Goal: Task Accomplishment & Management: Complete application form

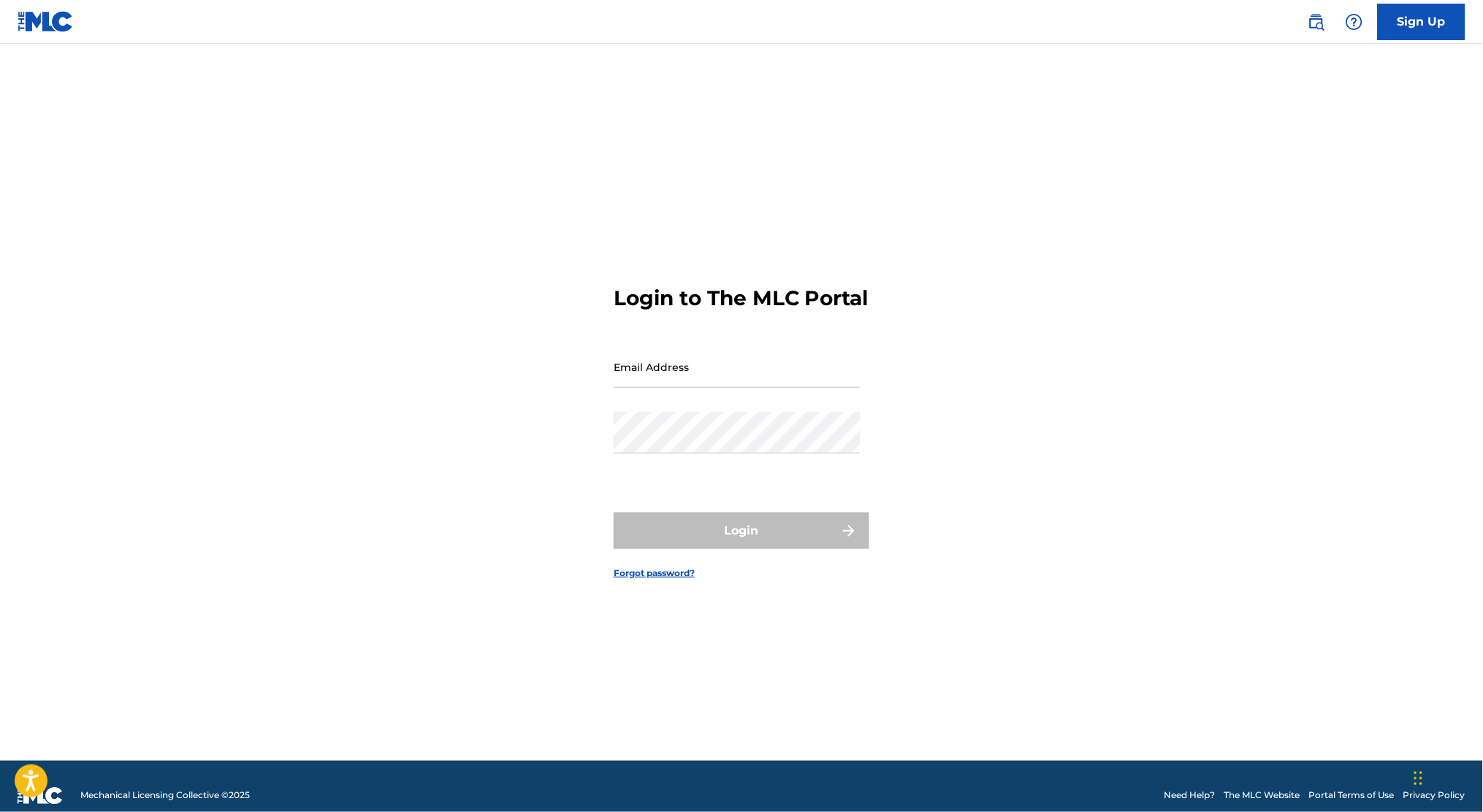
type input "[PERSON_NAME][EMAIL_ADDRESS][PERSON_NAME][DOMAIN_NAME]"
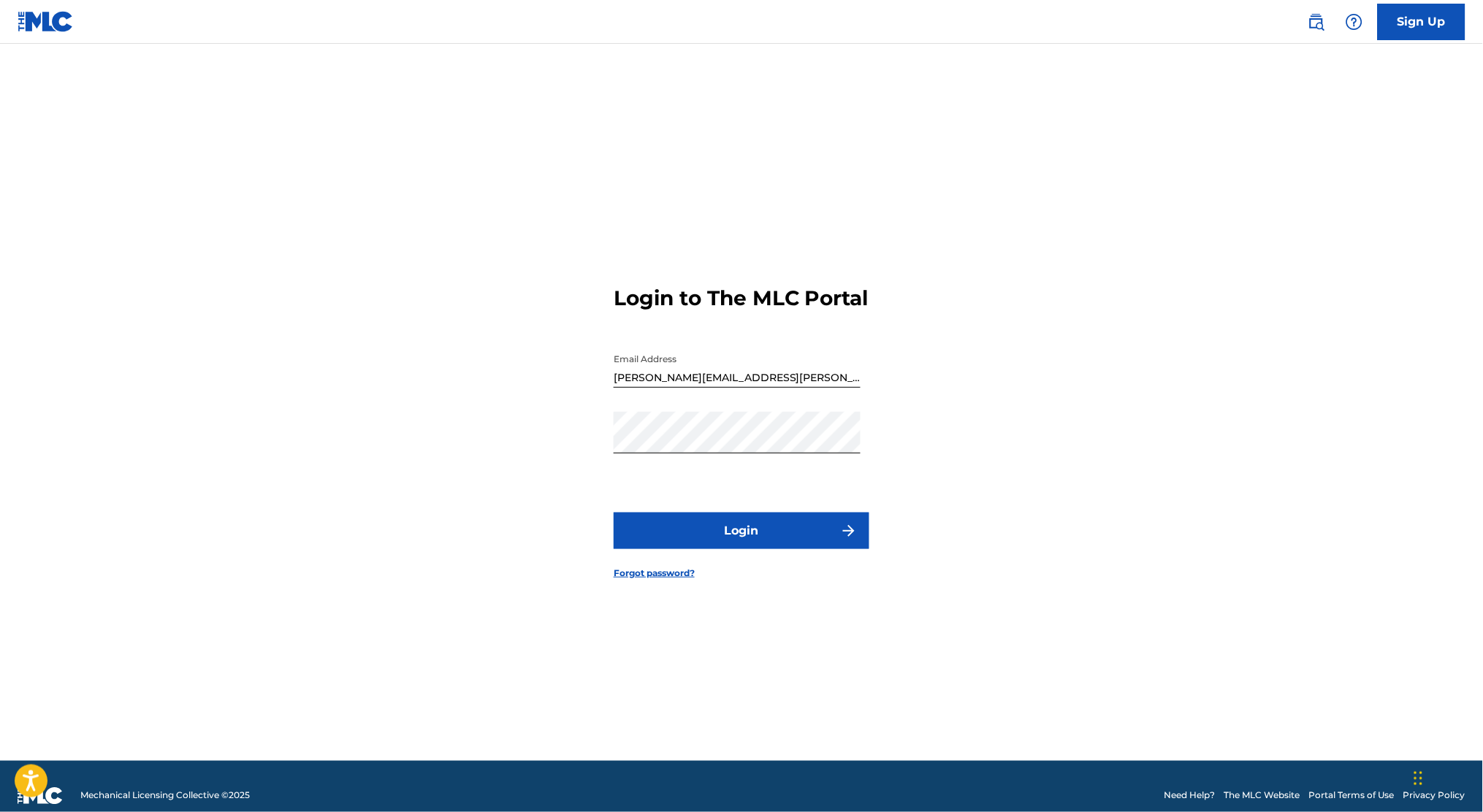
click at [452, 180] on div "Login to The MLC Portal Email Address dominique.hernandez.ext@pmgsonymusic.com …" at bounding box center [741, 421] width 1023 height 681
click at [711, 537] on button "Login" at bounding box center [742, 531] width 256 height 37
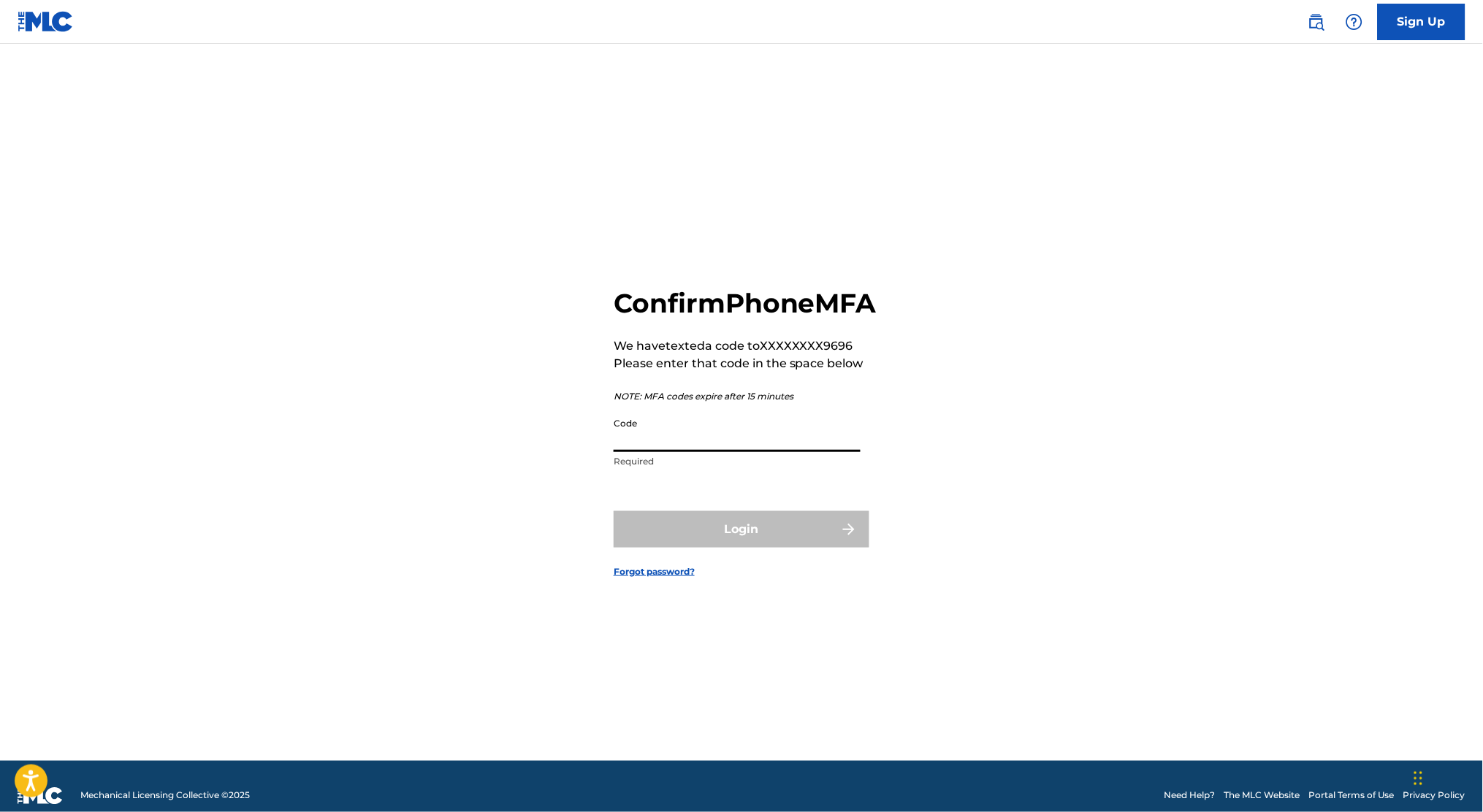
click at [662, 449] on input "Code" at bounding box center [737, 431] width 247 height 42
type input "329842"
click at [614, 512] on button "Login" at bounding box center [742, 530] width 256 height 37
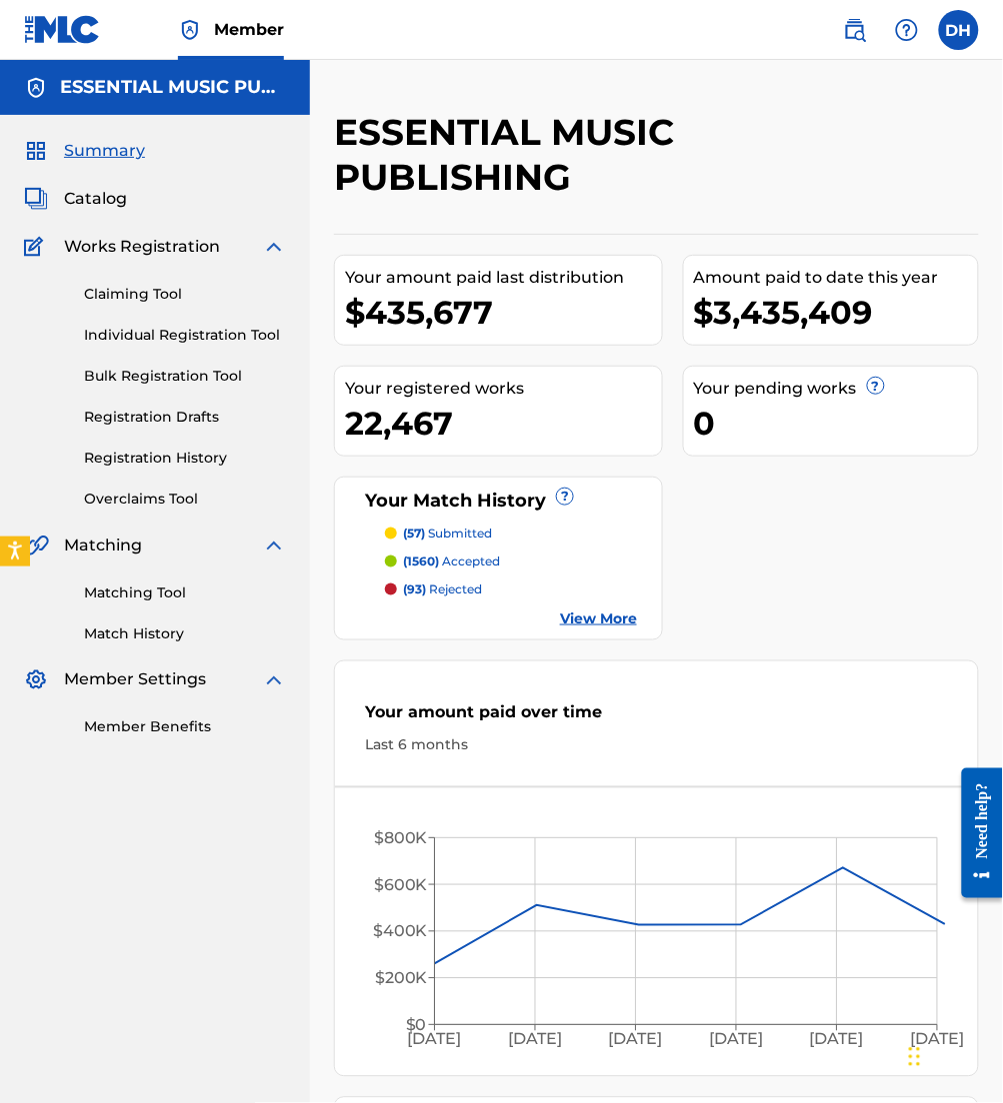
click at [851, 26] on img at bounding box center [855, 30] width 24 height 24
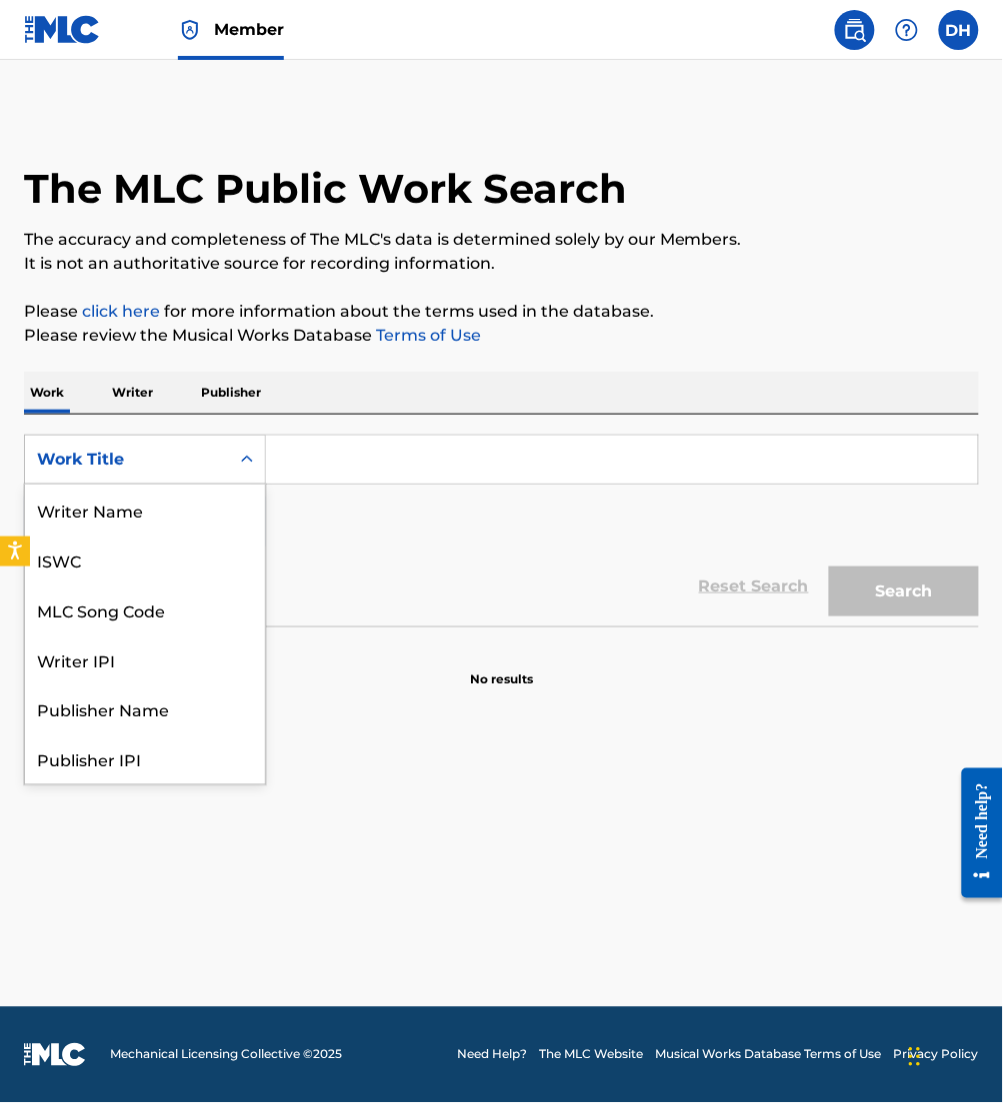
click at [131, 453] on div "Work Title" at bounding box center [127, 460] width 180 height 24
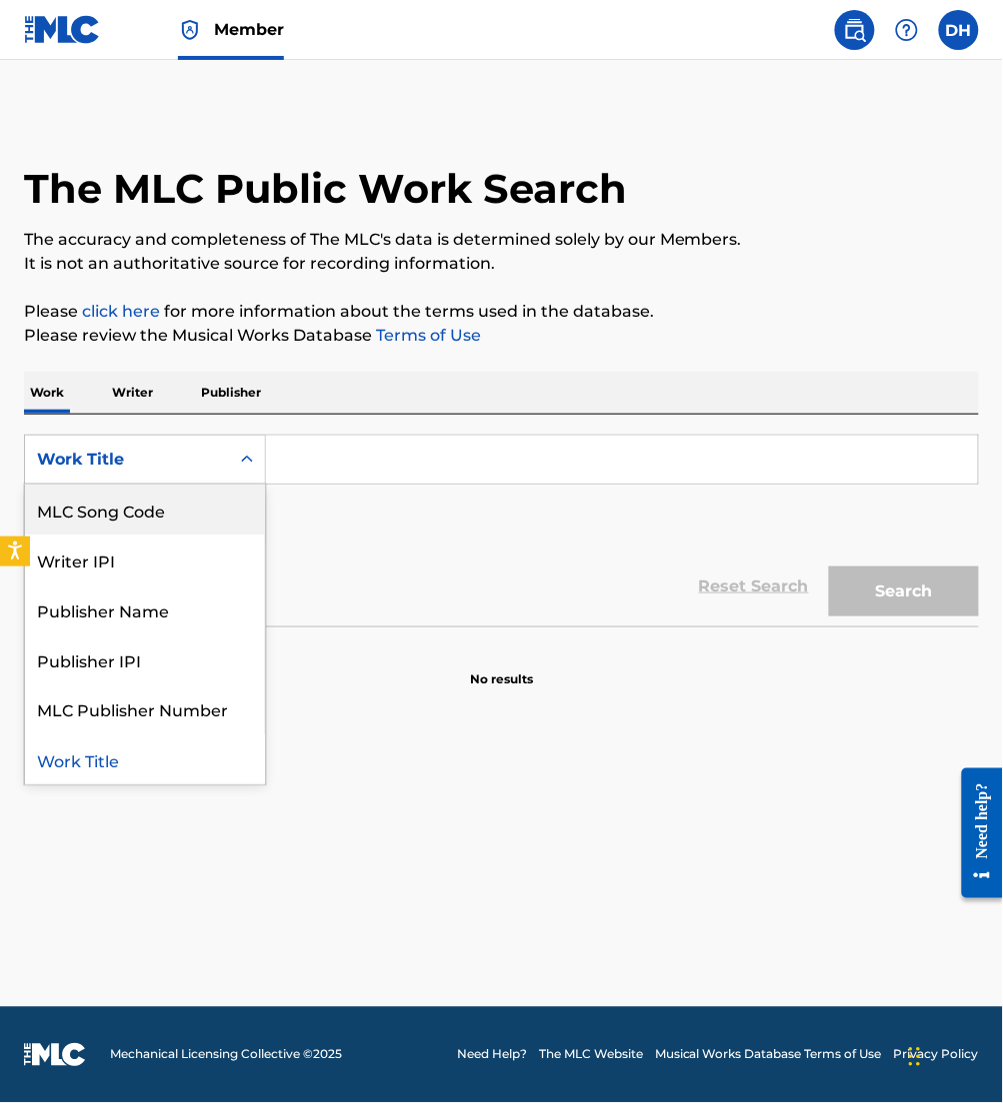
click at [149, 503] on div "MLC Song Code" at bounding box center [145, 510] width 240 height 50
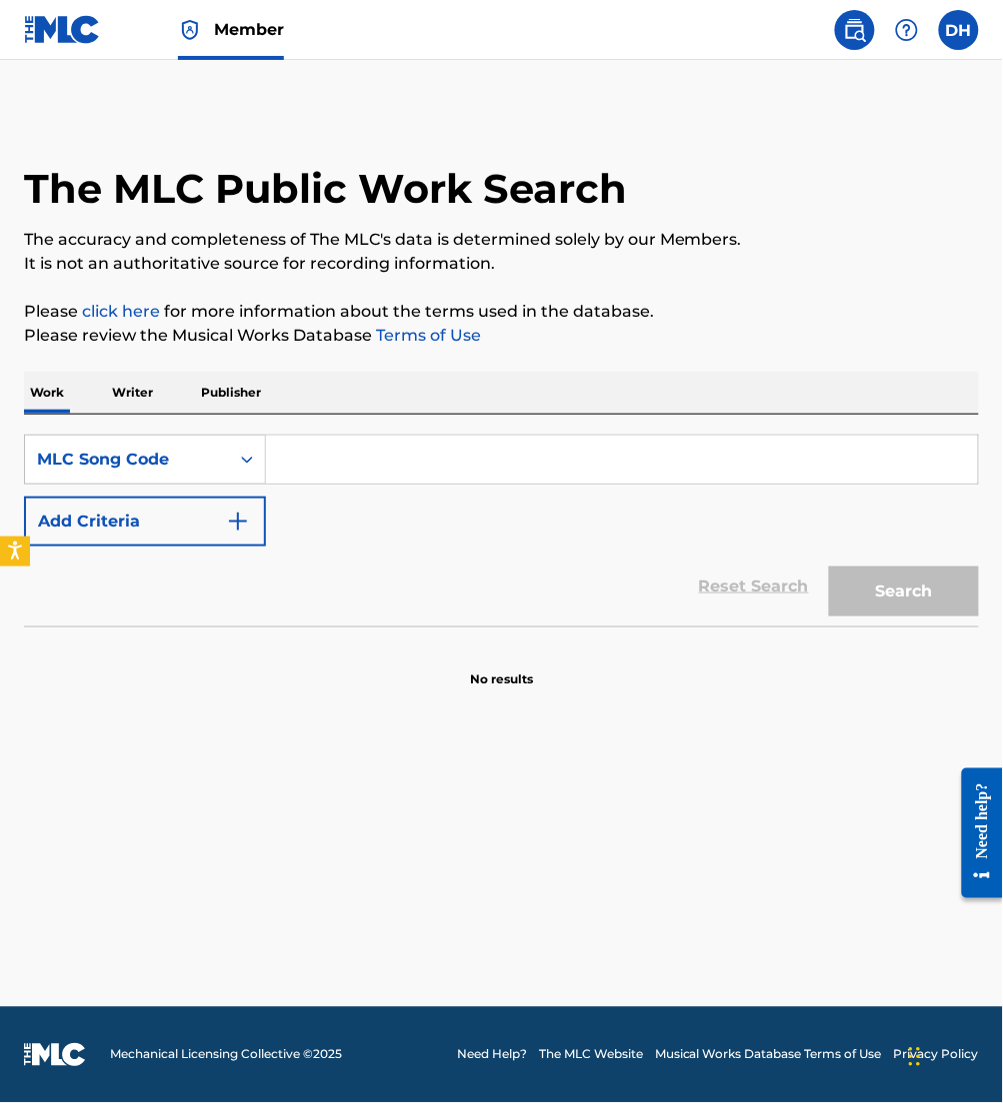
click at [355, 461] on input "Search Form" at bounding box center [622, 460] width 712 height 48
paste input "CVA8K4"
type input "CVA8K4"
click at [829, 567] on button "Search" at bounding box center [904, 592] width 150 height 50
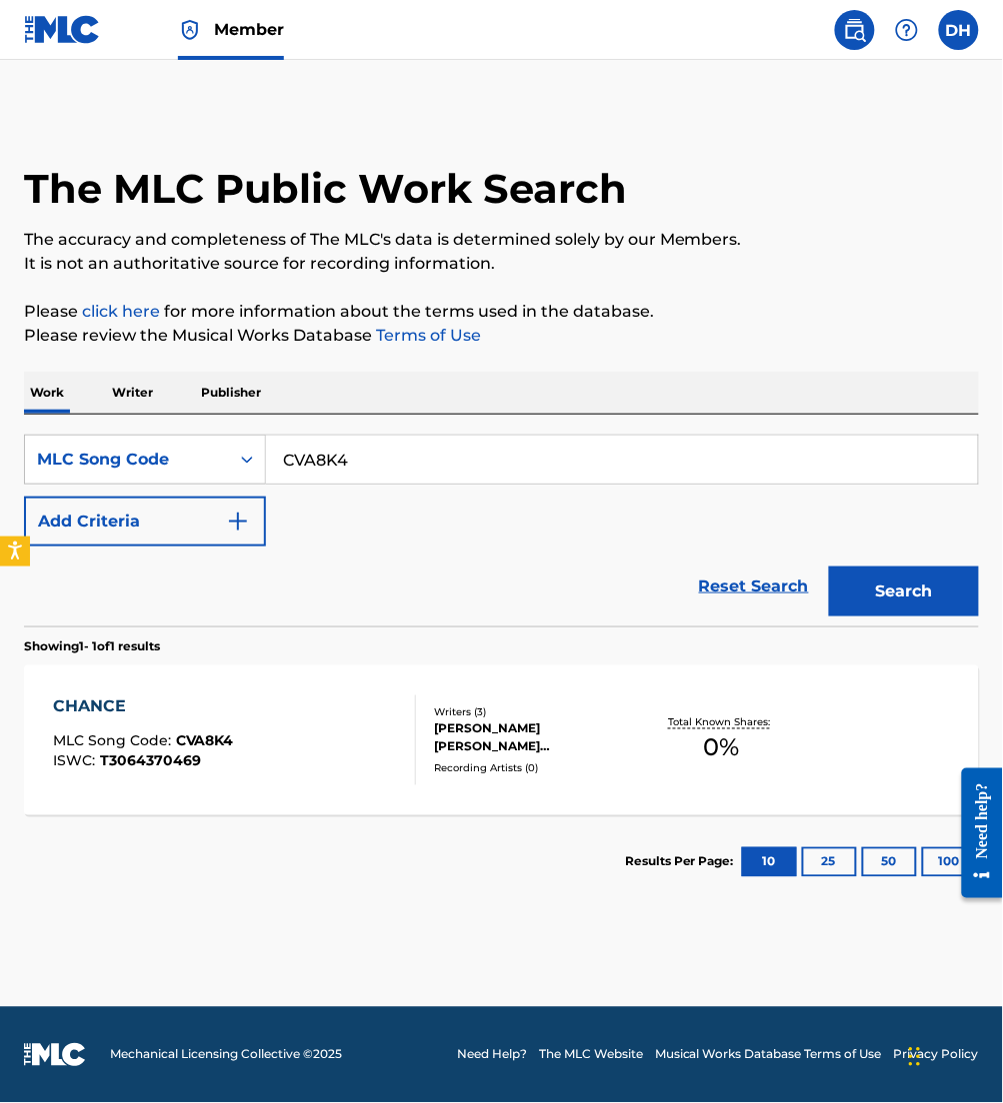
click at [390, 745] on div "CHANCE MLC Song Code : CVA8K4 ISWC : T3064370469" at bounding box center [234, 741] width 363 height 90
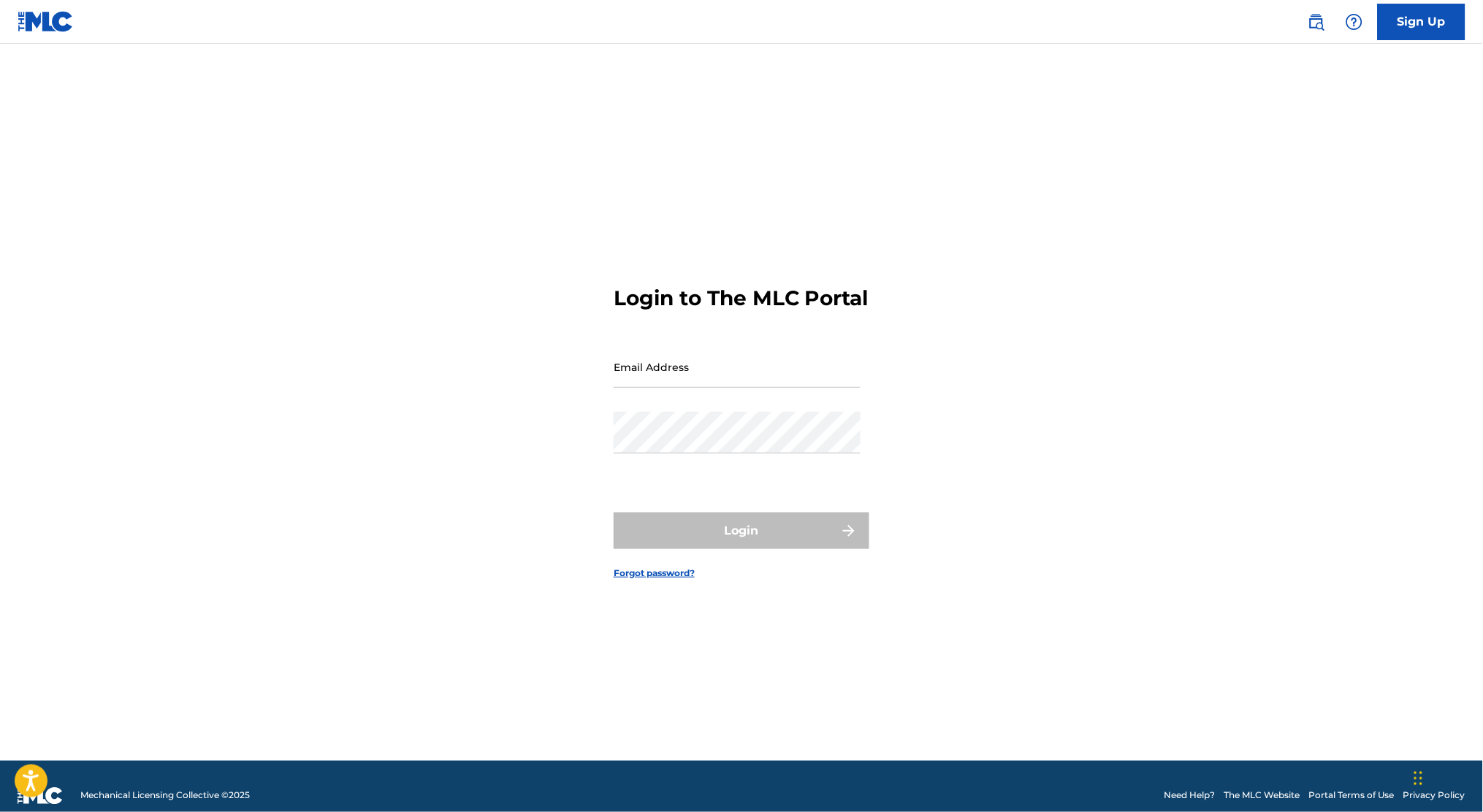
type input "[PERSON_NAME][EMAIL_ADDRESS][PERSON_NAME][DOMAIN_NAME]"
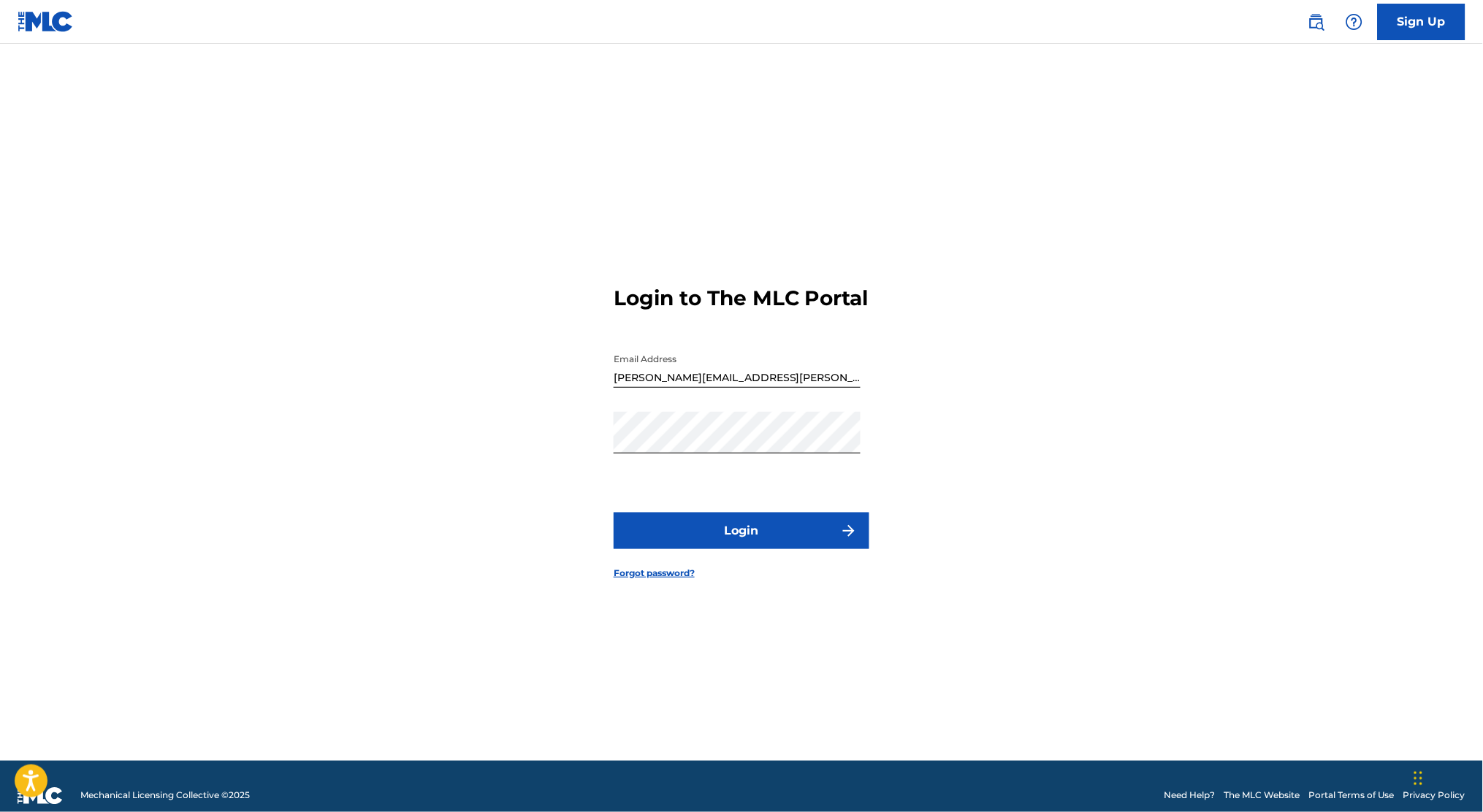
click at [698, 567] on form "Login to The MLC Portal Email Address dominique.hernandez.ext@pmgsonymusic.com …" at bounding box center [742, 421] width 256 height 681
click at [719, 542] on button "Login" at bounding box center [742, 531] width 256 height 37
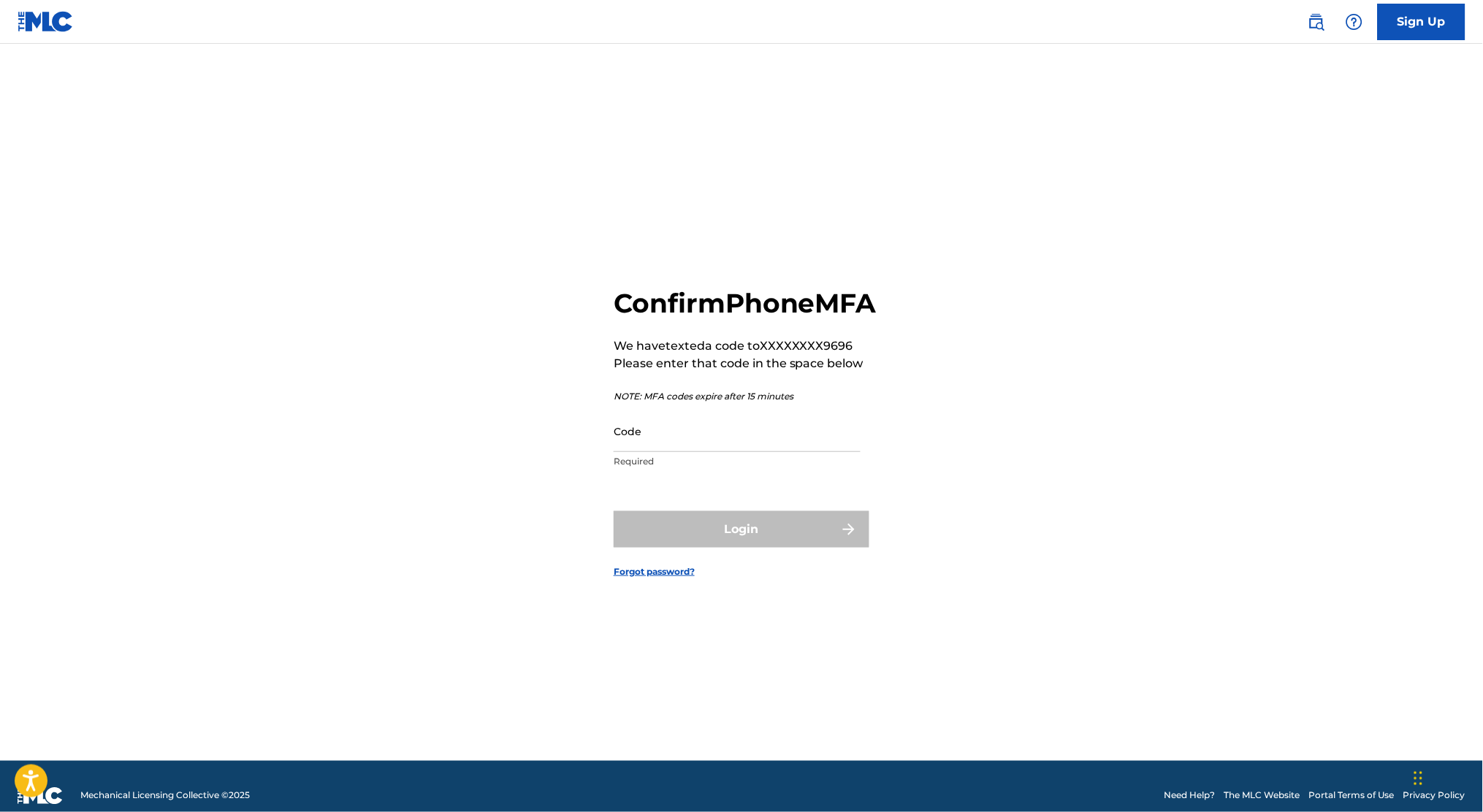
click at [680, 447] on input "Code" at bounding box center [737, 431] width 247 height 42
type input "329399"
click at [614, 512] on button "Login" at bounding box center [742, 530] width 256 height 37
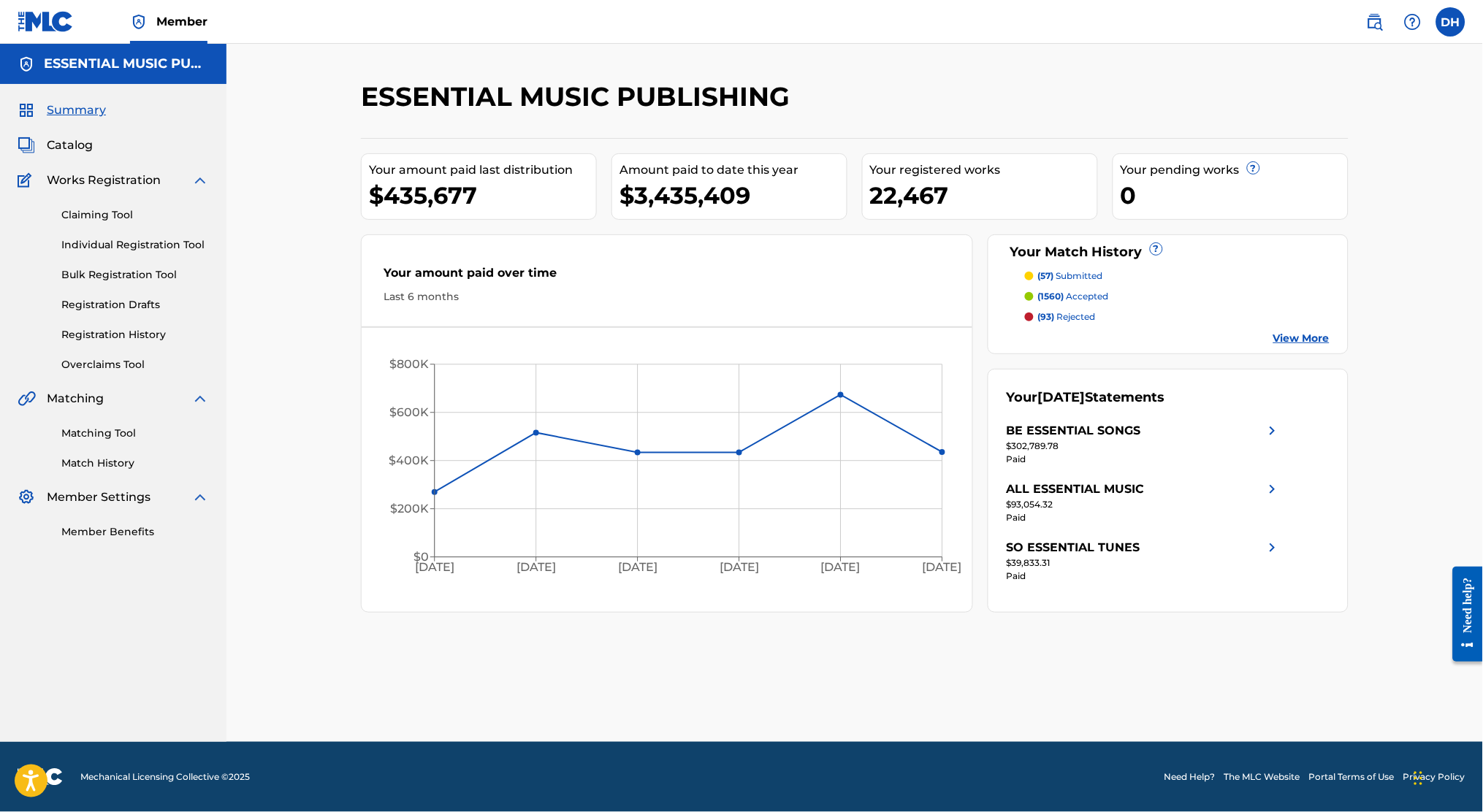
click at [1378, 19] on img at bounding box center [1375, 22] width 18 height 18
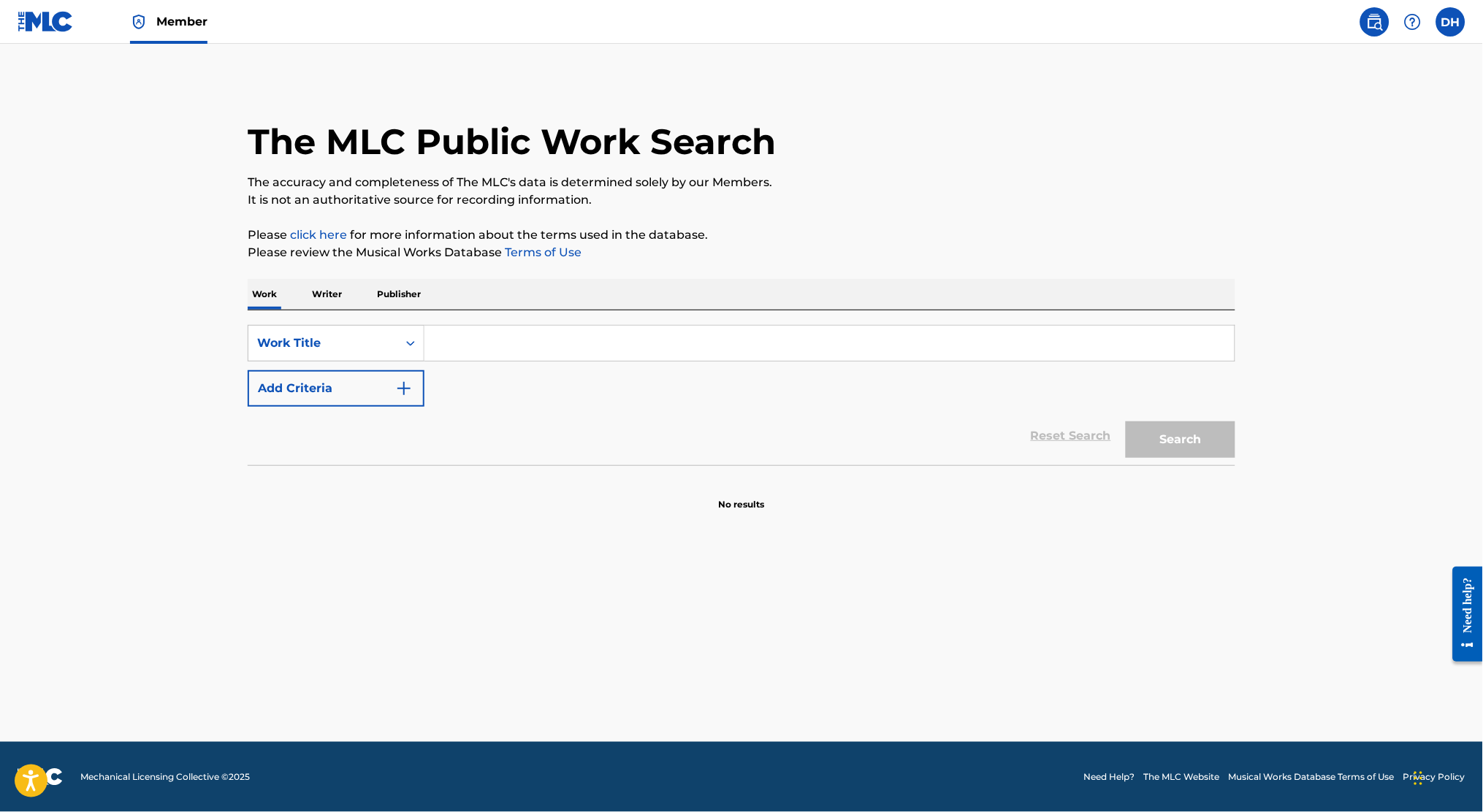
click at [525, 352] on input "Search Form" at bounding box center [830, 344] width 810 height 35
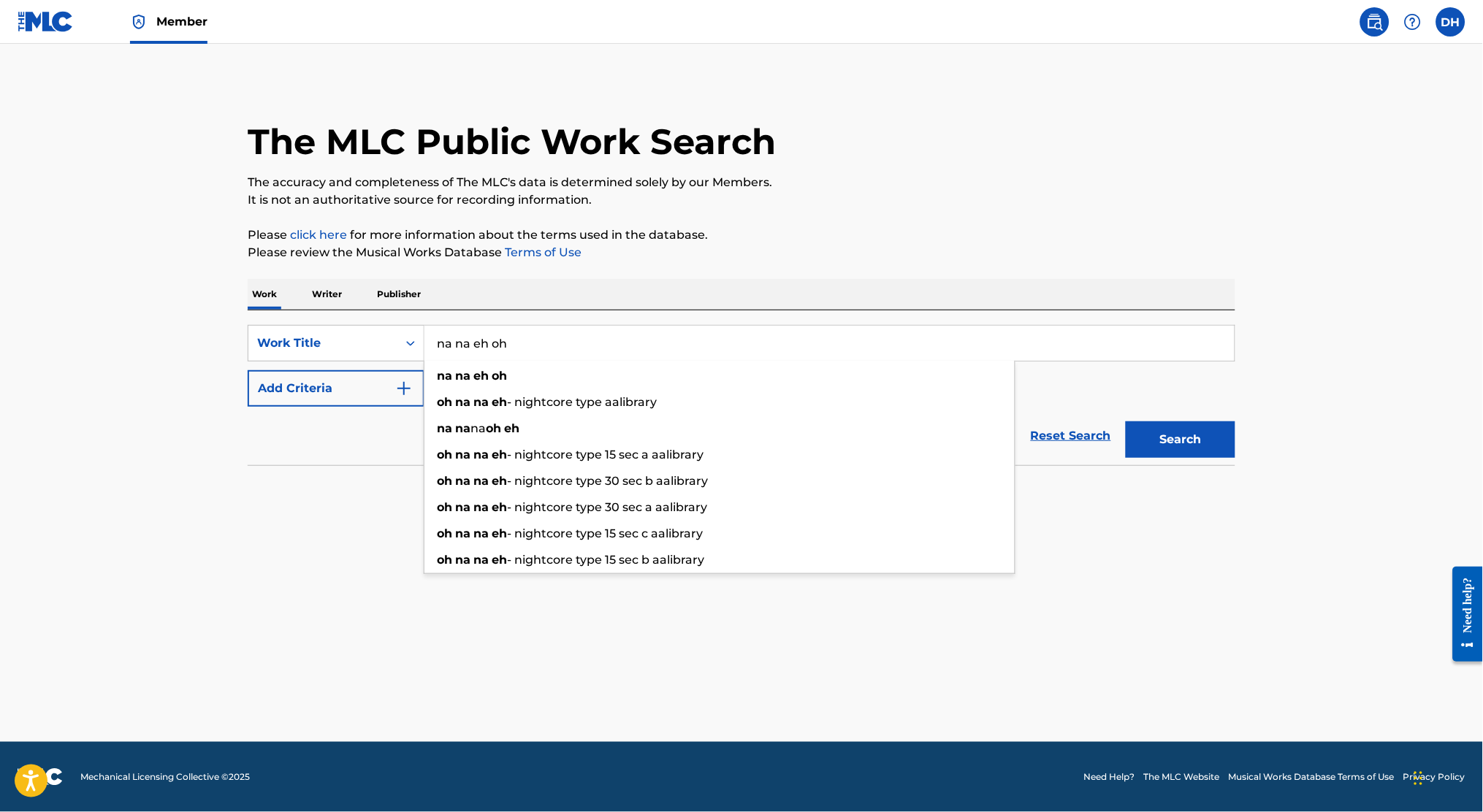
type input "na na eh oh"
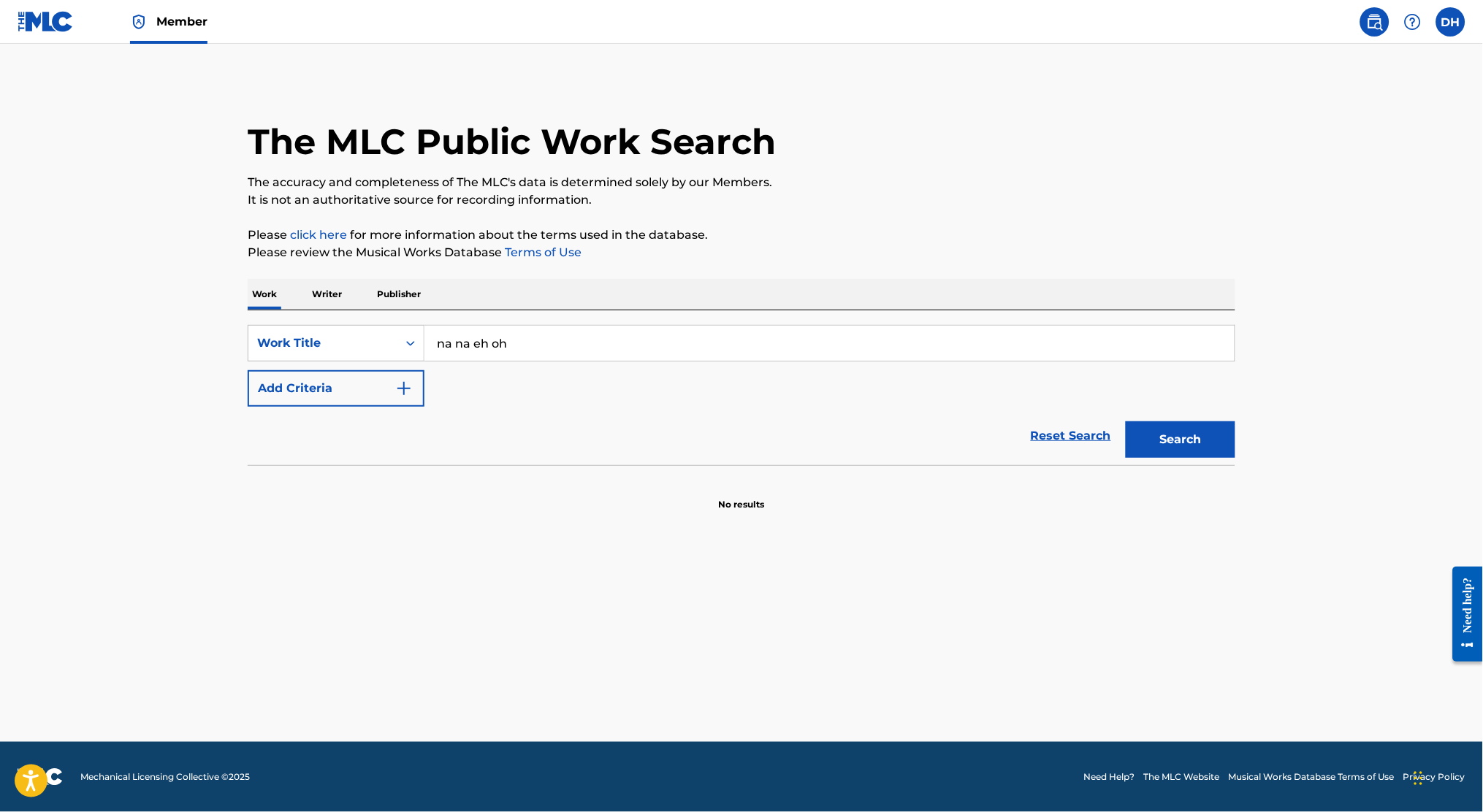
click at [300, 395] on button "Add Criteria" at bounding box center [336, 389] width 177 height 37
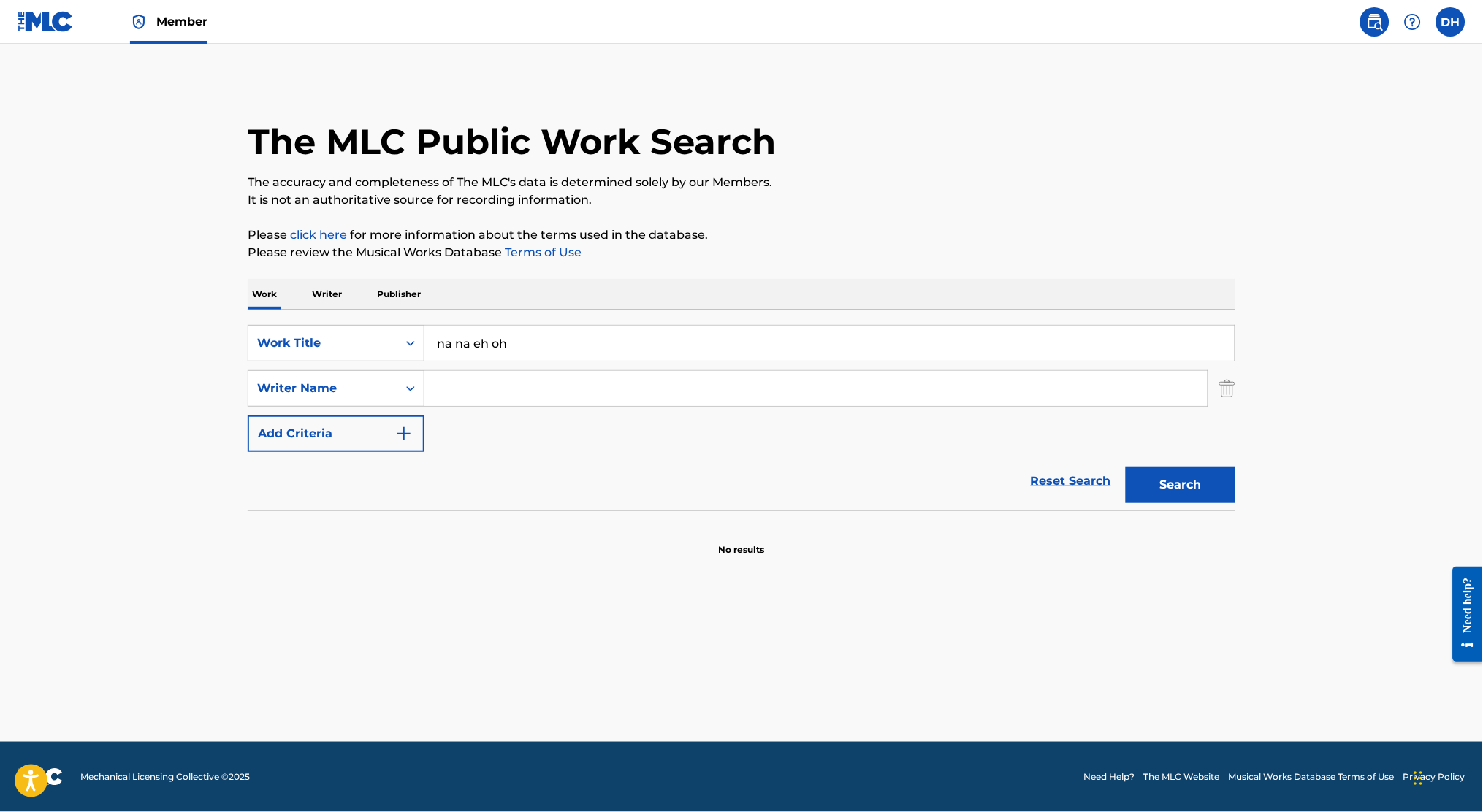
click at [458, 386] on input "Search Form" at bounding box center [816, 389] width 784 height 35
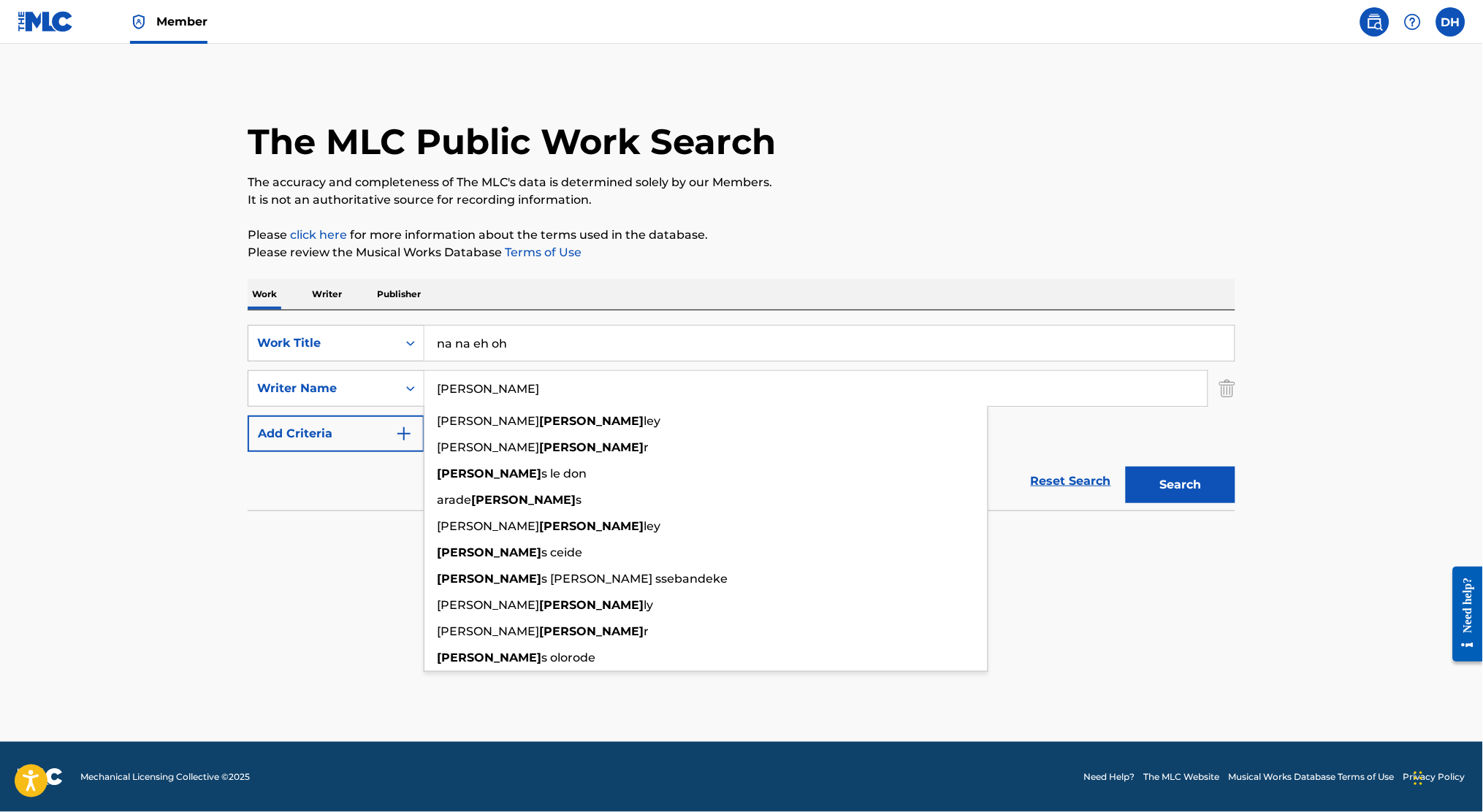
type input "moses"
click at [1126, 467] on button "Search" at bounding box center [1180, 485] width 110 height 37
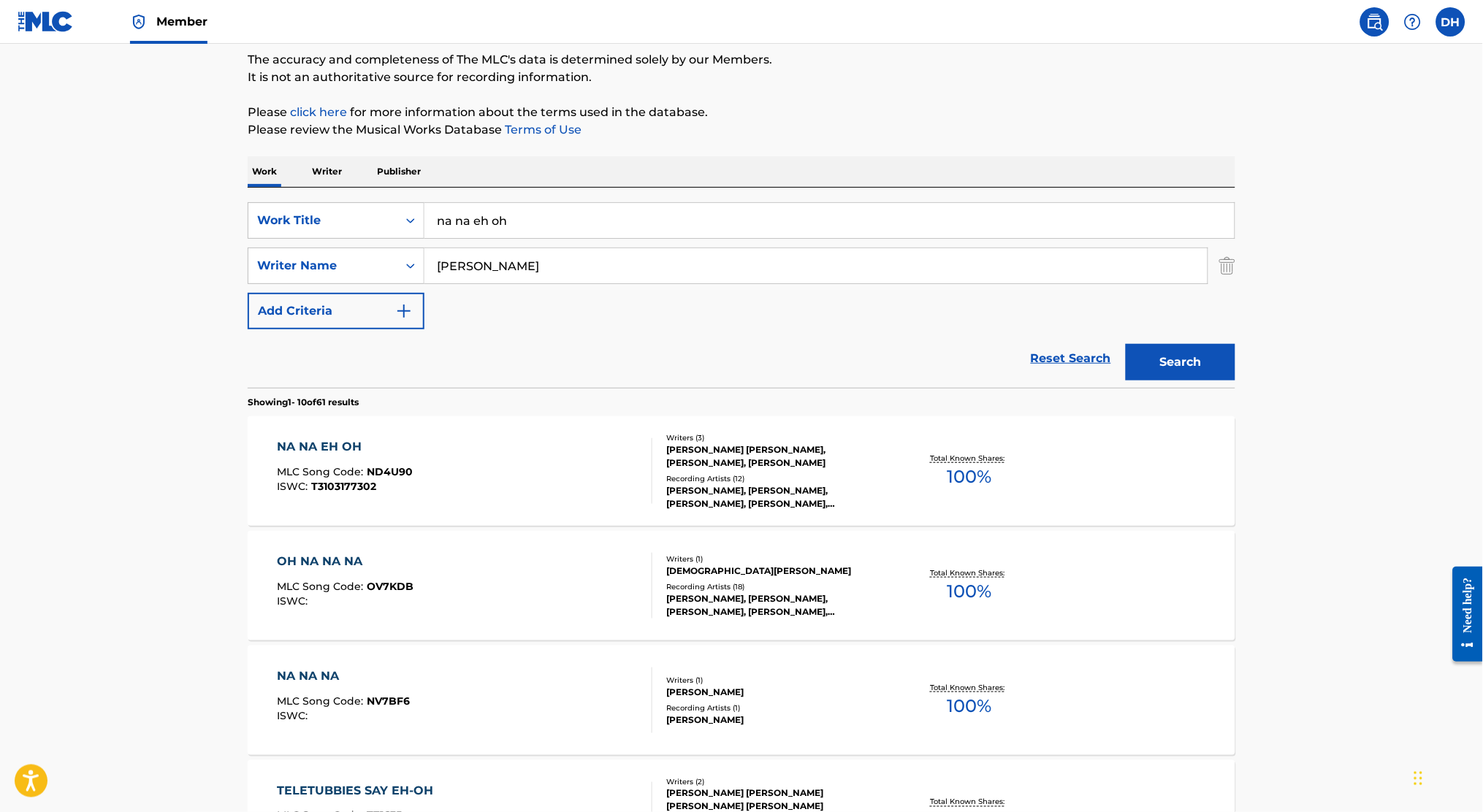
scroll to position [124, 0]
click at [463, 448] on div "NA NA EH OH MLC Song Code : ND4U90 ISWC : T3103177302" at bounding box center [466, 471] width 376 height 66
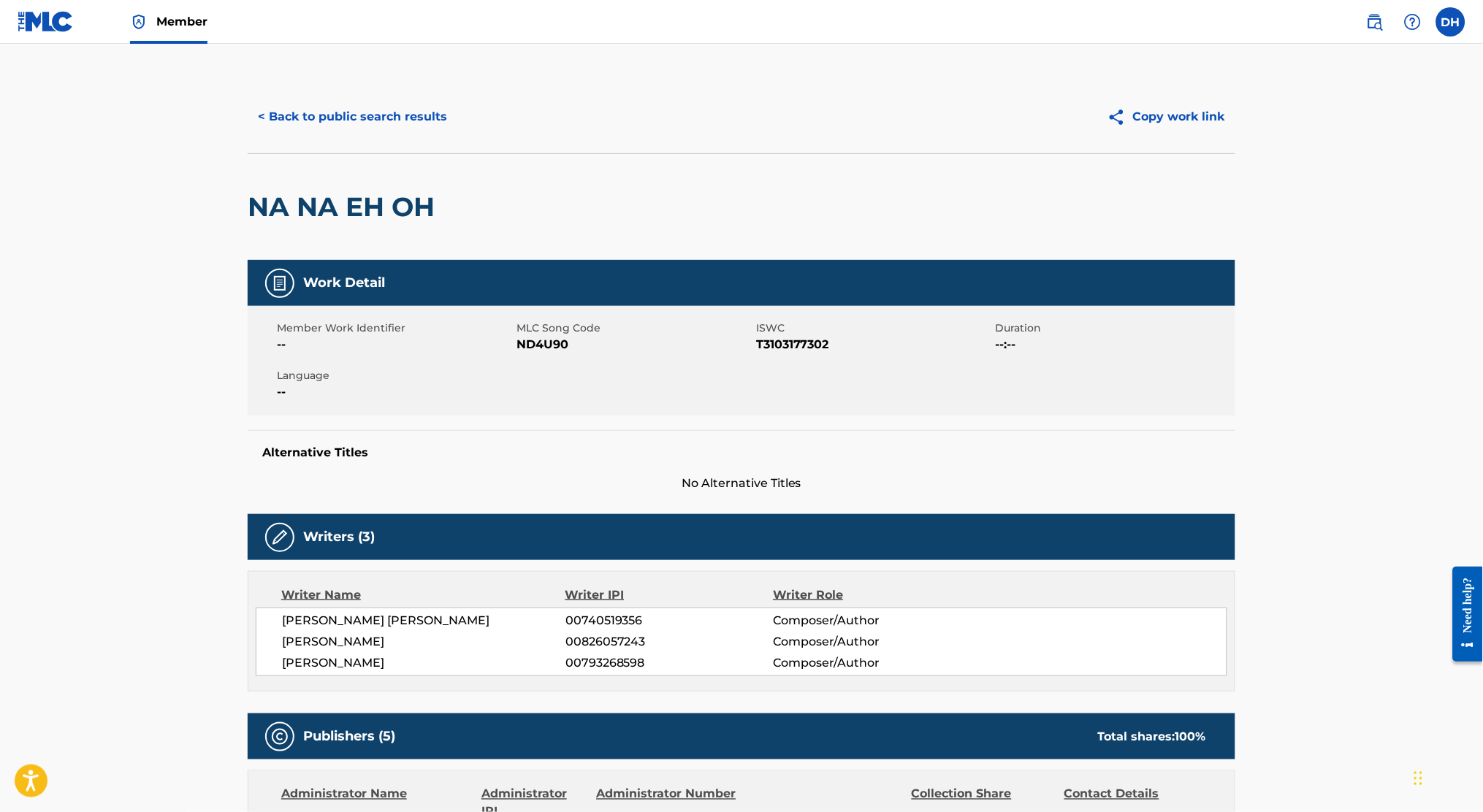
click at [403, 113] on button "< Back to public search results" at bounding box center [352, 117] width 210 height 37
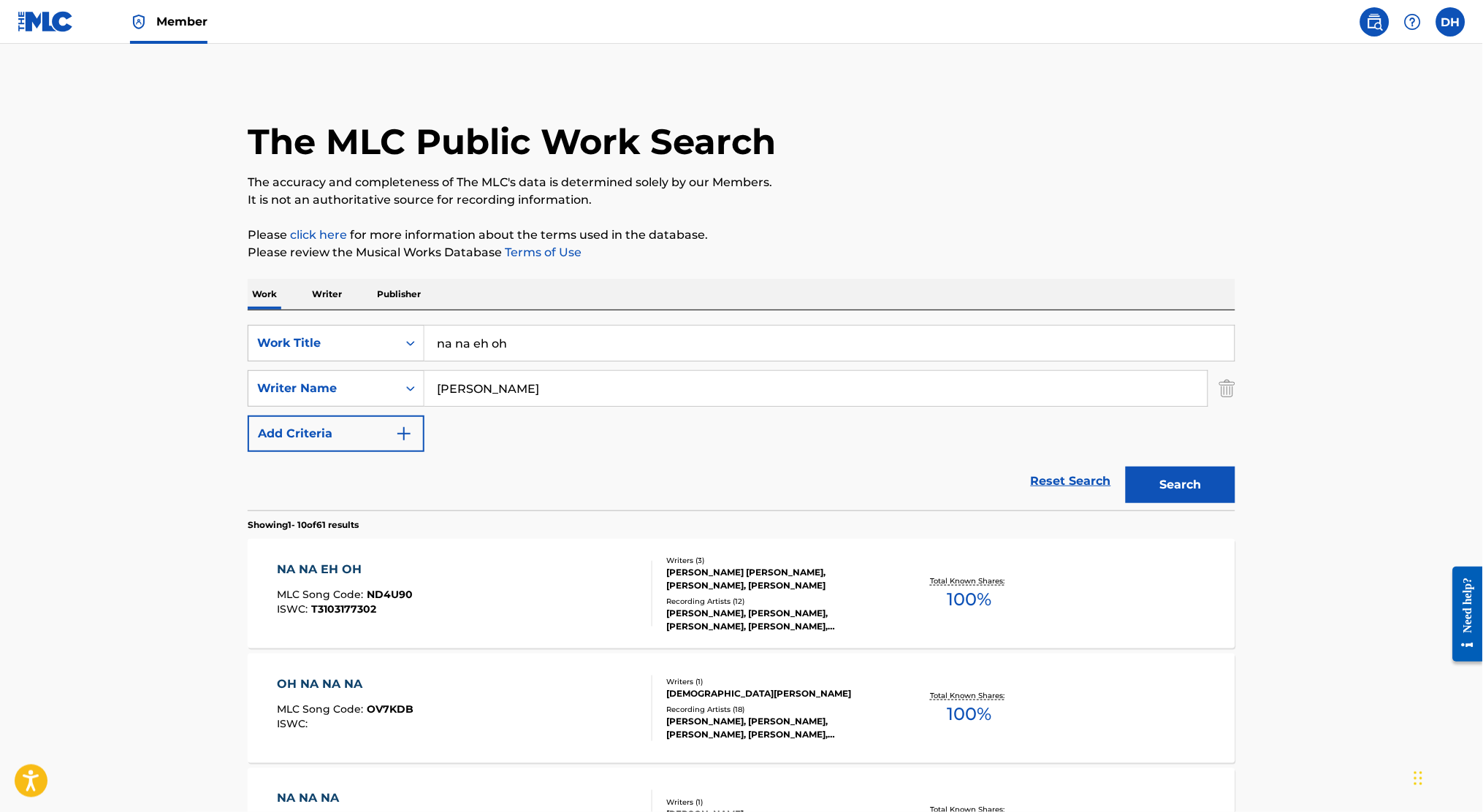
scroll to position [124, 0]
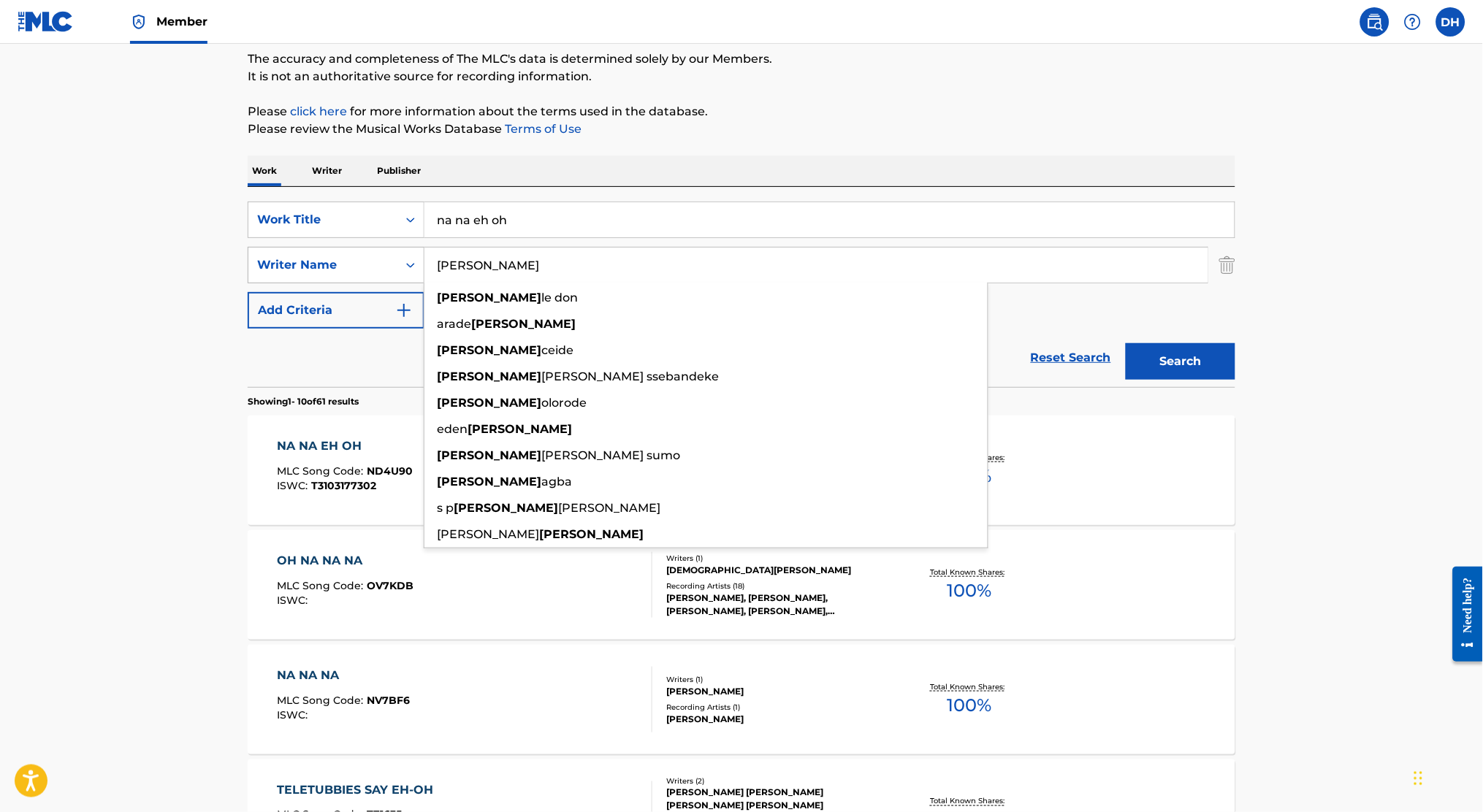
drag, startPoint x: 492, startPoint y: 276, endPoint x: 379, endPoint y: 275, distance: 113.0
click at [379, 275] on div "SearchWithCriteria2d08fd73-cd71-46b0-a11c-16b1304ef534 Writer Name moses moses …" at bounding box center [741, 265] width 987 height 37
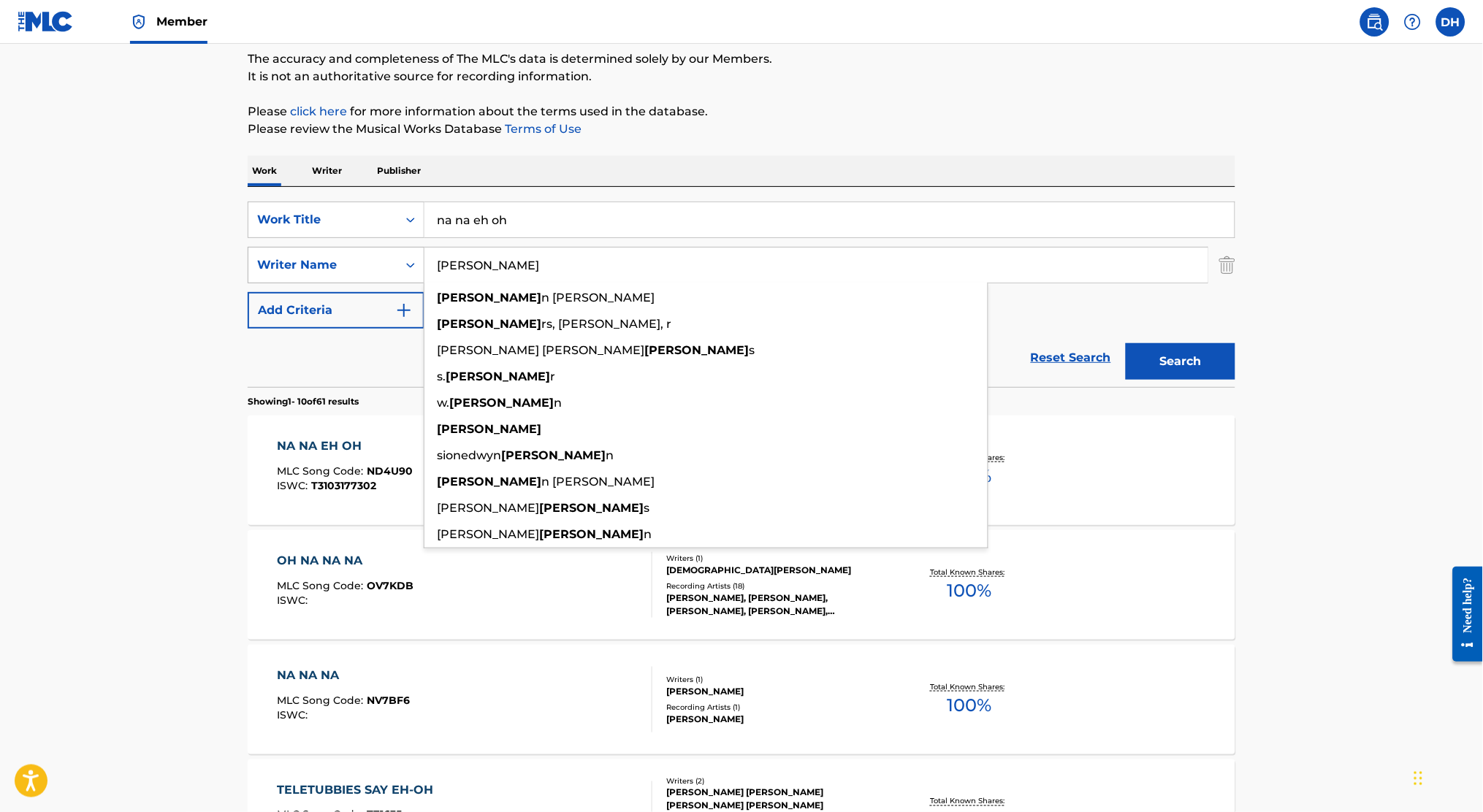
click at [1126, 344] on button "Search" at bounding box center [1180, 362] width 110 height 37
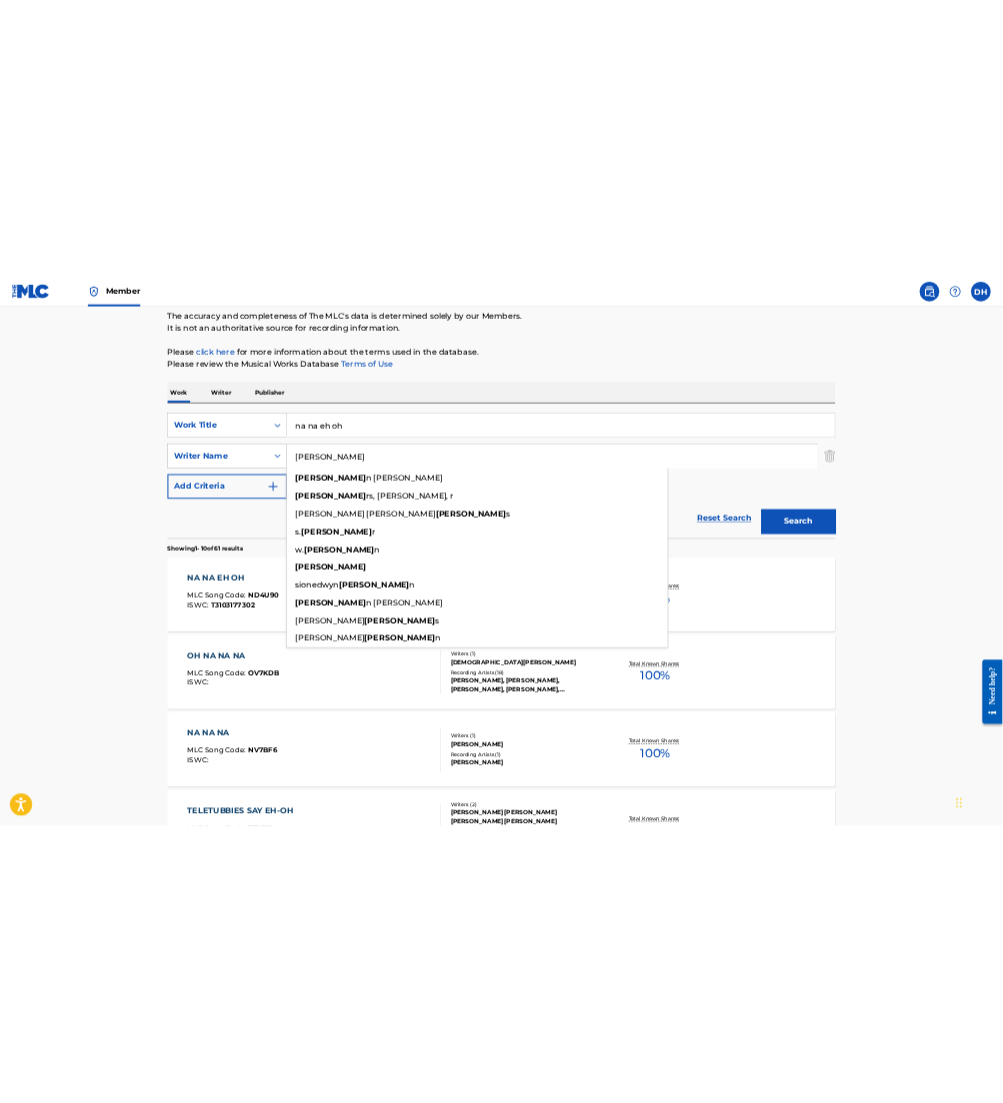
scroll to position [0, 0]
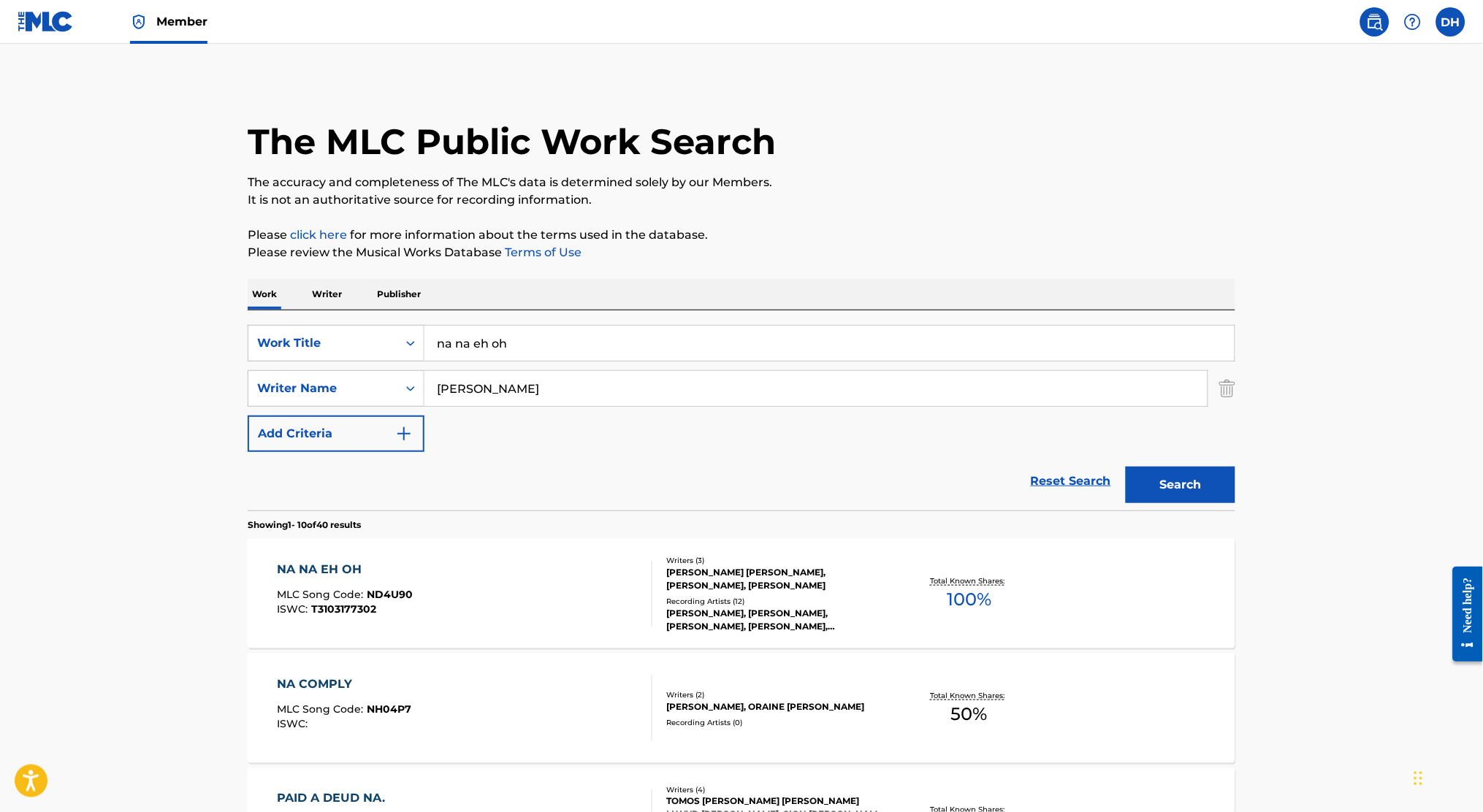
drag, startPoint x: 557, startPoint y: 410, endPoint x: 380, endPoint y: 419, distance: 177.2
click at [380, 419] on div "SearchWithCriteriadae679e9-df5d-40b1-8e8b-0cec7327e4cc Work Title na na eh oh S…" at bounding box center [741, 389] width 987 height 127
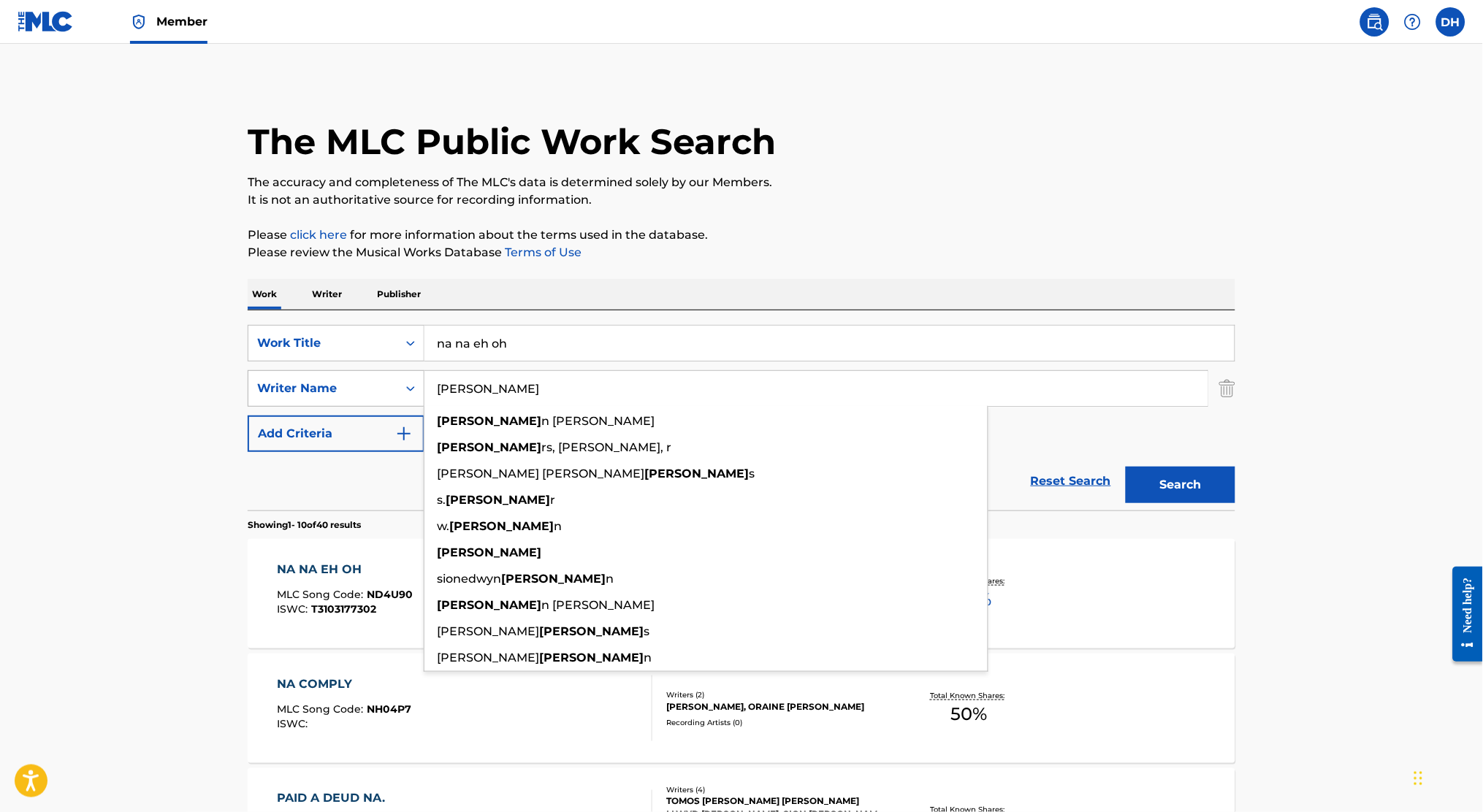
drag, startPoint x: 349, startPoint y: 409, endPoint x: 269, endPoint y: 402, distance: 80.3
click at [269, 402] on div "SearchWithCriteria2d08fd73-cd71-46b0-a11c-16b1304ef534 Writer Name bowe bowe n …" at bounding box center [741, 389] width 987 height 37
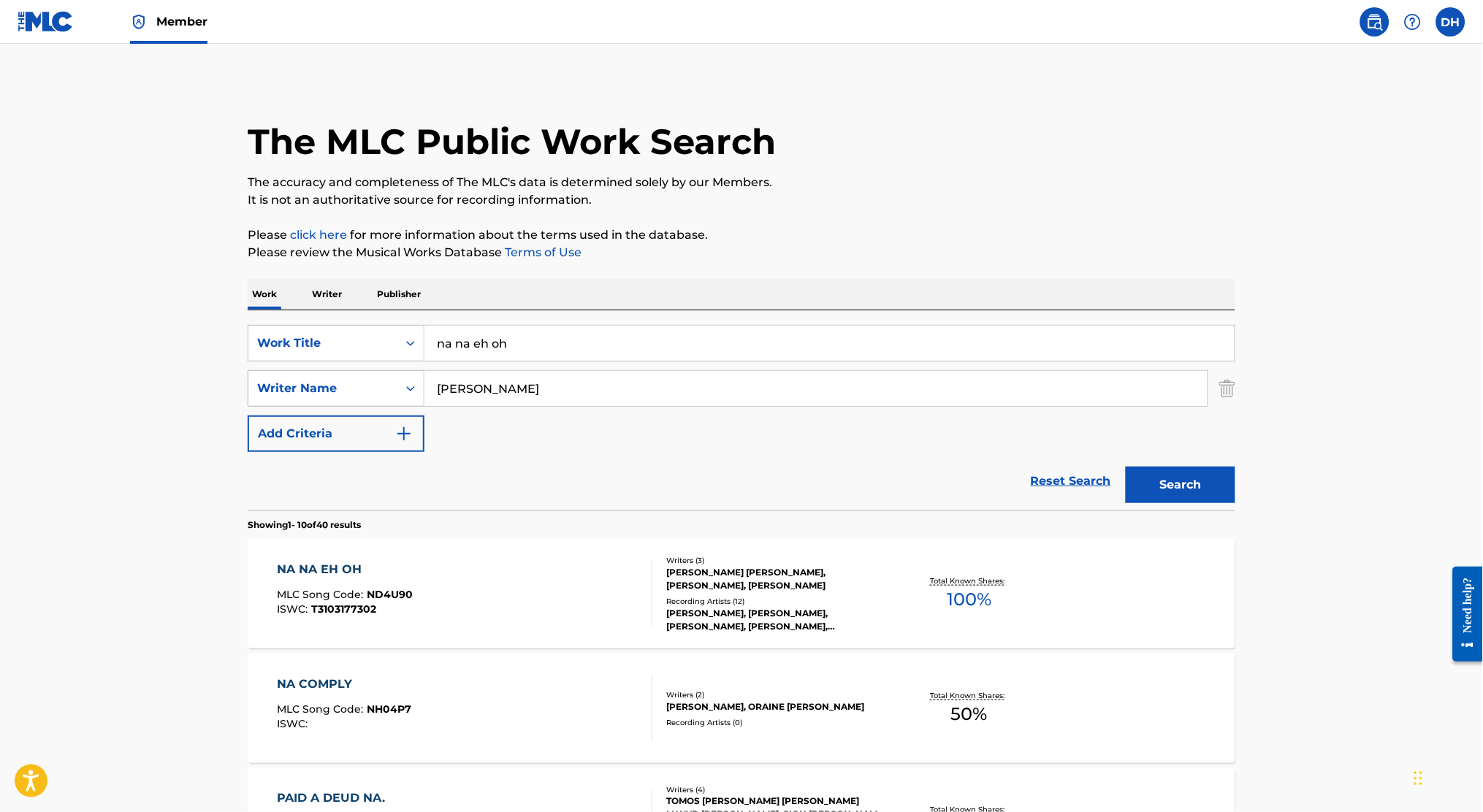
type input "[PERSON_NAME]"
click at [1126, 467] on button "Search" at bounding box center [1180, 485] width 110 height 37
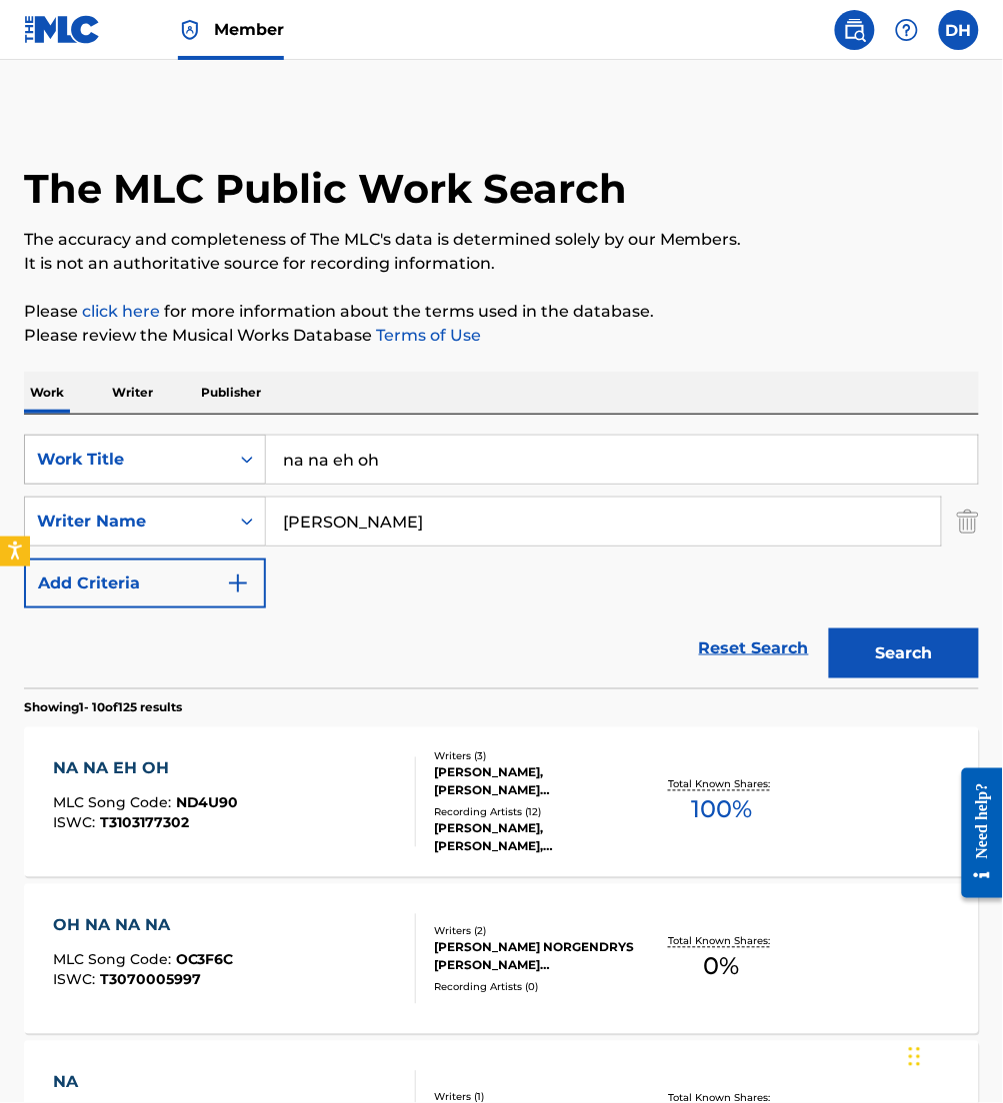
click at [172, 455] on div "Work Title" at bounding box center [127, 460] width 180 height 24
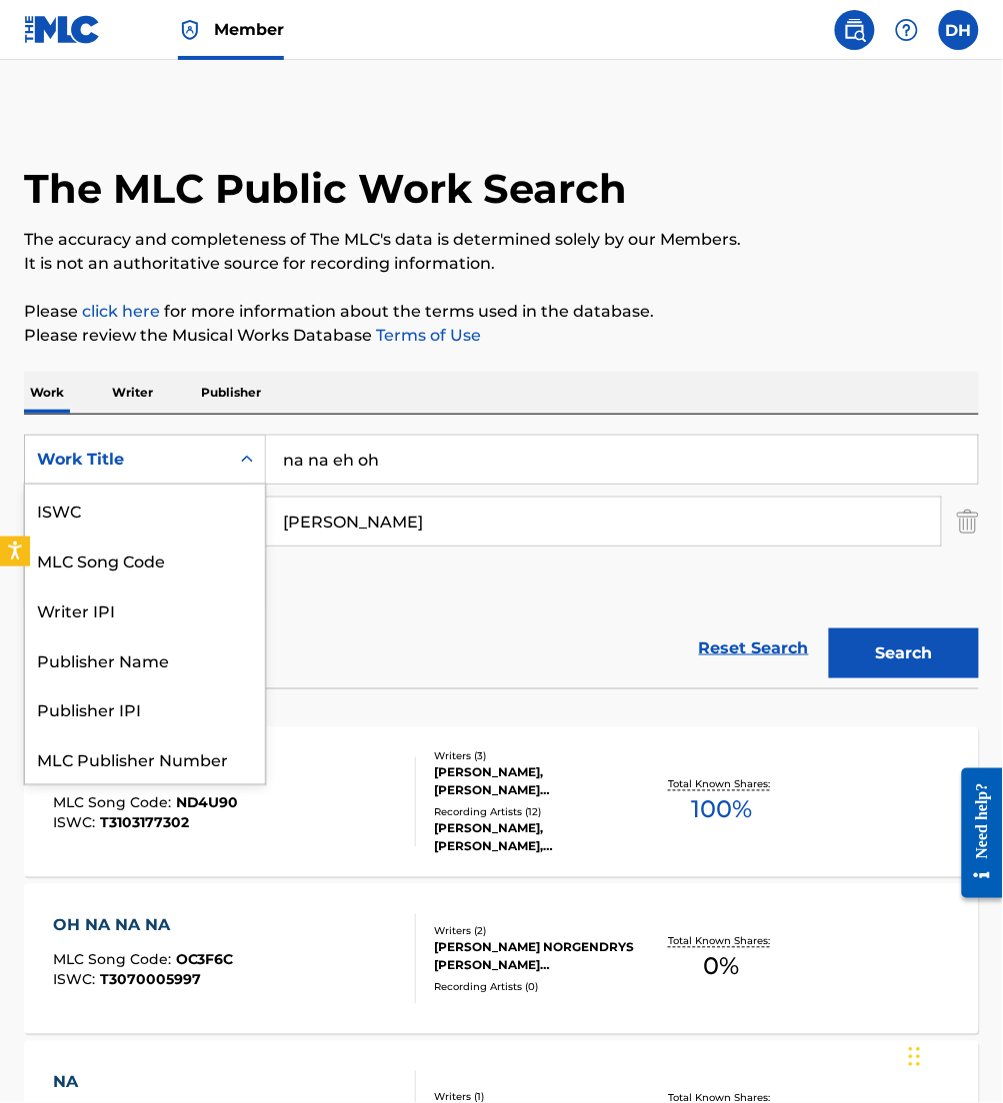
scroll to position [50, 0]
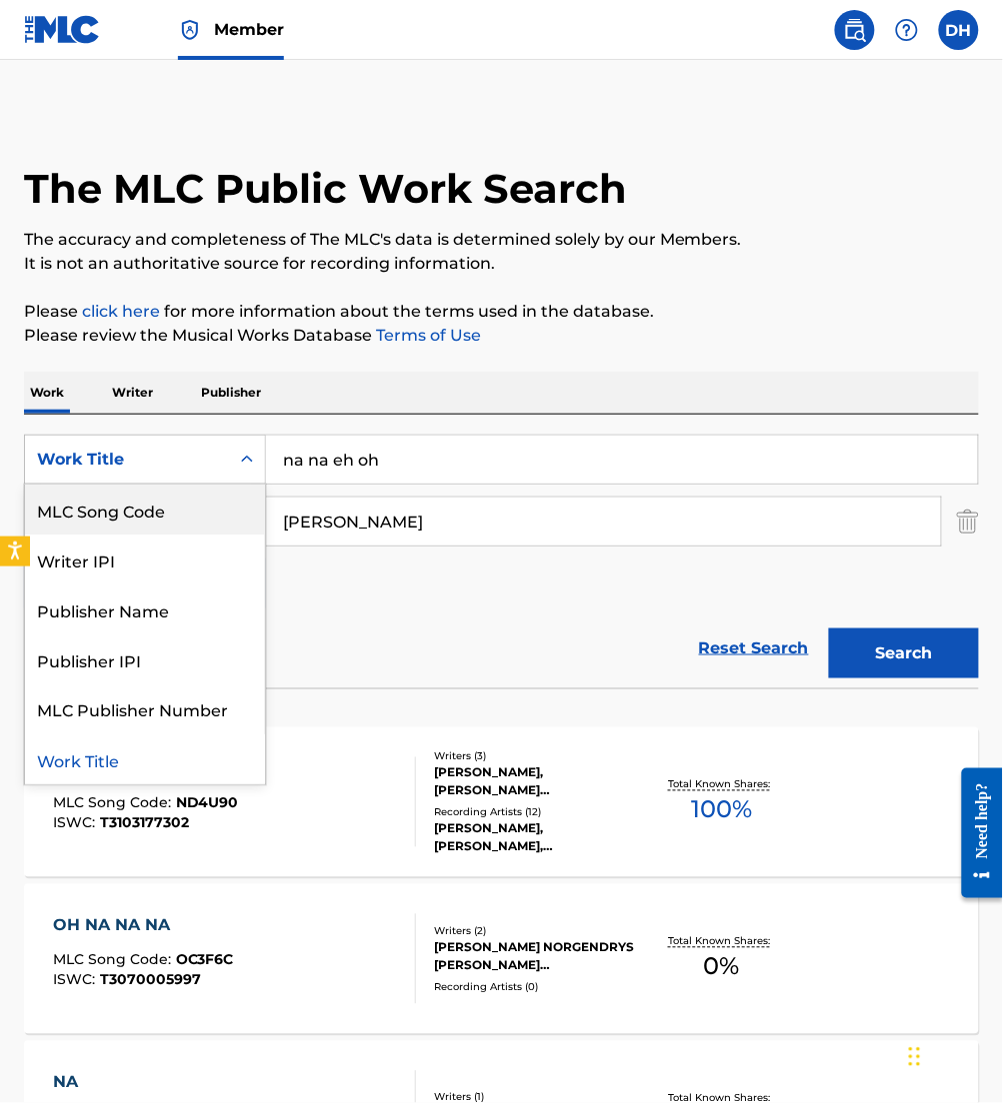
click at [183, 524] on div "MLC Song Code" at bounding box center [145, 510] width 240 height 50
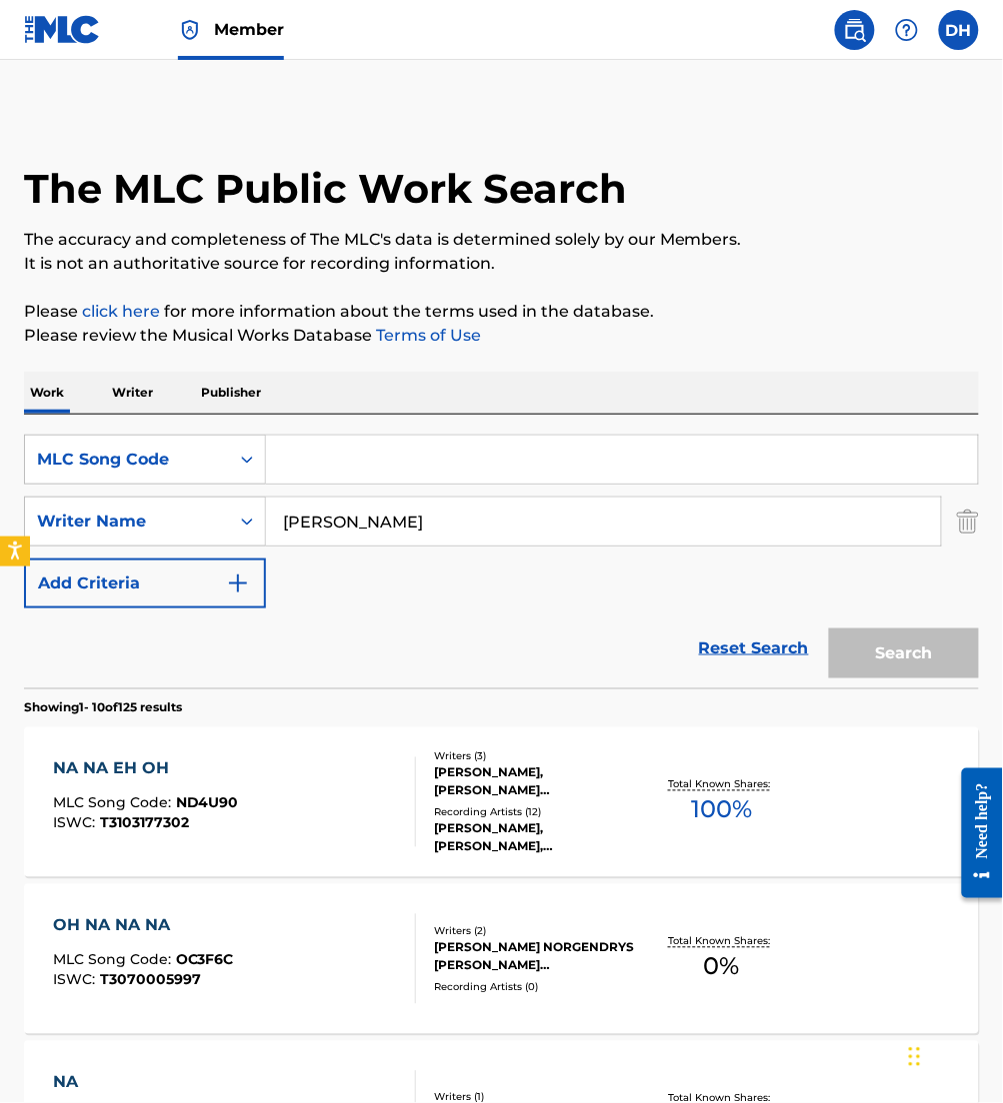
click at [419, 435] on div "Search Form" at bounding box center [622, 460] width 713 height 50
click at [403, 450] on input "Search Form" at bounding box center [622, 460] width 712 height 48
paste input "CV9538"
click at [280, 465] on input "CV9538" at bounding box center [622, 460] width 712 height 48
type input "CV9538"
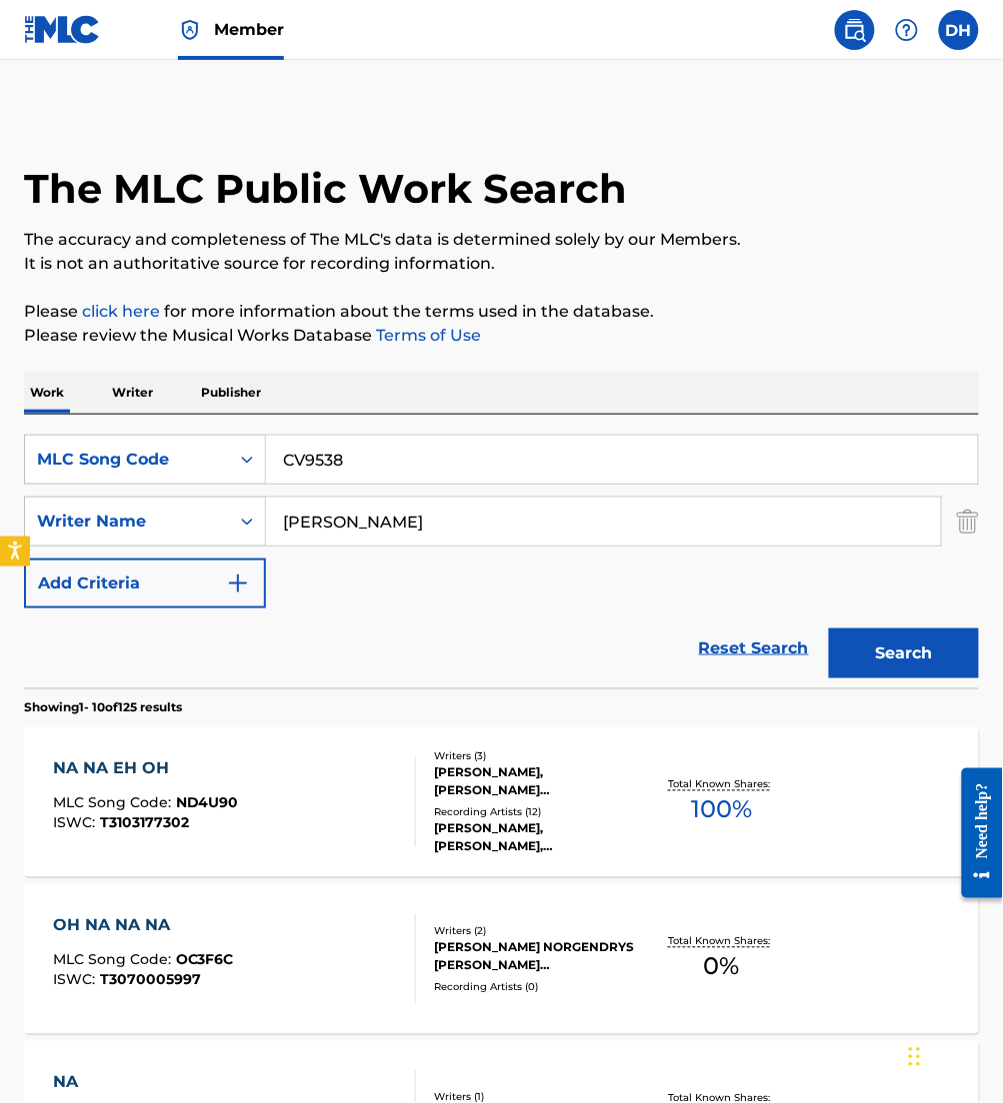
click at [958, 535] on img "Search Form" at bounding box center [968, 522] width 22 height 50
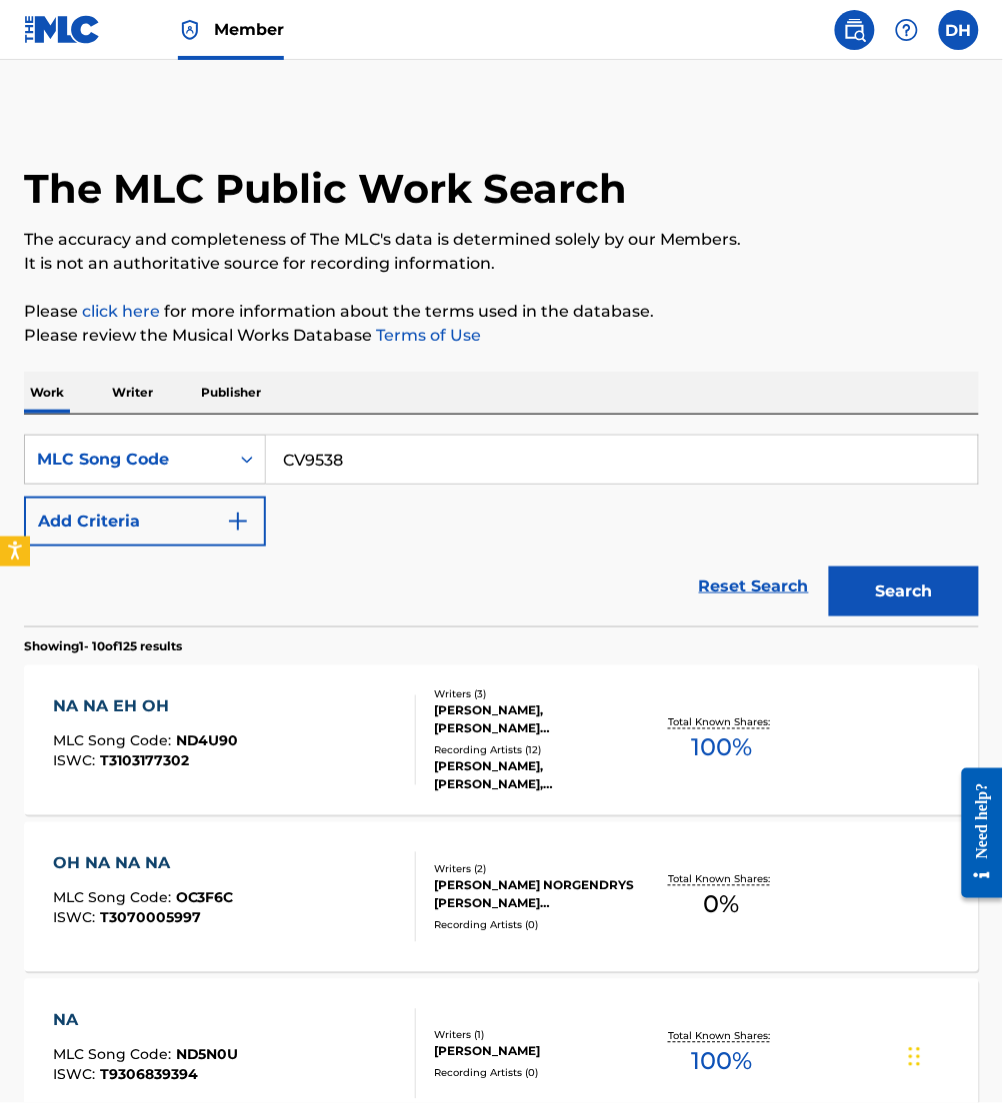
click at [935, 612] on button "Search" at bounding box center [904, 592] width 150 height 50
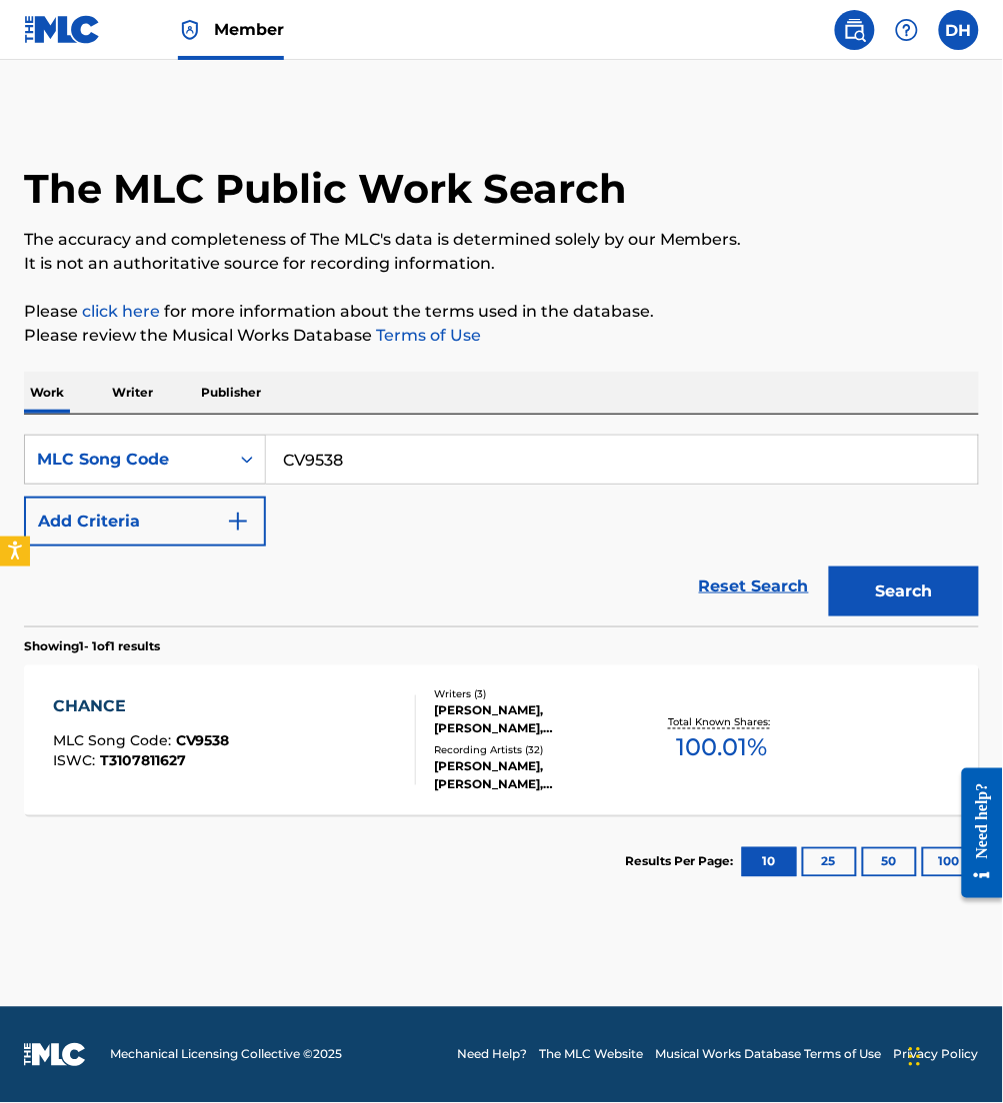
click at [430, 768] on div "Writers ( 3 ) WOOD TONY, JONNY DIAZ, JOSH THOMAS BRONLEEWE Recording Artists ( …" at bounding box center [529, 741] width 227 height 107
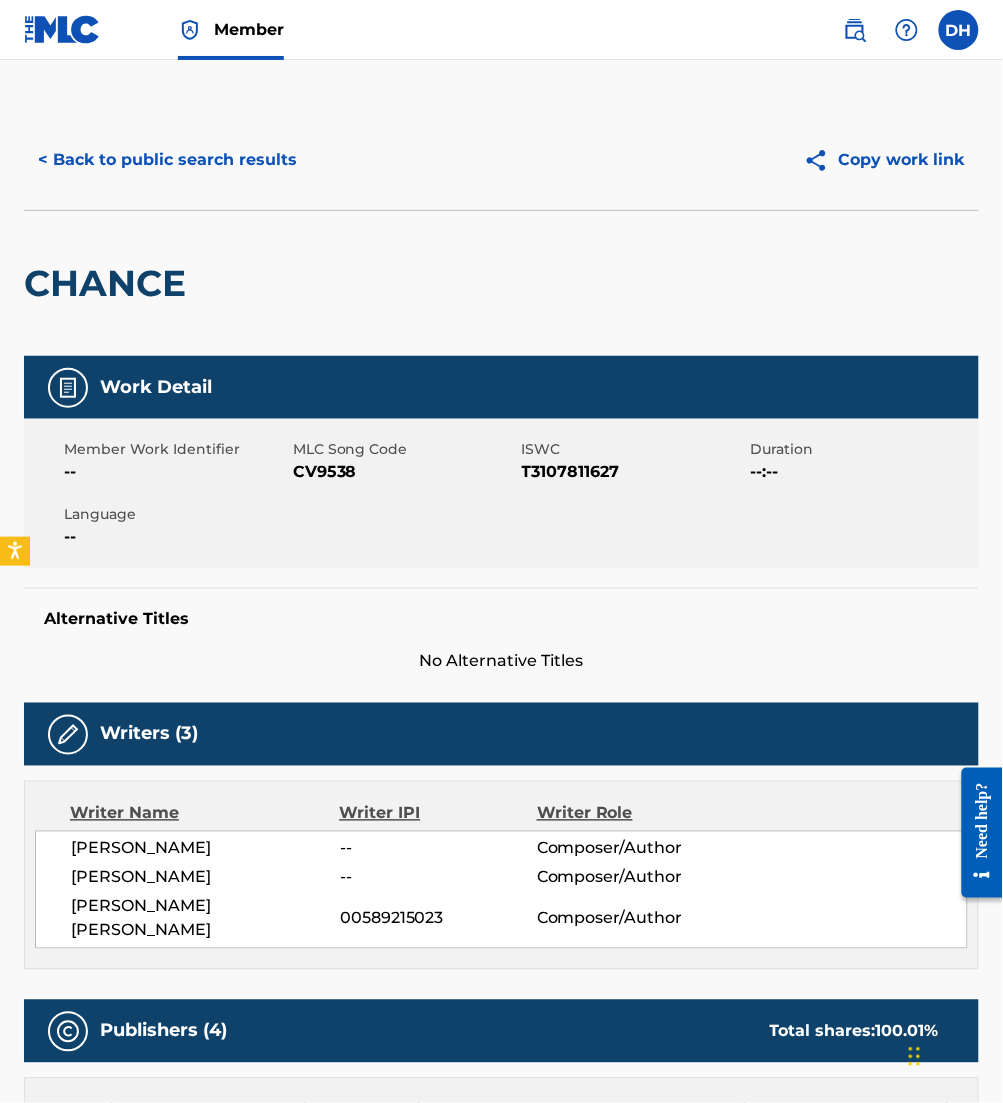
drag, startPoint x: 83, startPoint y: 536, endPoint x: 93, endPoint y: 159, distance: 377.0
click at [93, 159] on button "< Back to public search results" at bounding box center [167, 160] width 287 height 50
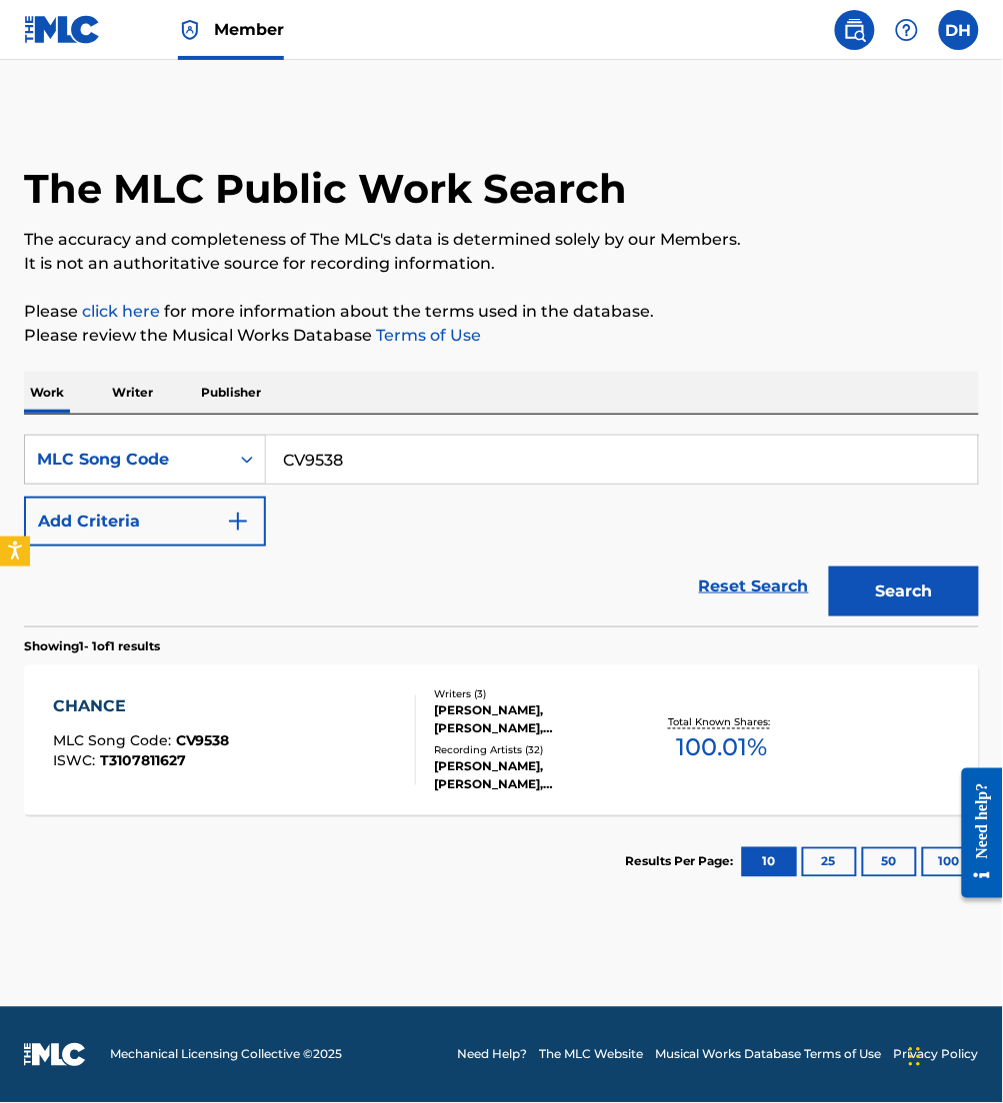
click at [45, 34] on img at bounding box center [62, 29] width 77 height 29
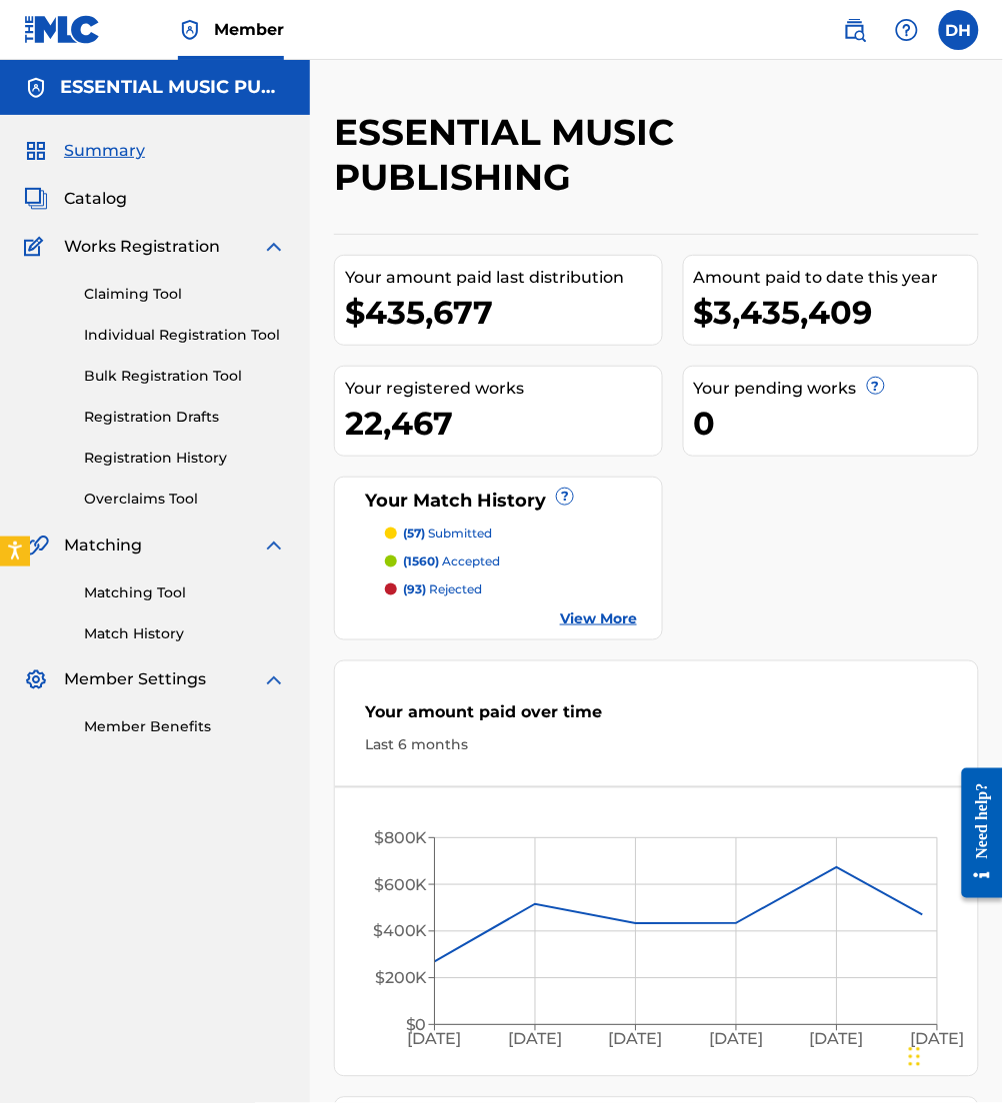
click at [94, 197] on span "Catalog" at bounding box center [95, 199] width 63 height 24
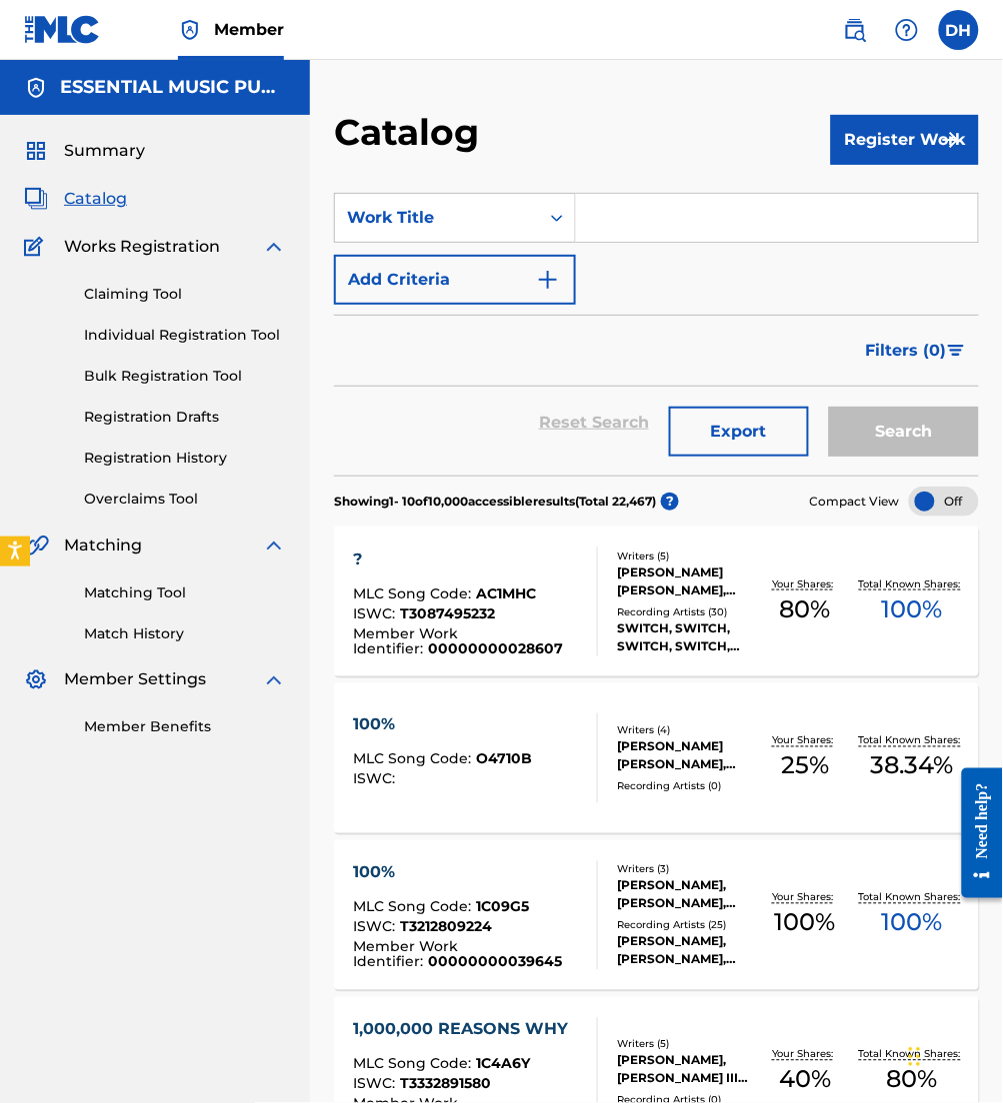
click at [874, 143] on button "Register Work" at bounding box center [905, 140] width 148 height 50
click at [860, 191] on link "Individual" at bounding box center [905, 205] width 148 height 48
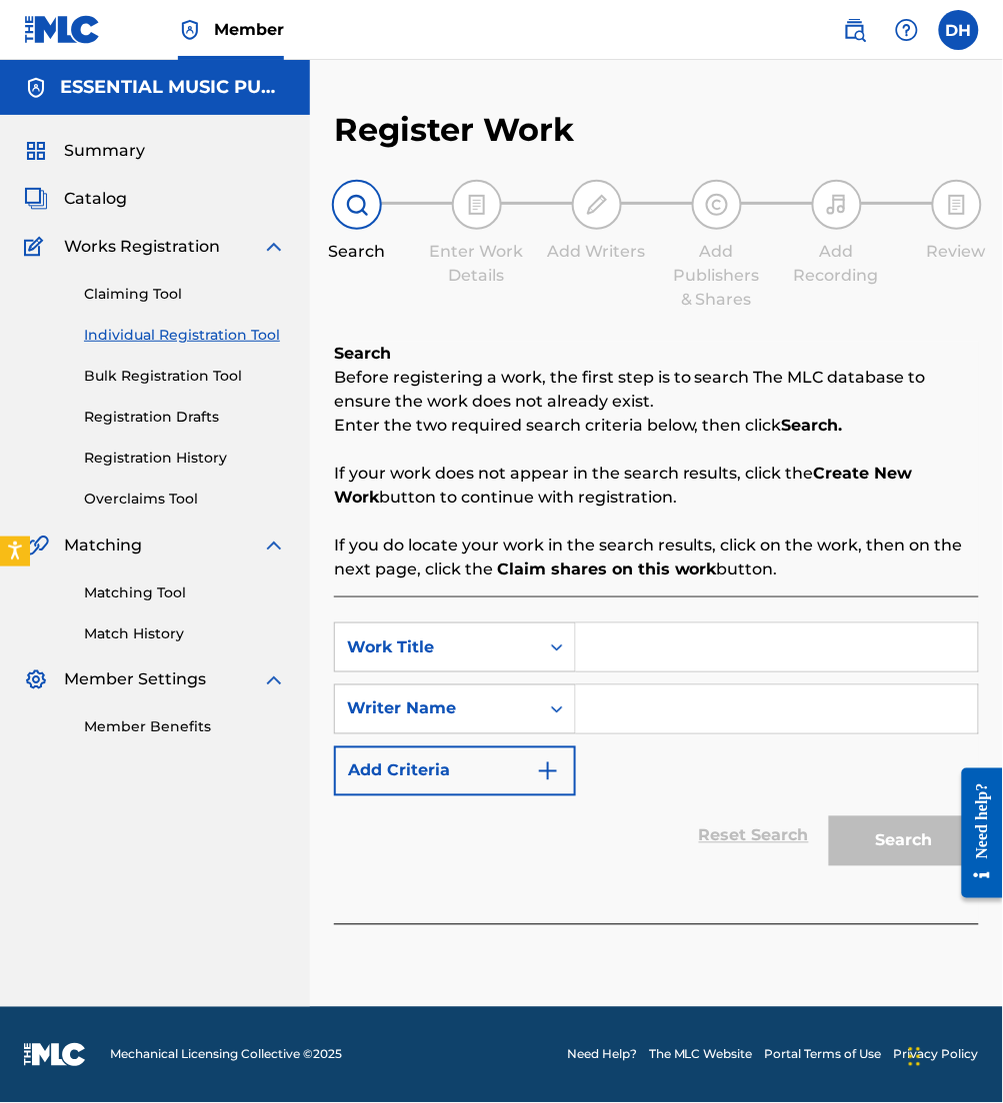
click at [678, 638] on input "Search Form" at bounding box center [777, 648] width 402 height 48
type input "Just You Wait"
click at [774, 730] on input "Search Form" at bounding box center [777, 710] width 402 height 48
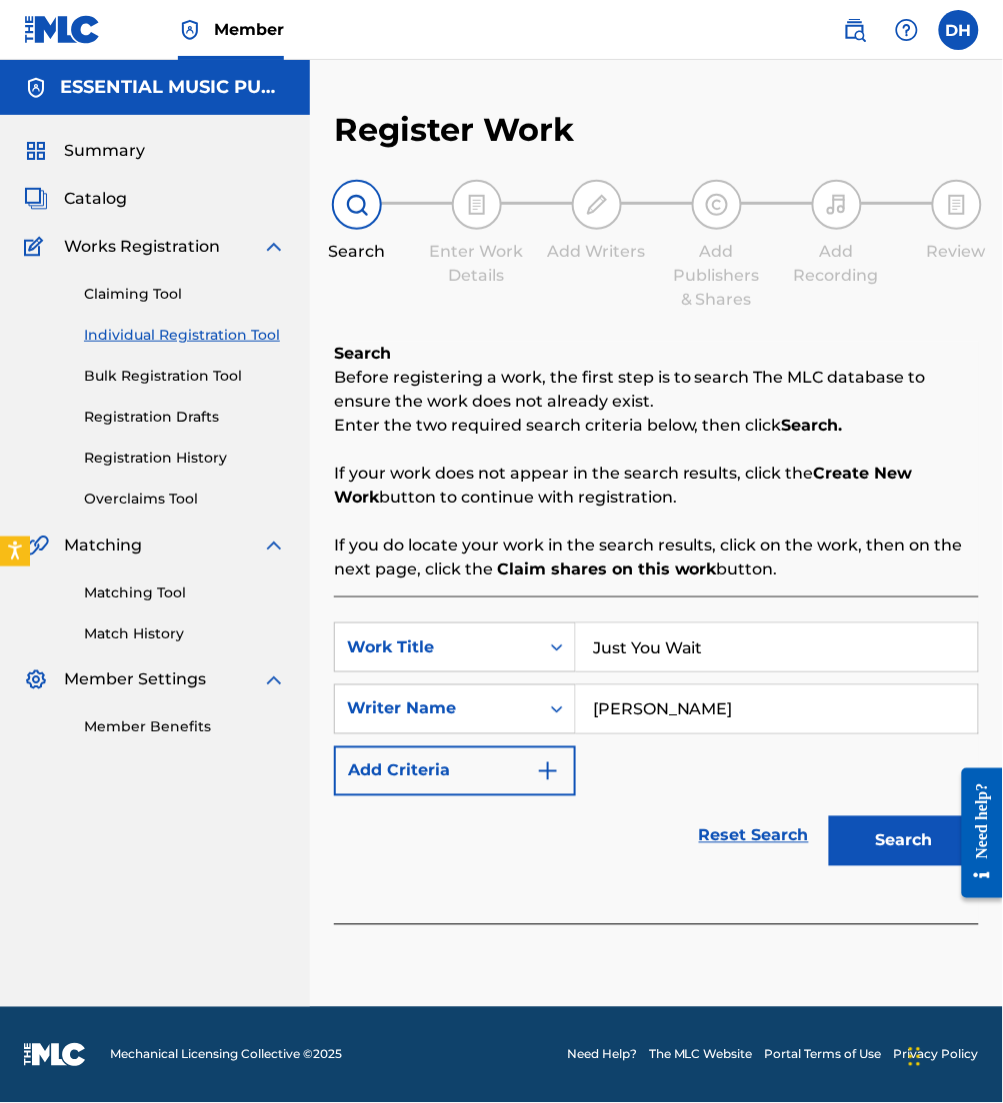
type input "allard"
click at [829, 817] on button "Search" at bounding box center [904, 842] width 150 height 50
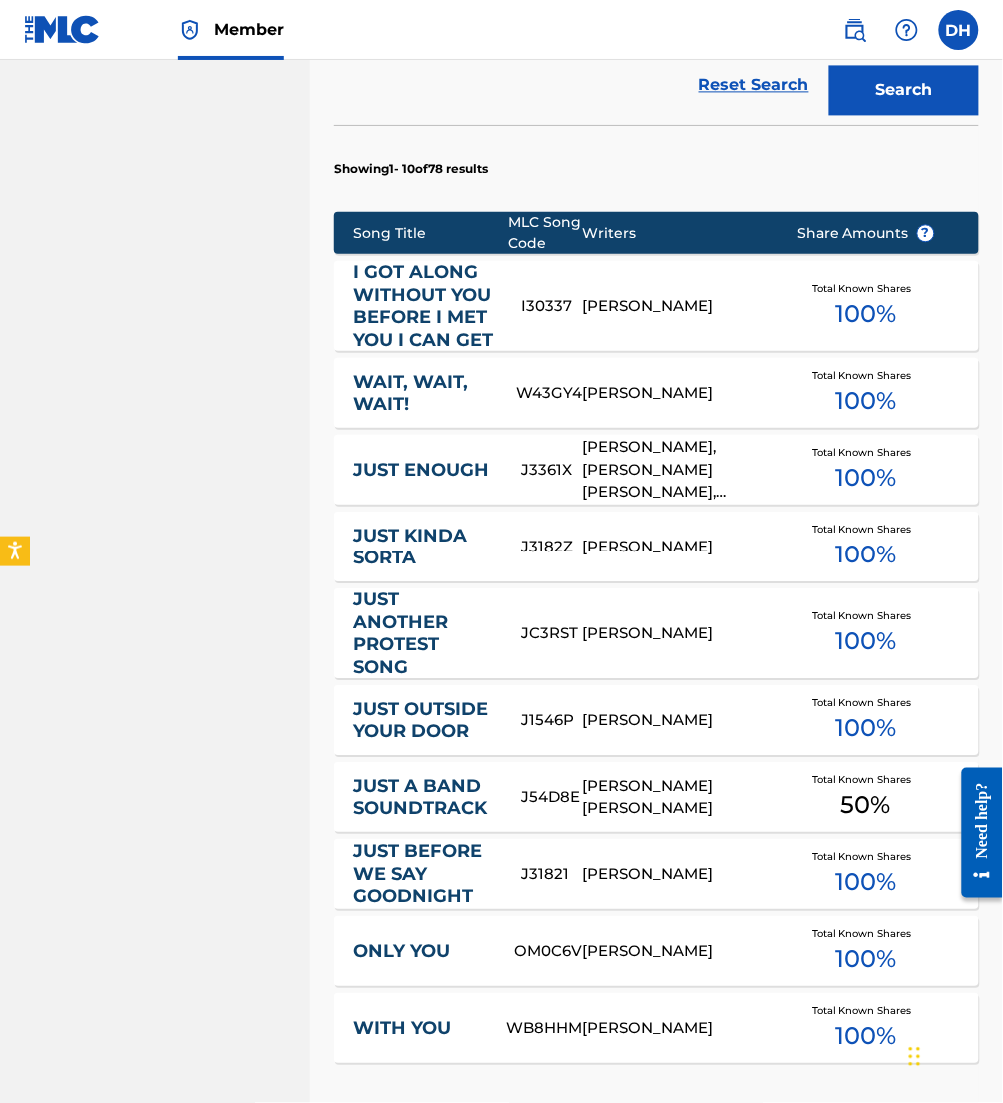
scroll to position [1062, 0]
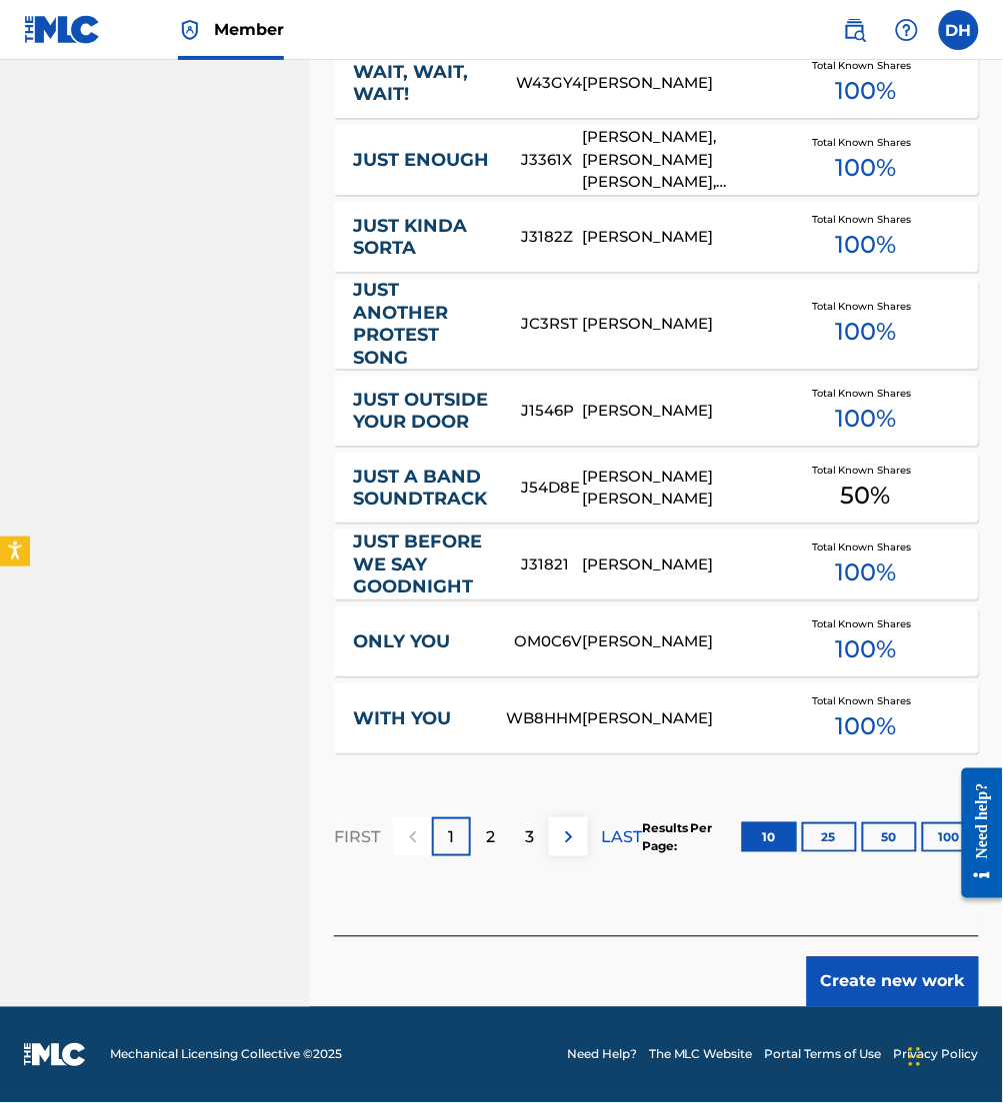
click at [857, 994] on button "Create new work" at bounding box center [893, 983] width 172 height 50
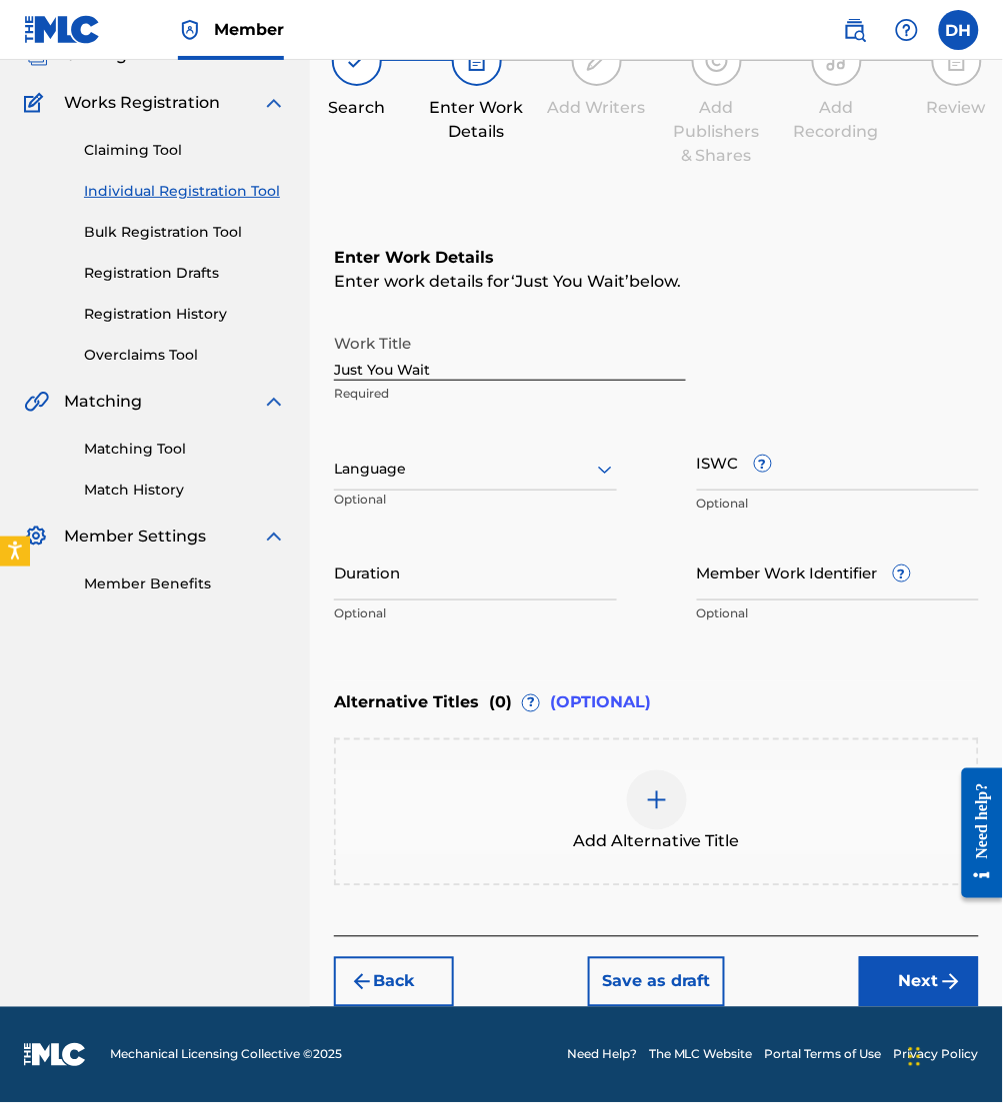
scroll to position [0, 0]
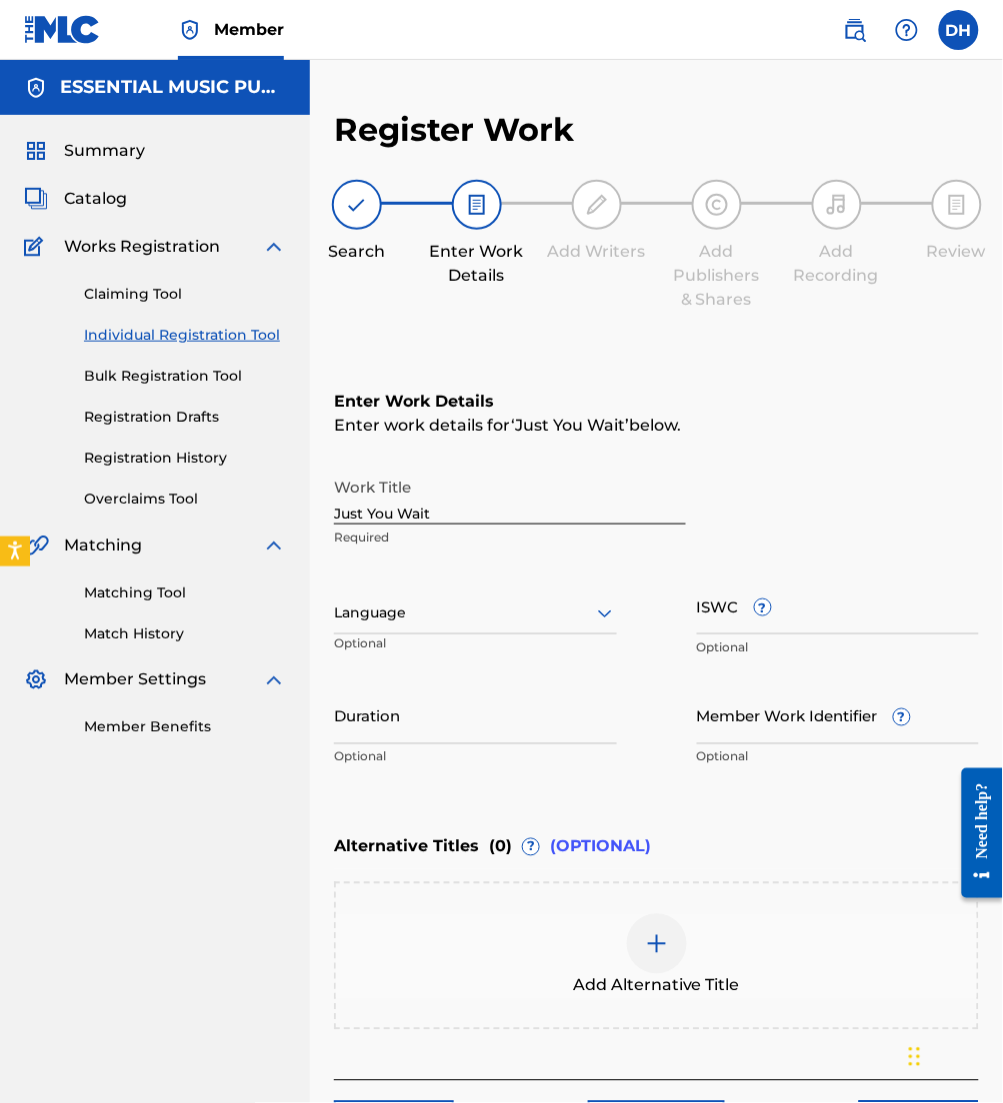
click at [586, 607] on div at bounding box center [475, 613] width 283 height 25
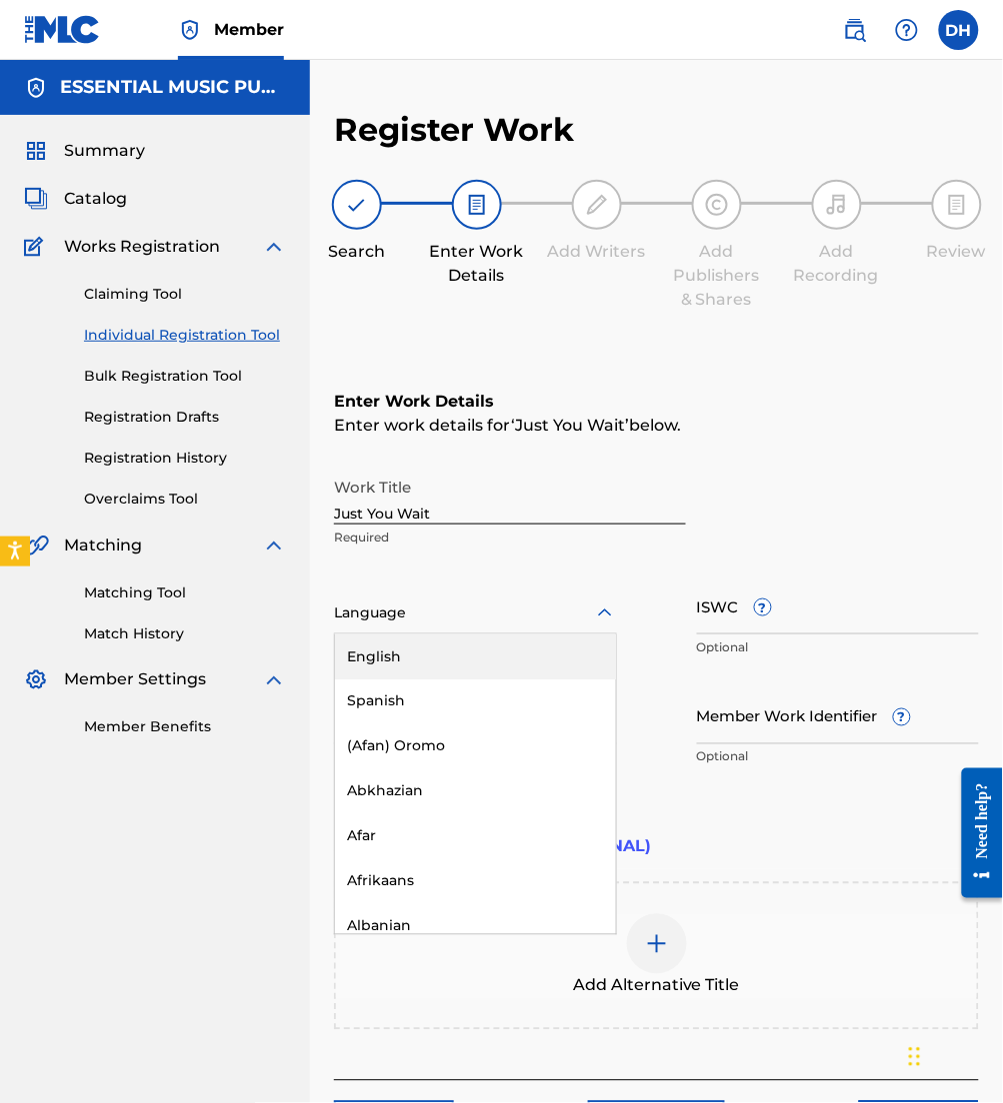
click at [555, 641] on div "English" at bounding box center [475, 657] width 281 height 45
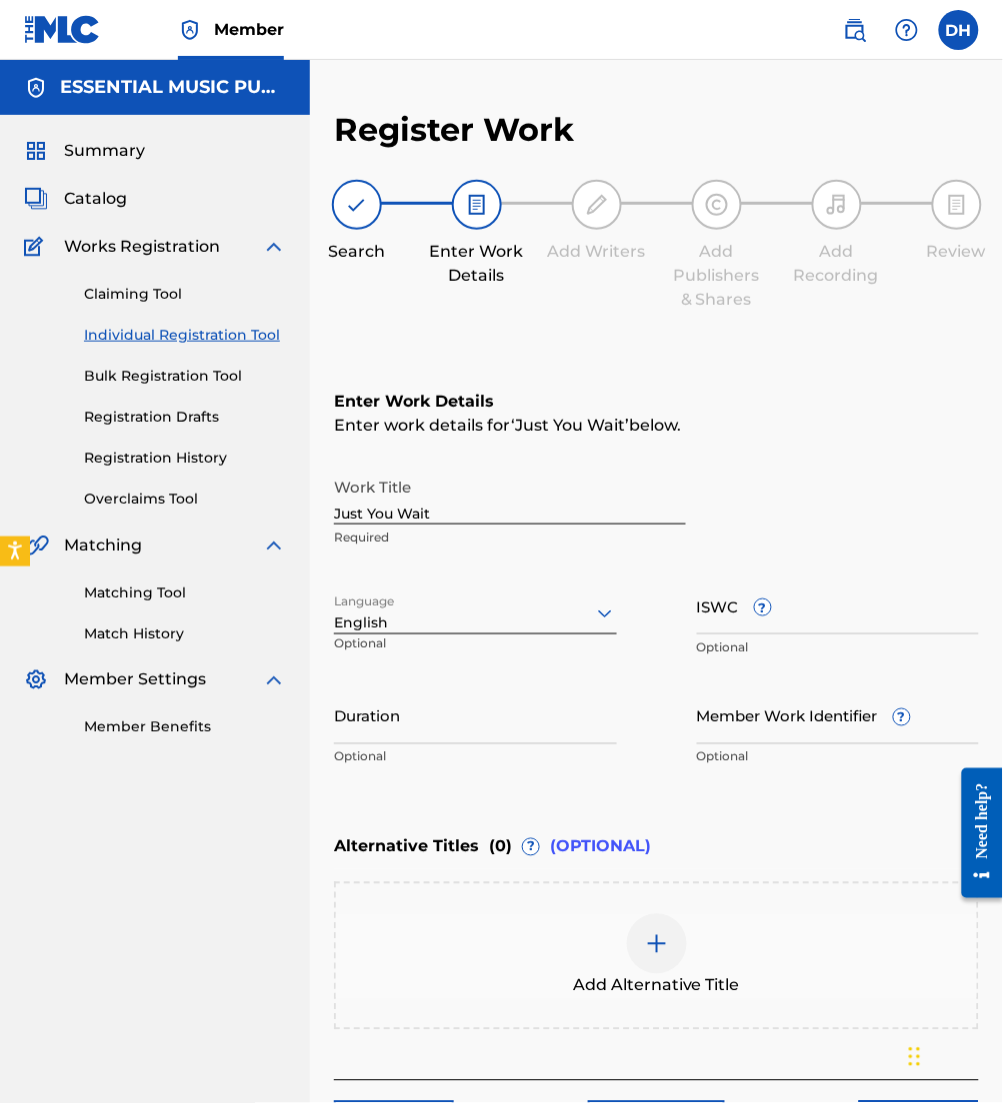
scroll to position [141, 0]
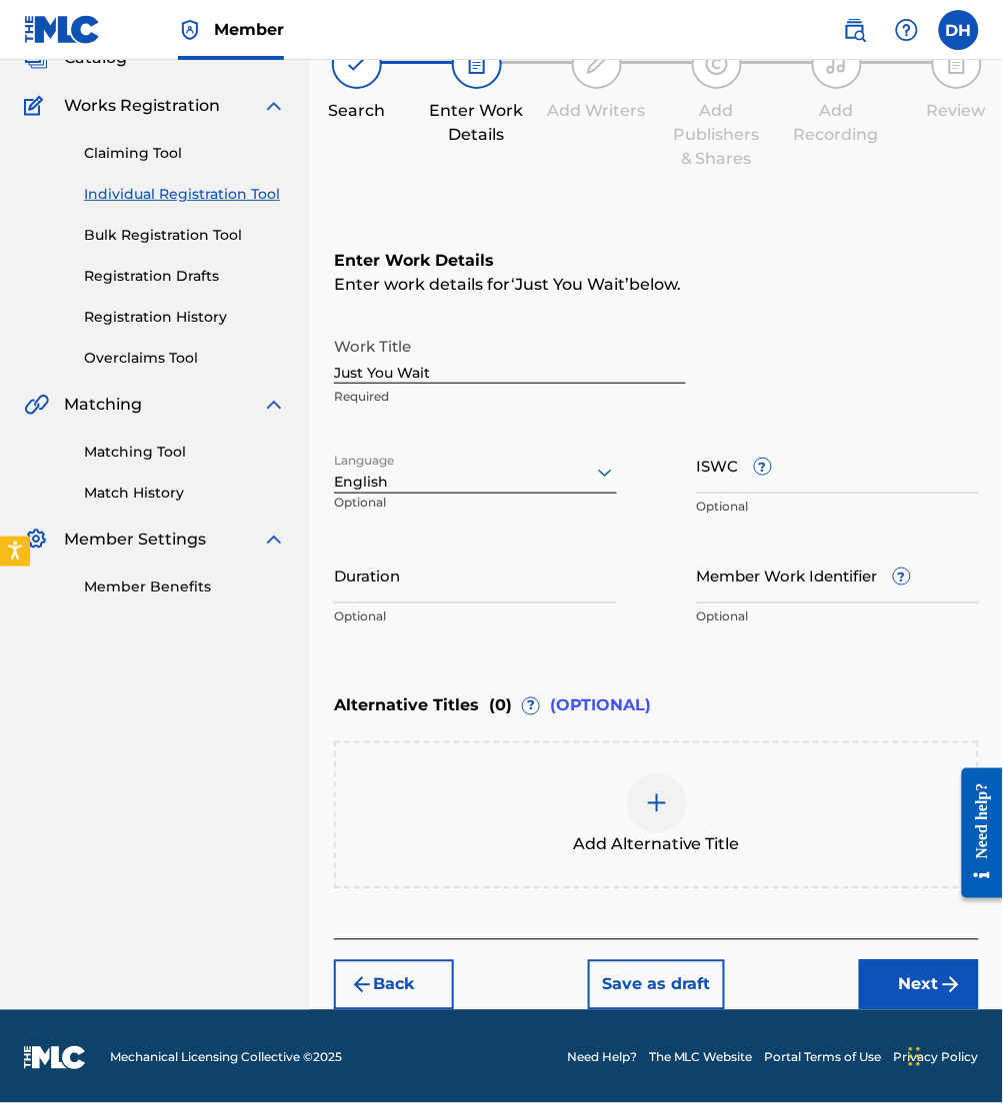
click at [896, 977] on button "Next" at bounding box center [919, 986] width 120 height 50
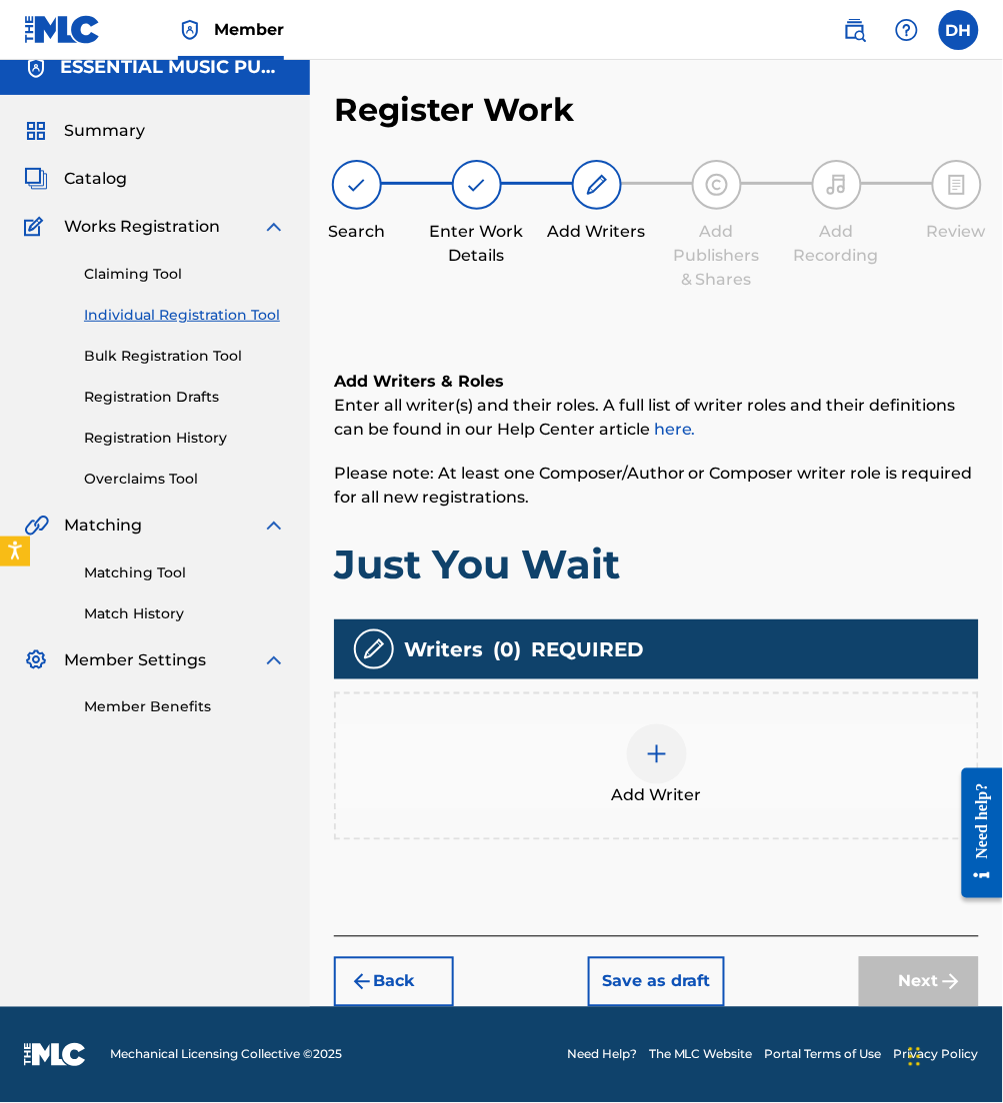
scroll to position [18, 0]
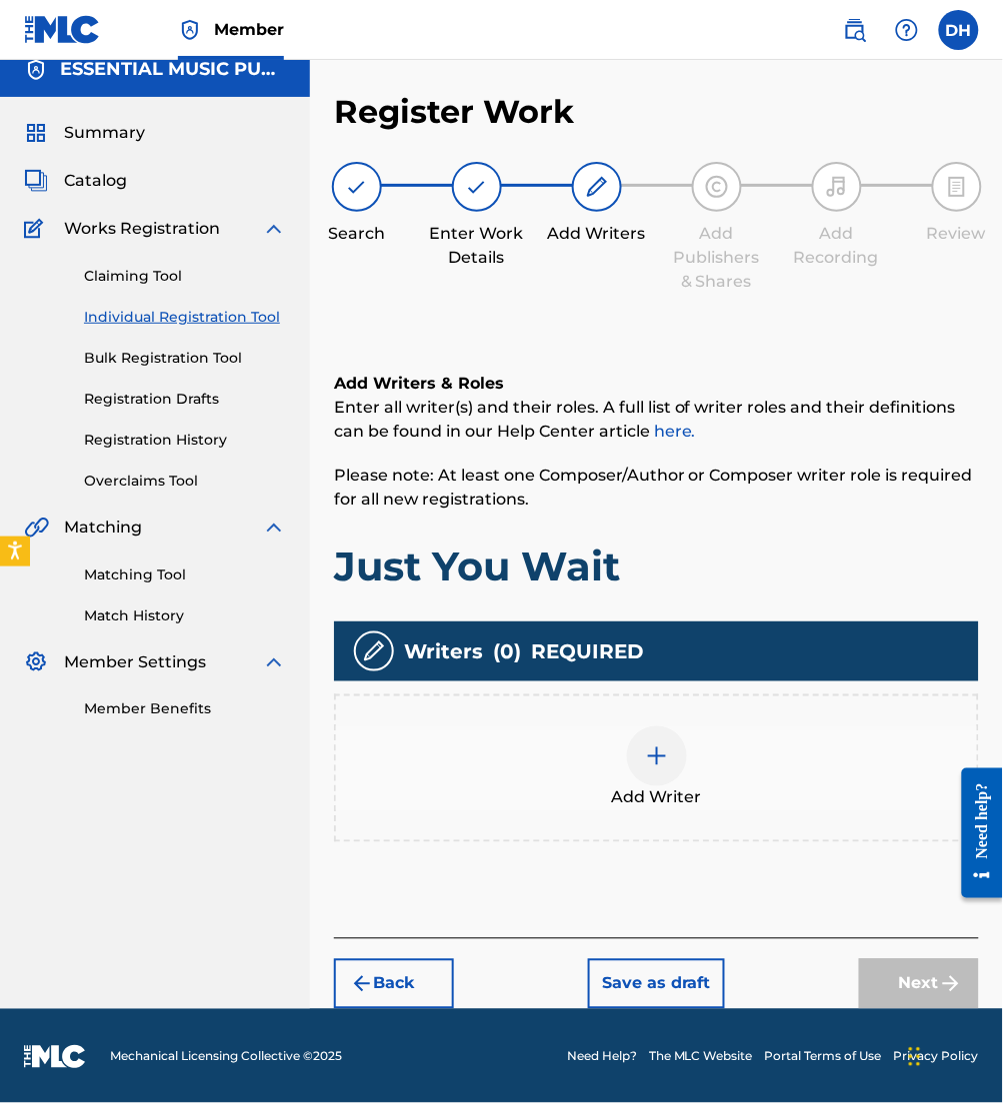
click at [682, 780] on div "Add Writer" at bounding box center [656, 769] width 641 height 84
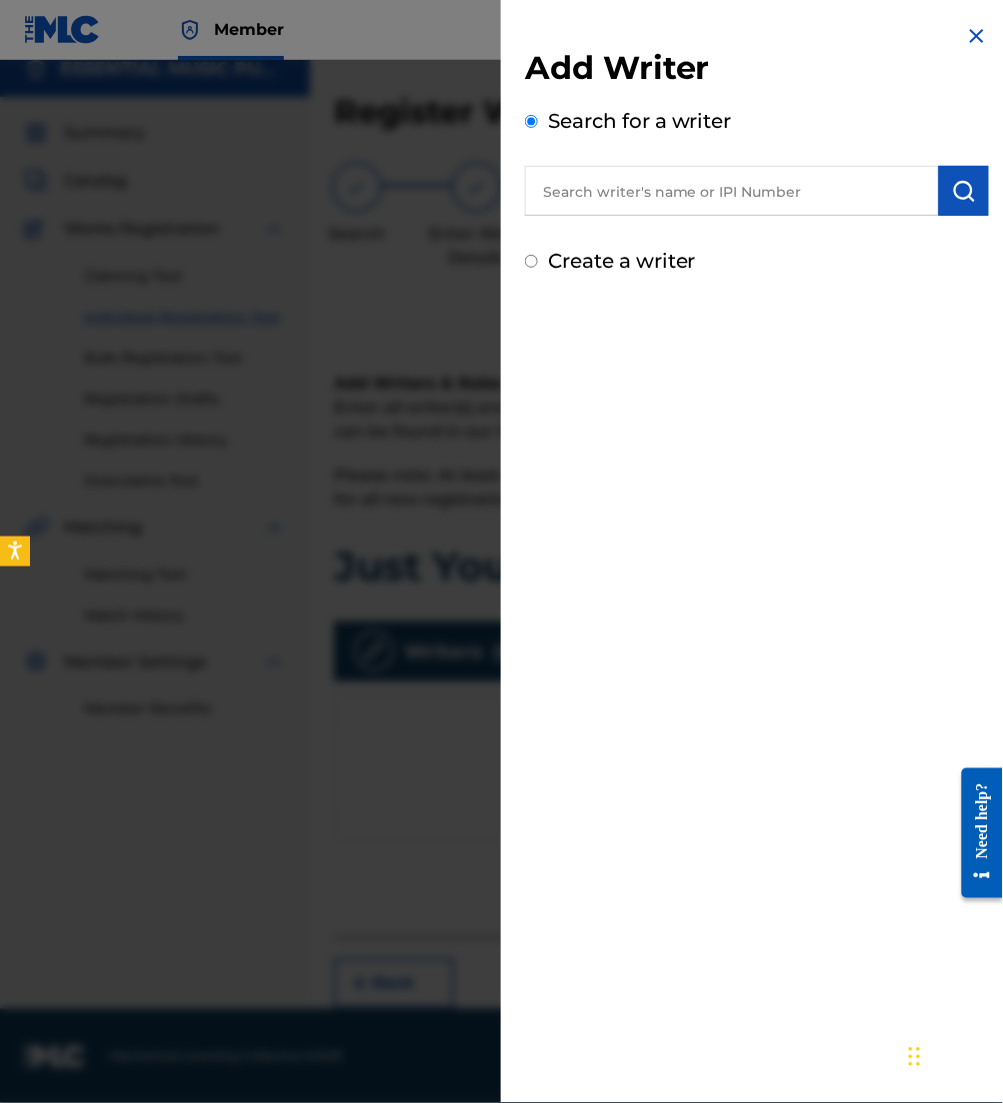
click at [652, 221] on div "Add Writer Search for a writer Create a writer" at bounding box center [757, 162] width 464 height 228
click at [648, 219] on div "Add Writer Search for a writer Create a writer" at bounding box center [757, 162] width 464 height 228
click at [629, 208] on input "text" at bounding box center [732, 191] width 414 height 50
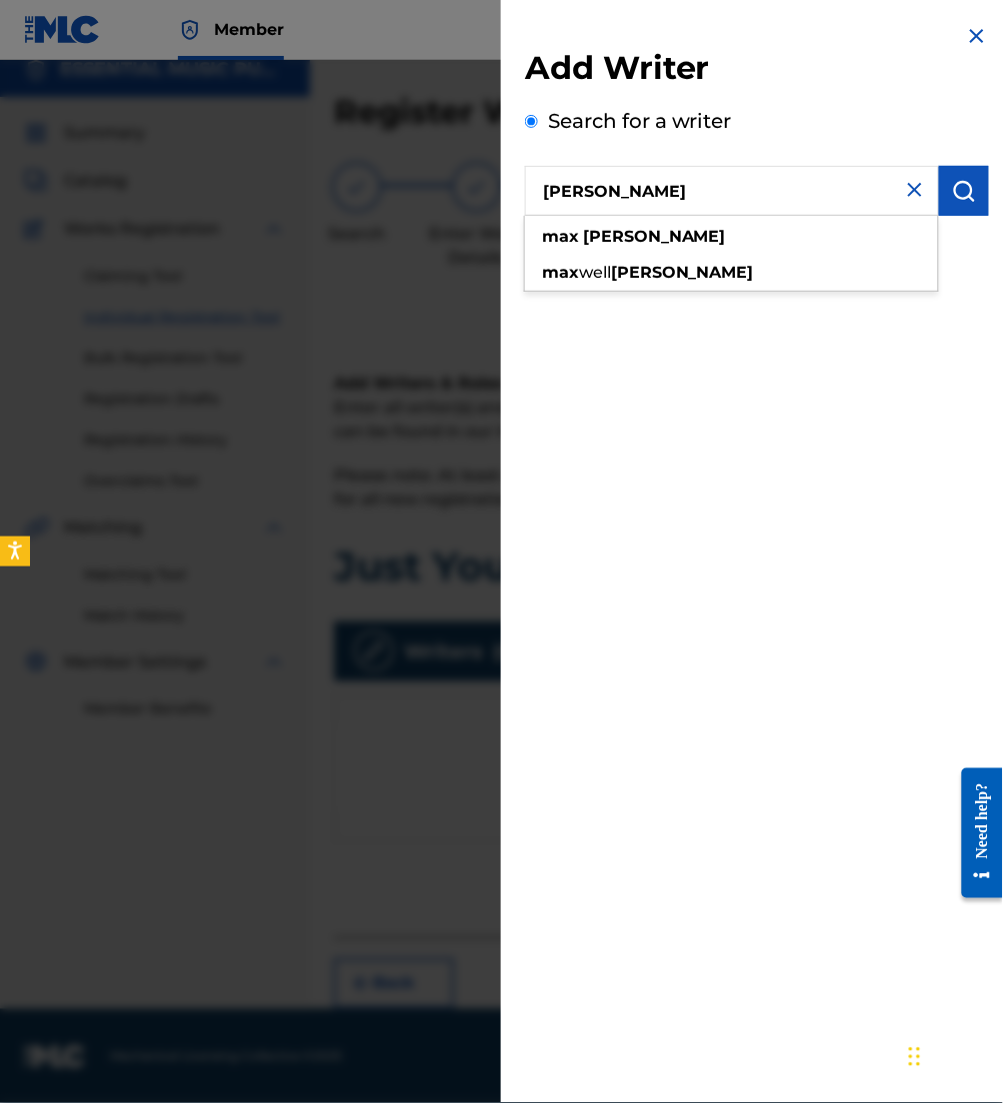
type input "Max Allard"
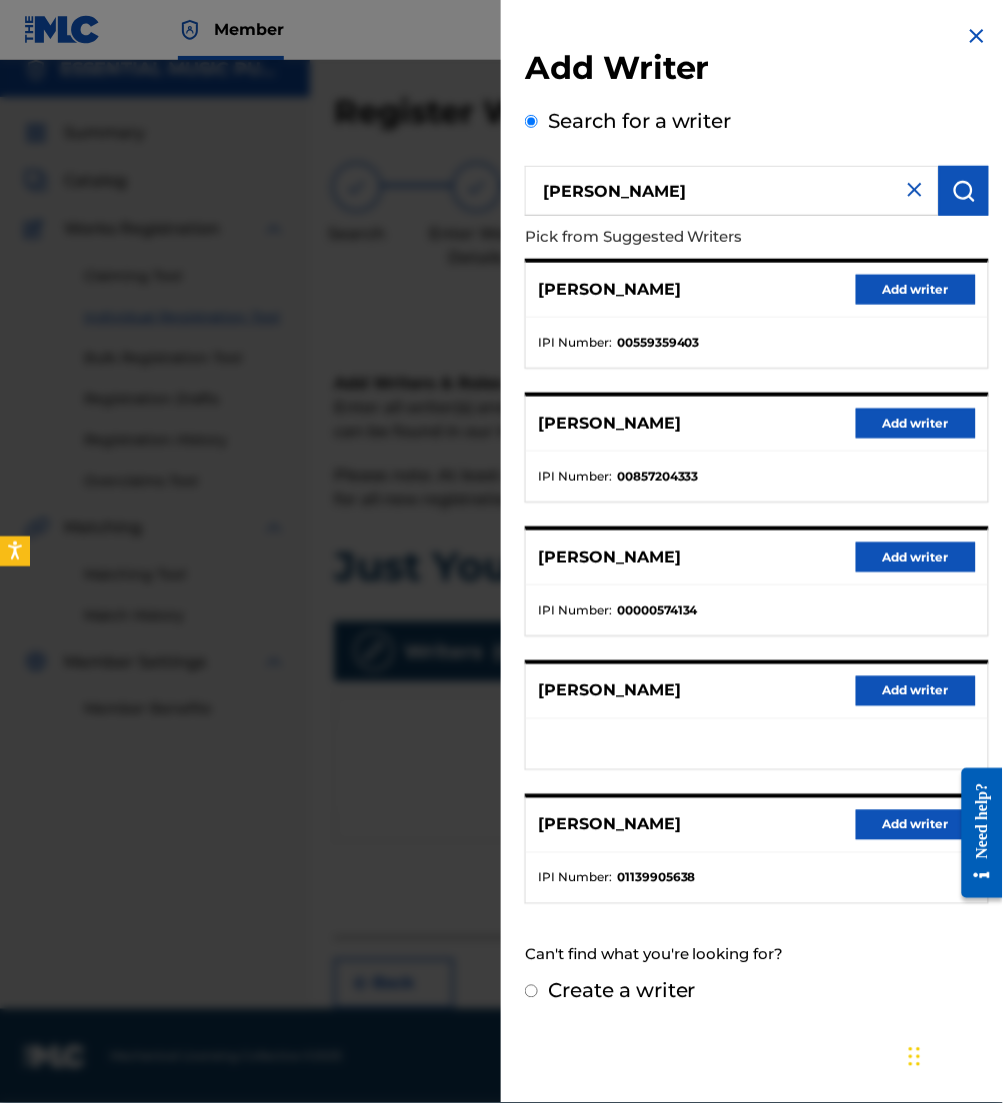
click at [875, 827] on button "Add writer" at bounding box center [916, 826] width 120 height 30
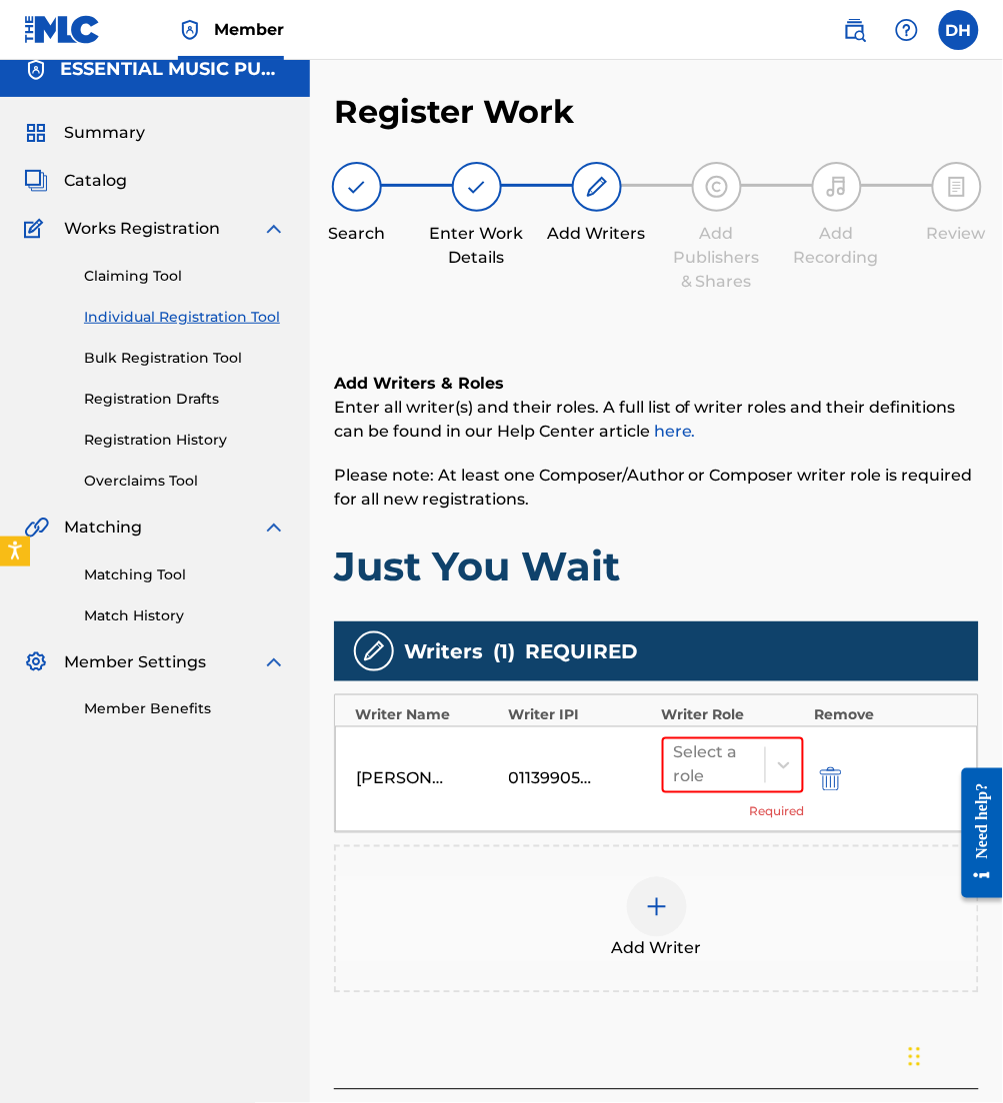
click at [621, 890] on div "Add Writer" at bounding box center [656, 920] width 641 height 84
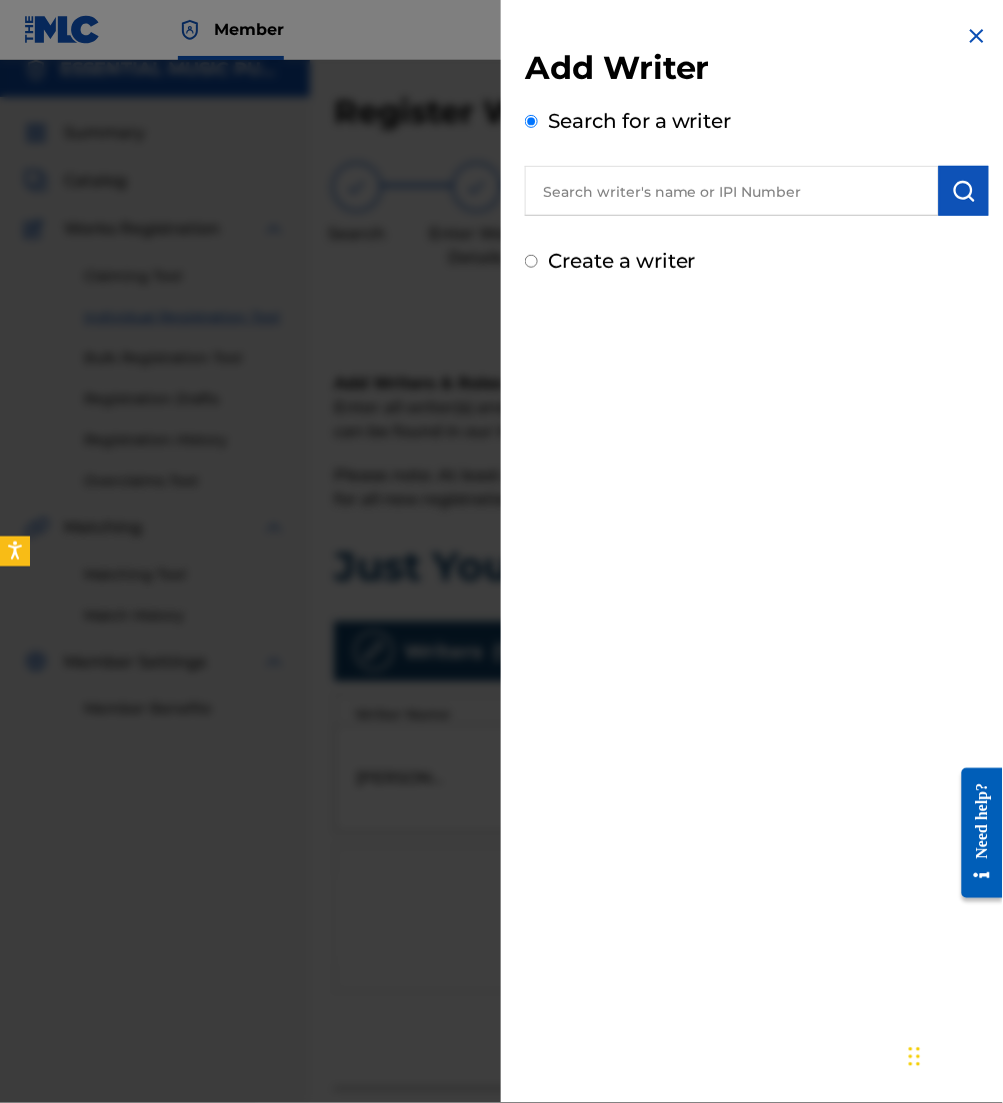
click at [788, 207] on input "text" at bounding box center [732, 191] width 414 height 50
click at [579, 177] on input "text" at bounding box center [732, 191] width 414 height 50
type input "grace allard"
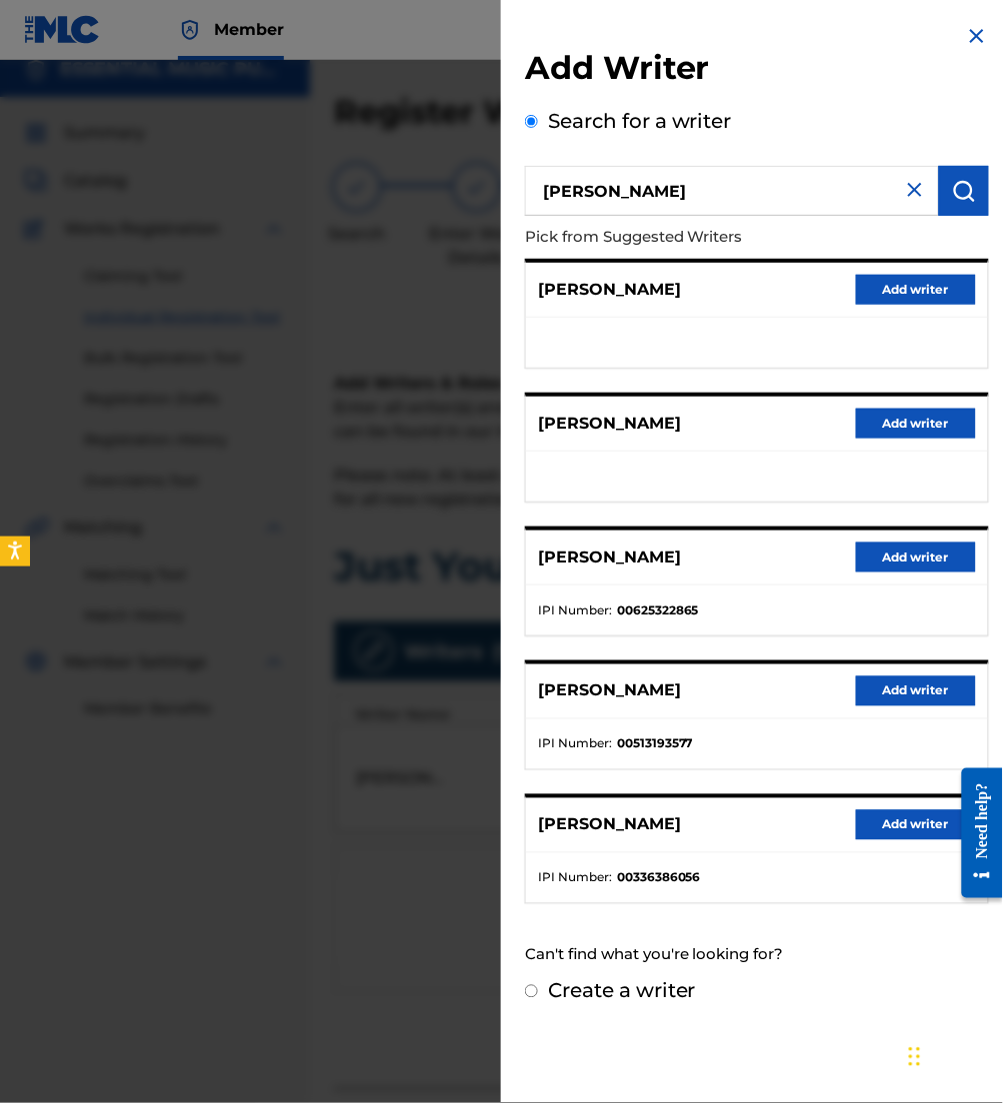
click at [619, 987] on label "Create a writer" at bounding box center [622, 992] width 148 height 24
radio input "true"
click at [538, 987] on input "Create a writer" at bounding box center [531, 992] width 13 height 13
radio input "false"
radio input "true"
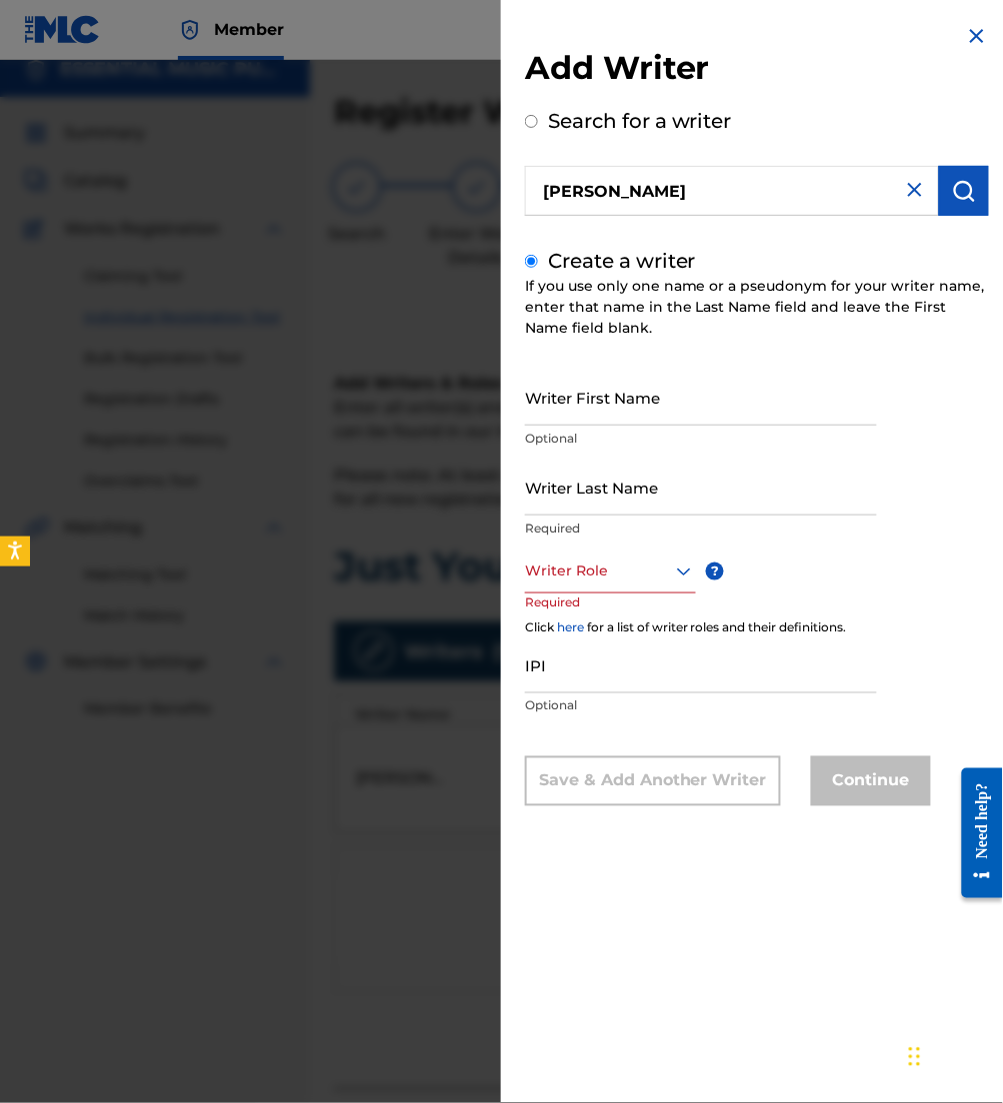
click at [590, 411] on input "Writer First Name" at bounding box center [701, 397] width 352 height 57
type input "Grace"
click at [615, 503] on input "Writer Last Name" at bounding box center [701, 487] width 352 height 57
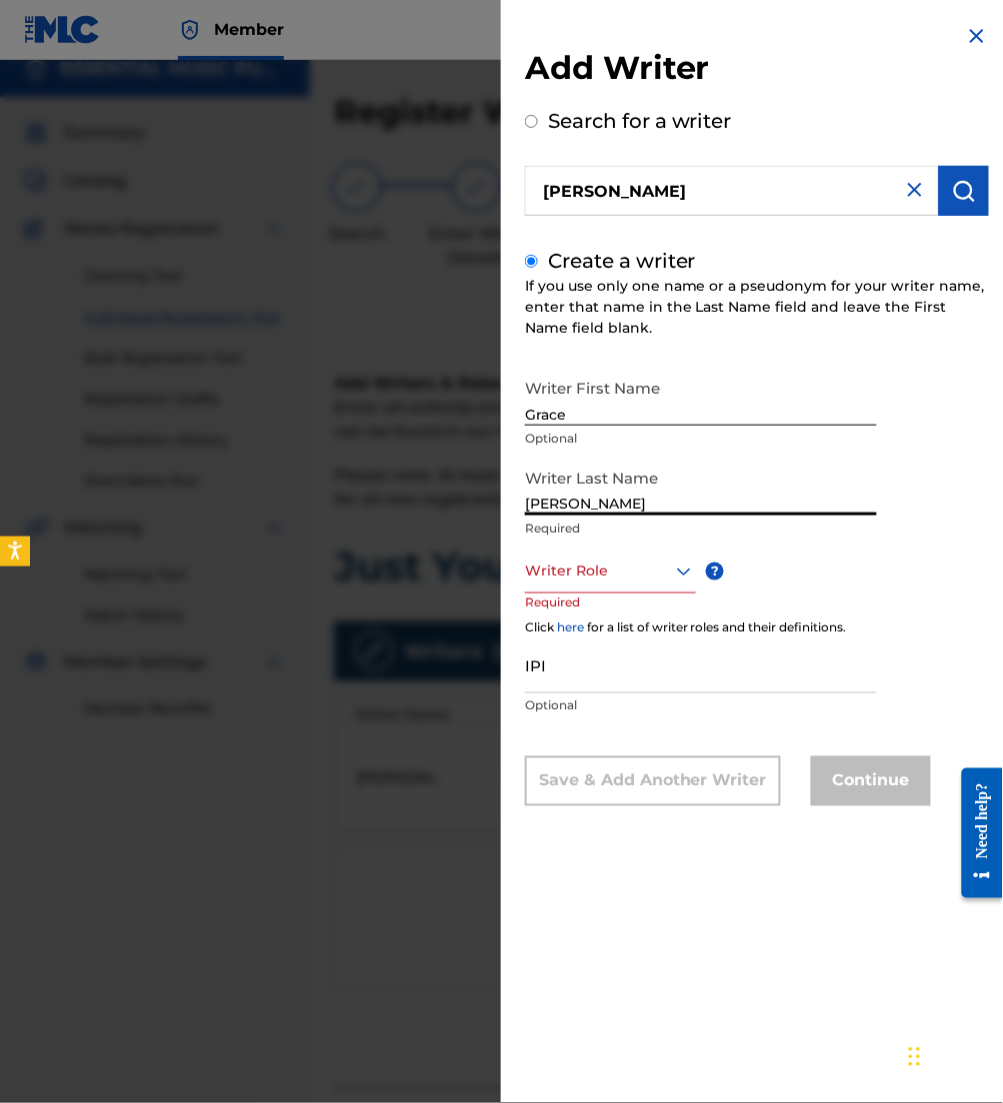
type input "Allard"
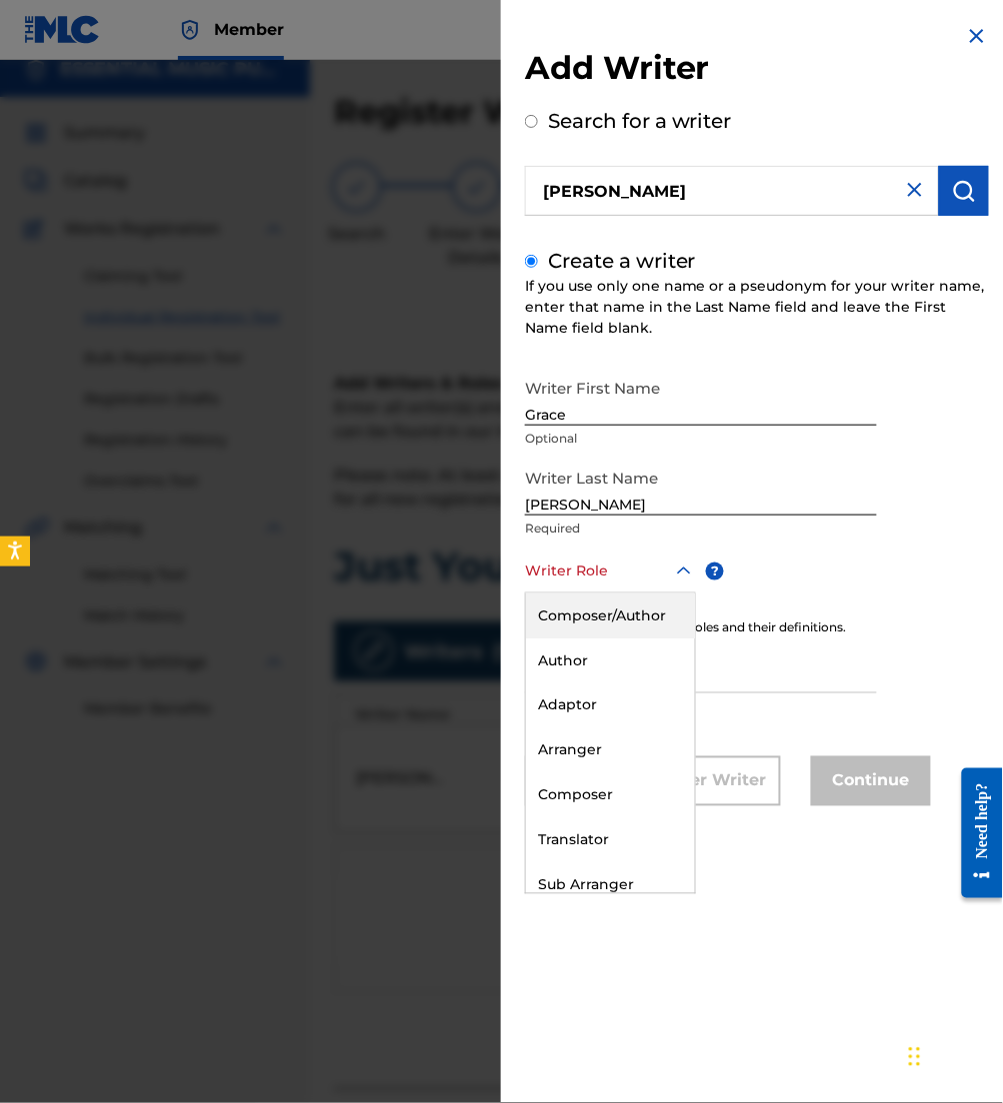
click at [631, 568] on div at bounding box center [610, 571] width 171 height 25
click at [627, 615] on div "Composer/Author" at bounding box center [610, 616] width 169 height 45
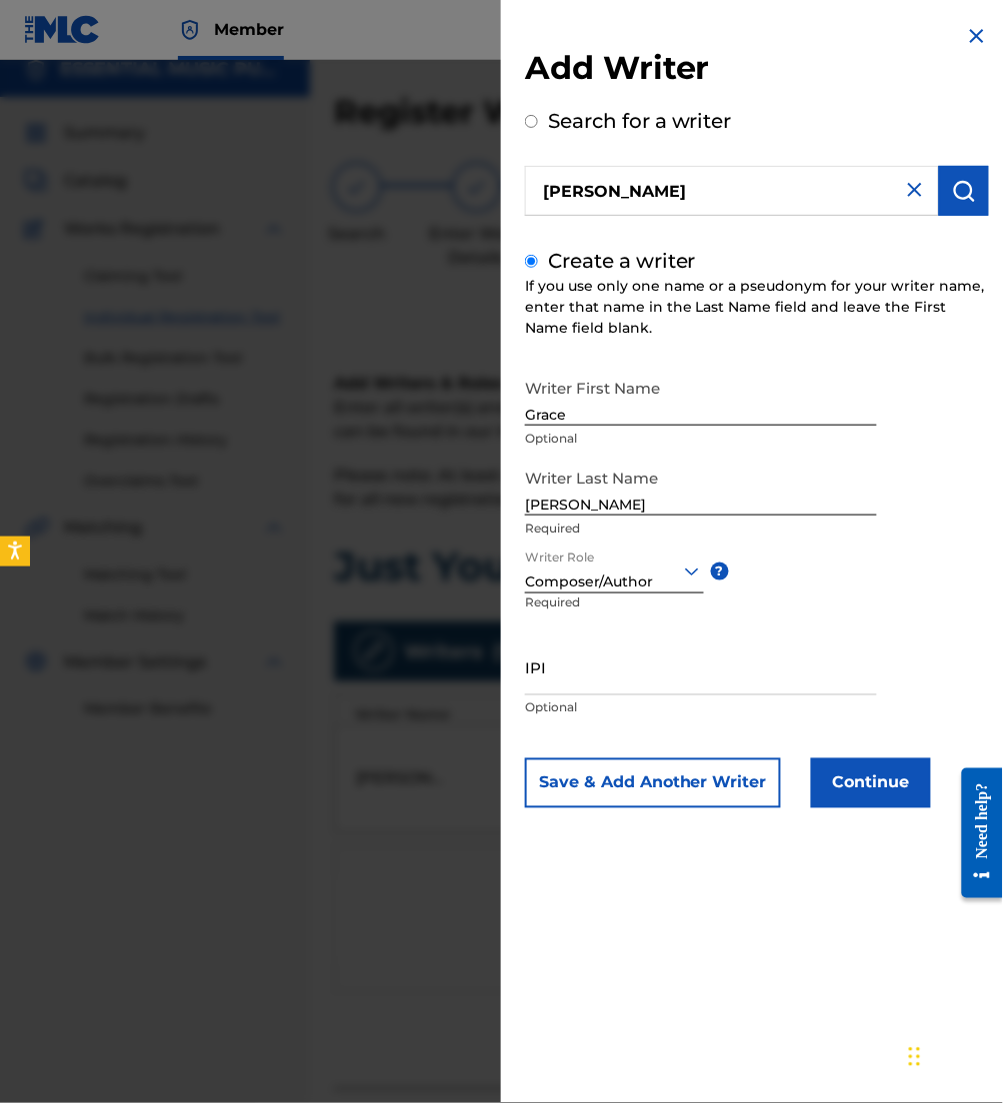
click at [901, 777] on button "Continue" at bounding box center [871, 784] width 120 height 50
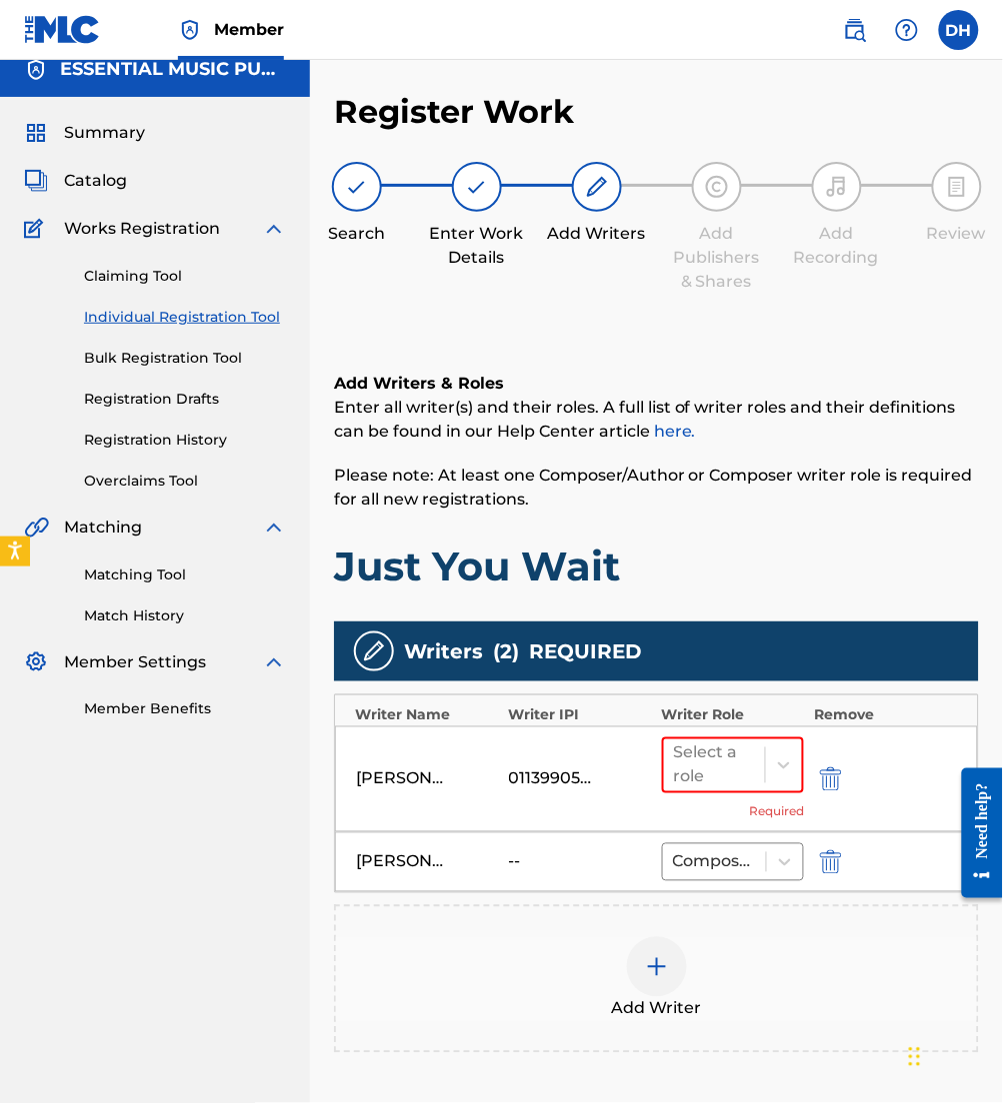
click at [615, 940] on div "Add Writer" at bounding box center [656, 980] width 641 height 84
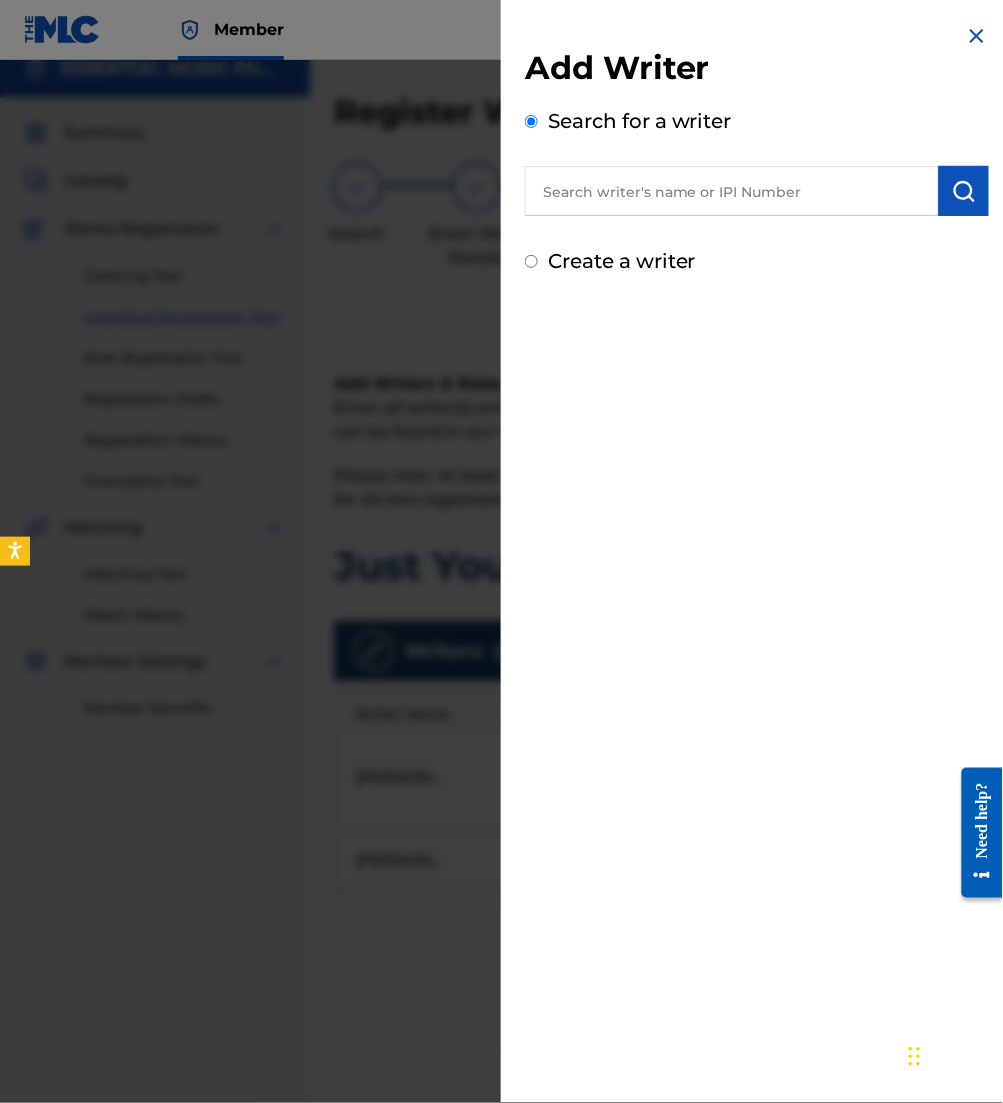
click at [653, 178] on input "text" at bounding box center [732, 191] width 414 height 50
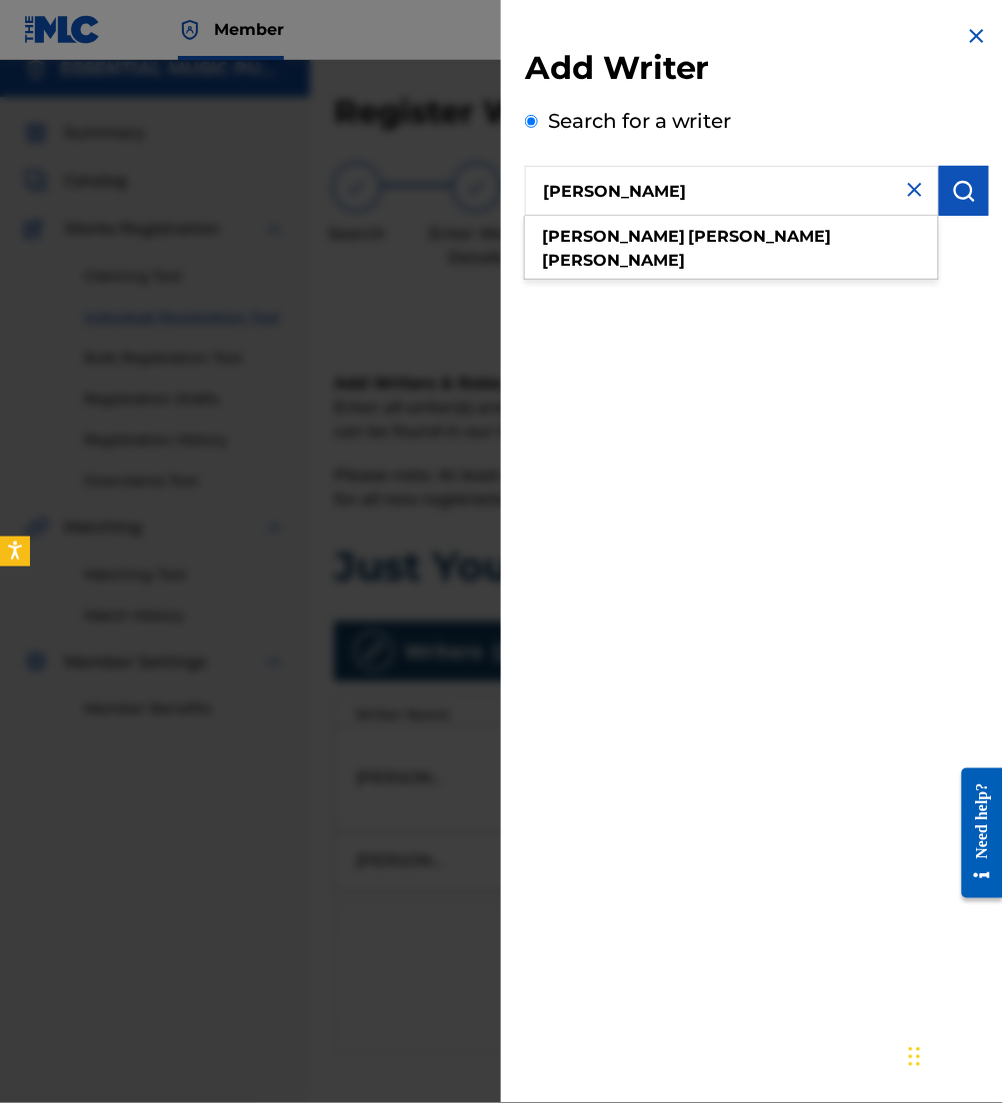
type input "charles roland butler"
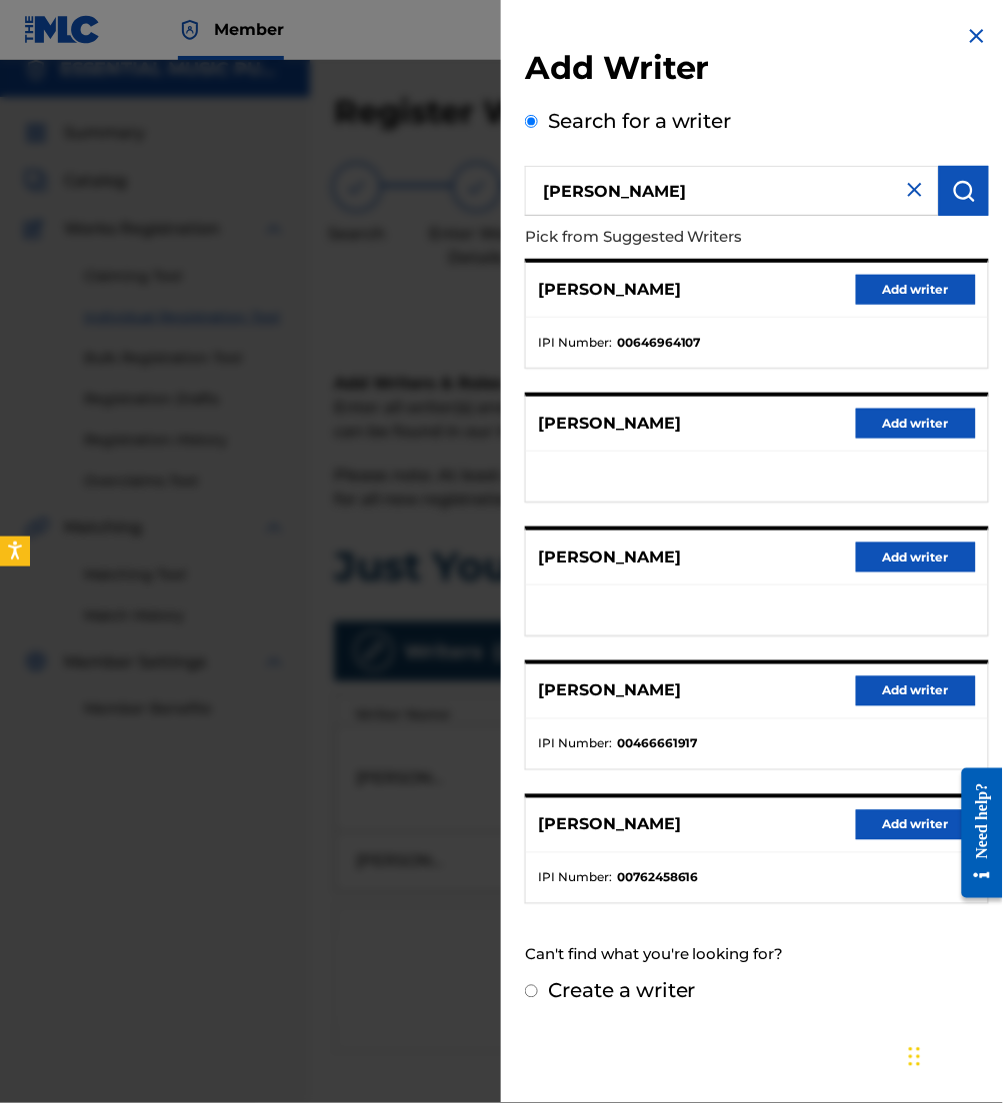
click at [894, 298] on button "Add writer" at bounding box center [916, 290] width 120 height 30
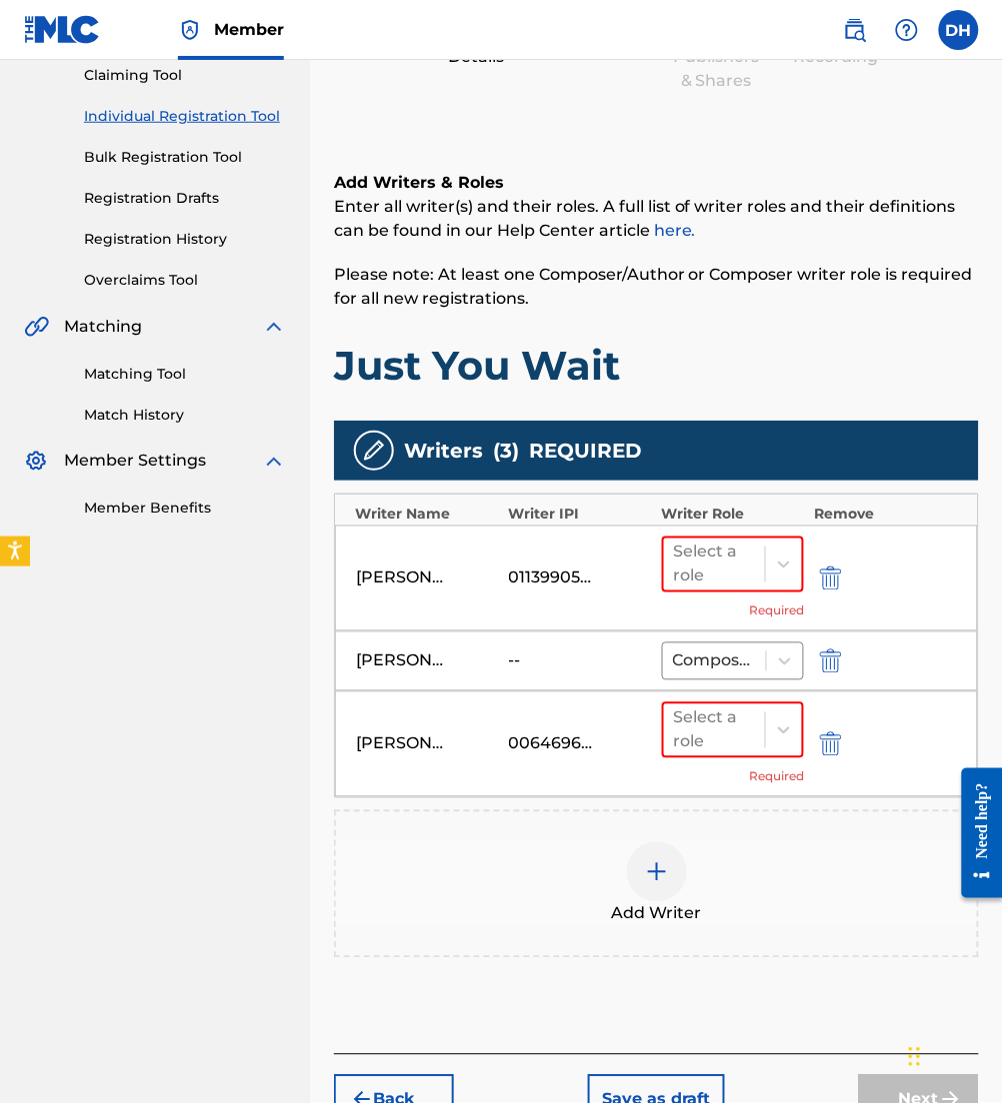
scroll to position [220, 0]
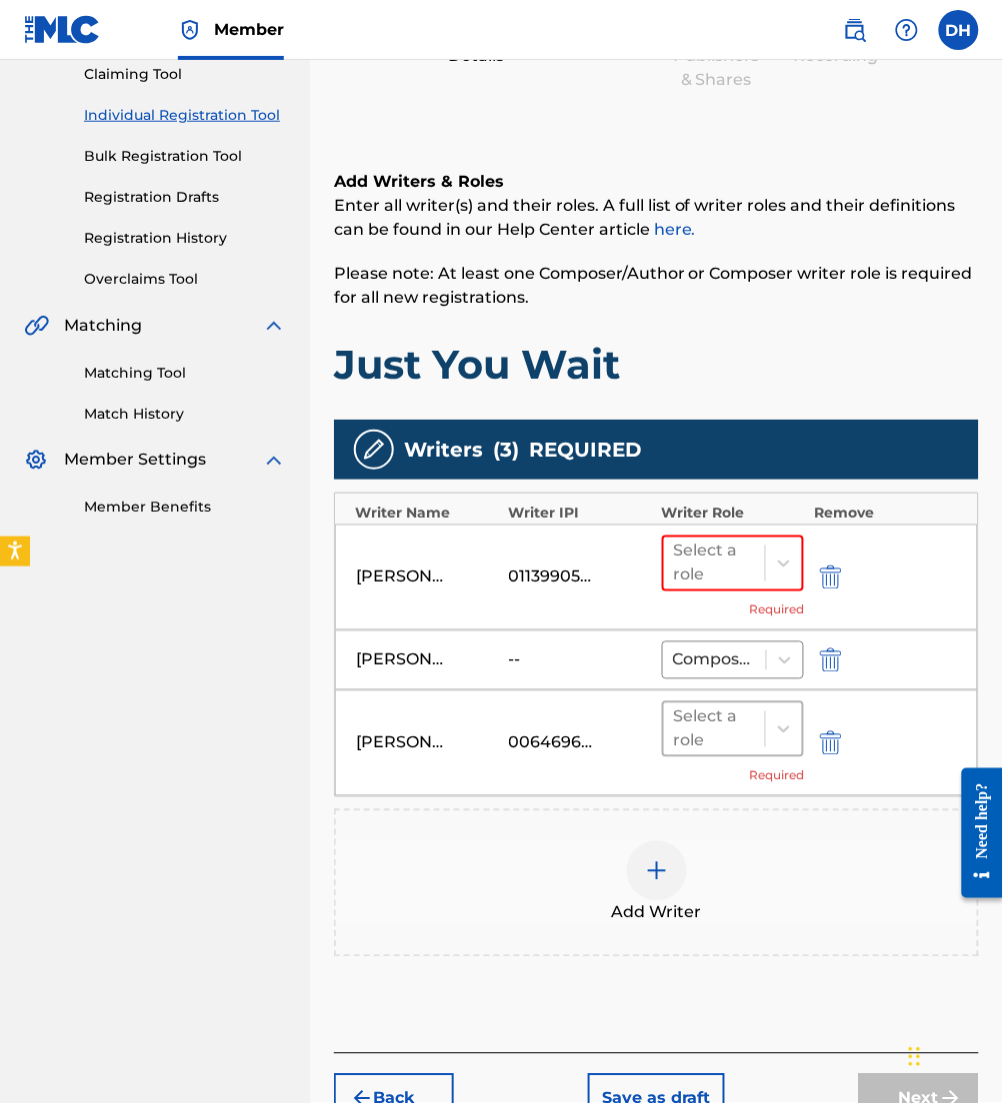
click at [717, 747] on div "Select a role" at bounding box center [715, 730] width 82 height 48
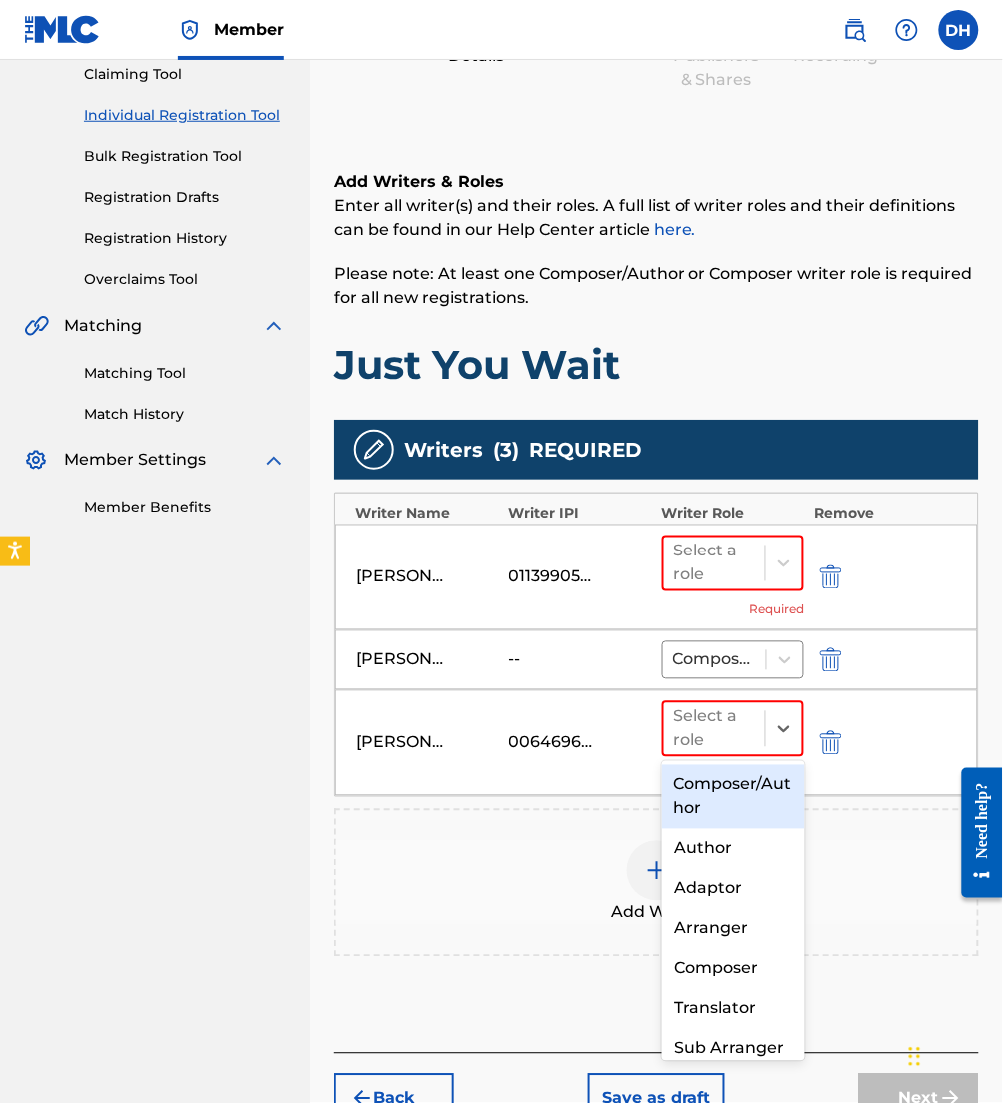
click at [741, 792] on div "Composer/Author" at bounding box center [733, 798] width 143 height 64
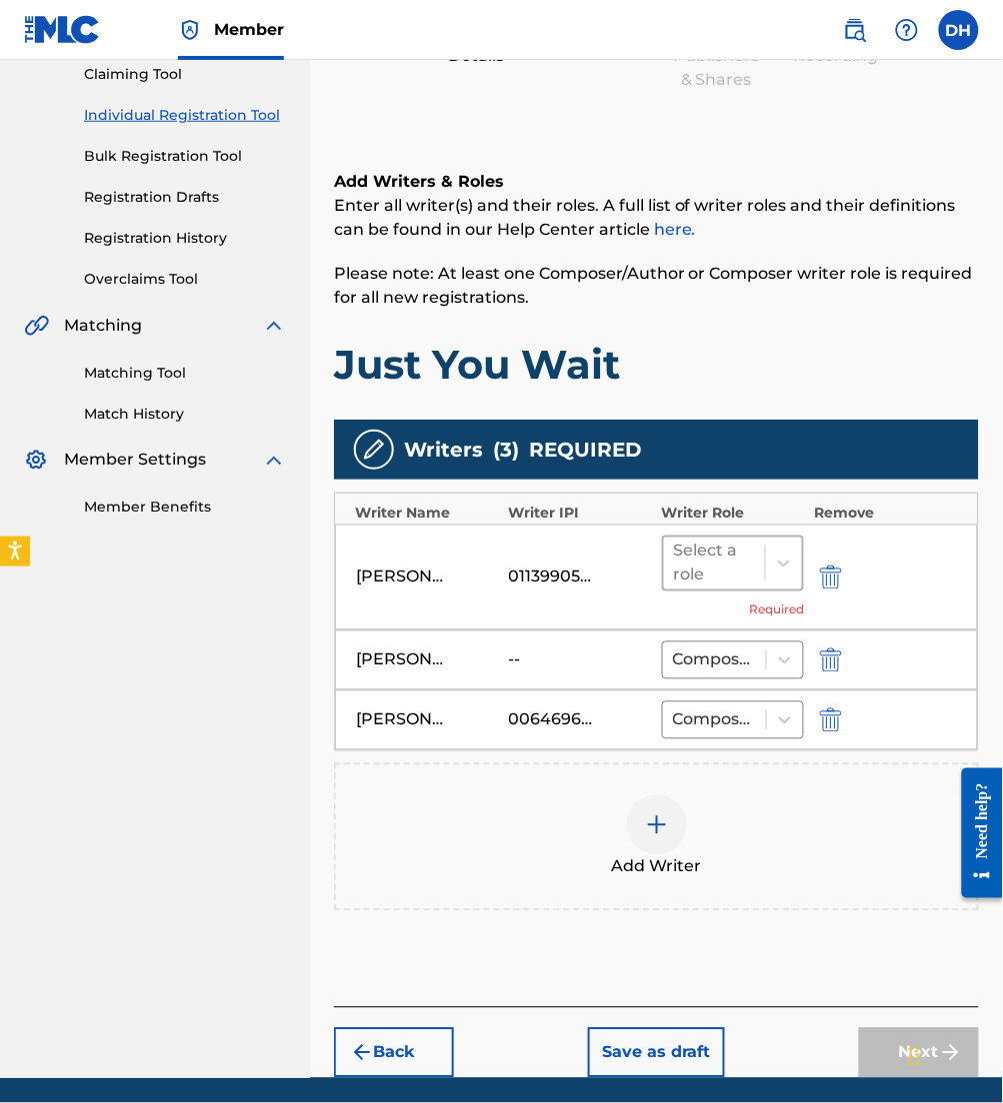
click at [713, 550] on div at bounding box center [715, 564] width 82 height 28
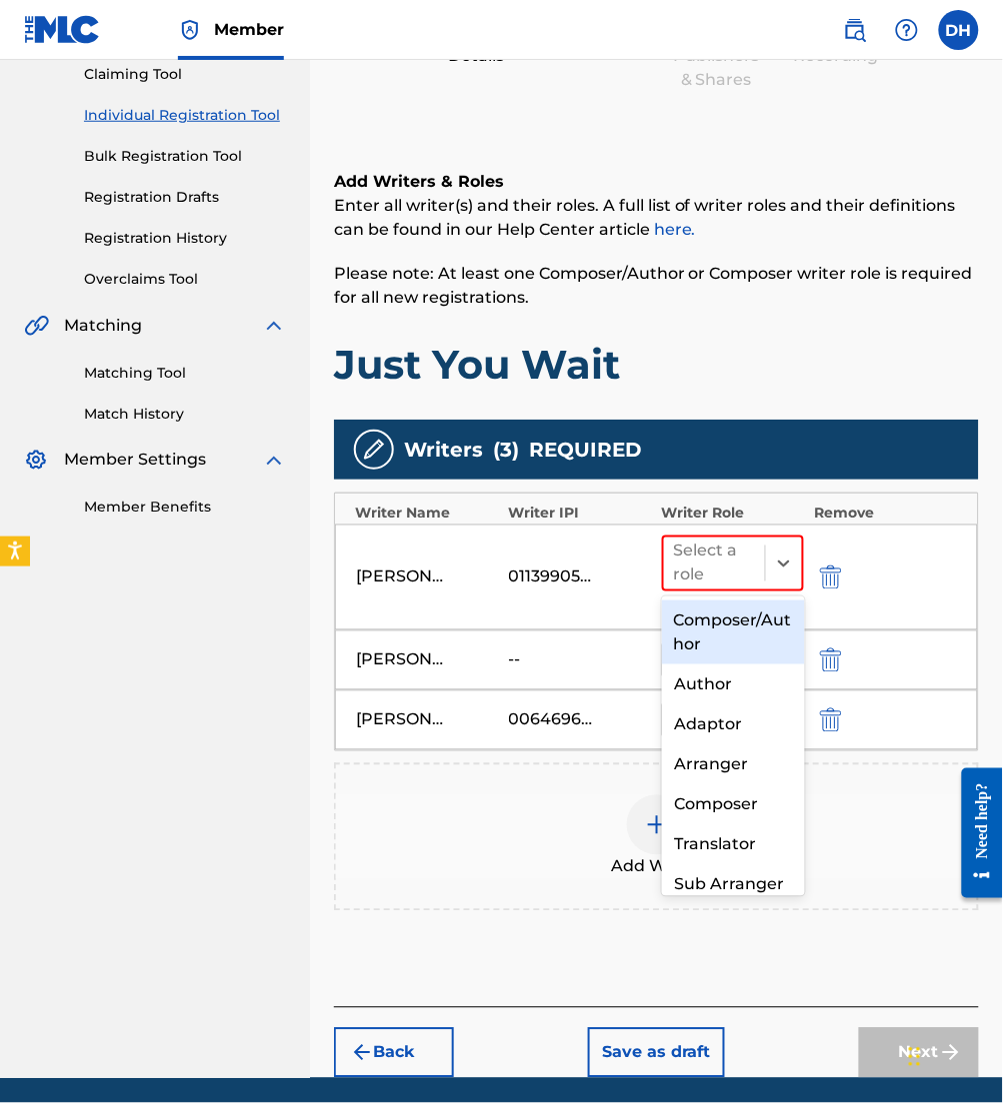
click at [736, 620] on div "Composer/Author" at bounding box center [733, 633] width 143 height 64
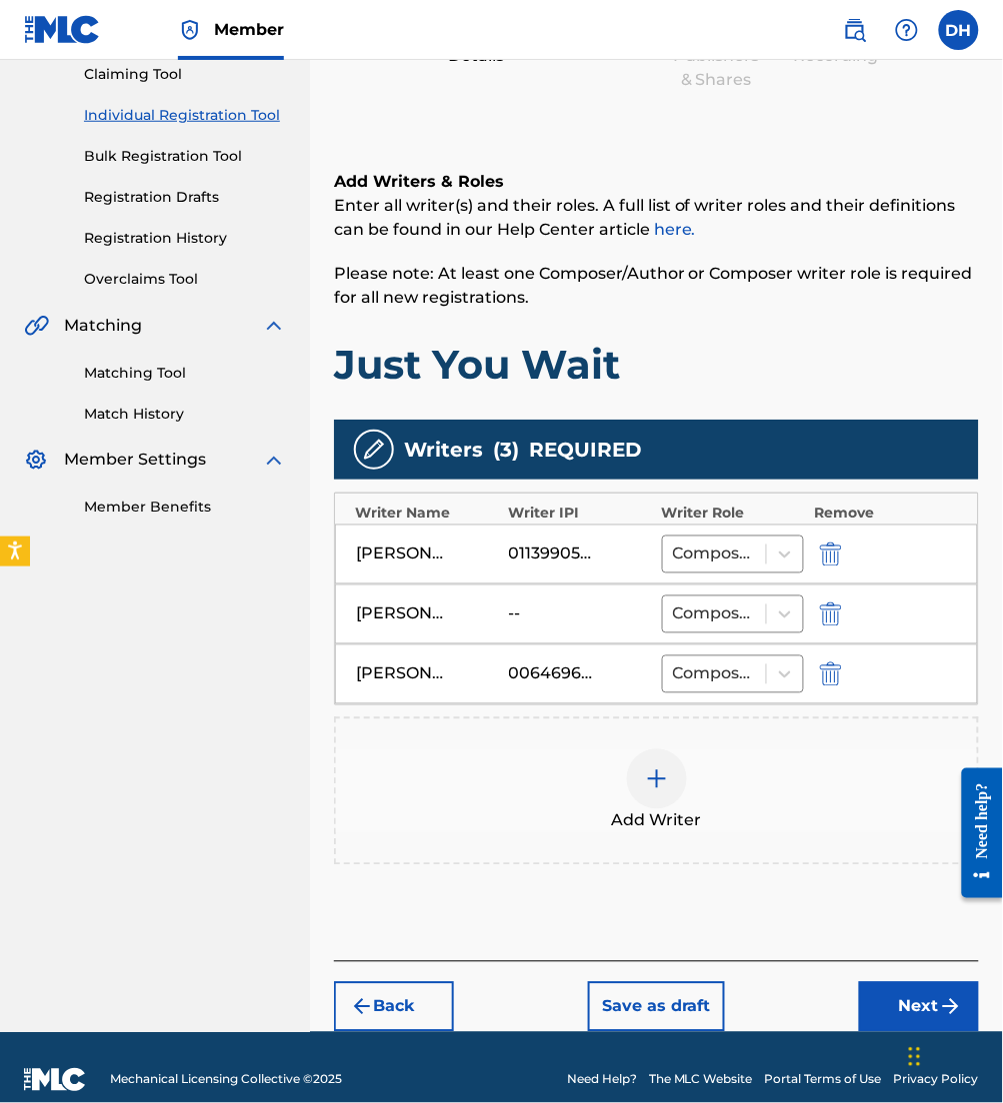
click at [907, 1000] on button "Next" at bounding box center [919, 1008] width 120 height 50
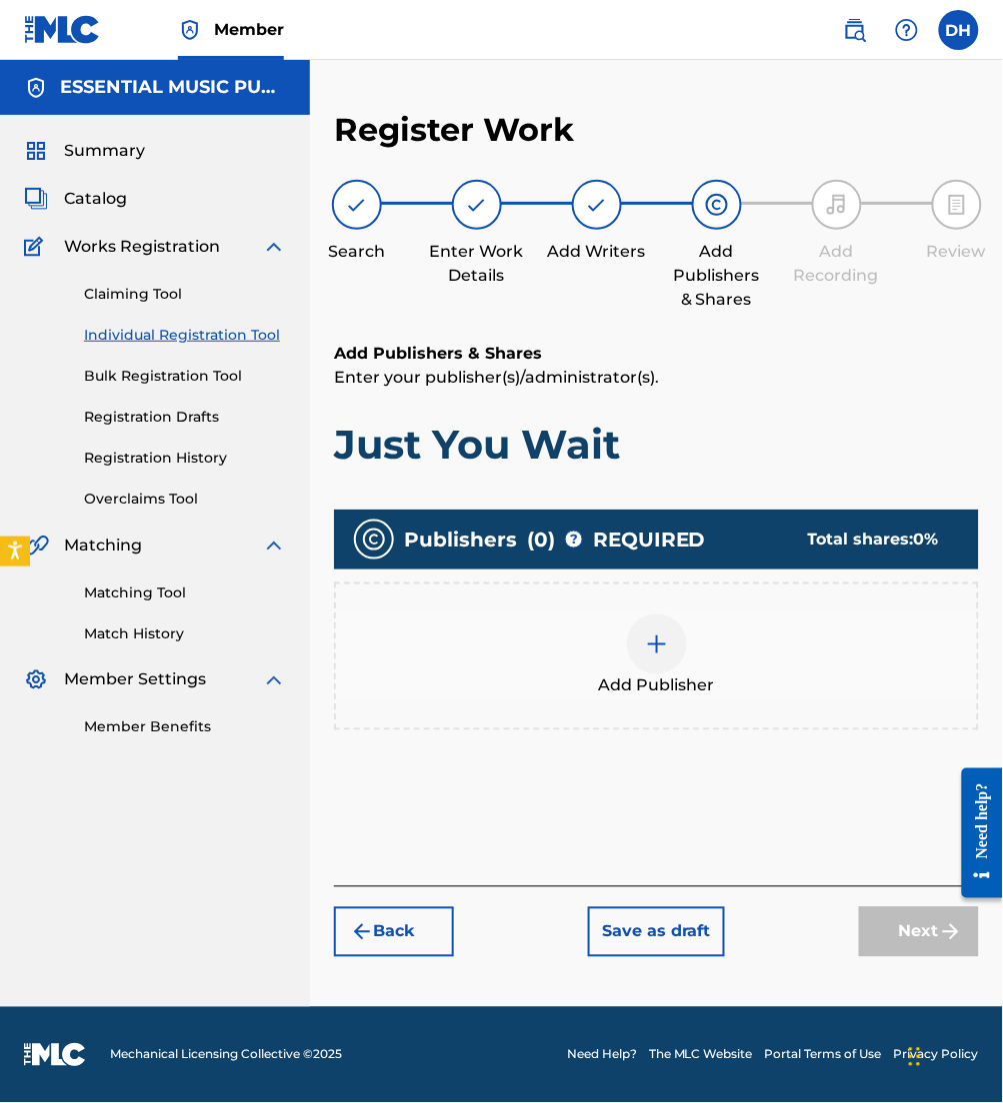
click at [622, 655] on div "Add Publisher" at bounding box center [656, 657] width 641 height 84
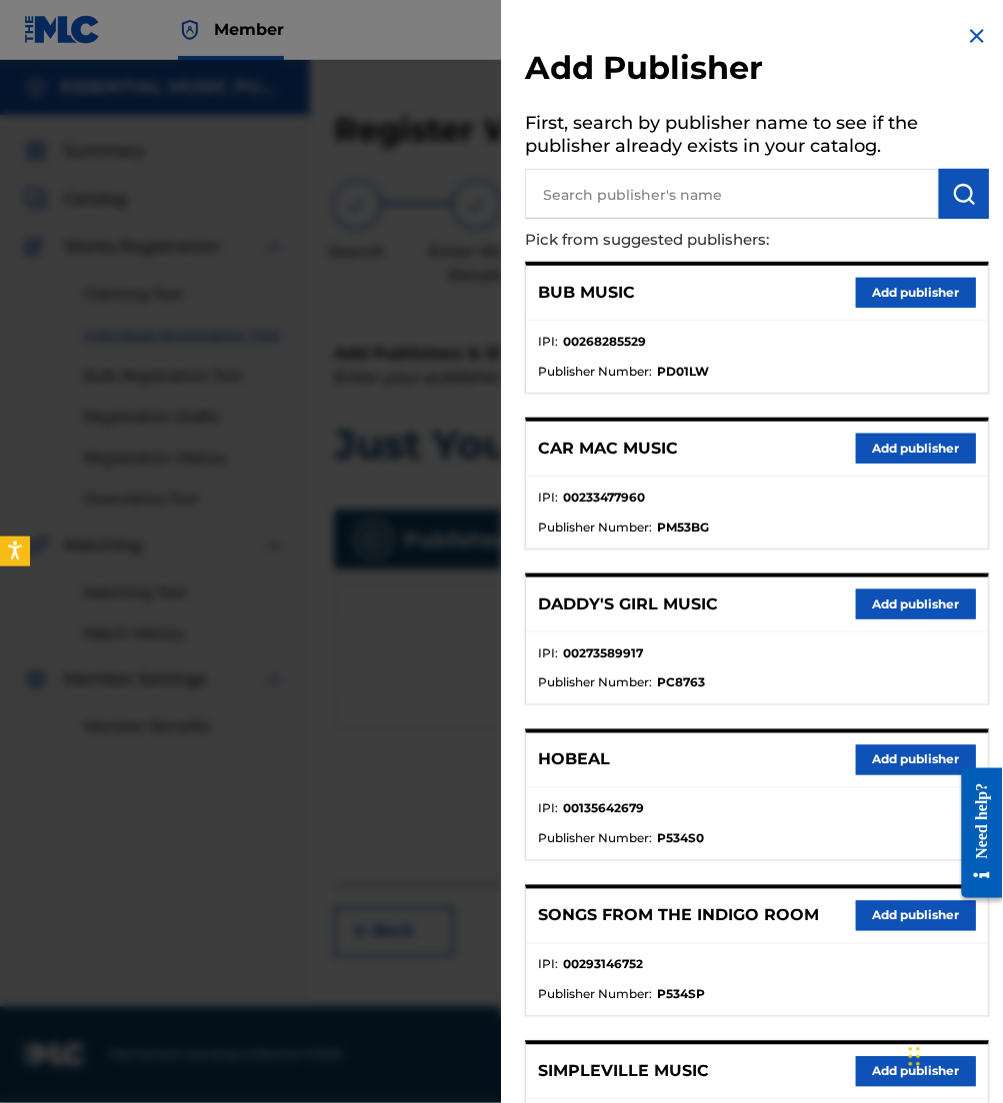
click at [664, 181] on input "text" at bounding box center [732, 194] width 414 height 50
type input "jlil mav hitz"
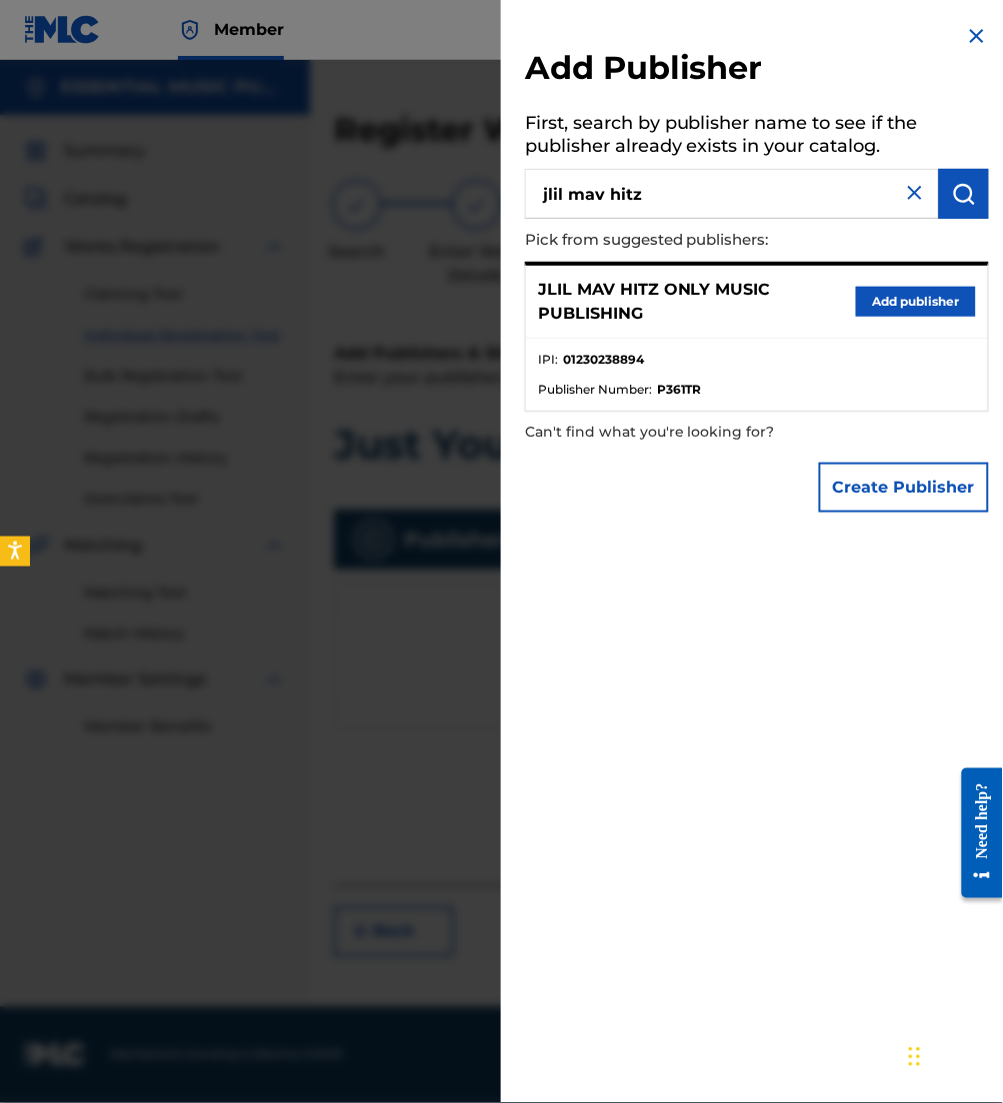
click at [914, 296] on button "Add publisher" at bounding box center [916, 302] width 120 height 30
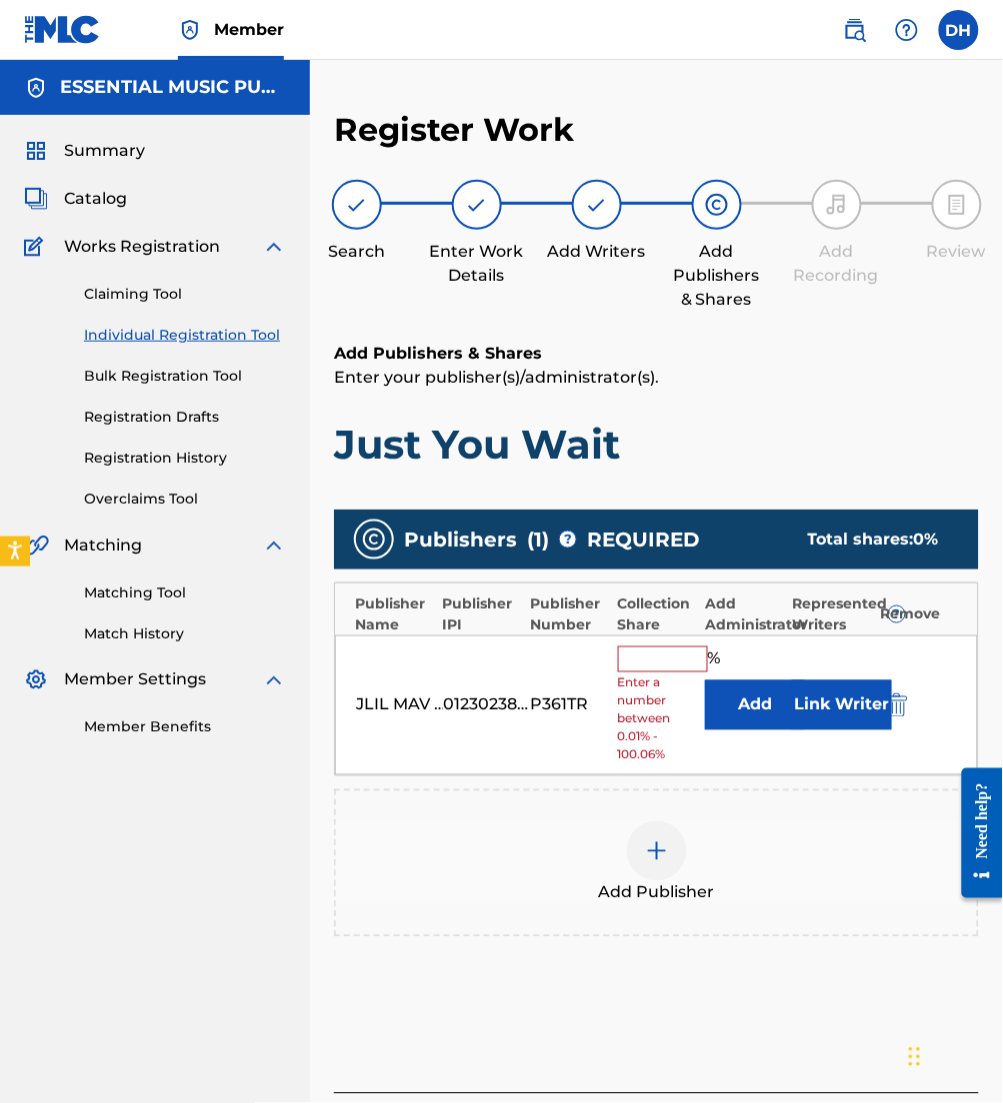
click at [733, 711] on button "Add" at bounding box center [755, 706] width 100 height 50
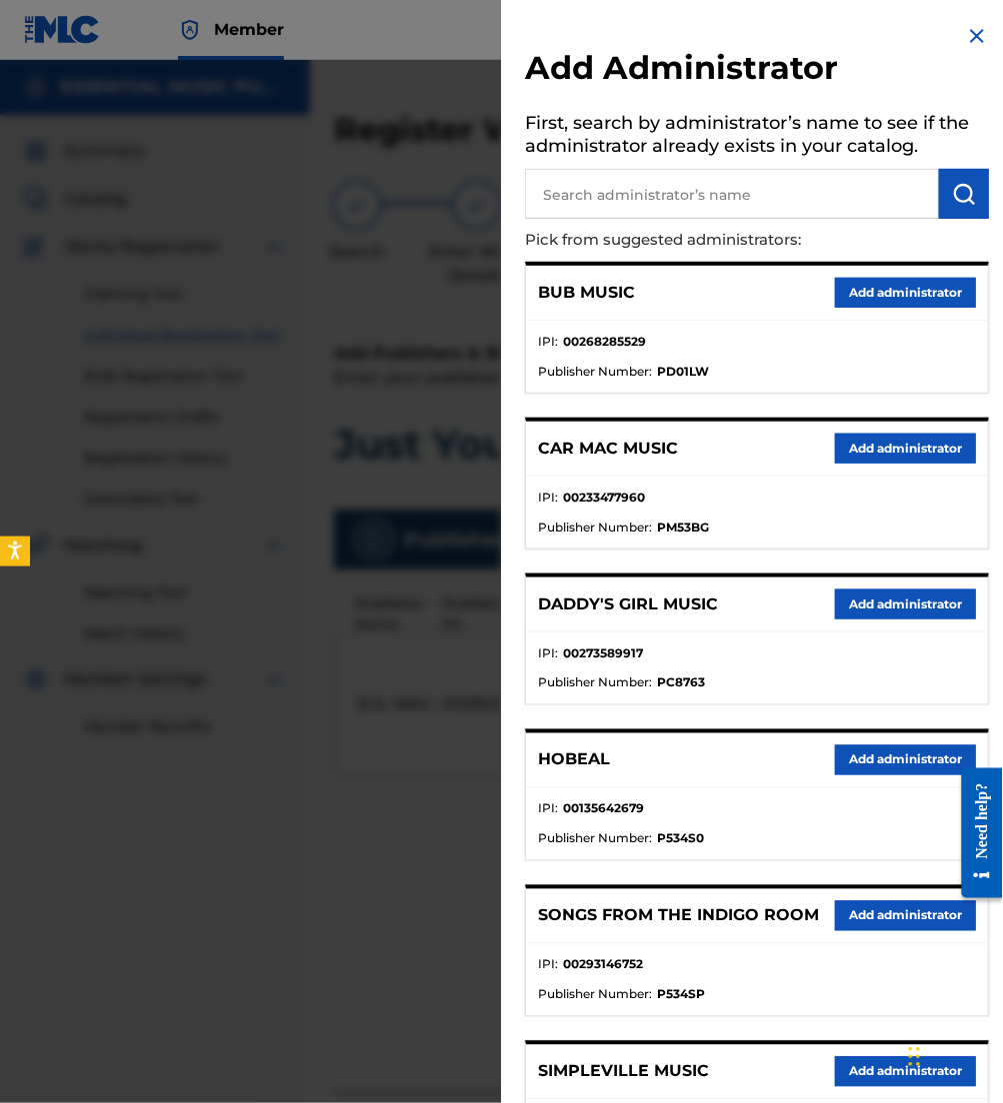
click at [564, 212] on input "text" at bounding box center [732, 194] width 414 height 50
type input "e"
type input "be essen"
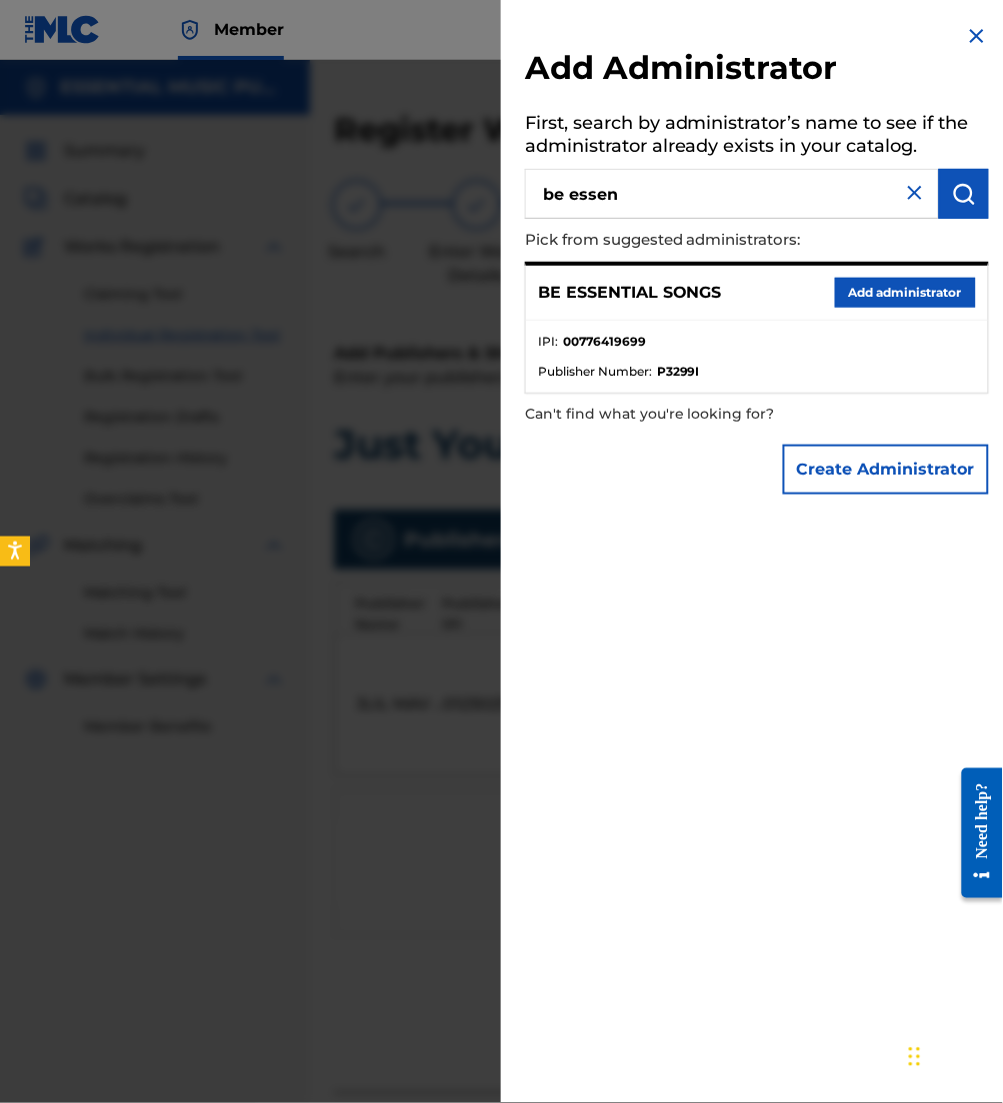
click at [882, 296] on button "Add administrator" at bounding box center [905, 293] width 141 height 30
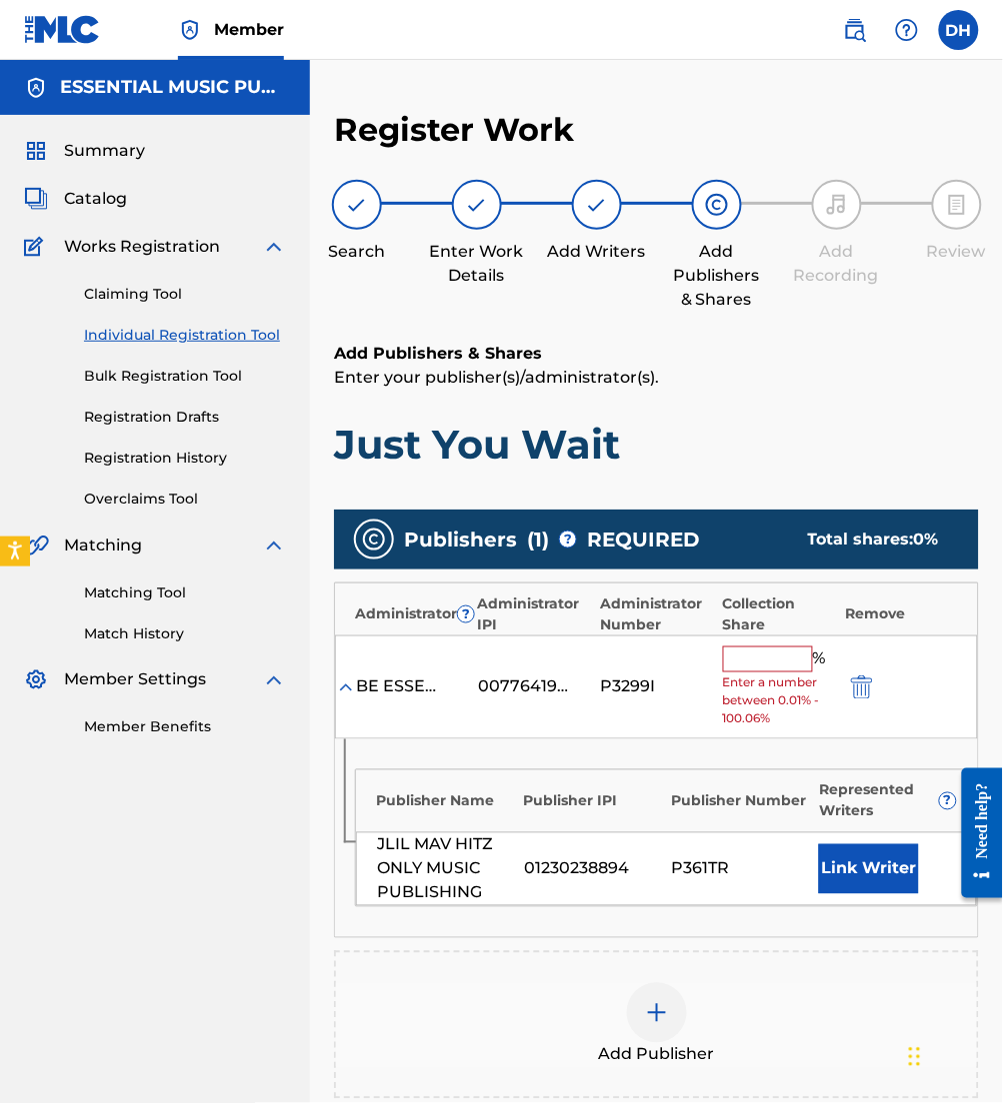
click at [755, 667] on input "text" at bounding box center [768, 660] width 90 height 26
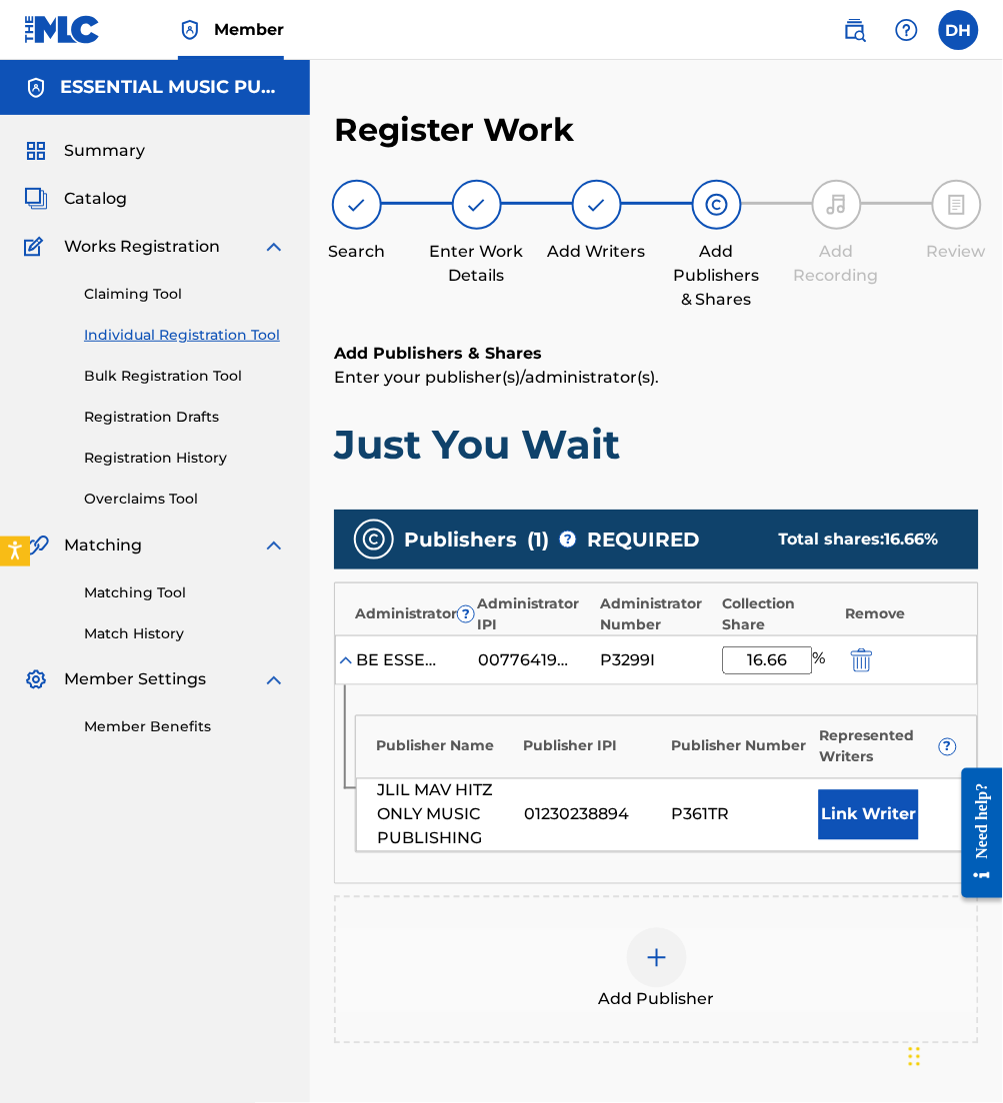
type input "16.66"
click at [875, 818] on button "Link Writer" at bounding box center [869, 816] width 100 height 50
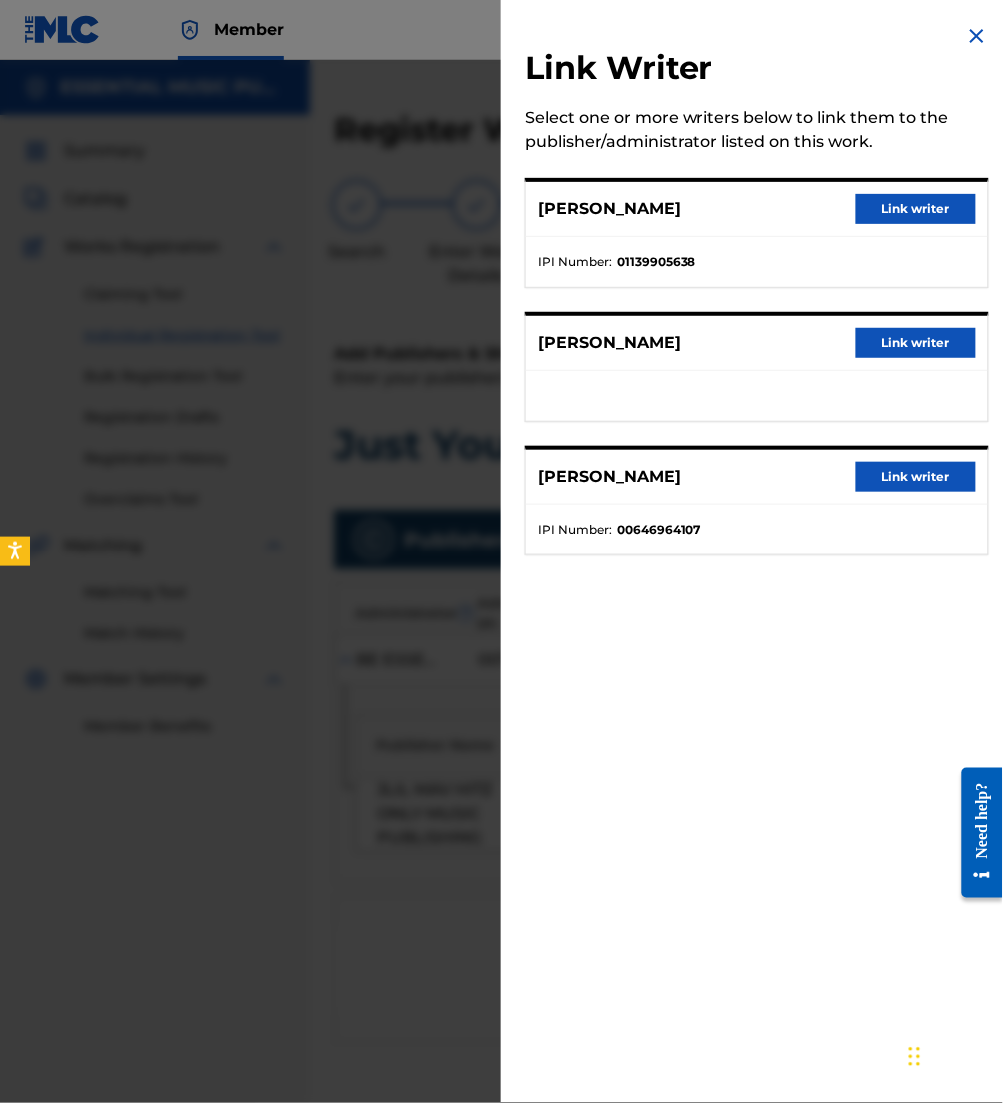
click at [942, 473] on button "Link writer" at bounding box center [916, 477] width 120 height 30
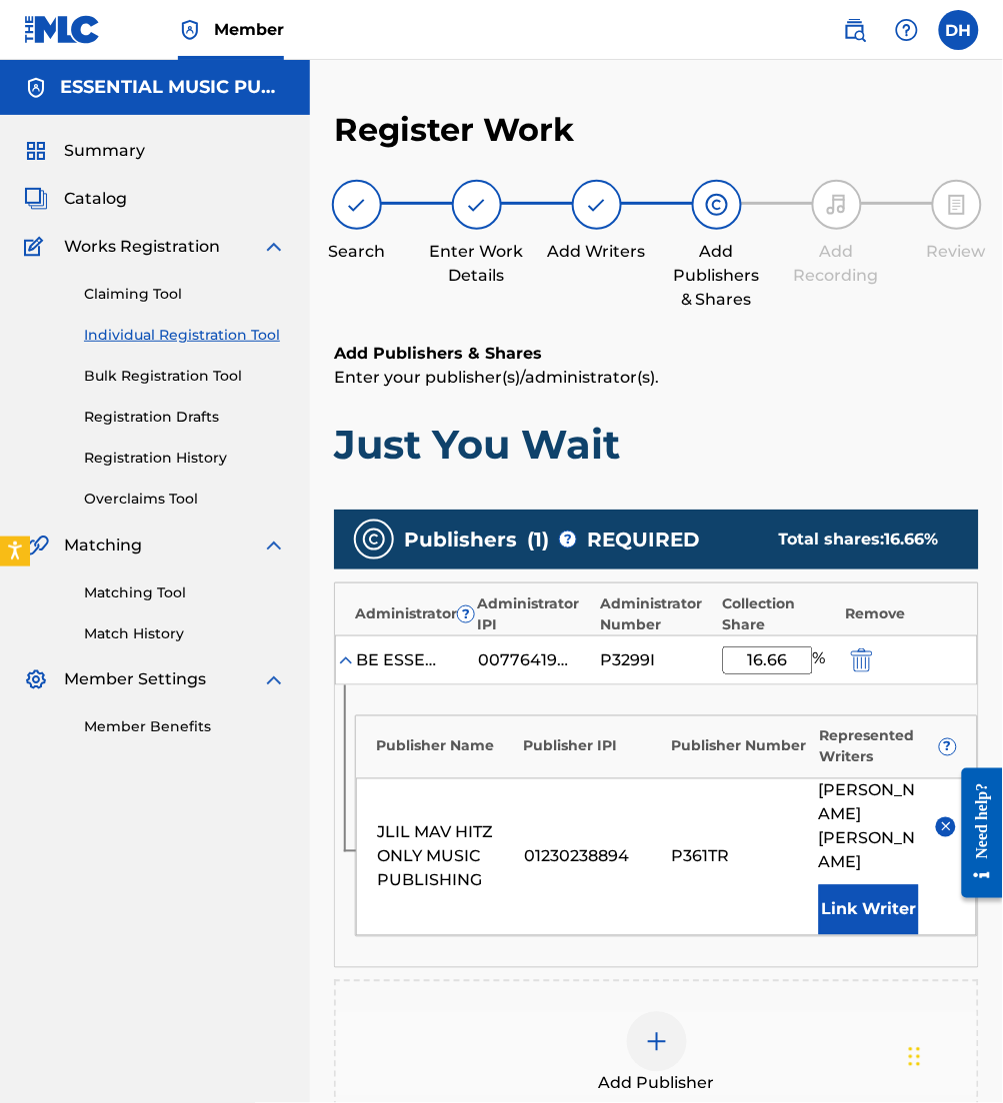
scroll to position [321, 0]
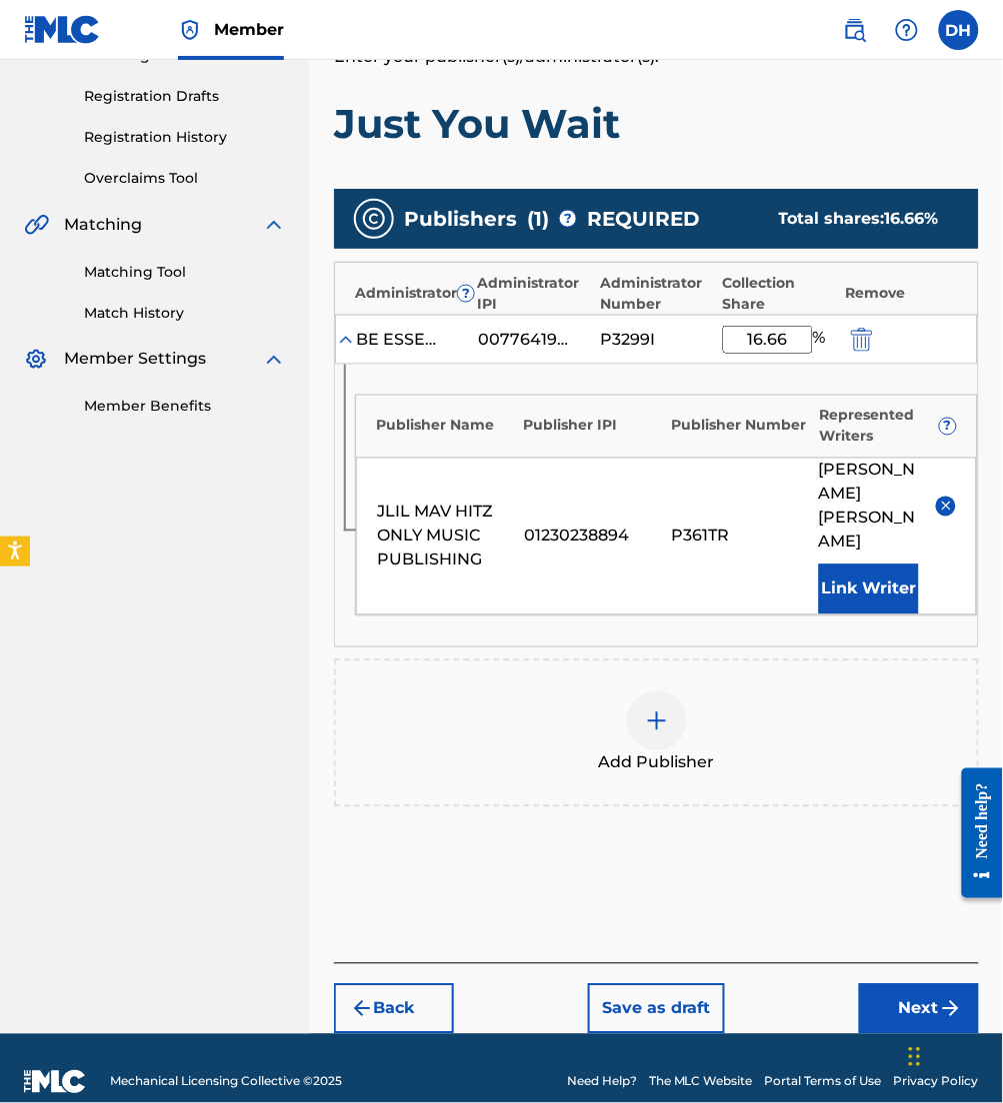
click at [683, 759] on div "Add Publisher" at bounding box center [656, 734] width 645 height 148
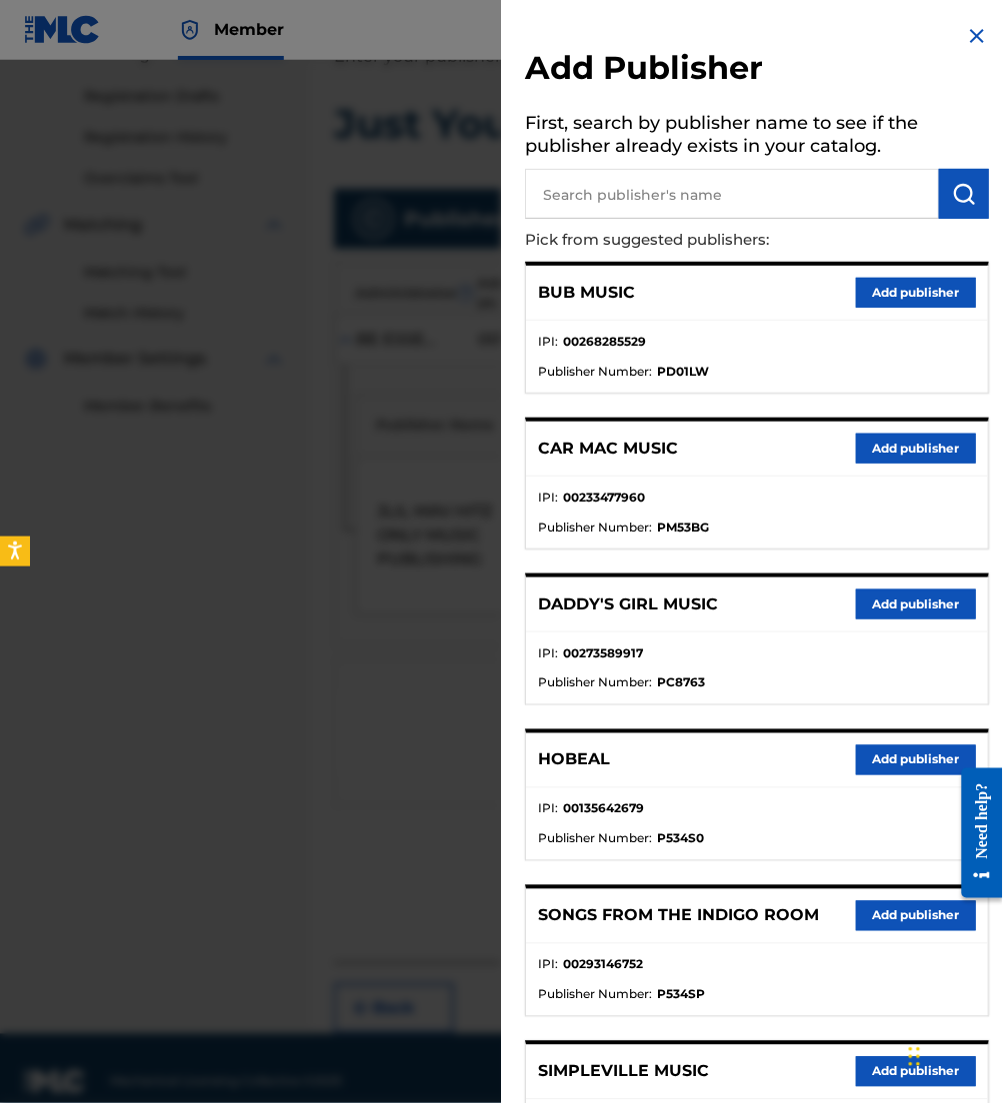
click at [753, 185] on input "text" at bounding box center [732, 194] width 414 height 50
type input "mav"
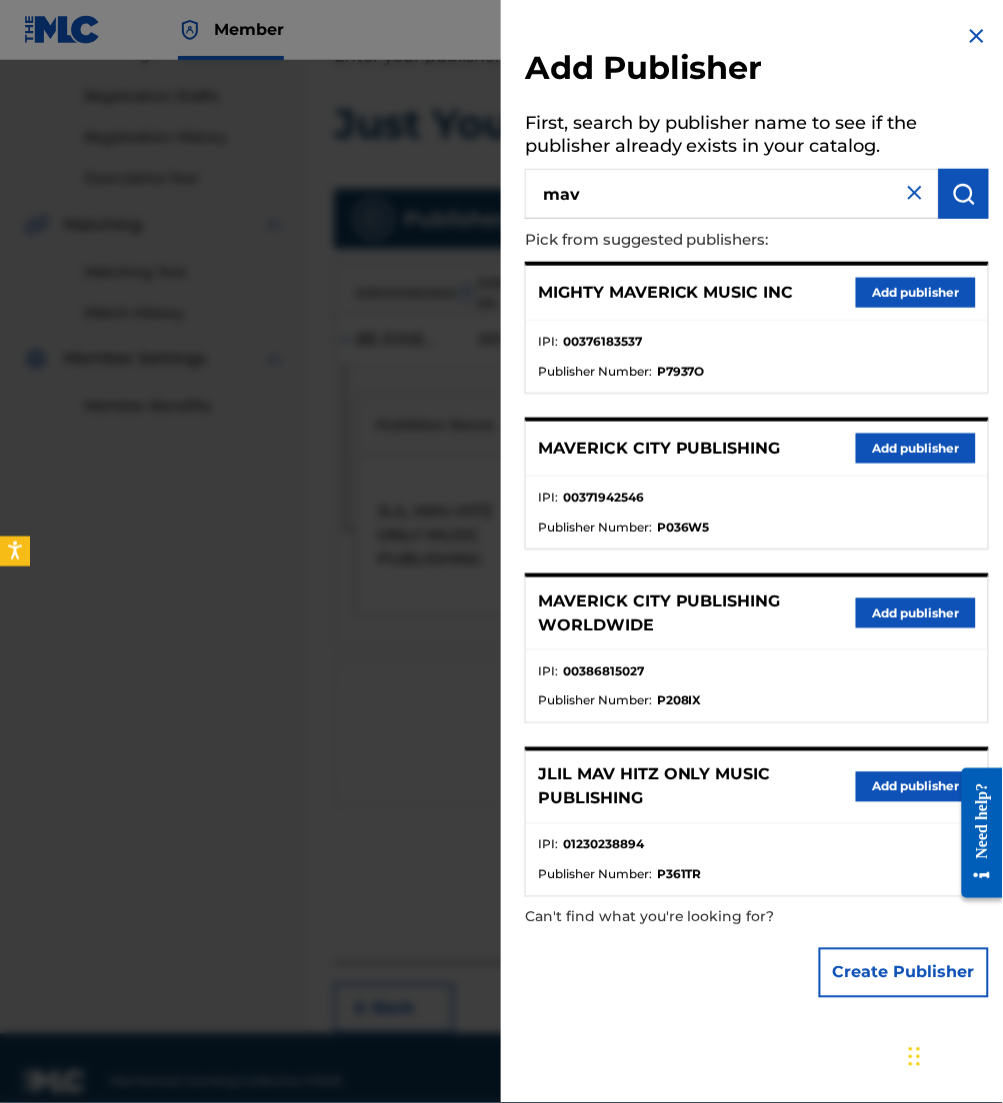
click at [893, 477] on ul "IPI : 00371942546 Publisher Number : P036W5" at bounding box center [757, 513] width 462 height 72
click at [871, 459] on button "Add publisher" at bounding box center [916, 449] width 120 height 30
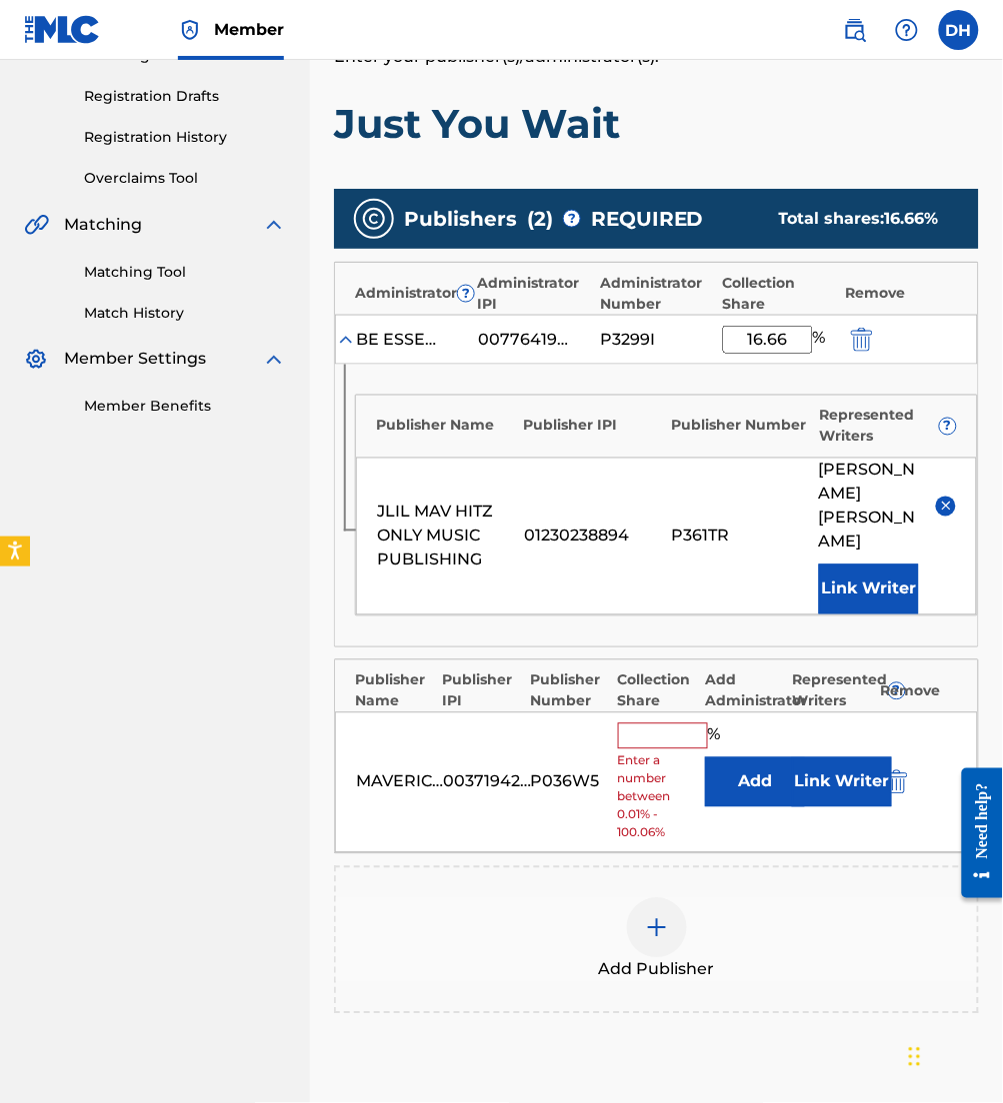
click at [729, 758] on button "Add" at bounding box center [755, 783] width 100 height 50
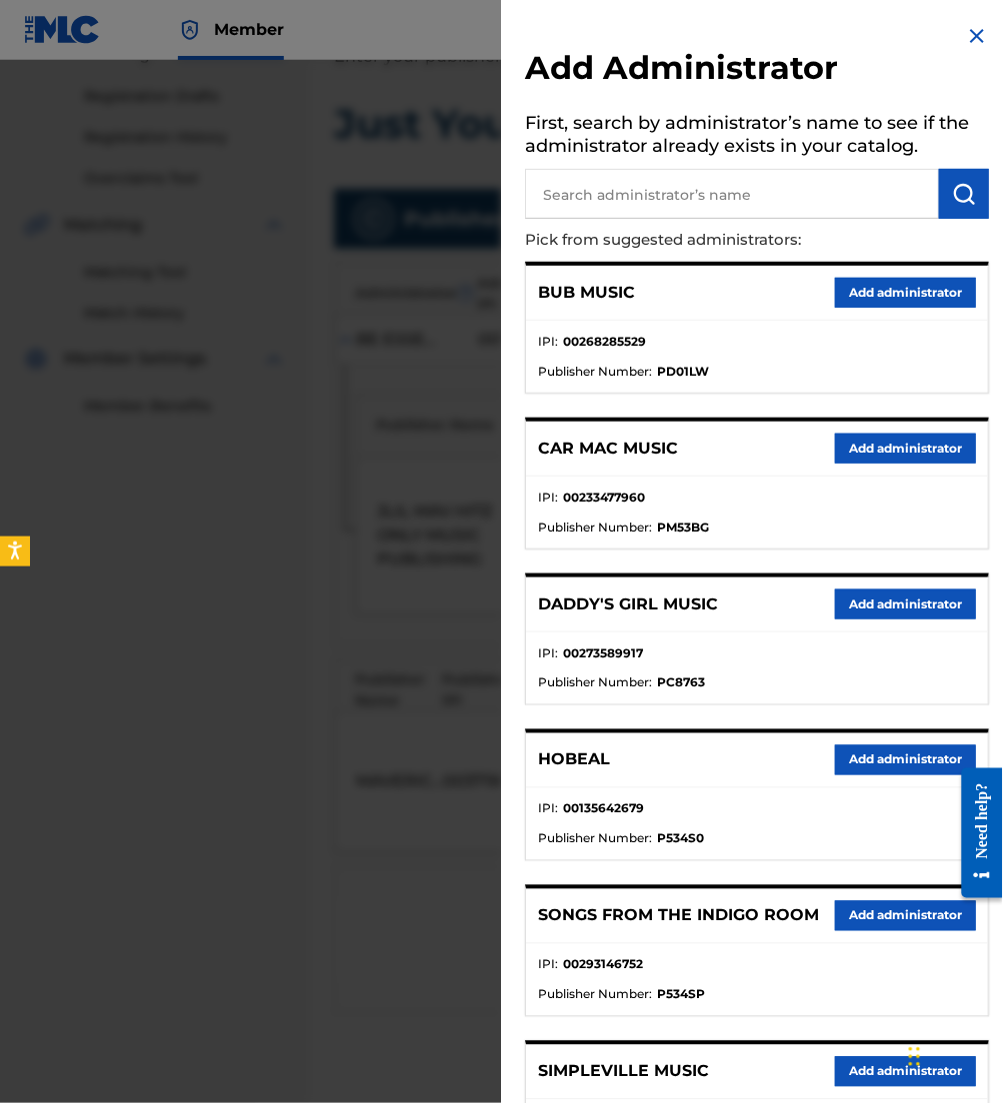
click at [649, 207] on input "text" at bounding box center [732, 194] width 414 height 50
type input "be essen"
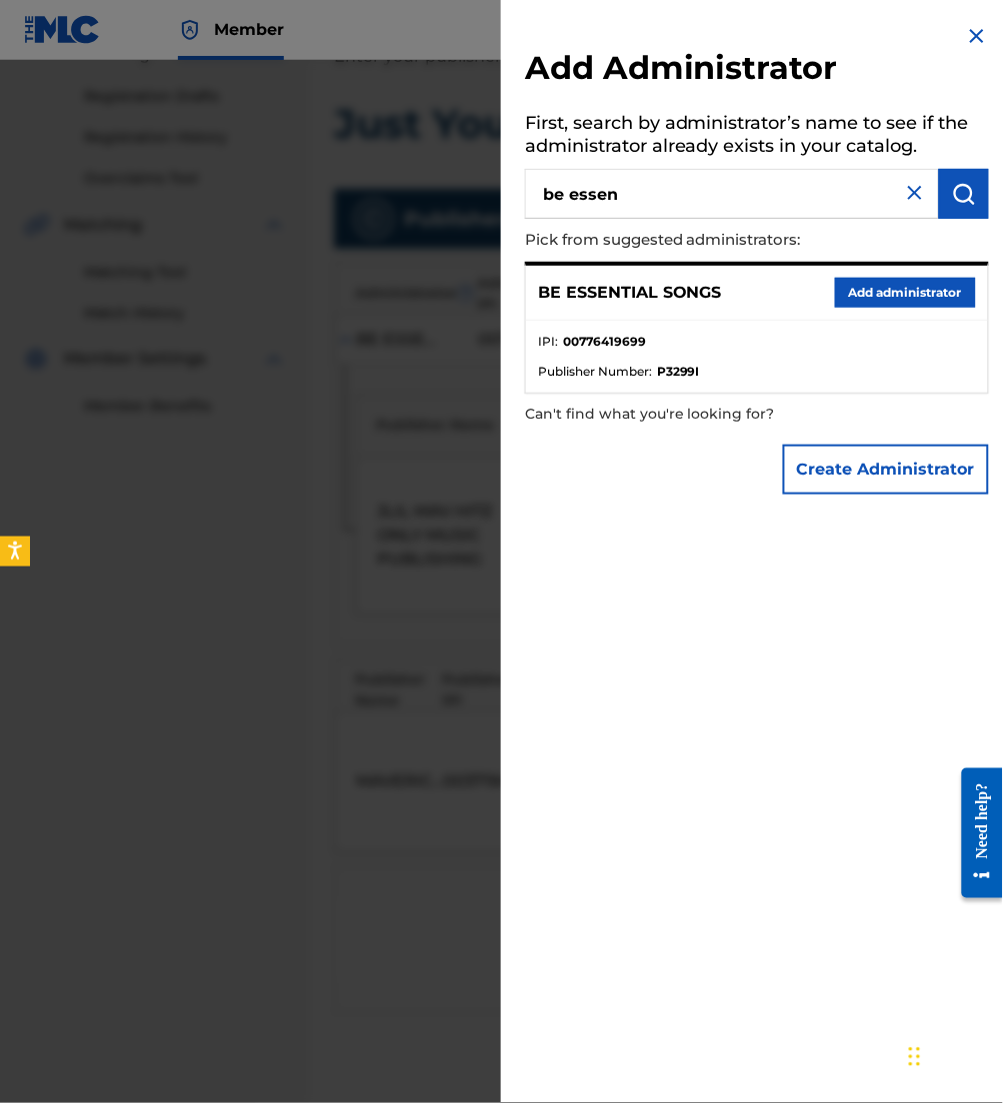
click at [856, 301] on button "Add administrator" at bounding box center [905, 293] width 141 height 30
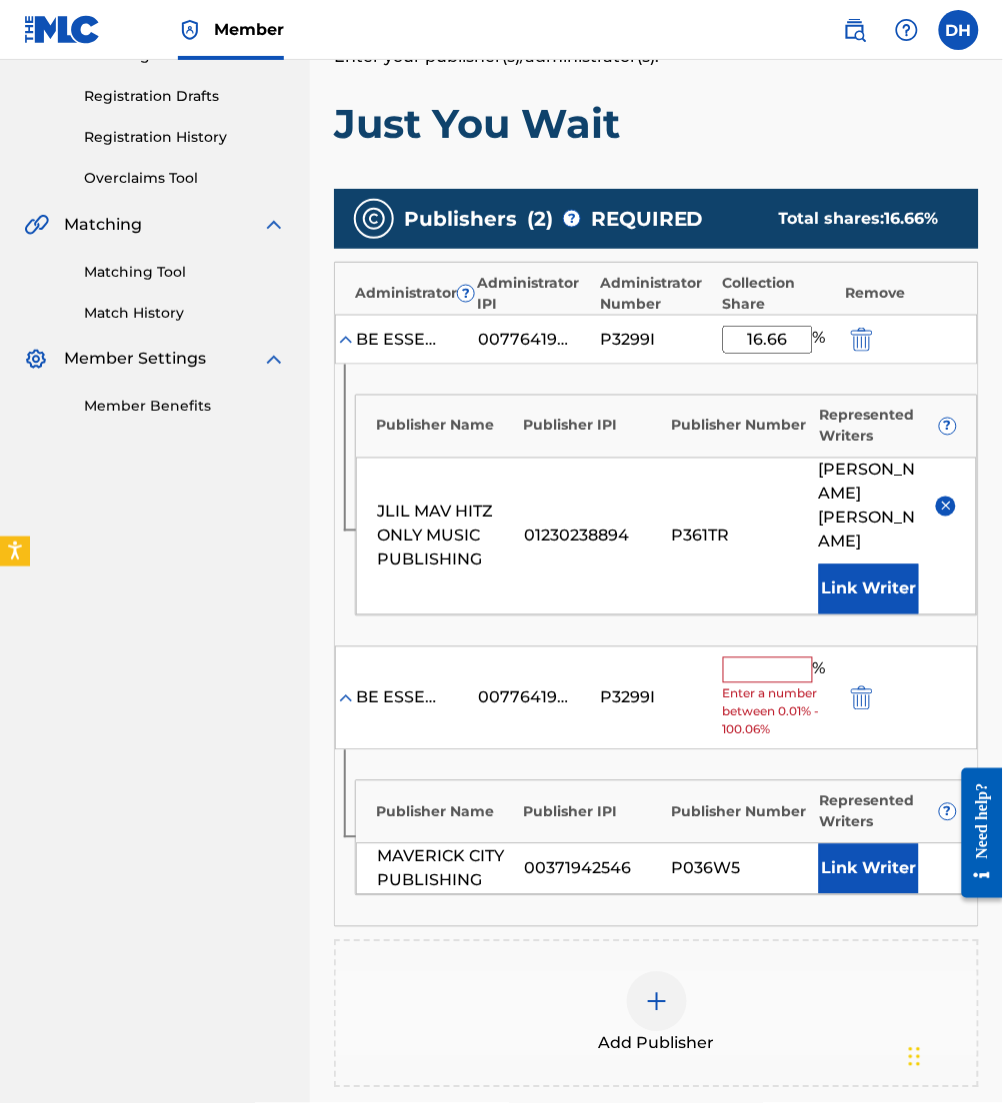
click at [890, 845] on button "Link Writer" at bounding box center [869, 870] width 100 height 50
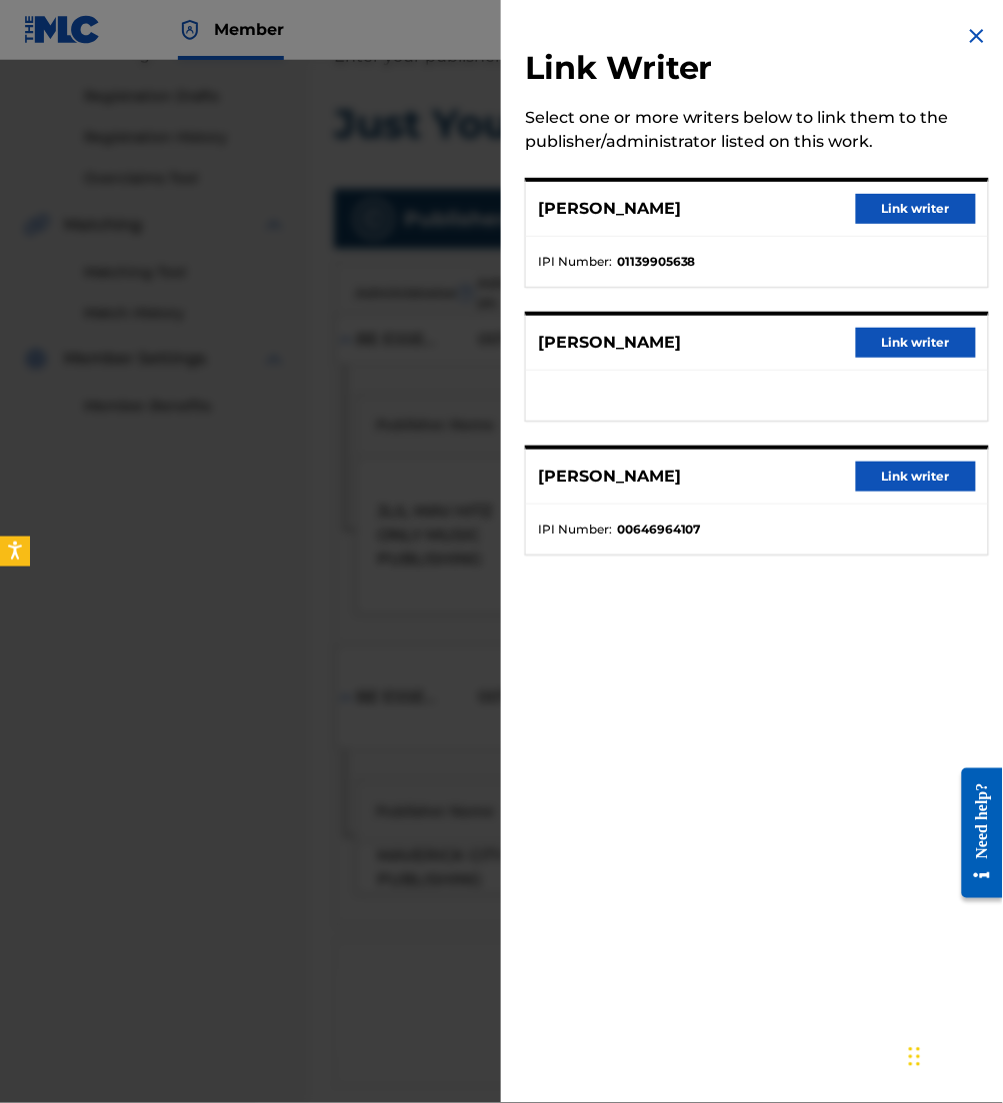
click at [892, 473] on button "Link writer" at bounding box center [916, 477] width 120 height 30
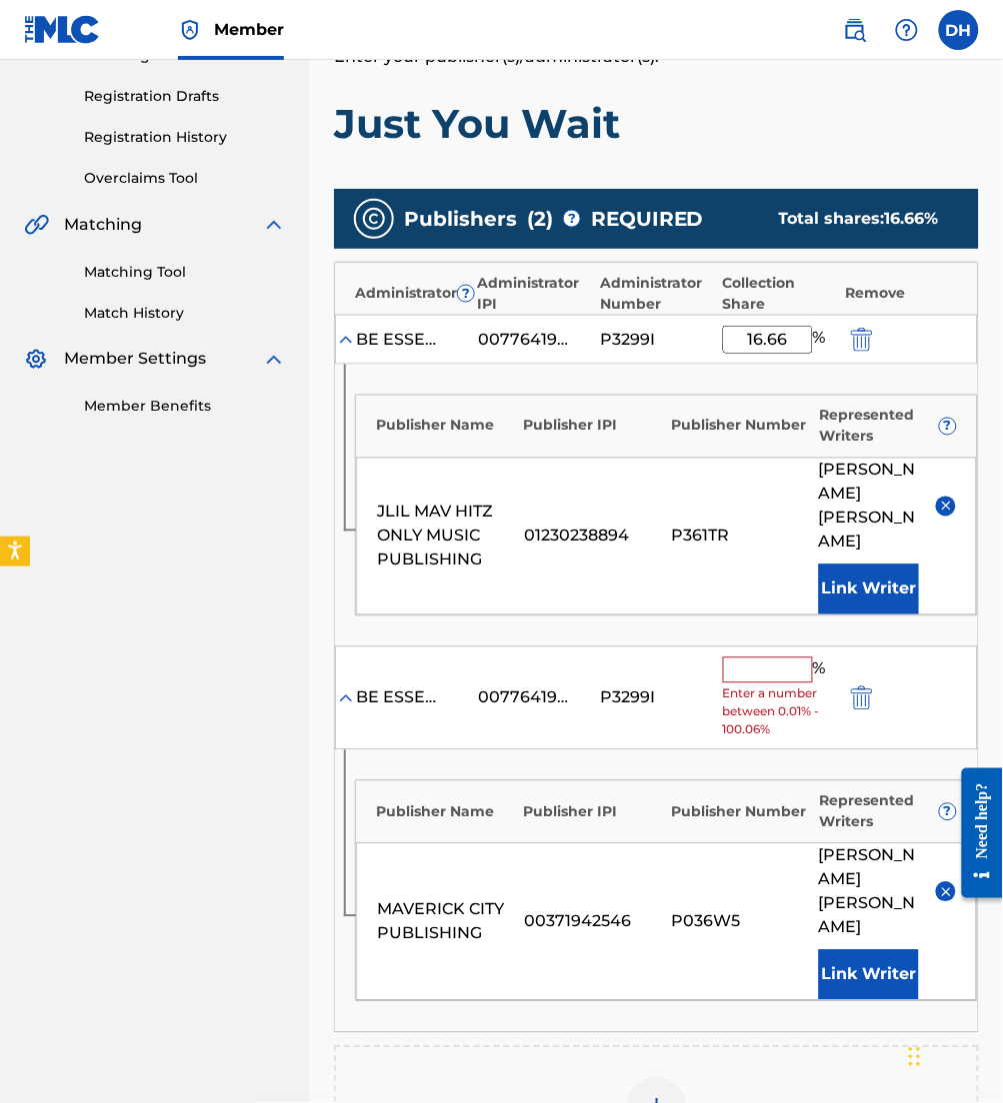
click at [781, 658] on input "text" at bounding box center [768, 671] width 90 height 26
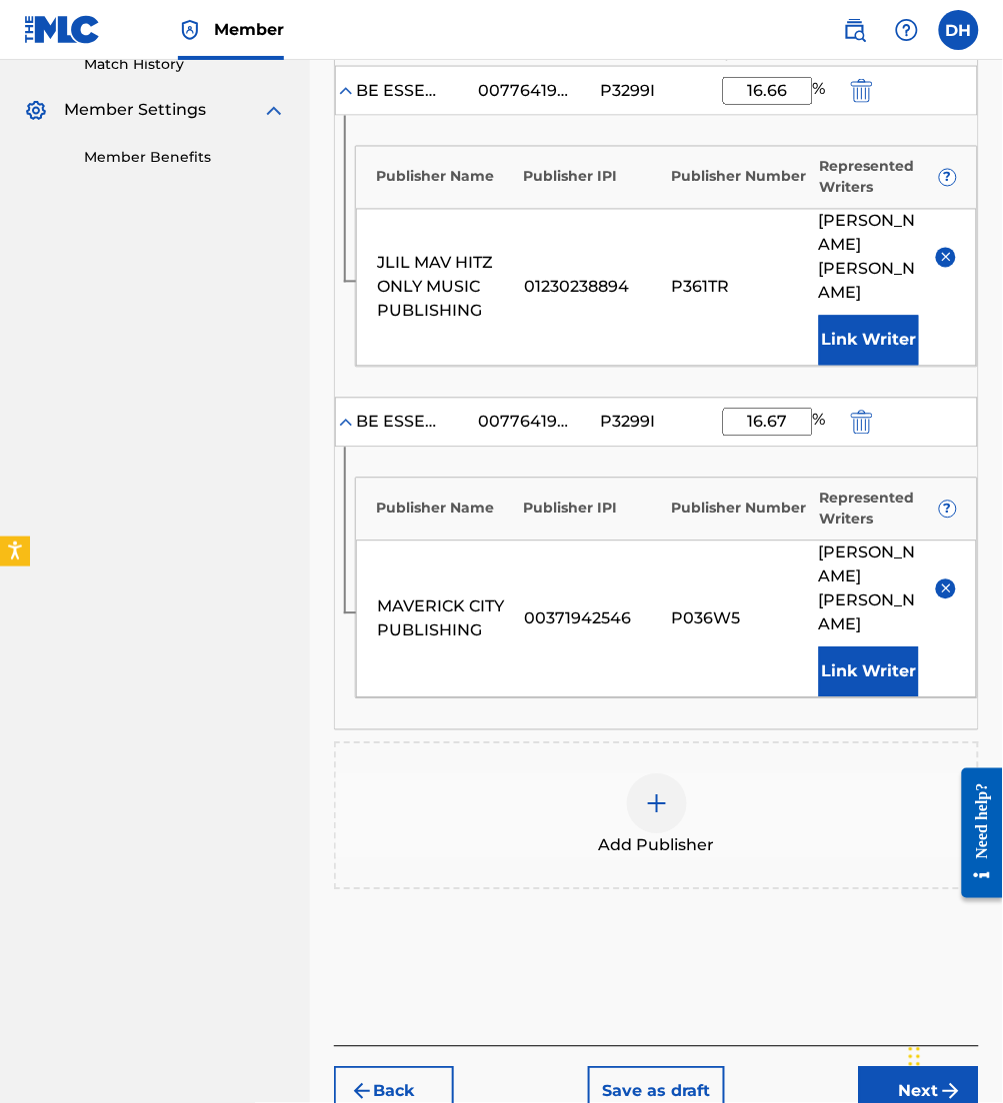
scroll to position [582, 0]
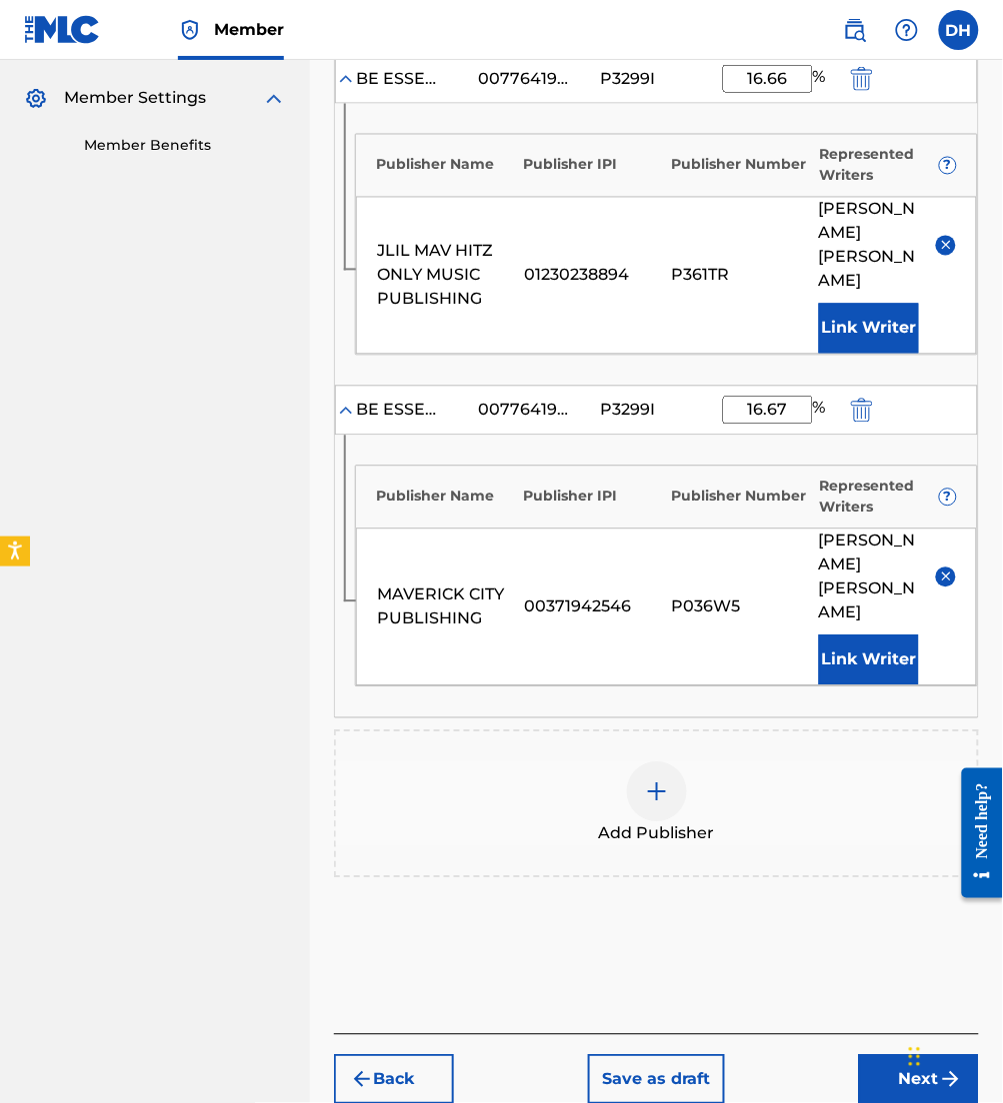
type input "16.67"
click at [896, 1056] on button "Next" at bounding box center [919, 1081] width 120 height 50
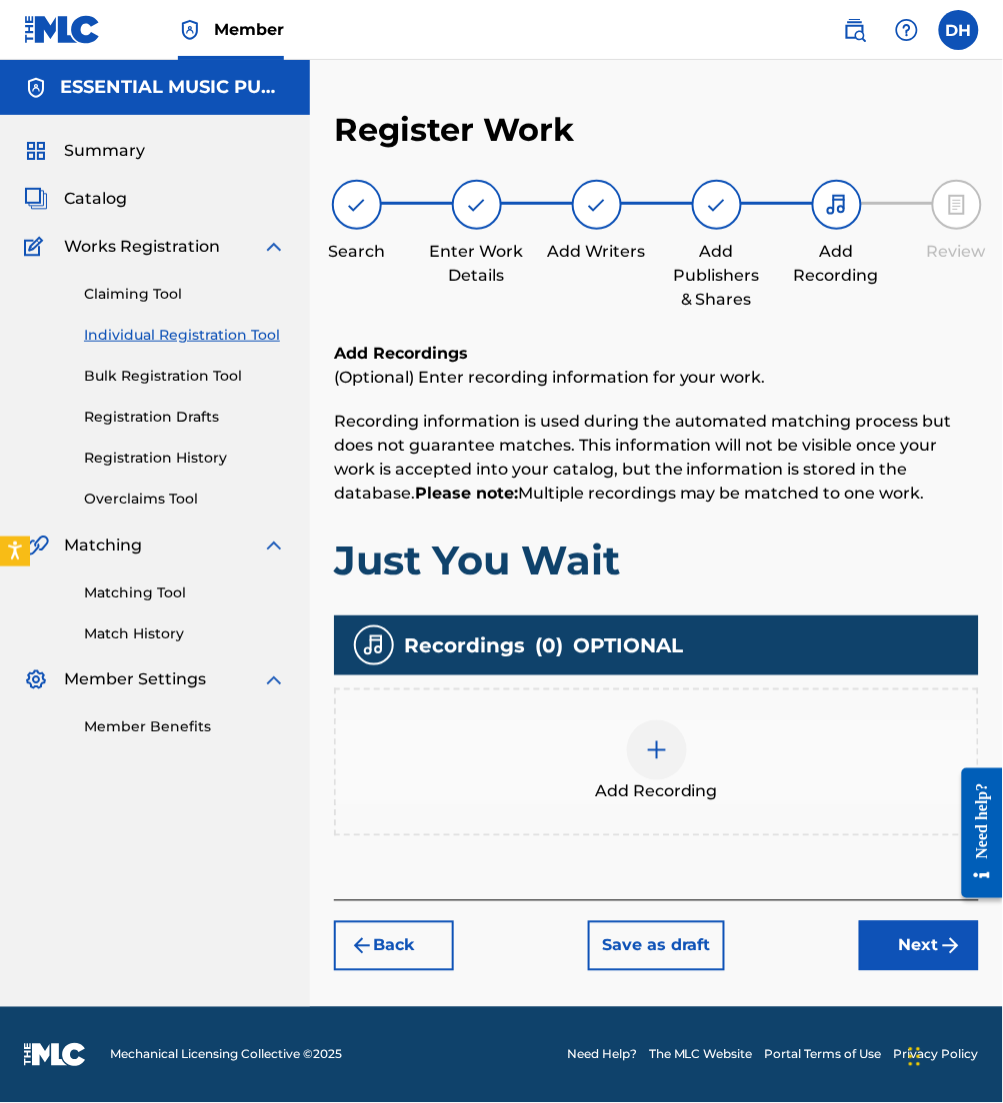
click at [930, 945] on button "Next" at bounding box center [919, 947] width 120 height 50
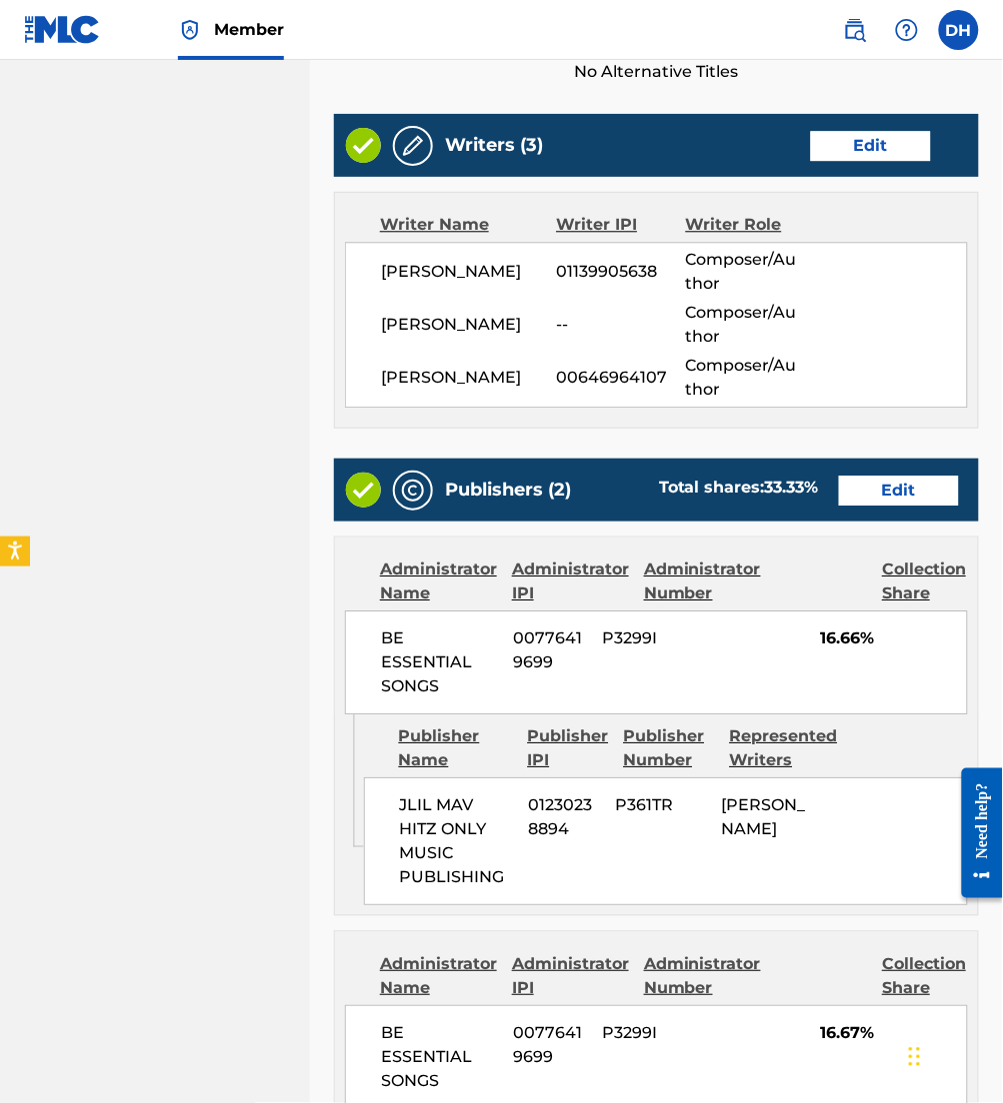
scroll to position [1242, 0]
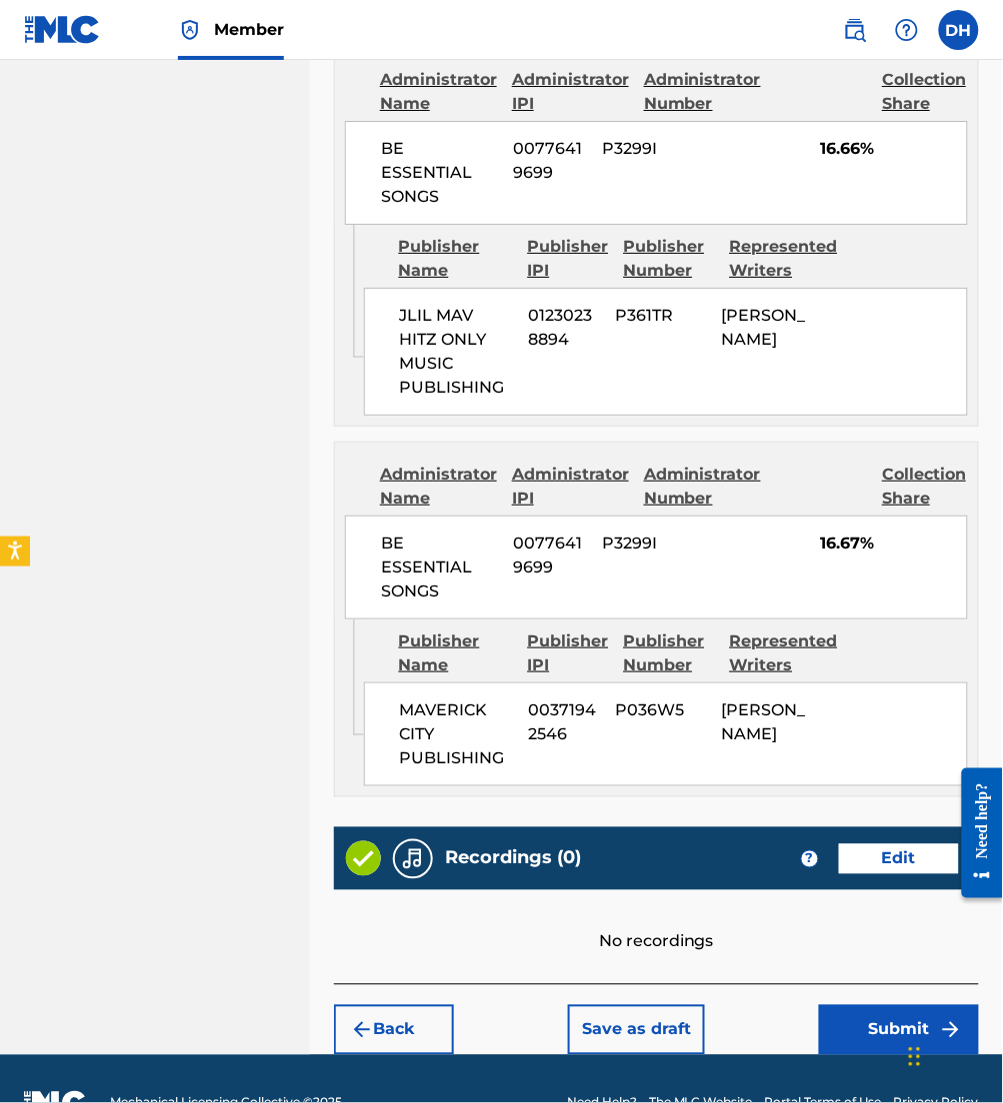
click at [900, 1006] on button "Submit" at bounding box center [899, 1031] width 160 height 50
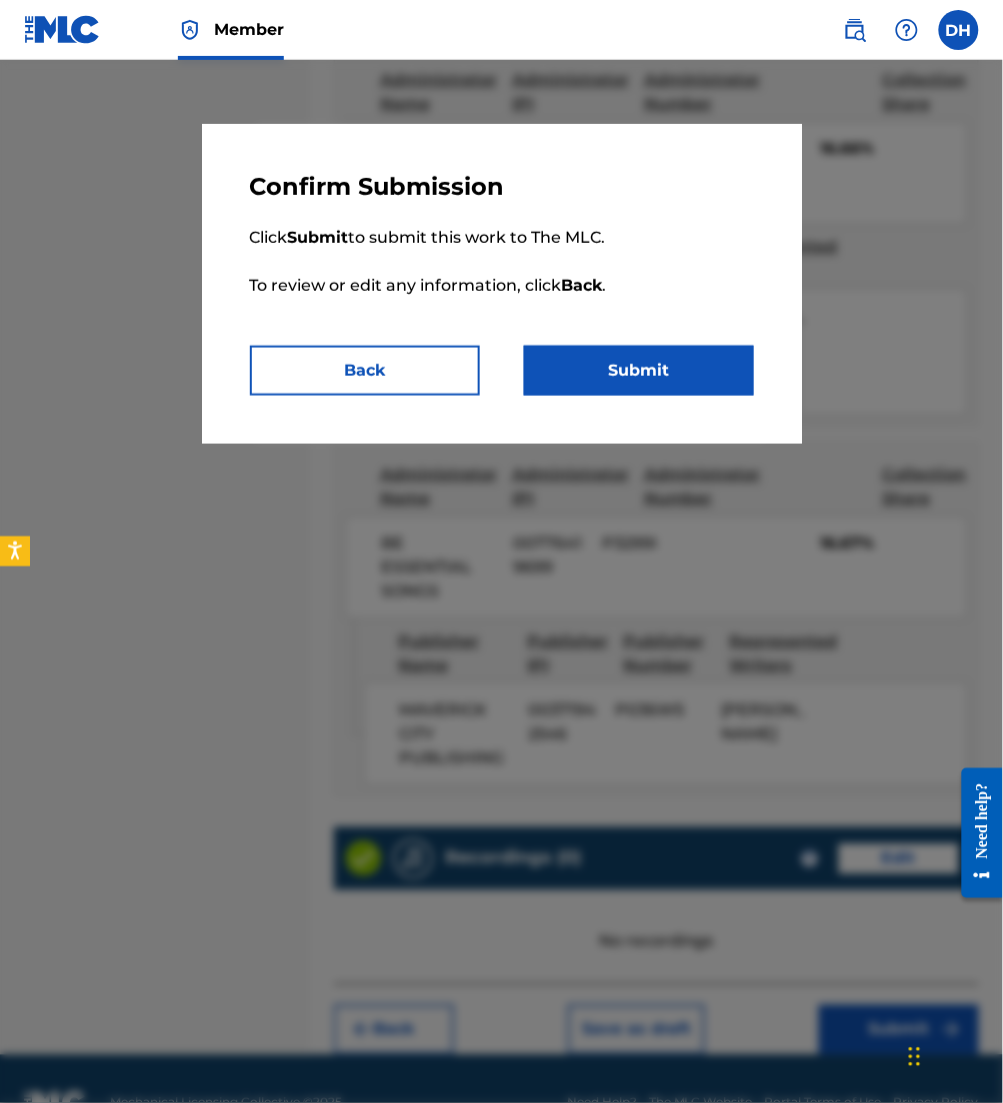
click at [649, 351] on button "Submit" at bounding box center [639, 371] width 230 height 50
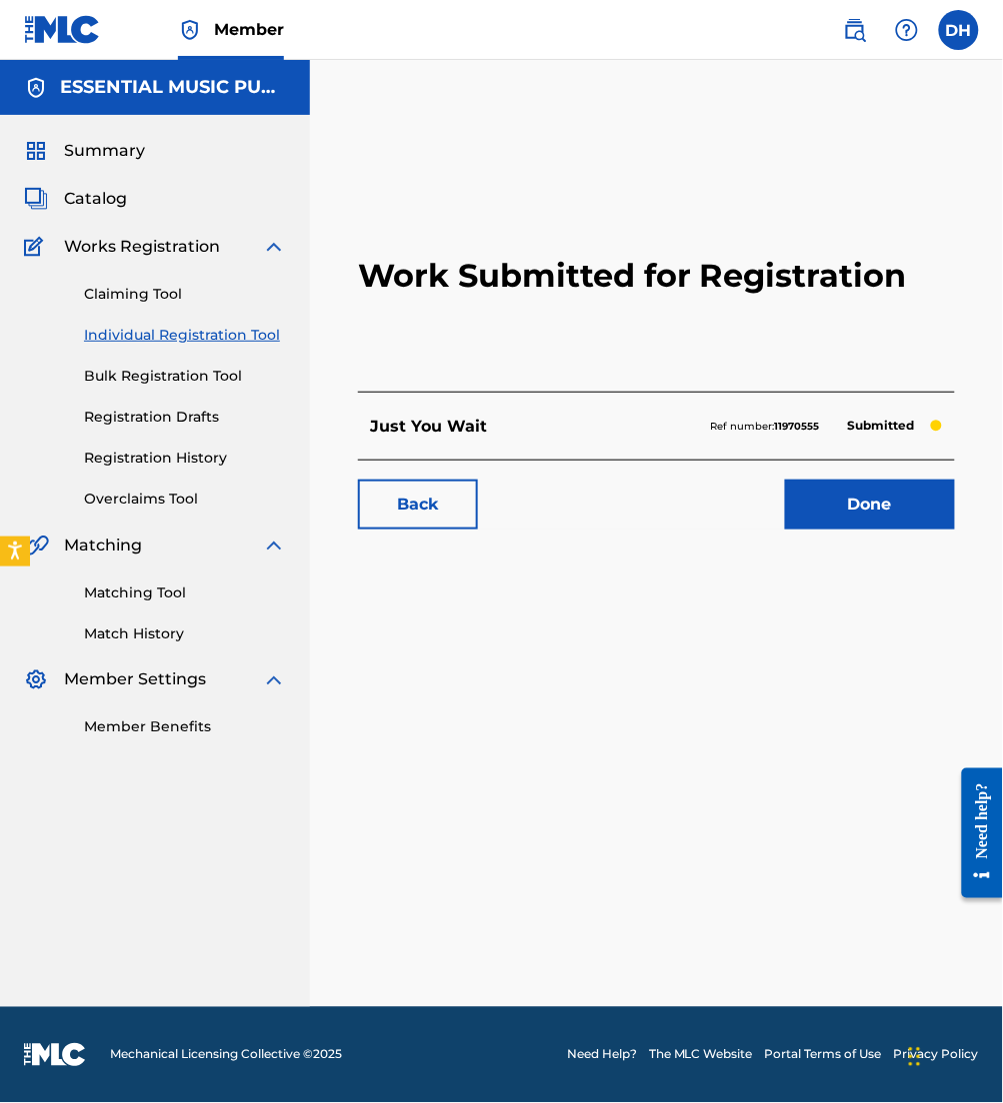
click at [914, 504] on link "Done" at bounding box center [870, 505] width 170 height 50
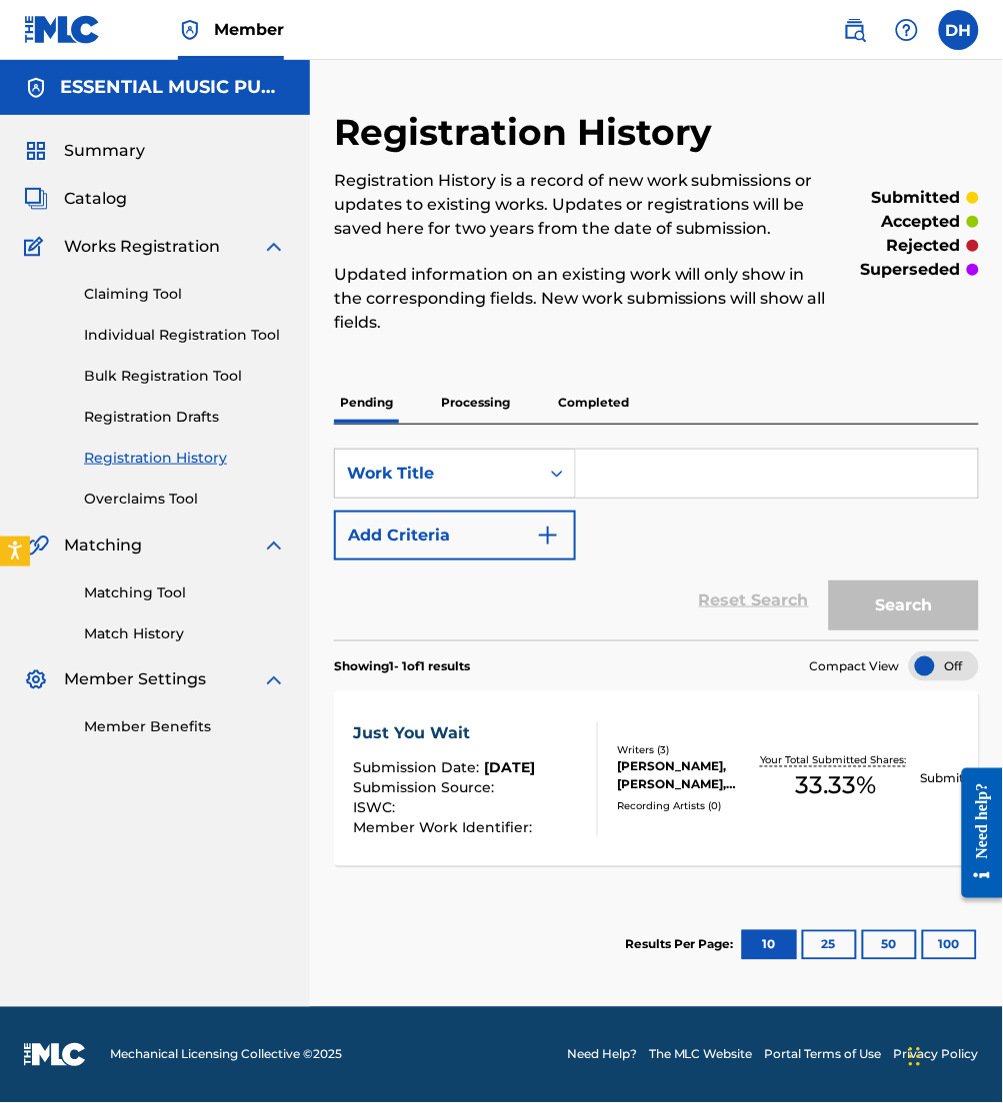
click at [74, 204] on span "Catalog" at bounding box center [95, 199] width 63 height 24
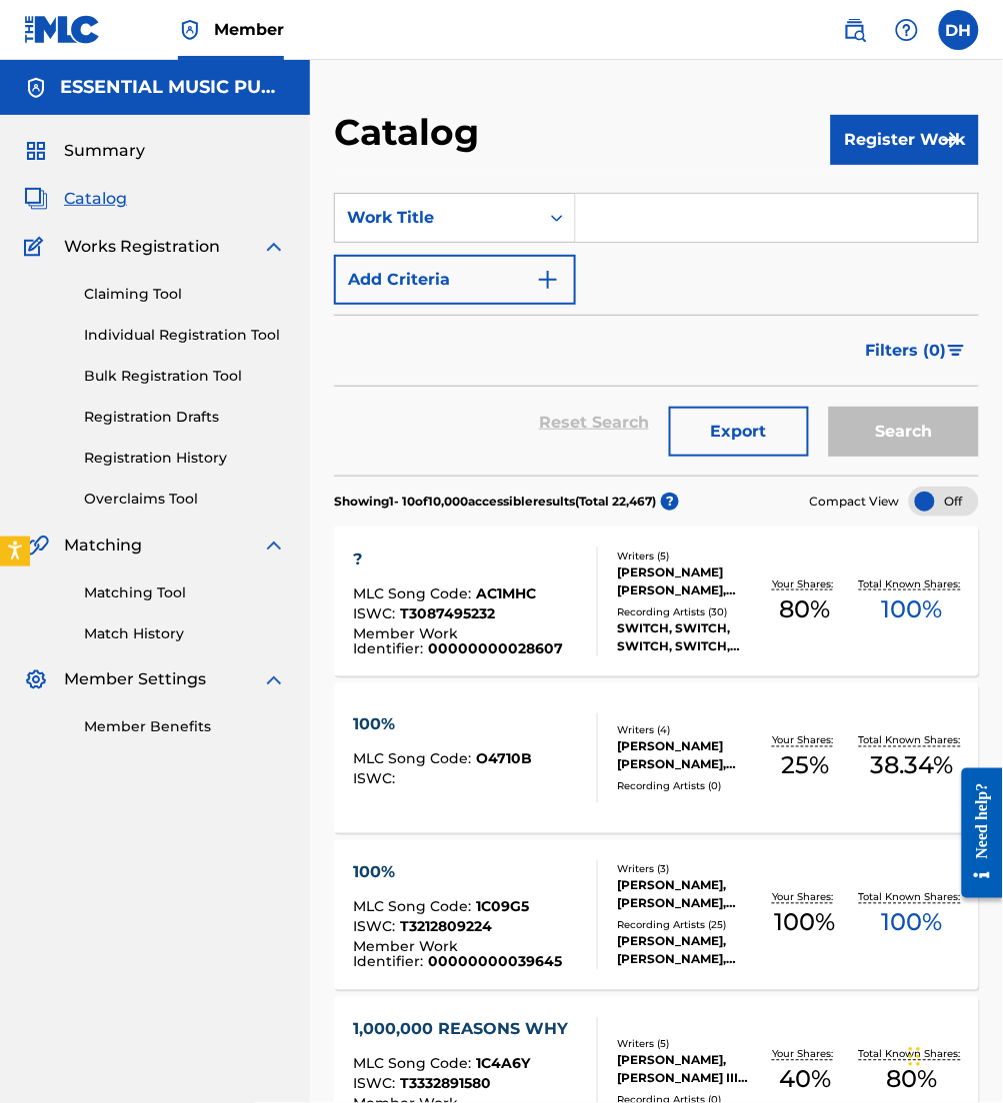
click at [864, 153] on button "Register Work" at bounding box center [905, 140] width 148 height 50
click at [885, 197] on link "Individual" at bounding box center [905, 205] width 148 height 48
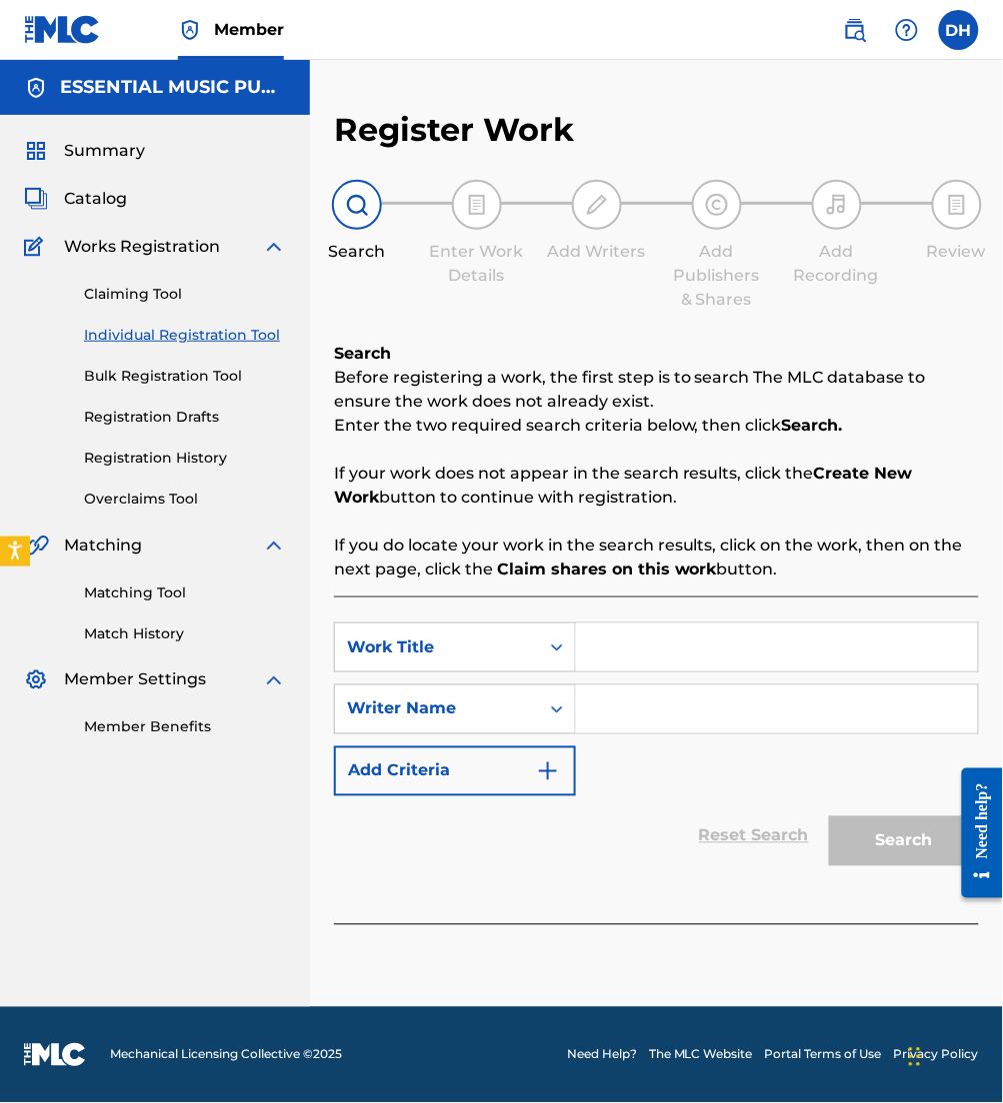
click at [730, 654] on input "Search Form" at bounding box center [777, 648] width 402 height 48
type input "k"
type input "Keep It Moving"
click at [612, 718] on input "Search Form" at bounding box center [777, 710] width 402 height 48
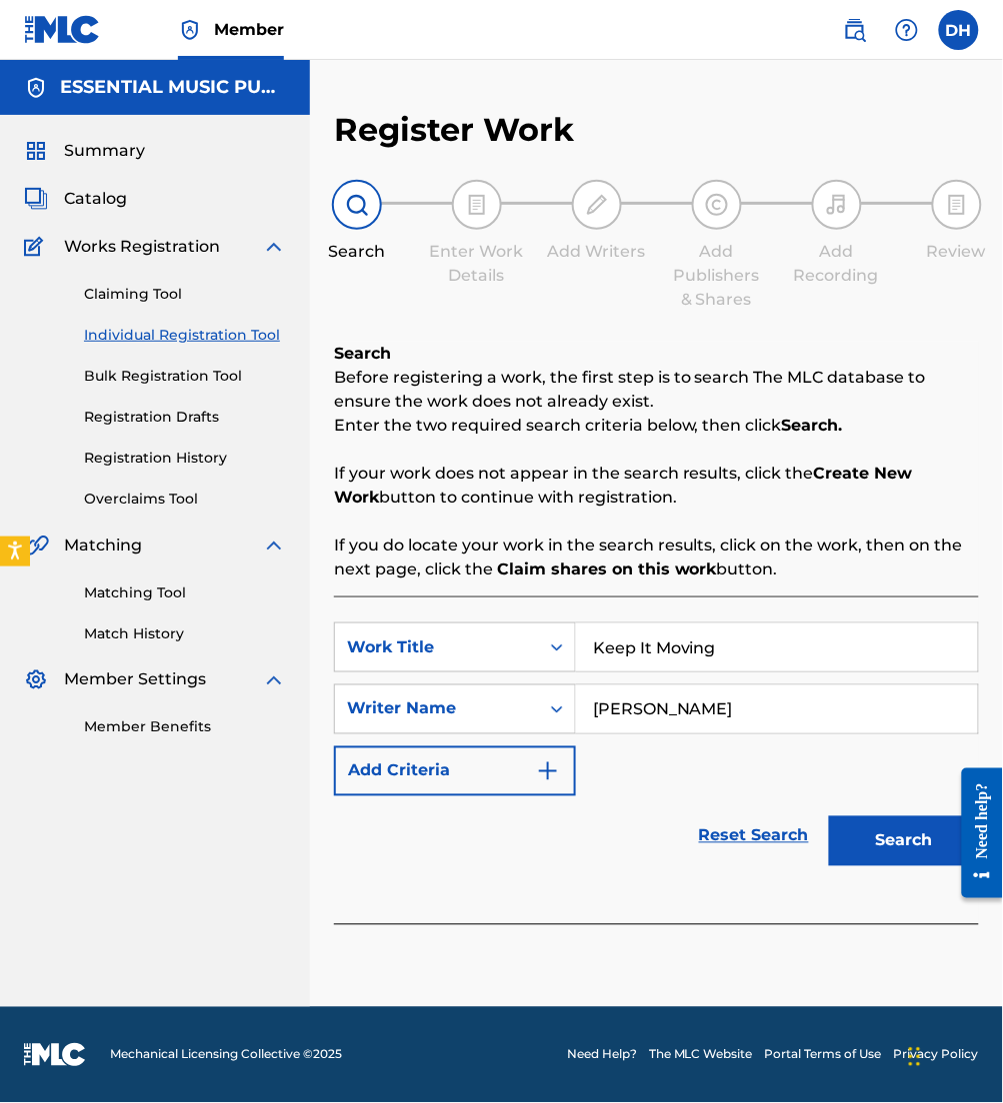
type input "Bianco"
click at [829, 817] on button "Search" at bounding box center [904, 842] width 150 height 50
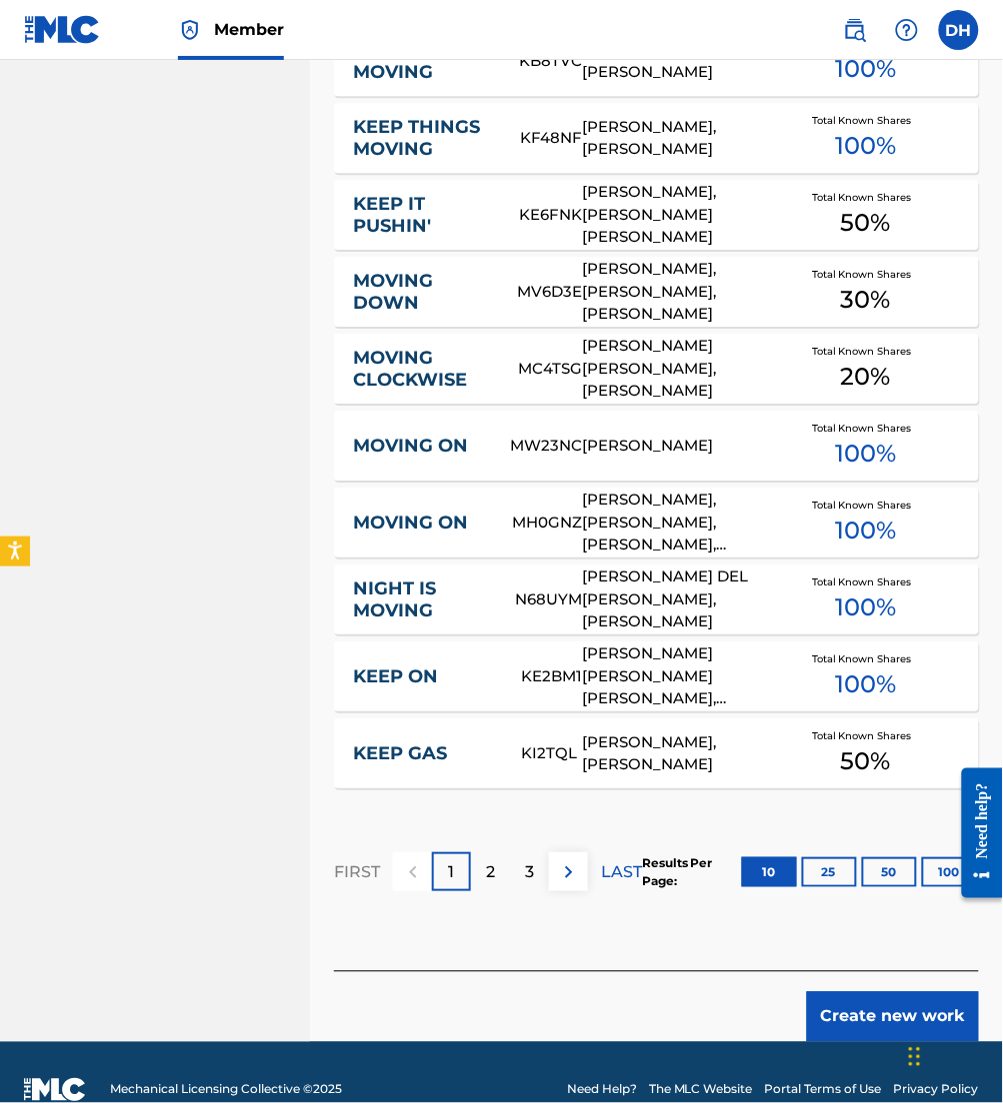
scroll to position [1021, 0]
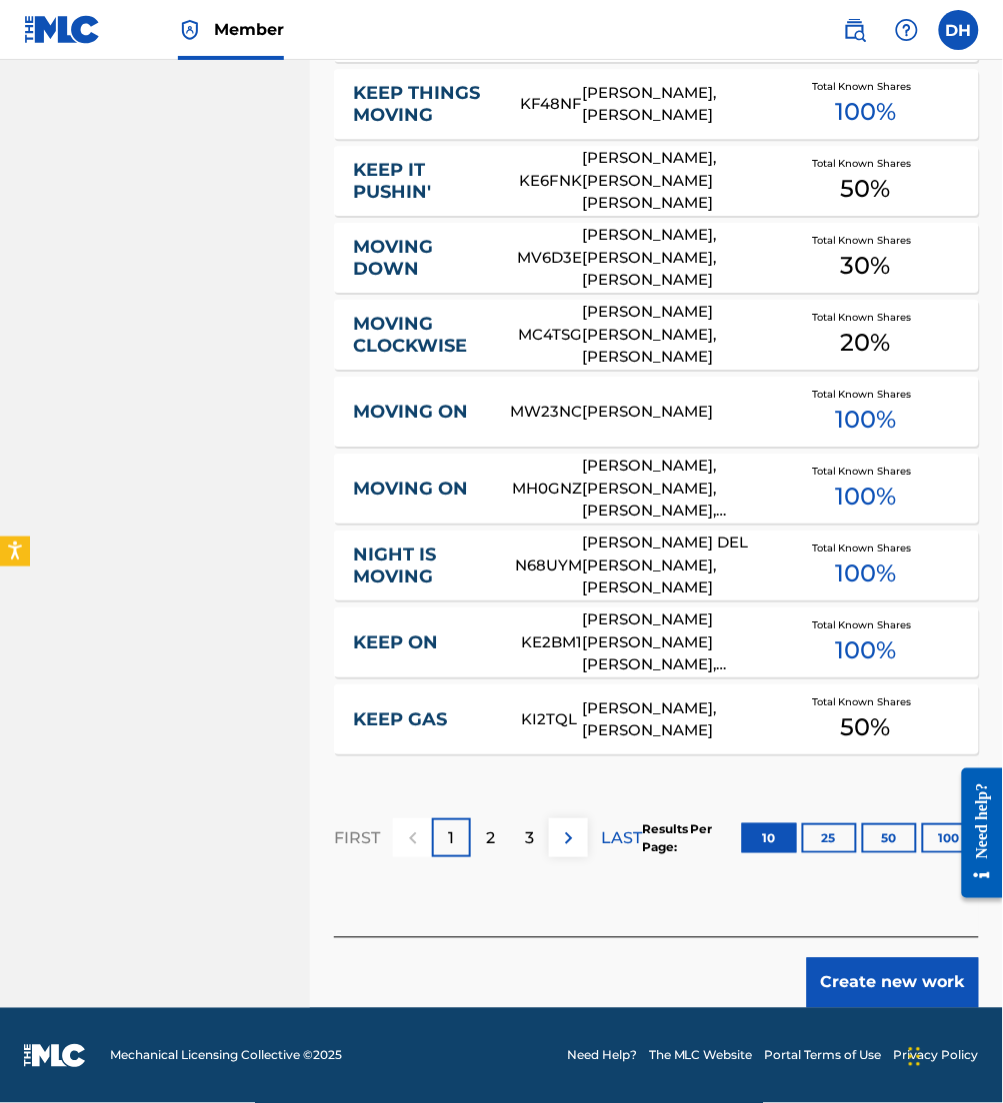
click at [870, 993] on button "Create new work" at bounding box center [893, 984] width 172 height 50
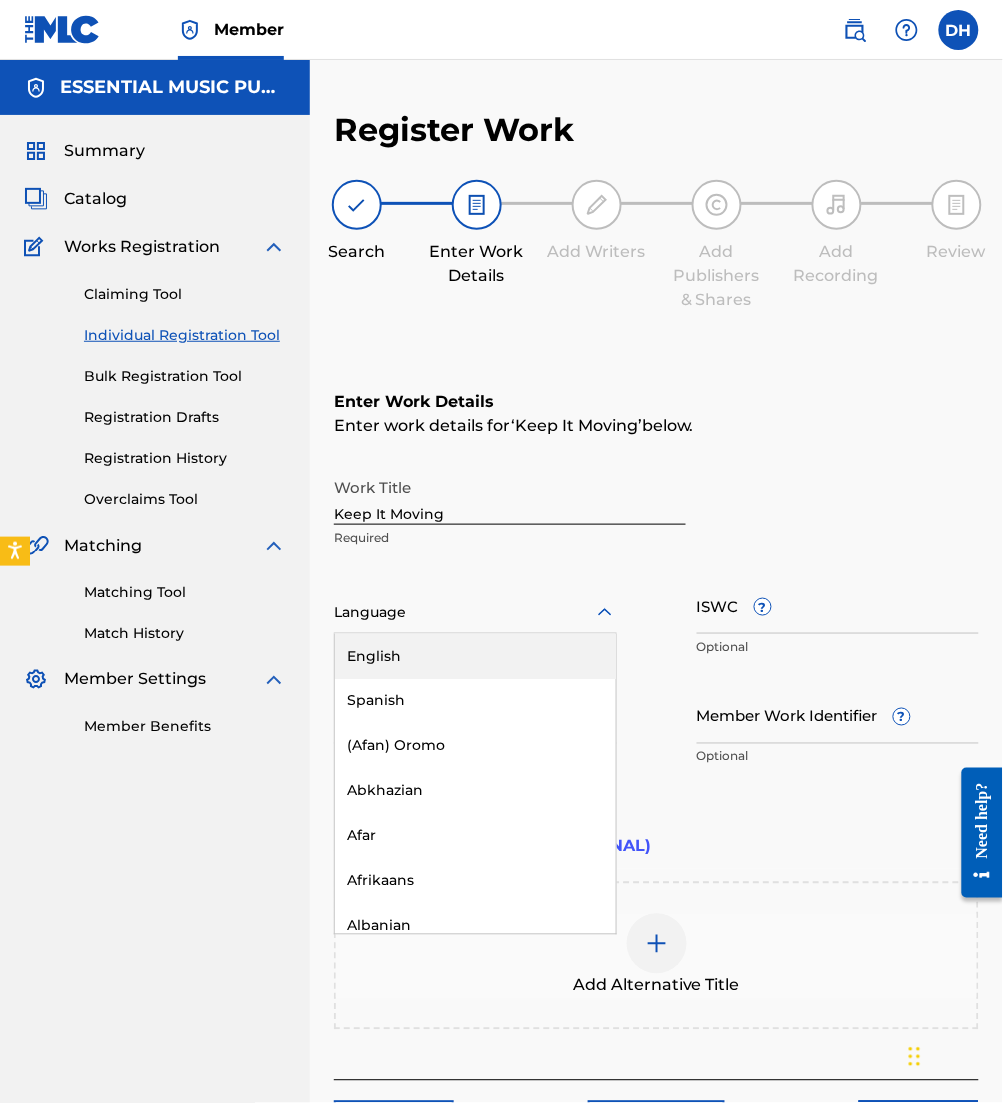
click at [425, 593] on div "Language" at bounding box center [475, 614] width 283 height 42
click at [489, 644] on div "English" at bounding box center [475, 657] width 281 height 45
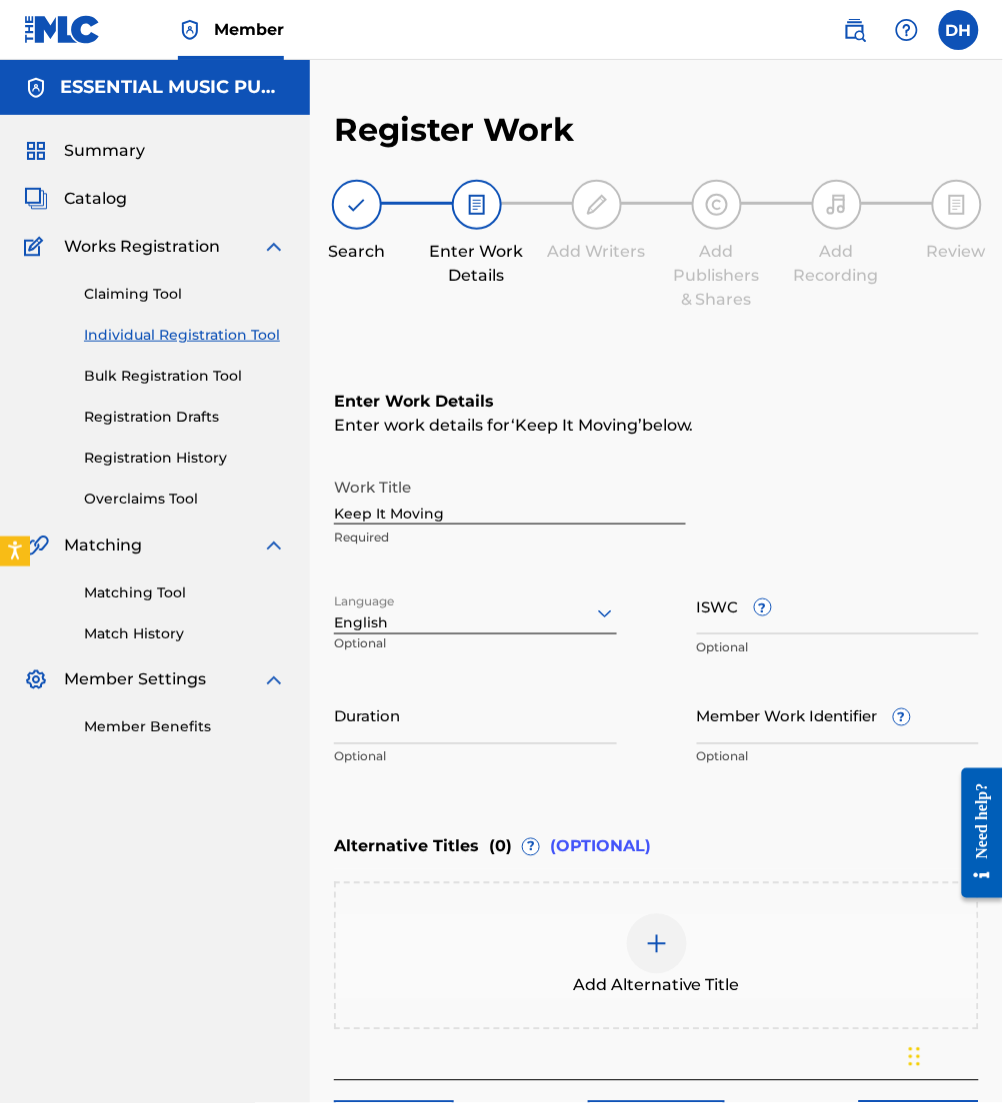
scroll to position [141, 0]
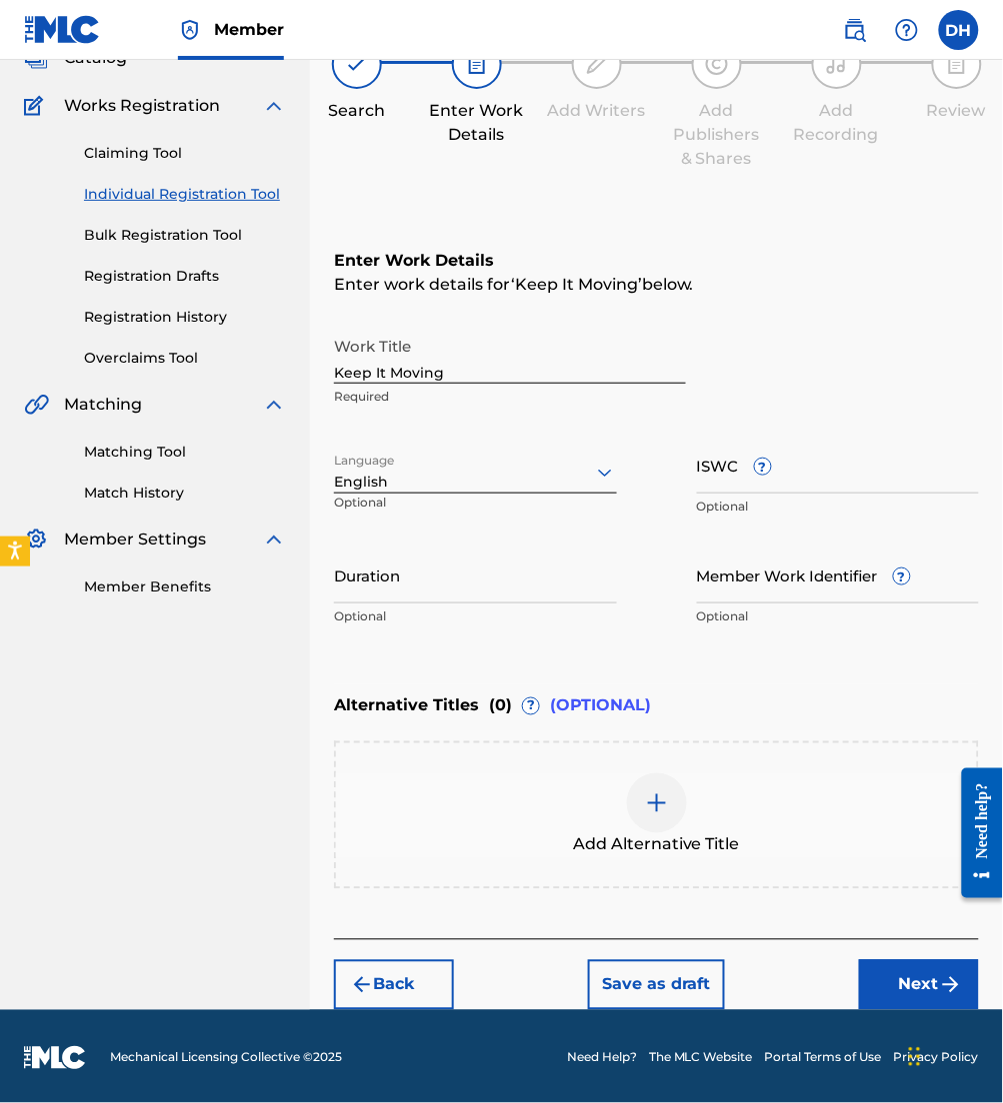
click at [887, 990] on button "Next" at bounding box center [919, 986] width 120 height 50
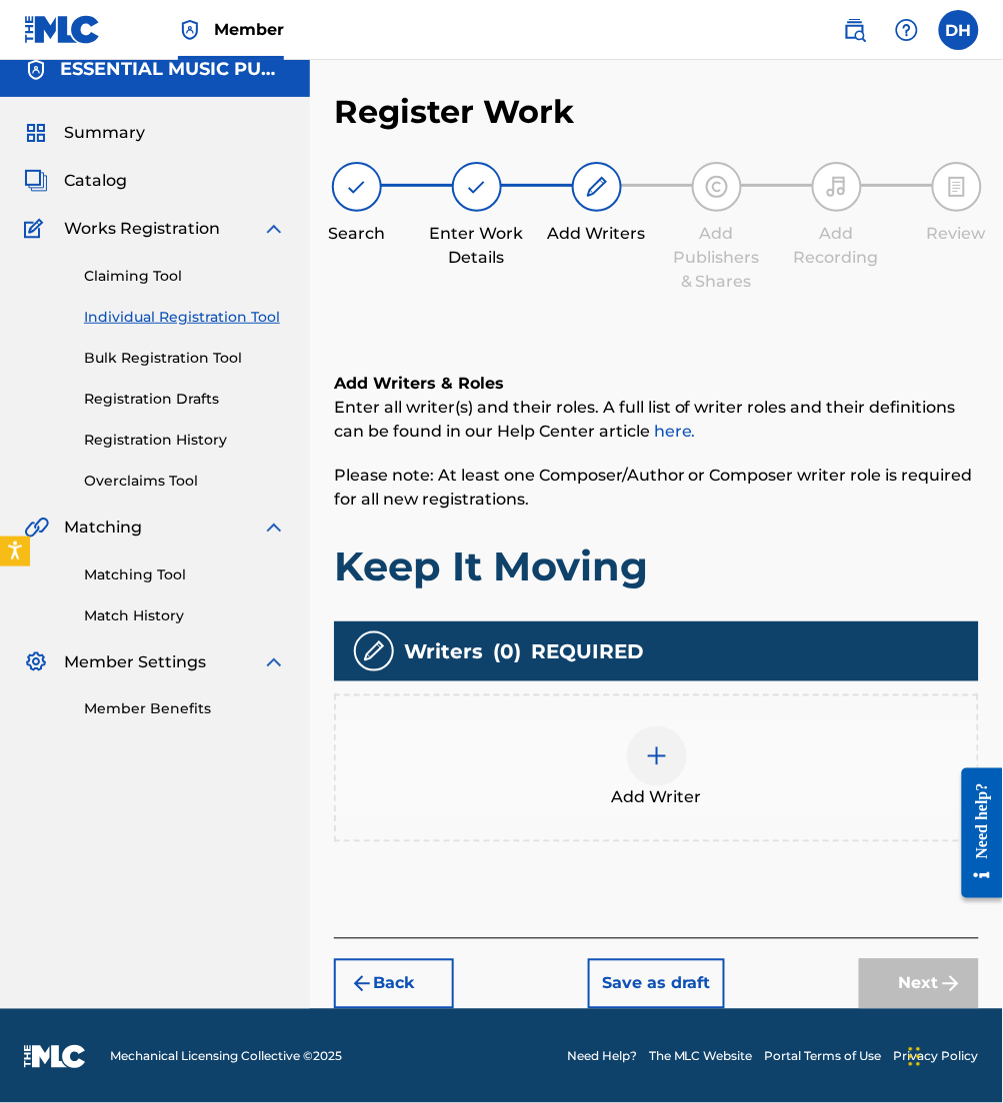
click at [599, 763] on div "Add Writer" at bounding box center [656, 769] width 641 height 84
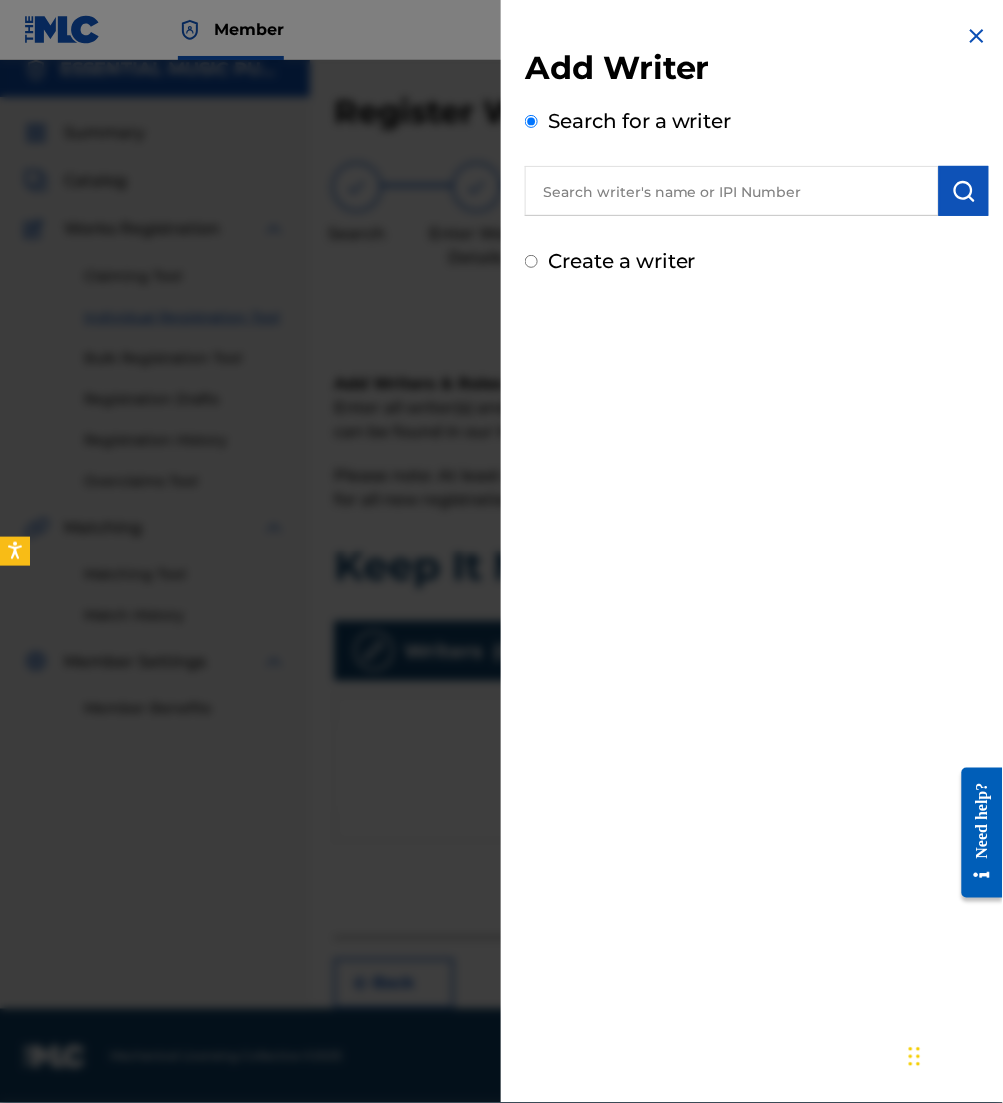
click at [583, 203] on input "text" at bounding box center [732, 191] width 414 height 50
paste input "00375775021"
type input "00375775021"
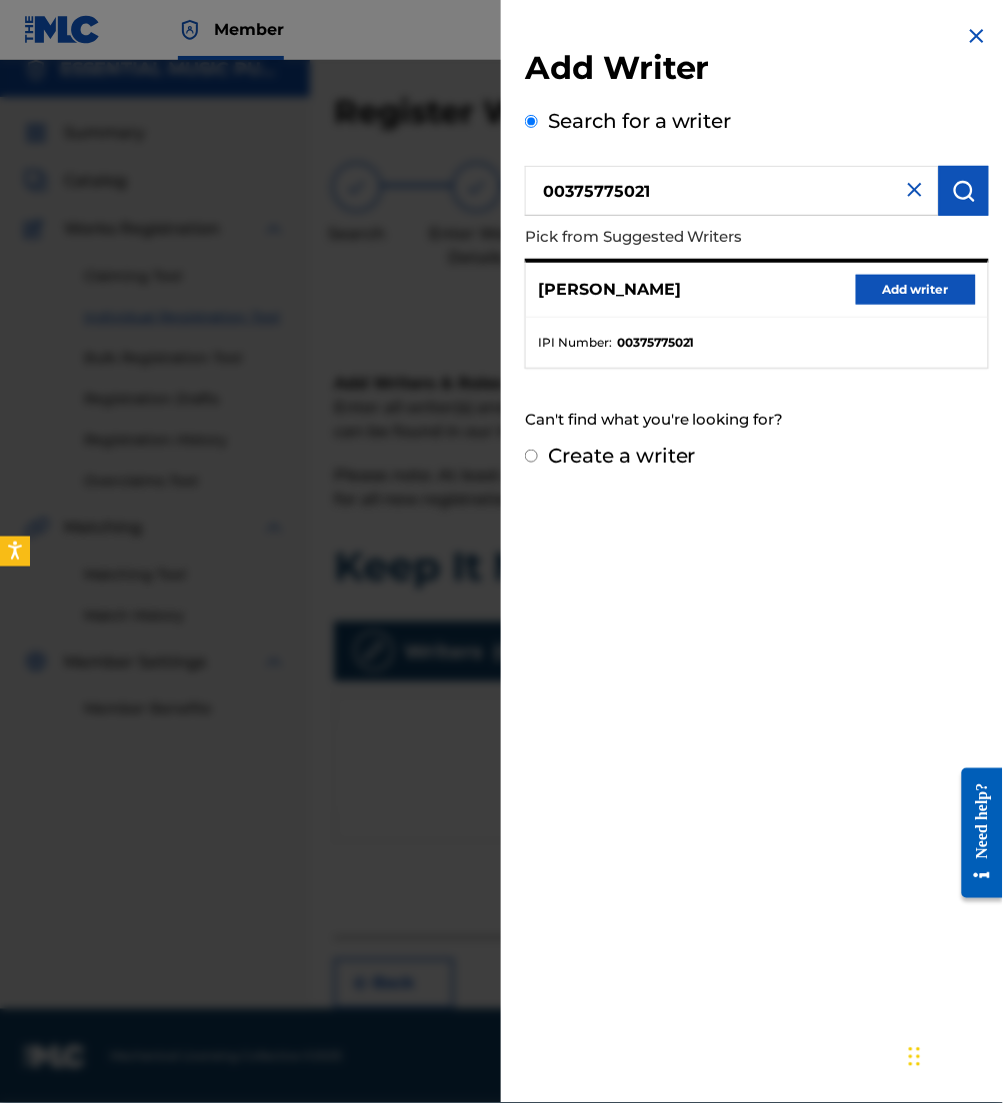
click at [901, 292] on button "Add writer" at bounding box center [916, 290] width 120 height 30
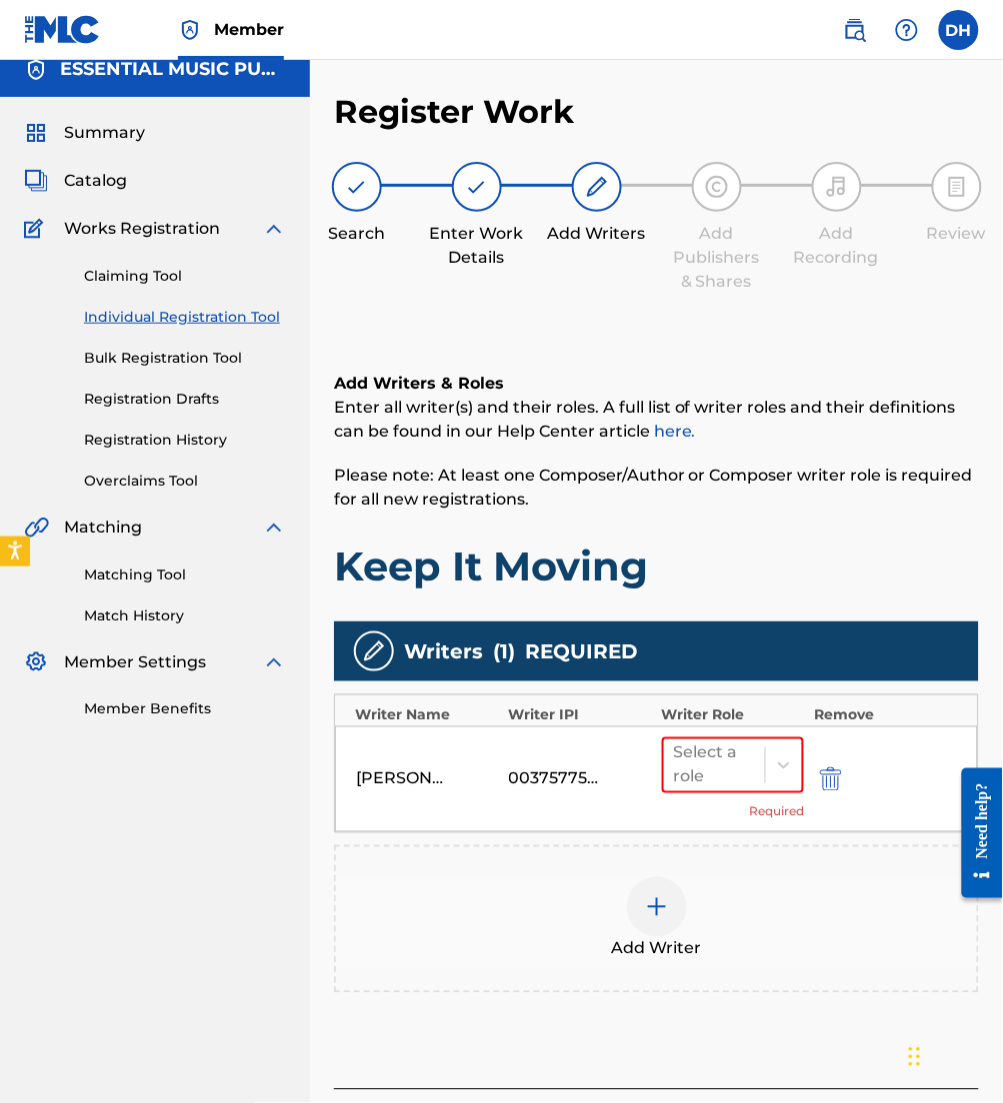
click at [684, 955] on span "Add Writer" at bounding box center [657, 950] width 90 height 24
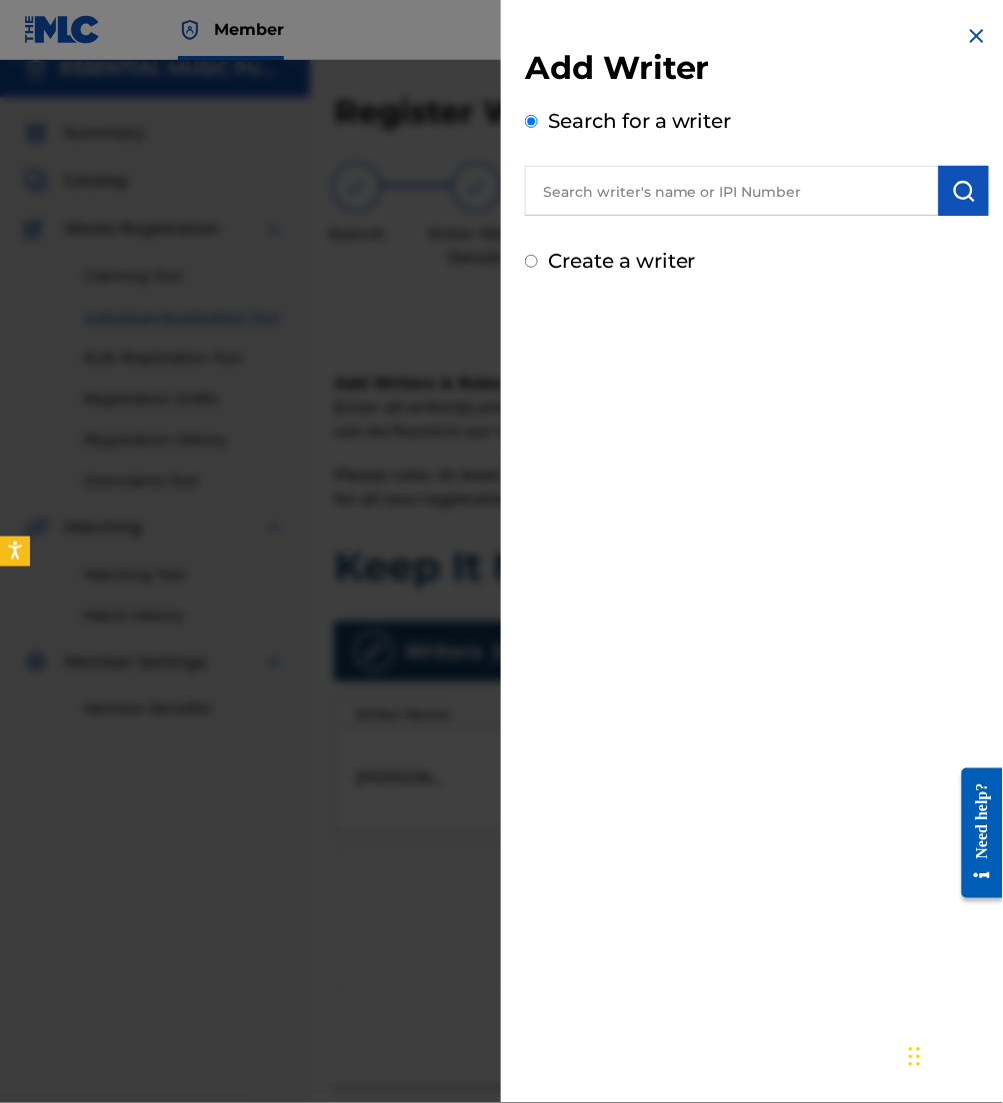
click at [743, 196] on input "text" at bounding box center [732, 191] width 414 height 50
paste input "00506248566"
type input "00506248566"
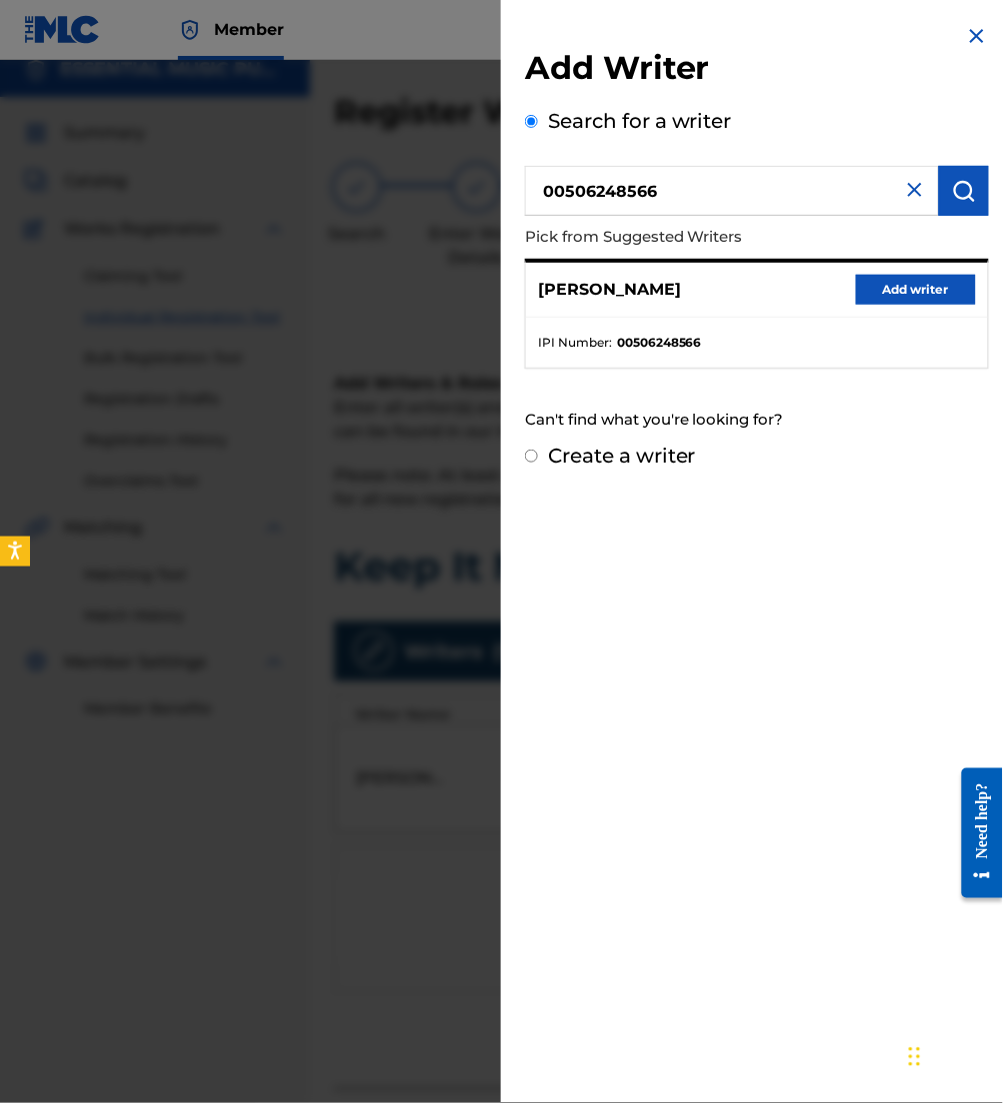
click at [913, 295] on button "Add writer" at bounding box center [916, 290] width 120 height 30
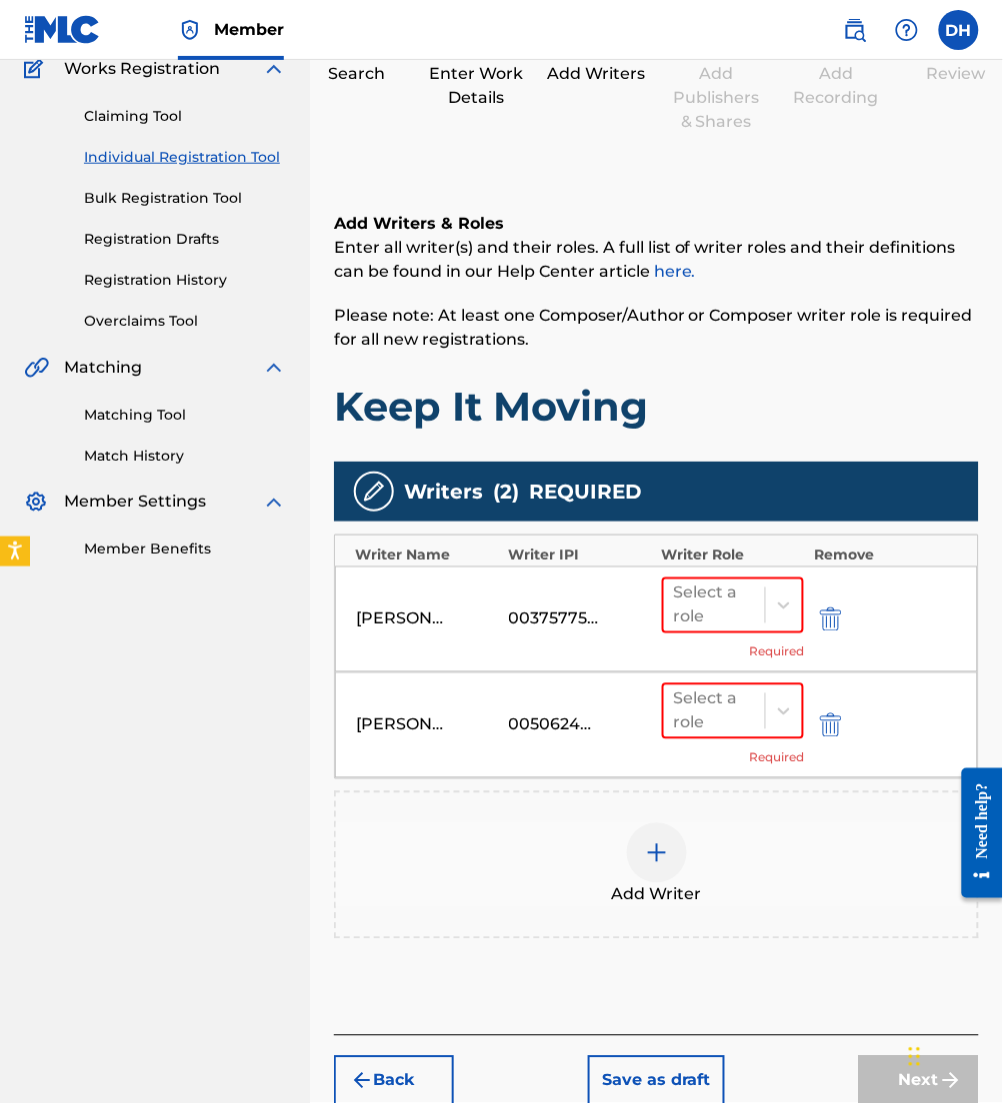
scroll to position [179, 0]
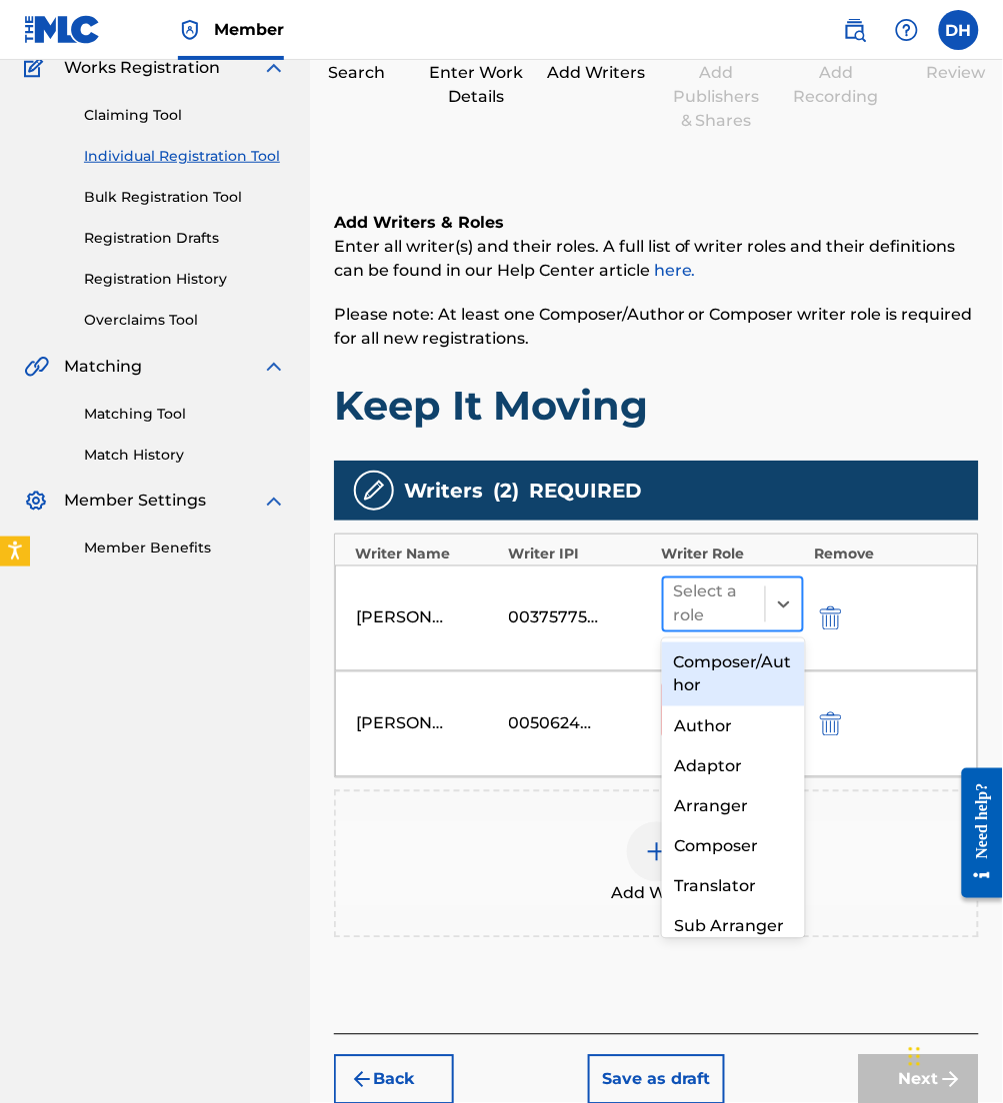
click at [749, 623] on div "Select a role" at bounding box center [715, 605] width 82 height 48
click at [723, 677] on div "Composer/Author" at bounding box center [733, 675] width 143 height 64
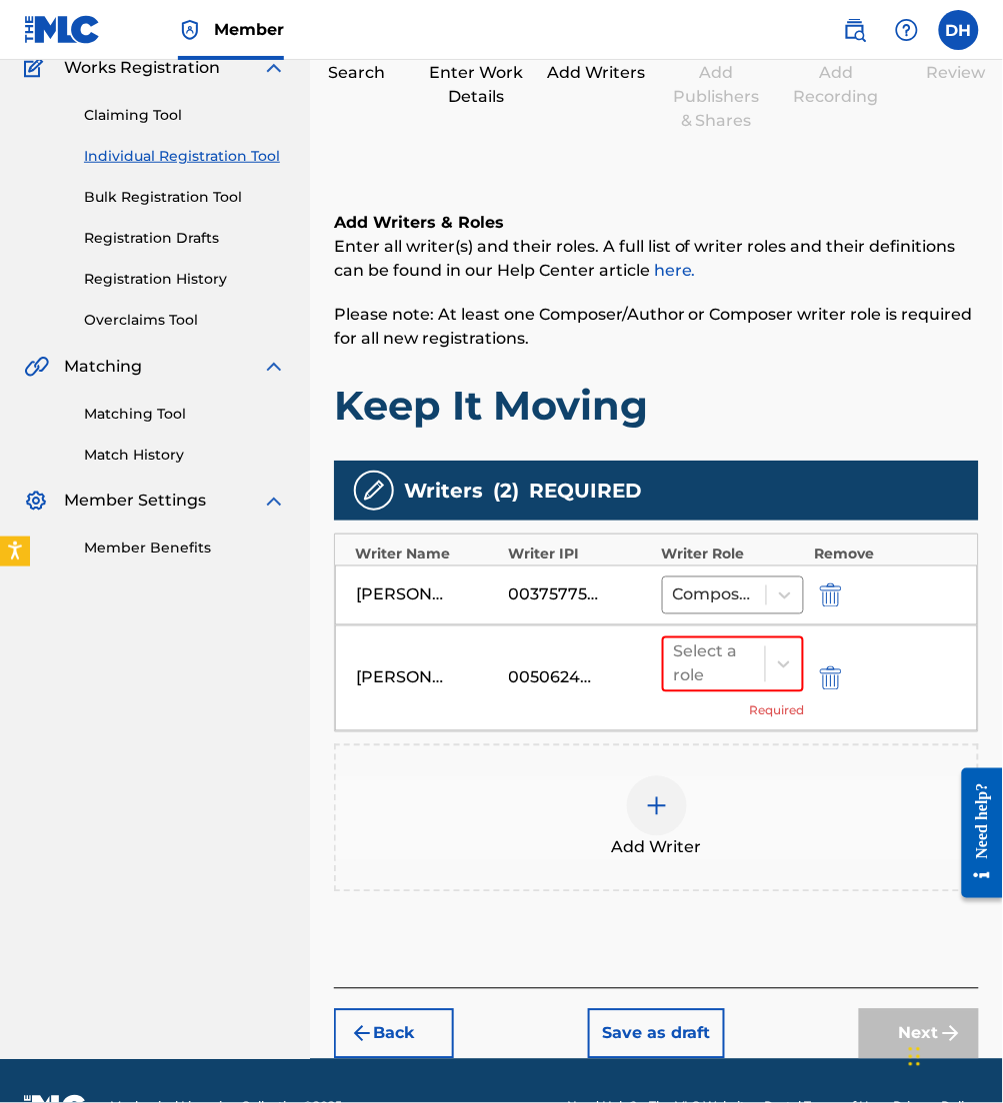
click at [723, 677] on div at bounding box center [715, 665] width 82 height 28
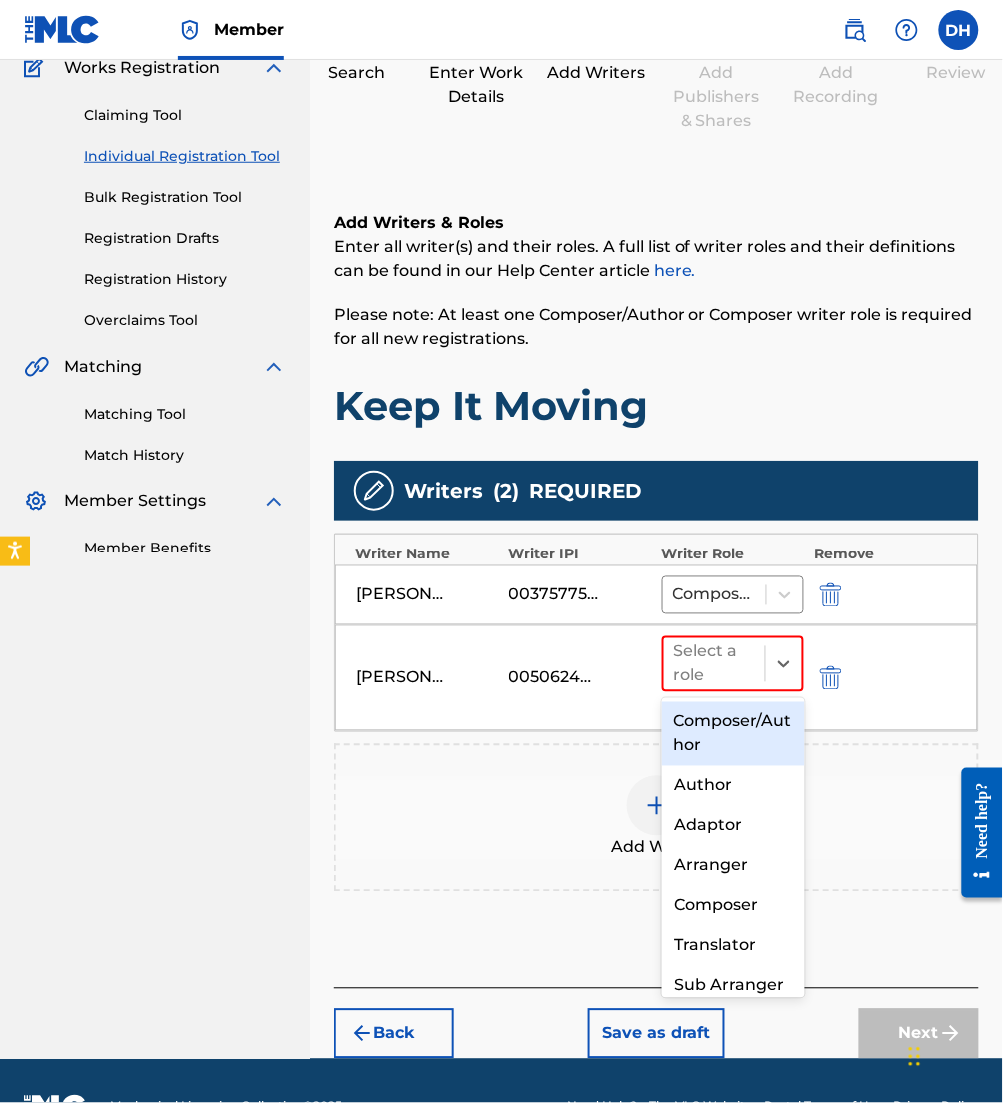
click at [743, 728] on div "Composer/Author" at bounding box center [733, 735] width 143 height 64
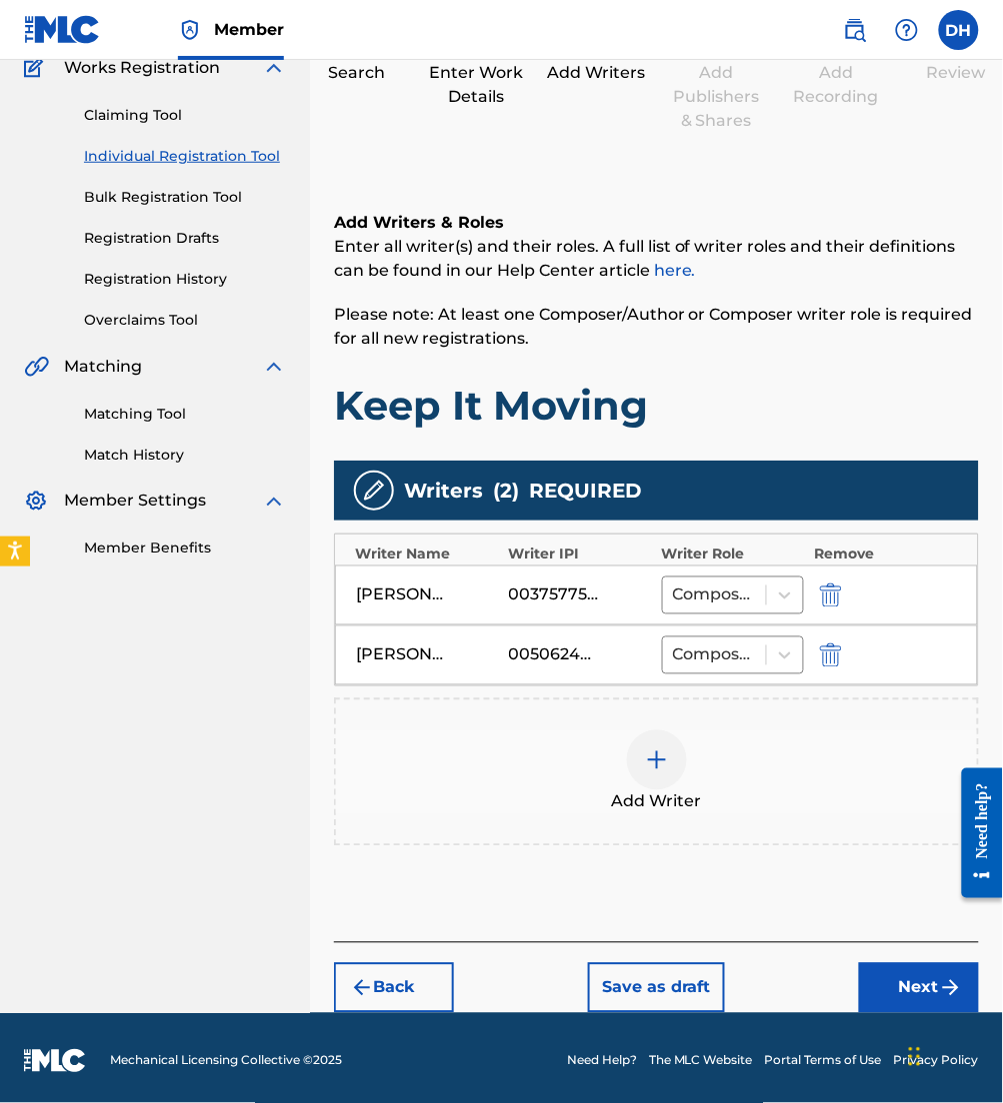
click at [938, 988] on button "Next" at bounding box center [919, 989] width 120 height 50
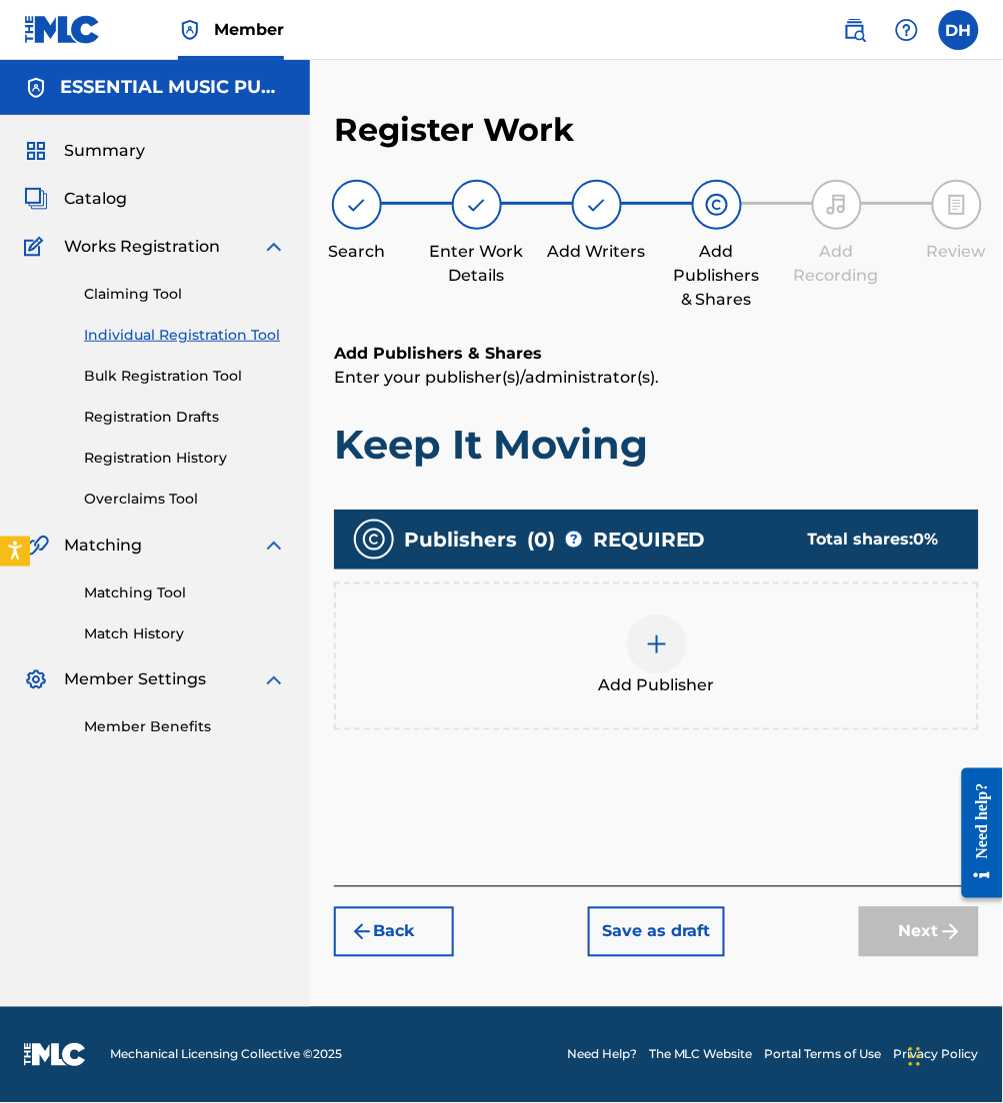
scroll to position [0, 0]
click at [598, 669] on div "Add Publisher" at bounding box center [656, 657] width 641 height 84
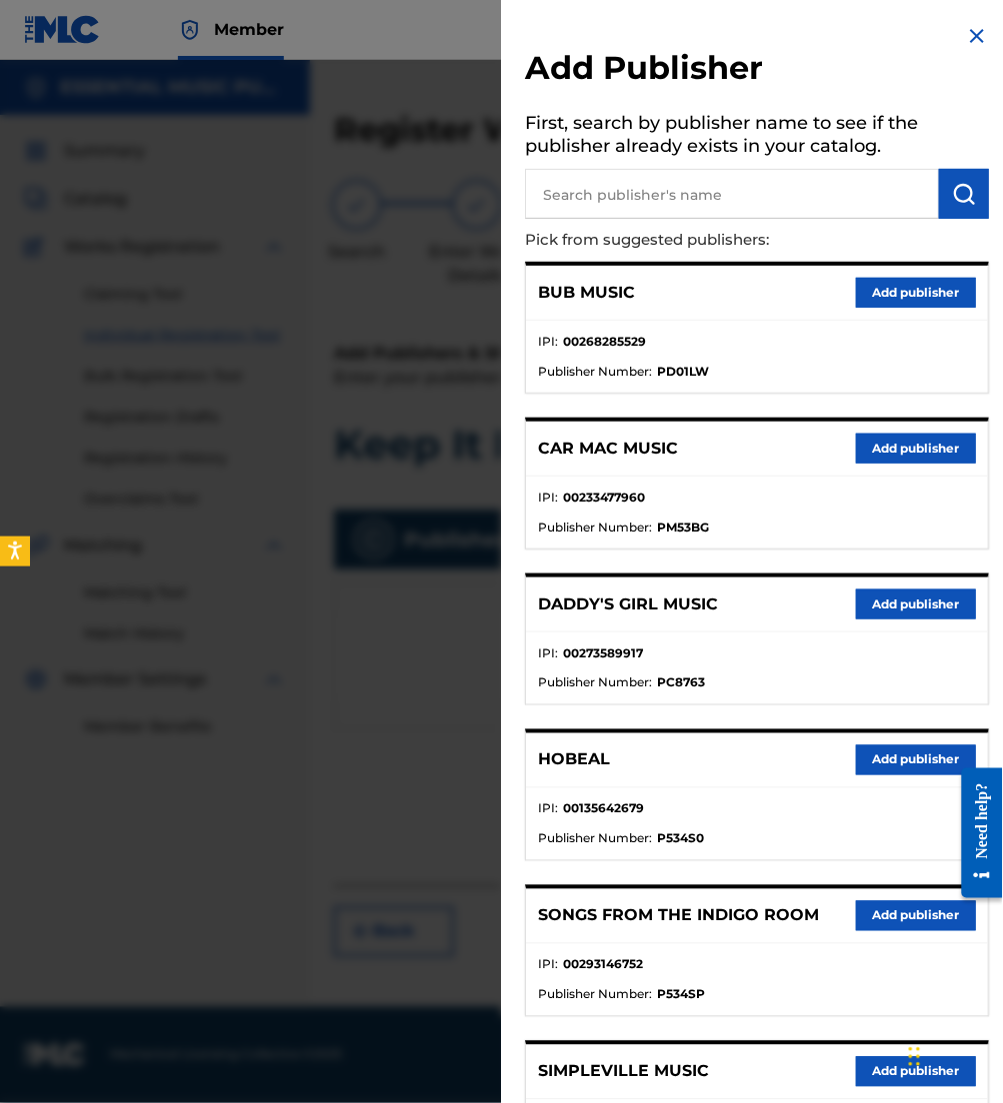
click at [610, 199] on input "text" at bounding box center [732, 194] width 414 height 50
type input "dia viola mus"
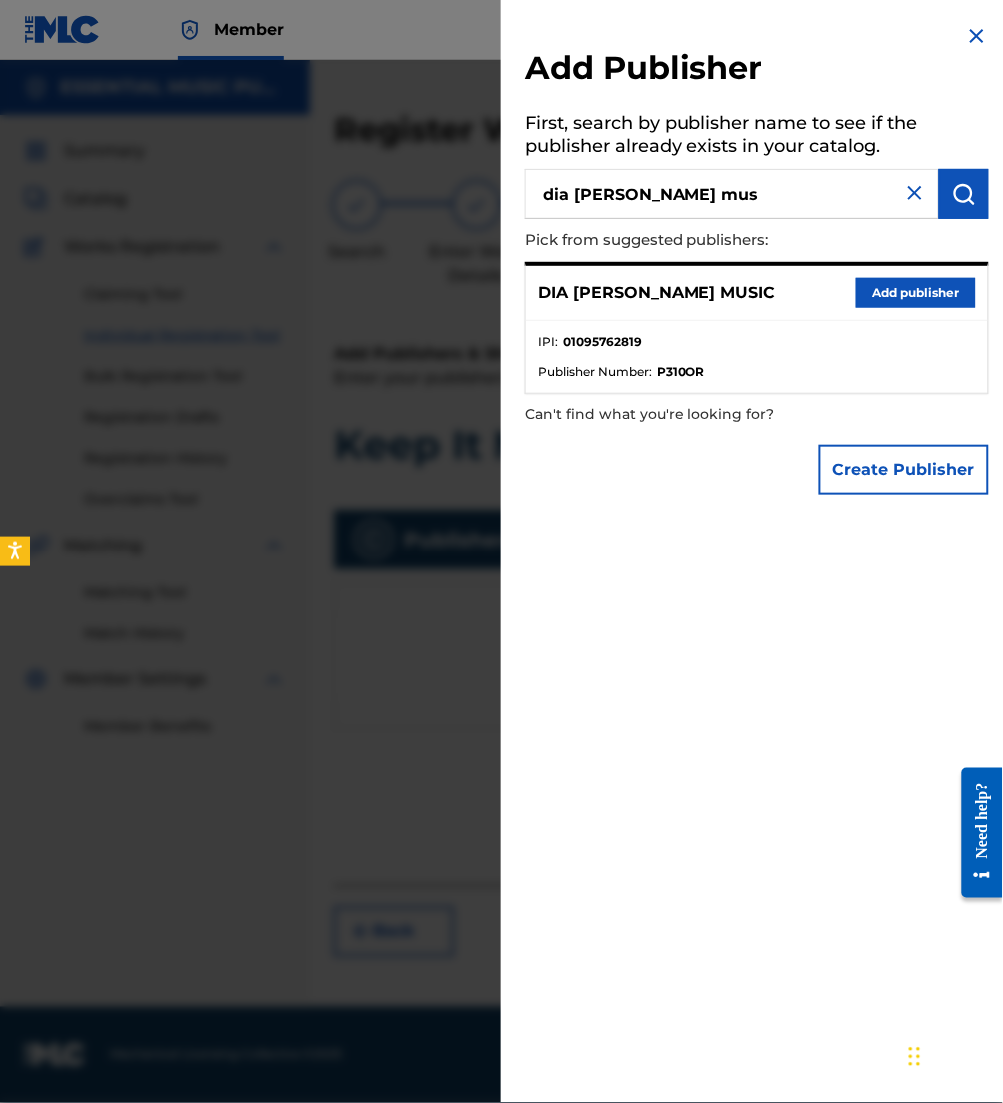
click at [902, 293] on button "Add publisher" at bounding box center [916, 293] width 120 height 30
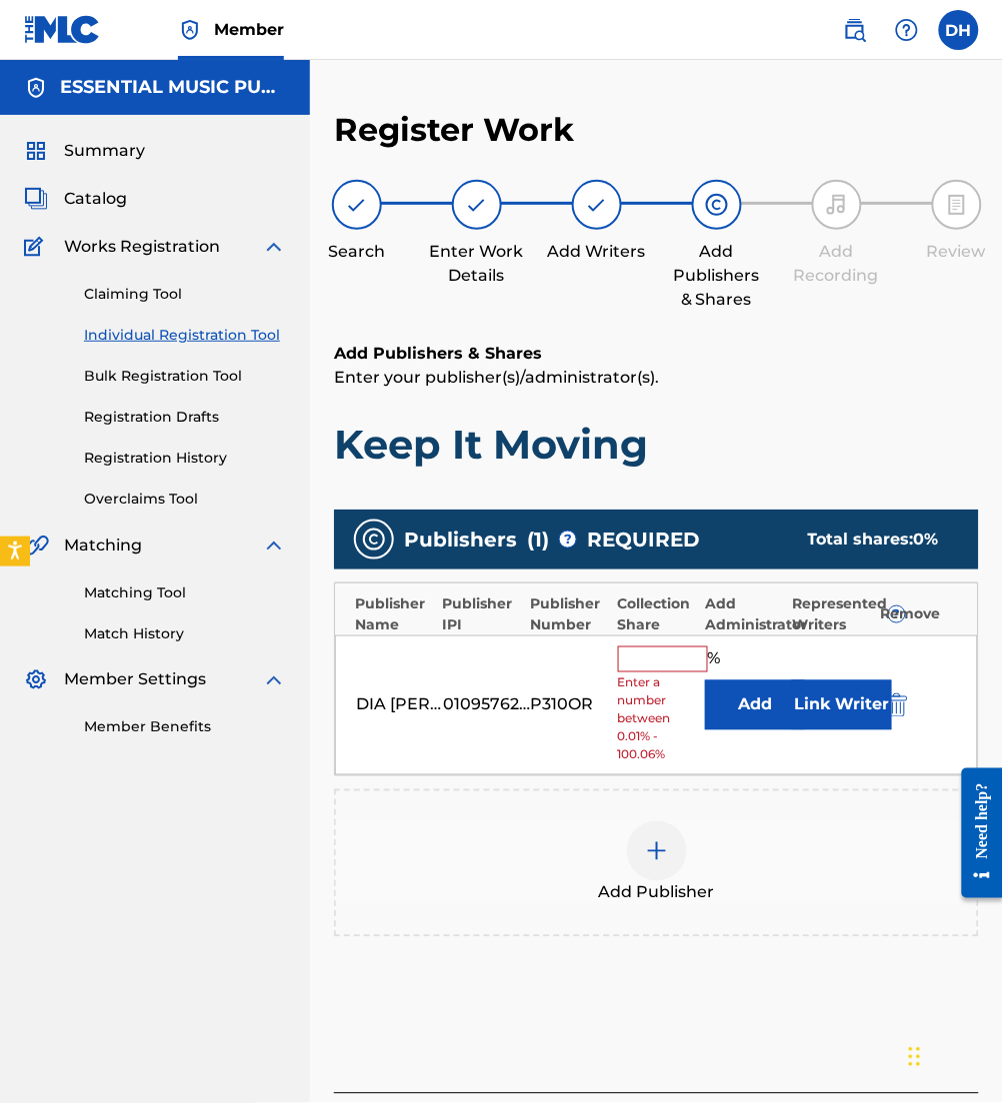
click at [734, 700] on button "Add" at bounding box center [755, 706] width 100 height 50
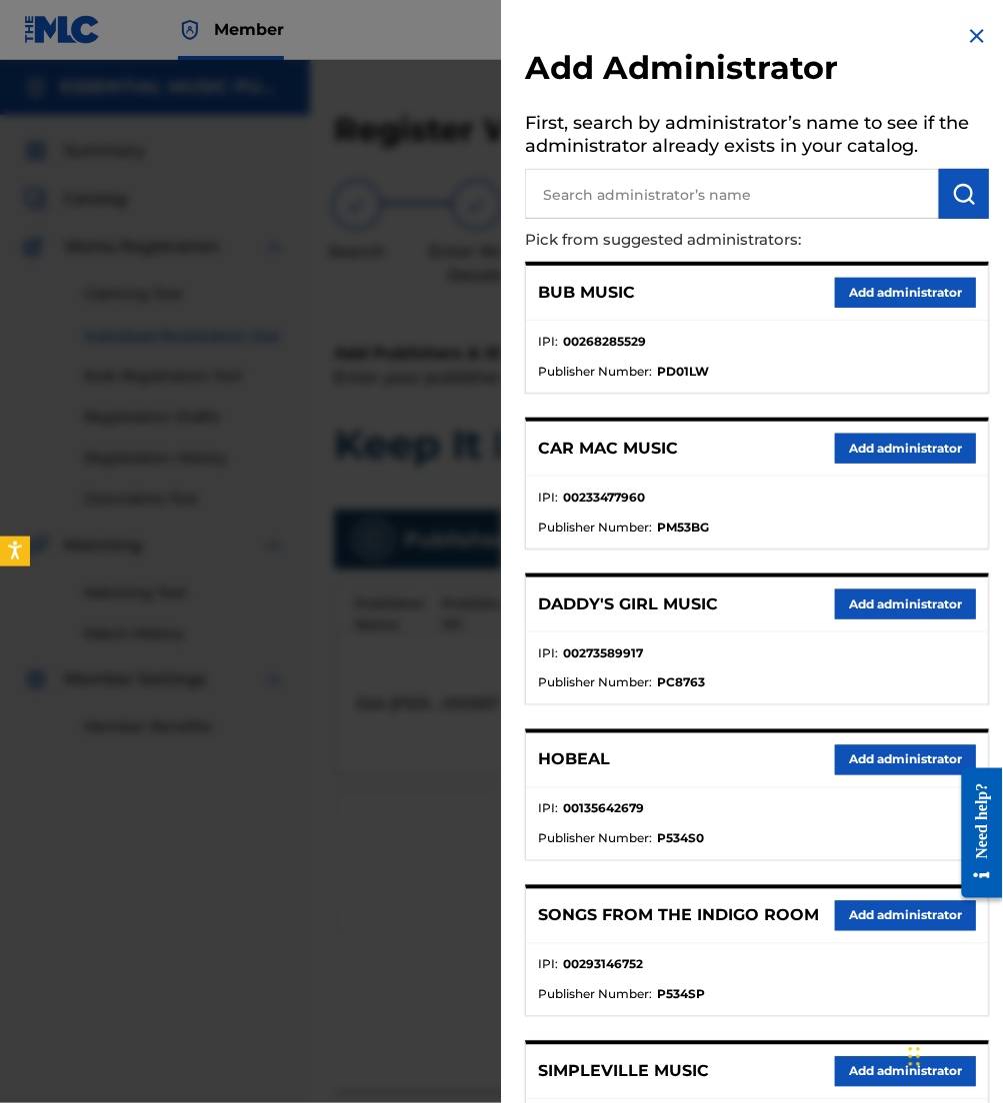
click at [692, 206] on input "text" at bounding box center [732, 194] width 414 height 50
type input "be essen"
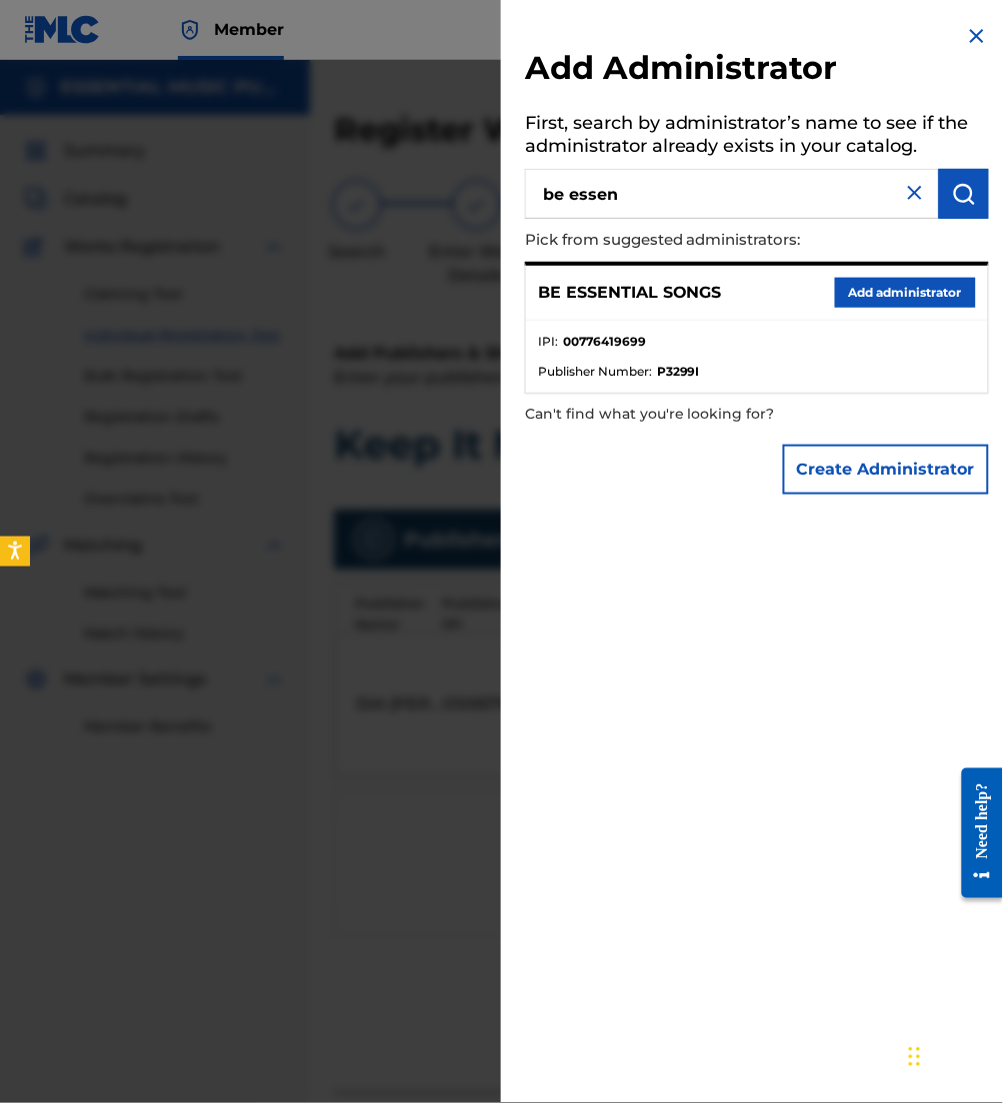
click at [908, 294] on button "Add administrator" at bounding box center [905, 293] width 141 height 30
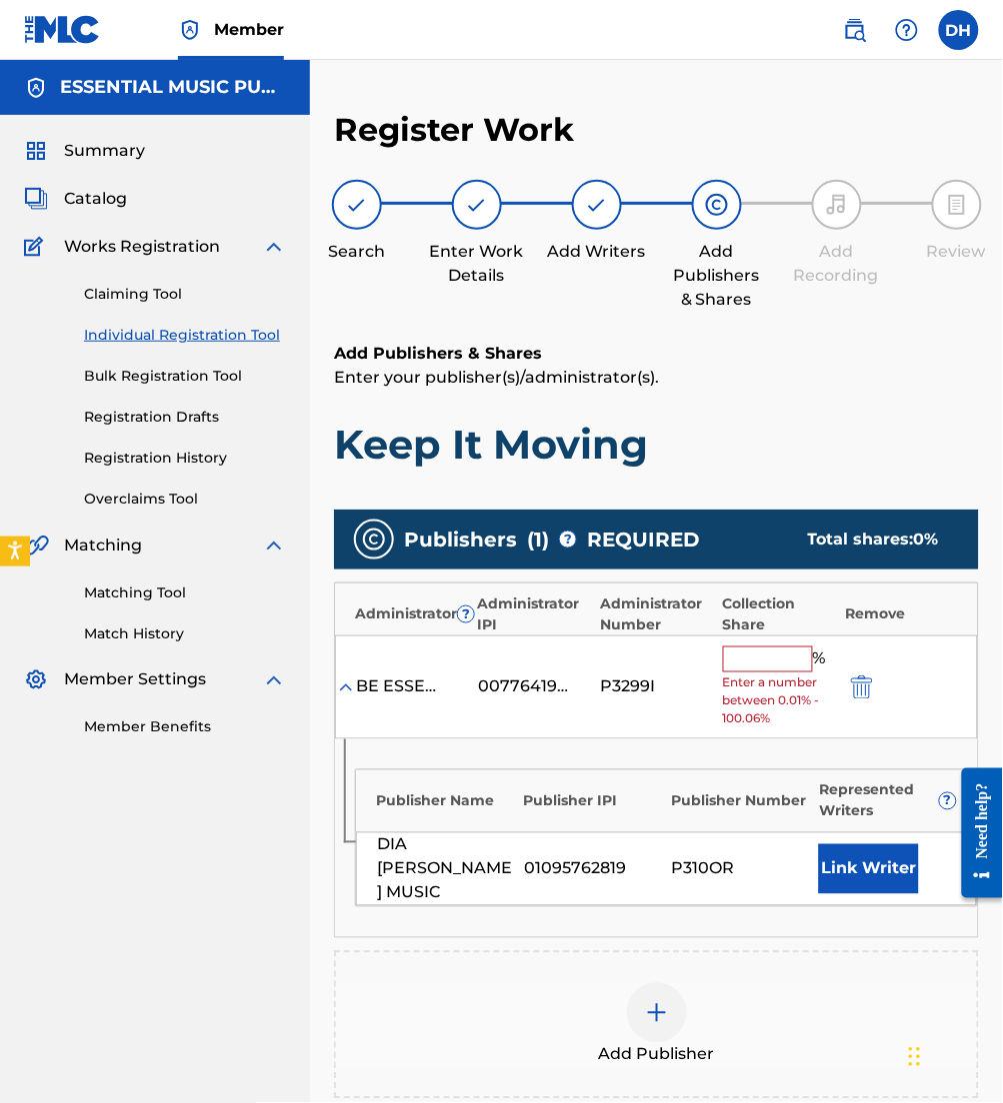
click at [758, 657] on input "text" at bounding box center [768, 660] width 90 height 26
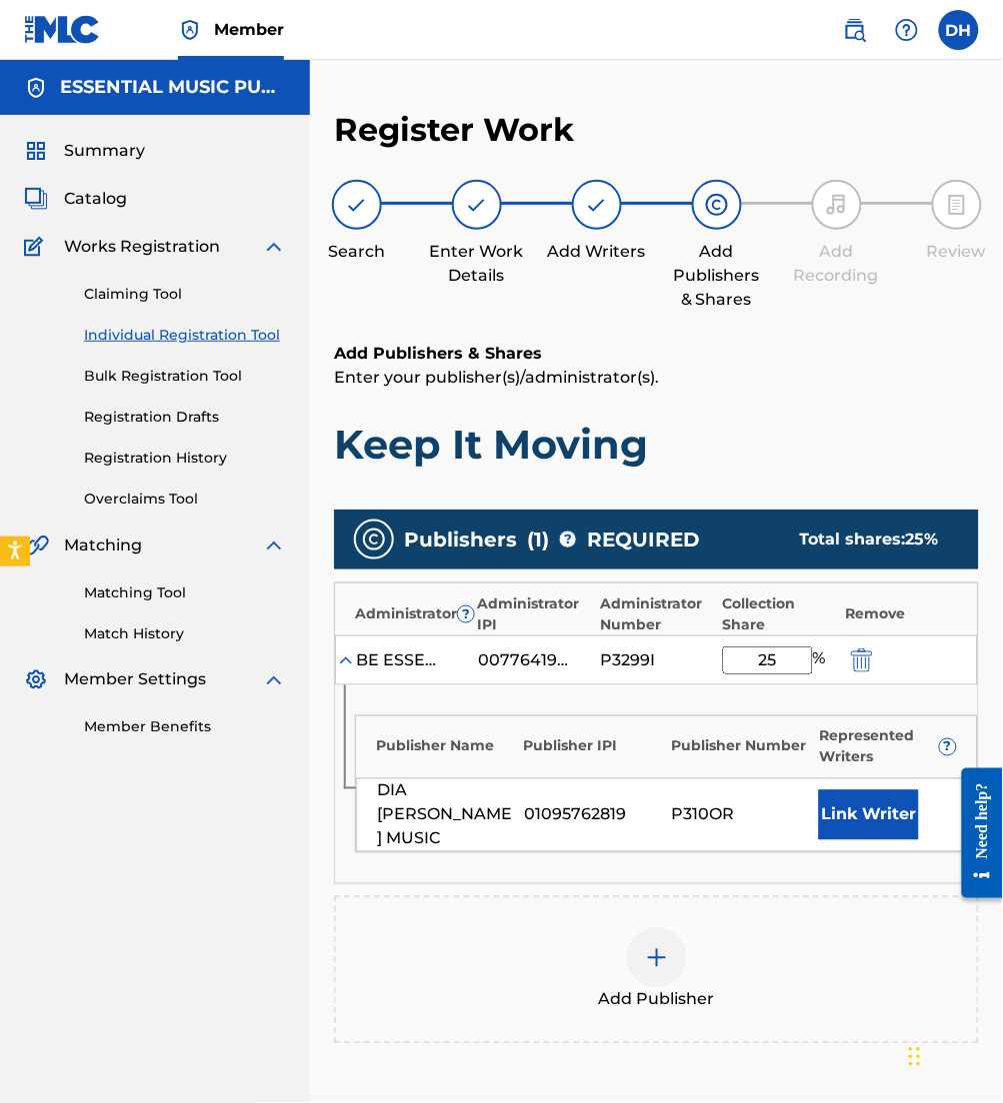
type input "25"
click at [873, 802] on button "Link Writer" at bounding box center [869, 816] width 100 height 50
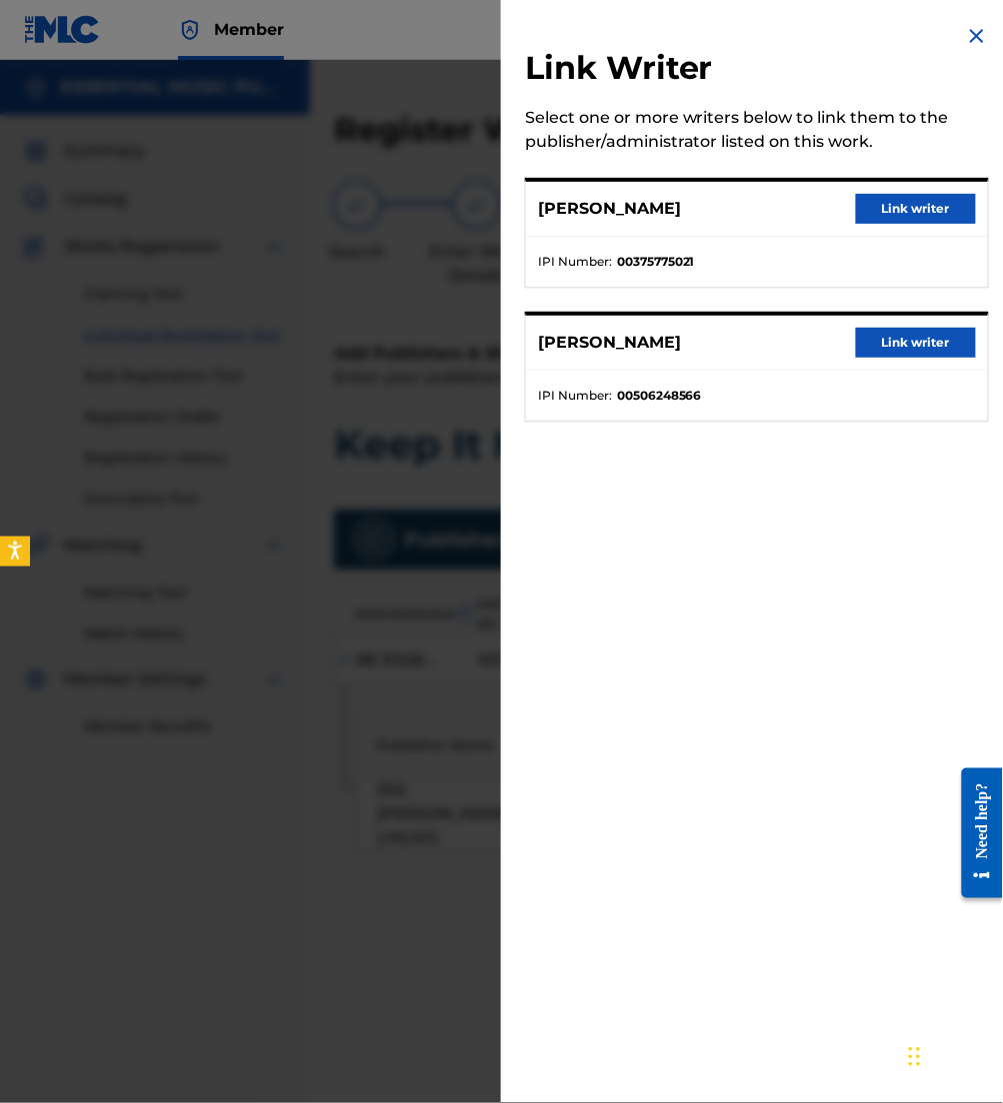
click at [907, 206] on button "Link writer" at bounding box center [916, 209] width 120 height 30
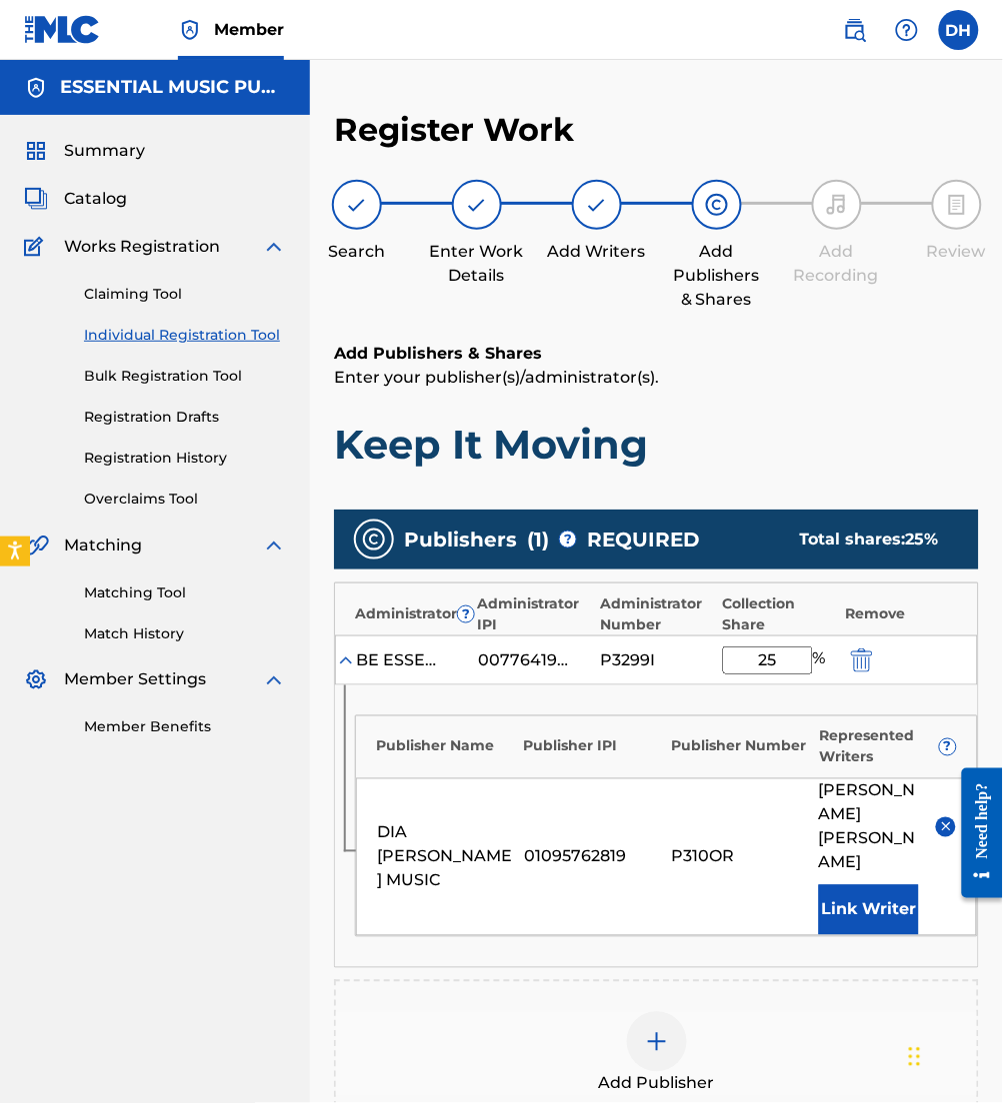
scroll to position [296, 0]
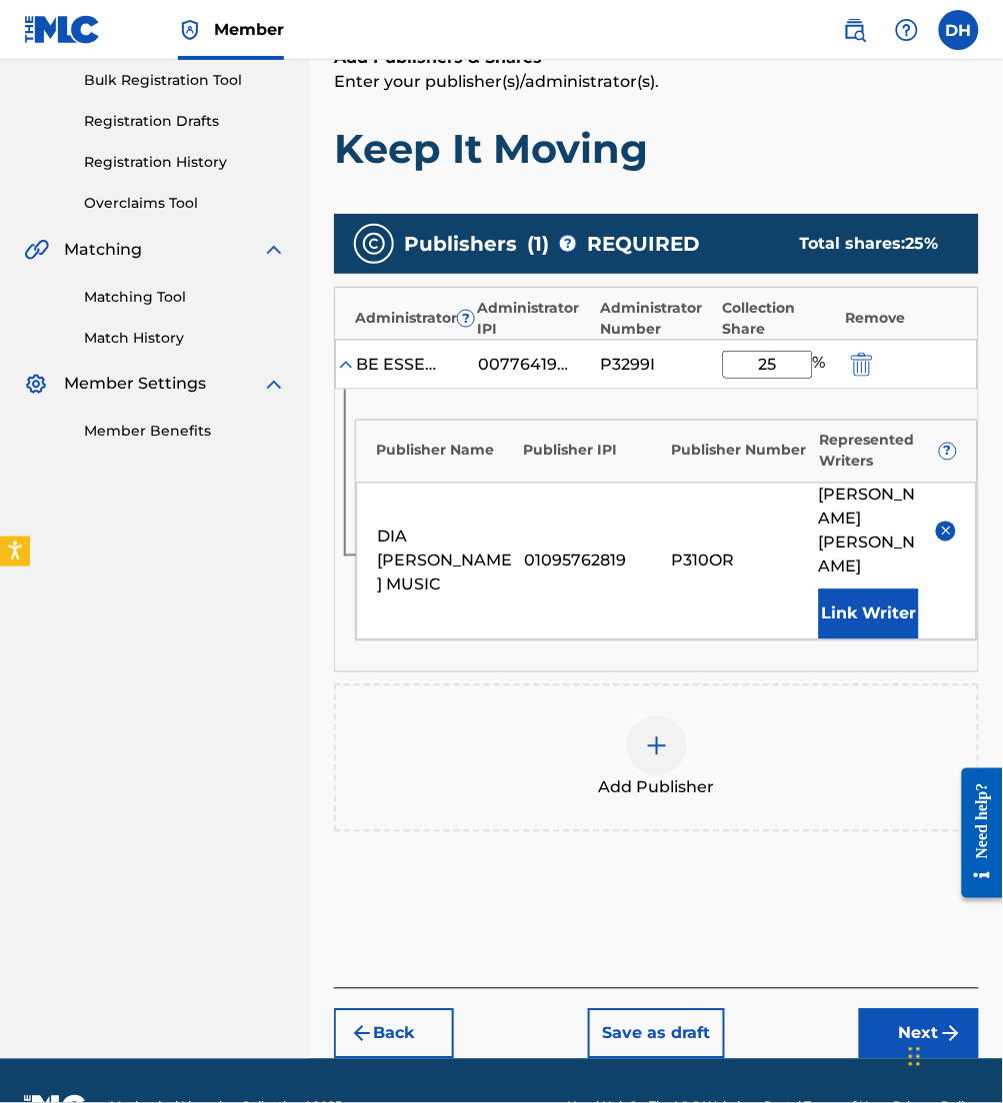
click at [672, 717] on div at bounding box center [657, 747] width 60 height 60
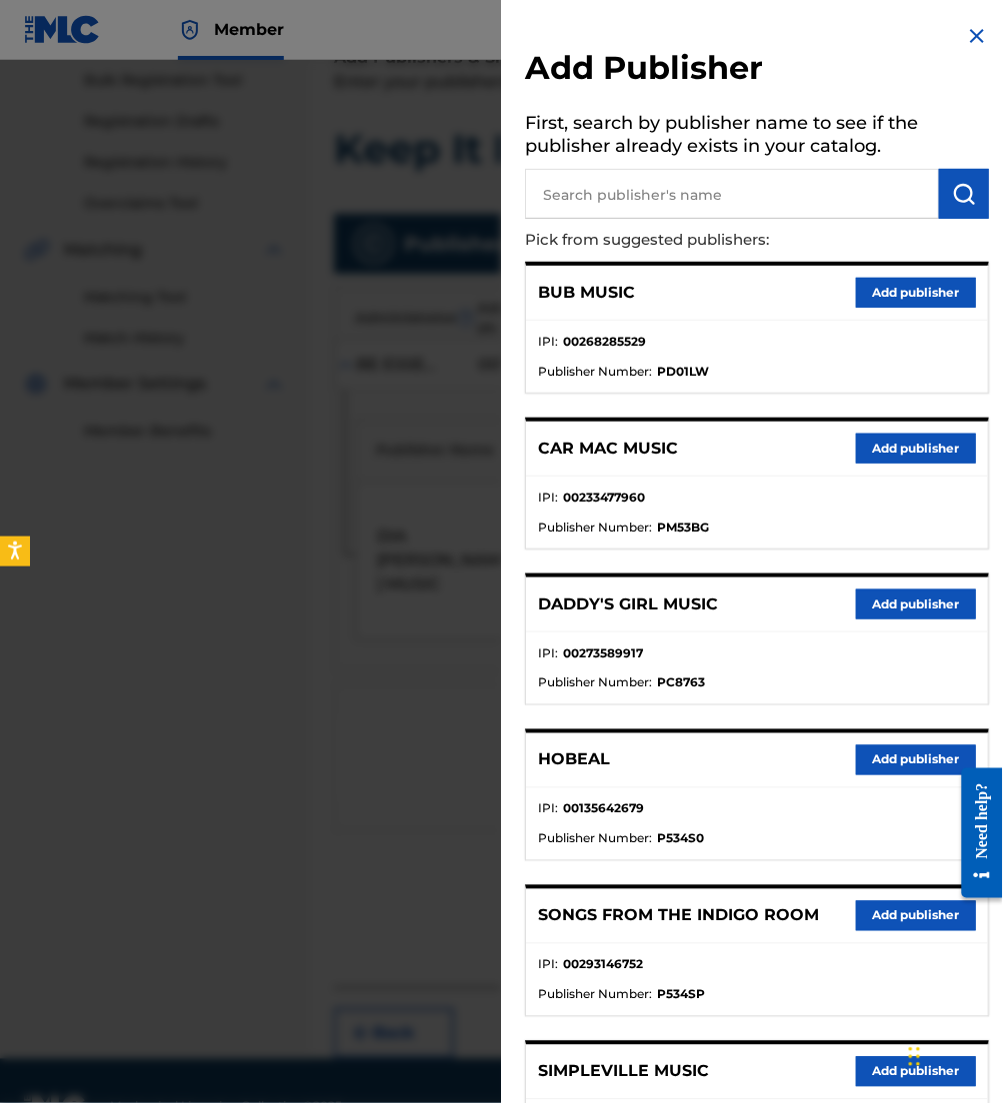
click at [798, 215] on input "text" at bounding box center [732, 194] width 414 height 50
type input "maverick"
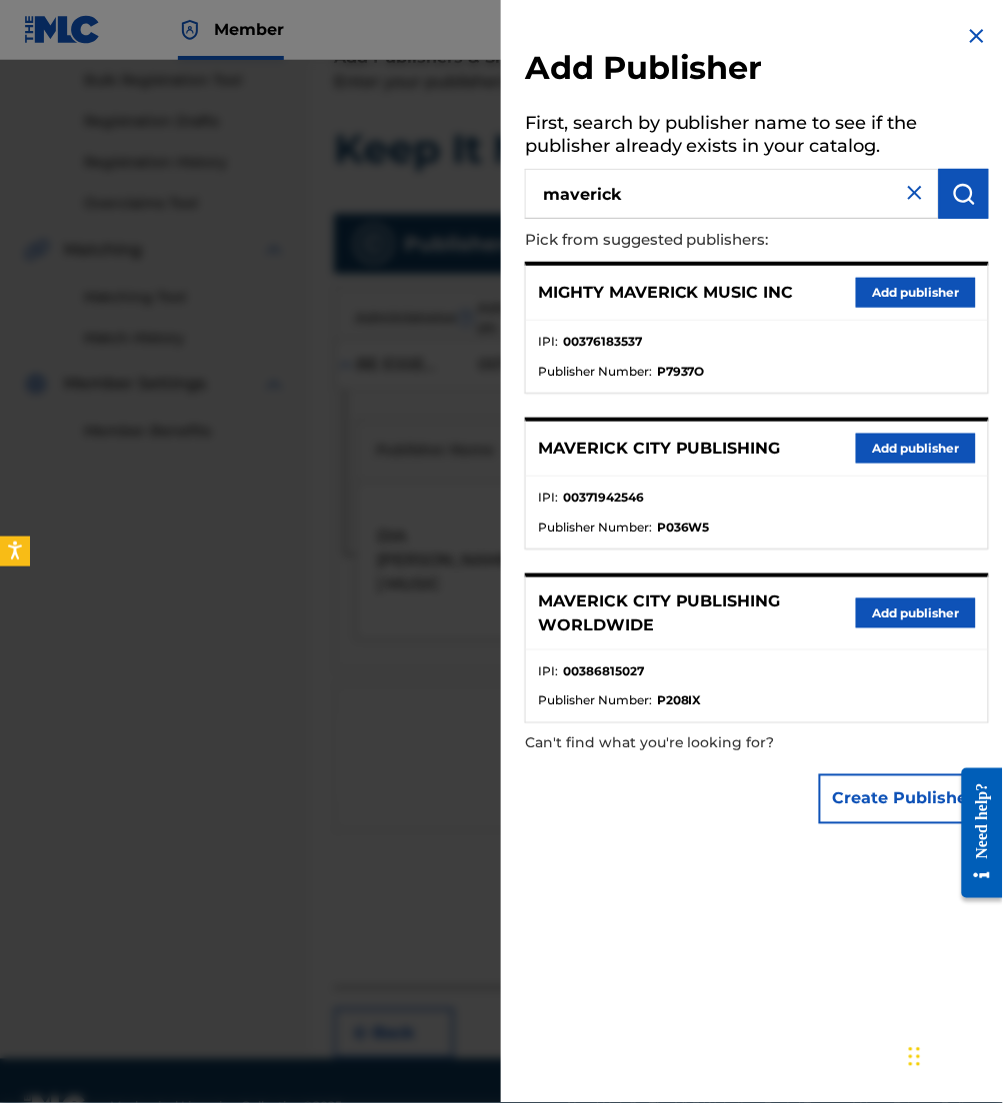
click at [893, 434] on button "Add publisher" at bounding box center [916, 449] width 120 height 30
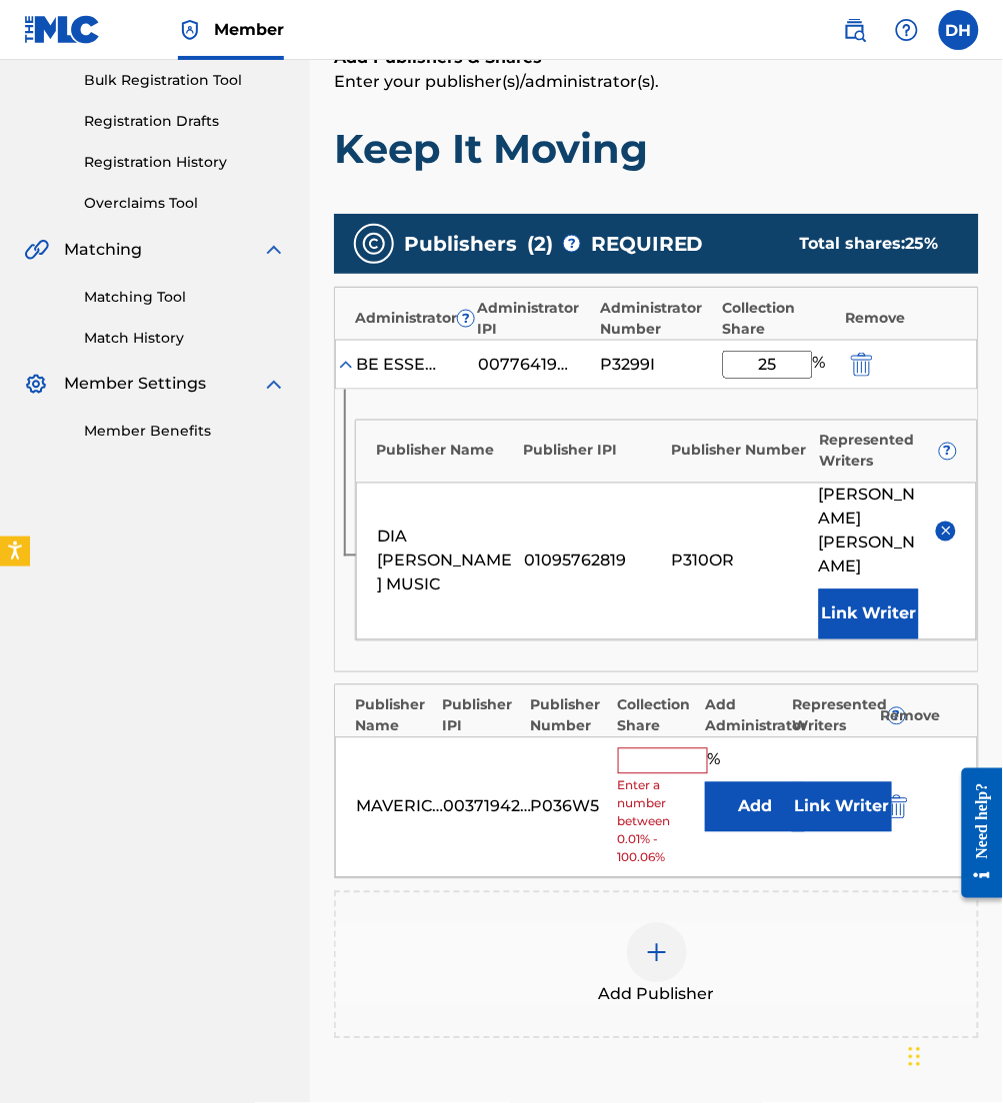
click at [738, 783] on button "Add" at bounding box center [755, 808] width 100 height 50
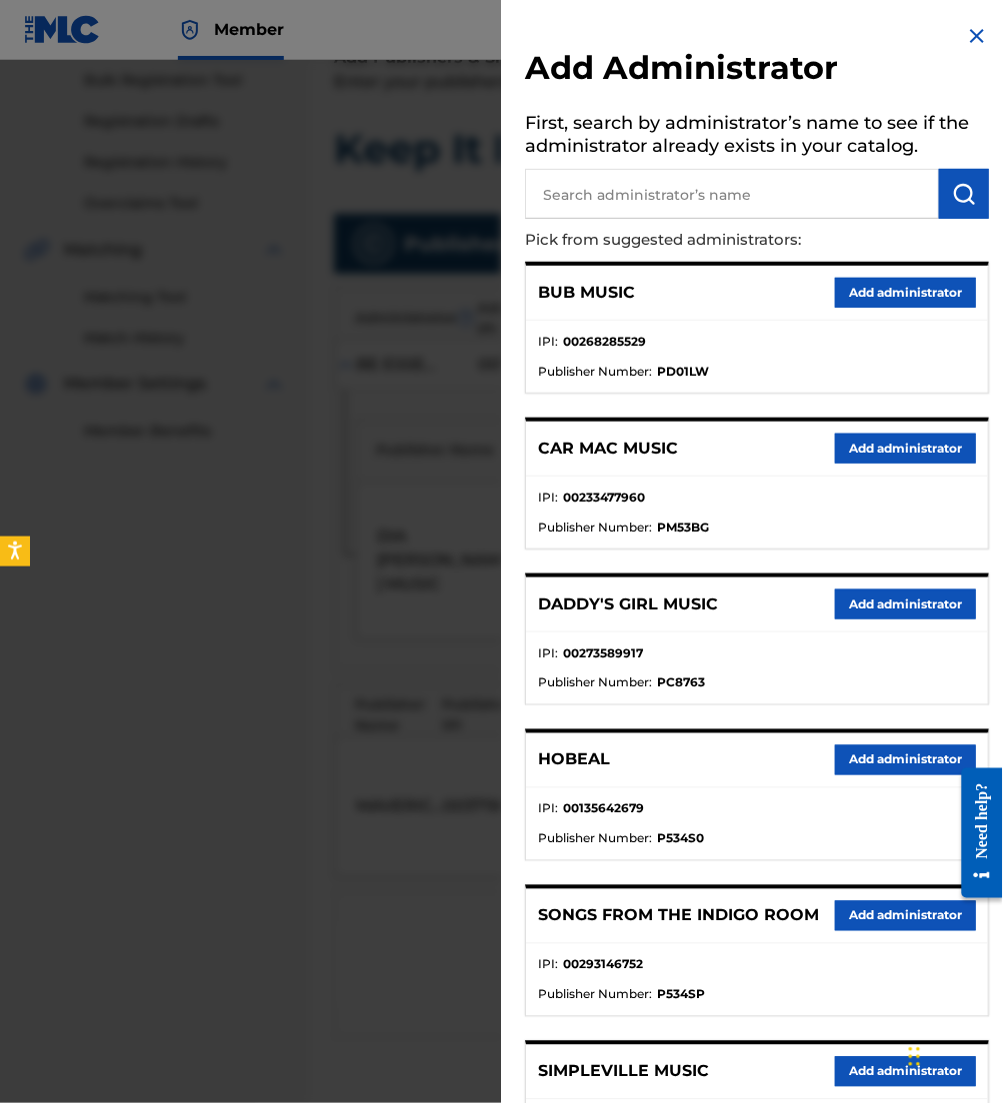
click at [595, 208] on input "text" at bounding box center [732, 194] width 414 height 50
type input "be essent"
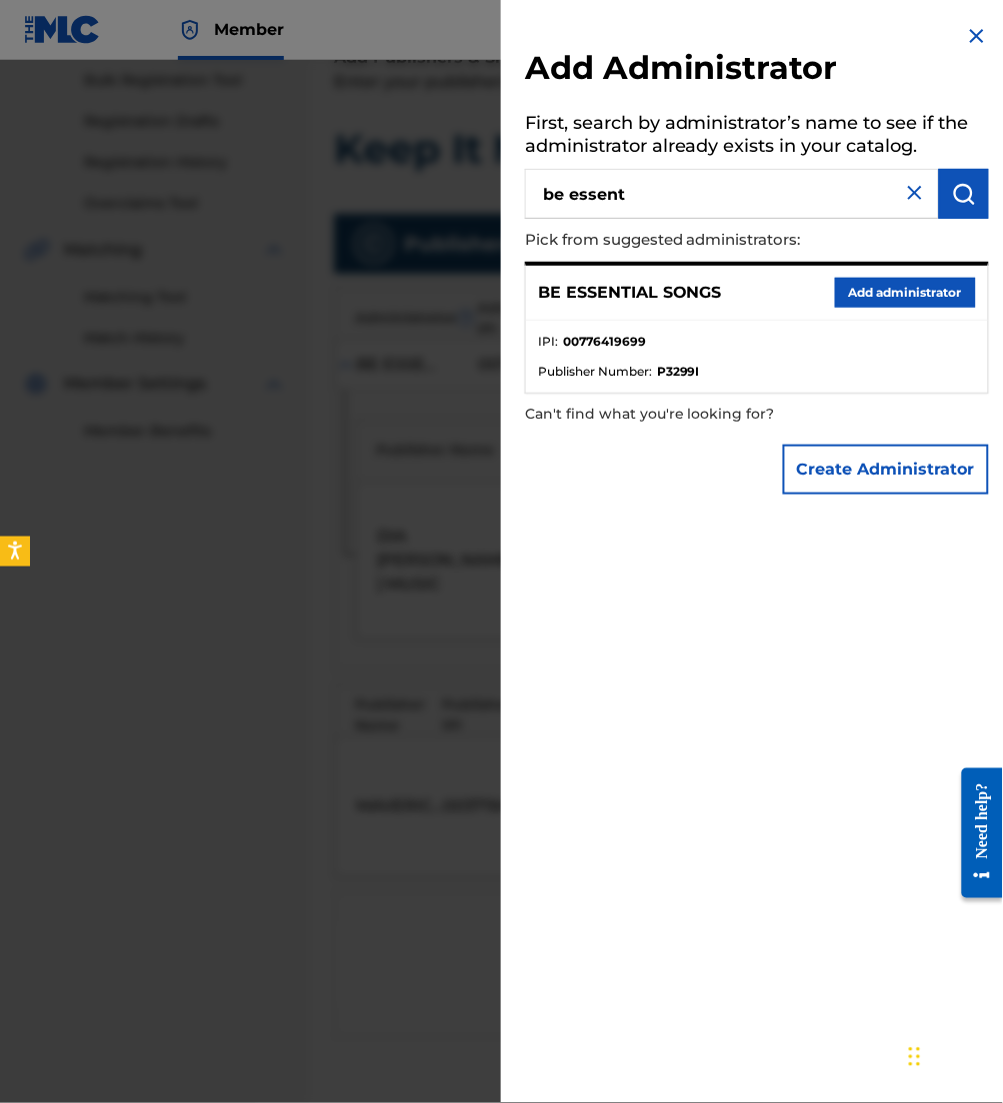
click at [868, 289] on button "Add administrator" at bounding box center [905, 293] width 141 height 30
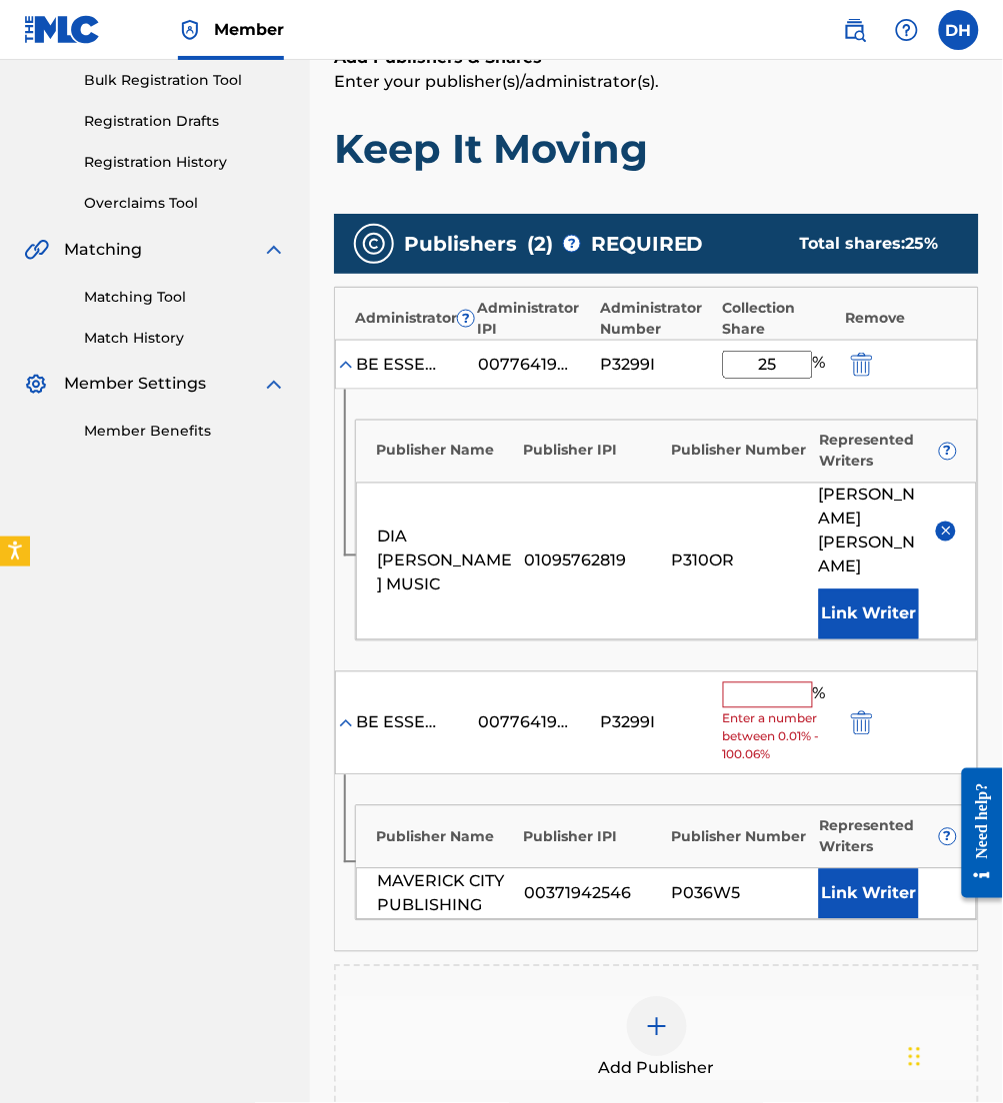
click at [766, 711] on span "Enter a number between 0.01% - 100.06%" at bounding box center [779, 738] width 112 height 54
click at [756, 683] on input "text" at bounding box center [768, 696] width 90 height 26
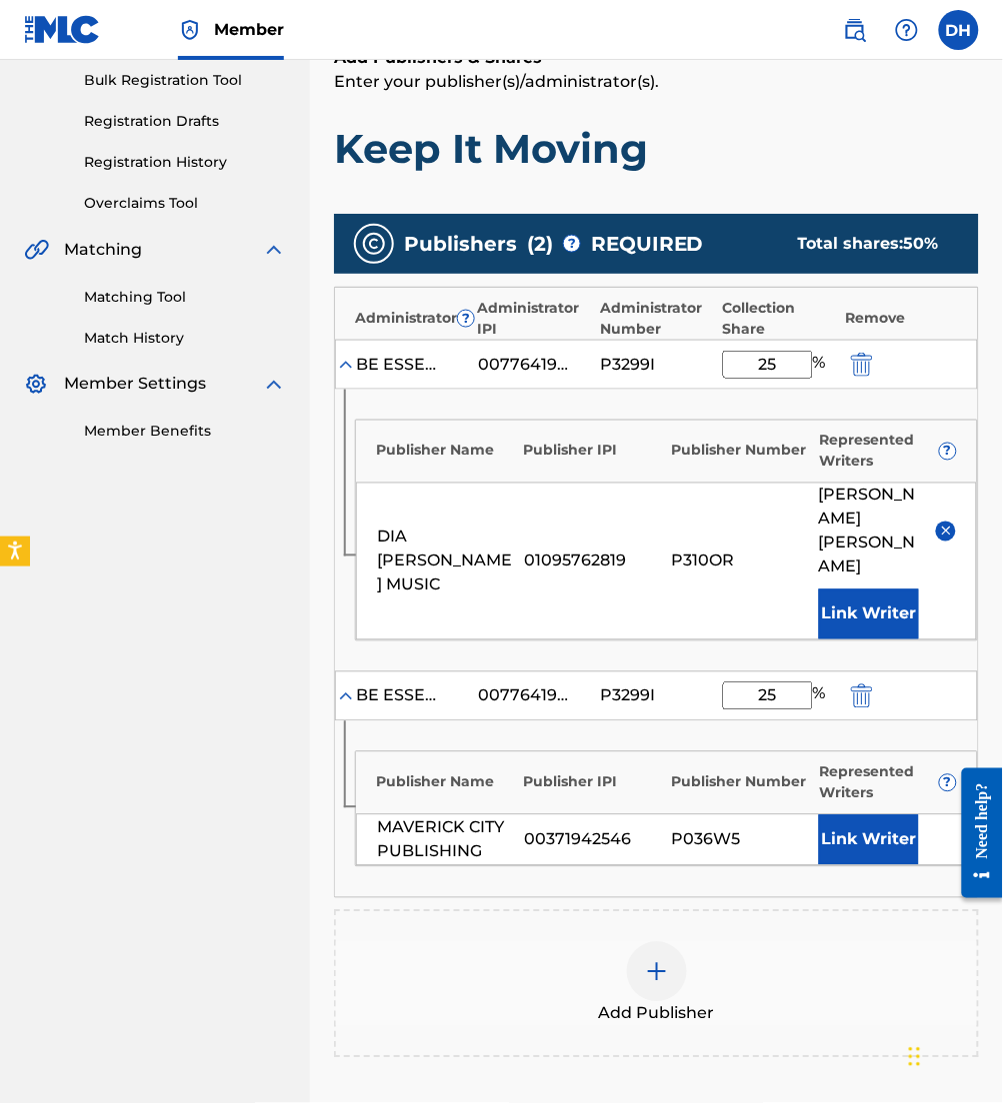
type input "25"
click at [884, 816] on button "Link Writer" at bounding box center [869, 841] width 100 height 50
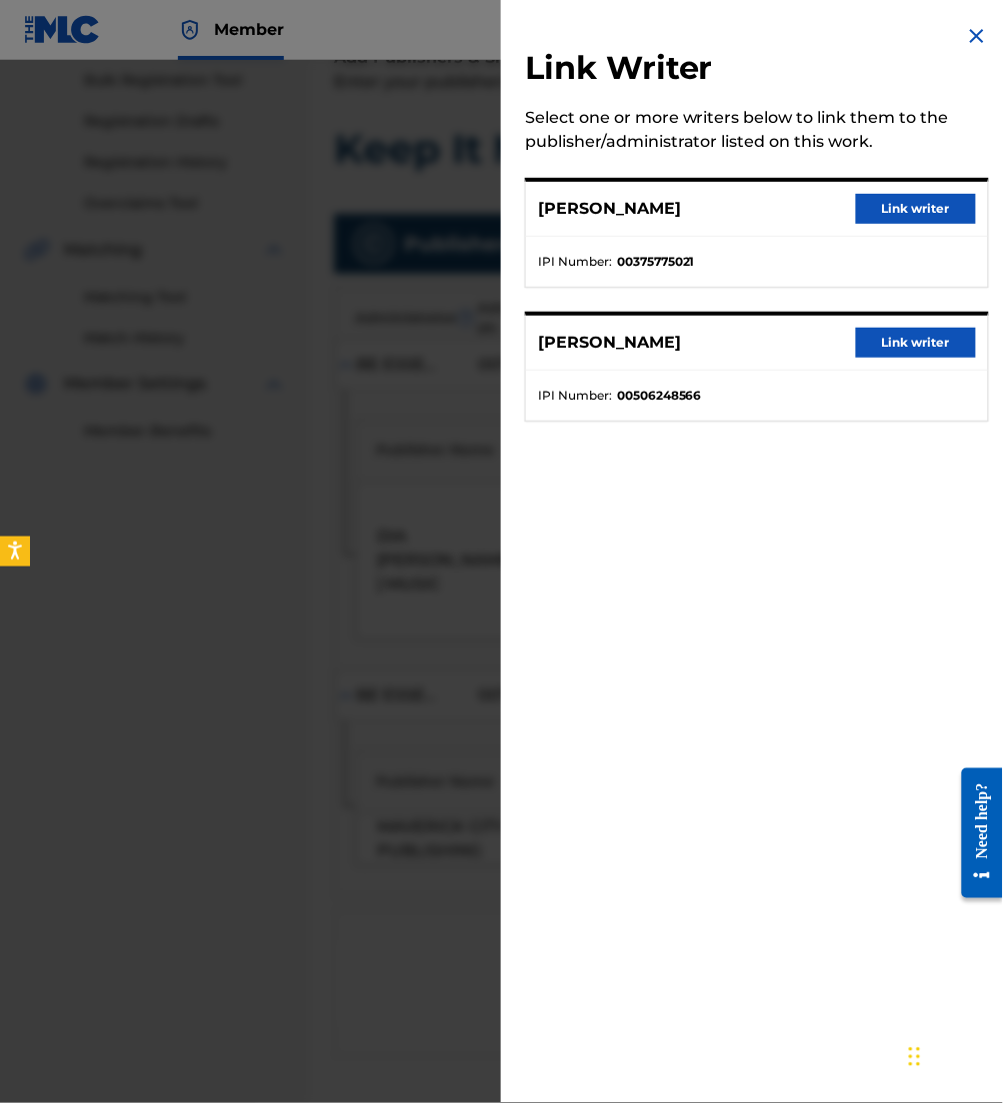
click at [921, 201] on button "Link writer" at bounding box center [916, 209] width 120 height 30
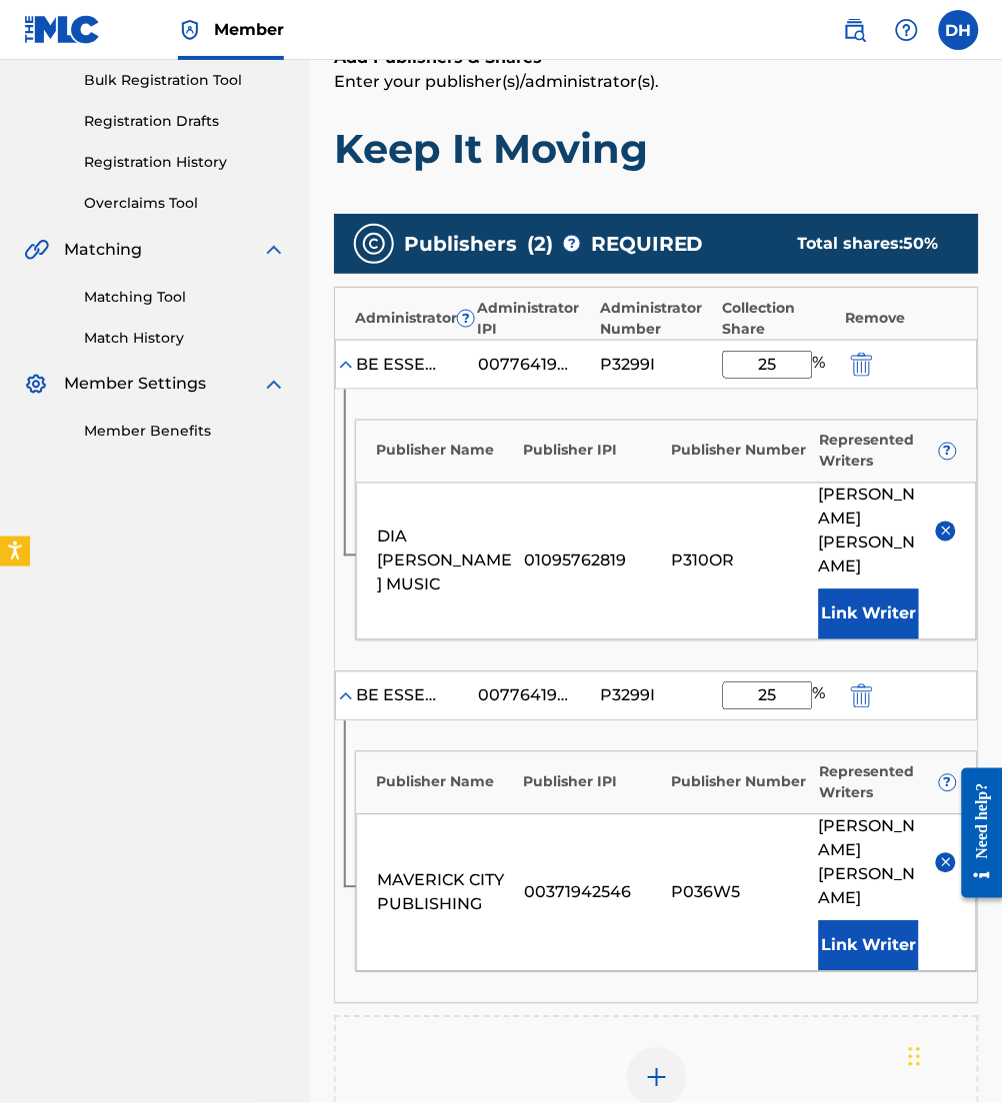
scroll to position [579, 0]
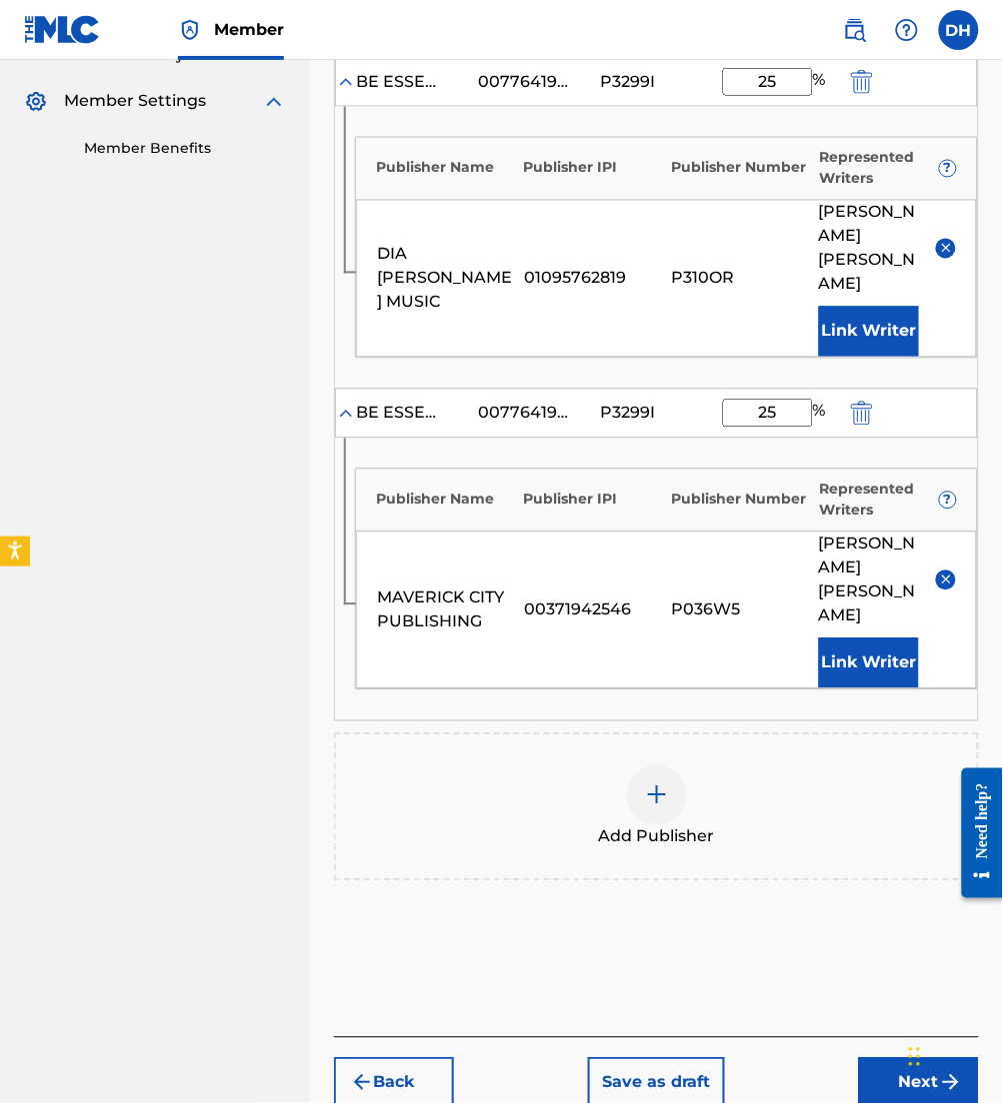
click at [906, 1059] on button "Next" at bounding box center [919, 1084] width 120 height 50
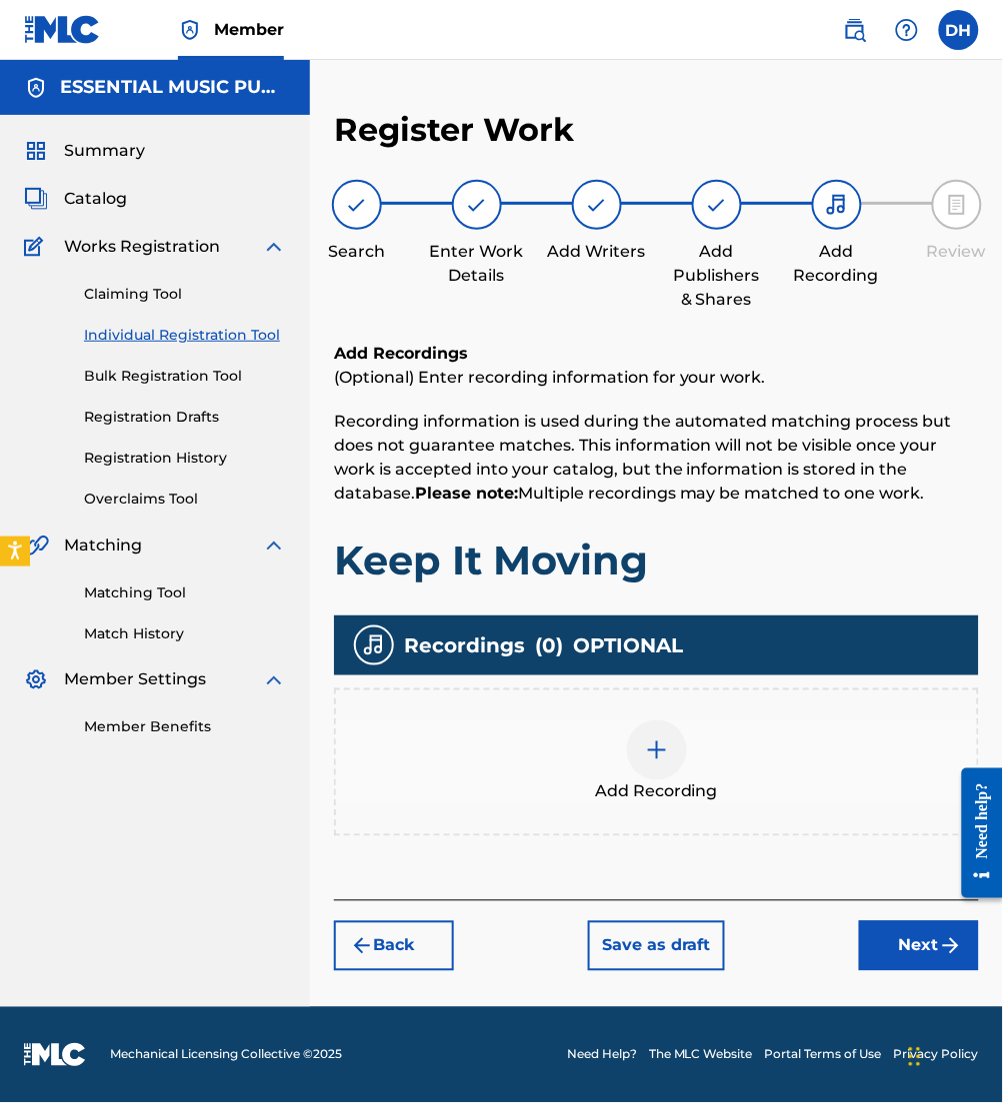
scroll to position [0, 0]
click at [881, 940] on button "Next" at bounding box center [919, 947] width 120 height 50
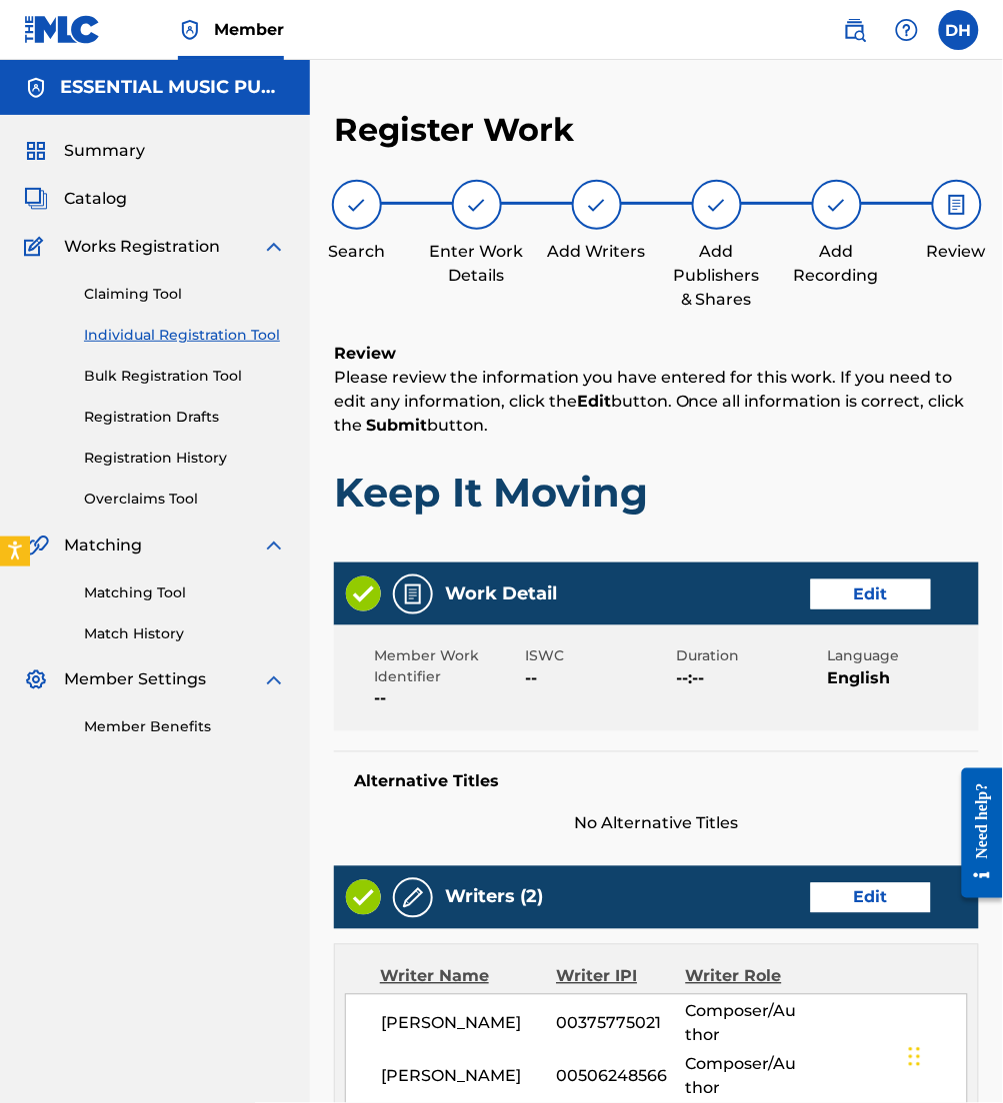
scroll to position [1142, 0]
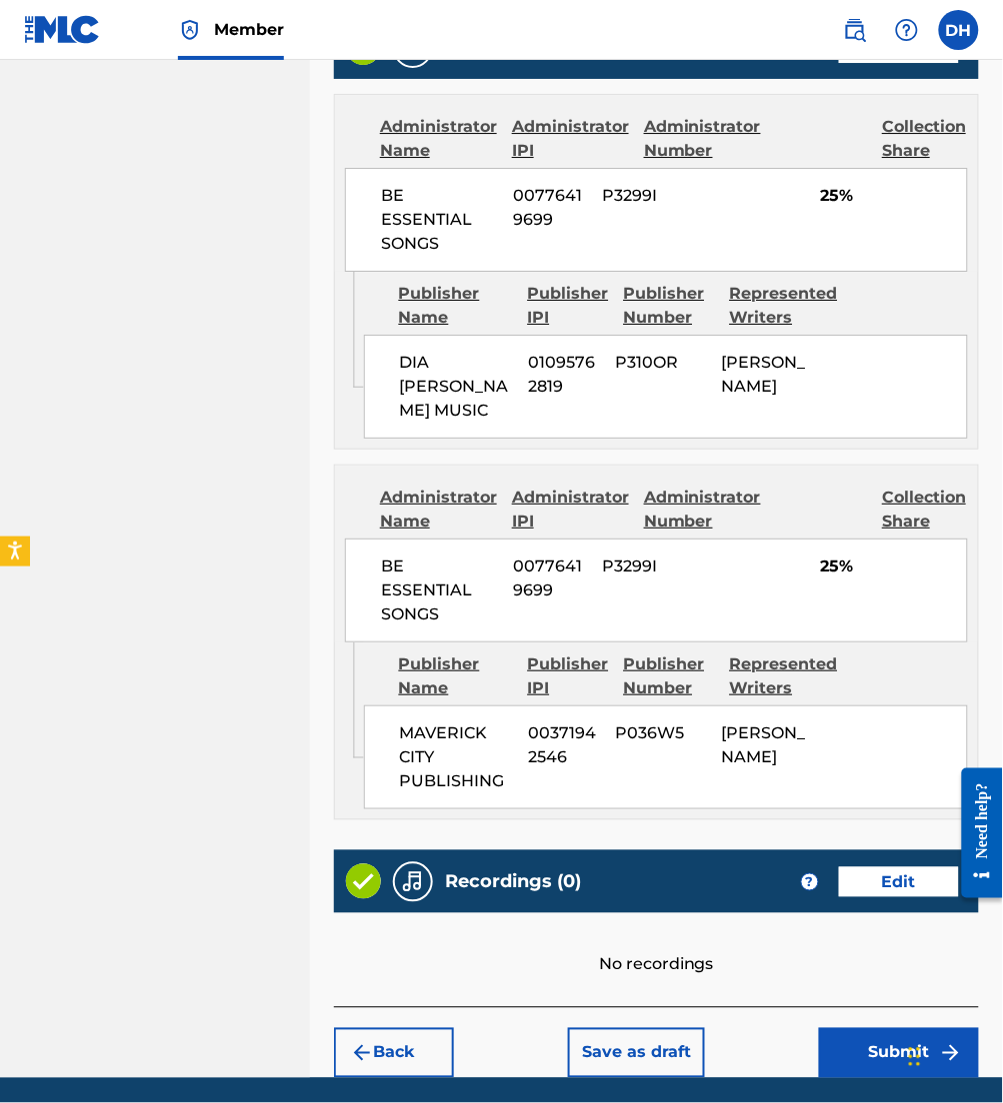
click at [873, 1029] on button "Submit" at bounding box center [899, 1054] width 160 height 50
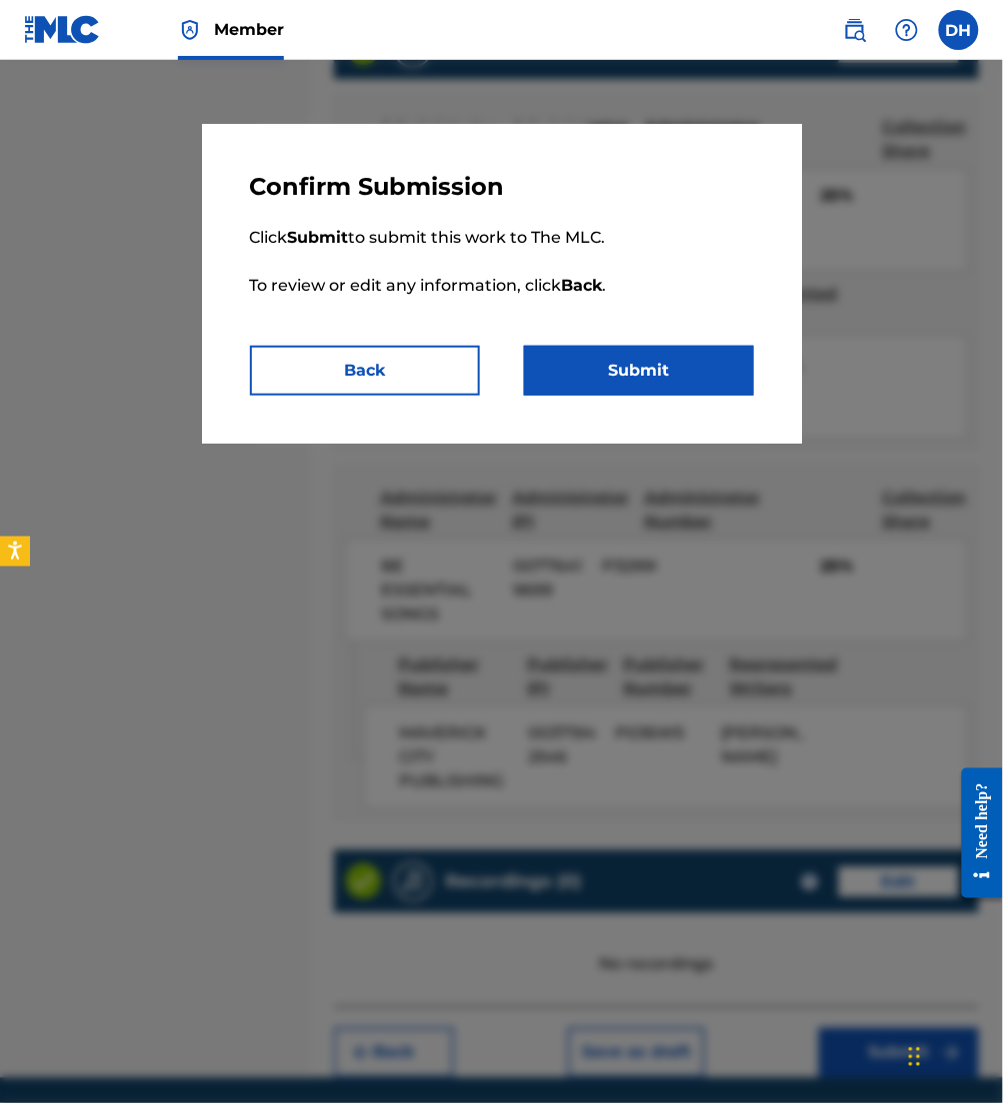
click at [585, 377] on button "Submit" at bounding box center [639, 371] width 230 height 50
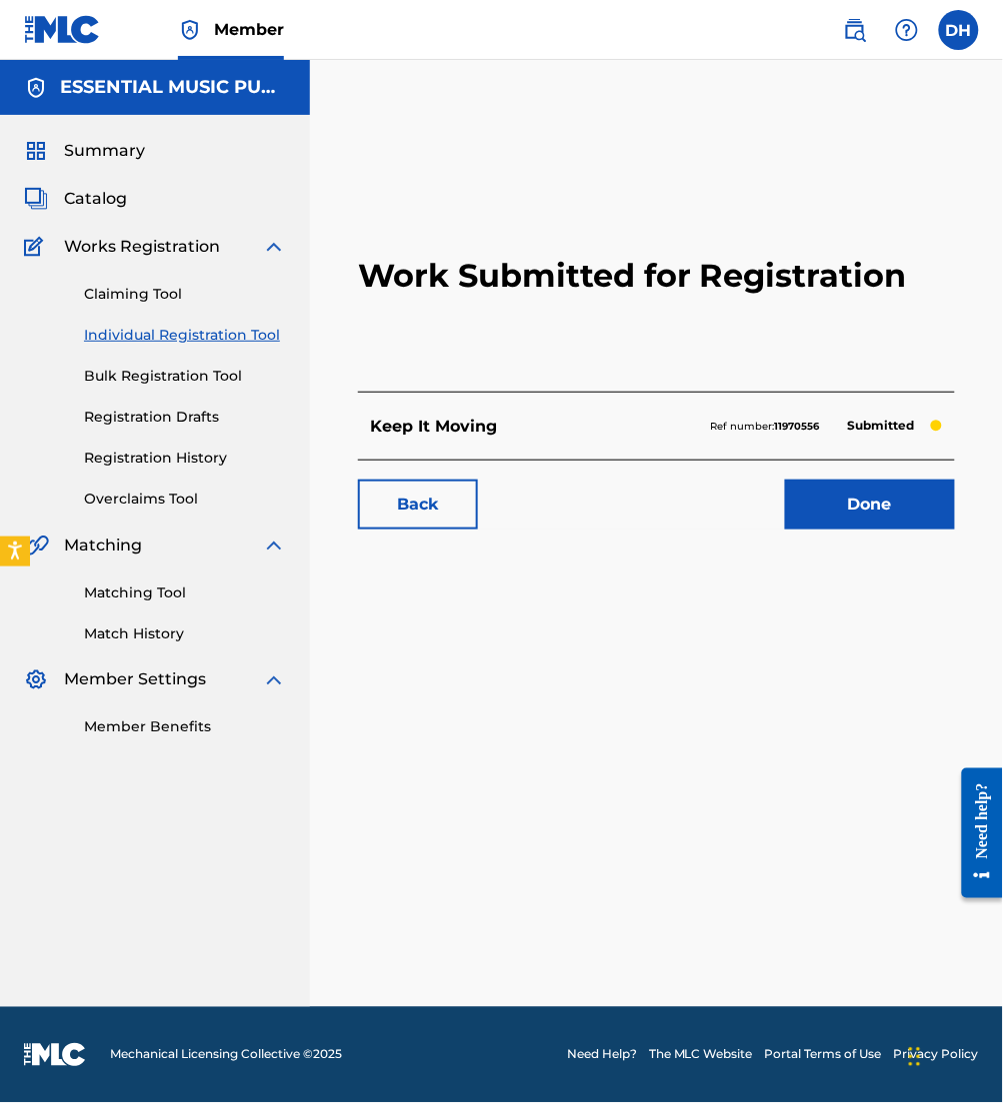
click at [89, 204] on span "Catalog" at bounding box center [95, 199] width 63 height 24
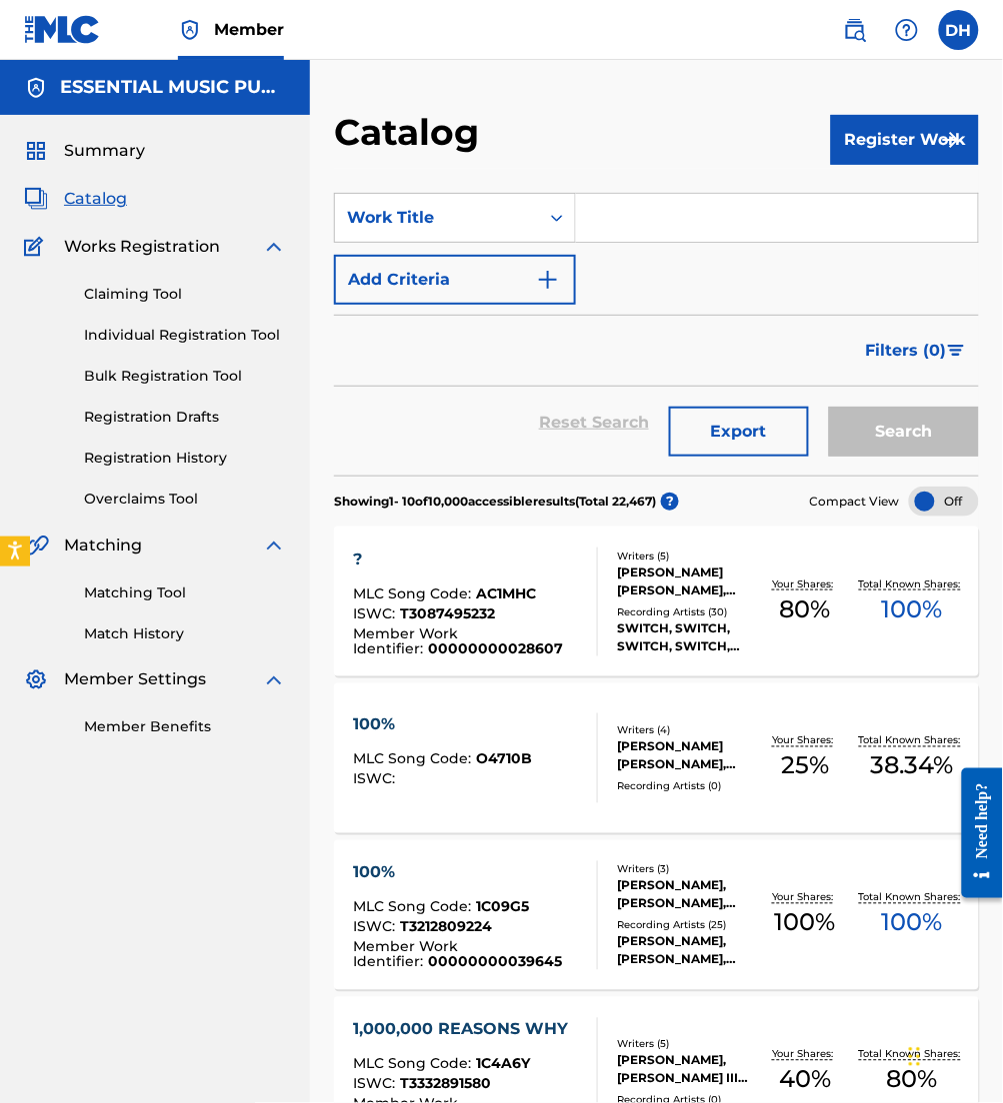
click at [845, 139] on button "Register Work" at bounding box center [905, 140] width 148 height 50
click at [882, 206] on link "Individual" at bounding box center [905, 205] width 148 height 48
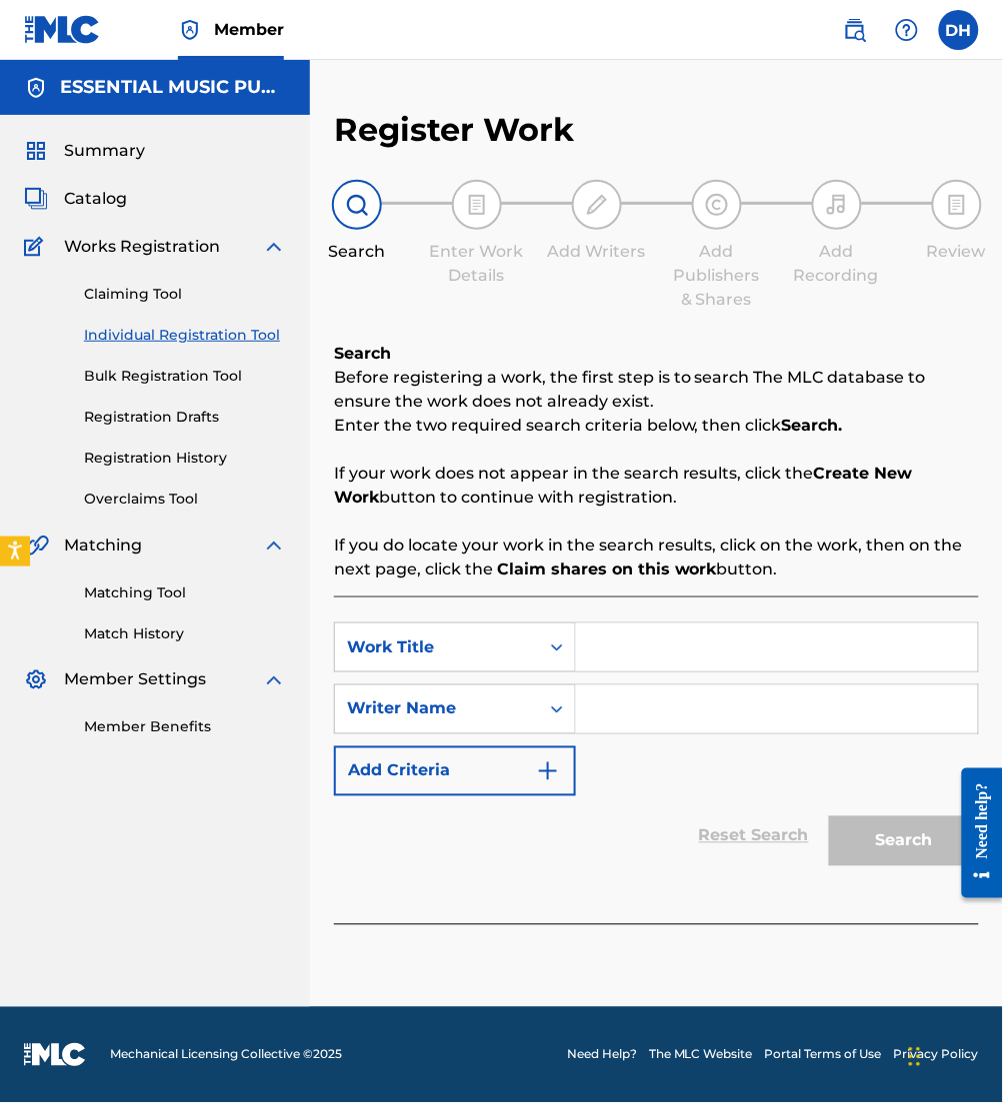
click at [608, 641] on input "Search Form" at bounding box center [777, 648] width 402 height 48
type input "Level Up"
click at [673, 730] on input "Search Form" at bounding box center [777, 710] width 402 height 48
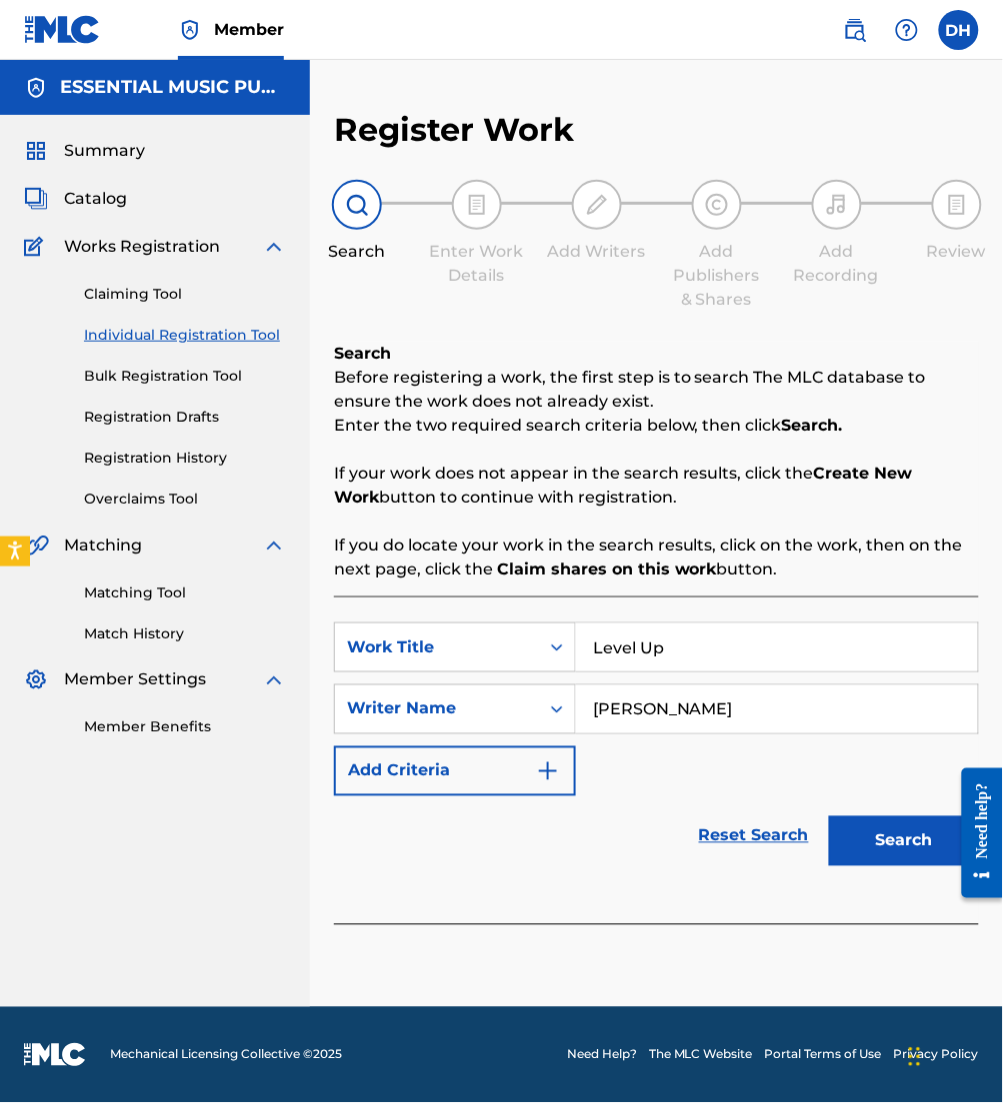
type input "[PERSON_NAME]"
click at [829, 817] on button "Search" at bounding box center [904, 842] width 150 height 50
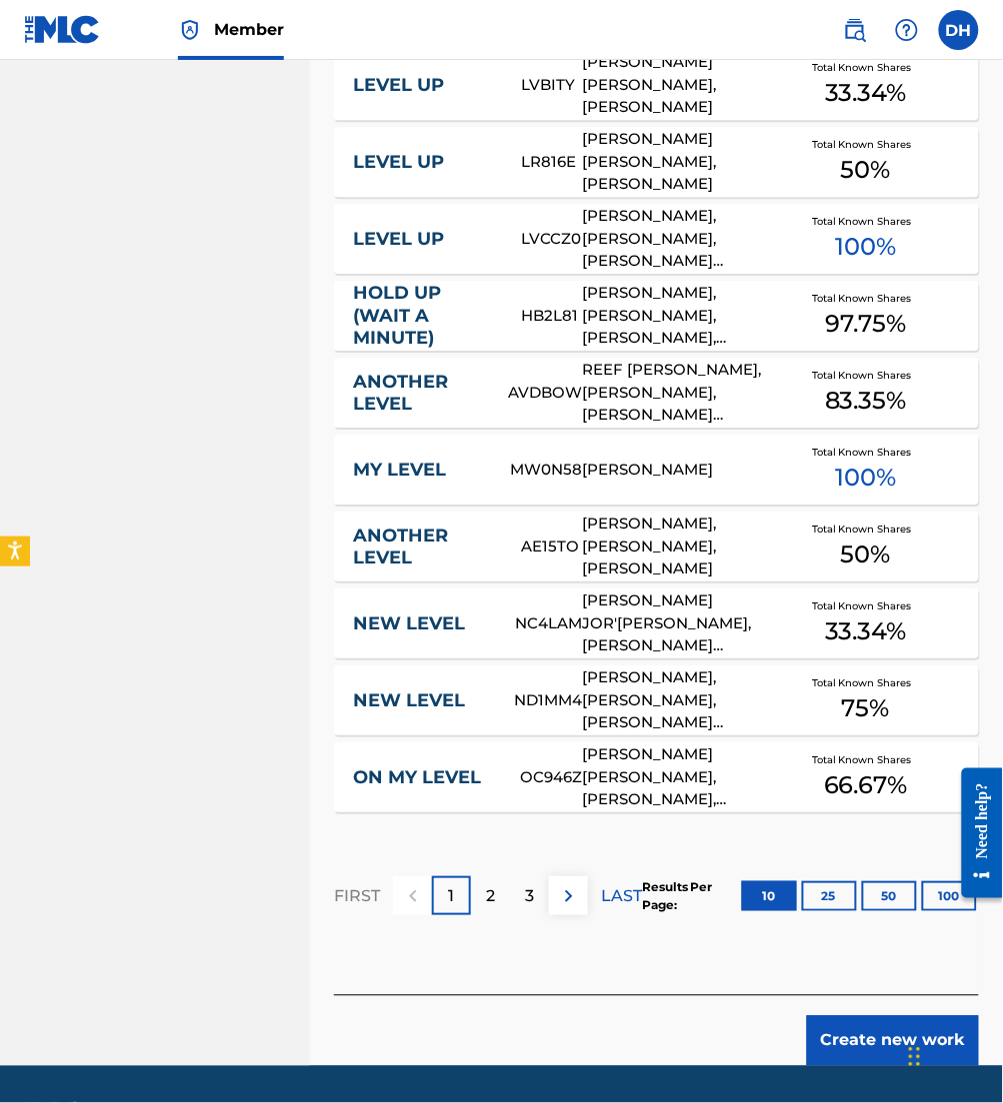
scroll to position [1021, 0]
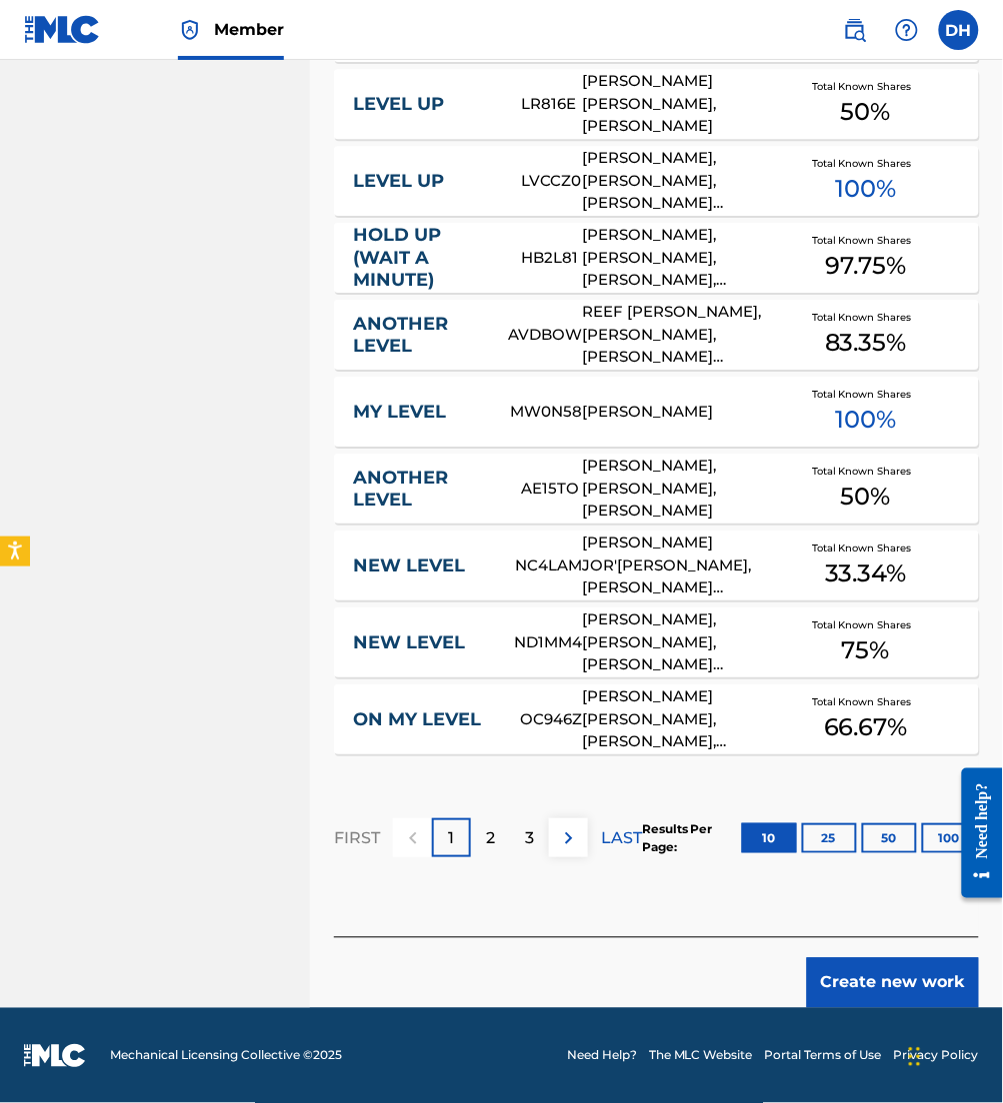
click at [823, 992] on button "Create new work" at bounding box center [893, 984] width 172 height 50
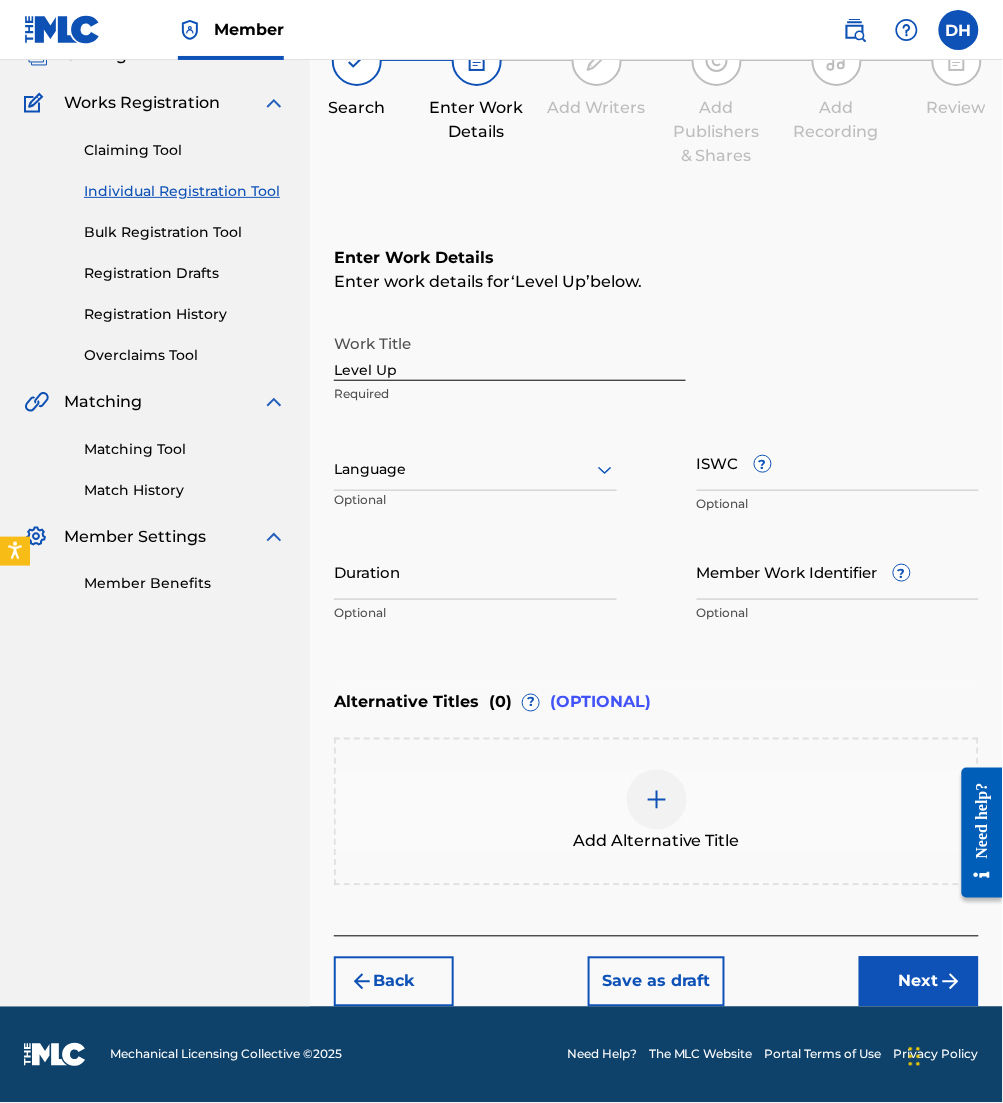
scroll to position [0, 0]
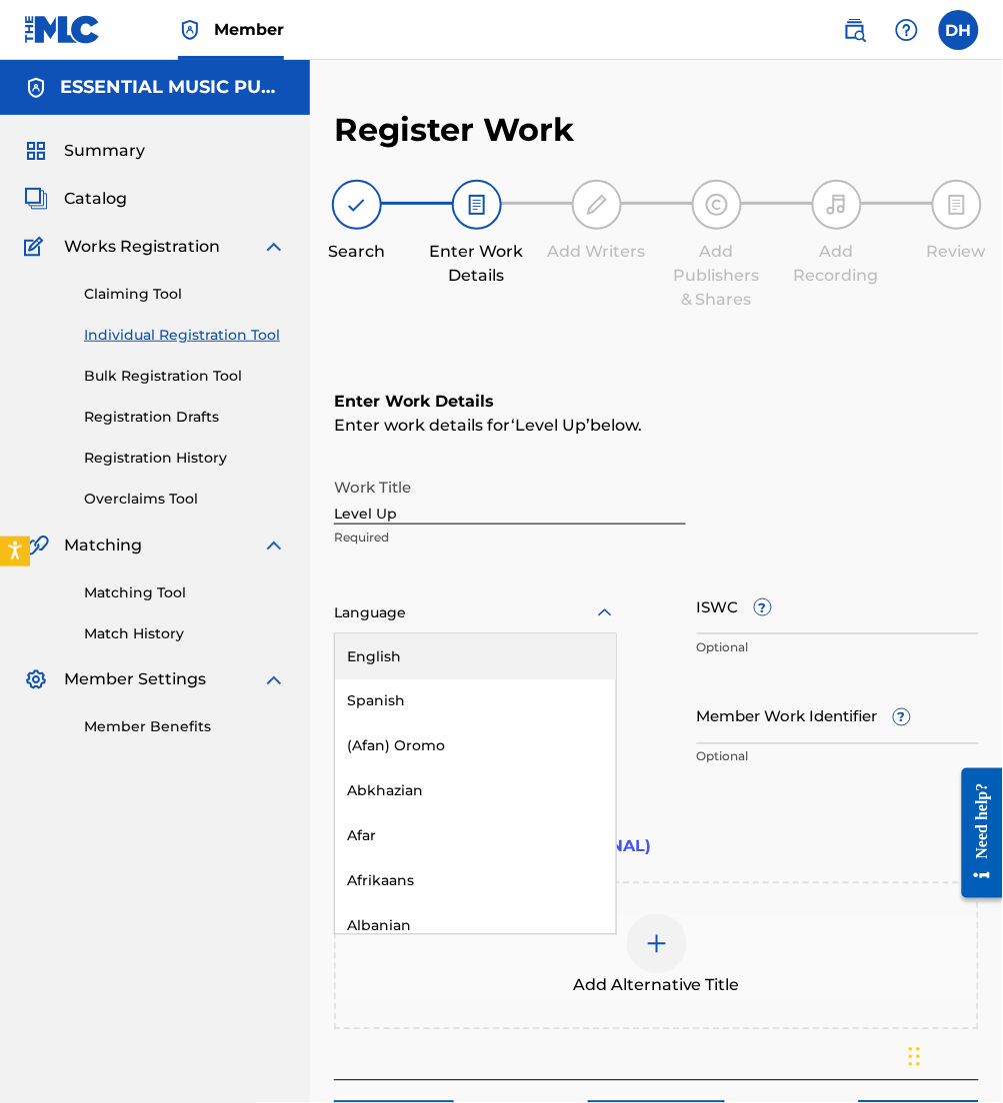
click at [522, 632] on div "Language" at bounding box center [475, 614] width 283 height 42
click at [544, 664] on div "English" at bounding box center [475, 657] width 281 height 45
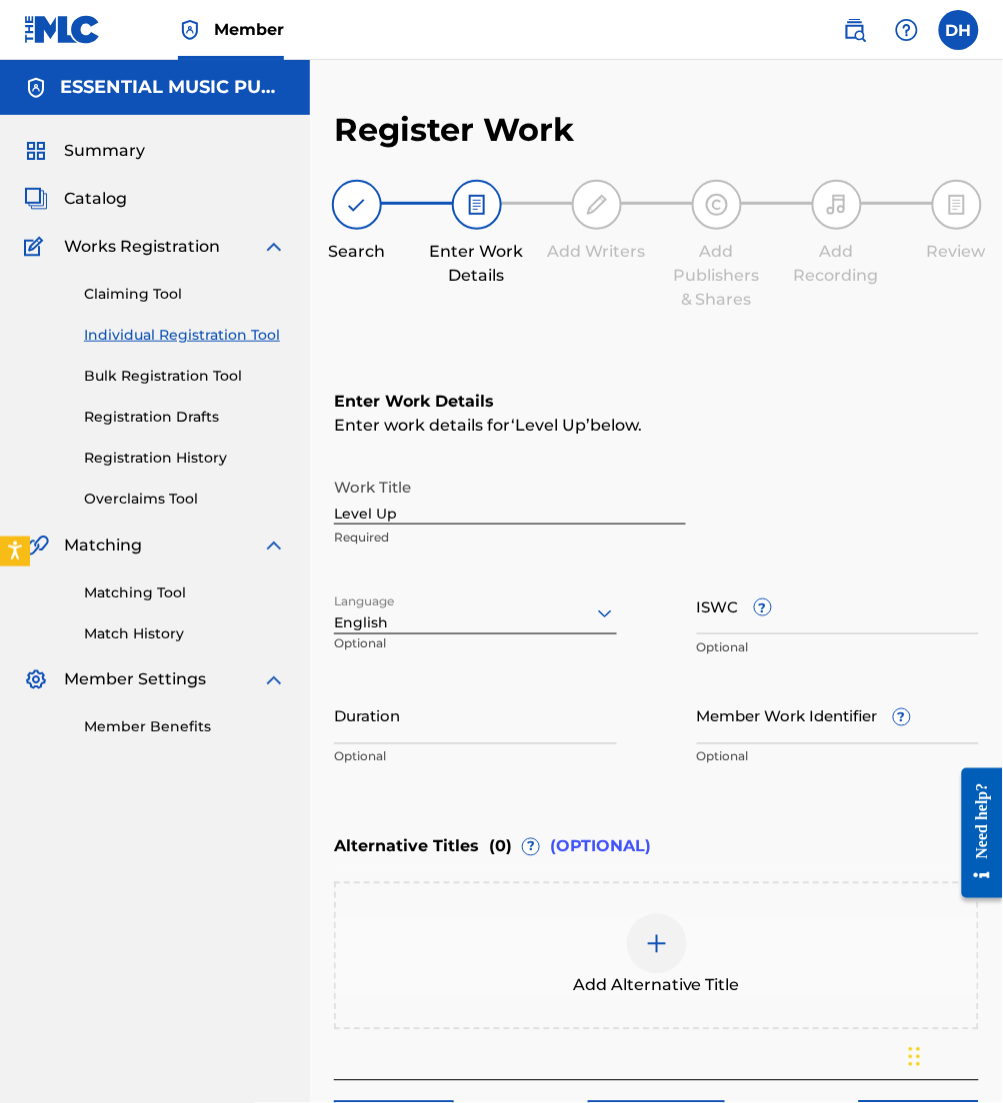
scroll to position [141, 0]
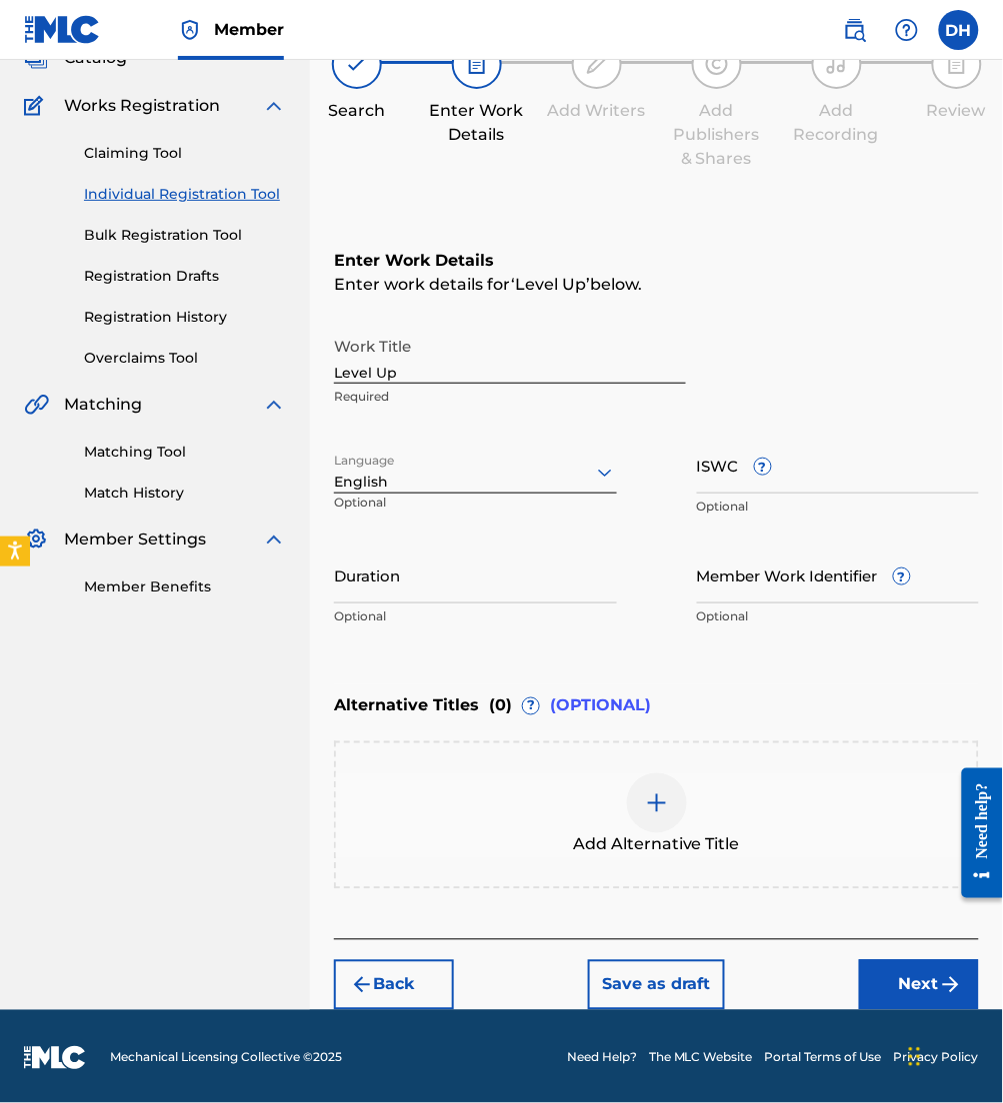
click at [889, 1005] on button "Next" at bounding box center [919, 986] width 120 height 50
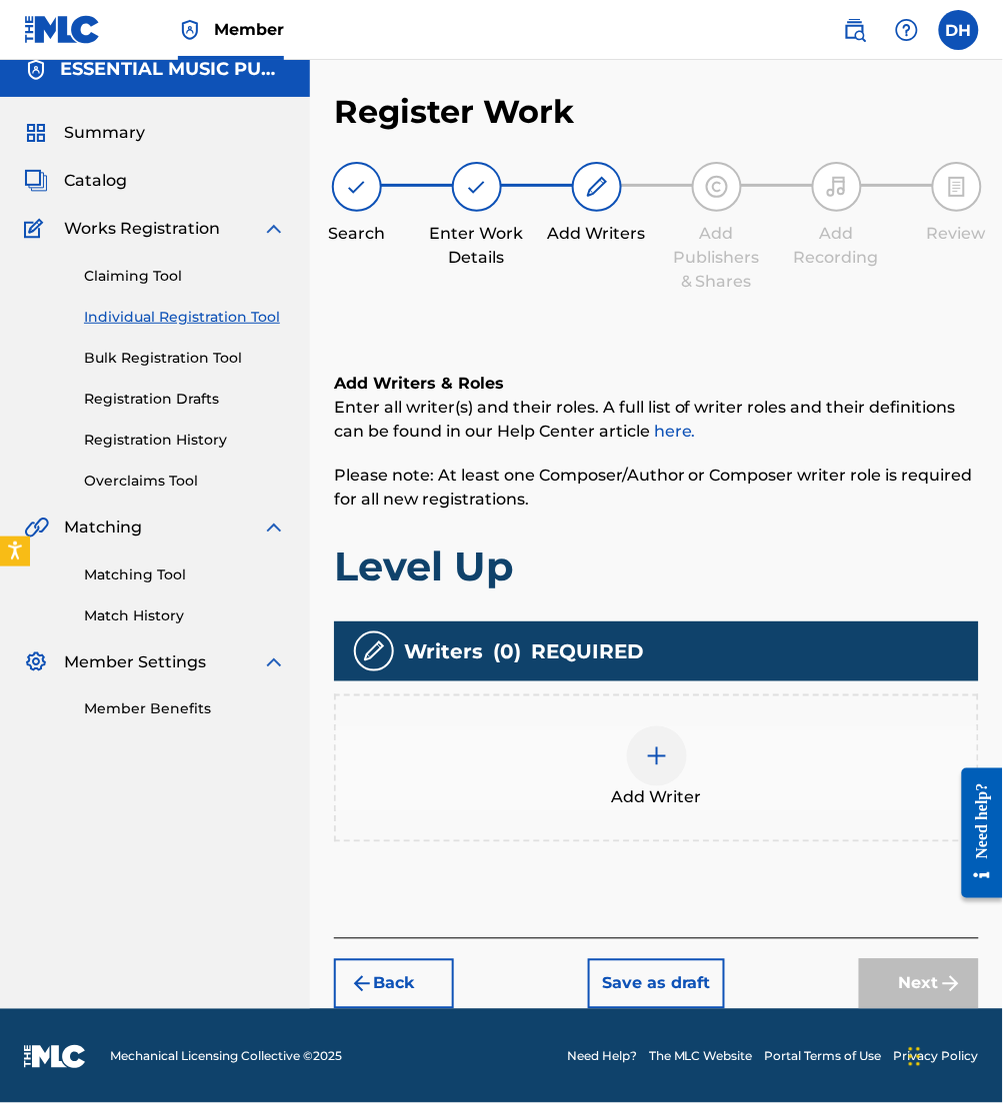
click at [627, 759] on div at bounding box center [657, 757] width 60 height 60
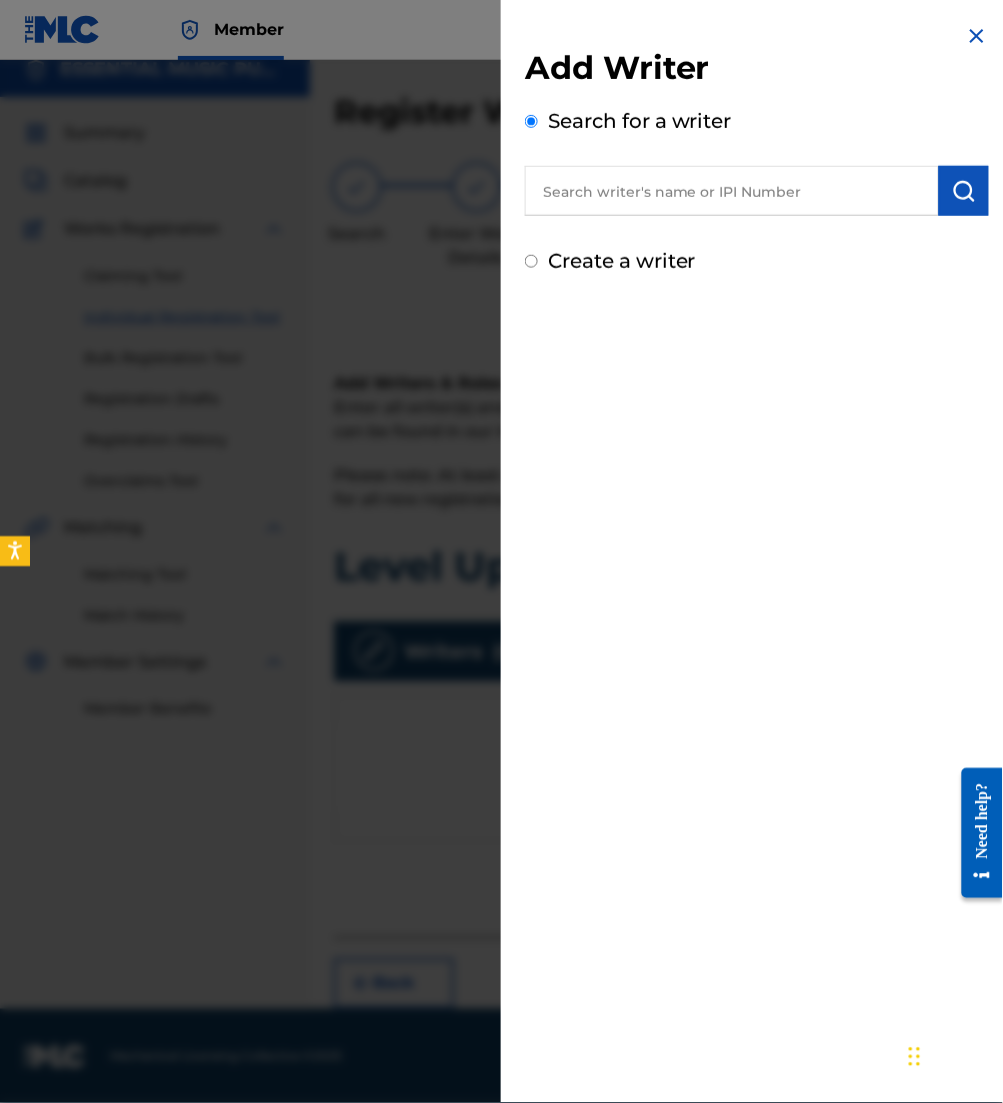
click at [718, 199] on input "text" at bounding box center [732, 191] width 414 height 50
paste input "00402511515"
type input "00402511515"
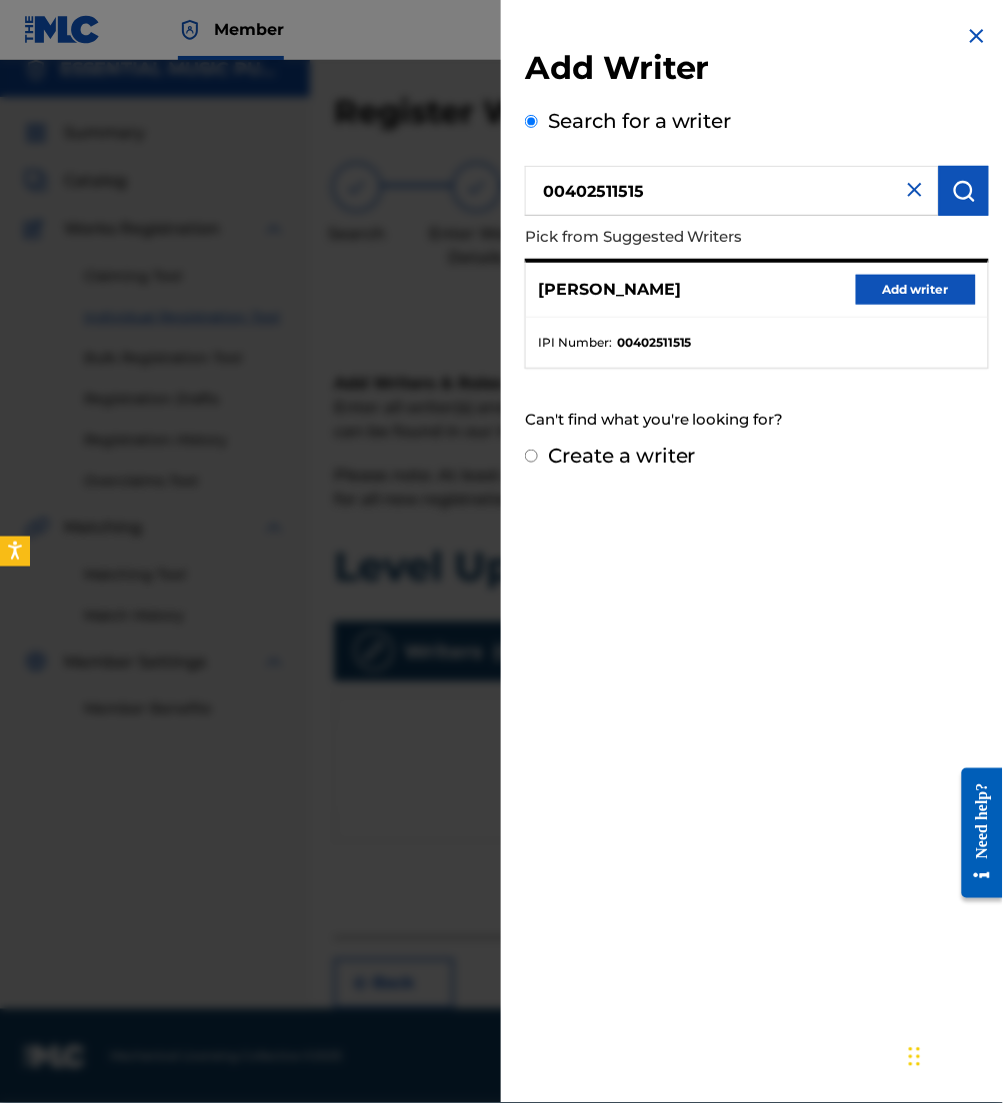
click at [903, 302] on button "Add writer" at bounding box center [916, 290] width 120 height 30
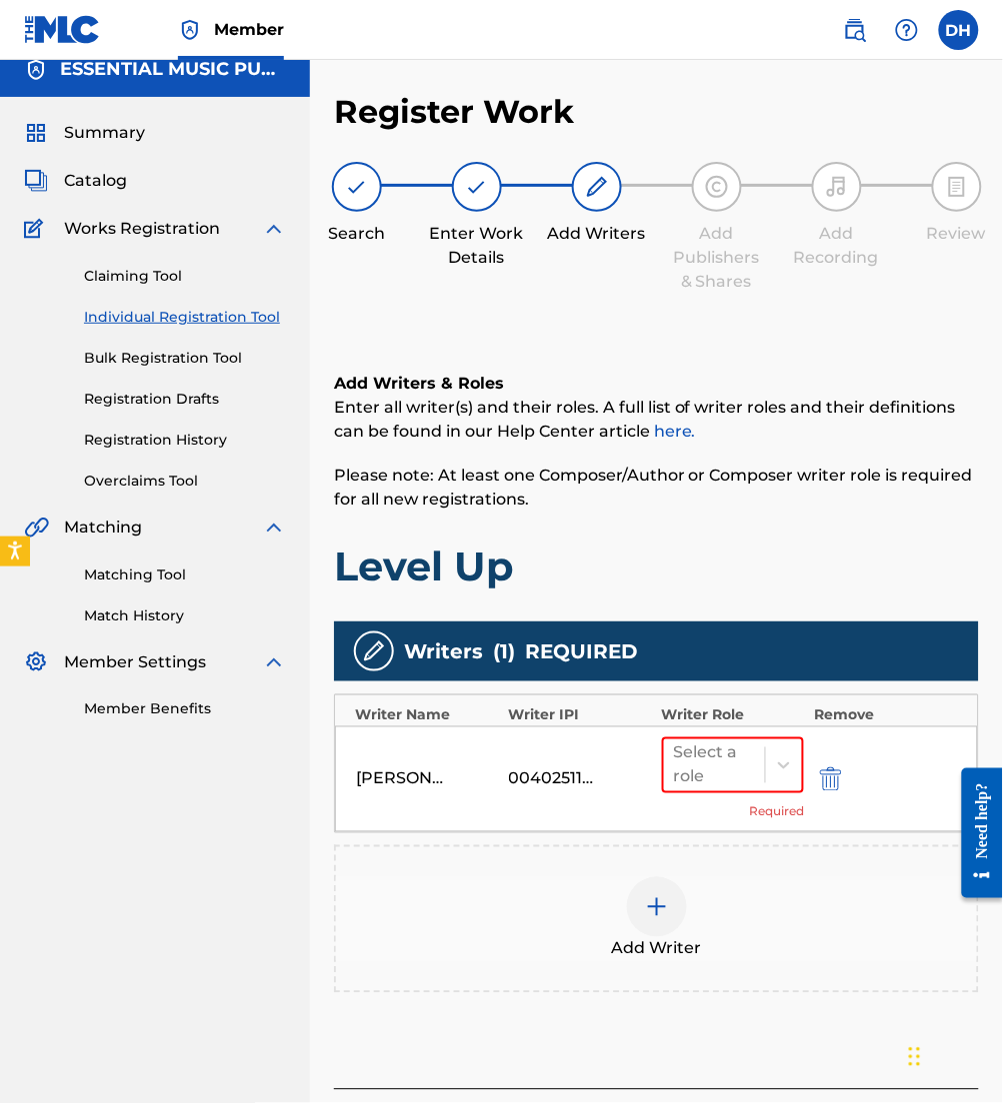
click at [672, 881] on div at bounding box center [657, 908] width 60 height 60
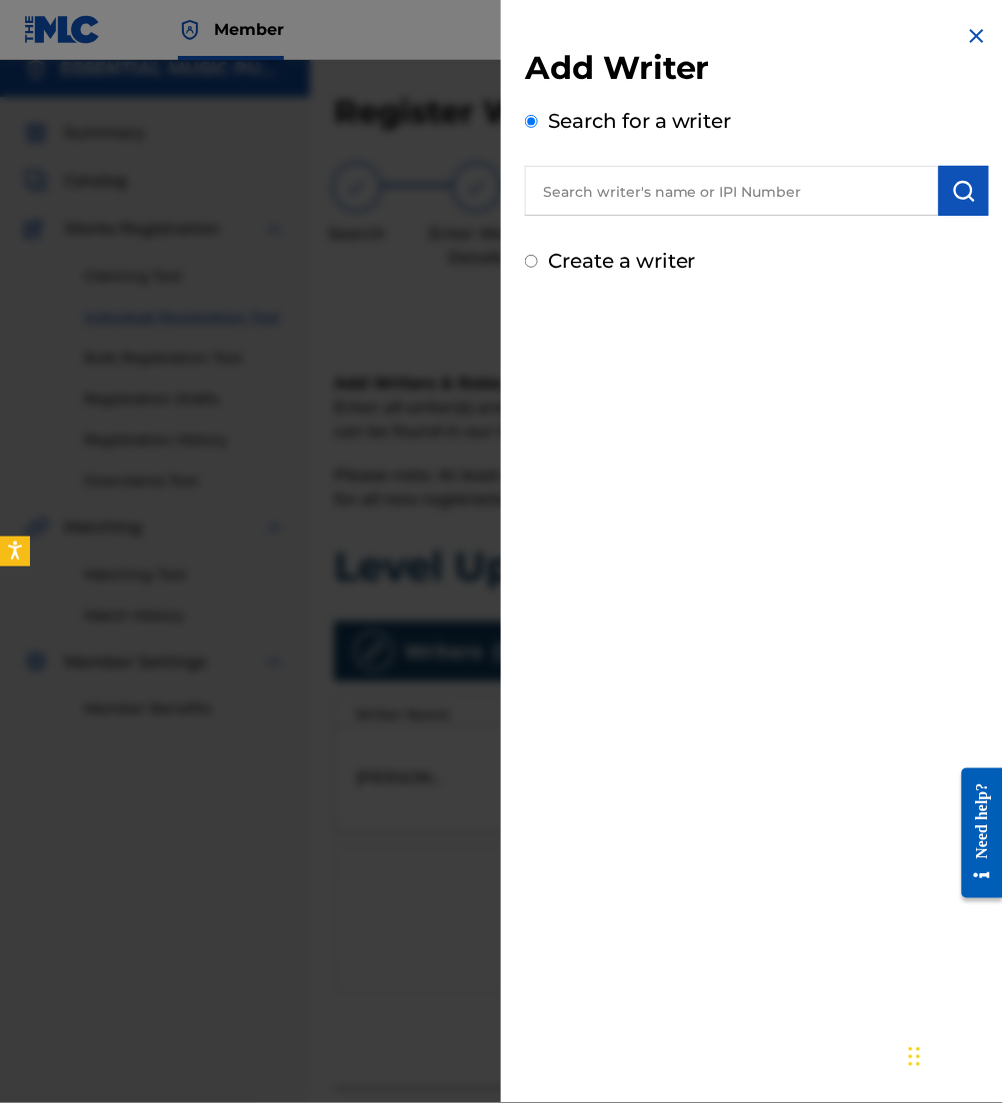
click at [750, 221] on div "Add Writer Search for a writer Create a writer" at bounding box center [757, 162] width 464 height 228
click at [720, 201] on input "text" at bounding box center [732, 191] width 414 height 50
paste input "00589705691"
type input "00589705691"
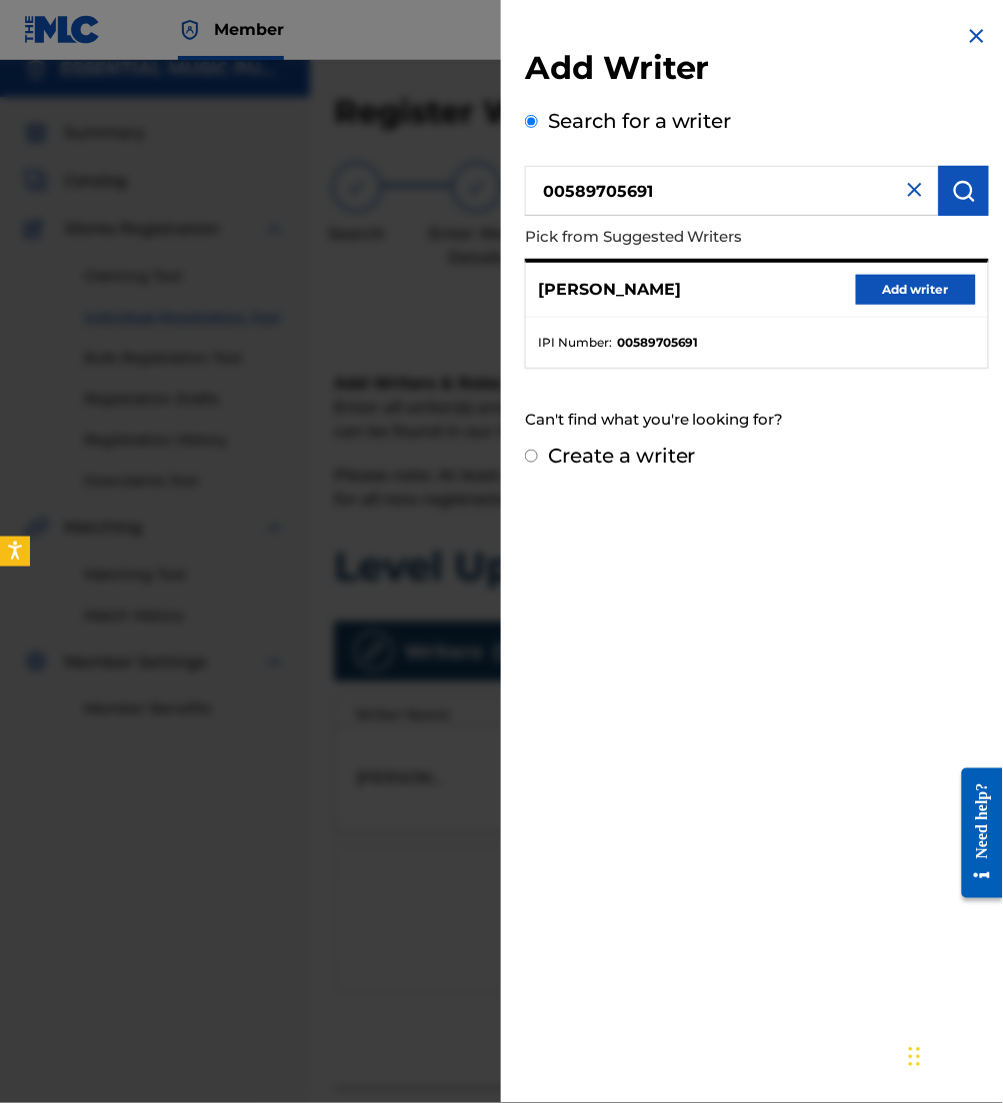
click at [889, 283] on button "Add writer" at bounding box center [916, 290] width 120 height 30
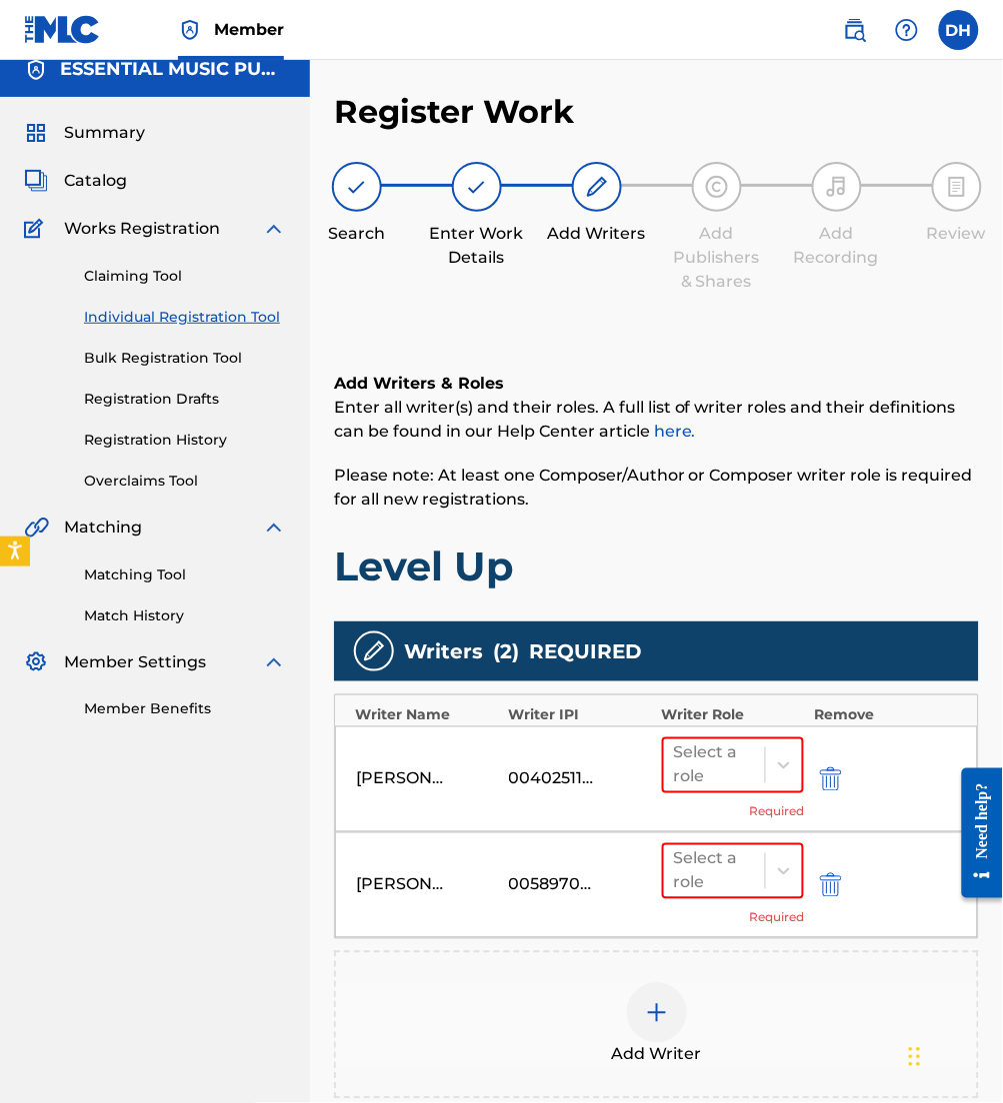
click at [629, 1047] on span "Add Writer" at bounding box center [657, 1056] width 90 height 24
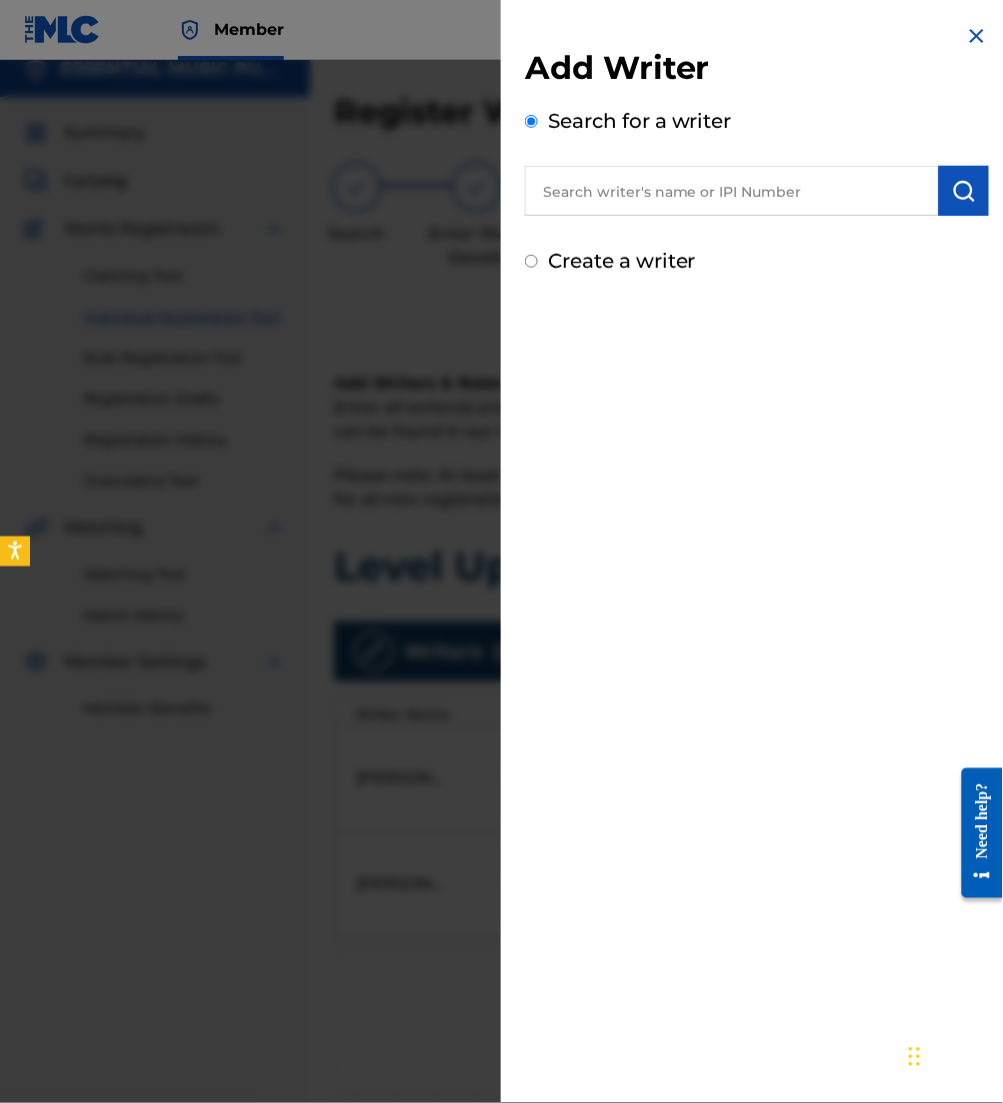
click at [661, 216] on div "Add Writer Search for a writer Create a writer" at bounding box center [757, 162] width 464 height 228
click at [615, 189] on input "text" at bounding box center [732, 191] width 414 height 50
paste input "00375775021"
type input "00375775021"
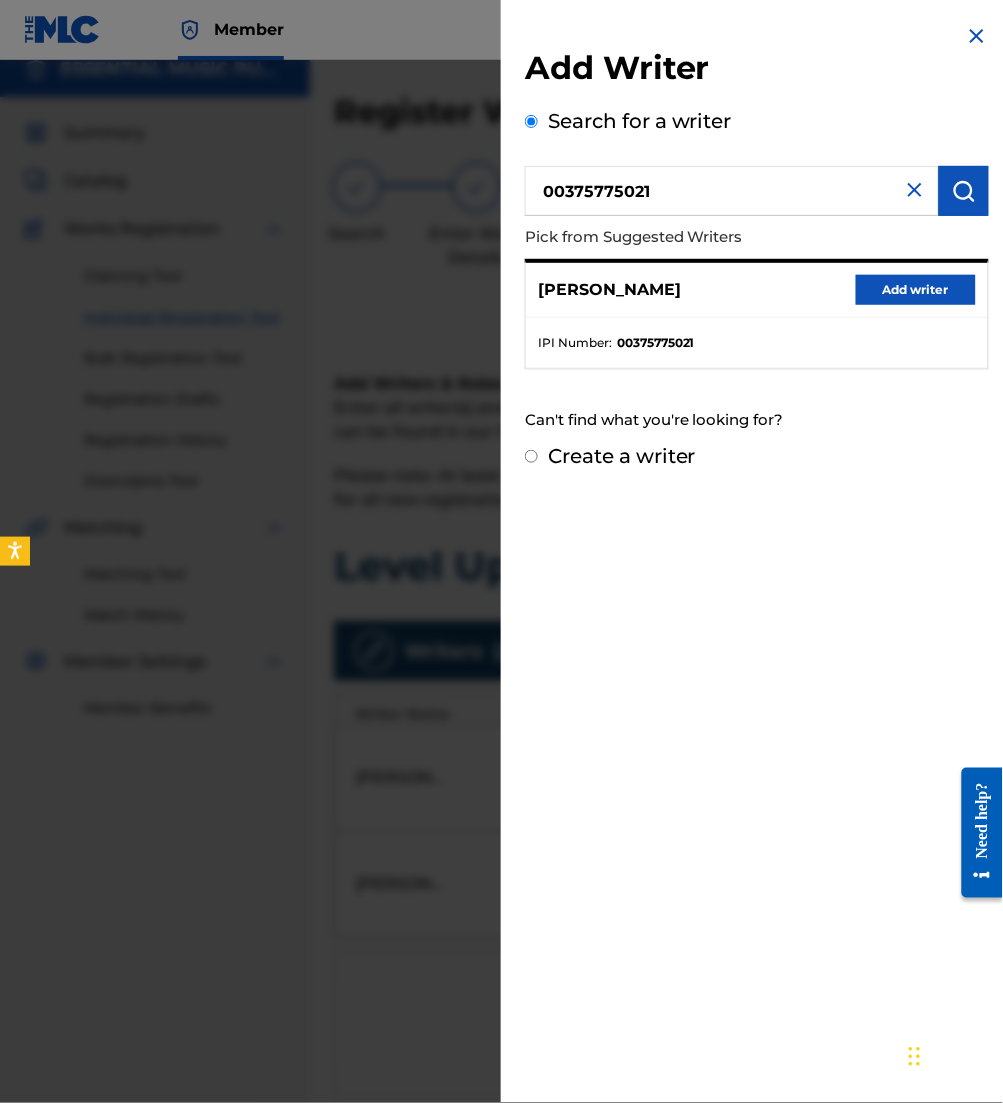
click at [909, 296] on button "Add writer" at bounding box center [916, 290] width 120 height 30
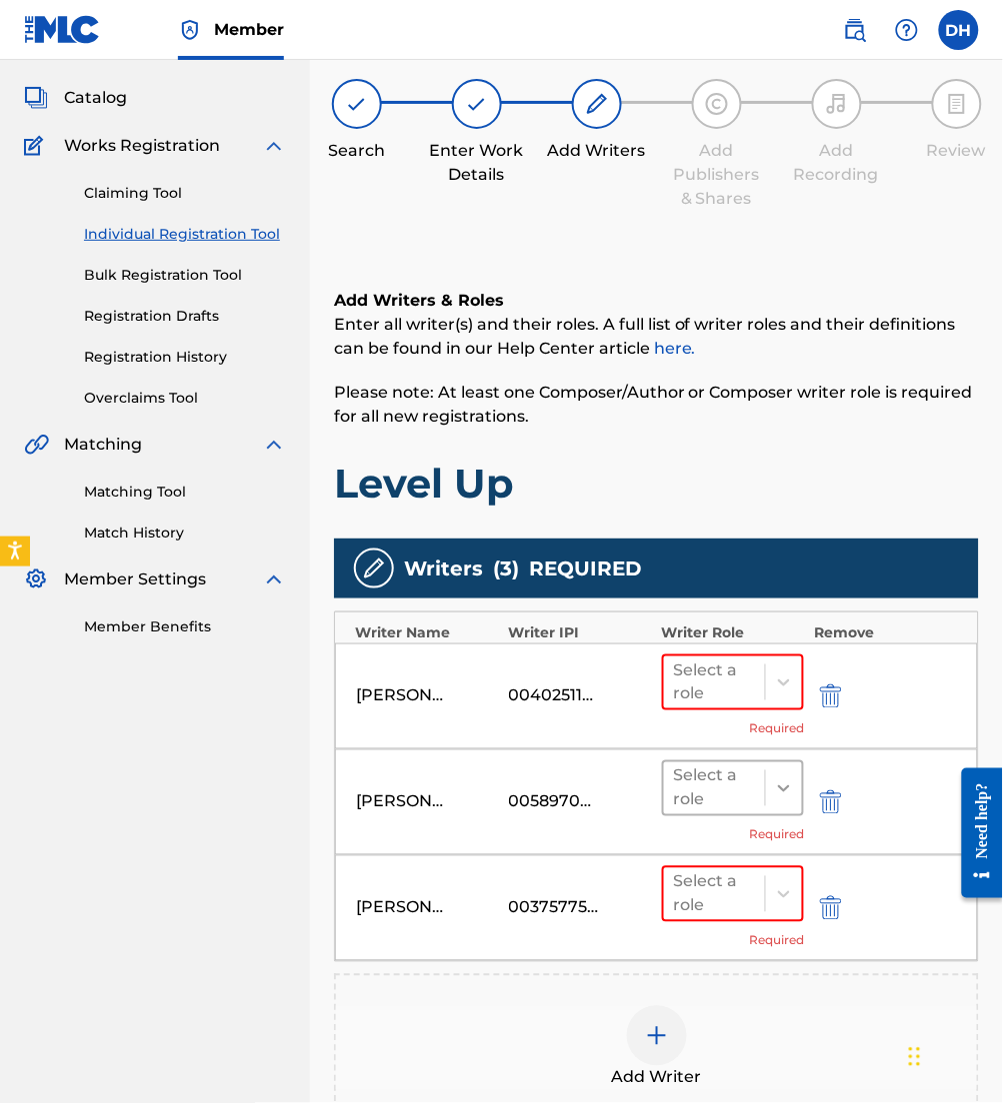
scroll to position [102, 0]
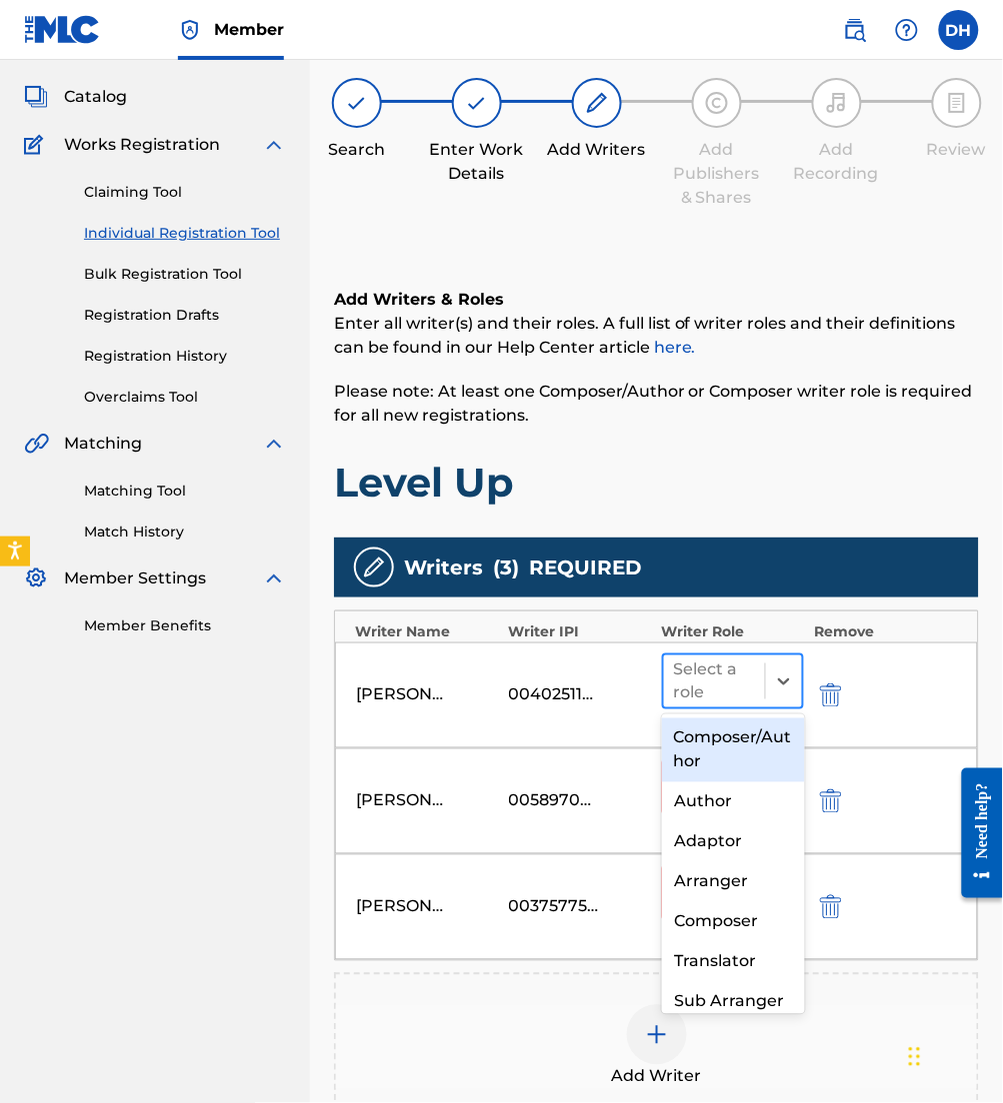
click at [760, 696] on div "Select a role" at bounding box center [715, 682] width 102 height 52
click at [731, 772] on div "Composer/Author" at bounding box center [733, 751] width 143 height 64
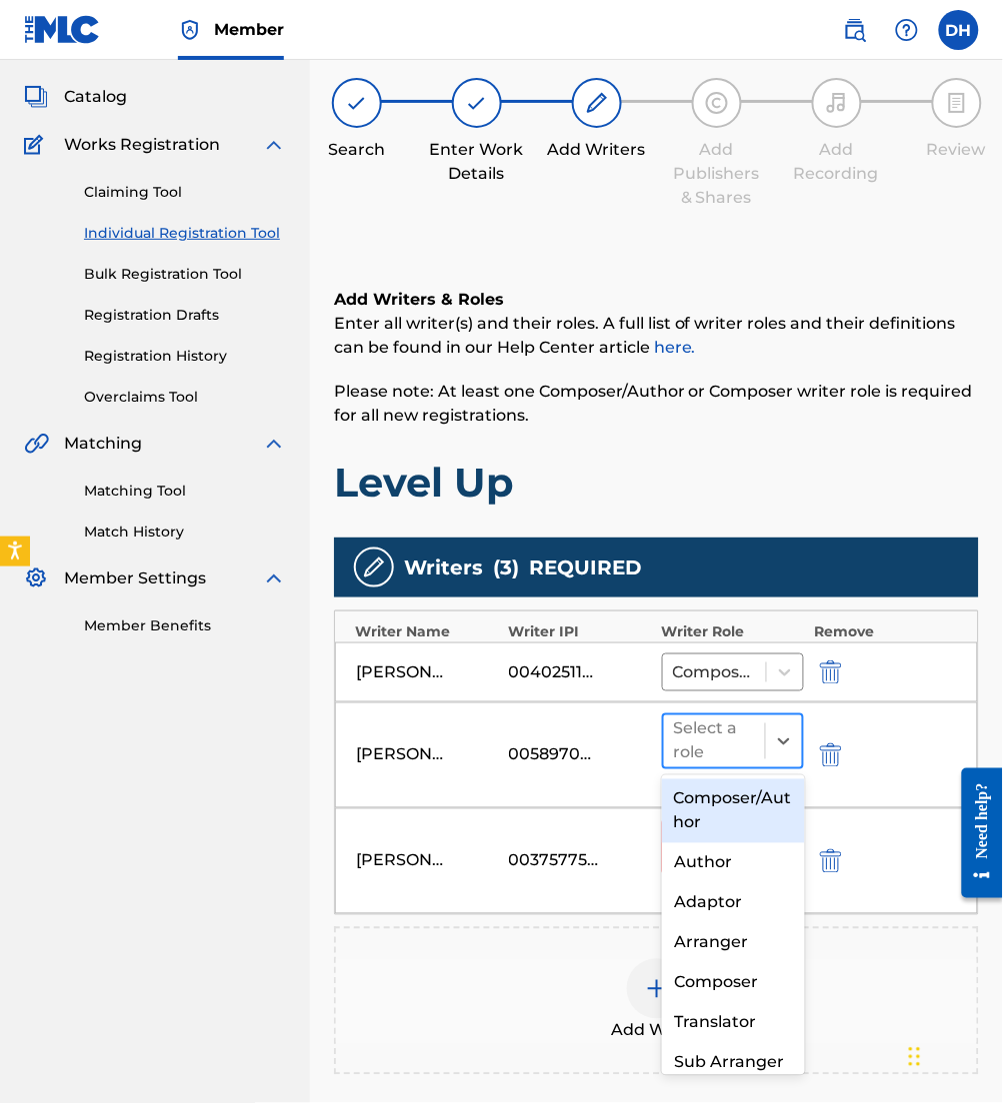
click at [726, 759] on div "Select a role" at bounding box center [715, 742] width 82 height 48
click at [743, 793] on div "Composer/Author" at bounding box center [733, 812] width 143 height 64
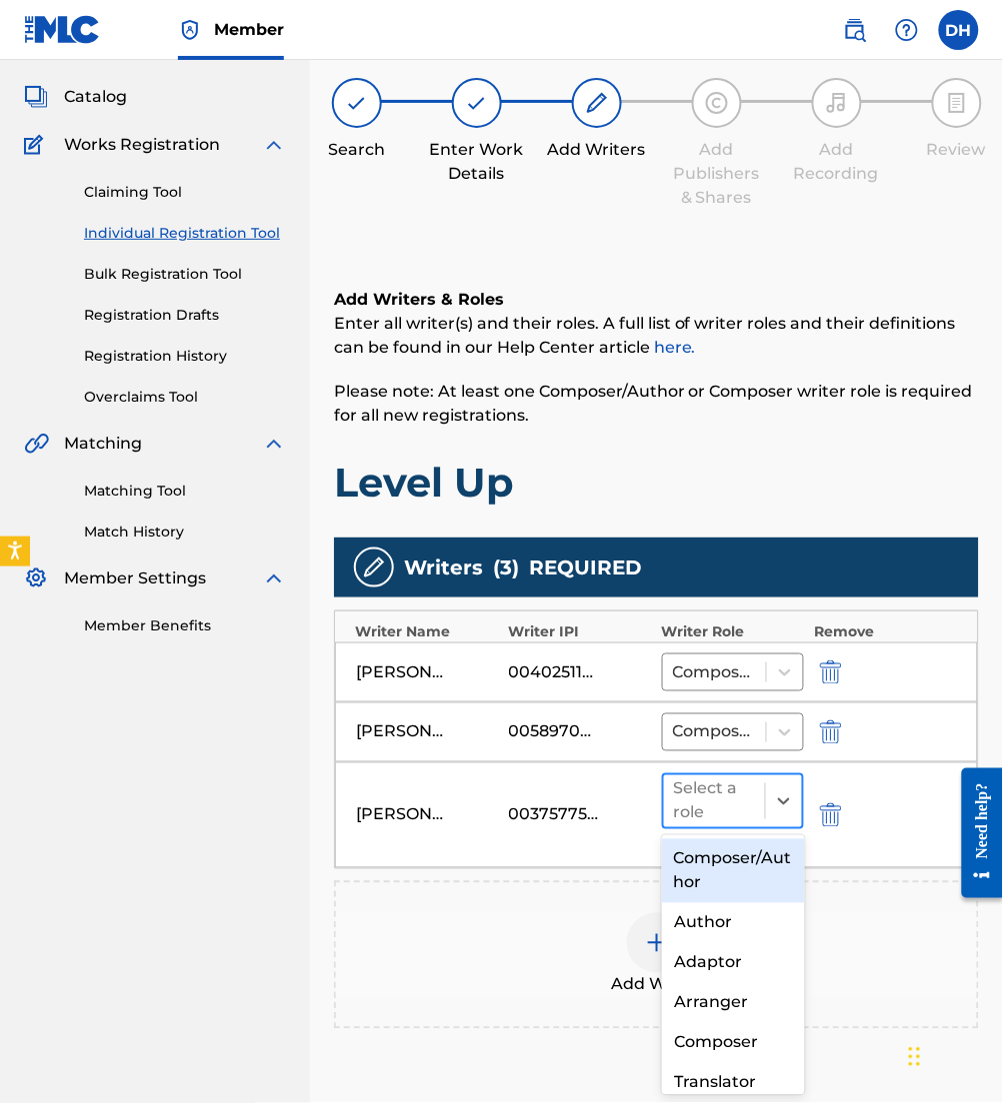
click at [762, 818] on div "Select a role" at bounding box center [715, 802] width 102 height 52
click at [762, 847] on div "Composer/Author" at bounding box center [733, 872] width 143 height 64
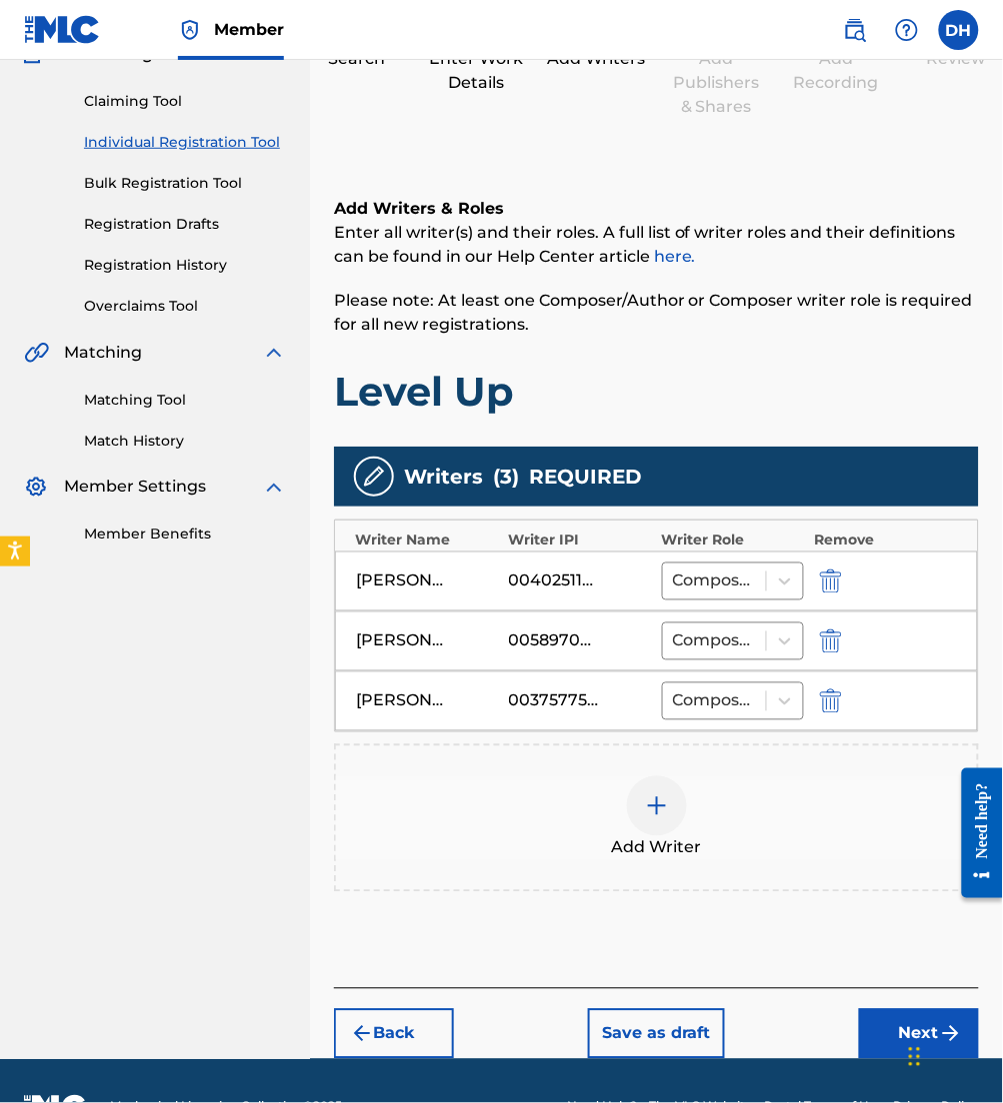
scroll to position [194, 0]
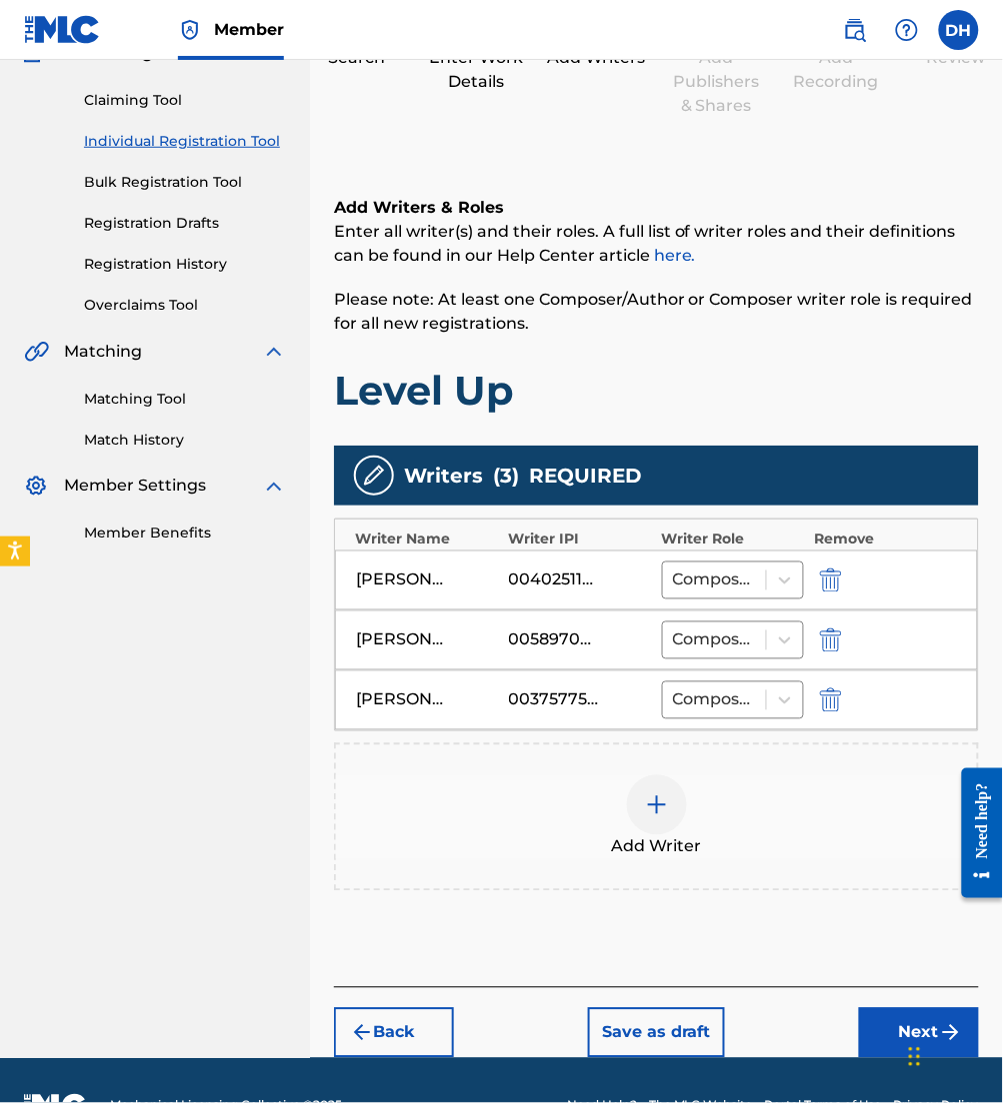
click at [886, 1028] on button "Next" at bounding box center [919, 1034] width 120 height 50
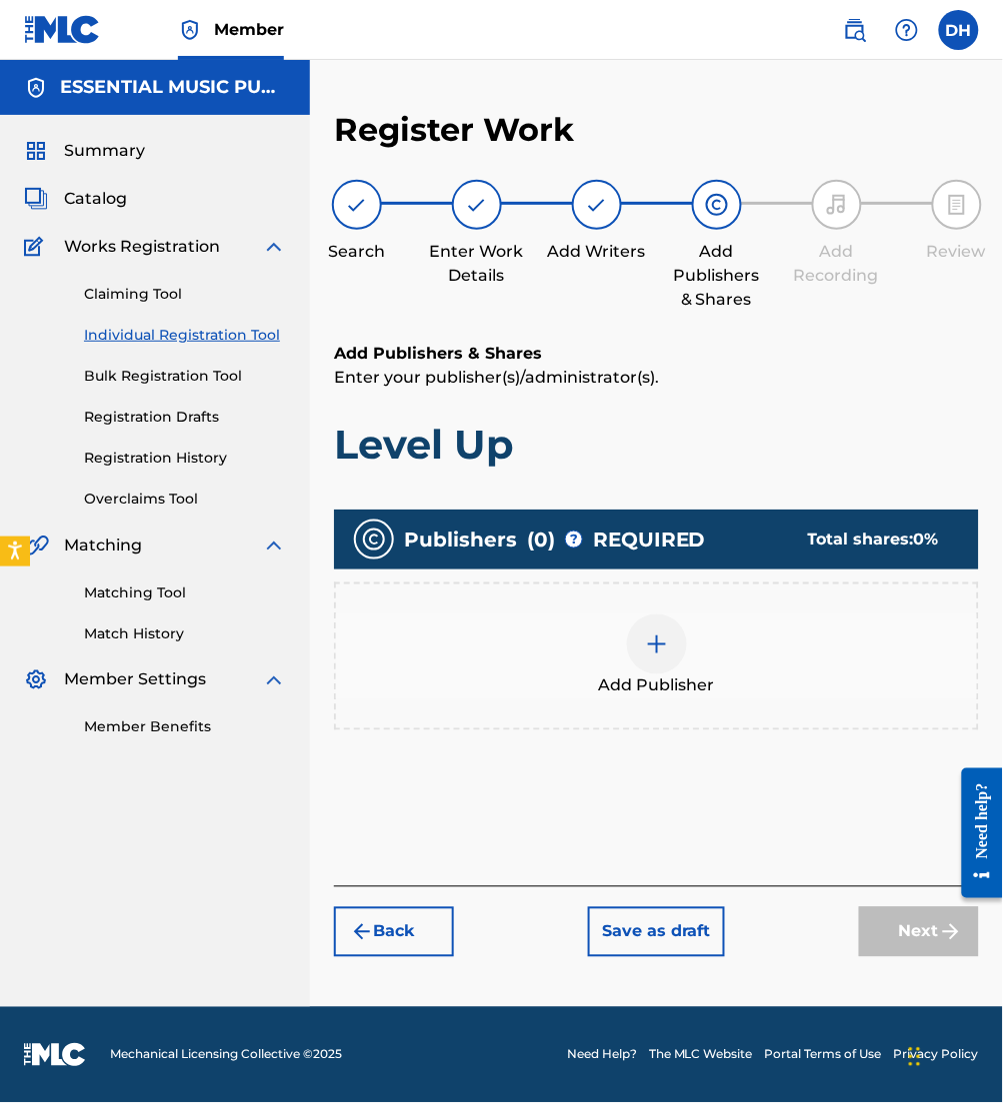
click at [657, 665] on div at bounding box center [657, 645] width 60 height 60
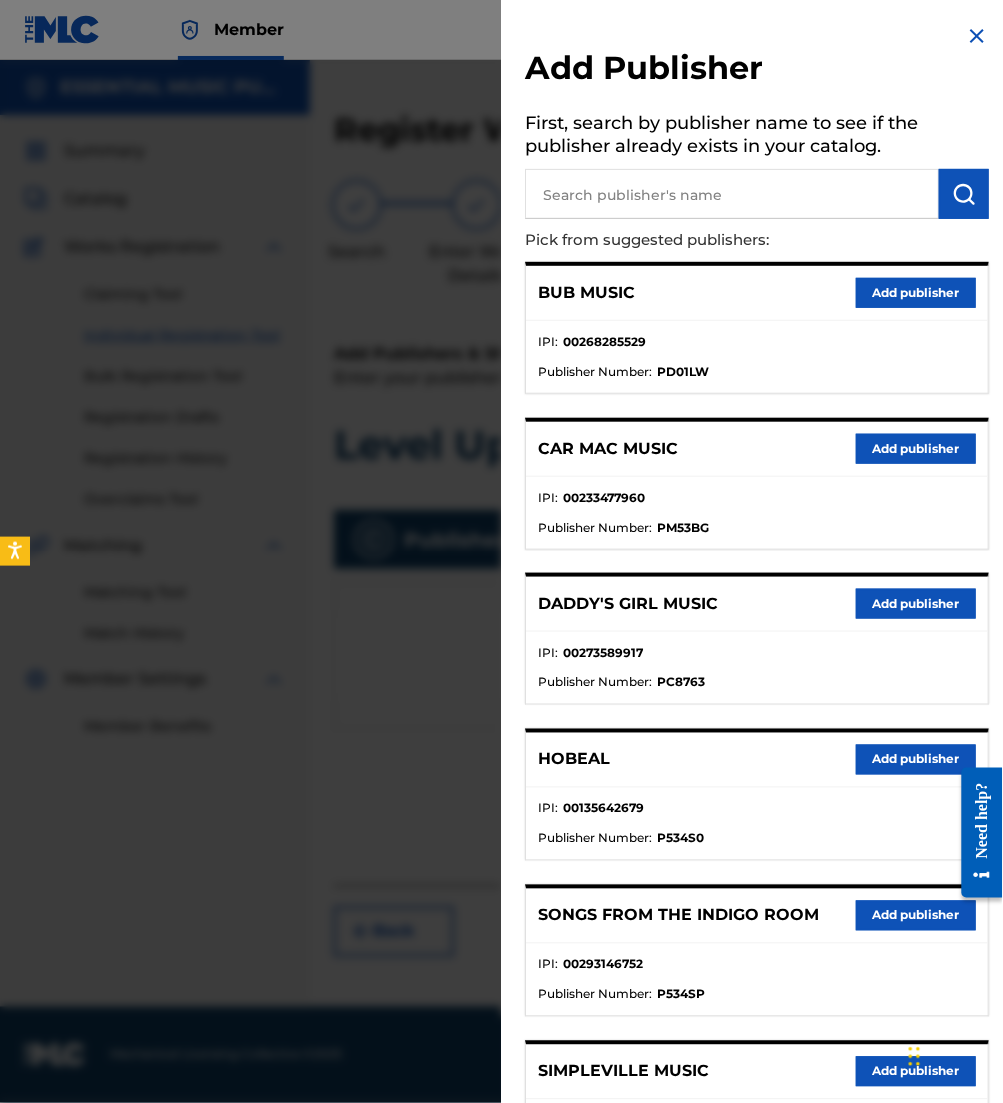
click at [570, 204] on input "text" at bounding box center [732, 194] width 414 height 50
type input "all essen"
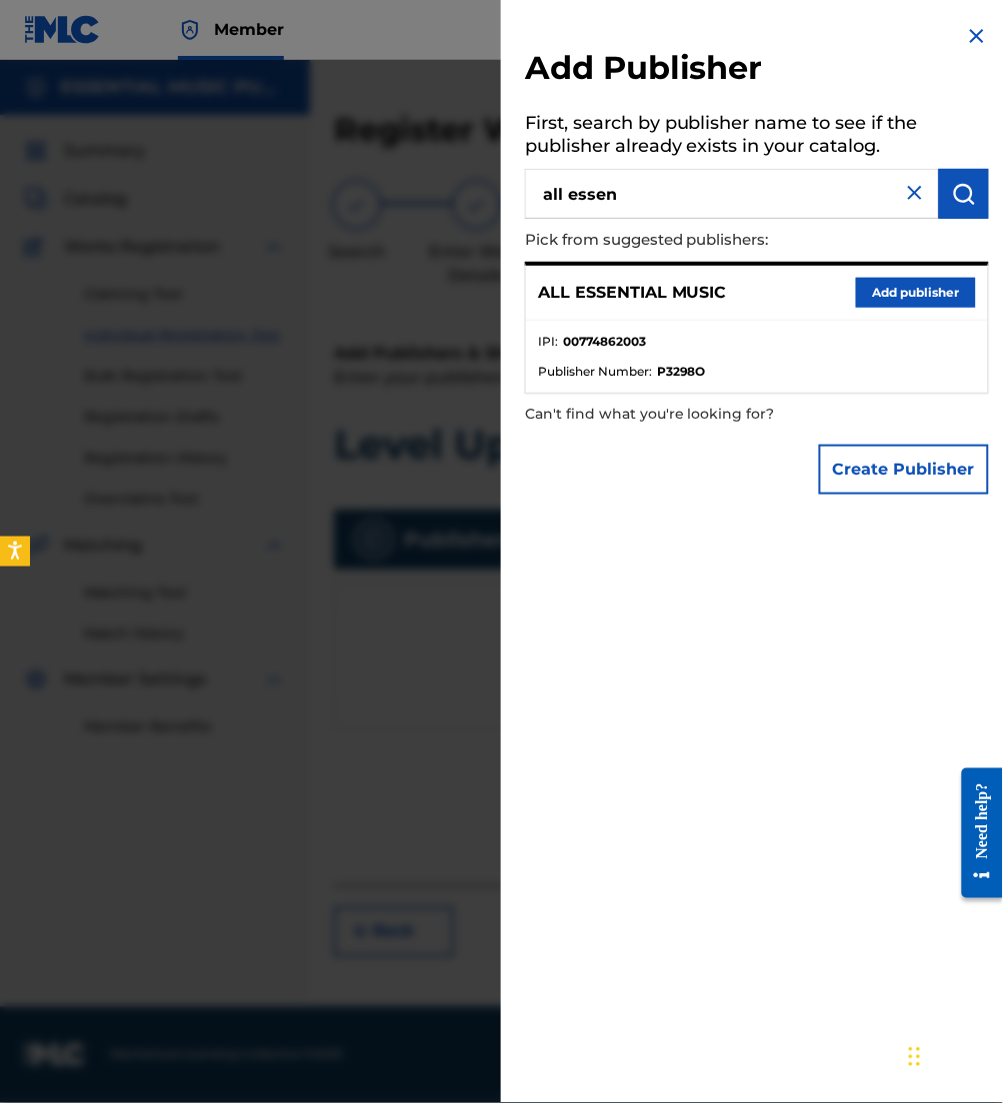
click at [918, 282] on button "Add publisher" at bounding box center [916, 293] width 120 height 30
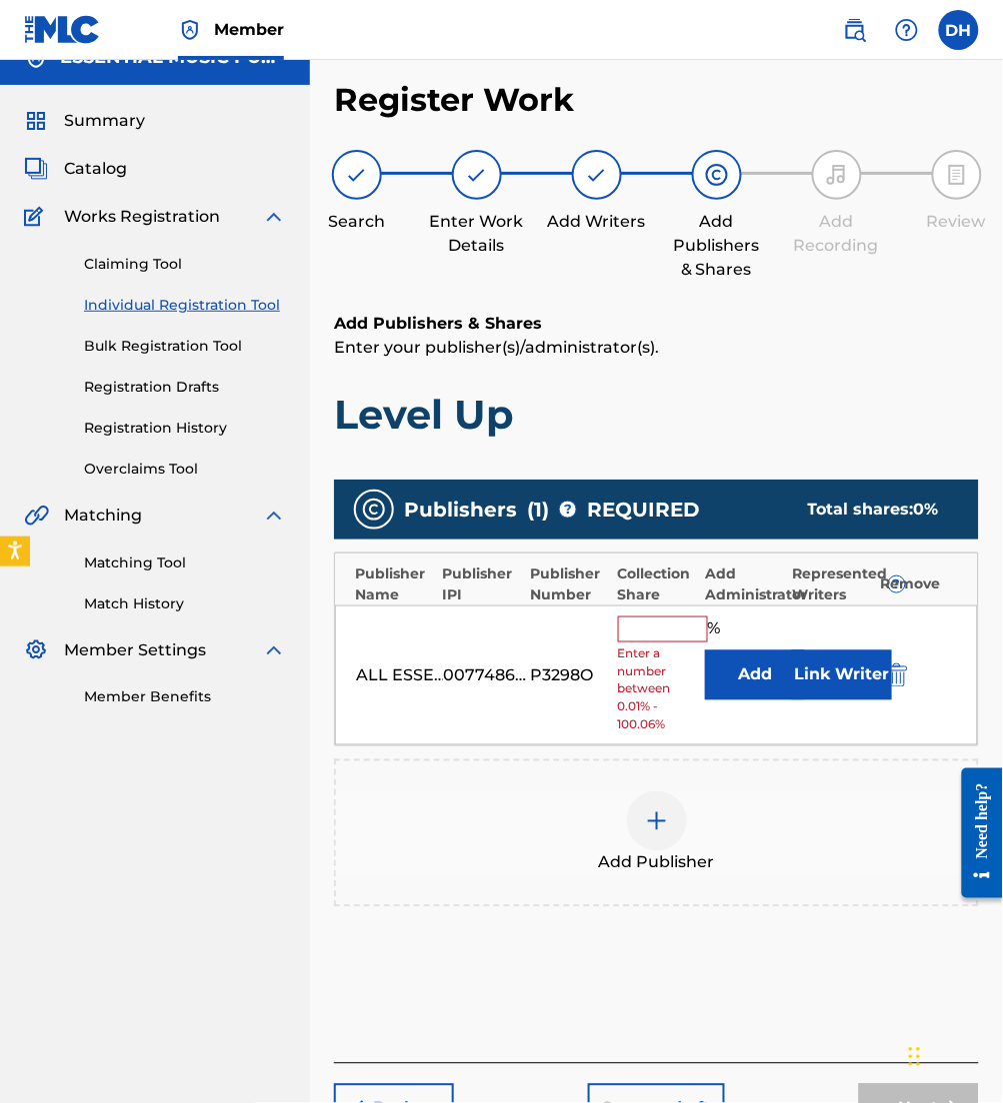
scroll to position [36, 0]
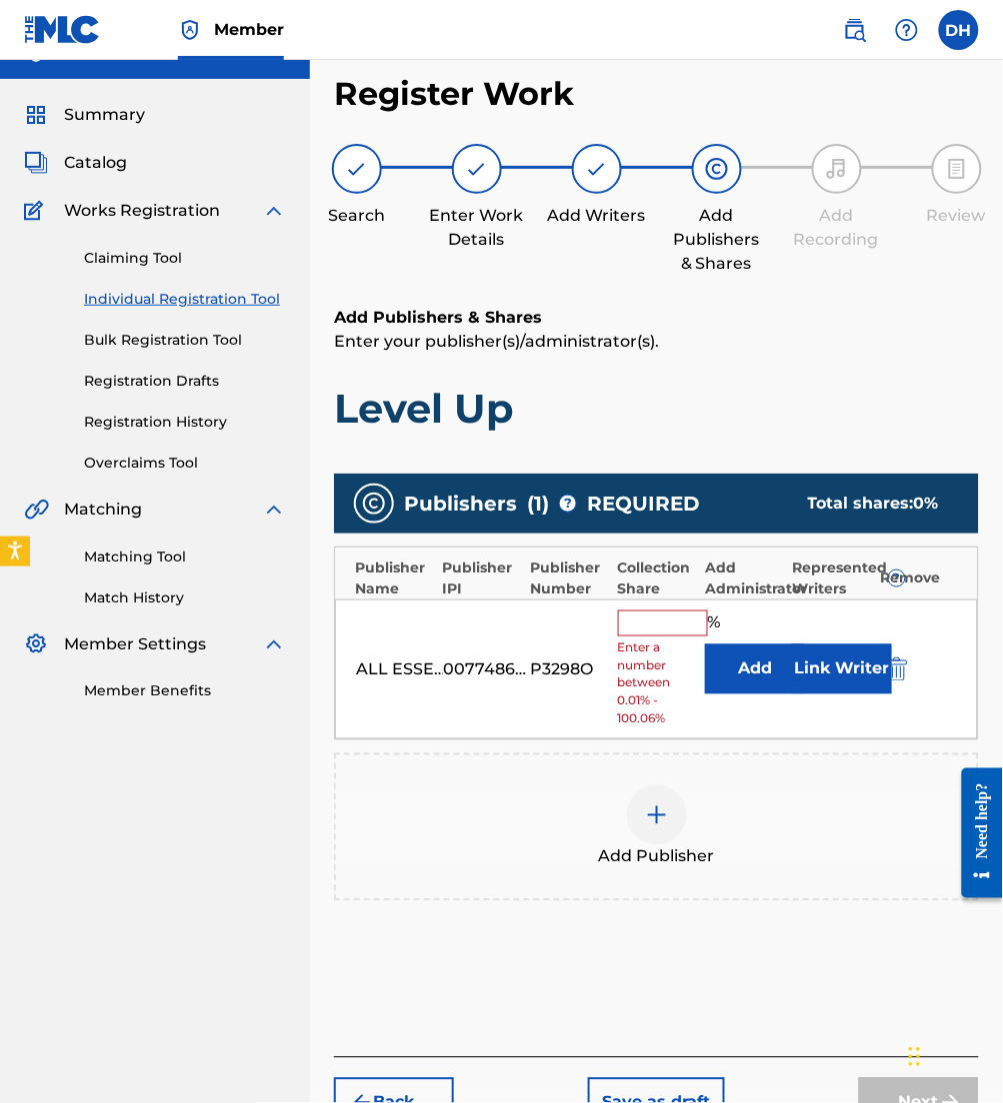
click at [808, 668] on button "Link Writer" at bounding box center [842, 670] width 100 height 50
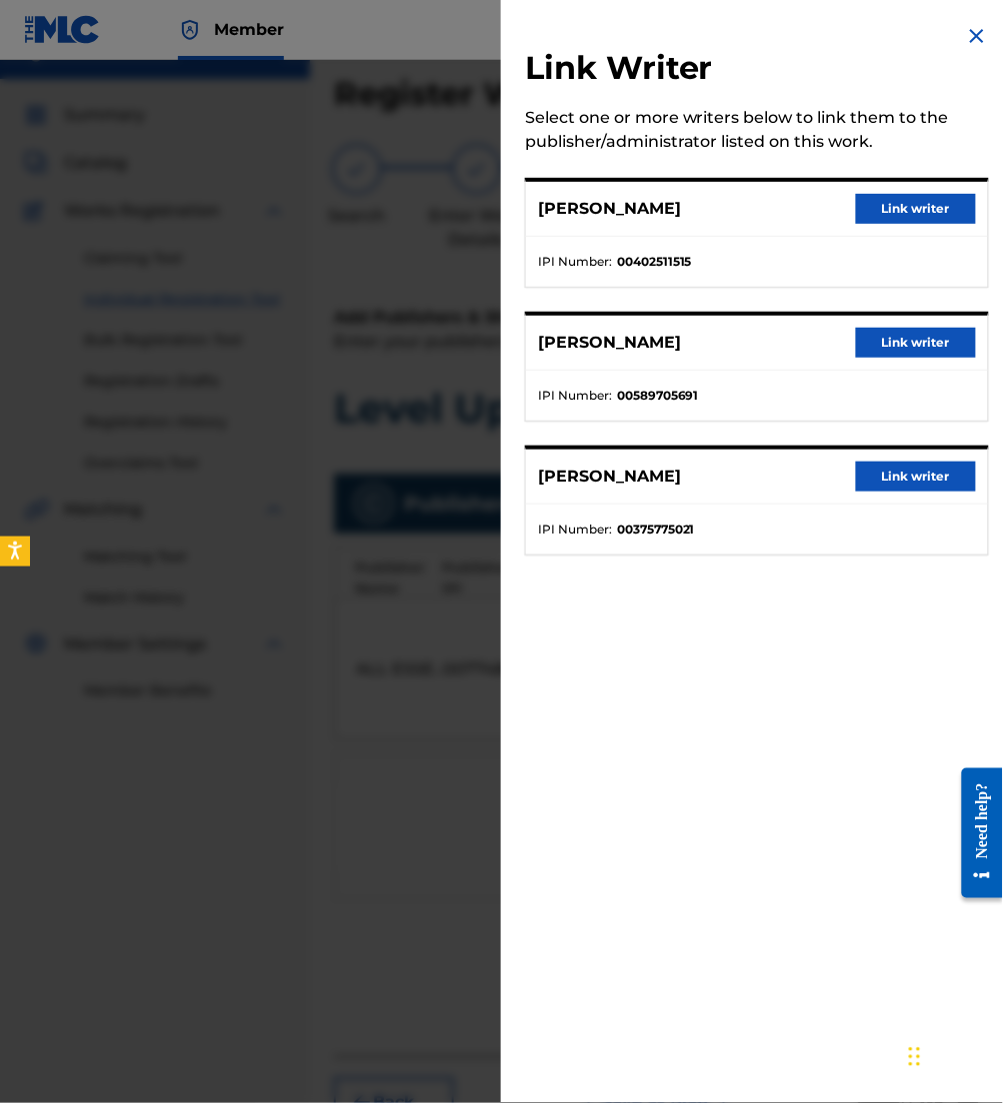
click at [873, 214] on button "Link writer" at bounding box center [916, 209] width 120 height 30
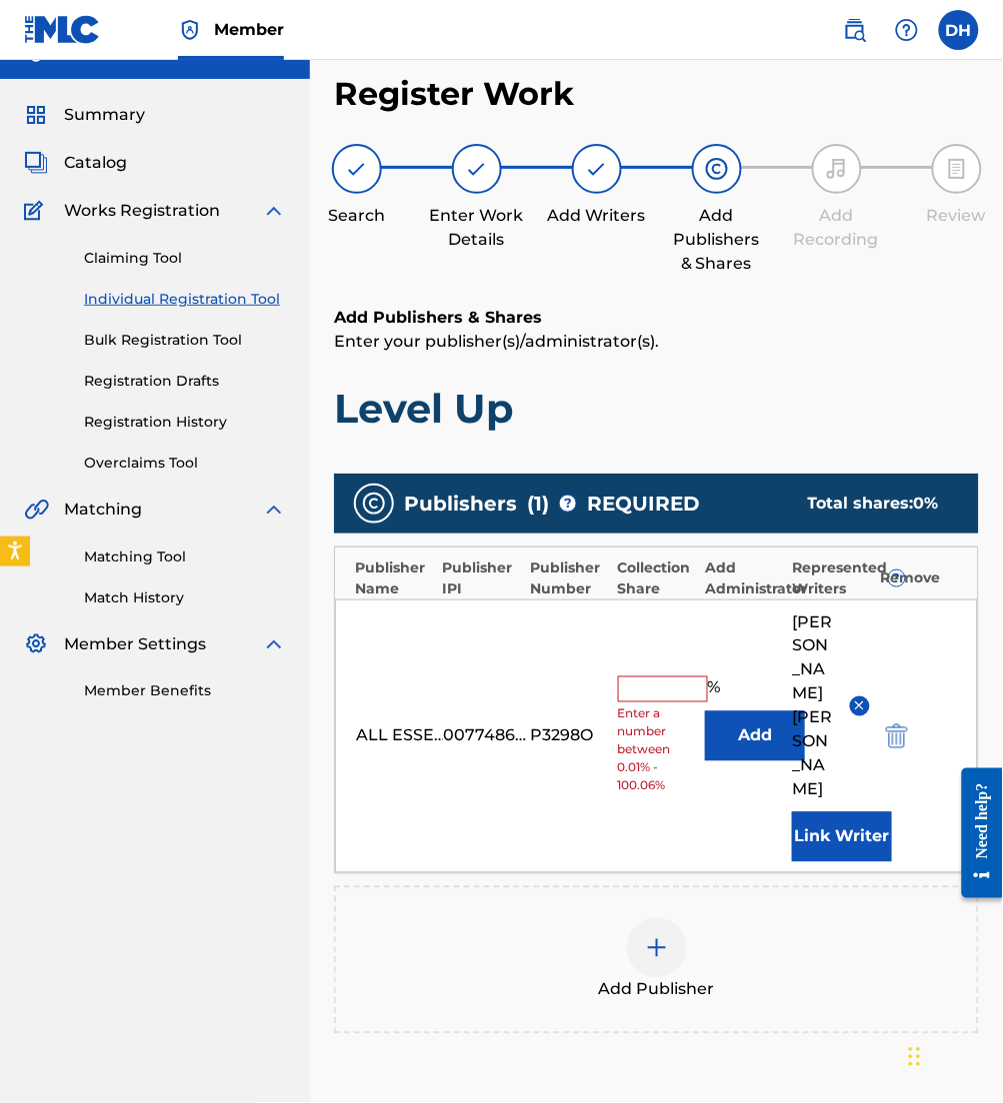
click at [673, 677] on input "text" at bounding box center [663, 690] width 90 height 26
type input "16.67"
click at [692, 941] on div "Add Publisher" at bounding box center [656, 961] width 641 height 84
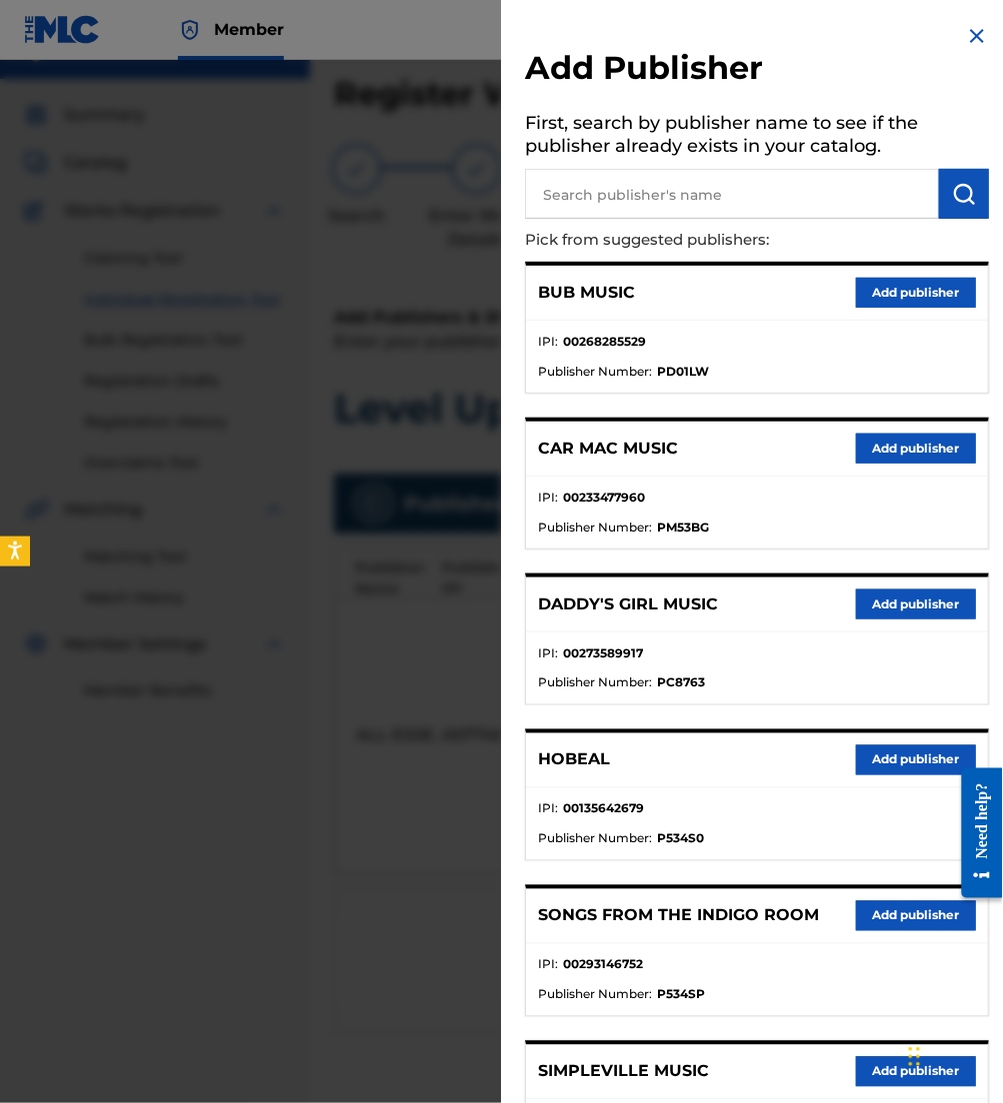
click at [594, 216] on input "text" at bounding box center [732, 194] width 414 height 50
type input "dave's fresh ki"
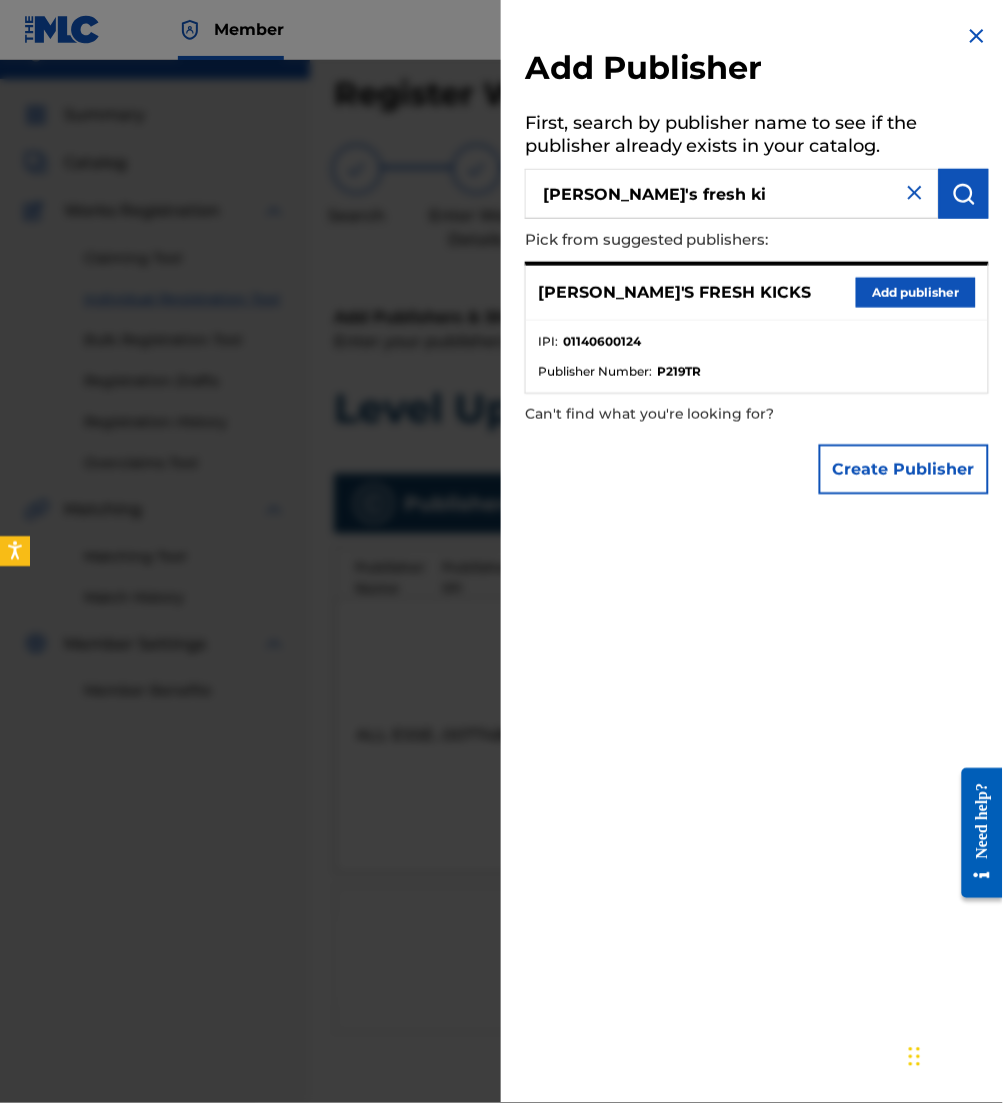
click at [873, 304] on button "Add publisher" at bounding box center [916, 293] width 120 height 30
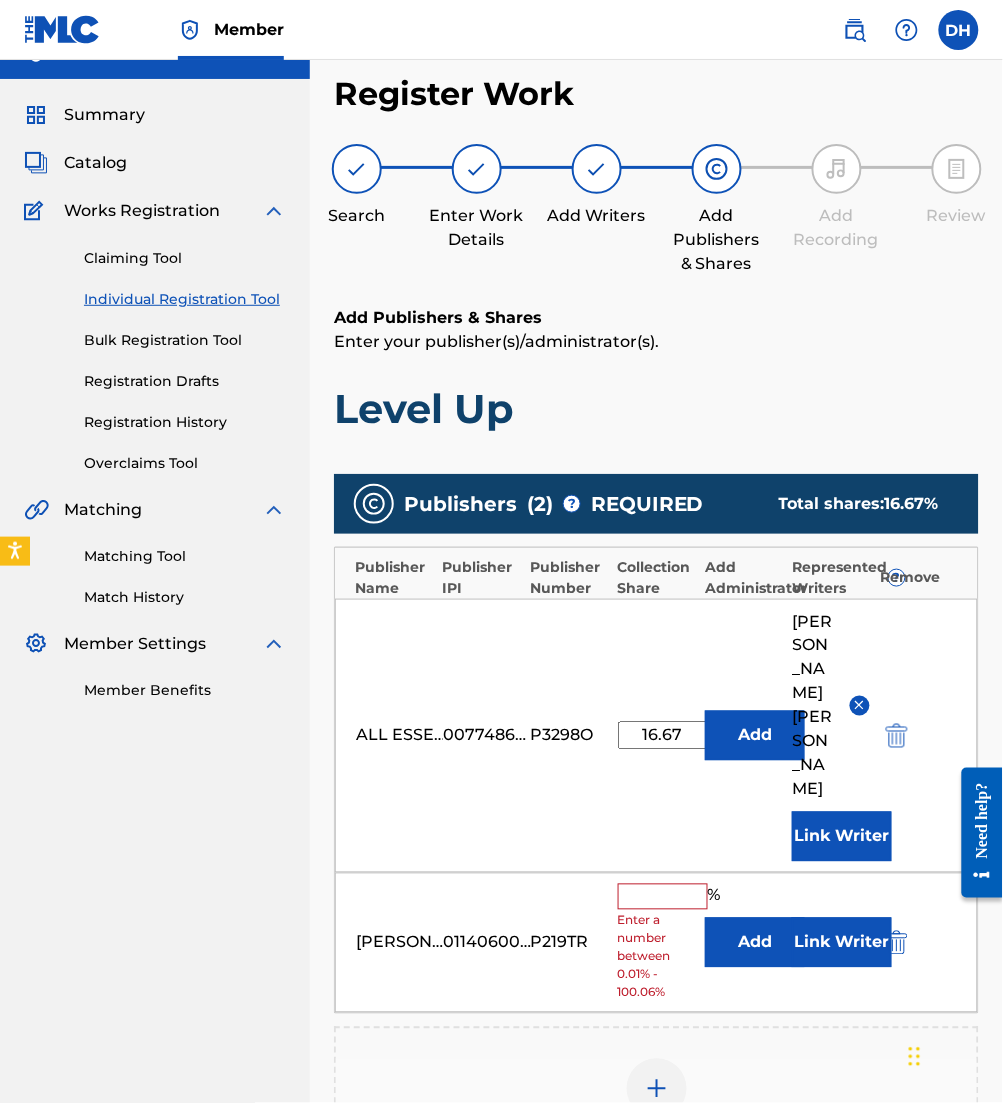
scroll to position [120, 0]
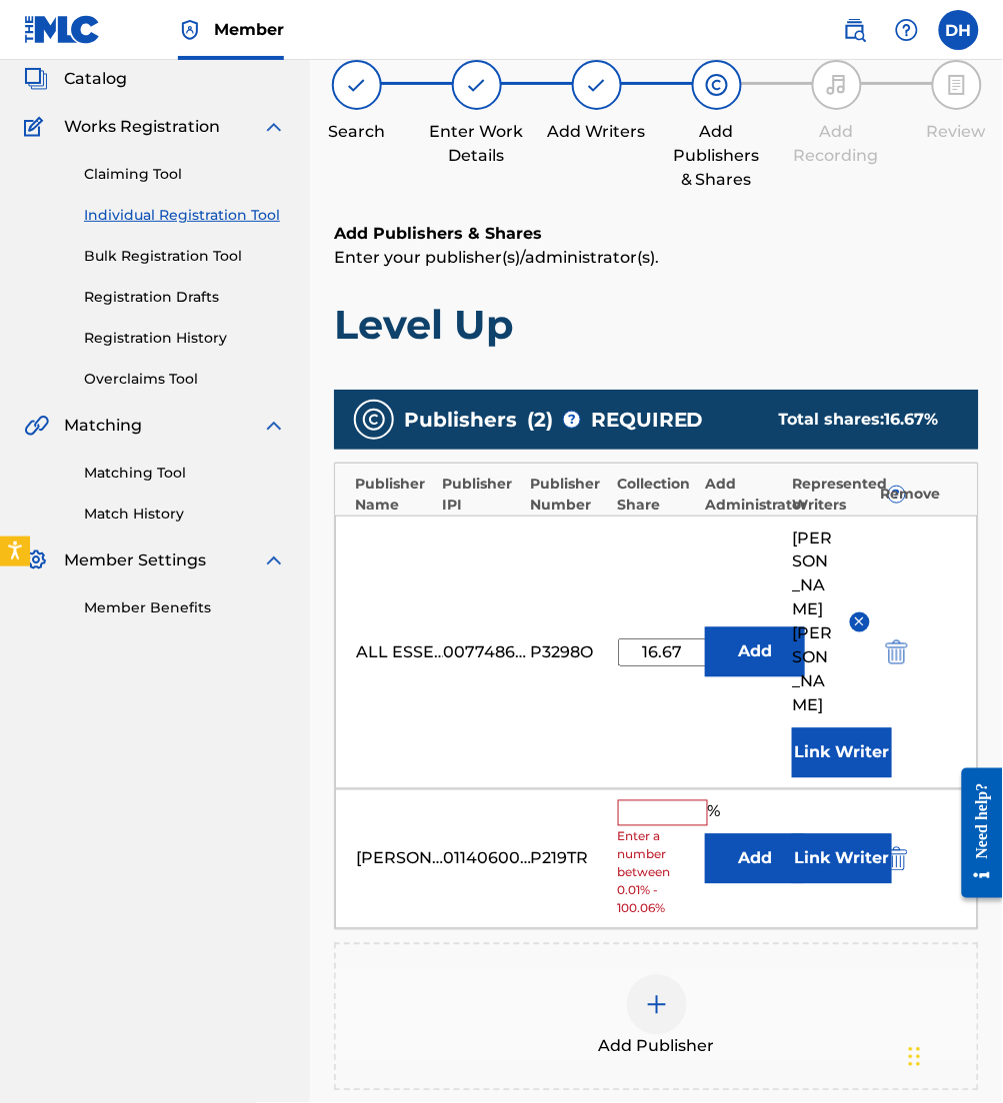
click at [763, 844] on button "Add" at bounding box center [755, 860] width 100 height 50
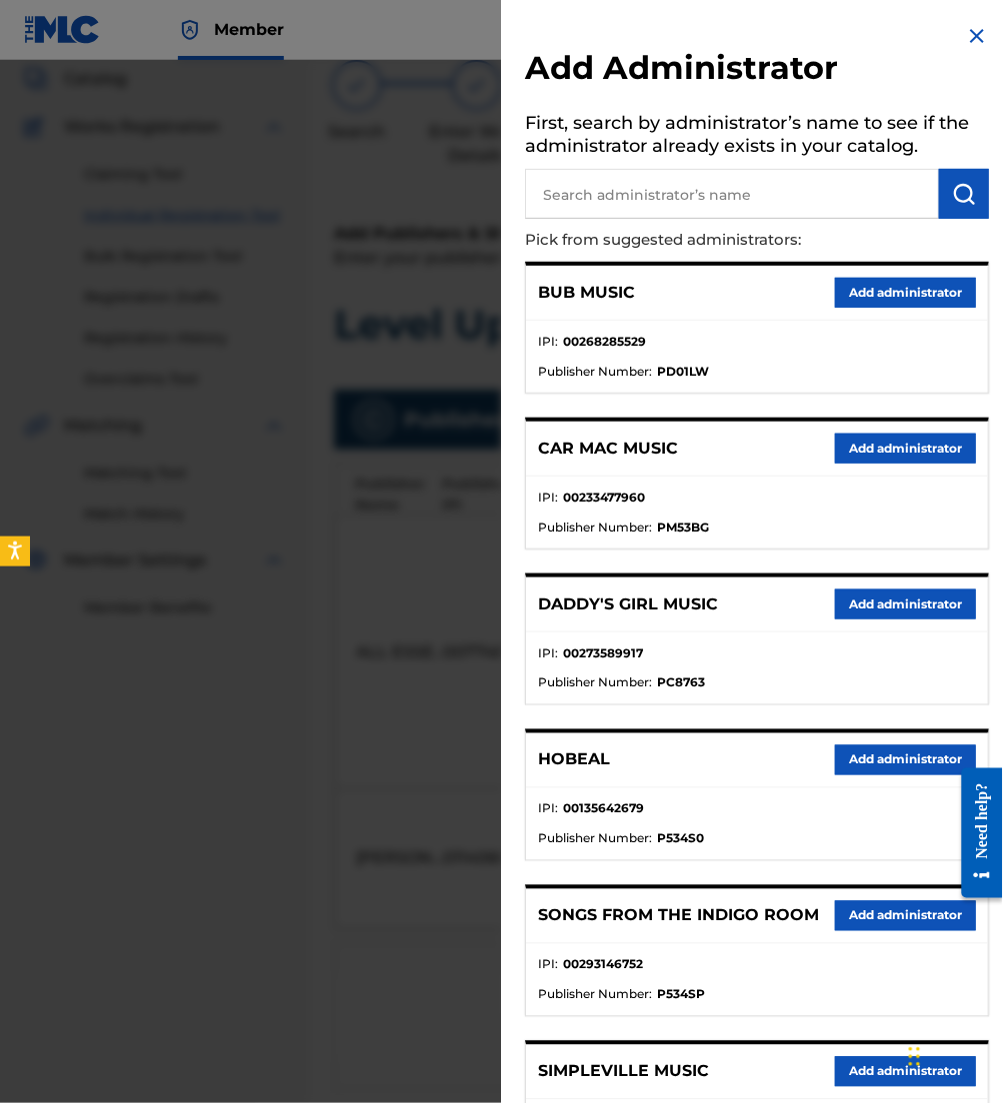
click at [690, 202] on input "text" at bounding box center [732, 194] width 414 height 50
type input "all essent"
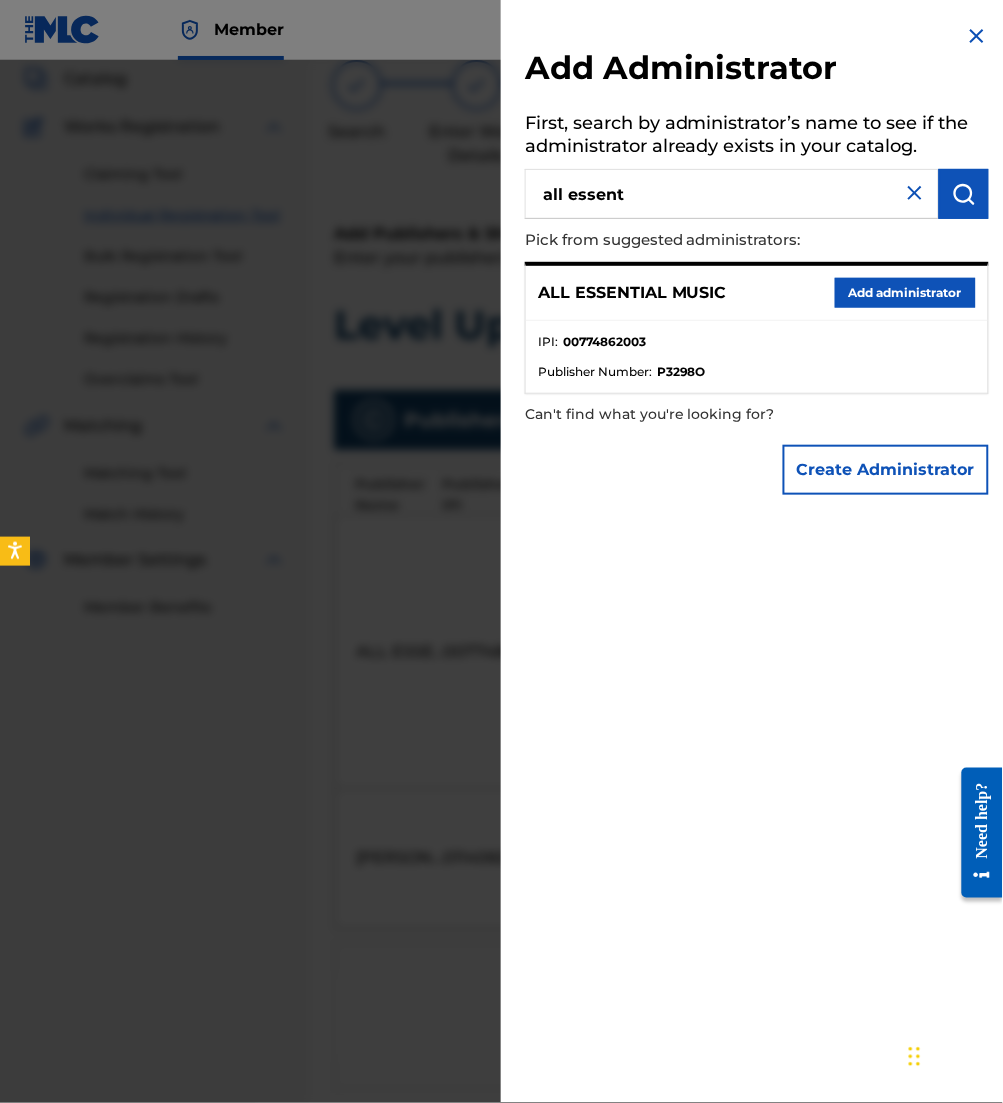
click at [918, 300] on button "Add administrator" at bounding box center [905, 293] width 141 height 30
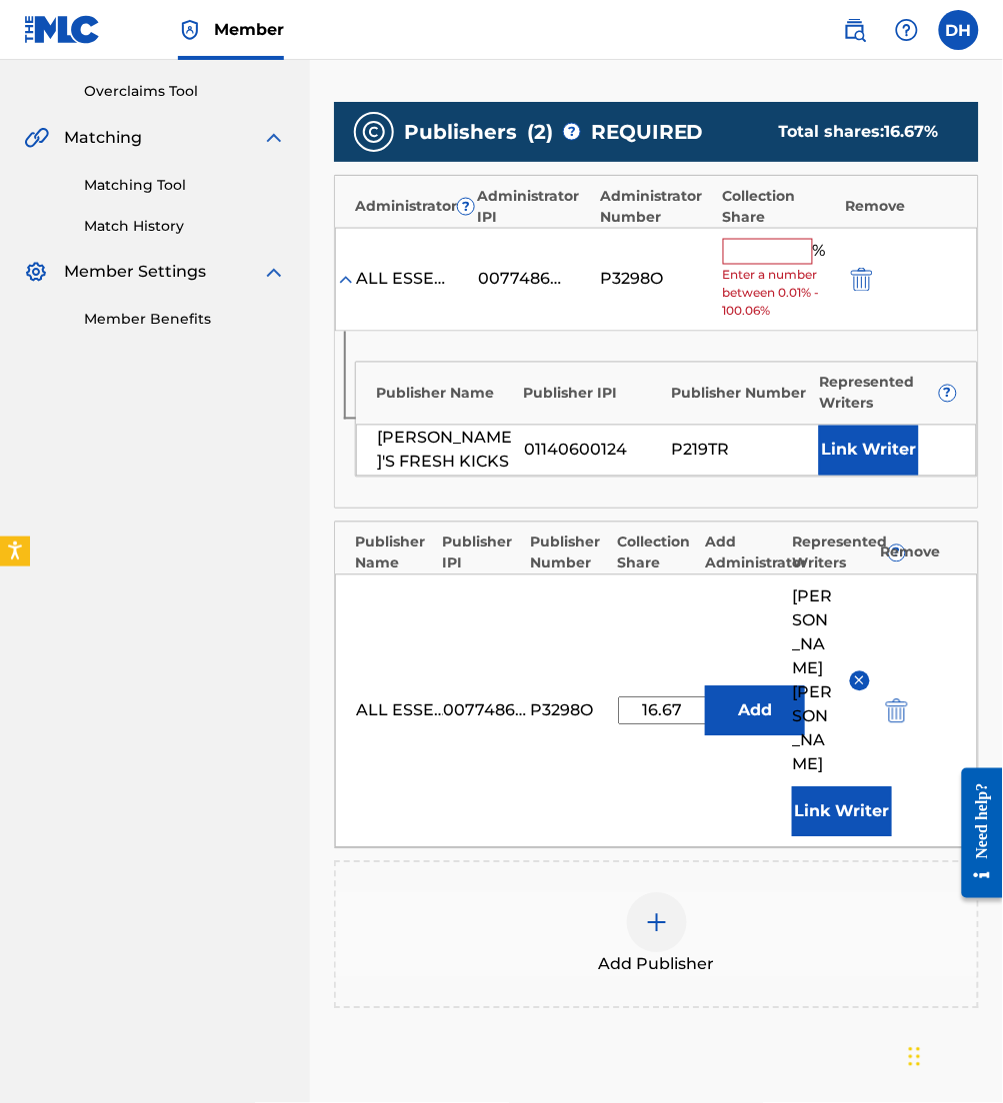
scroll to position [409, 0]
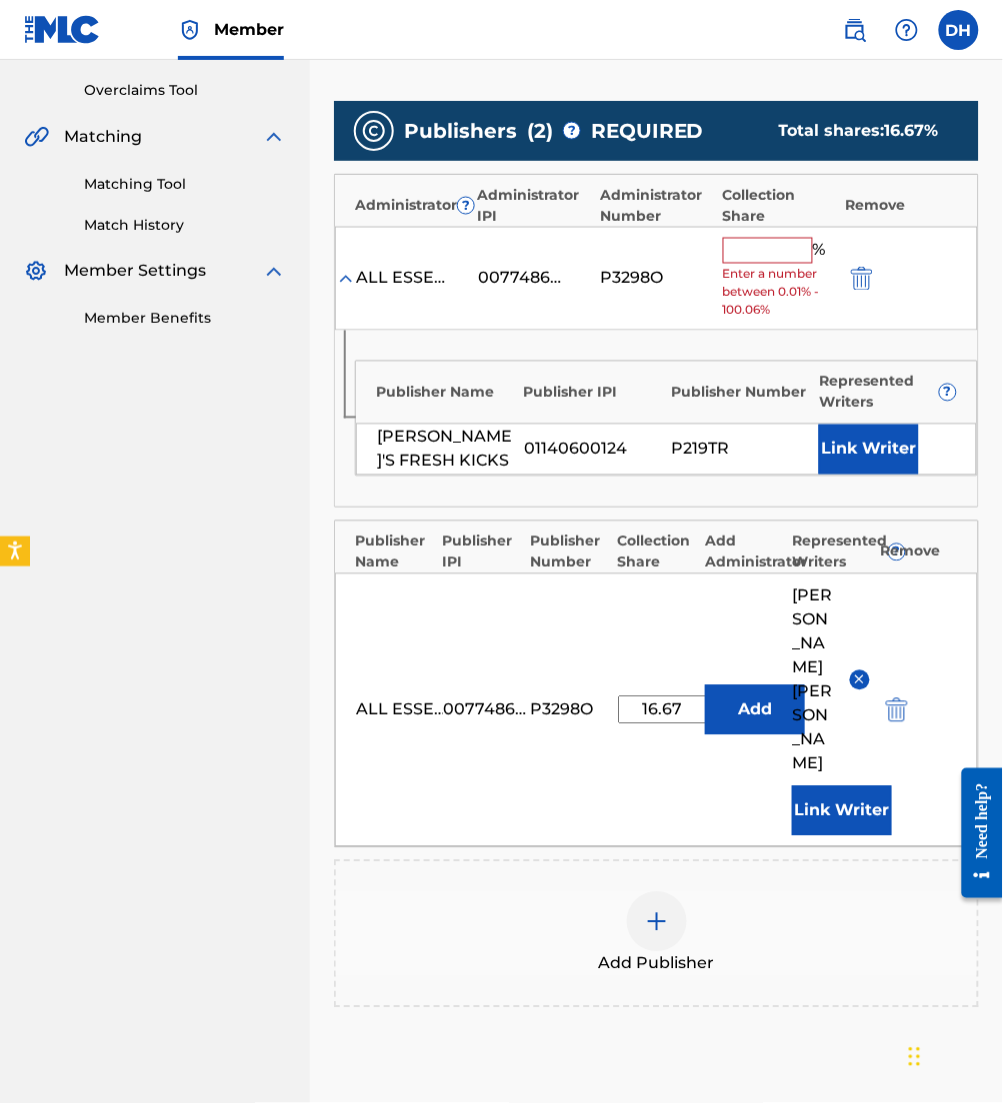
click at [858, 445] on button "Link Writer" at bounding box center [869, 450] width 100 height 50
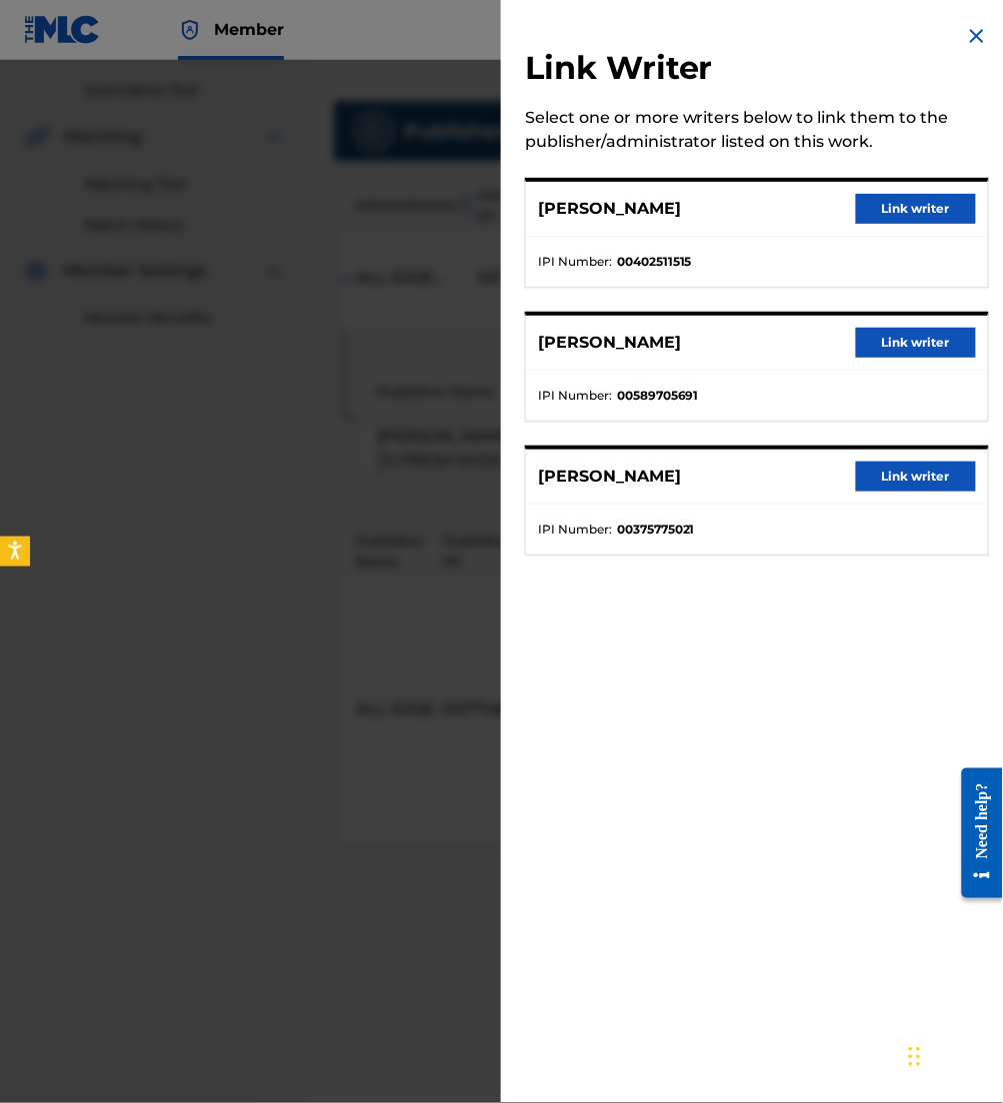
click at [918, 203] on button "Link writer" at bounding box center [916, 209] width 120 height 30
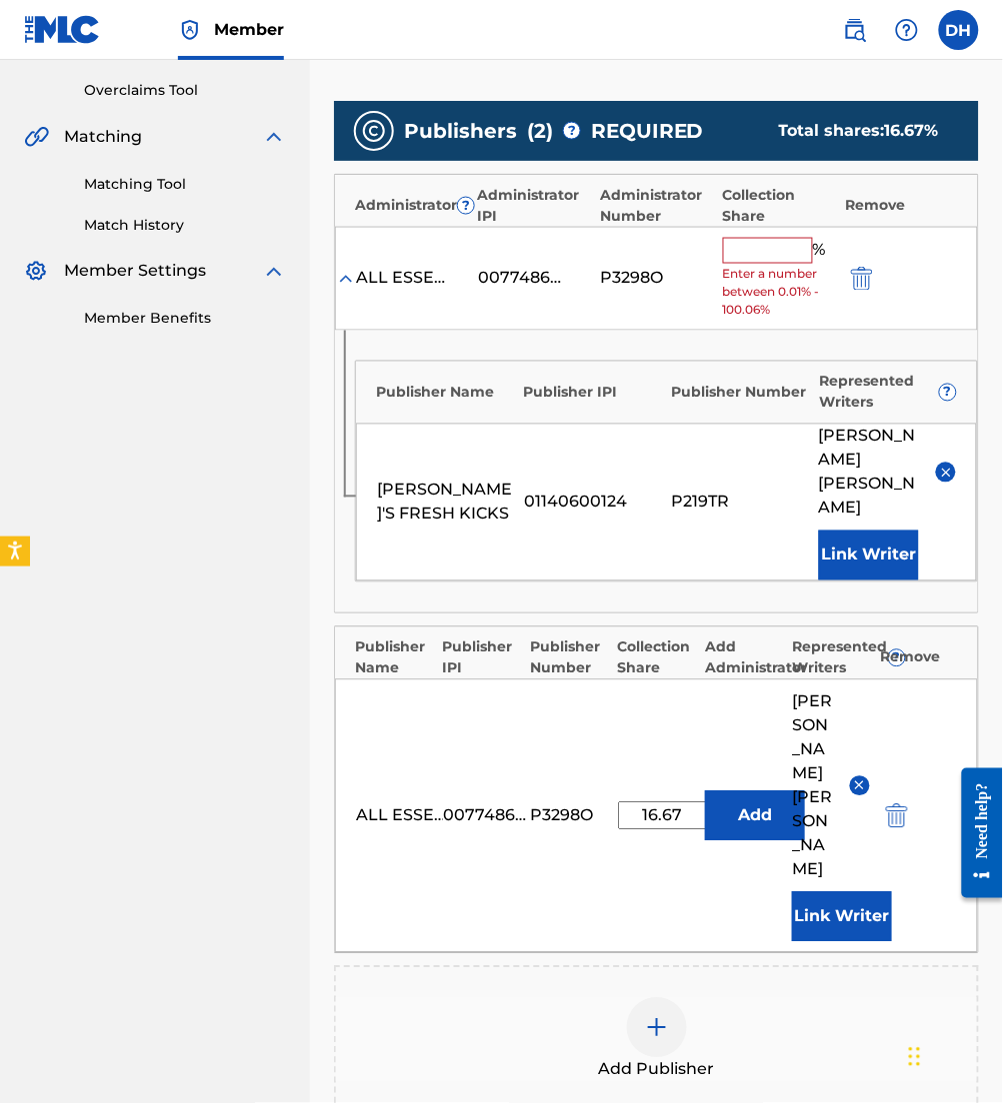
click at [781, 256] on input "text" at bounding box center [768, 251] width 90 height 26
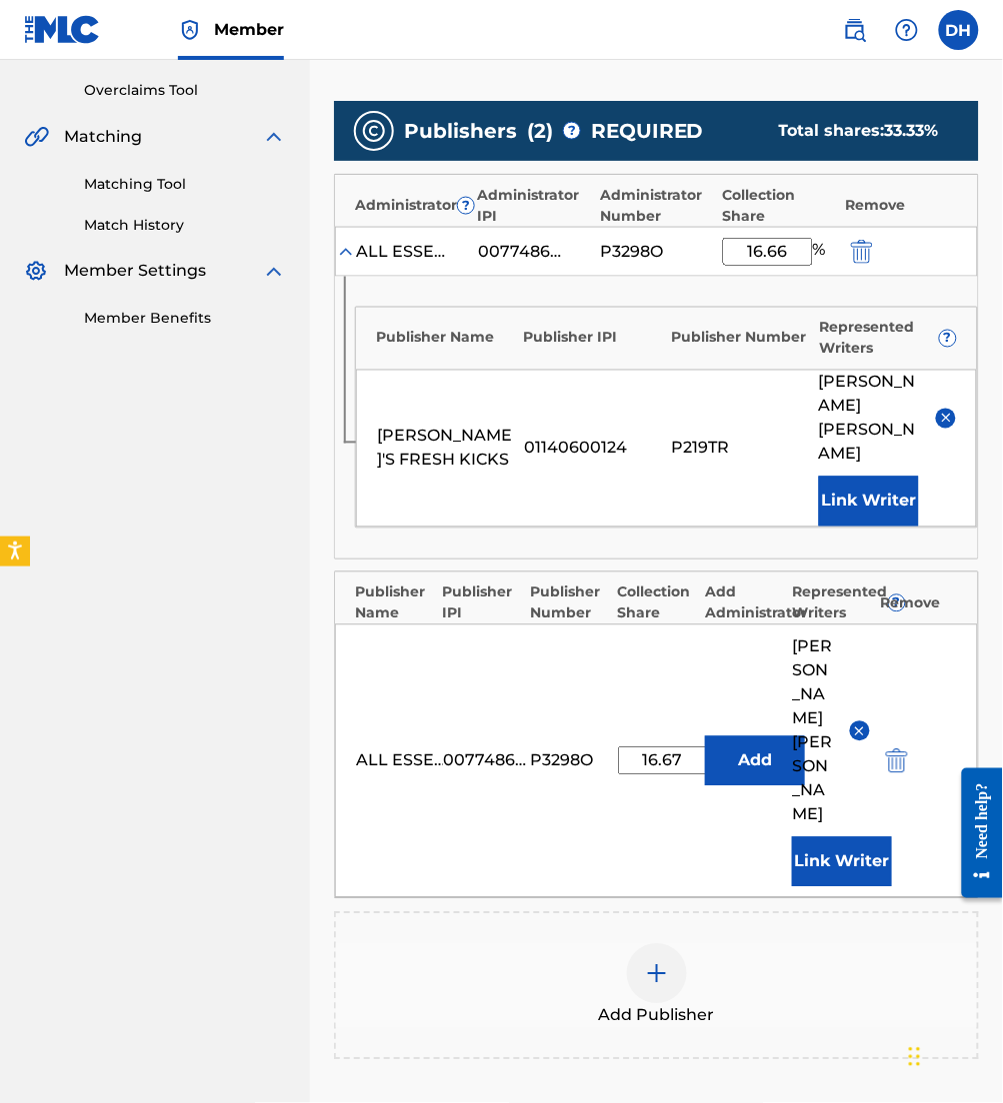
type input "16.66"
click at [686, 1005] on span "Add Publisher" at bounding box center [657, 1017] width 116 height 24
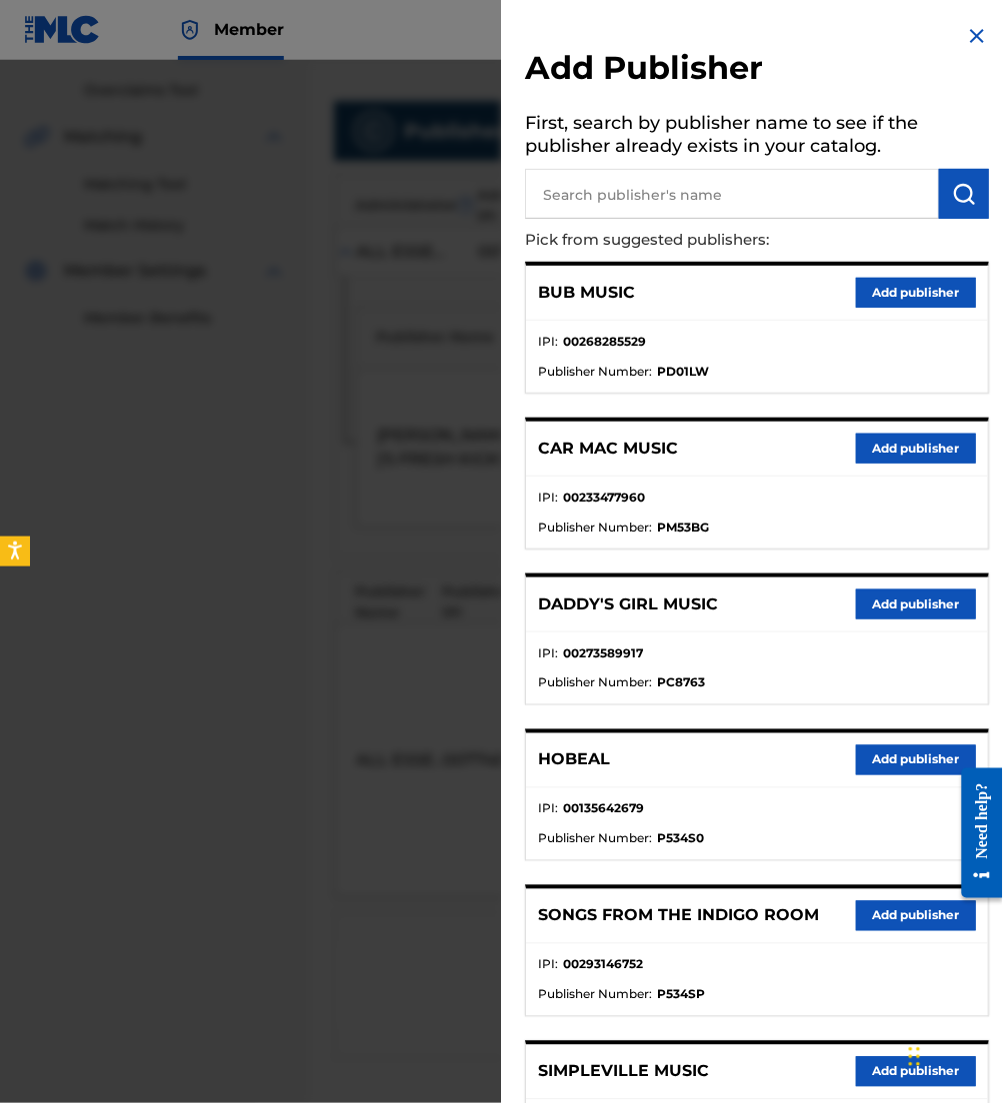
click at [695, 208] on input "text" at bounding box center [732, 194] width 414 height 50
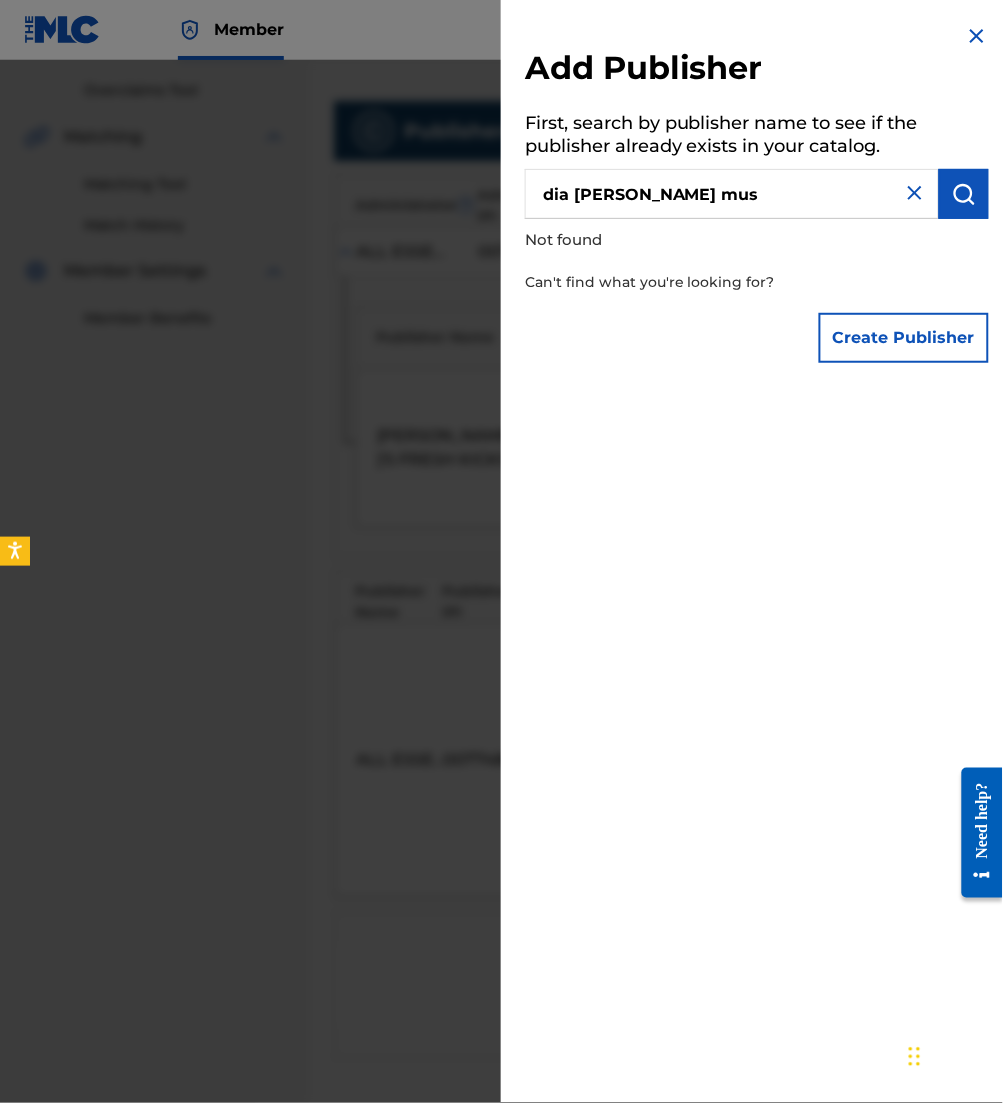
type input "dia viola mus"
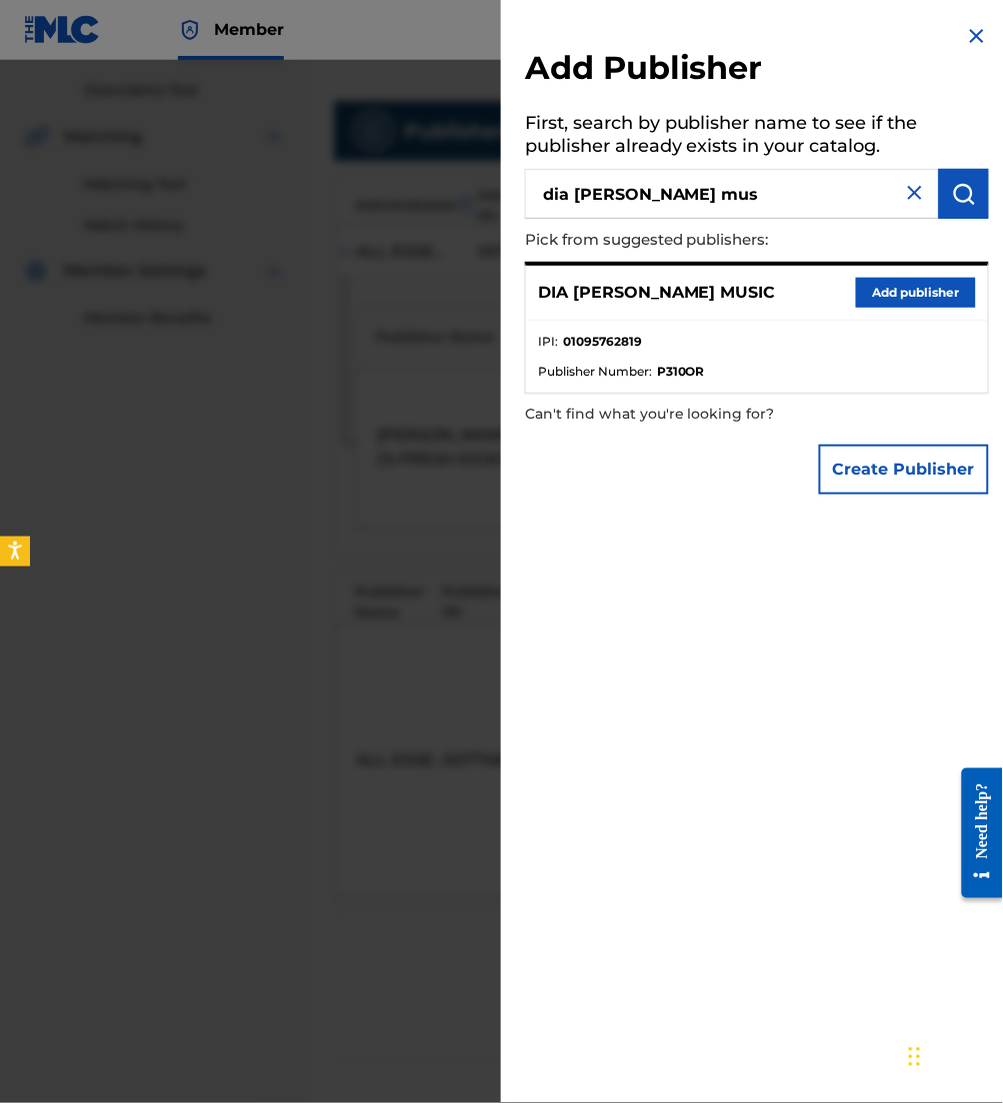
click at [896, 296] on button "Add publisher" at bounding box center [916, 293] width 120 height 30
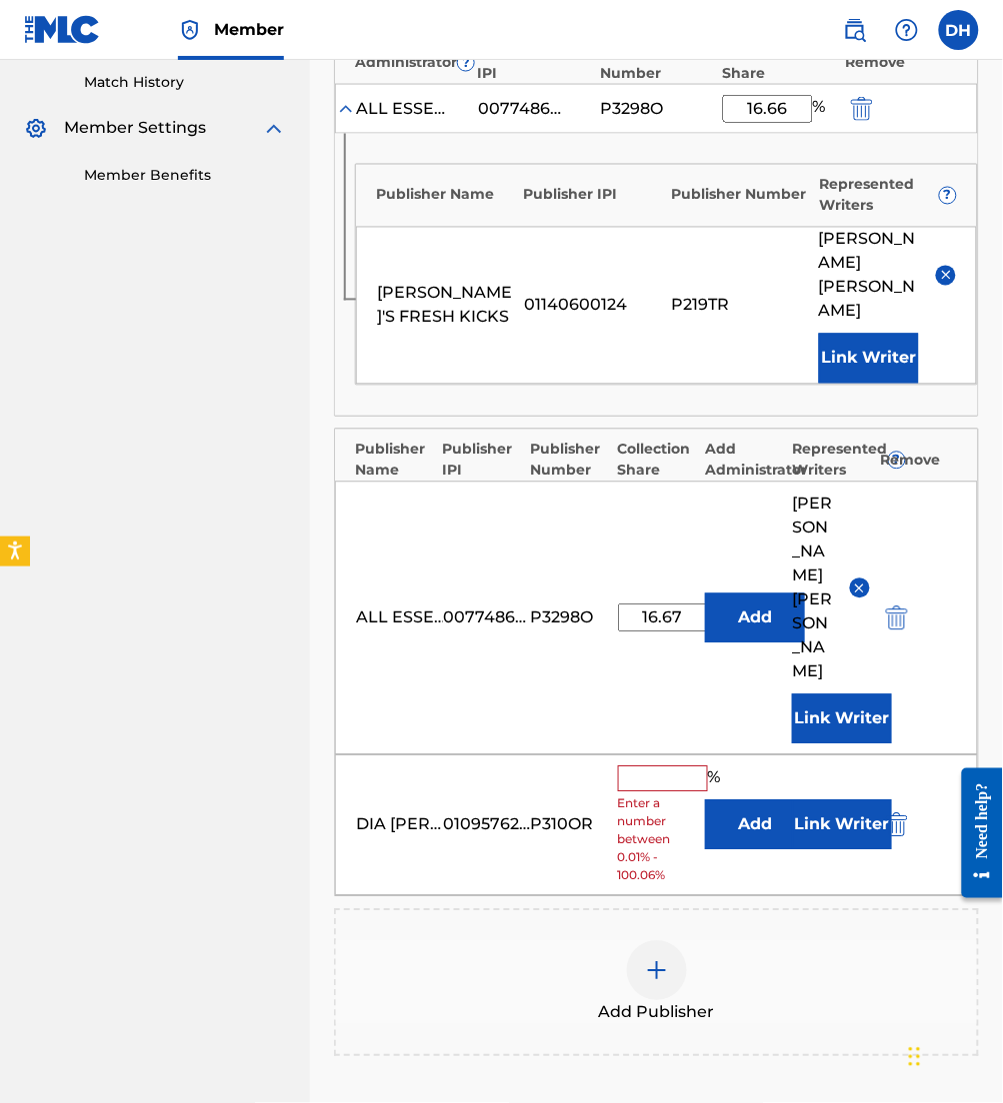
scroll to position [554, 0]
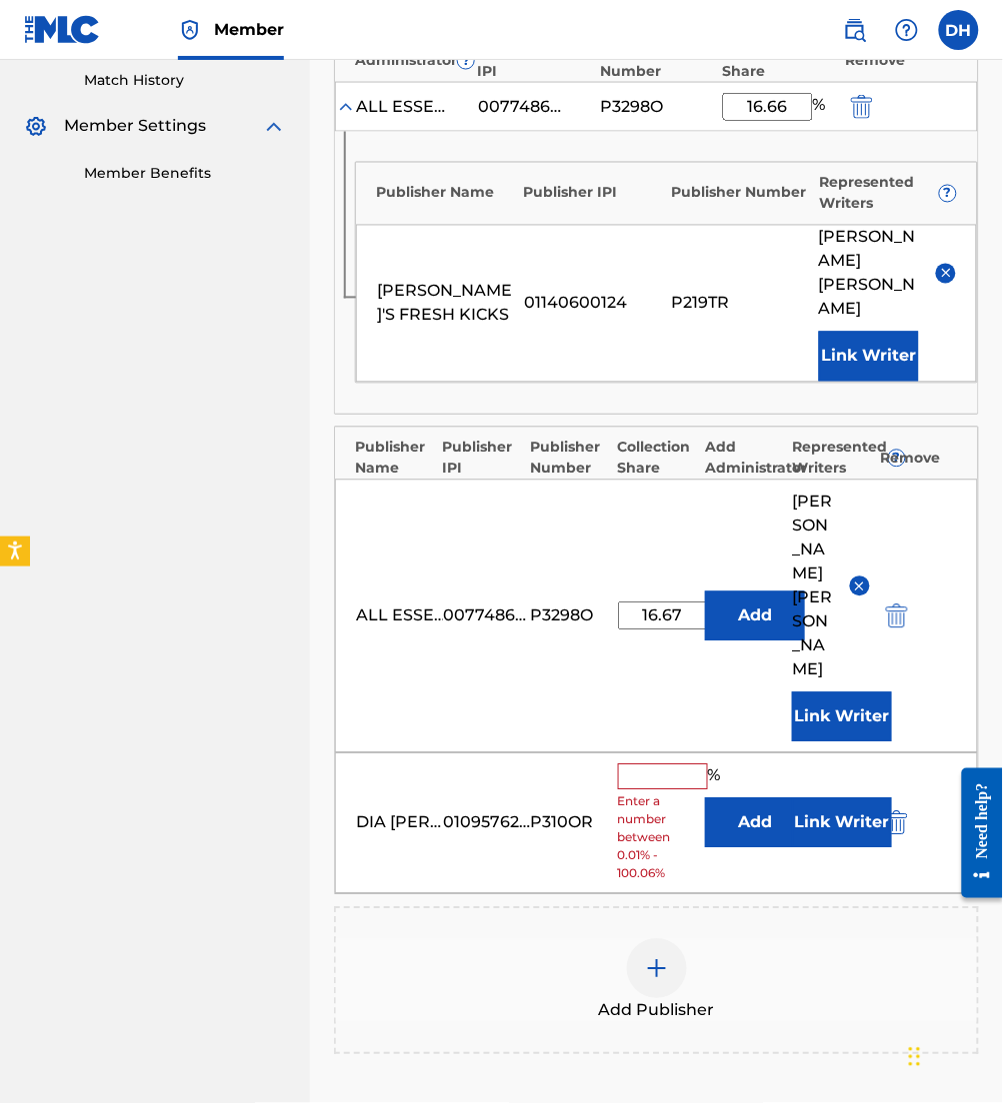
click at [746, 799] on button "Add" at bounding box center [755, 824] width 100 height 50
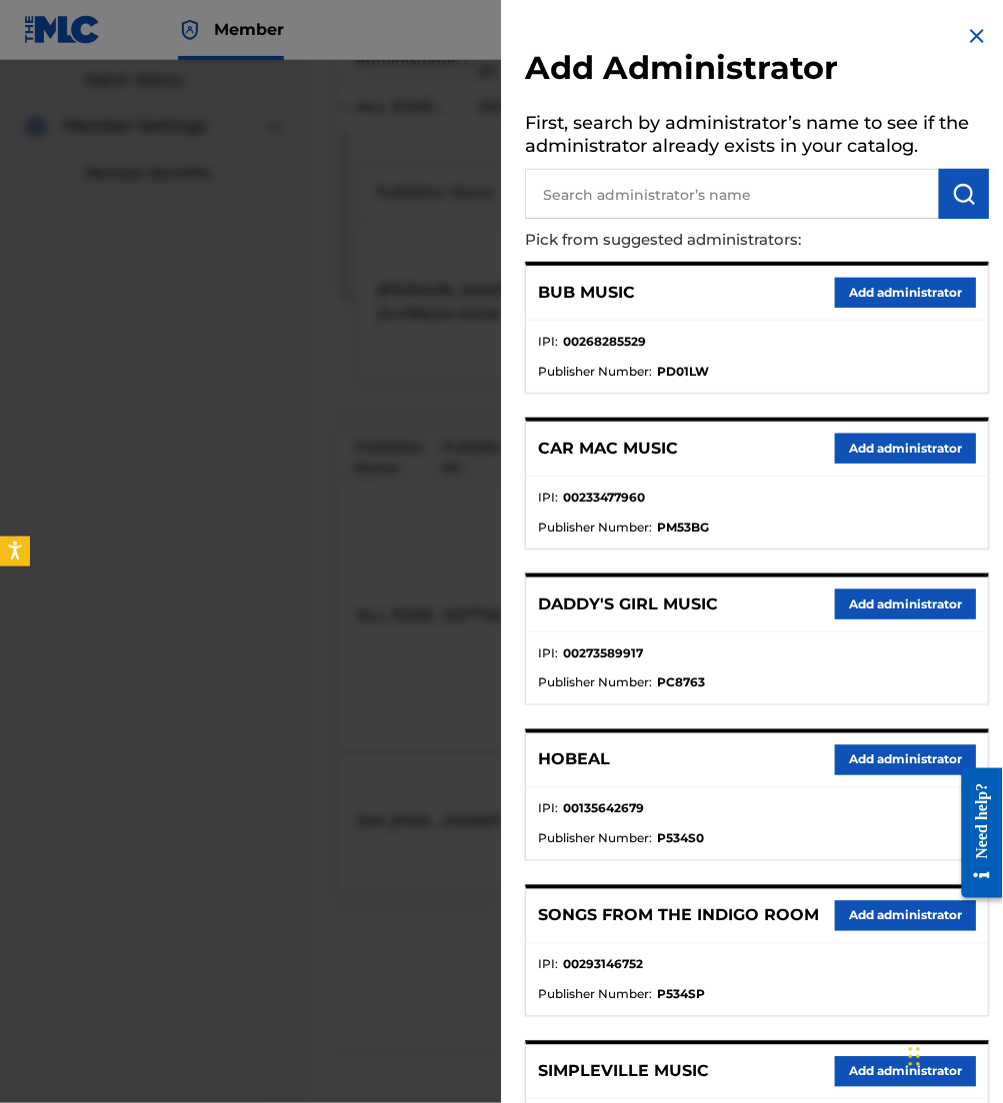
click at [705, 192] on input "text" at bounding box center [732, 194] width 414 height 50
type input "be essent"
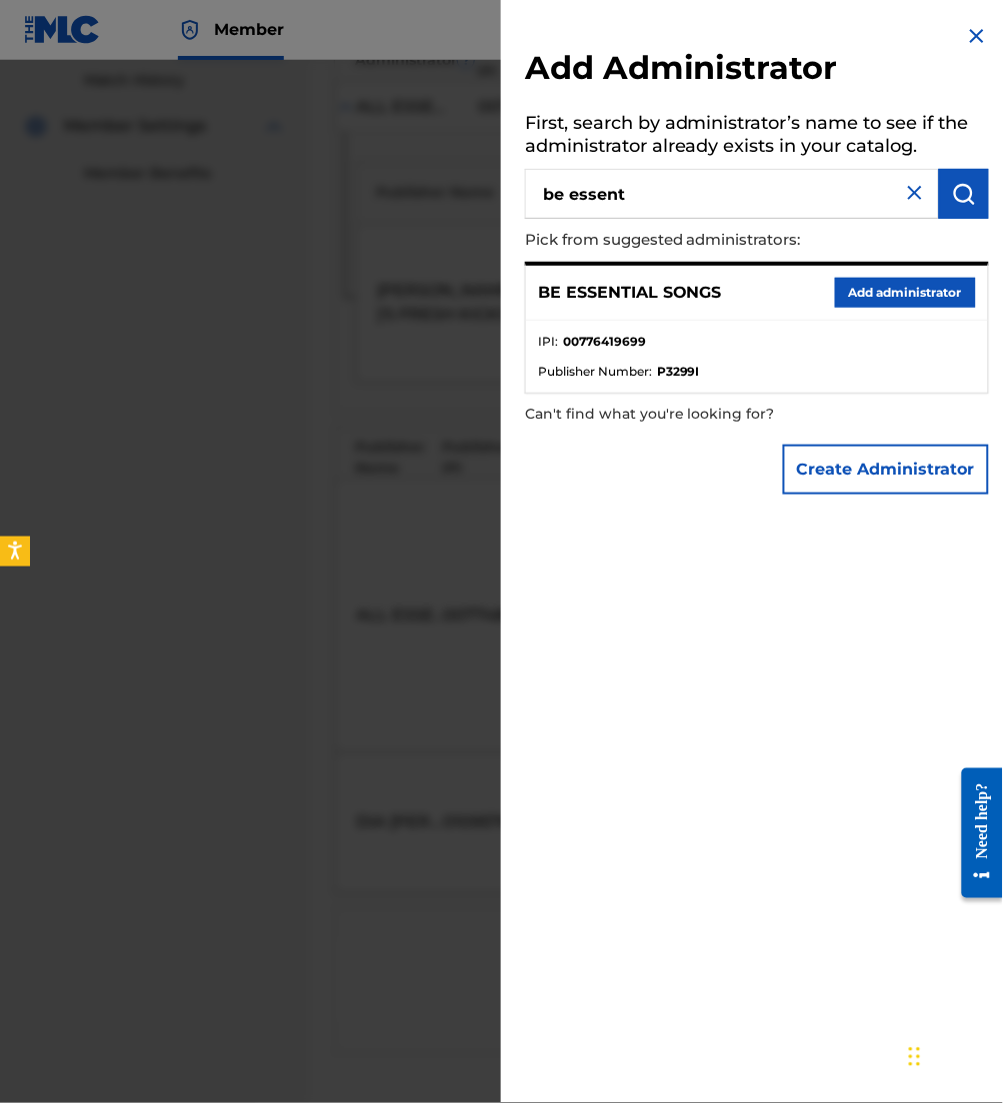
click at [919, 287] on button "Add administrator" at bounding box center [905, 293] width 141 height 30
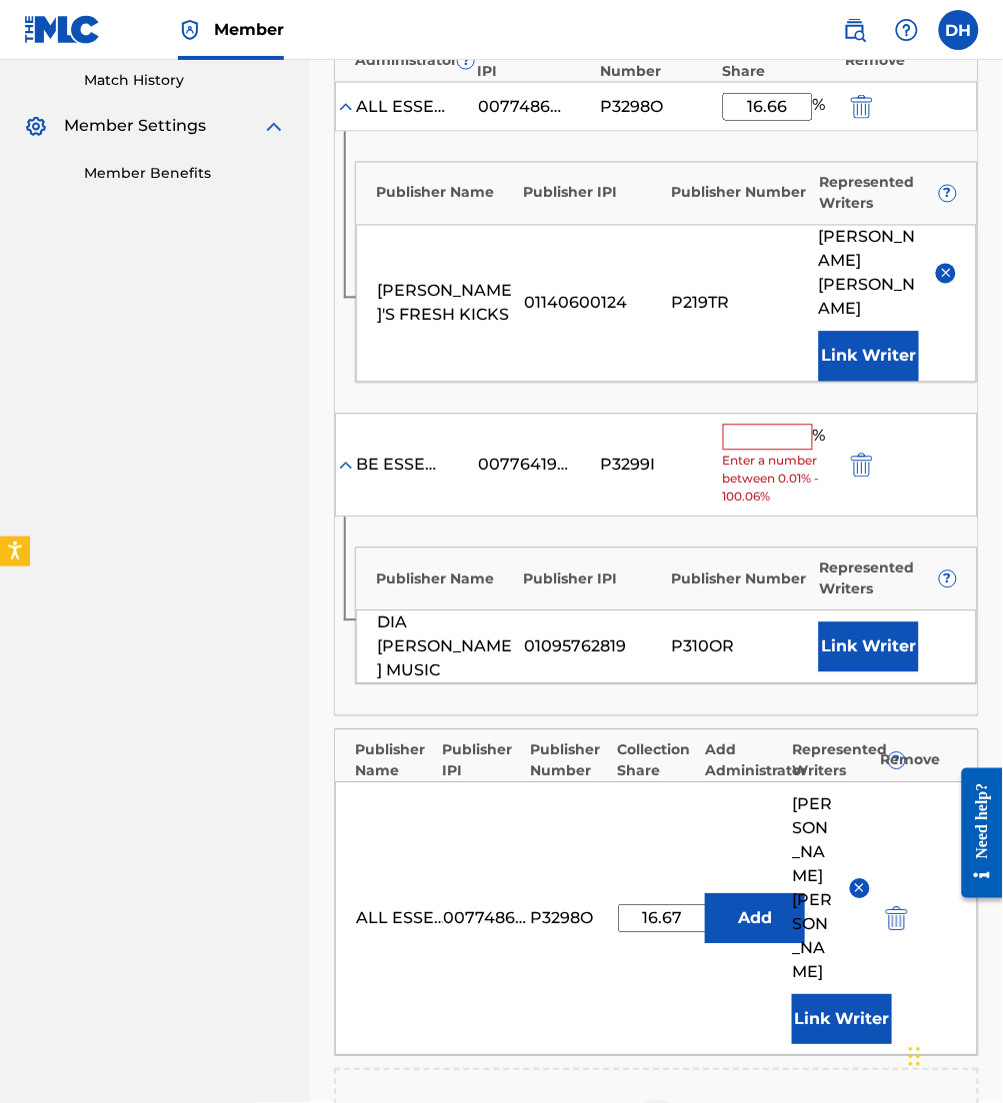
click at [764, 425] on input "text" at bounding box center [768, 438] width 90 height 26
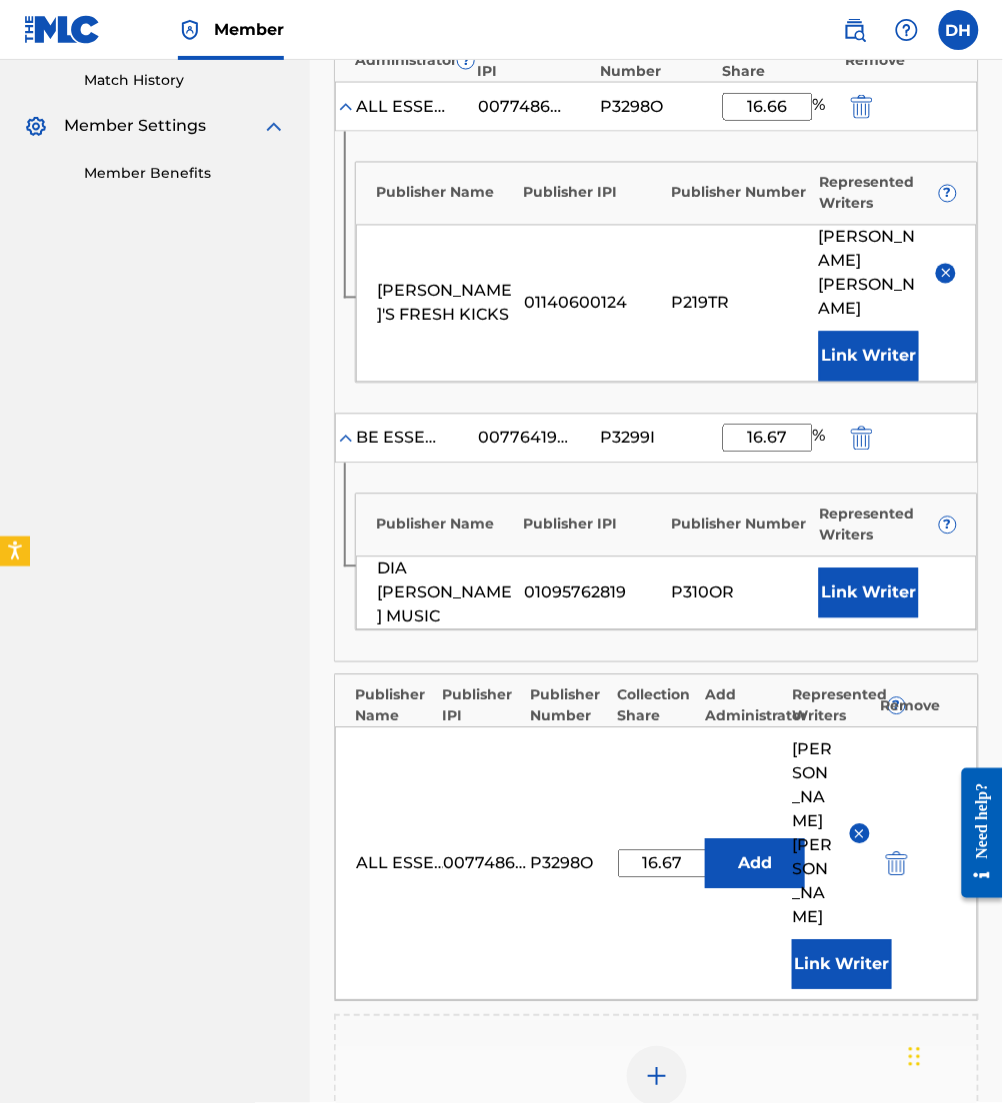
type input "16.67"
click at [870, 569] on button "Link Writer" at bounding box center [869, 594] width 100 height 50
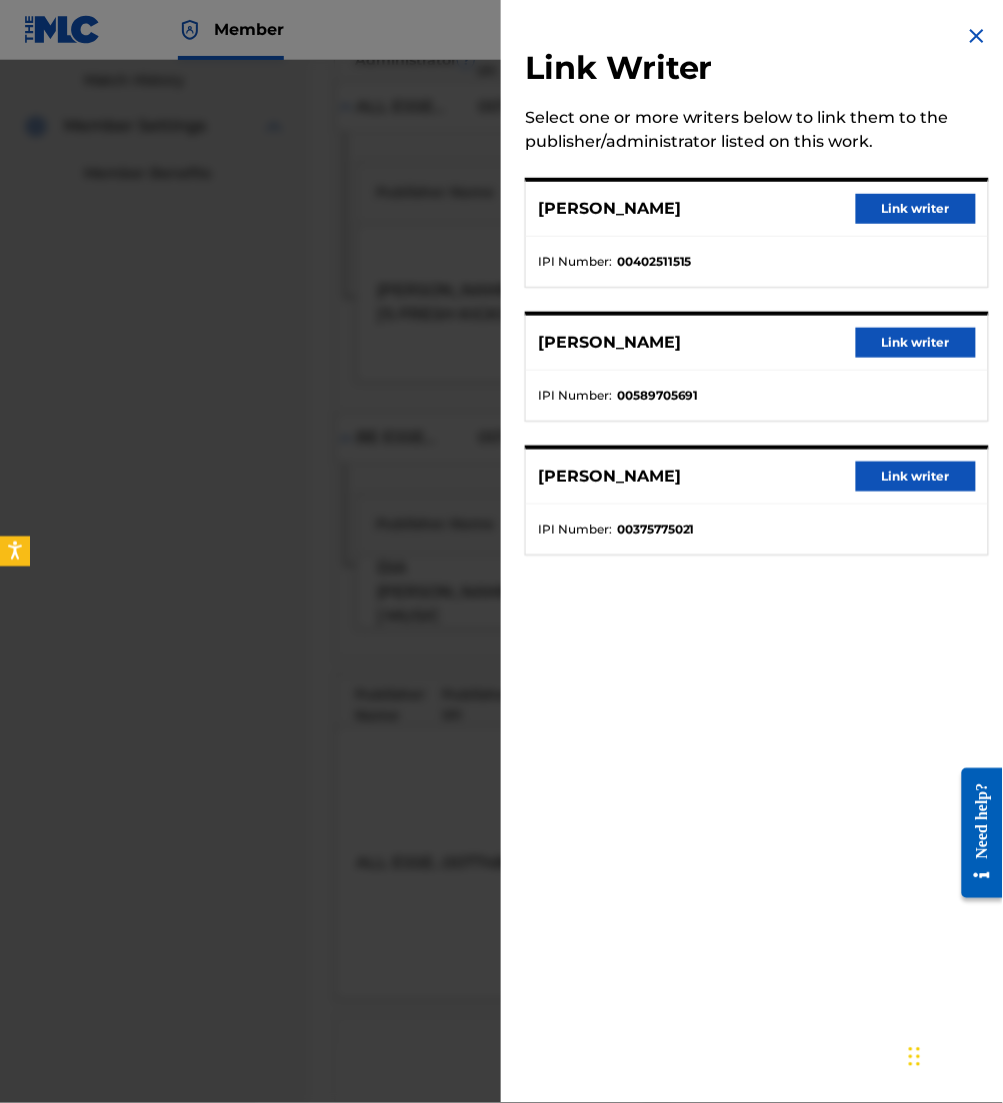
click at [904, 473] on button "Link writer" at bounding box center [916, 477] width 120 height 30
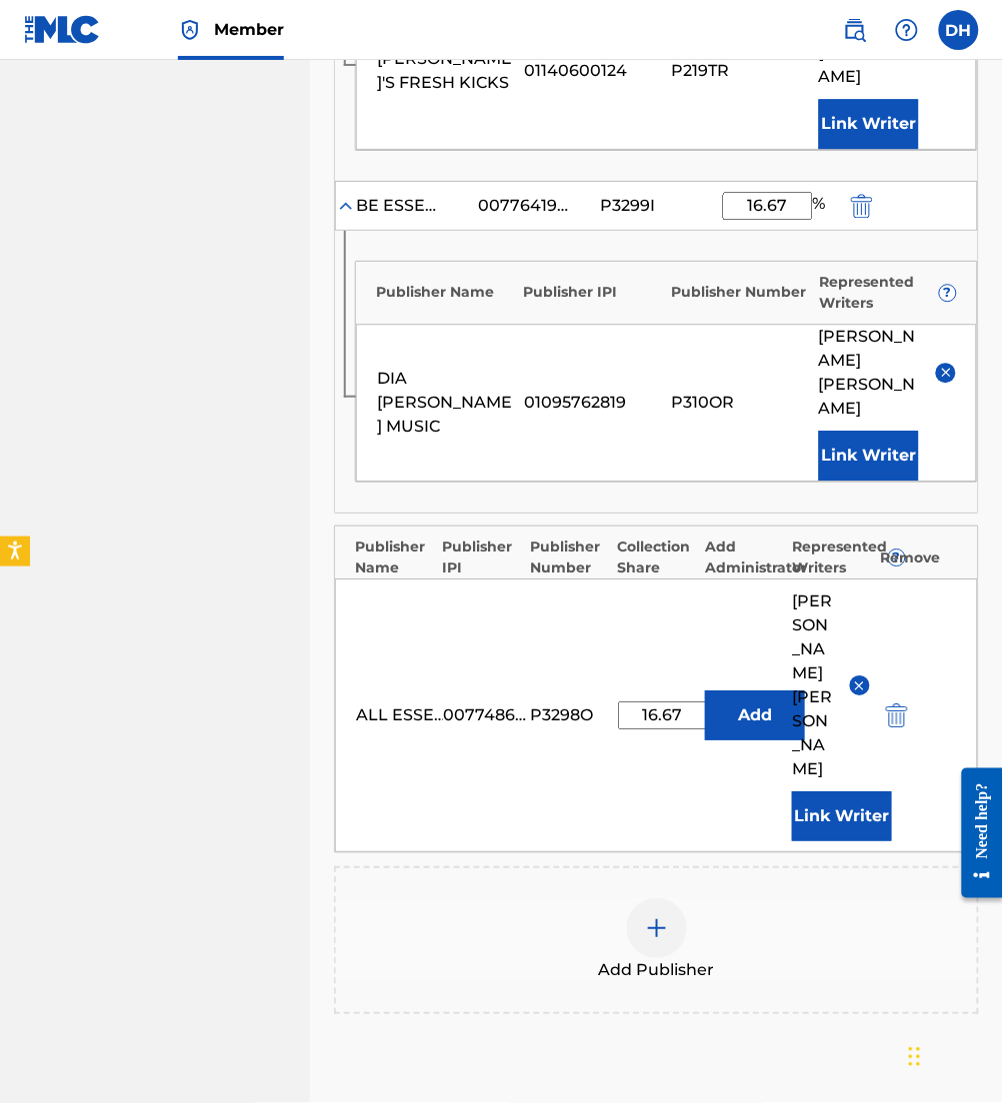
scroll to position [788, 0]
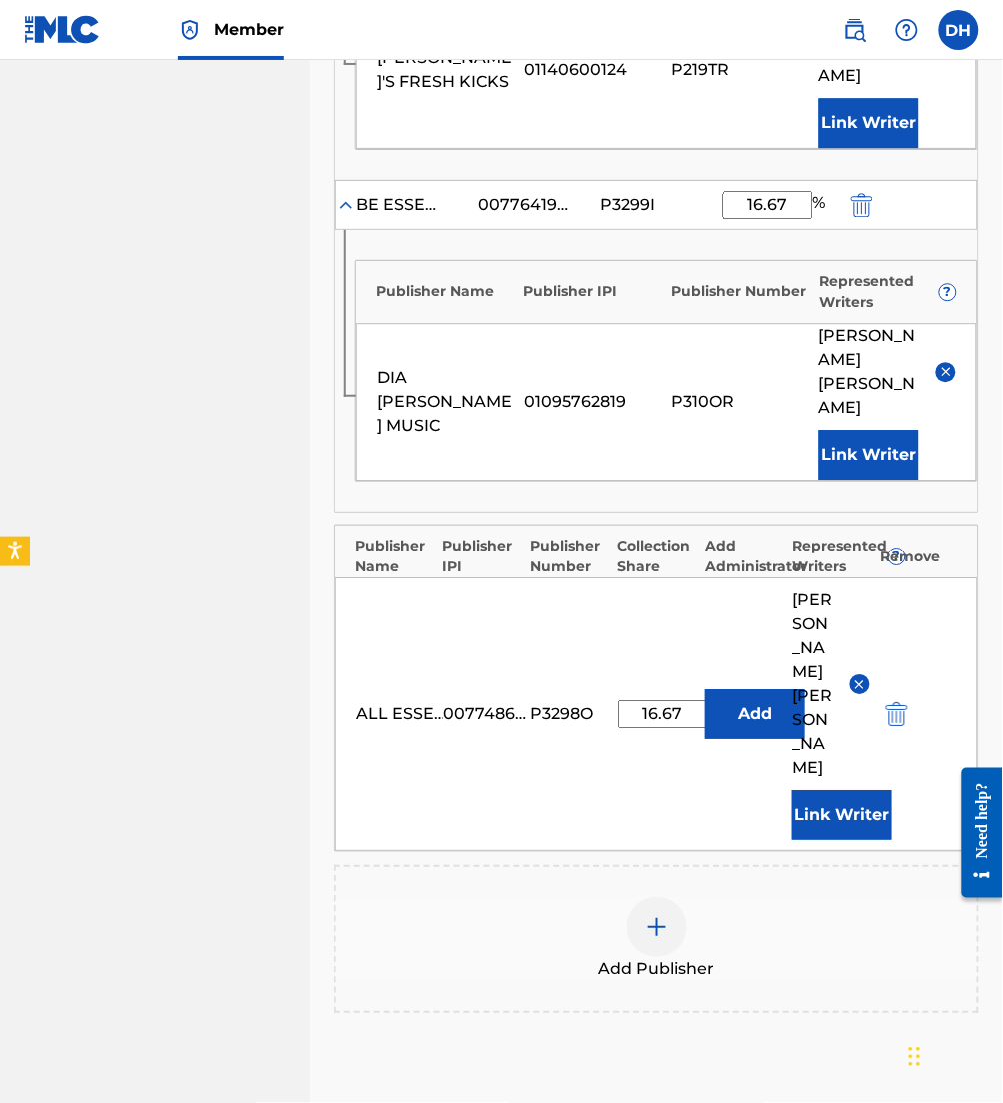
click at [670, 898] on div at bounding box center [657, 928] width 60 height 60
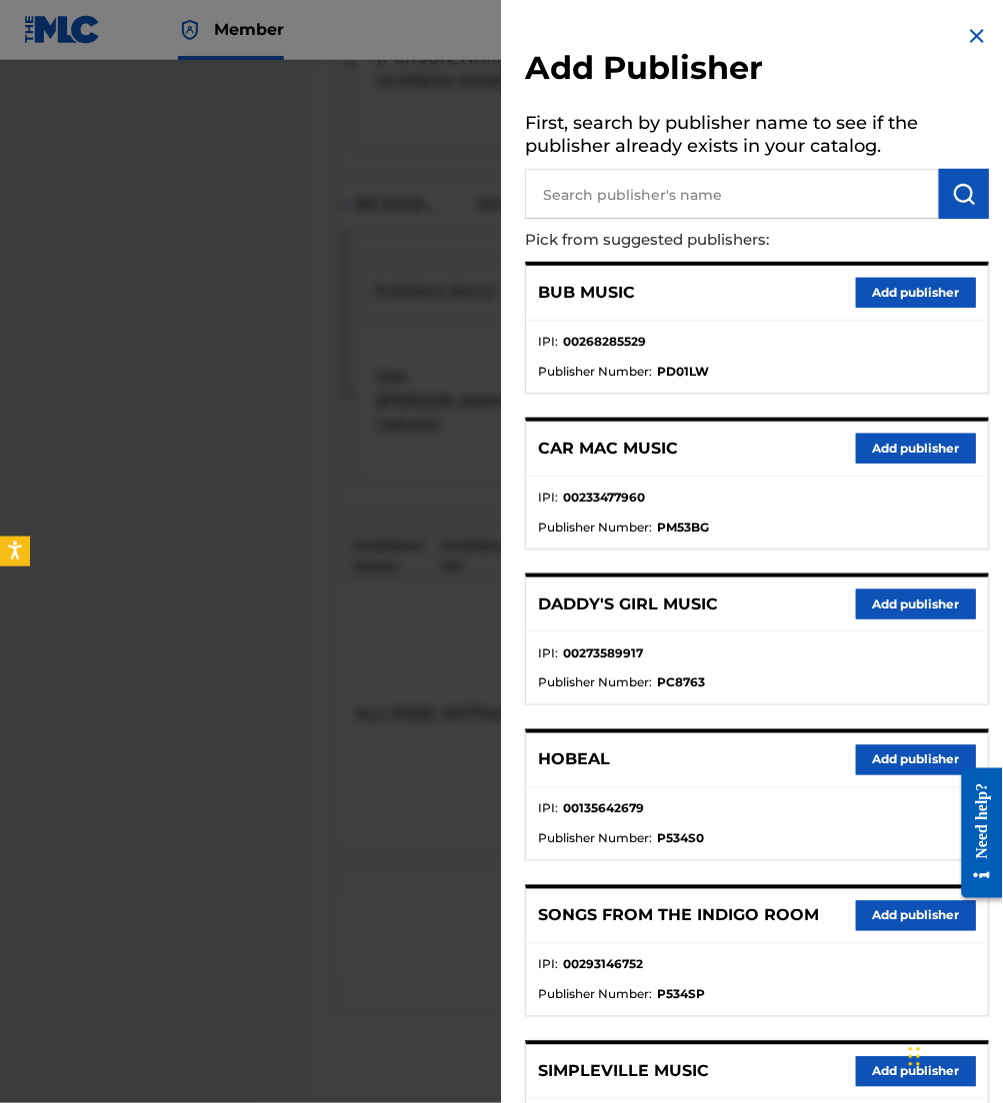
click at [667, 219] on p "Pick from suggested publishers:" at bounding box center [700, 240] width 350 height 43
click at [662, 208] on input "text" at bounding box center [732, 194] width 414 height 50
type input "maverick city"
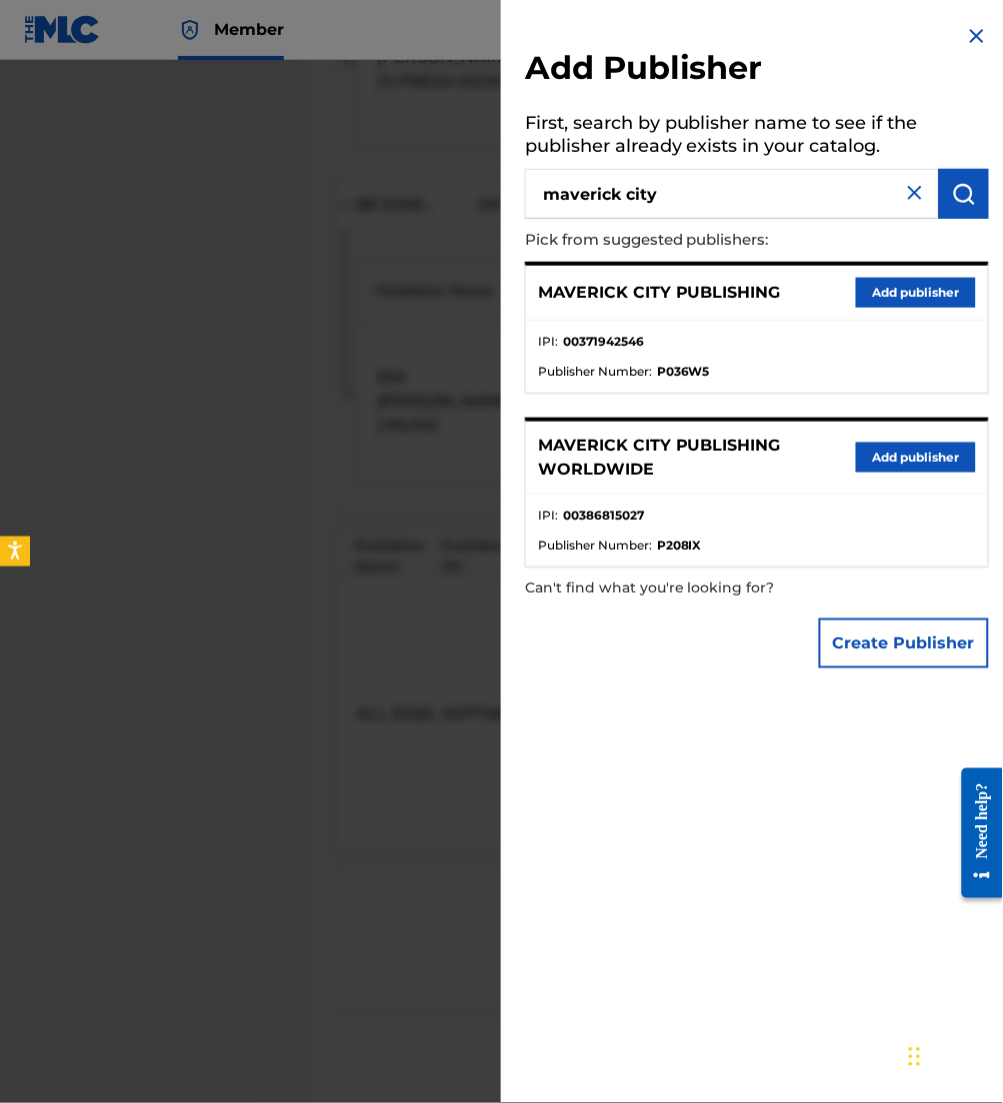
click at [874, 298] on button "Add publisher" at bounding box center [916, 293] width 120 height 30
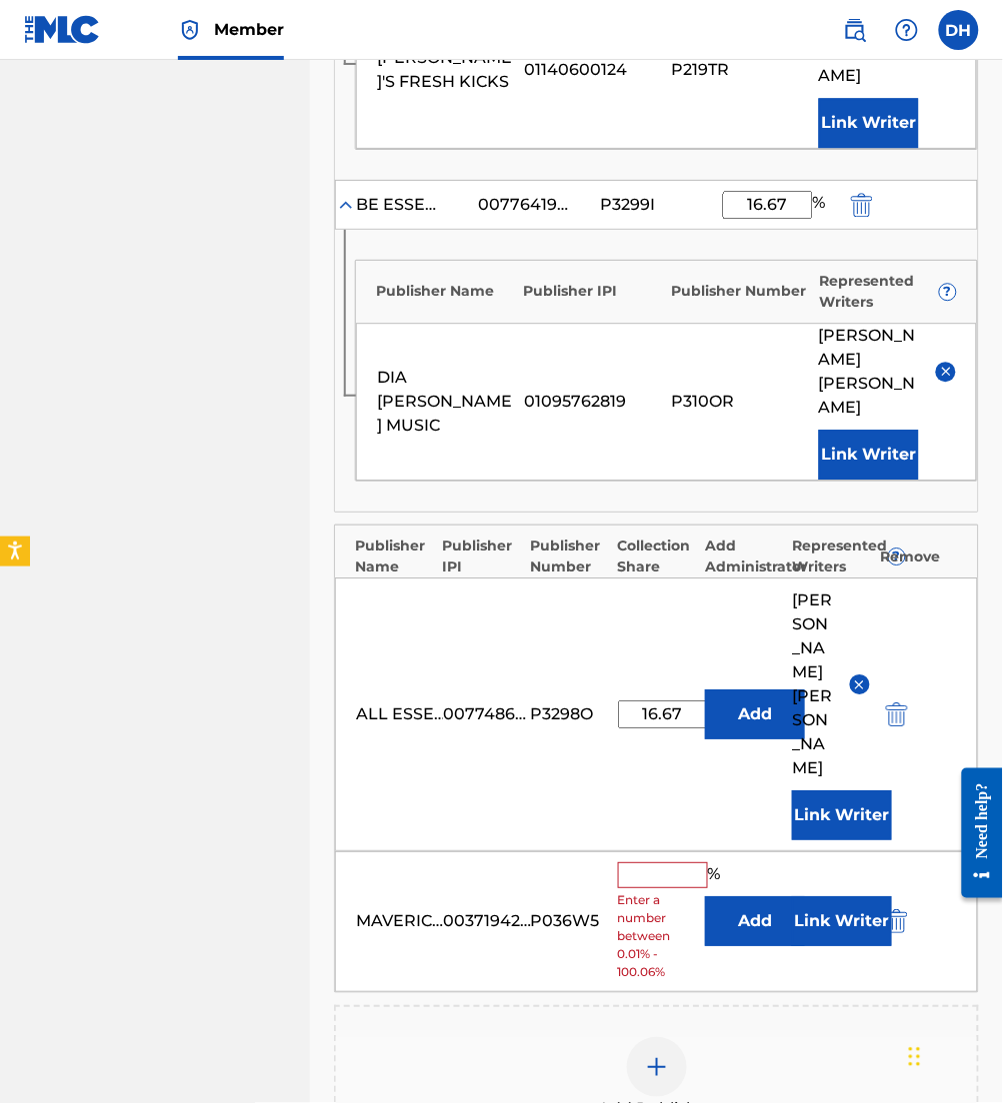
click at [743, 897] on button "Add" at bounding box center [755, 922] width 100 height 50
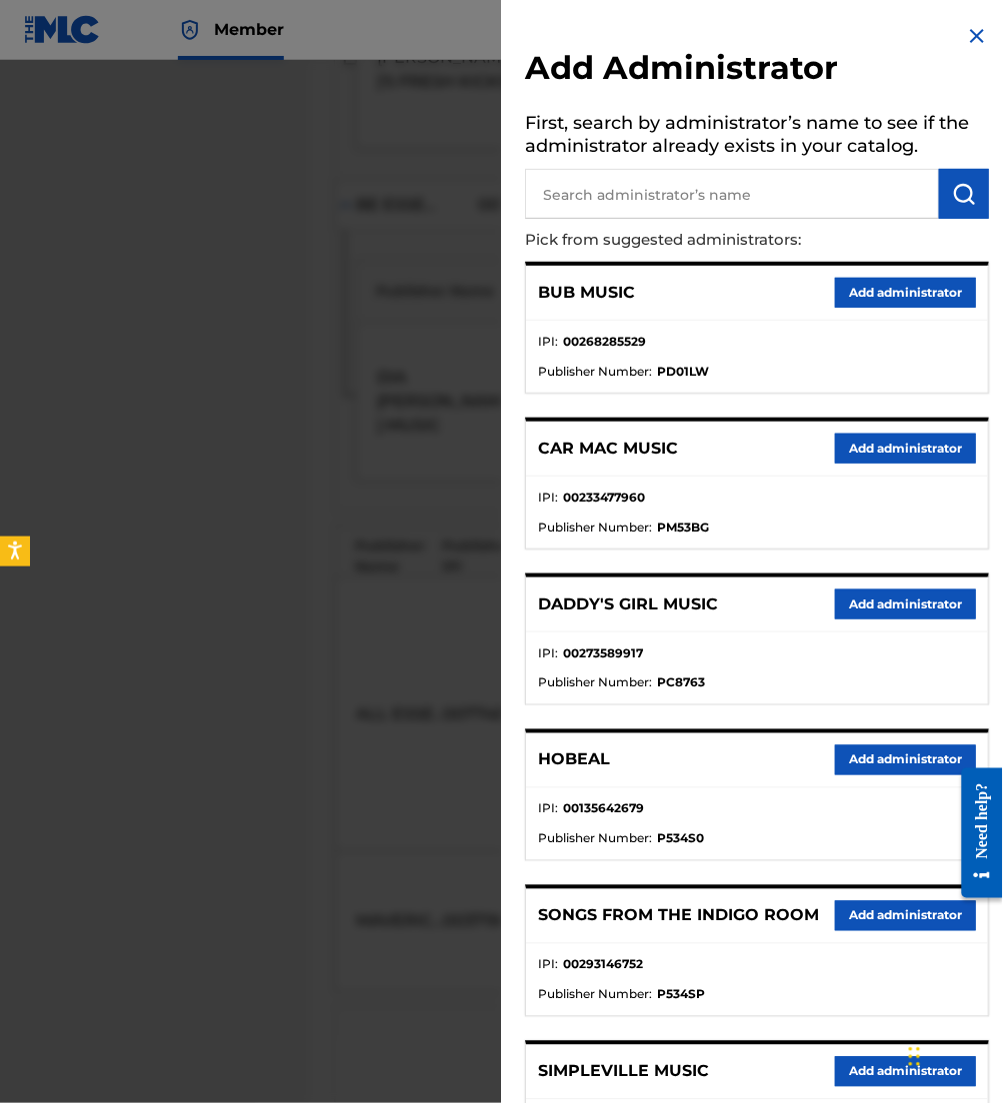
click at [661, 202] on input "text" at bounding box center [732, 194] width 414 height 50
type input "be essent"
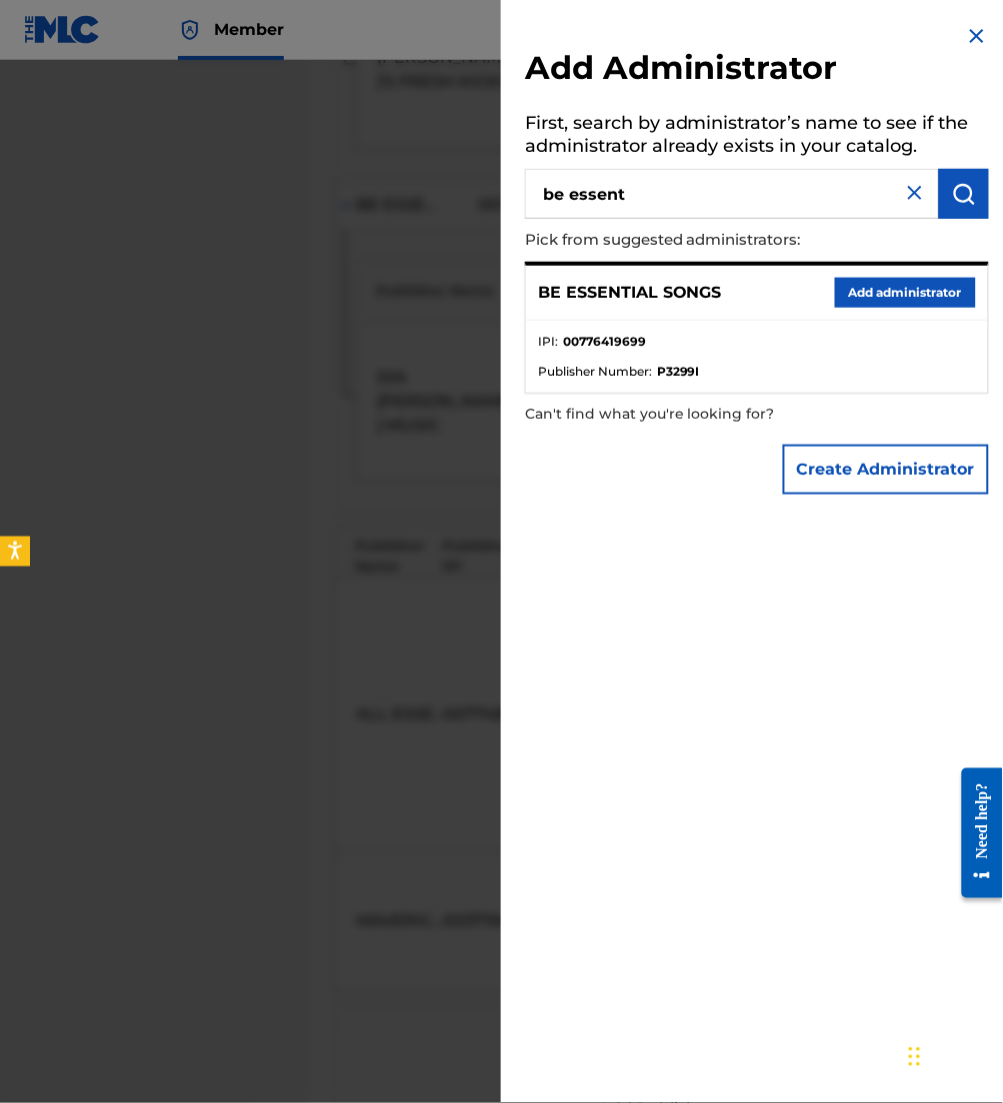
click at [878, 284] on button "Add administrator" at bounding box center [905, 293] width 141 height 30
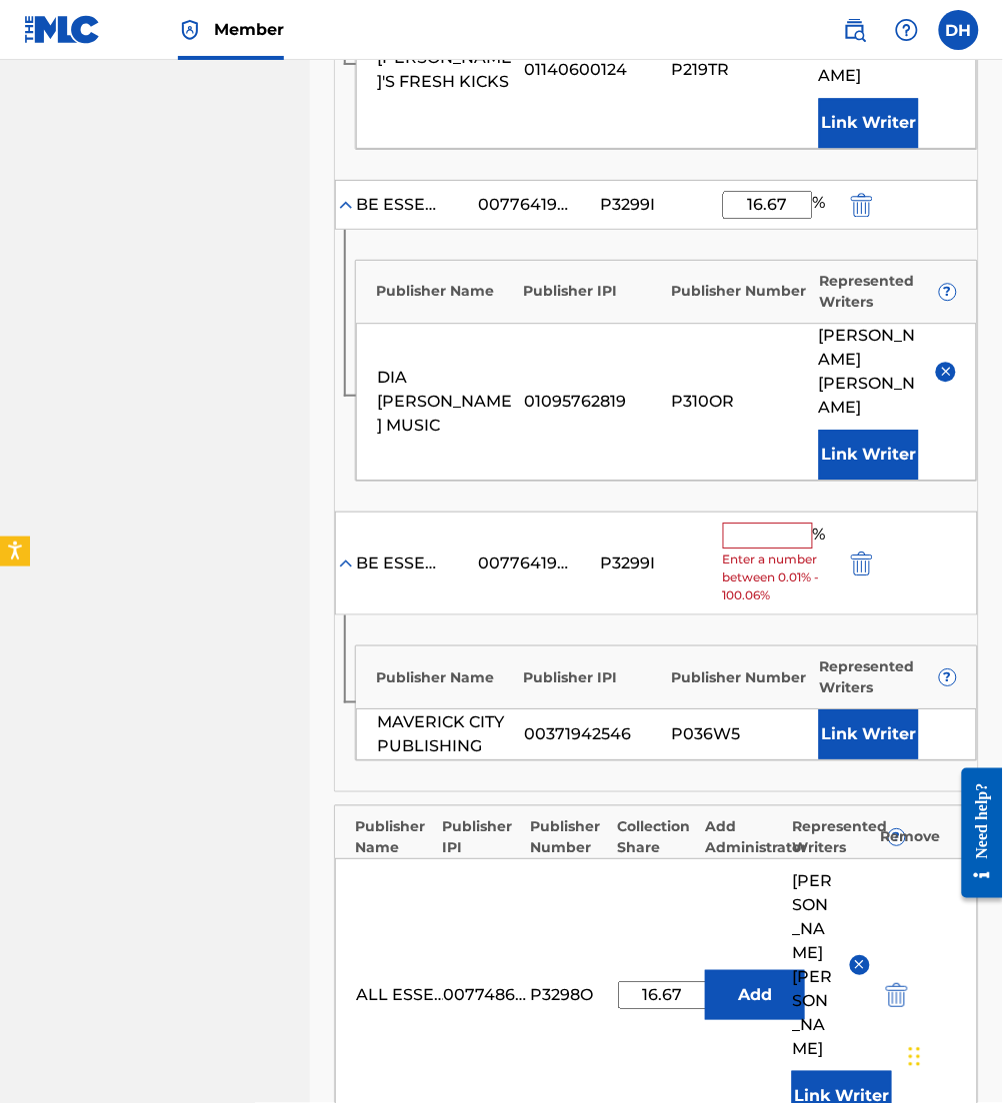
click at [773, 523] on input "text" at bounding box center [768, 536] width 90 height 26
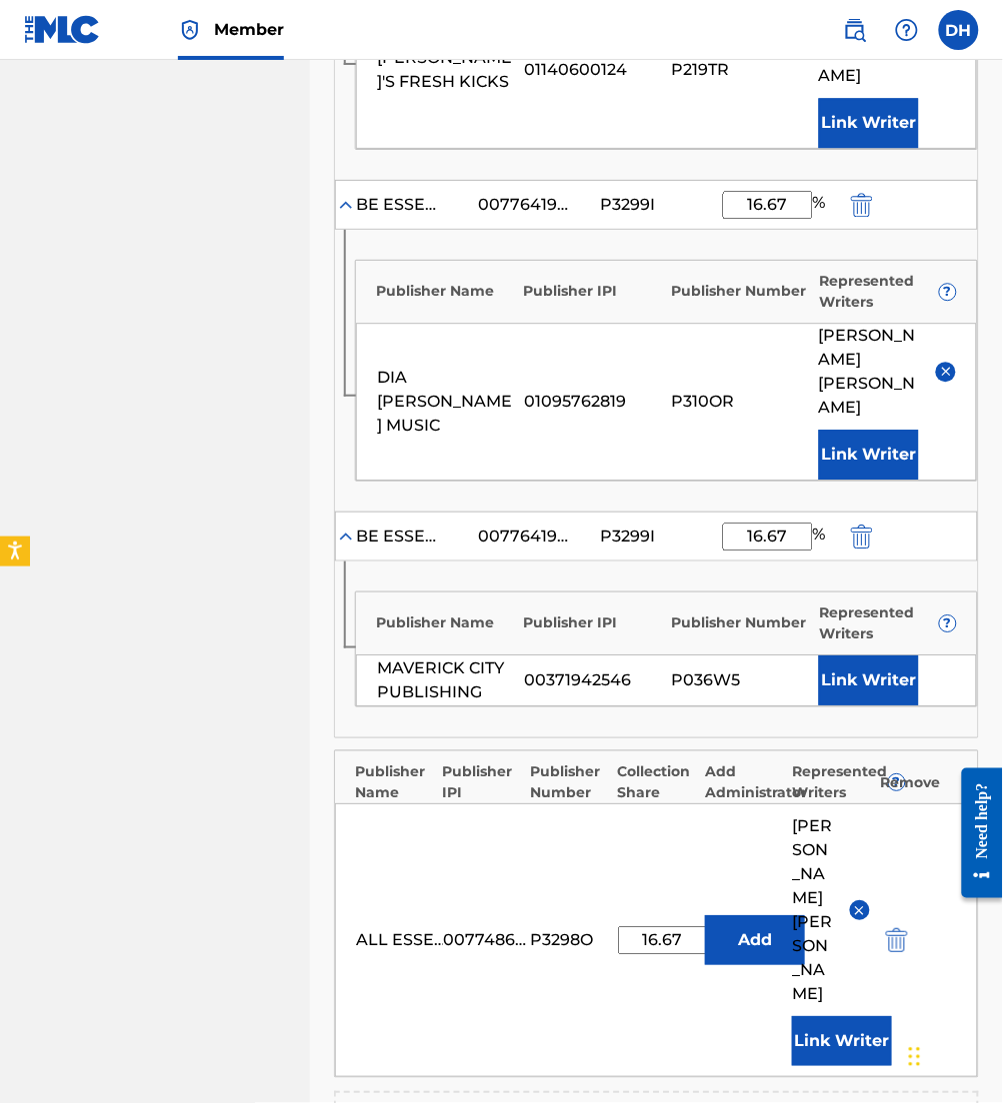
type input "16.67"
click at [890, 656] on button "Link Writer" at bounding box center [869, 681] width 100 height 50
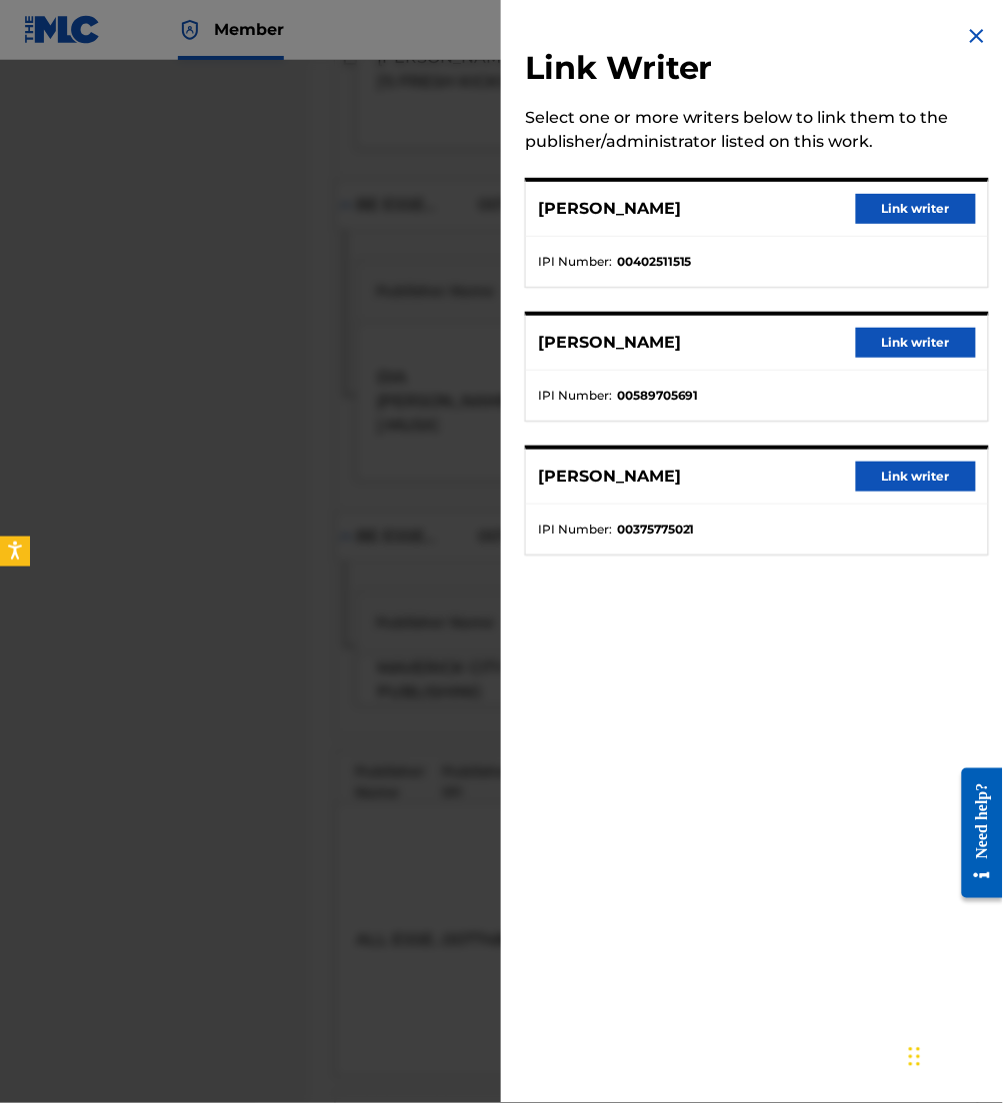
click at [932, 482] on button "Link writer" at bounding box center [916, 477] width 120 height 30
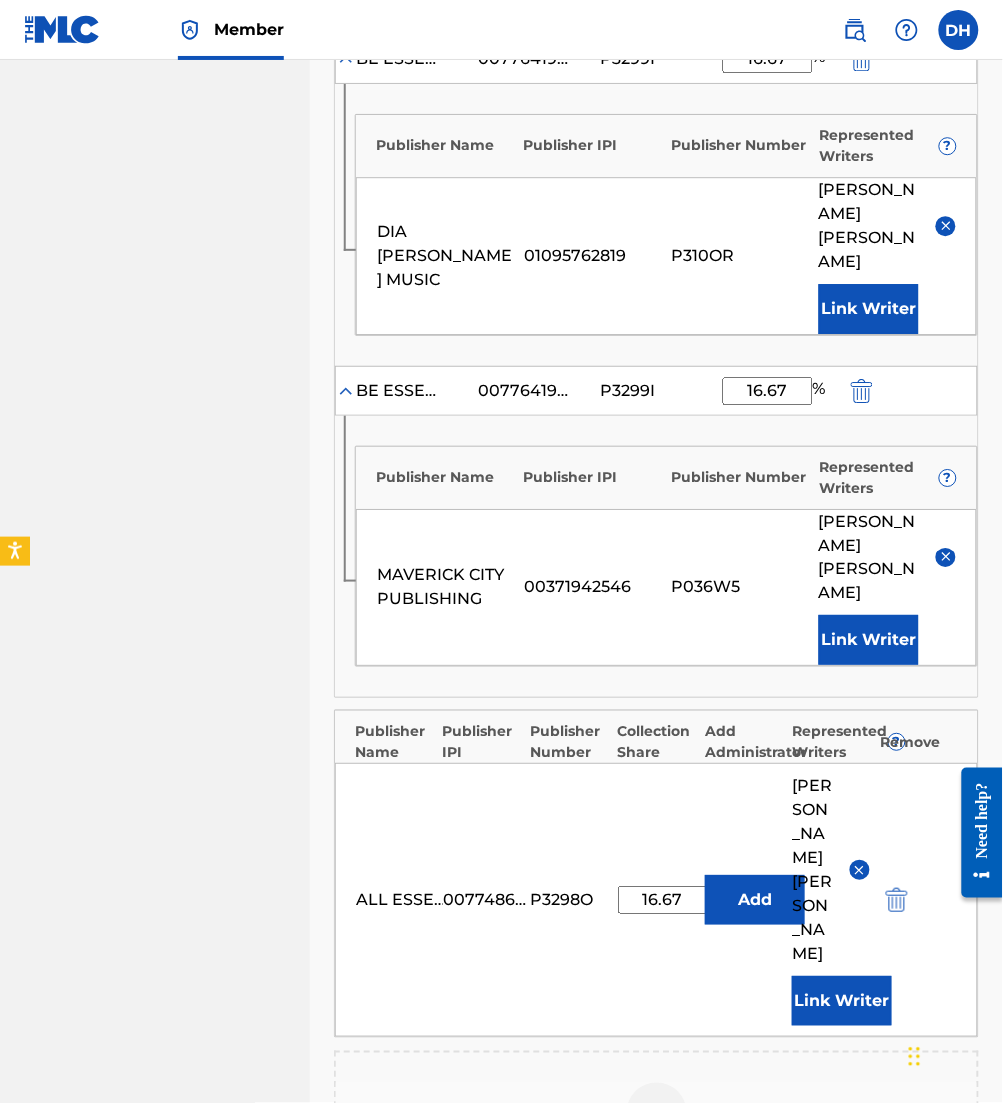
scroll to position [1191, 0]
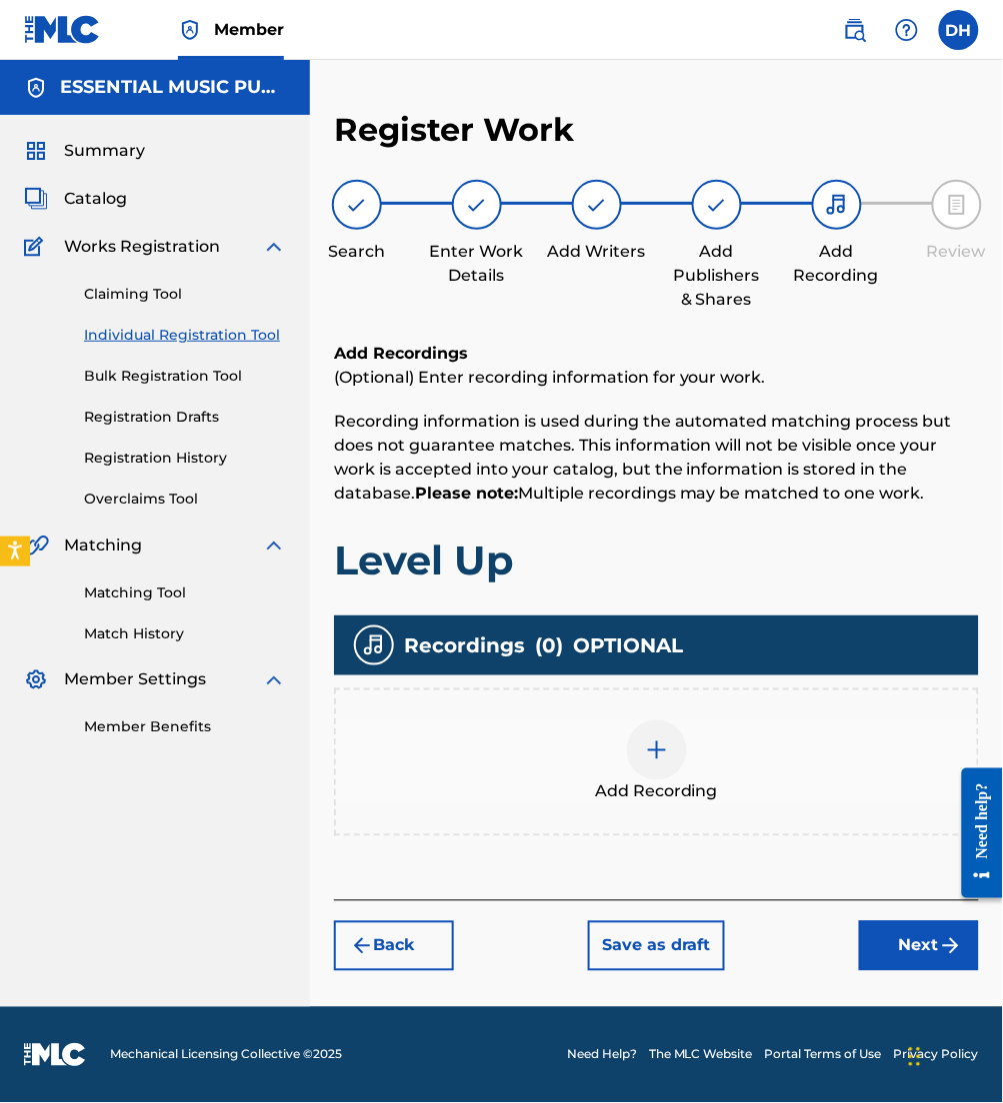
click at [563, 1053] on div "Need Help? The MLC Website Portal Terms of Use Privacy Policy" at bounding box center [767, 1056] width 424 height 18
click at [920, 940] on button "Next" at bounding box center [919, 947] width 120 height 50
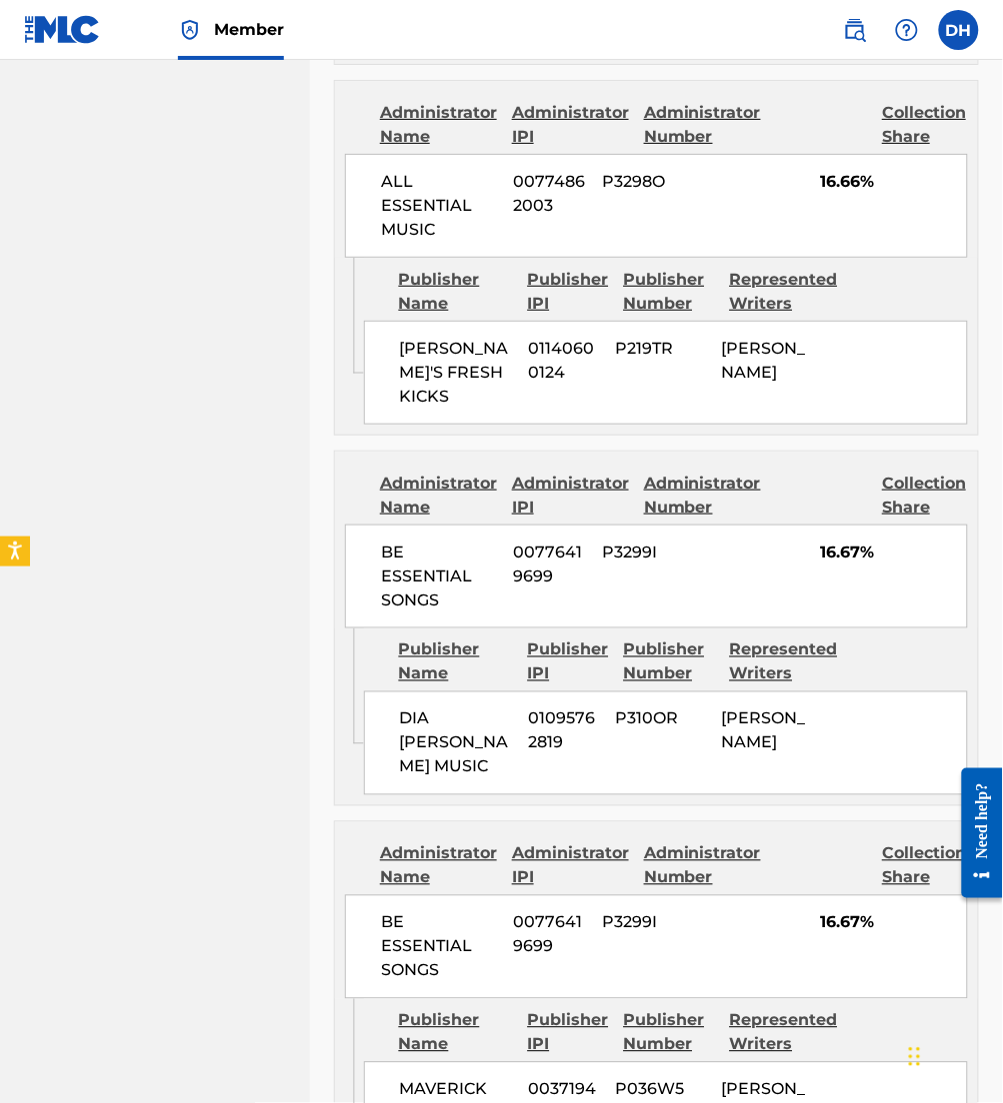
scroll to position [1781, 0]
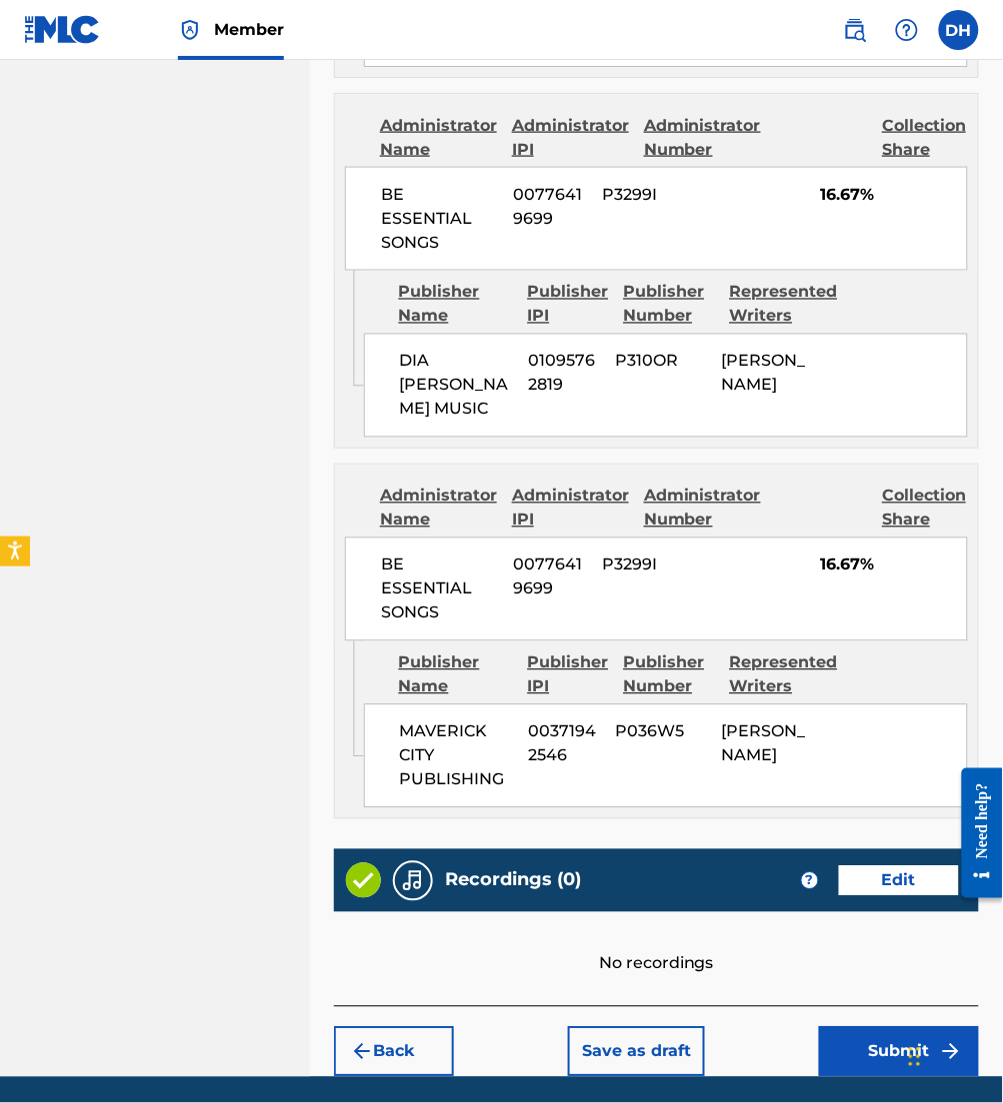
click at [881, 1028] on button "Submit" at bounding box center [899, 1053] width 160 height 50
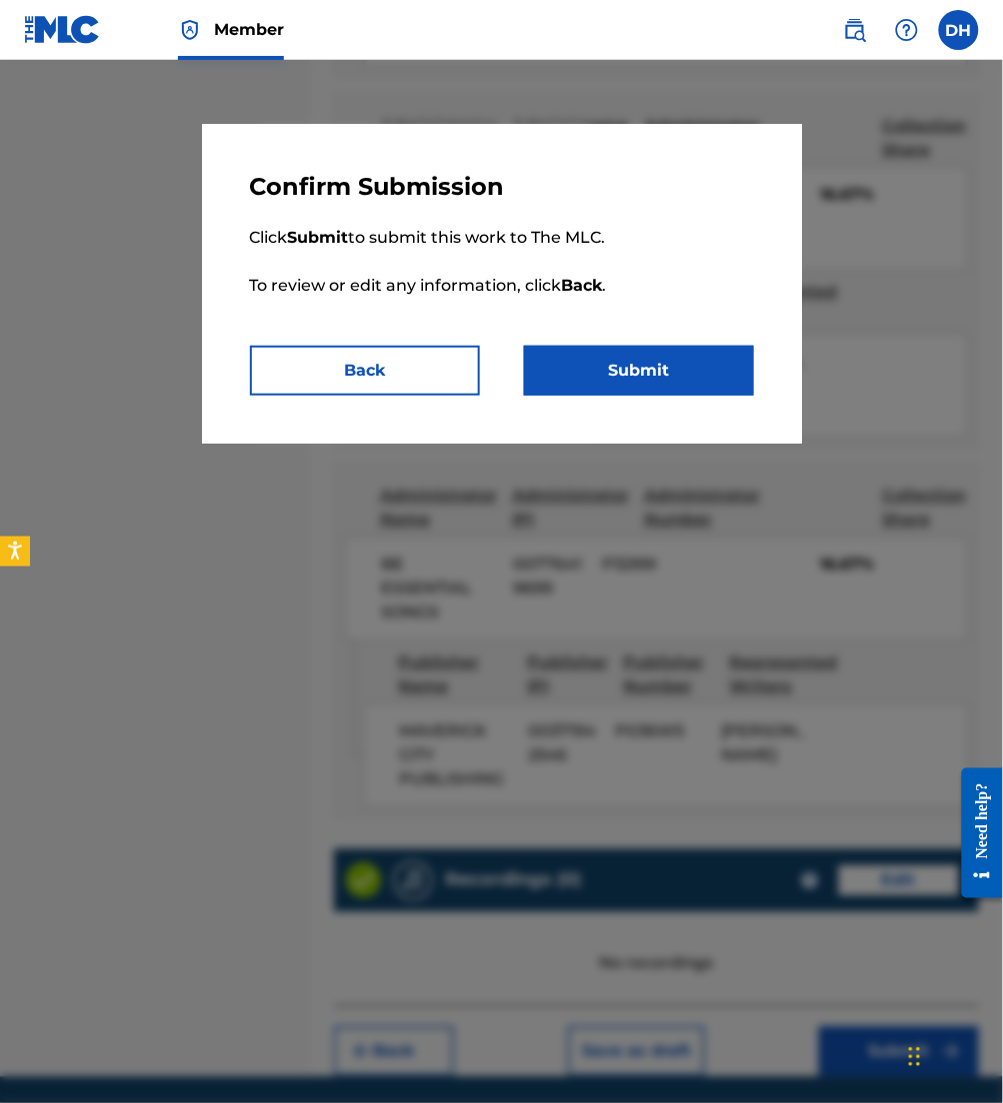
click at [629, 393] on button "Submit" at bounding box center [639, 371] width 230 height 50
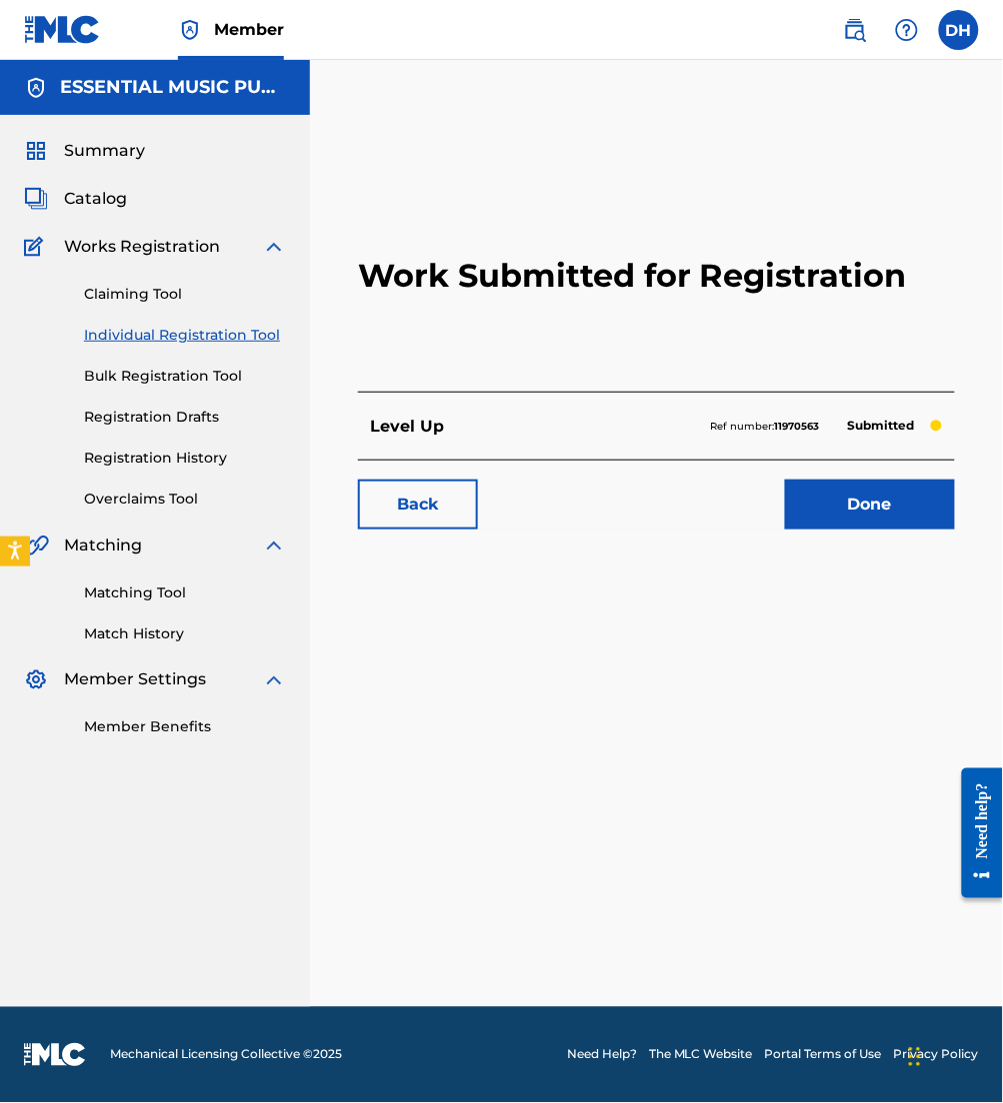
click at [146, 586] on link "Matching Tool" at bounding box center [185, 593] width 202 height 21
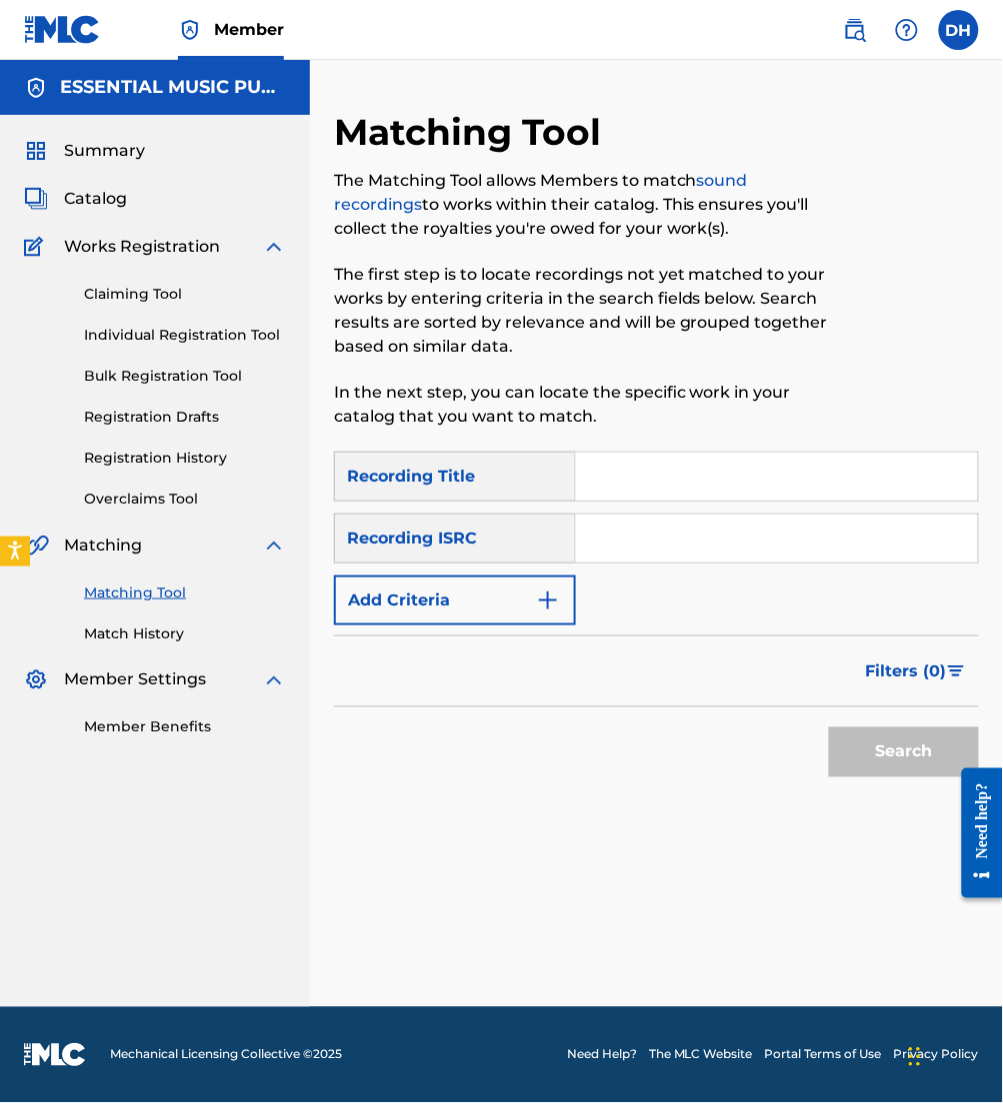
click at [645, 556] on input "Search Form" at bounding box center [777, 539] width 402 height 48
paste input "TC-AFY-21-60251"
click at [829, 728] on button "Search" at bounding box center [904, 753] width 150 height 50
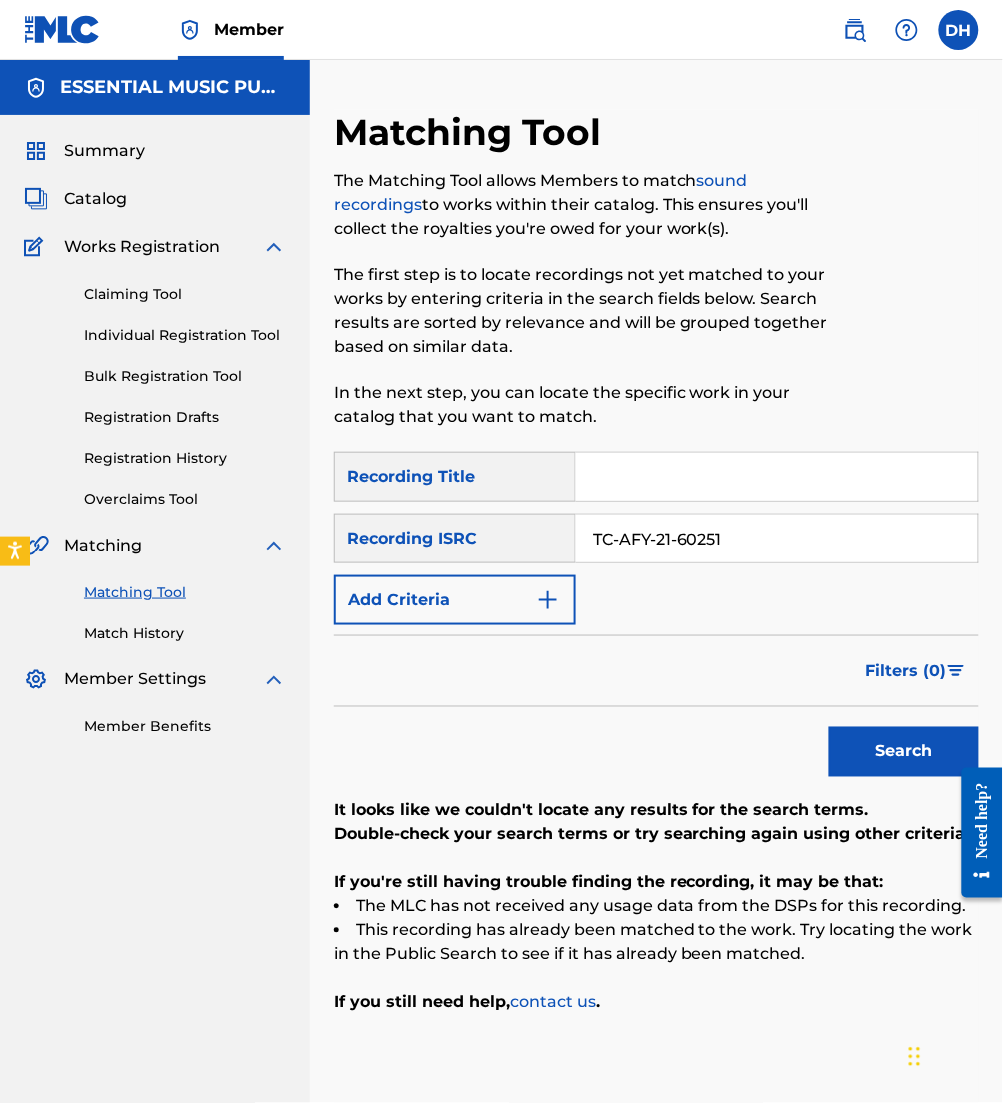
click at [619, 539] on input "TC-AFY-21-60251" at bounding box center [777, 539] width 402 height 48
click at [652, 538] on input "TCAFY-21-60251" at bounding box center [777, 539] width 402 height 48
click at [673, 539] on input "TCAFY21-60251" at bounding box center [777, 539] width 402 height 48
click at [666, 539] on input "TCAFY21-60251" at bounding box center [777, 539] width 402 height 48
click at [590, 538] on input "TCAFY2160251" at bounding box center [777, 539] width 402 height 48
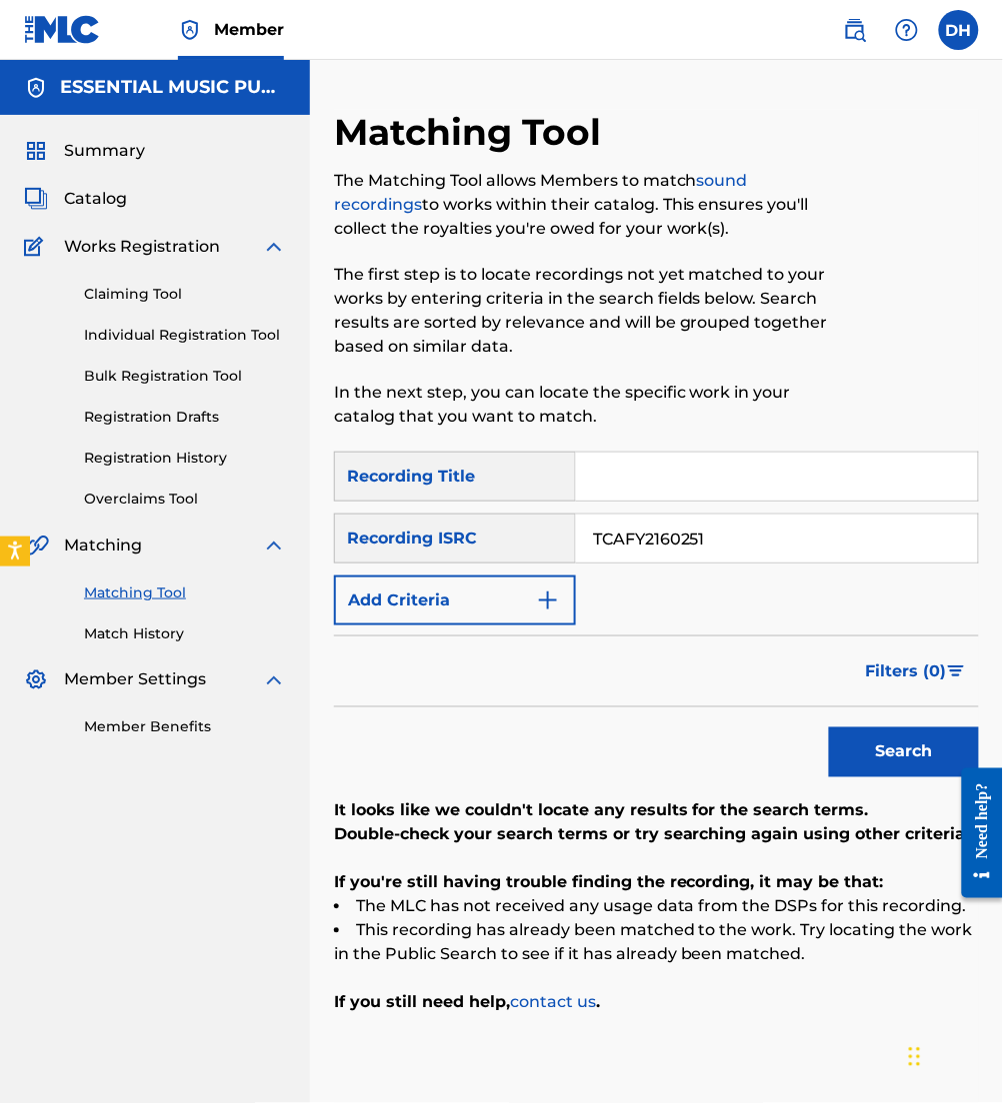
type input "TCAFY2160251"
click at [829, 728] on button "Search" at bounding box center [904, 753] width 150 height 50
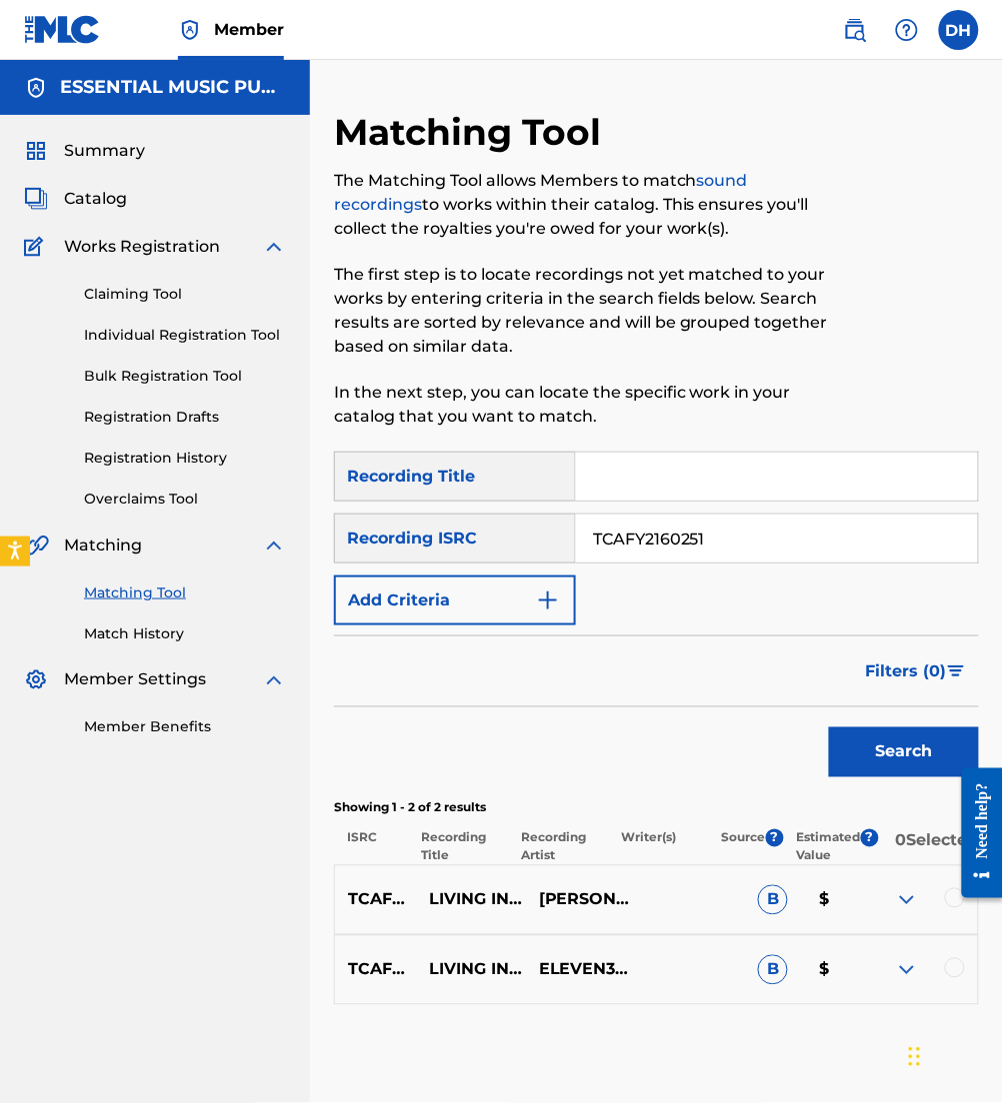
scroll to position [109, 0]
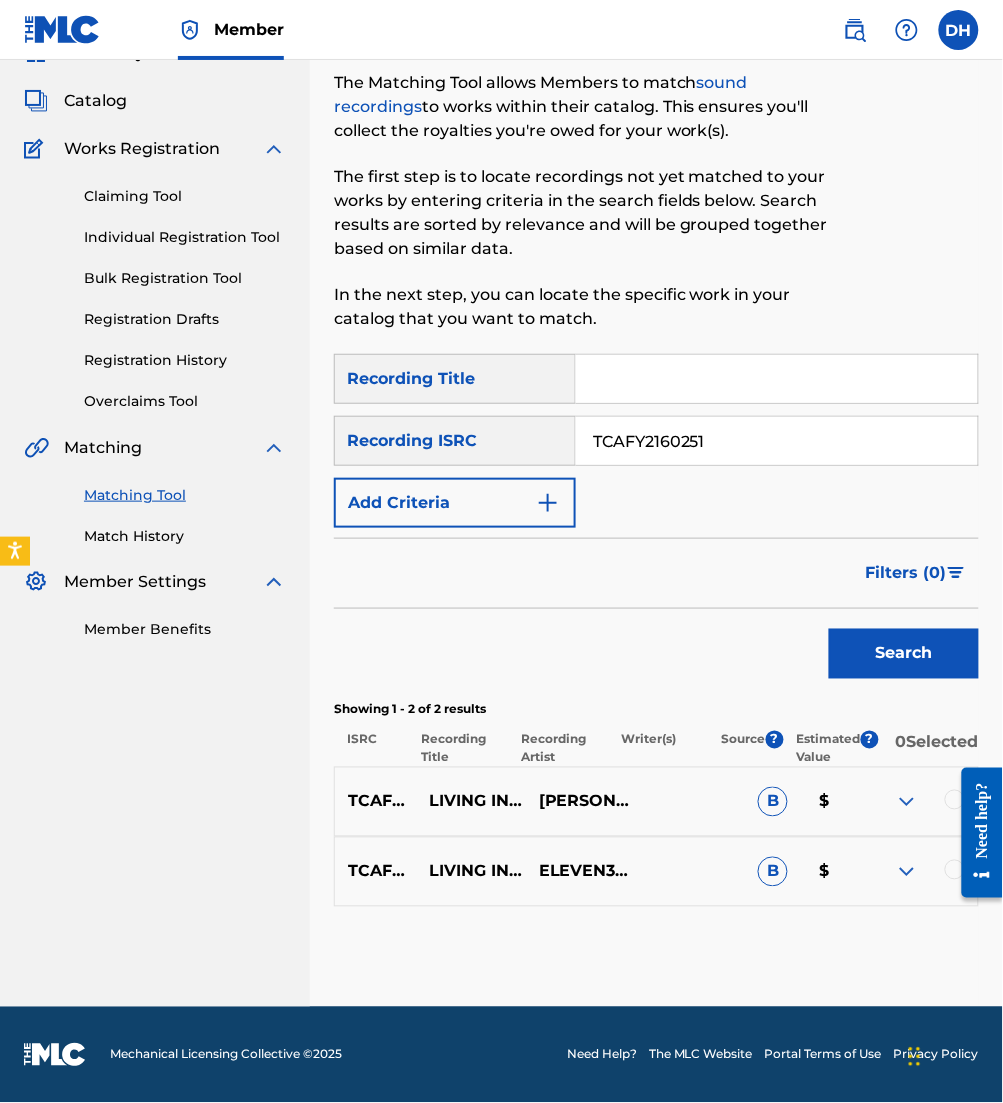
click at [948, 802] on div at bounding box center [974, 833] width 56 height 161
click at [946, 818] on div "TCAFY2160251 LIVING IN ME CAYLA CALLAWAY & ELEVEN32 MUSIC B $" at bounding box center [656, 803] width 645 height 70
click at [946, 808] on div at bounding box center [923, 803] width 110 height 24
click at [948, 863] on div at bounding box center [974, 833] width 56 height 161
click at [963, 883] on div "Need help?" at bounding box center [981, 833] width 41 height 130
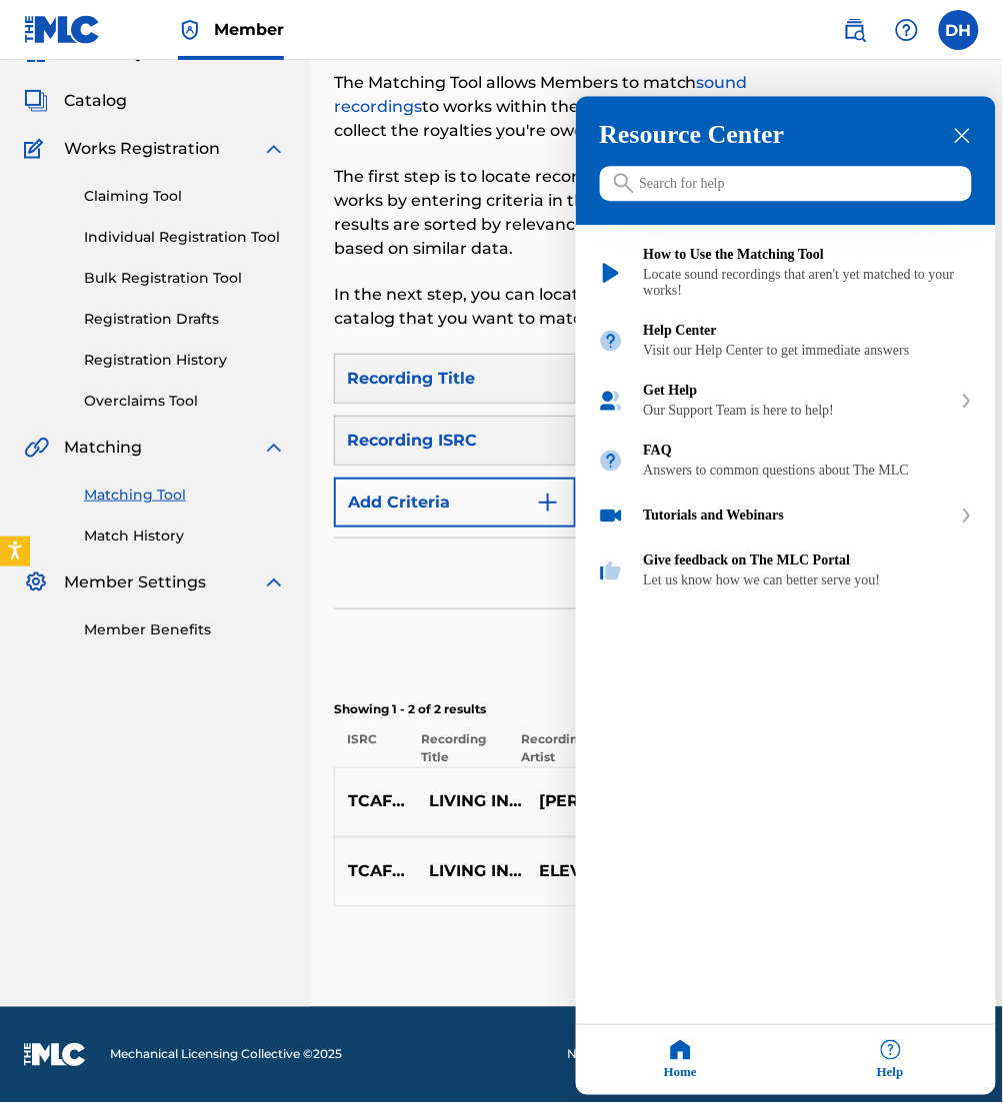
click at [345, 830] on div at bounding box center [501, 551] width 1003 height 1103
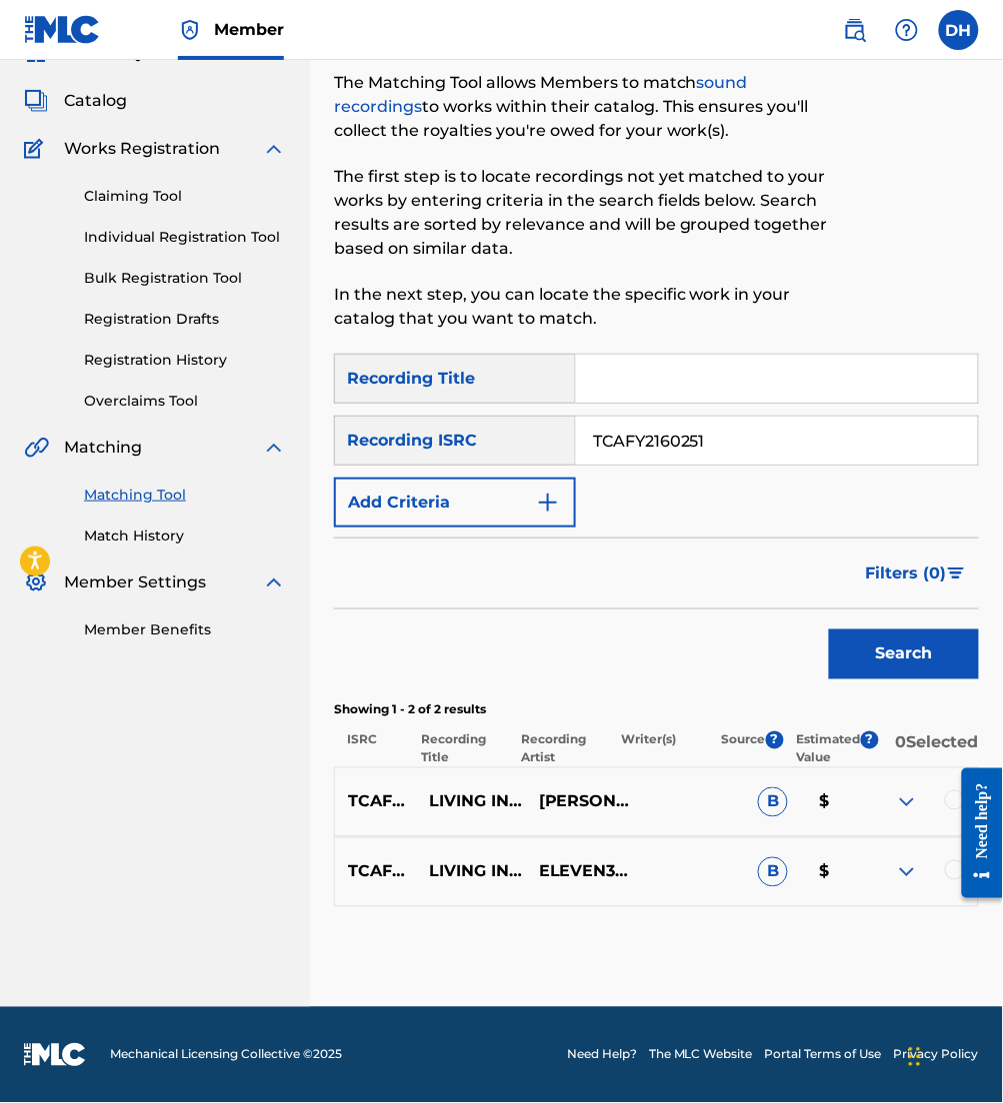
scroll to position [0, 0]
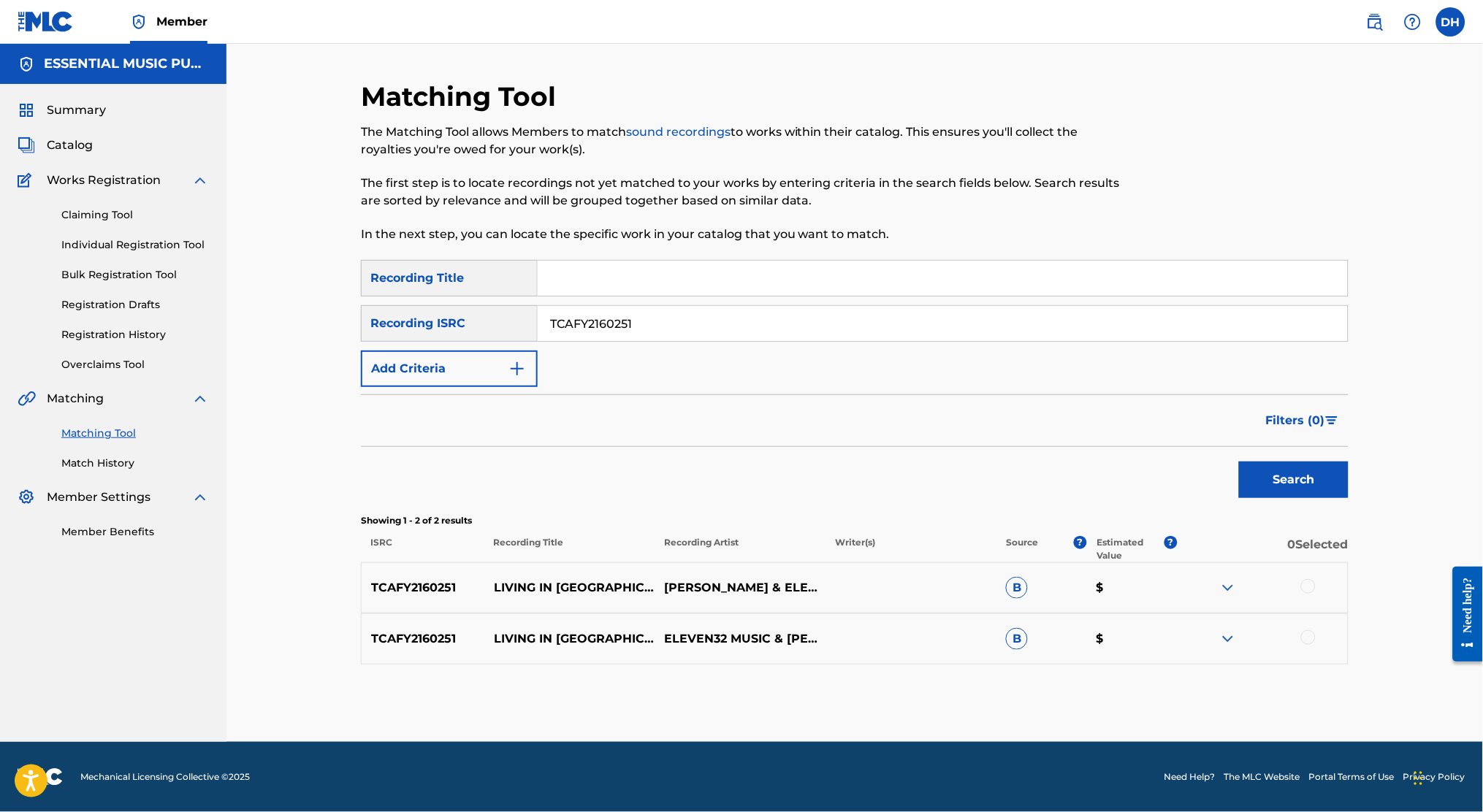
click at [1300, 594] on div at bounding box center [1262, 588] width 171 height 18
click at [1308, 595] on div at bounding box center [1262, 588] width 171 height 18
click at [1306, 588] on div at bounding box center [1308, 587] width 15 height 15
click at [1307, 637] on div at bounding box center [1308, 638] width 15 height 15
click at [1052, 712] on button "Match 2 Groups" at bounding box center [1026, 694] width 162 height 37
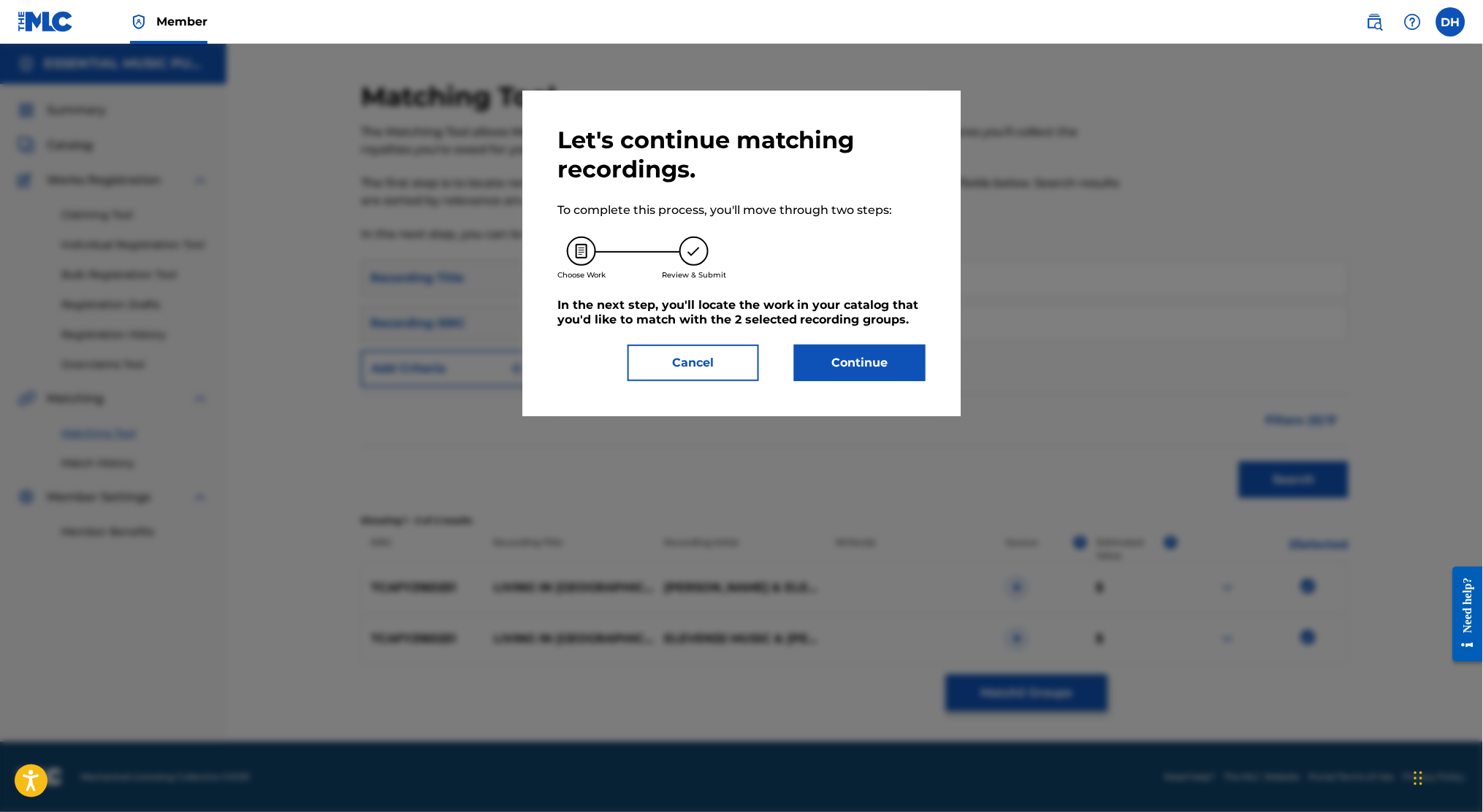
click at [848, 387] on div "Let's continue matching recordings. To complete this process, you'll move throu…" at bounding box center [742, 254] width 439 height 326
click at [872, 363] on button "Continue" at bounding box center [860, 363] width 132 height 37
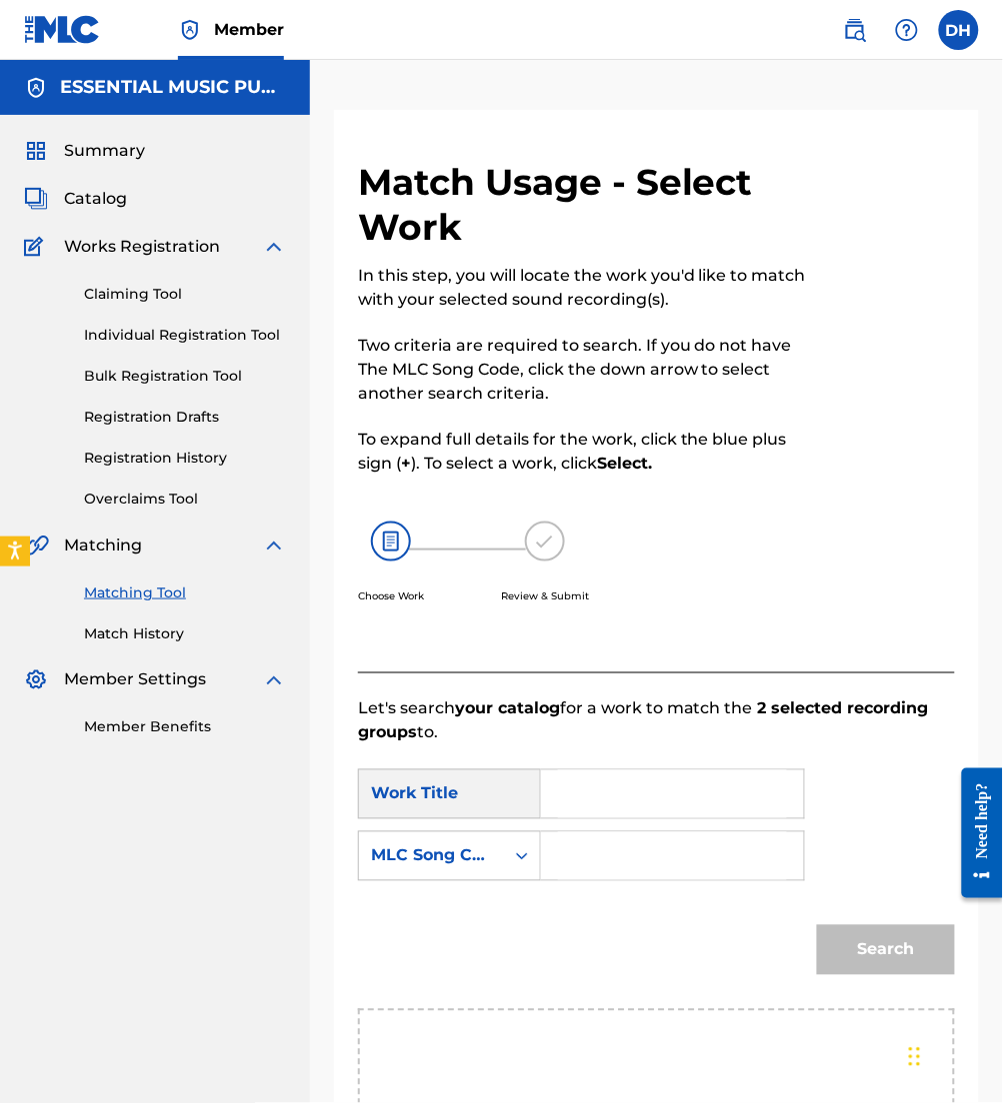
click at [657, 774] on input "Search Form" at bounding box center [672, 795] width 229 height 48
click at [584, 880] on input "Search Form" at bounding box center [672, 857] width 229 height 48
paste input "LE5089"
click at [573, 863] on input "LE5089" at bounding box center [672, 857] width 229 height 48
type input "LE5089"
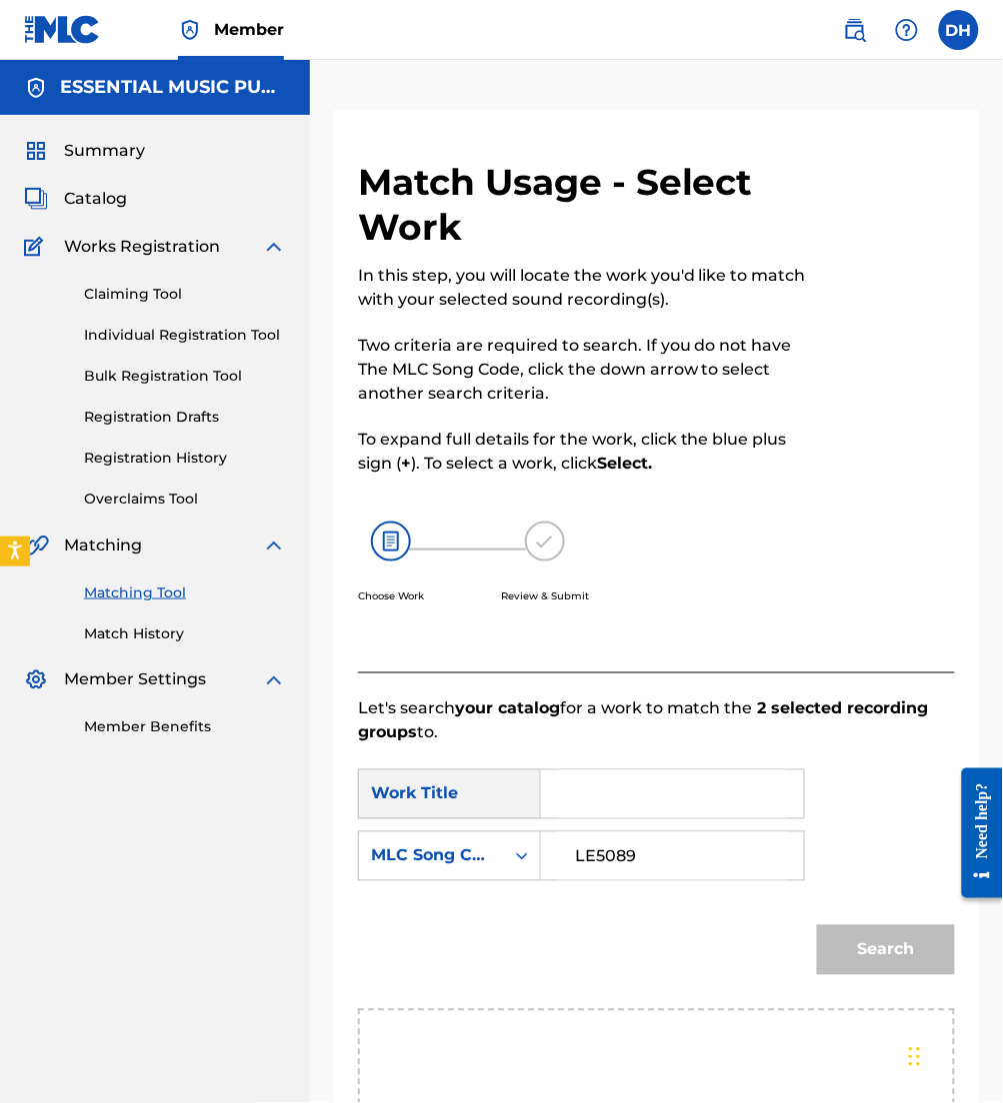
click at [616, 807] on input "Search Form" at bounding box center [672, 795] width 229 height 48
type input "living in me"
click at [913, 809] on div "SearchWithCriteriadae679e9-df5d-40b1-8e8b-0cec7327e4cc Work Title living in me …" at bounding box center [656, 832] width 597 height 124
click at [887, 942] on button "Search" at bounding box center [886, 951] width 138 height 50
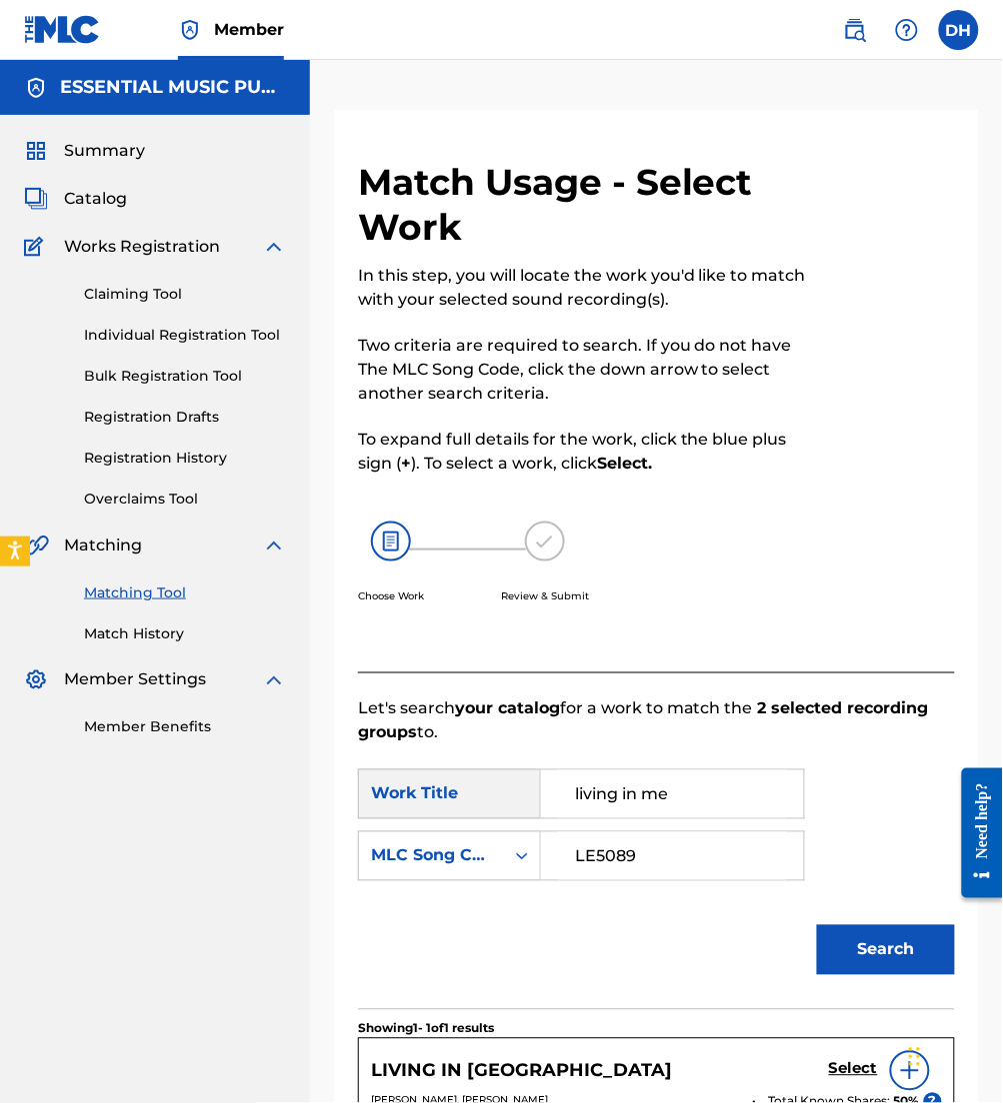
scroll to position [372, 0]
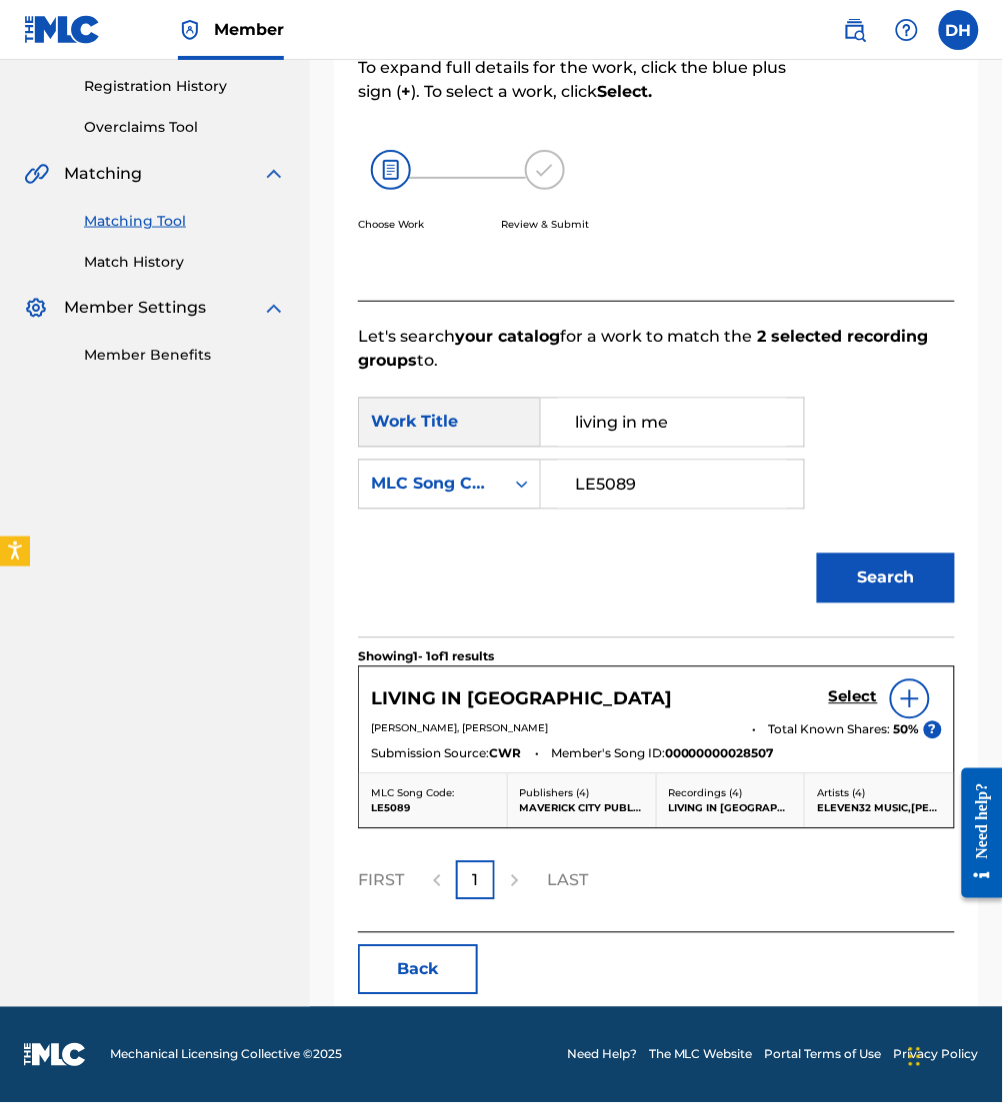
click at [851, 700] on h5 "Select" at bounding box center [853, 698] width 49 height 19
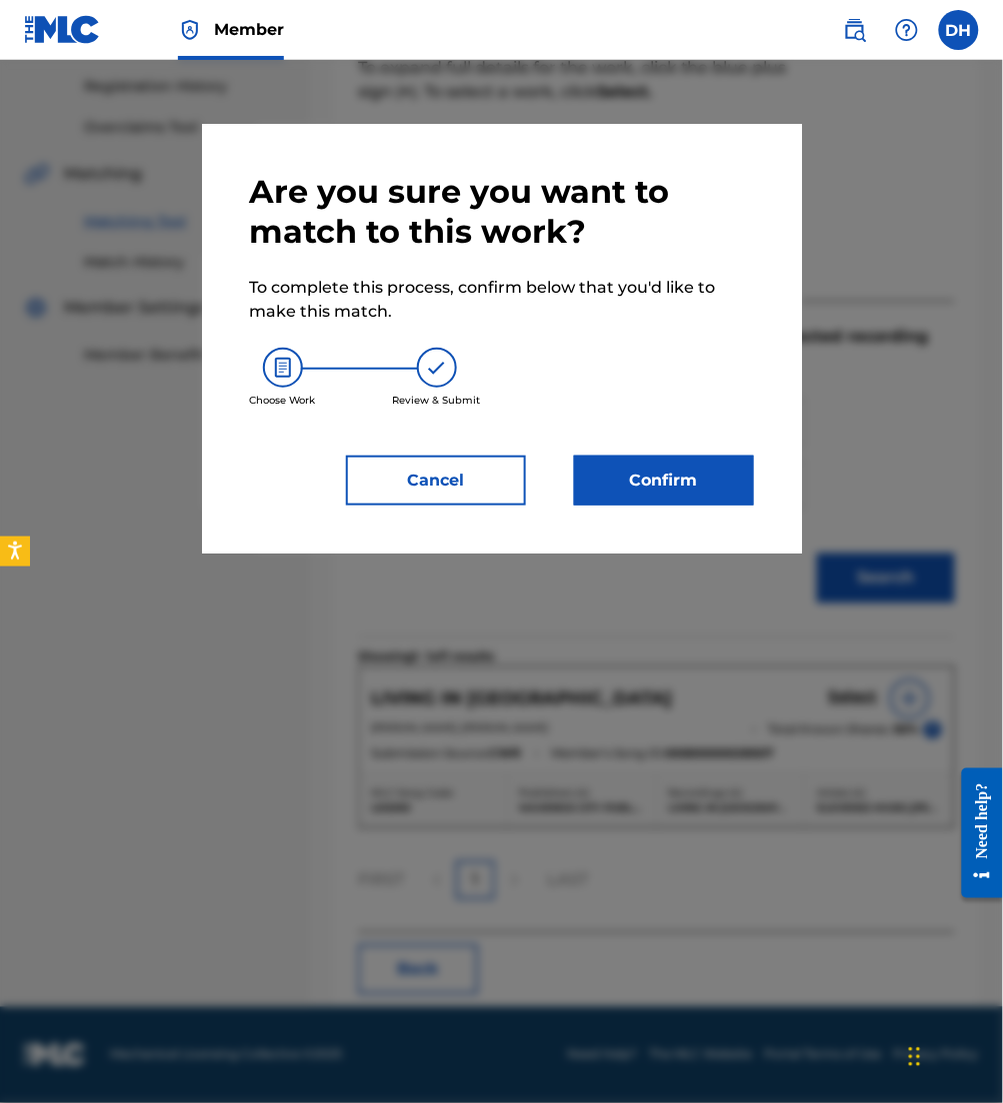
click at [691, 488] on button "Confirm" at bounding box center [664, 481] width 180 height 50
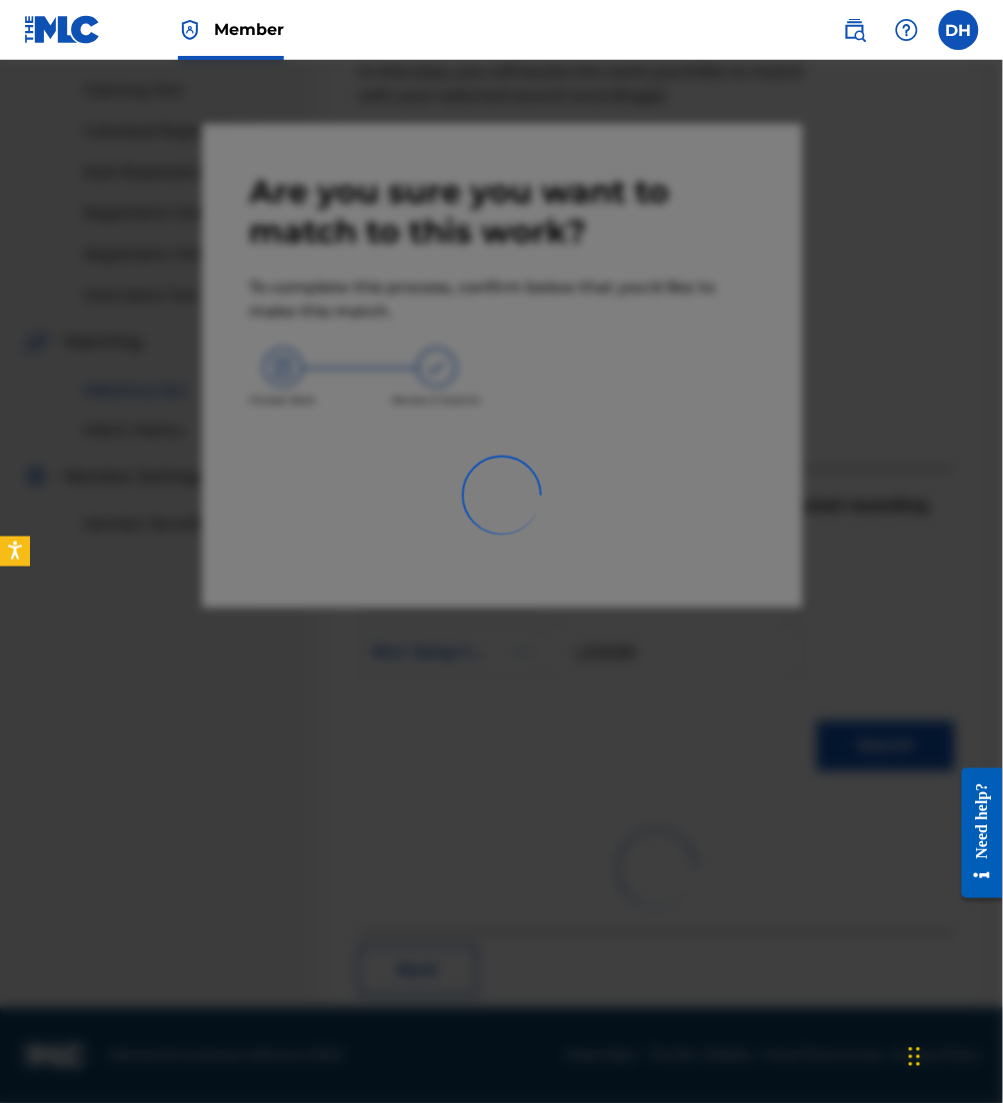
scroll to position [12, 0]
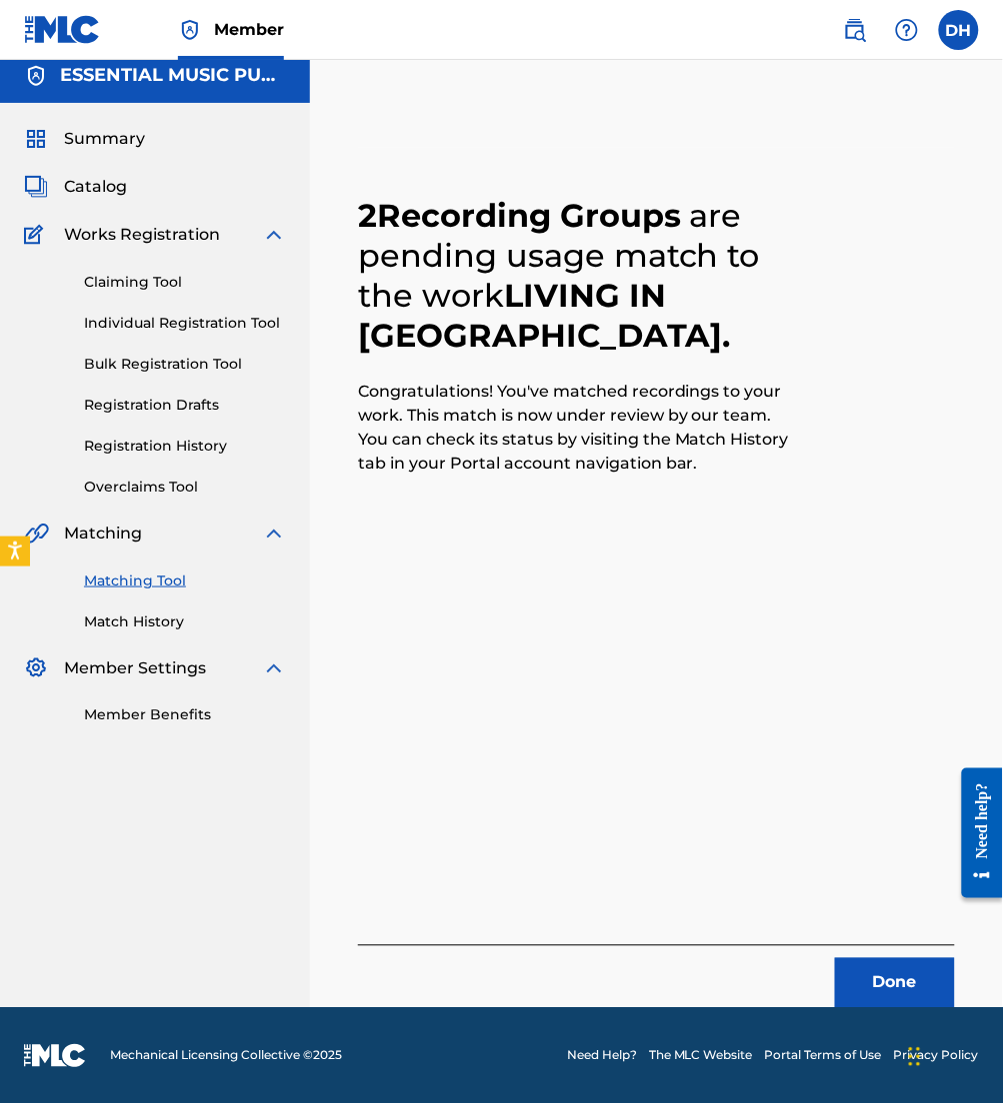
click at [878, 976] on button "Done" at bounding box center [895, 984] width 120 height 50
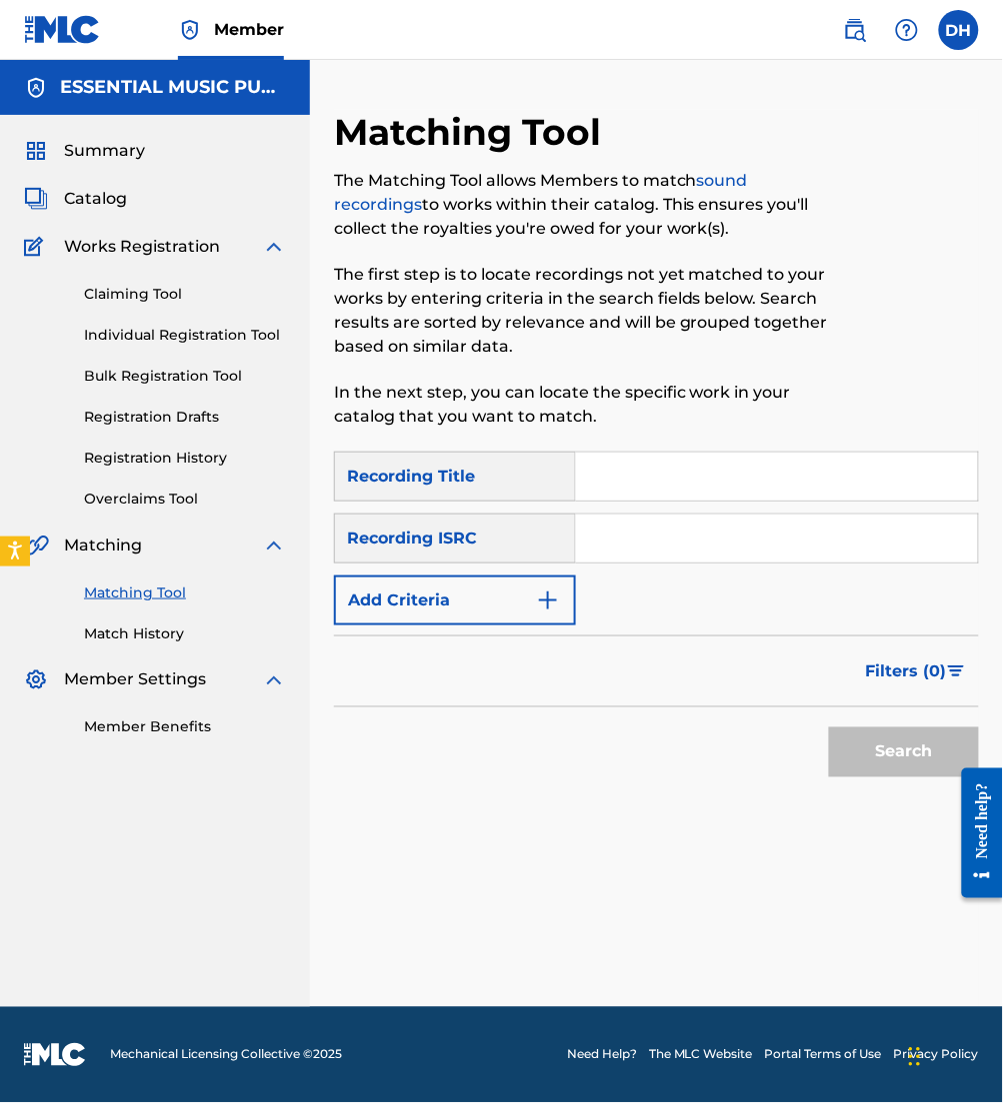
click at [605, 535] on input "Search Form" at bounding box center [777, 539] width 402 height 48
paste input "QZ-WDW-25-25995"
click at [621, 544] on input "QZ-WDW-25-25995" at bounding box center [777, 539] width 402 height 48
click at [676, 541] on input "QZWDW-25-25995" at bounding box center [777, 539] width 402 height 48
click at [674, 541] on input "QZWDW-25-25995" at bounding box center [777, 539] width 402 height 48
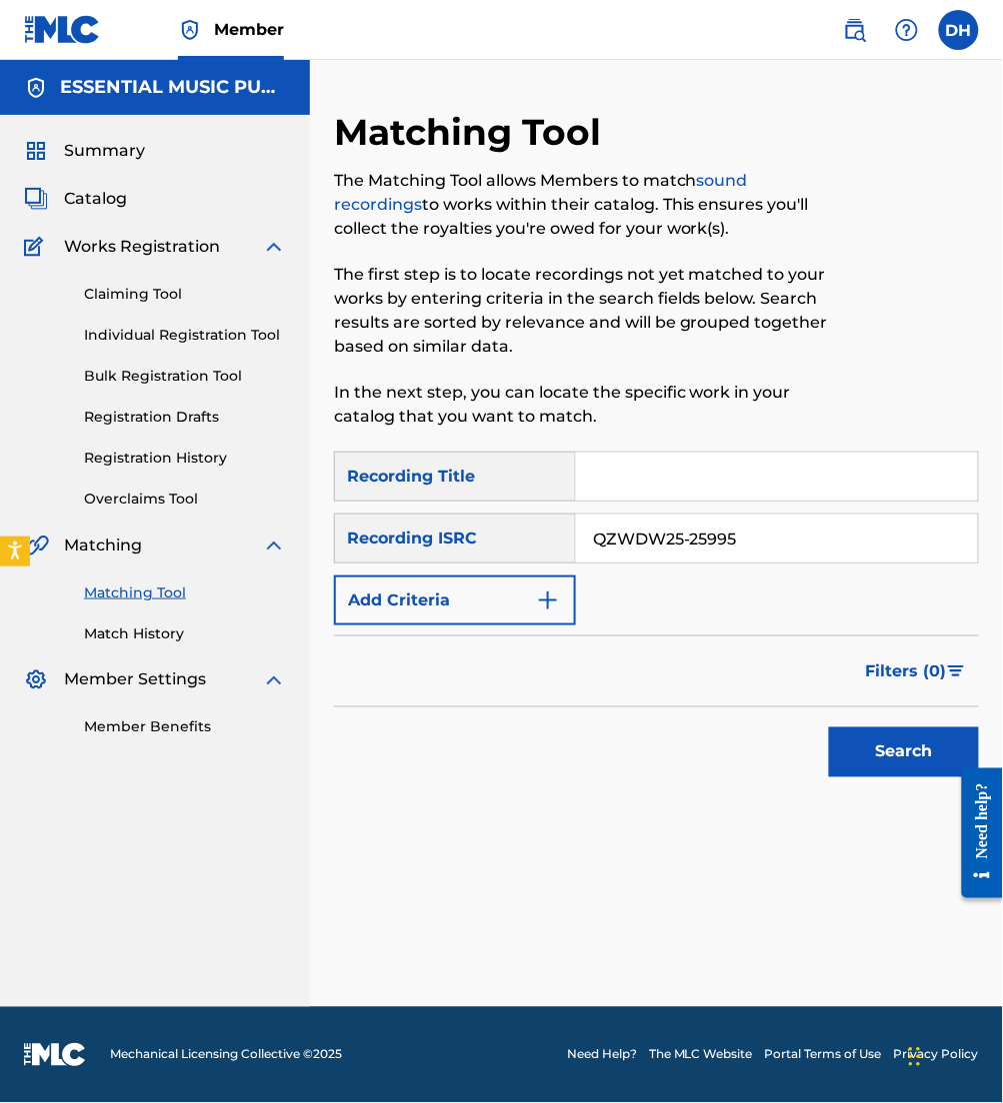
click at [693, 546] on input "QZWDW25-25995" at bounding box center [777, 539] width 402 height 48
type input "QZWDW2525995"
click at [829, 728] on button "Search" at bounding box center [904, 753] width 150 height 50
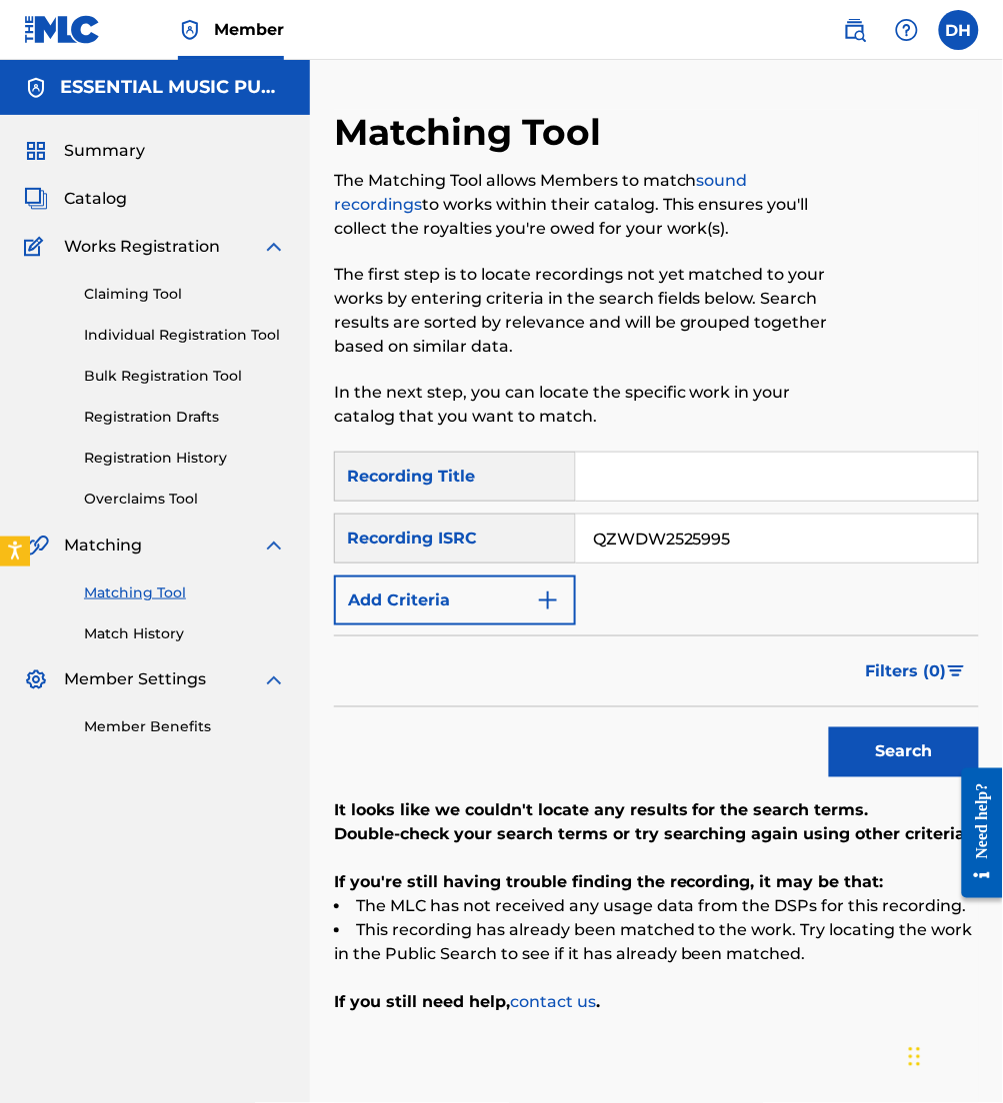
click at [594, 540] on input "QZWDW2525995" at bounding box center [777, 539] width 402 height 48
click at [829, 728] on button "Search" at bounding box center [904, 753] width 150 height 50
click at [98, 200] on span "Catalog" at bounding box center [95, 199] width 63 height 24
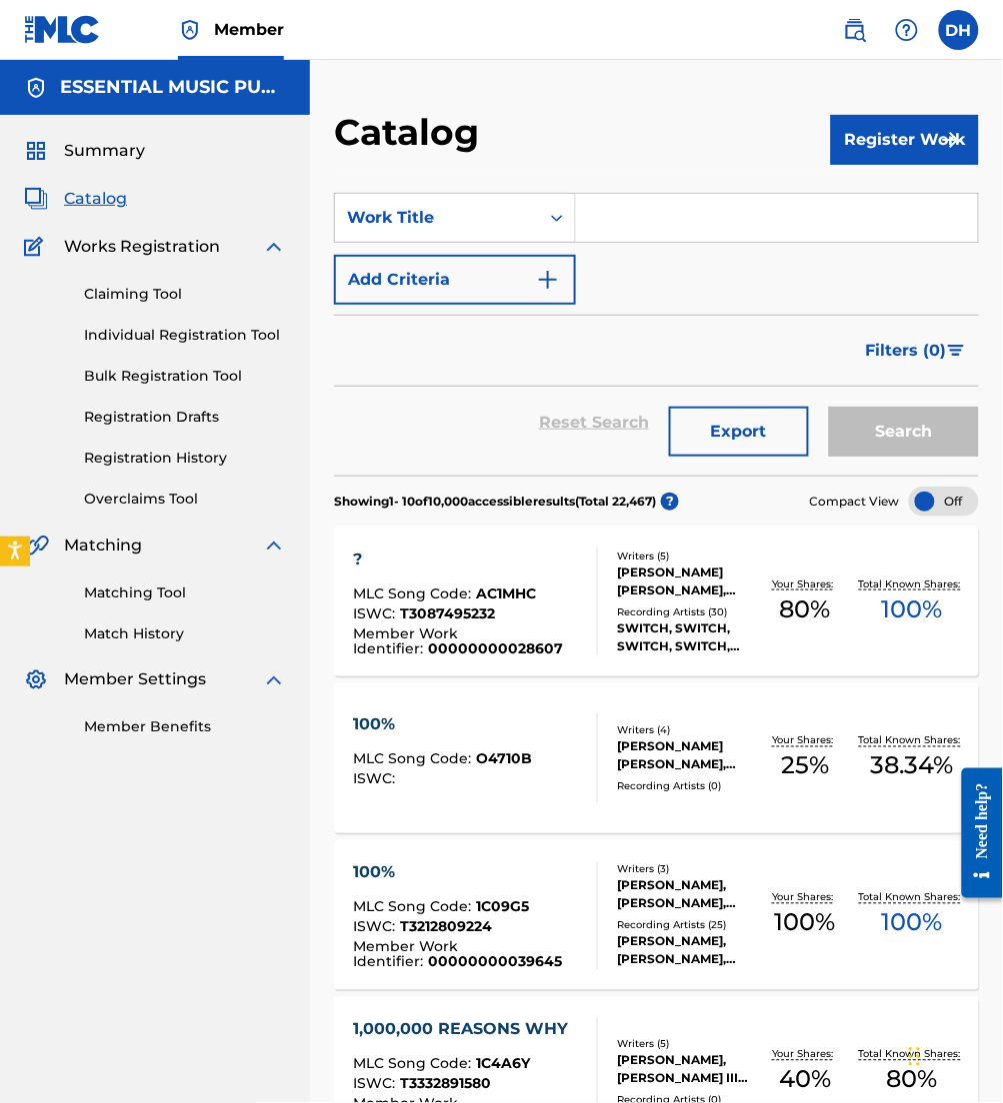
click at [704, 200] on input "Search Form" at bounding box center [777, 218] width 402 height 48
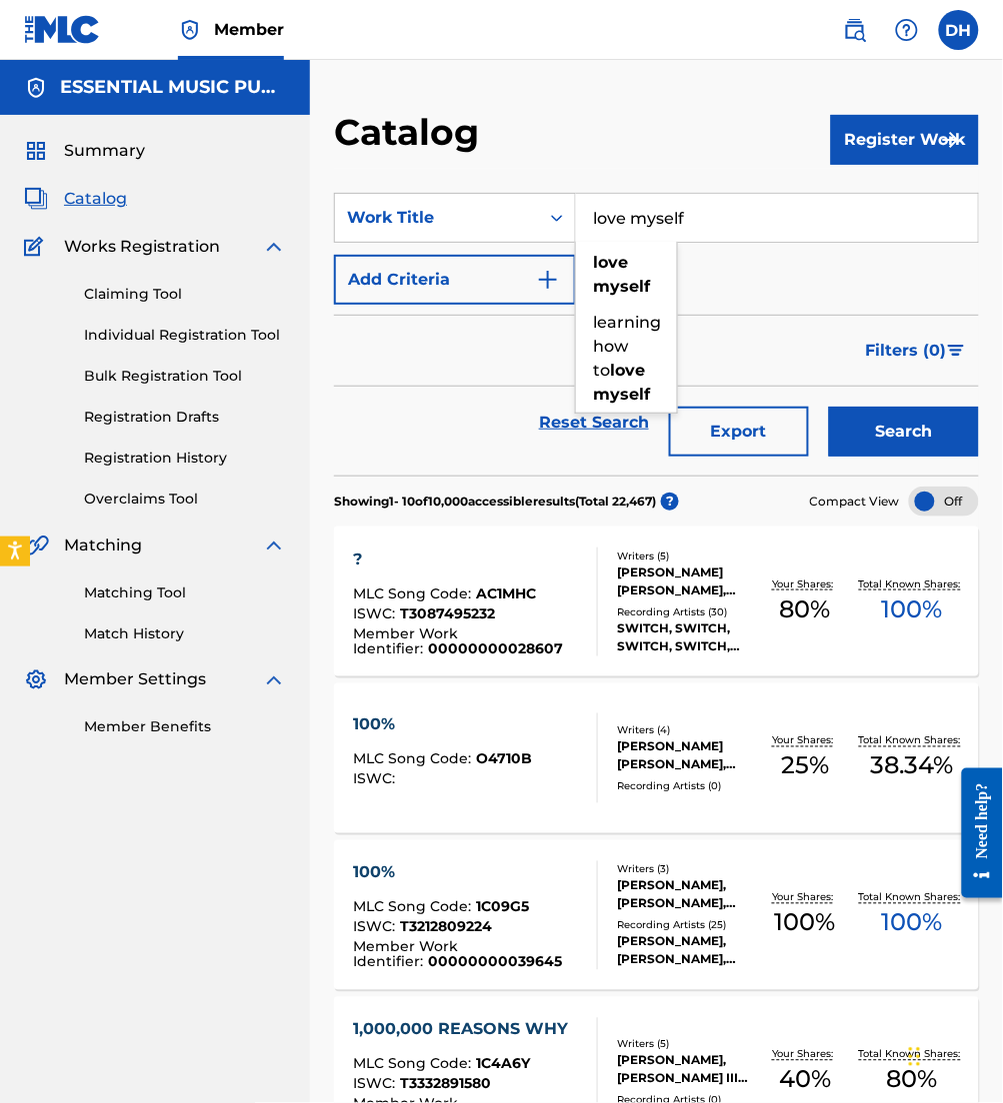
type input "love myself"
click at [441, 283] on button "Add Criteria" at bounding box center [455, 280] width 242 height 50
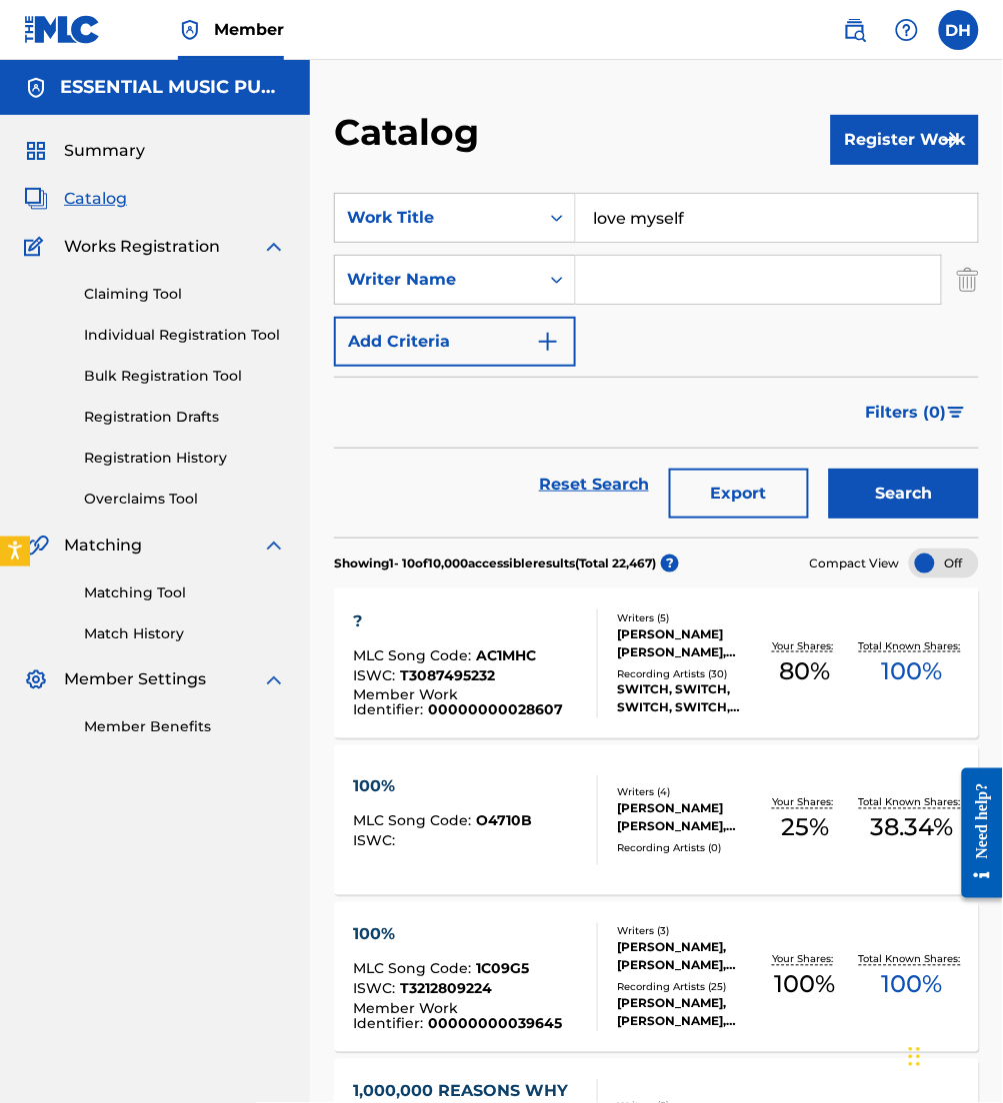
click at [593, 274] on input "Search Form" at bounding box center [758, 280] width 365 height 48
type input "[PERSON_NAME]"
click at [829, 469] on button "Search" at bounding box center [904, 494] width 150 height 50
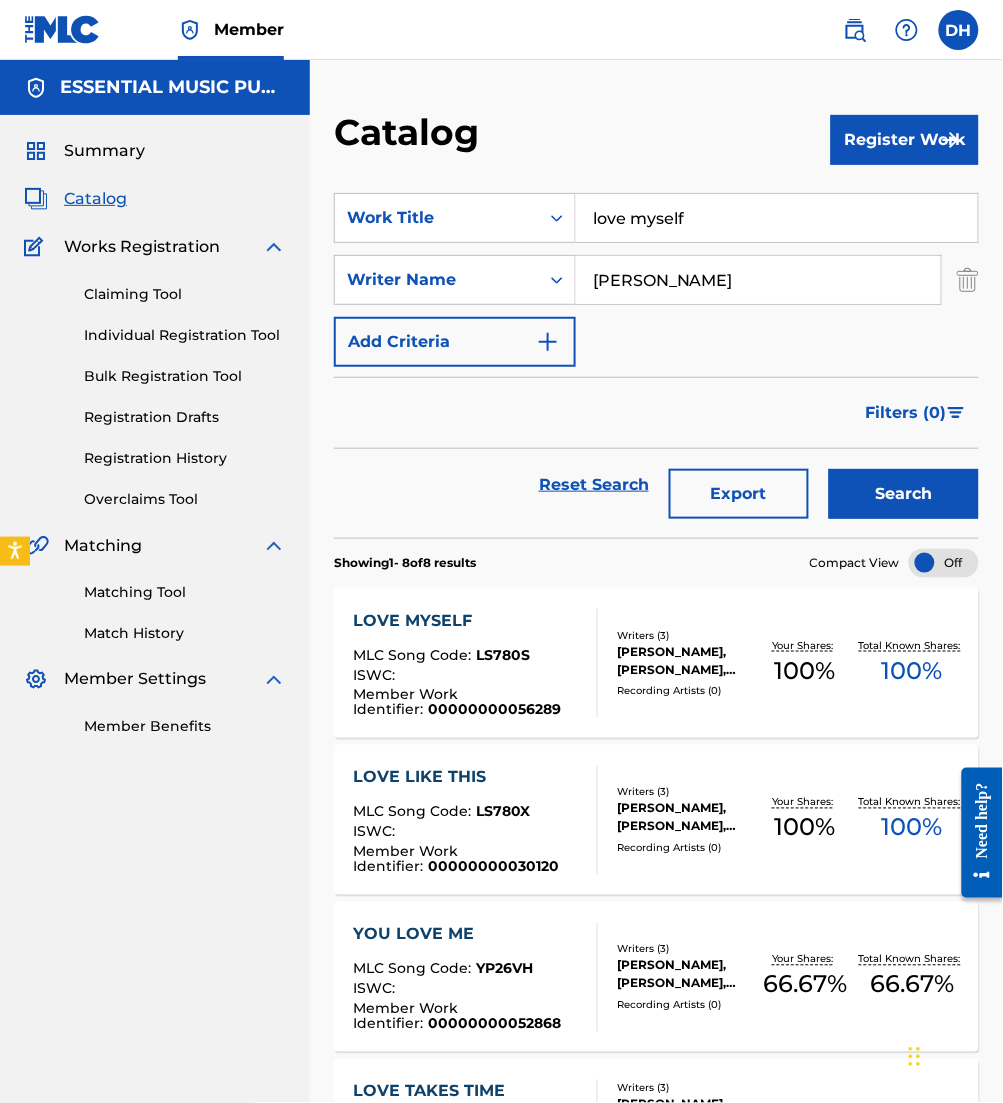
click at [526, 604] on div "LOVE MYSELF MLC Song Code : LS780S ISWC : Member Work Identifier : 000000000562…" at bounding box center [656, 664] width 645 height 150
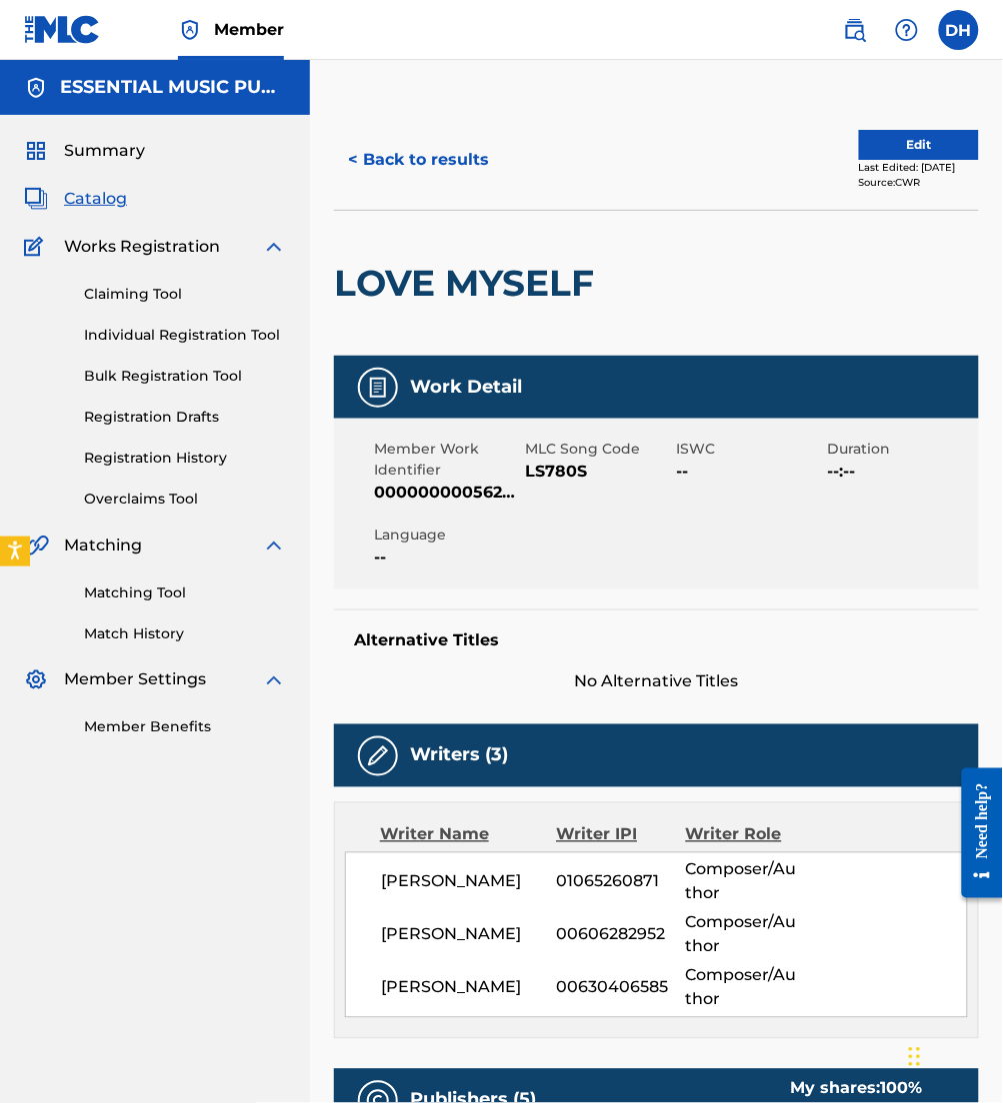
click at [928, 148] on button "Edit" at bounding box center [919, 145] width 120 height 30
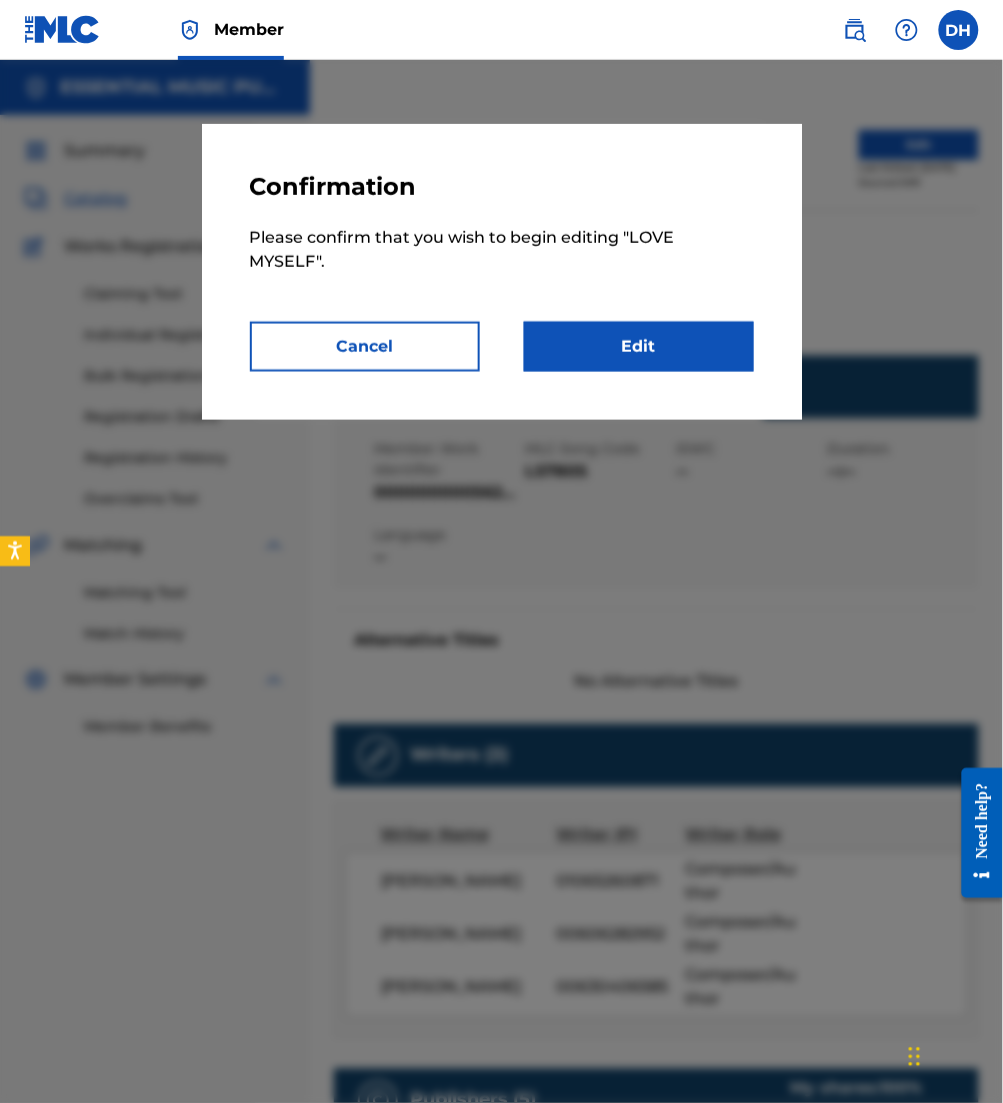
click at [728, 340] on link "Edit" at bounding box center [639, 347] width 230 height 50
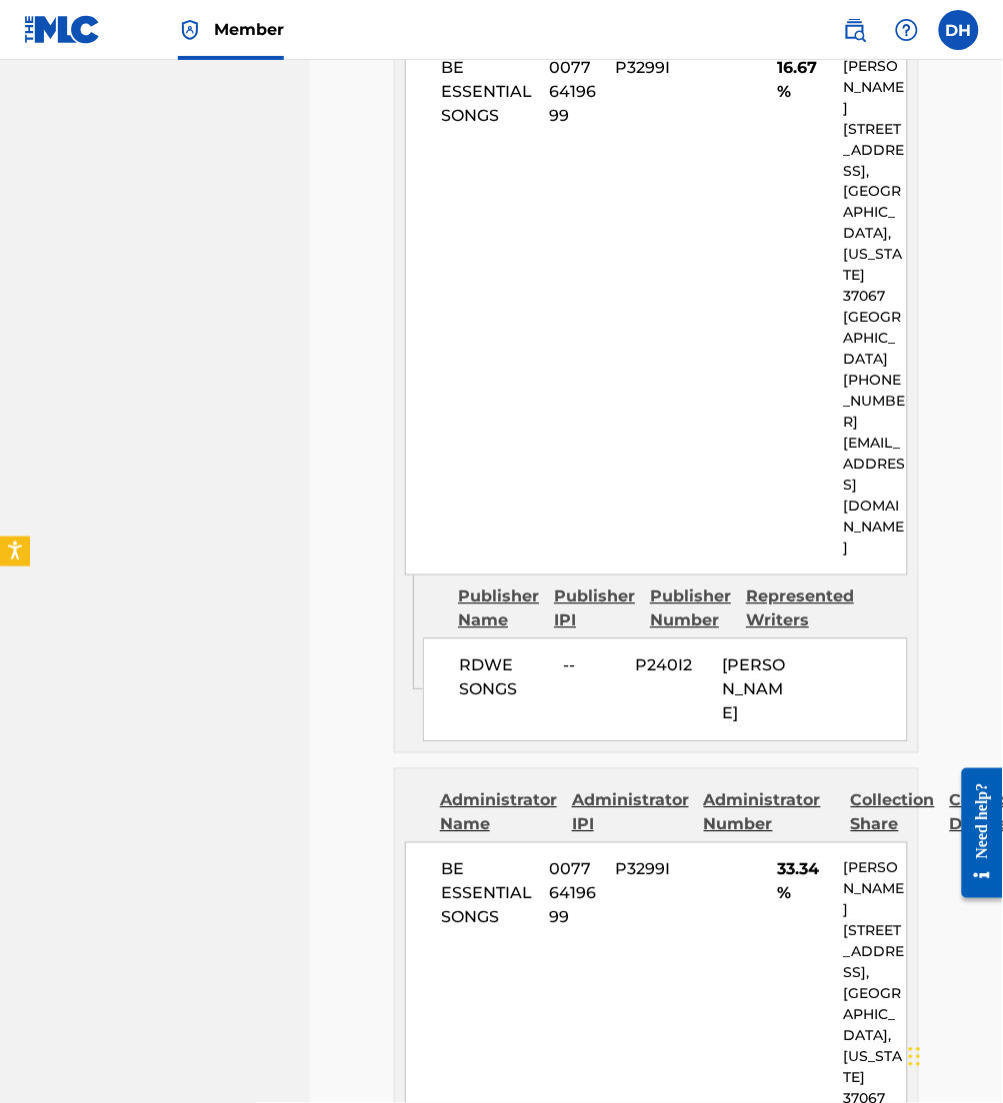
scroll to position [3589, 0]
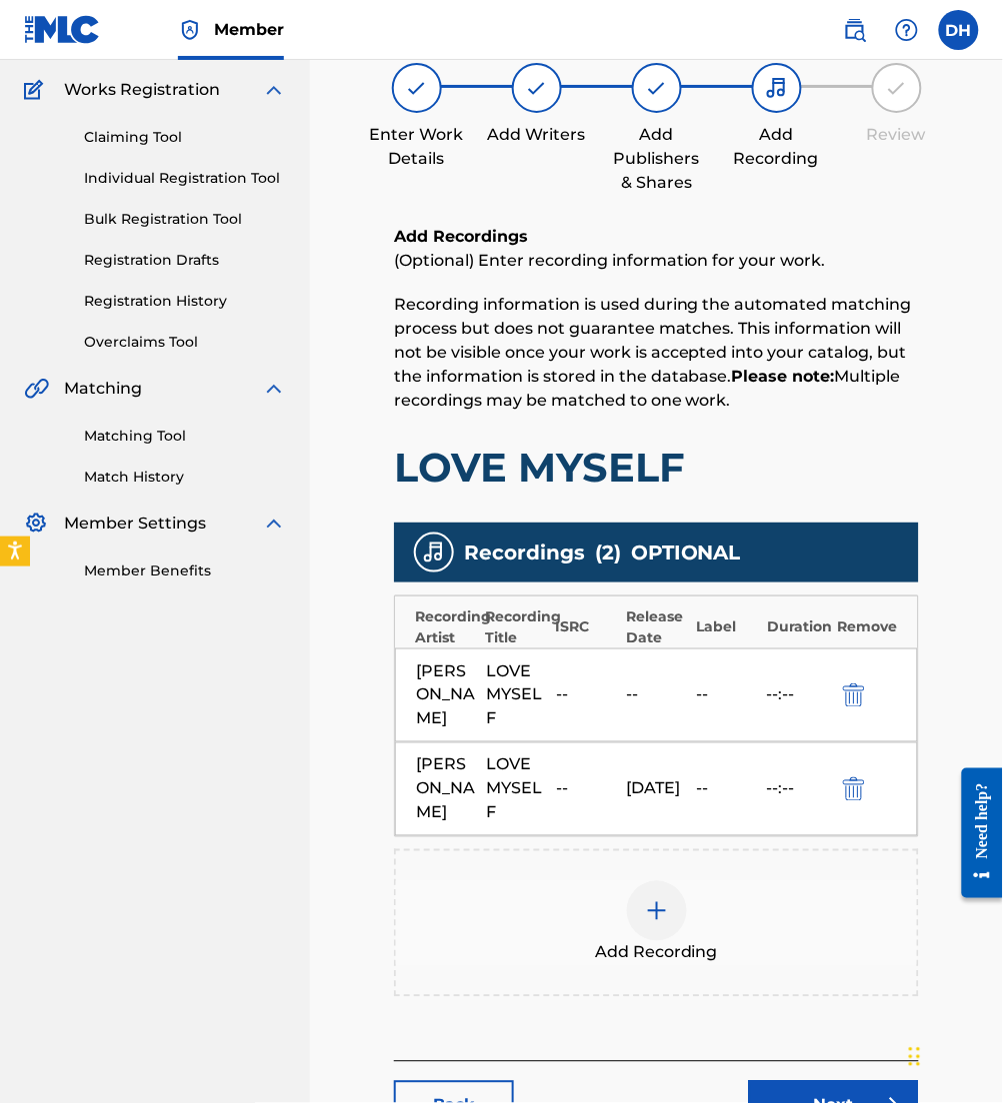
scroll to position [144, 0]
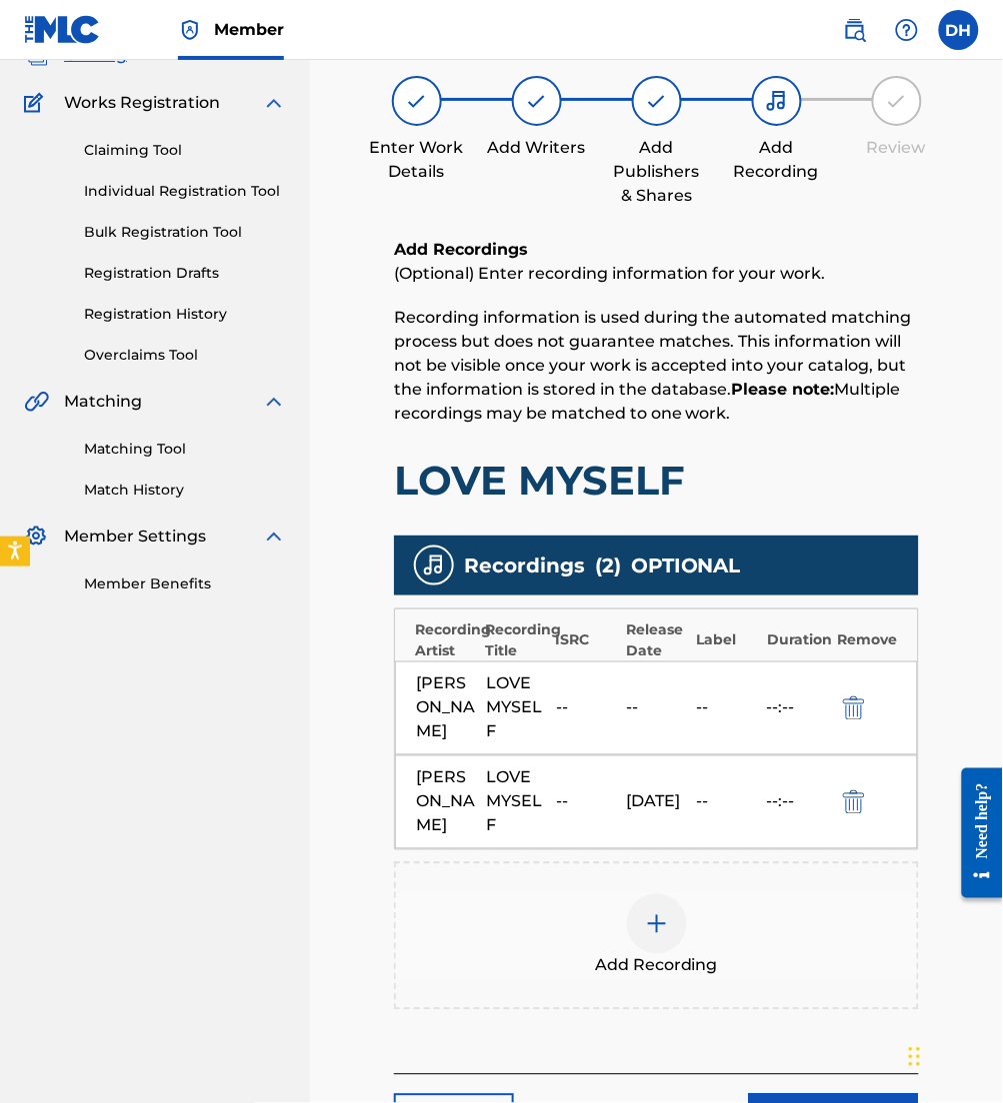
click at [869, 753] on div "NATE MOORE LOVE MYSELF -- -- -- --:--" at bounding box center [656, 709] width 523 height 94
click at [664, 910] on div at bounding box center [657, 925] width 60 height 60
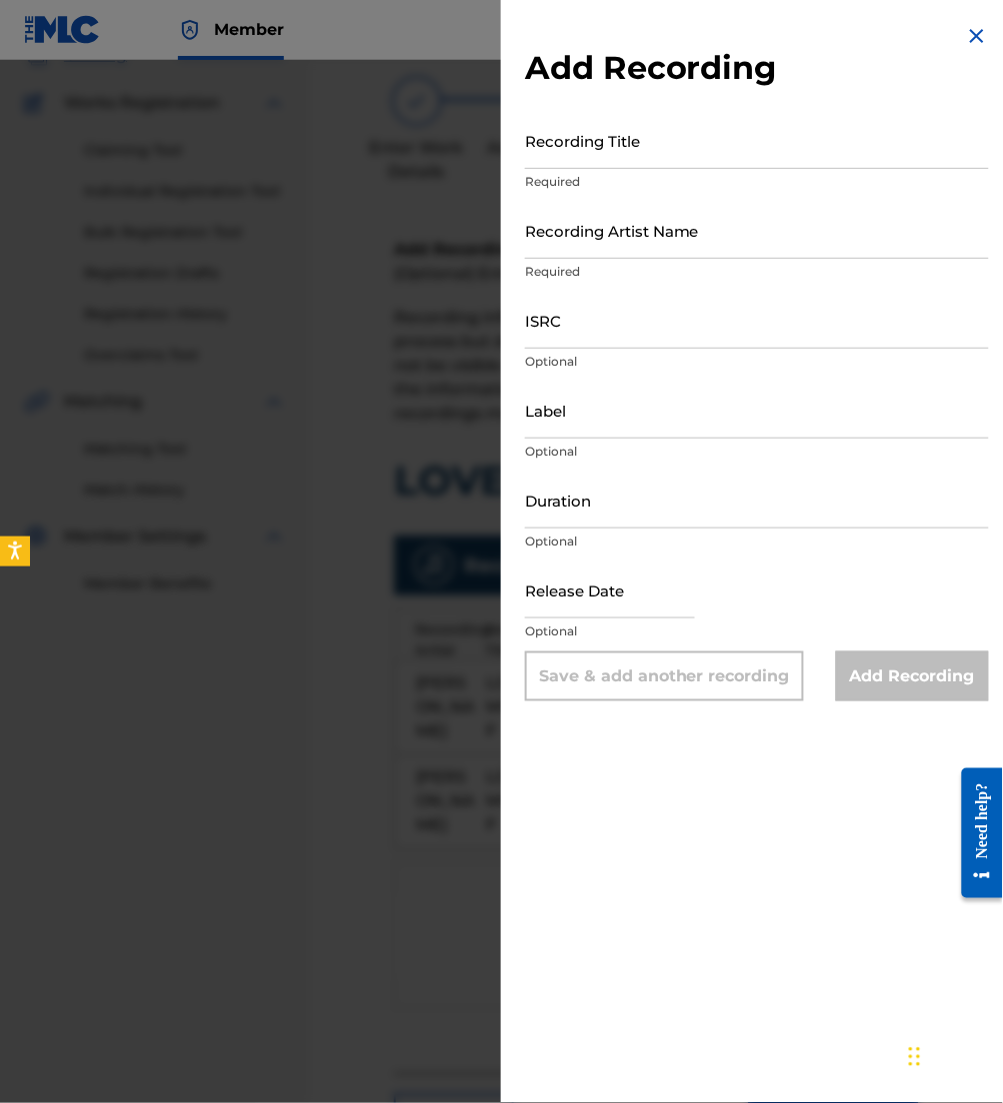
click at [616, 329] on input "ISRC" at bounding box center [757, 320] width 464 height 57
paste input "QZ-WDW-25-25995"
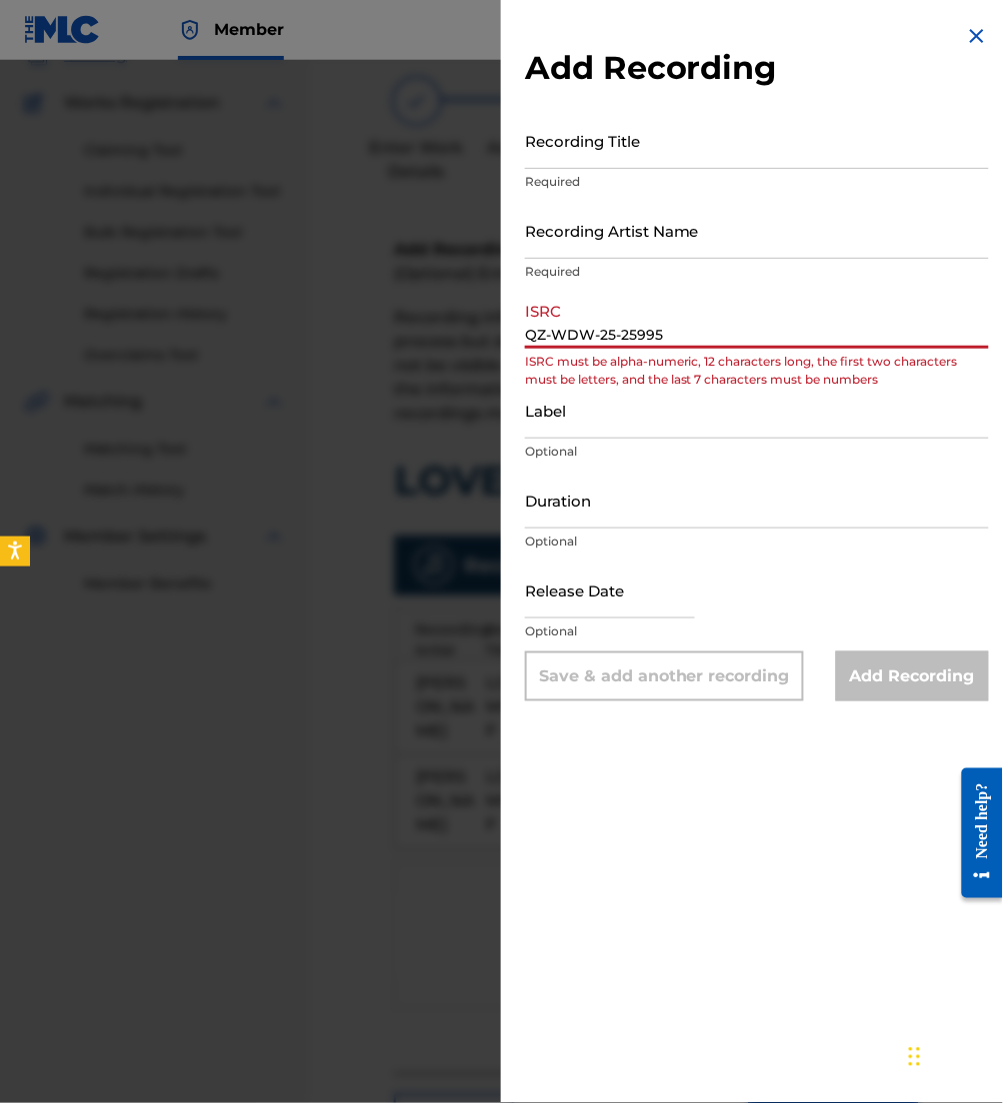
click at [553, 332] on input "QZ-WDW-25-25995" at bounding box center [757, 320] width 464 height 57
click at [595, 342] on input "QZWDW-25-25995" at bounding box center [757, 320] width 464 height 57
click at [613, 346] on input "QZWDW25-25995" at bounding box center [757, 320] width 464 height 57
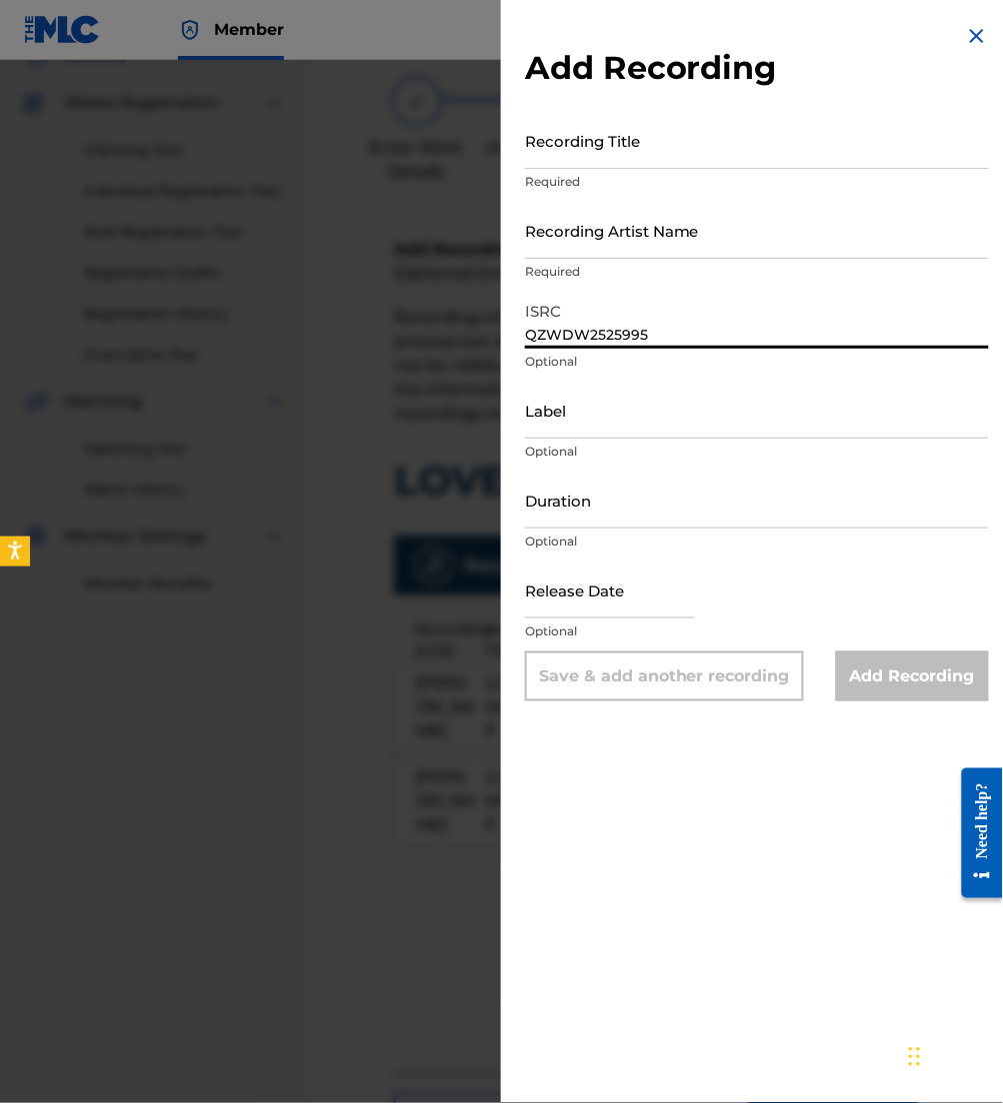
type input "QZWDW2525995"
click at [642, 155] on input "Recording Title" at bounding box center [757, 140] width 464 height 57
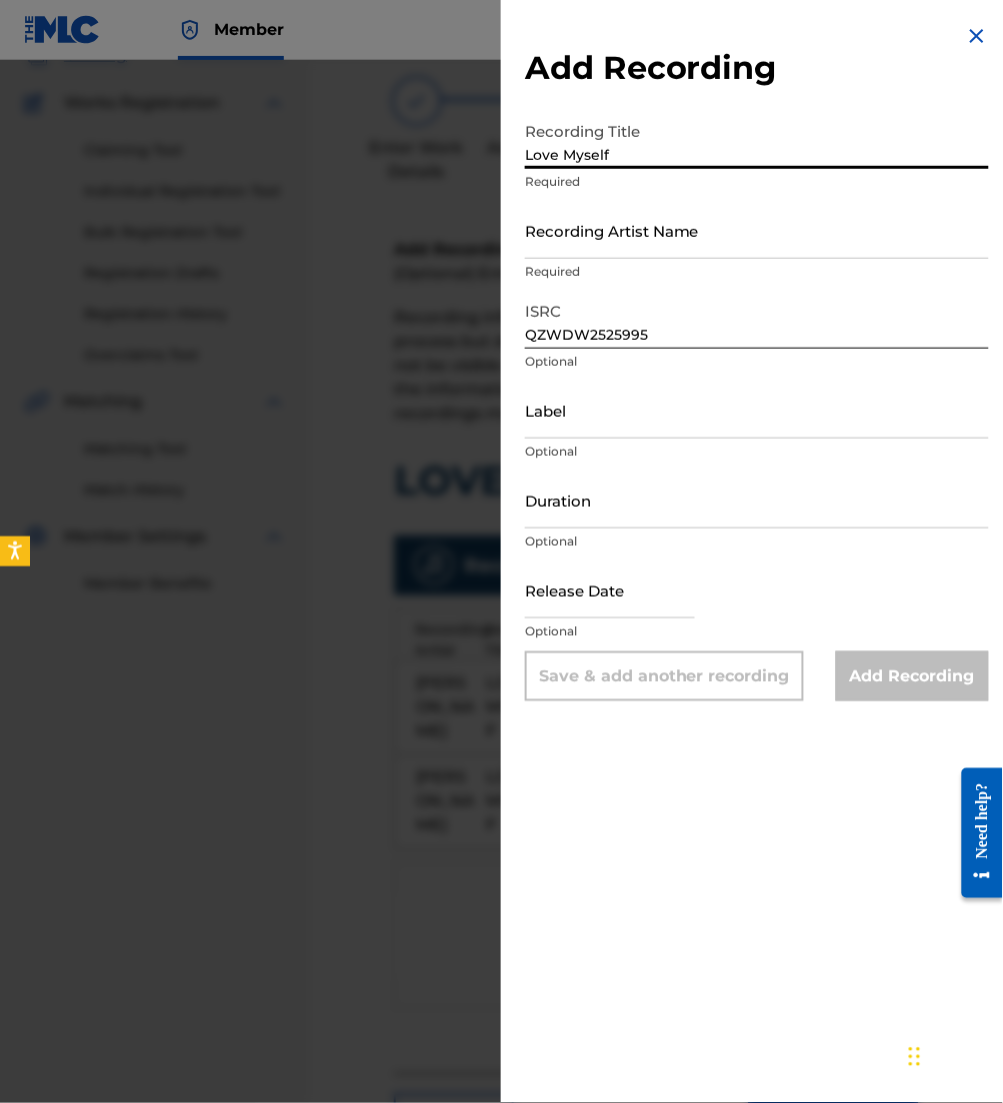
type input "Love Myself"
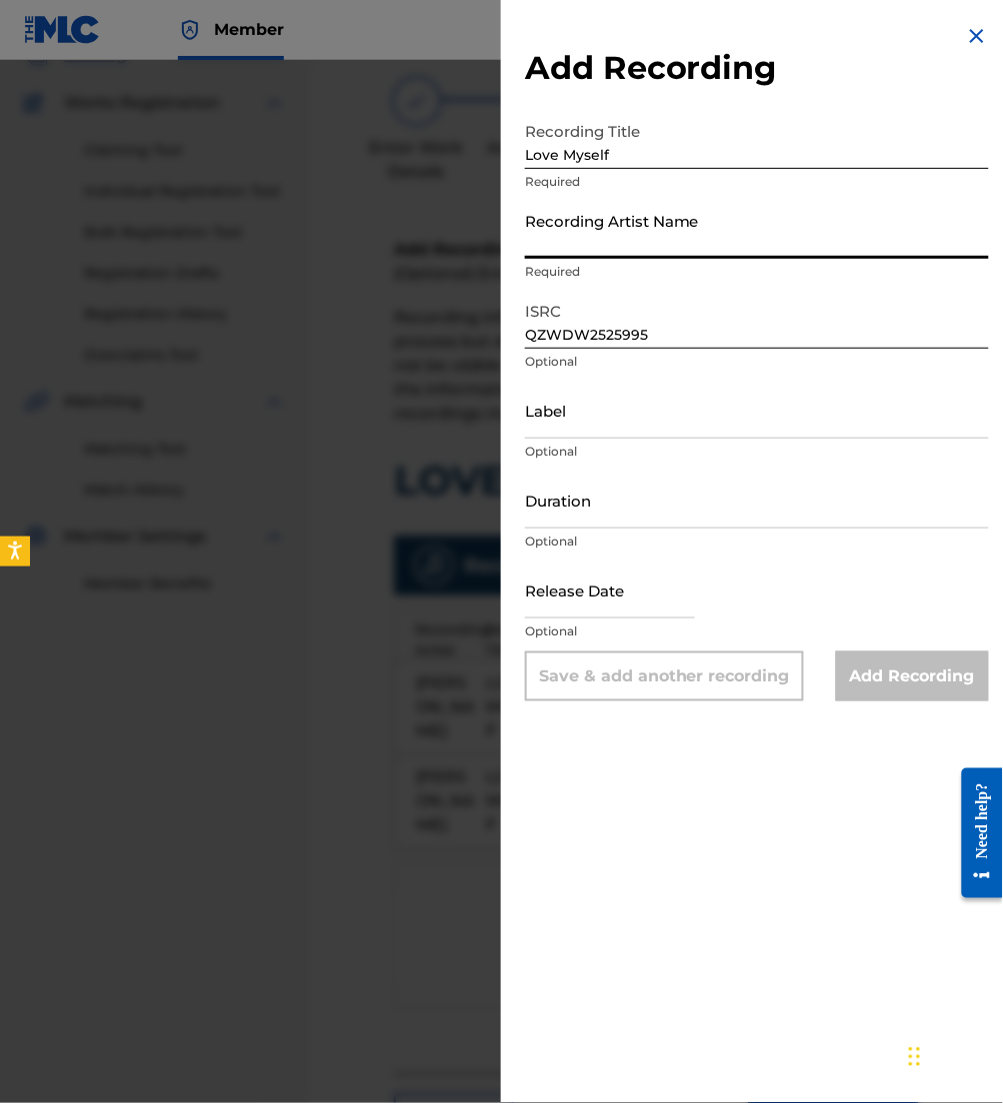
click at [731, 244] on input "Recording Artist Name" at bounding box center [757, 230] width 464 height 57
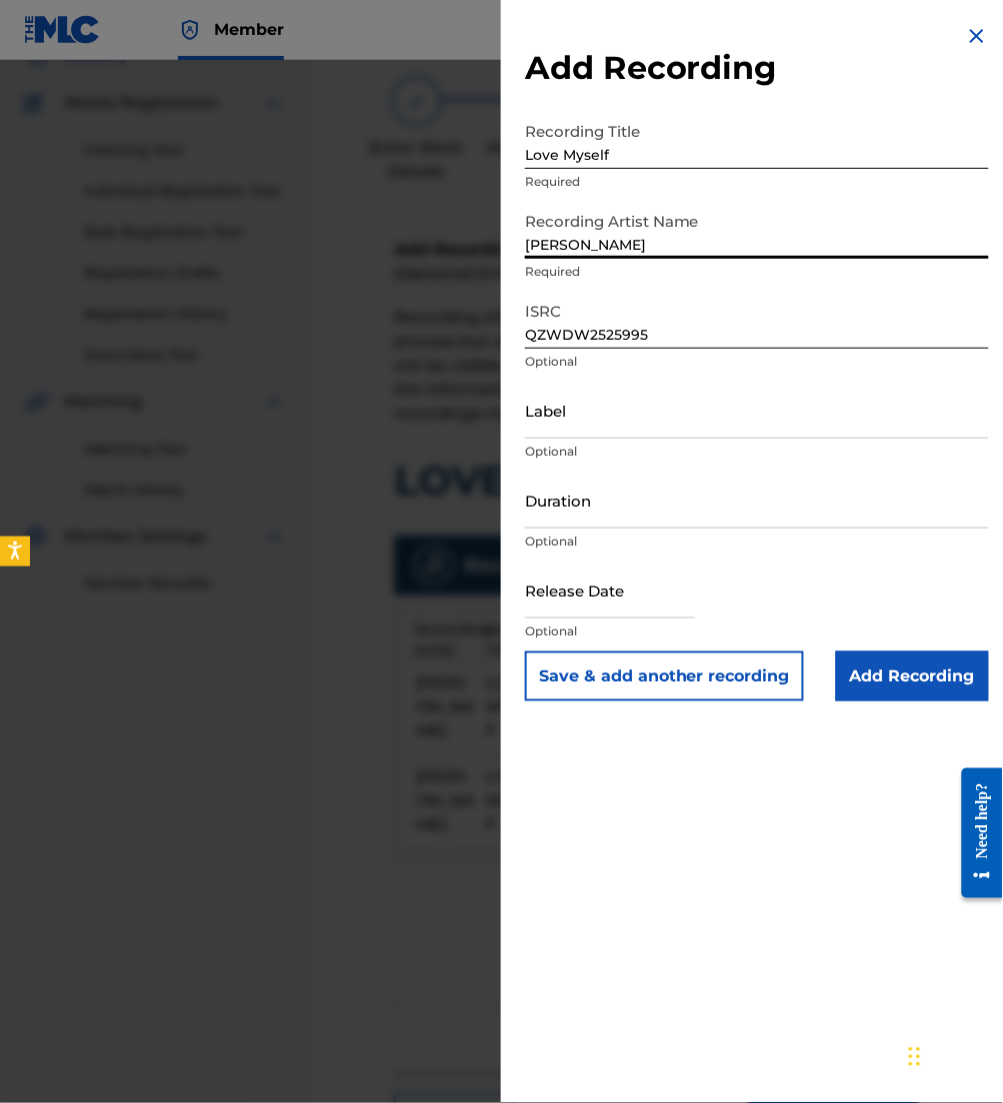
type input "Nate Moore"
click at [935, 695] on input "Add Recording" at bounding box center [912, 677] width 153 height 50
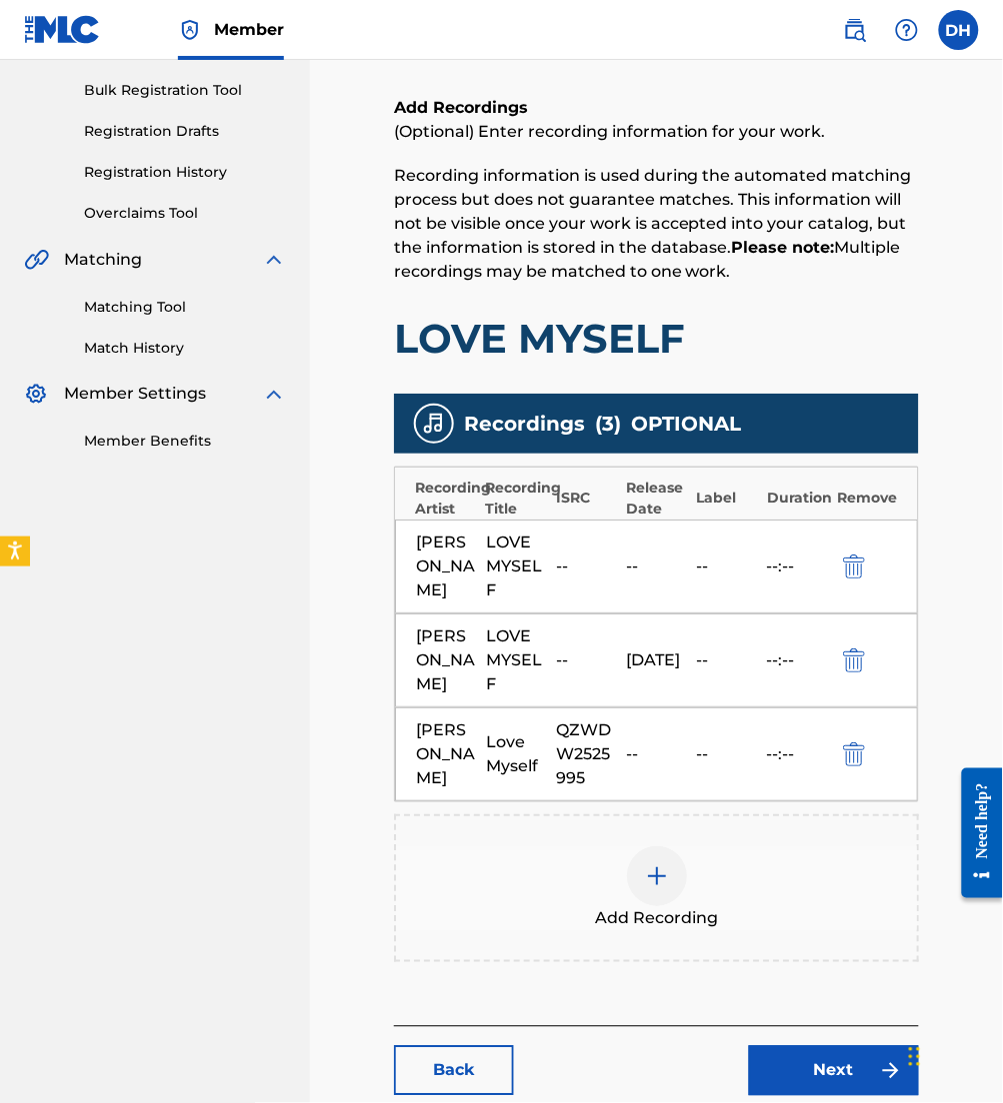
scroll to position [423, 0]
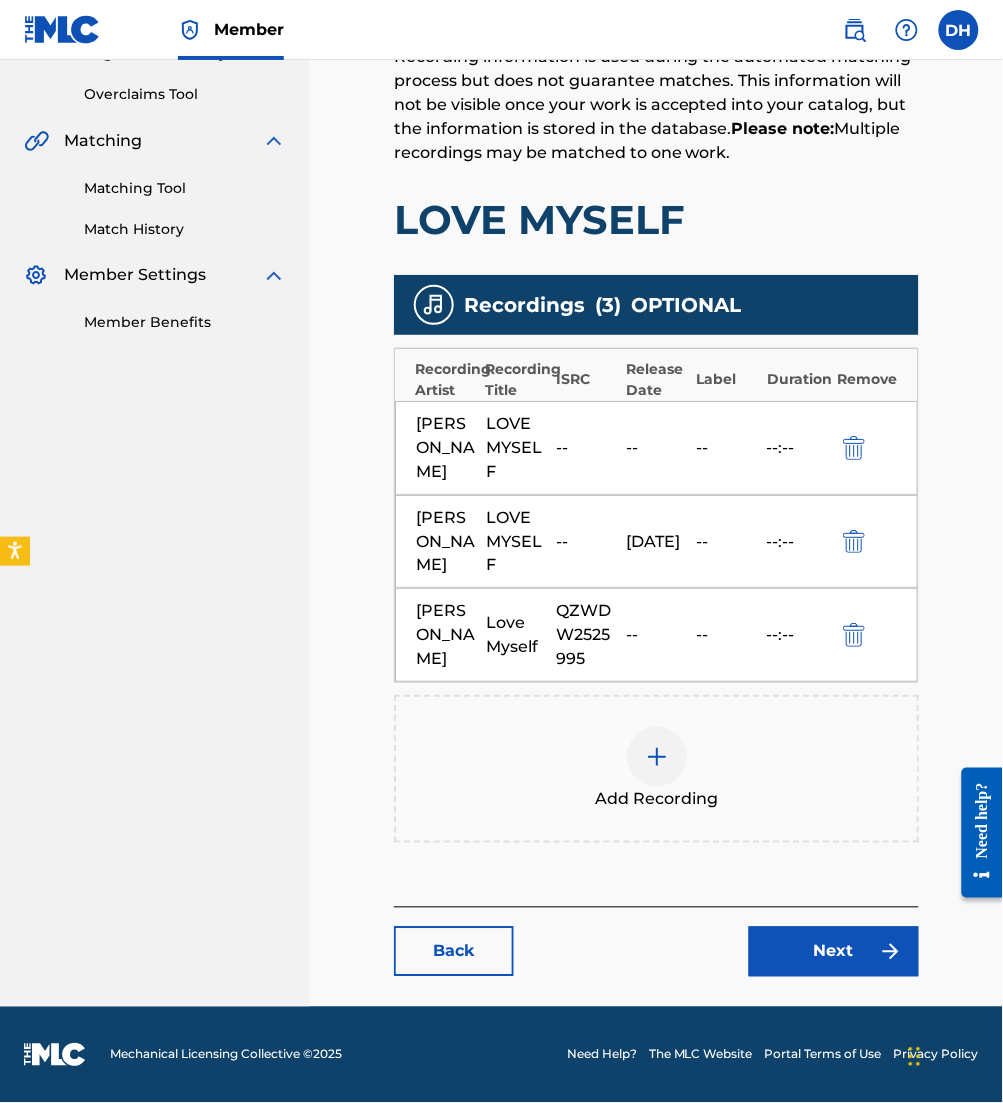
click at [846, 945] on link "Next" at bounding box center [834, 953] width 170 height 50
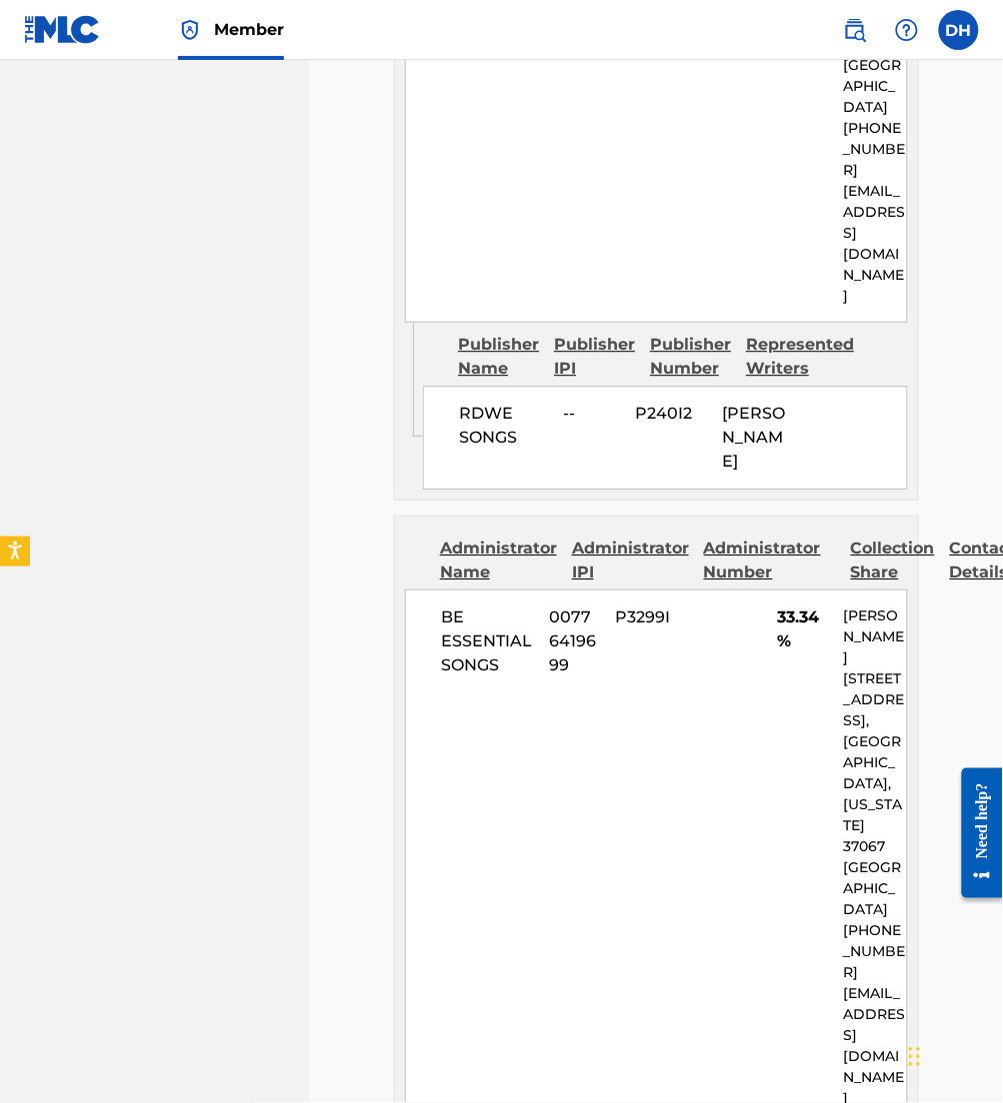
scroll to position [3826, 0]
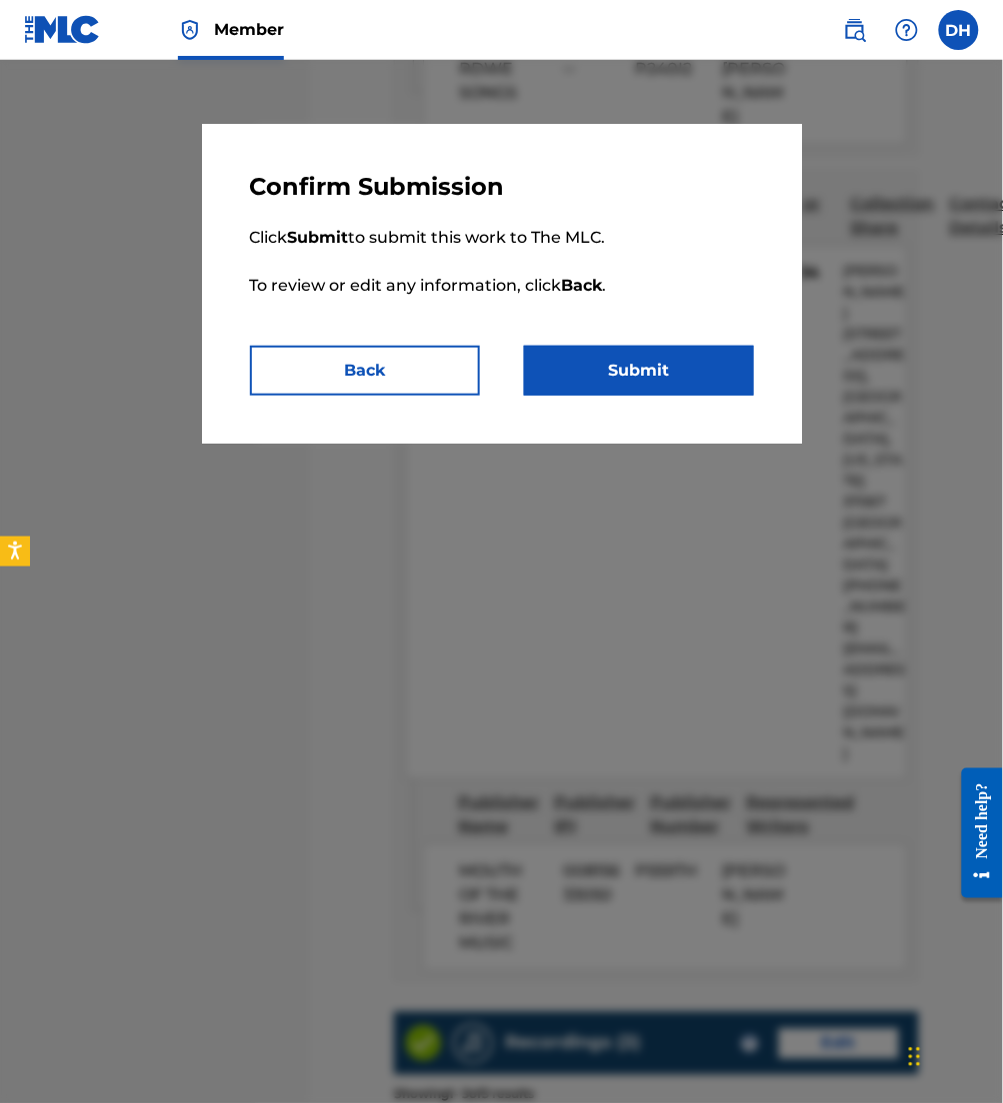
click at [675, 352] on button "Submit" at bounding box center [639, 371] width 230 height 50
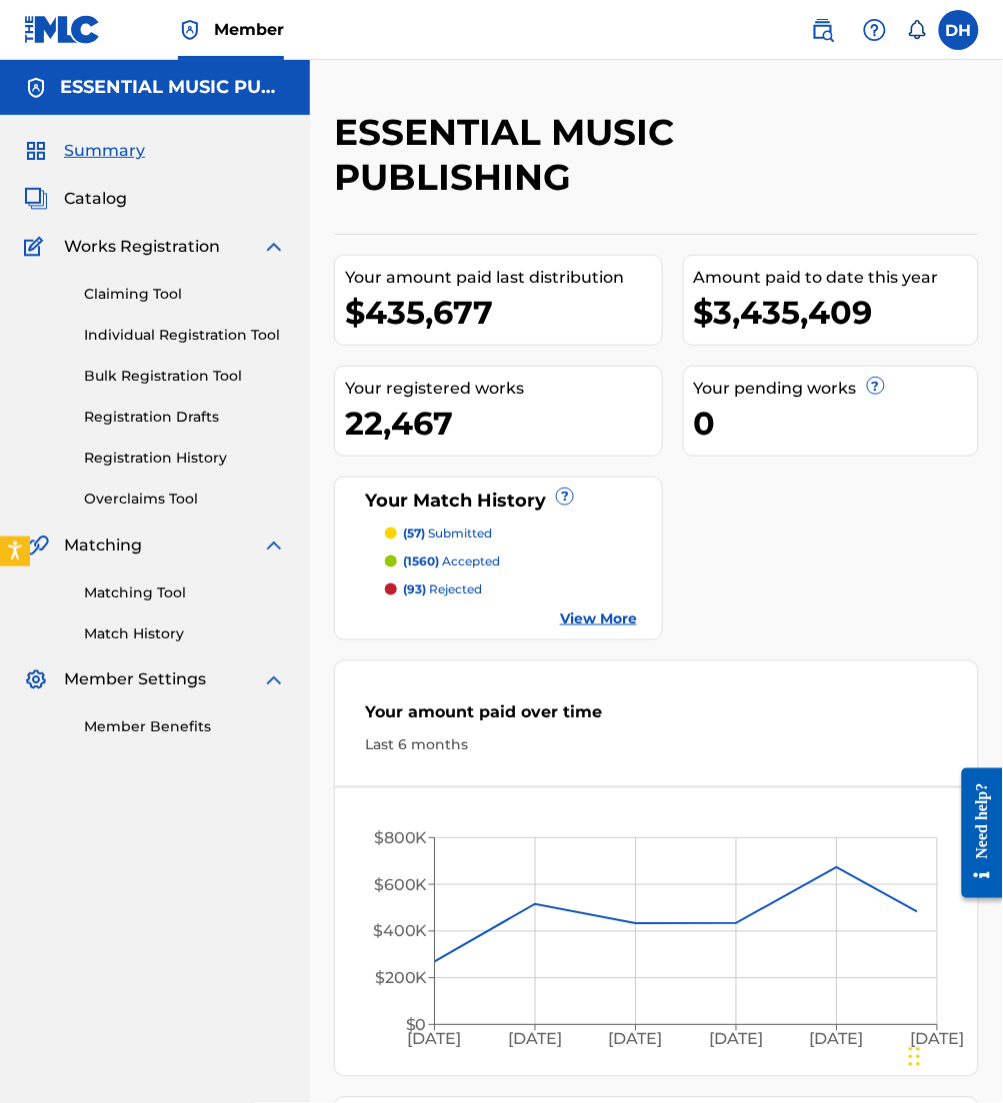
click at [820, 28] on img at bounding box center [823, 30] width 24 height 24
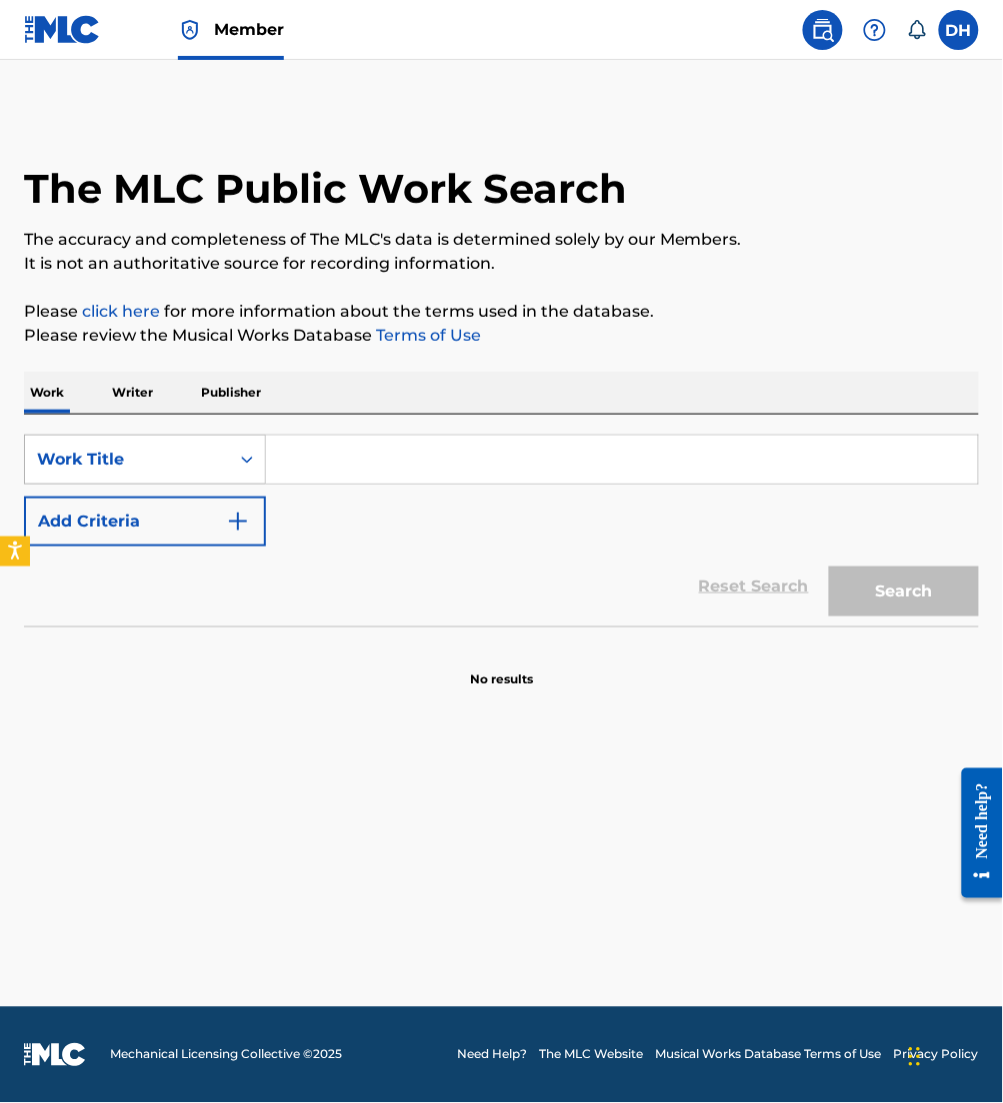
click at [81, 459] on div "Work Title" at bounding box center [127, 460] width 180 height 24
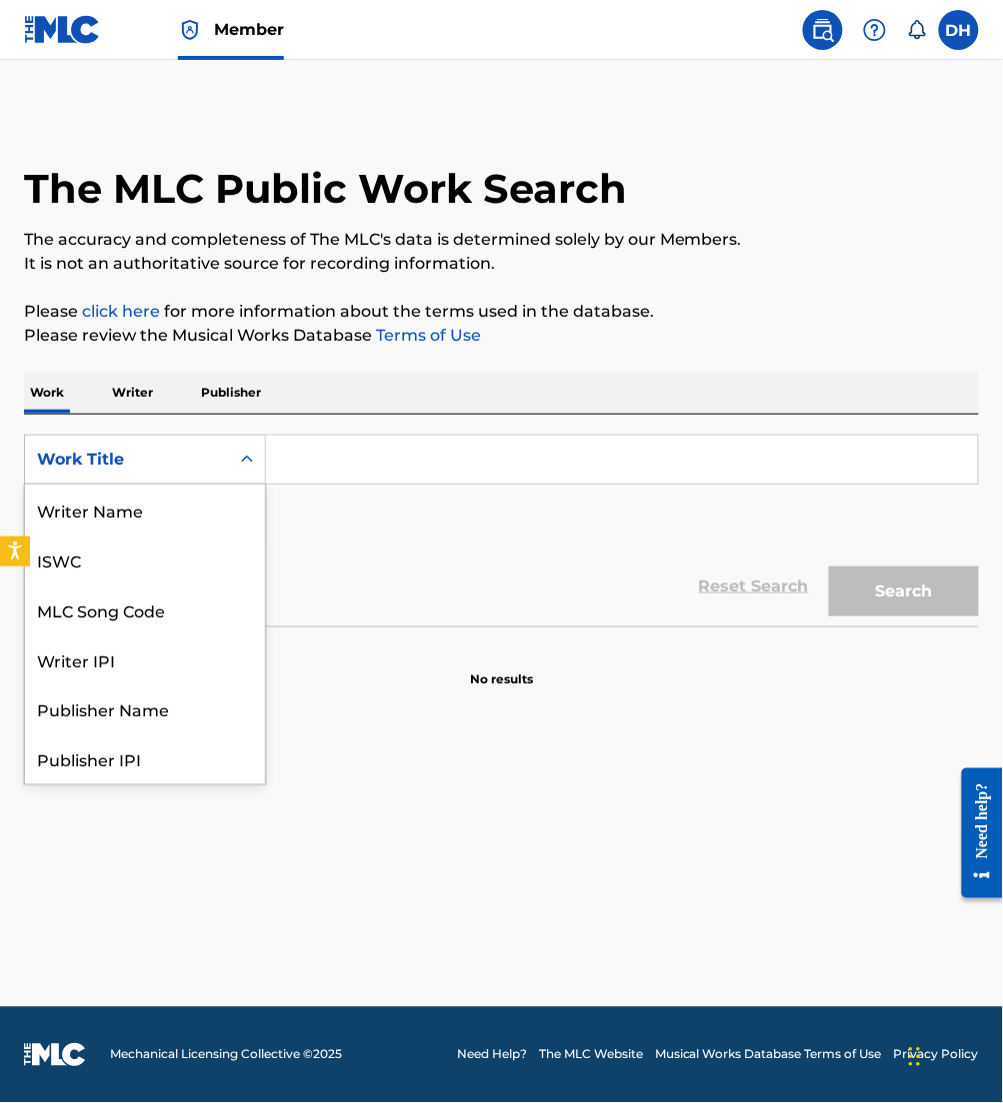
scroll to position [100, 0]
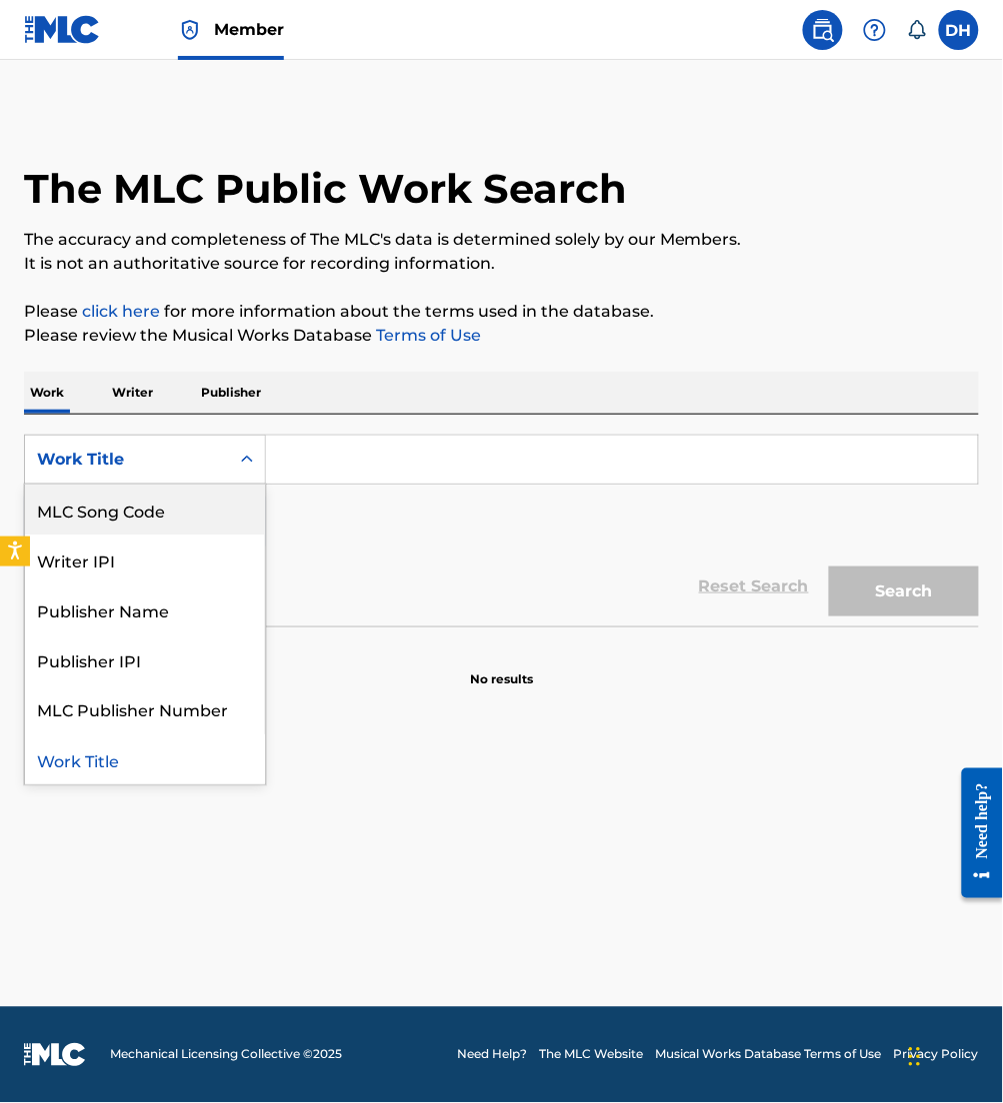
click at [113, 503] on div "MLC Song Code" at bounding box center [145, 510] width 240 height 50
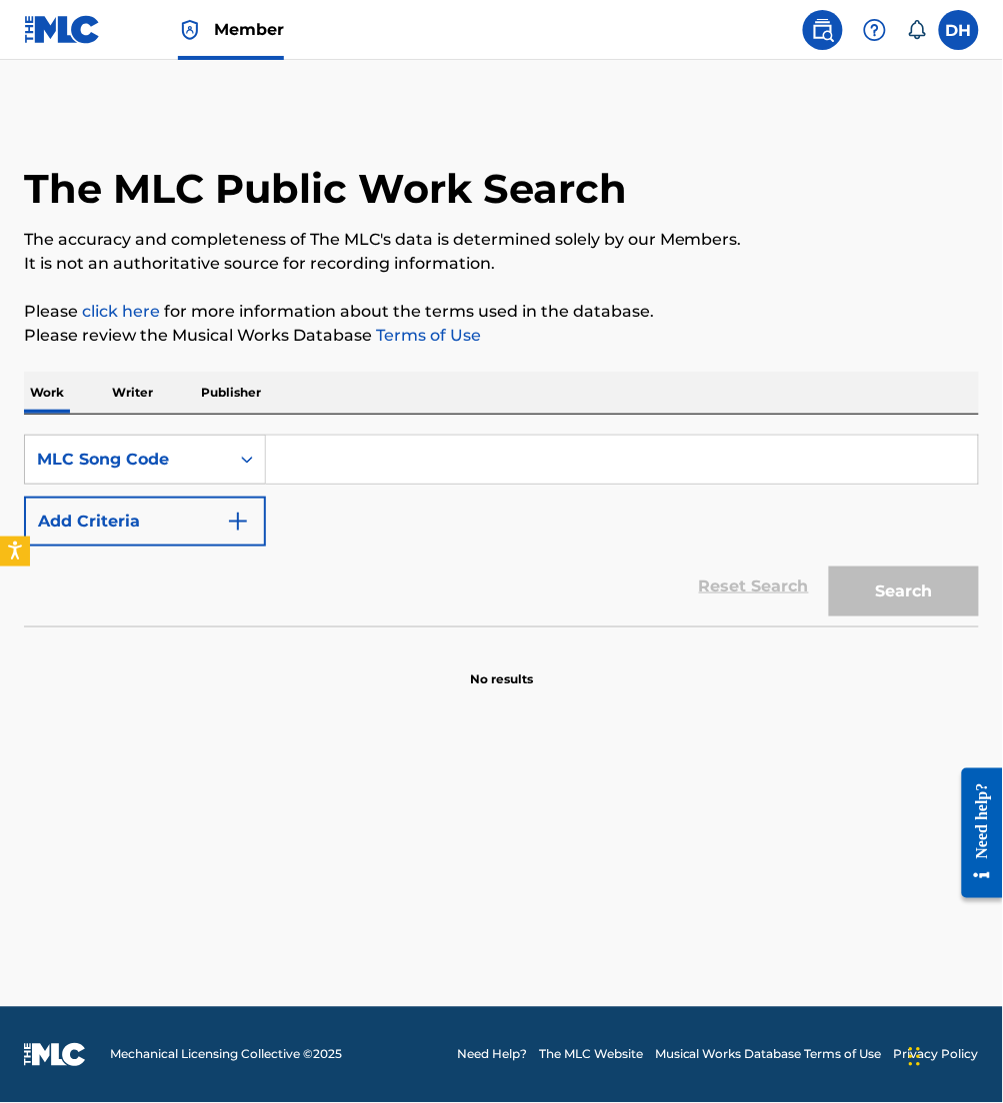
click at [313, 446] on input "Search Form" at bounding box center [622, 460] width 712 height 48
paste input "Z9599V"
click at [279, 459] on input "Z9599V" at bounding box center [622, 460] width 712 height 48
type input "Z9599V"
click at [899, 570] on button "Search" at bounding box center [904, 592] width 150 height 50
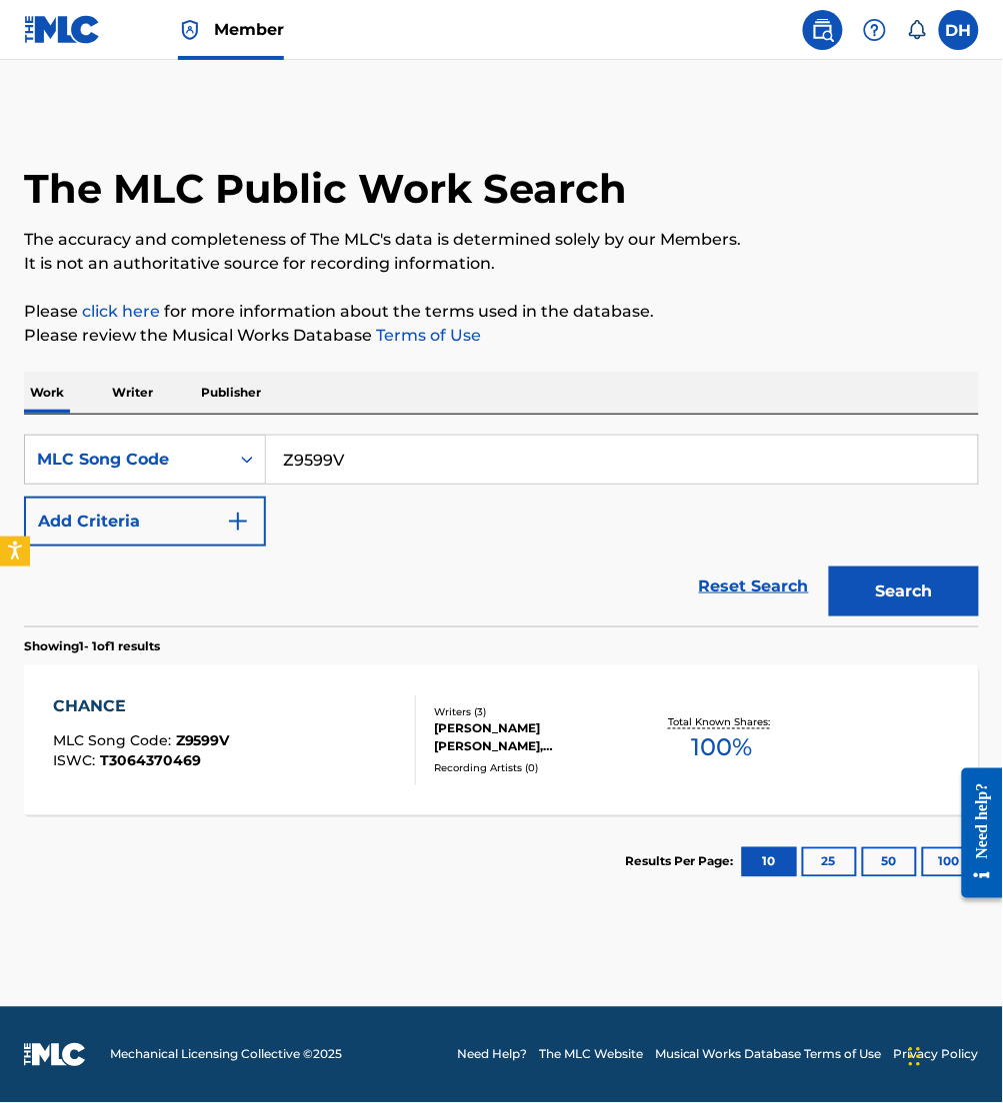
click at [381, 717] on div "CHANCE MLC Song Code : Z9599V ISWC : T3064370469" at bounding box center [234, 741] width 363 height 90
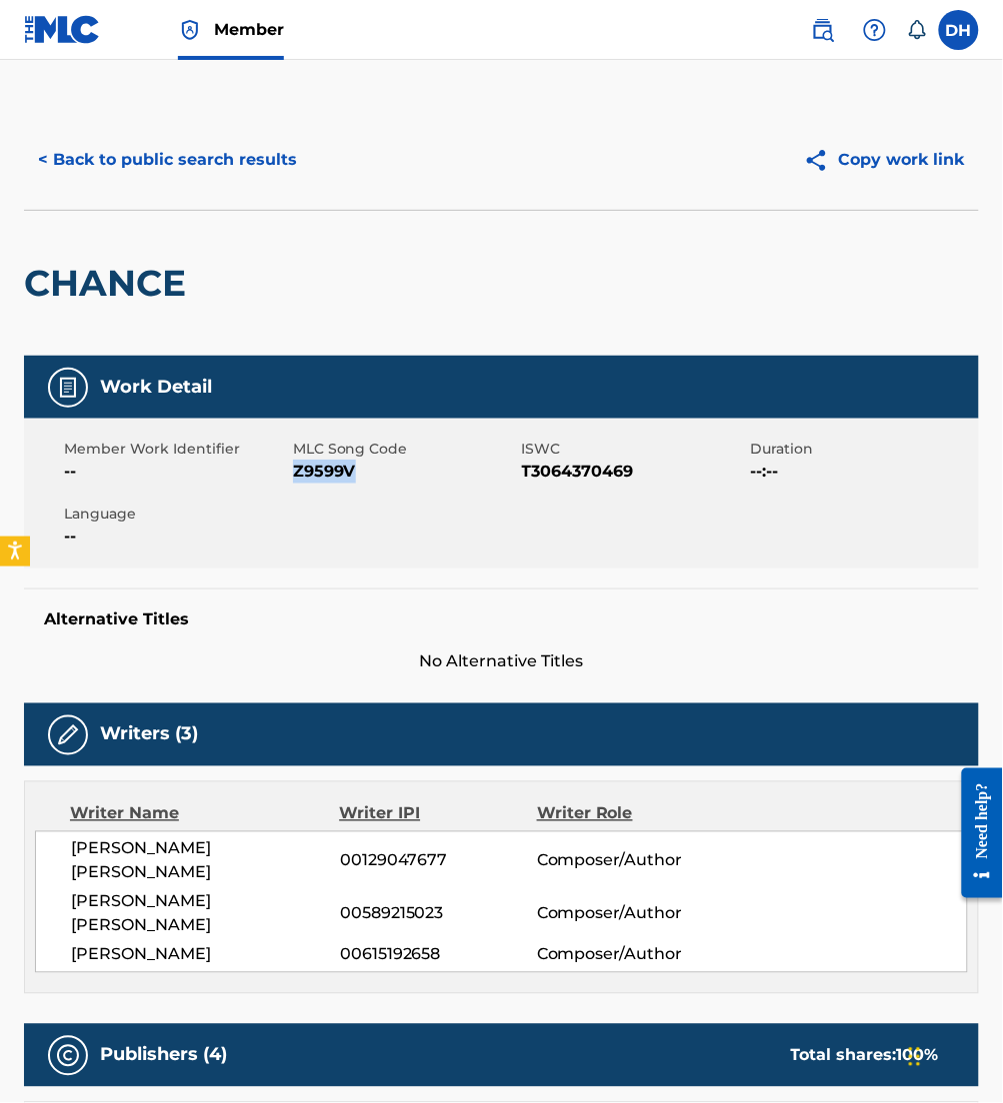
drag, startPoint x: 297, startPoint y: 475, endPoint x: 393, endPoint y: 475, distance: 96.0
click at [393, 475] on span "Z9599V" at bounding box center [405, 472] width 224 height 24
copy span "Z9599V"
click at [137, 144] on button "< Back to public search results" at bounding box center [167, 160] width 287 height 50
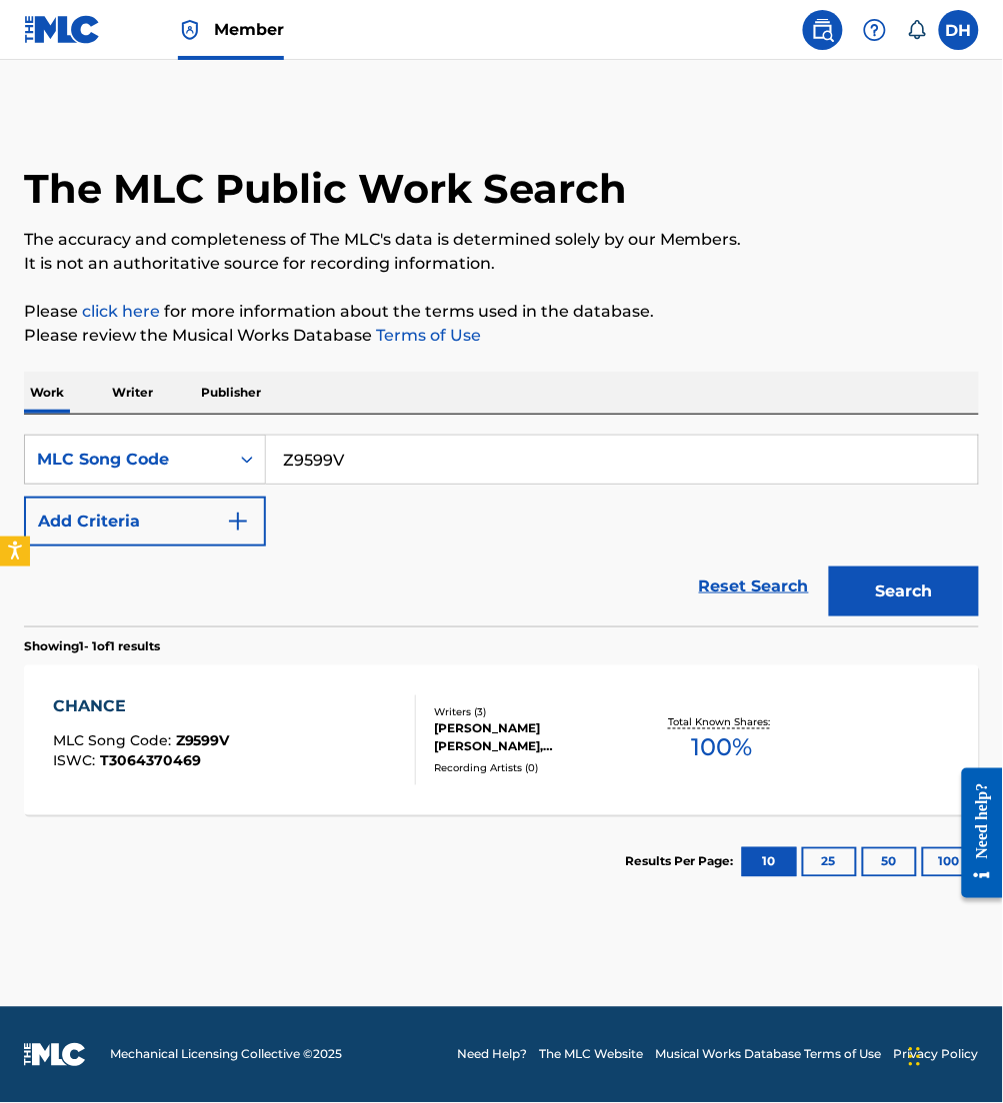
click at [97, 420] on div "SearchWithCriteria8aa01106-03ee-4b05-8fc1-3af874e5d9ea MLC Song Code Z9599V Add…" at bounding box center [501, 521] width 955 height 212
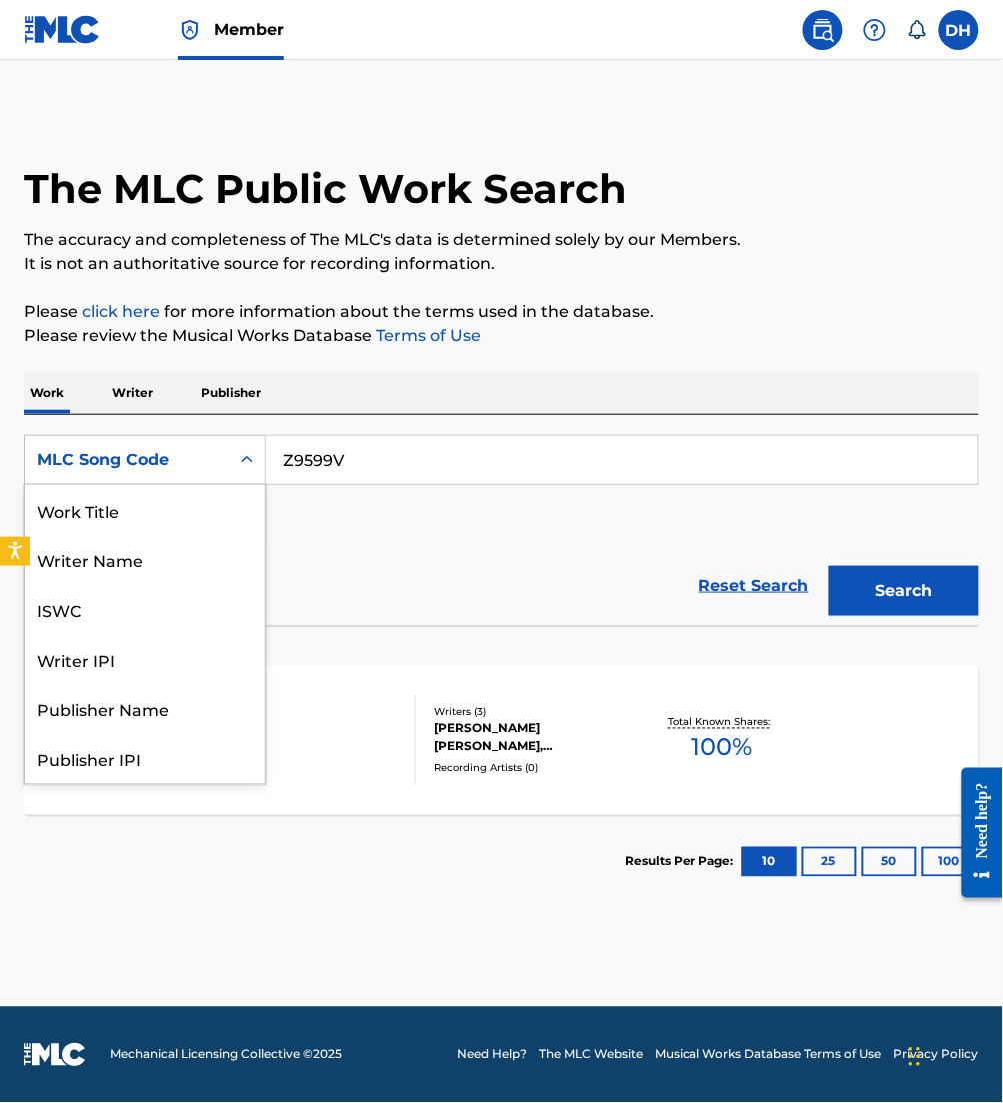
click at [136, 445] on div "MLC Song Code" at bounding box center [127, 460] width 204 height 38
click at [148, 501] on div "Work Title" at bounding box center [145, 510] width 240 height 50
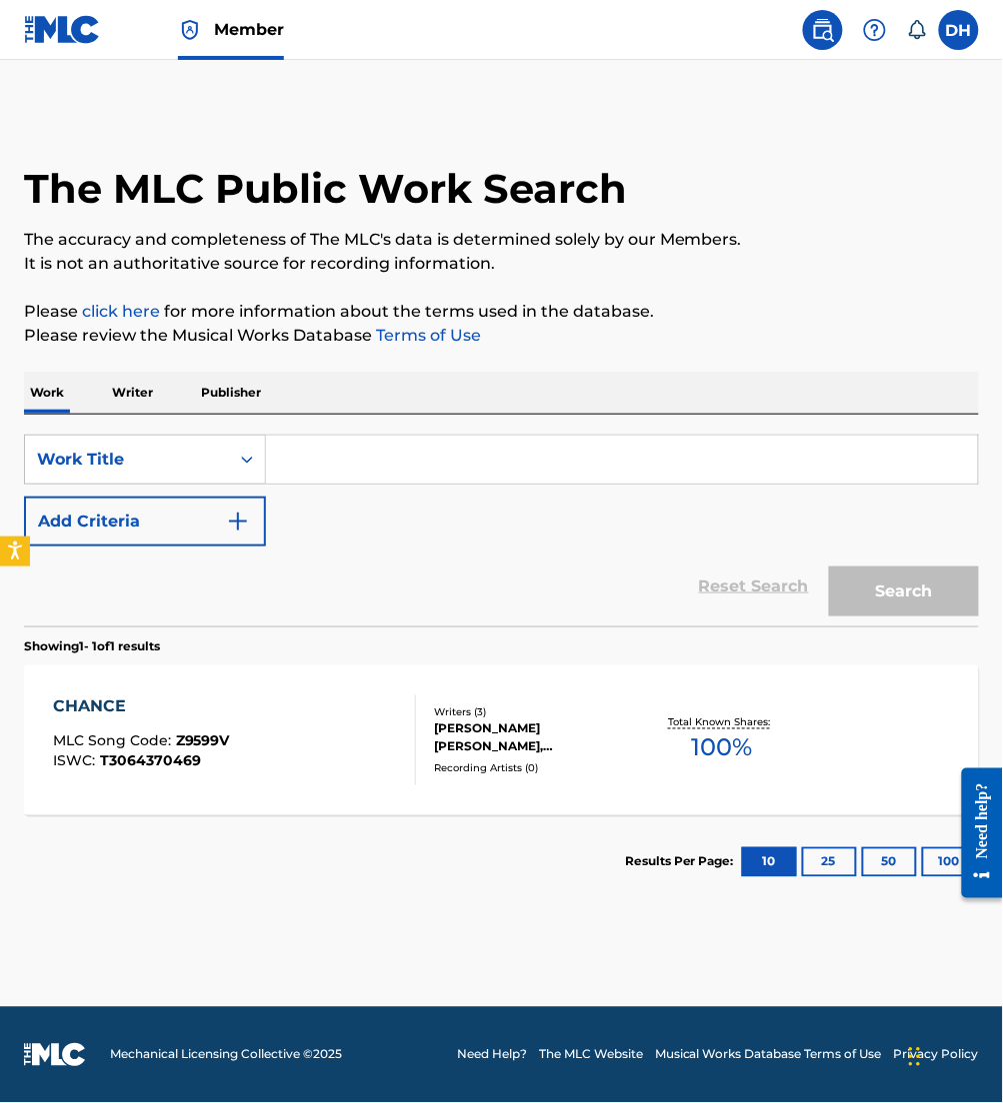
click at [322, 438] on input "Search Form" at bounding box center [622, 460] width 712 height 48
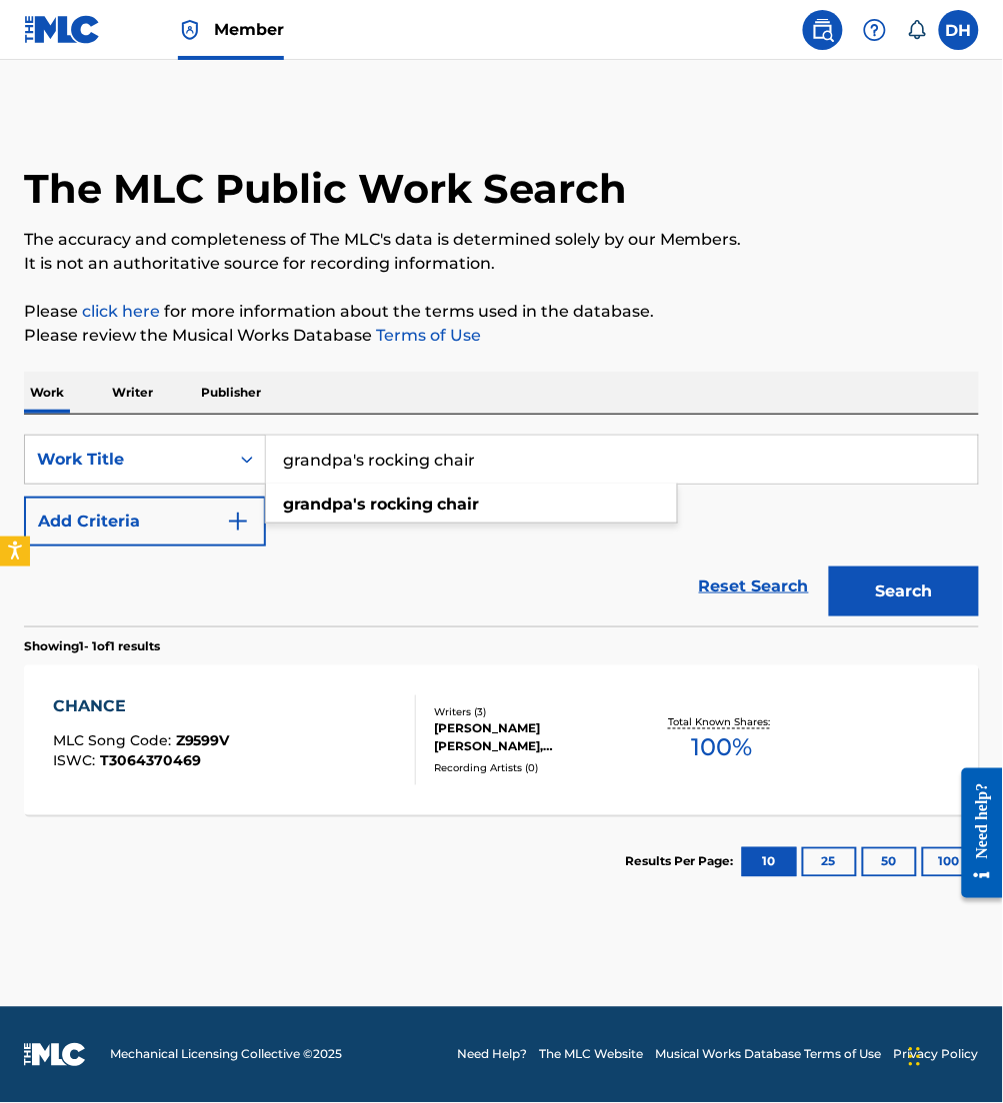
type input "grandpa's rocking chair"
click at [212, 518] on button "Add Criteria" at bounding box center [145, 522] width 242 height 50
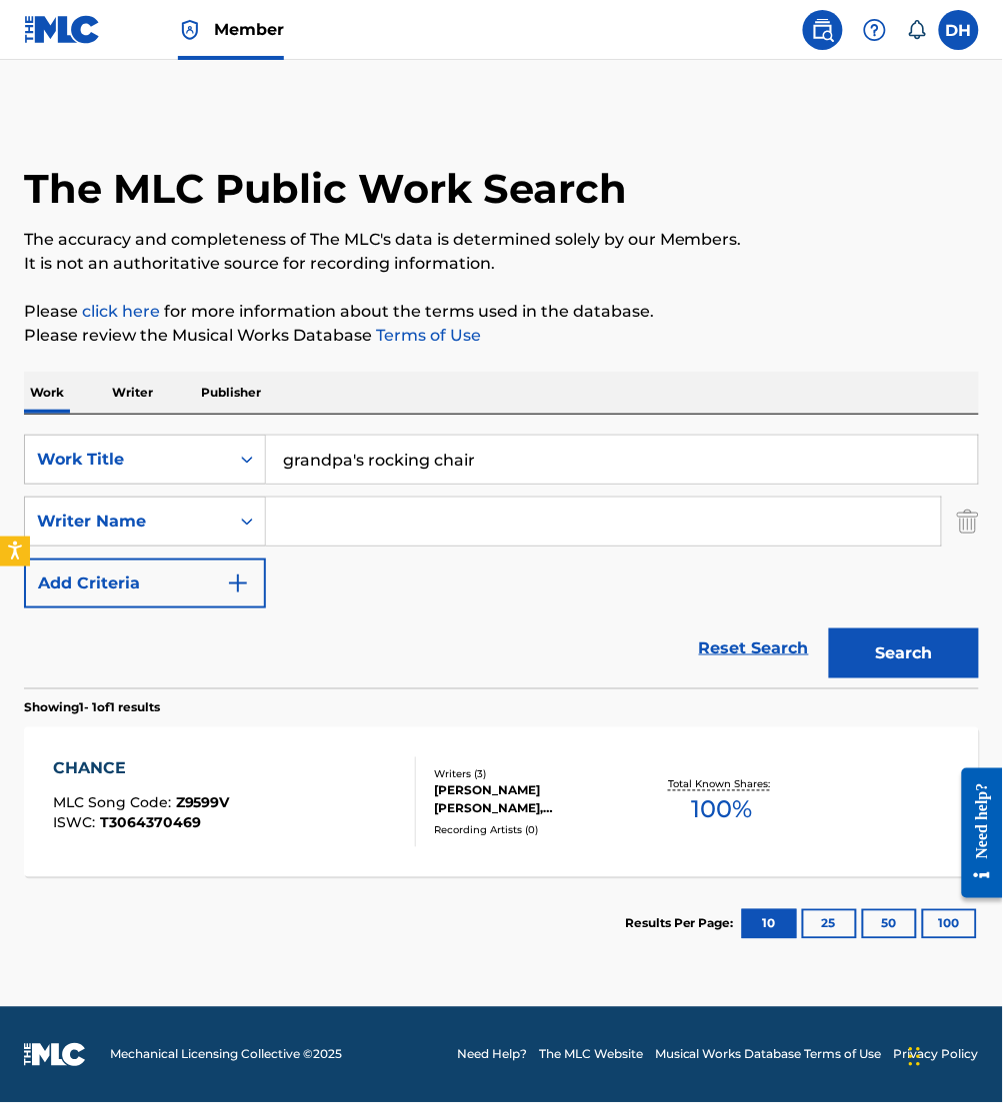
click at [280, 525] on input "Search Form" at bounding box center [603, 522] width 675 height 48
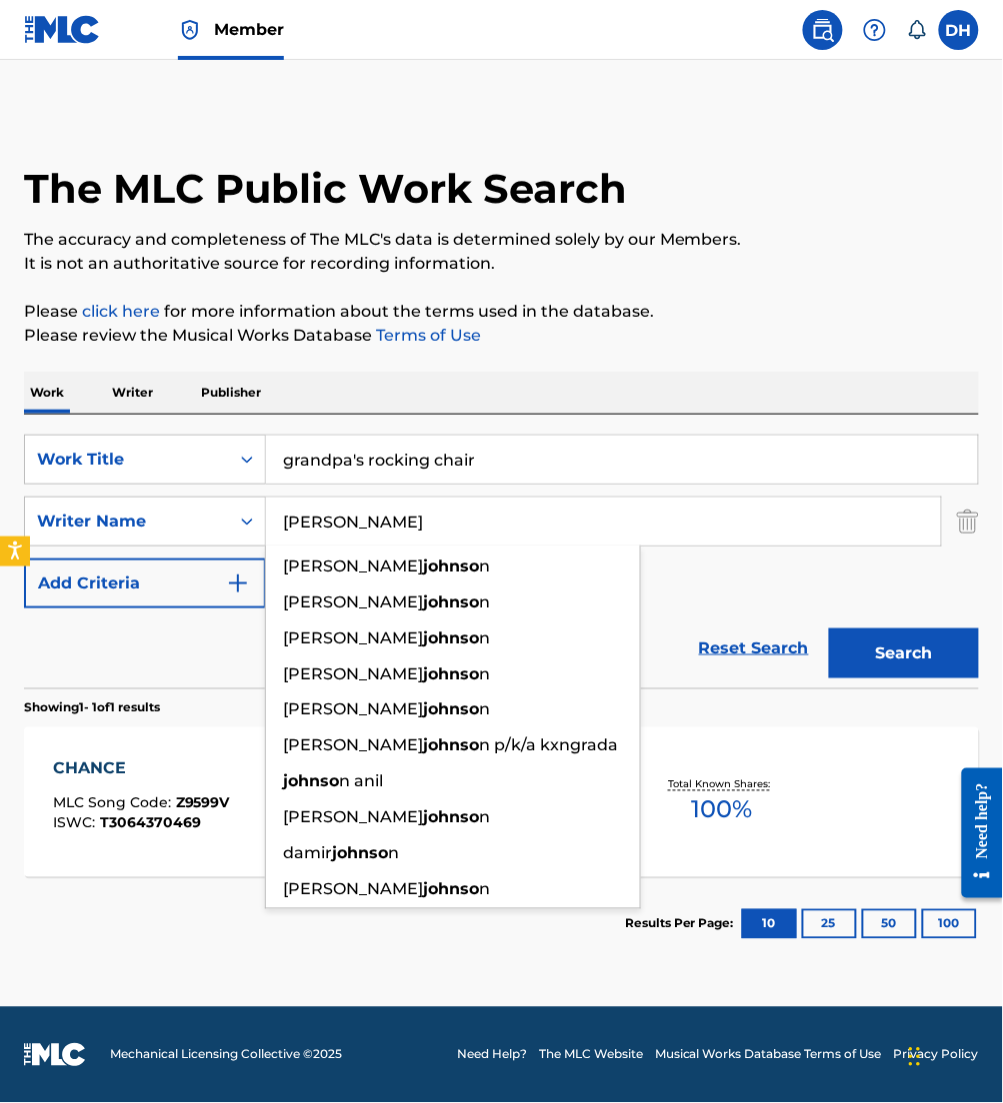
type input "johnson"
click at [829, 629] on button "Search" at bounding box center [904, 654] width 150 height 50
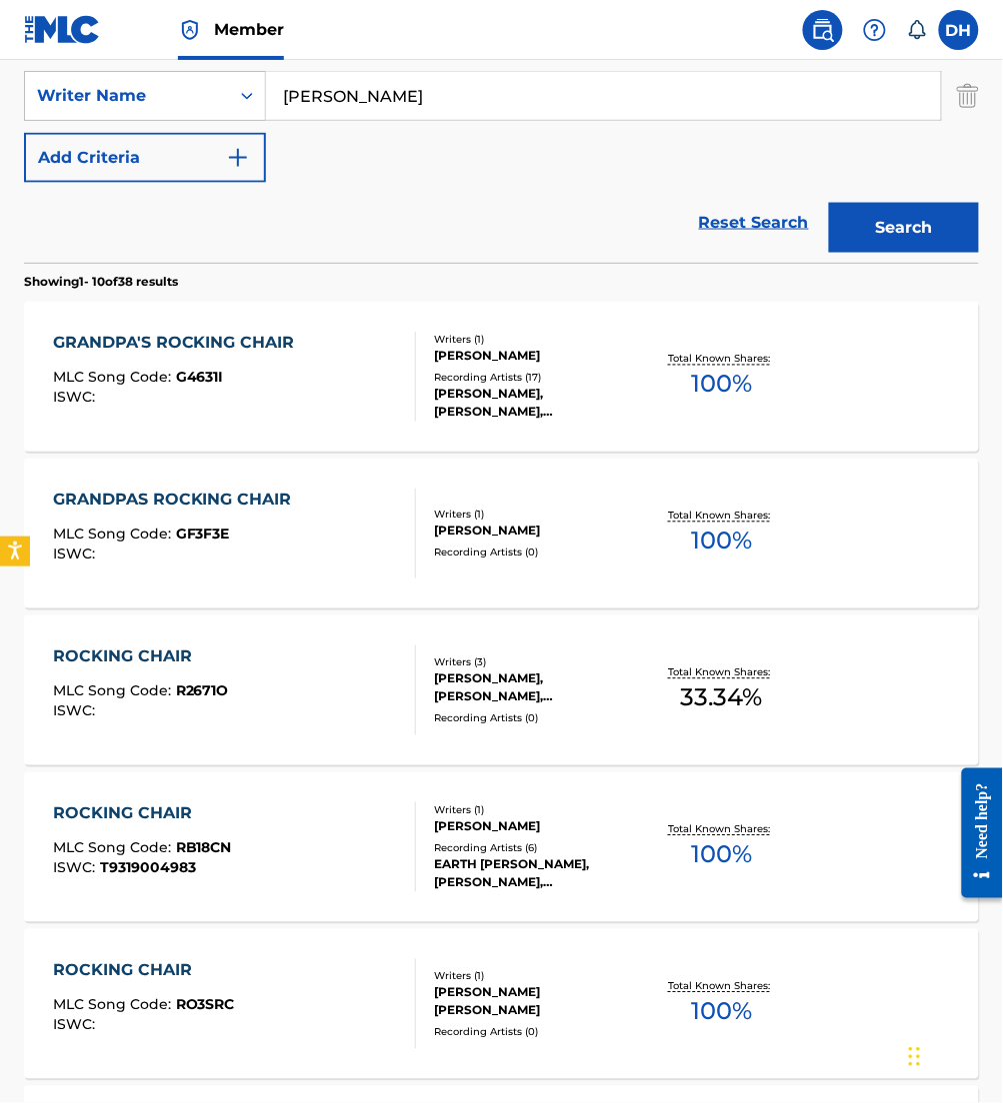
scroll to position [430, 0]
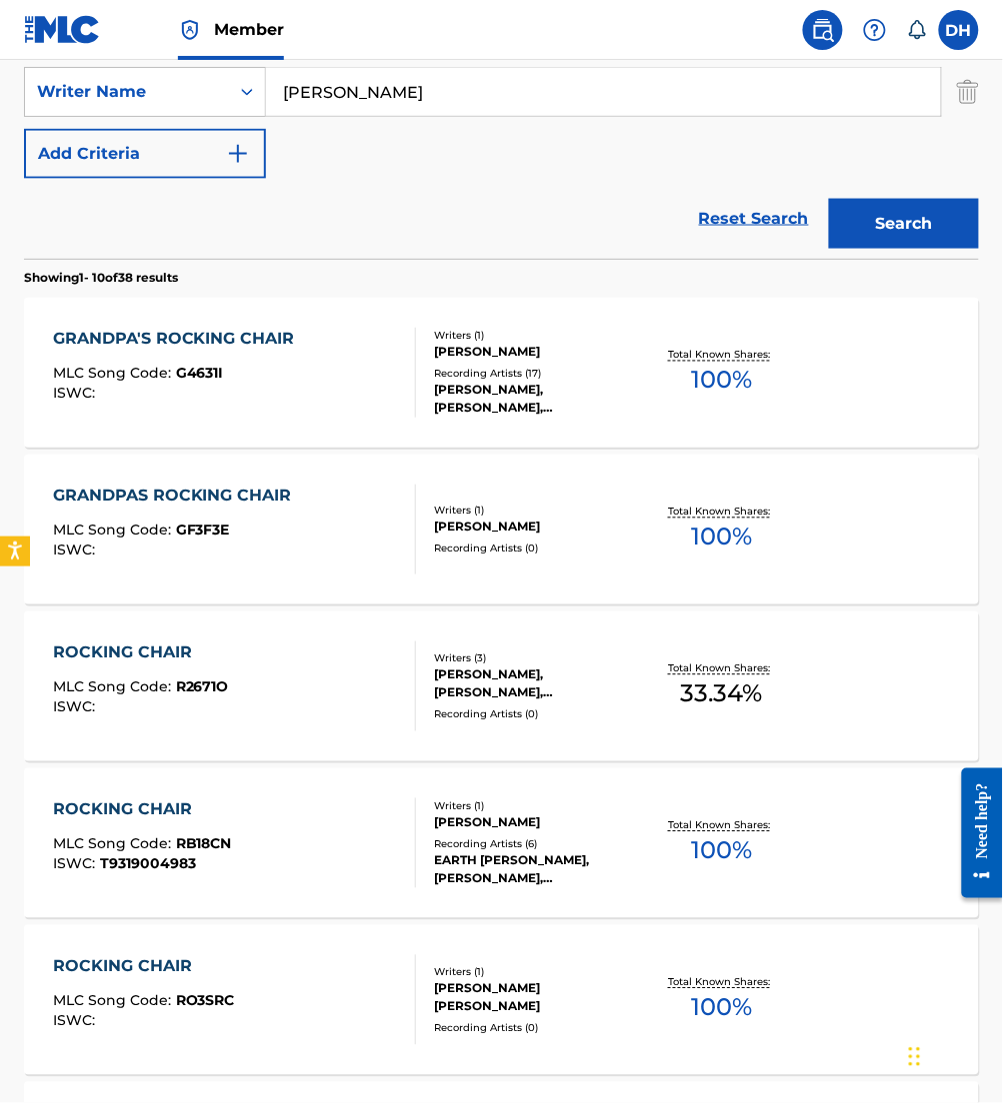
click at [286, 388] on div "ISWC :" at bounding box center [179, 394] width 252 height 15
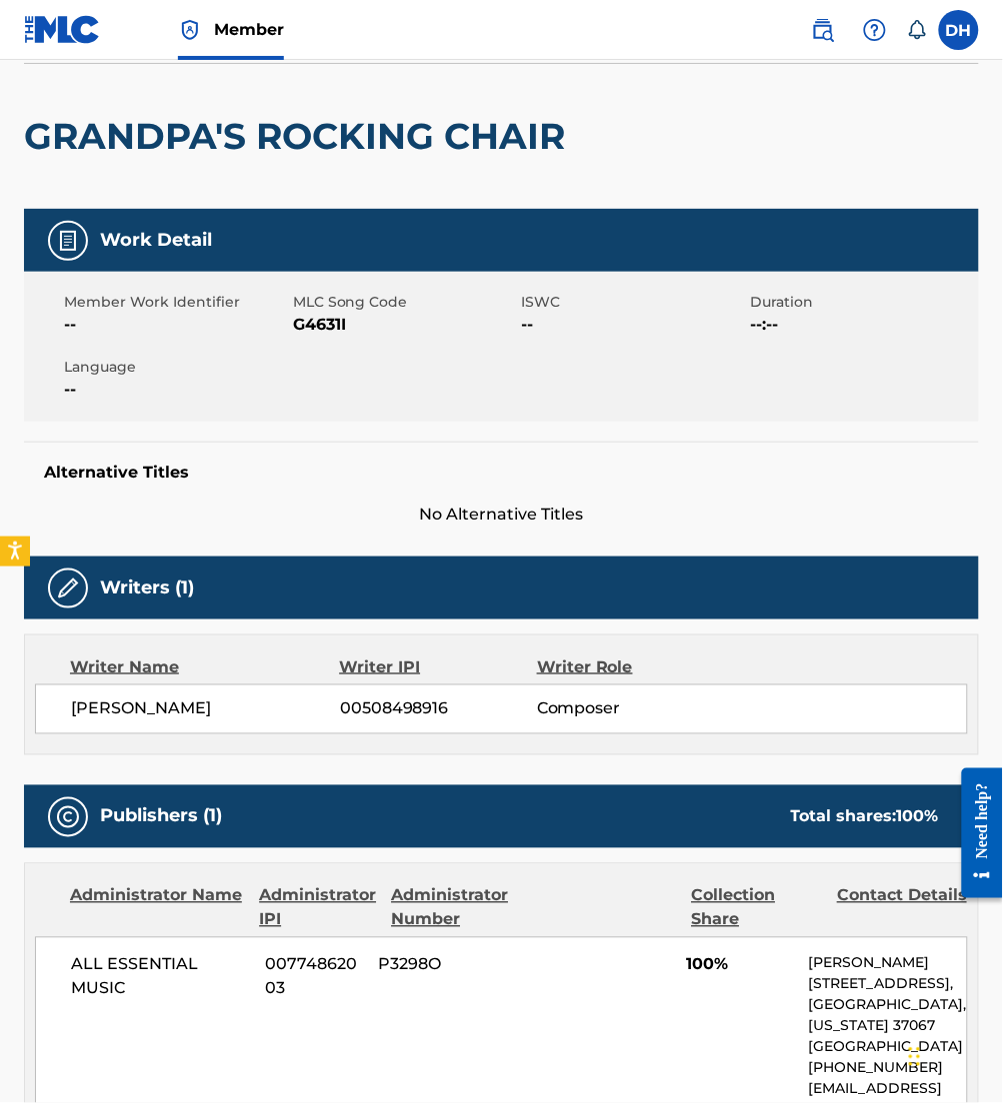
scroll to position [128, 0]
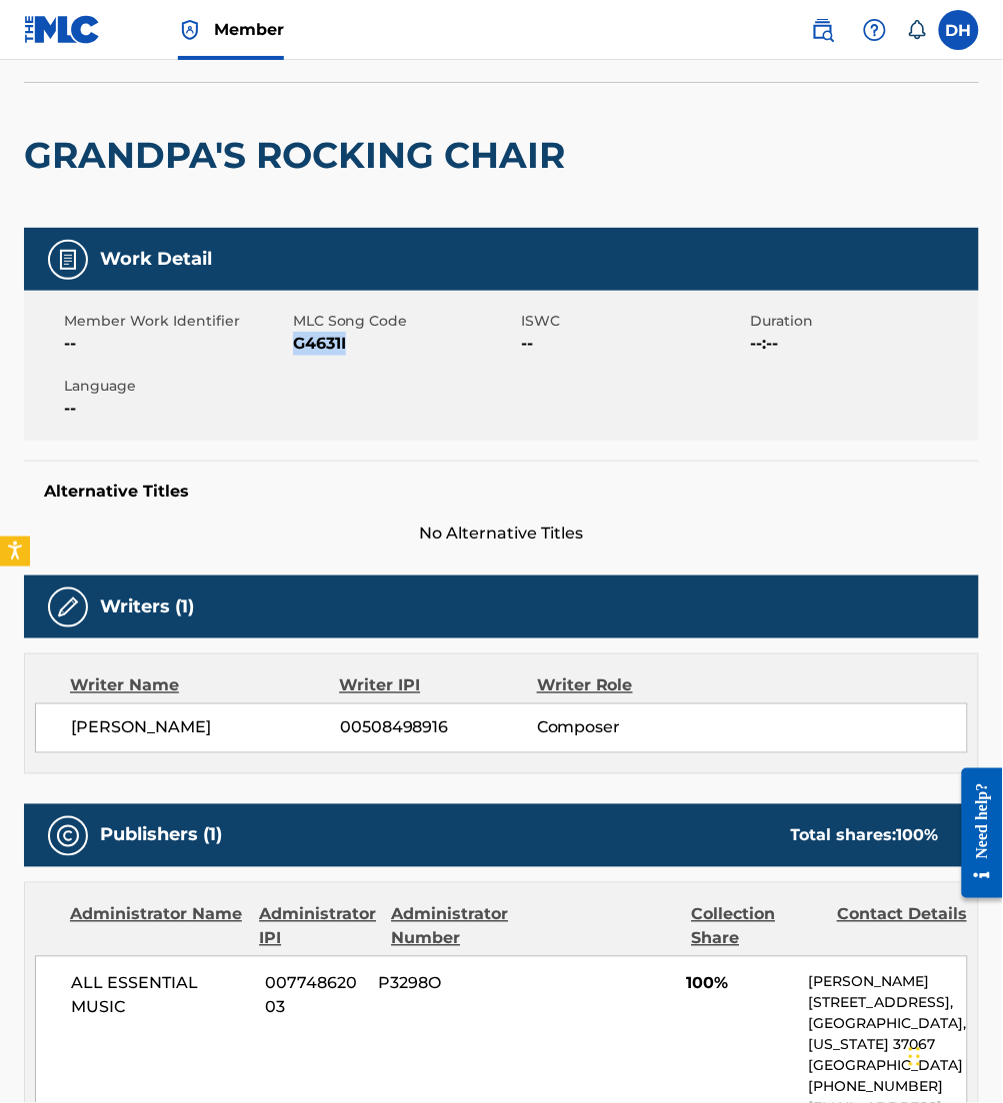
drag, startPoint x: 293, startPoint y: 340, endPoint x: 381, endPoint y: 356, distance: 89.4
click at [381, 356] on span "G4631I" at bounding box center [405, 344] width 224 height 24
copy span "G4631I"
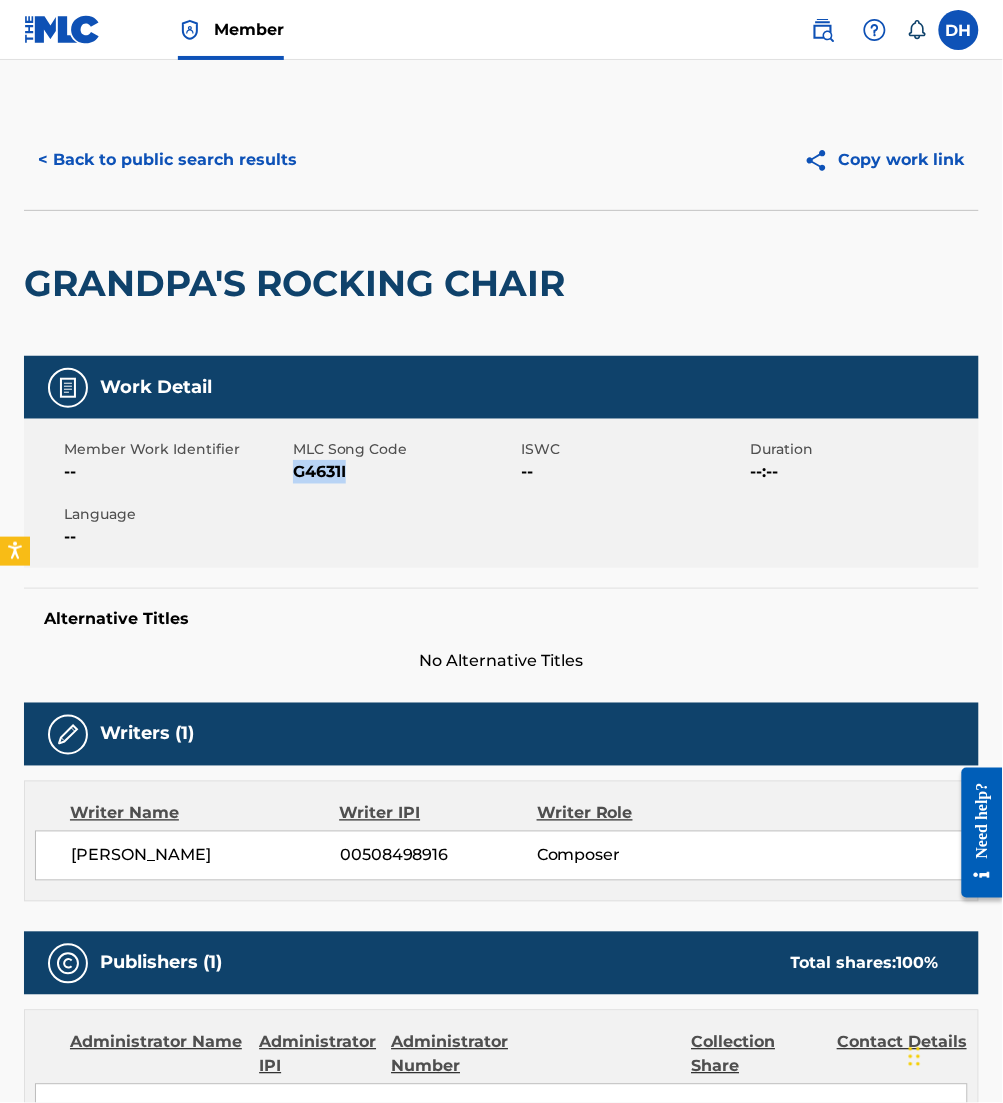
click at [48, 162] on button "< Back to public search results" at bounding box center [167, 160] width 287 height 50
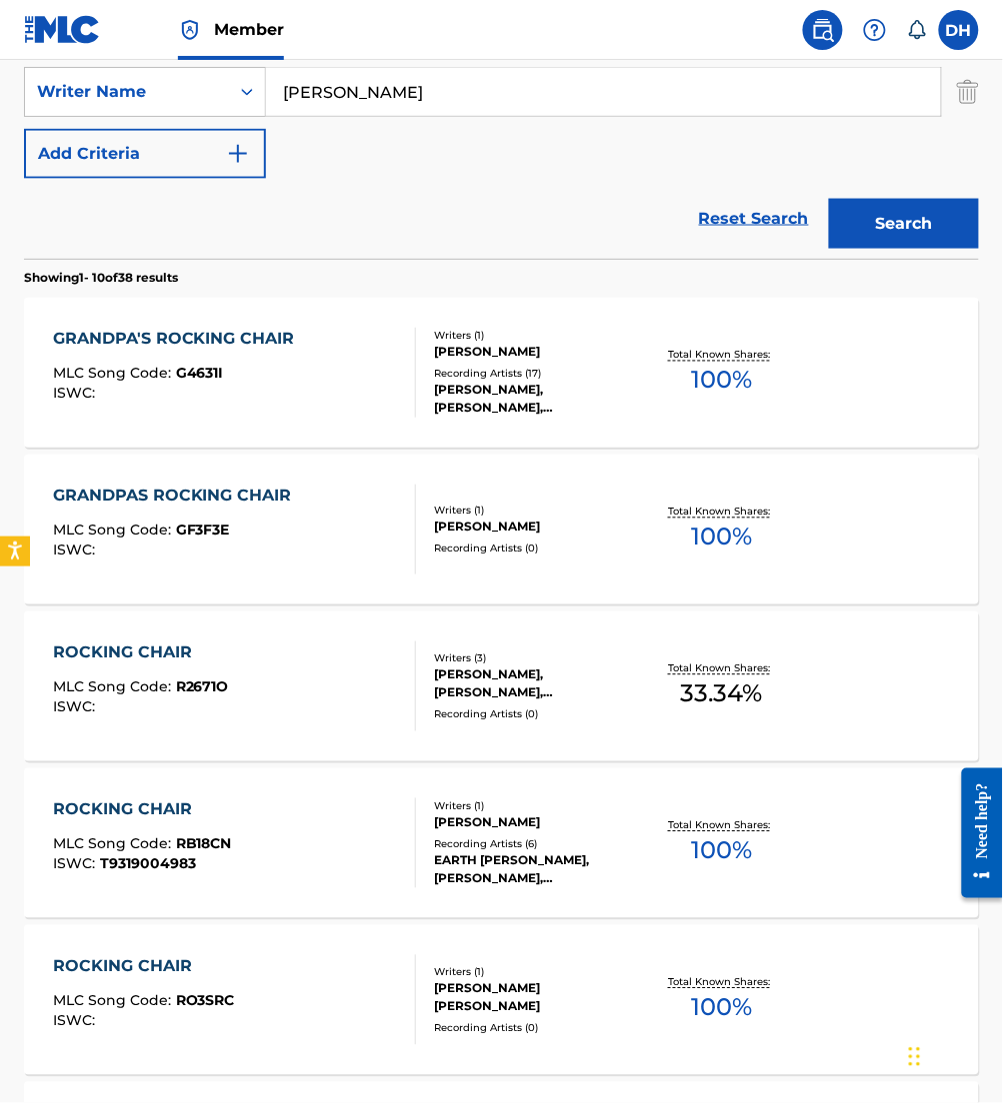
click at [261, 457] on div "GRANDPAS ROCKING CHAIR MLC Song Code : GF3F3E ISWC : Writers ( 1 ) KELLI JOHNSO…" at bounding box center [501, 530] width 955 height 150
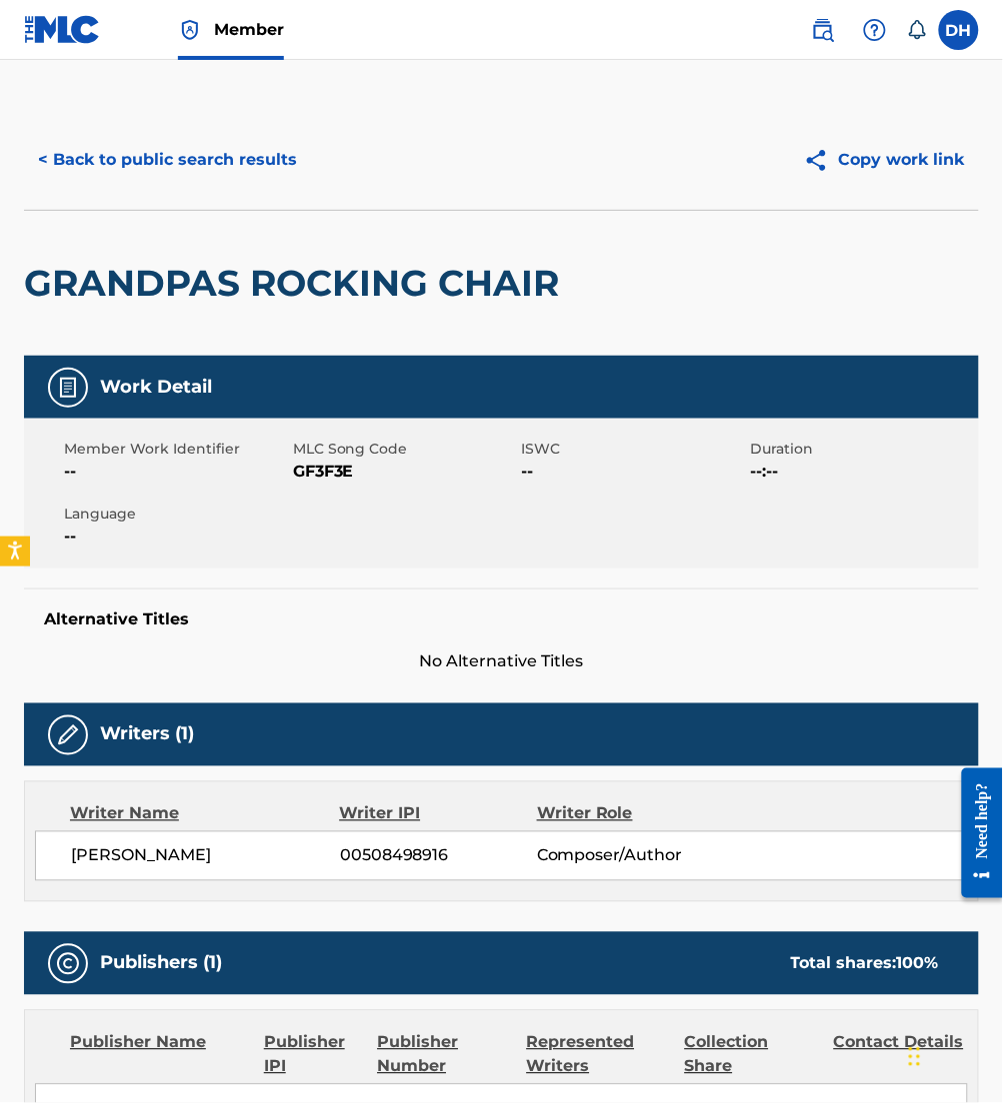
click at [182, 173] on button "< Back to public search results" at bounding box center [167, 160] width 287 height 50
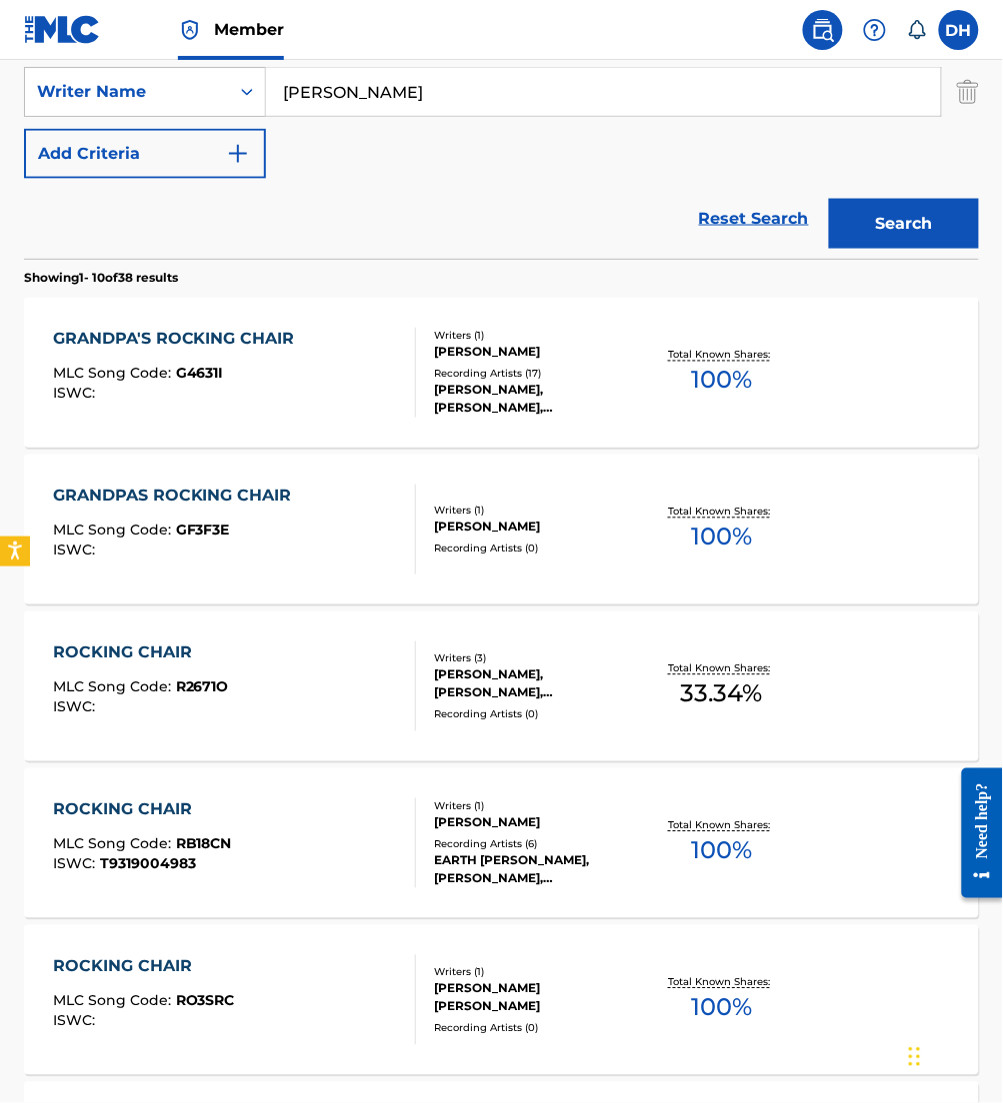
scroll to position [292, 0]
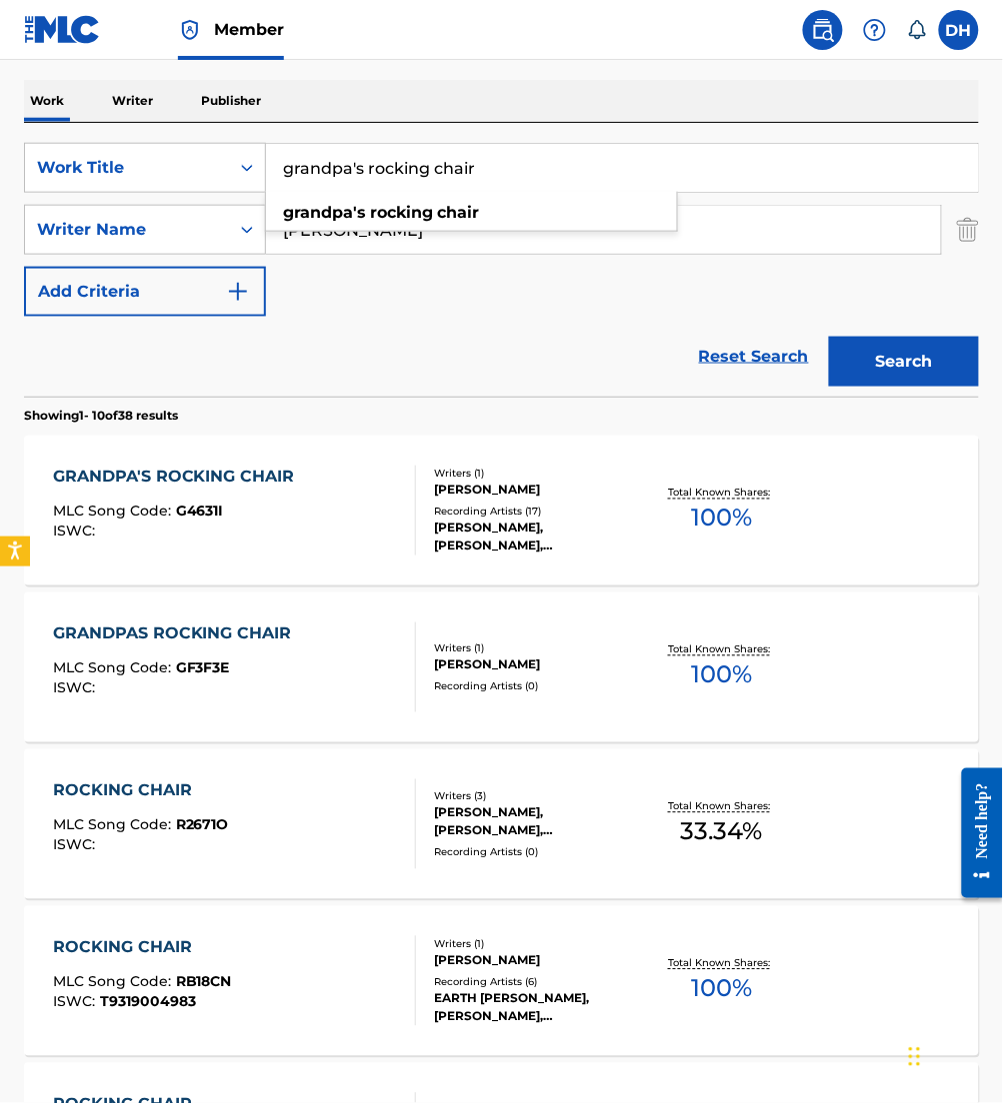
drag, startPoint x: 522, startPoint y: 170, endPoint x: 0, endPoint y: 178, distance: 521.8
click at [0, 178] on html "Accessibility Screen-Reader Guide, Feedback, and Issue Reporting | New window M…" at bounding box center [501, 259] width 1003 height 1103
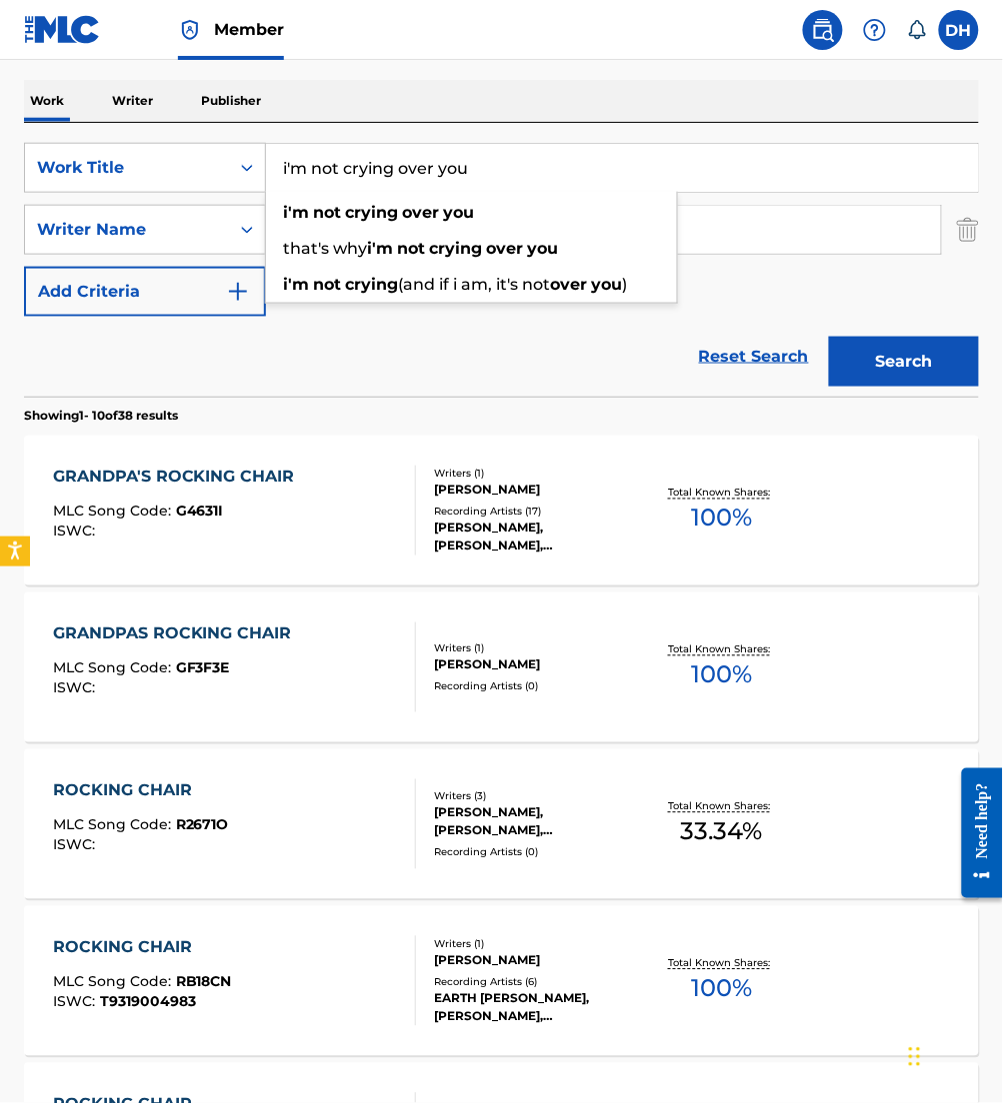
type input "i'm not crying over you"
click at [829, 337] on button "Search" at bounding box center [904, 362] width 150 height 50
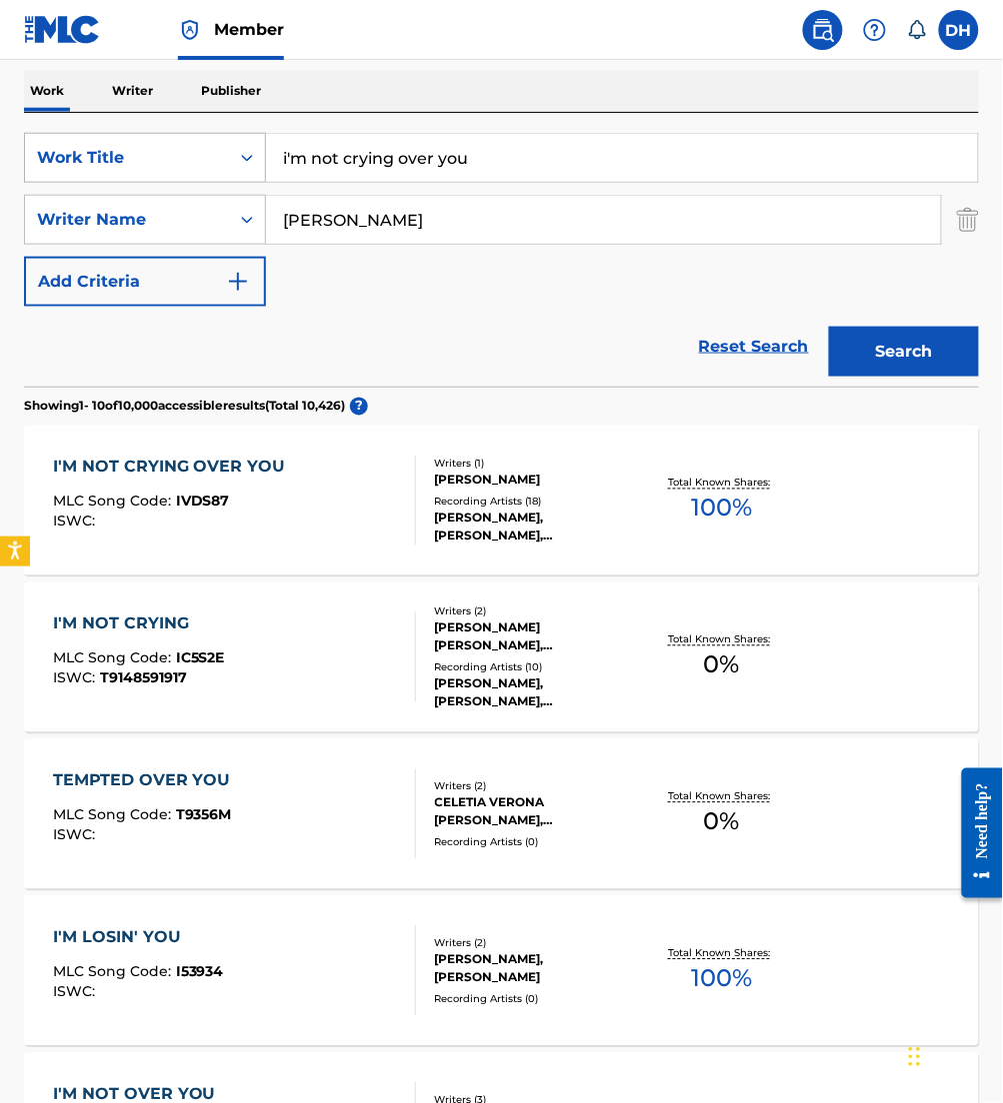
scroll to position [360, 0]
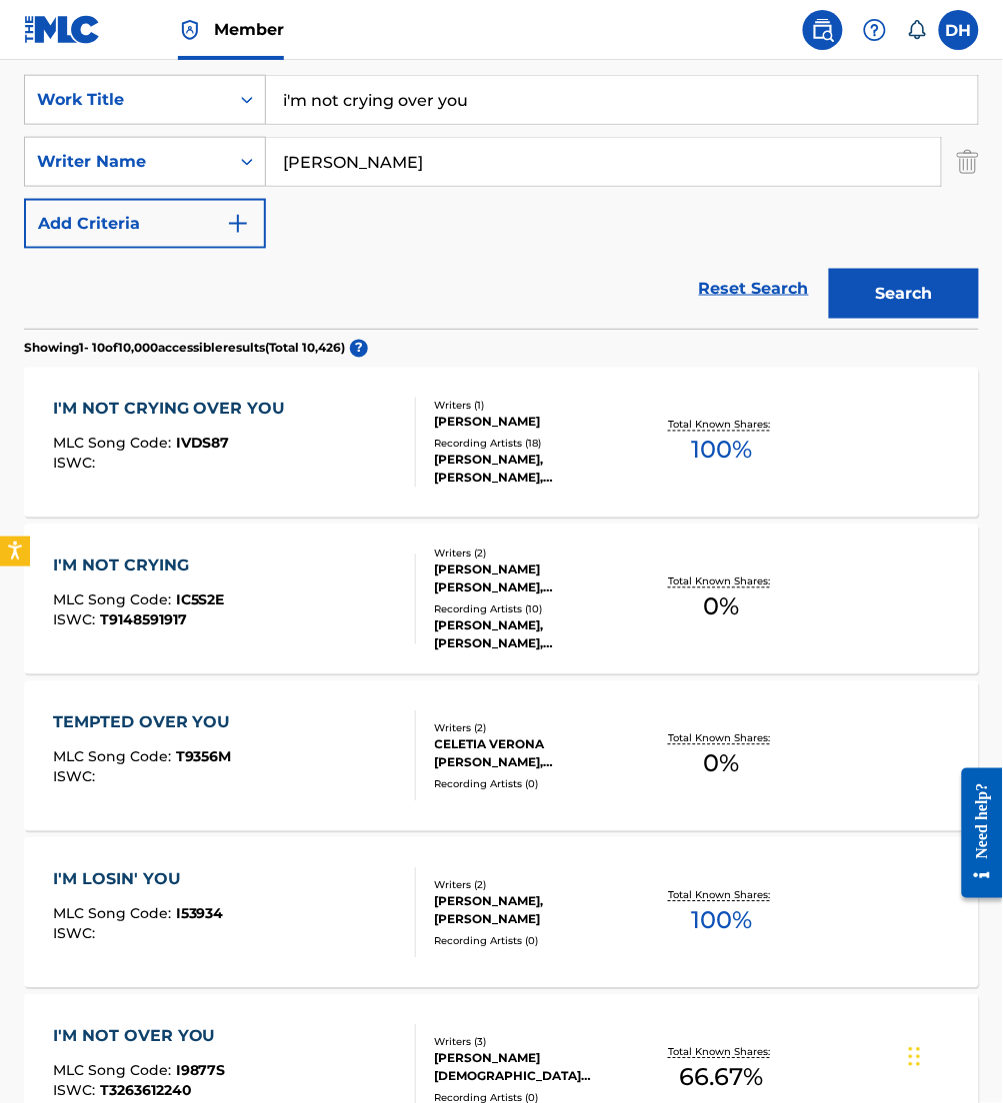
click at [154, 428] on div "I'M NOT CRYING OVER YOU MLC Song Code : IVDS87 ISWC :" at bounding box center [174, 443] width 243 height 90
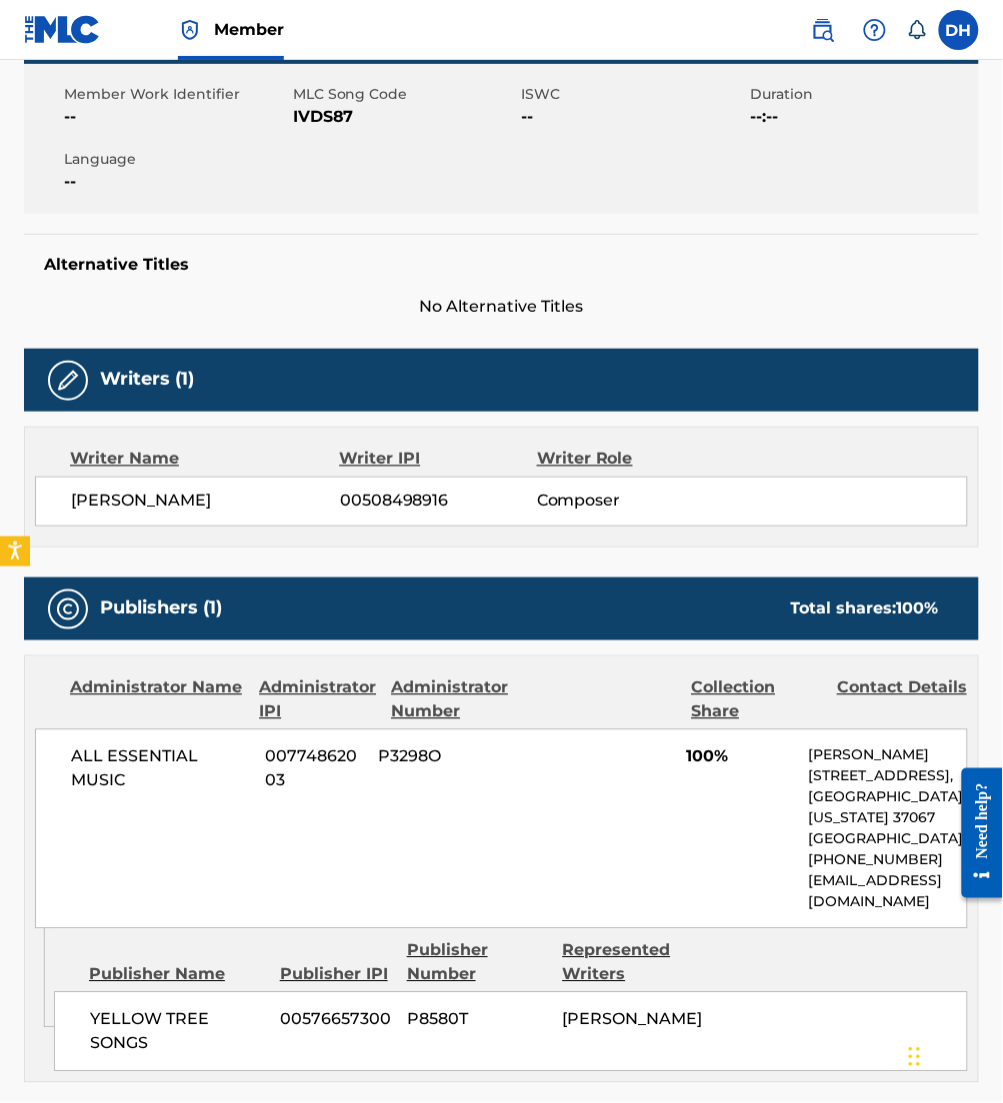
scroll to position [352, 0]
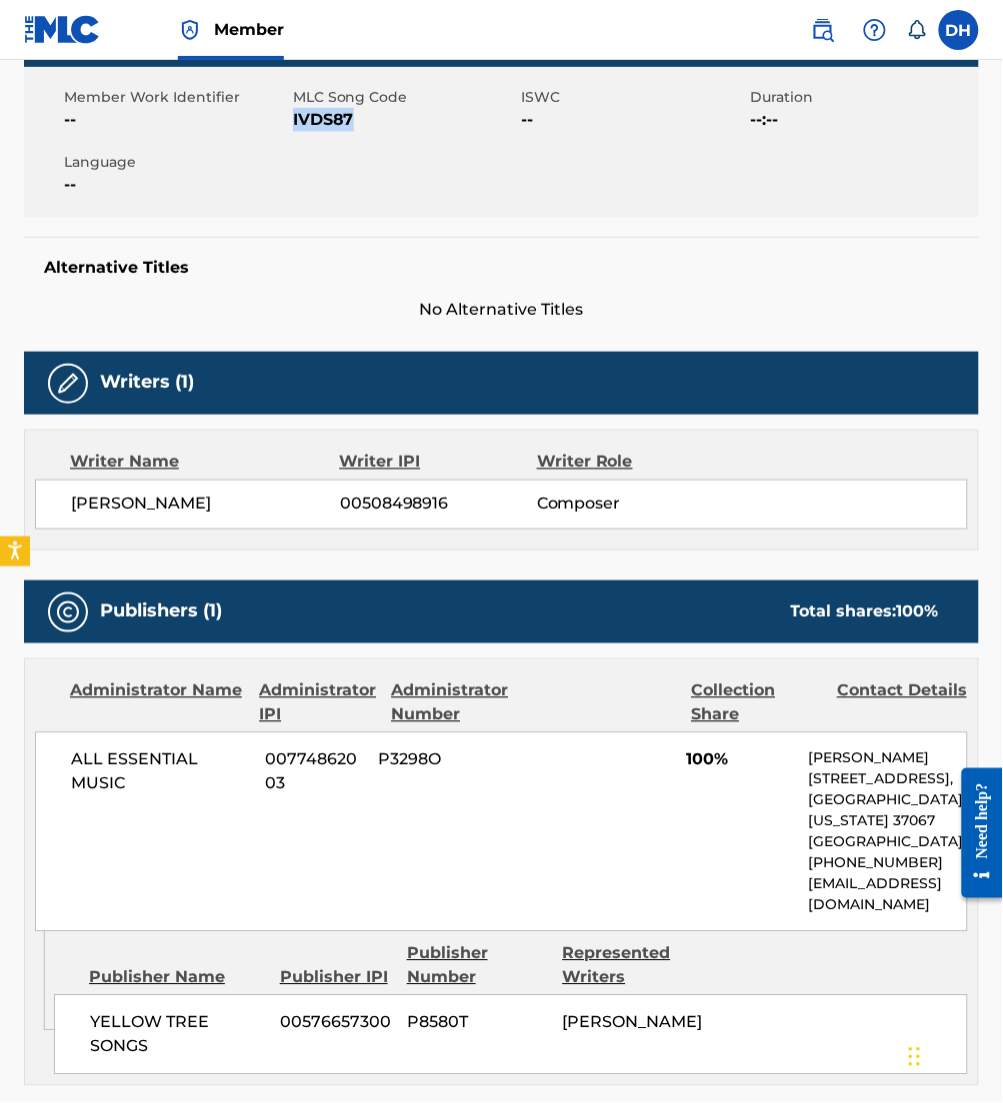
drag, startPoint x: 292, startPoint y: 121, endPoint x: 369, endPoint y: 138, distance: 78.8
click at [369, 138] on div "Member Work Identifier -- MLC Song Code IVDS87 ISWC -- Duration --:-- Language …" at bounding box center [501, 142] width 955 height 150
copy span "IVDS87"
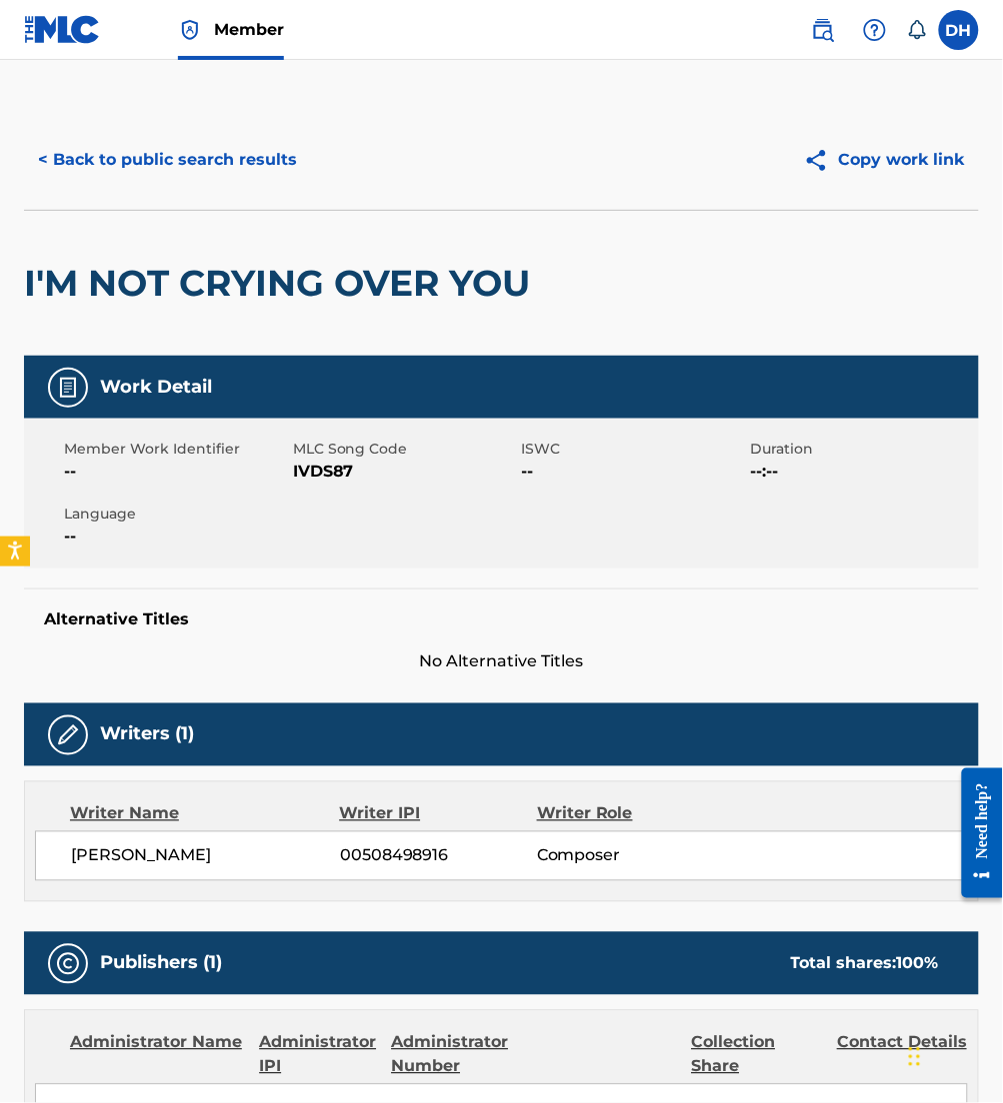
click at [142, 135] on div "< Back to public search results" at bounding box center [263, 160] width 478 height 50
click at [166, 151] on button "< Back to public search results" at bounding box center [167, 160] width 287 height 50
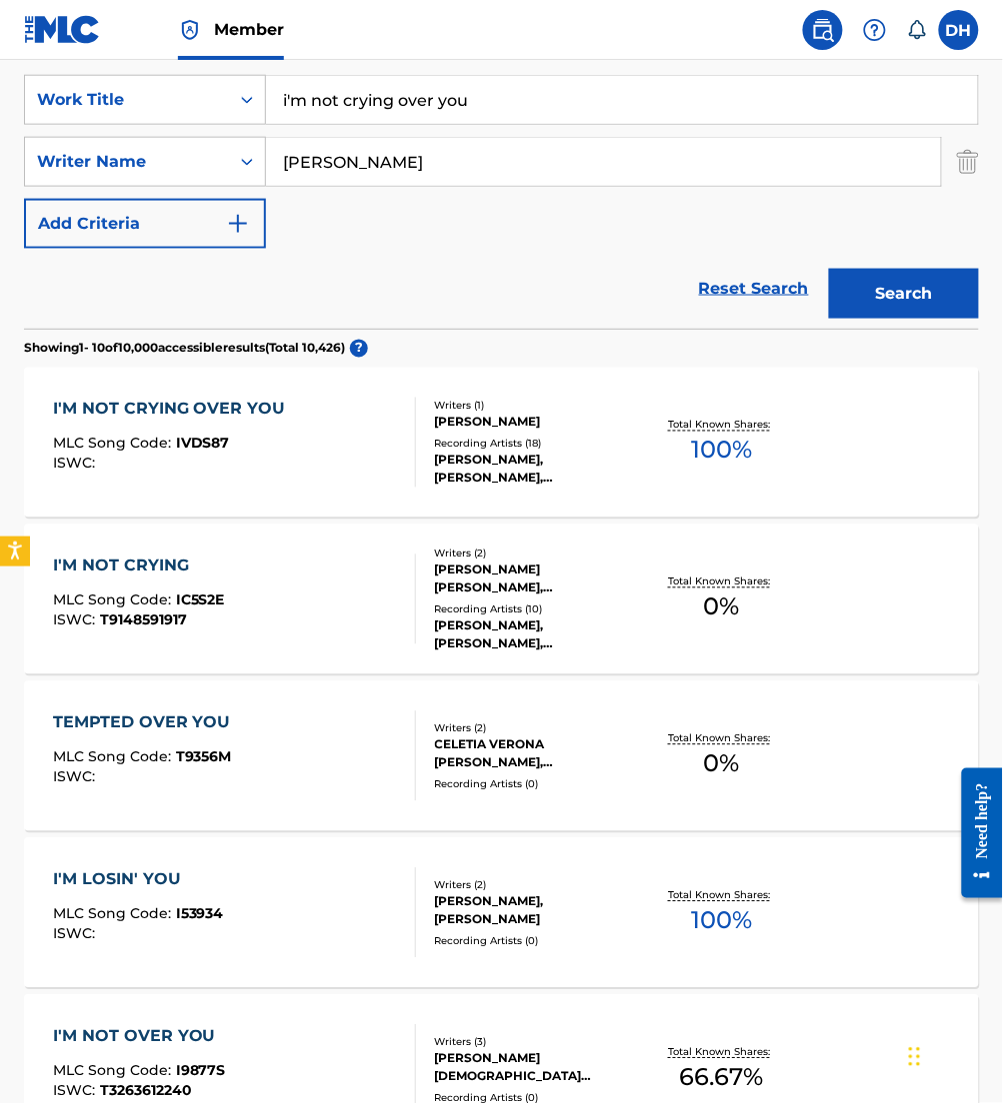
drag, startPoint x: 521, startPoint y: 95, endPoint x: 0, endPoint y: 110, distance: 521.0
click at [0, 110] on html "Accessibility Screen-Reader Guide, Feedback, and Issue Reporting | New window M…" at bounding box center [501, 191] width 1003 height 1103
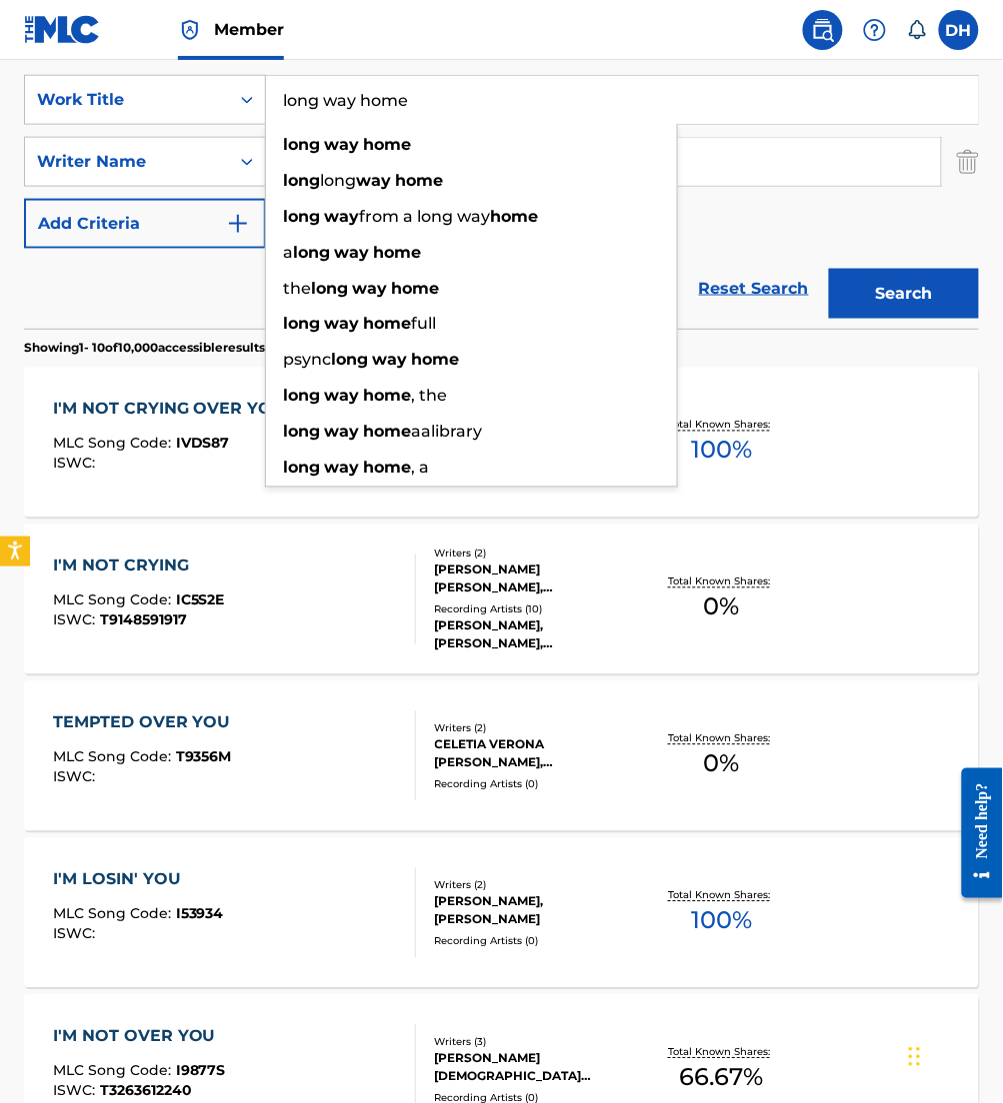
type input "long way home"
click at [84, 300] on div "Reset Search Search" at bounding box center [501, 289] width 955 height 80
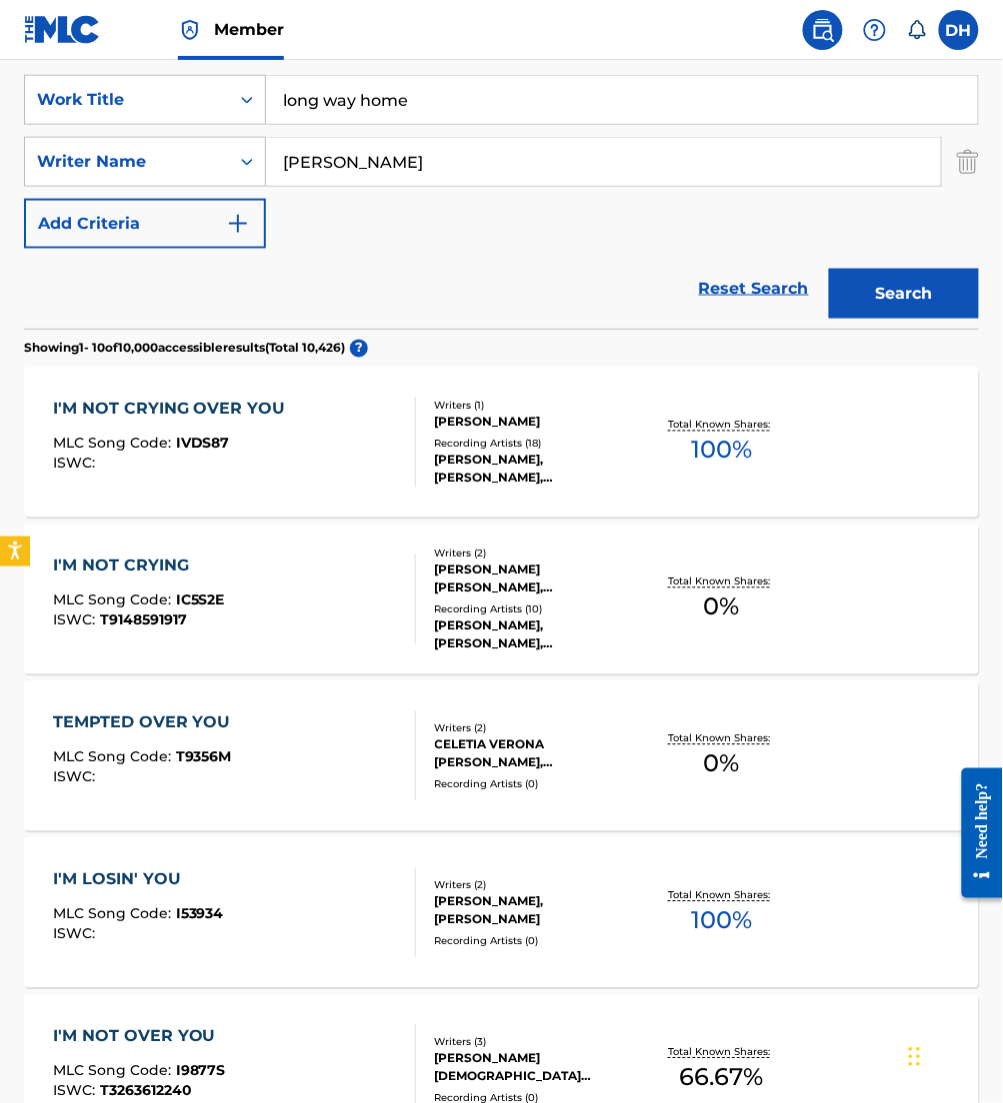
click at [871, 314] on button "Search" at bounding box center [904, 294] width 150 height 50
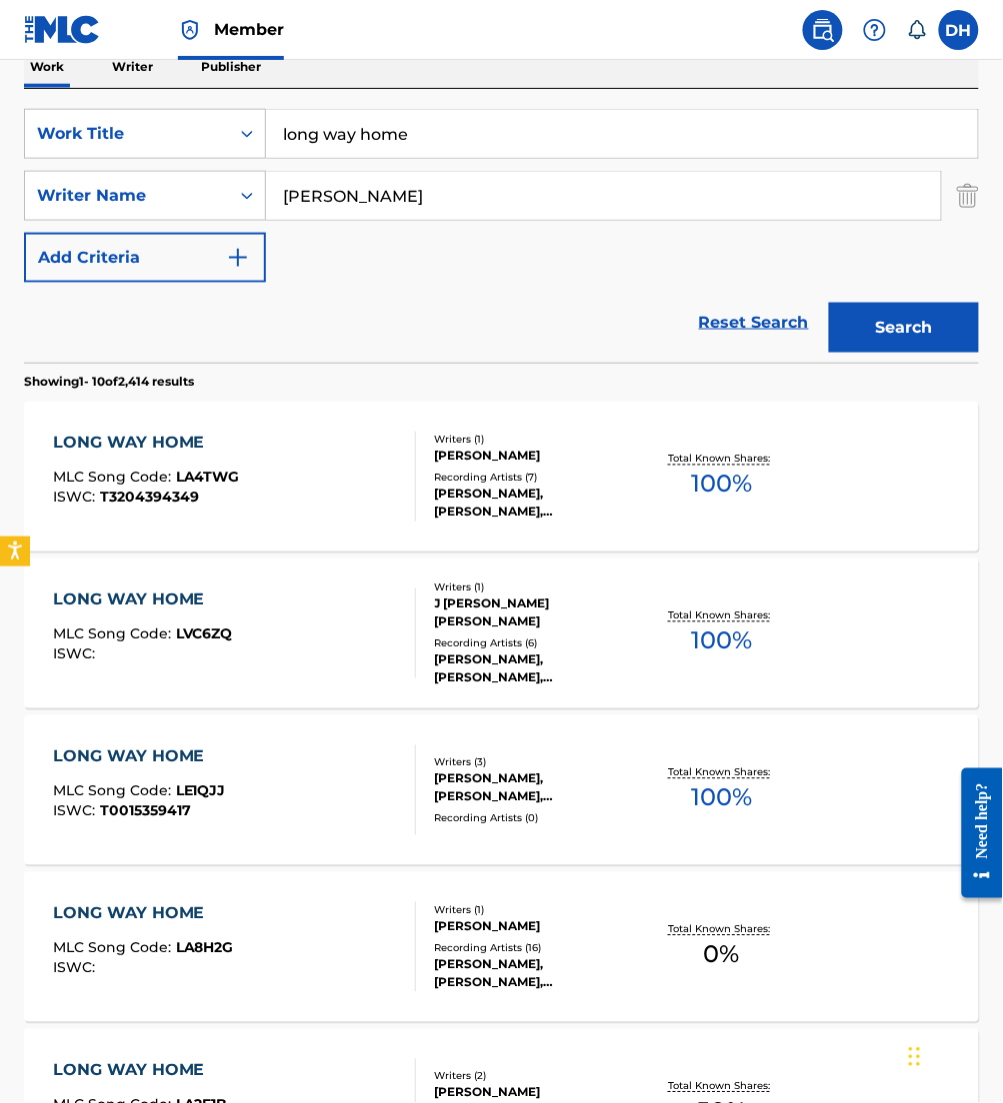
scroll to position [0, 0]
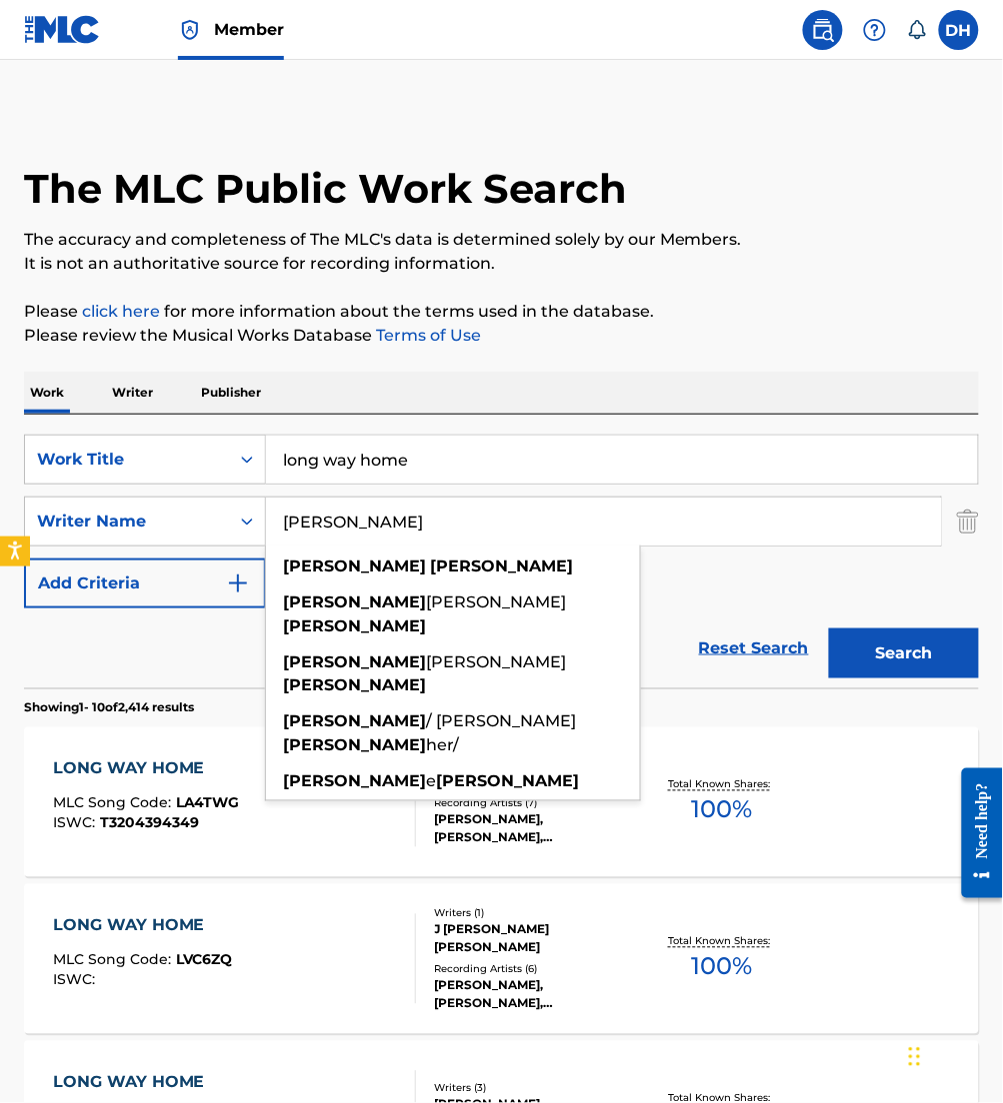
type input "kelli johnson"
click at [829, 629] on button "Search" at bounding box center [904, 654] width 150 height 50
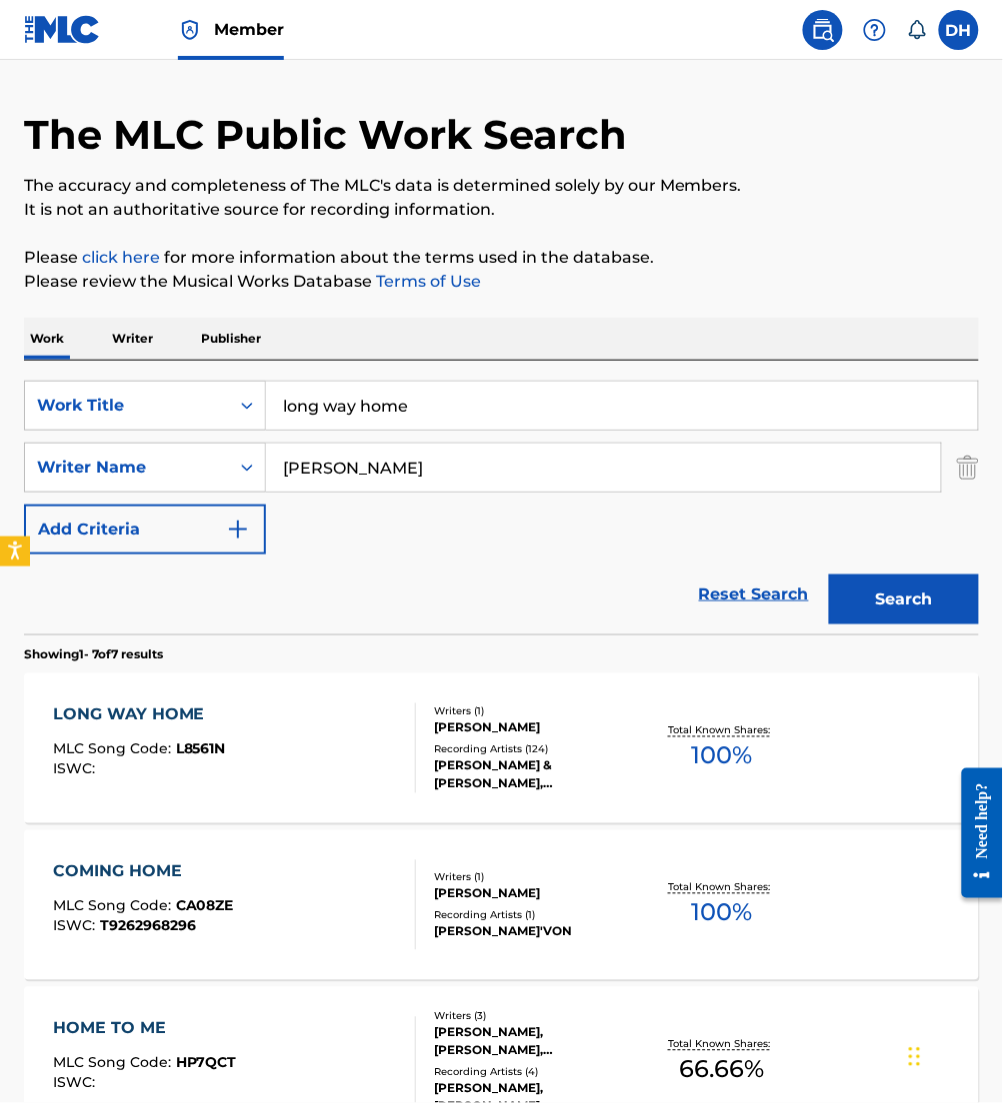
scroll to position [53, 0]
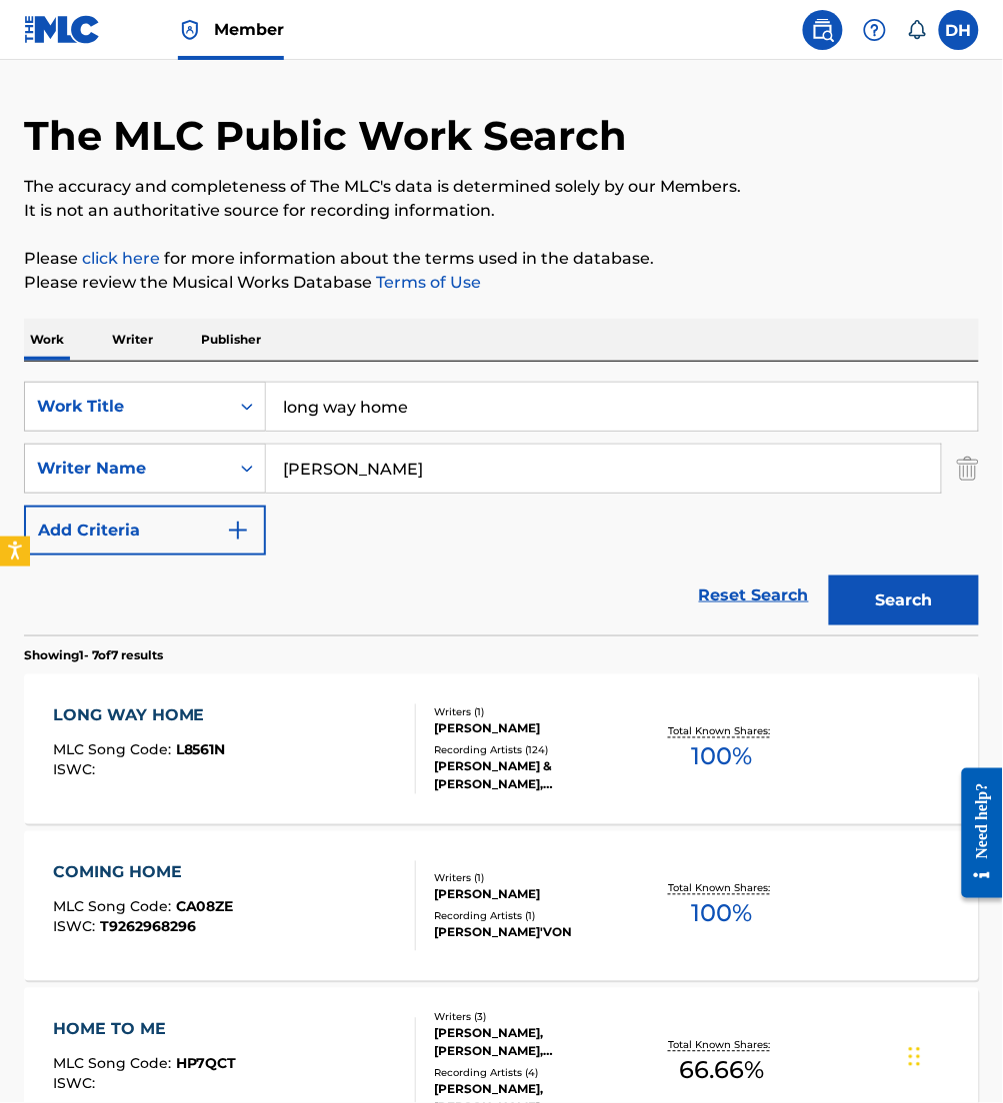
click at [192, 732] on div "LONG WAY HOME MLC Song Code : L8561N ISWC :" at bounding box center [139, 750] width 173 height 90
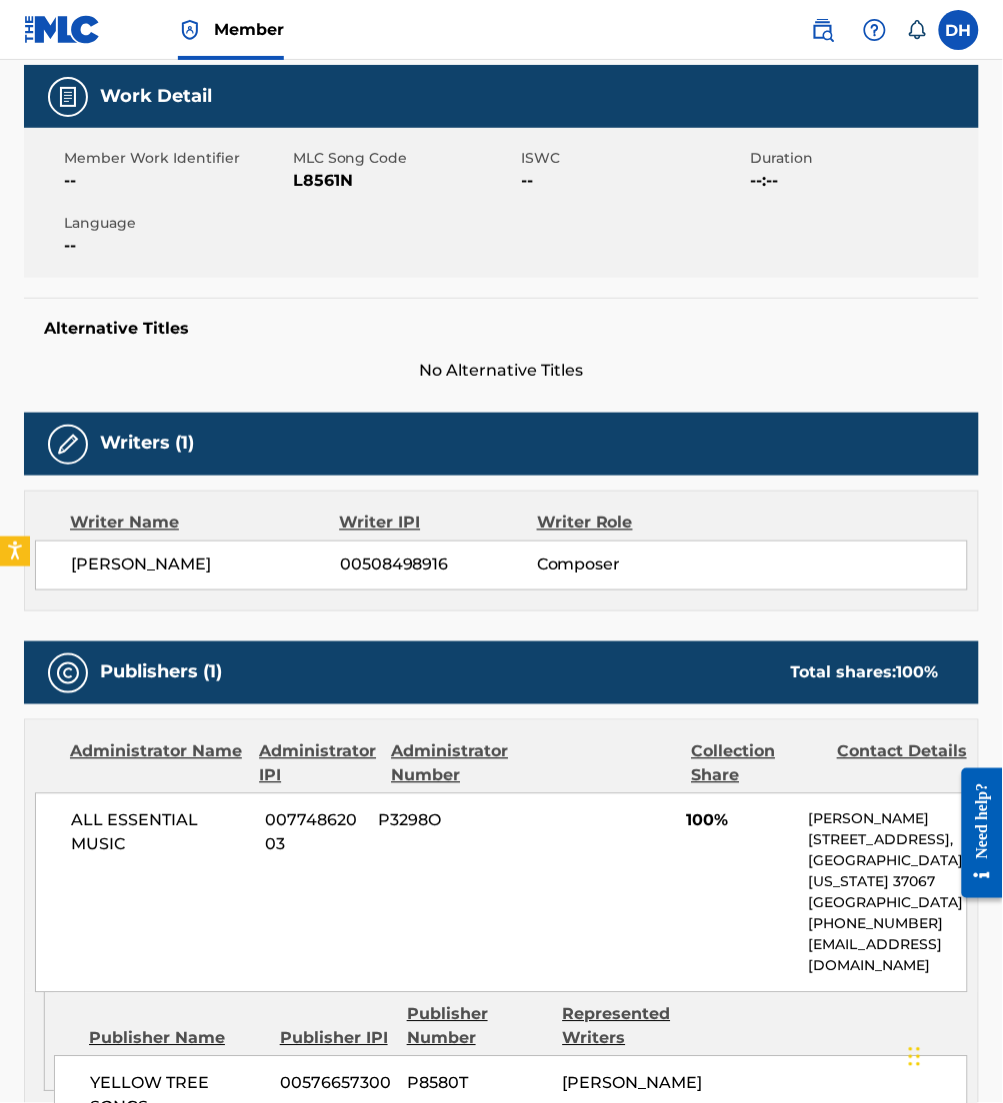
scroll to position [362, 0]
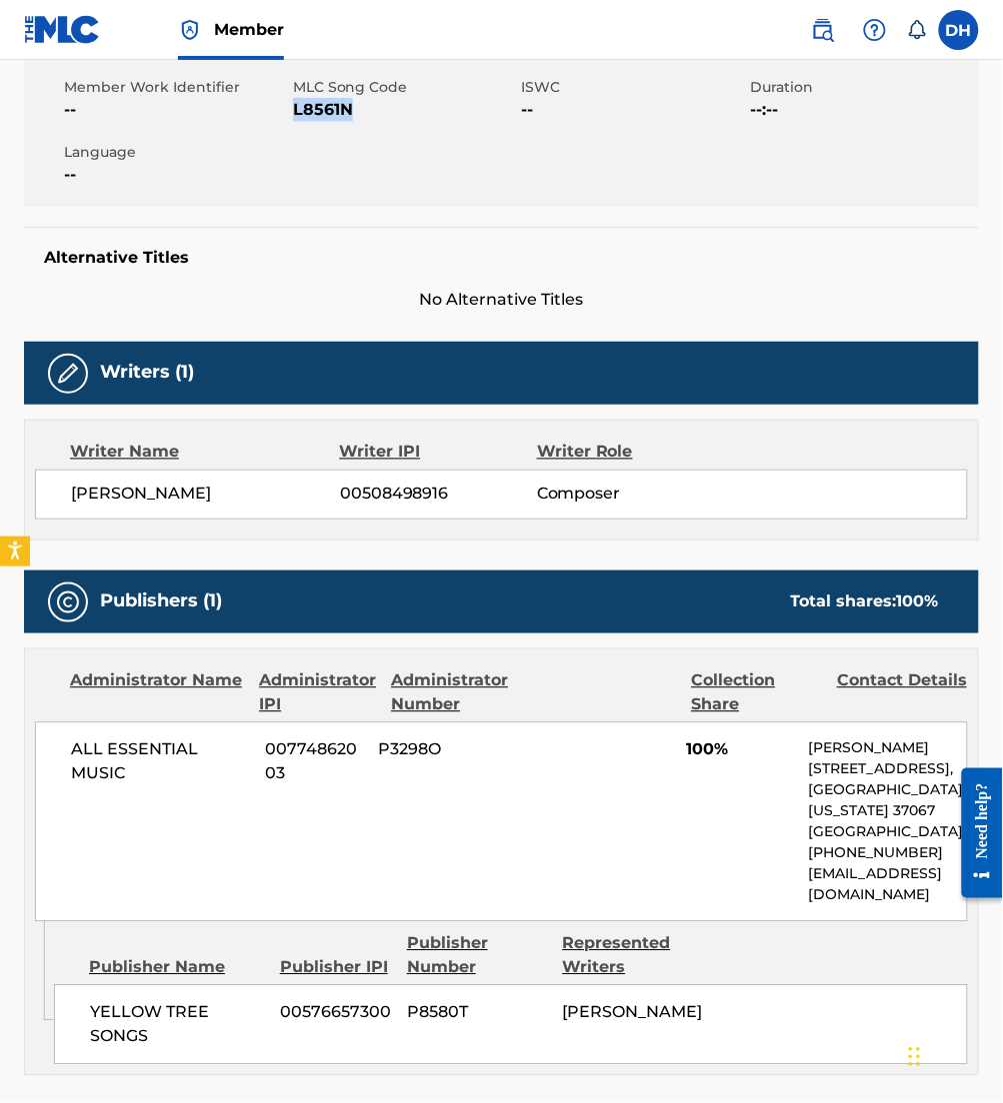
drag, startPoint x: 296, startPoint y: 113, endPoint x: 357, endPoint y: 116, distance: 61.0
click at [357, 116] on span "L8561N" at bounding box center [405, 110] width 224 height 24
copy span "L8561N"
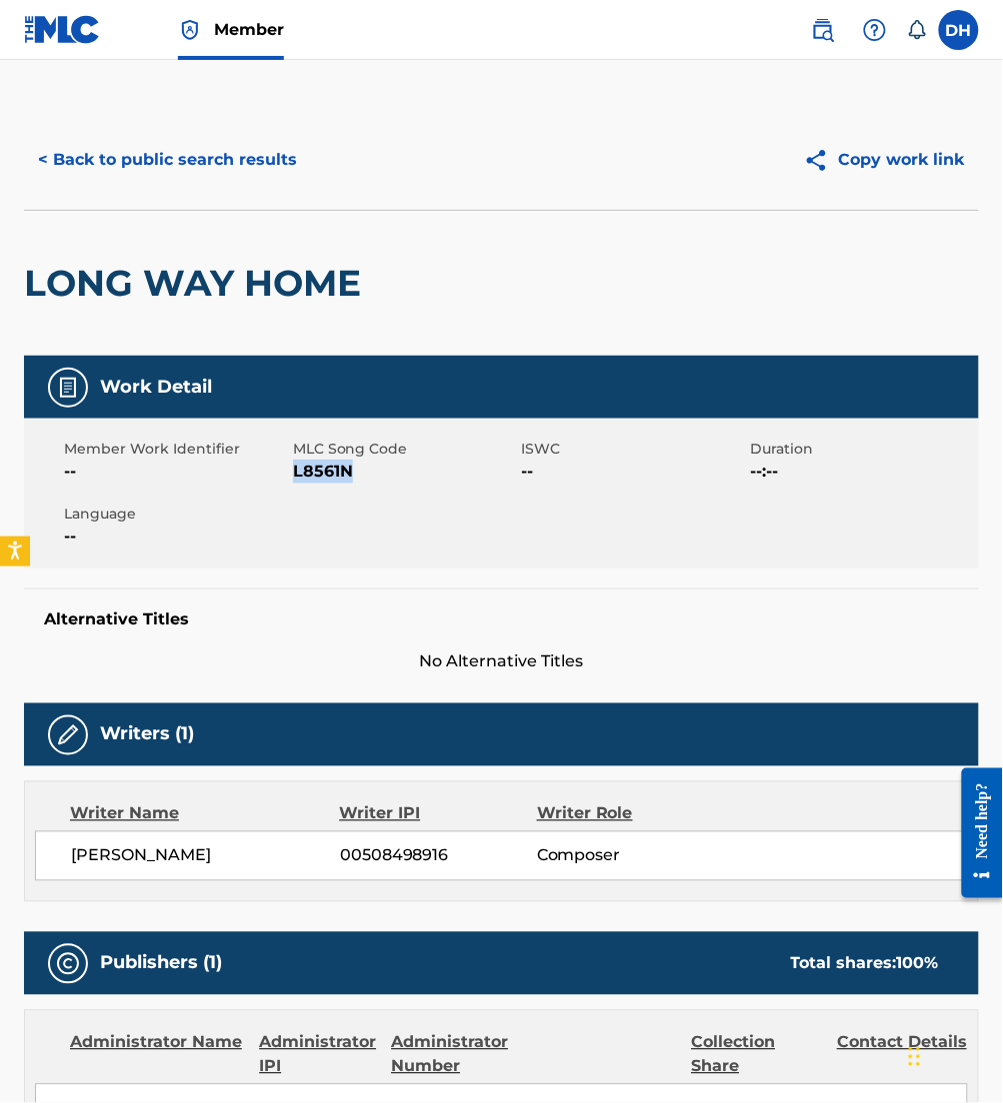
click at [146, 156] on button "< Back to public search results" at bounding box center [167, 160] width 287 height 50
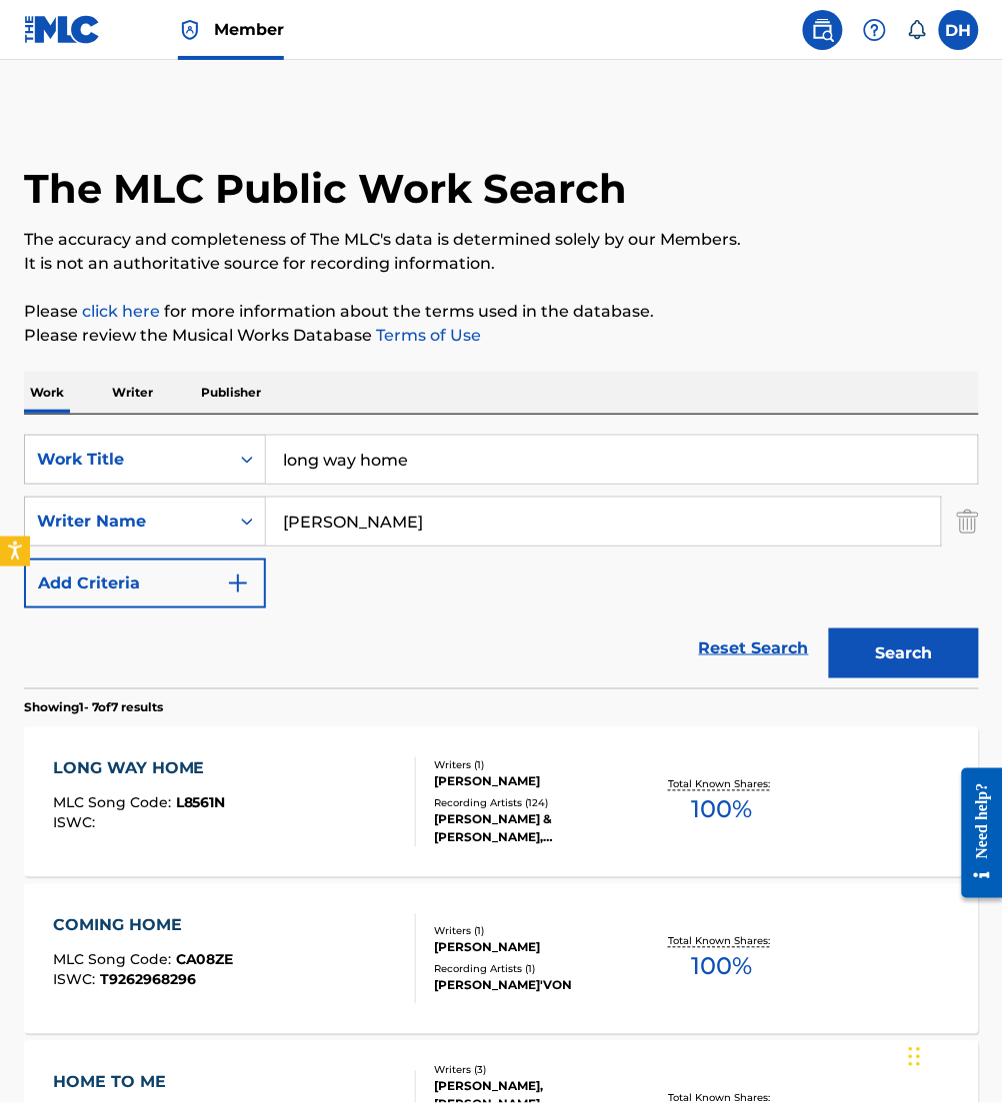
scroll to position [53, 0]
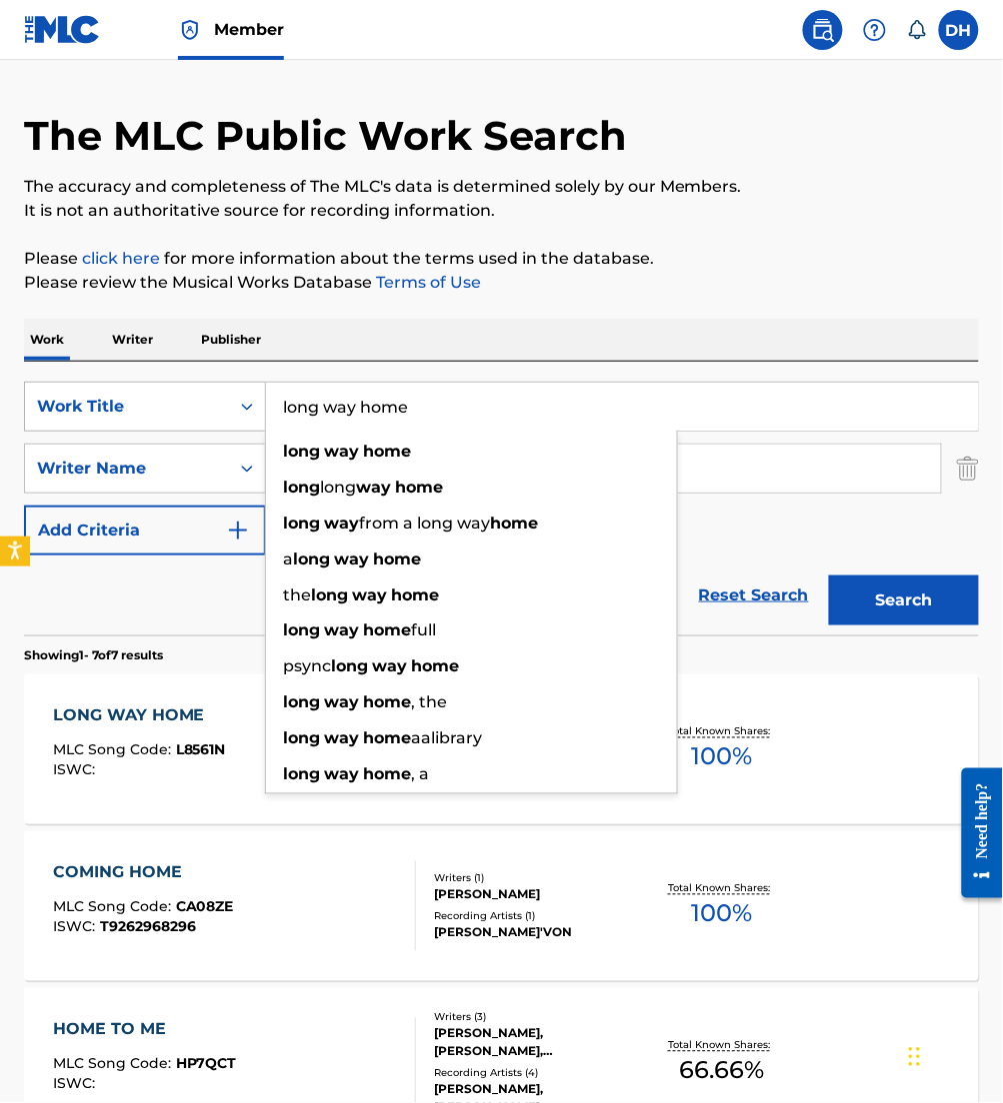
drag, startPoint x: 443, startPoint y: 414, endPoint x: 42, endPoint y: 411, distance: 400.8
click at [42, 411] on div "SearchWithCriteria4067c27a-5b6d-4f49-8cc9-12de54025f2e Work Title long way home…" at bounding box center [501, 407] width 955 height 50
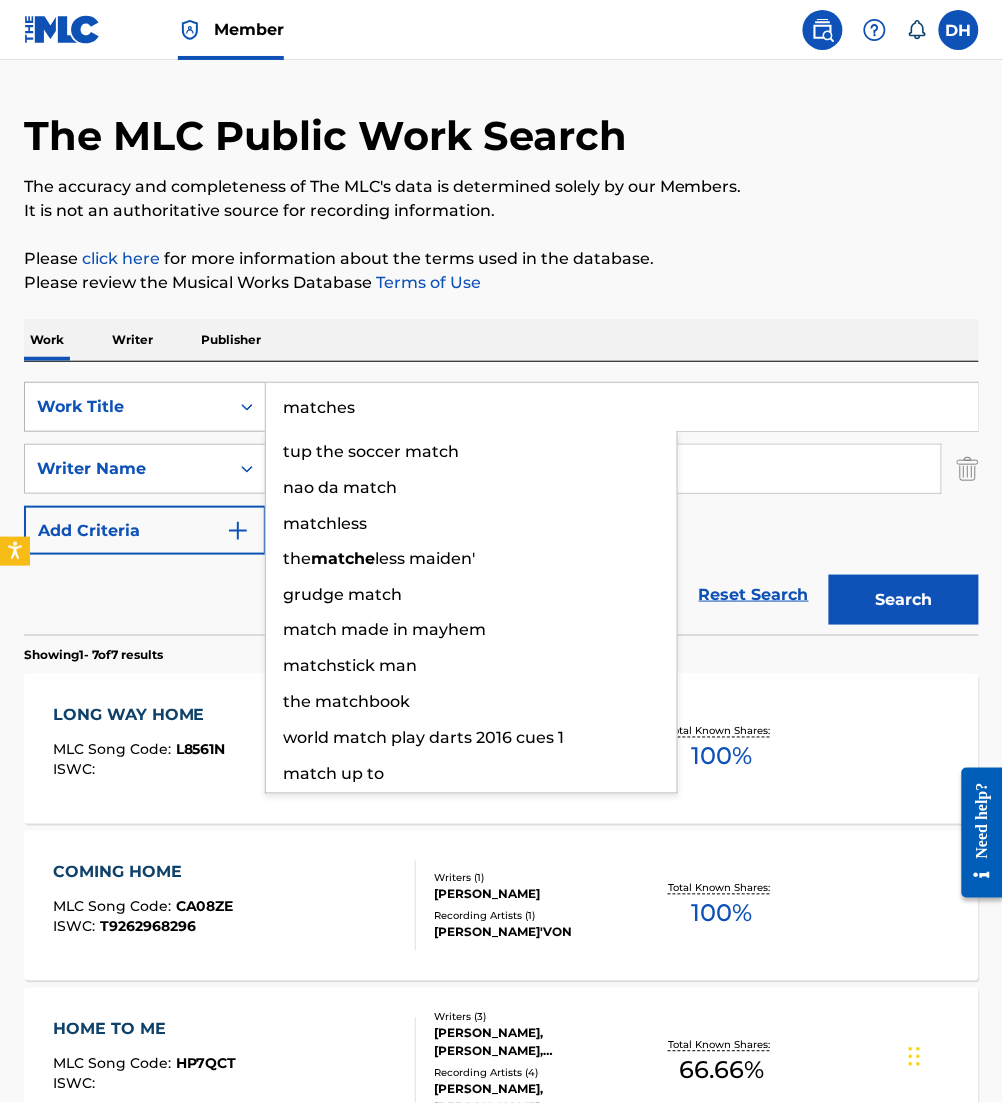
type input "matches"
click at [829, 576] on button "Search" at bounding box center [904, 601] width 150 height 50
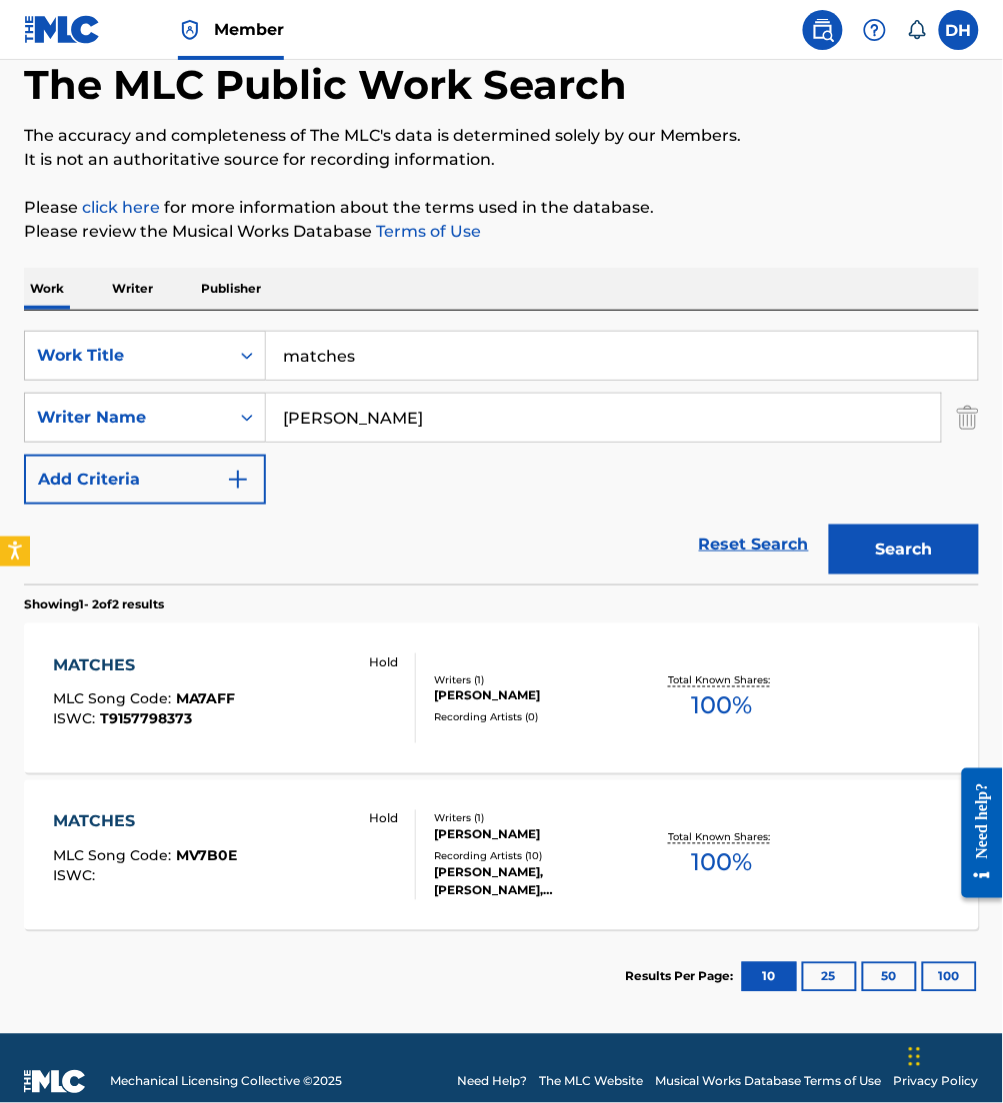
scroll to position [107, 0]
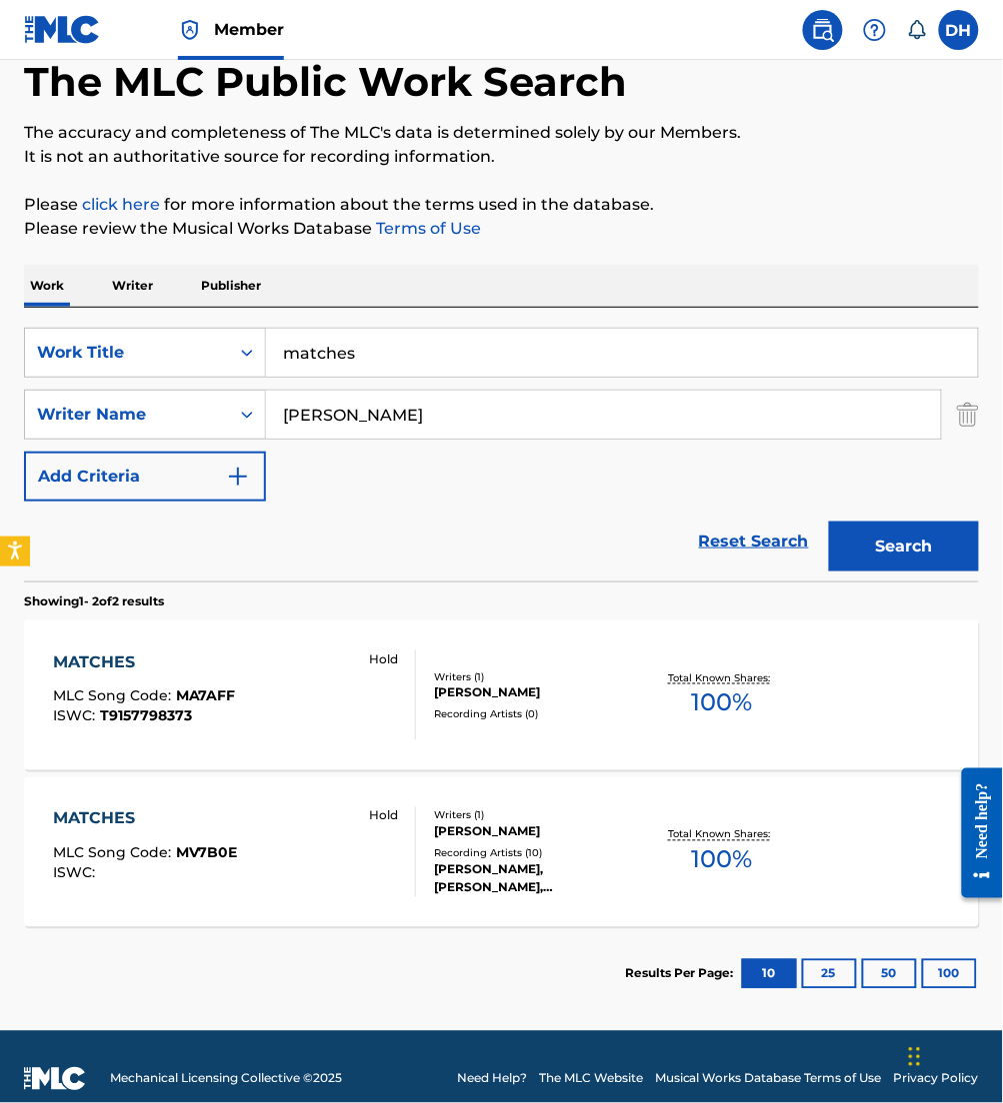
click at [167, 653] on div "MATCHES" at bounding box center [144, 663] width 183 height 24
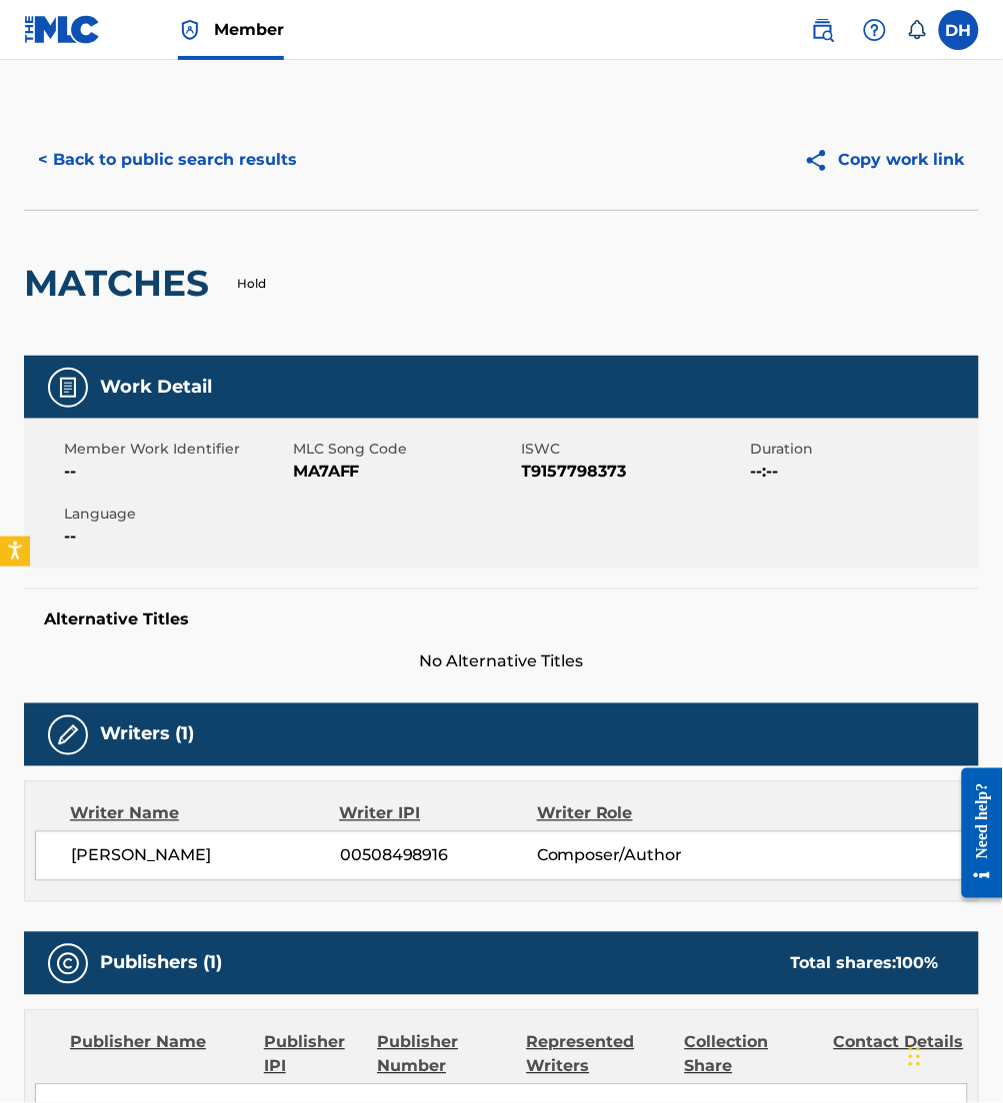
click at [89, 149] on button "< Back to public search results" at bounding box center [167, 160] width 287 height 50
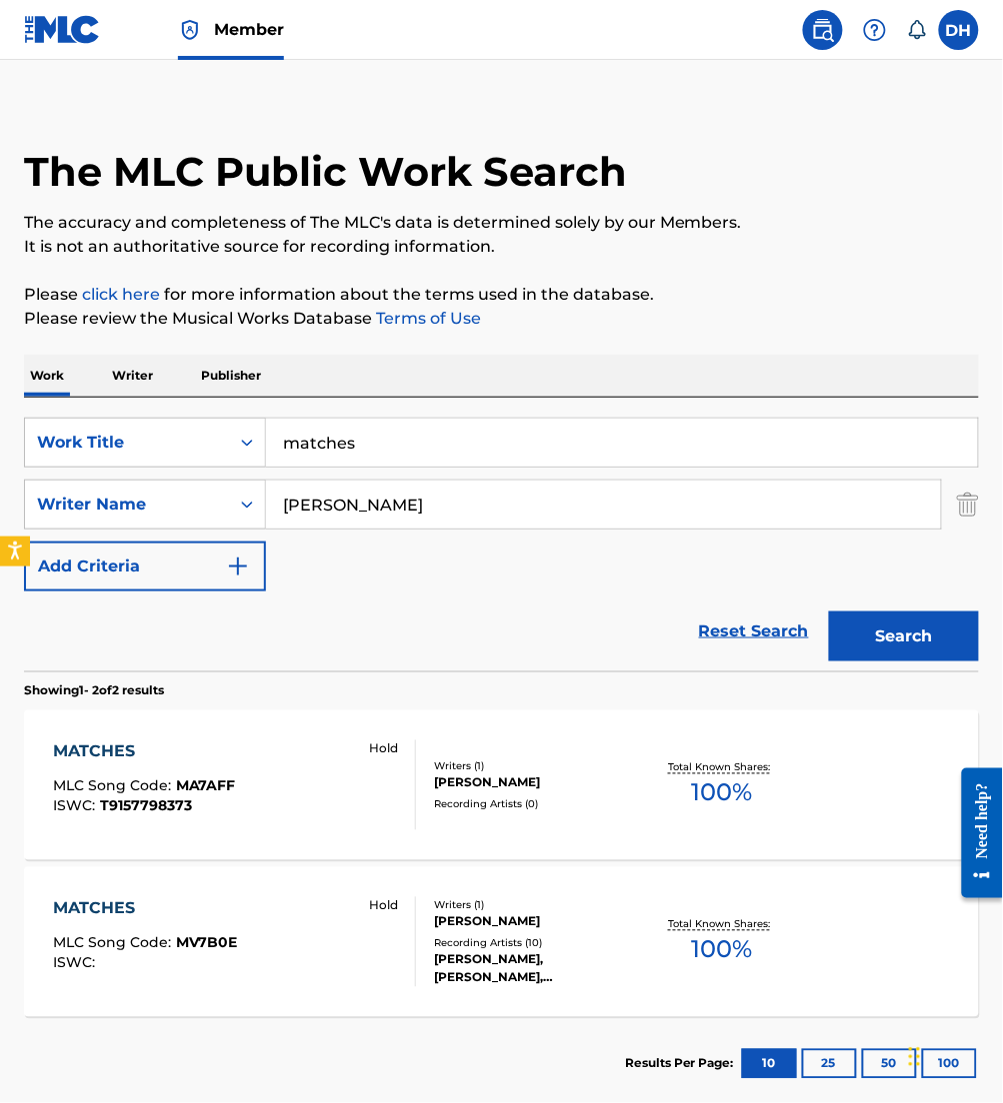
click at [89, 149] on h1 "The MLC Public Work Search" at bounding box center [325, 172] width 603 height 50
click at [237, 954] on div "MATCHES MLC Song Code : MV7B0E ISWC : Hold" at bounding box center [234, 943] width 363 height 90
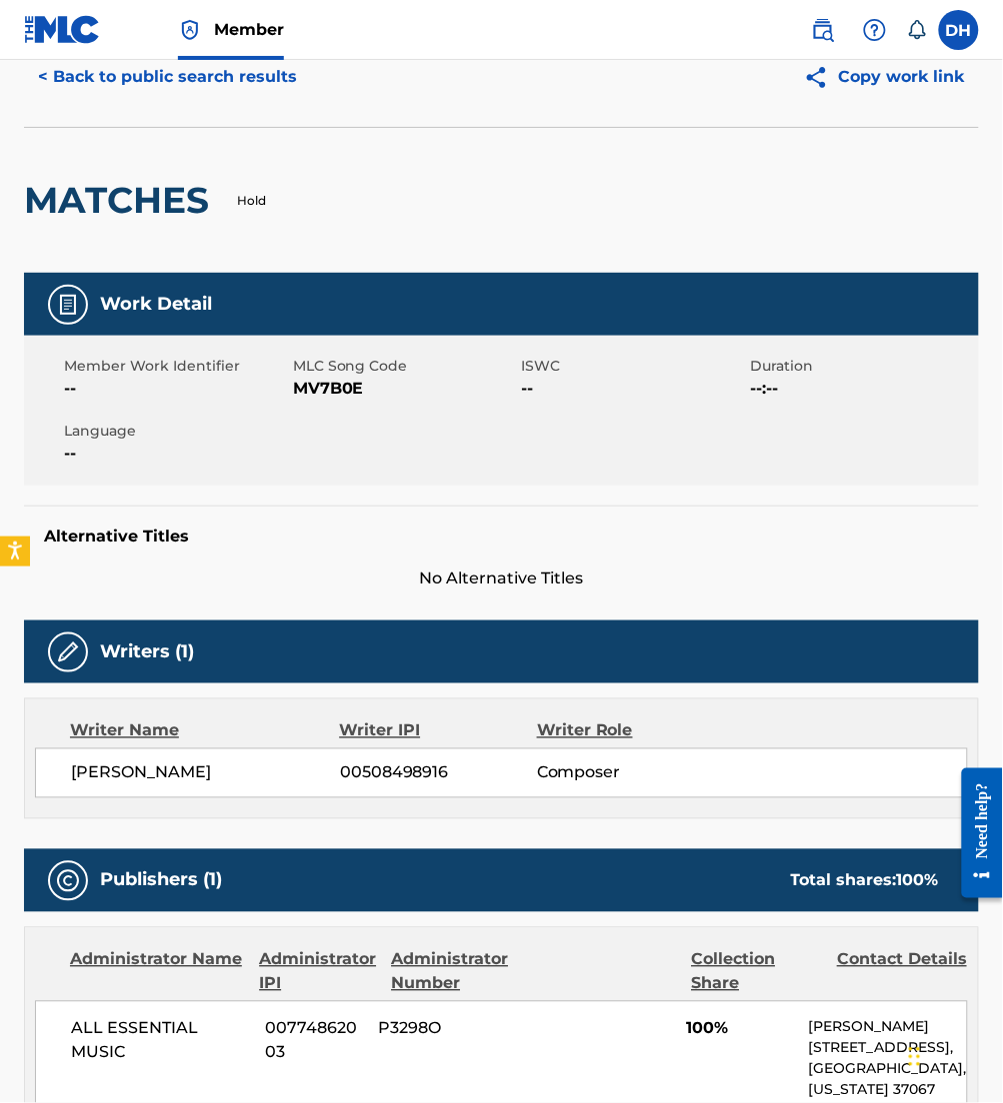
scroll to position [81, 0]
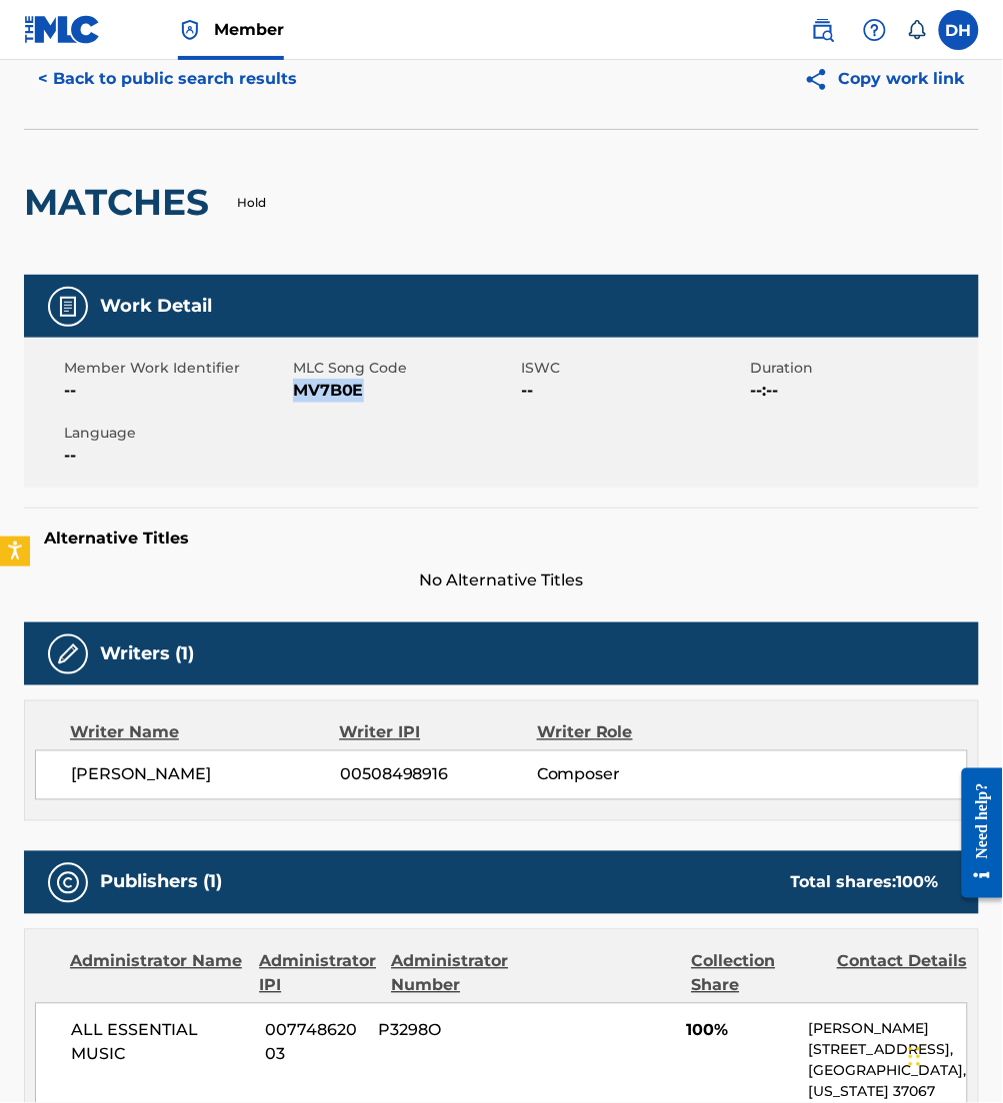
drag, startPoint x: 296, startPoint y: 392, endPoint x: 466, endPoint y: 425, distance: 173.1
click at [466, 425] on div "Member Work Identifier -- MLC Song Code MV7B0E ISWC -- Duration --:-- Language …" at bounding box center [501, 413] width 955 height 150
copy span "MV7B0E"
click at [466, 425] on div "Member Work Identifier -- MLC Song Code MV7B0E ISWC -- Duration --:-- Language …" at bounding box center [501, 413] width 955 height 150
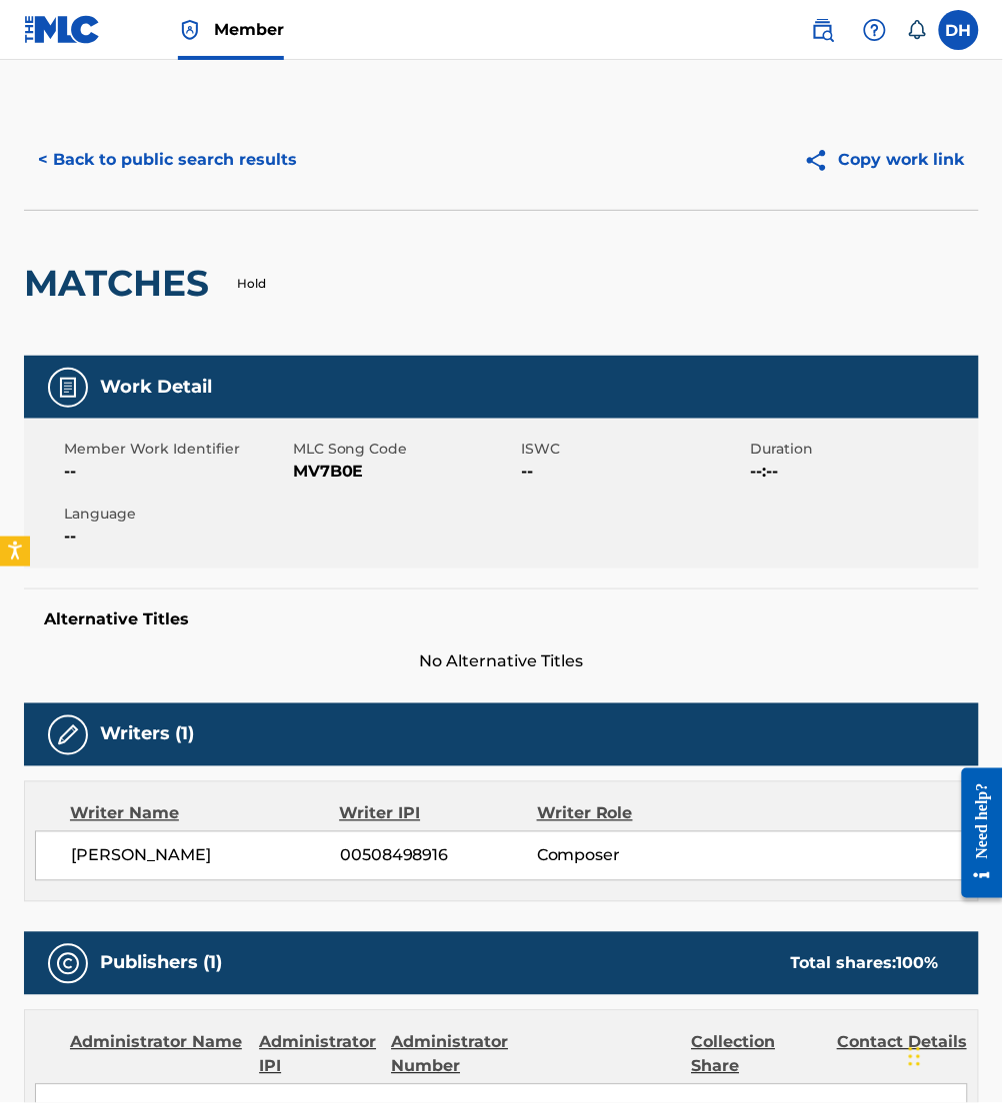
click at [120, 160] on button "< Back to public search results" at bounding box center [167, 160] width 287 height 50
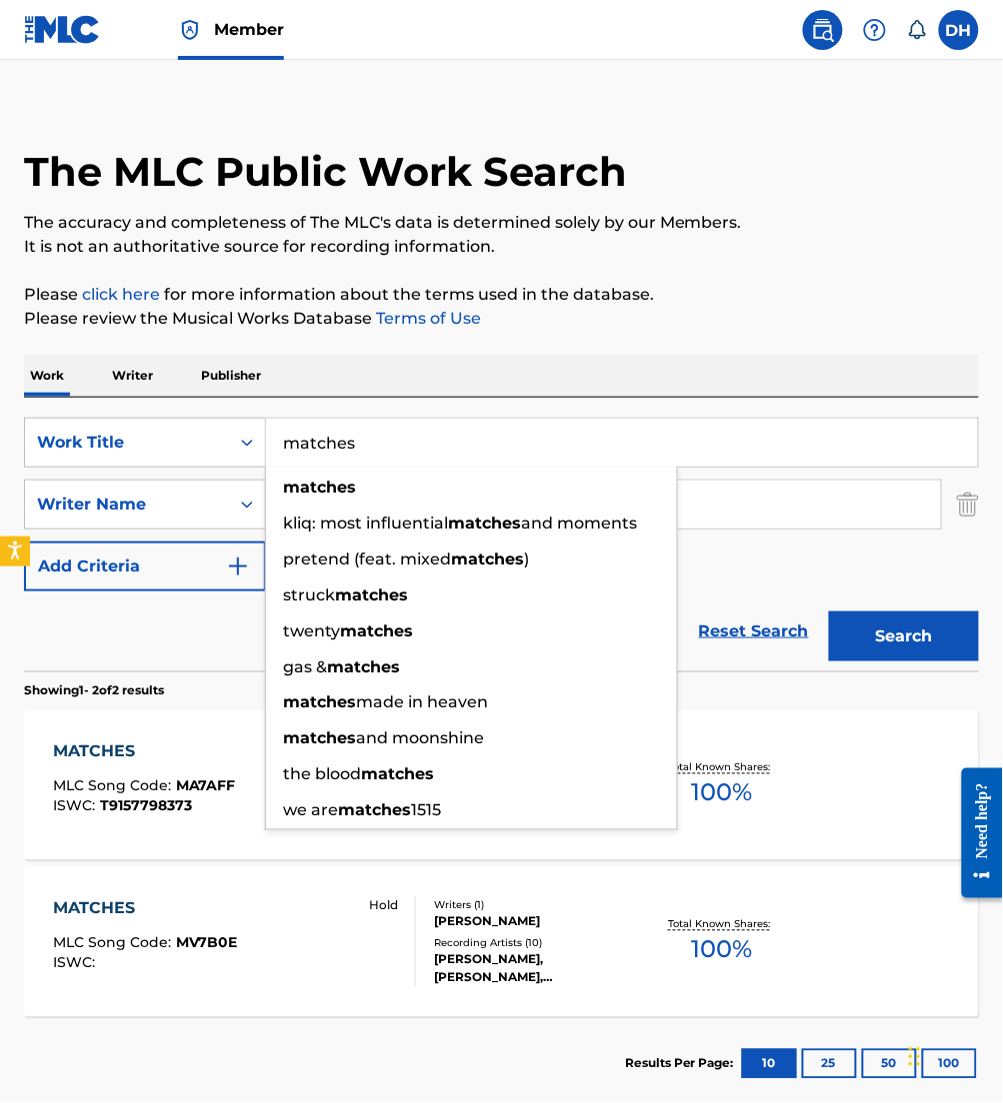
drag, startPoint x: 520, startPoint y: 437, endPoint x: 0, endPoint y: 520, distance: 526.3
click at [0, 520] on html "Accessibility Screen-Reader Guide, Feedback, and Issue Reporting | New window M…" at bounding box center [501, 534] width 1003 height 1103
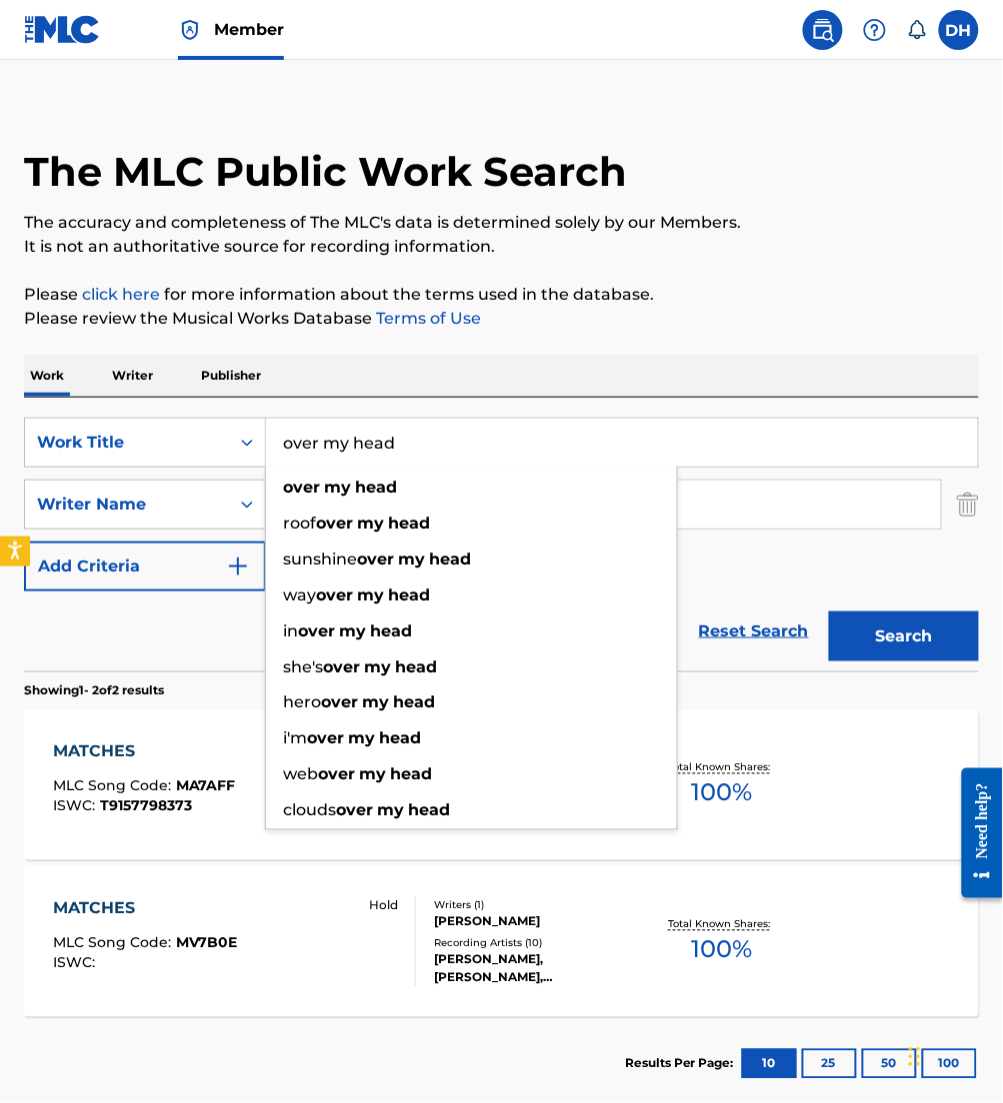
type input "over my head"
click at [578, 364] on div "Work Writer Publisher" at bounding box center [501, 376] width 955 height 42
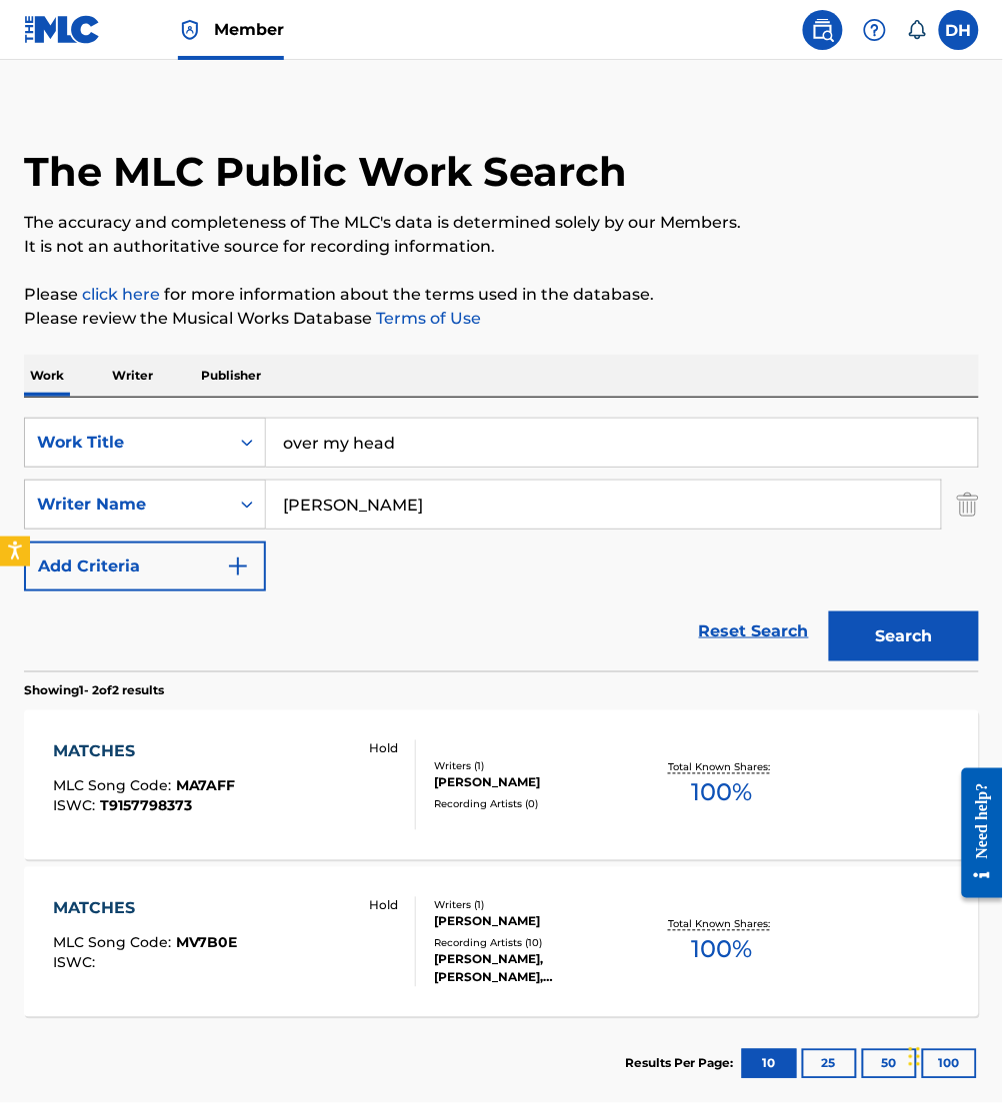
click at [857, 631] on button "Search" at bounding box center [904, 637] width 150 height 50
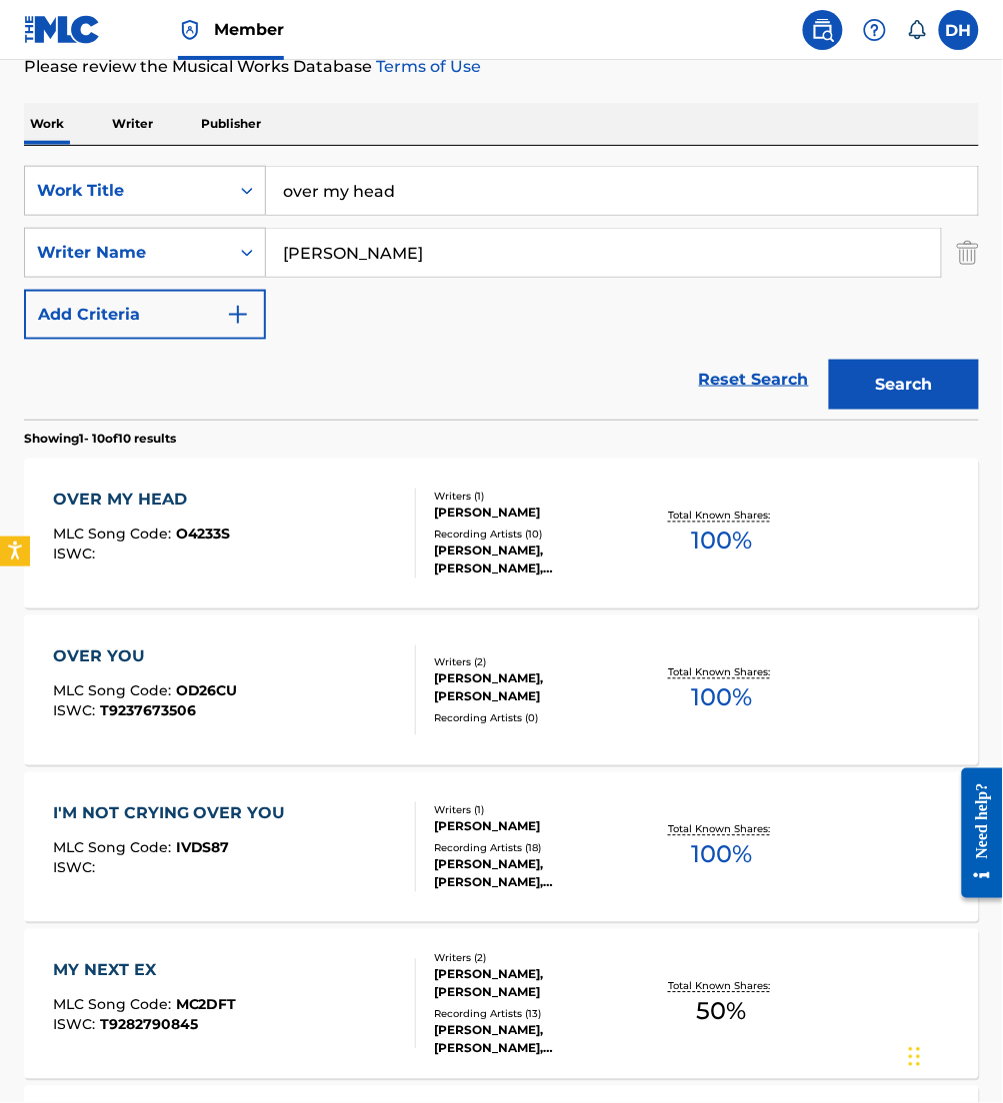
scroll to position [270, 0]
click at [236, 530] on div "OVER MY HEAD MLC Song Code : O4233S ISWC :" at bounding box center [234, 533] width 363 height 90
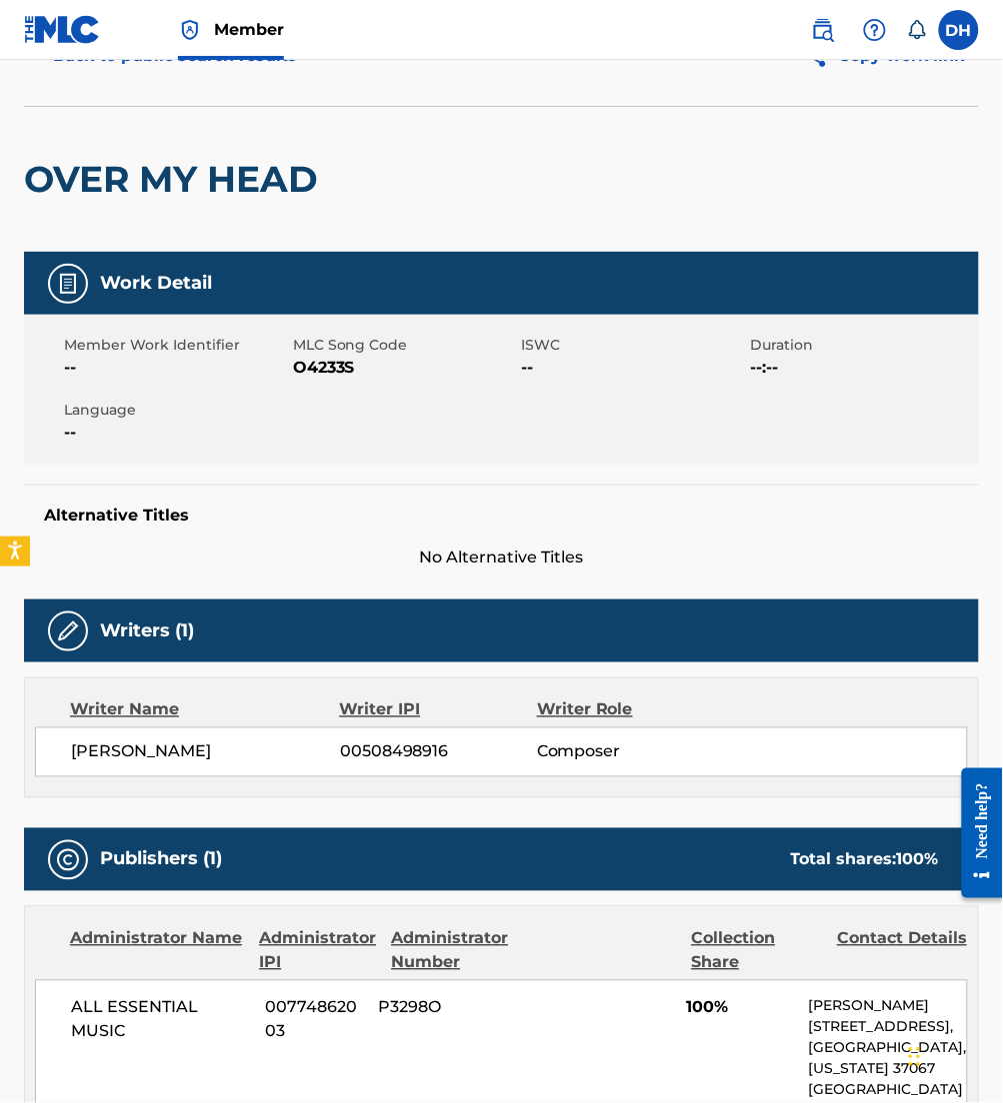
scroll to position [106, 0]
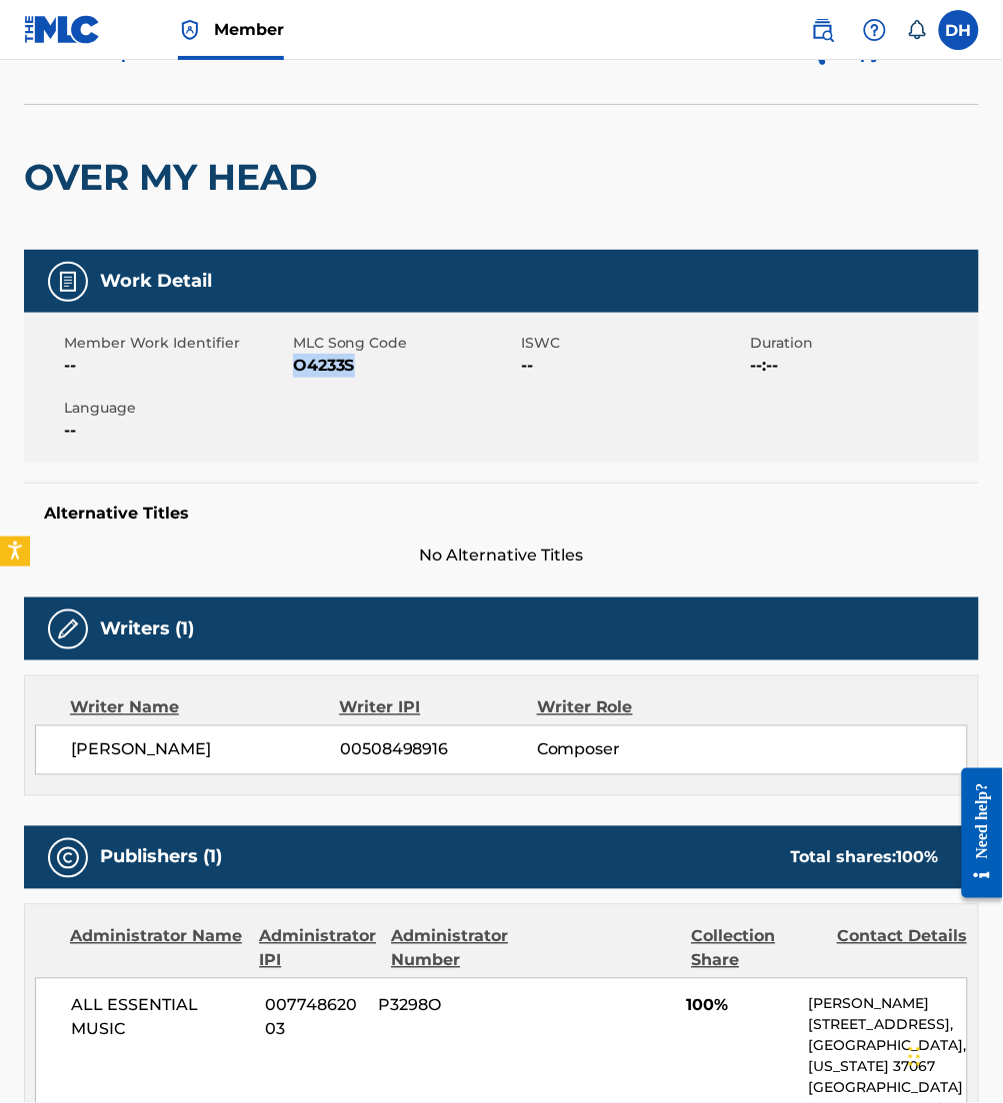
drag, startPoint x: 295, startPoint y: 368, endPoint x: 374, endPoint y: 382, distance: 80.2
click at [374, 382] on div "Member Work Identifier -- MLC Song Code O4233S ISWC -- Duration --:-- Language …" at bounding box center [501, 388] width 955 height 150
copy span "O4233S"
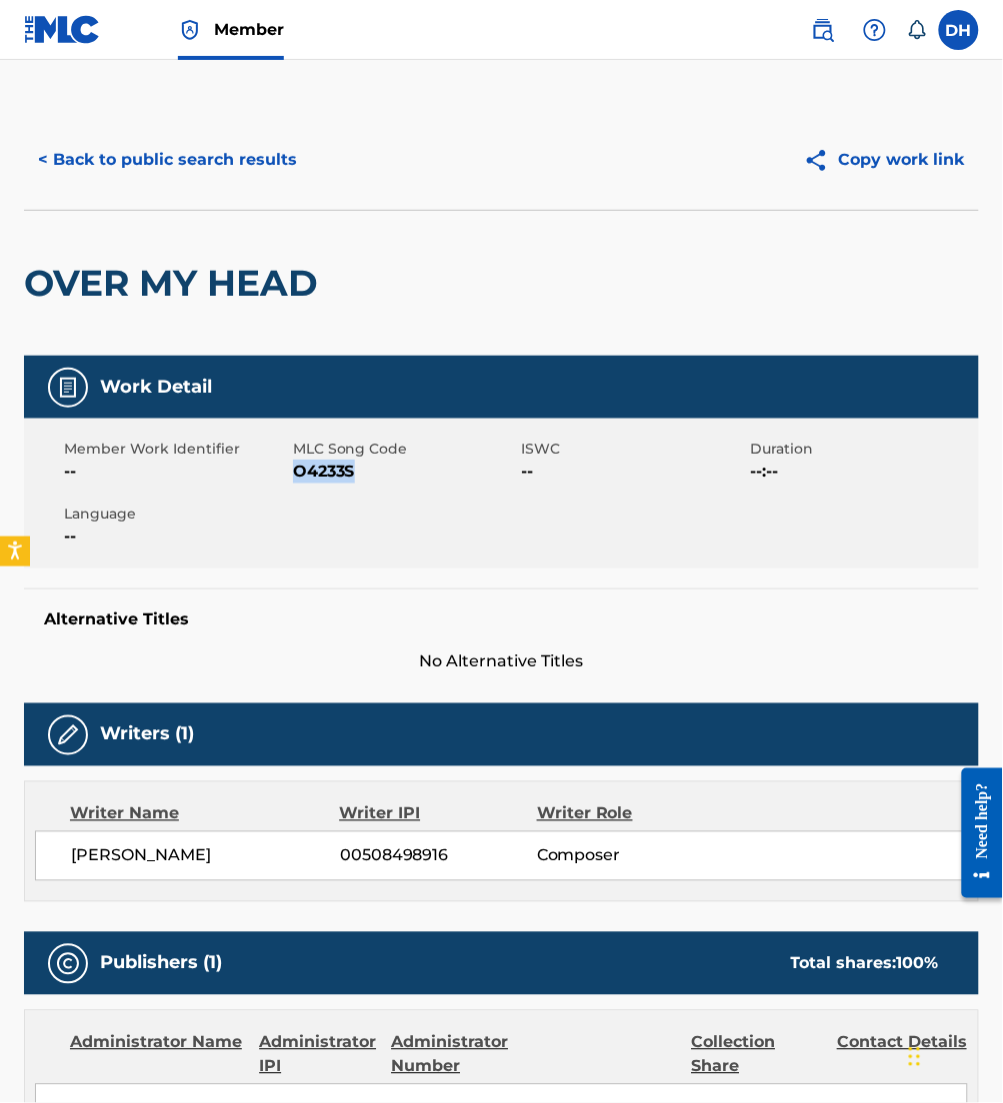
click at [180, 139] on button "< Back to public search results" at bounding box center [167, 160] width 287 height 50
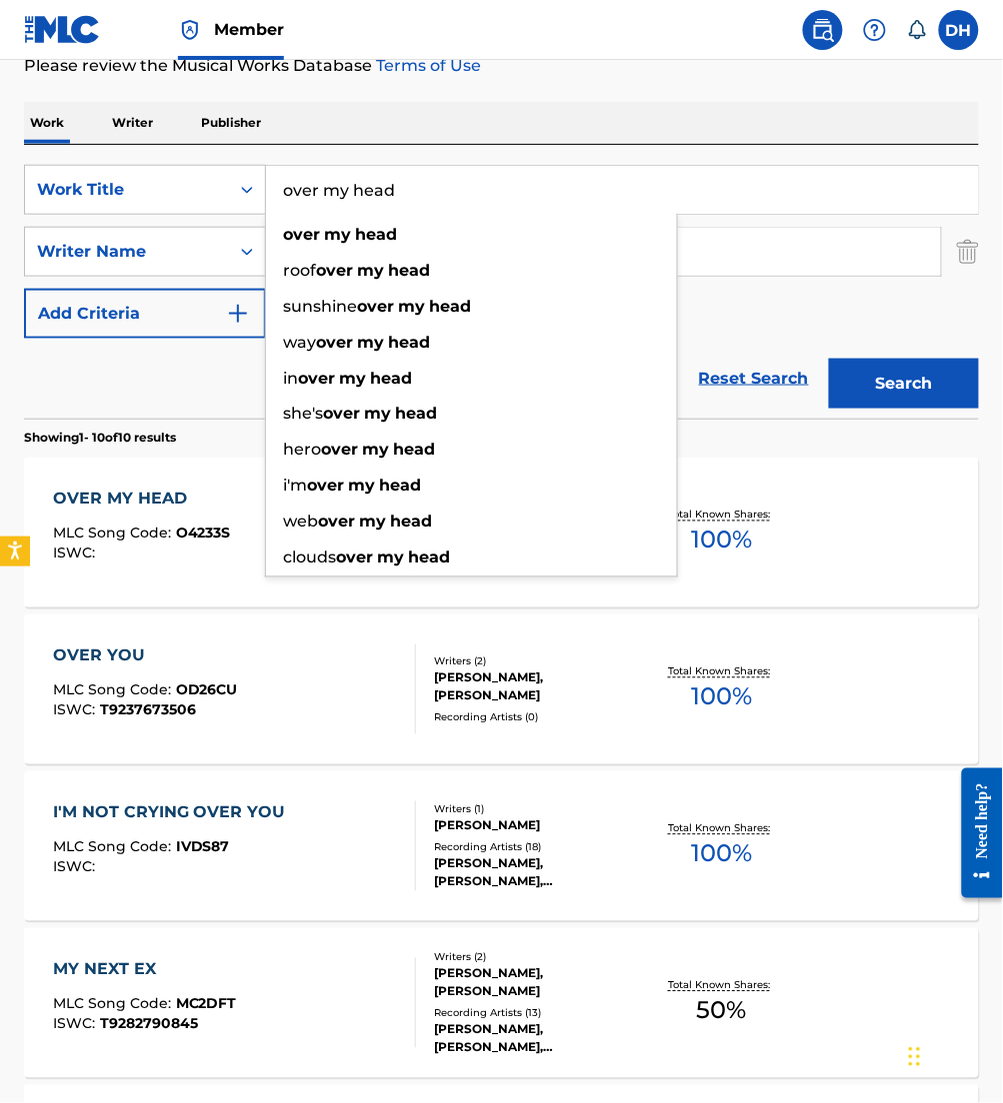
drag, startPoint x: 458, startPoint y: 197, endPoint x: 0, endPoint y: 246, distance: 460.4
click at [0, 247] on html "Accessibility Screen-Reader Guide, Feedback, and Issue Reporting | New window M…" at bounding box center [501, 281] width 1003 height 1103
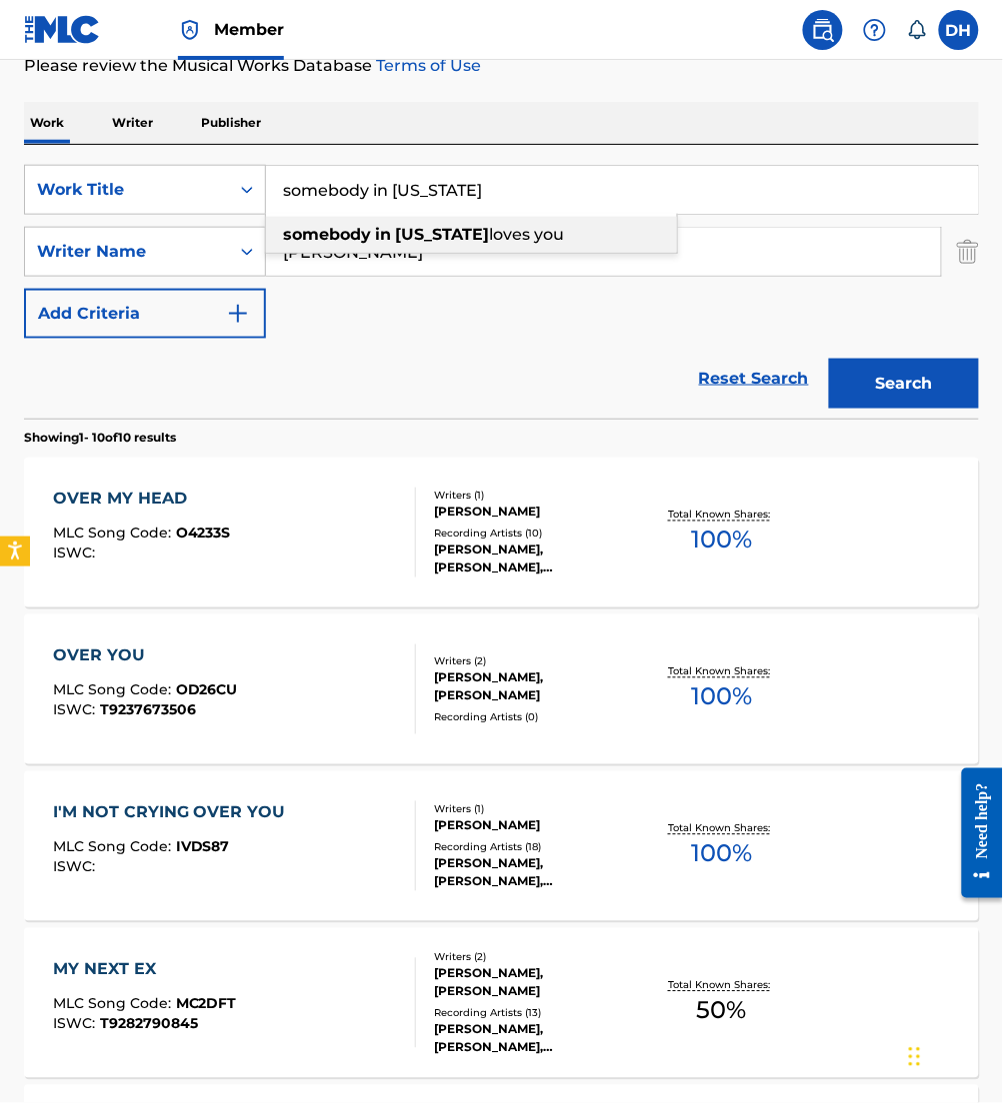
click at [366, 231] on strong "somebody" at bounding box center [327, 234] width 88 height 19
type input "somebody in alabama loves you"
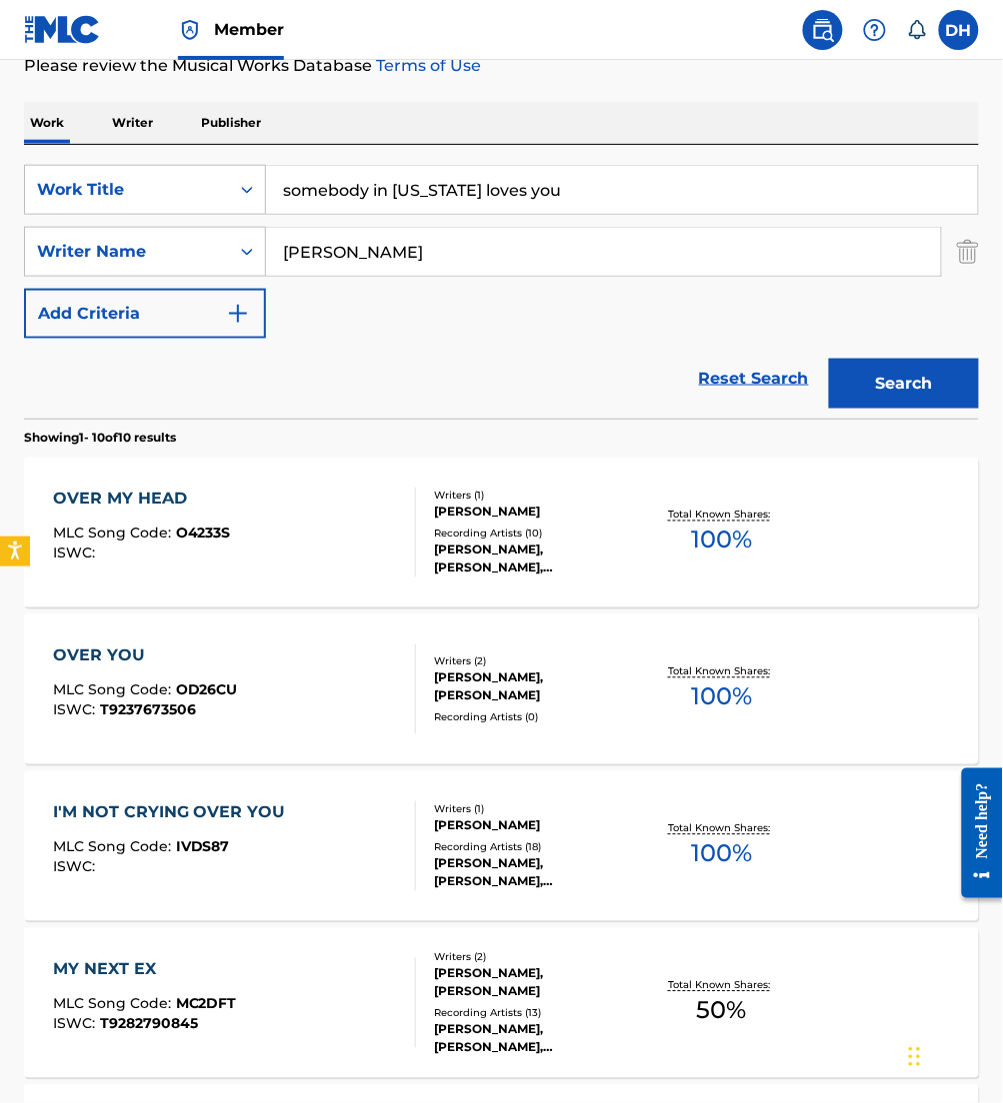
click at [910, 385] on button "Search" at bounding box center [904, 384] width 150 height 50
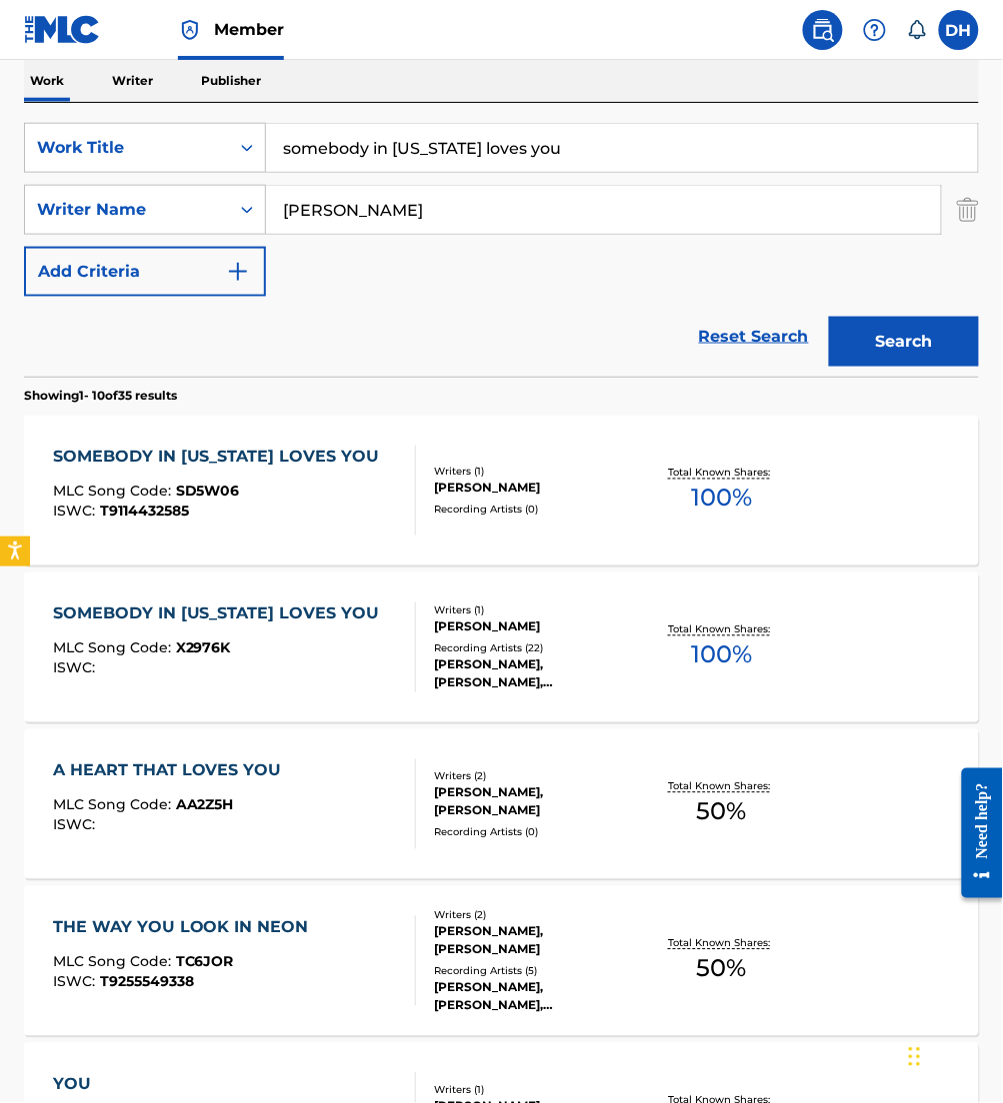
scroll to position [320, 0]
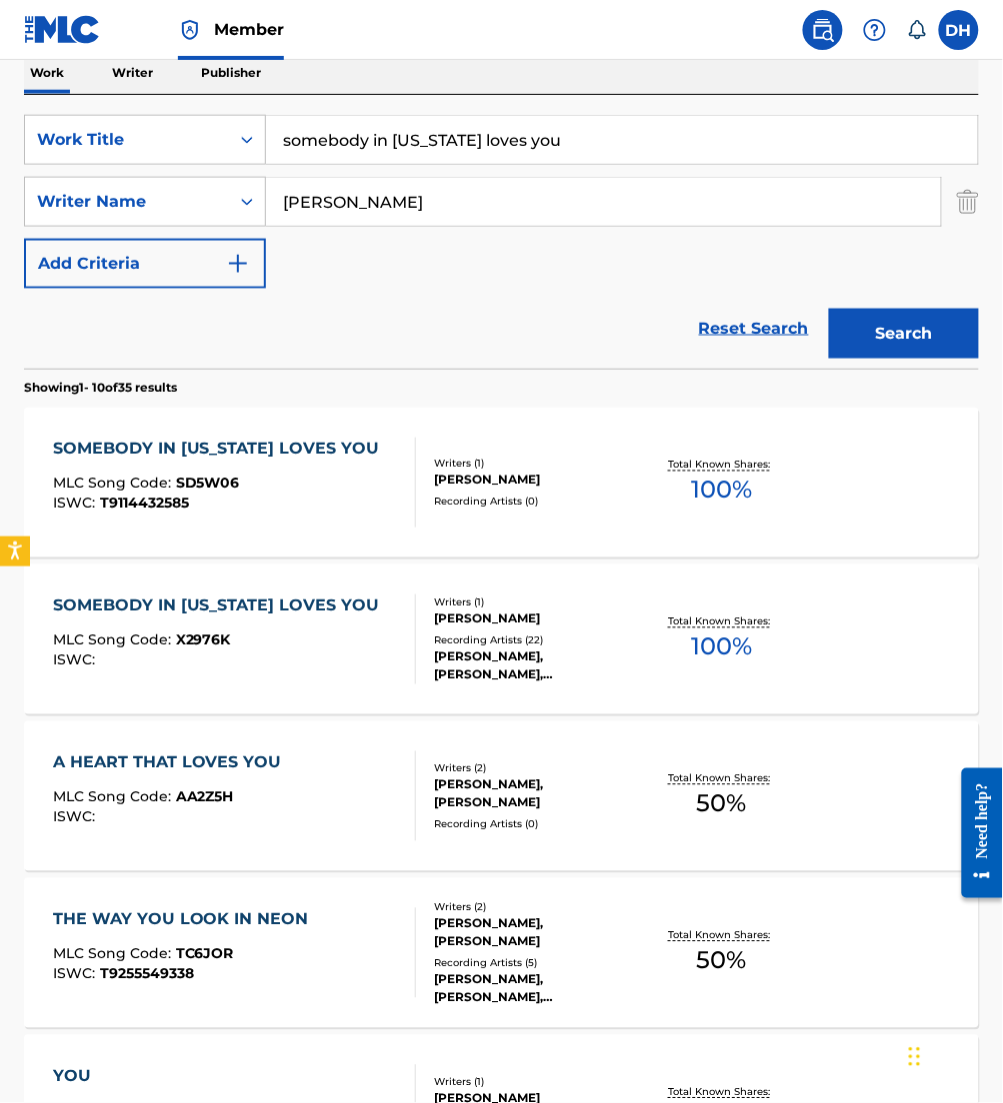
click at [264, 503] on div "ISWC : T9114432585" at bounding box center [221, 504] width 337 height 15
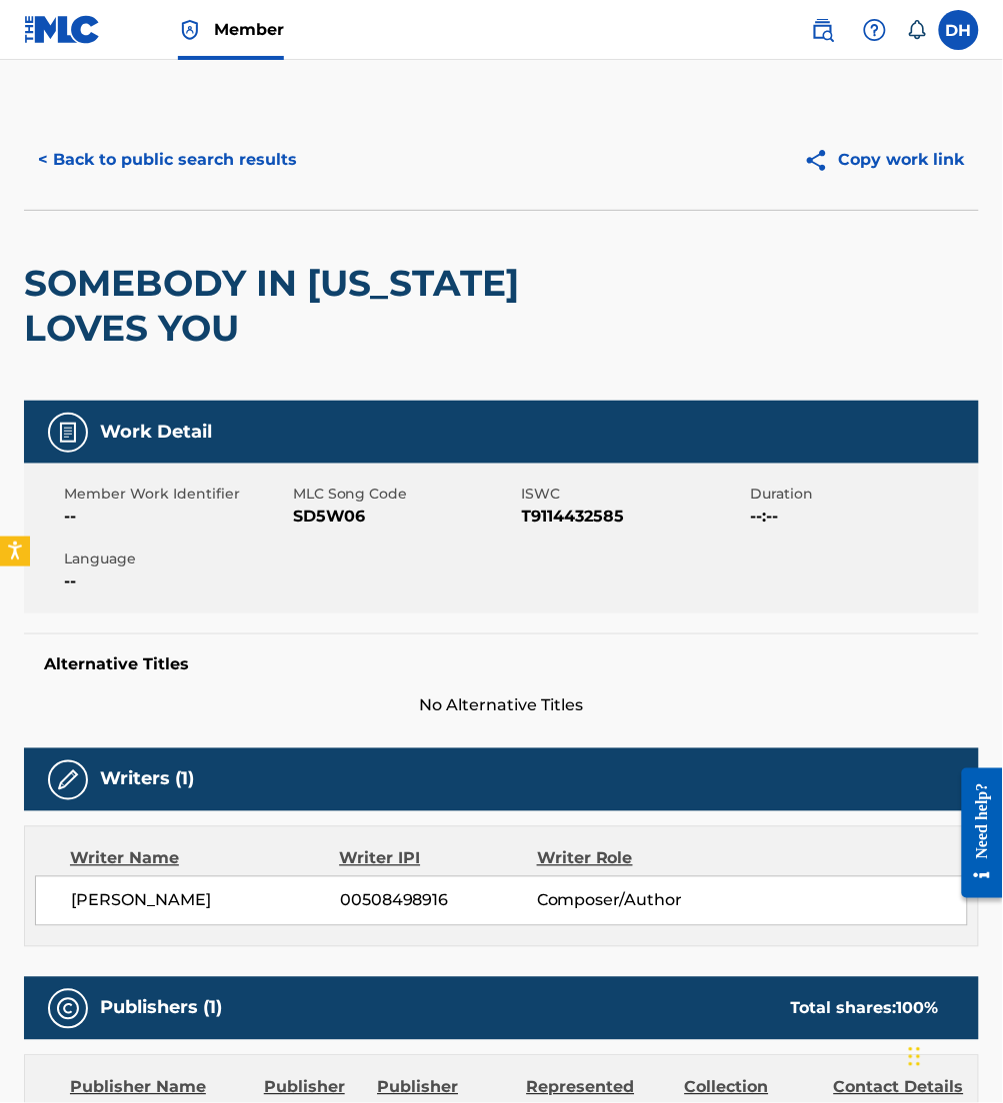
click at [181, 146] on button "< Back to public search results" at bounding box center [167, 160] width 287 height 50
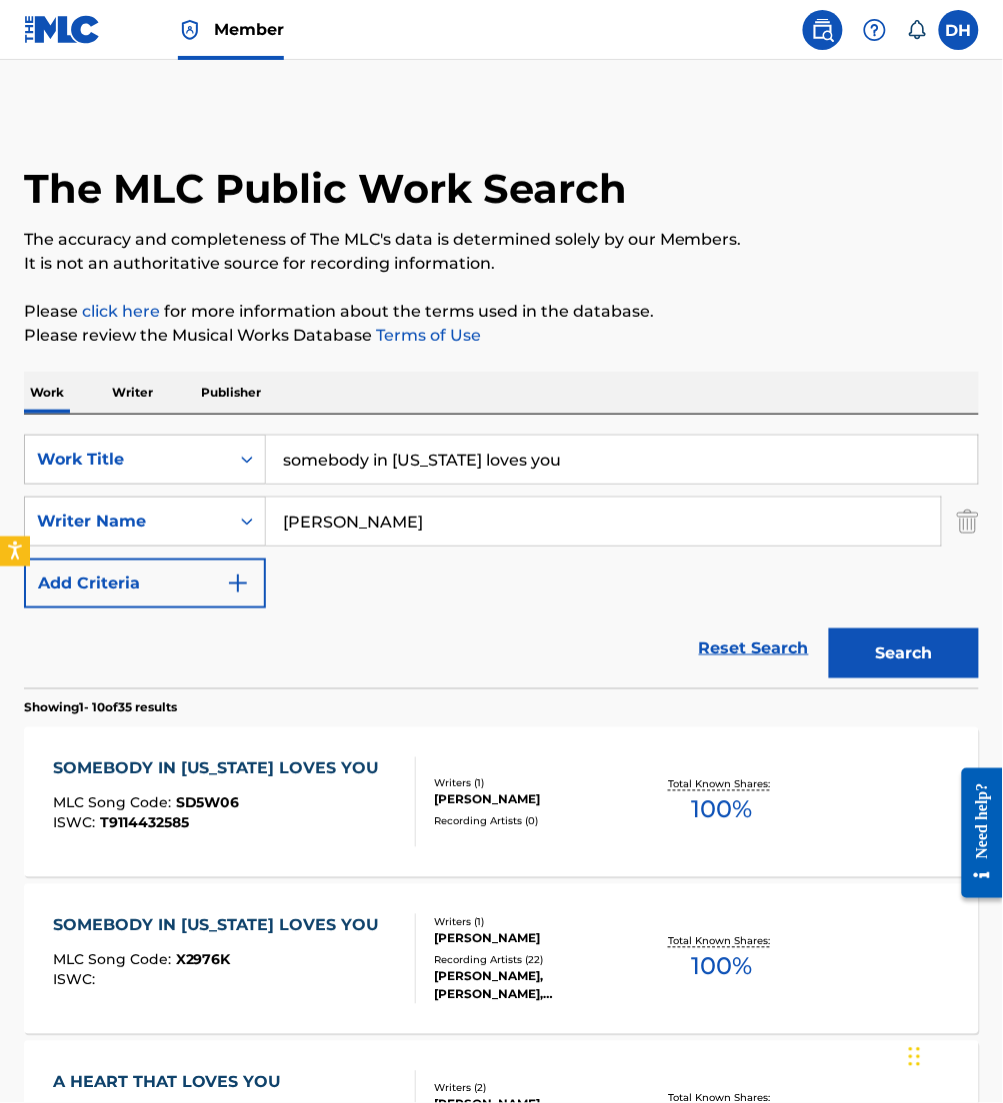
scroll to position [320, 0]
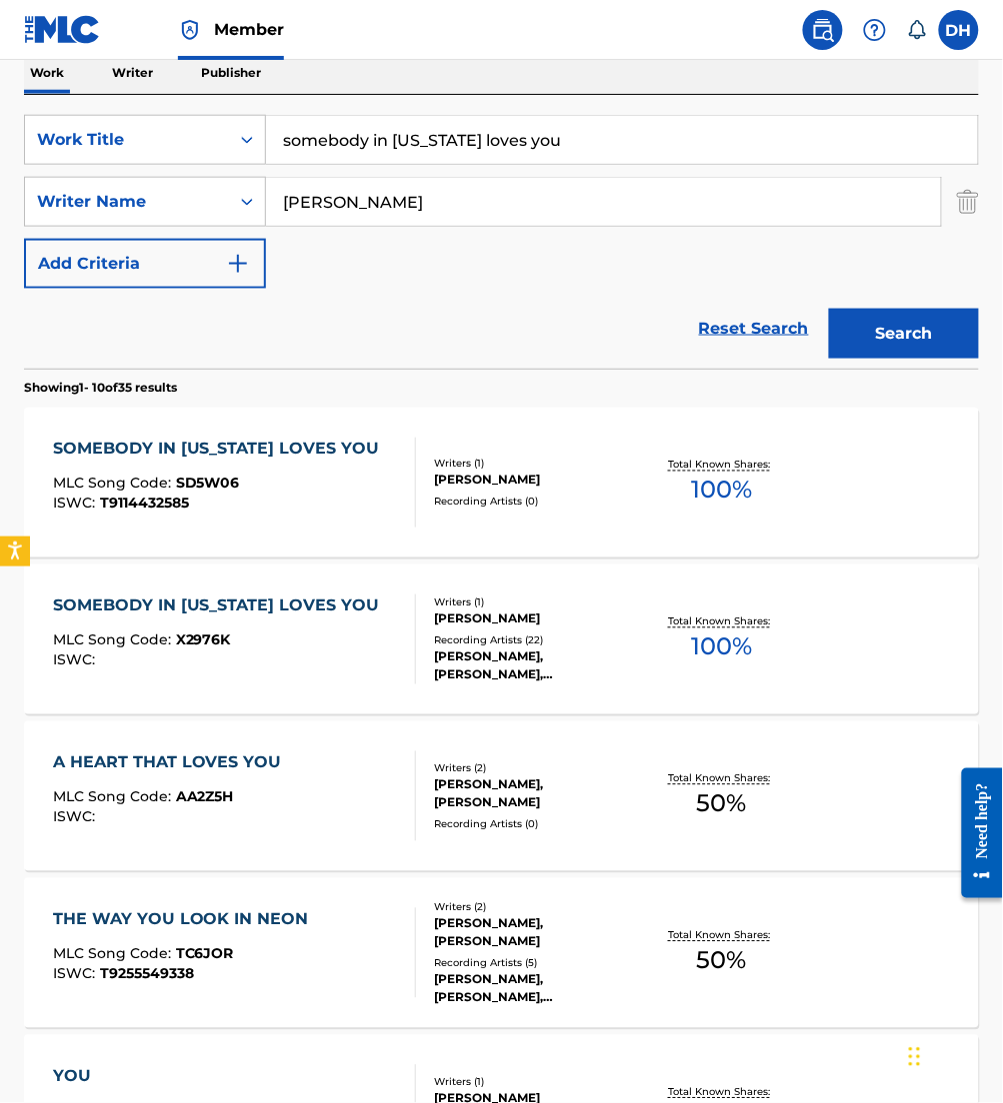
click at [237, 661] on div "ISWC :" at bounding box center [221, 661] width 337 height 15
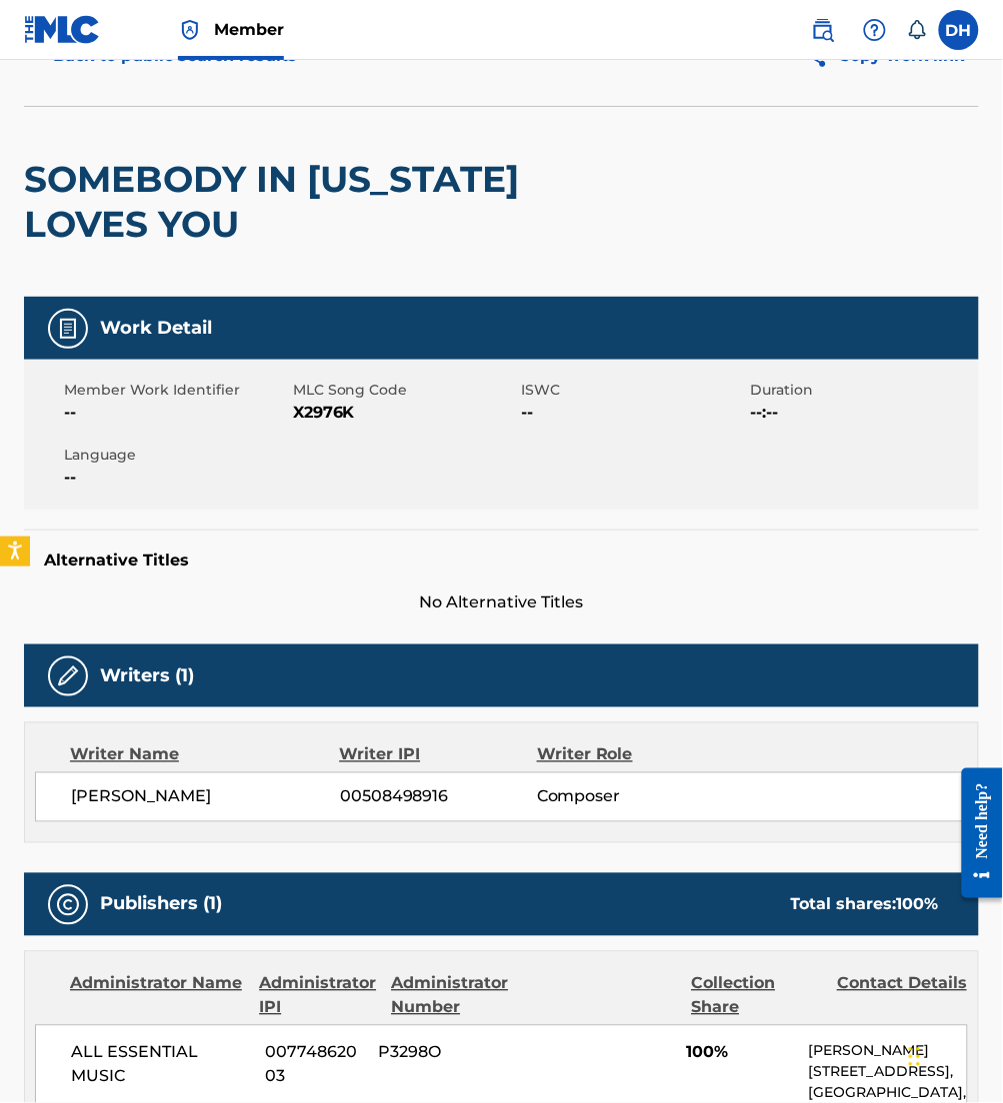
scroll to position [96, 0]
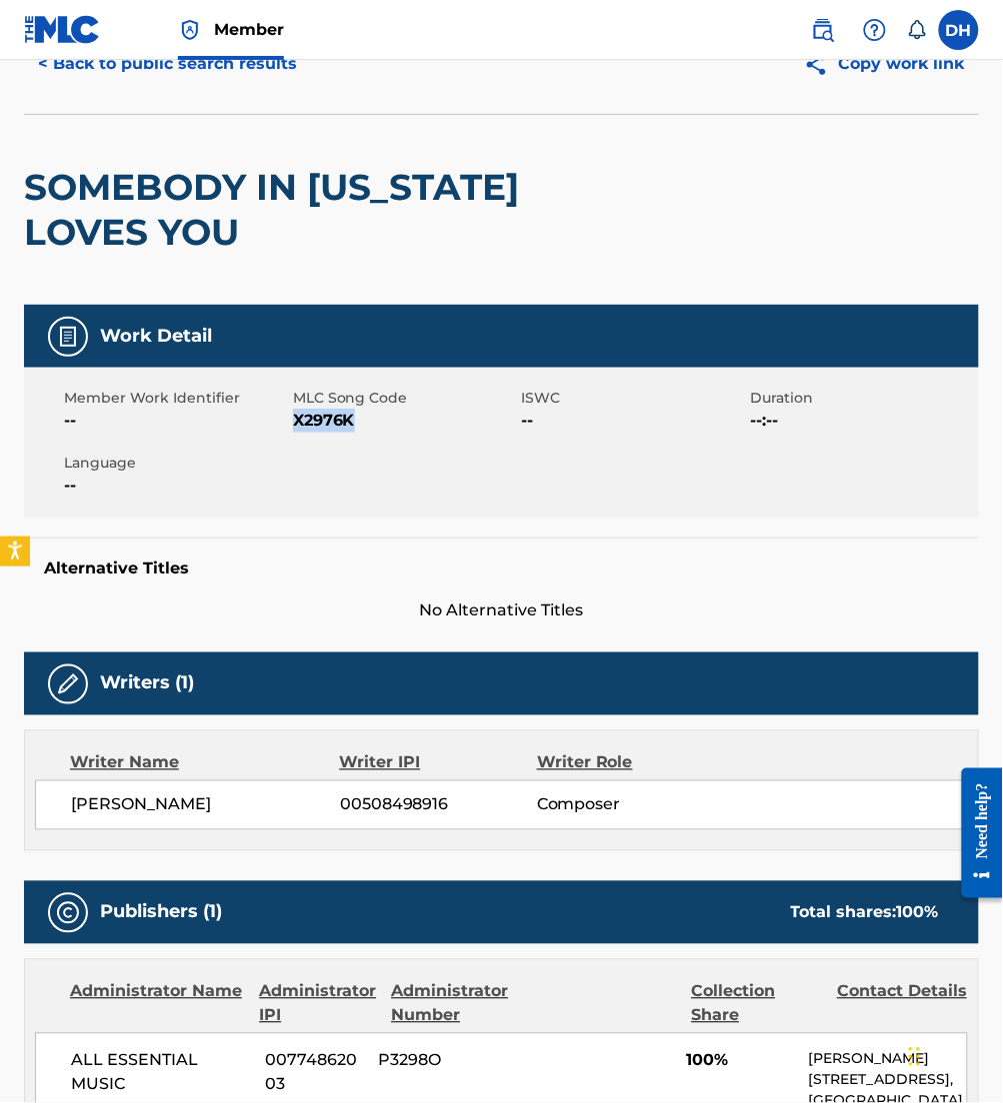
drag, startPoint x: 294, startPoint y: 420, endPoint x: 393, endPoint y: 418, distance: 99.0
click at [393, 418] on span "X2976K" at bounding box center [405, 421] width 224 height 24
copy span "X2976K"
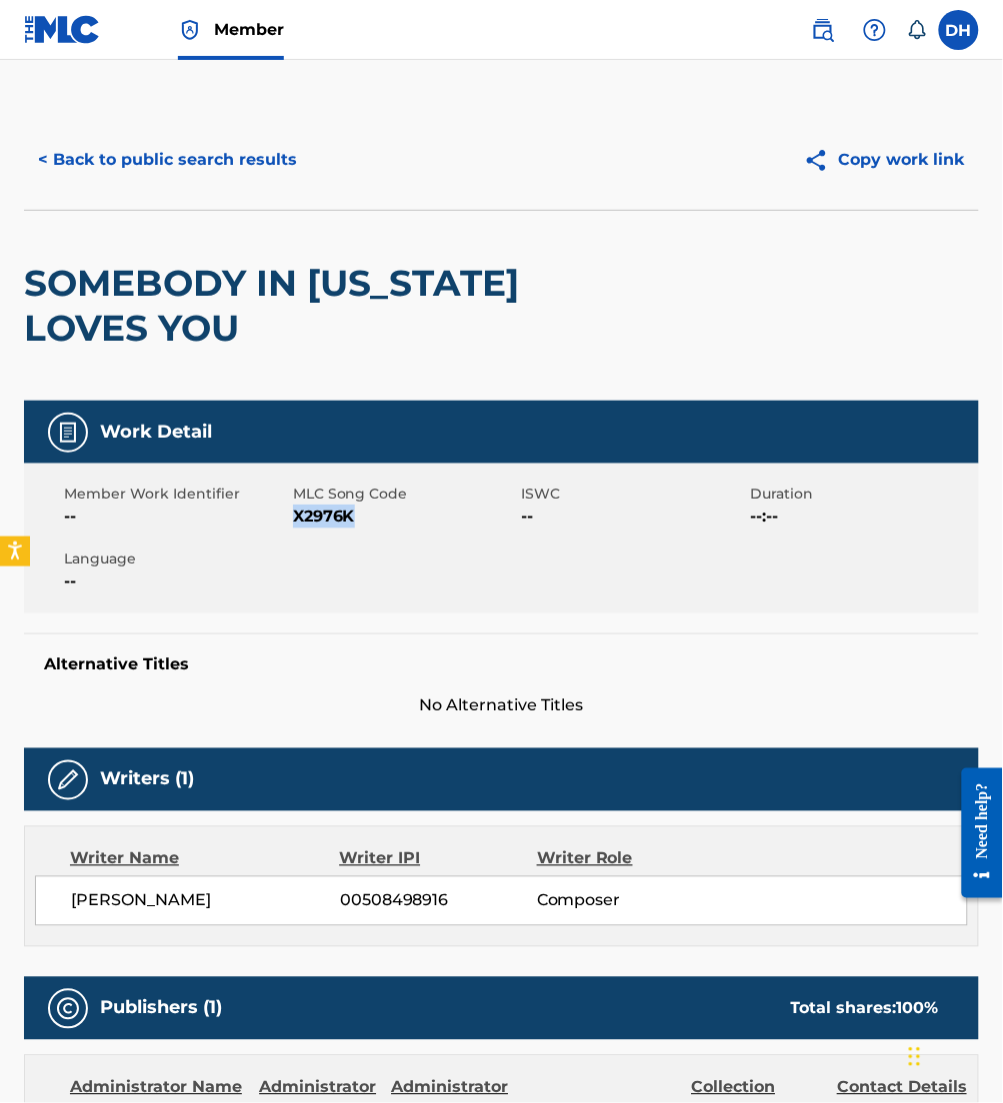
click at [52, 180] on button "< Back to public search results" at bounding box center [167, 160] width 287 height 50
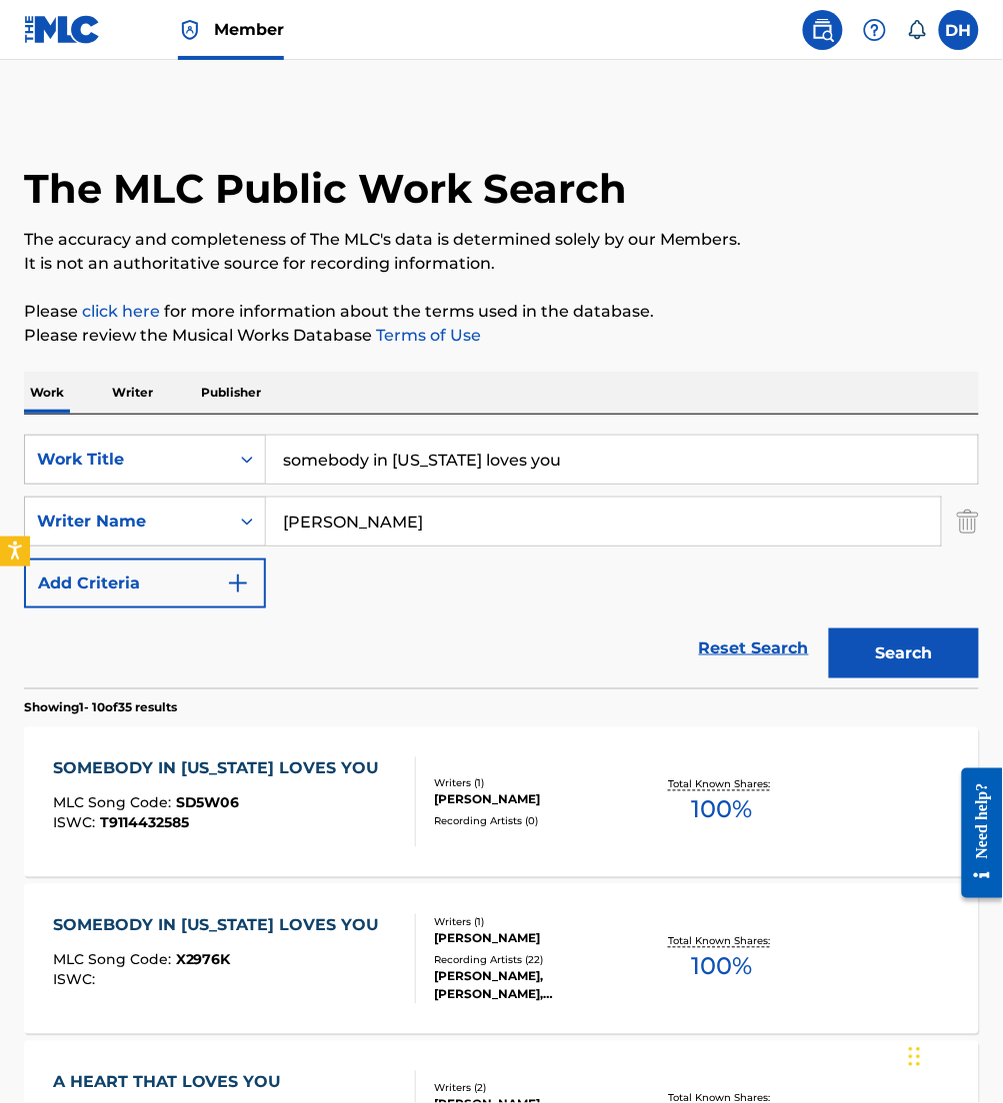
scroll to position [320, 0]
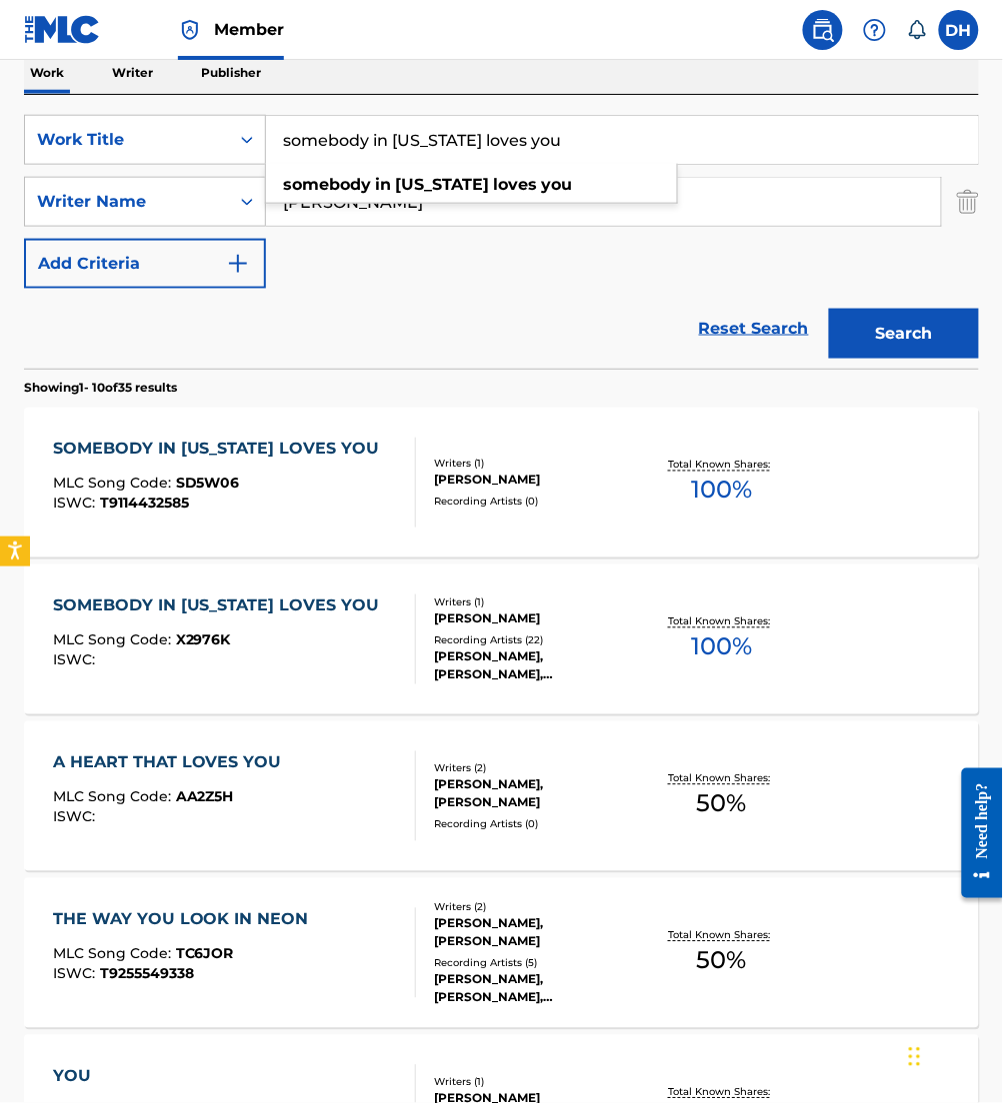
drag, startPoint x: 597, startPoint y: 145, endPoint x: 0, endPoint y: 198, distance: 599.1
click at [0, 199] on html "Accessibility Screen-Reader Guide, Feedback, and Issue Reporting | New window M…" at bounding box center [501, 231] width 1003 height 1103
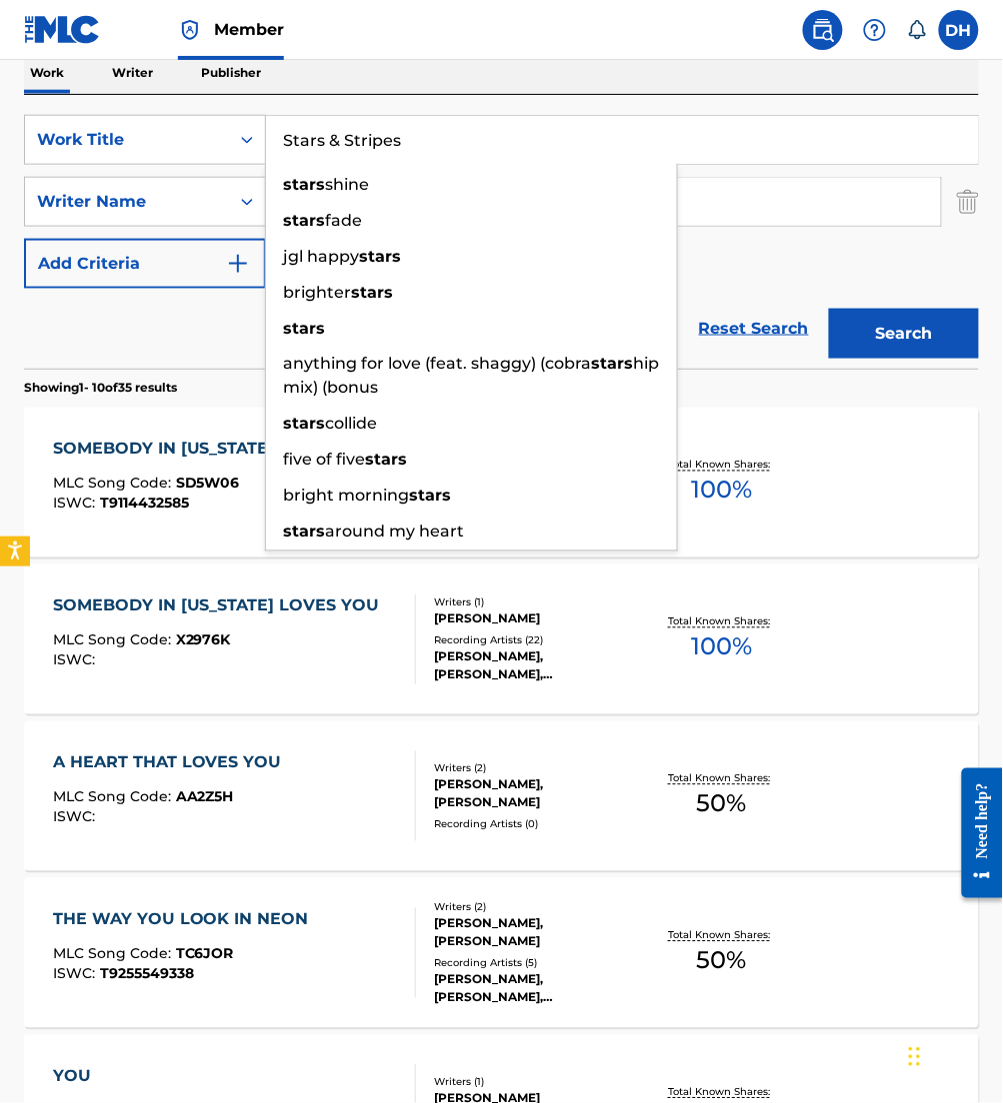
type input "Stars & Stripes"
click at [829, 309] on button "Search" at bounding box center [904, 334] width 150 height 50
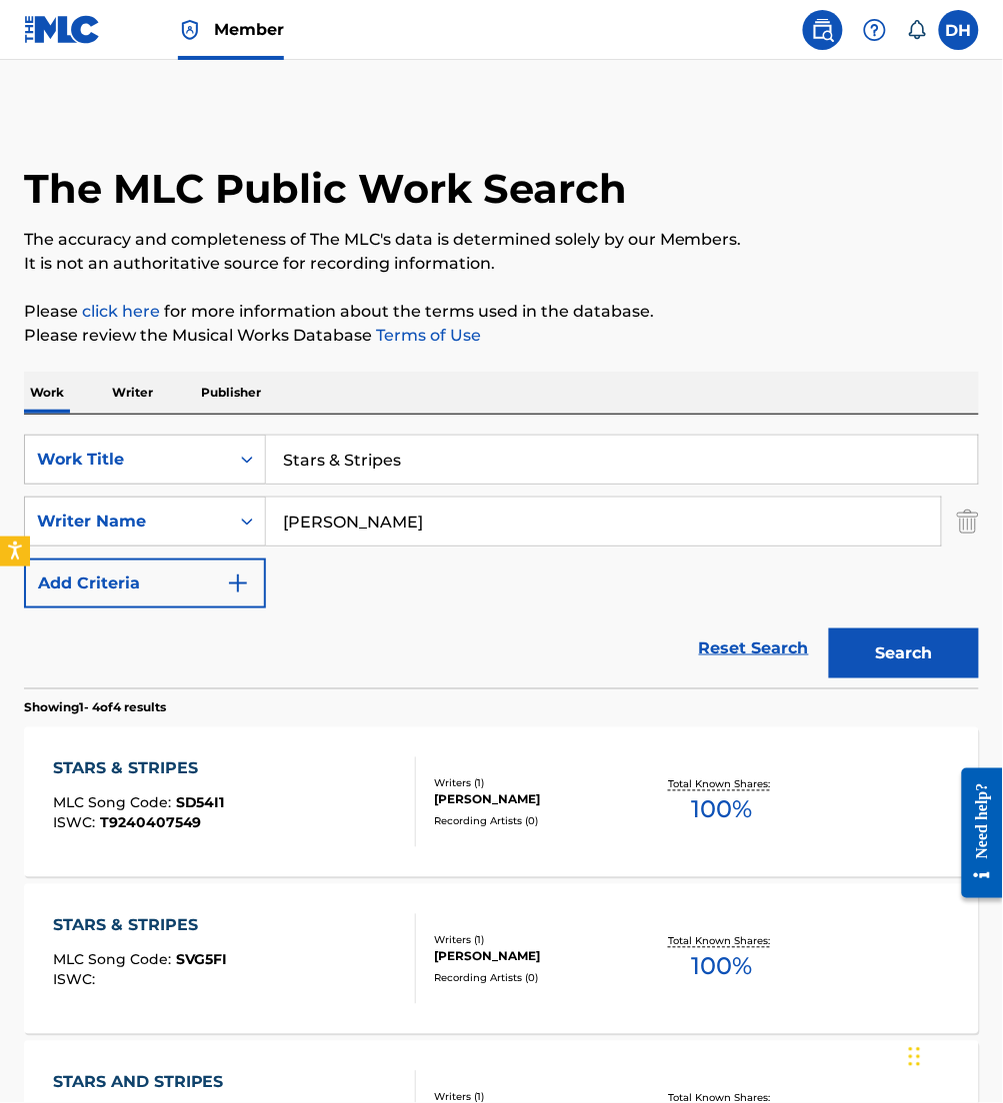
click at [326, 853] on div "STARS & STRIPES MLC Song Code : SD54I1 ISWC : T9240407549 Writers ( 1 ) KELLI J…" at bounding box center [501, 803] width 955 height 150
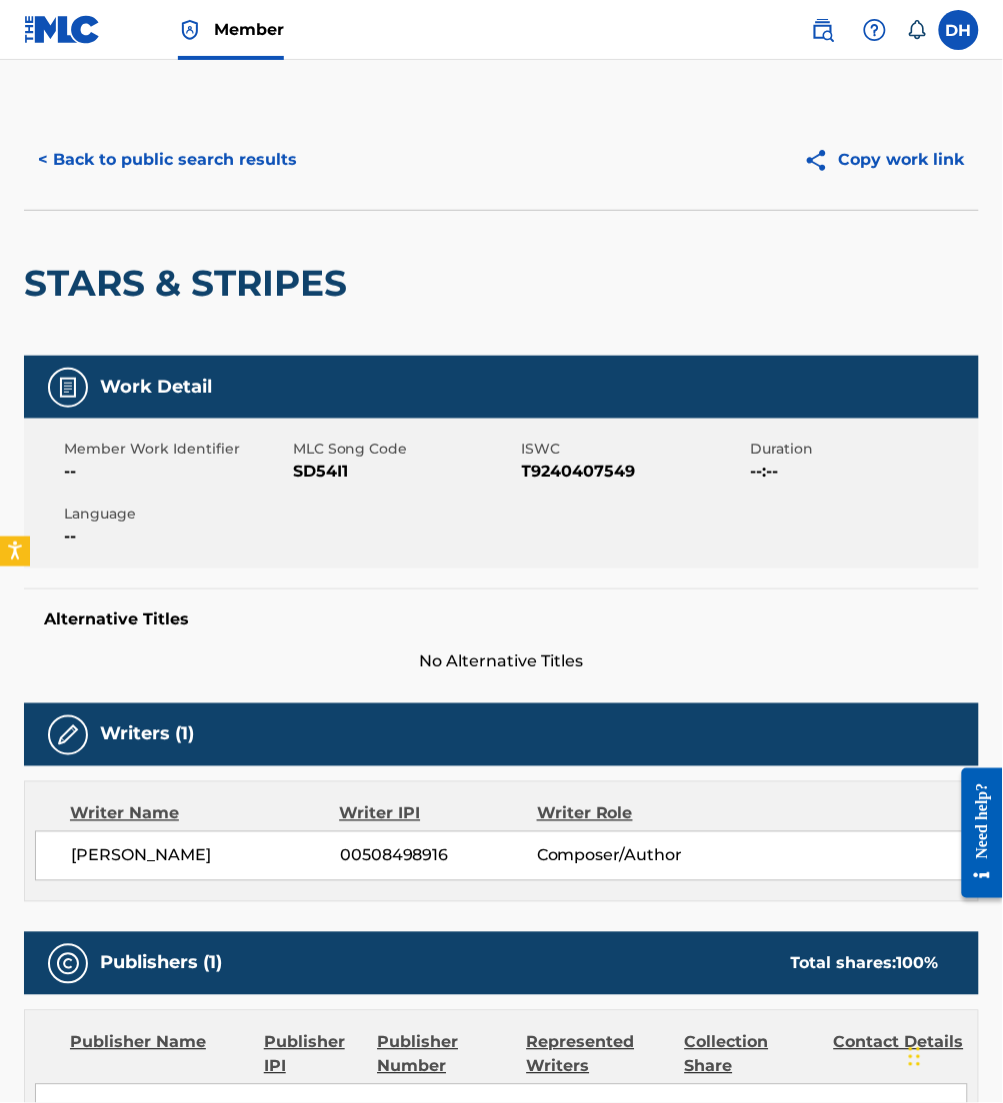
click at [138, 162] on button "< Back to public search results" at bounding box center [167, 160] width 287 height 50
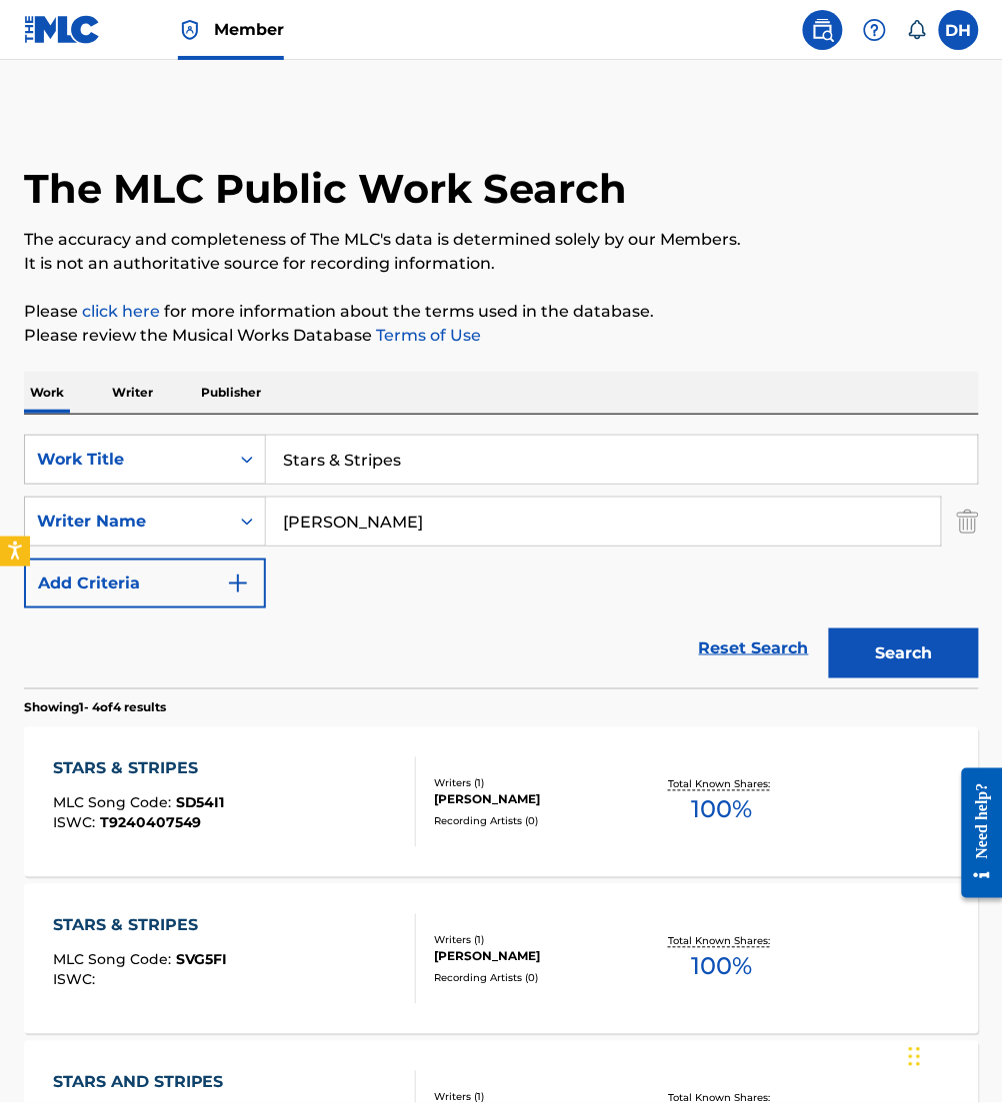
scroll to position [148, 0]
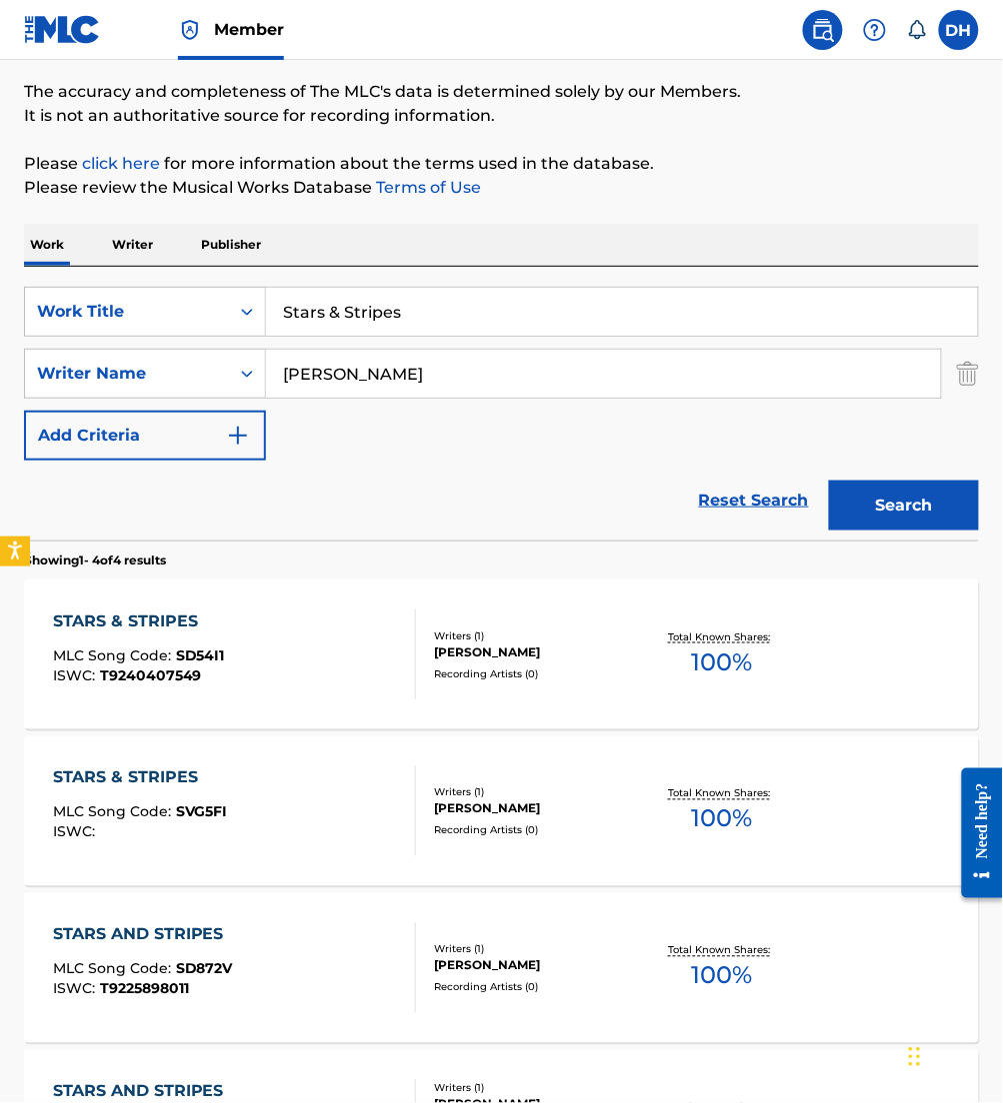
click at [221, 823] on div "MLC Song Code : SVG5FI" at bounding box center [140, 816] width 175 height 20
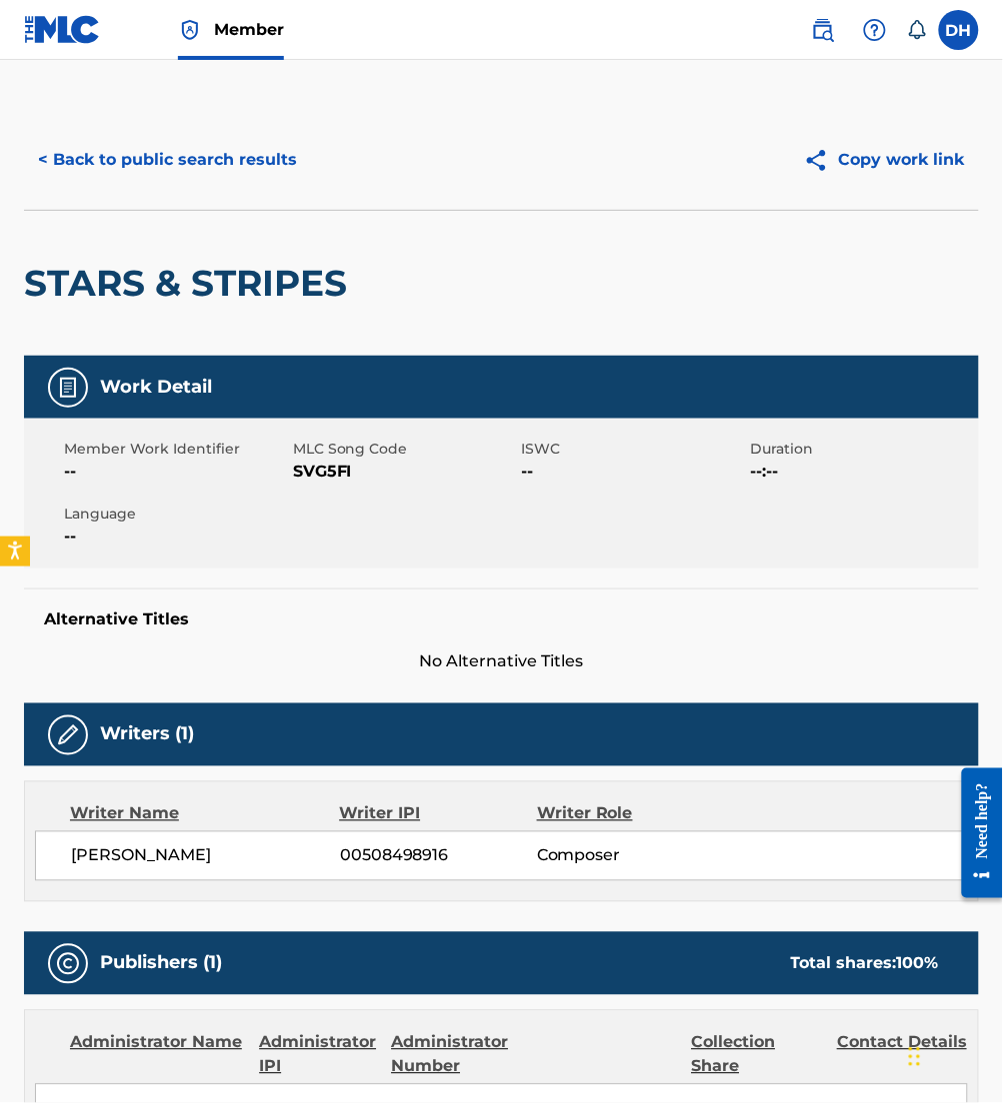
click at [140, 158] on button "< Back to public search results" at bounding box center [167, 160] width 287 height 50
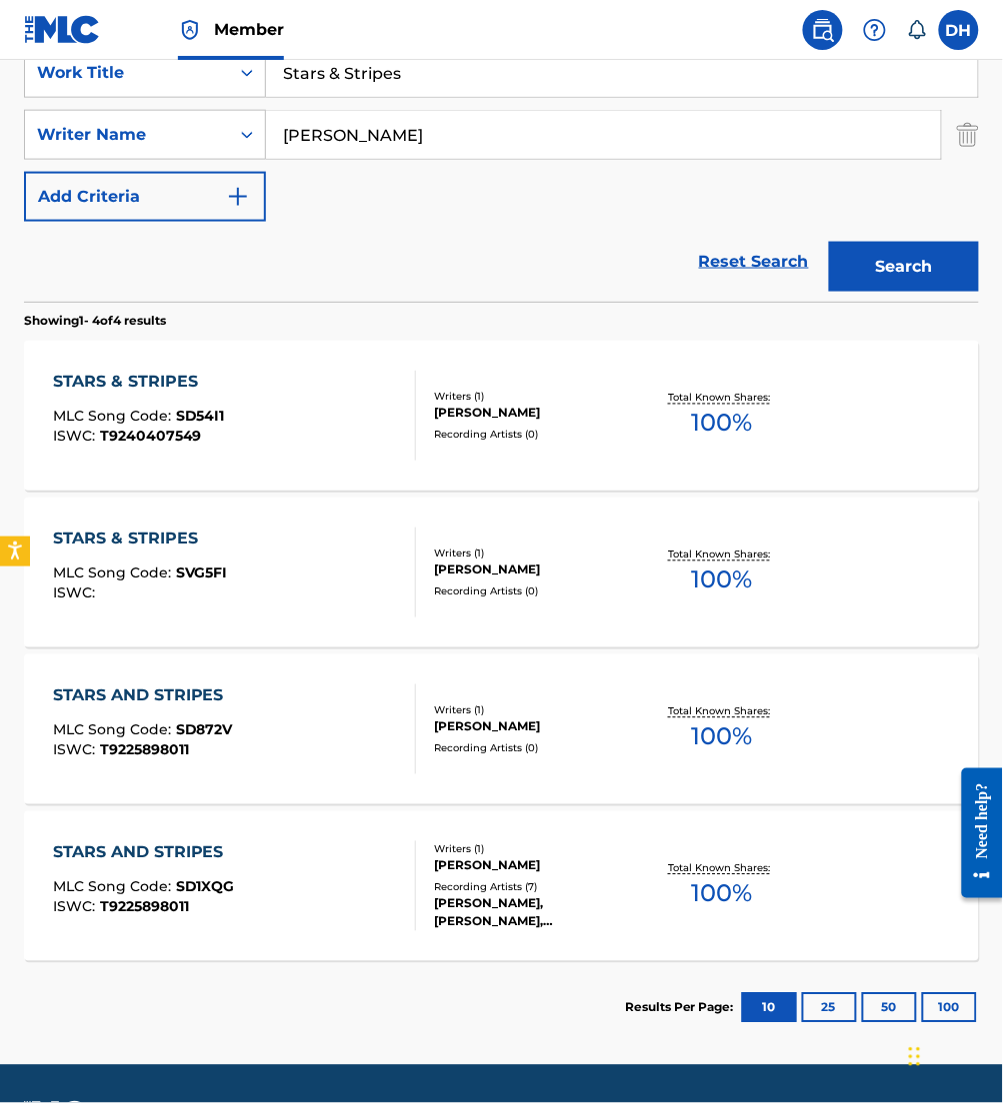
scroll to position [444, 0]
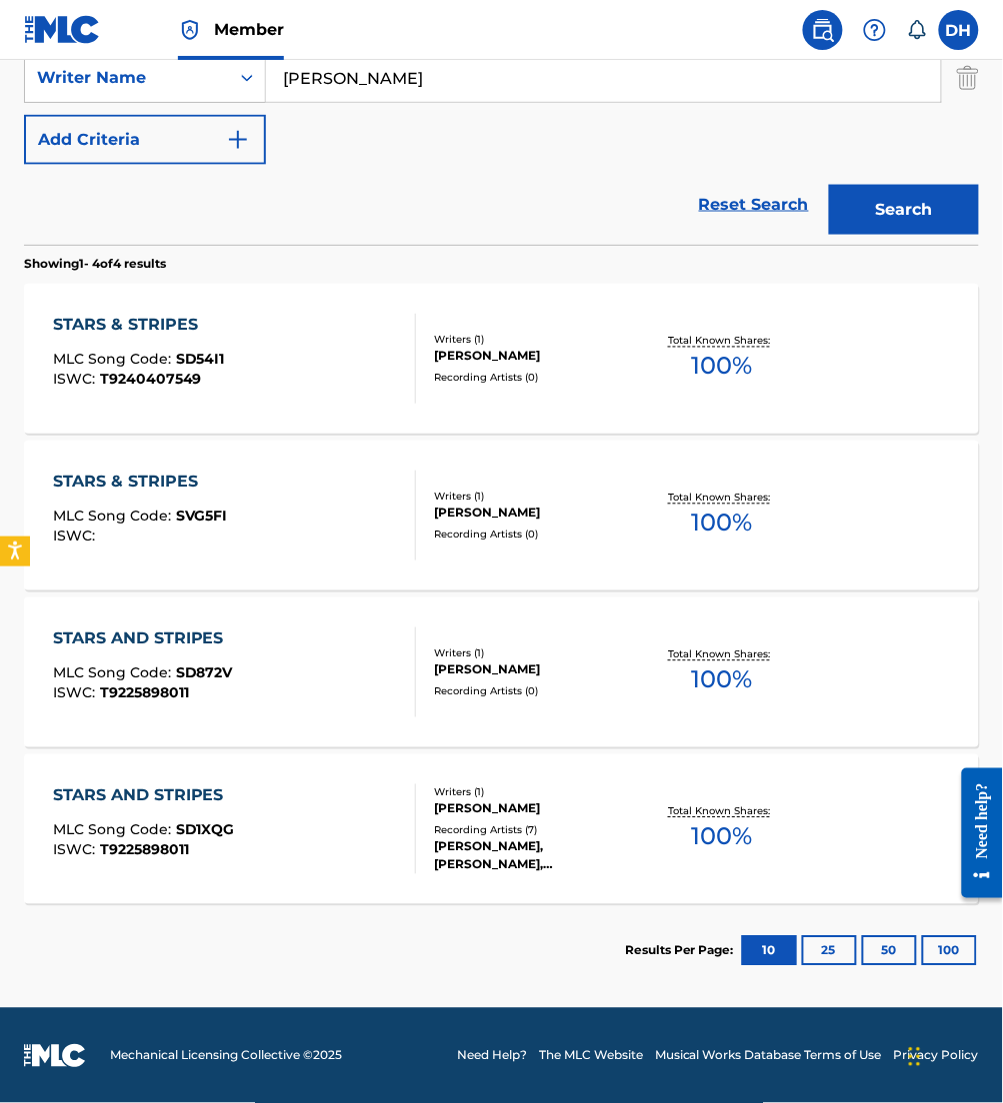
click at [277, 721] on div "STARS AND STRIPES MLC Song Code : SD872V ISWC : T9225898011 Writers ( 1 ) KELLI…" at bounding box center [501, 673] width 955 height 150
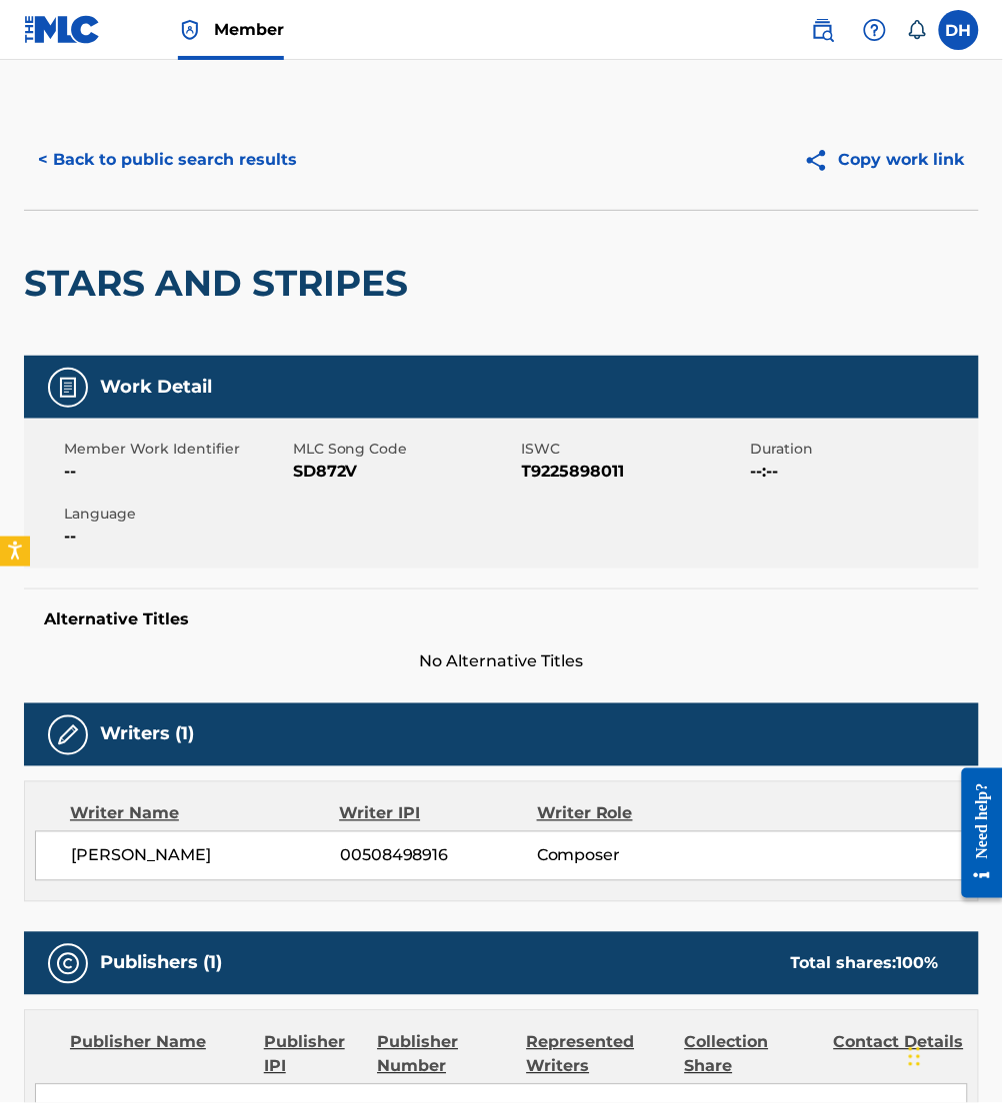
click at [132, 185] on div "< Back to public search results Copy work link" at bounding box center [501, 160] width 955 height 100
click at [107, 156] on button "< Back to public search results" at bounding box center [167, 160] width 287 height 50
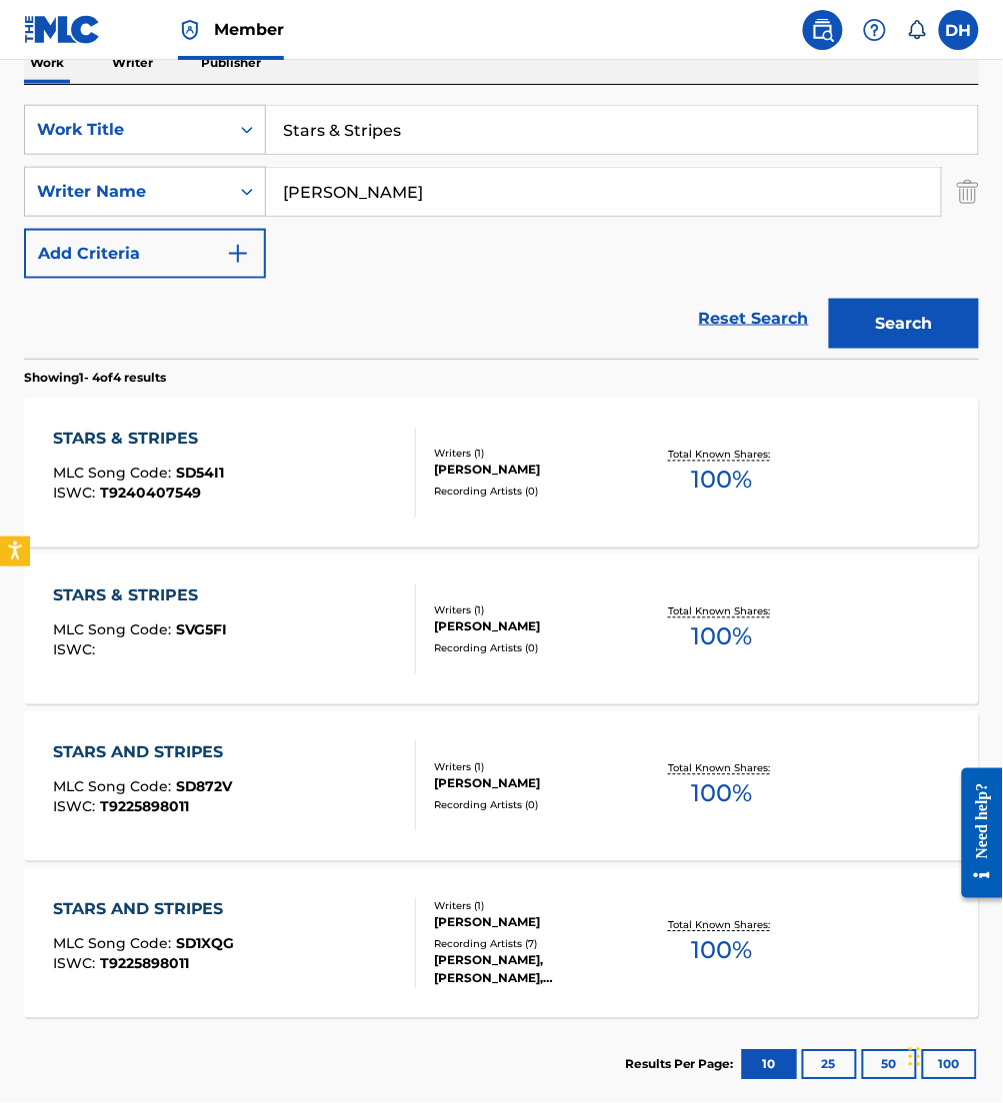
scroll to position [444, 0]
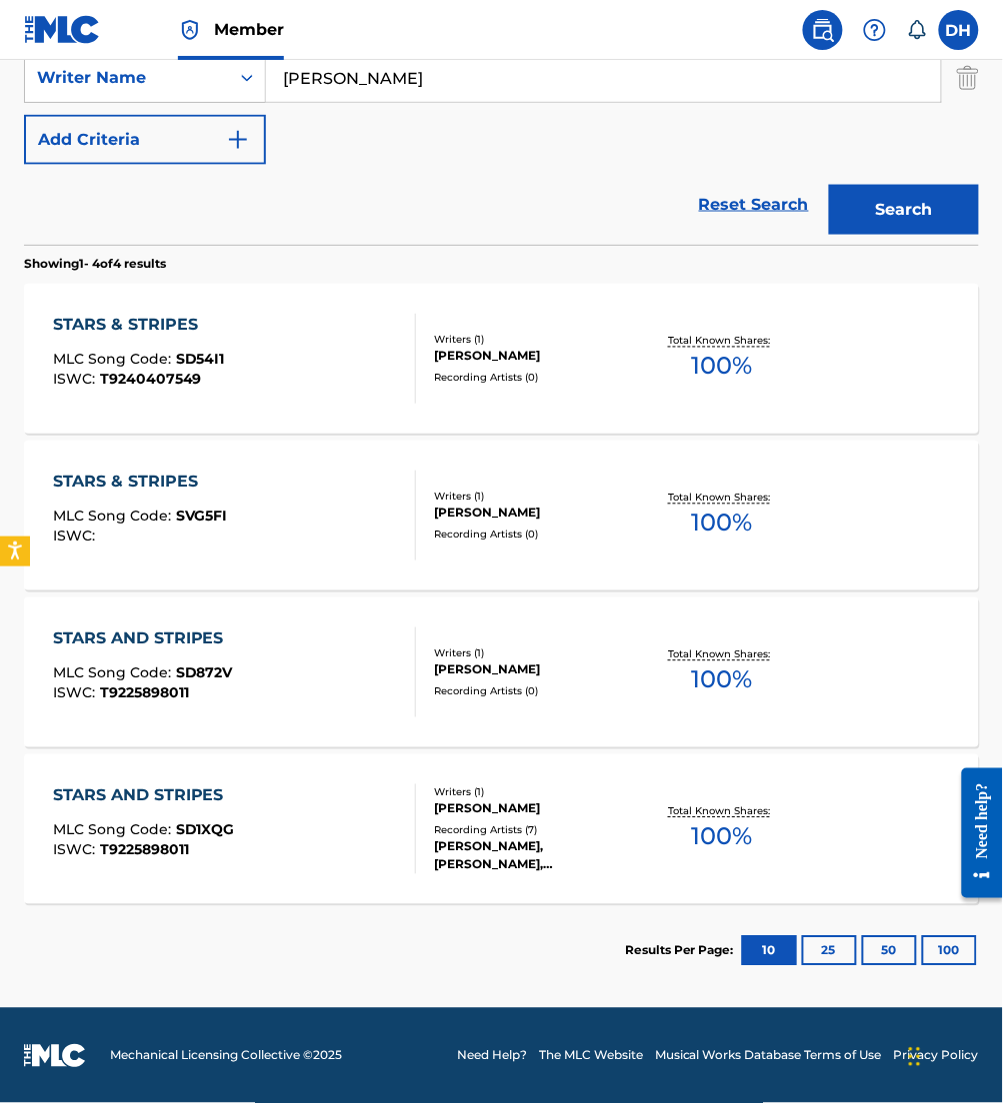
click at [353, 845] on div "STARS AND STRIPES MLC Song Code : SD1XQG ISWC : T9225898011" at bounding box center [234, 830] width 363 height 90
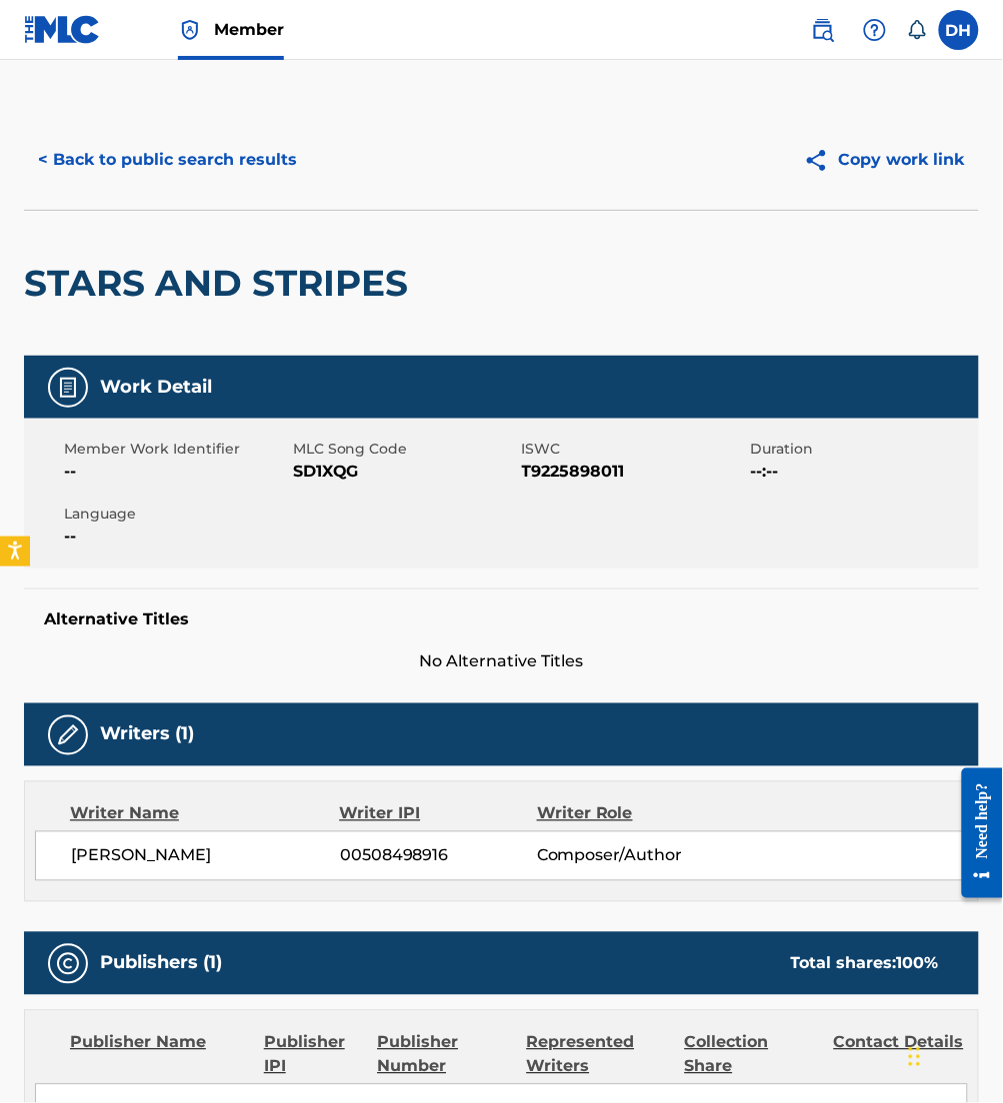
click at [190, 154] on button "< Back to public search results" at bounding box center [167, 160] width 287 height 50
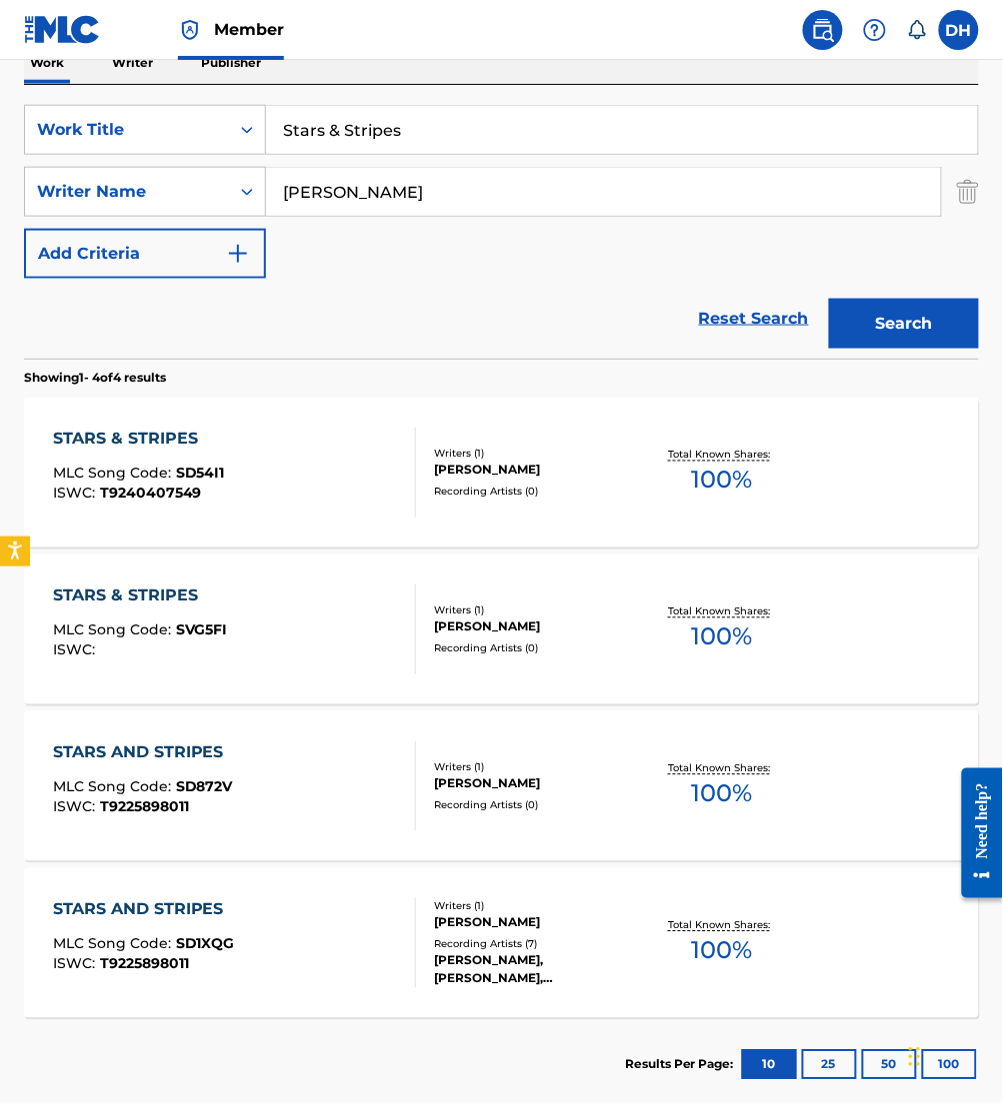
click at [208, 622] on span "SVG5FI" at bounding box center [202, 631] width 52 height 18
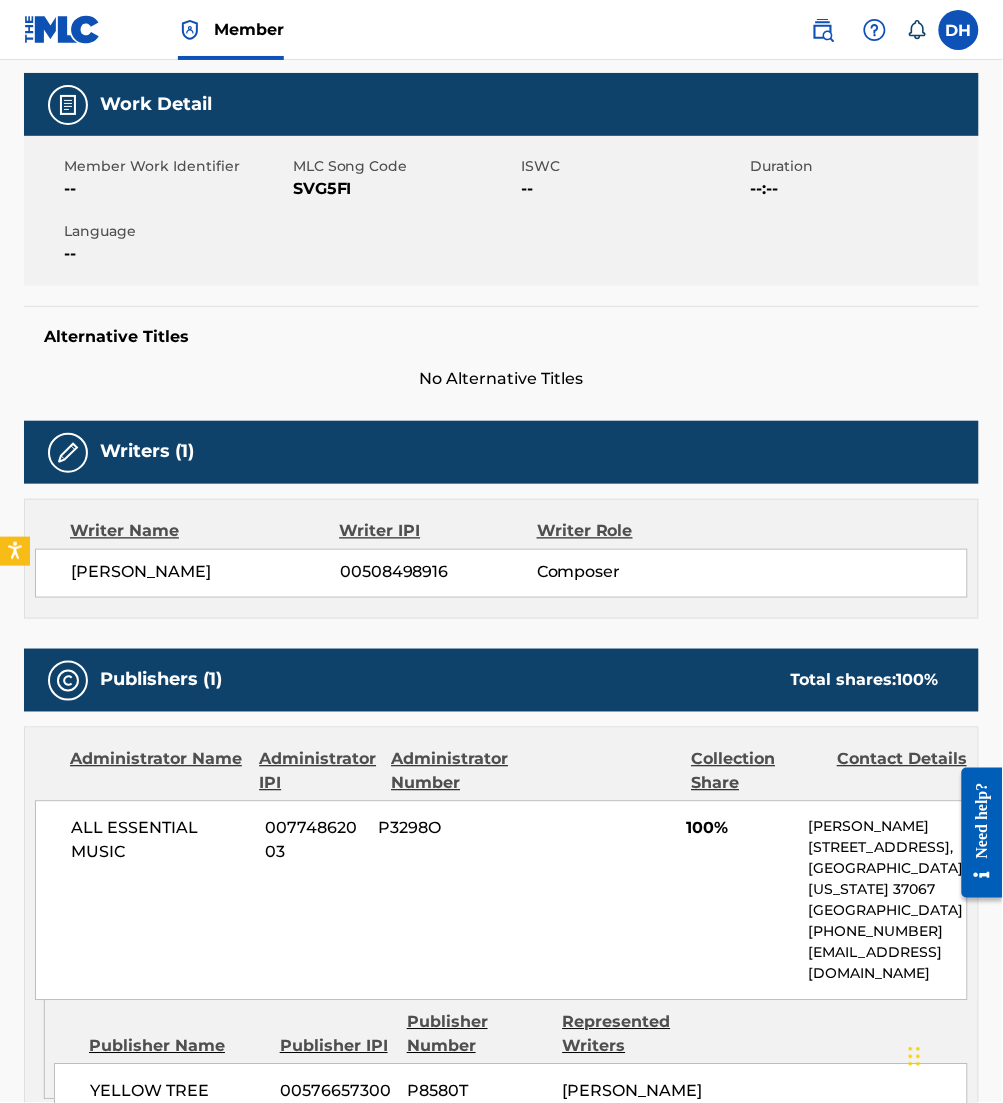
scroll to position [233, 0]
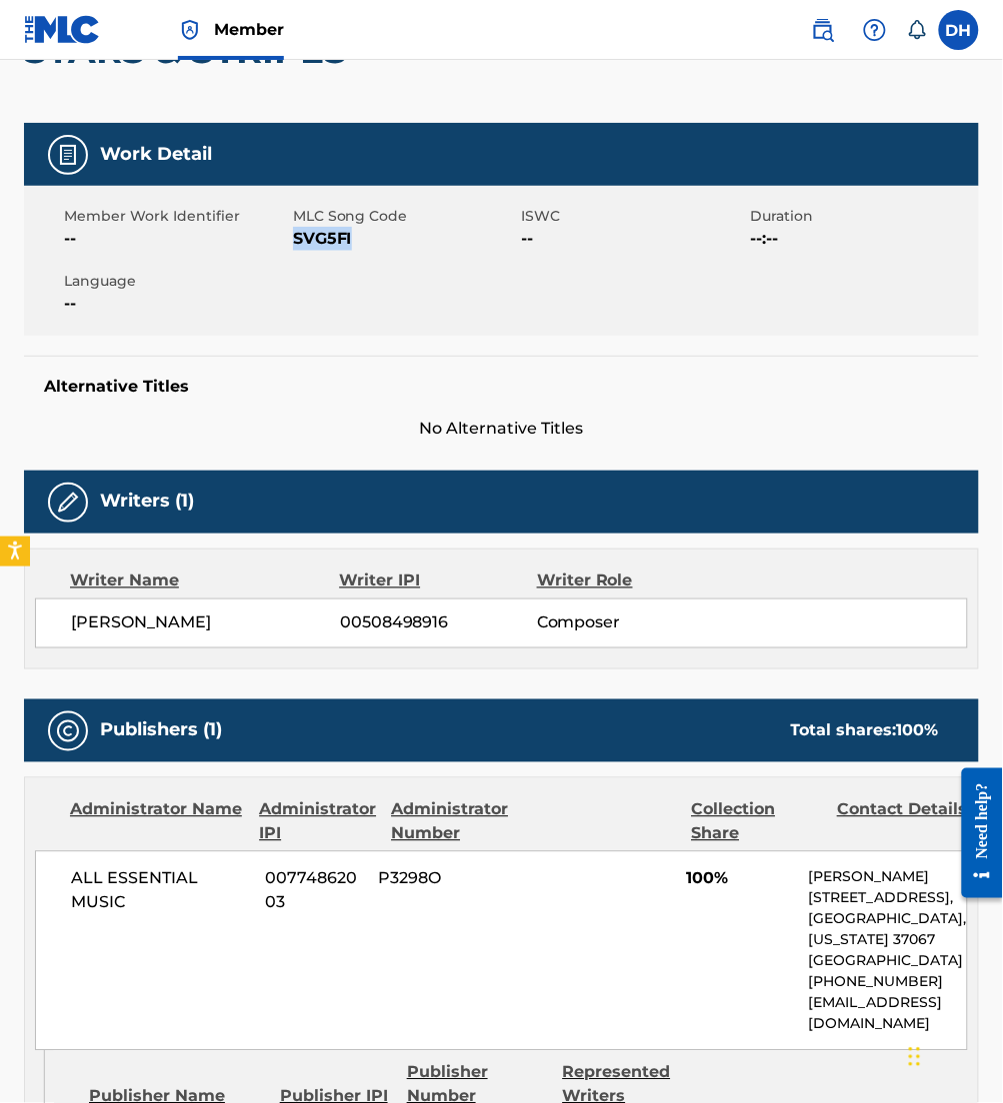
drag, startPoint x: 294, startPoint y: 236, endPoint x: 390, endPoint y: 262, distance: 99.4
click at [390, 262] on div "Member Work Identifier -- MLC Song Code SVG5FI ISWC -- Duration --:-- Language …" at bounding box center [501, 261] width 955 height 150
copy span "SVG5FI"
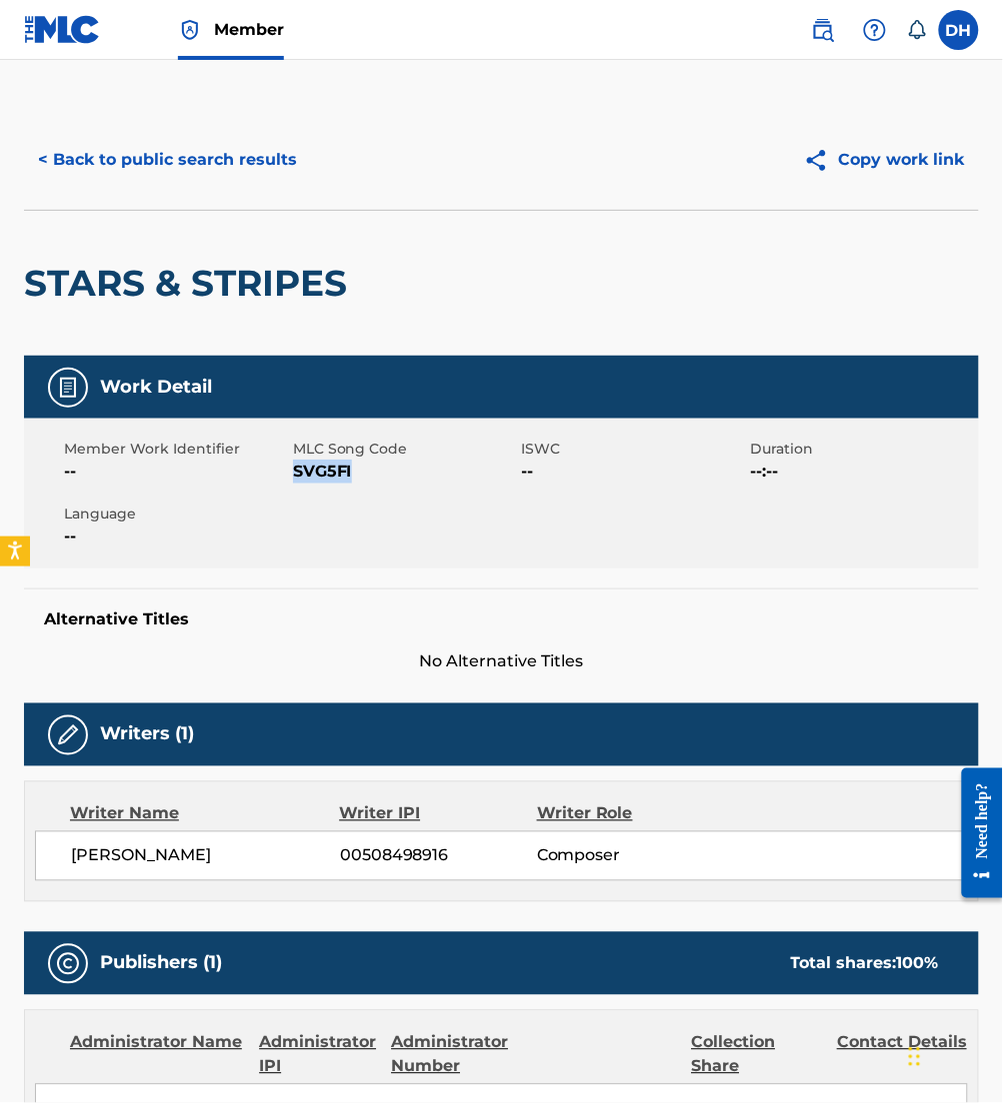
click at [224, 168] on button "< Back to public search results" at bounding box center [167, 160] width 287 height 50
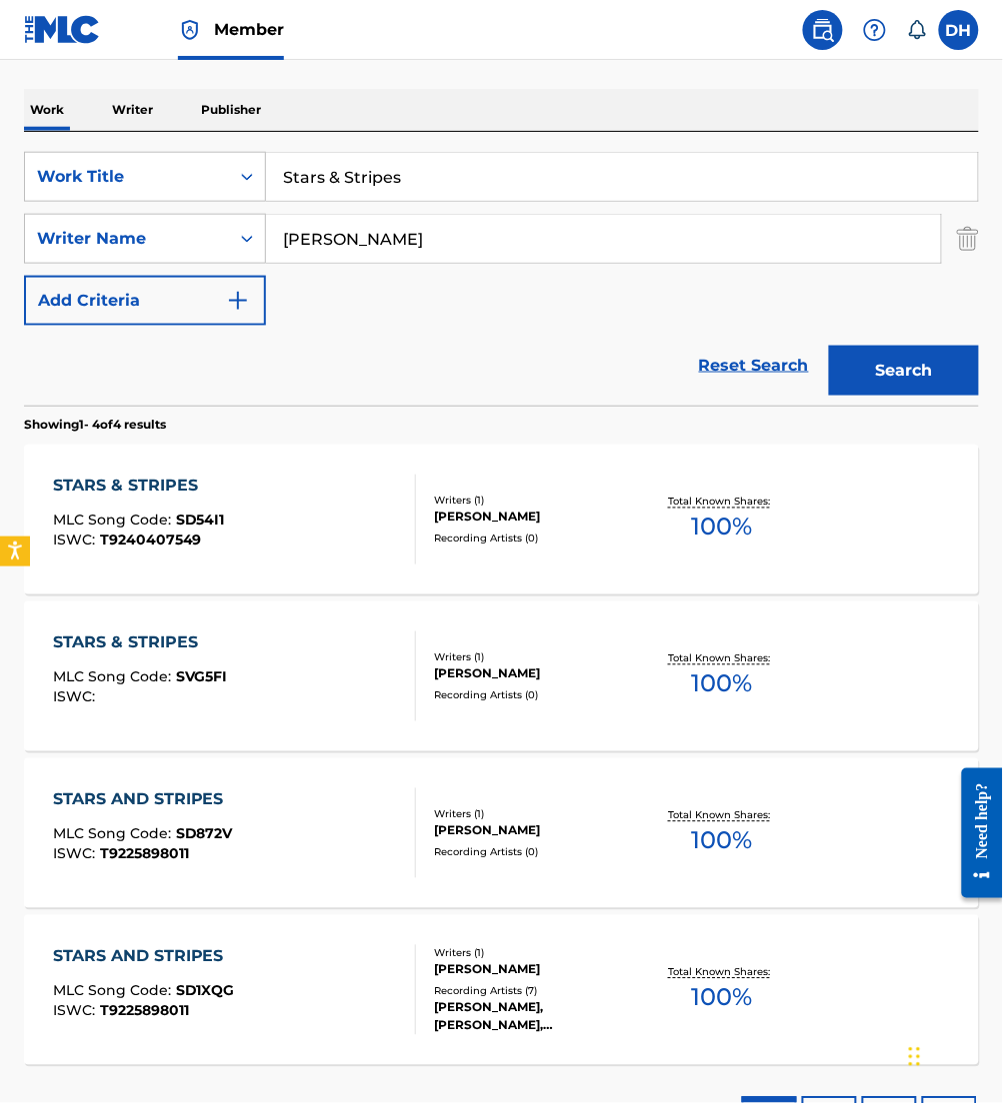
scroll to position [282, 0]
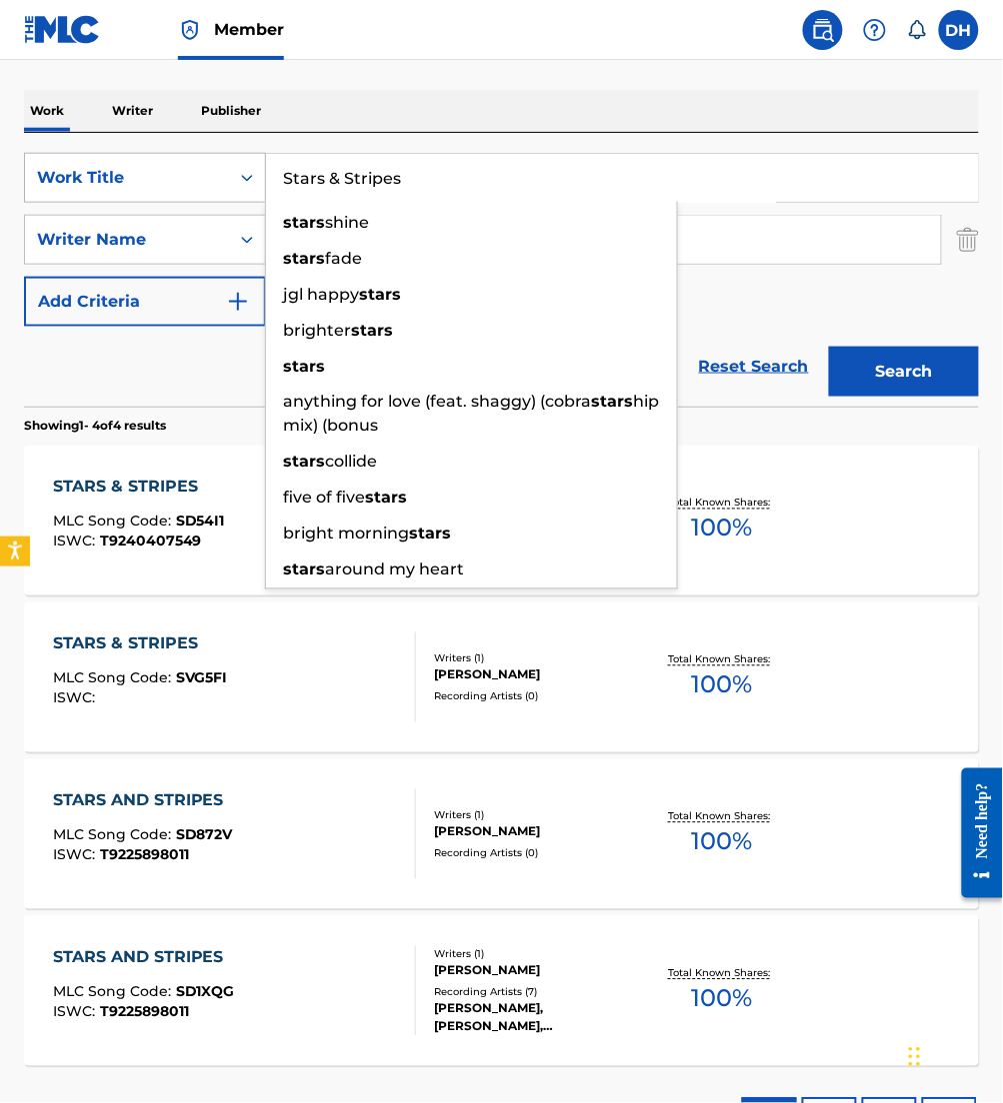
drag, startPoint x: 434, startPoint y: 192, endPoint x: 113, endPoint y: 193, distance: 320.9
click at [113, 193] on div "SearchWithCriteria4067c27a-5b6d-4f49-8cc9-12de54025f2e Work Title Stars & Strip…" at bounding box center [501, 178] width 955 height 50
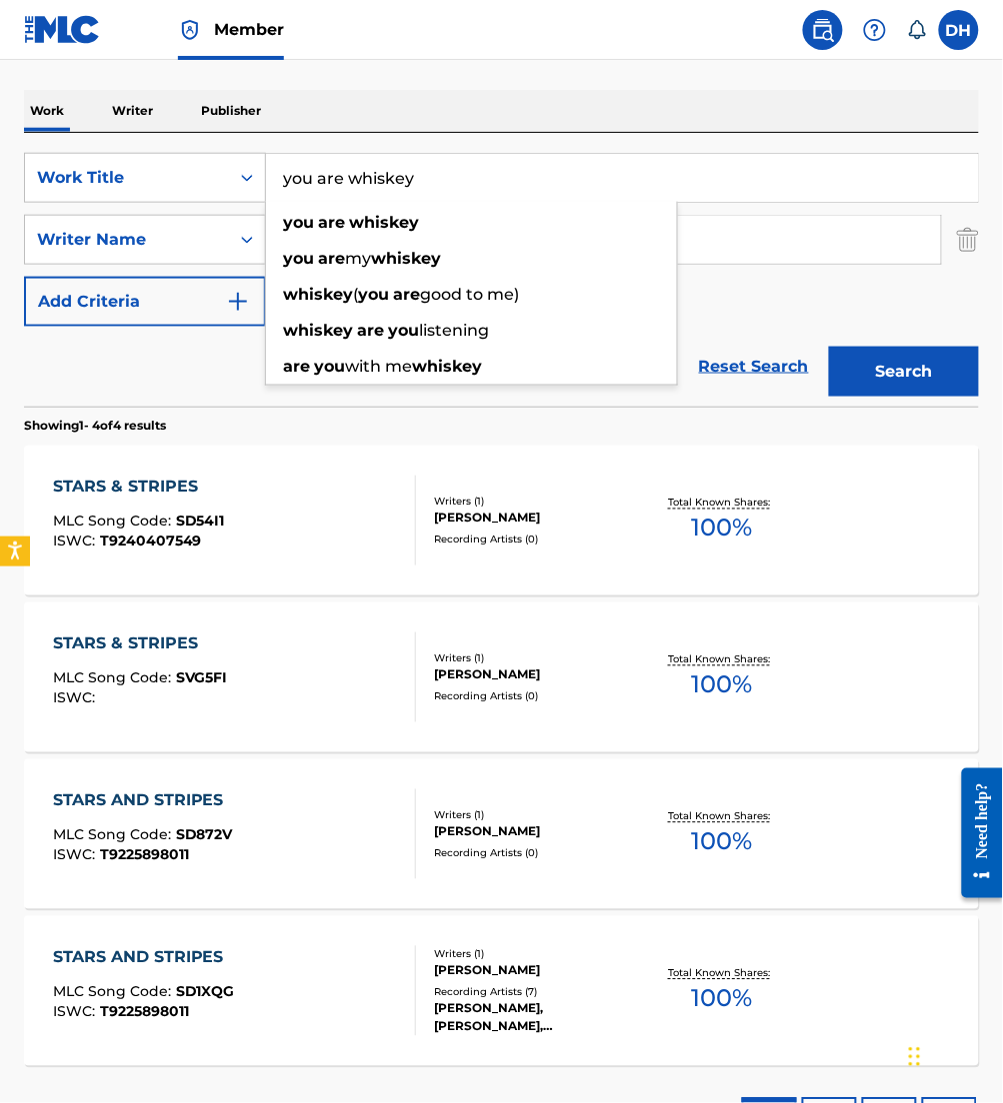
type input "you are whiskey"
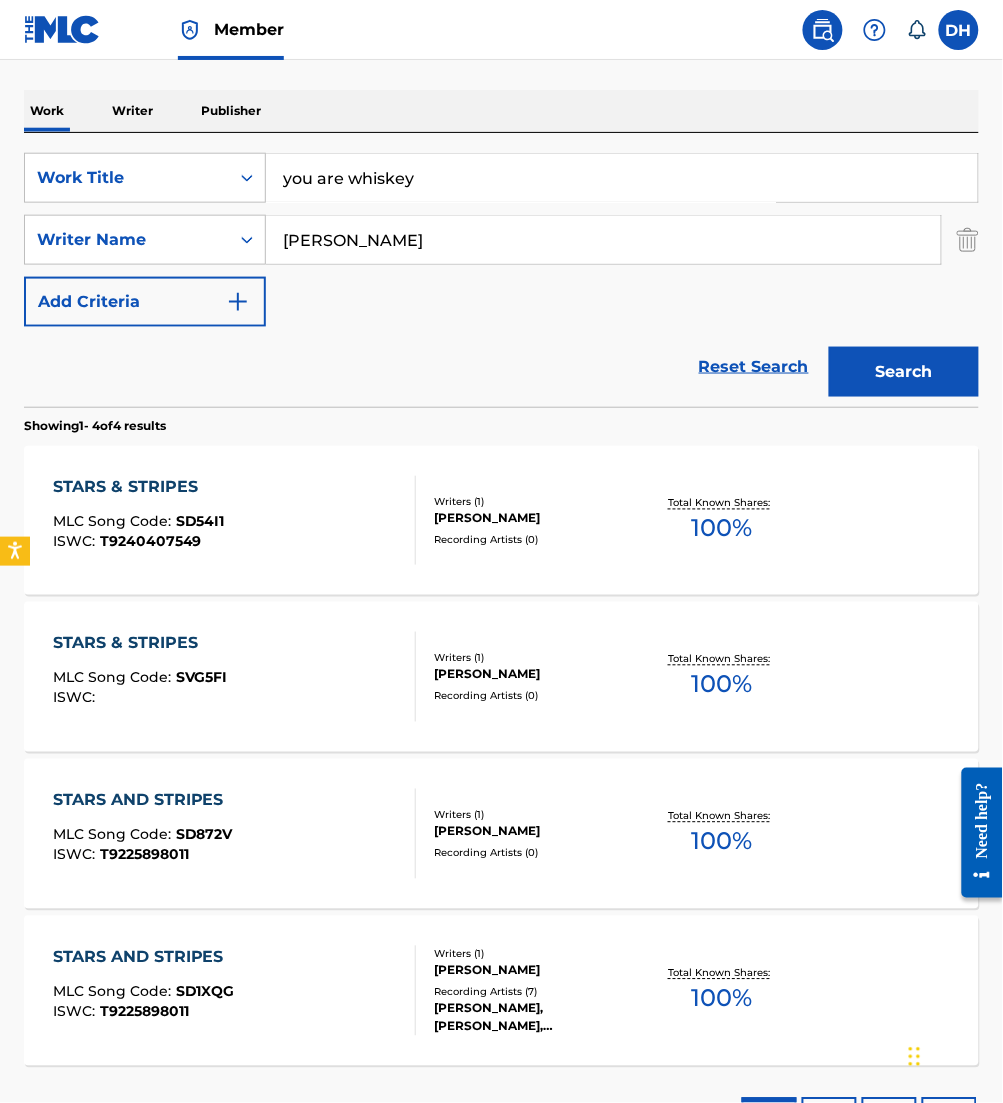
click at [113, 362] on div "Reset Search Search" at bounding box center [501, 367] width 955 height 80
click at [933, 368] on button "Search" at bounding box center [904, 372] width 150 height 50
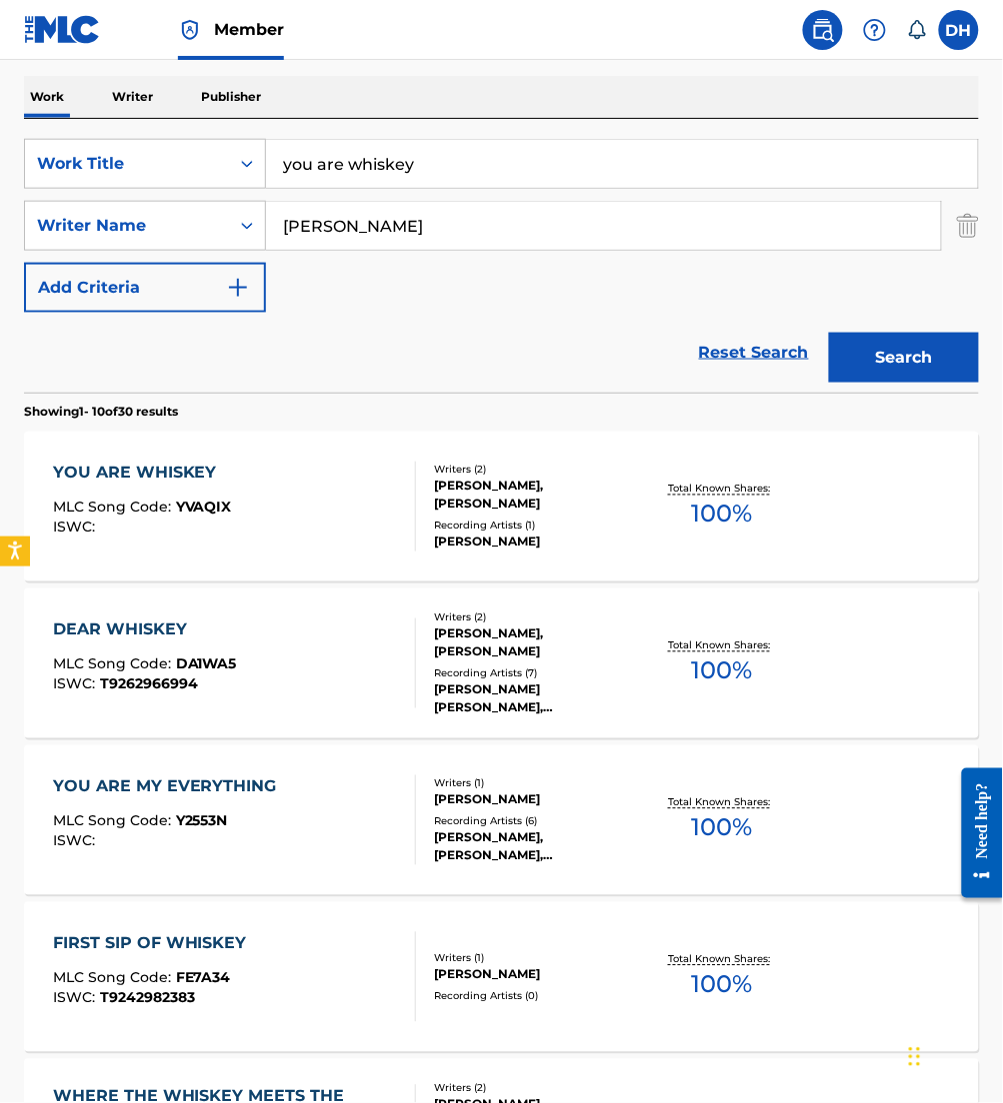
scroll to position [297, 0]
click at [252, 505] on div "YOU ARE WHISKEY MLC Song Code : YVAQIX ISWC :" at bounding box center [234, 506] width 363 height 90
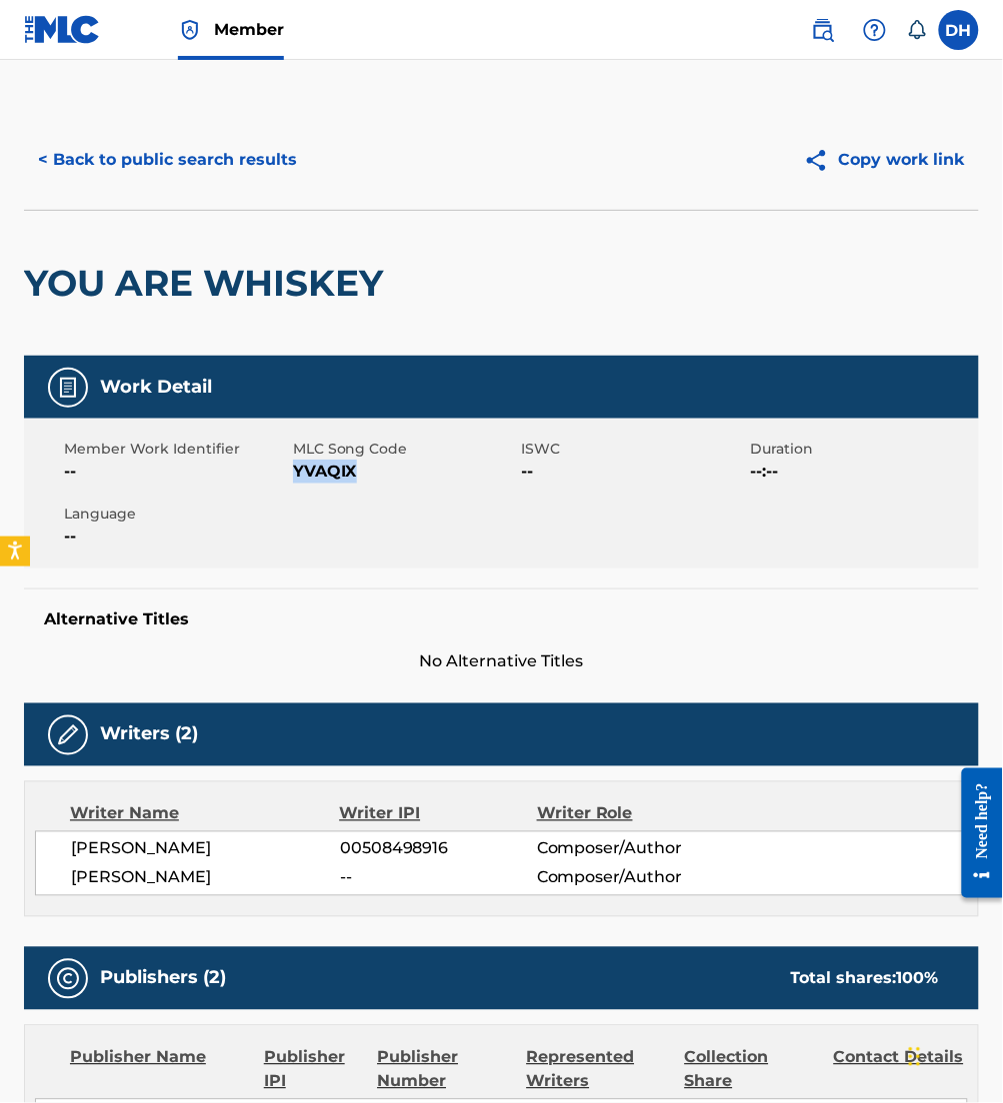
drag, startPoint x: 293, startPoint y: 473, endPoint x: 407, endPoint y: 480, distance: 114.2
click at [407, 480] on span "YVAQIX" at bounding box center [405, 472] width 224 height 24
copy span "YVAQIX"
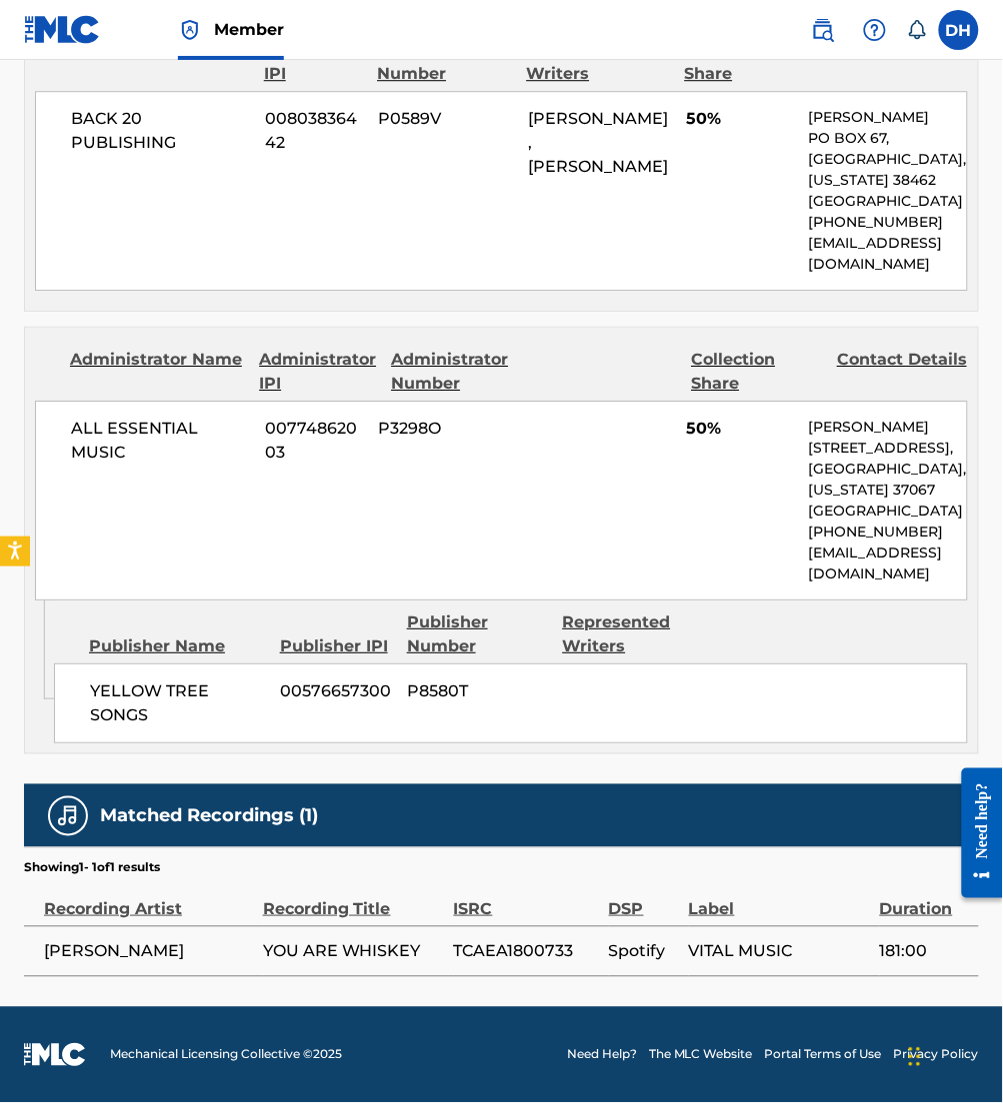
click at [472, 612] on div "Publisher Number" at bounding box center [477, 635] width 141 height 48
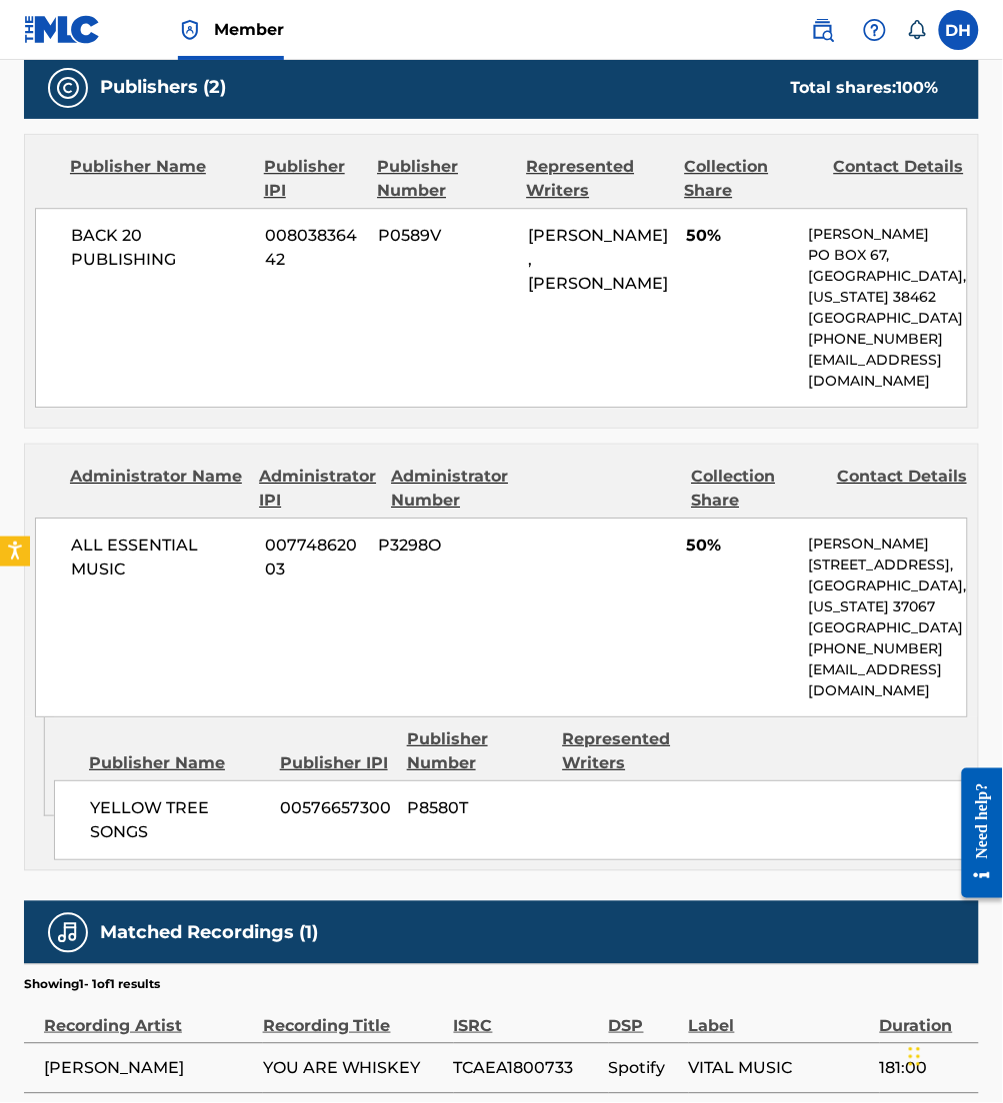
scroll to position [896, 0]
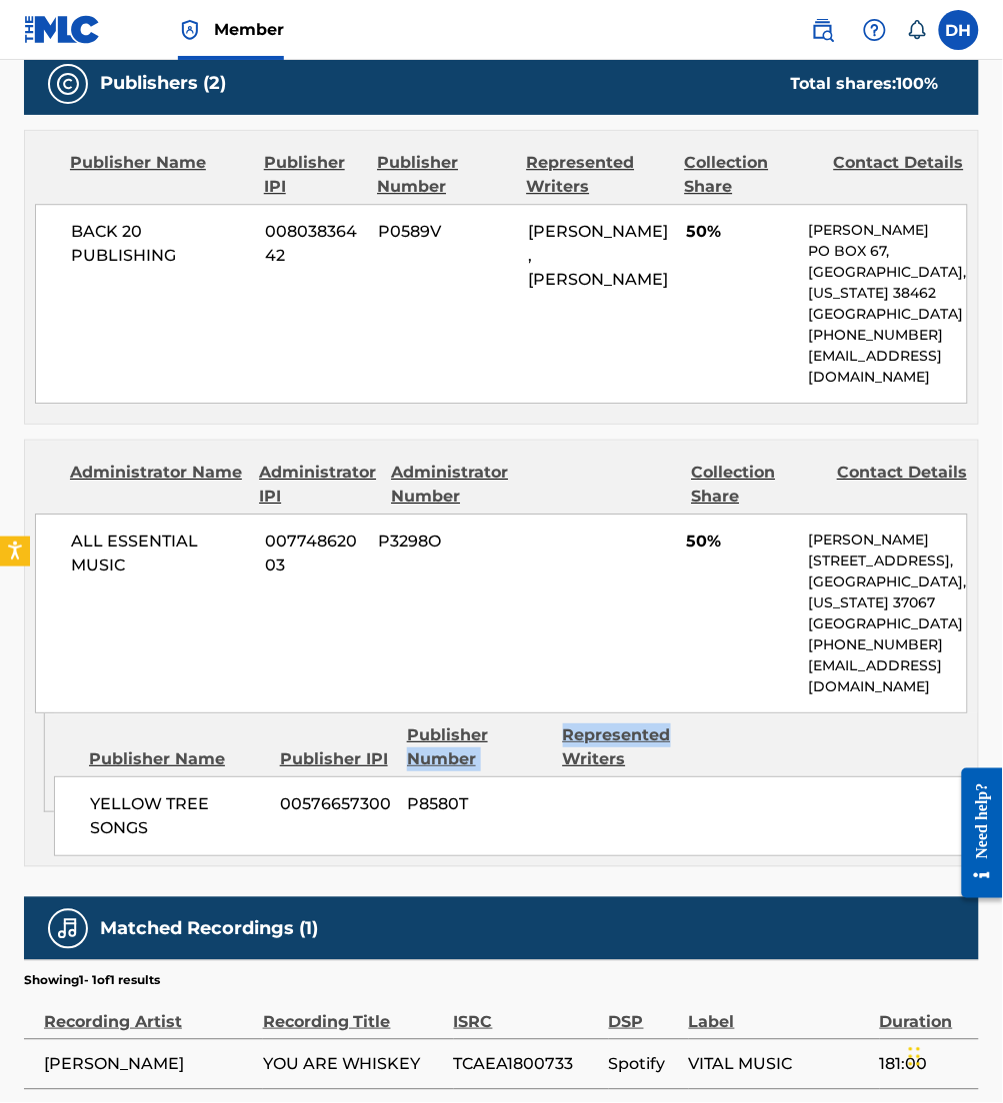
drag, startPoint x: 530, startPoint y: 768, endPoint x: 728, endPoint y: 753, distance: 198.5
click at [728, 753] on div "Publisher Name Publisher IPI Publisher Number Represented Writers" at bounding box center [511, 748] width 914 height 48
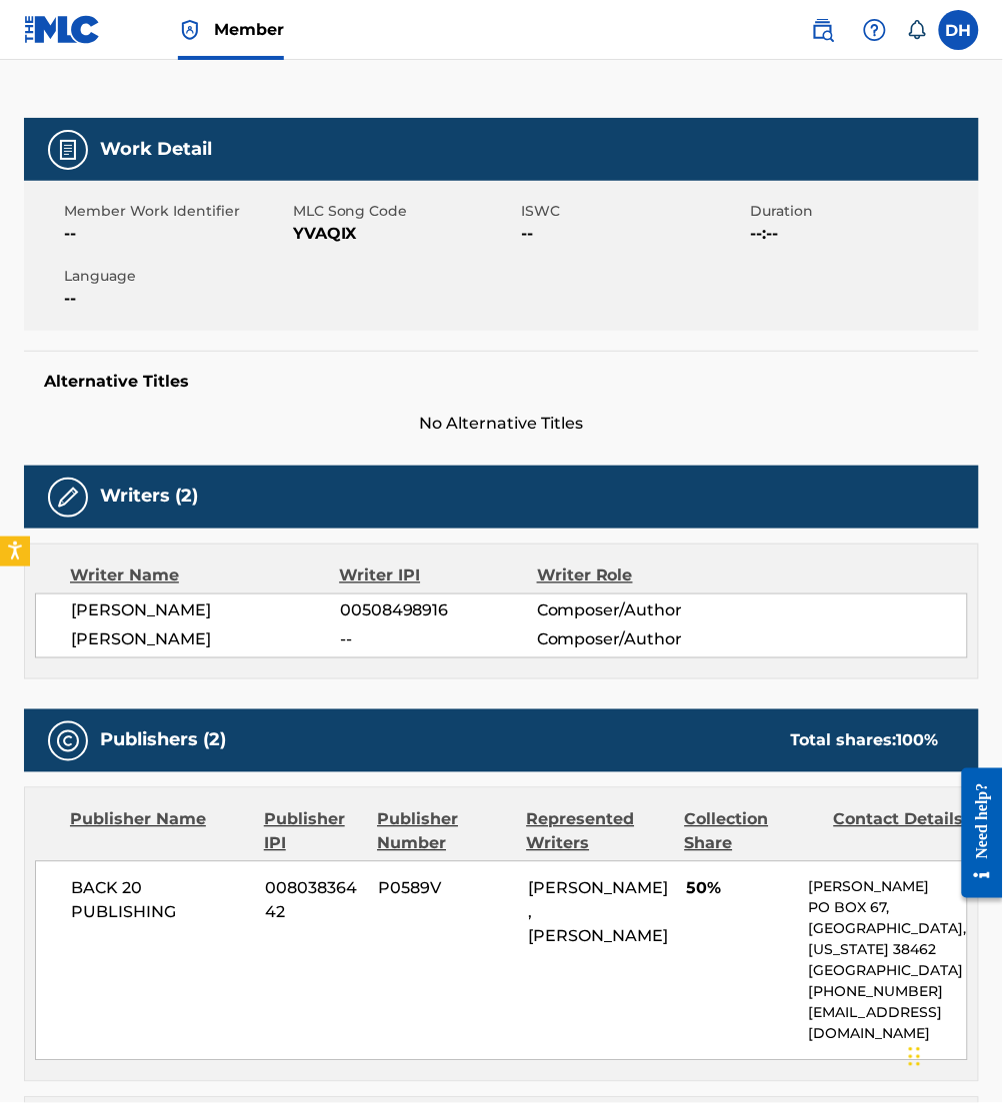
scroll to position [0, 0]
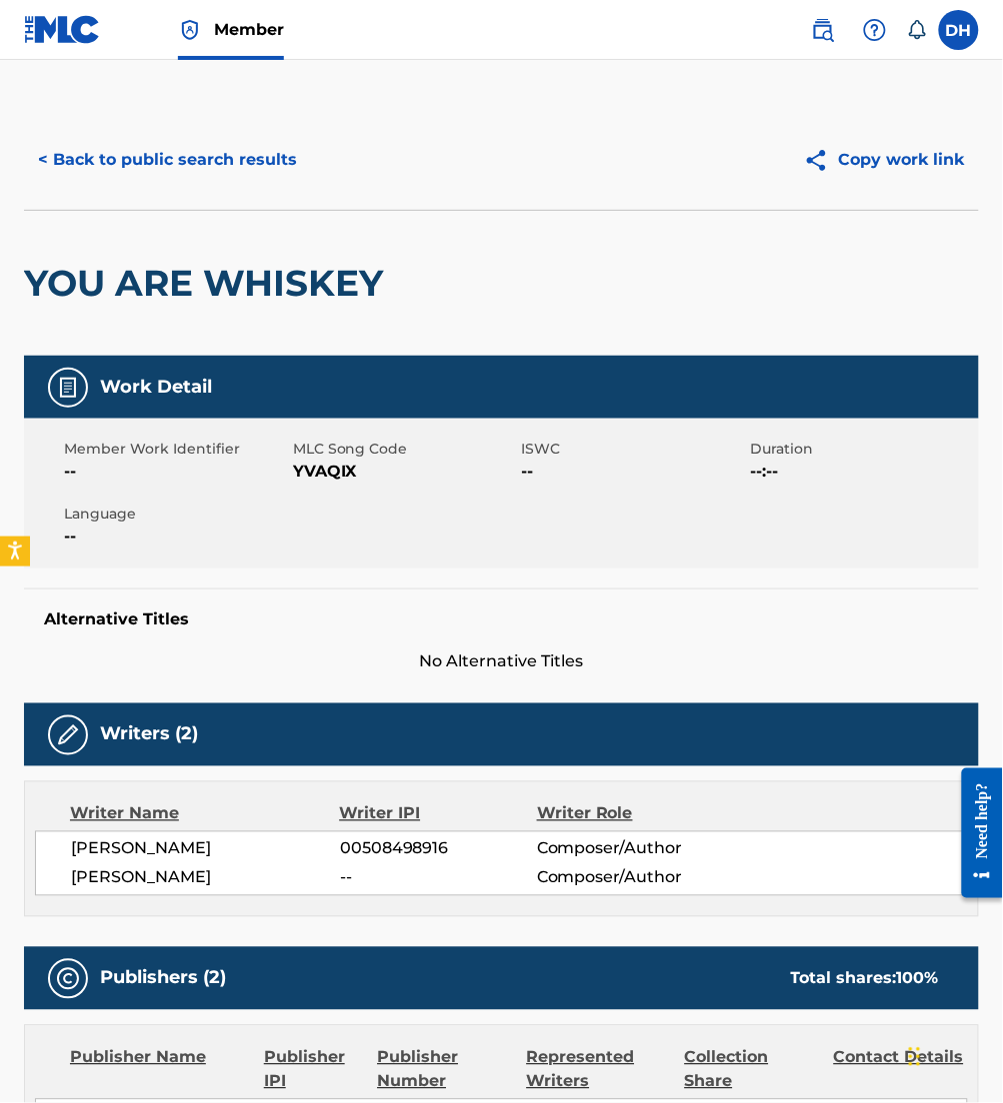
click at [209, 181] on button "< Back to public search results" at bounding box center [167, 160] width 287 height 50
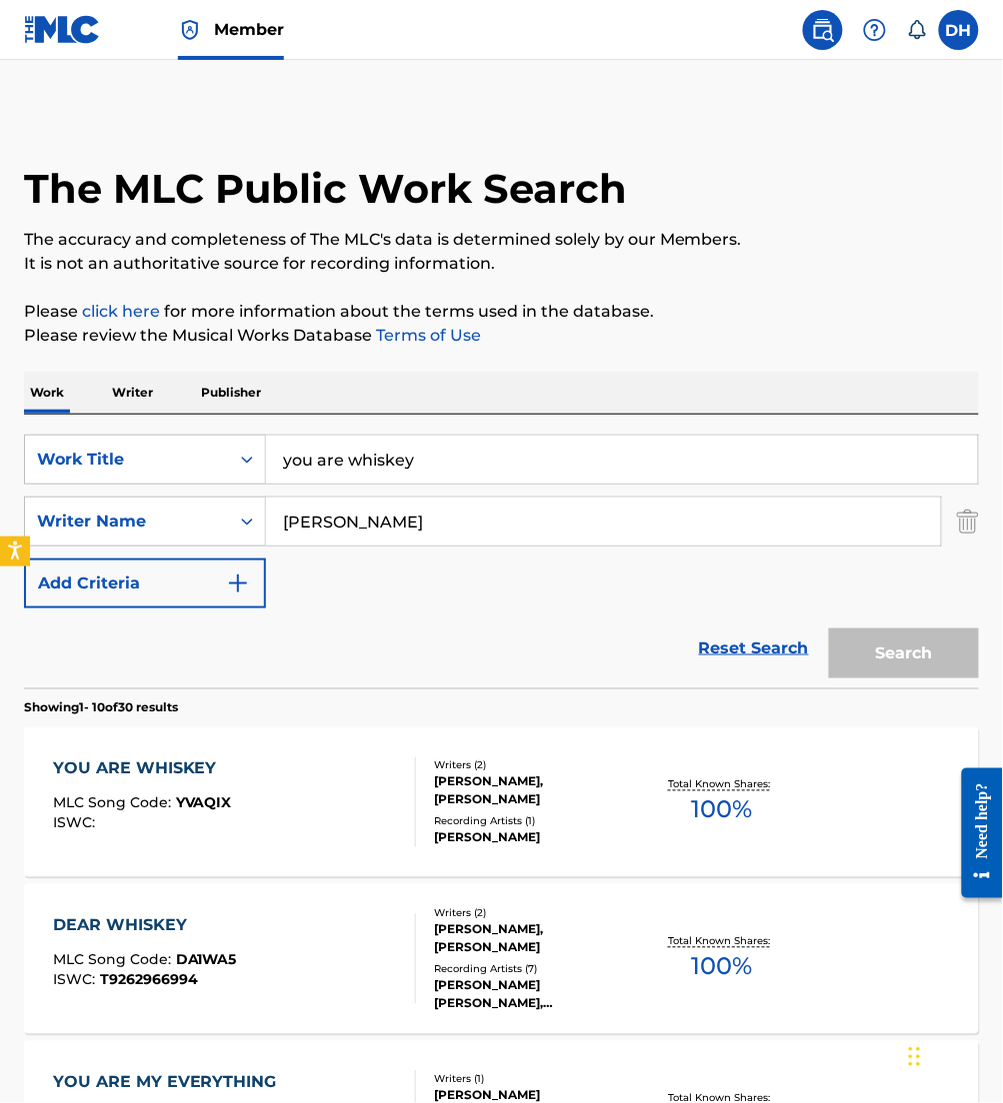
scroll to position [297, 0]
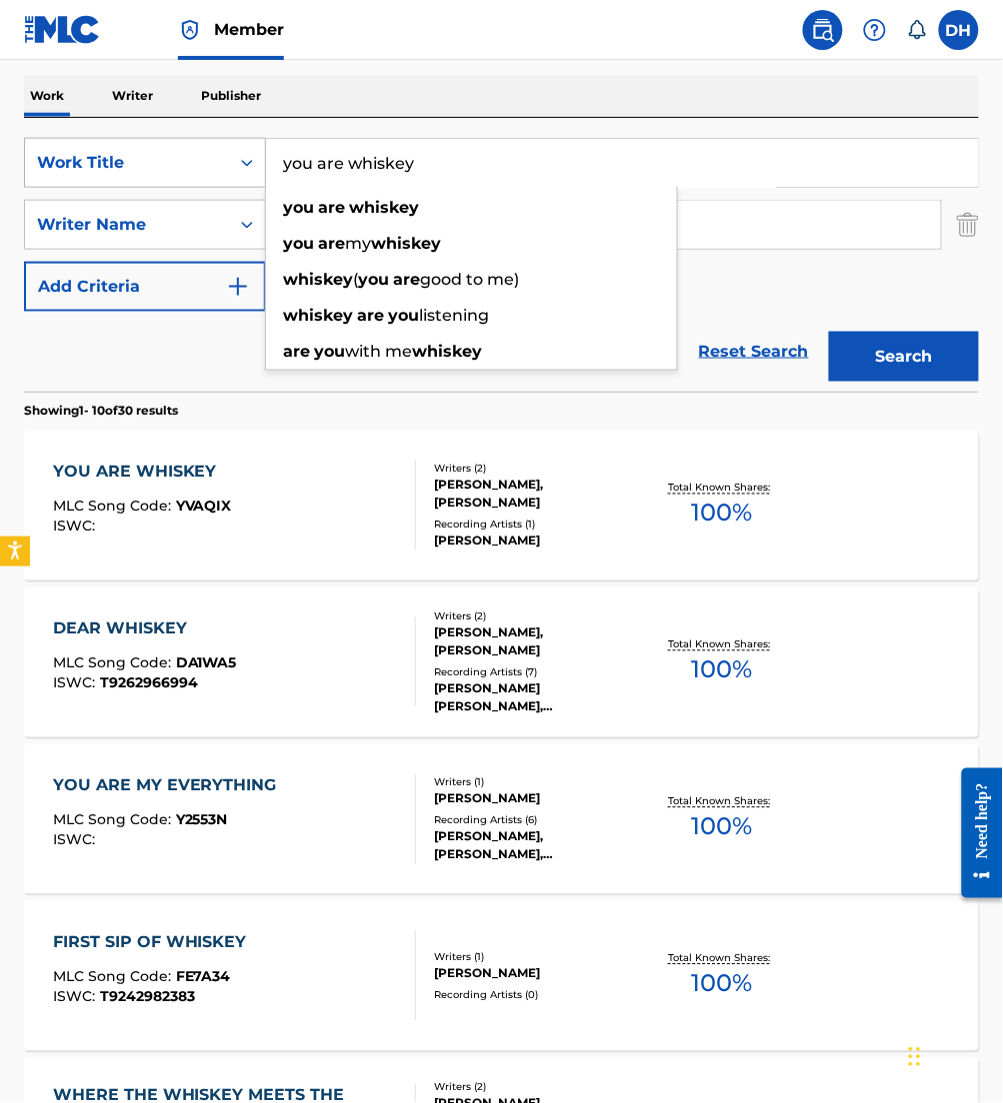
drag, startPoint x: 457, startPoint y: 177, endPoint x: 38, endPoint y: 178, distance: 418.8
click at [38, 178] on div "SearchWithCriteria4067c27a-5b6d-4f49-8cc9-12de54025f2e Work Title you are whisk…" at bounding box center [501, 163] width 955 height 50
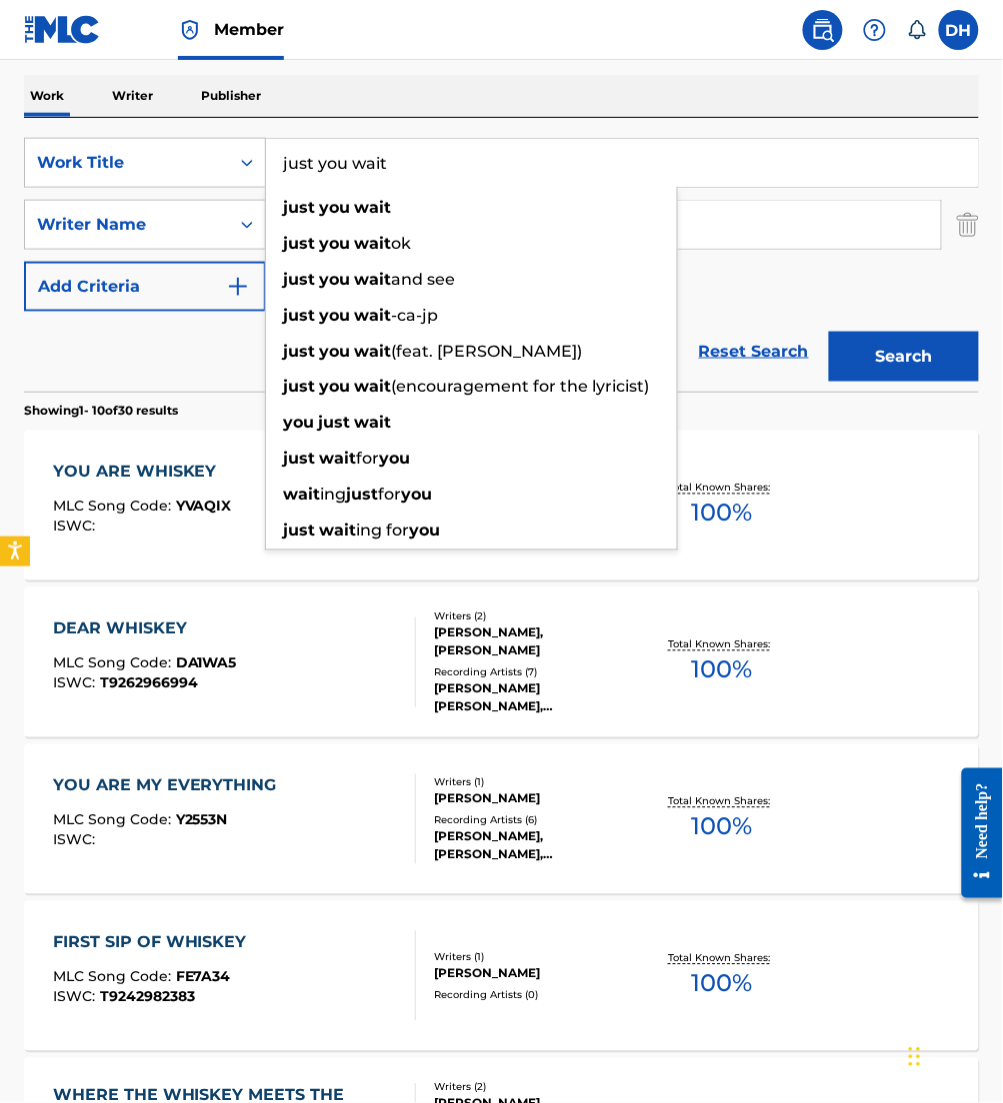
type input "just you wait"
click at [208, 369] on div "Reset Search Search" at bounding box center [501, 352] width 955 height 80
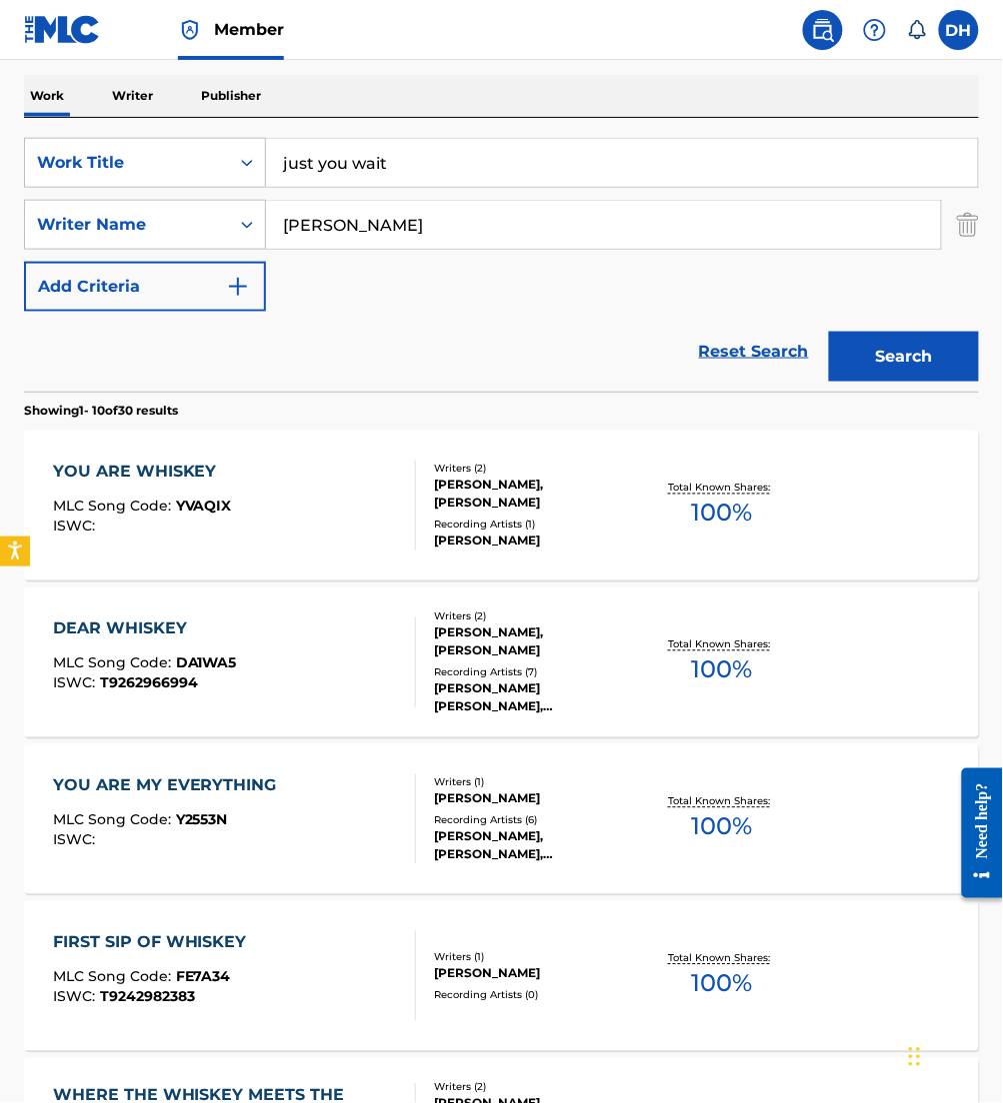
drag, startPoint x: 418, startPoint y: 225, endPoint x: 0, endPoint y: 153, distance: 424.0
click at [0, 154] on html "Accessibility Screen-Reader Guide, Feedback, and Issue Reporting | New window M…" at bounding box center [501, 254] width 1003 height 1103
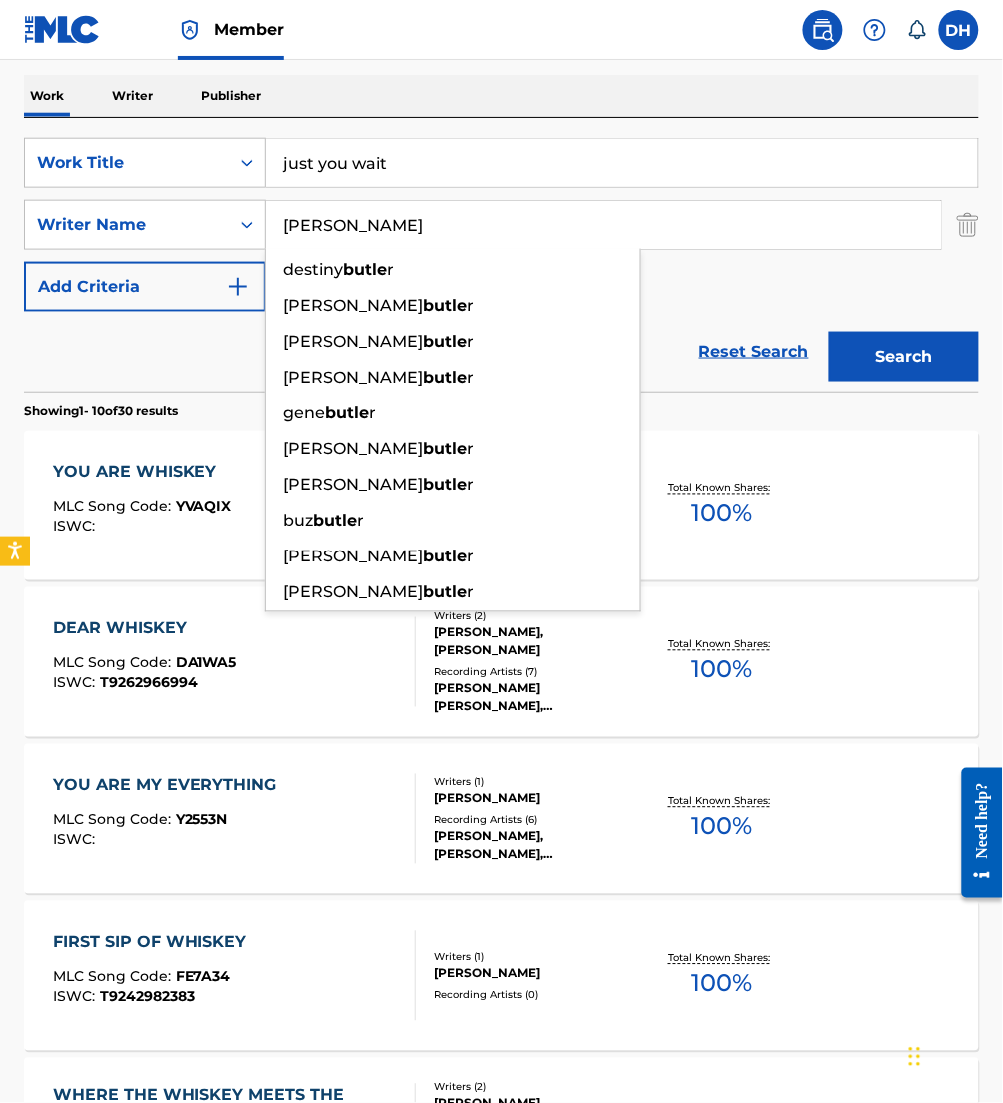
click at [829, 332] on button "Search" at bounding box center [904, 357] width 150 height 50
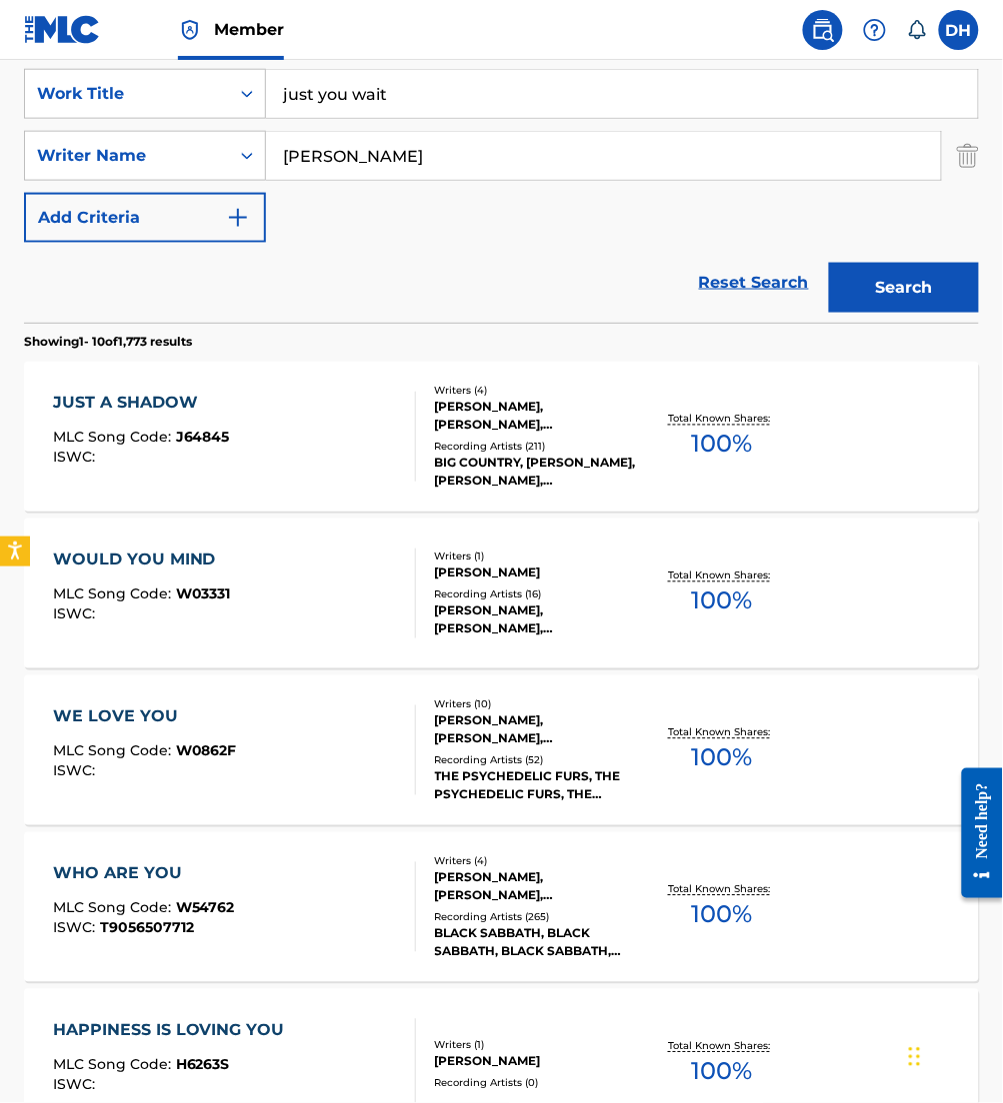
scroll to position [0, 0]
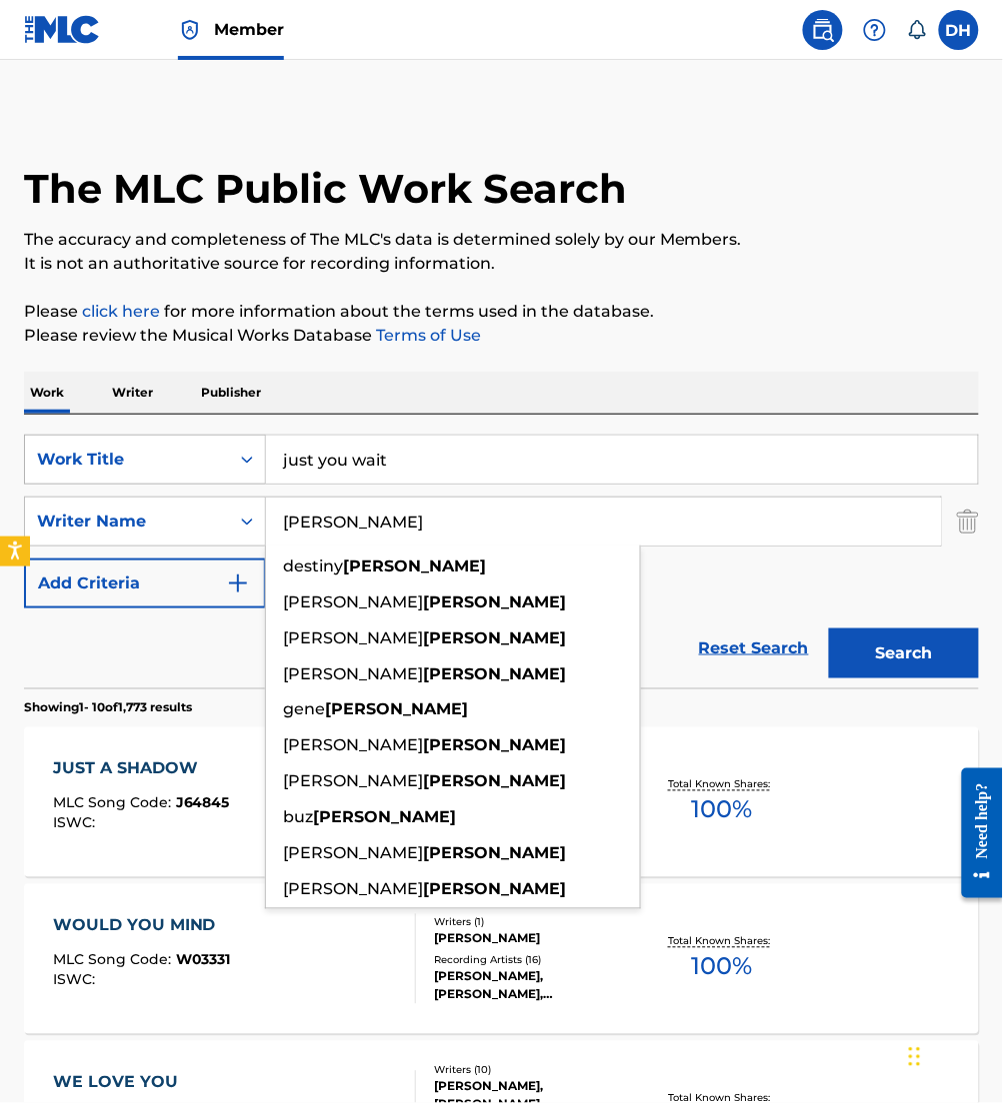
drag, startPoint x: 274, startPoint y: 496, endPoint x: 26, endPoint y: 475, distance: 248.8
click at [26, 475] on div "SearchWithCriteria4067c27a-5b6d-4f49-8cc9-12de54025f2e Work Title just you wait…" at bounding box center [501, 522] width 955 height 174
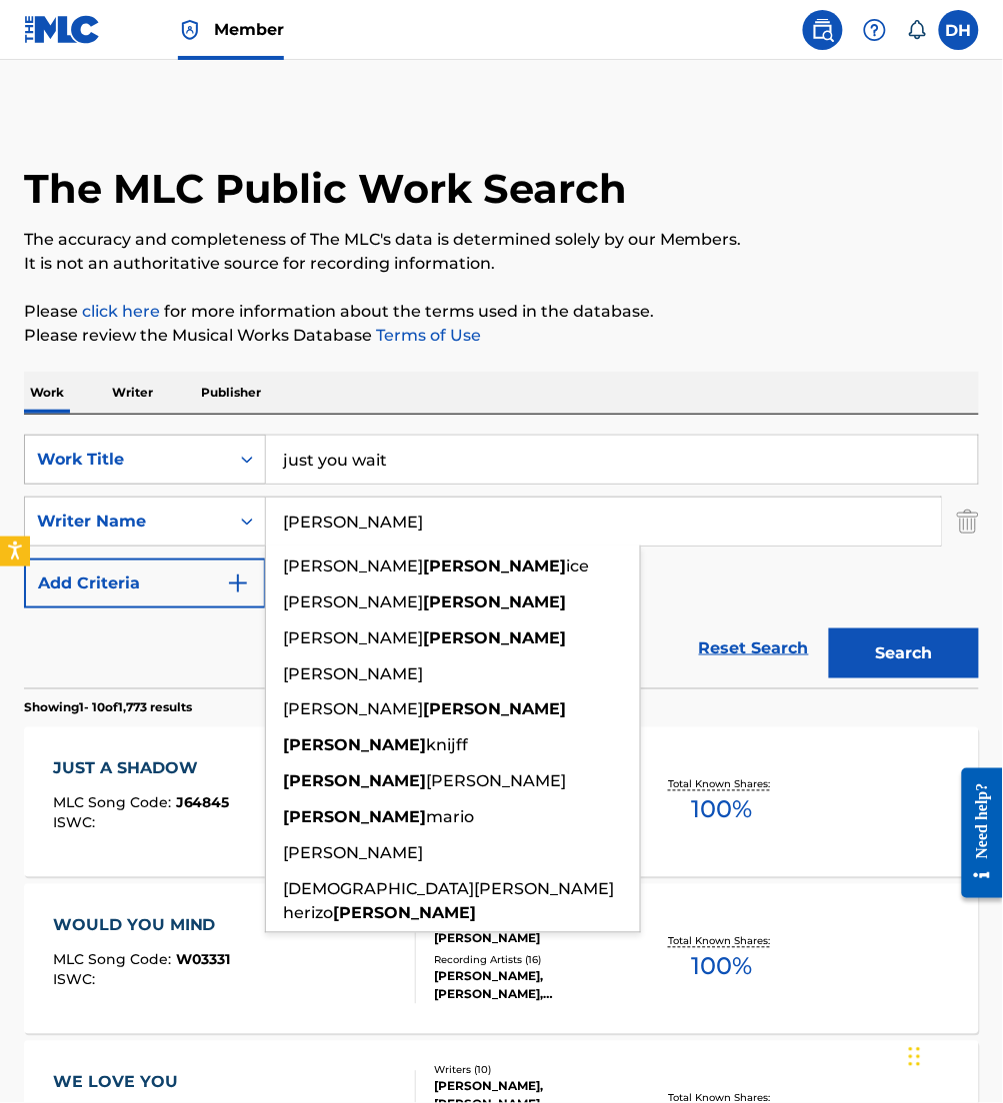
type input "allard"
click at [829, 629] on button "Search" at bounding box center [904, 654] width 150 height 50
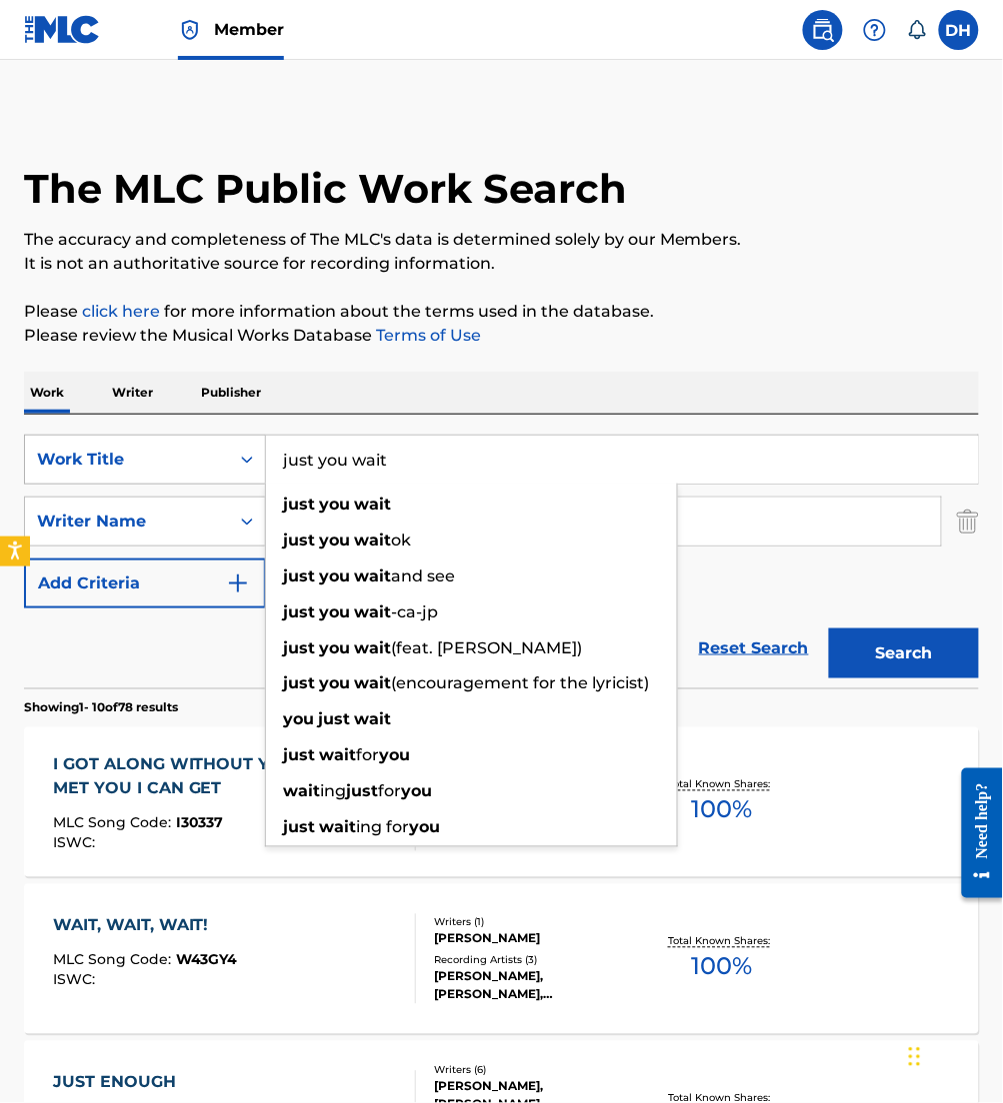
drag, startPoint x: 442, startPoint y: 471, endPoint x: 120, endPoint y: 459, distance: 322.1
click at [120, 459] on div "SearchWithCriteria4067c27a-5b6d-4f49-8cc9-12de54025f2e Work Title just you wait…" at bounding box center [501, 460] width 955 height 50
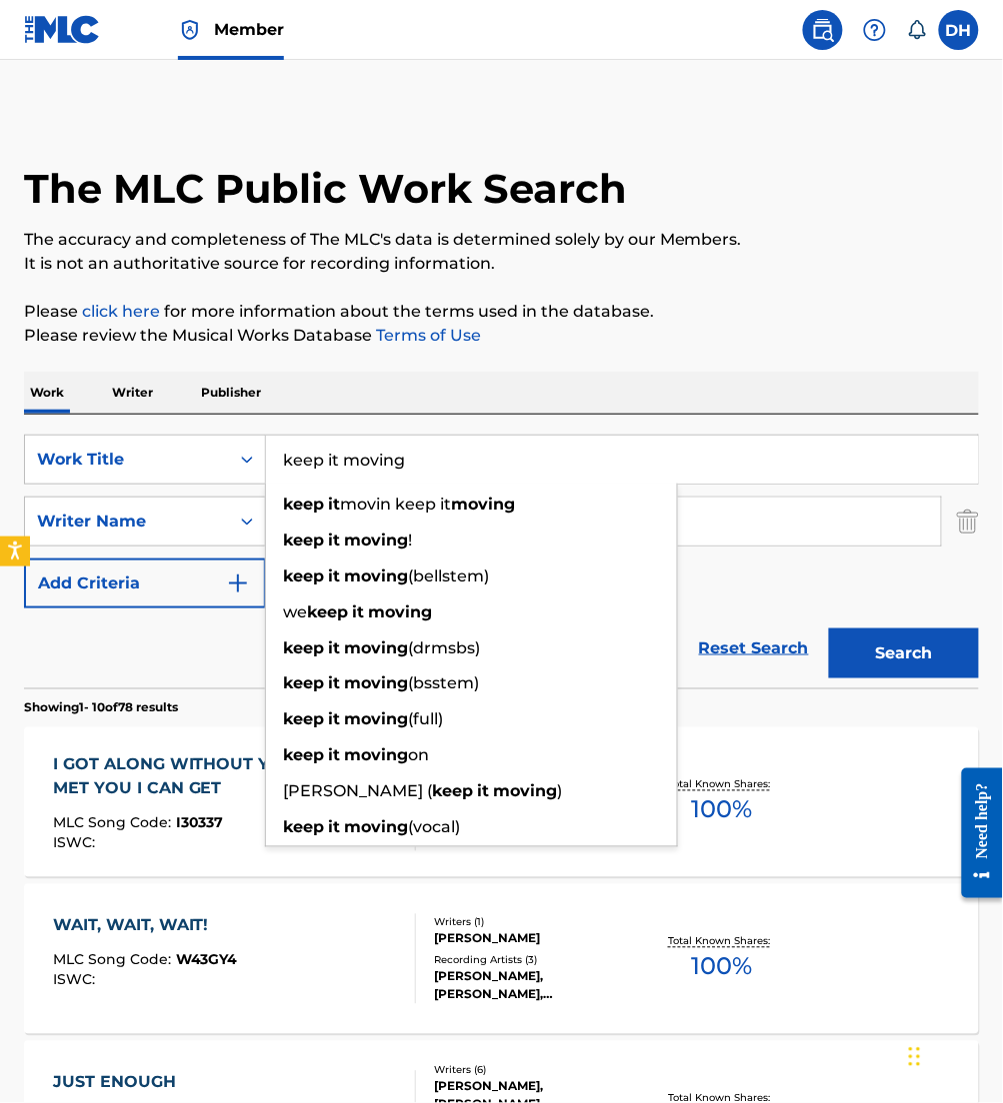
type input "keep it moving"
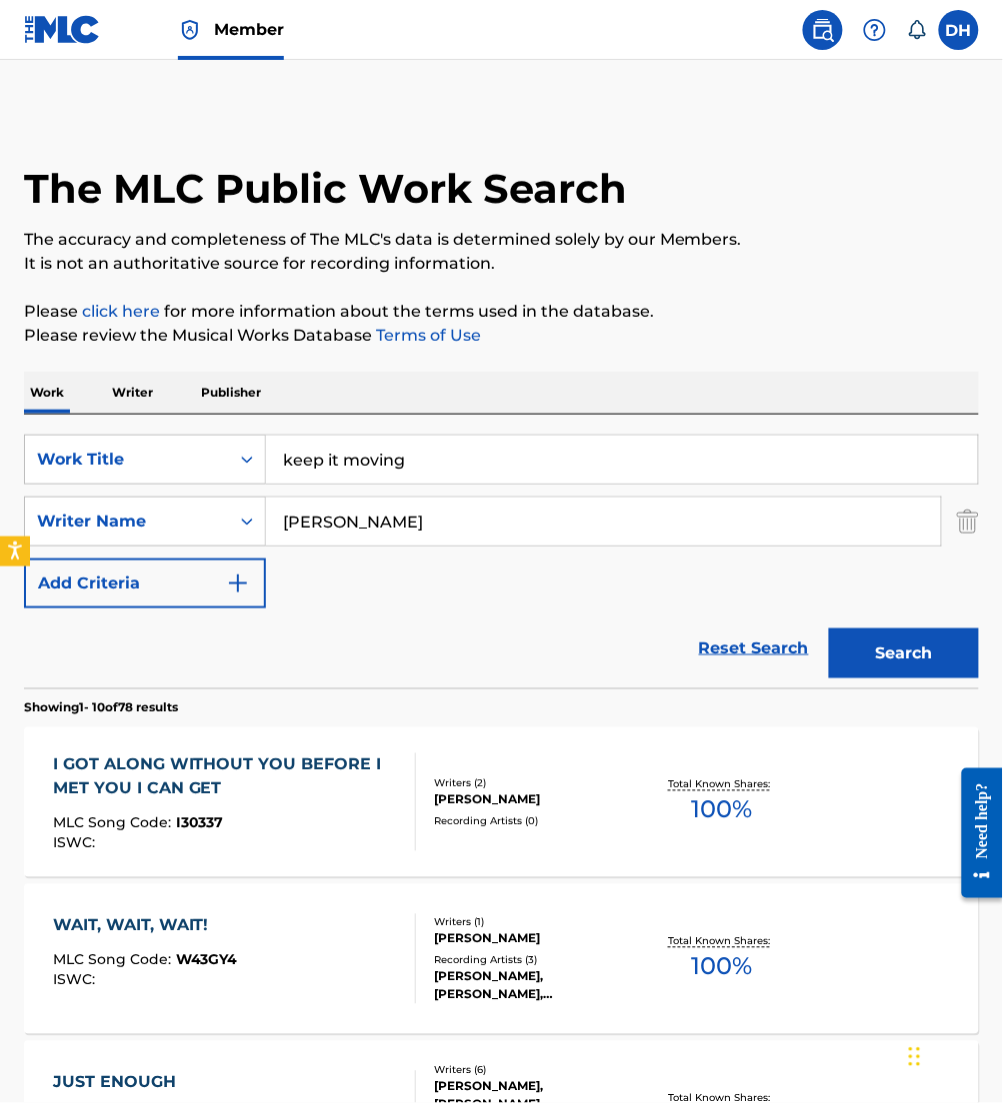
click at [156, 648] on div "Reset Search Search" at bounding box center [501, 649] width 955 height 80
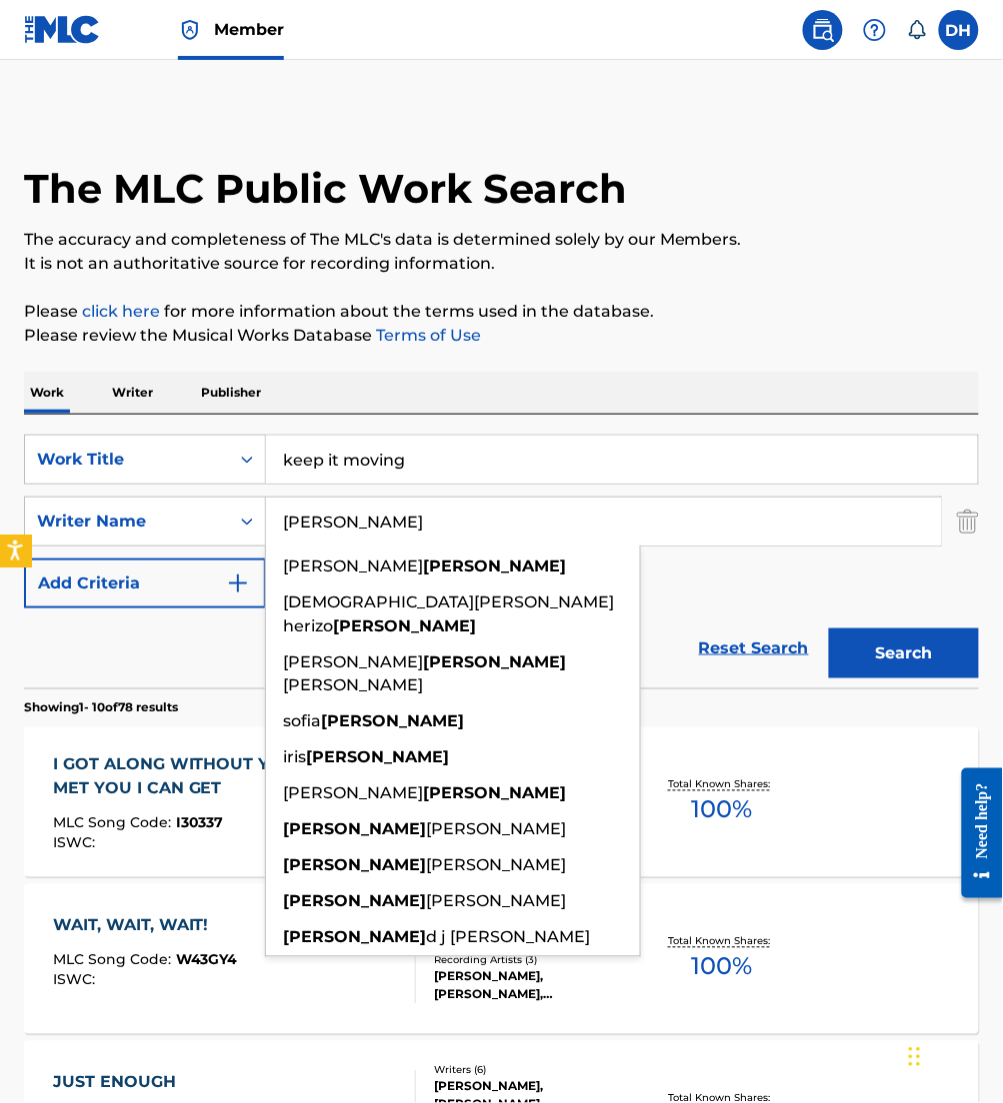
drag, startPoint x: 411, startPoint y: 532, endPoint x: 14, endPoint y: 552, distance: 397.3
click at [14, 552] on body "Accessibility Screen-Reader Guide, Feedback, and Issue Reporting | New window M…" at bounding box center [501, 551] width 1003 height 1103
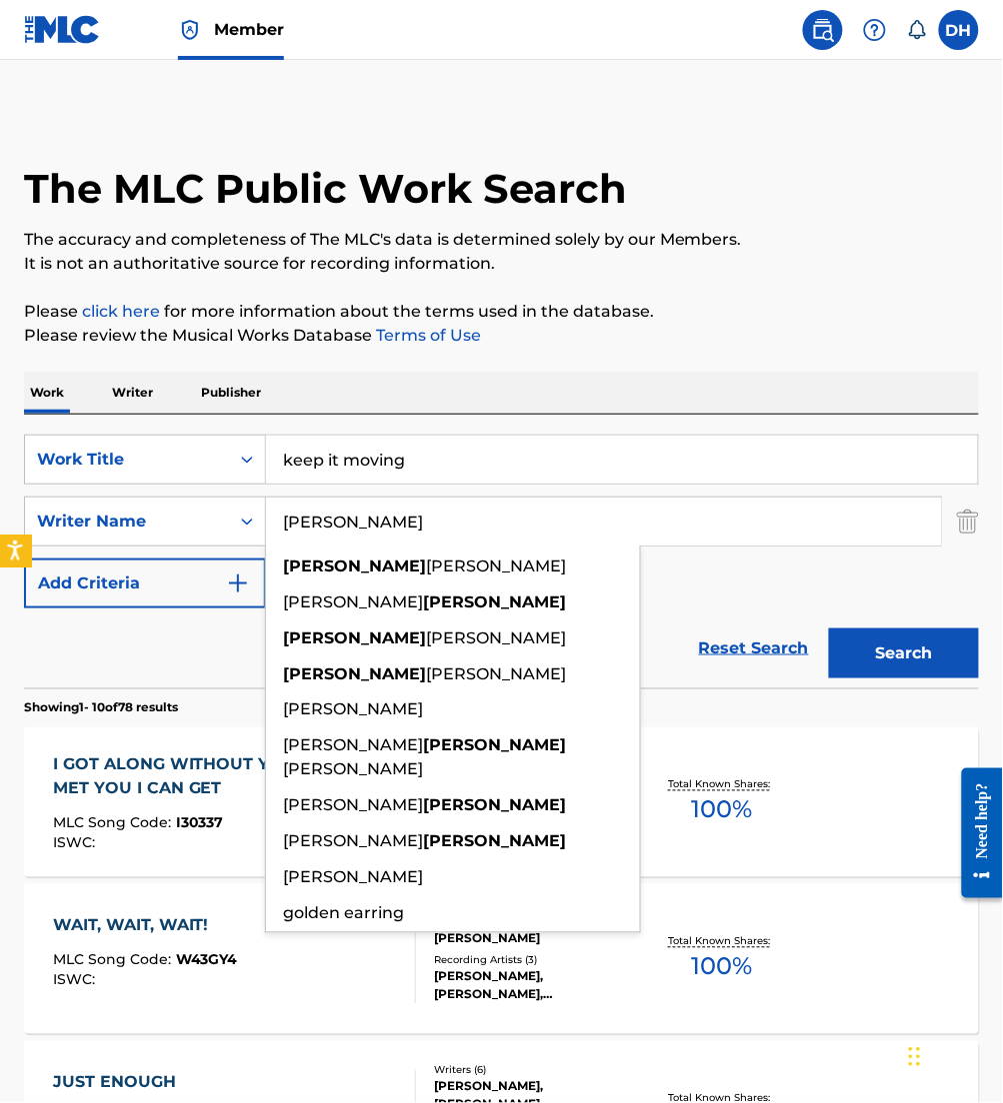
click at [829, 629] on button "Search" at bounding box center [904, 654] width 150 height 50
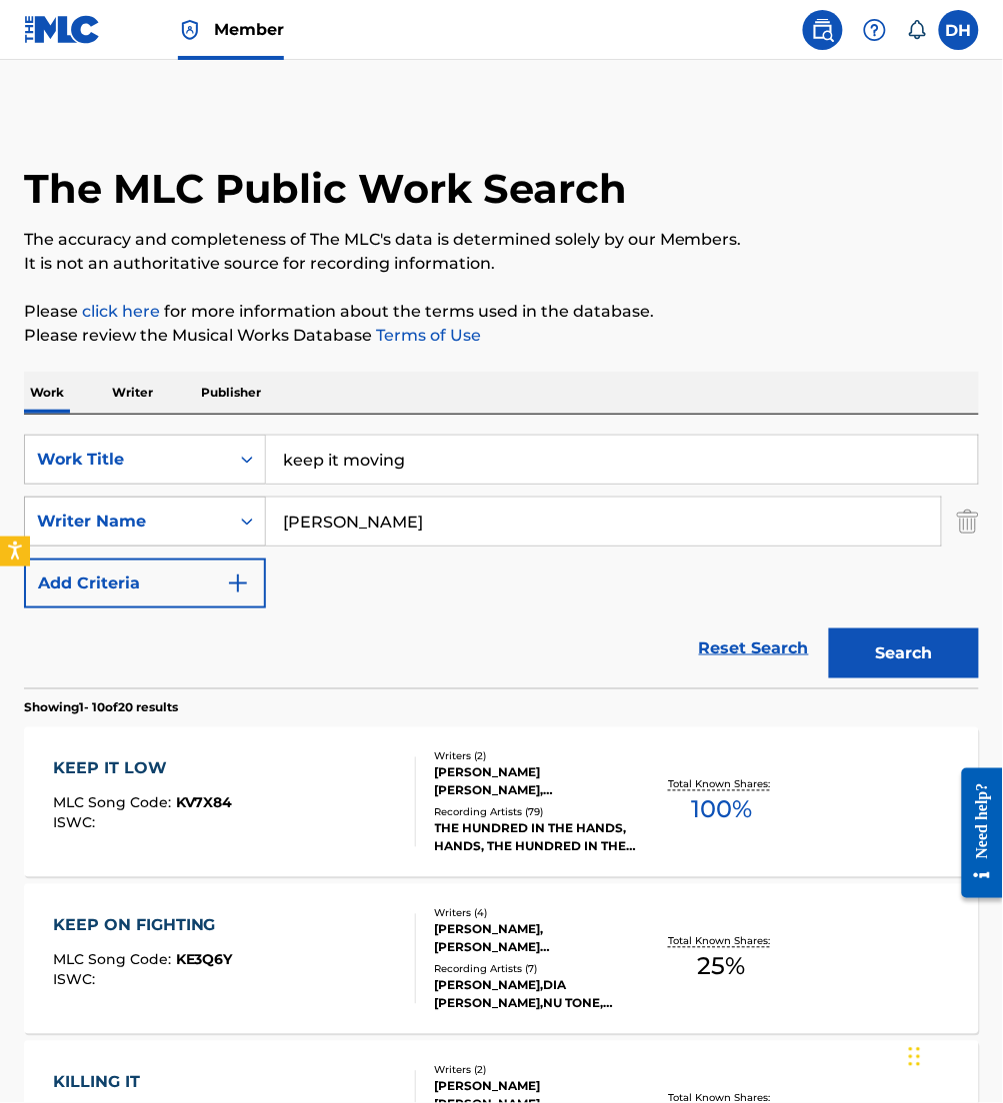
drag, startPoint x: 350, startPoint y: 524, endPoint x: 238, endPoint y: 537, distance: 112.7
click at [238, 537] on div "SearchWithCriteria0a6c6500-eb1f-4c8a-bb90-fdf180b7cfee Writer Name earls" at bounding box center [501, 522] width 955 height 50
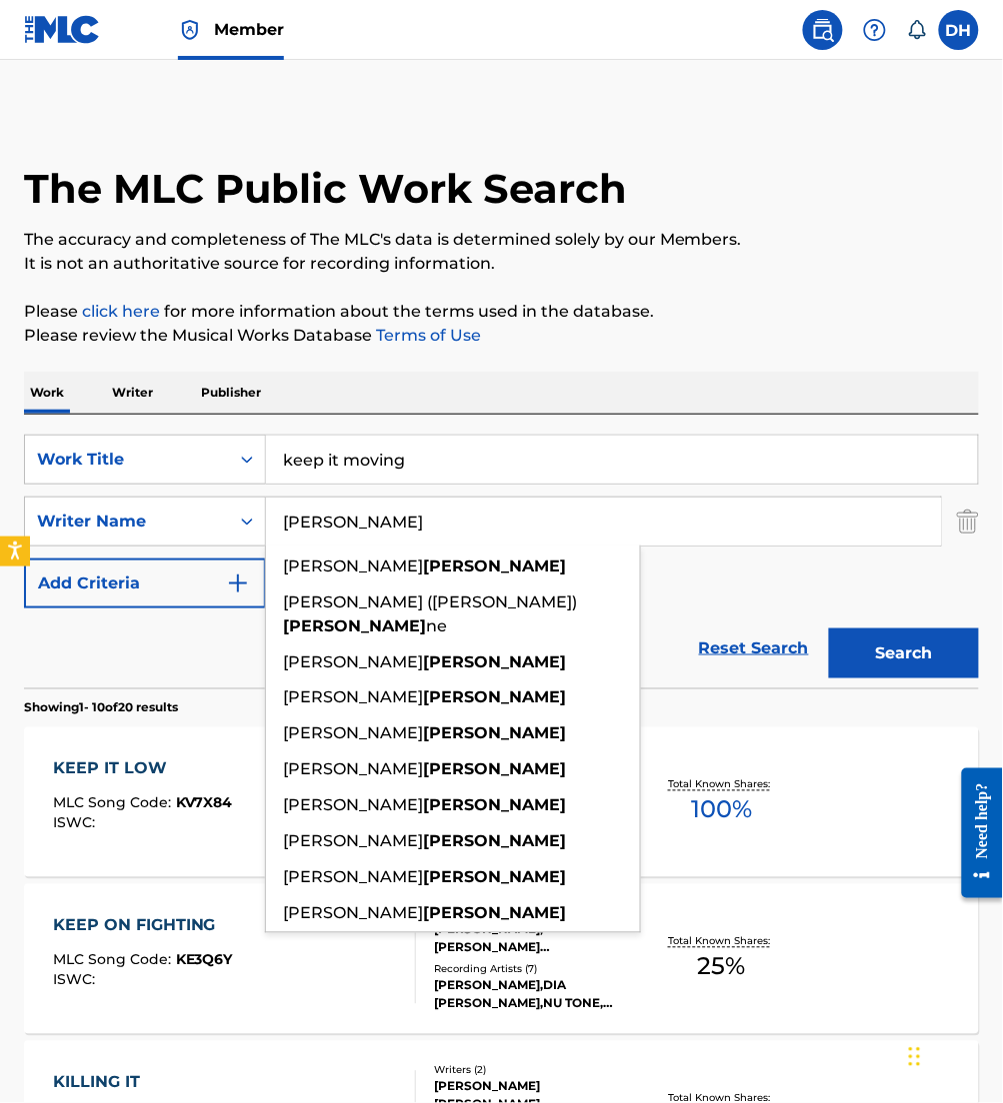
type input "bianco"
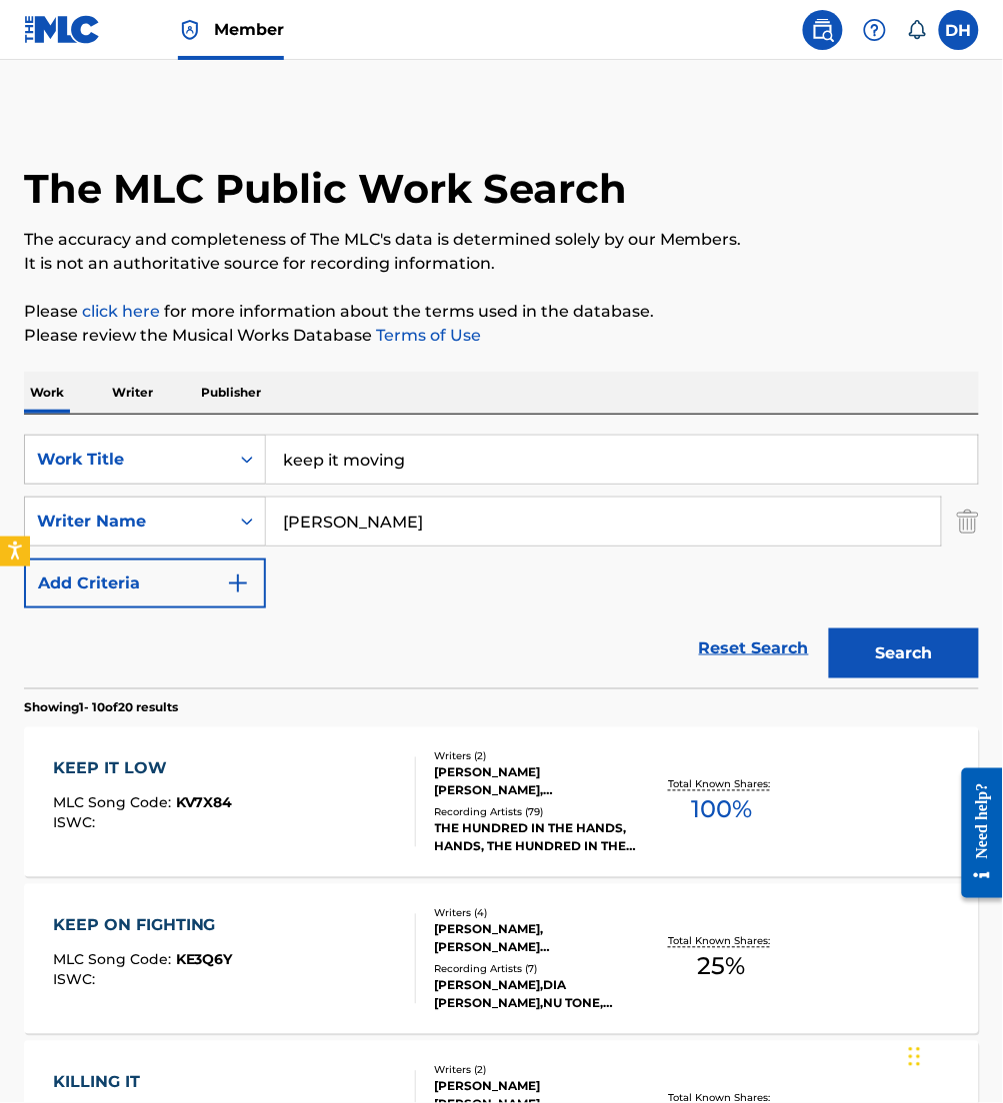
click at [885, 678] on button "Search" at bounding box center [904, 654] width 150 height 50
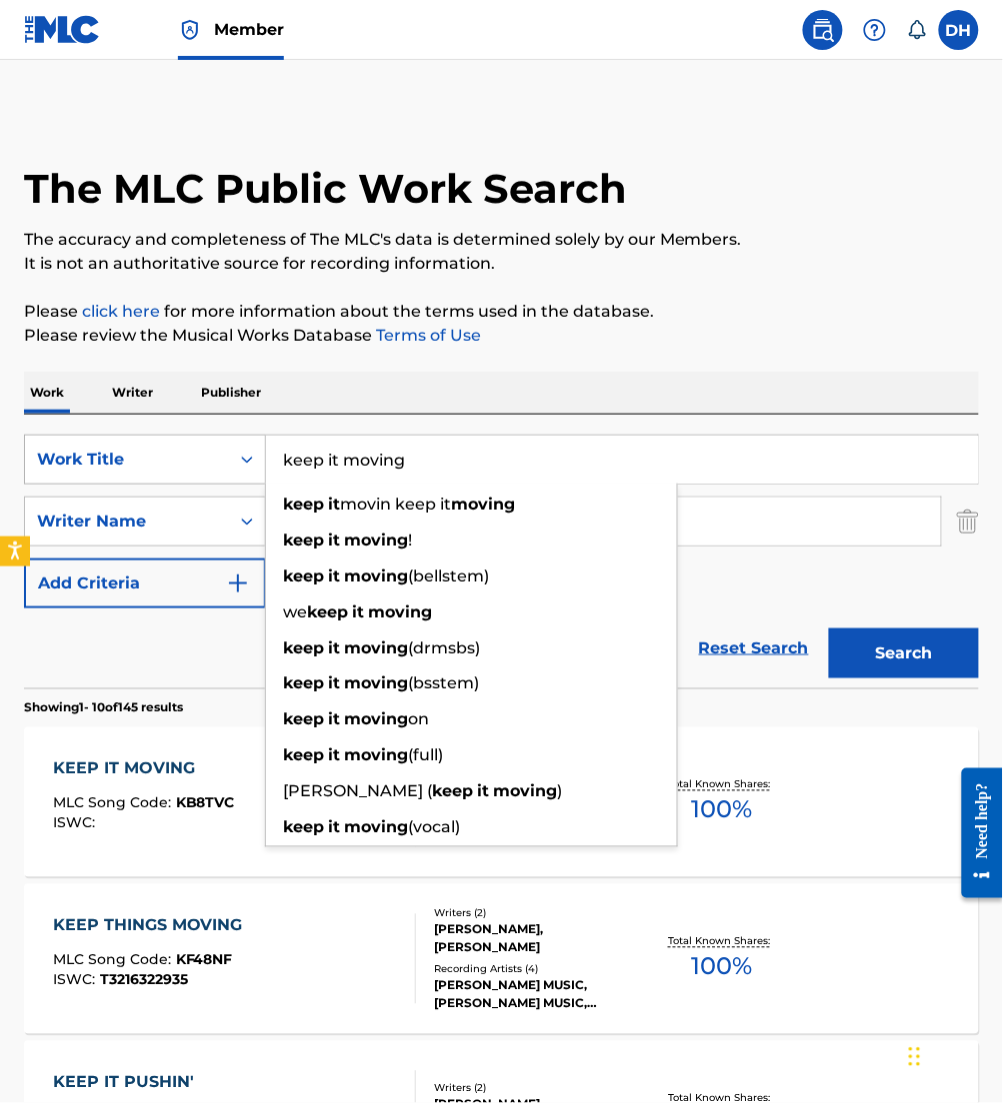
drag, startPoint x: 483, startPoint y: 479, endPoint x: 144, endPoint y: 478, distance: 338.8
click at [144, 478] on div "SearchWithCriteria4067c27a-5b6d-4f49-8cc9-12de54025f2e Work Title keep it movin…" at bounding box center [501, 460] width 955 height 50
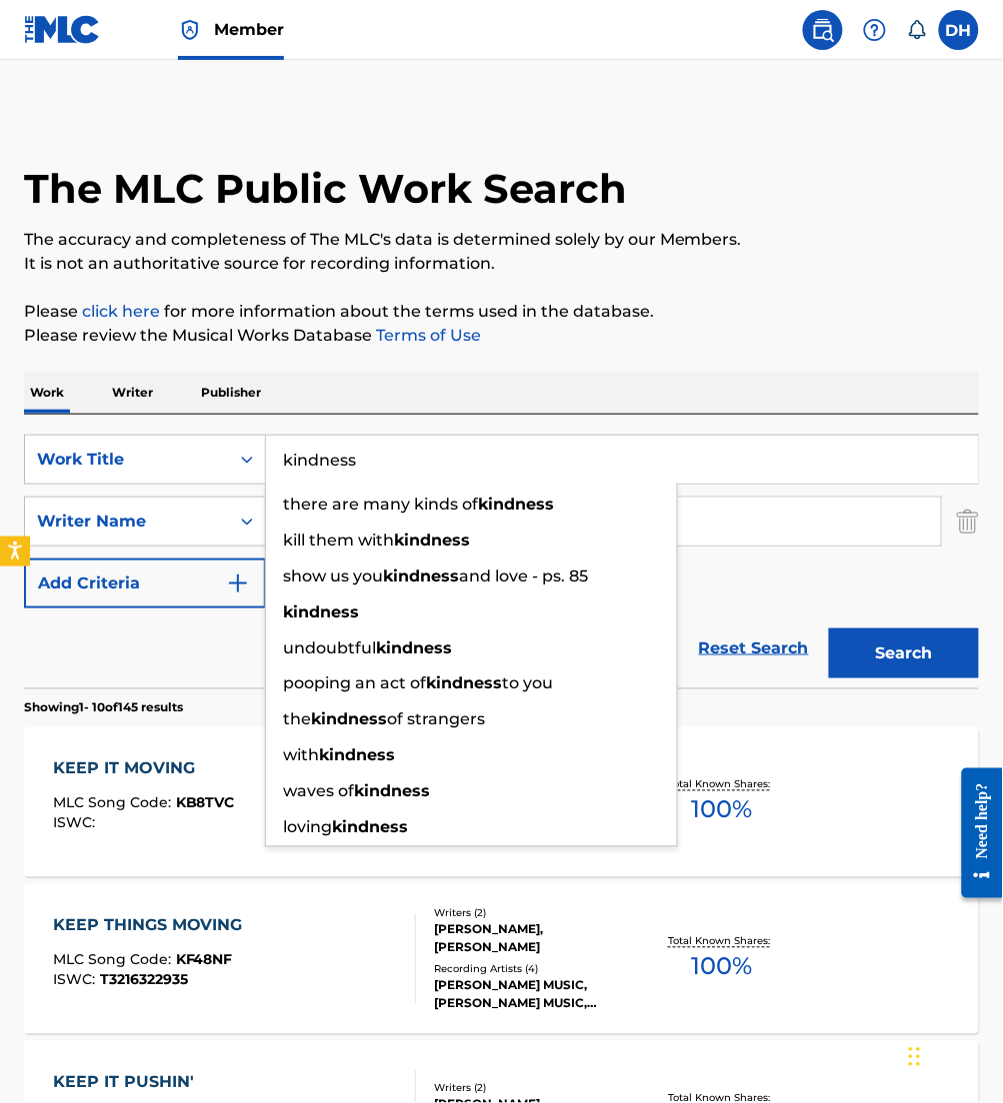
type input "kindness"
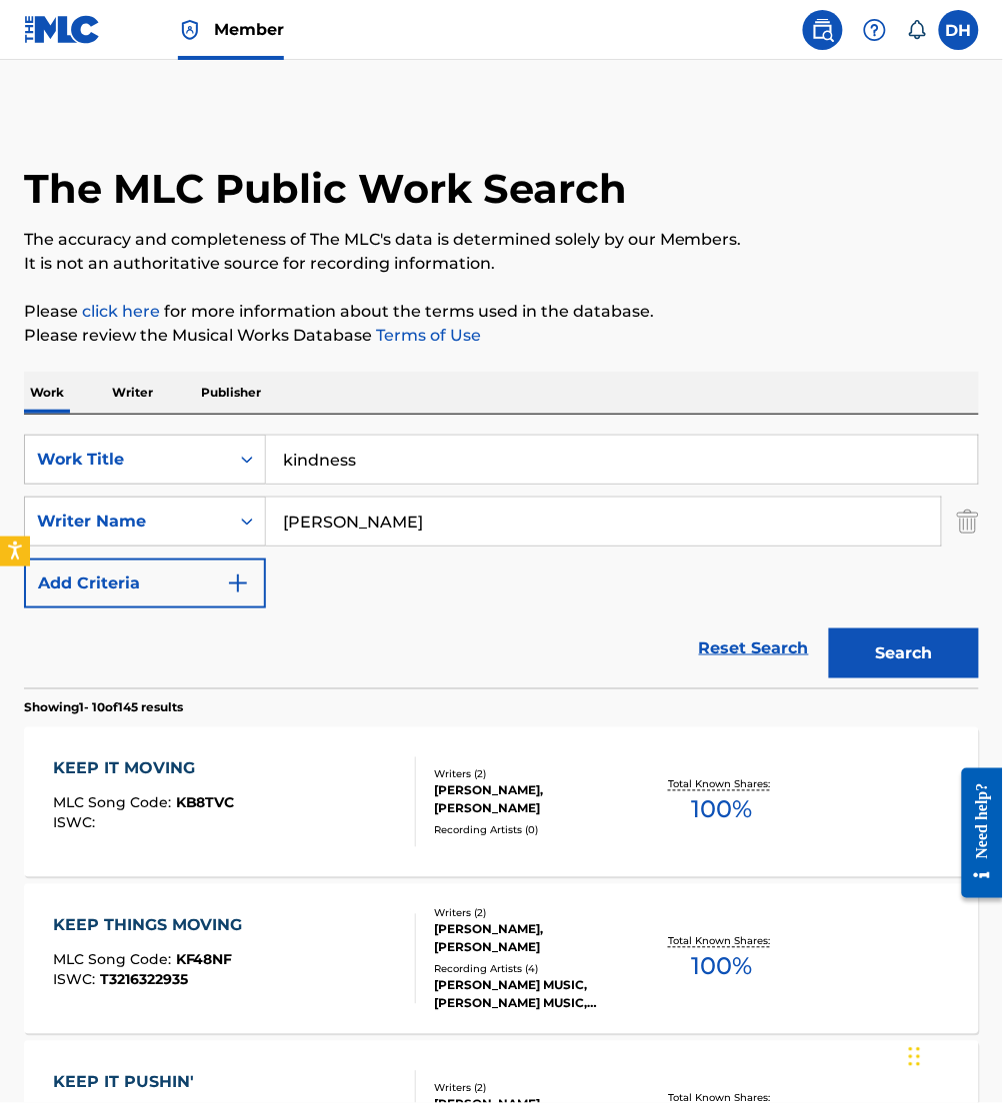
click at [412, 396] on div "Work Writer Publisher" at bounding box center [501, 393] width 955 height 42
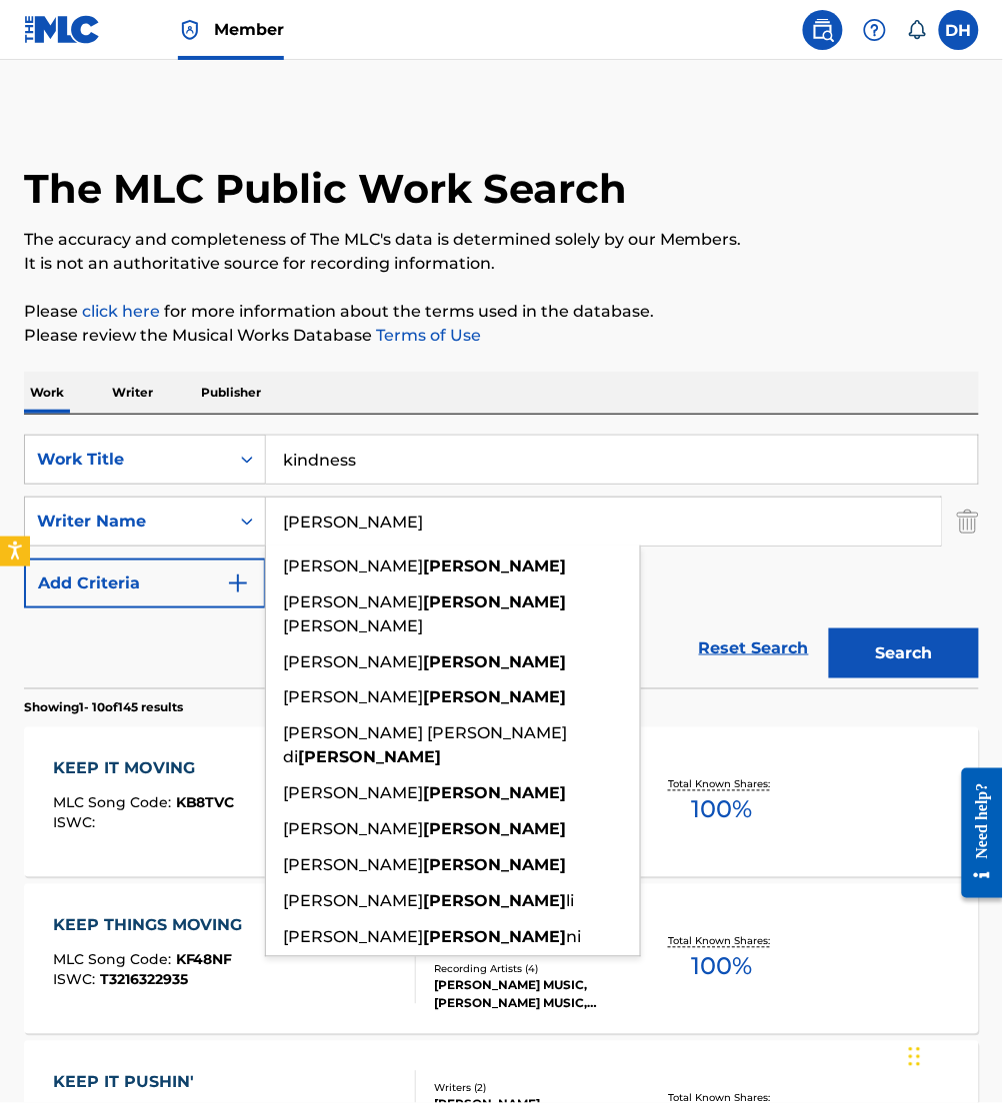
drag, startPoint x: 424, startPoint y: 539, endPoint x: 229, endPoint y: 554, distance: 195.5
click at [229, 554] on div "SearchWithCriteria4067c27a-5b6d-4f49-8cc9-12de54025f2e Work Title kindness Sear…" at bounding box center [501, 522] width 955 height 174
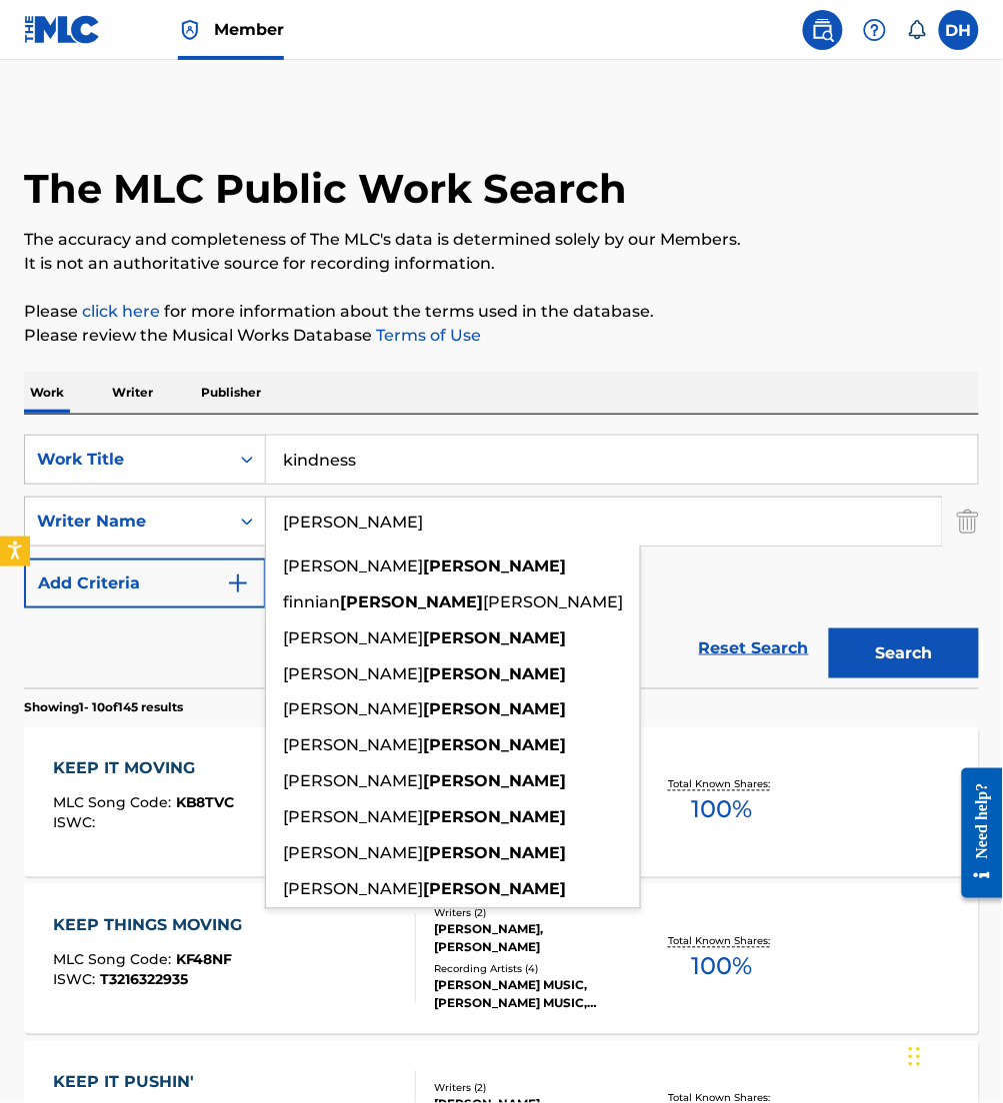
type input "[PERSON_NAME]"
click at [829, 629] on button "Search" at bounding box center [904, 654] width 150 height 50
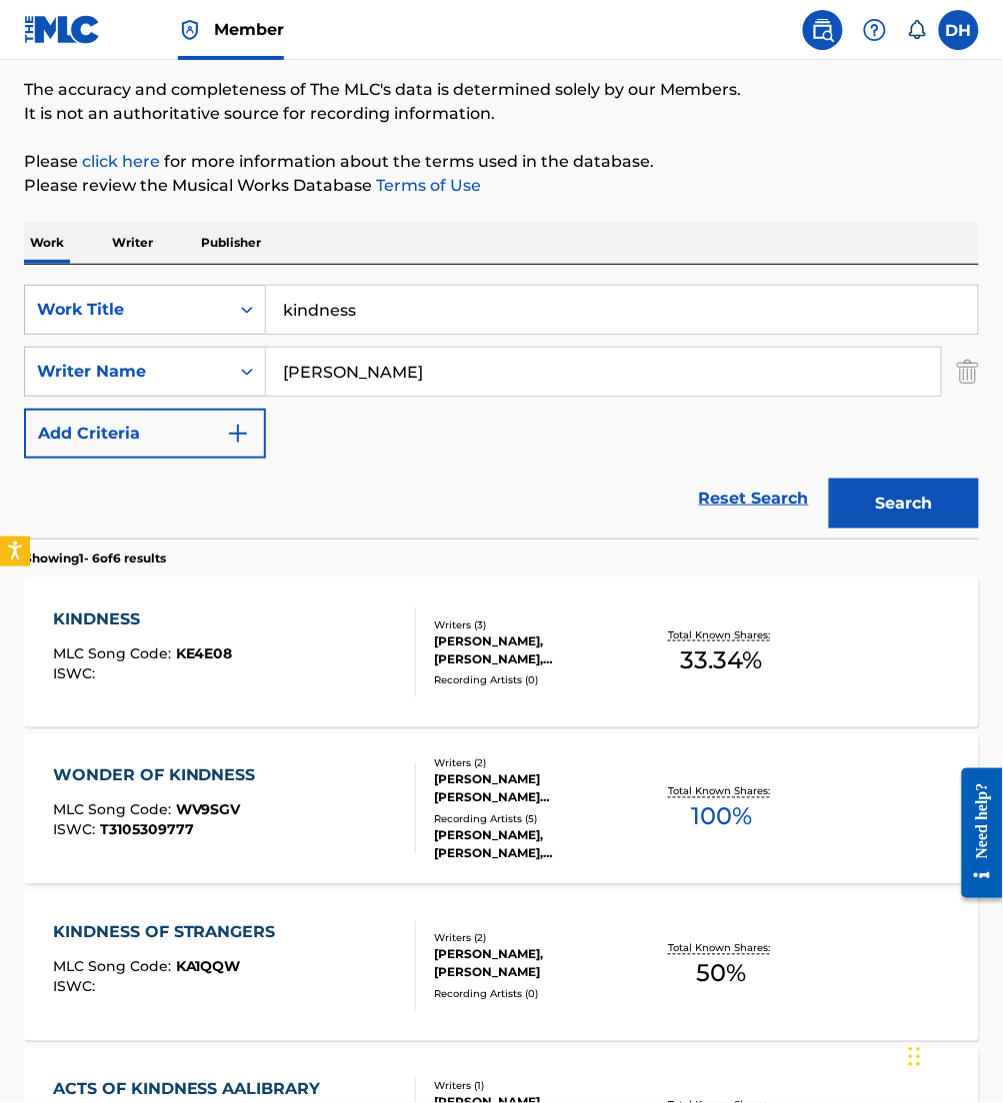
scroll to position [149, 0]
click at [276, 651] on div "KINDNESS MLC Song Code : KE4E08 ISWC :" at bounding box center [234, 654] width 363 height 90
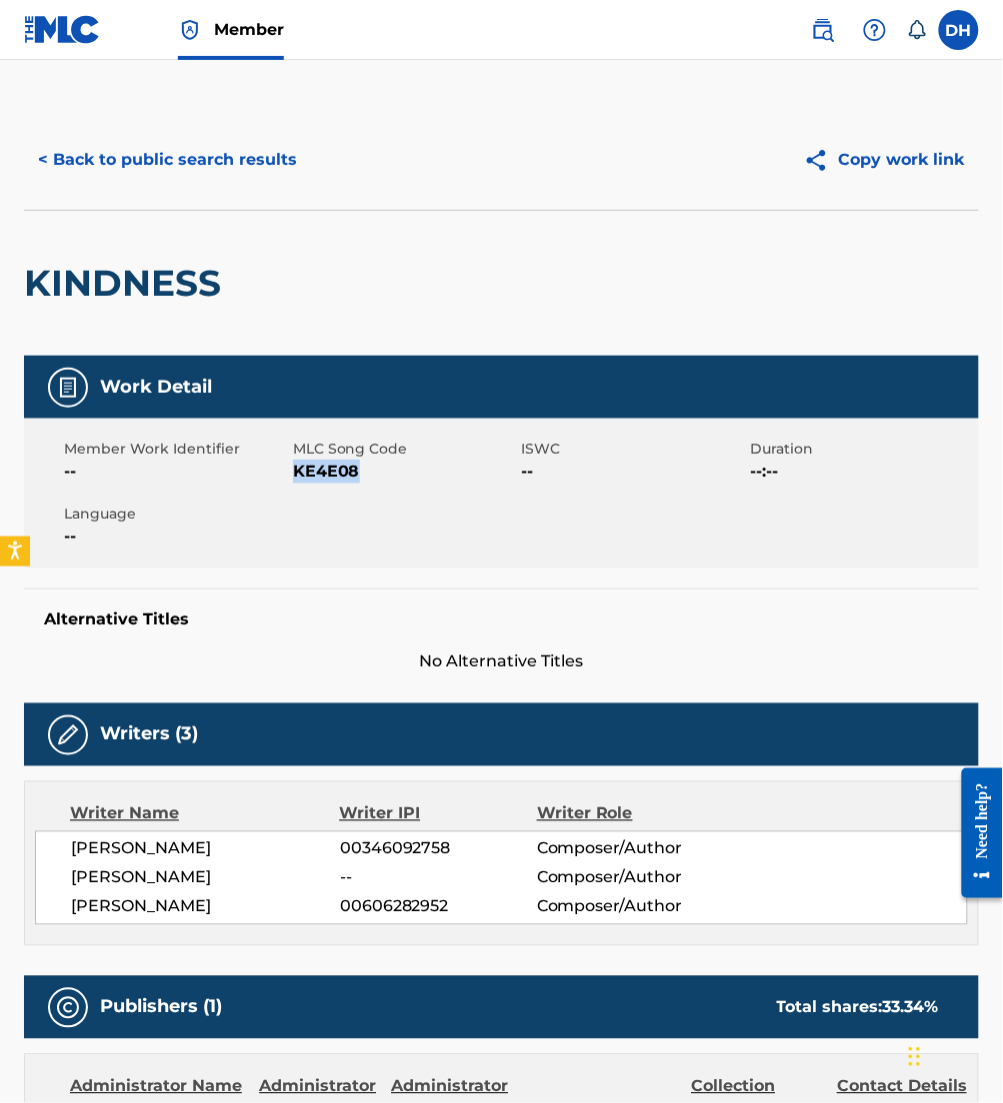
drag, startPoint x: 297, startPoint y: 470, endPoint x: 421, endPoint y: 479, distance: 124.3
click at [421, 479] on span "KE4E08" at bounding box center [405, 472] width 224 height 24
copy span "KE4E08"
click at [196, 170] on button "< Back to public search results" at bounding box center [167, 160] width 287 height 50
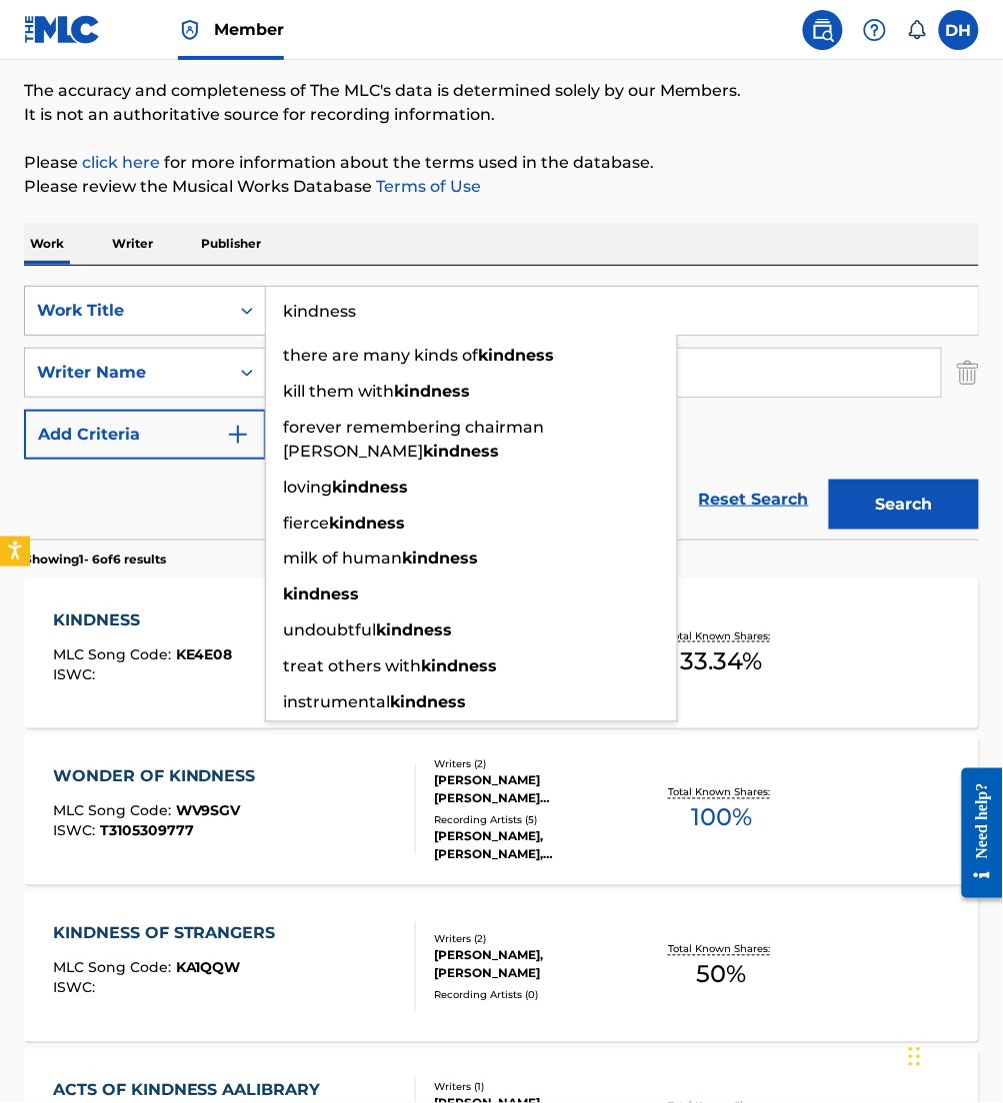
drag, startPoint x: 493, startPoint y: 324, endPoint x: 206, endPoint y: 328, distance: 286.9
click at [206, 328] on div "SearchWithCriteria4067c27a-5b6d-4f49-8cc9-12de54025f2e Work Title kindness ther…" at bounding box center [501, 311] width 955 height 50
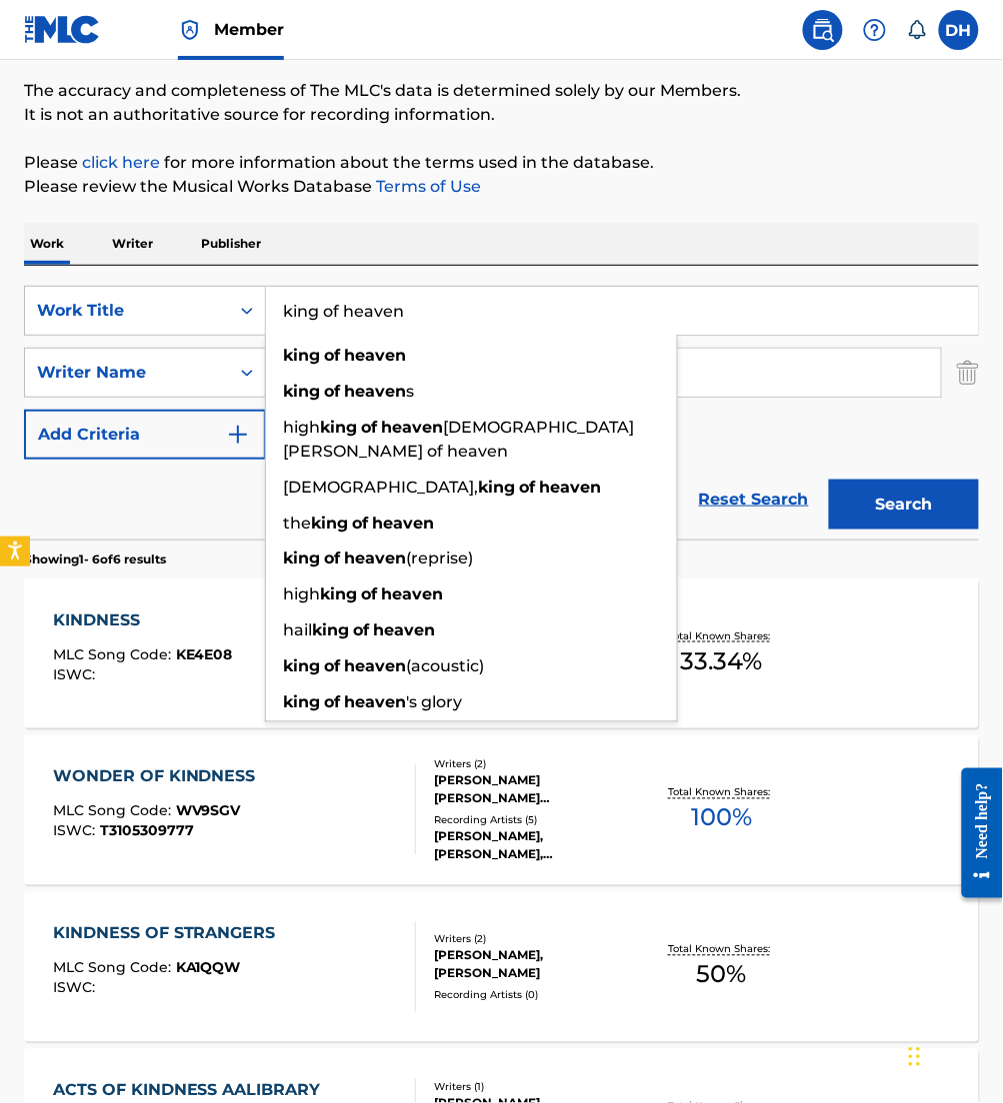
type input "king of heaven"
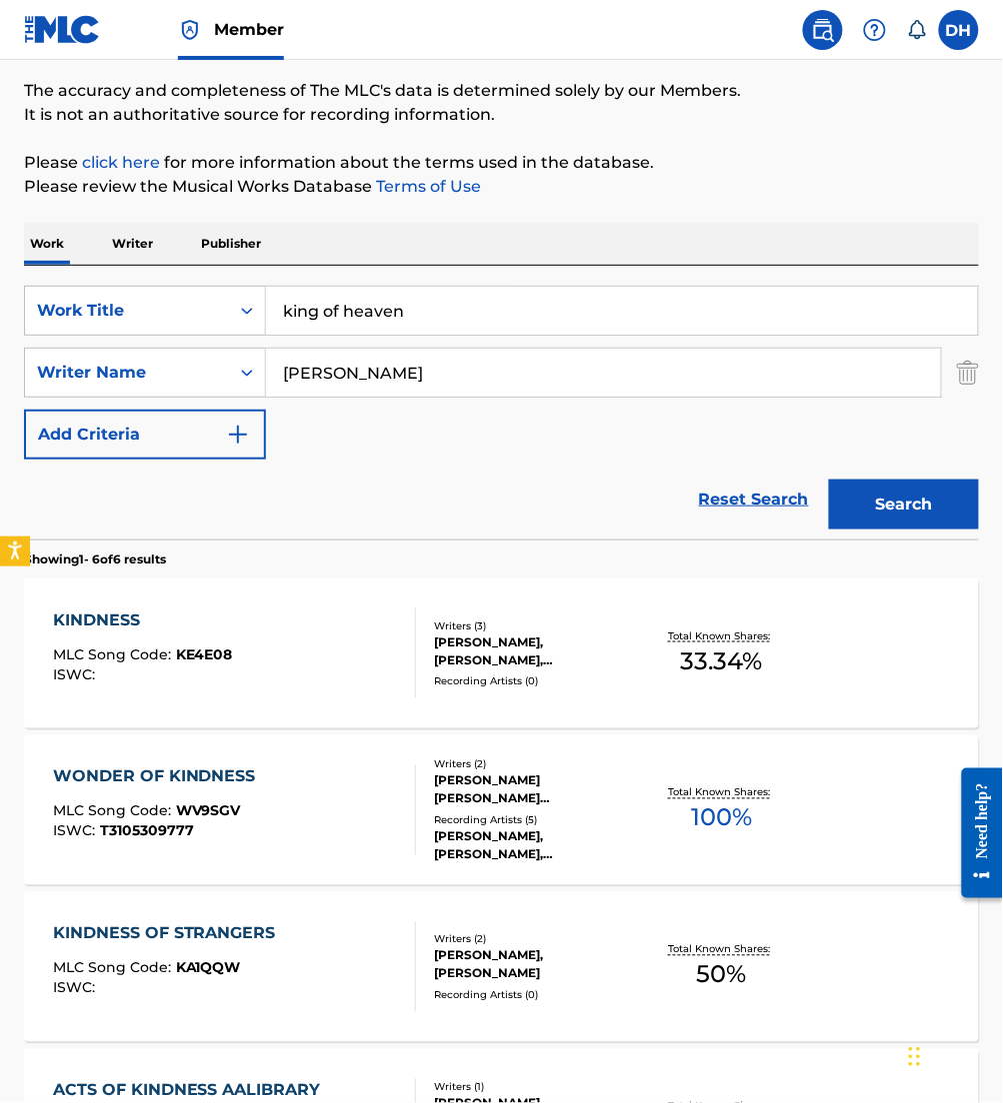
click at [497, 244] on div "Work Writer Publisher" at bounding box center [501, 244] width 955 height 42
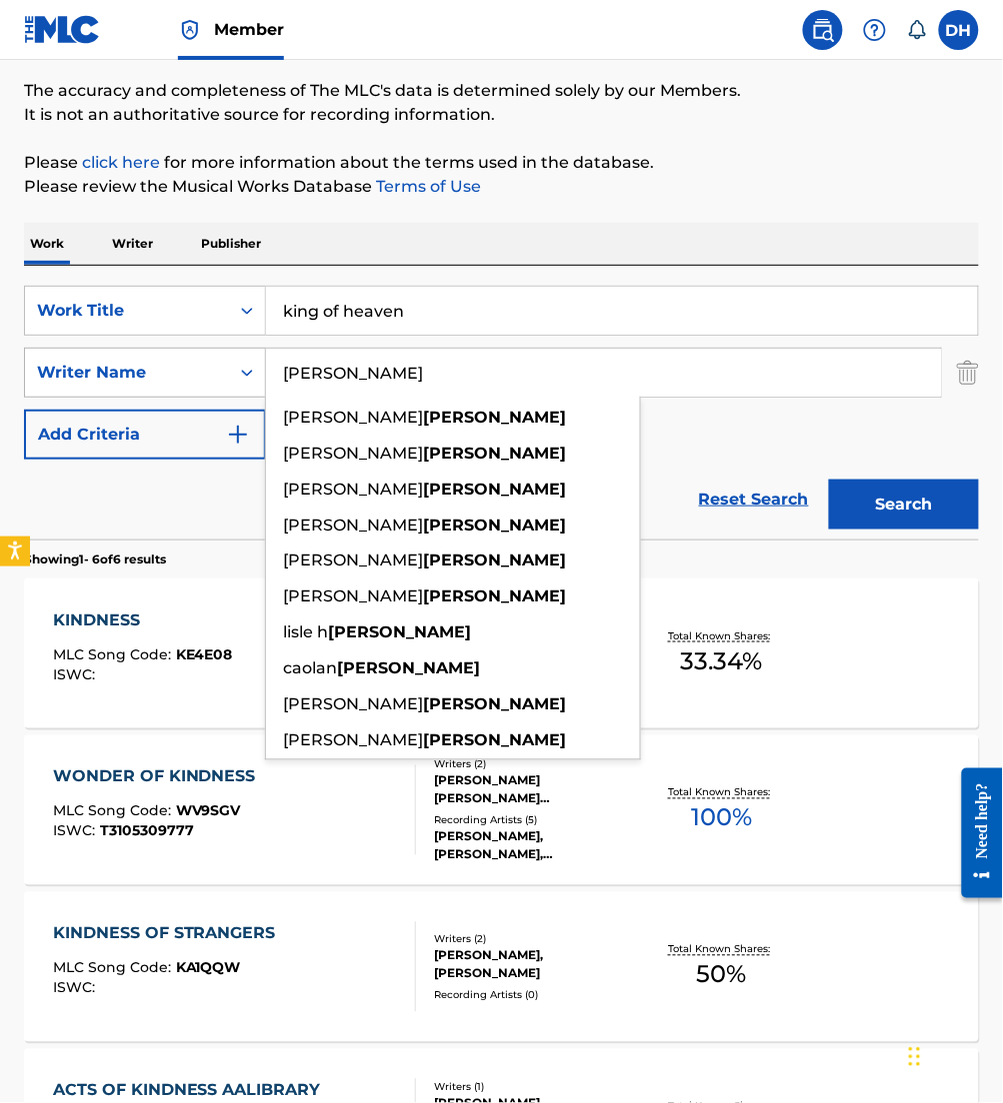
drag, startPoint x: 459, startPoint y: 390, endPoint x: 171, endPoint y: 391, distance: 287.9
click at [171, 391] on div "SearchWithCriteria0a6c6500-eb1f-4c8a-bb90-fdf180b7cfee Writer Name moore lily r…" at bounding box center [501, 373] width 955 height 50
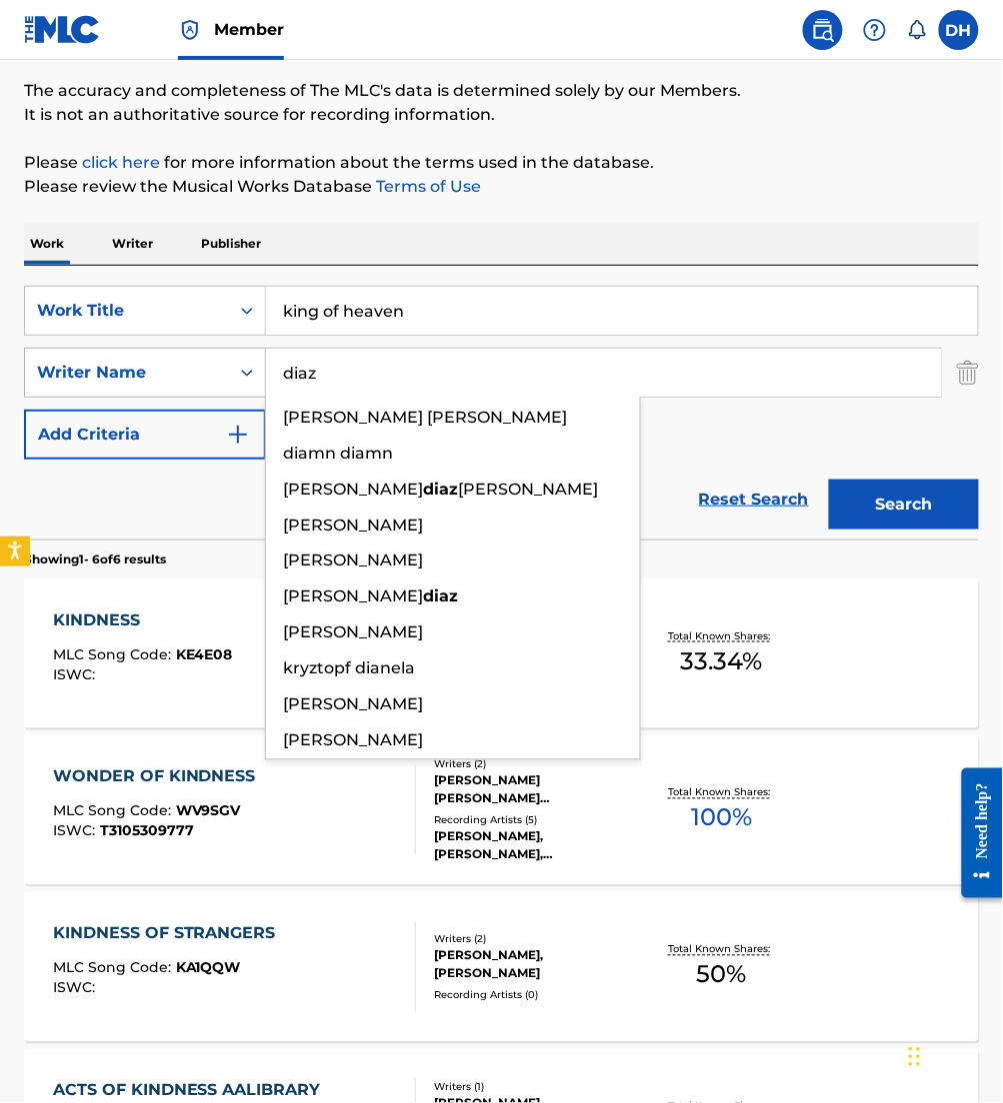
type input "diaz"
click at [829, 480] on button "Search" at bounding box center [904, 505] width 150 height 50
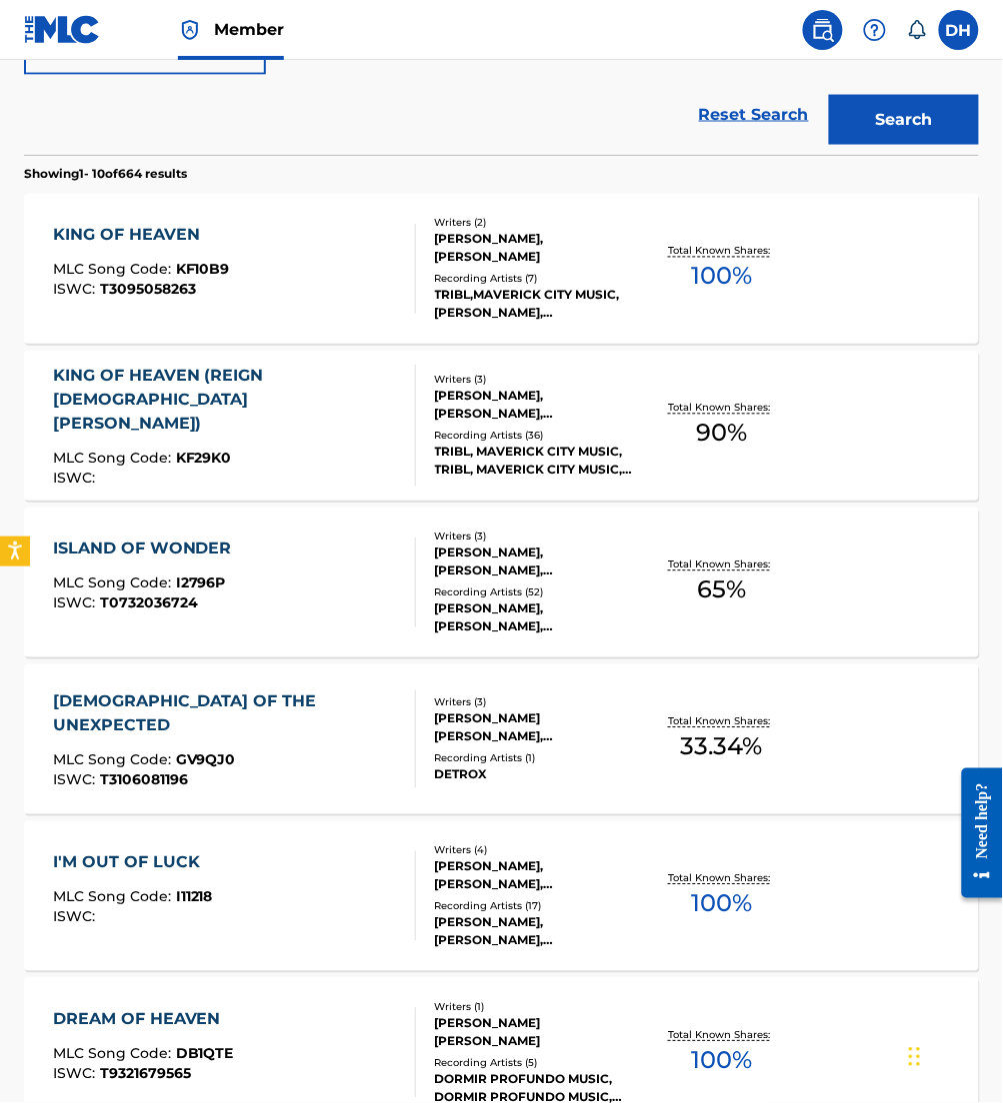
scroll to position [565, 0]
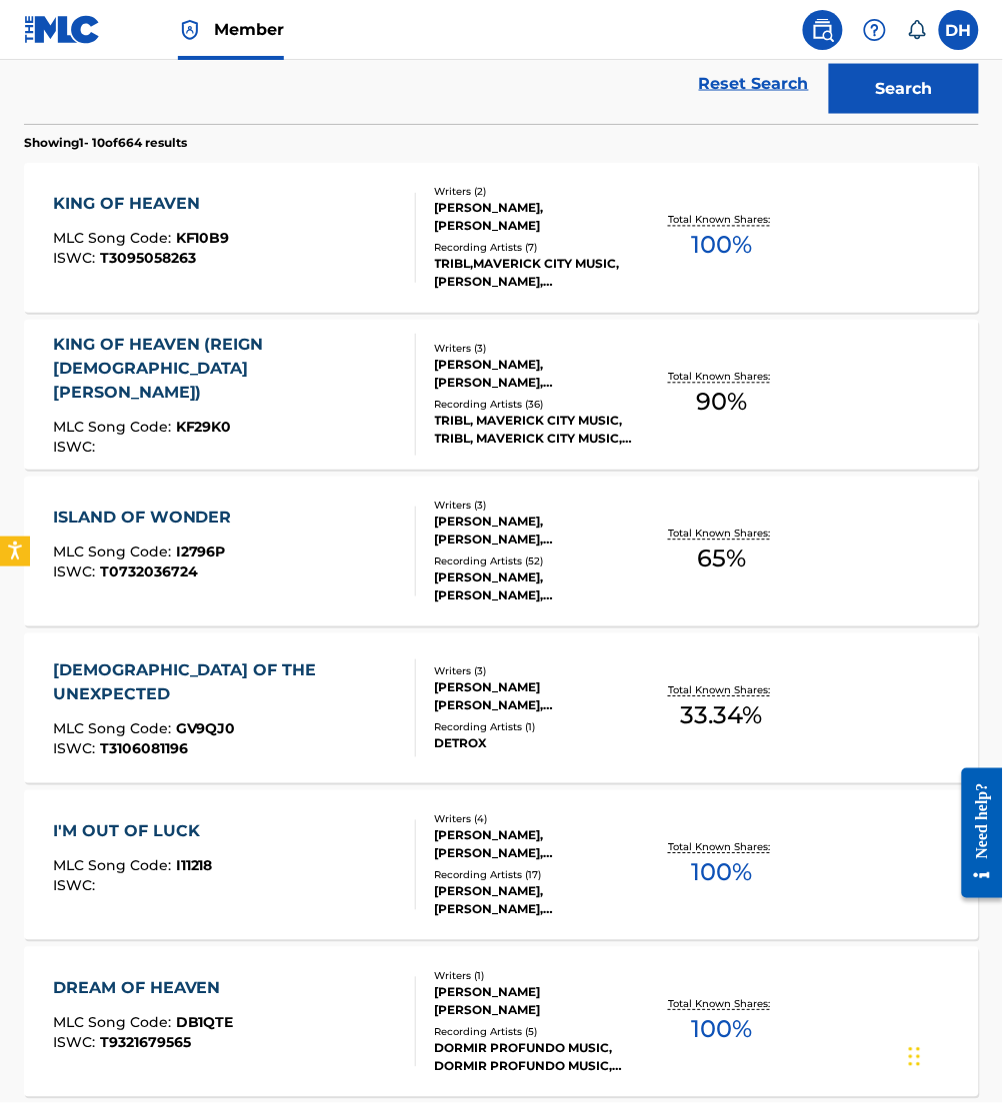
click at [248, 248] on div "KING OF HEAVEN MLC Song Code : KF10B9 ISWC : T3095058263" at bounding box center [234, 238] width 363 height 90
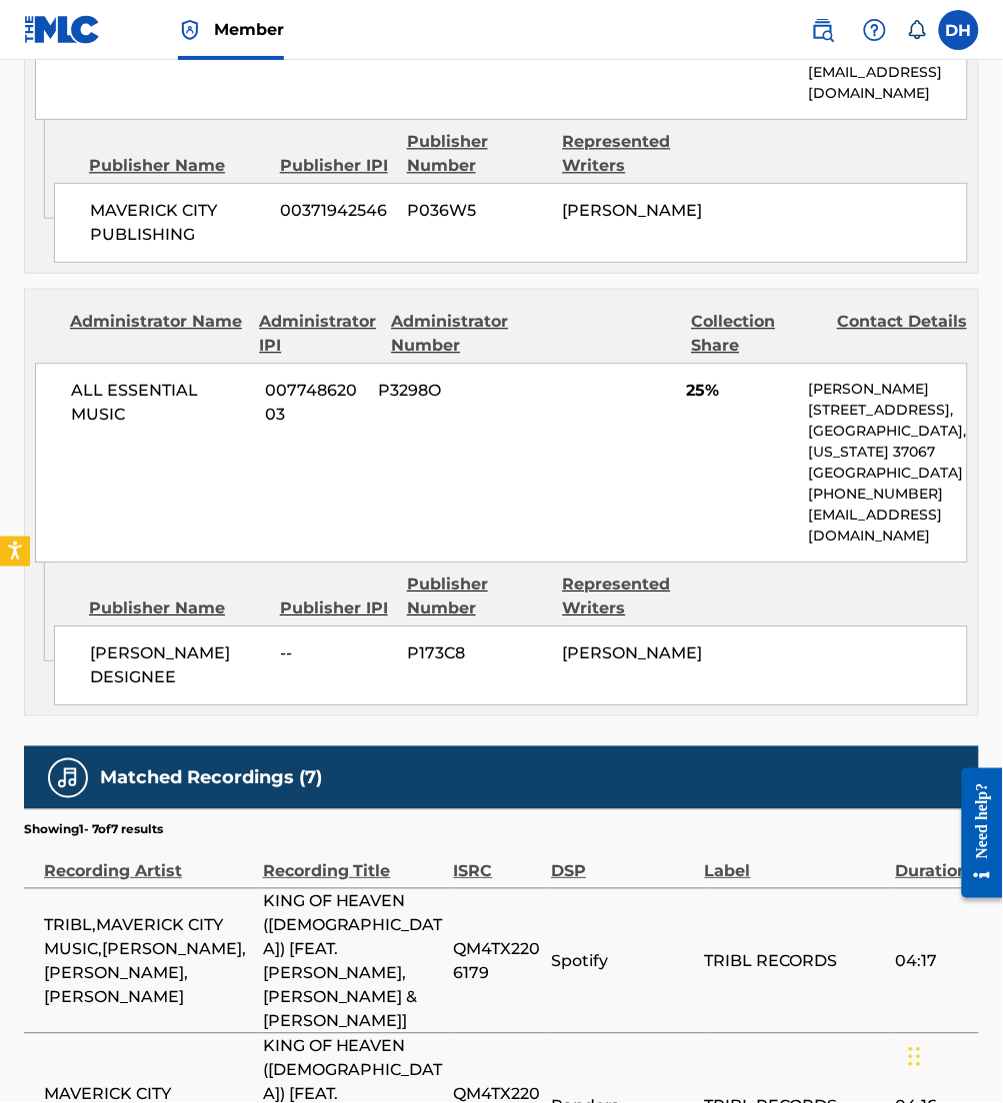
scroll to position [2839, 0]
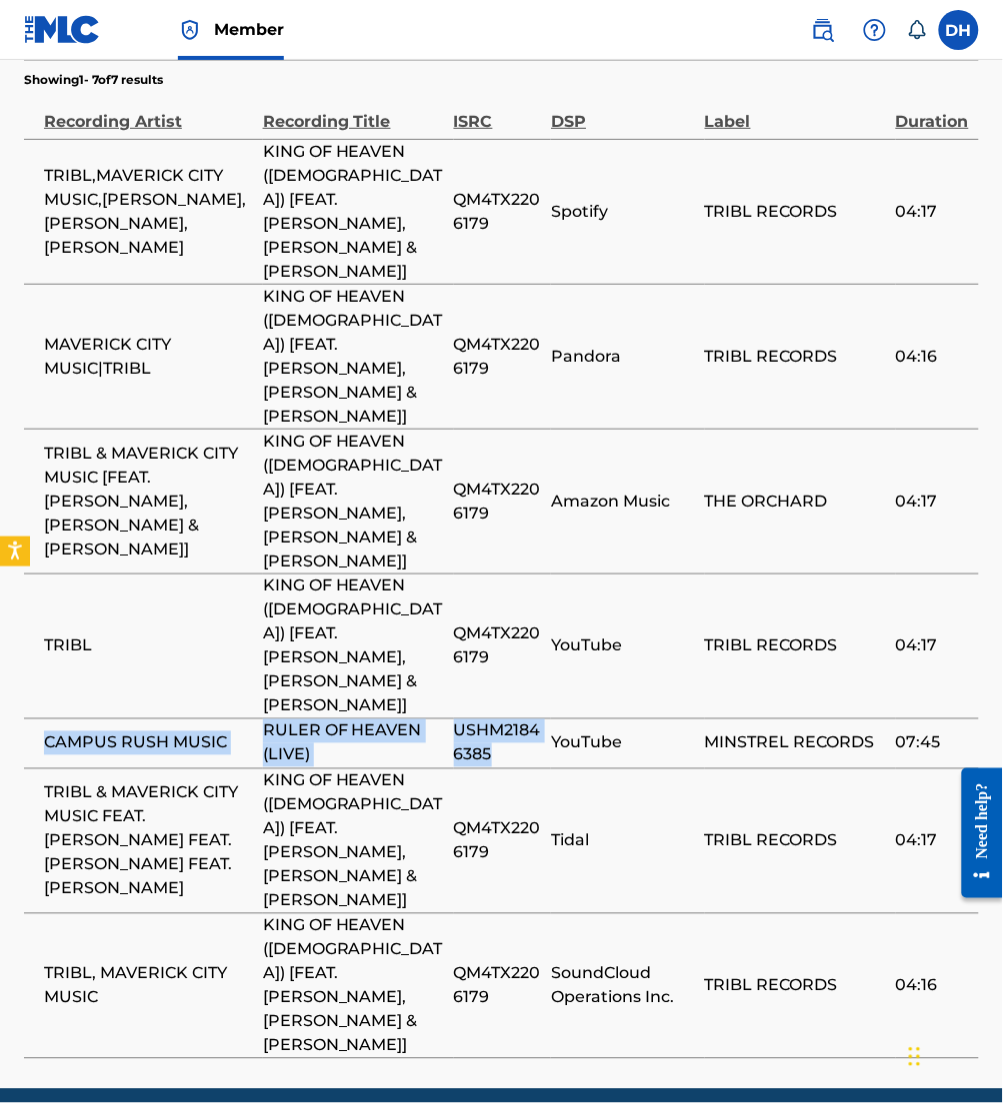
drag, startPoint x: 510, startPoint y: 722, endPoint x: 36, endPoint y: 731, distance: 473.9
click at [36, 731] on tr "CAMPUS RUSH MUSIC RULER OF HEAVEN (LIVE) USHM21846385 YouTube MINSTREL RECORDS …" at bounding box center [501, 744] width 955 height 50
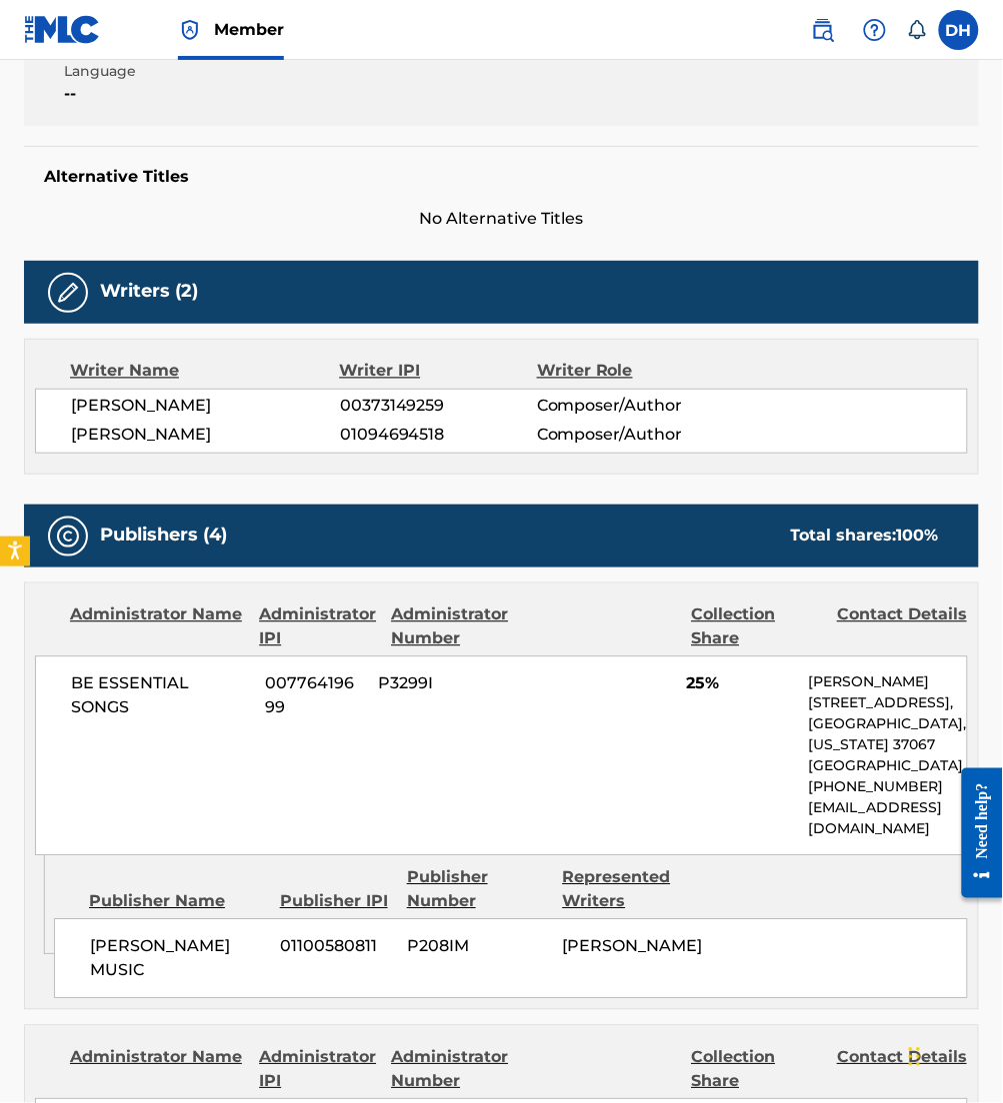
scroll to position [0, 0]
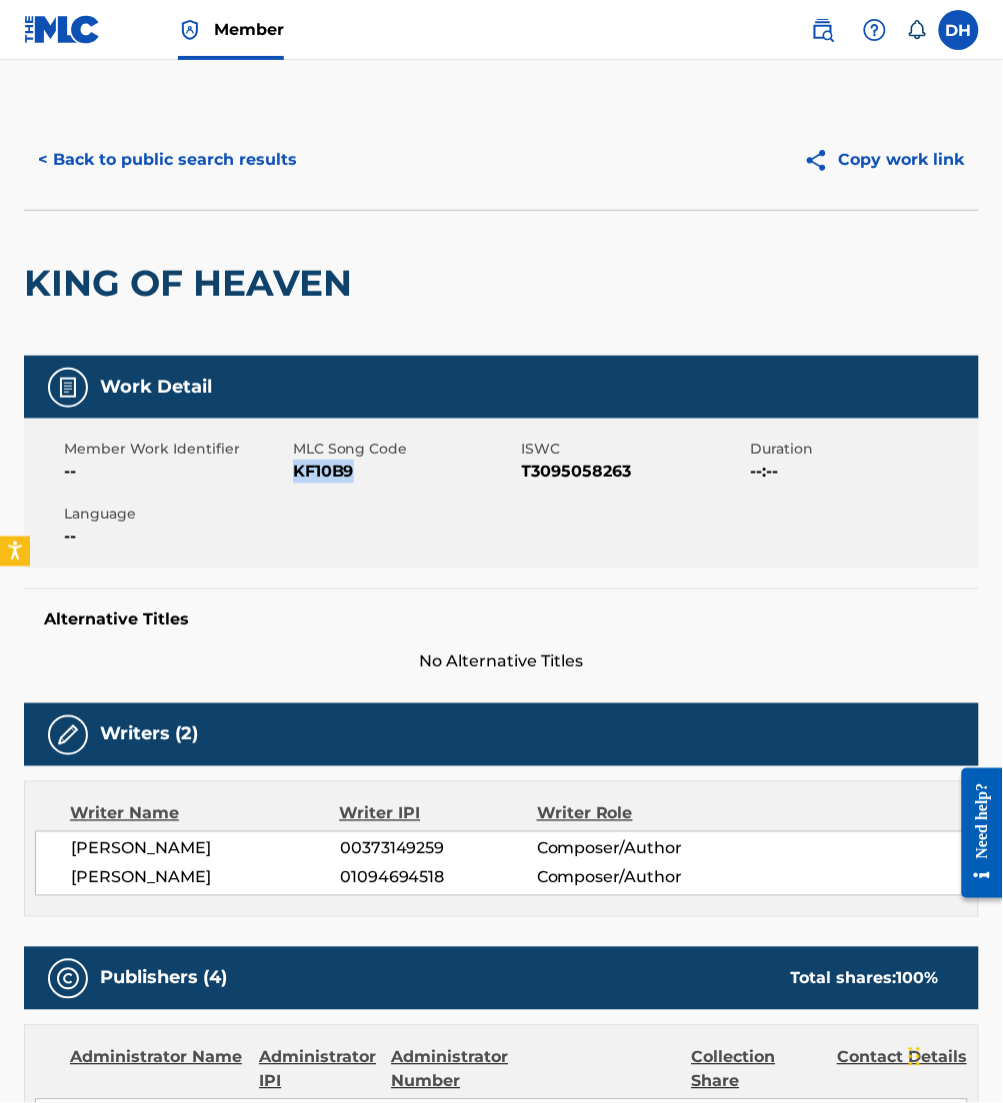
drag, startPoint x: 295, startPoint y: 465, endPoint x: 365, endPoint y: 485, distance: 72.8
click at [365, 485] on div "Member Work Identifier -- MLC Song Code KF10B9 ISWC T3095058263 Duration --:-- …" at bounding box center [501, 494] width 955 height 150
click at [179, 175] on button "< Back to public search results" at bounding box center [167, 160] width 287 height 50
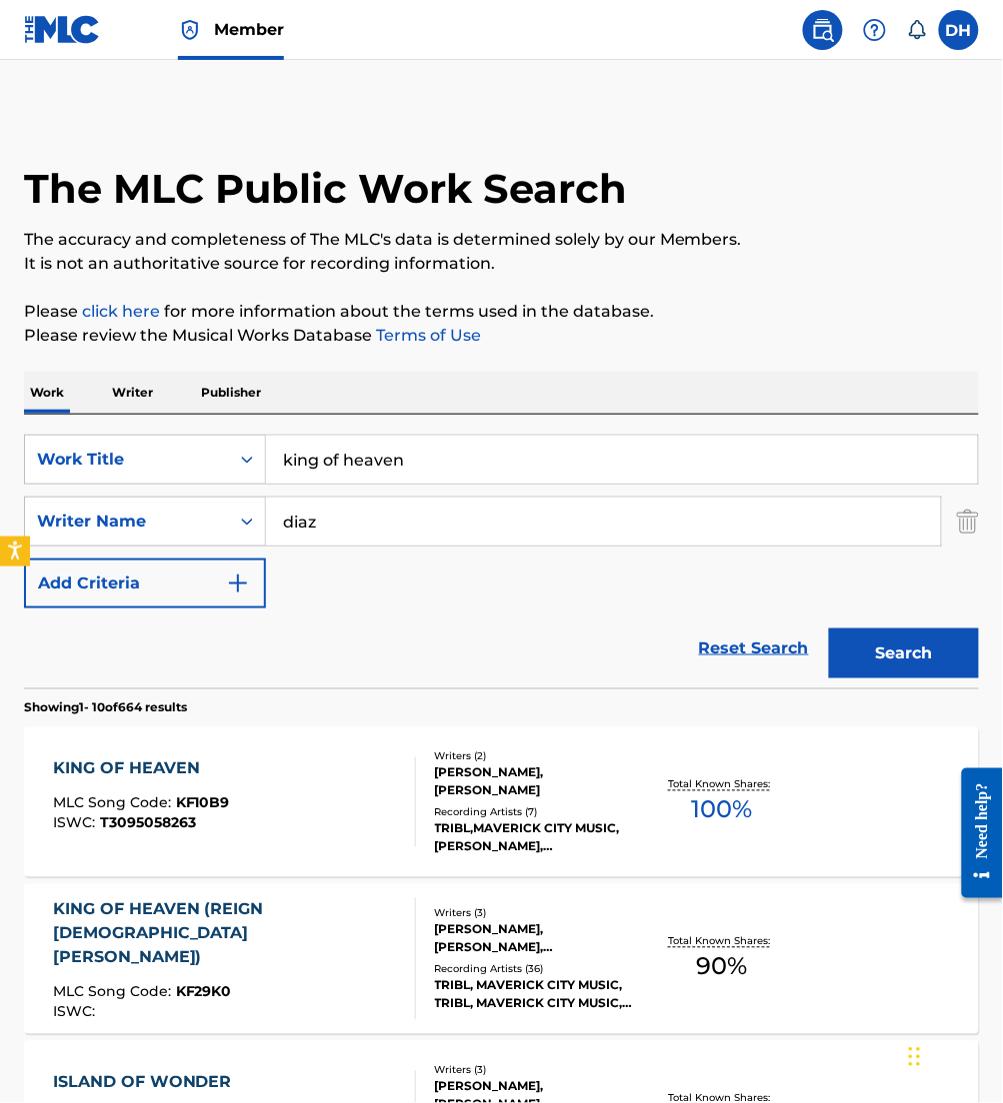
scroll to position [679, 0]
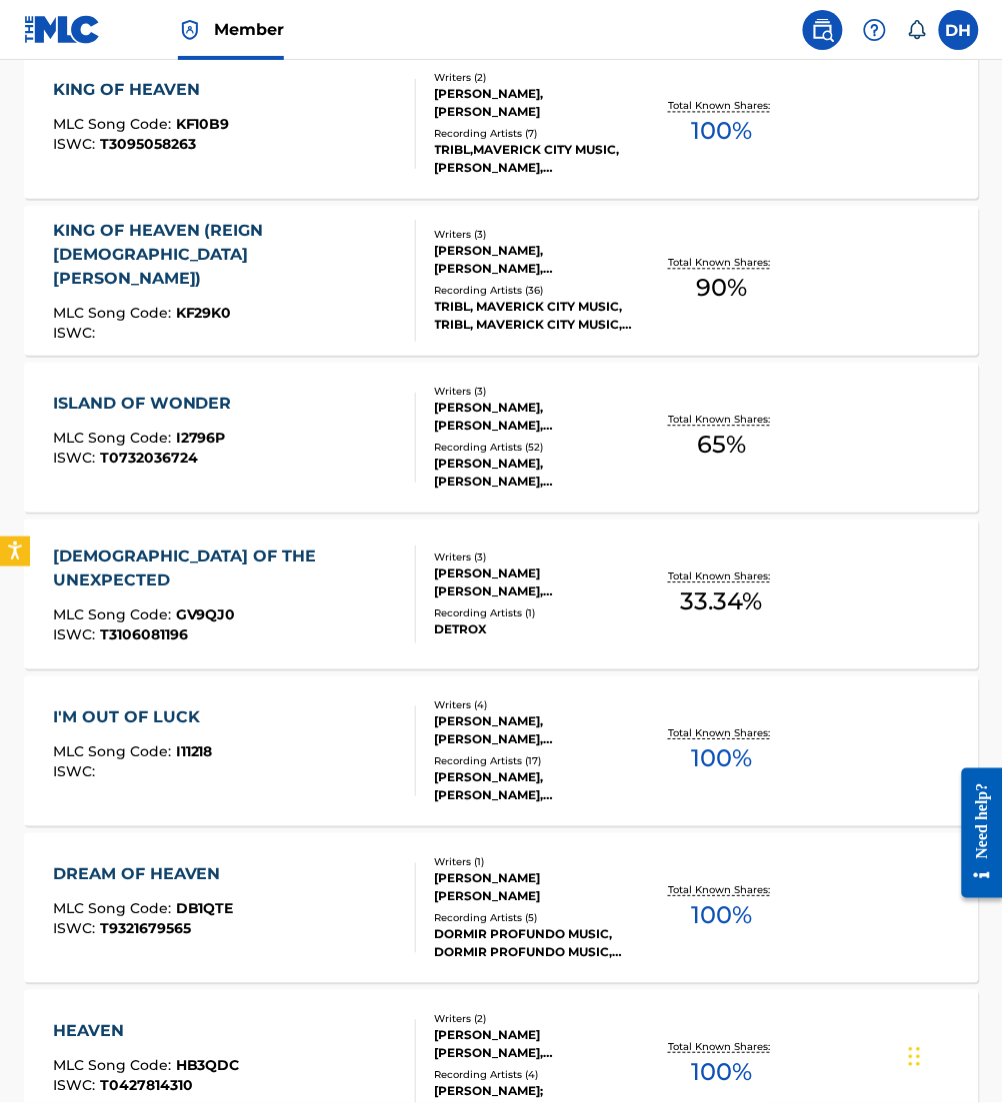
click at [187, 305] on span "KF29K0" at bounding box center [204, 314] width 56 height 18
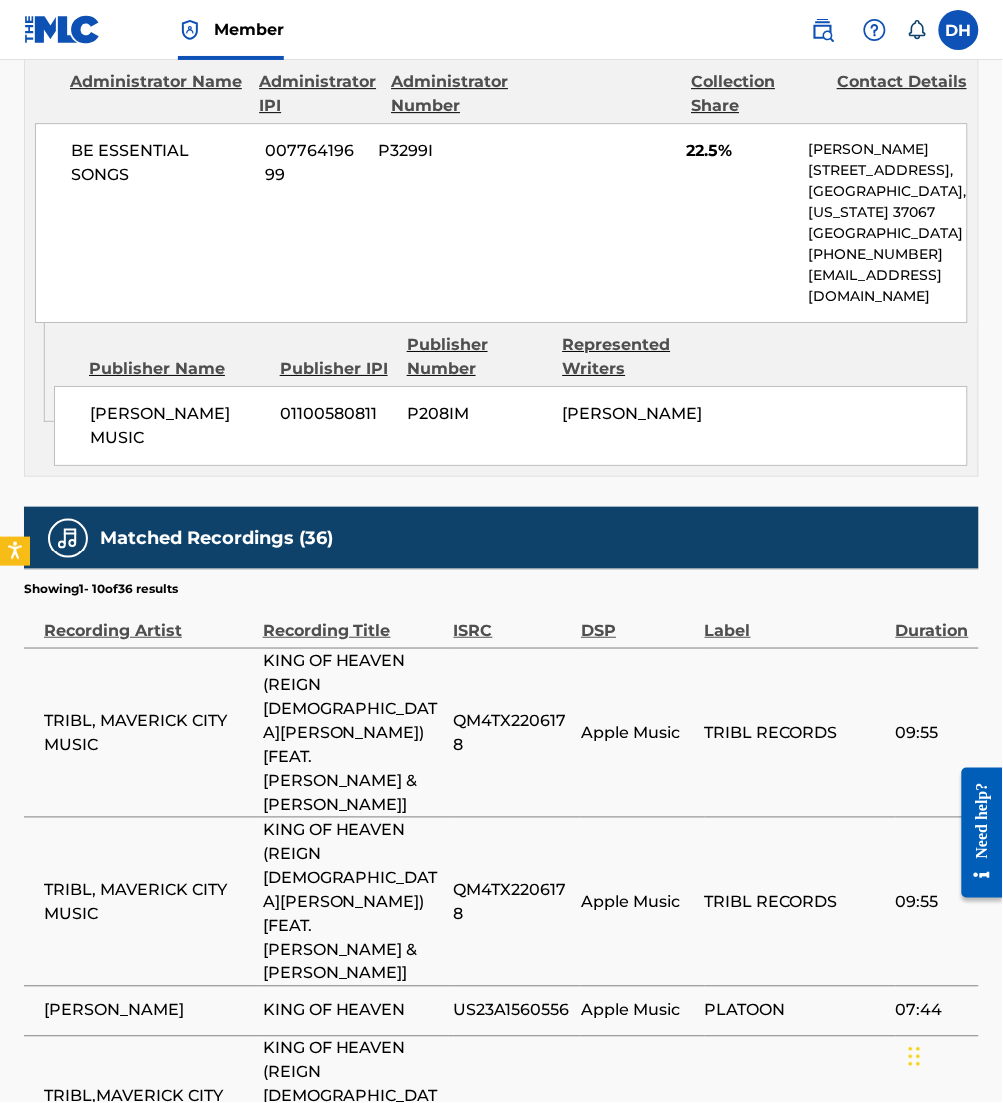
scroll to position [2851, 0]
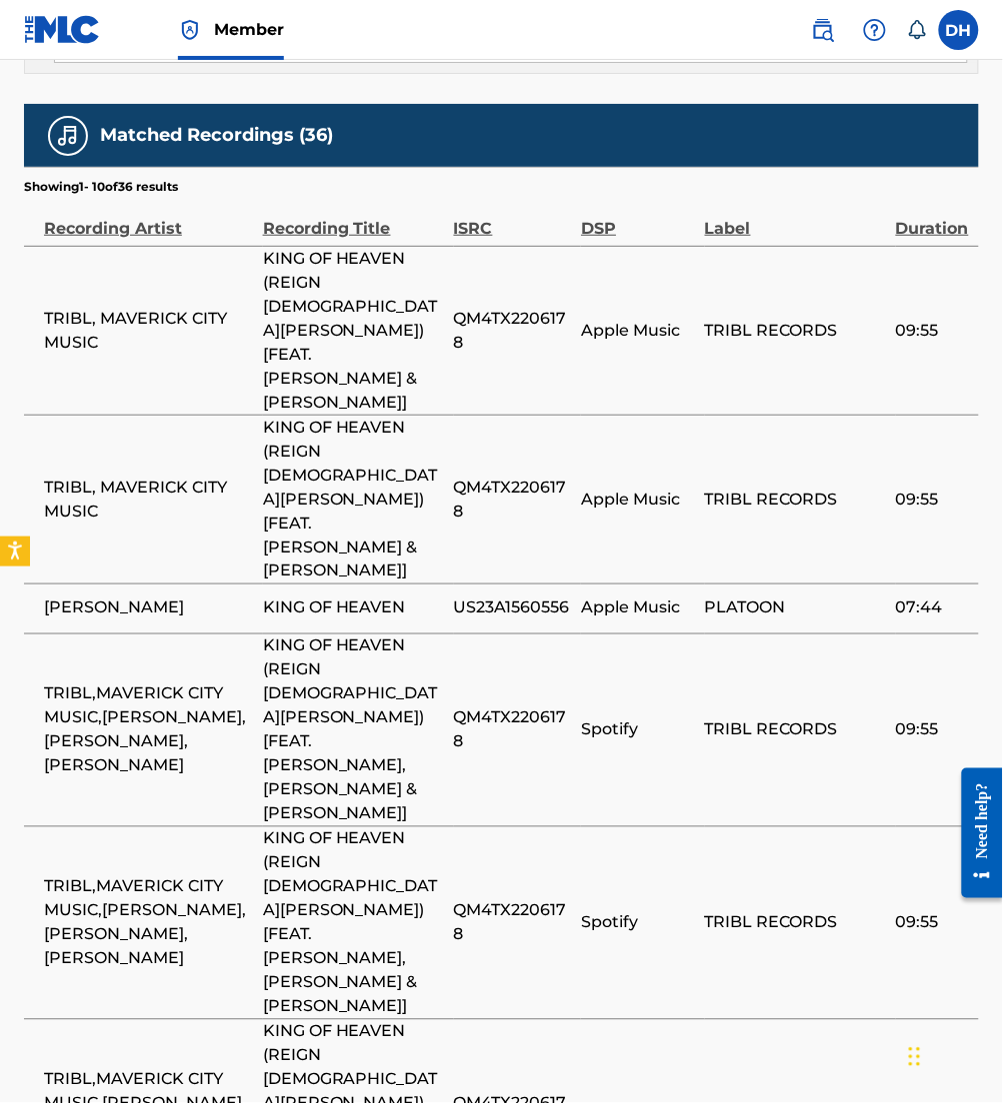
click at [187, 307] on span "TRIBL, MAVERICK CITY MUSIC" at bounding box center [148, 331] width 209 height 48
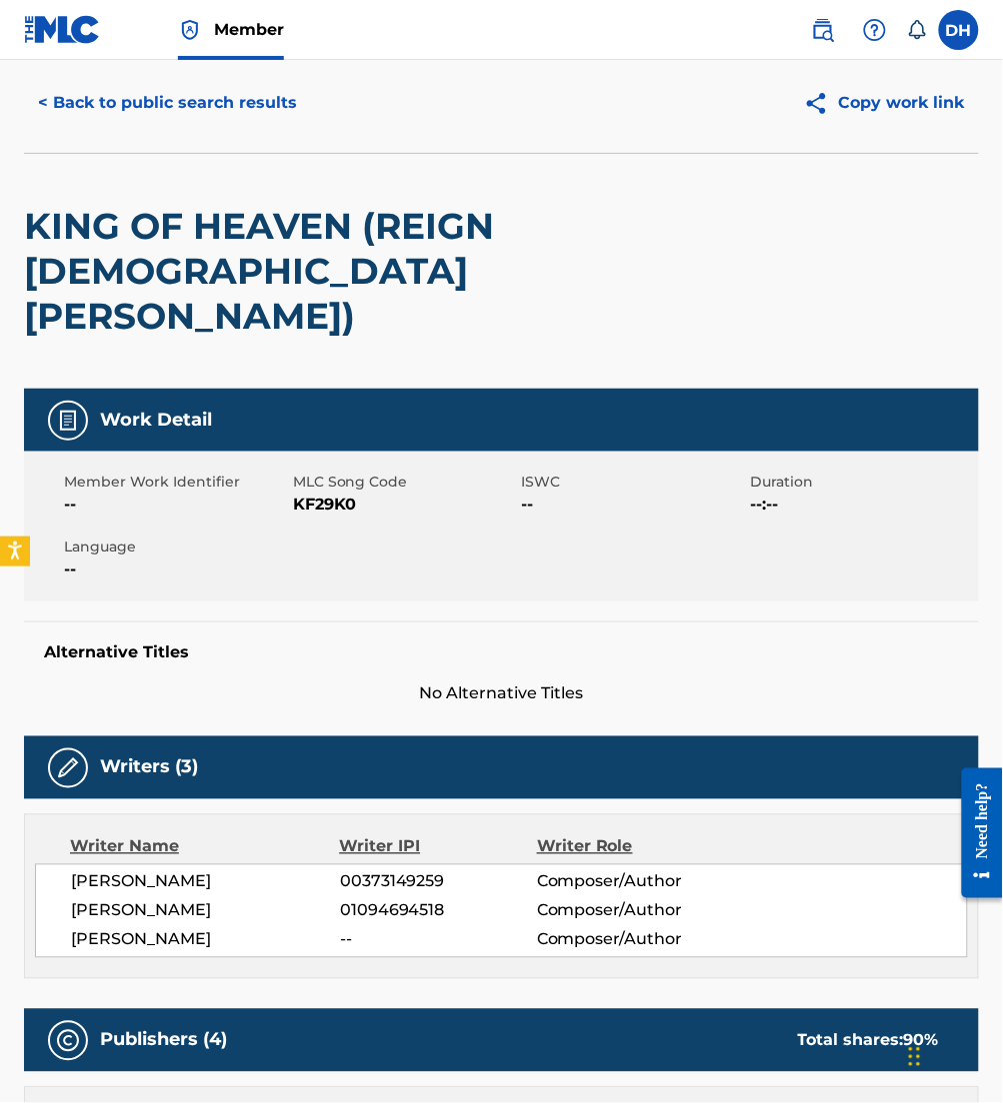
click at [75, 88] on button "< Back to public search results" at bounding box center [167, 103] width 287 height 50
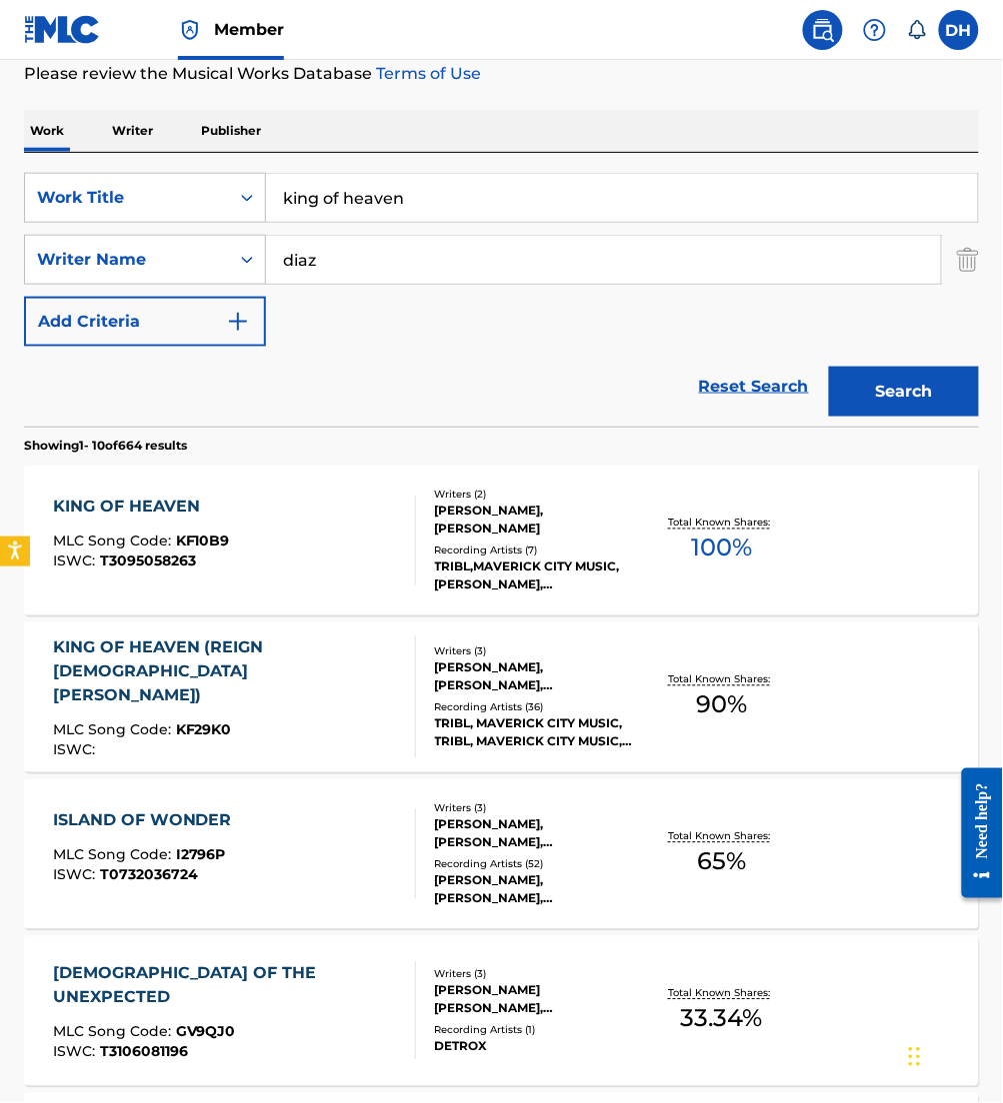
scroll to position [254, 0]
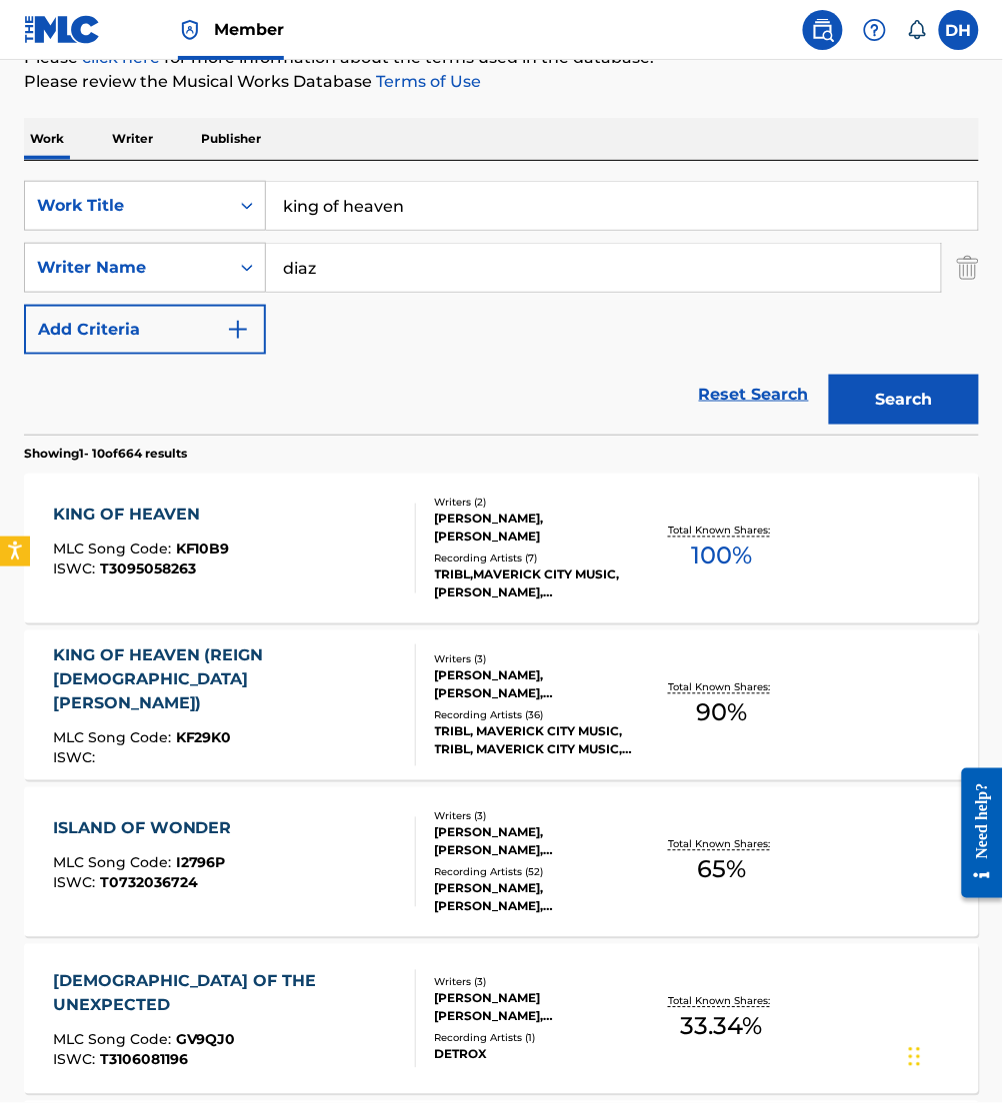
click at [256, 580] on div "KING OF HEAVEN MLC Song Code : KF10B9 ISWC : T3095058263" at bounding box center [234, 549] width 363 height 90
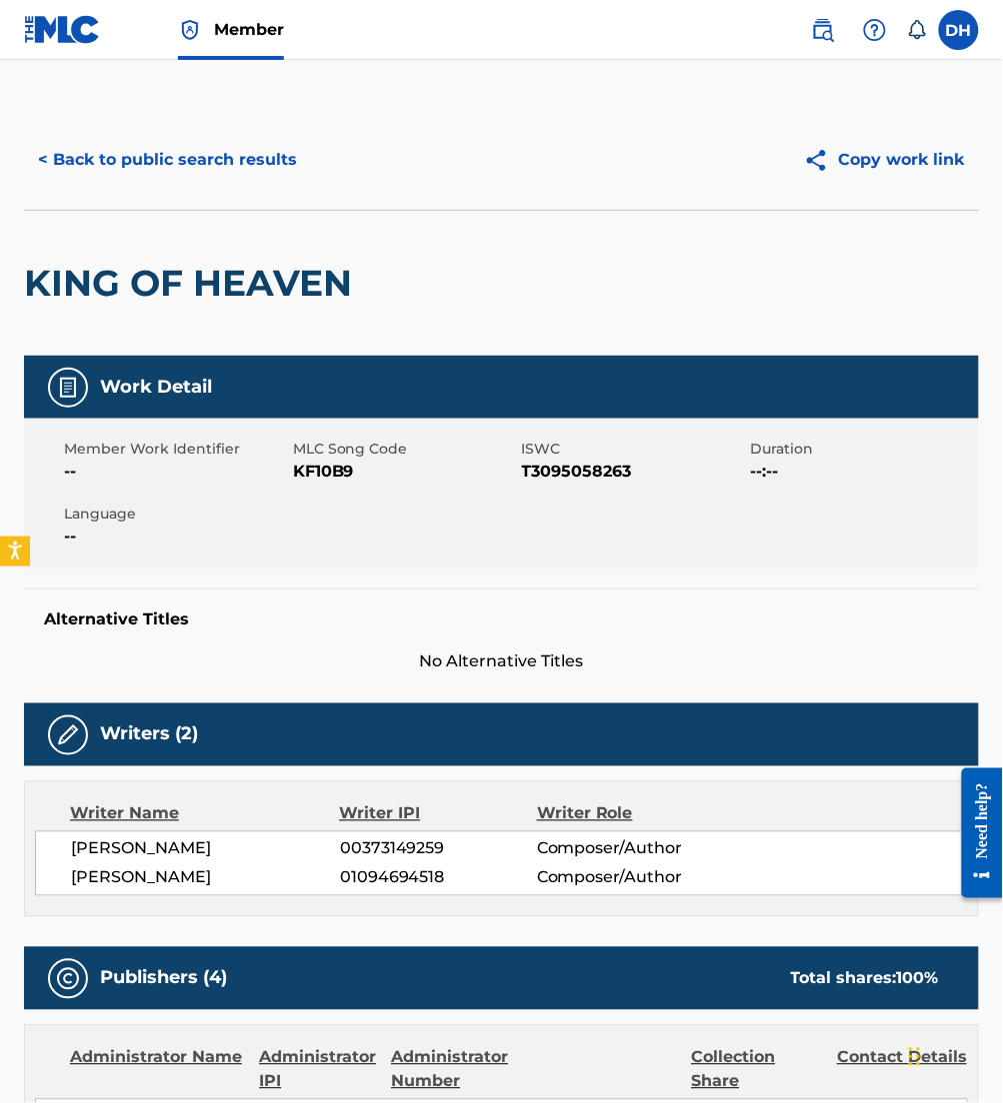
click at [210, 180] on button "< Back to public search results" at bounding box center [167, 160] width 287 height 50
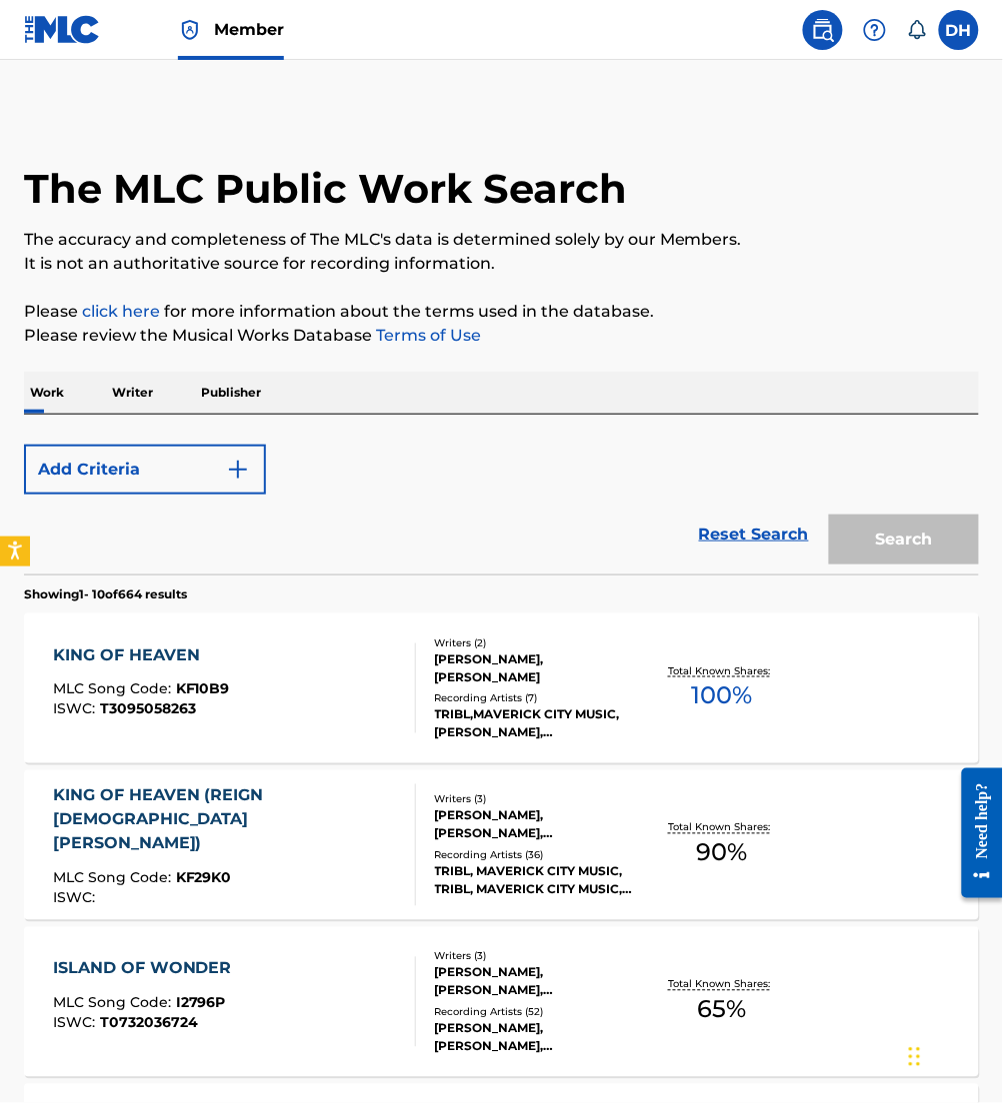
scroll to position [254, 0]
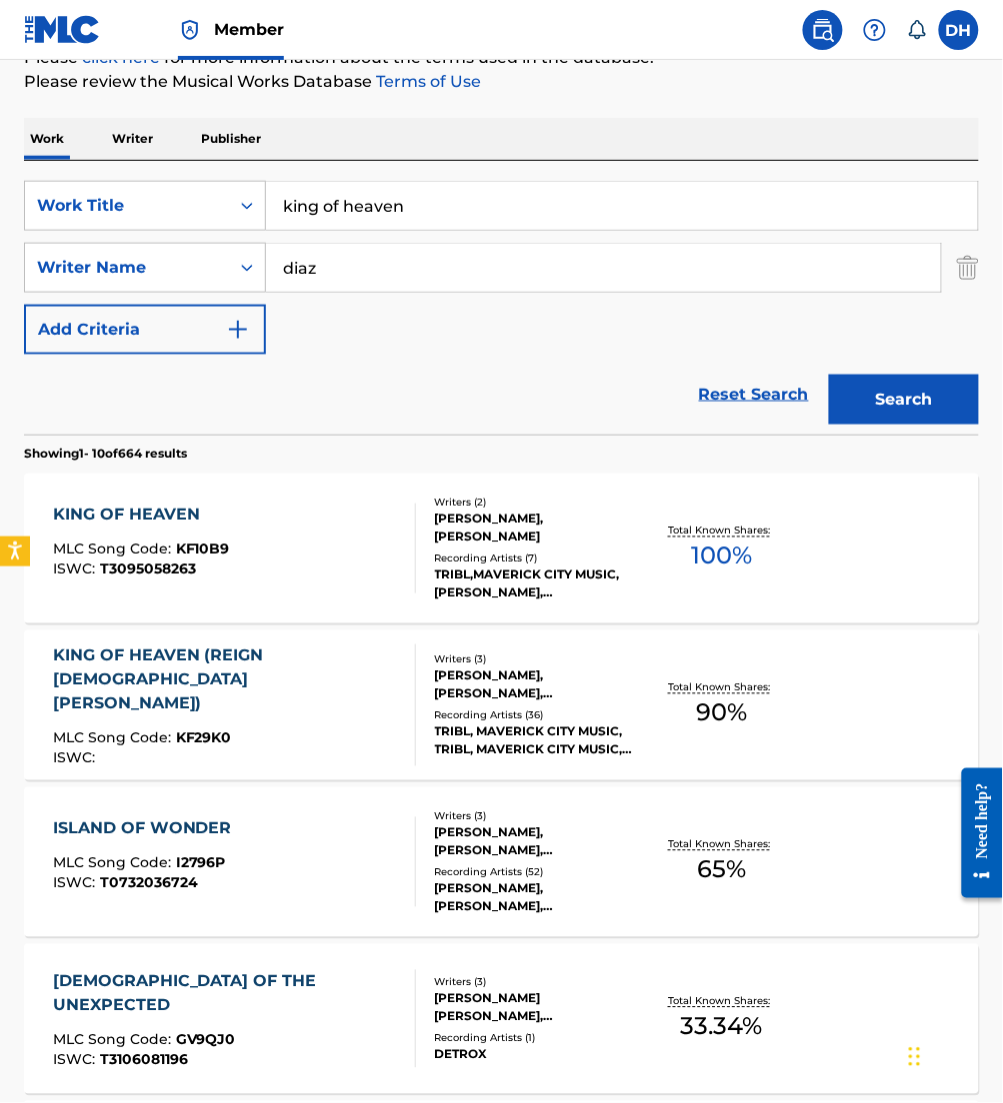
click at [284, 732] on div "MLC Song Code : KF29K0" at bounding box center [226, 742] width 346 height 20
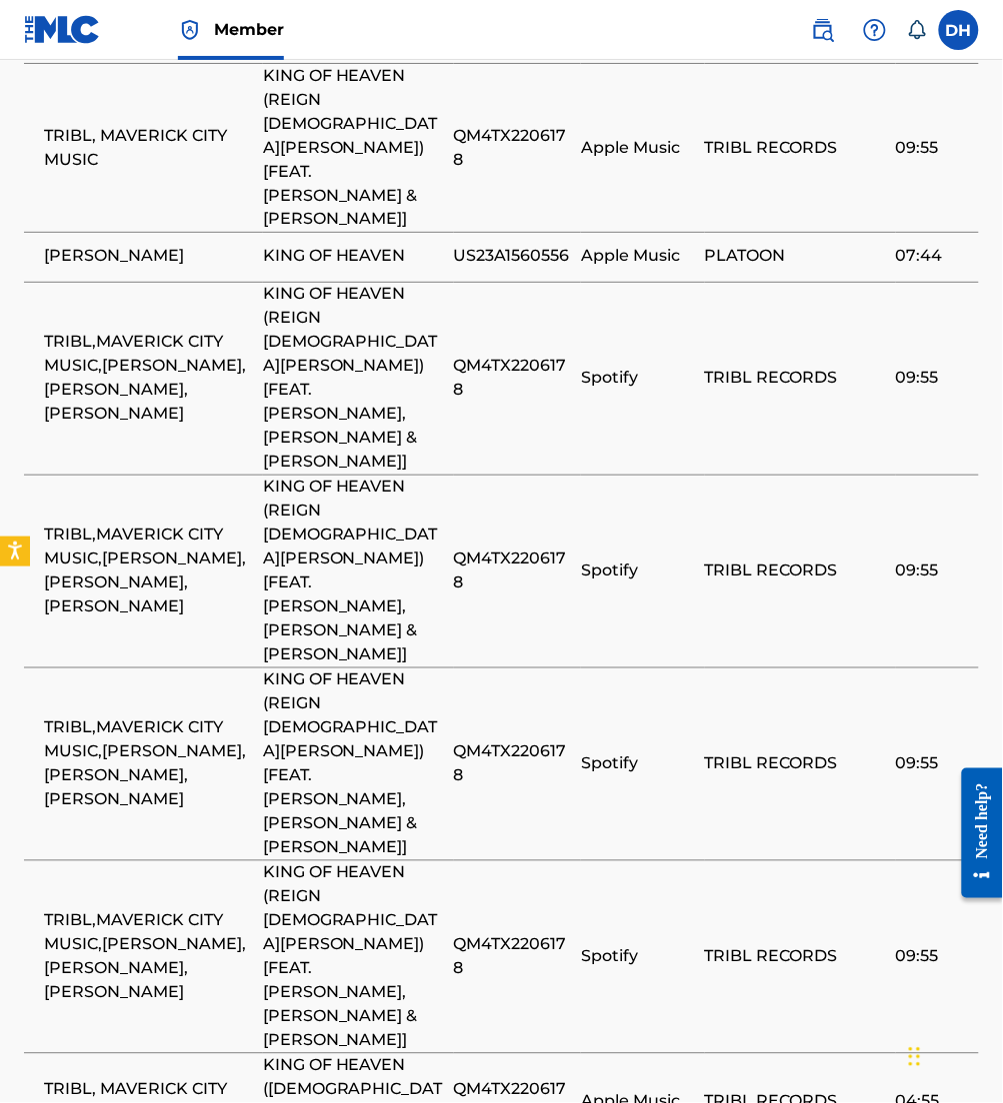
scroll to position [3216, 0]
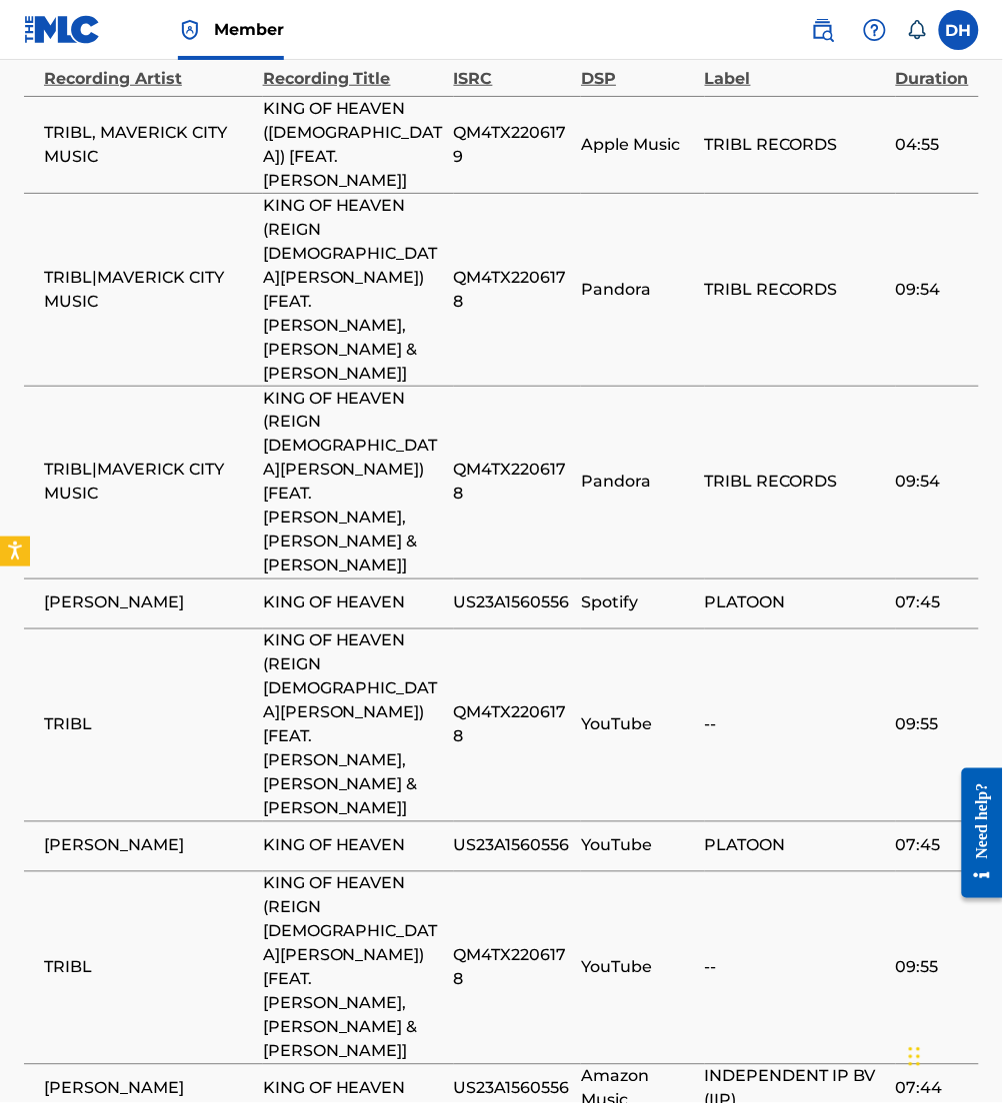
scroll to position [3159, 0]
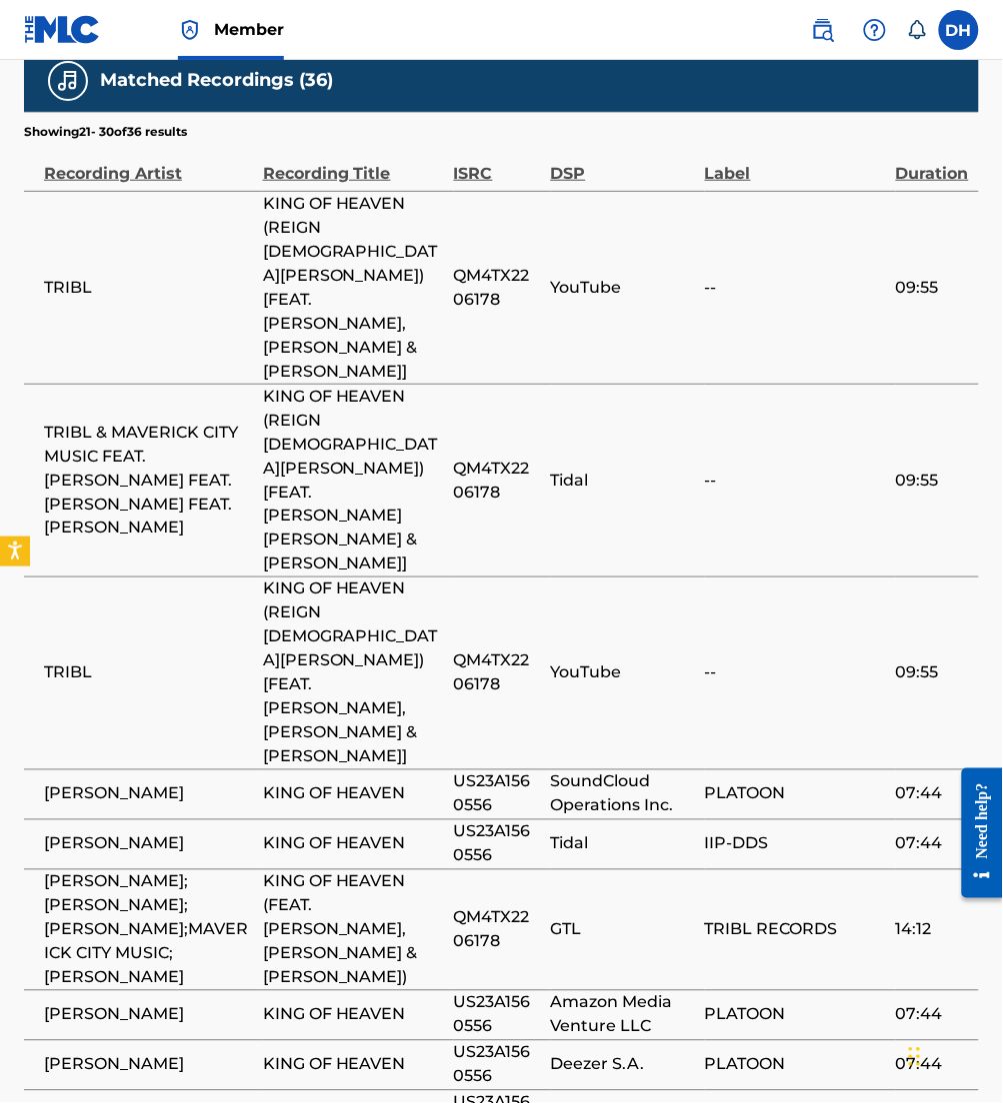
scroll to position [2907, 0]
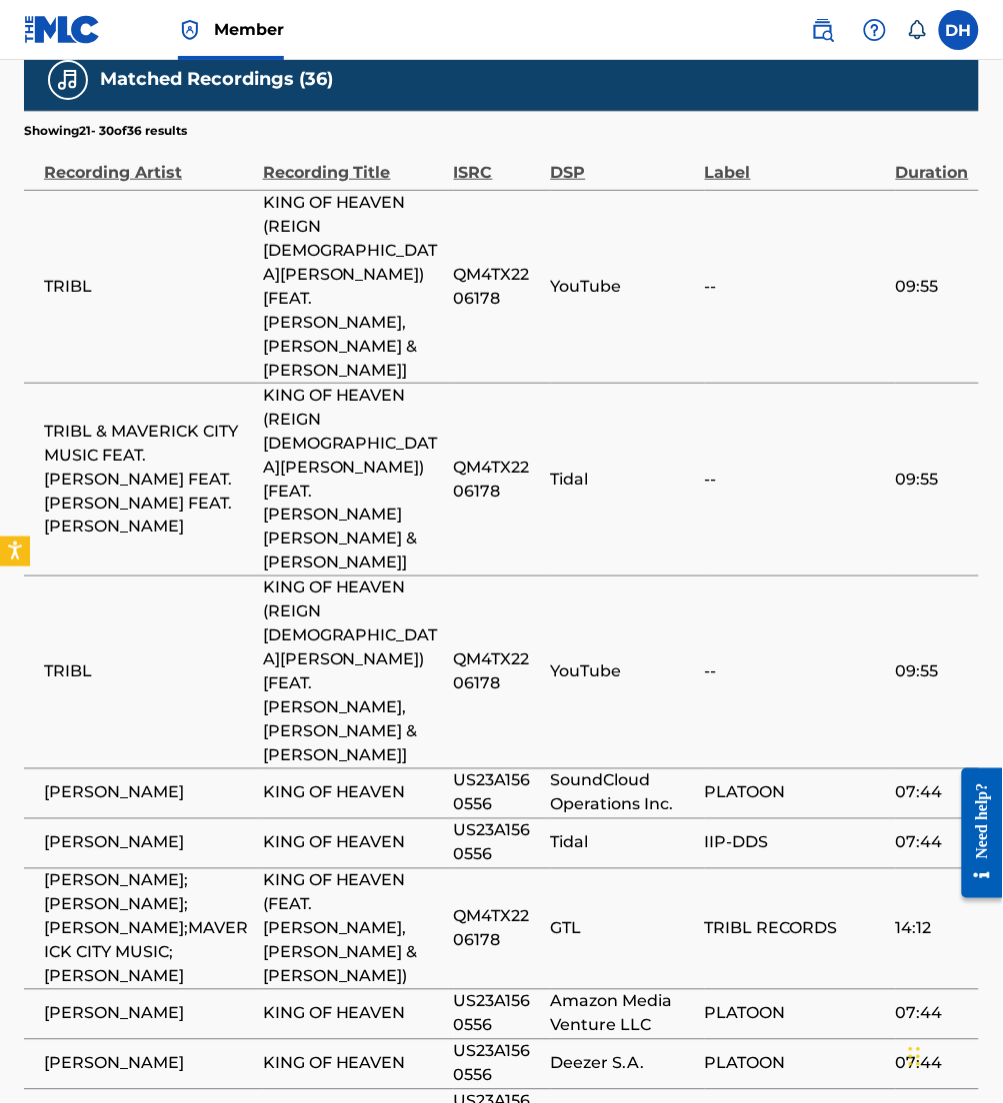
drag, startPoint x: 507, startPoint y: 945, endPoint x: 53, endPoint y: 928, distance: 454.1
drag, startPoint x: 53, startPoint y: 928, endPoint x: 518, endPoint y: 958, distance: 465.8
drag, startPoint x: 510, startPoint y: 956, endPoint x: 36, endPoint y: 950, distance: 473.8
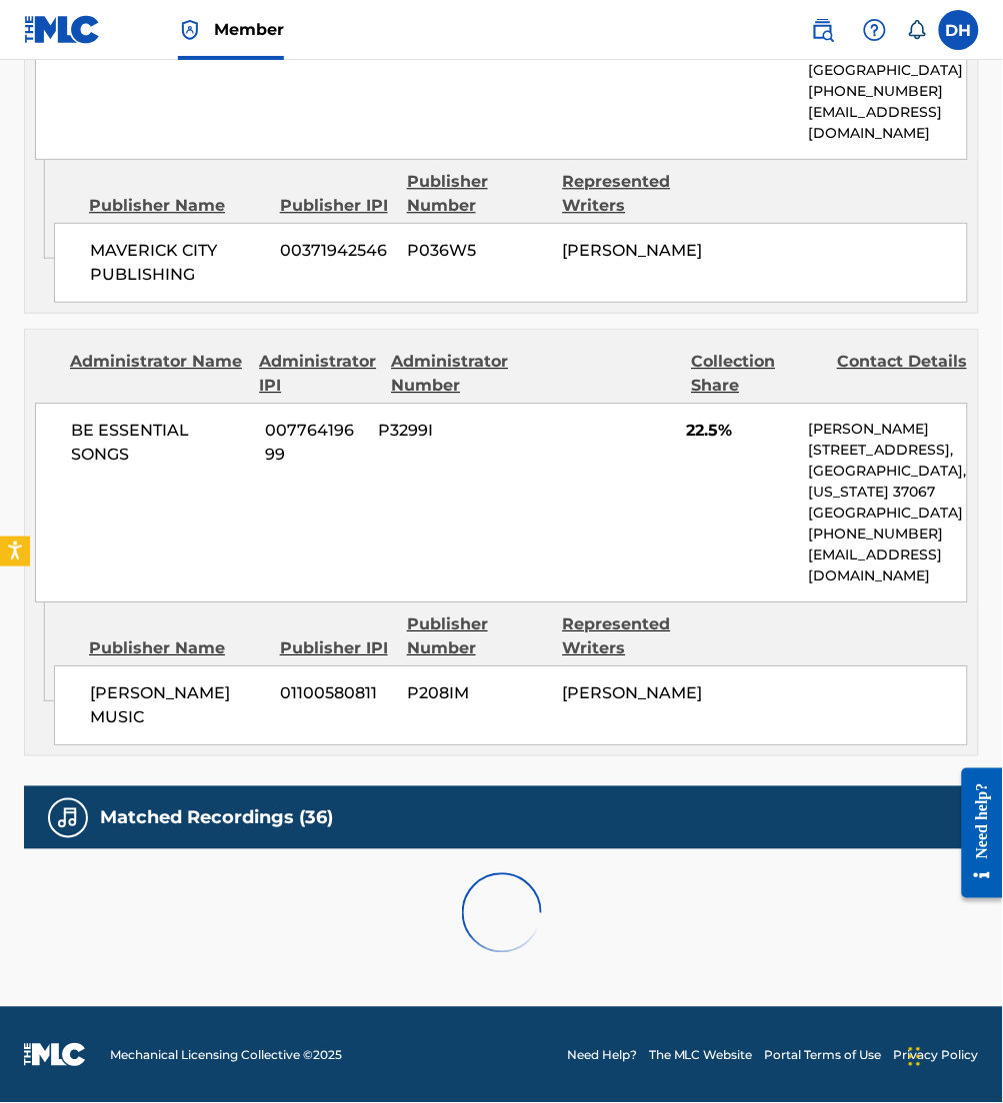
scroll to position [2651, 0]
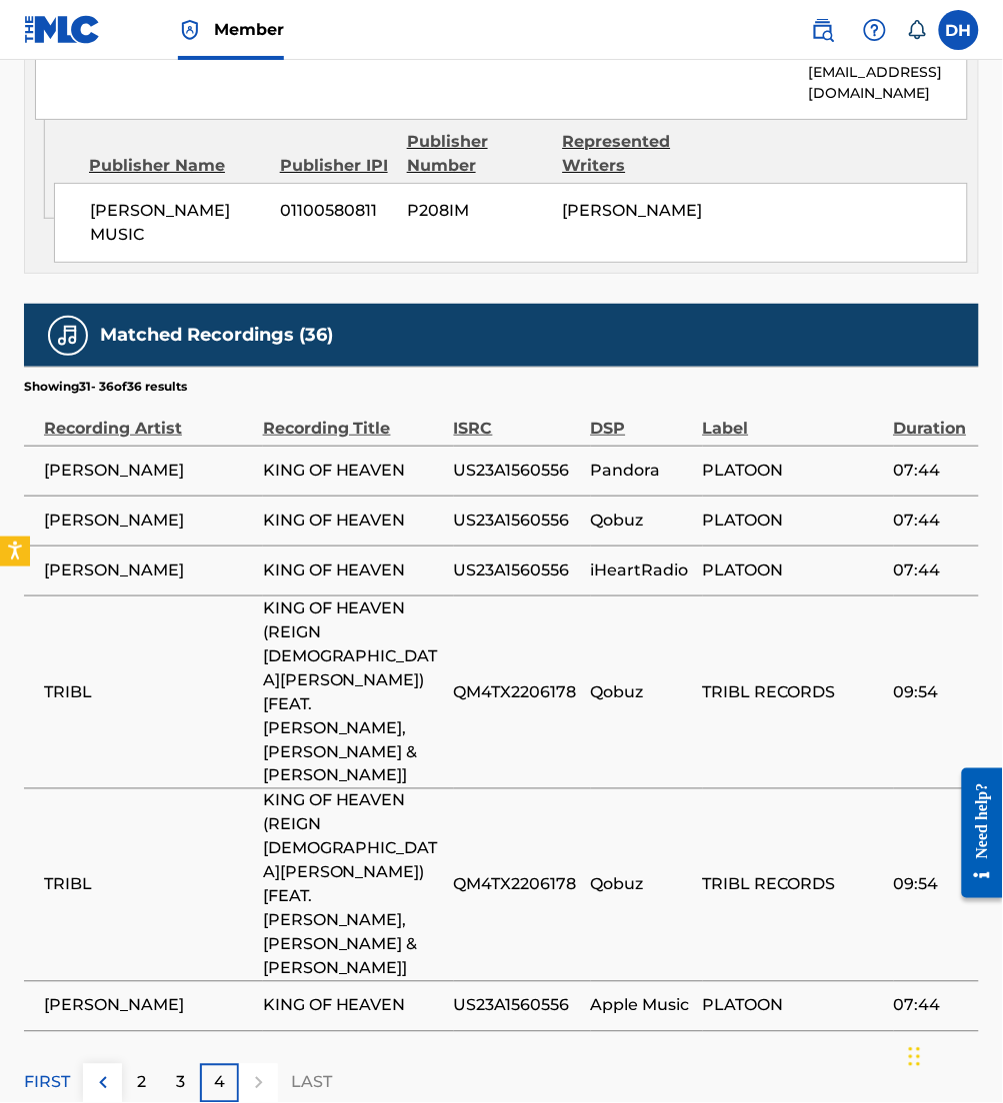
click at [176, 1072] on p "3" at bounding box center [180, 1084] width 9 height 24
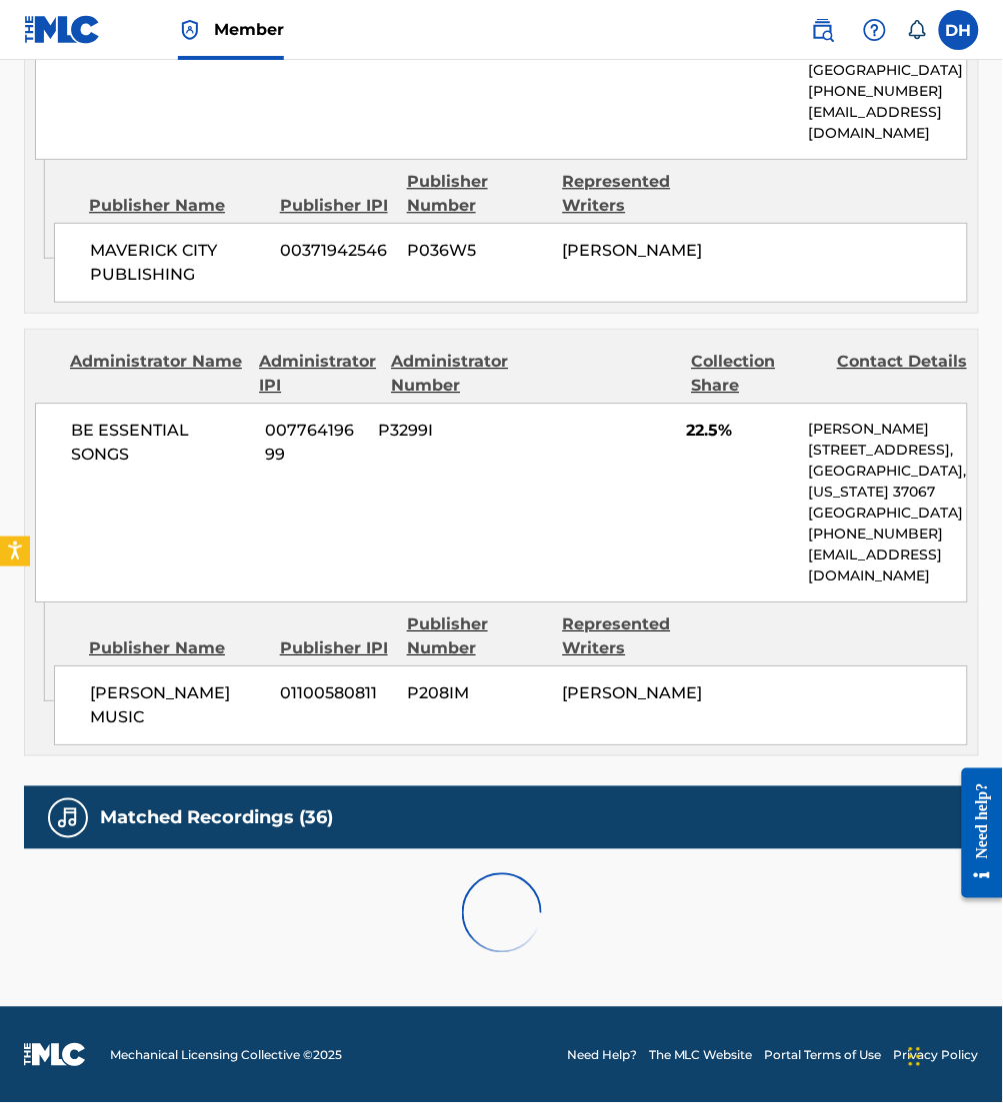
scroll to position [2907, 0]
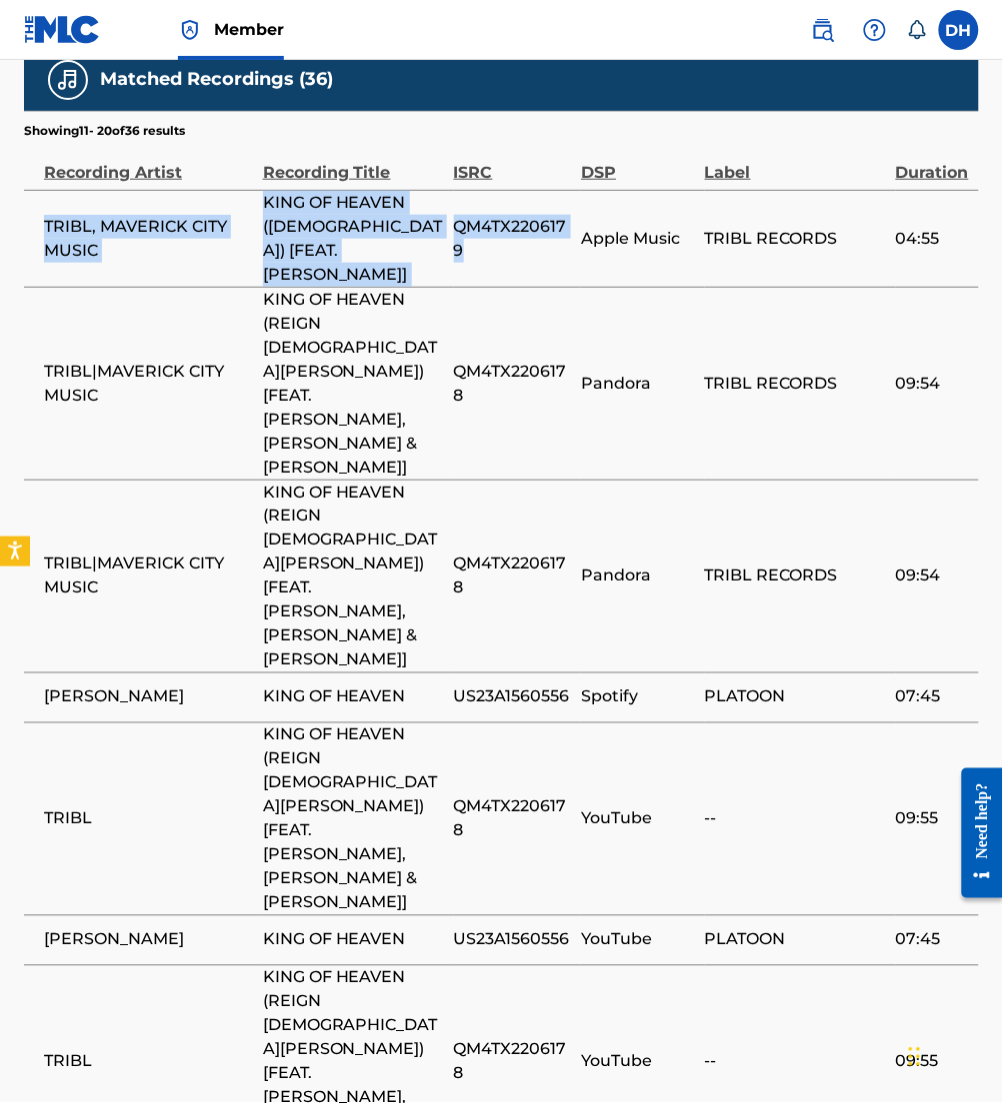
drag, startPoint x: 518, startPoint y: 252, endPoint x: 35, endPoint y: 229, distance: 483.3
click at [35, 229] on tr "TRIBL, MAVERICK CITY MUSIC KING OF HEAVEN (AGNUS DEI) [FEAT. RYAN OFEI] QM4TX22…" at bounding box center [501, 238] width 955 height 97
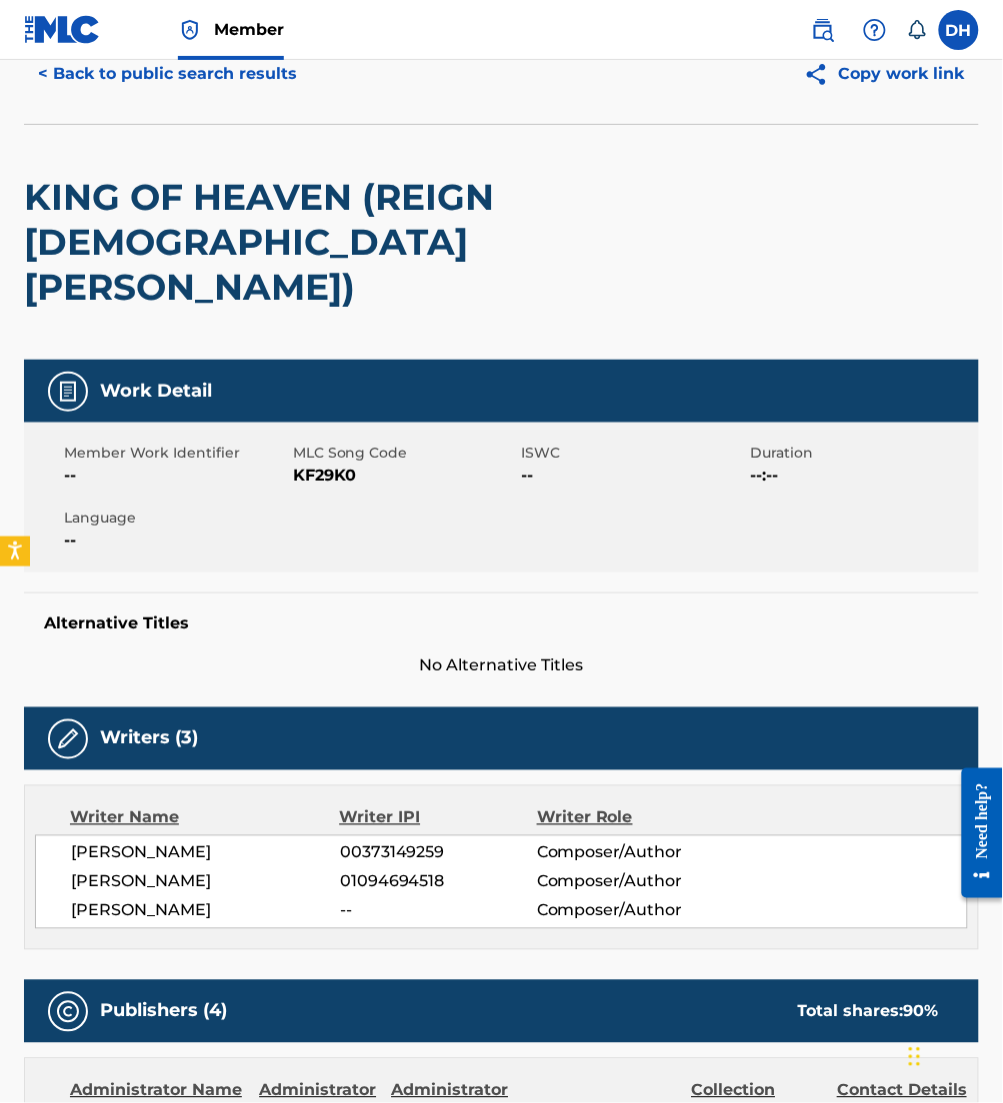
scroll to position [0, 0]
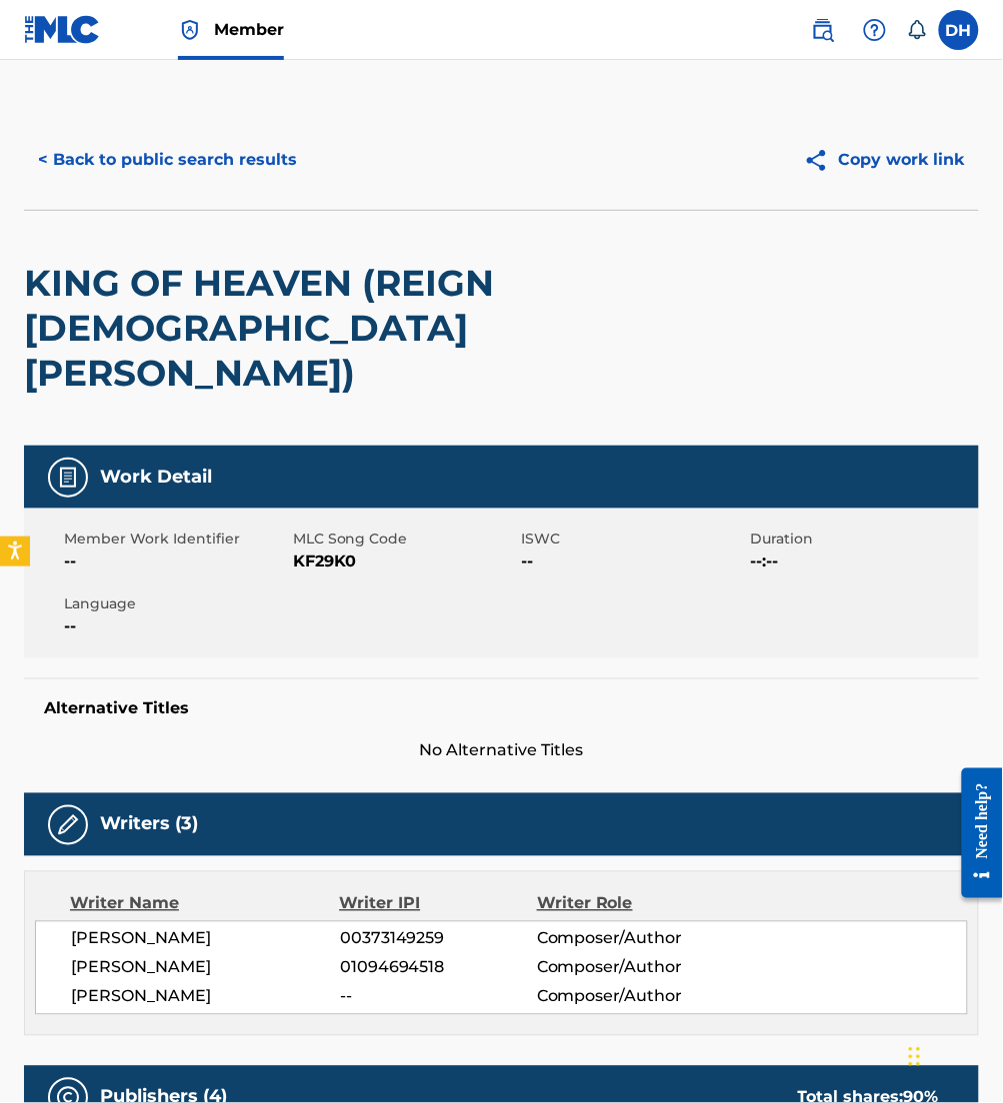
click at [123, 151] on button "< Back to public search results" at bounding box center [167, 160] width 287 height 50
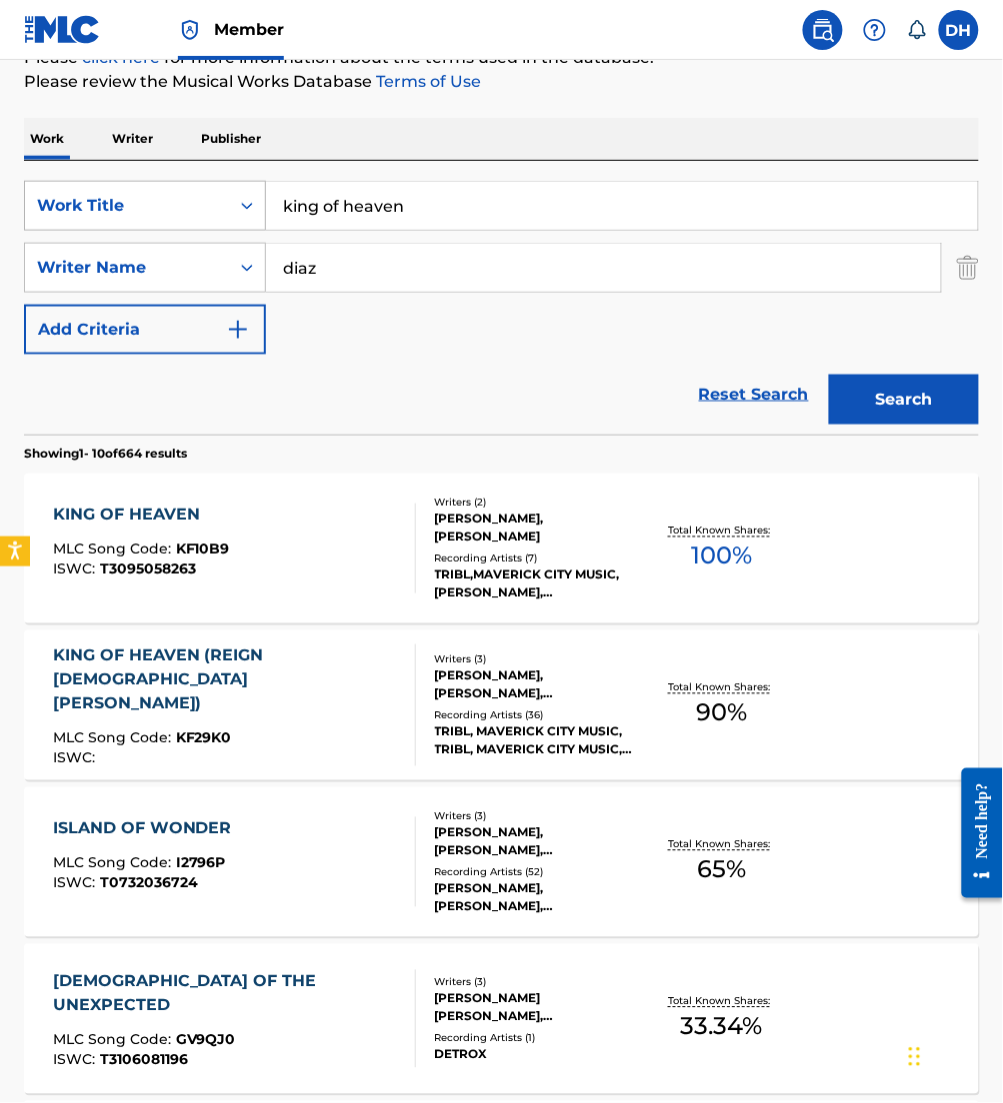
drag, startPoint x: 480, startPoint y: 213, endPoint x: 154, endPoint y: 206, distance: 325.9
click at [154, 206] on div "SearchWithCriteria4067c27a-5b6d-4f49-8cc9-12de54025f2e Work Title king of heaven" at bounding box center [501, 206] width 955 height 50
type input "kingdom is alive"
click at [541, 370] on div "Reset Search Search" at bounding box center [501, 395] width 955 height 80
drag, startPoint x: 469, startPoint y: 294, endPoint x: 246, endPoint y: 301, distance: 223.0
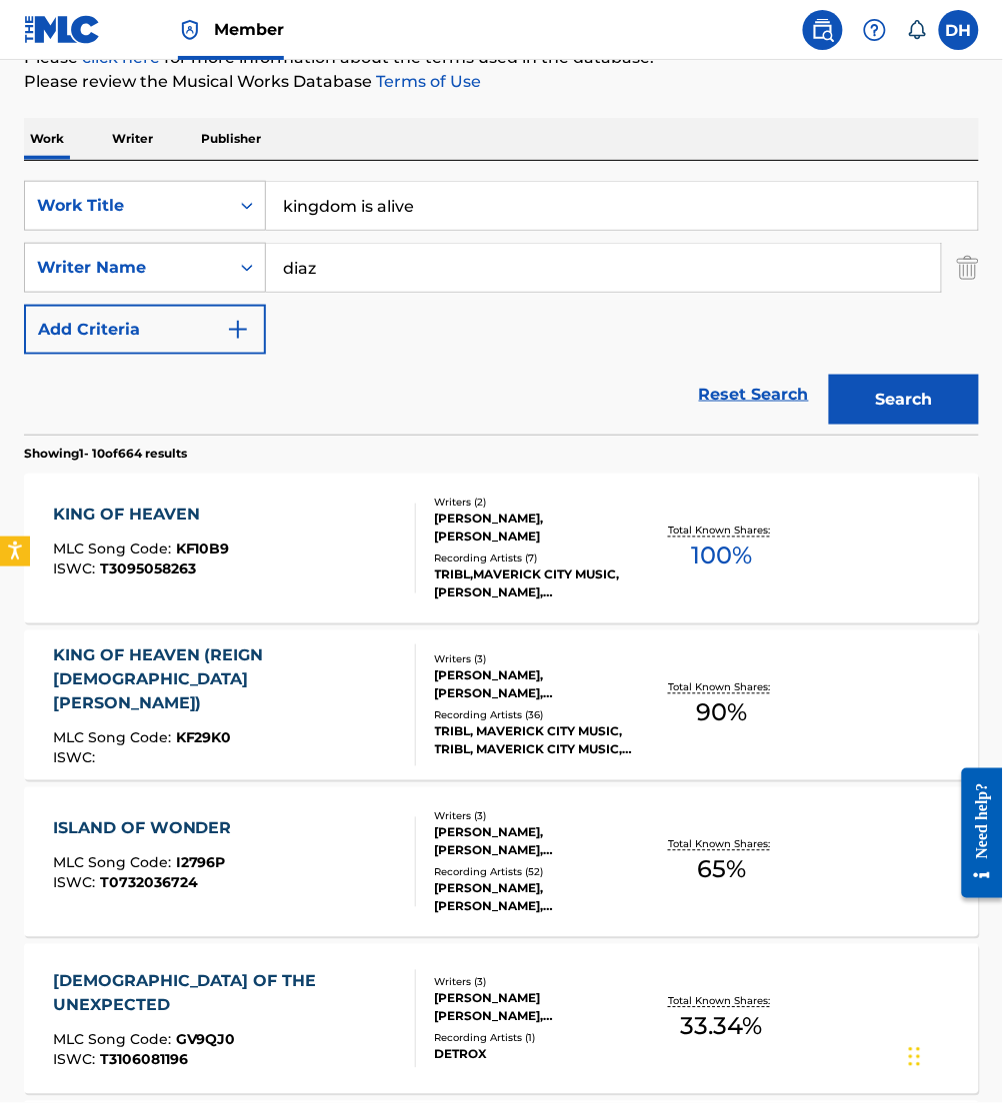
click at [246, 301] on div "SearchWithCriteria4067c27a-5b6d-4f49-8cc9-12de54025f2e Work Title kingdom is al…" at bounding box center [501, 268] width 955 height 174
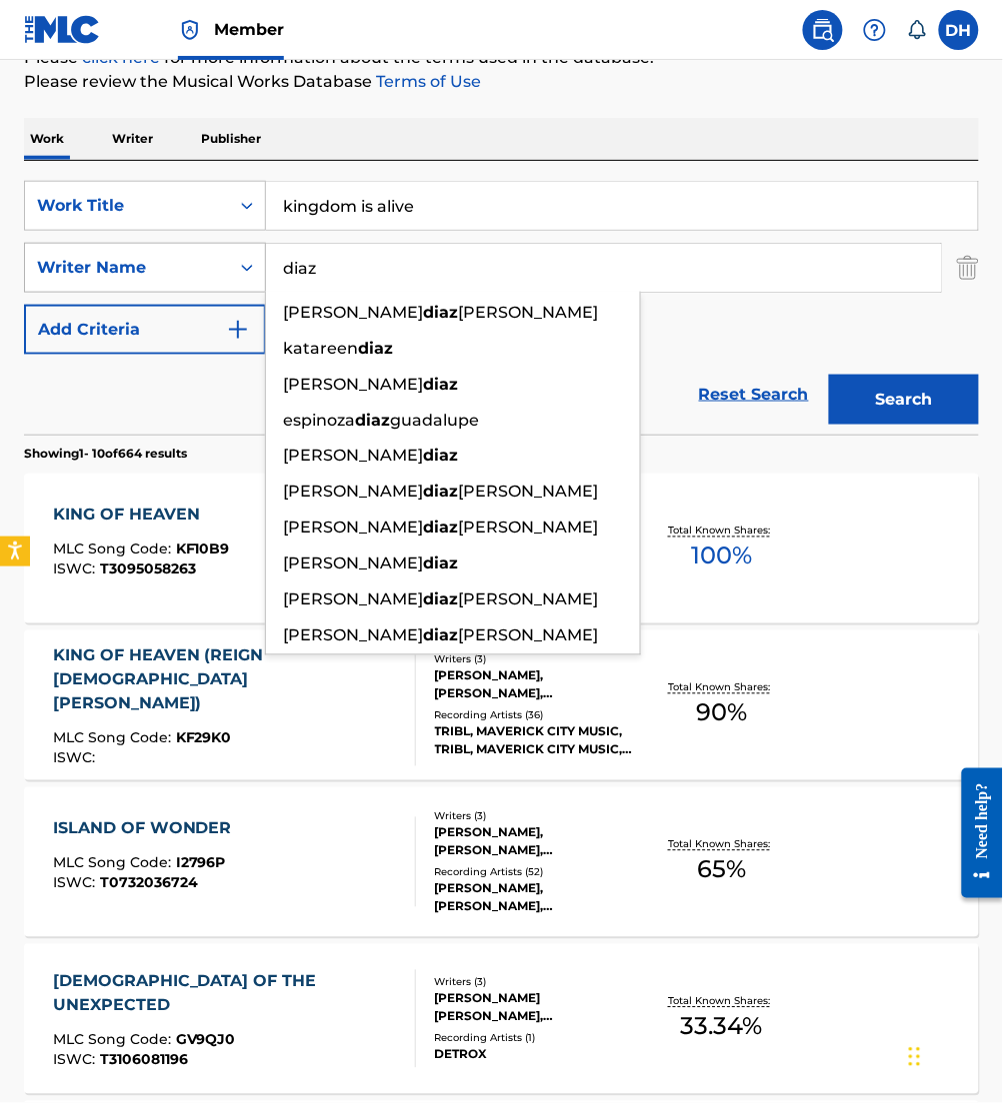
drag, startPoint x: 406, startPoint y: 263, endPoint x: 176, endPoint y: 261, distance: 229.9
click at [176, 261] on div "SearchWithCriteria0a6c6500-eb1f-4c8a-bb90-fdf180b7cfee Writer Name diaz julio c…" at bounding box center [501, 268] width 955 height 50
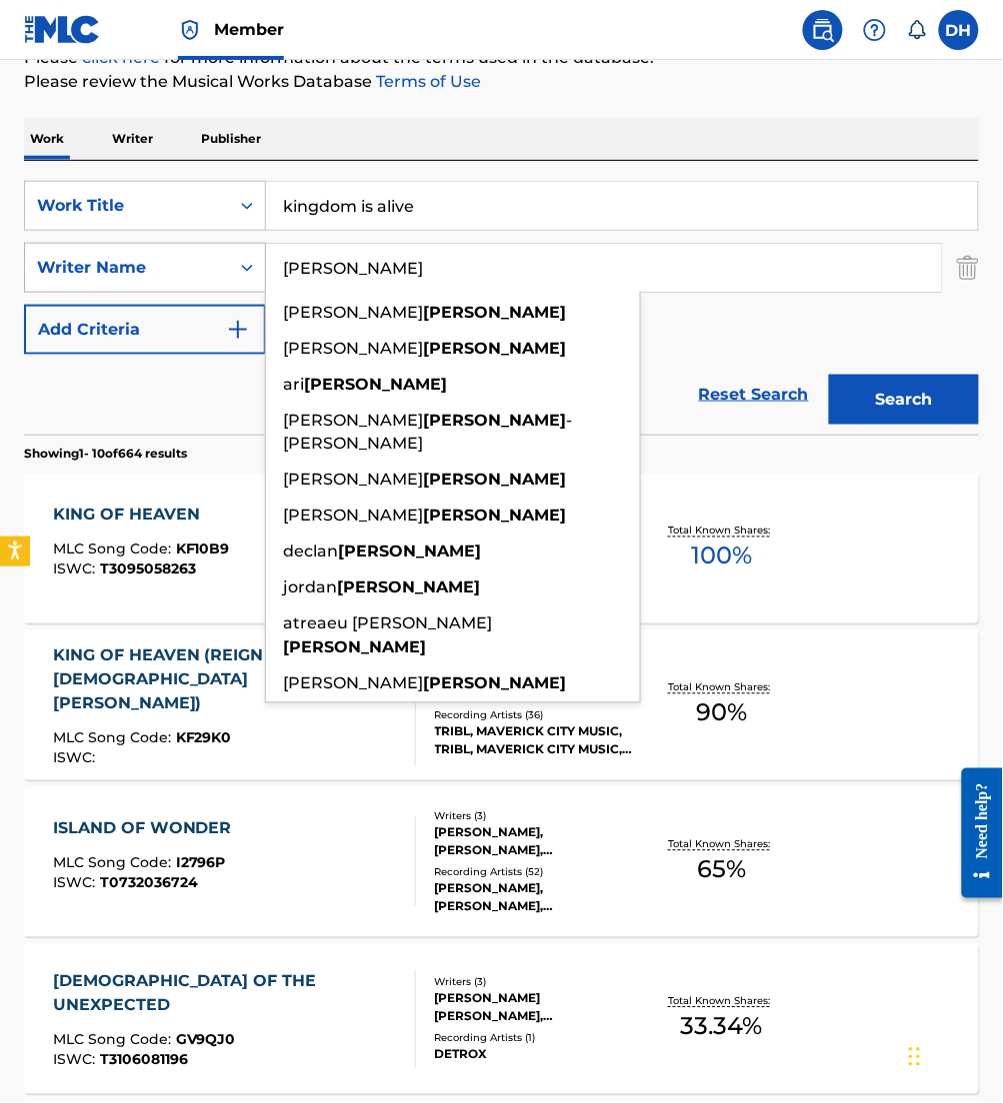
type input "[PERSON_NAME]"
click at [829, 375] on button "Search" at bounding box center [904, 400] width 150 height 50
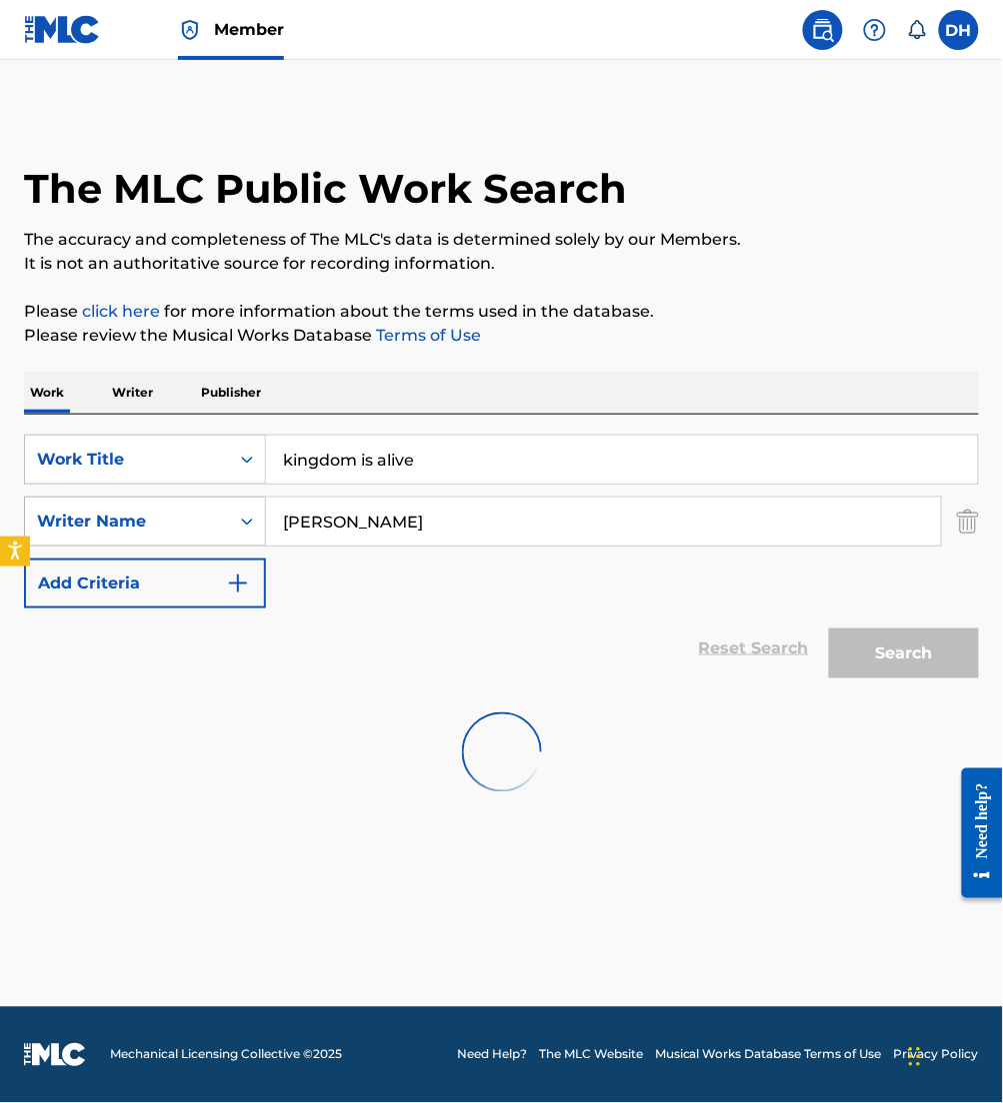
scroll to position [0, 0]
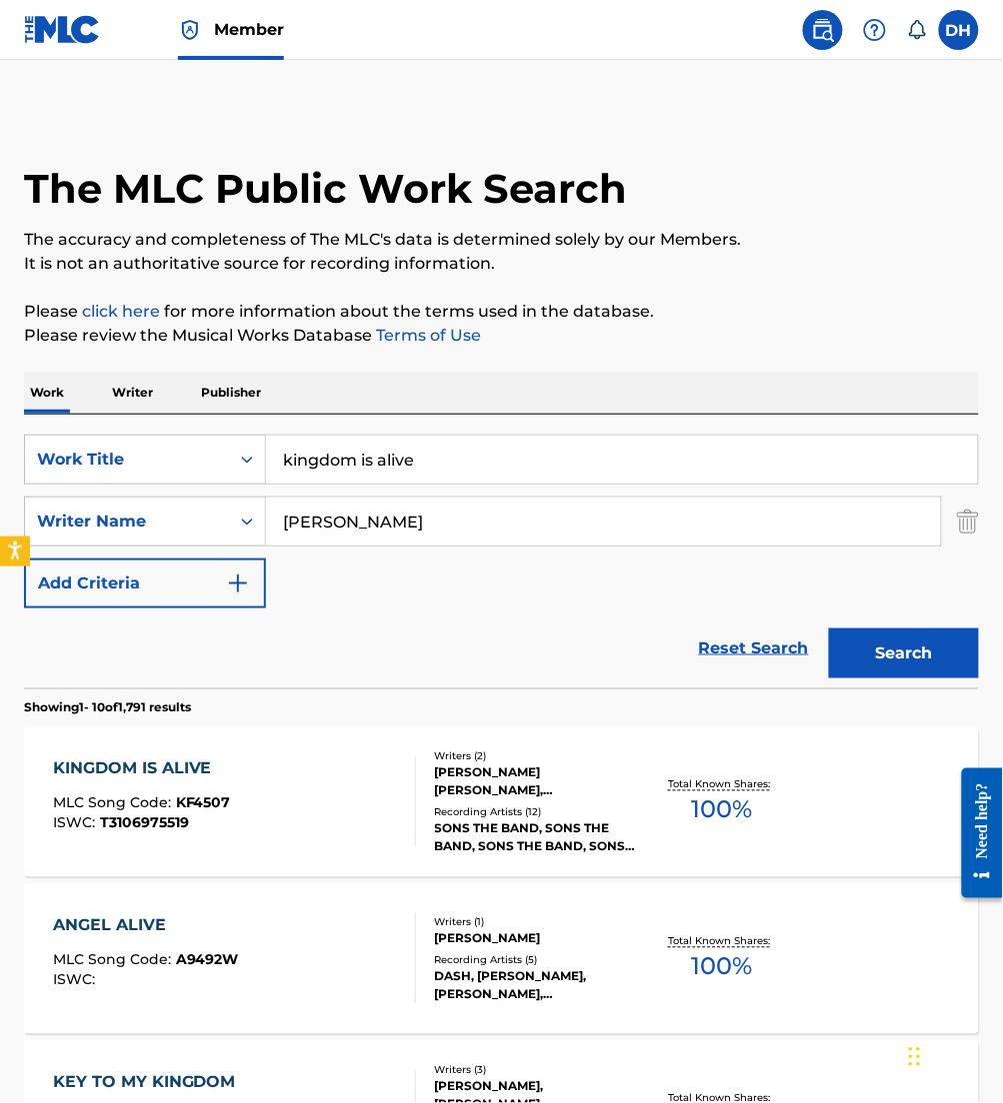
click at [461, 796] on div "STEPHEN JAMES DAVIS, JORDAN DAVIS COLLE" at bounding box center [539, 783] width 208 height 36
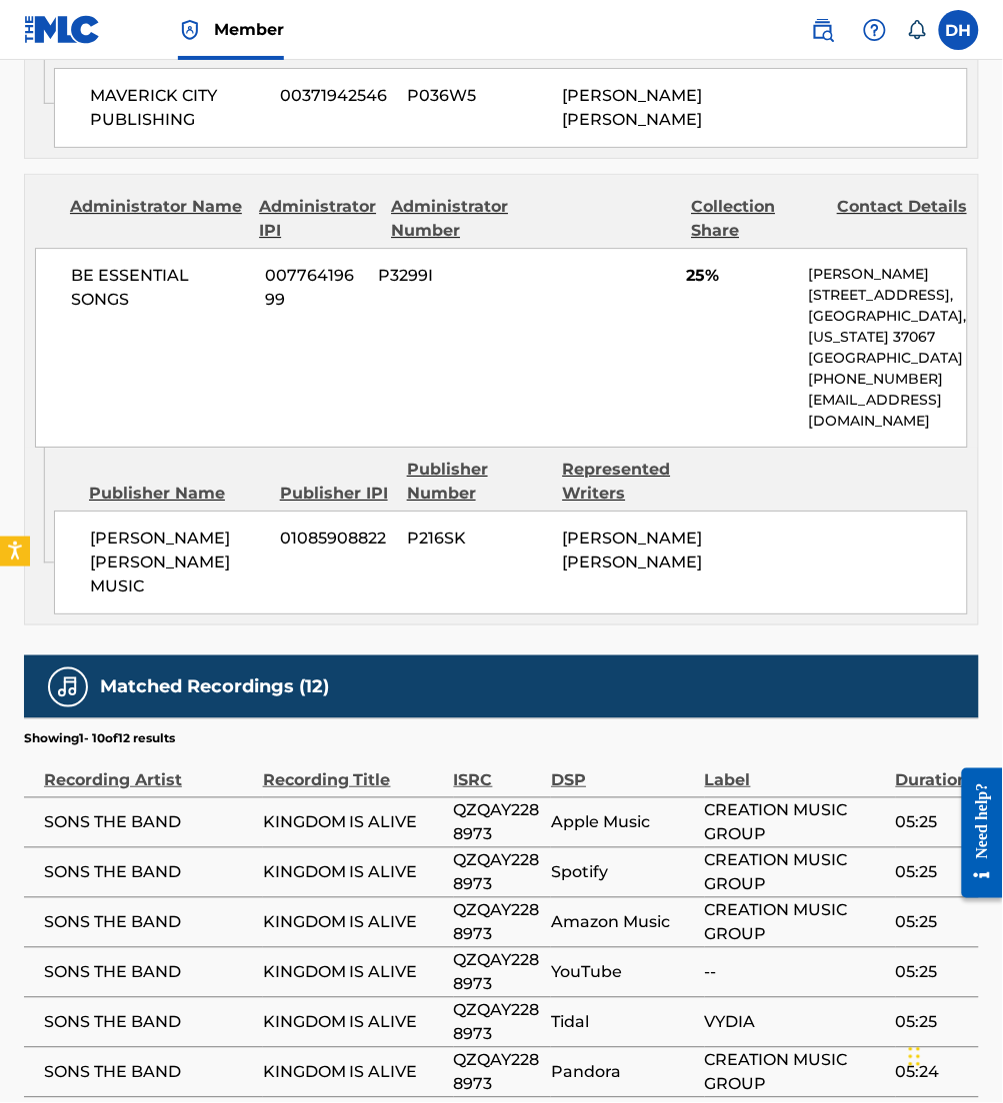
scroll to position [2700, 0]
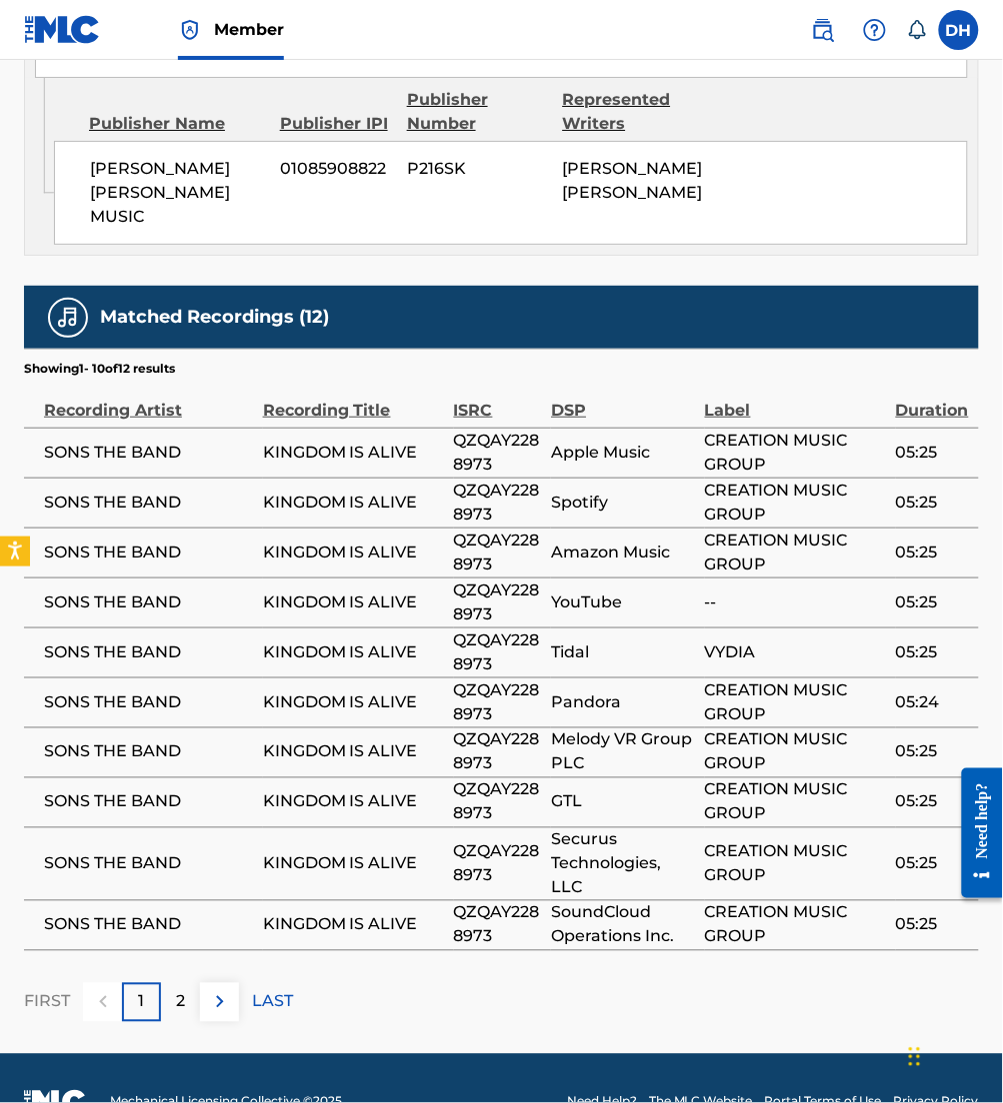
click at [225, 991] on img at bounding box center [220, 1003] width 24 height 24
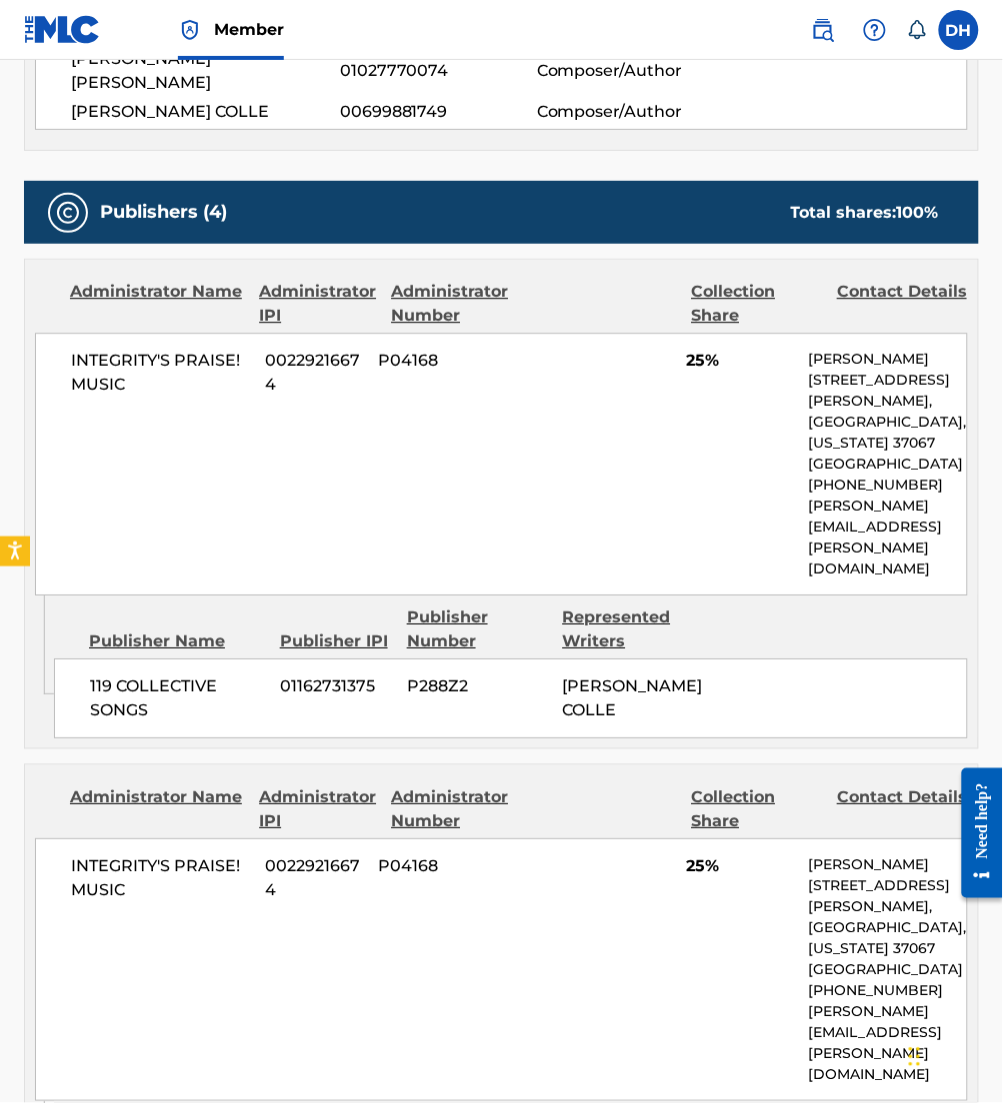
scroll to position [0, 0]
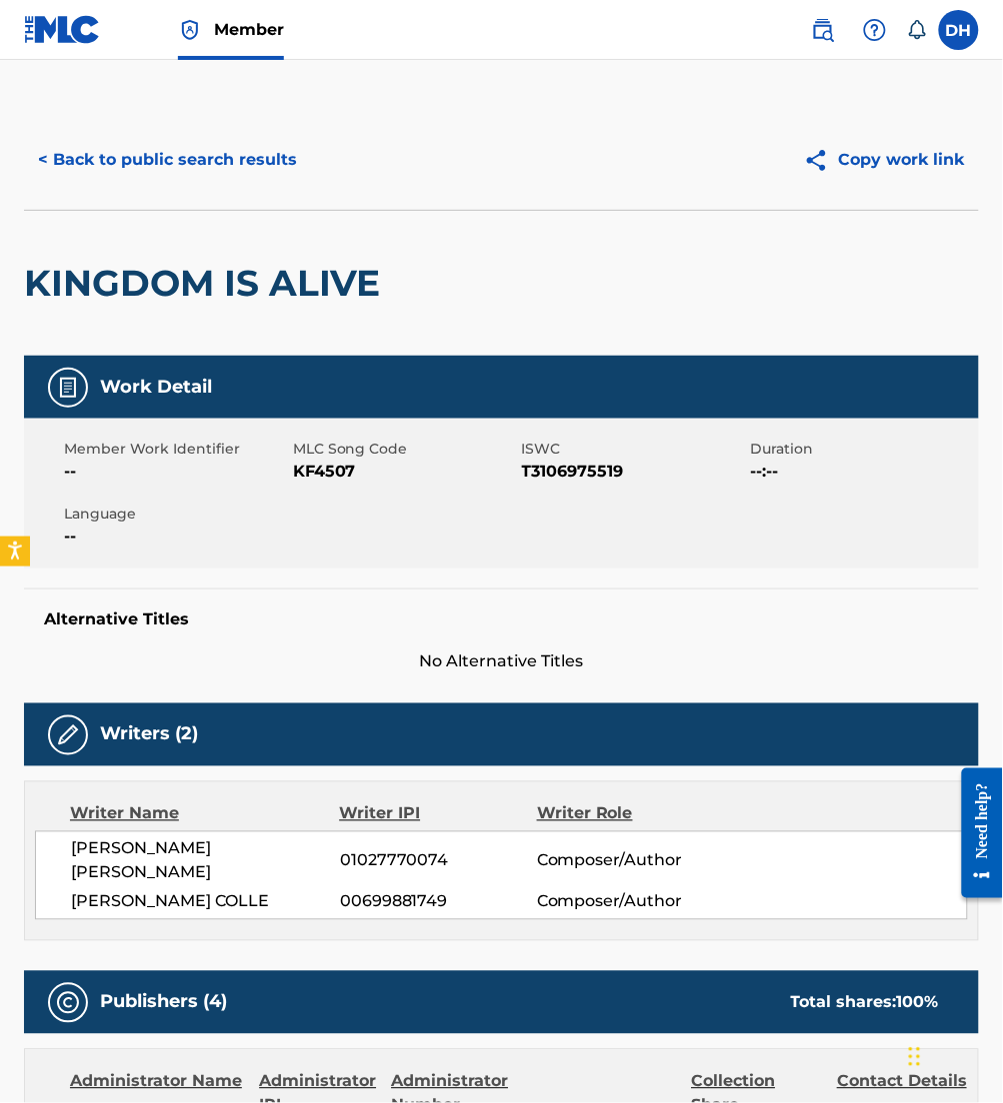
click at [230, 162] on button "< Back to public search results" at bounding box center [167, 160] width 287 height 50
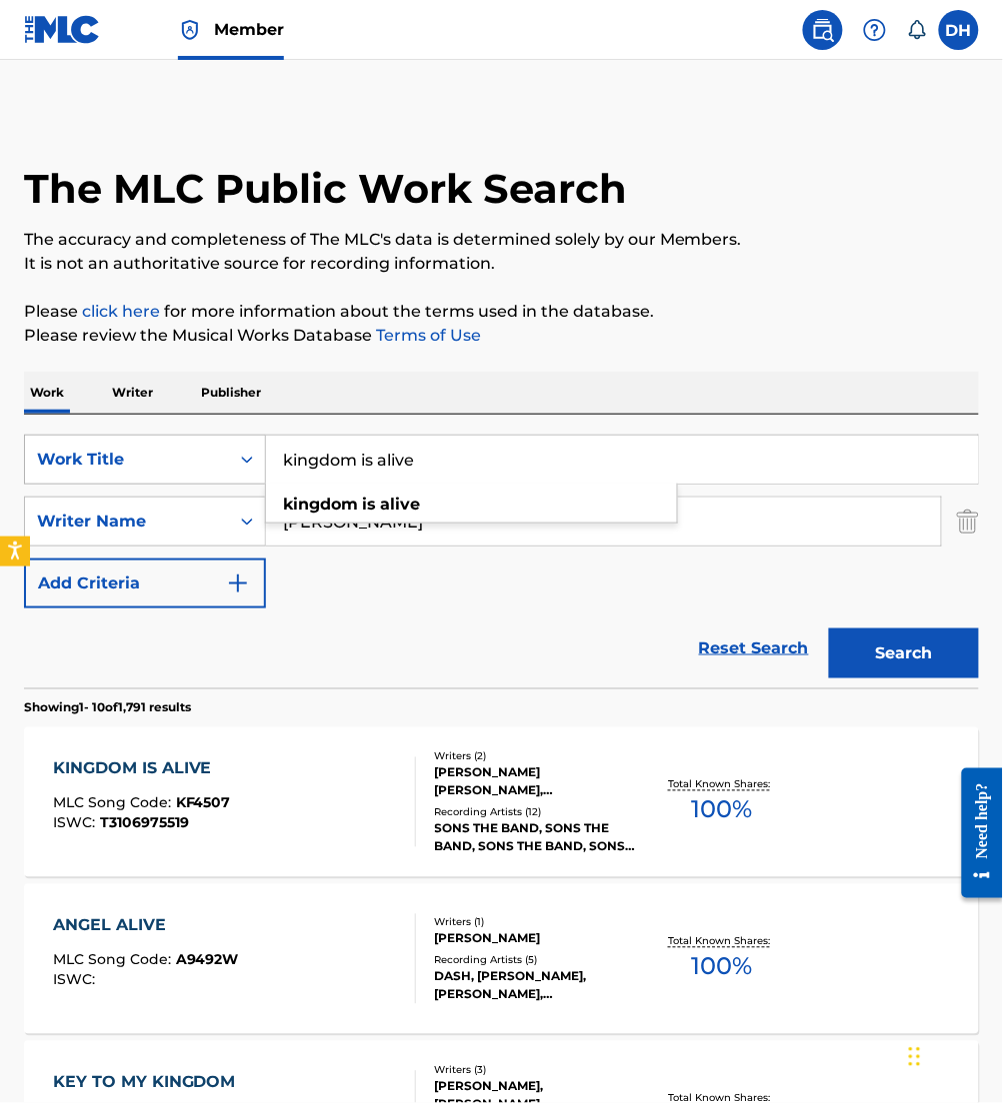
drag, startPoint x: 516, startPoint y: 469, endPoint x: 162, endPoint y: 464, distance: 353.9
click at [162, 464] on div "SearchWithCriteria4067c27a-5b6d-4f49-8cc9-12de54025f2e Work Title kingdom is al…" at bounding box center [501, 460] width 955 height 50
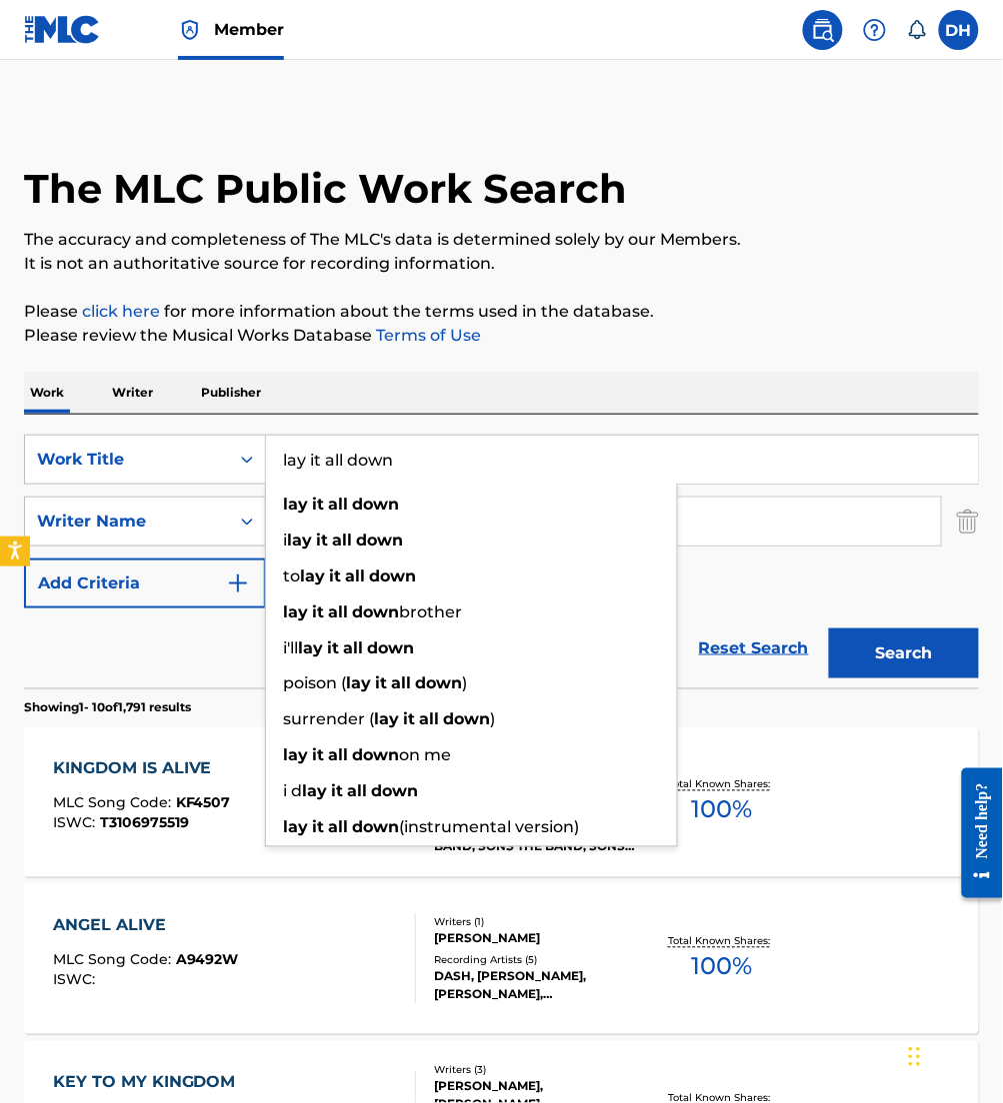
type input "lay it all down"
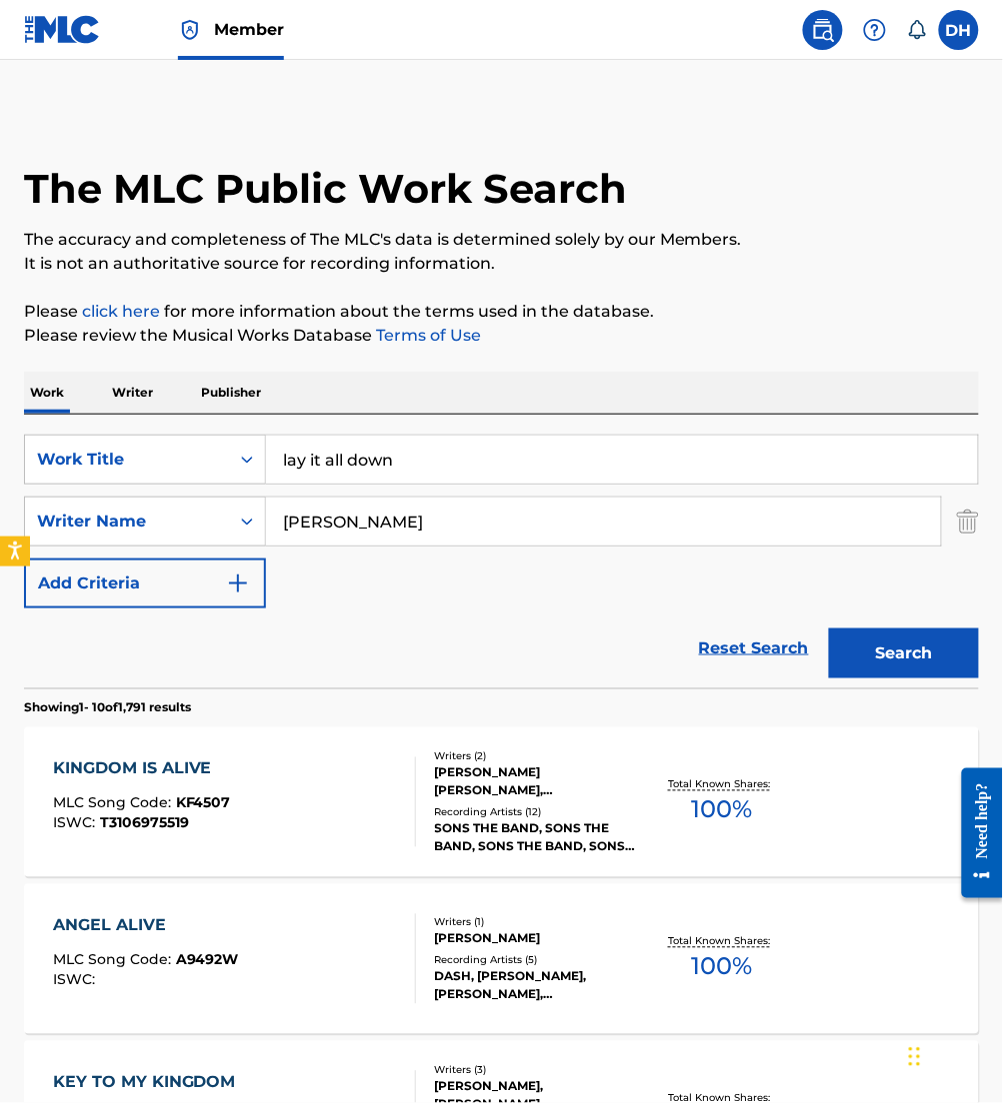
click at [341, 402] on div "Work Writer Publisher" at bounding box center [501, 393] width 955 height 42
click at [905, 661] on button "Search" at bounding box center [904, 654] width 150 height 50
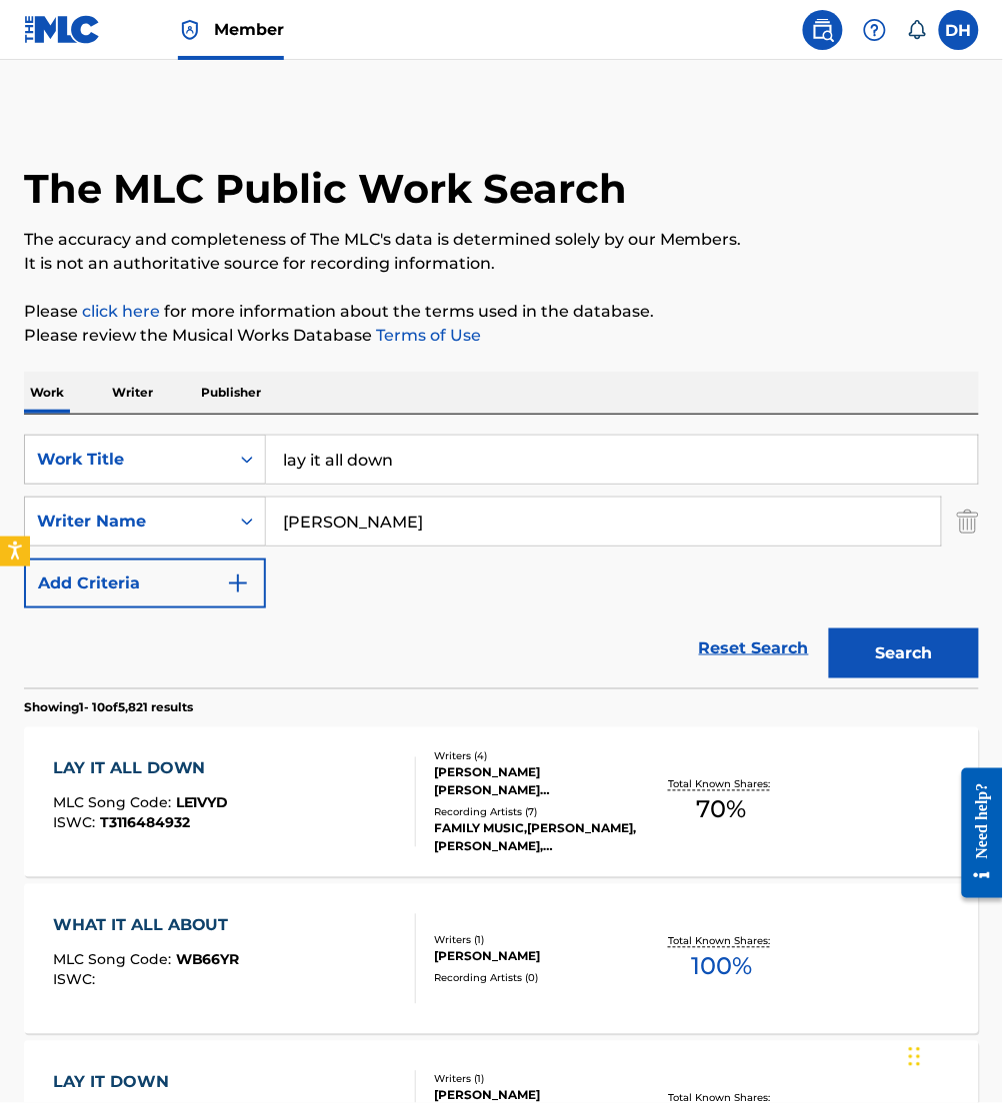
click at [441, 806] on div "Recording Artists ( 7 )" at bounding box center [539, 813] width 208 height 15
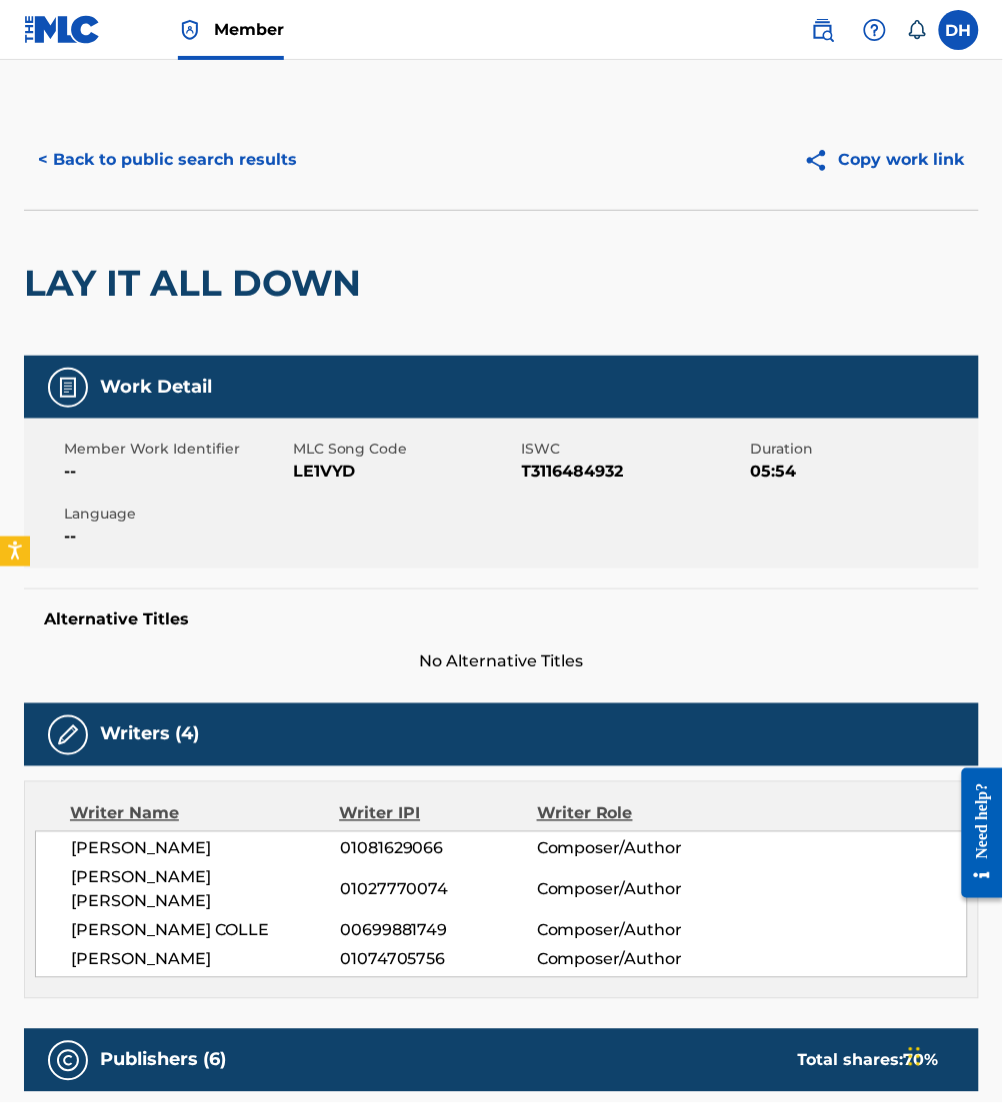
click at [293, 160] on button "< Back to public search results" at bounding box center [167, 160] width 287 height 50
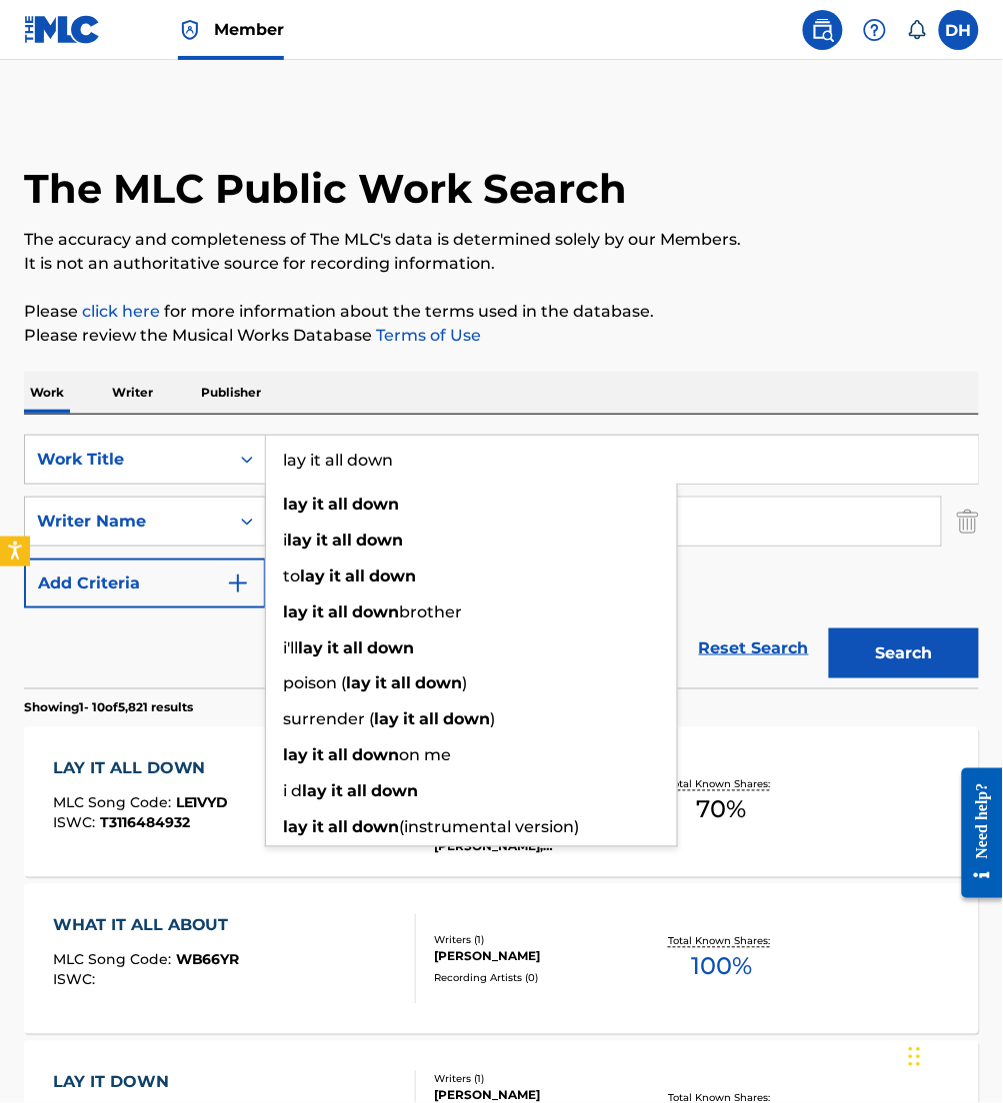
click at [341, 458] on input "lay it all down" at bounding box center [622, 460] width 712 height 48
drag, startPoint x: 348, startPoint y: 459, endPoint x: 322, endPoint y: 454, distance: 26.5
click at [322, 454] on input "lay it all down" at bounding box center [622, 460] width 712 height 48
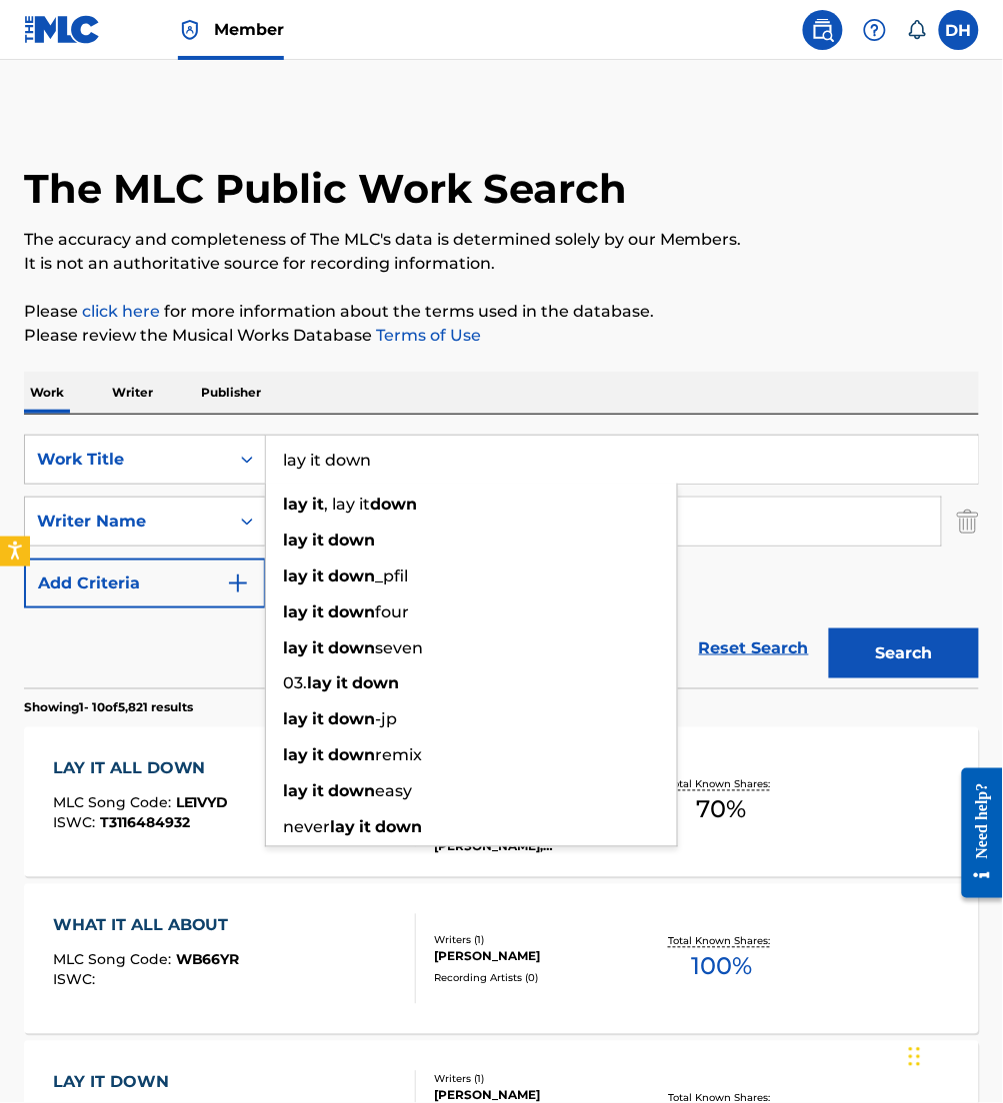
type input "lay it down"
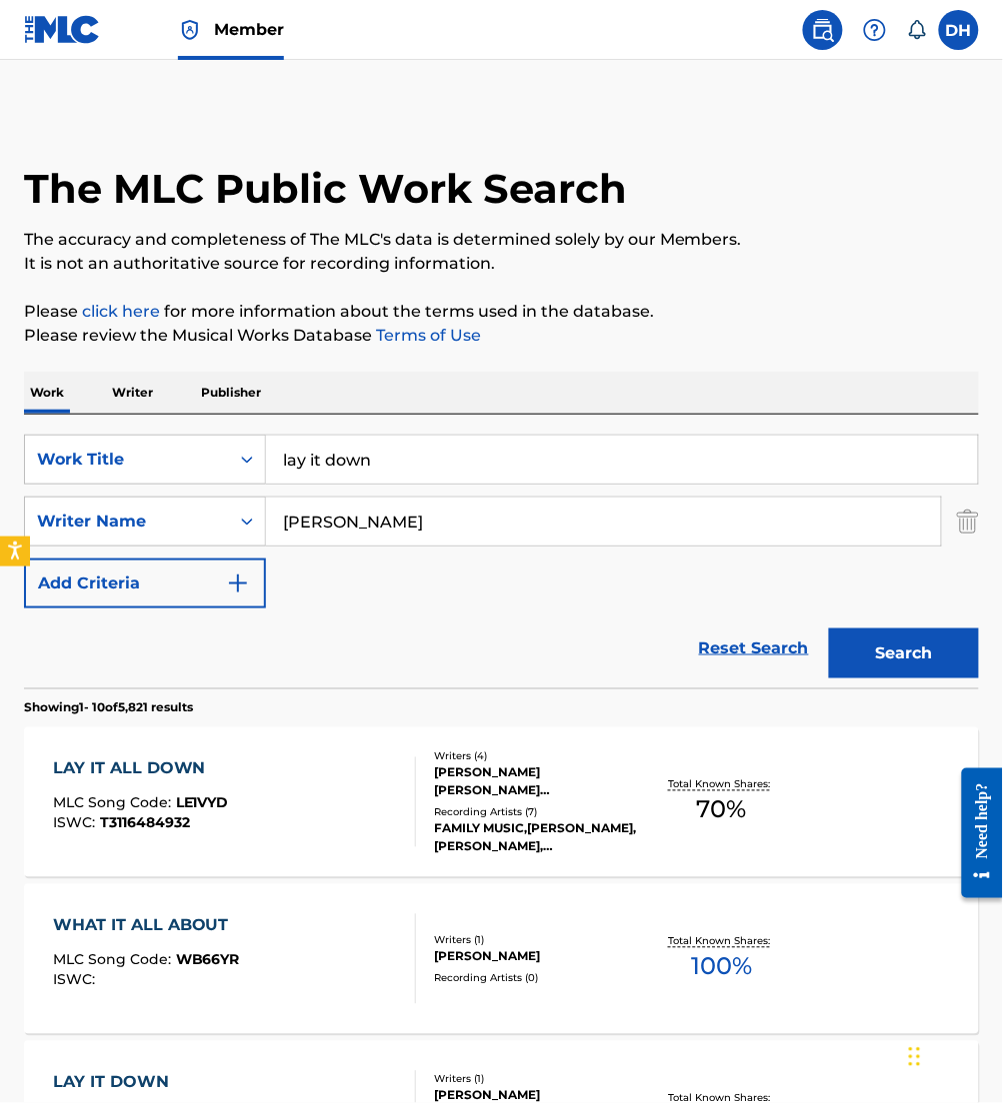
click at [746, 590] on div "SearchWithCriteria4067c27a-5b6d-4f49-8cc9-12de54025f2e Work Title lay it down S…" at bounding box center [501, 522] width 955 height 174
drag, startPoint x: 356, startPoint y: 550, endPoint x: 262, endPoint y: 523, distance: 97.8
click at [262, 523] on div "SearchWithCriteria4067c27a-5b6d-4f49-8cc9-12de54025f2e Work Title lay it down S…" at bounding box center [501, 522] width 955 height 174
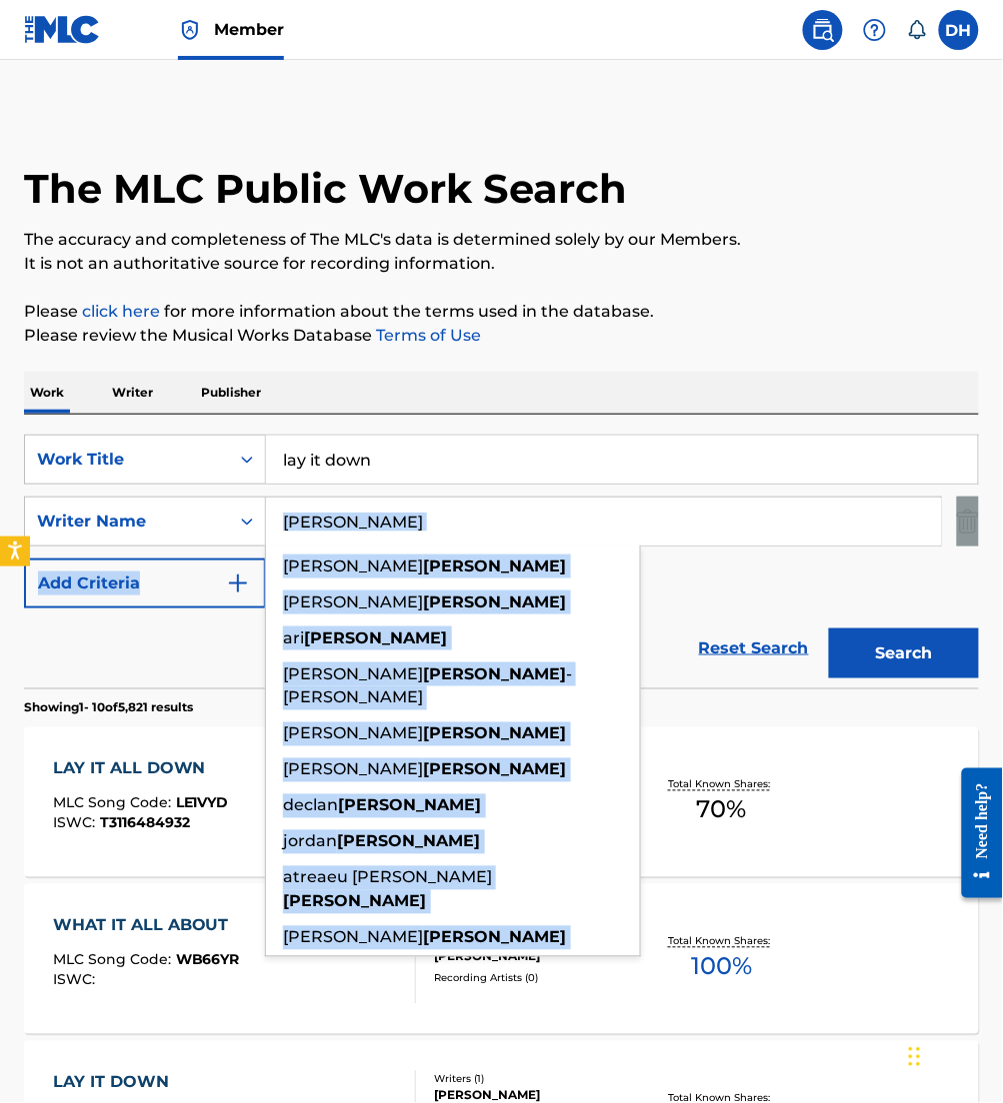
drag, startPoint x: 262, startPoint y: 523, endPoint x: 337, endPoint y: 535, distance: 75.9
click at [337, 535] on input "[PERSON_NAME]" at bounding box center [603, 522] width 675 height 48
click at [392, 520] on input "[PERSON_NAME]" at bounding box center [603, 522] width 675 height 48
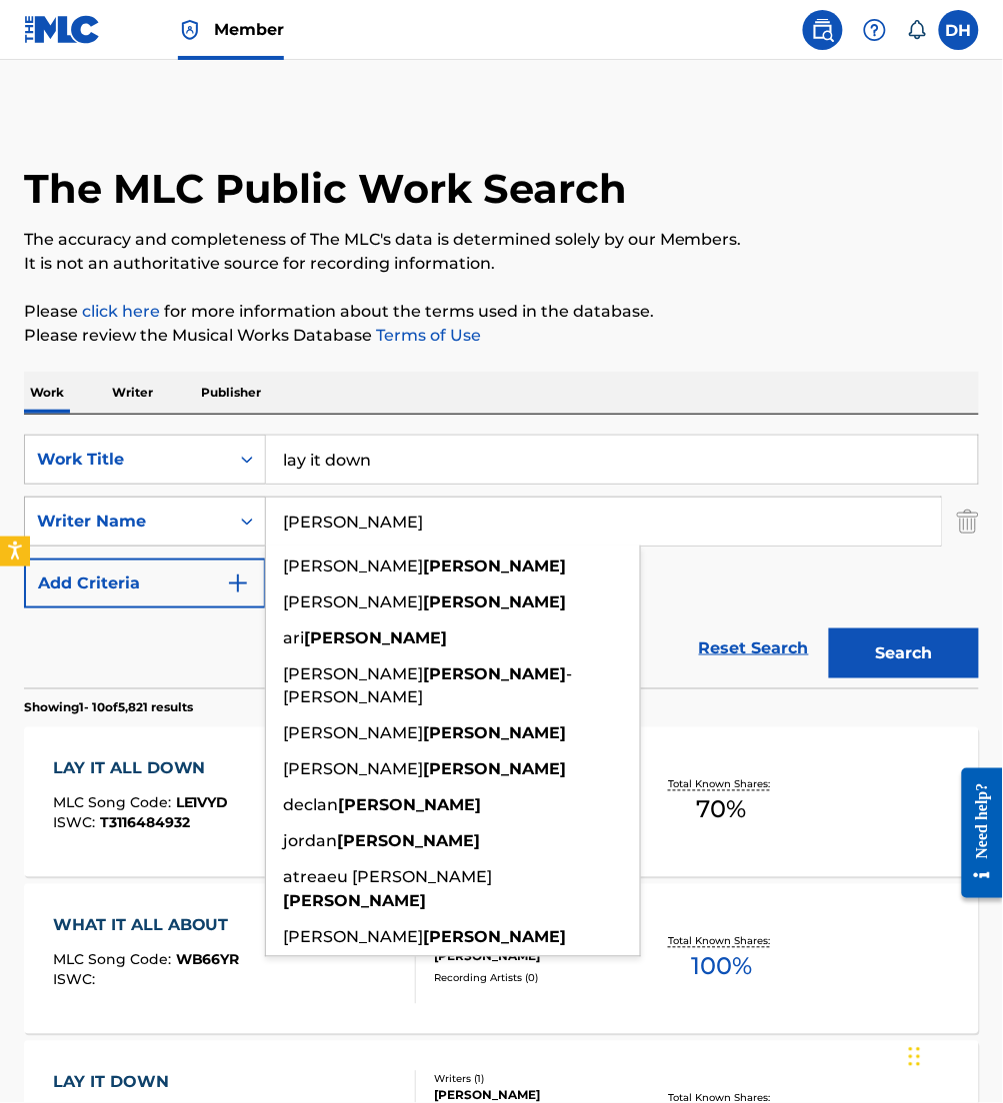
drag, startPoint x: 418, startPoint y: 520, endPoint x: 119, endPoint y: 516, distance: 298.9
click at [119, 516] on div "SearchWithCriteria0a6c6500-eb1f-4c8a-bb90-fdf180b7cfee Writer Name davis brian …" at bounding box center [501, 522] width 955 height 50
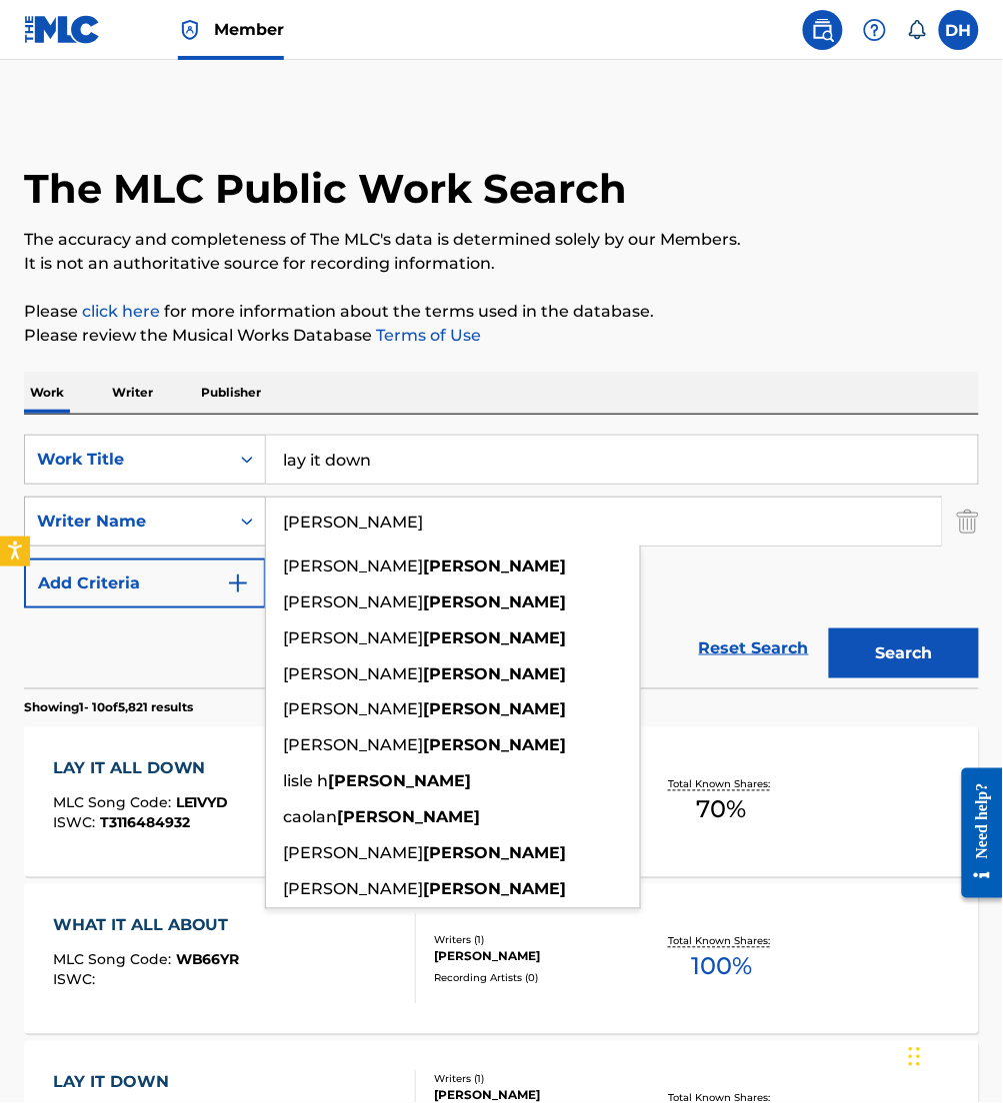
type input "[PERSON_NAME]"
click at [829, 629] on button "Search" at bounding box center [904, 654] width 150 height 50
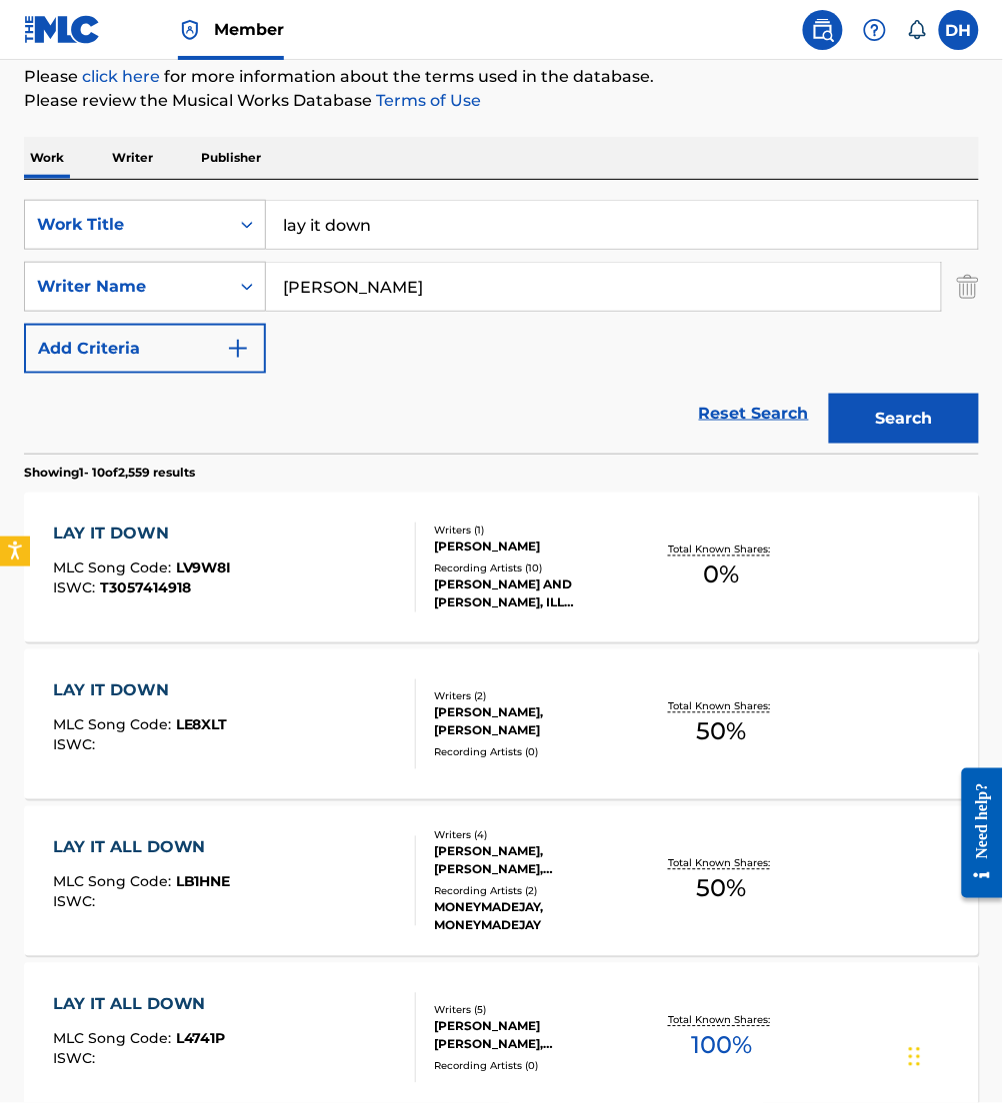
scroll to position [234, 0]
click at [256, 710] on div "LAY IT DOWN MLC Song Code : LE8XLT ISWC :" at bounding box center [234, 726] width 363 height 90
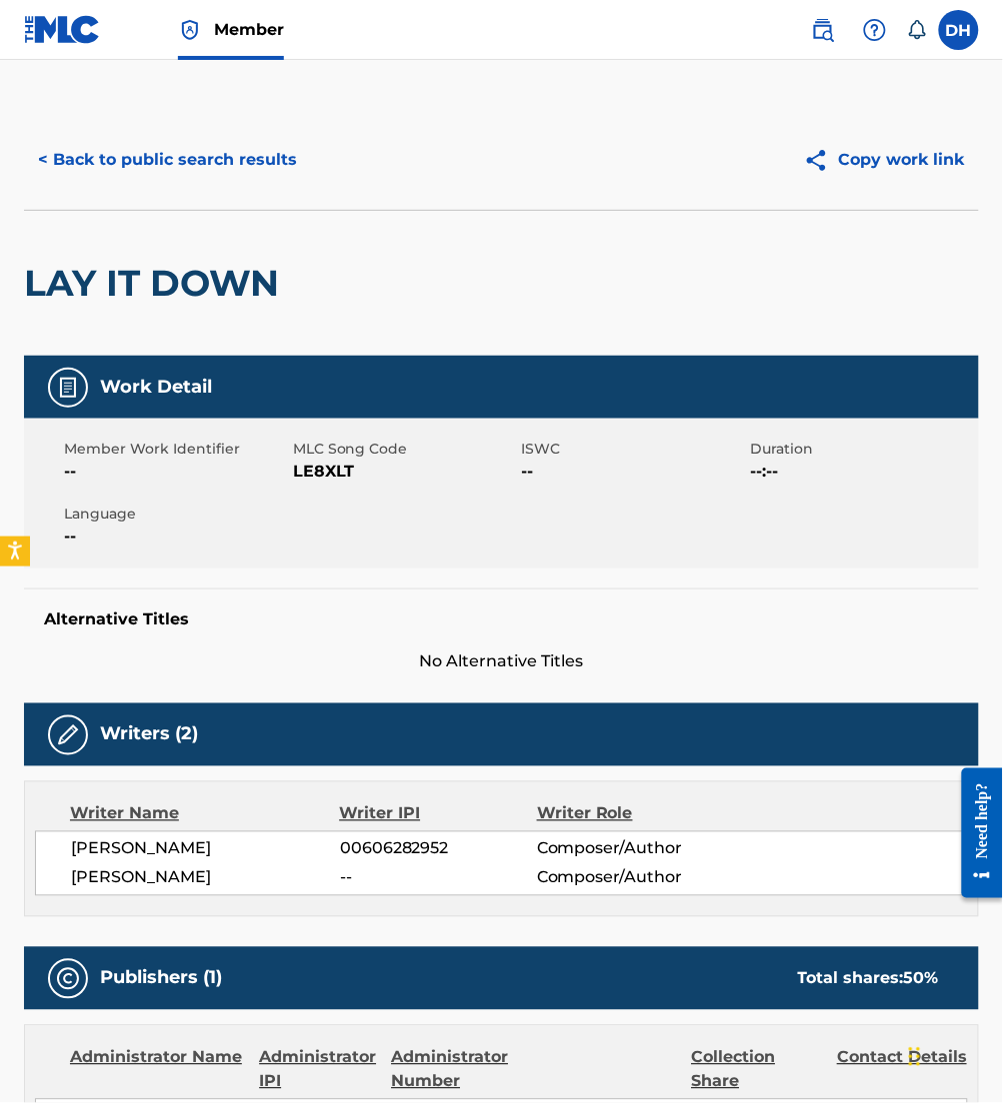
click at [185, 189] on div "< Back to public search results Copy work link" at bounding box center [501, 160] width 955 height 100
click at [170, 173] on button "< Back to public search results" at bounding box center [167, 160] width 287 height 50
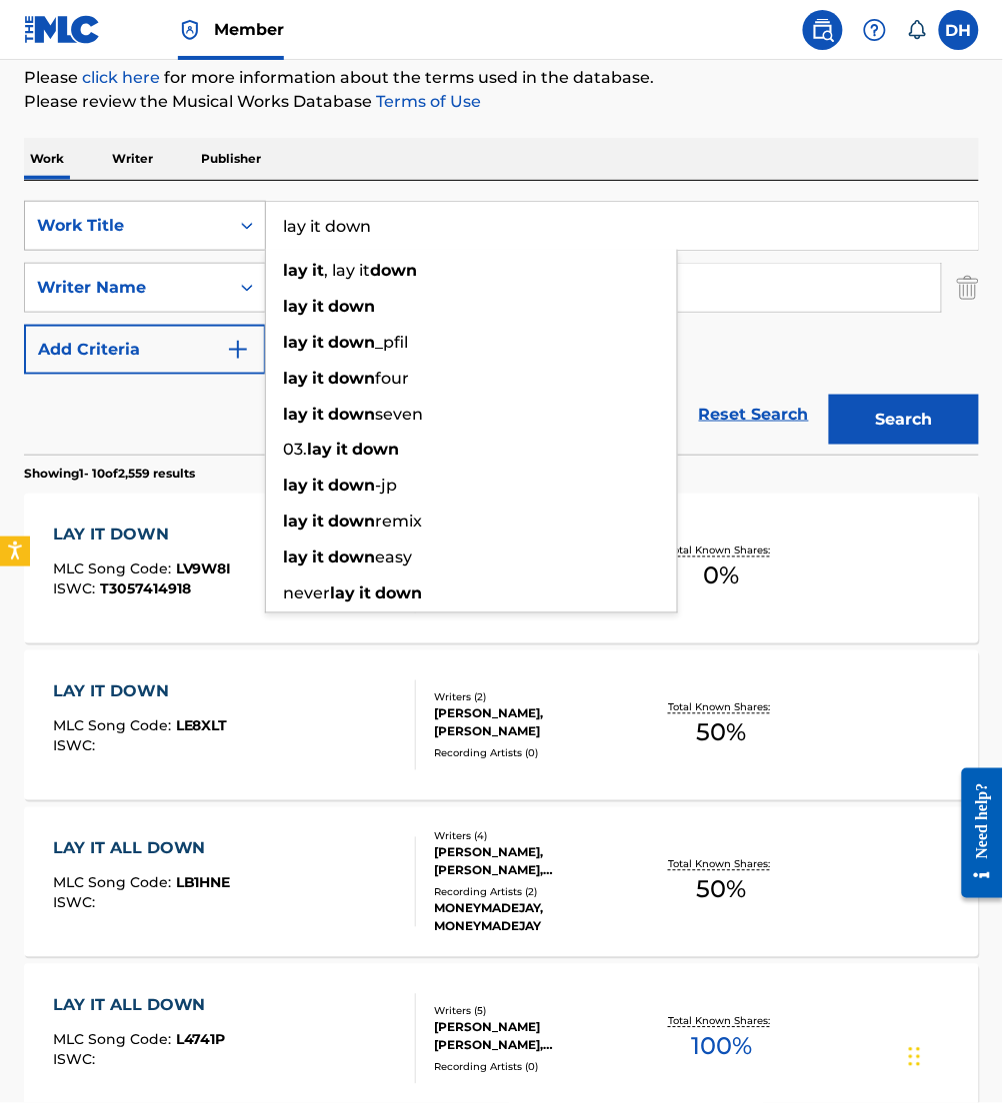
drag, startPoint x: 425, startPoint y: 240, endPoint x: 218, endPoint y: 225, distance: 207.4
click at [218, 225] on div "SearchWithCriteria4067c27a-5b6d-4f49-8cc9-12de54025f2e Work Title lay it down l…" at bounding box center [501, 226] width 955 height 50
click at [691, 222] on input "level up" at bounding box center [622, 226] width 712 height 48
type input "level up"
click at [727, 185] on div "SearchWithCriteria4067c27a-5b6d-4f49-8cc9-12de54025f2e Work Title level up leve…" at bounding box center [501, 318] width 955 height 274
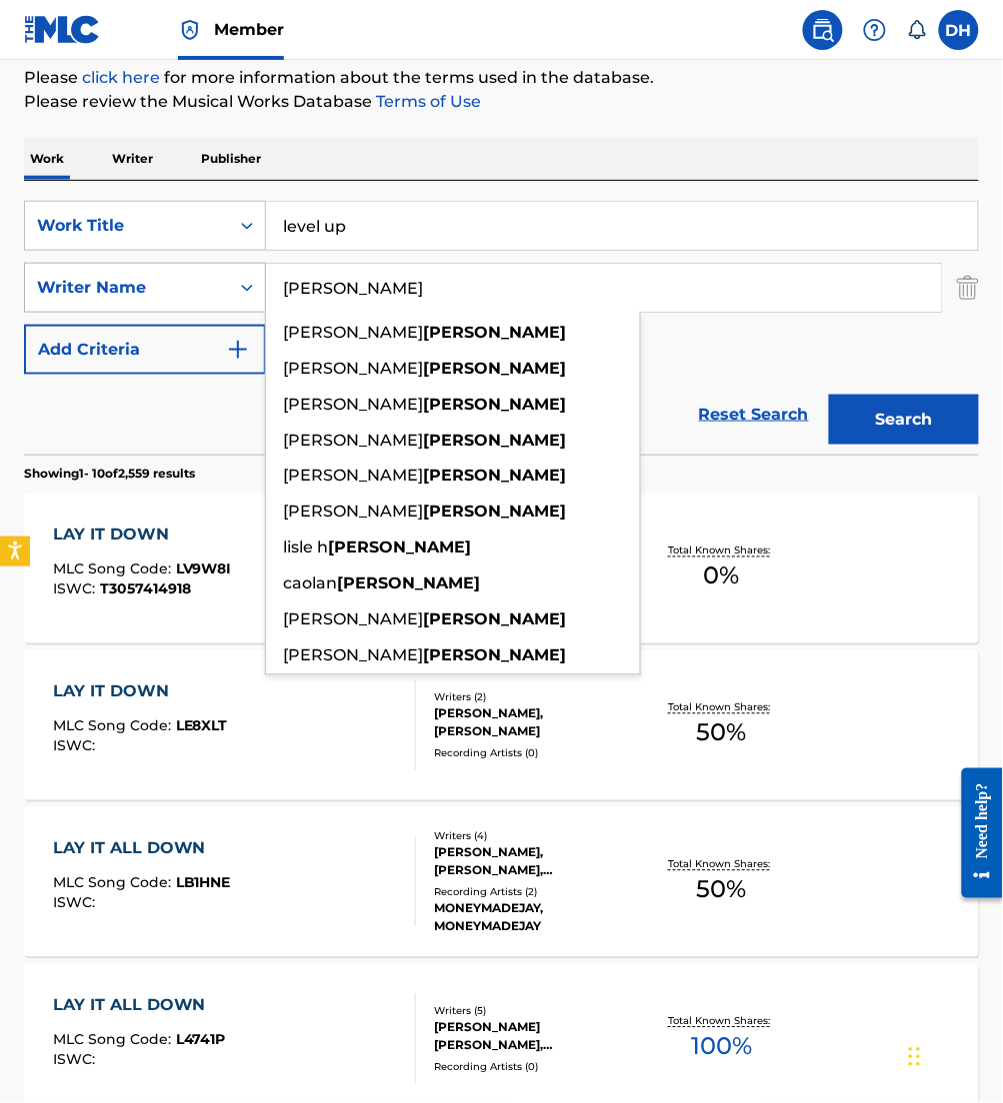
drag, startPoint x: 378, startPoint y: 302, endPoint x: 195, endPoint y: 297, distance: 183.0
click at [195, 297] on div "SearchWithCriteria0a6c6500-eb1f-4c8a-bb90-fdf180b7cfee Writer Name moore lily r…" at bounding box center [501, 288] width 955 height 50
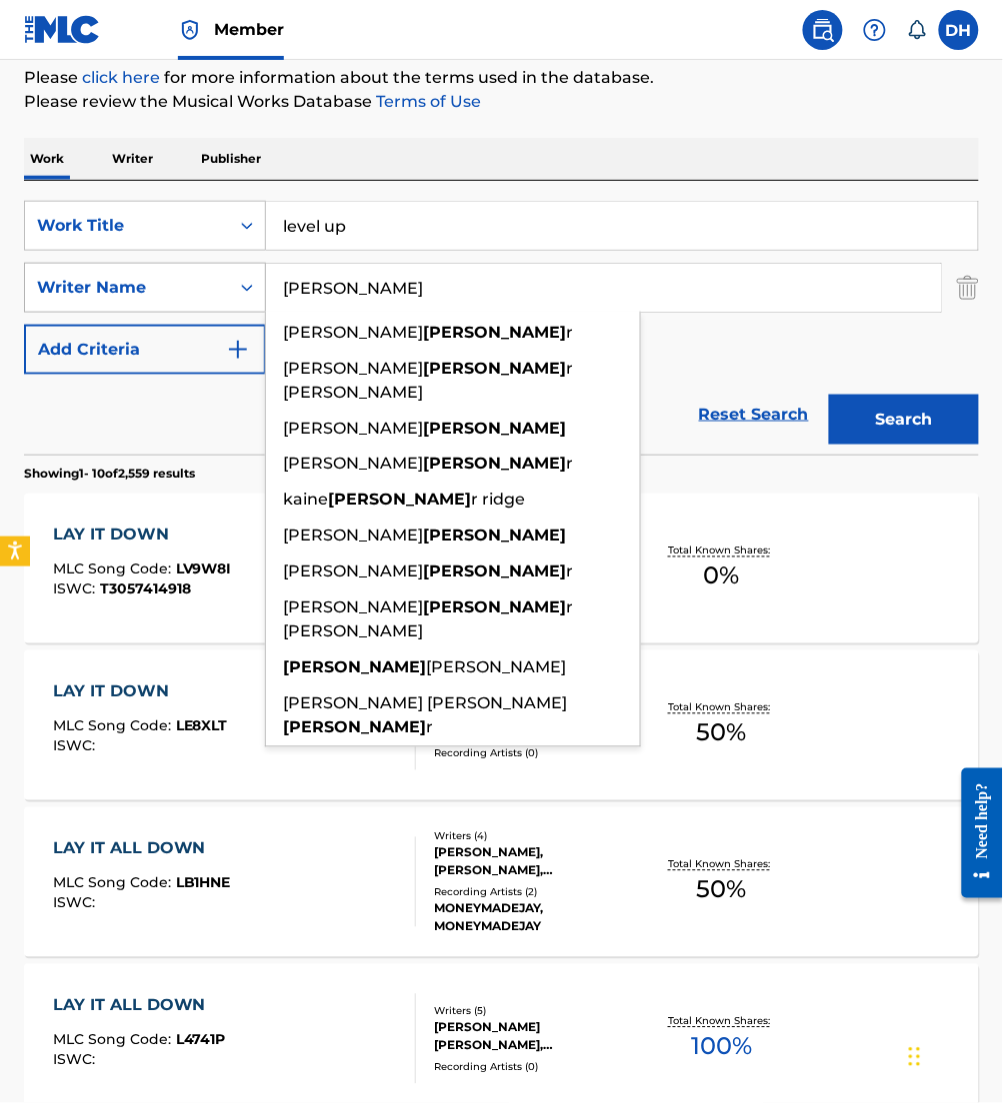
click at [829, 395] on button "Search" at bounding box center [904, 420] width 150 height 50
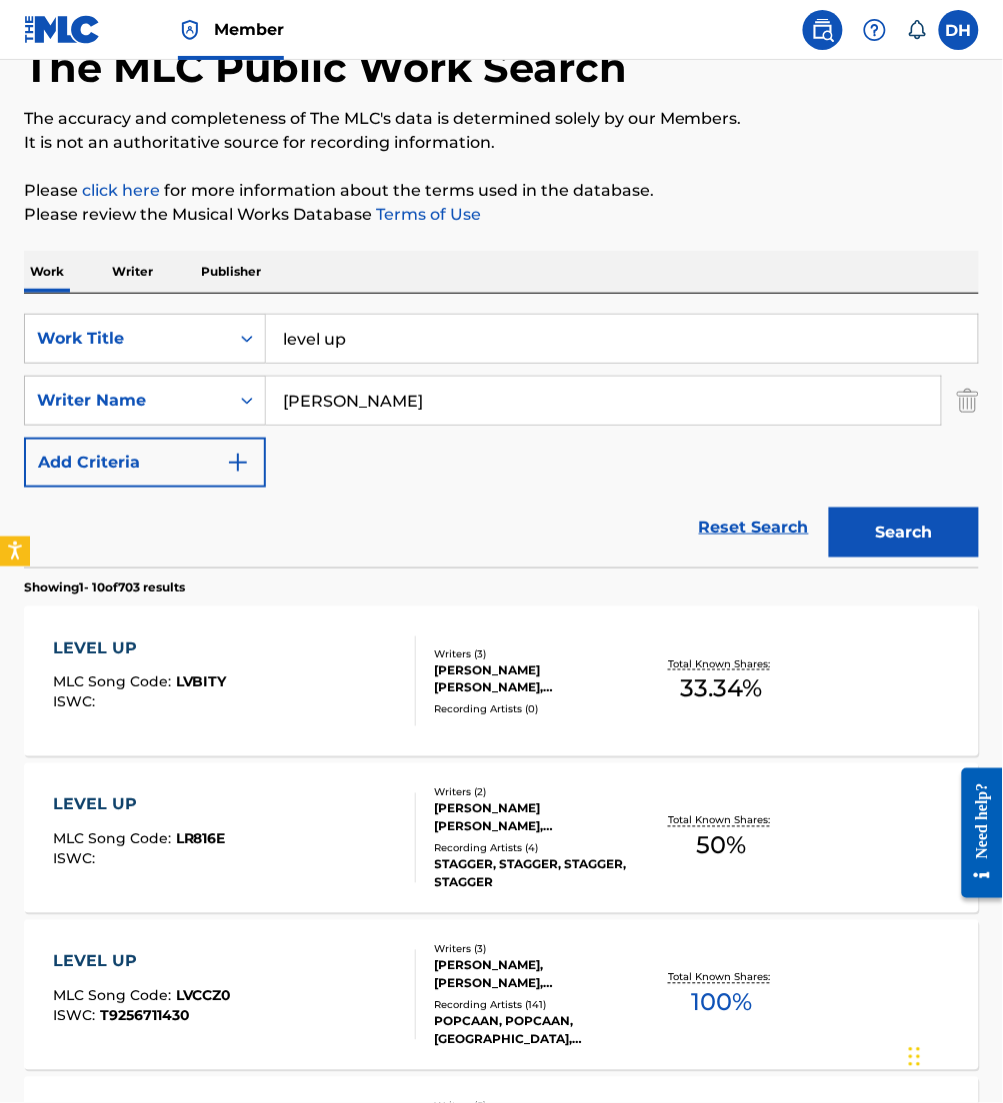
scroll to position [113, 0]
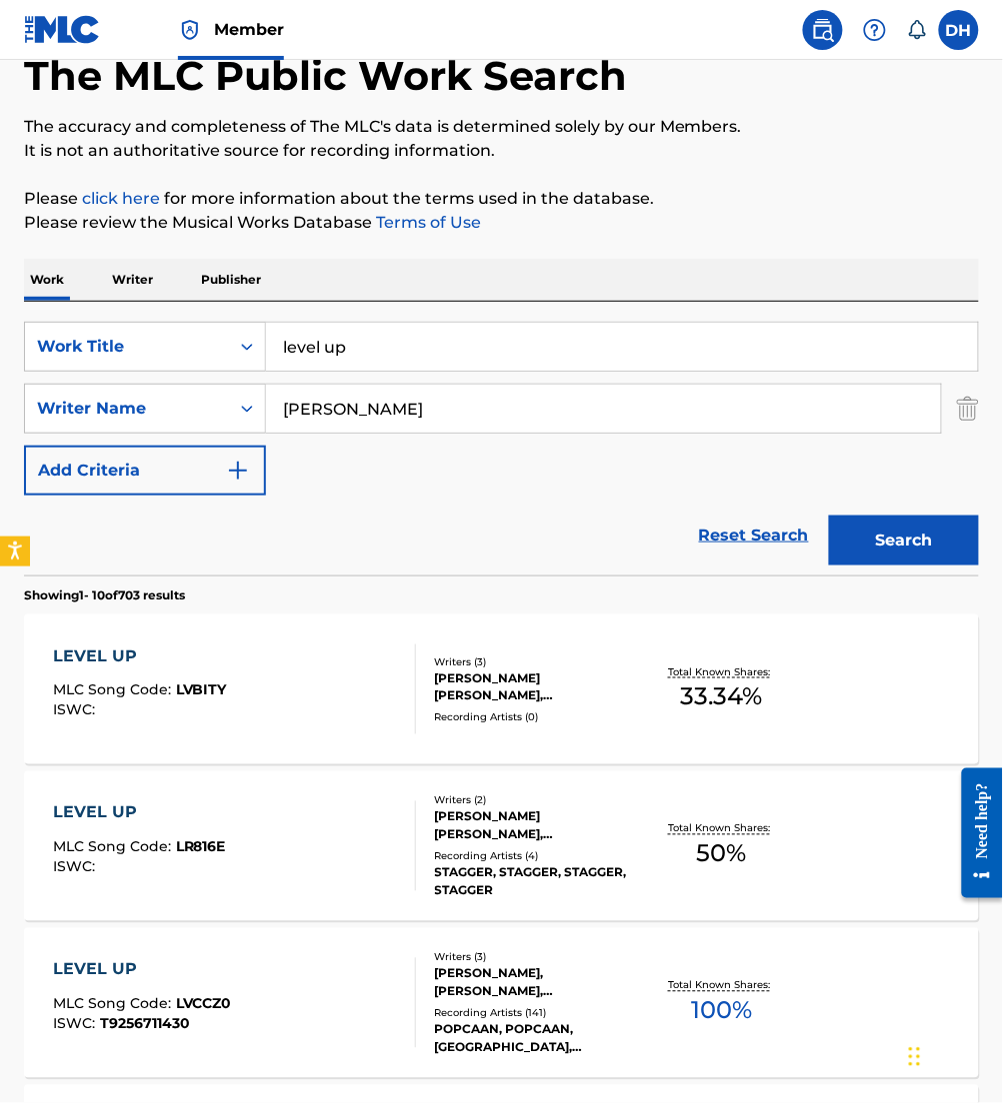
drag, startPoint x: 413, startPoint y: 424, endPoint x: 10, endPoint y: 425, distance: 402.8
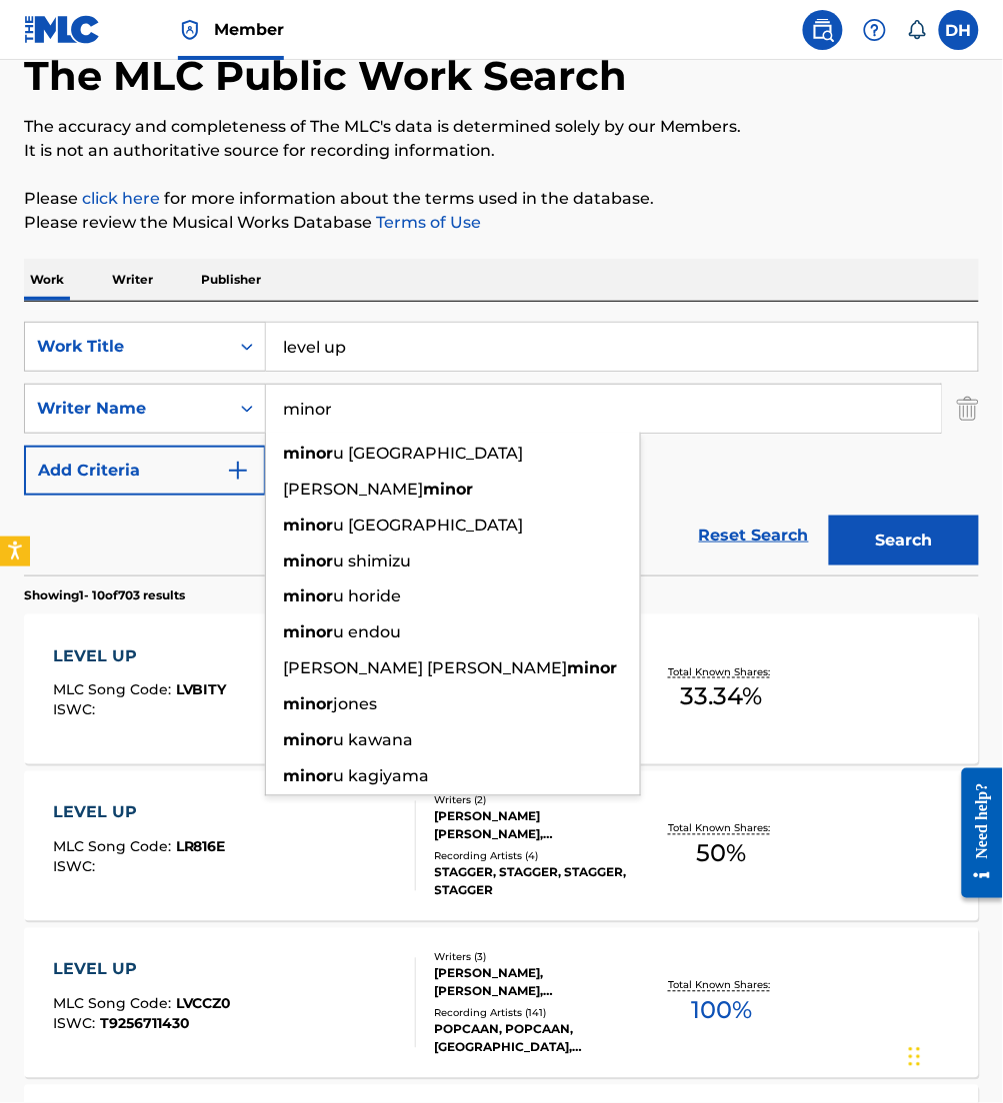
click at [829, 516] on button "Search" at bounding box center [904, 541] width 150 height 50
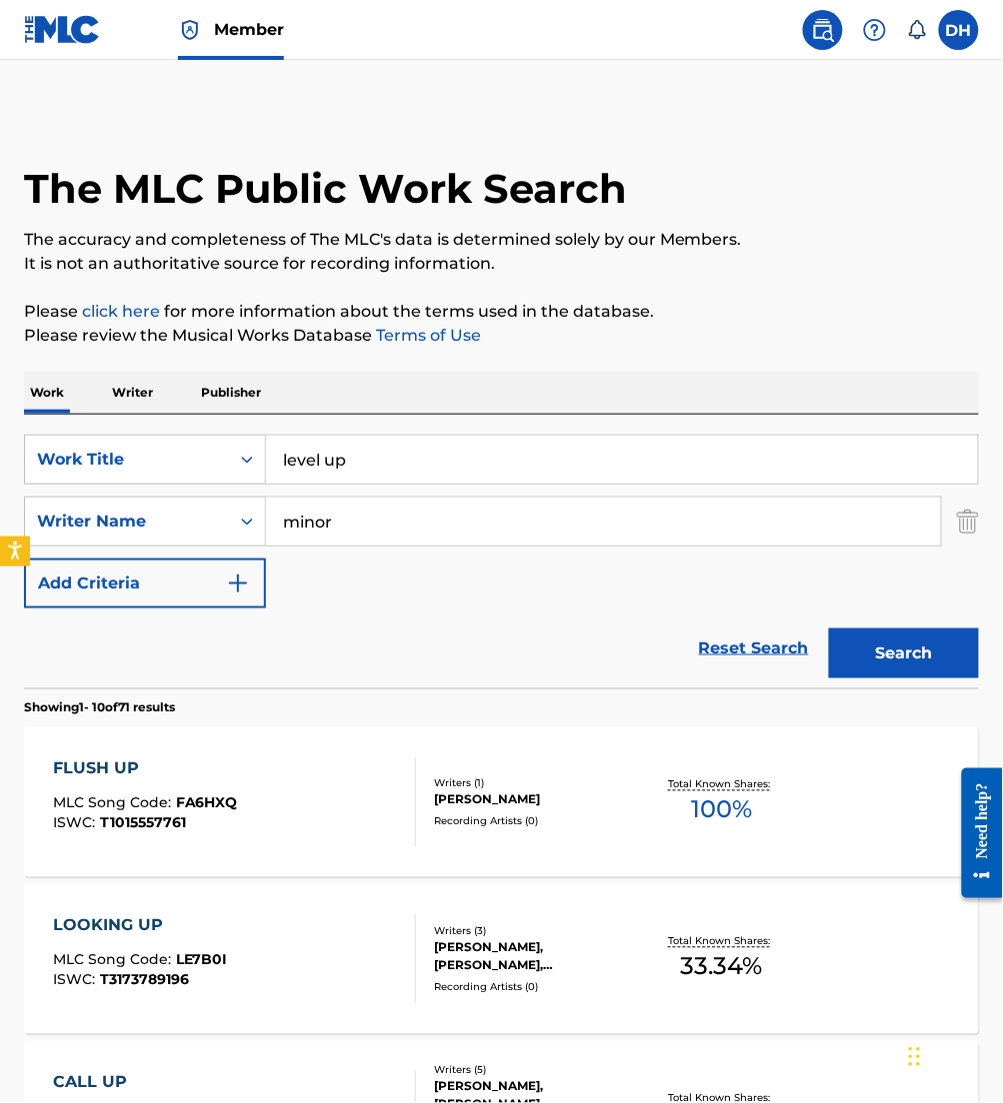
drag, startPoint x: 364, startPoint y: 518, endPoint x: 98, endPoint y: 493, distance: 267.0
click at [98, 493] on div "SearchWithCriteria4067c27a-5b6d-4f49-8cc9-12de54025f2e Work Title level up Sear…" at bounding box center [501, 522] width 955 height 174
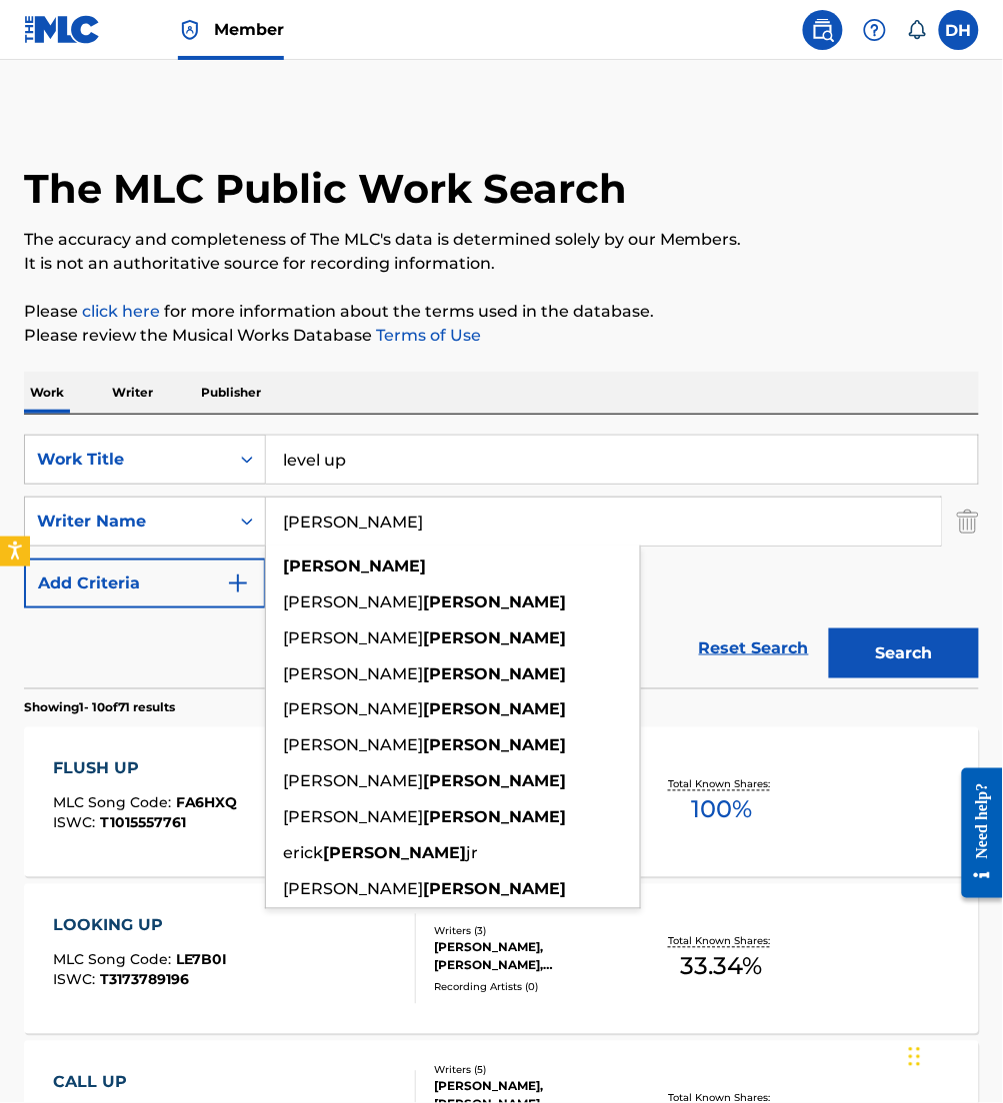
click at [829, 629] on button "Search" at bounding box center [904, 654] width 150 height 50
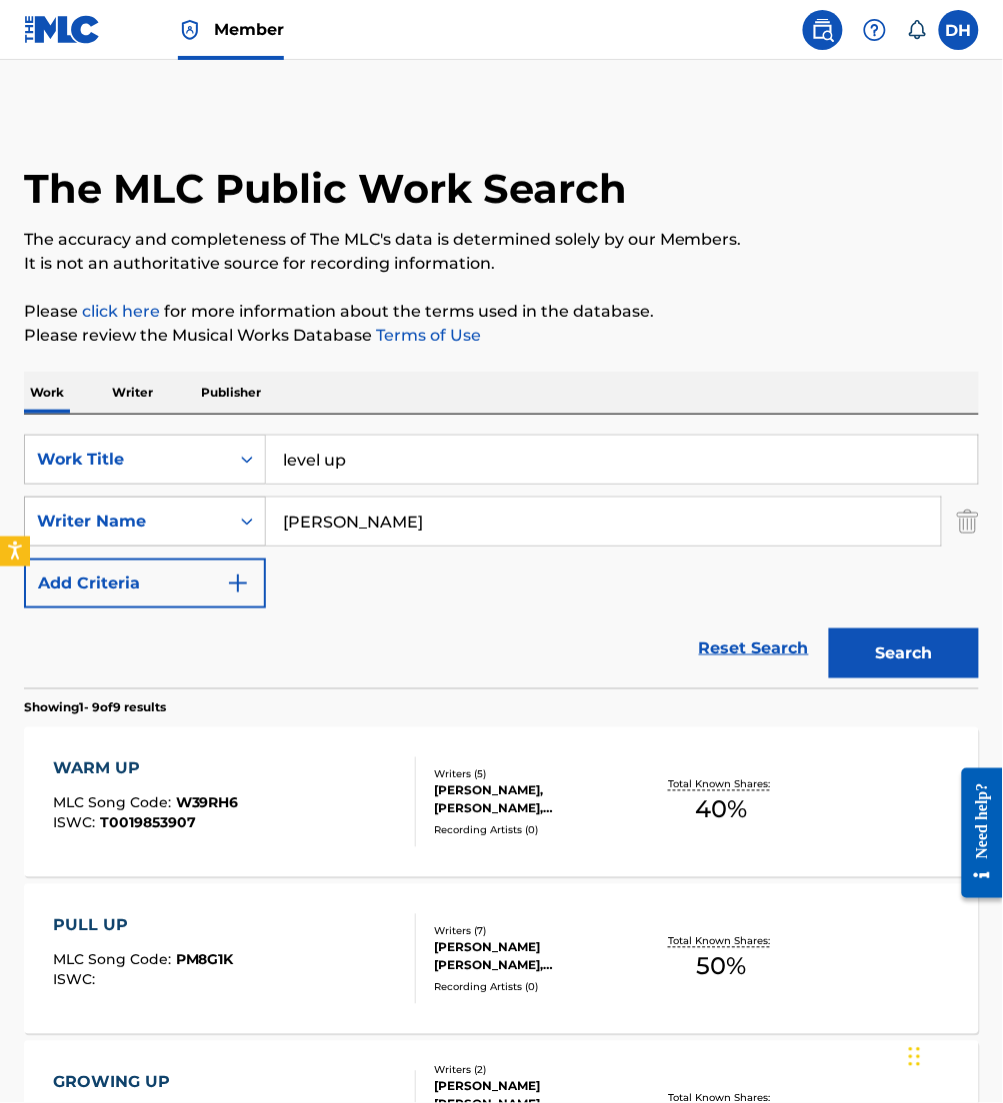
drag, startPoint x: 388, startPoint y: 522, endPoint x: 232, endPoint y: 500, distance: 157.5
click at [232, 500] on div "SearchWithCriteria0a6c6500-eb1f-4c8a-bb90-fdf180b7cfee Writer Name earls" at bounding box center [501, 522] width 955 height 50
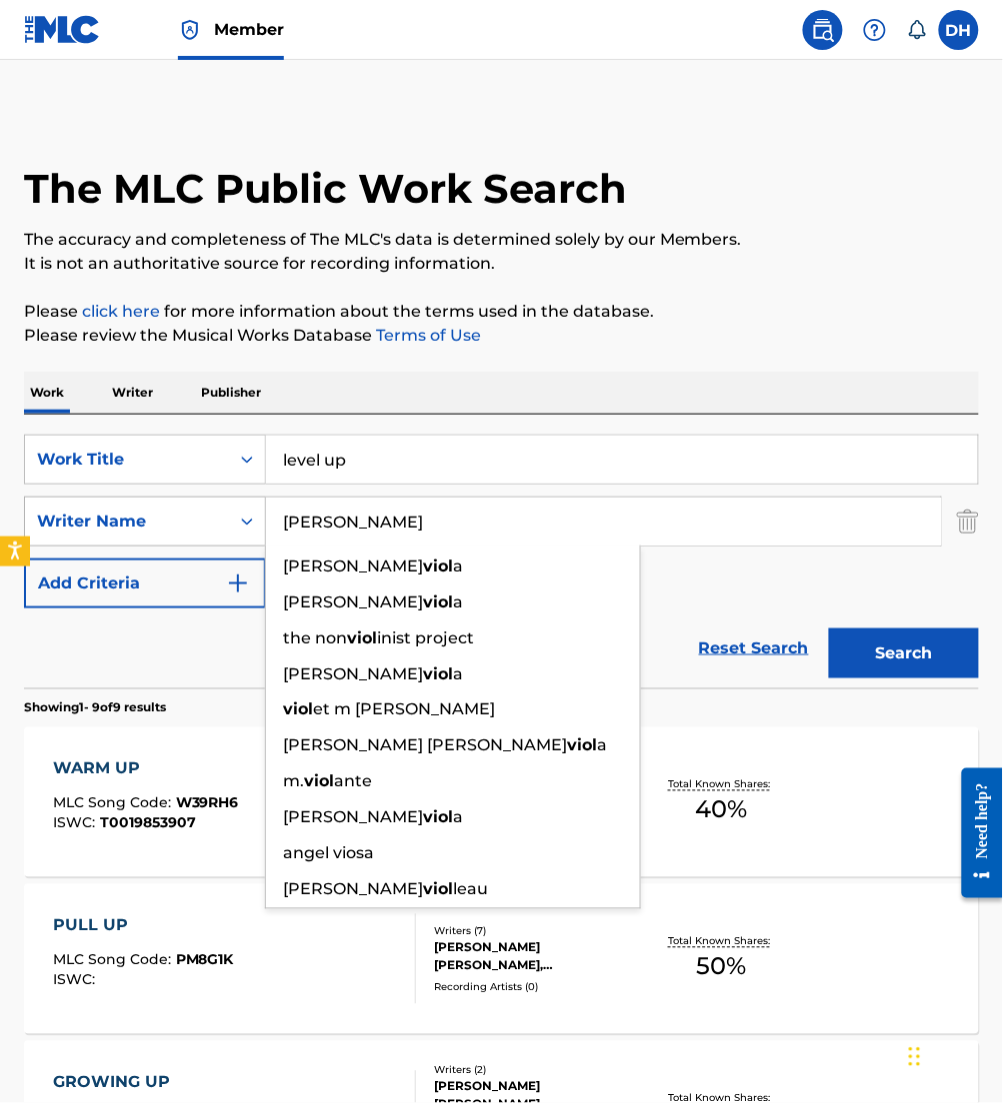
type input "viola"
click at [829, 629] on button "Search" at bounding box center [904, 654] width 150 height 50
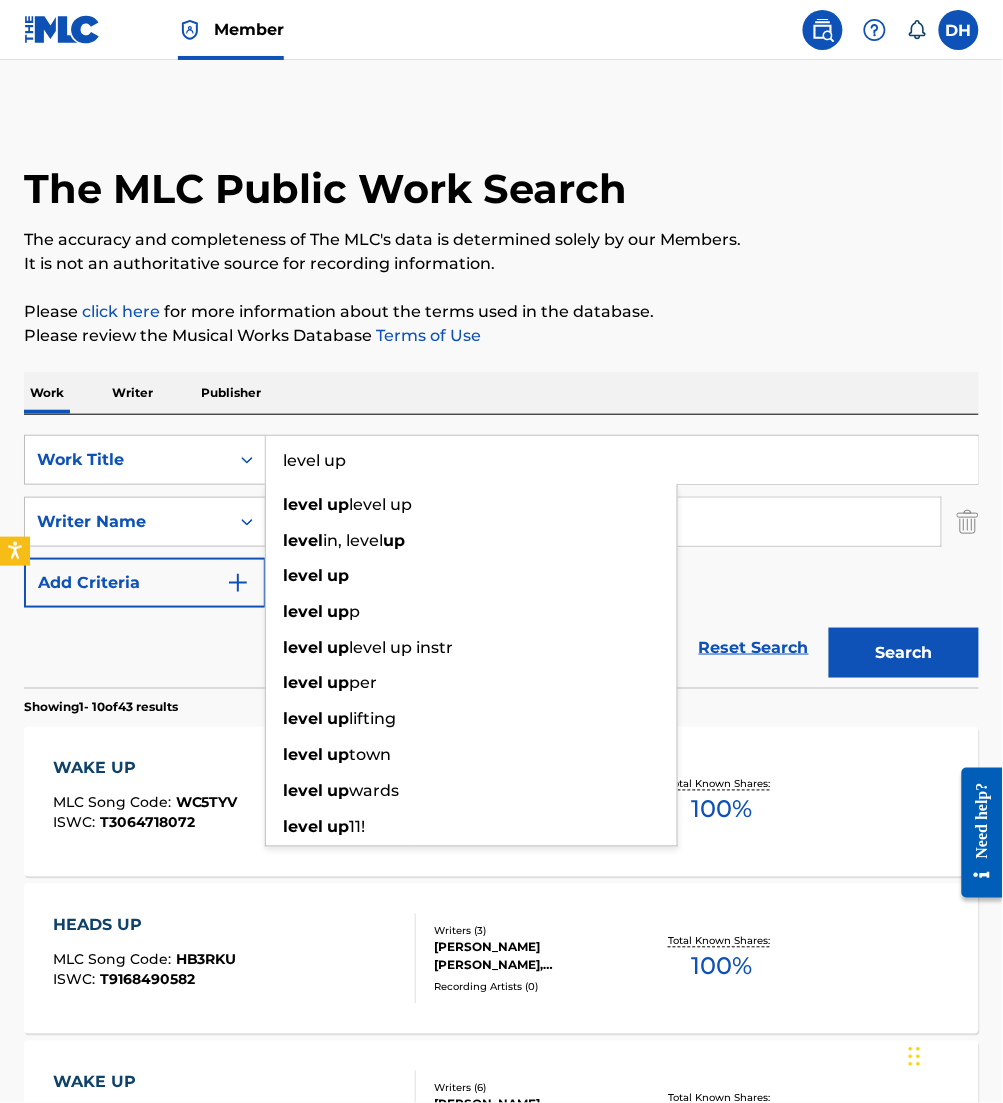
drag, startPoint x: 471, startPoint y: 466, endPoint x: 0, endPoint y: 453, distance: 471.0
click at [0, 454] on html "Accessibility Screen-Reader Guide, Feedback, and Issue Reporting | New window M…" at bounding box center [501, 551] width 1003 height 1103
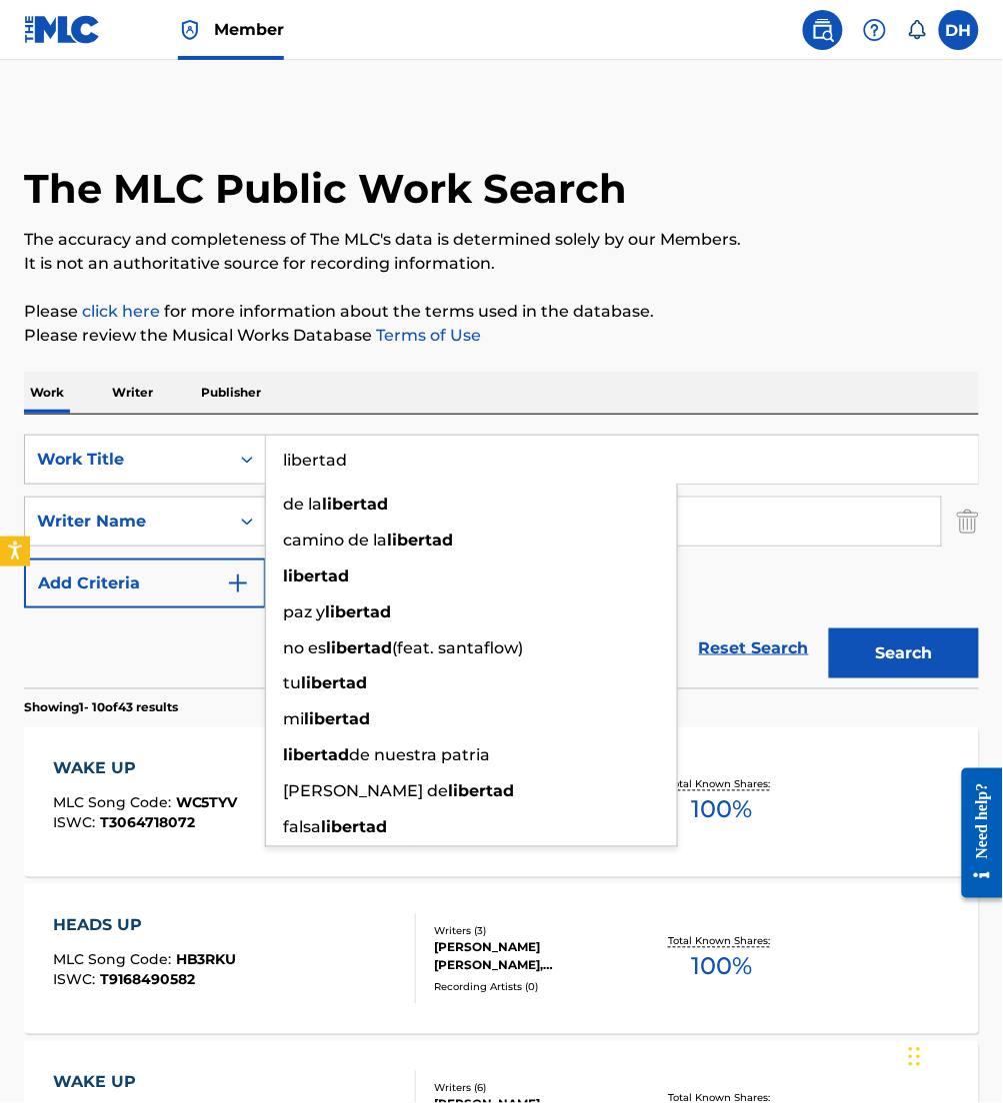
type input "libertad"
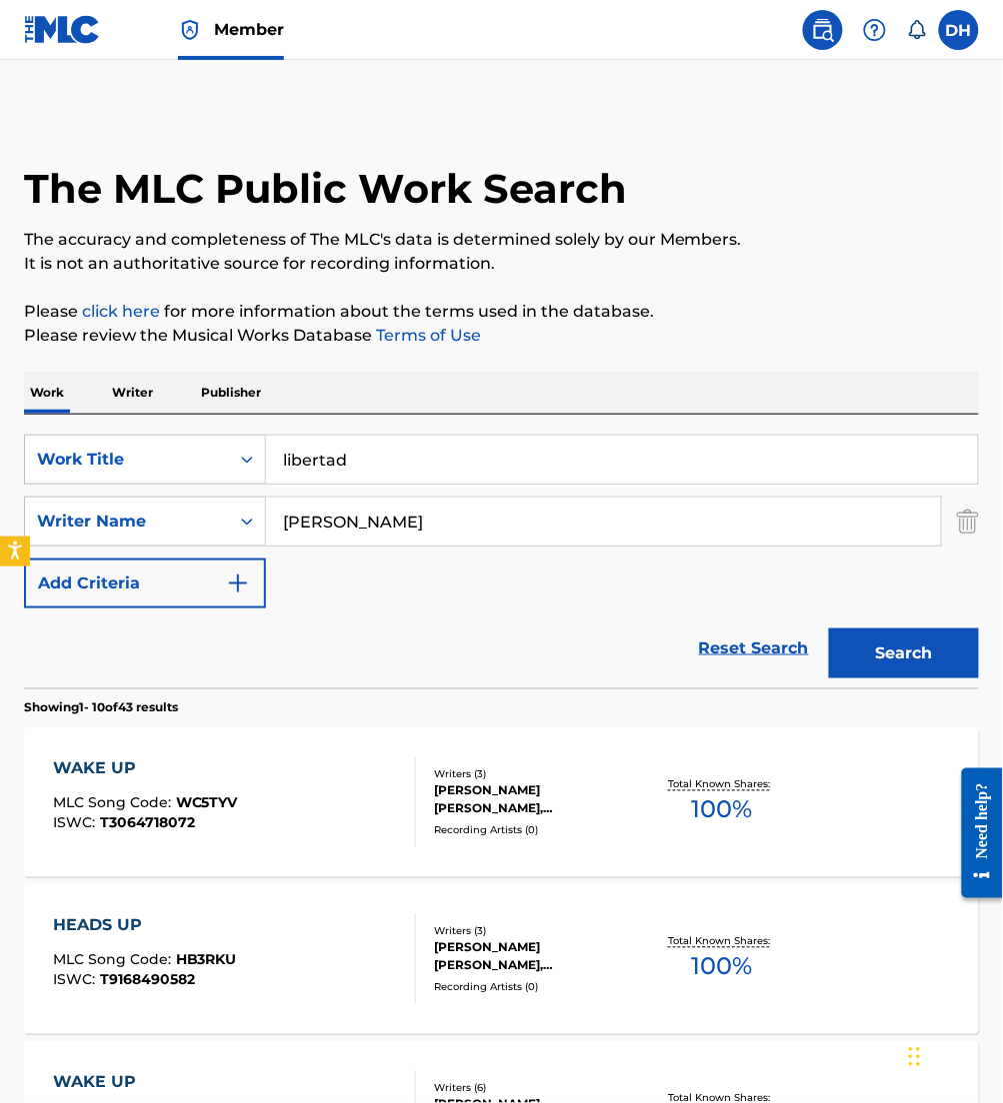
click at [584, 408] on div "Work Writer Publisher" at bounding box center [501, 393] width 955 height 42
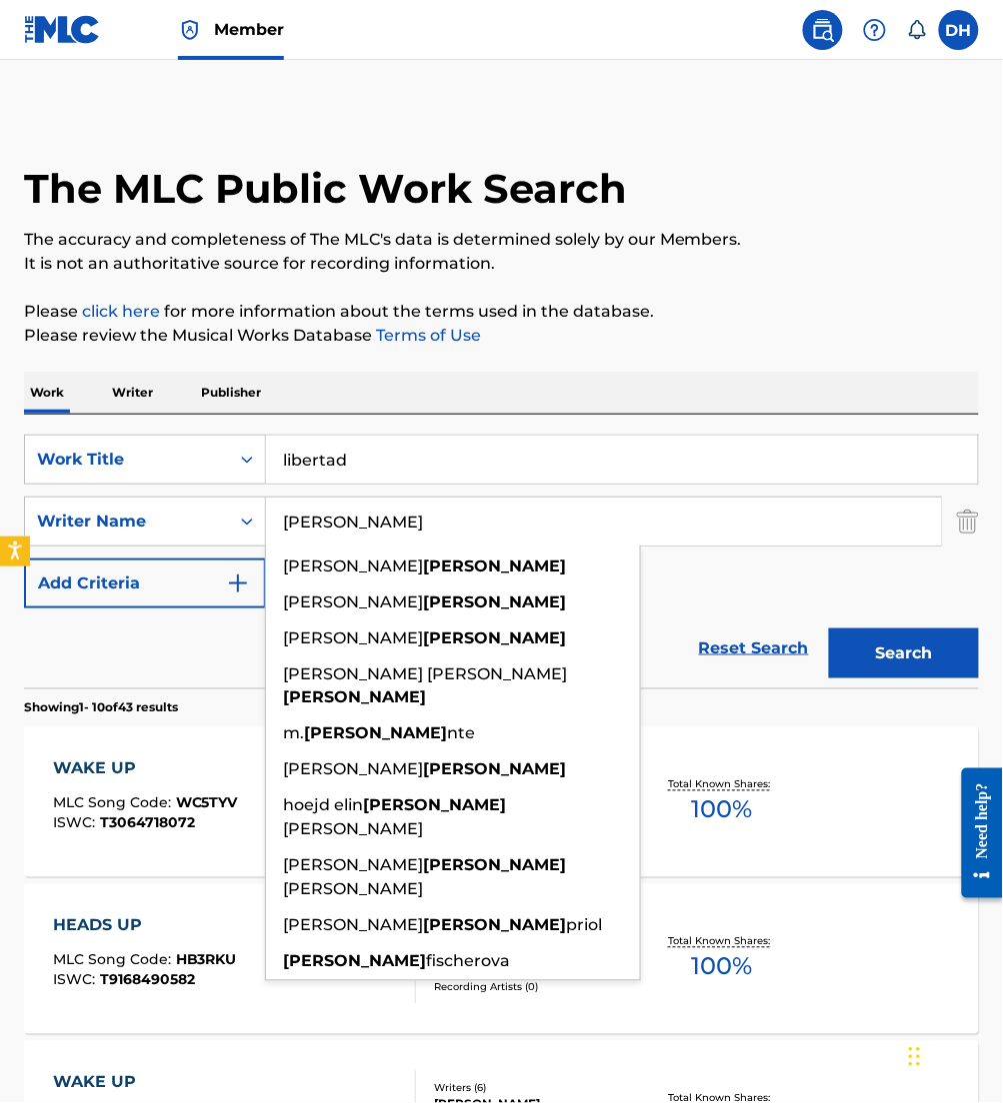
drag, startPoint x: 308, startPoint y: 523, endPoint x: 291, endPoint y: 517, distance: 18.0
click at [291, 517] on input "viola" at bounding box center [603, 522] width 675 height 48
type input "v"
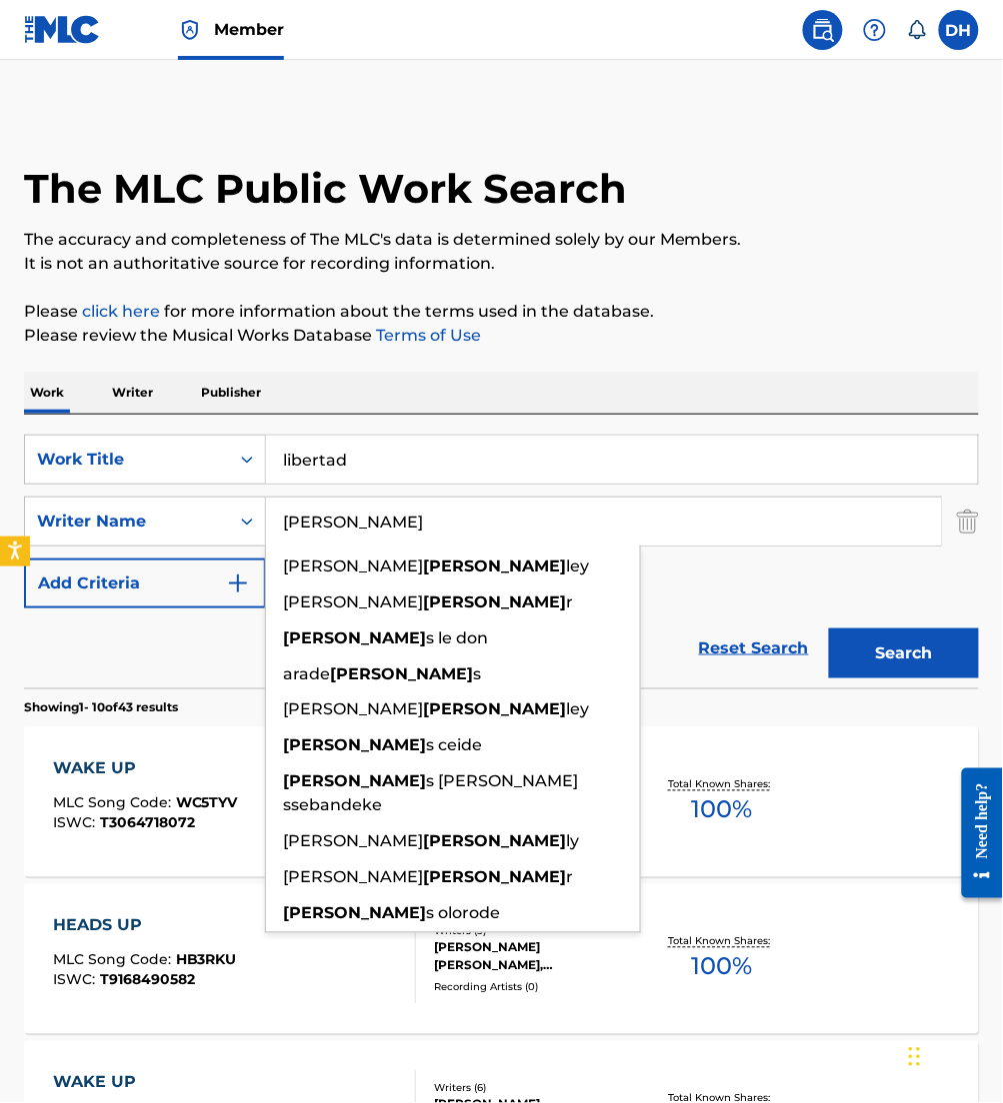
type input "moses"
click at [829, 629] on button "Search" at bounding box center [904, 654] width 150 height 50
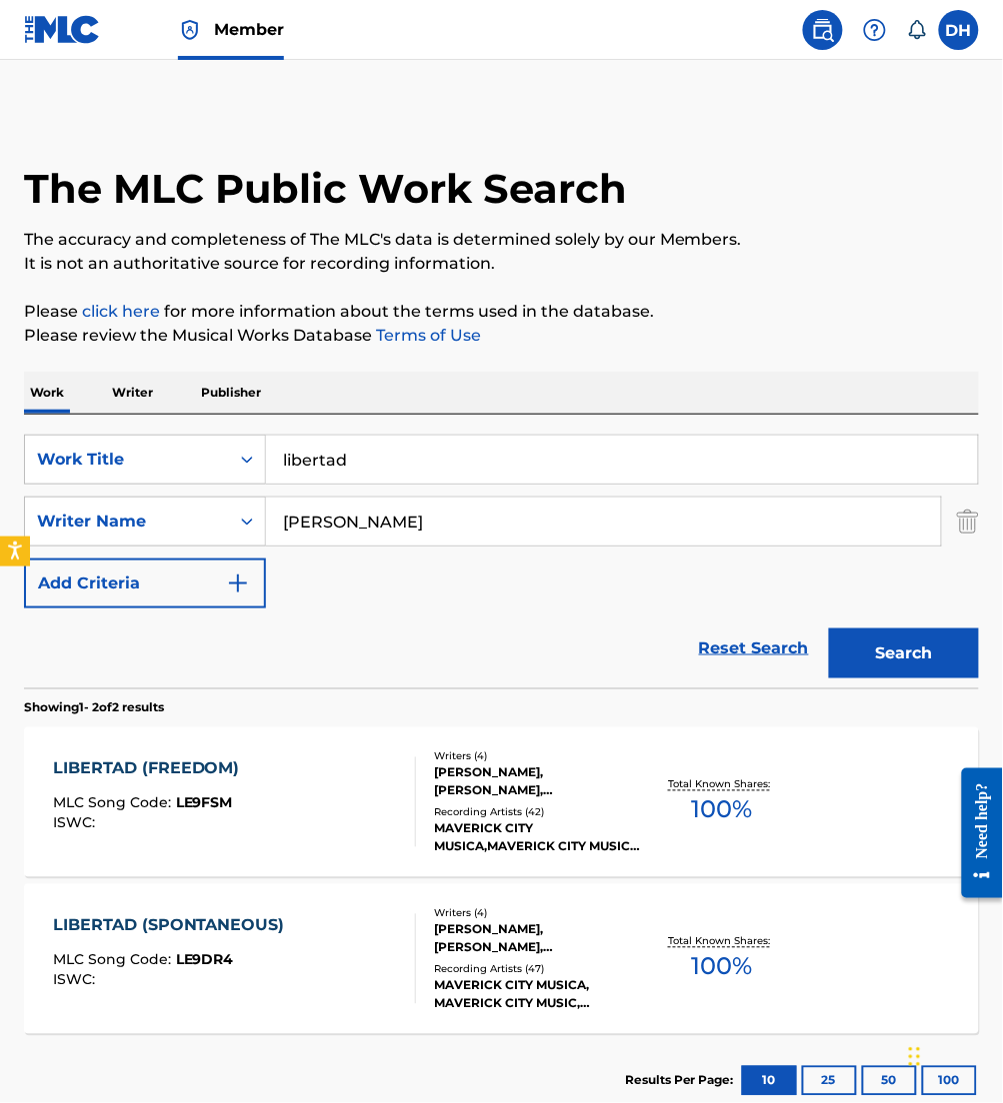
click at [276, 848] on div "LIBERTAD (FREEDOM) MLC Song Code : LE9FSM ISWC : Writers ( 4 ) AARON MOSES, MEL…" at bounding box center [501, 803] width 955 height 150
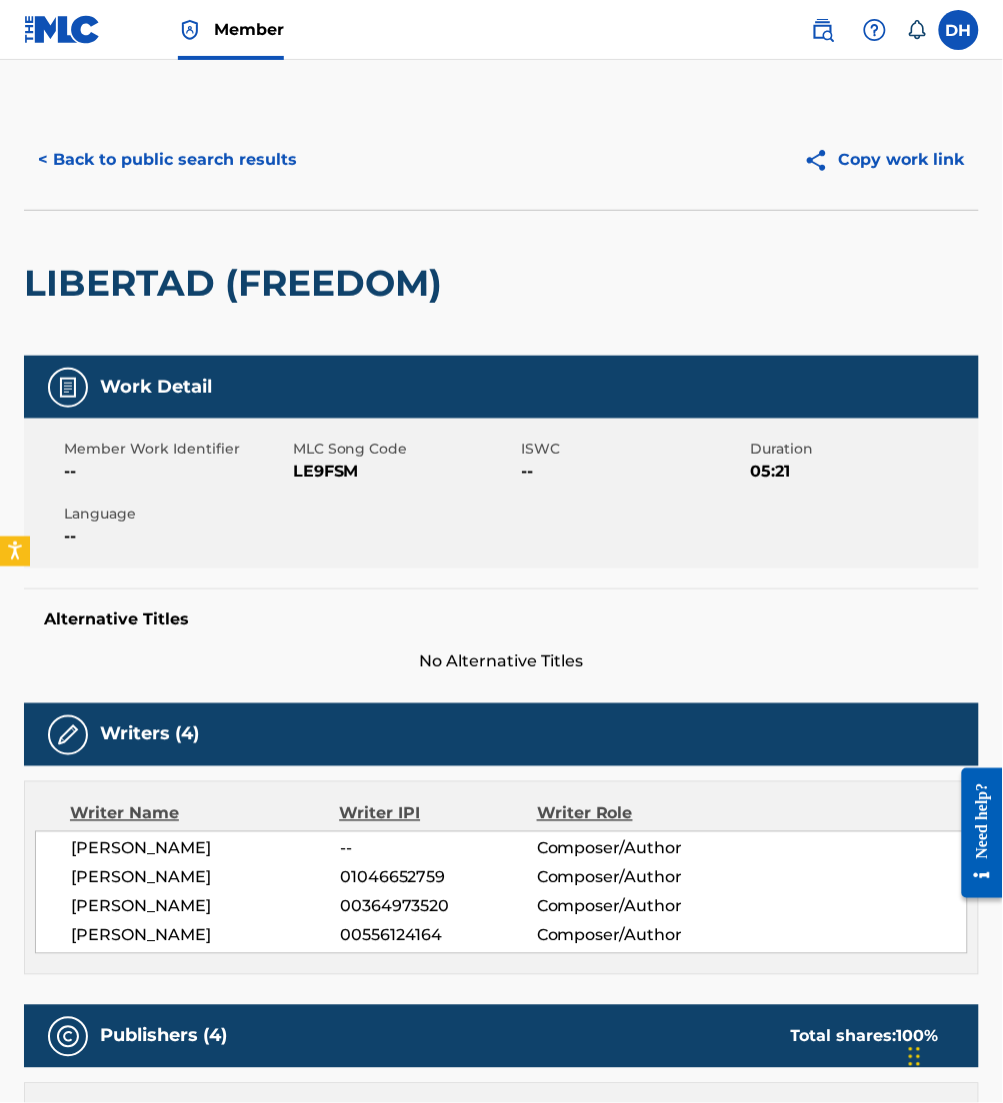
click at [131, 178] on button "< Back to public search results" at bounding box center [167, 160] width 287 height 50
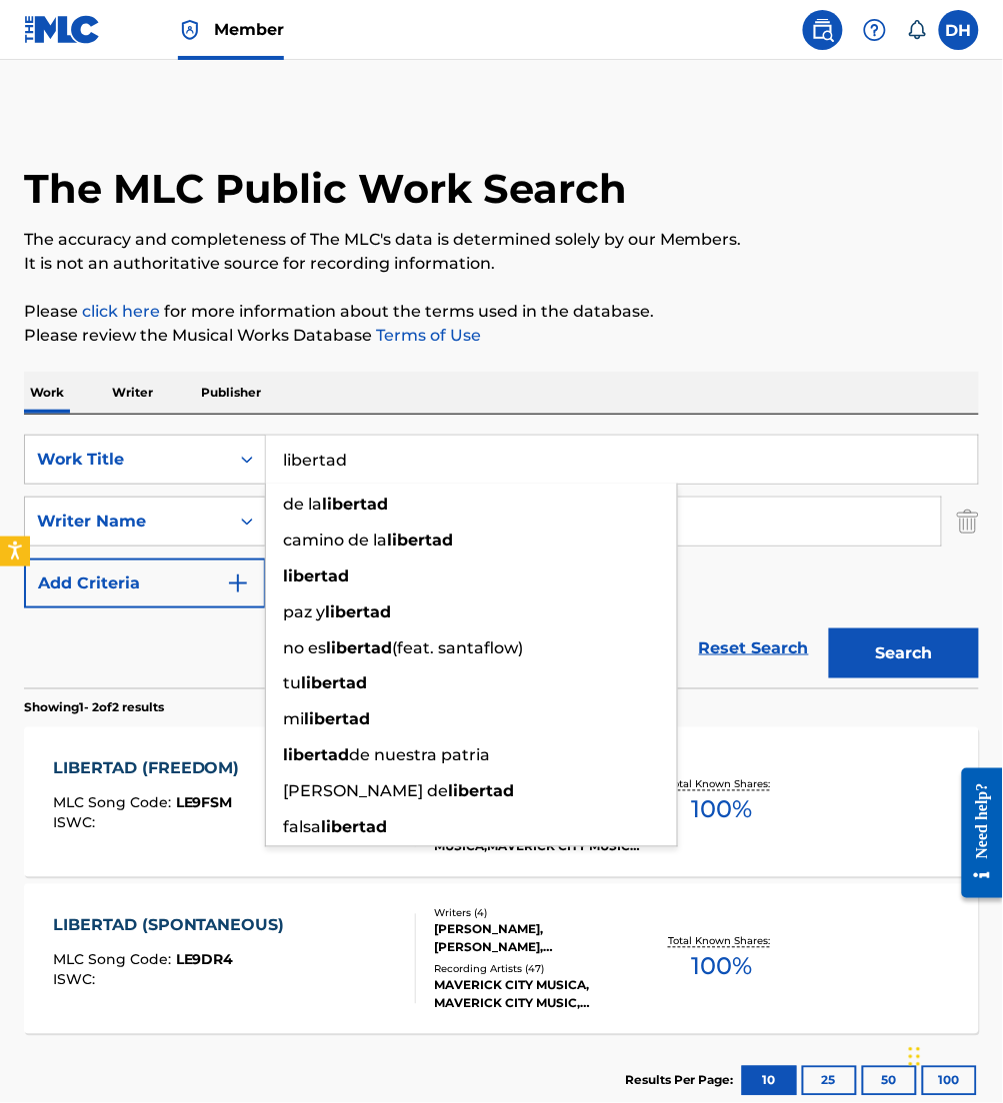
drag, startPoint x: 555, startPoint y: 453, endPoint x: 0, endPoint y: 480, distance: 555.4
click at [0, 480] on html "Accessibility Screen-Reader Guide, Feedback, and Issue Reporting | New window M…" at bounding box center [501, 551] width 1003 height 1103
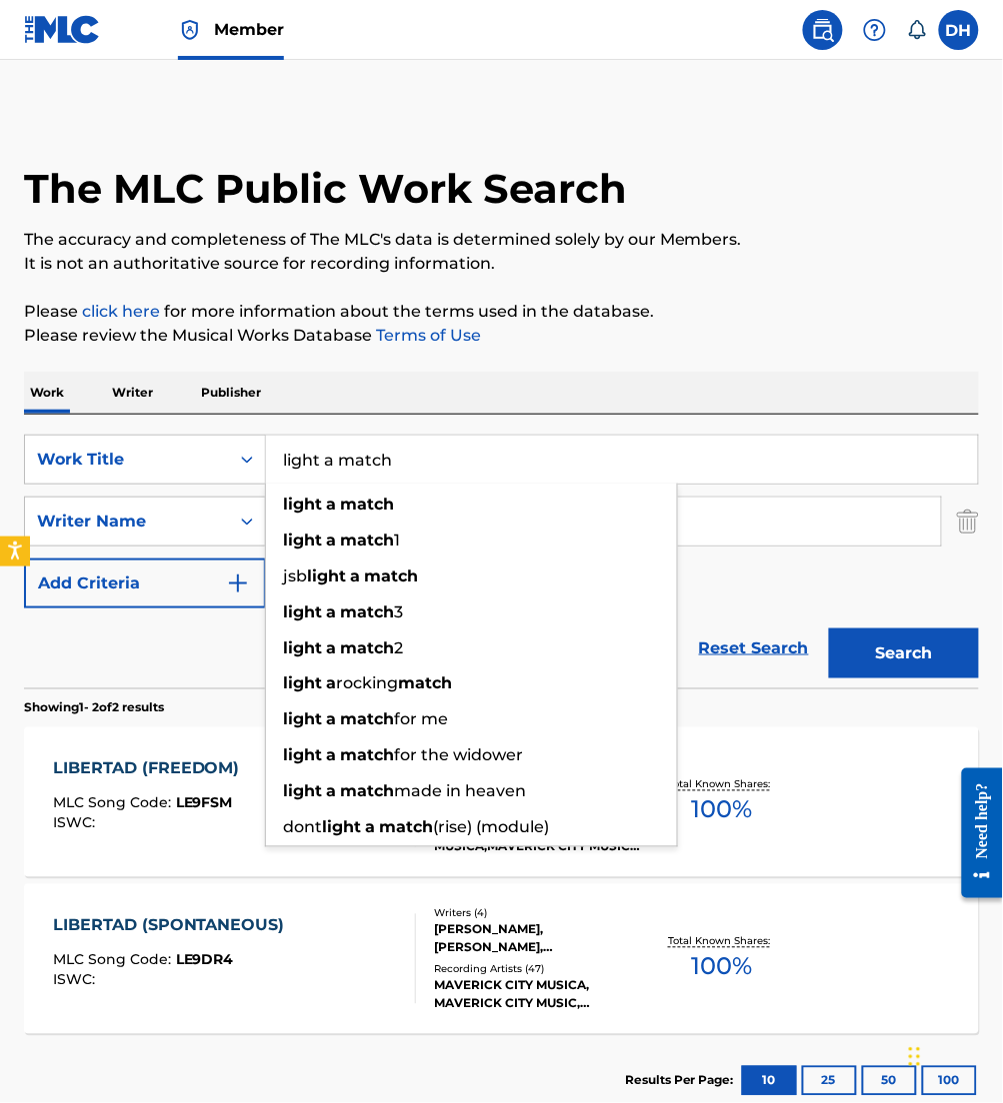
type input "light a match"
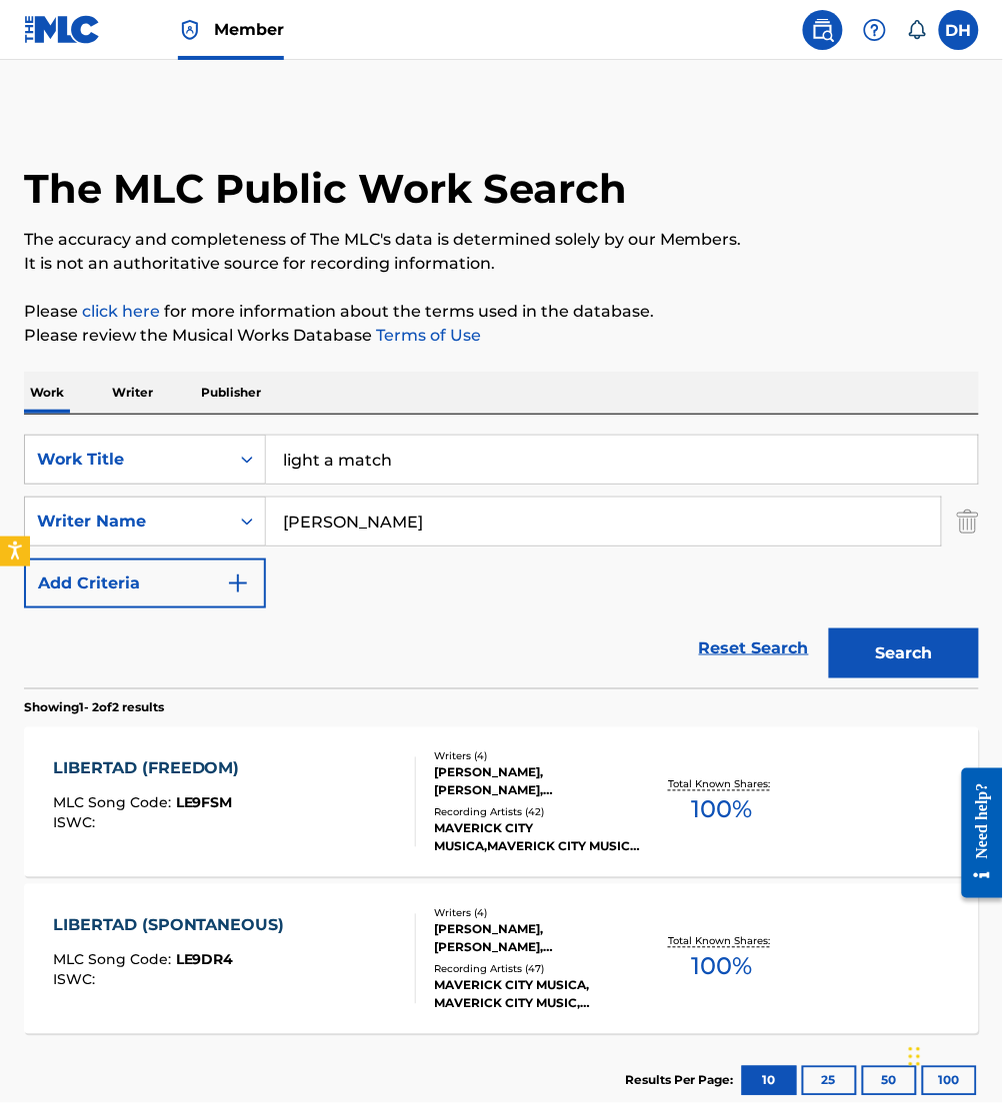
click at [401, 394] on div "Work Writer Publisher" at bounding box center [501, 393] width 955 height 42
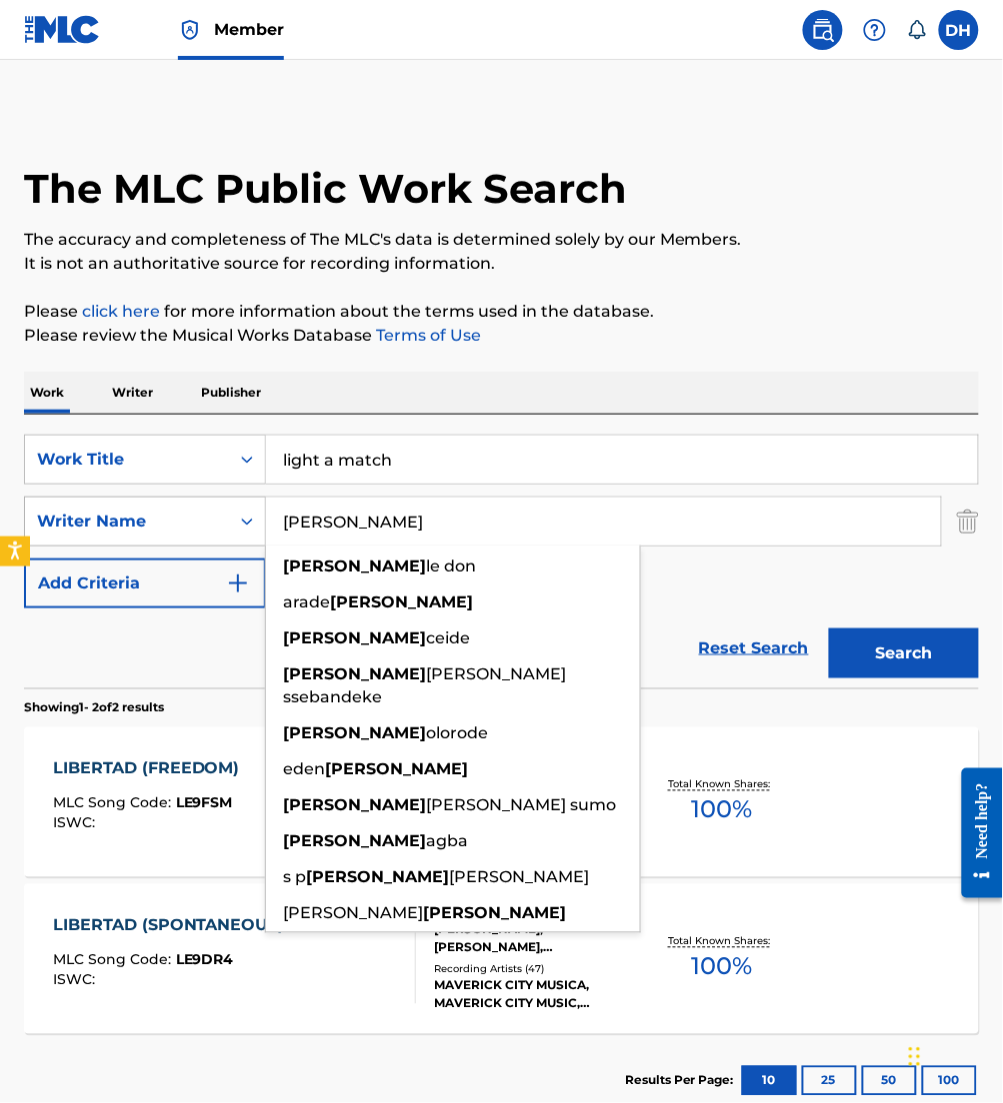
drag, startPoint x: 375, startPoint y: 514, endPoint x: 145, endPoint y: 544, distance: 231.8
click at [145, 544] on div "SearchWithCriteria0a6c6500-eb1f-4c8a-bb90-fdf180b7cfee Writer Name moses moses …" at bounding box center [501, 522] width 955 height 50
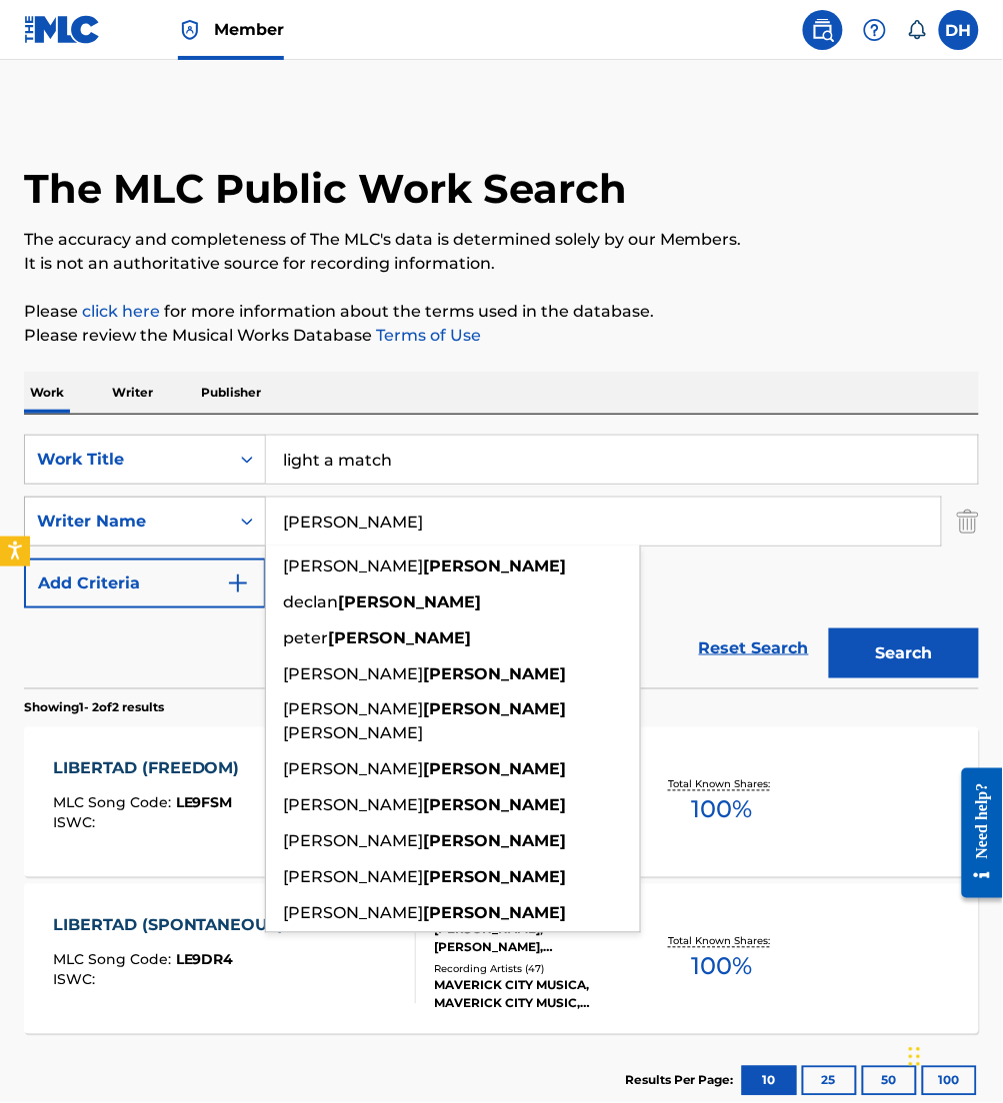
type input "murray"
click at [829, 629] on button "Search" at bounding box center [904, 654] width 150 height 50
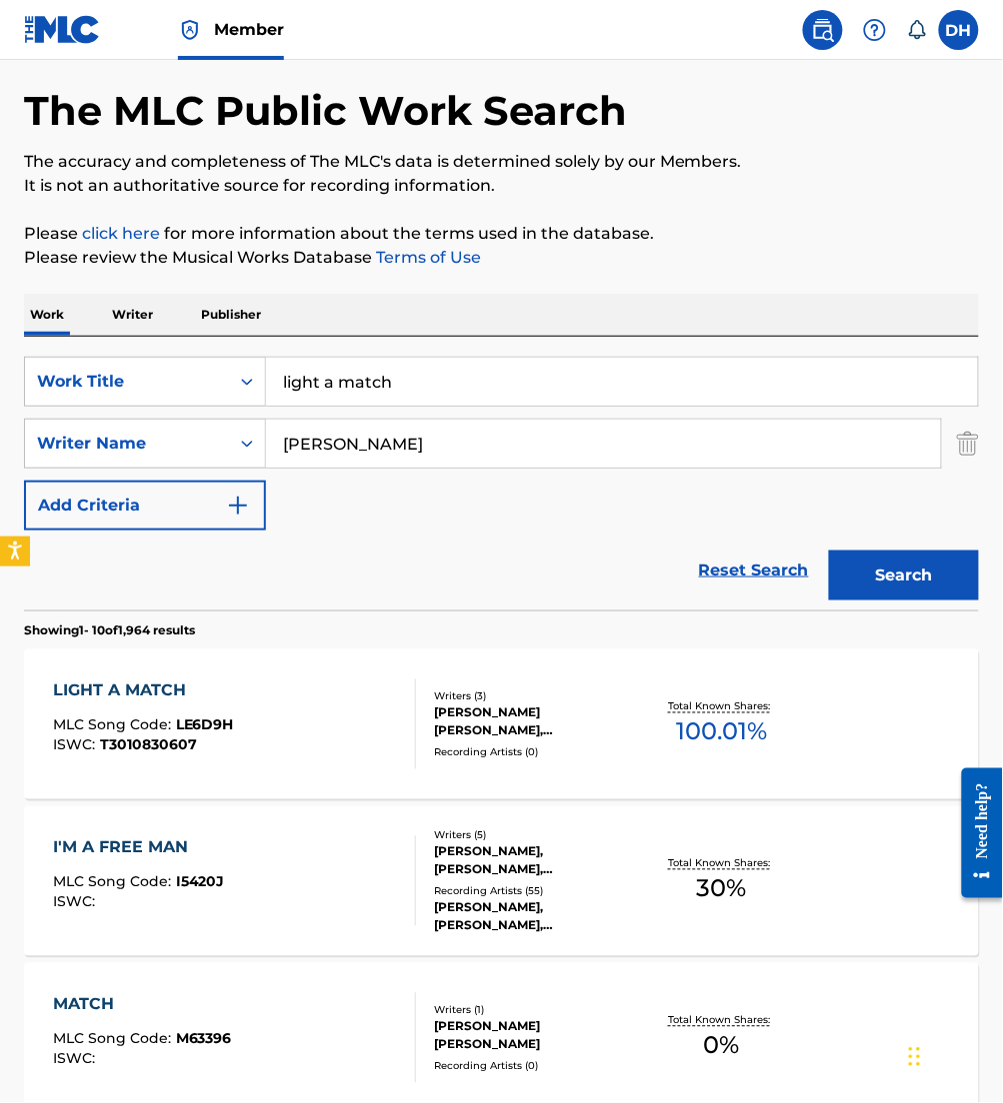
scroll to position [80, 0]
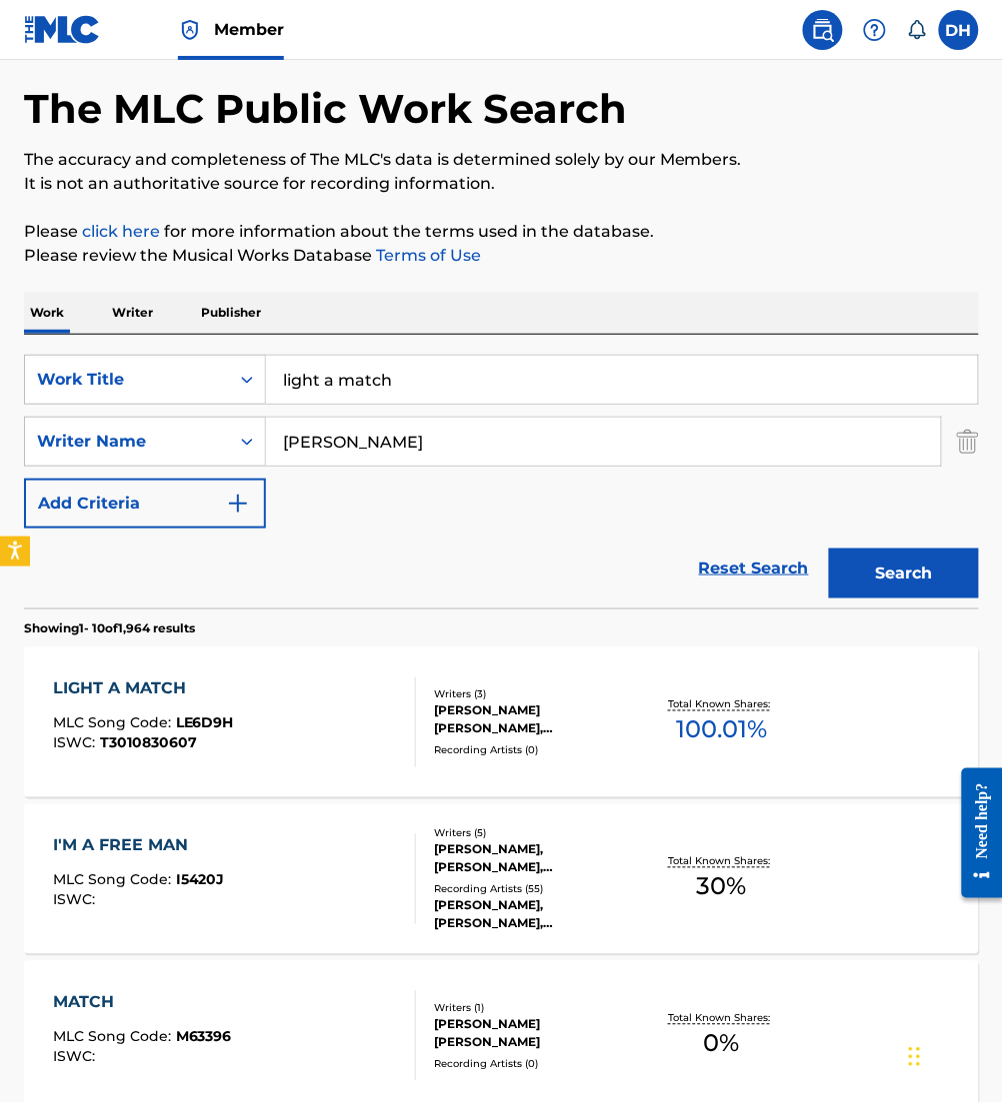
click at [274, 710] on div "LIGHT A MATCH MLC Song Code : LE6D9H ISWC : T3010830607" at bounding box center [234, 723] width 363 height 90
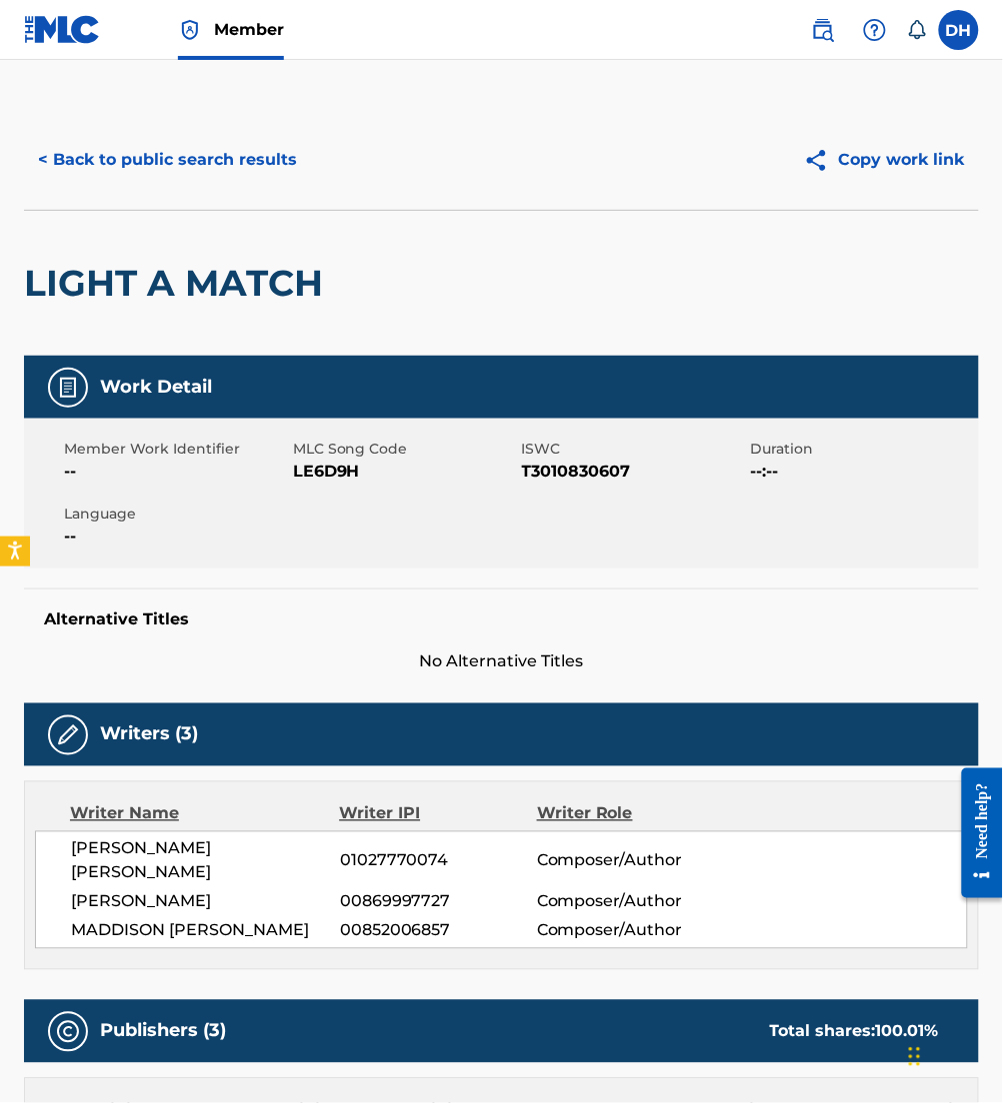
click at [165, 164] on button "< Back to public search results" at bounding box center [167, 160] width 287 height 50
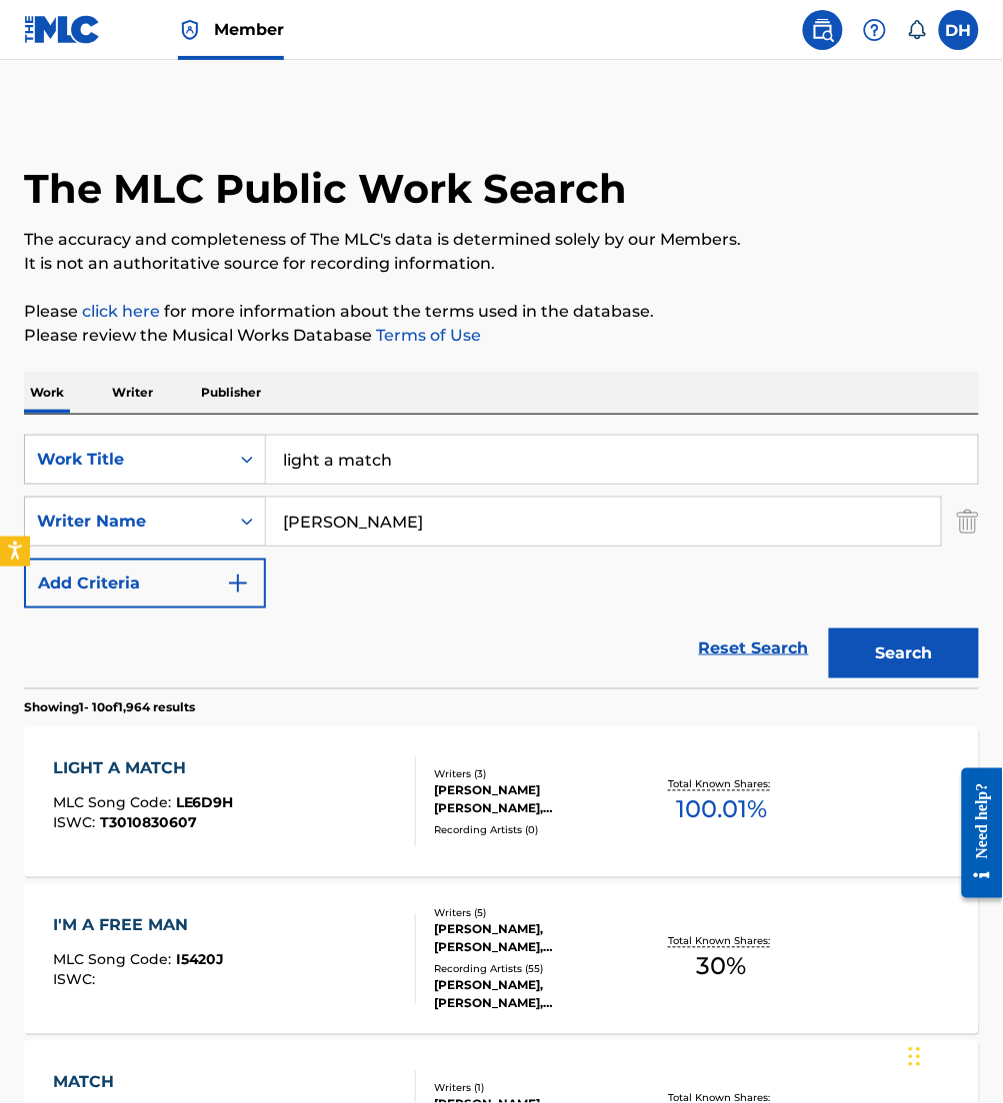
scroll to position [80, 0]
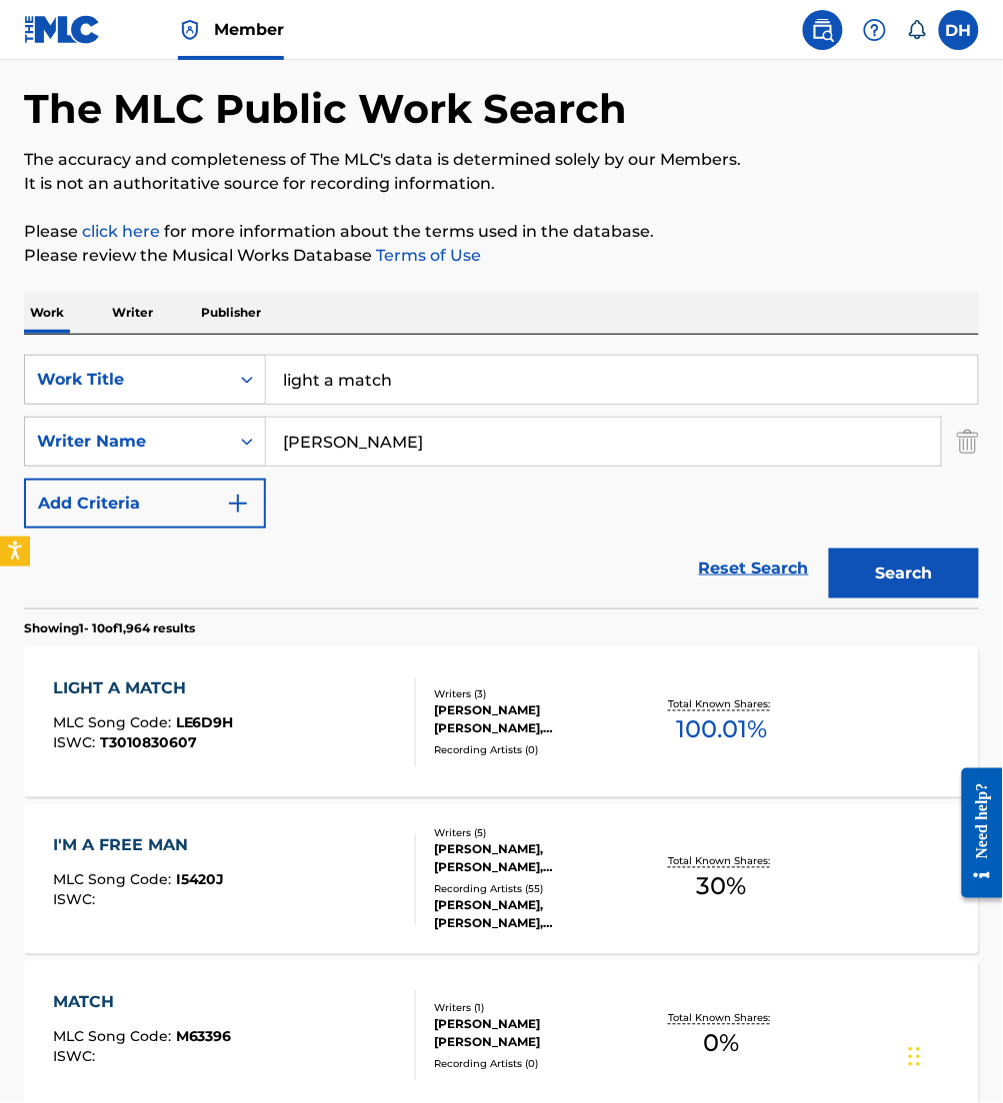
drag, startPoint x: 212, startPoint y: 385, endPoint x: 0, endPoint y: 406, distance: 212.9
click at [0, 407] on html "Accessibility Screen-Reader Guide, Feedback, and Issue Reporting | New window M…" at bounding box center [501, 471] width 1003 height 1103
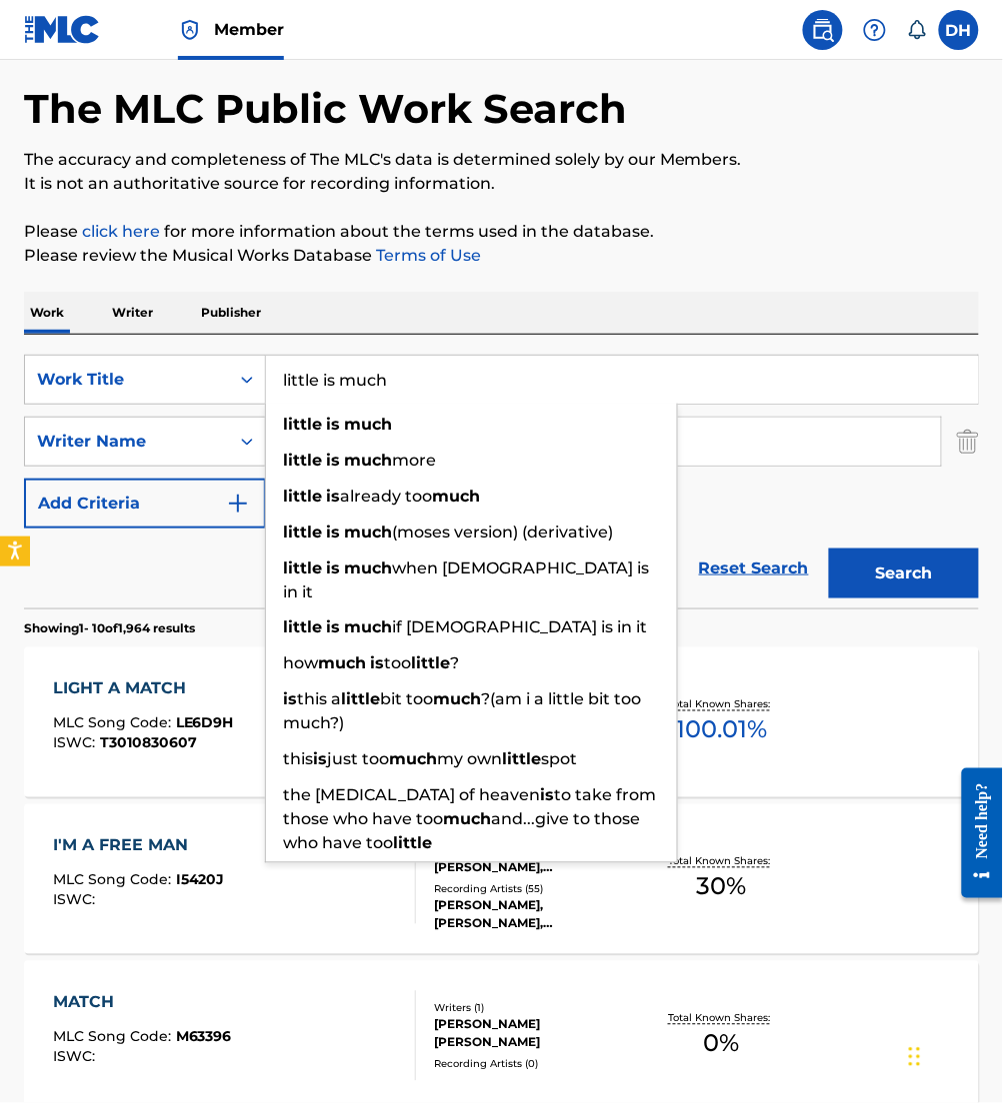
type input "little is much"
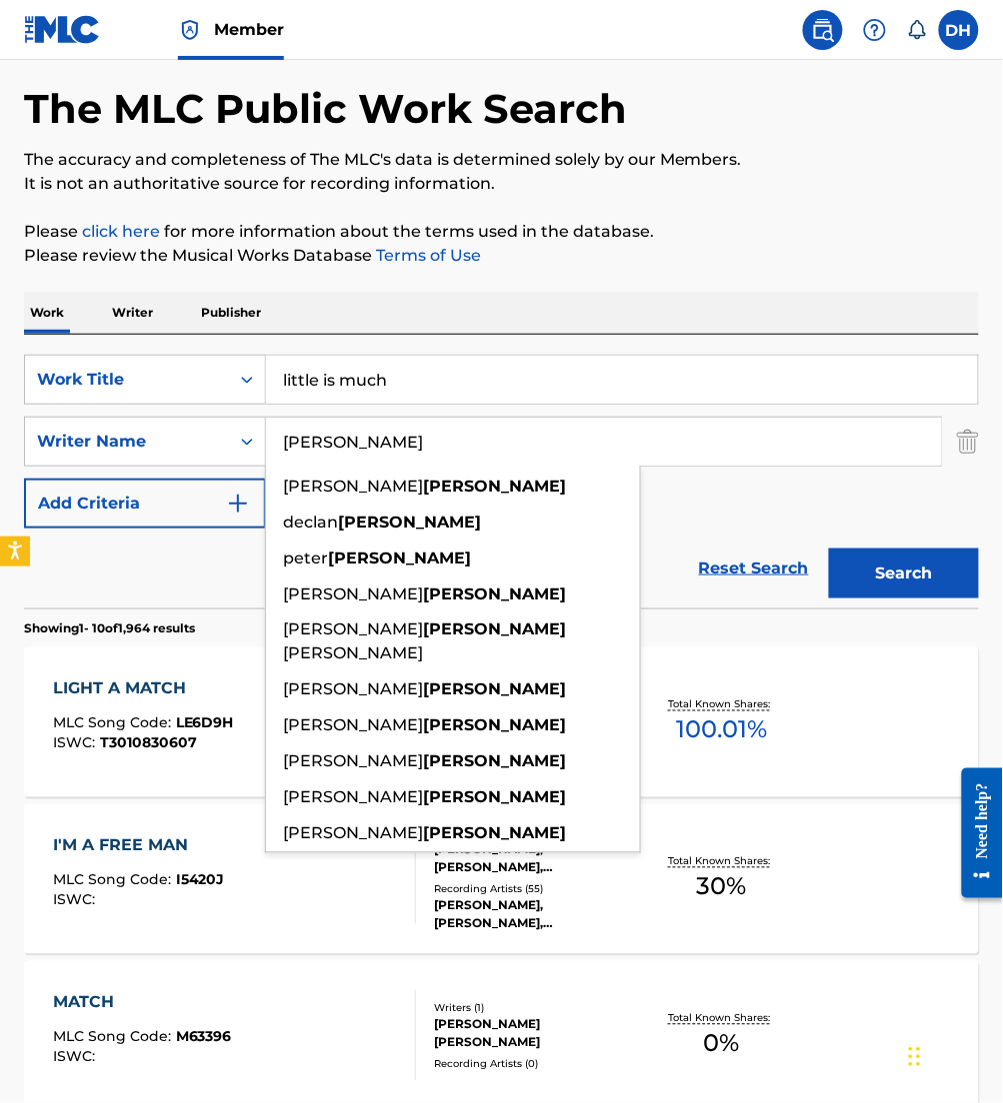
drag, startPoint x: 412, startPoint y: 429, endPoint x: 49, endPoint y: 474, distance: 365.6
click at [49, 474] on div "SearchWithCriteria4067c27a-5b6d-4f49-8cc9-12de54025f2e Work Title little is muc…" at bounding box center [501, 442] width 955 height 174
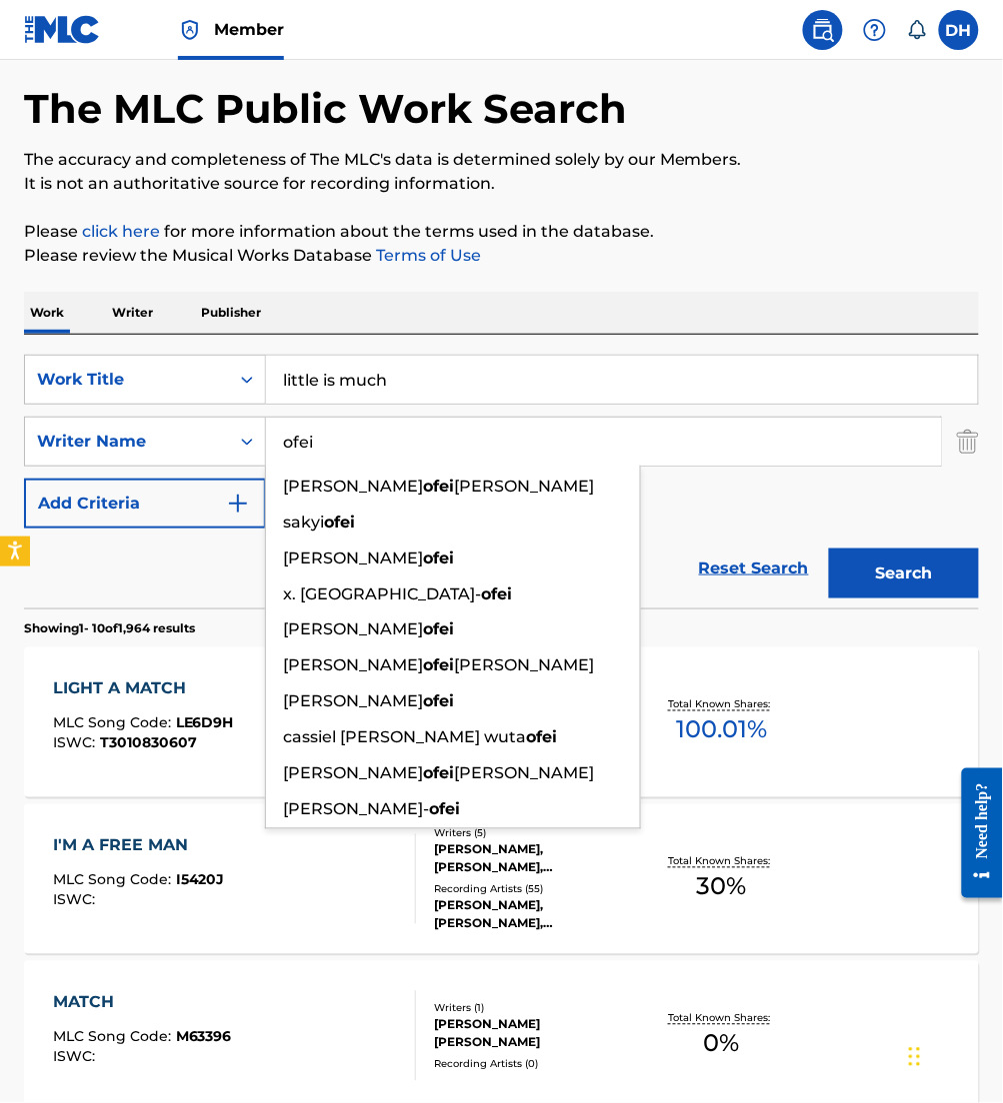
type input "ofei"
click at [829, 549] on button "Search" at bounding box center [904, 574] width 150 height 50
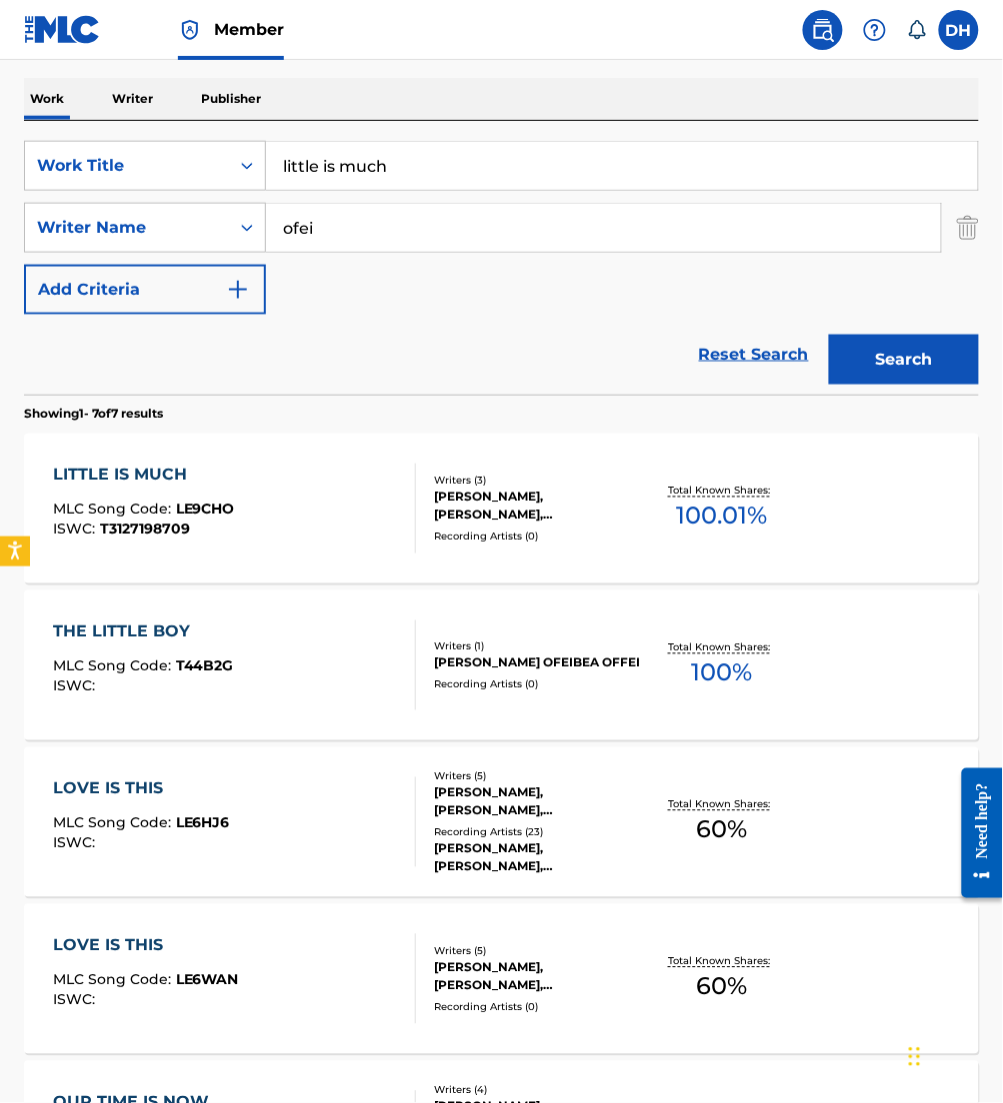
scroll to position [362, 0]
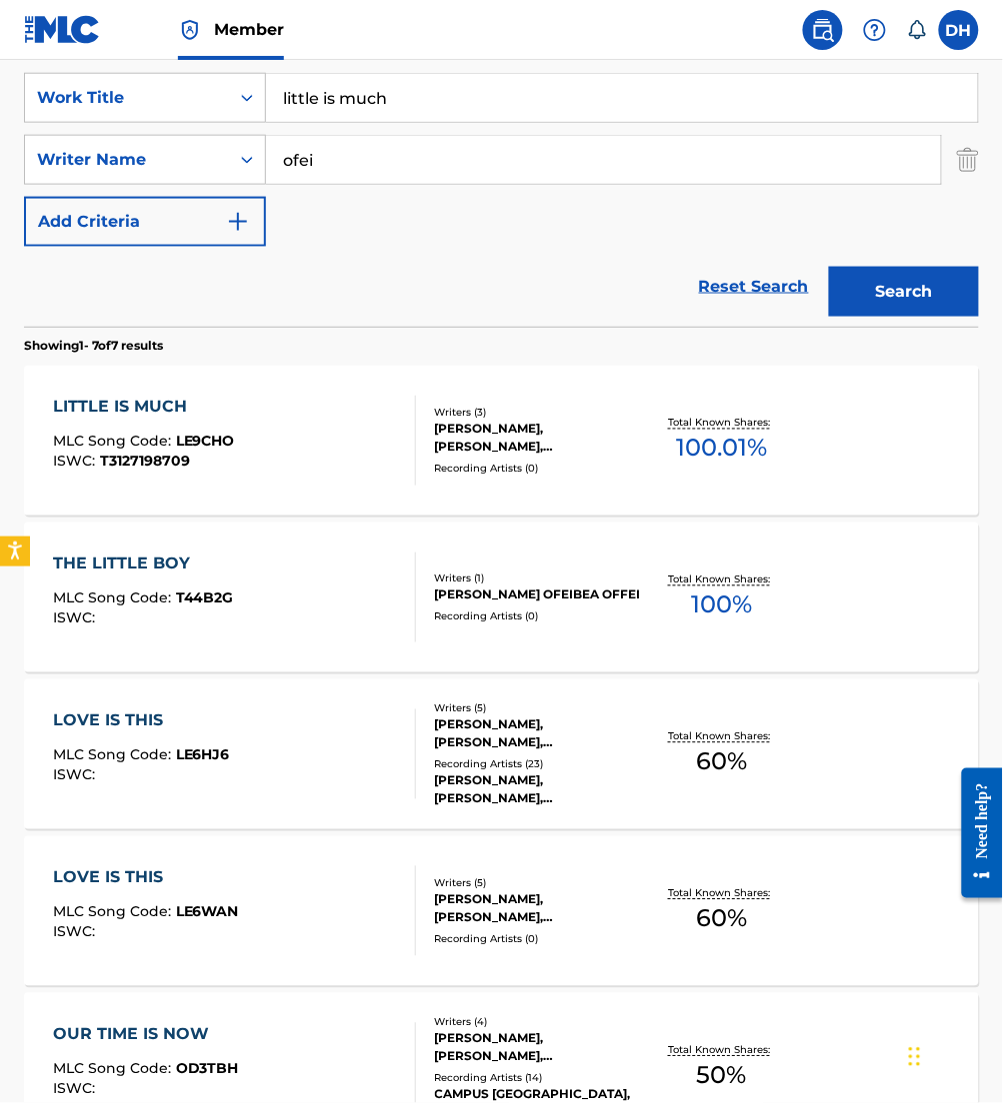
click at [179, 440] on span "LE9CHO" at bounding box center [205, 442] width 59 height 18
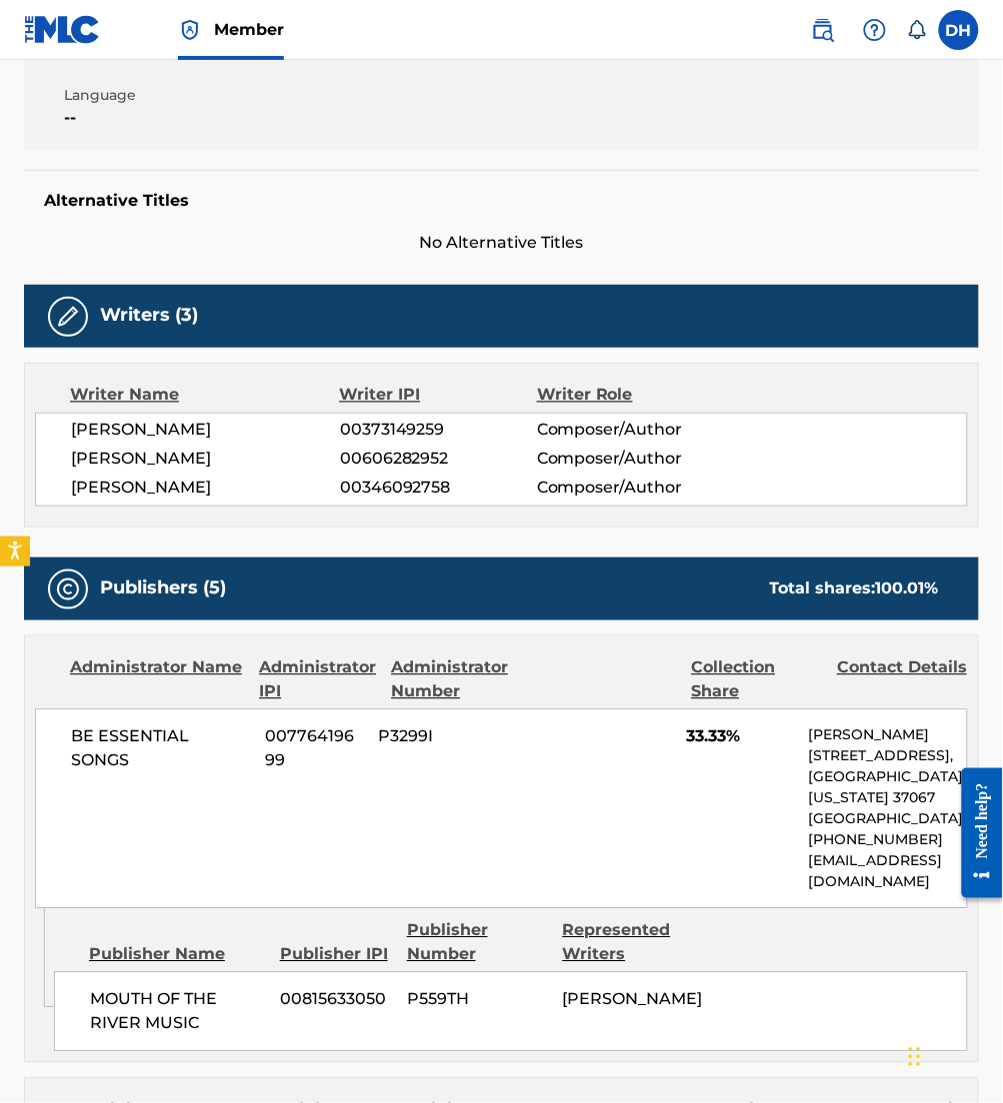
scroll to position [9, 0]
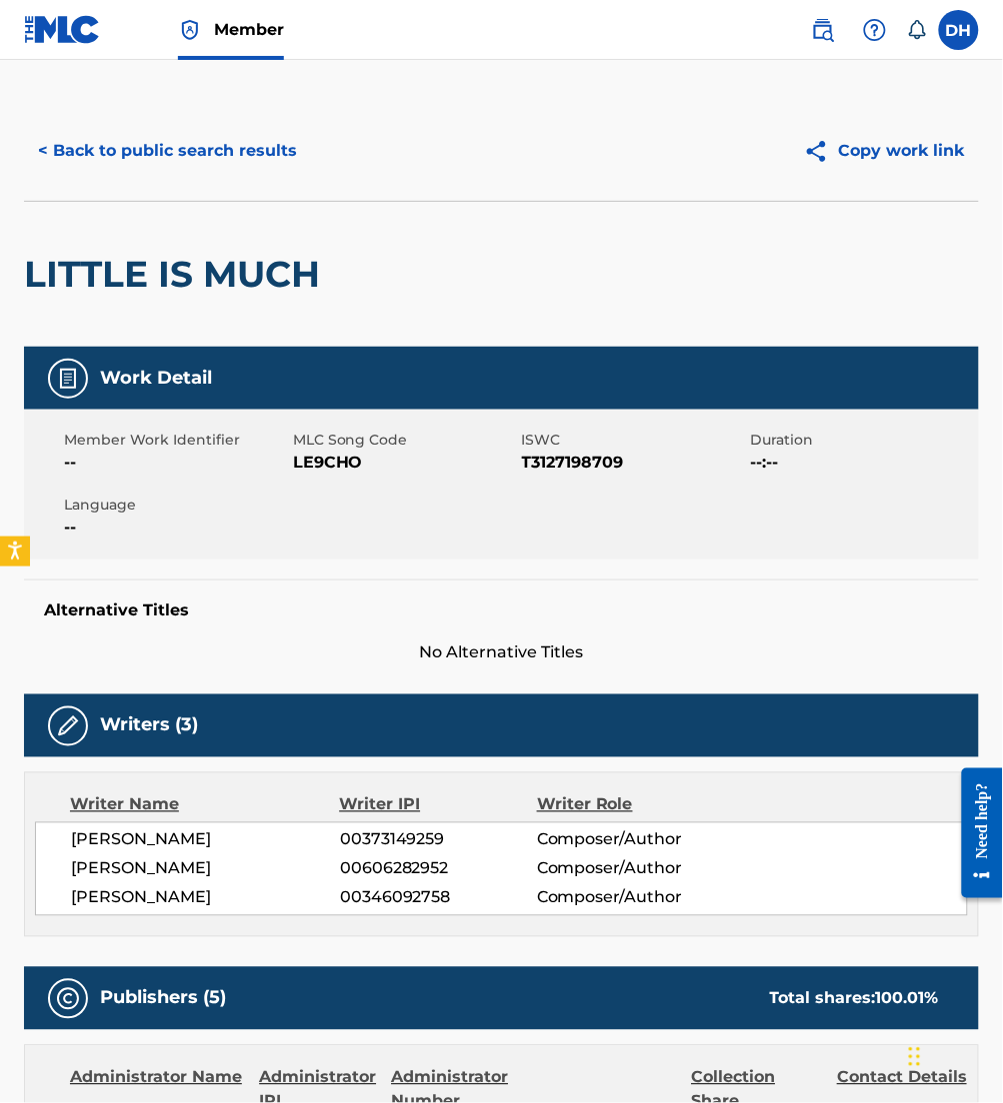
click at [217, 136] on button "< Back to public search results" at bounding box center [167, 151] width 287 height 50
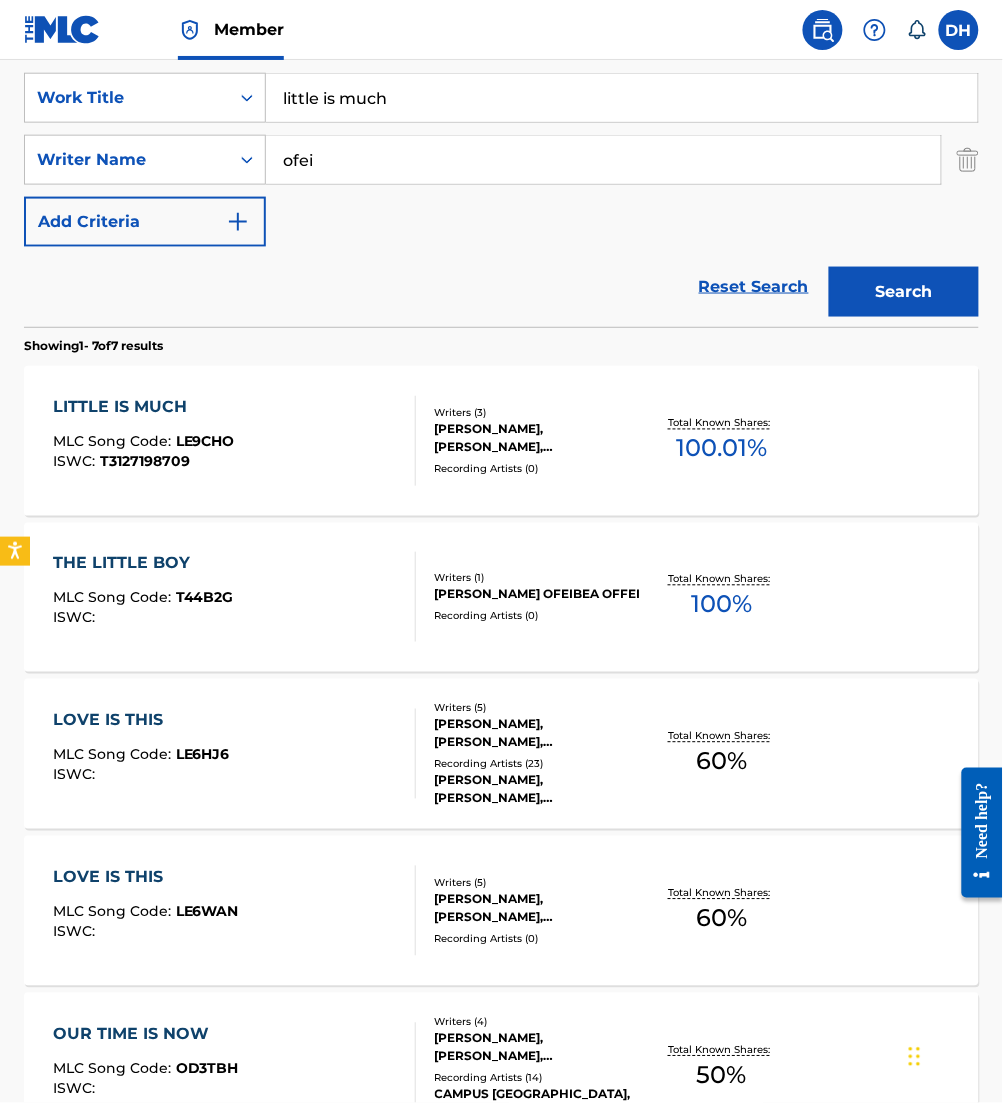
scroll to position [208, 0]
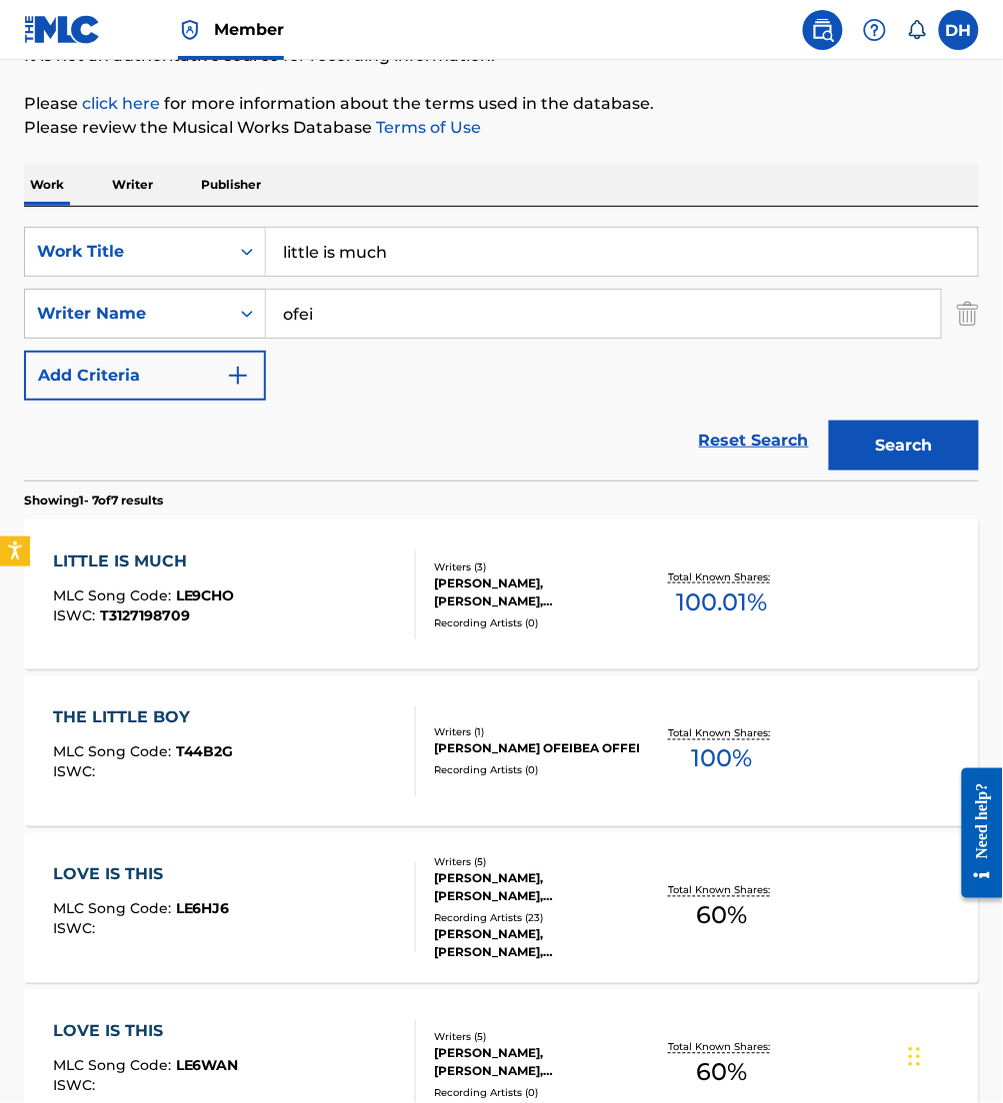
drag, startPoint x: 445, startPoint y: 247, endPoint x: 45, endPoint y: 224, distance: 400.5
click at [45, 224] on div "SearchWithCriteria4067c27a-5b6d-4f49-8cc9-12de54025f2e Work Title little is muc…" at bounding box center [501, 344] width 955 height 274
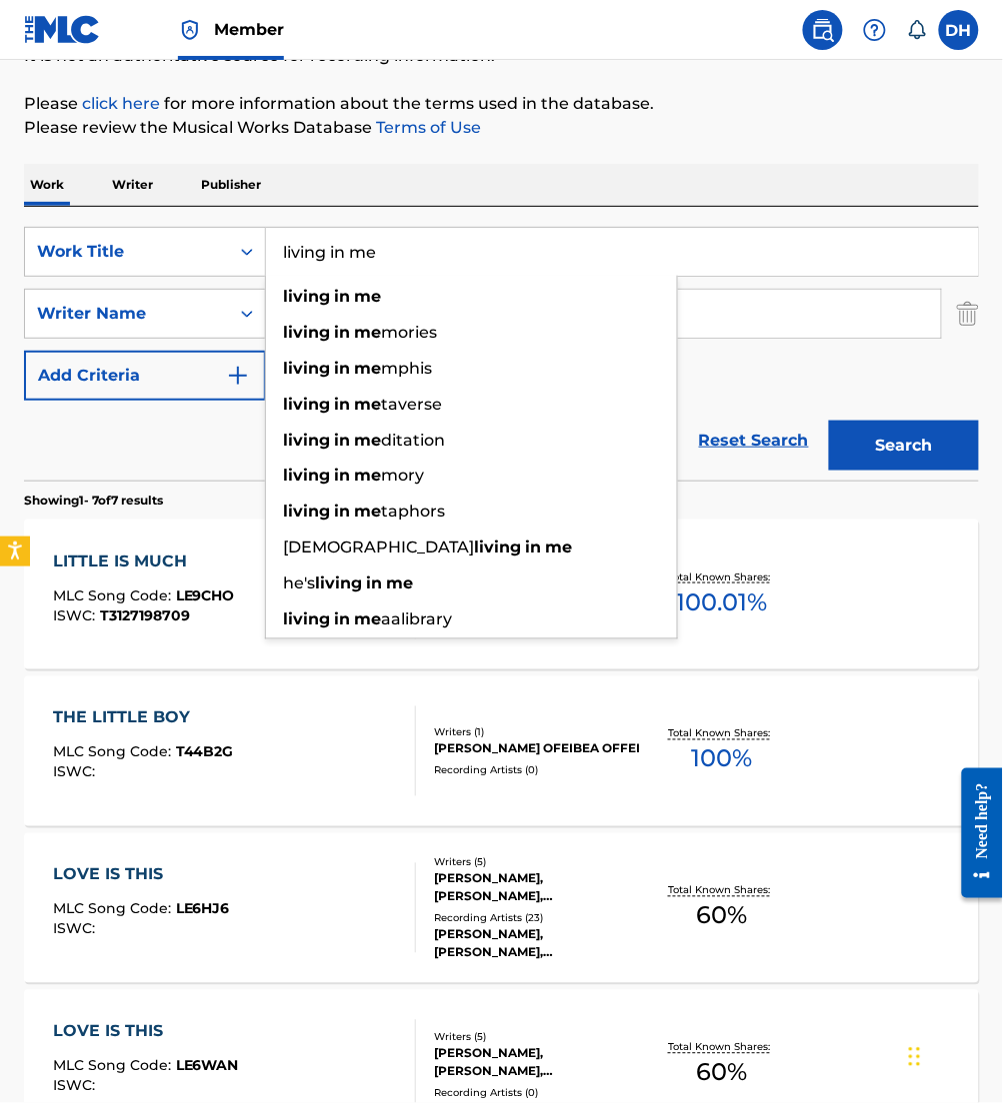
type input "living in me"
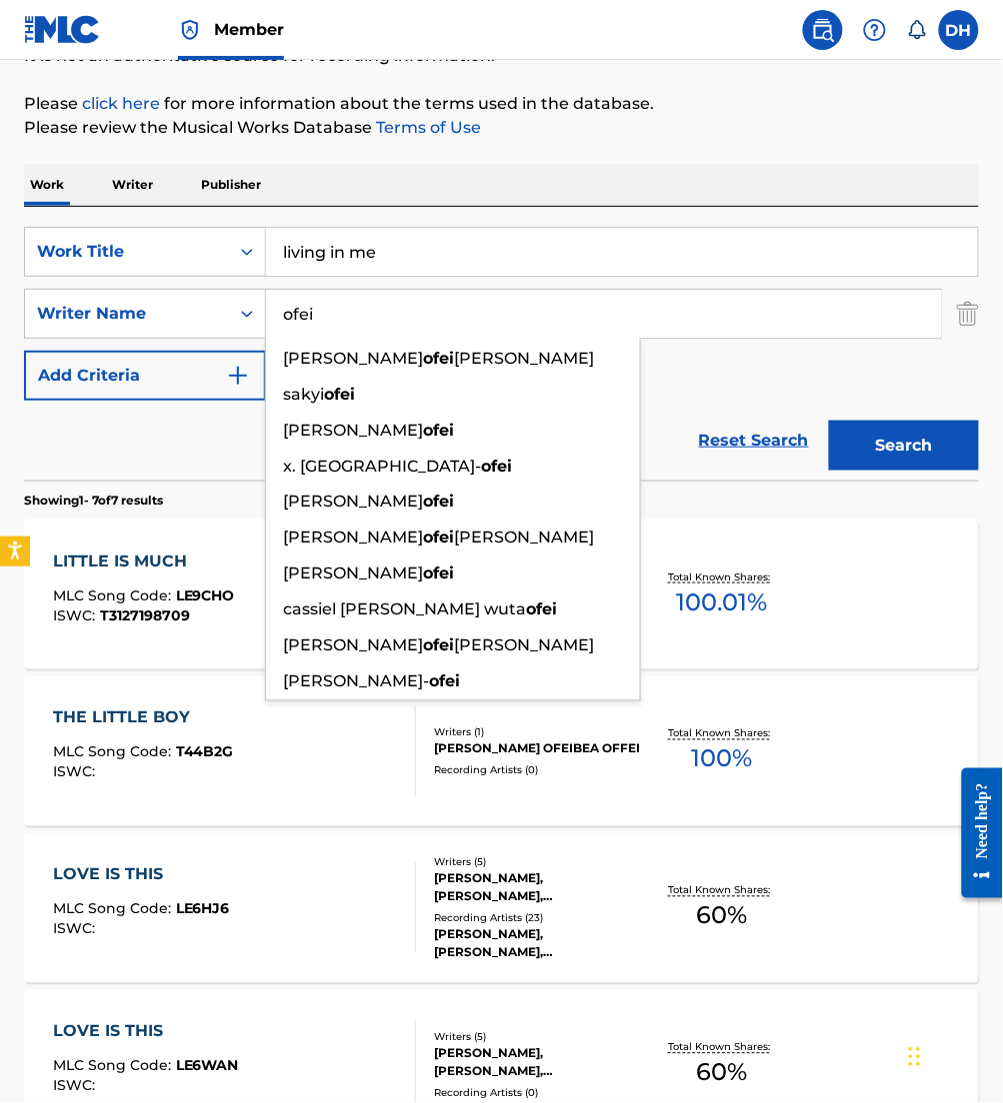
click at [749, 324] on input "ofei" at bounding box center [603, 314] width 675 height 48
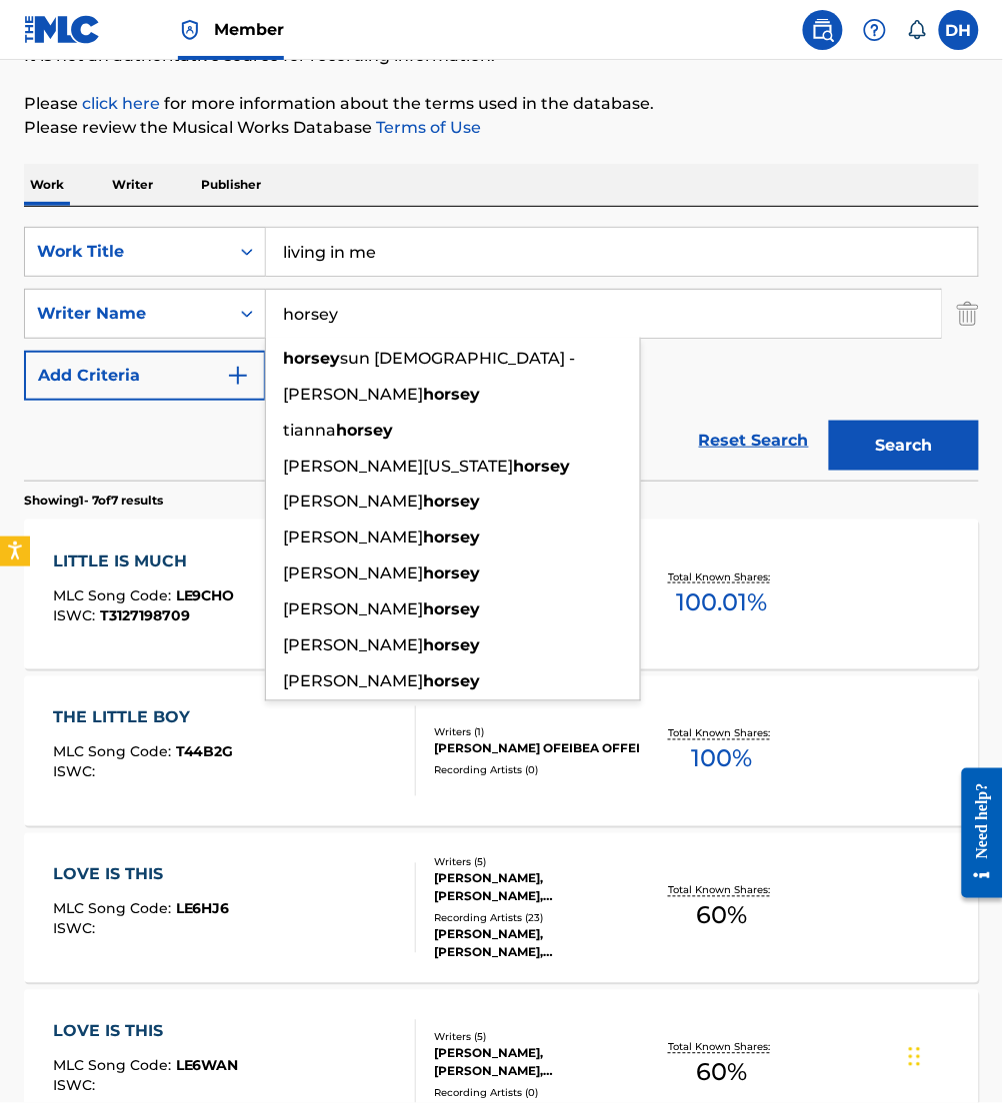
type input "horsey"
click at [829, 421] on button "Search" at bounding box center [904, 446] width 150 height 50
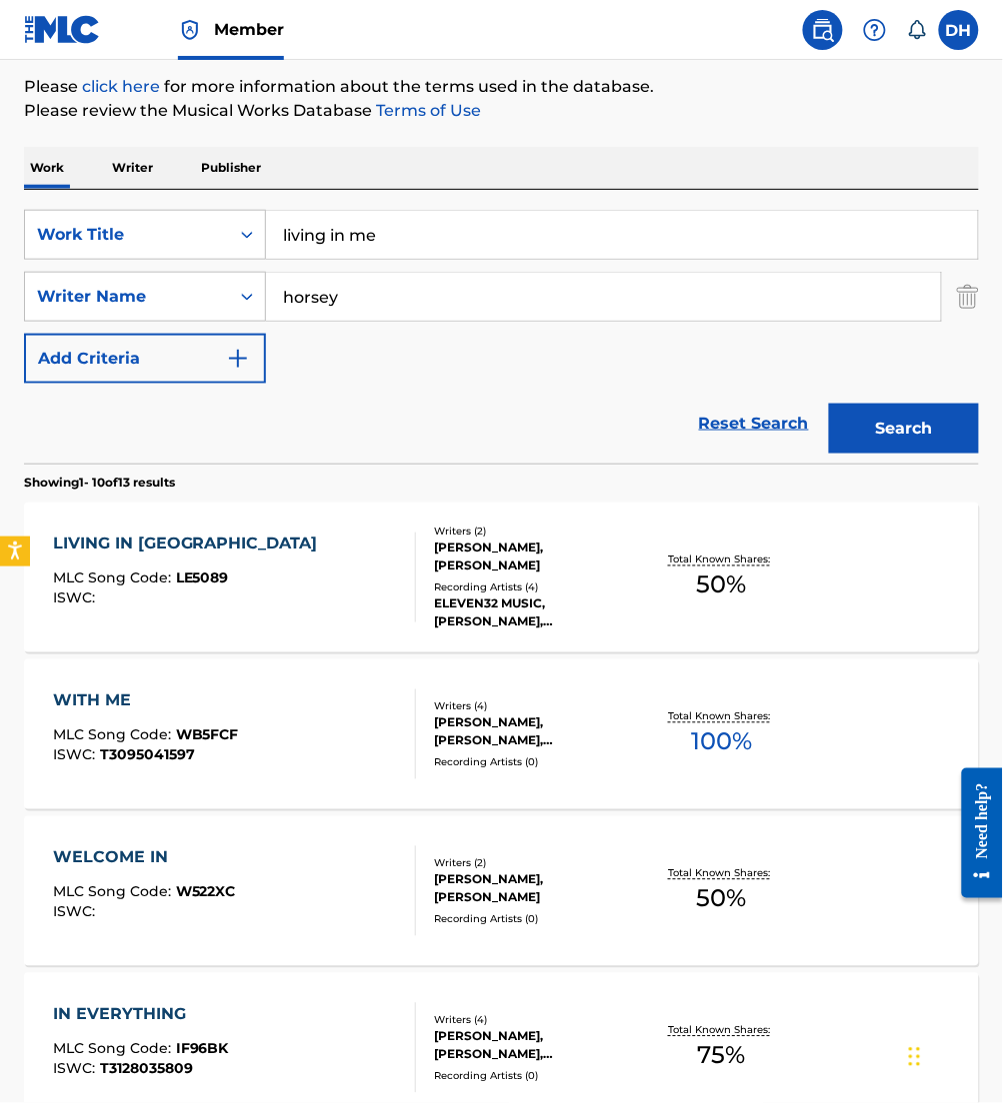
scroll to position [237, 0]
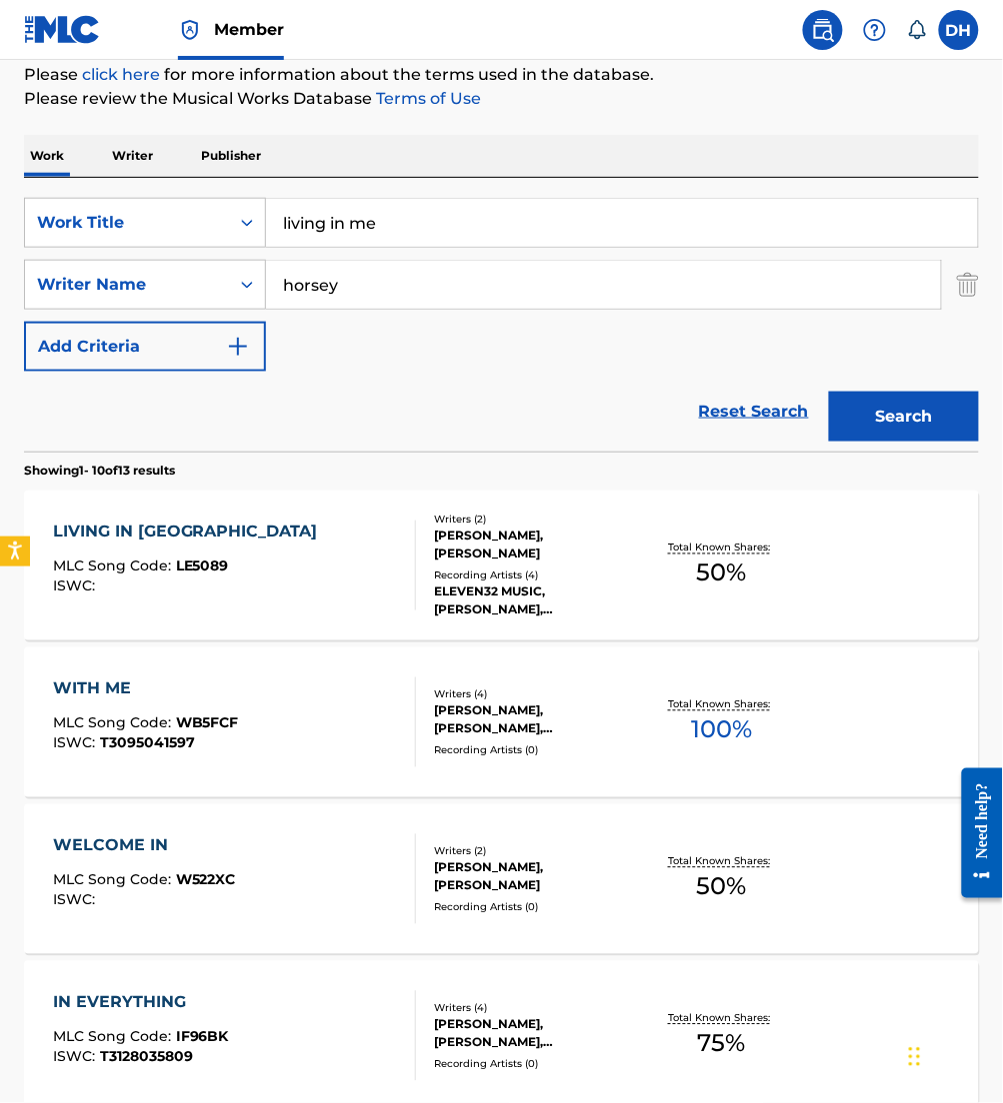
click at [469, 598] on div "ELEVEN32 MUSIC,CAYLA CALLAWAY,ENIOLA ABIOYE, ELEVEN32 MUSIC, CAYLA CALLAWAY, EL…" at bounding box center [539, 602] width 208 height 36
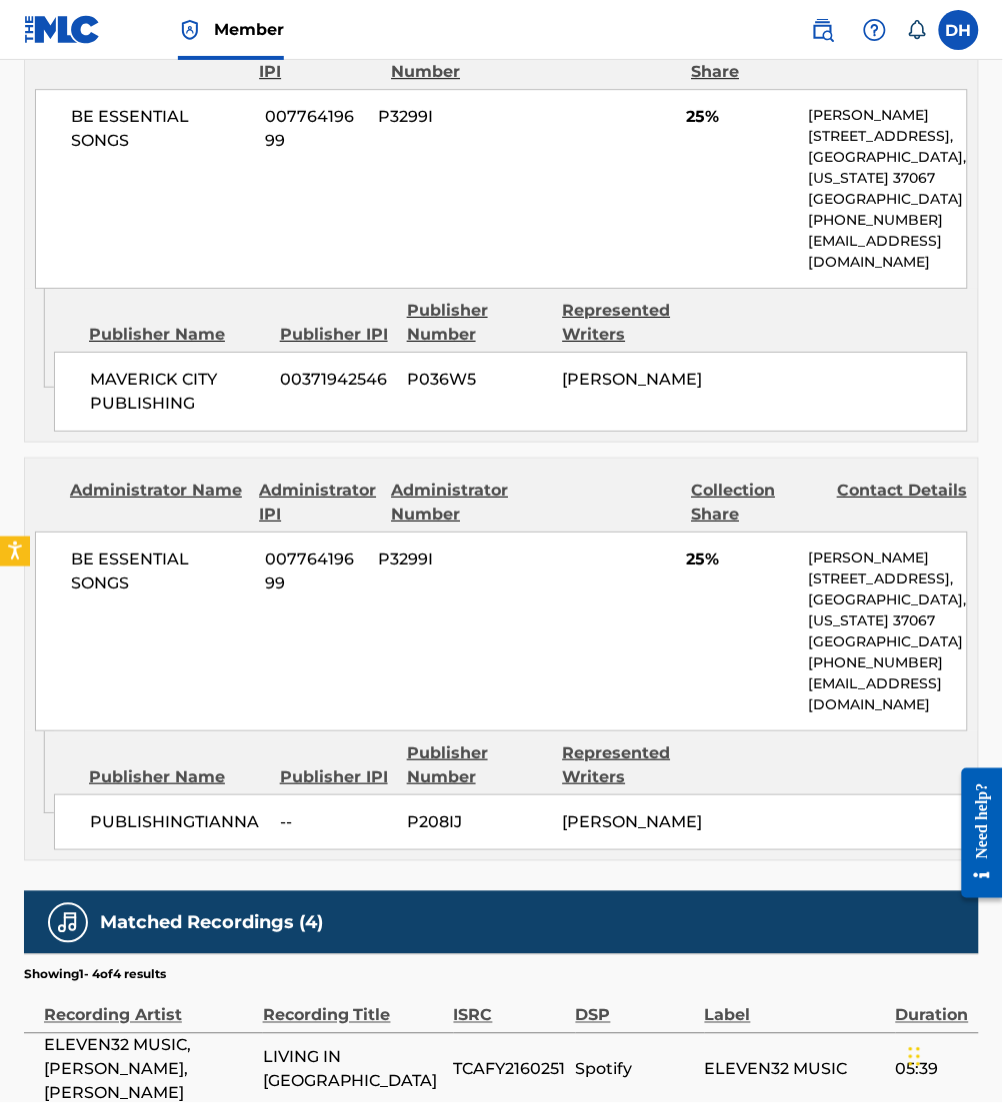
scroll to position [1379, 0]
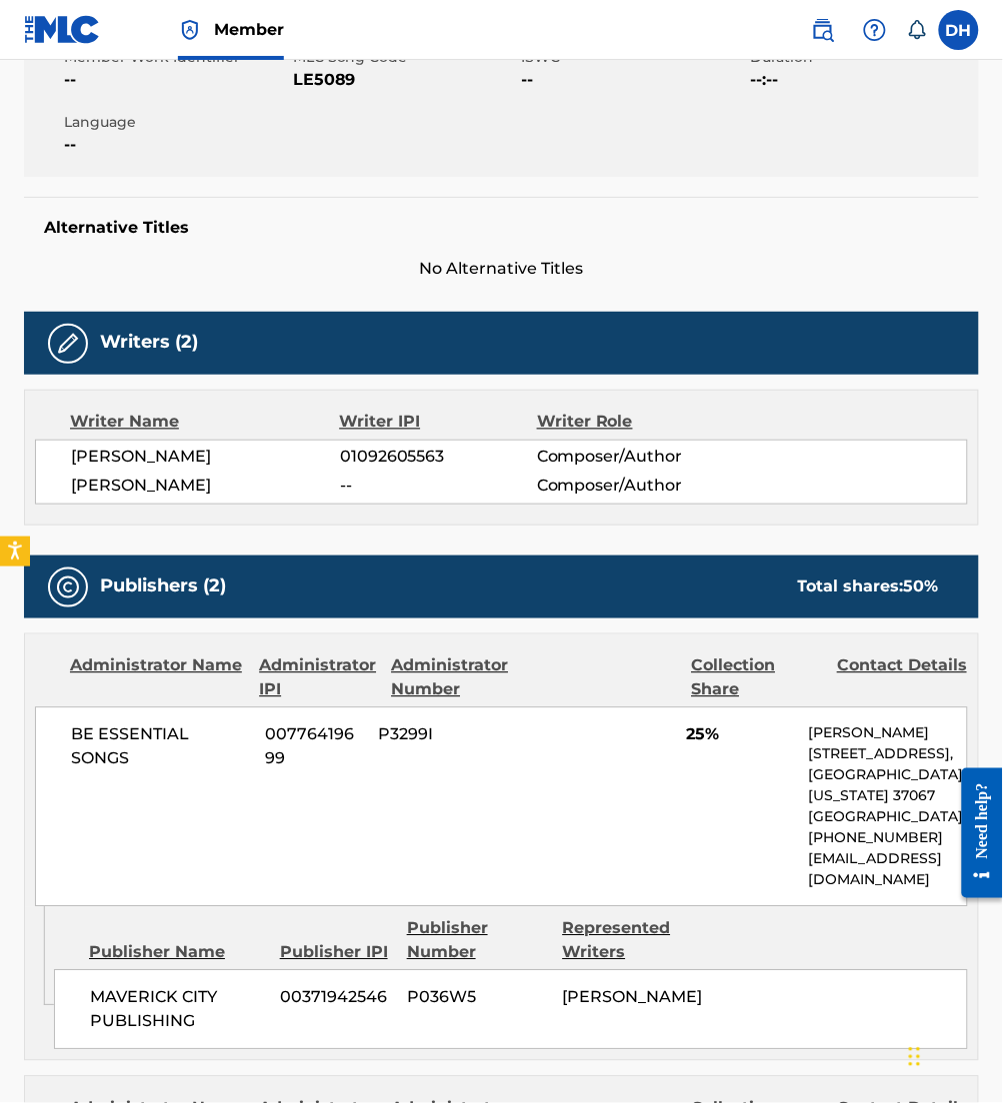
click at [469, 635] on div "Administrator Name Administrator IPI Administrator Number Collection Share Cont…" at bounding box center [501, 771] width 953 height 273
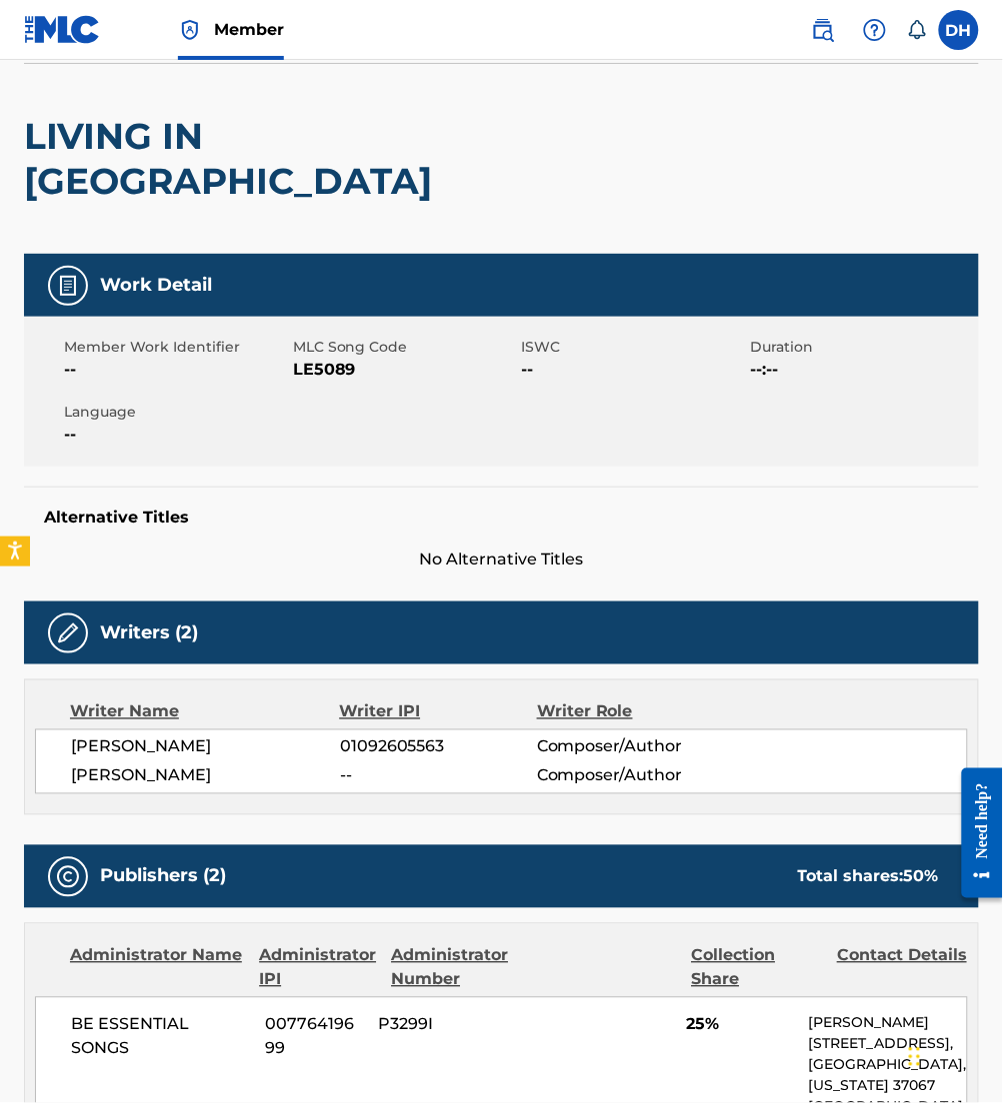
scroll to position [119, 0]
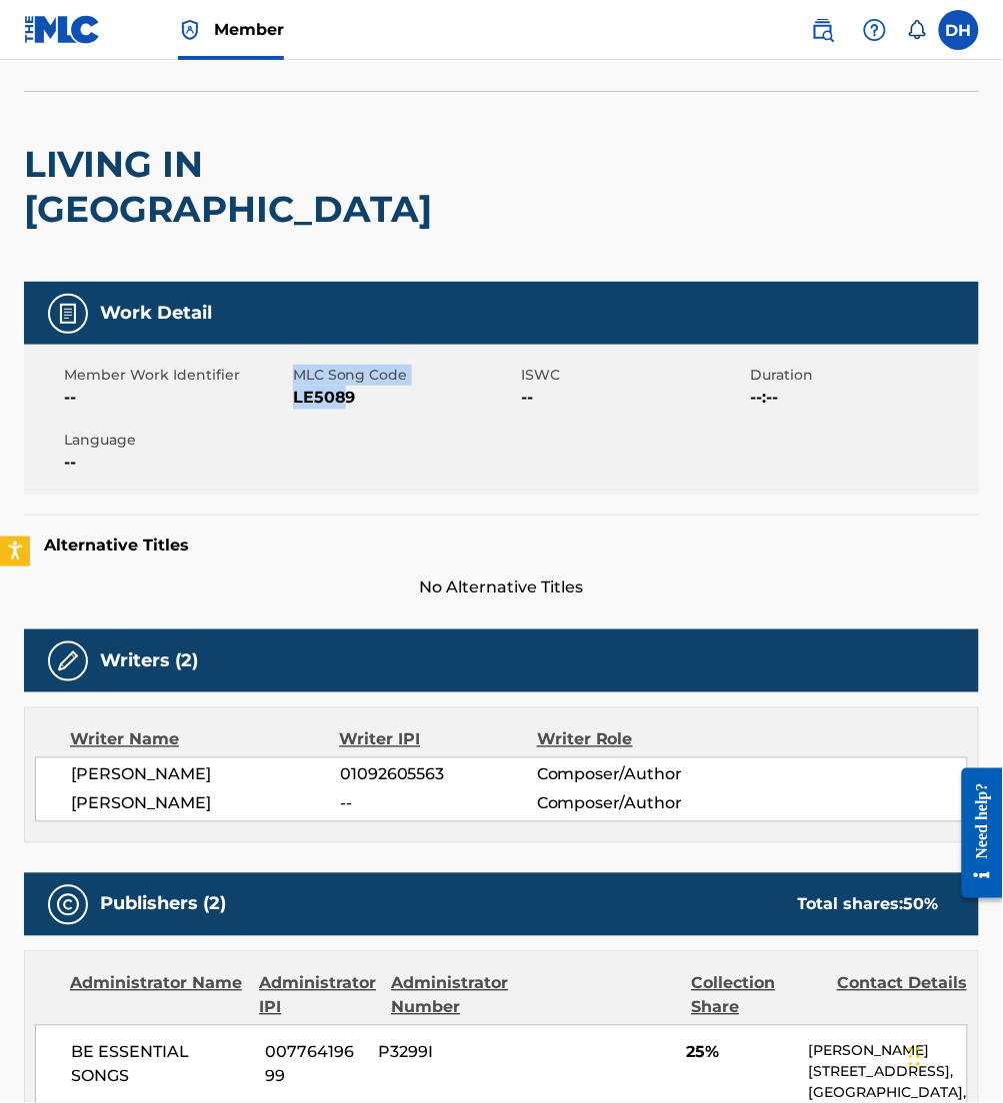
drag, startPoint x: 290, startPoint y: 357, endPoint x: 343, endPoint y: 361, distance: 53.1
click at [343, 361] on div "Member Work Identifier -- MLC Song Code LE5089 ISWC -- Duration --:-- Language …" at bounding box center [501, 420] width 955 height 150
drag, startPoint x: 343, startPoint y: 361, endPoint x: 260, endPoint y: 354, distance: 83.3
click at [260, 386] on span "--" at bounding box center [176, 398] width 224 height 24
click at [302, 386] on span "LE5089" at bounding box center [405, 398] width 224 height 24
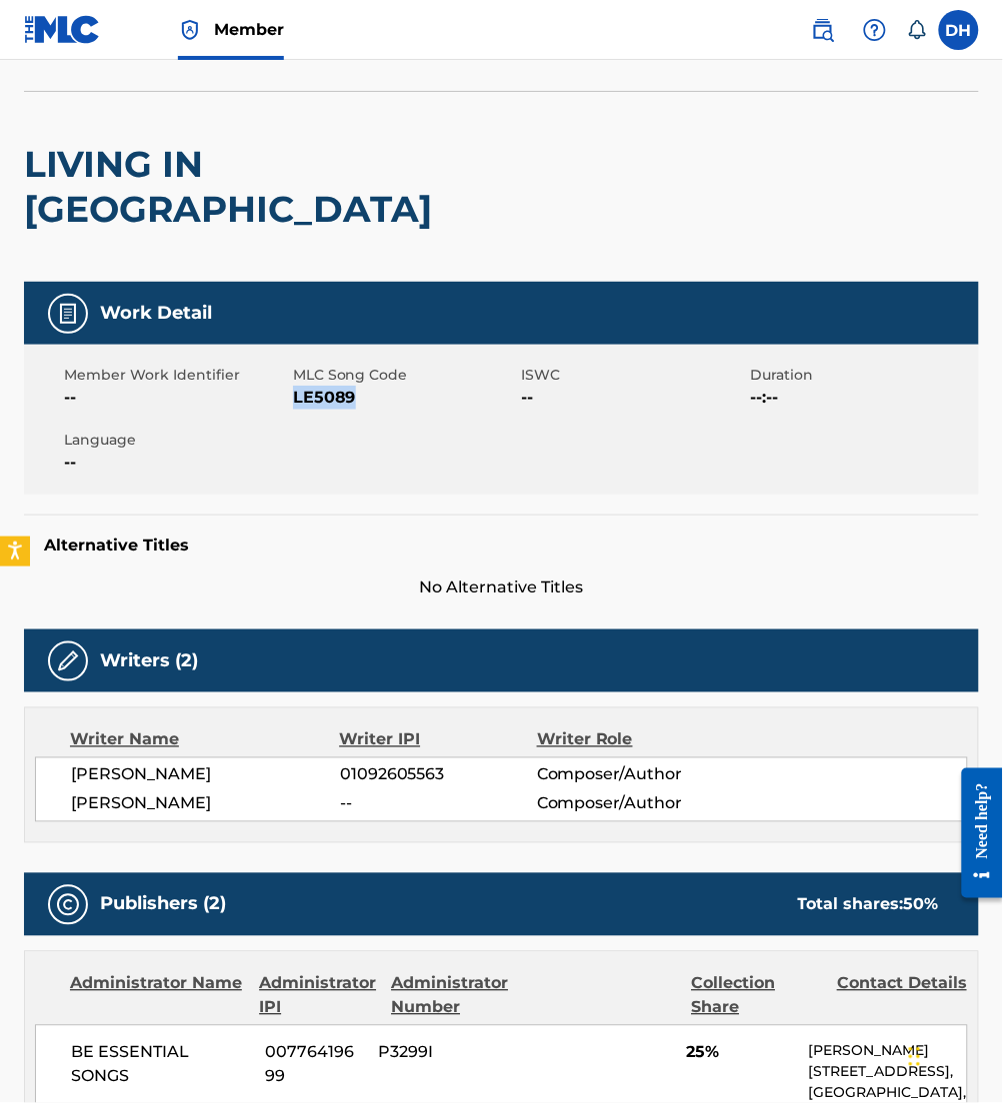
drag, startPoint x: 295, startPoint y: 351, endPoint x: 403, endPoint y: 358, distance: 108.2
click at [403, 386] on span "LE5089" at bounding box center [405, 398] width 224 height 24
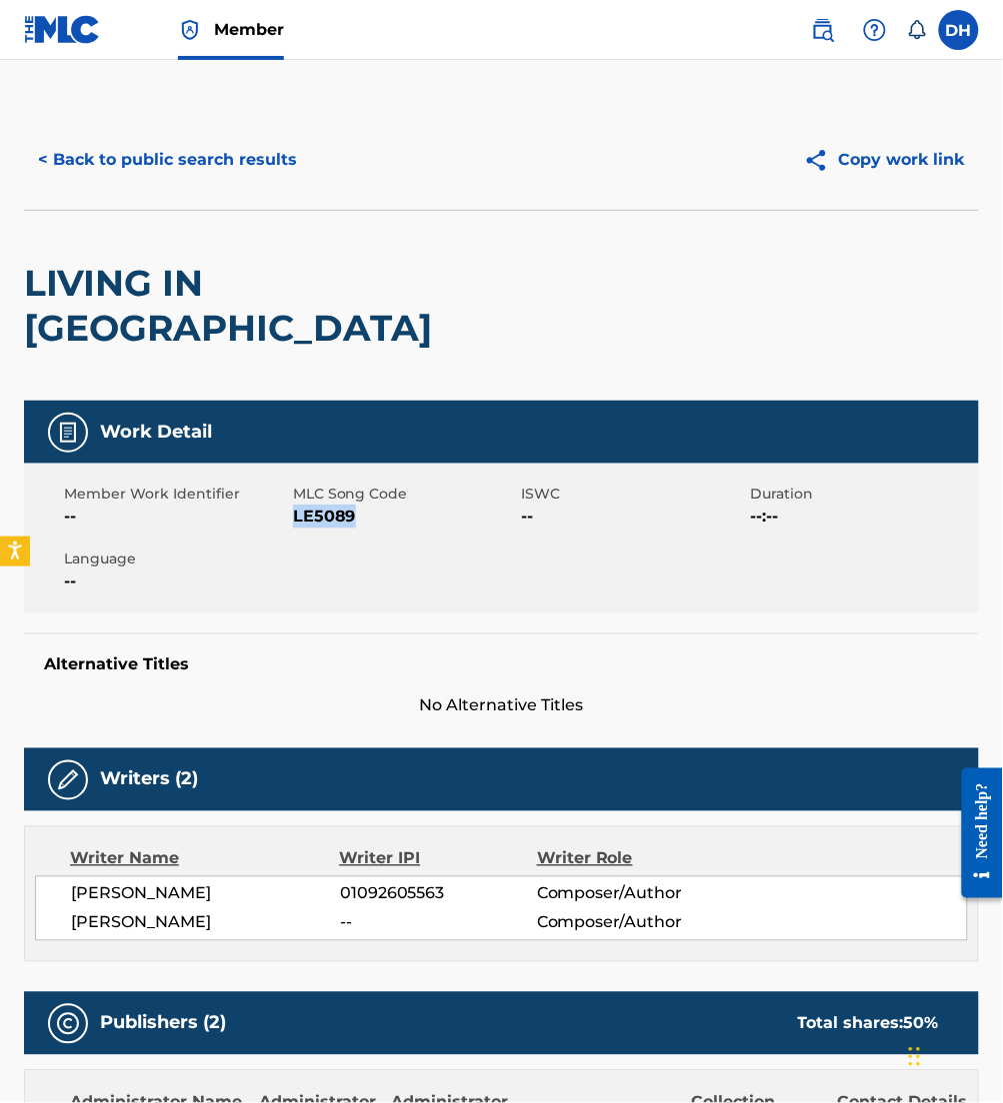
click at [218, 175] on button "< Back to public search results" at bounding box center [167, 160] width 287 height 50
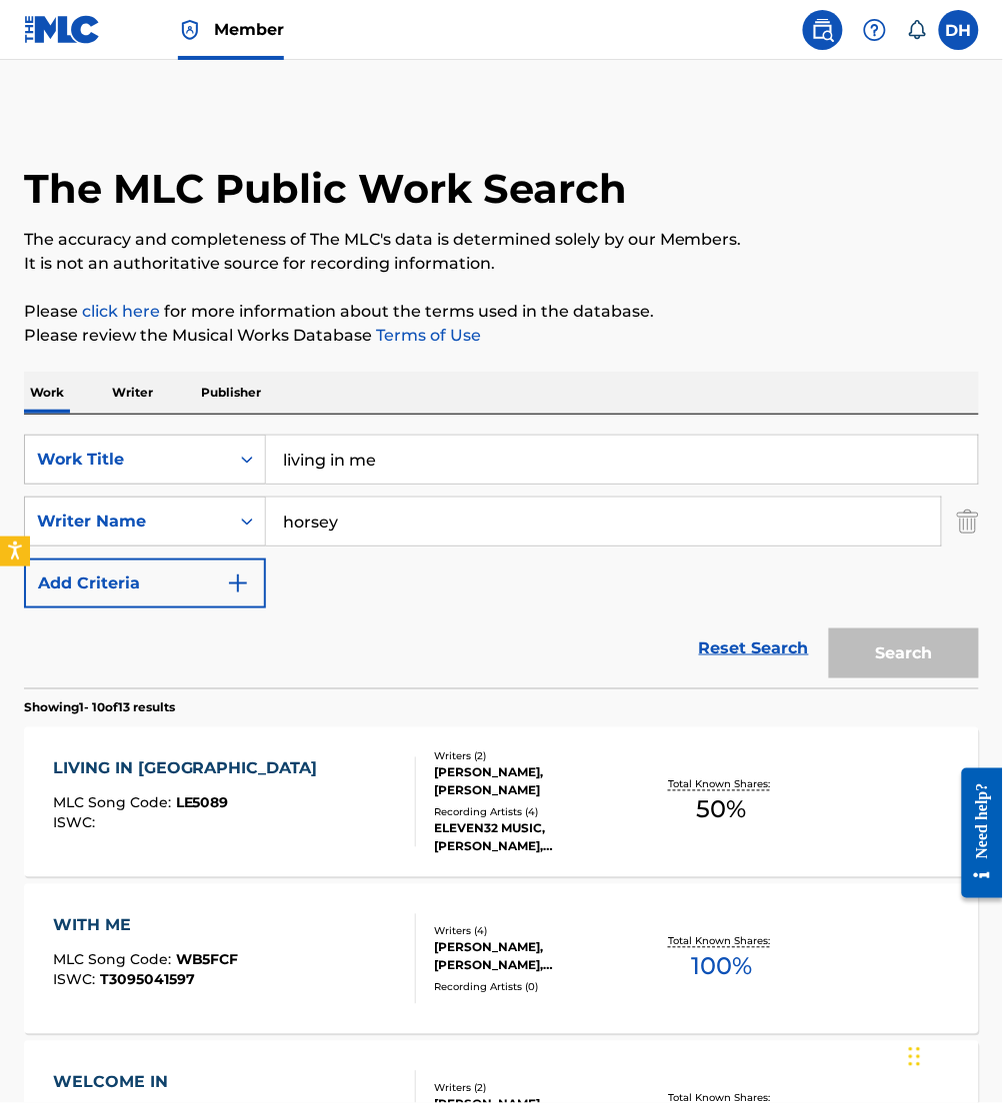
scroll to position [237, 0]
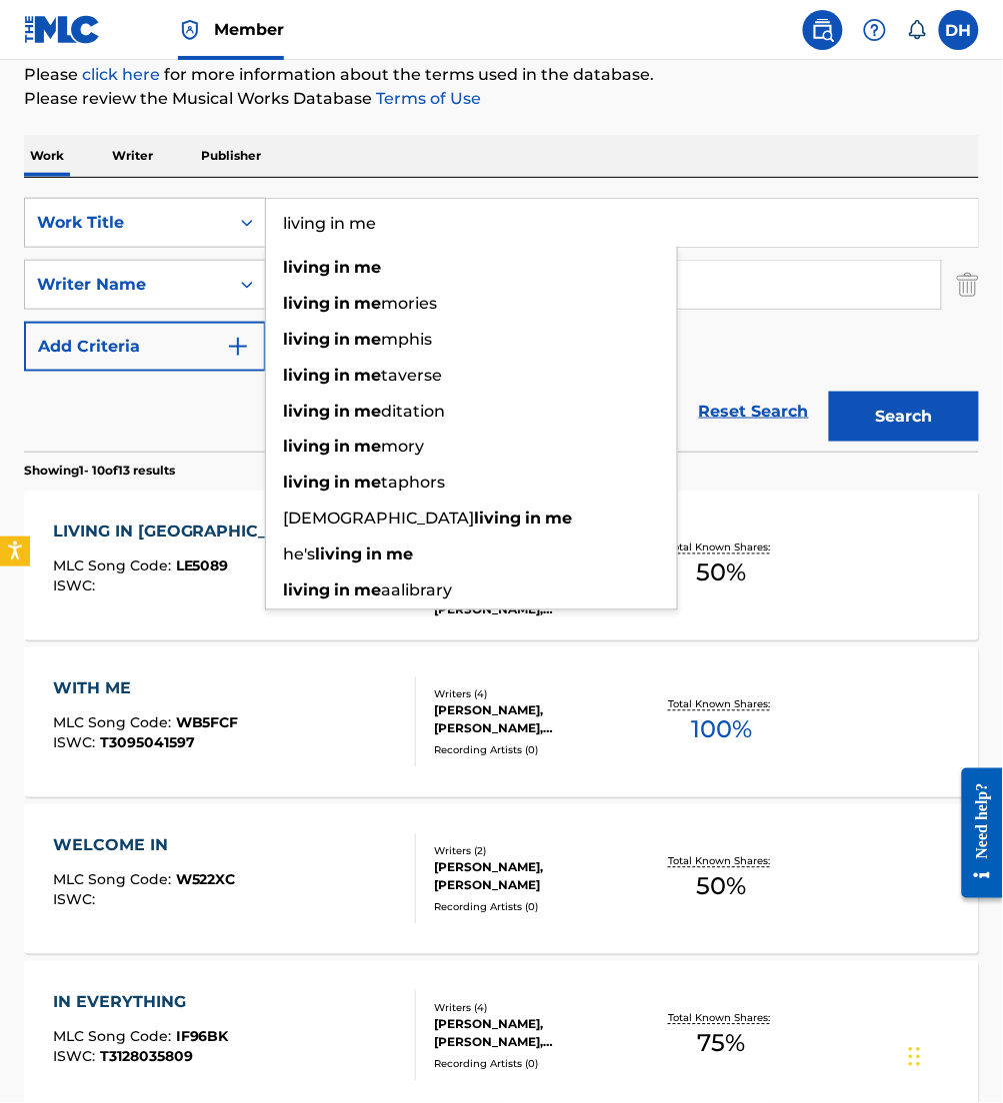
drag, startPoint x: 421, startPoint y: 244, endPoint x: 0, endPoint y: 173, distance: 426.7
click at [0, 173] on html "Accessibility Screen-Reader Guide, Feedback, and Issue Reporting | New window M…" at bounding box center [501, 314] width 1003 height 1103
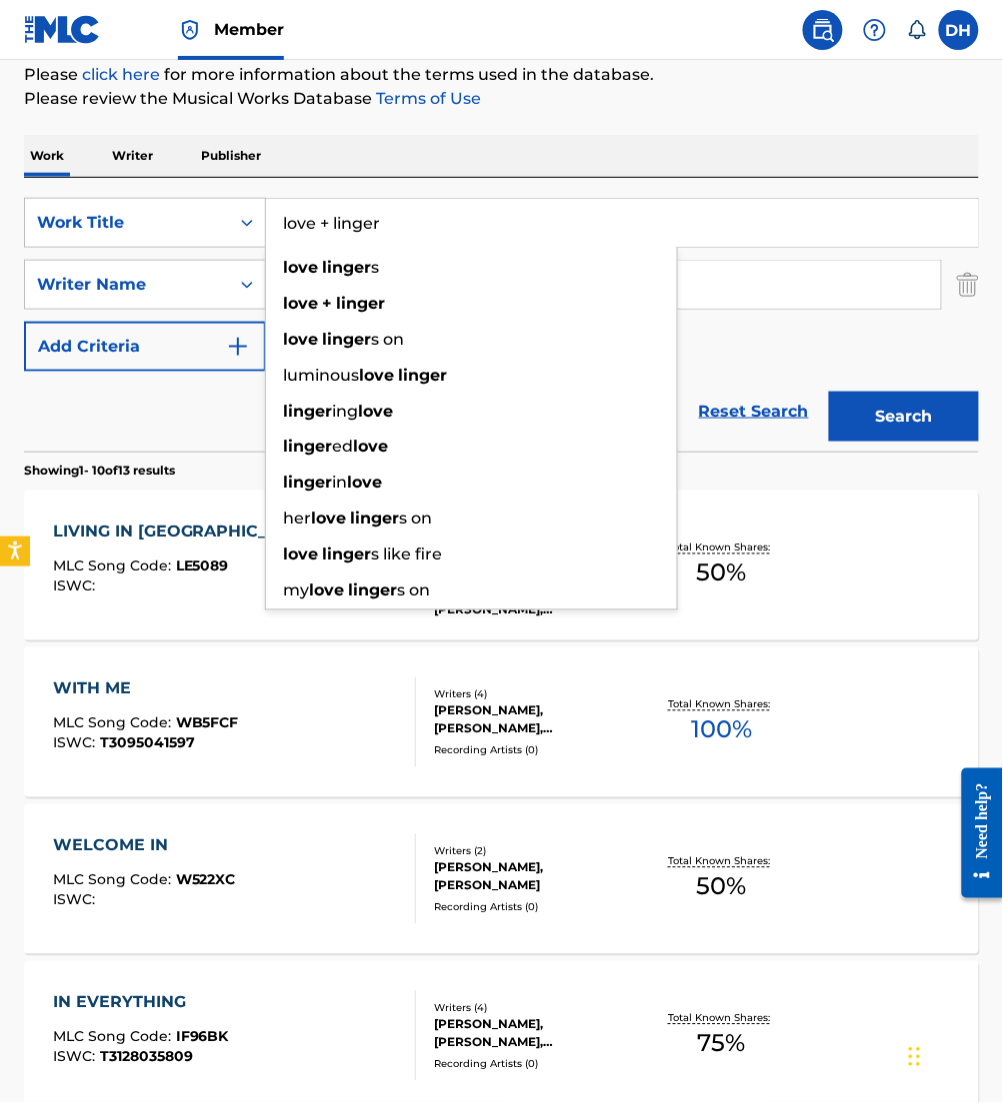
type input "love + linger"
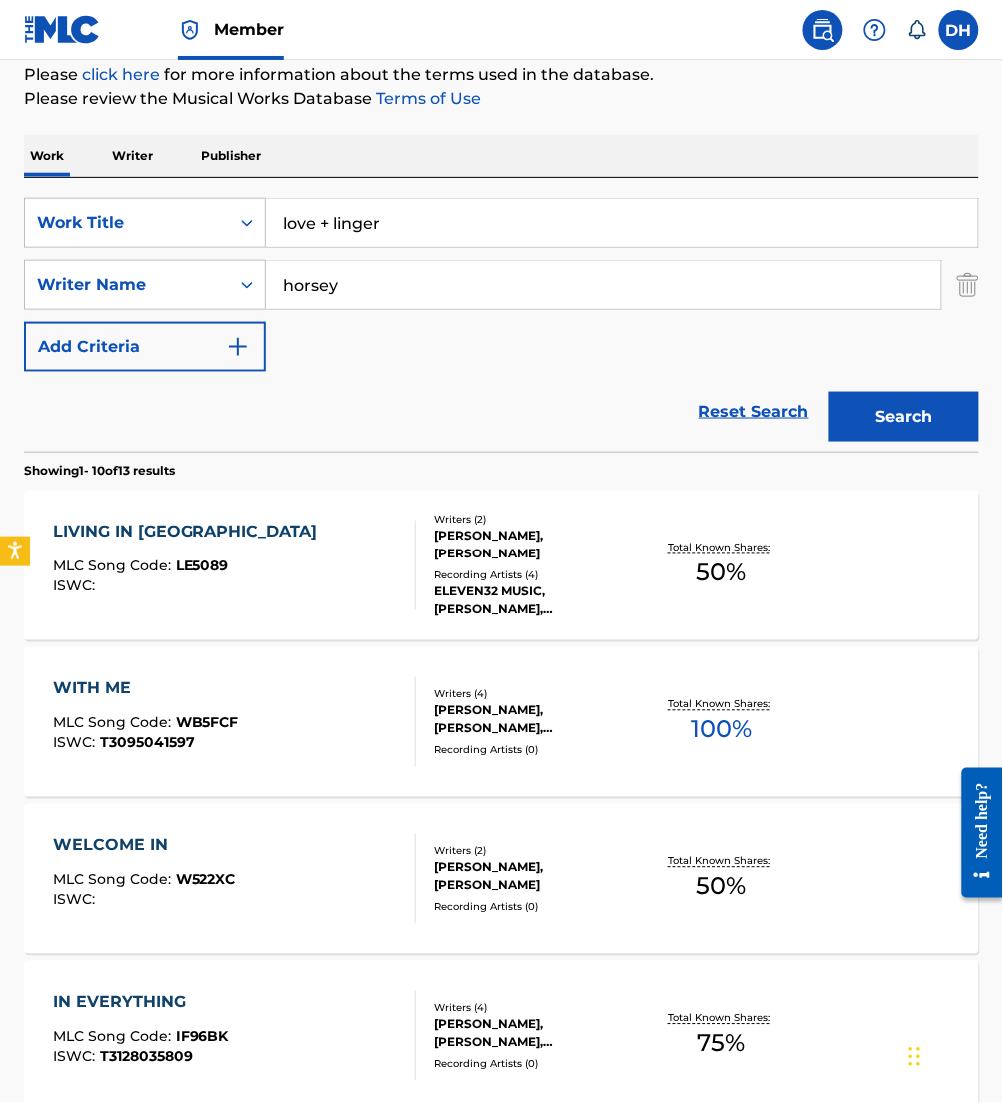
click at [779, 366] on div "SearchWithCriteria4067c27a-5b6d-4f49-8cc9-12de54025f2e Work Title love + linger…" at bounding box center [501, 285] width 955 height 174
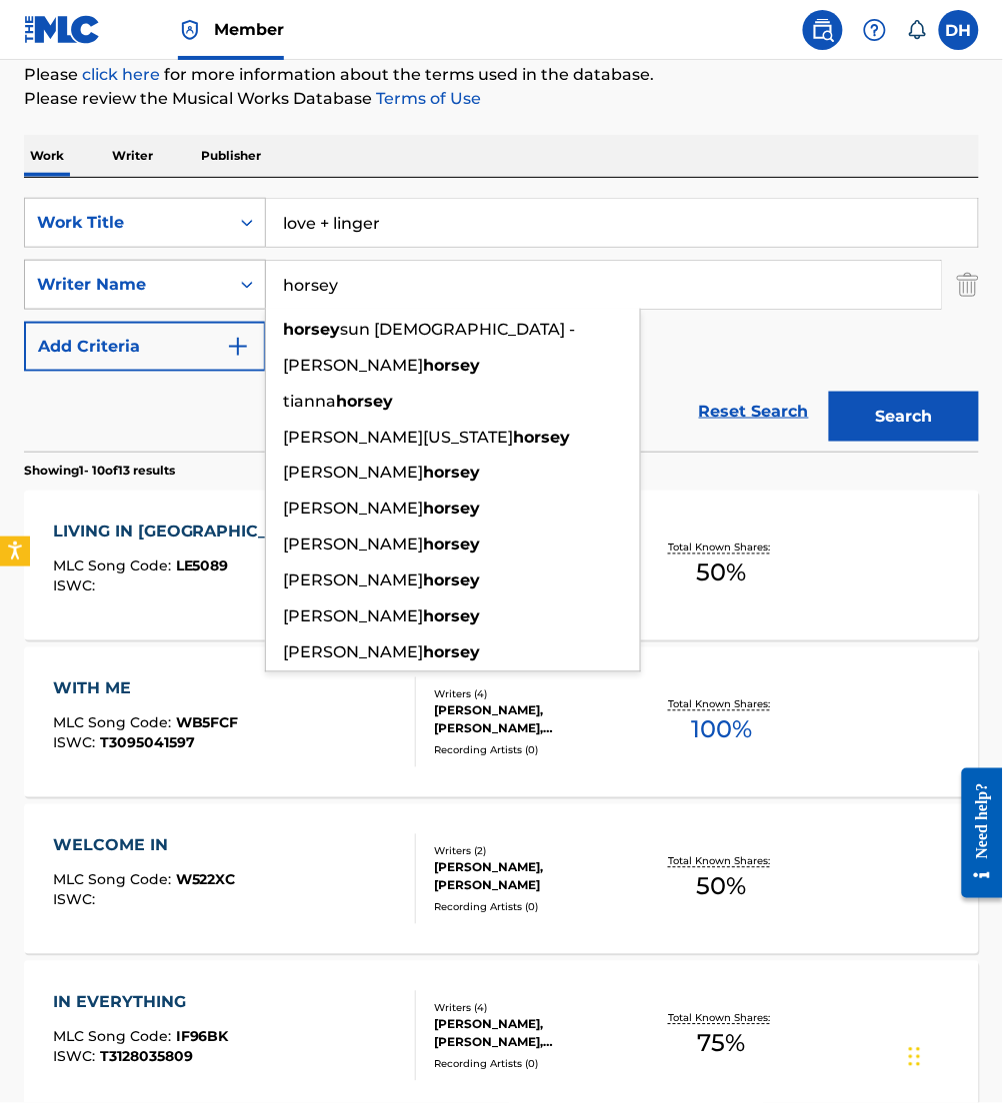
drag, startPoint x: 481, startPoint y: 298, endPoint x: 131, endPoint y: 305, distance: 349.9
click at [131, 305] on div "SearchWithCriteria0a6c6500-eb1f-4c8a-bb90-fdf180b7cfee Writer Name horsey horse…" at bounding box center [501, 285] width 955 height 50
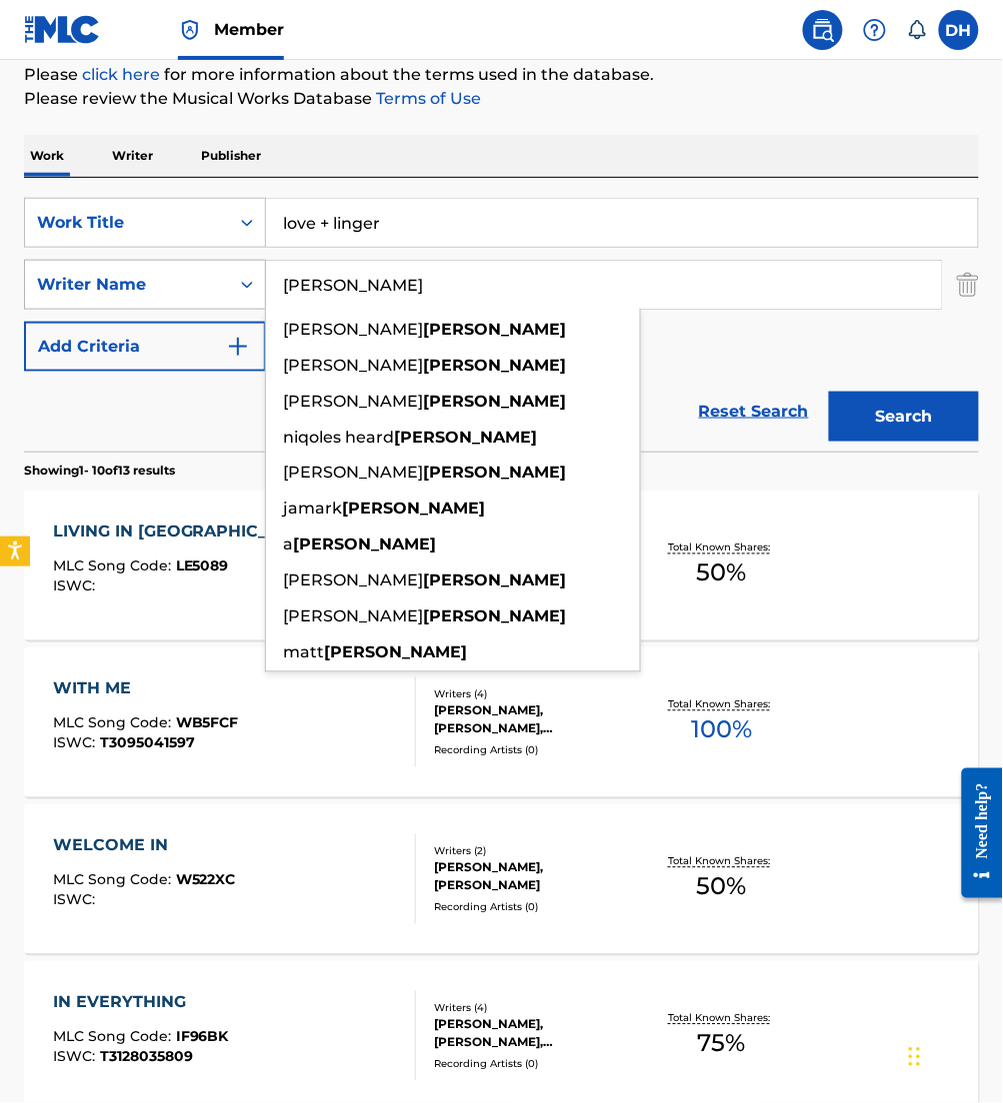
type input "goodwin"
click at [829, 392] on button "Search" at bounding box center [904, 417] width 150 height 50
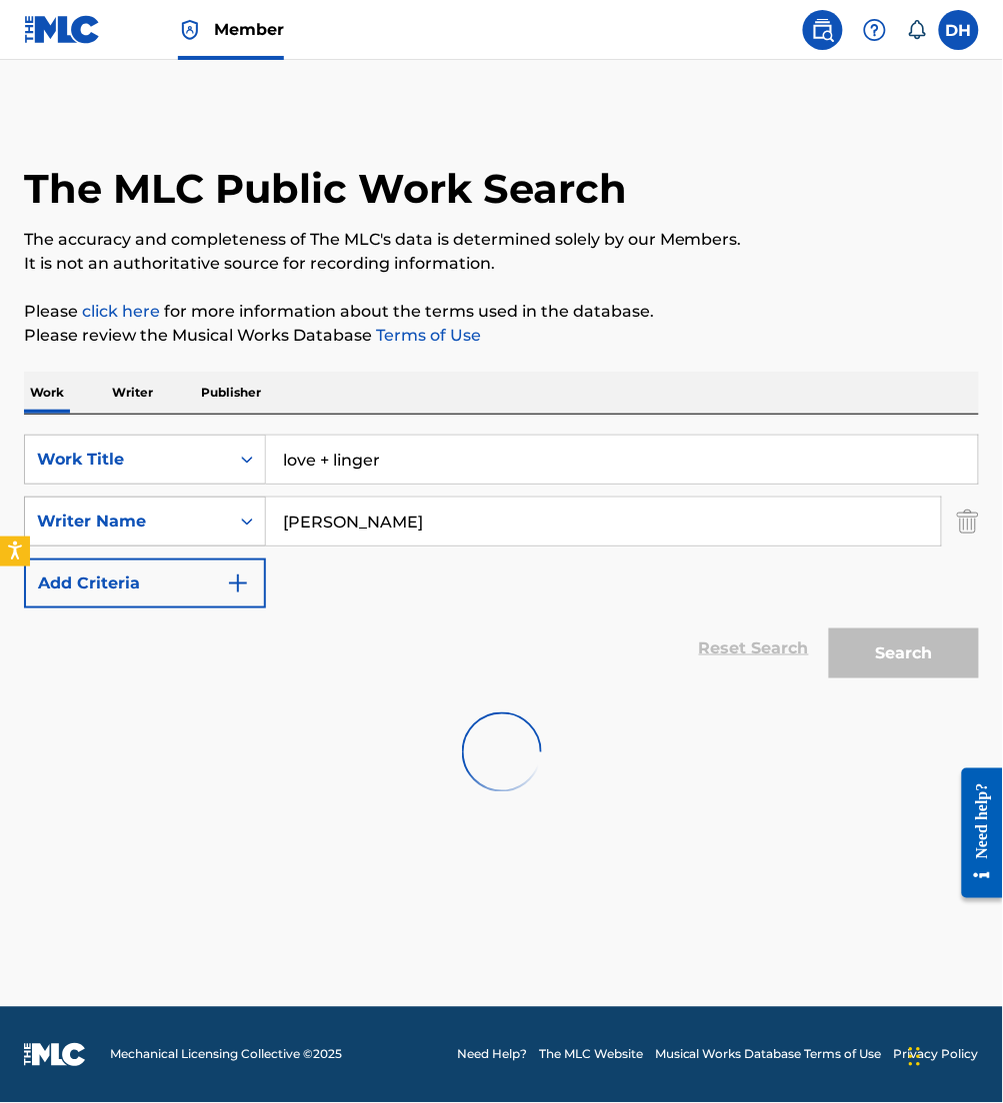
scroll to position [0, 0]
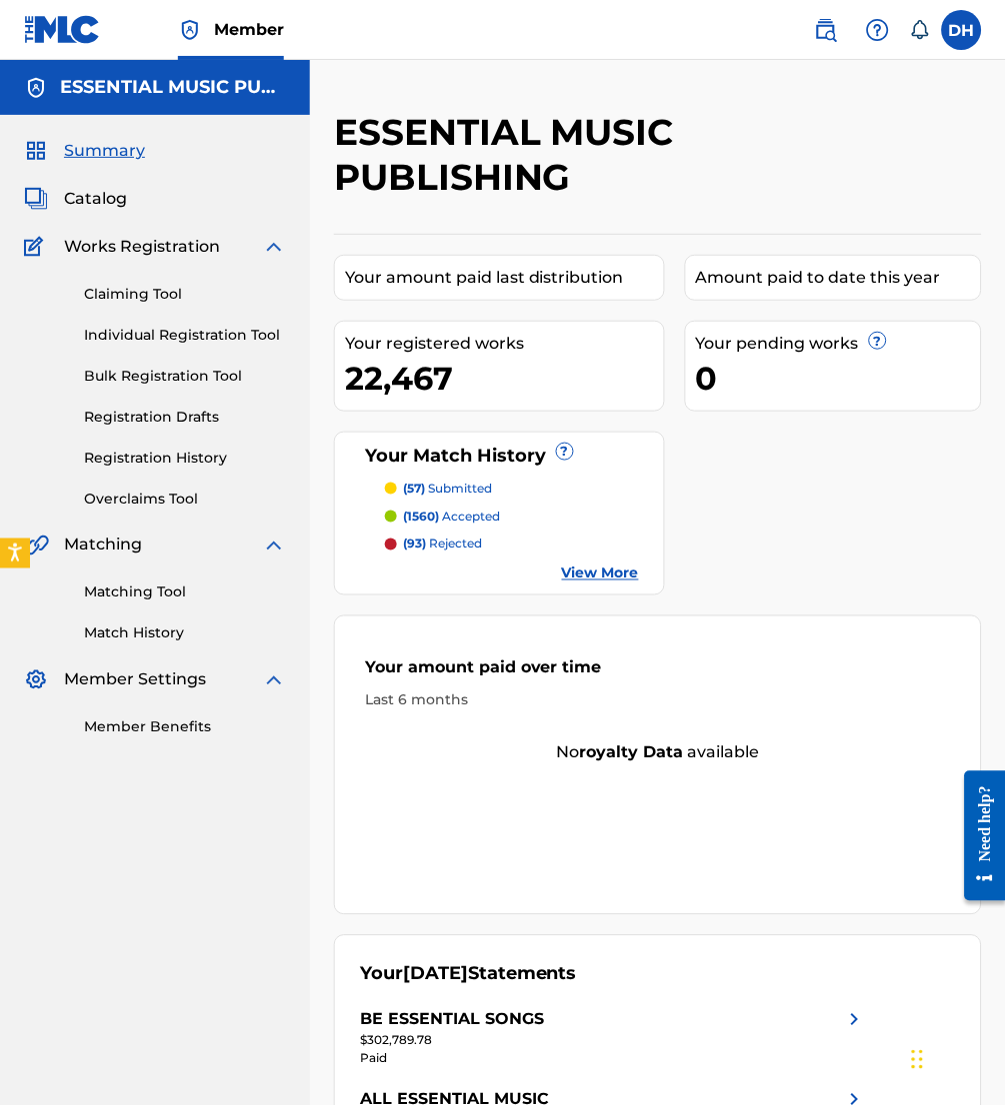
click at [86, 187] on span "Catalog" at bounding box center [95, 199] width 63 height 24
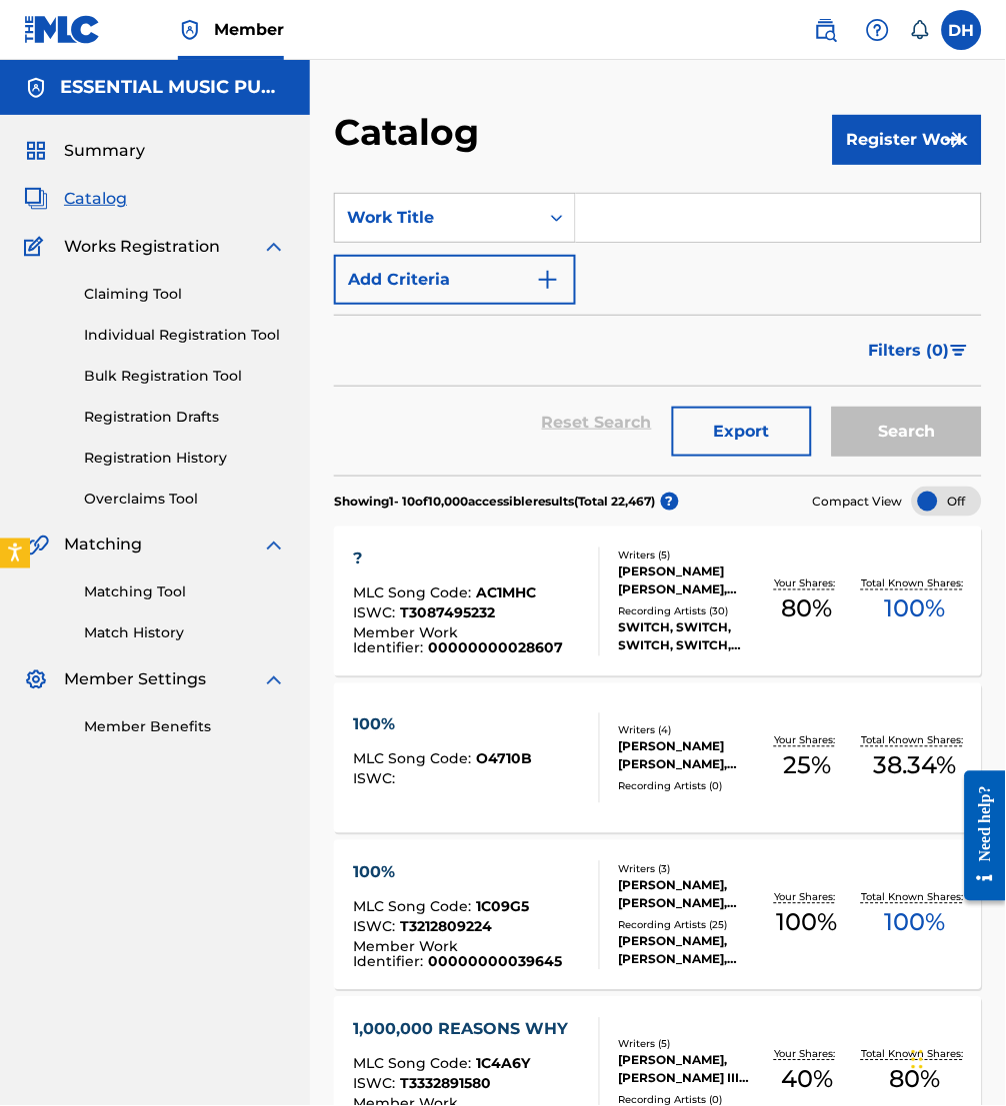
click at [629, 221] on input "Search Form" at bounding box center [778, 218] width 405 height 48
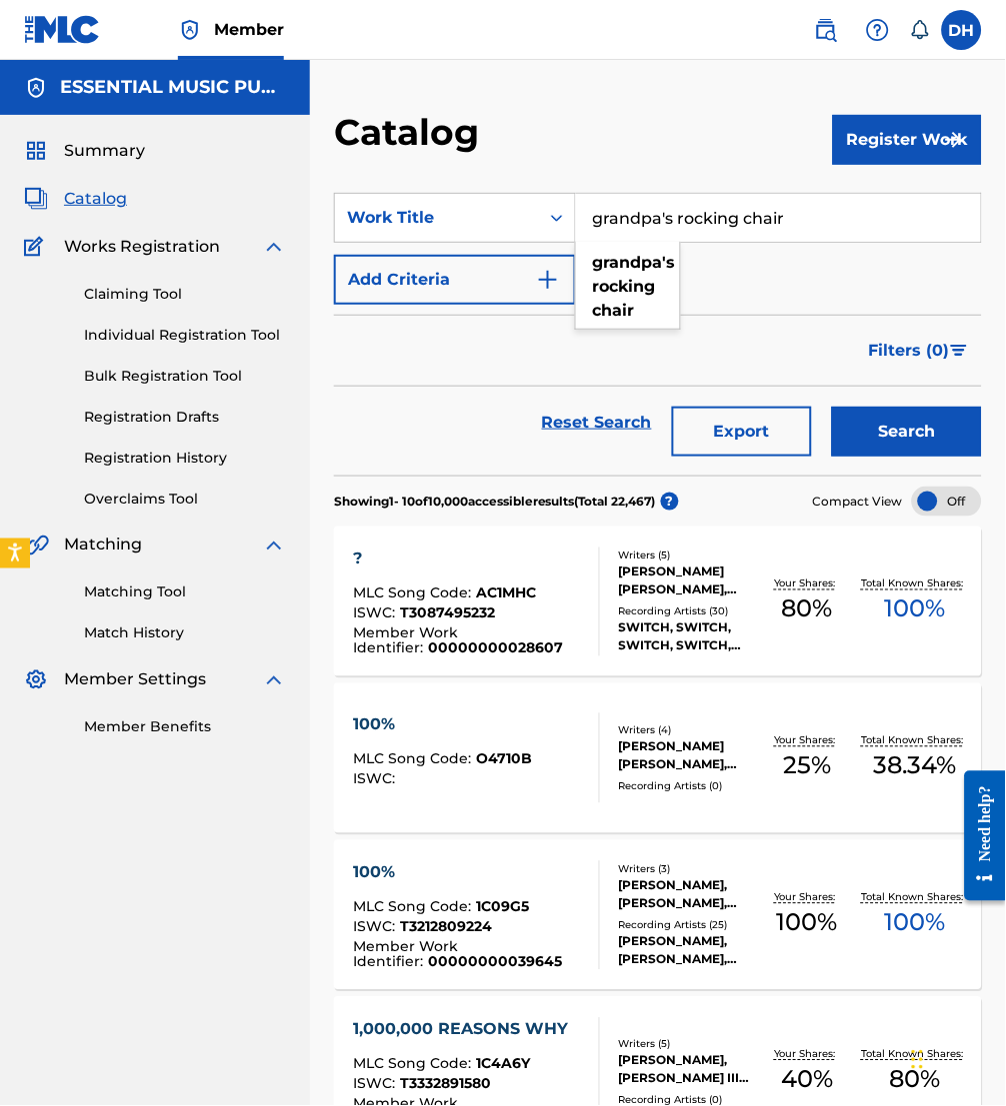
type input "grandpa's rocking chair"
click at [408, 293] on button "Add Criteria" at bounding box center [455, 280] width 242 height 50
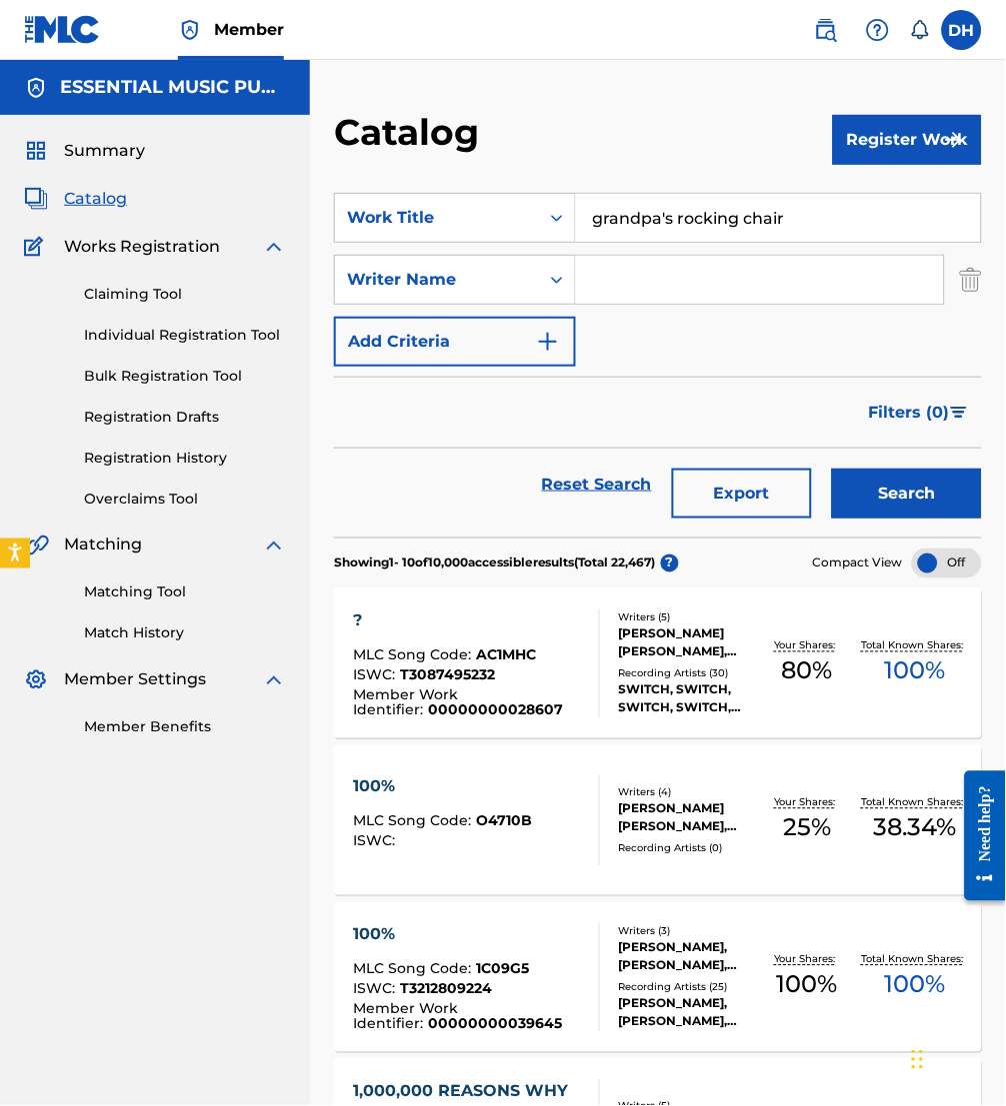
click at [581, 287] on input "Search Form" at bounding box center [760, 280] width 368 height 48
type input "[PERSON_NAME]"
click at [832, 469] on button "Search" at bounding box center [907, 494] width 150 height 50
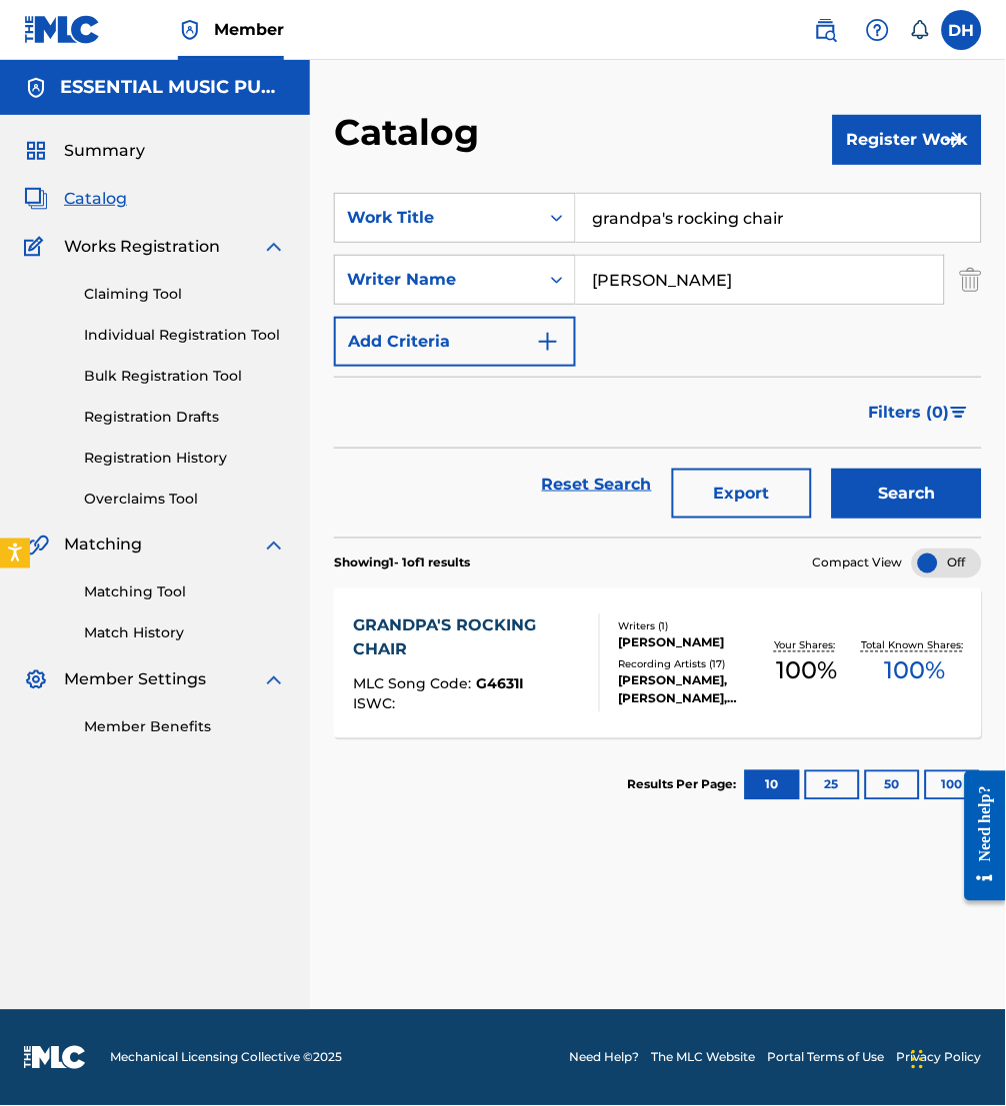
click at [506, 642] on div "GRANDPA'S ROCKING CHAIR" at bounding box center [467, 639] width 229 height 48
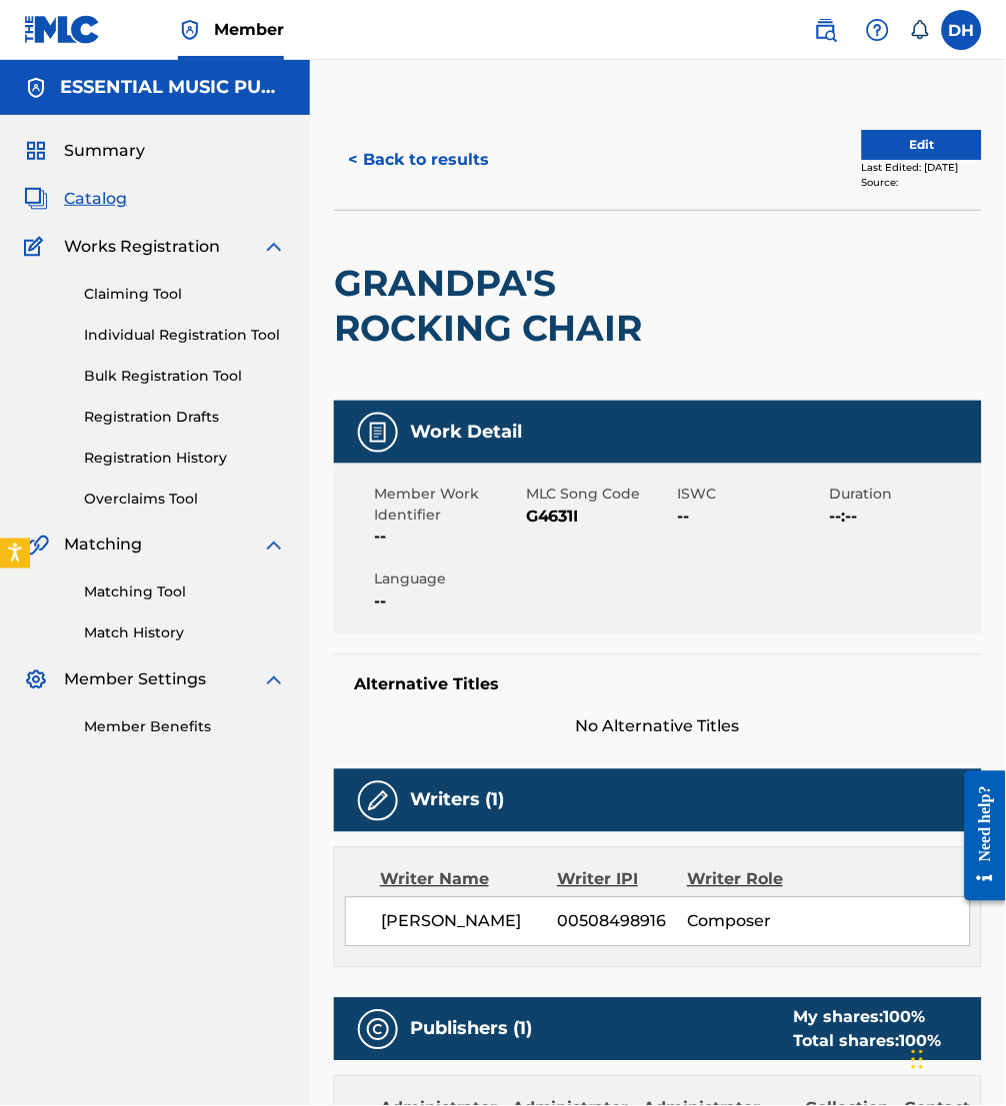
click at [872, 146] on button "Edit" at bounding box center [922, 145] width 120 height 30
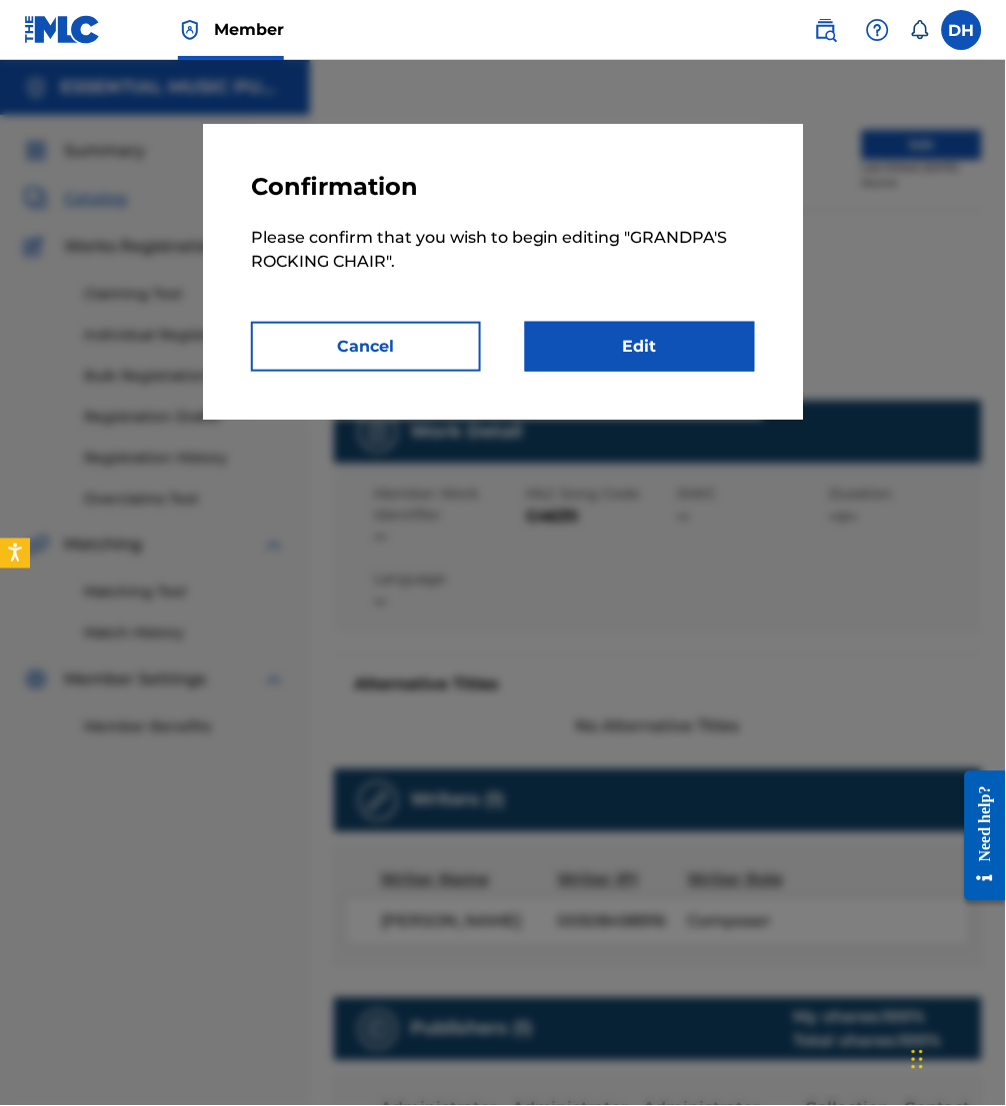
click at [643, 343] on link "Edit" at bounding box center [640, 347] width 230 height 50
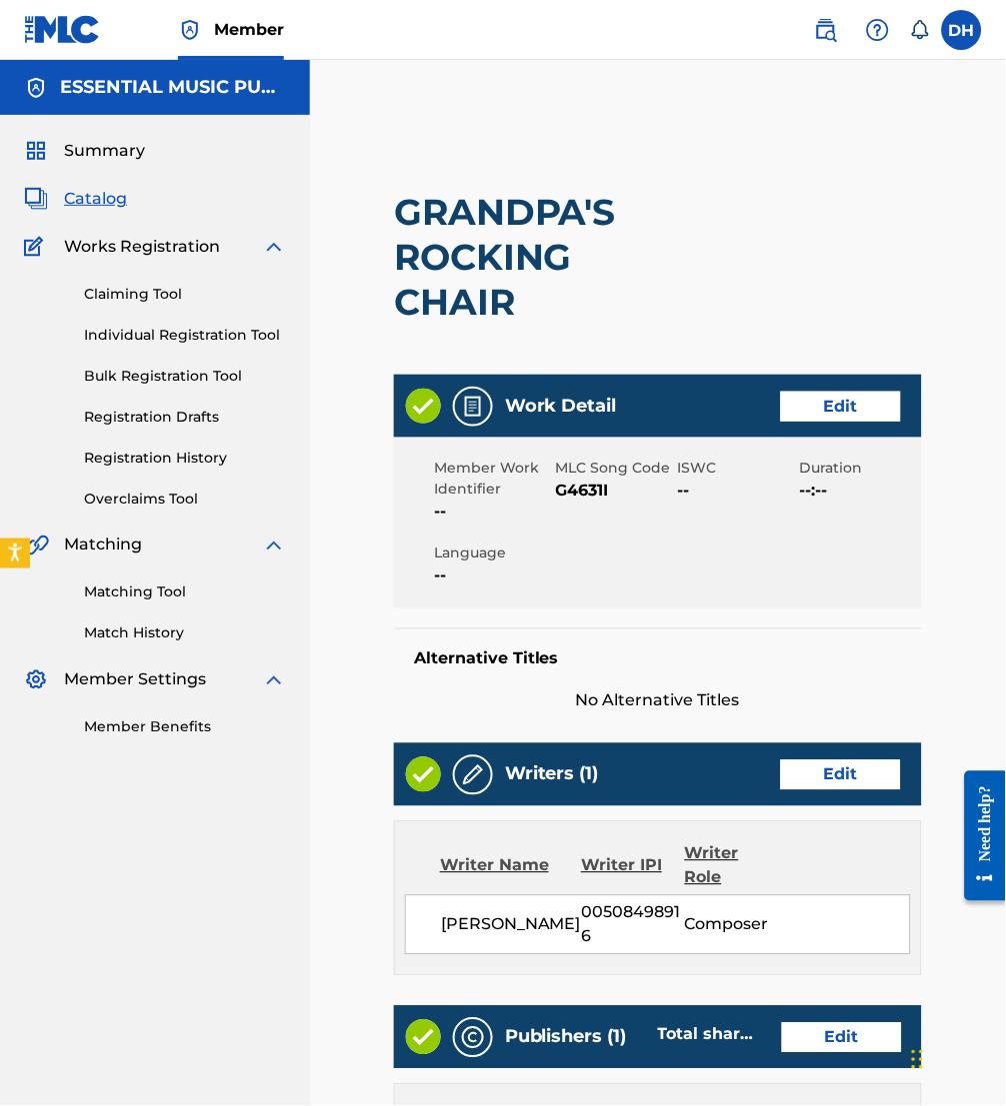
scroll to position [518, 0]
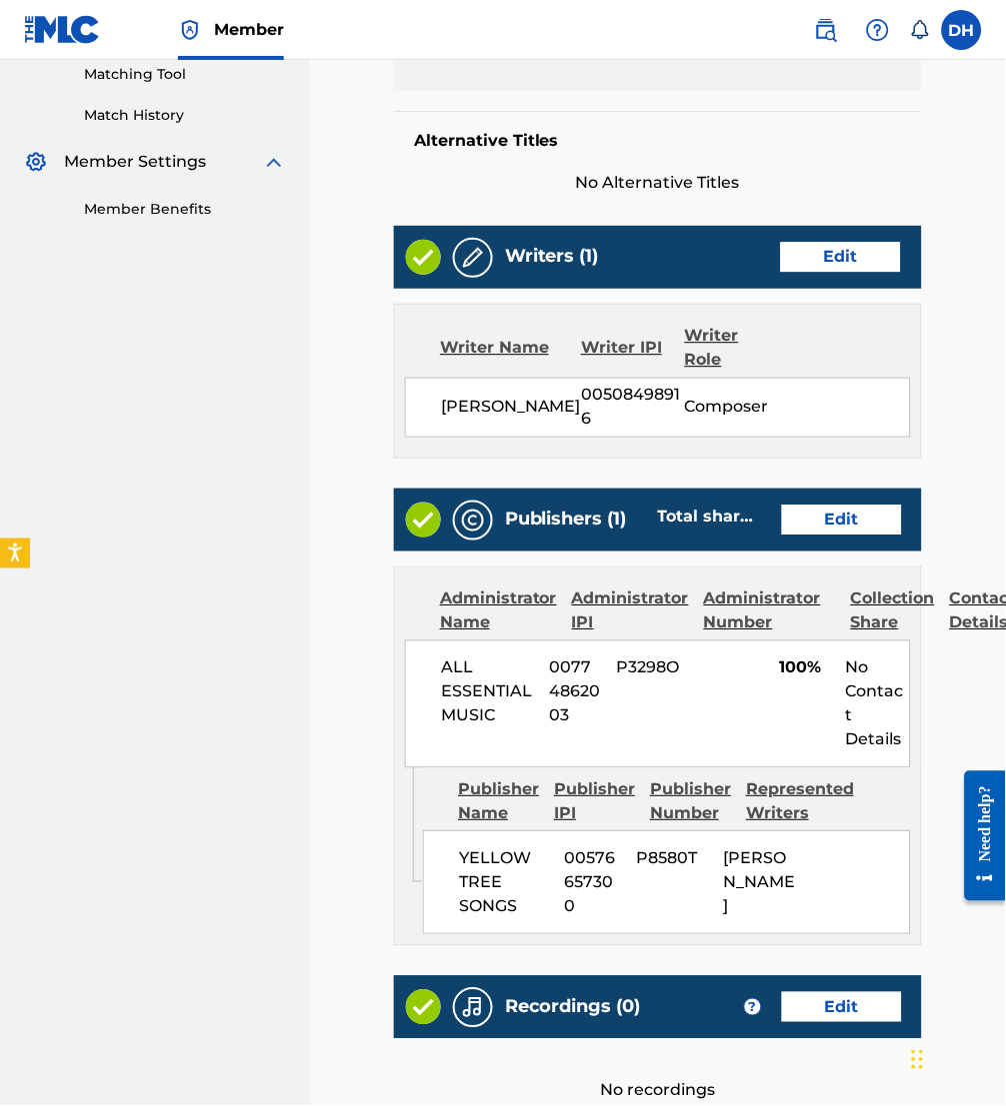
click at [844, 508] on link "Edit" at bounding box center [842, 521] width 120 height 30
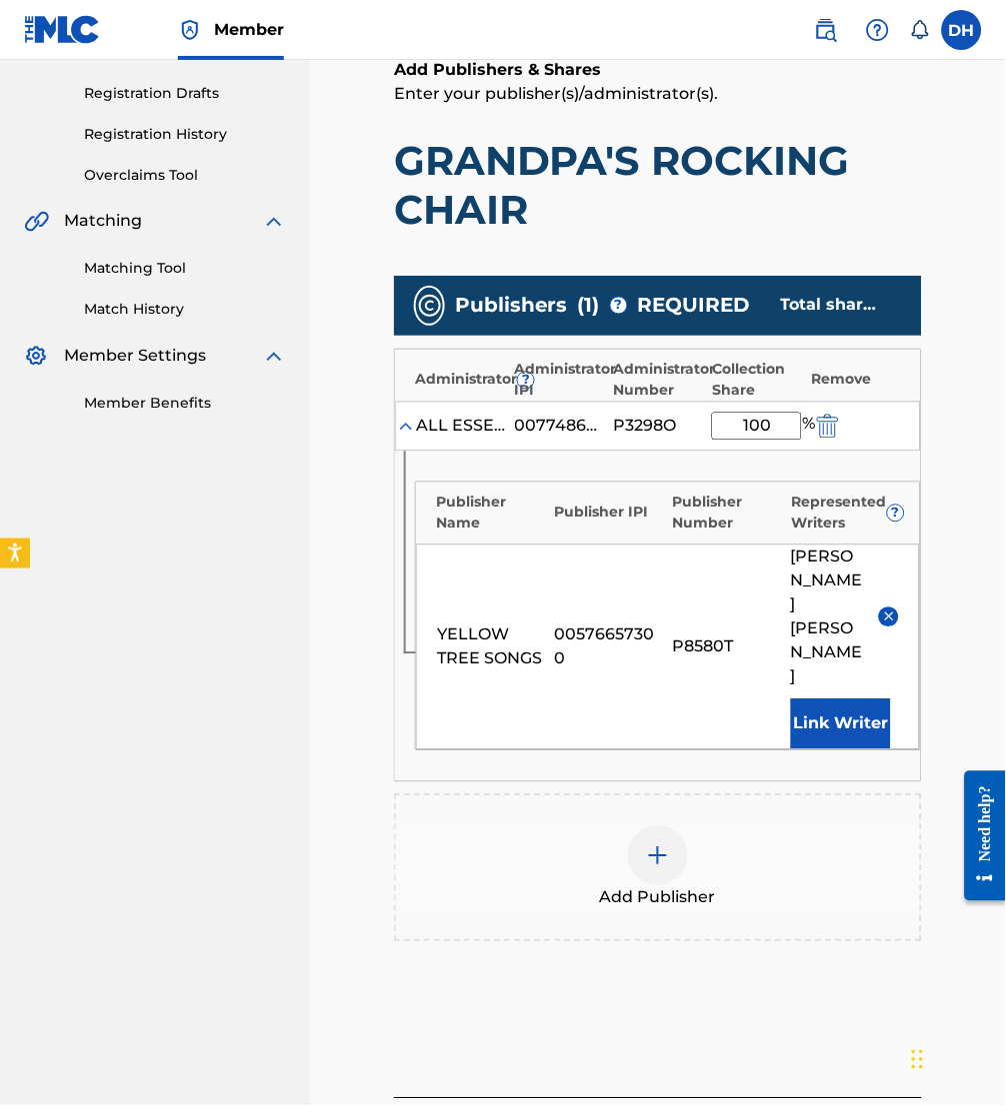
scroll to position [325, 0]
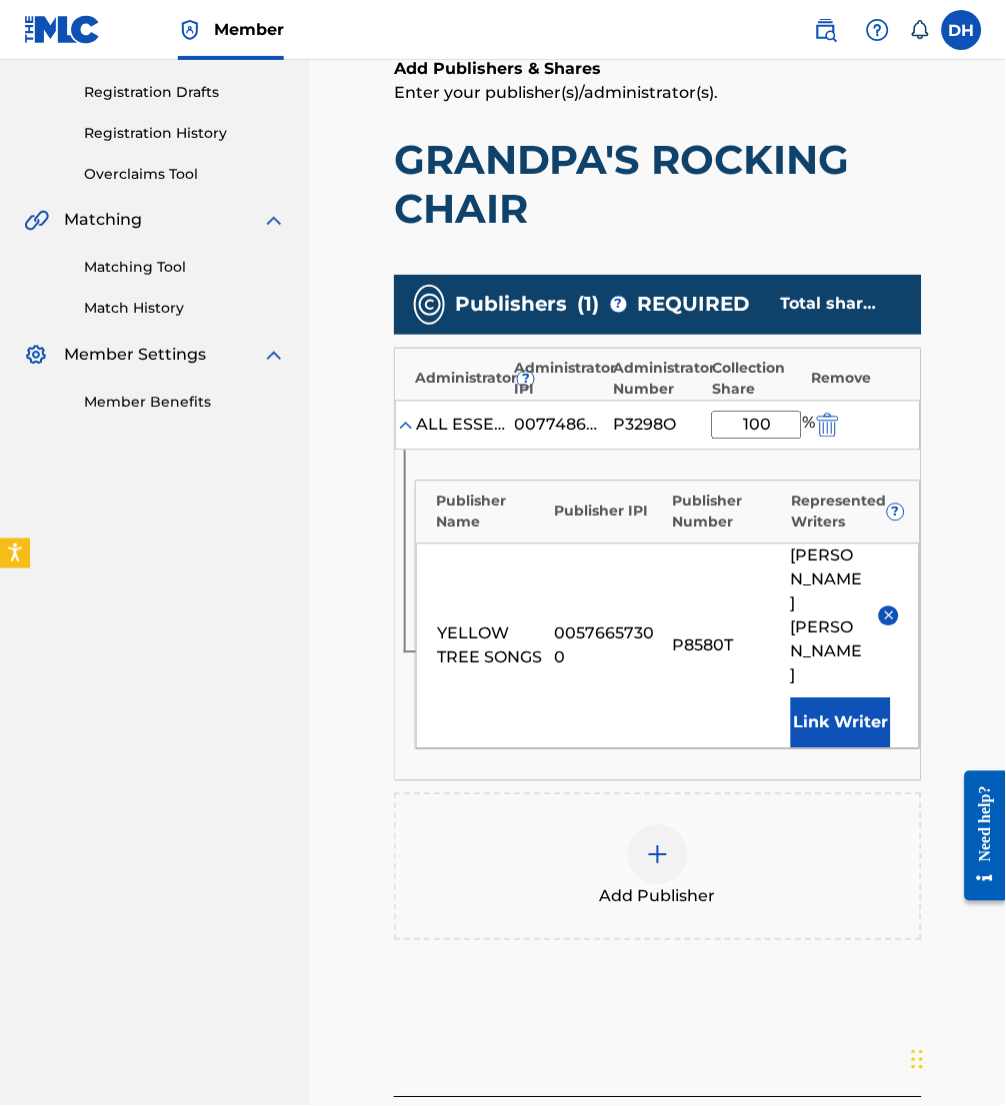
click at [833, 417] on img "submit" at bounding box center [828, 426] width 22 height 24
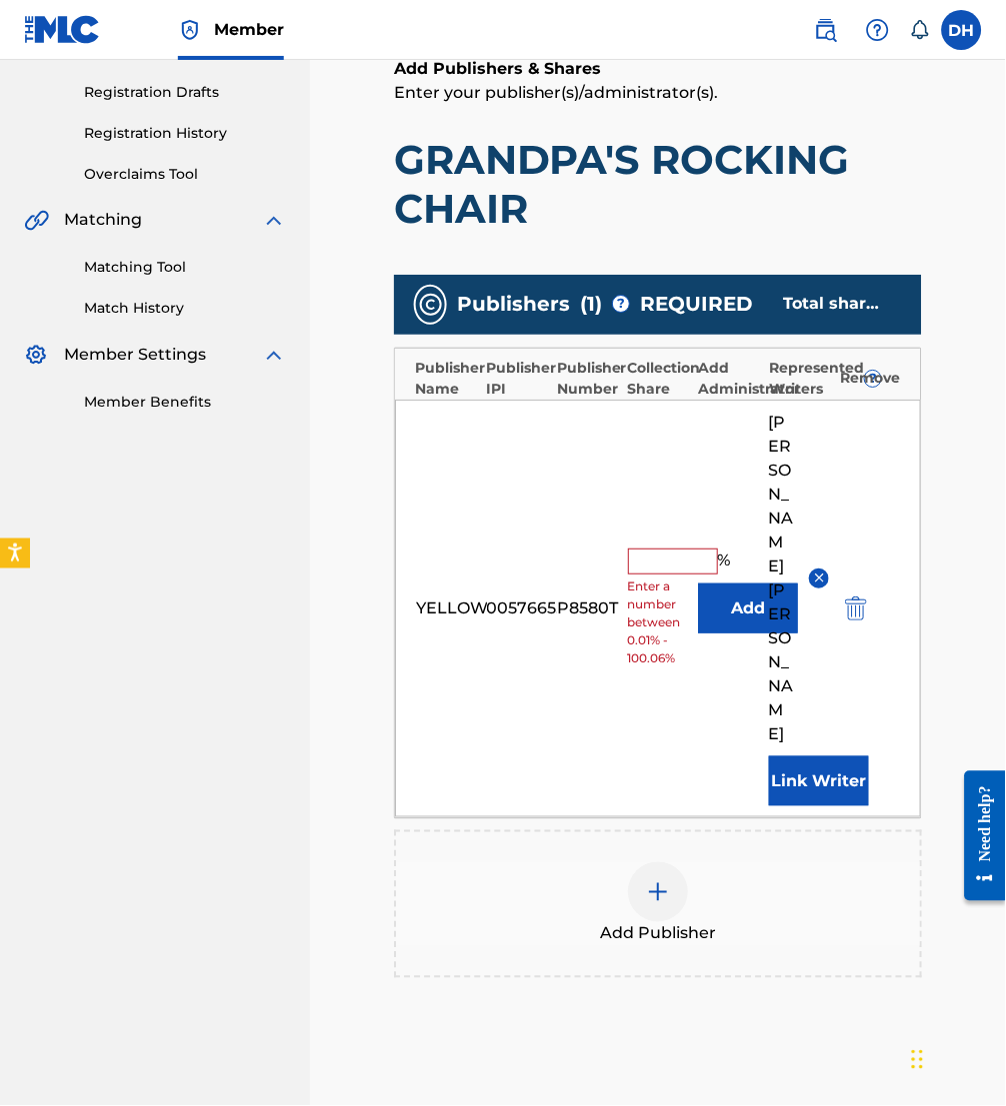
click at [849, 598] on img "submit" at bounding box center [856, 610] width 22 height 24
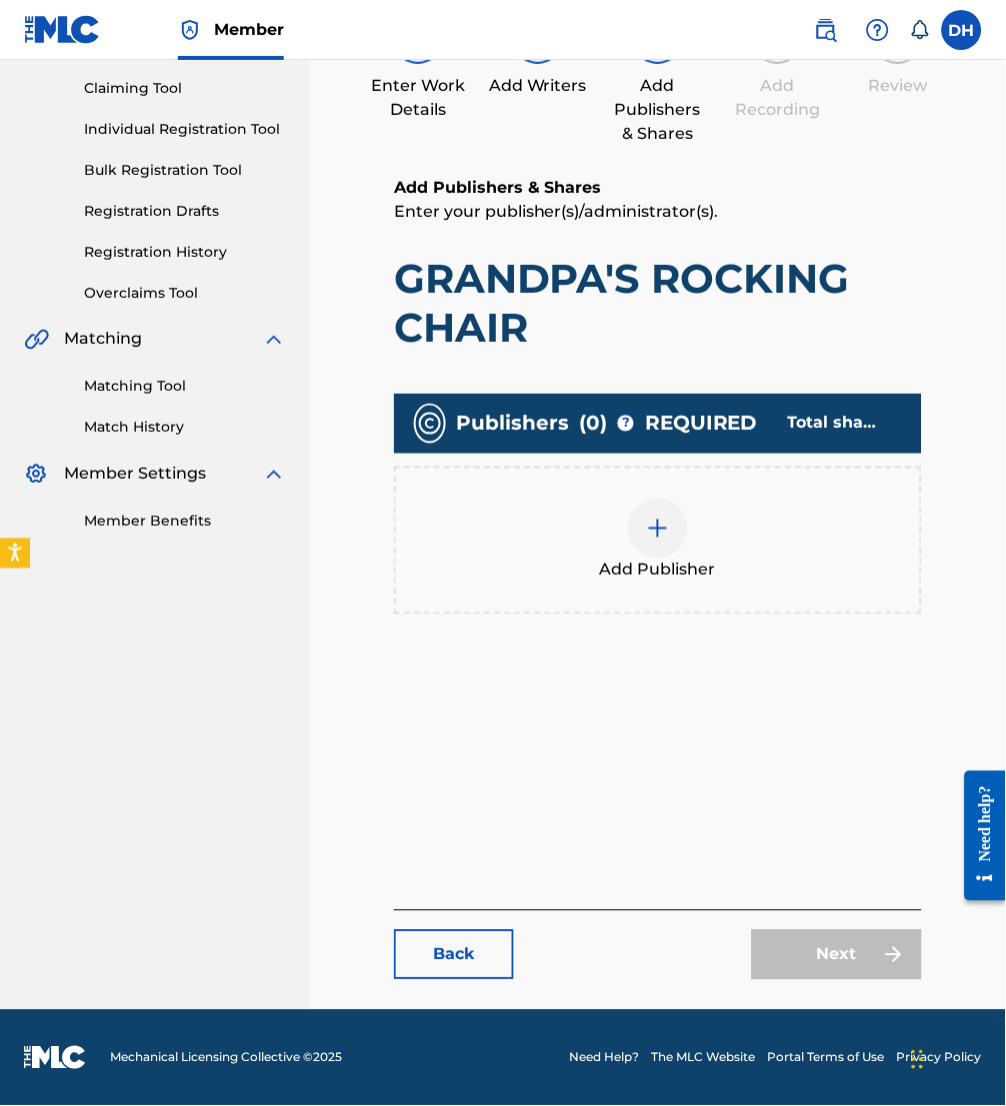
scroll to position [205, 0]
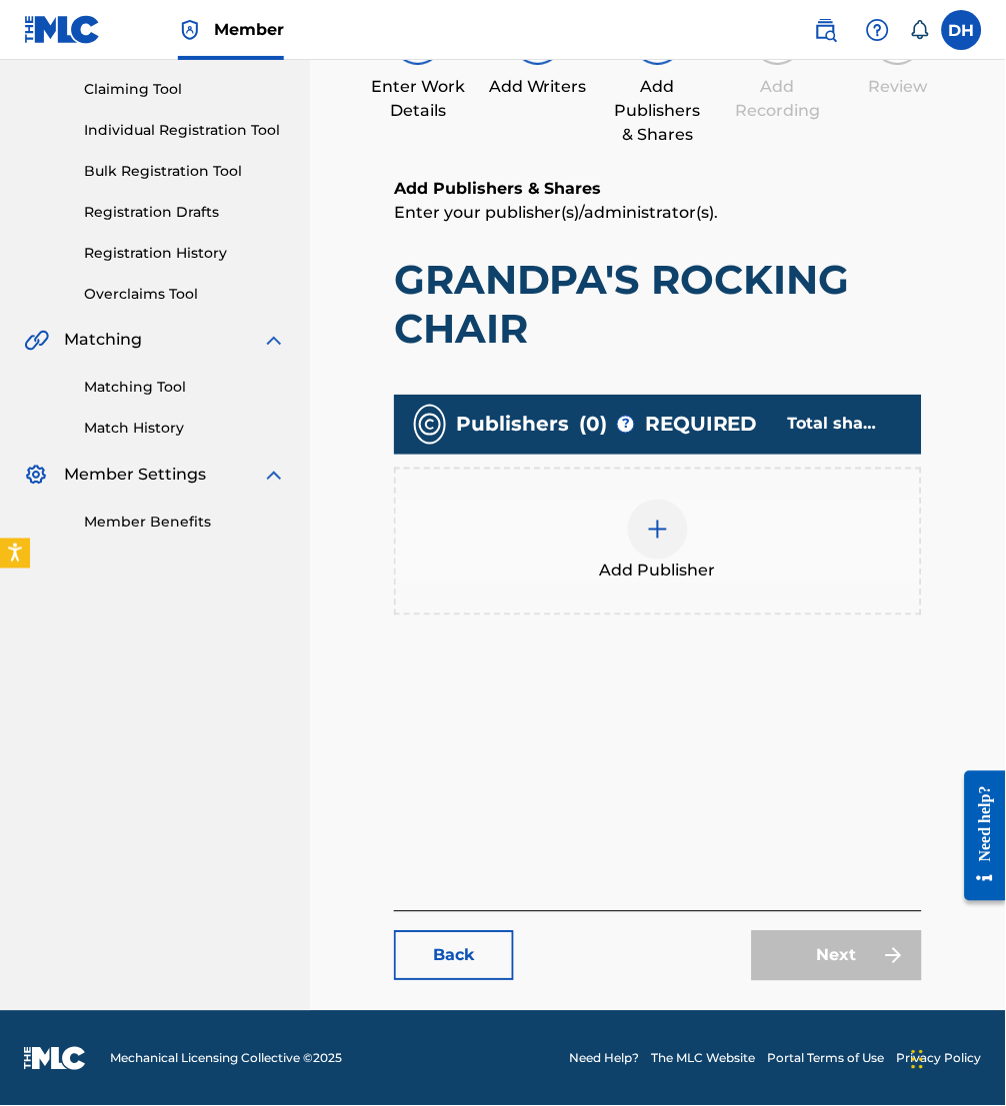
click at [824, 974] on div "Next" at bounding box center [837, 957] width 170 height 50
drag, startPoint x: 824, startPoint y: 975, endPoint x: 730, endPoint y: 917, distance: 110.4
click at [730, 917] on div "Back Next" at bounding box center [658, 947] width 528 height 70
click at [812, 958] on div "Next" at bounding box center [837, 957] width 170 height 50
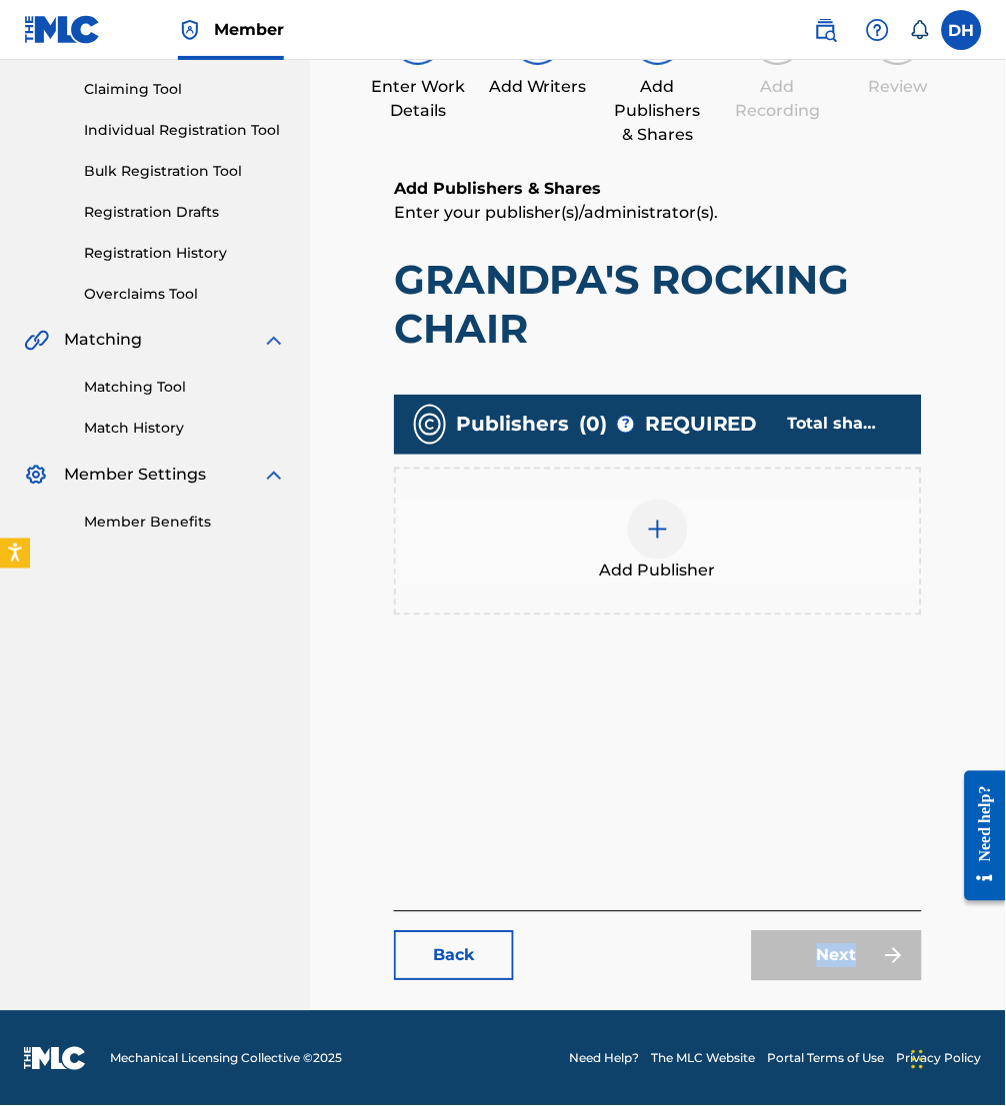
click at [812, 958] on div "Next" at bounding box center [837, 957] width 170 height 50
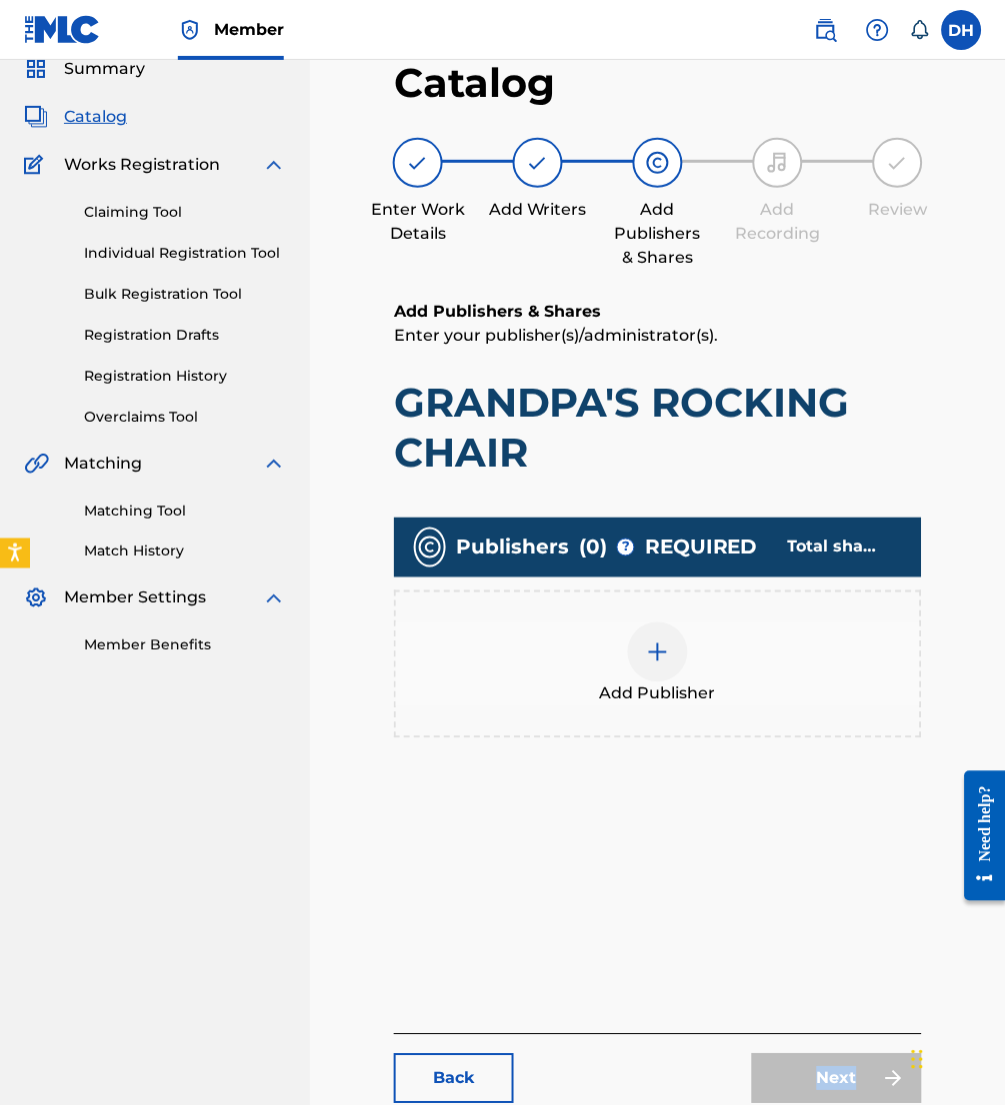
scroll to position [86, 0]
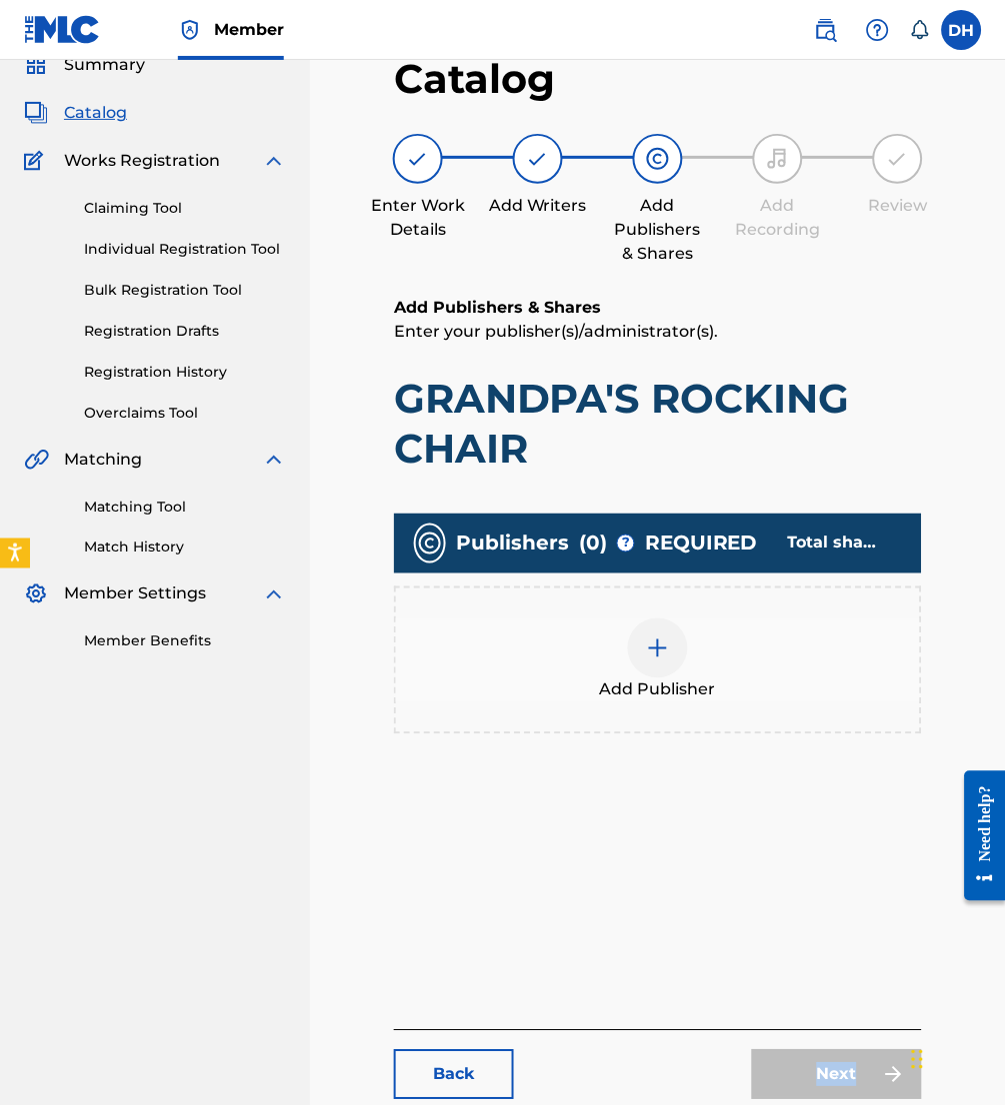
click at [130, 506] on link "Matching Tool" at bounding box center [185, 507] width 202 height 21
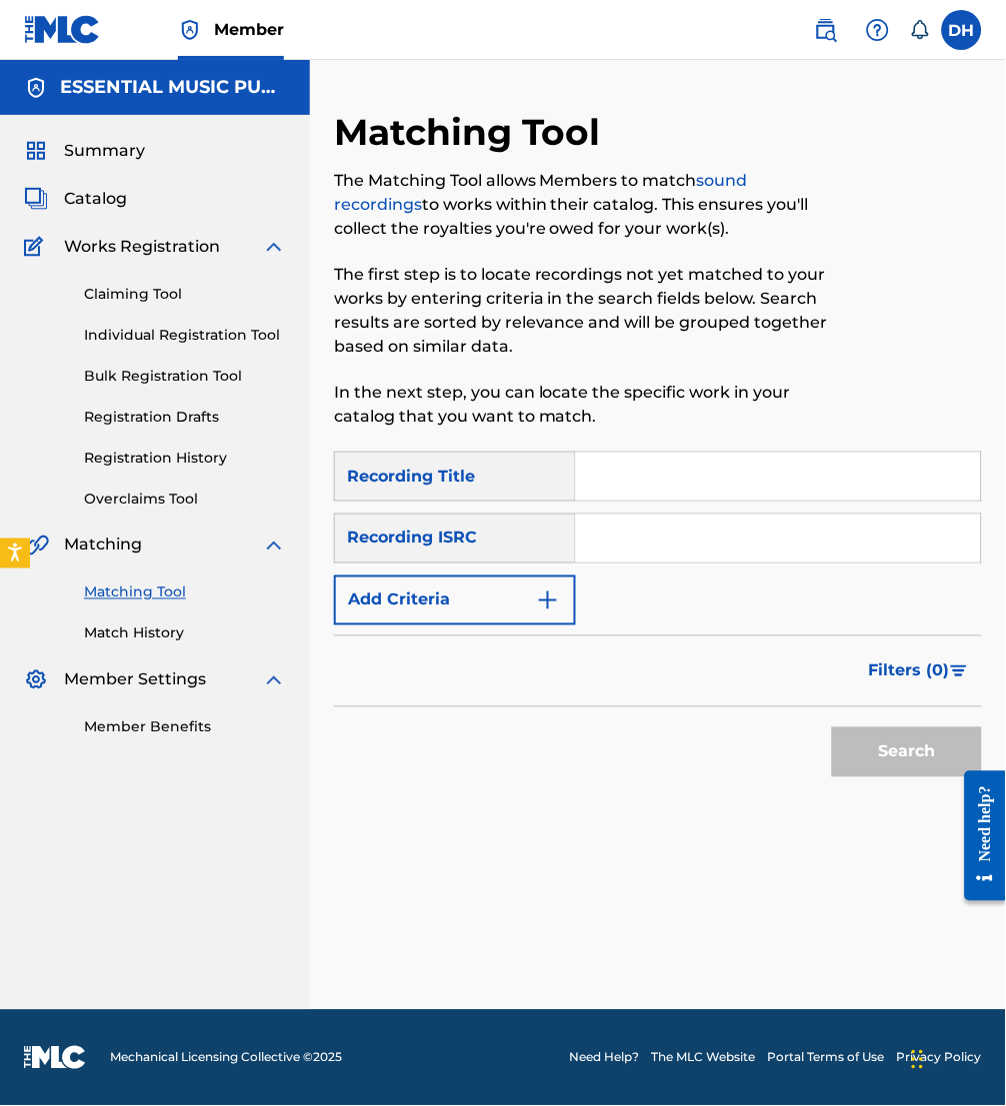
click at [161, 501] on link "Overclaims Tool" at bounding box center [185, 499] width 202 height 21
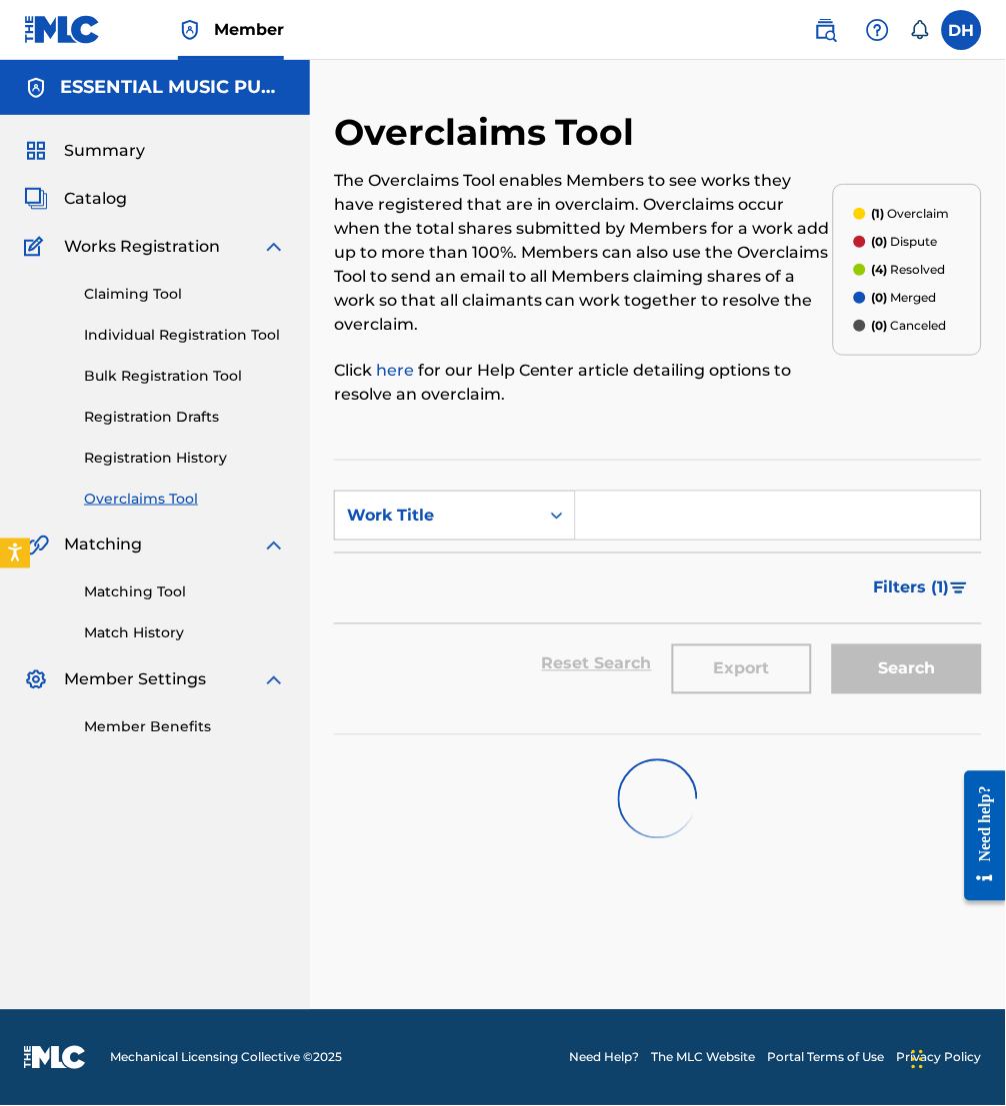
click at [718, 492] on input "Search Form" at bounding box center [778, 516] width 405 height 48
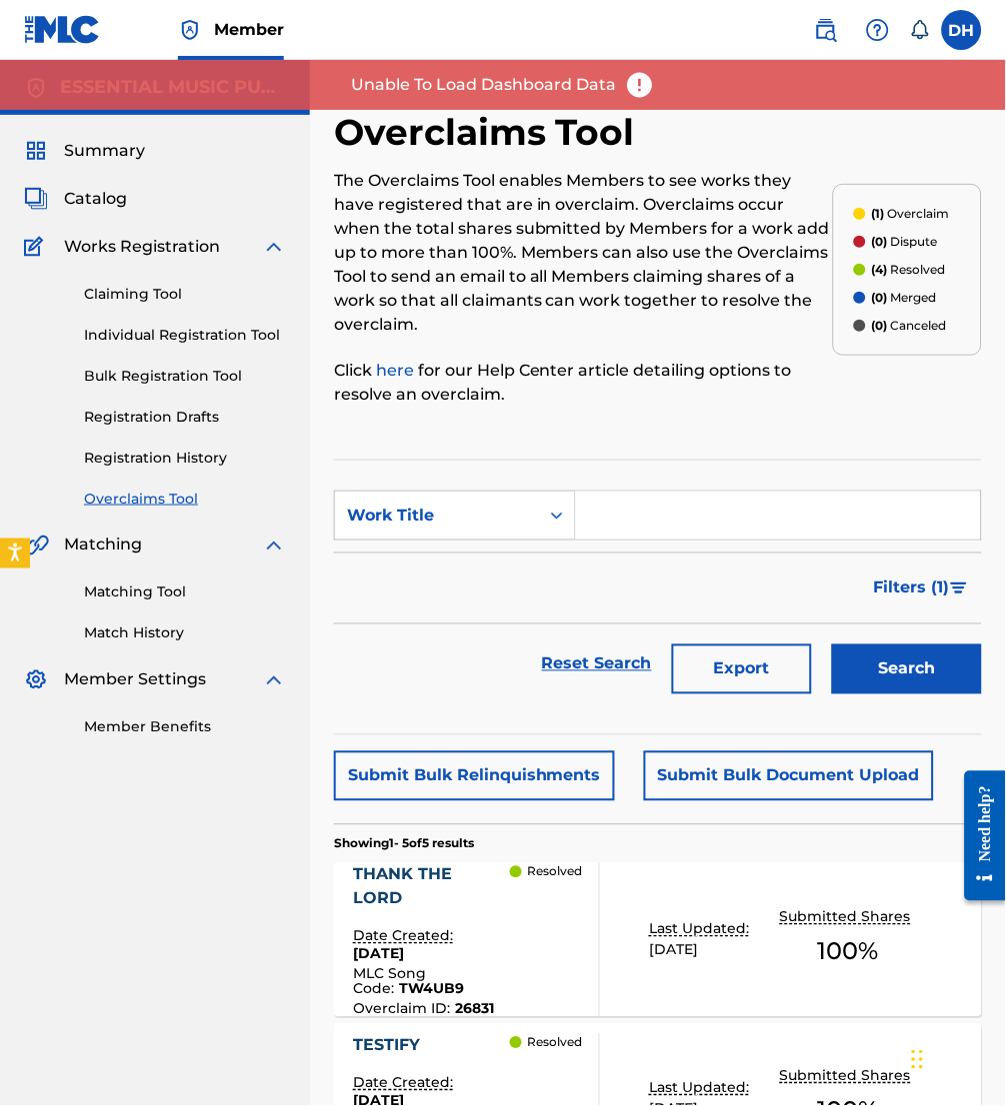
click at [716, 492] on input "Search Form" at bounding box center [778, 516] width 405 height 48
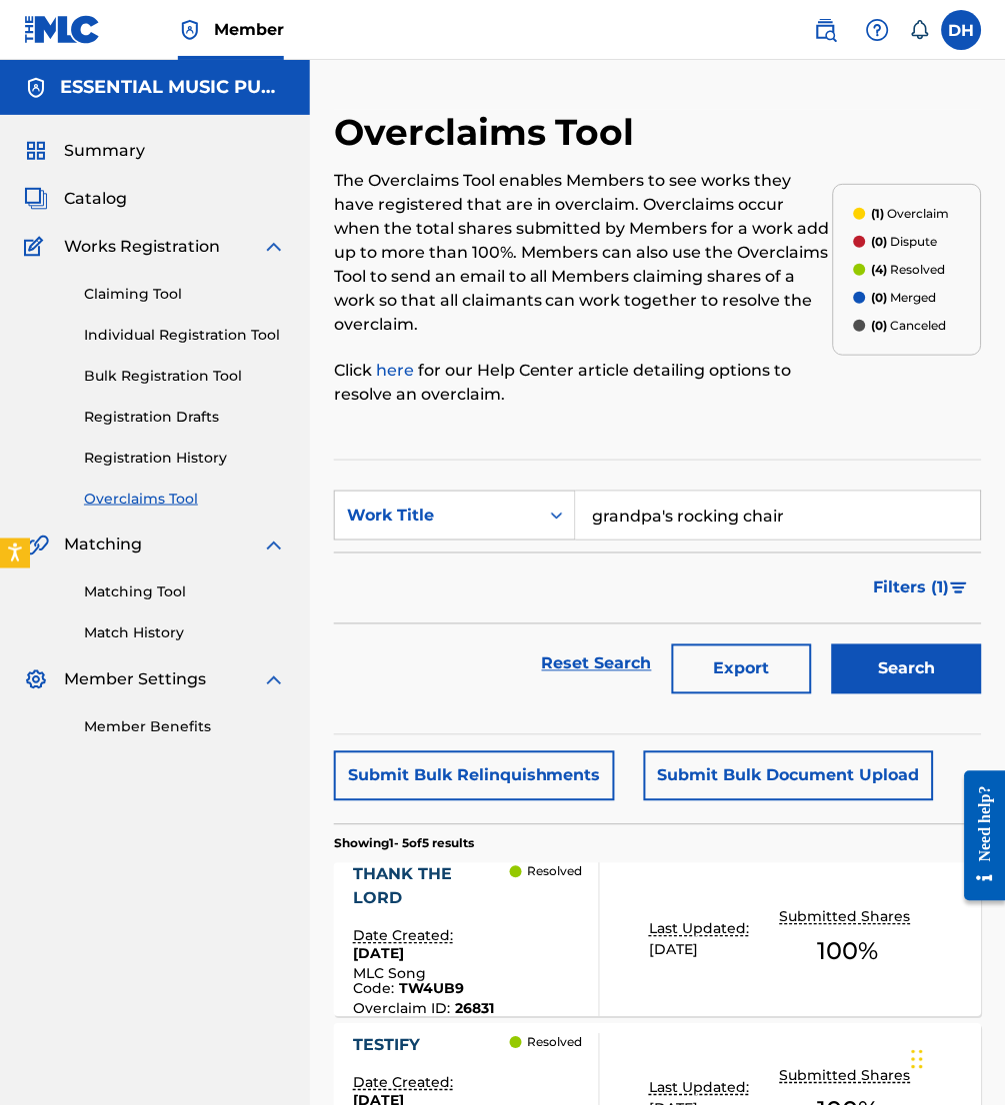
click at [938, 645] on button "Search" at bounding box center [907, 670] width 150 height 50
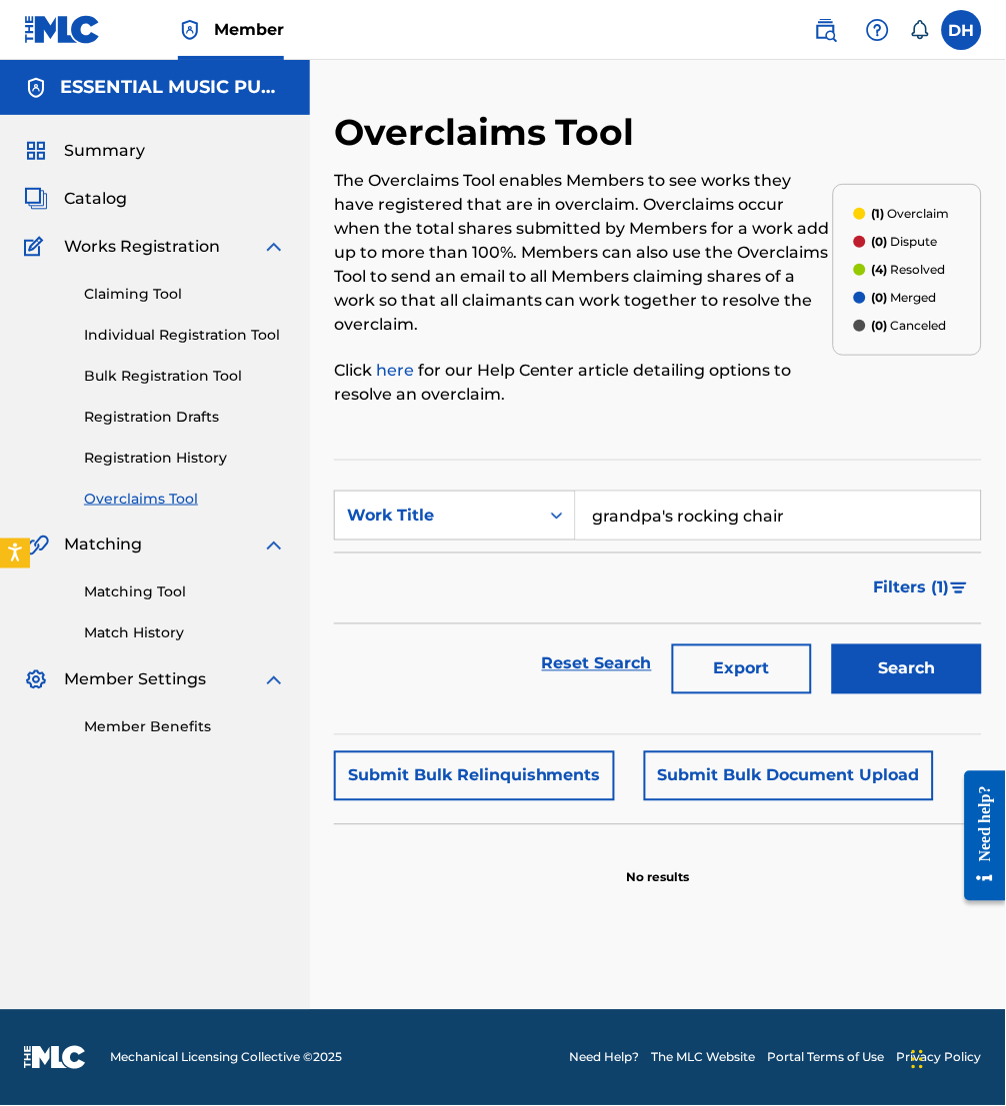
click at [433, 770] on button "Submit Bulk Relinquishments" at bounding box center [474, 777] width 281 height 50
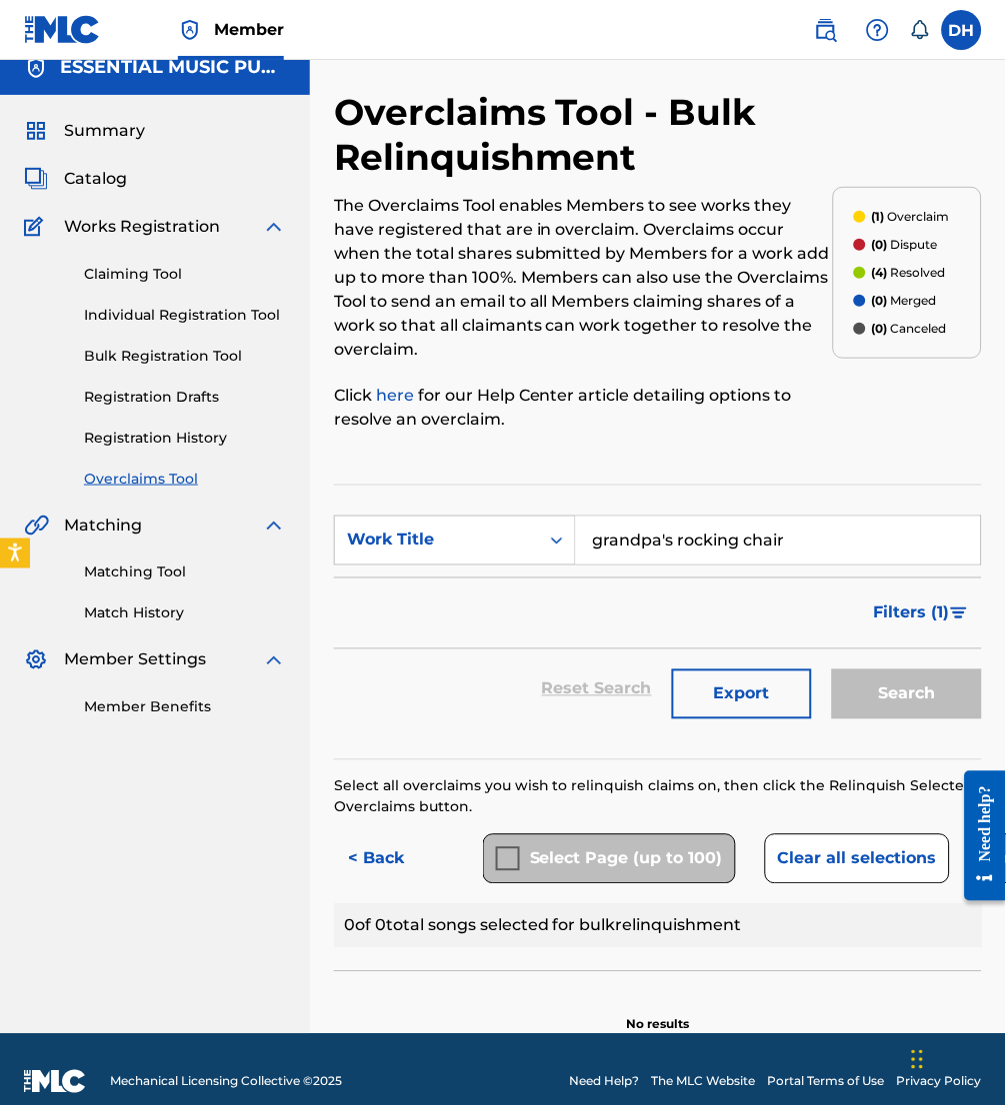
scroll to position [20, 0]
drag, startPoint x: 856, startPoint y: 510, endPoint x: 379, endPoint y: 482, distance: 477.6
click at [379, 485] on section "SearchWithCriteriac9dc1f09-8fd6-4768-9459-0c84f4102c81 Work Title grandpa's roc…" at bounding box center [658, 623] width 648 height 276
type input "long way home"
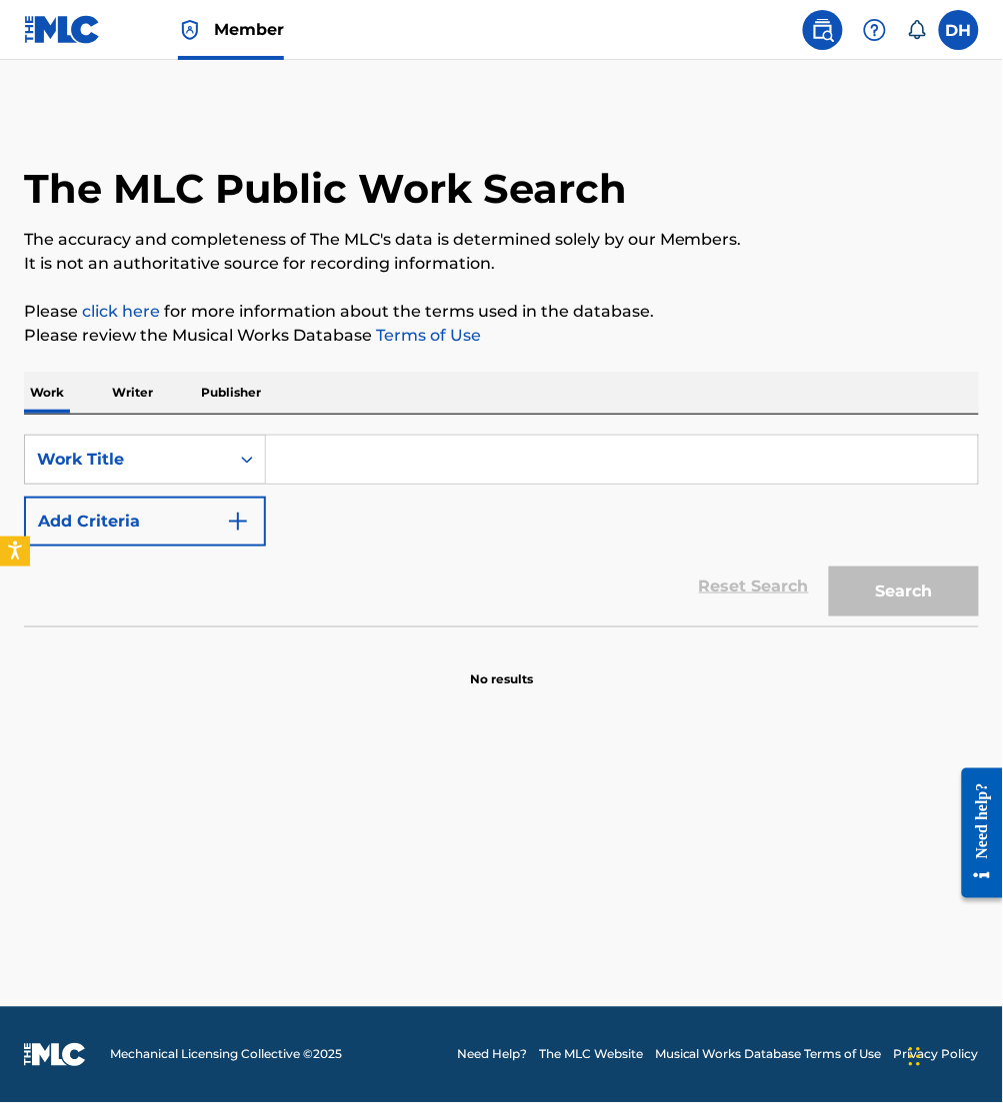
click at [340, 476] on input "Search Form" at bounding box center [622, 460] width 712 height 48
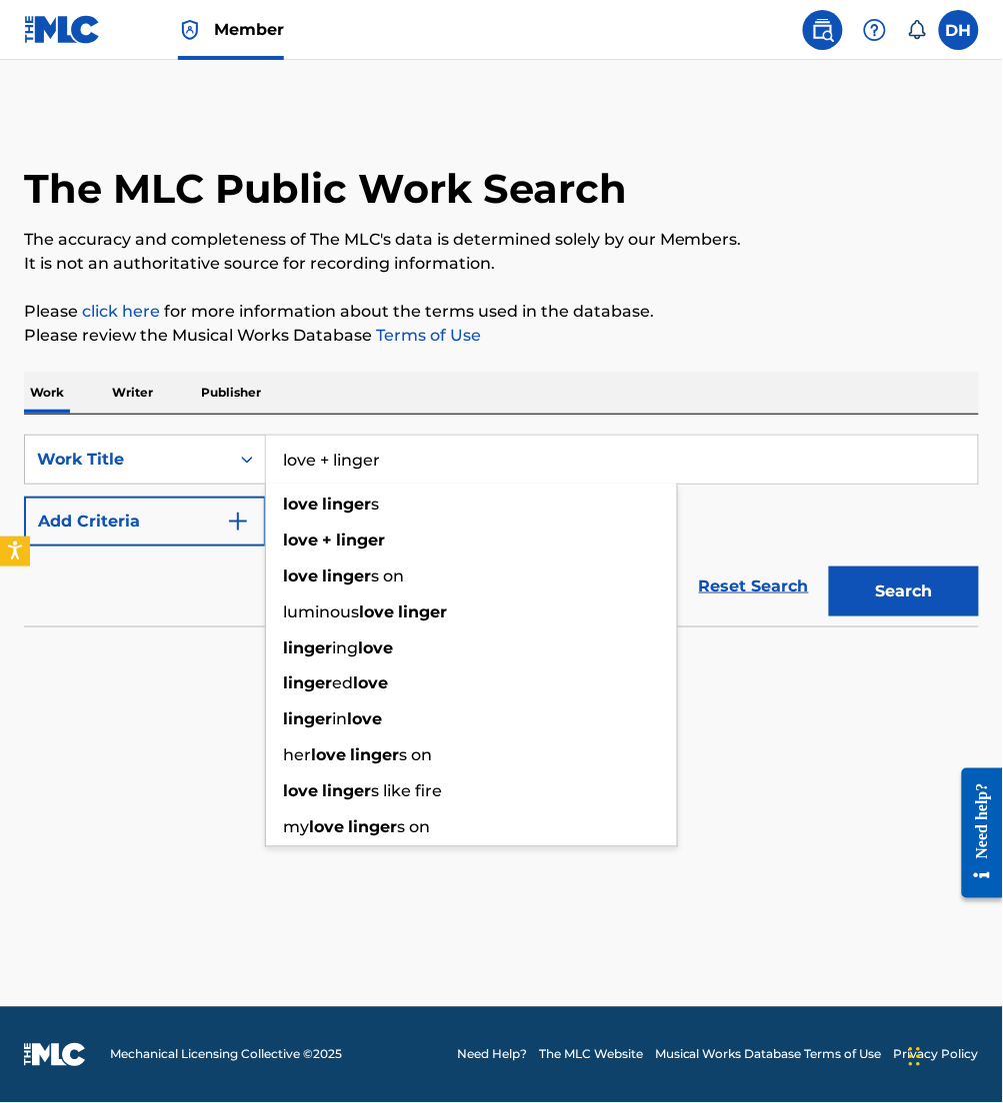
type input "love + linger"
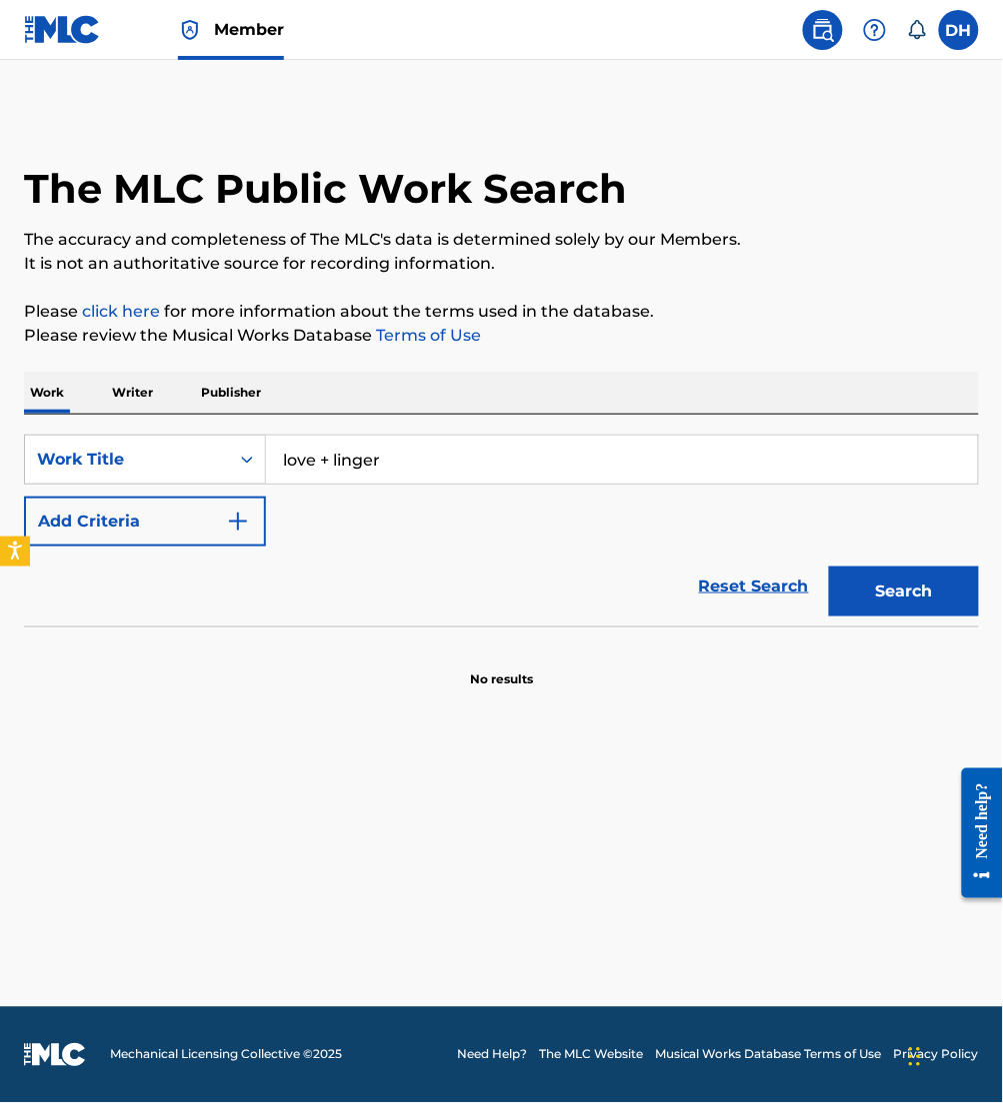
click at [136, 510] on button "Add Criteria" at bounding box center [145, 522] width 242 height 50
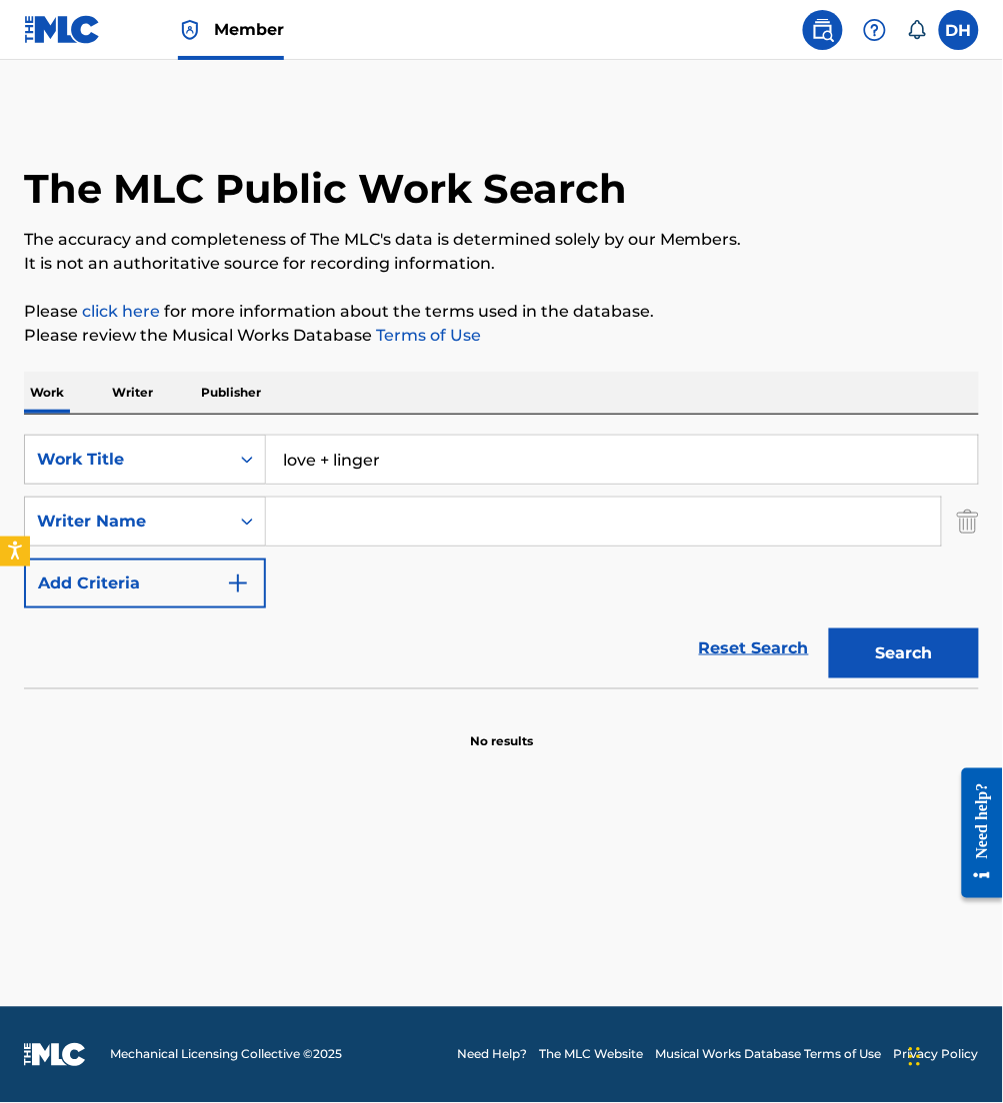
click at [416, 542] on input "Search Form" at bounding box center [603, 522] width 675 height 48
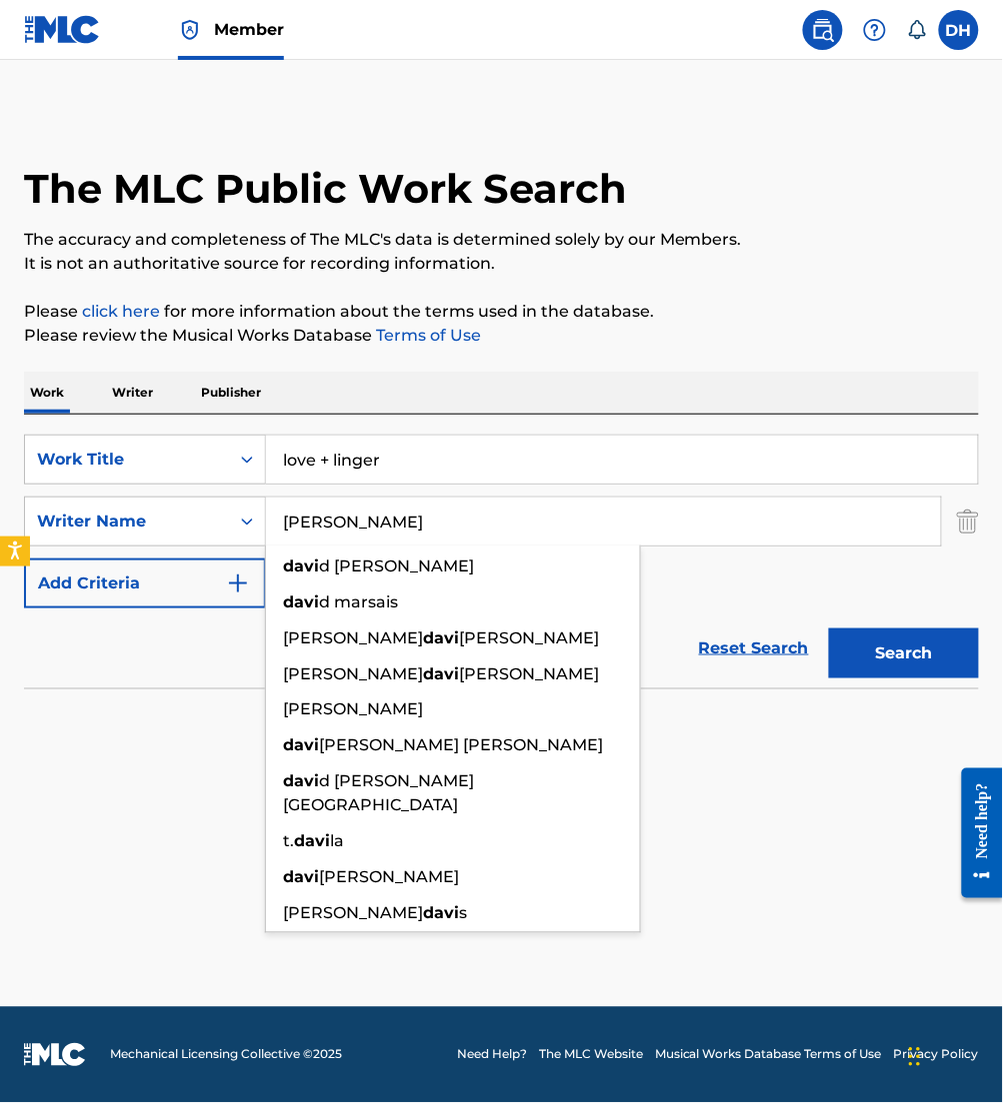
type input "[PERSON_NAME]"
click at [829, 629] on button "Search" at bounding box center [904, 654] width 150 height 50
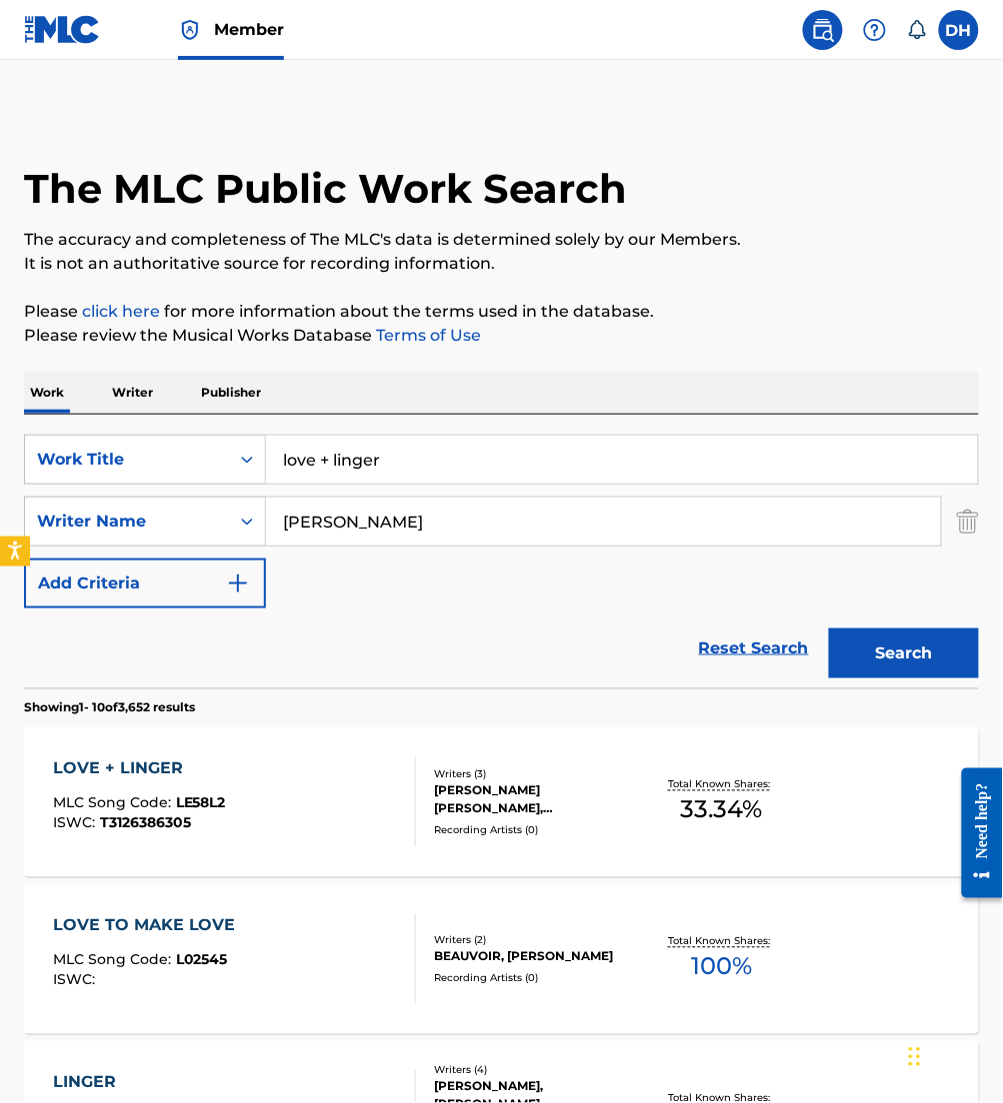
click at [501, 777] on div "Writers ( 3 )" at bounding box center [539, 775] width 208 height 15
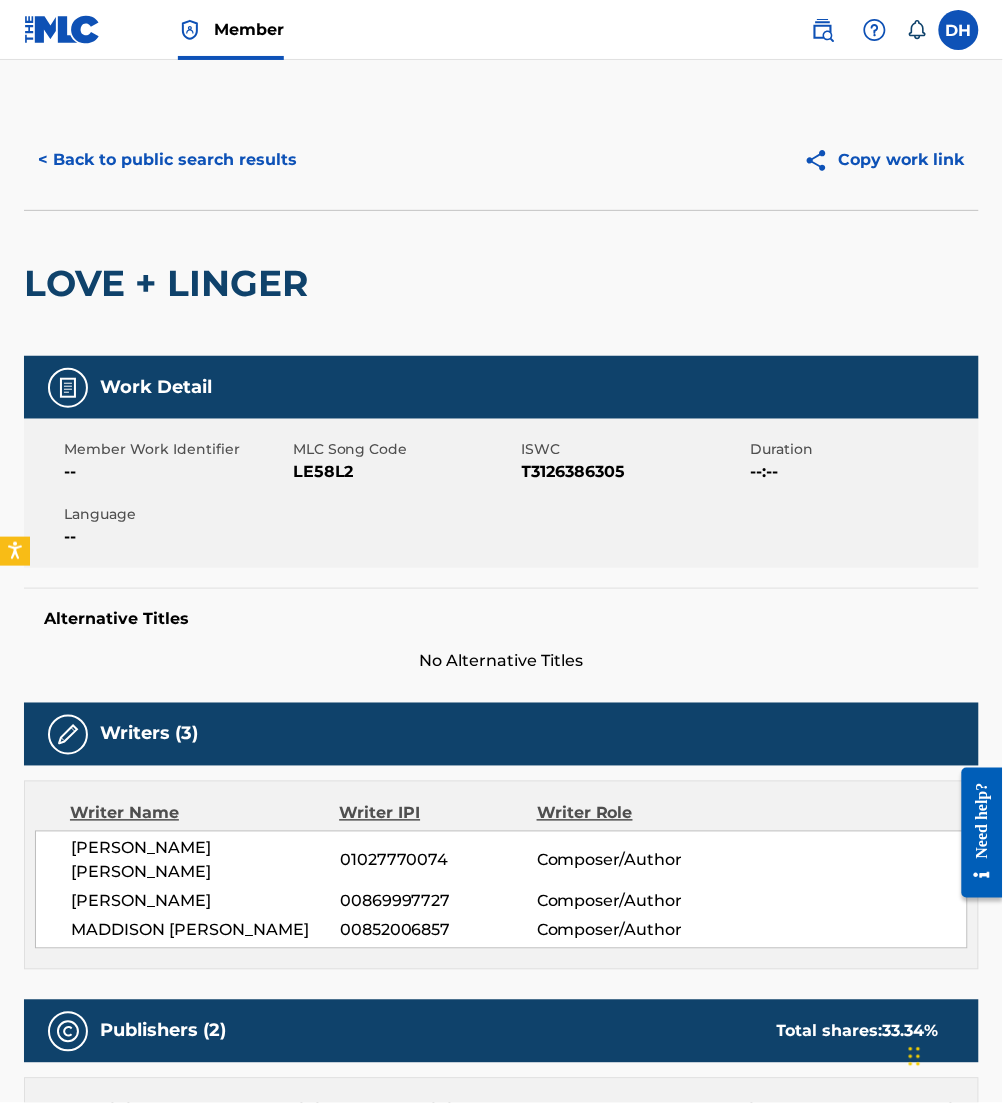
drag, startPoint x: 501, startPoint y: 777, endPoint x: 283, endPoint y: 556, distance: 310.3
click at [283, 556] on div "Member Work Identifier -- MLC Song Code LE58L2 ISWC T3126386305 Duration --:-- …" at bounding box center [501, 494] width 955 height 150
click at [274, 146] on button "< Back to public search results" at bounding box center [167, 160] width 287 height 50
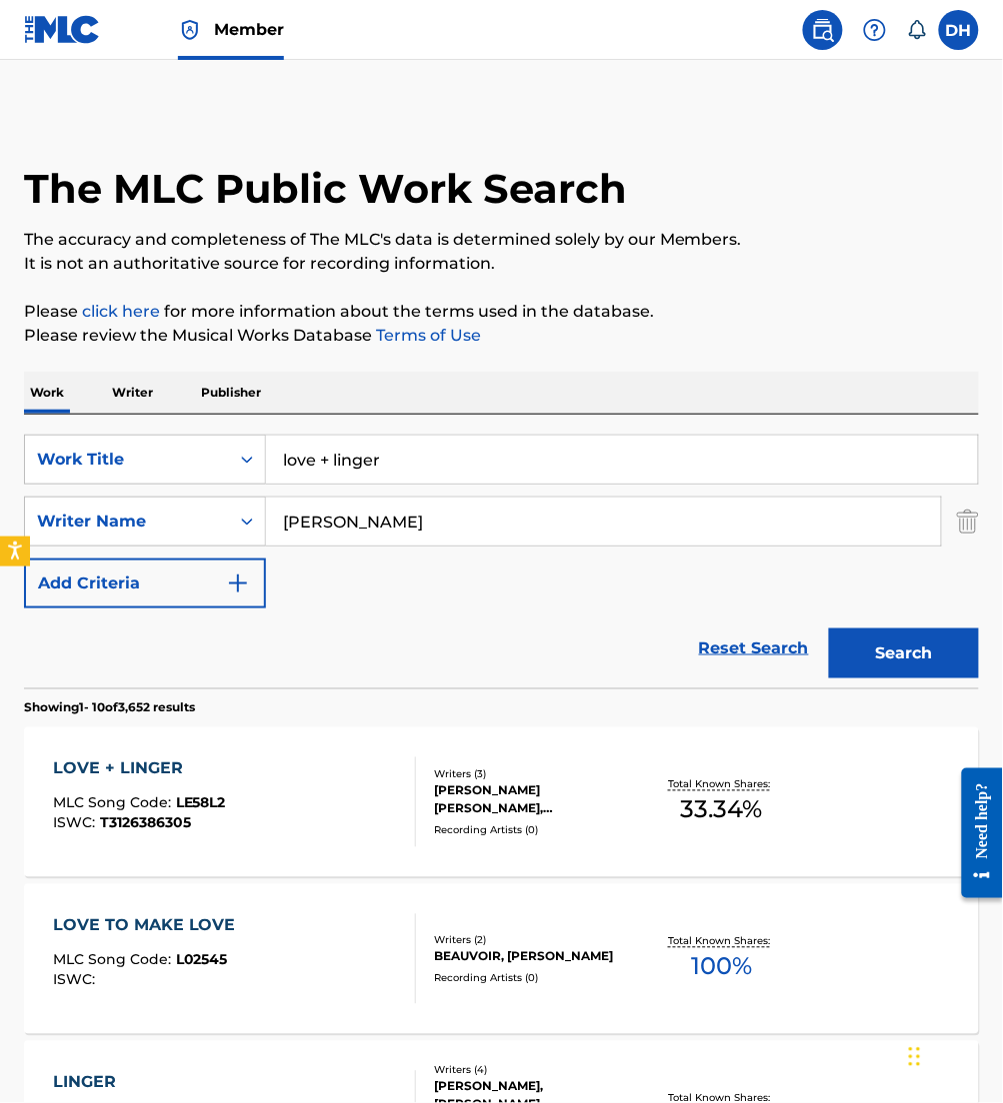
click at [330, 463] on input "love + linger" at bounding box center [622, 460] width 712 height 48
click at [829, 629] on button "Search" at bounding box center [904, 654] width 150 height 50
drag, startPoint x: 441, startPoint y: 466, endPoint x: 325, endPoint y: 473, distance: 116.2
click at [325, 473] on input "love// linger" at bounding box center [622, 460] width 712 height 48
type input "love//power"
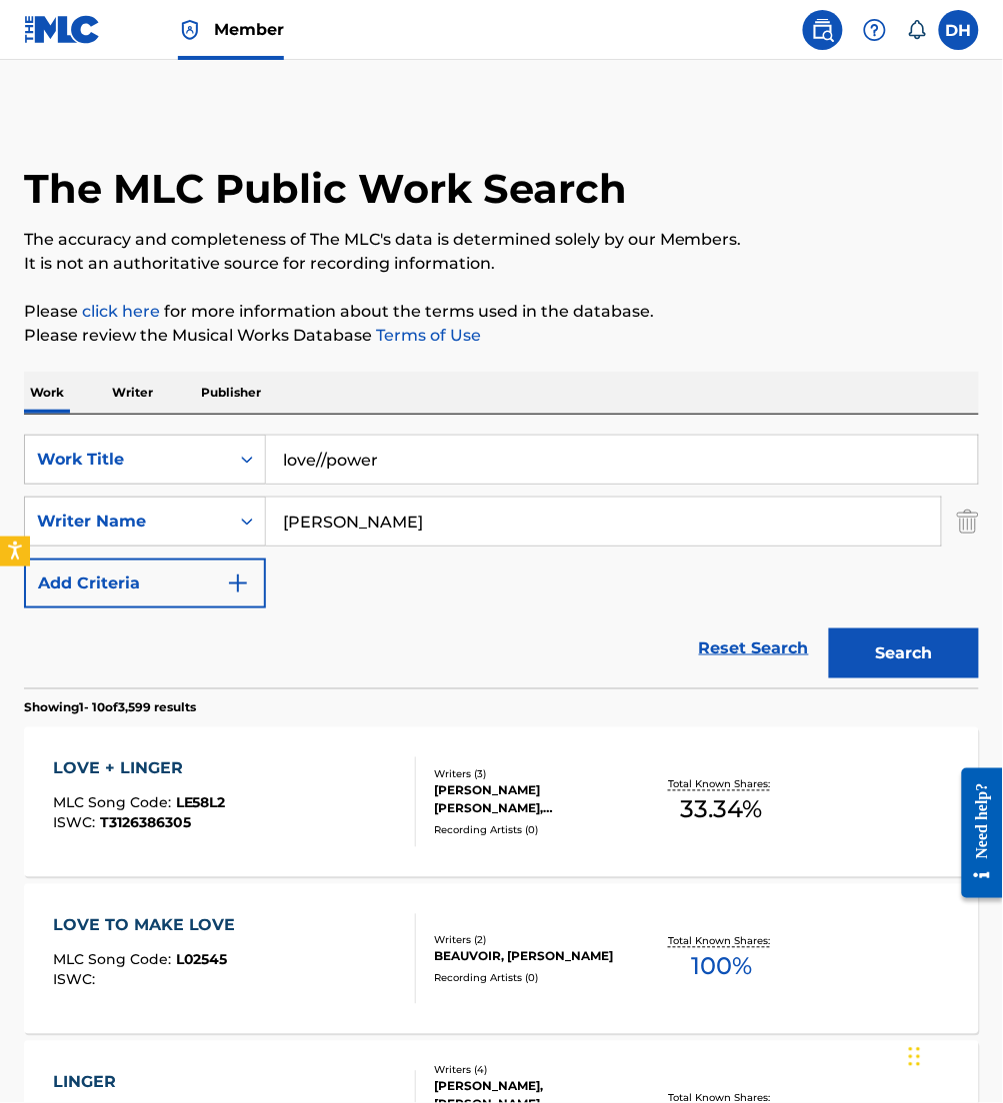
click at [829, 629] on button "Search" at bounding box center [904, 654] width 150 height 50
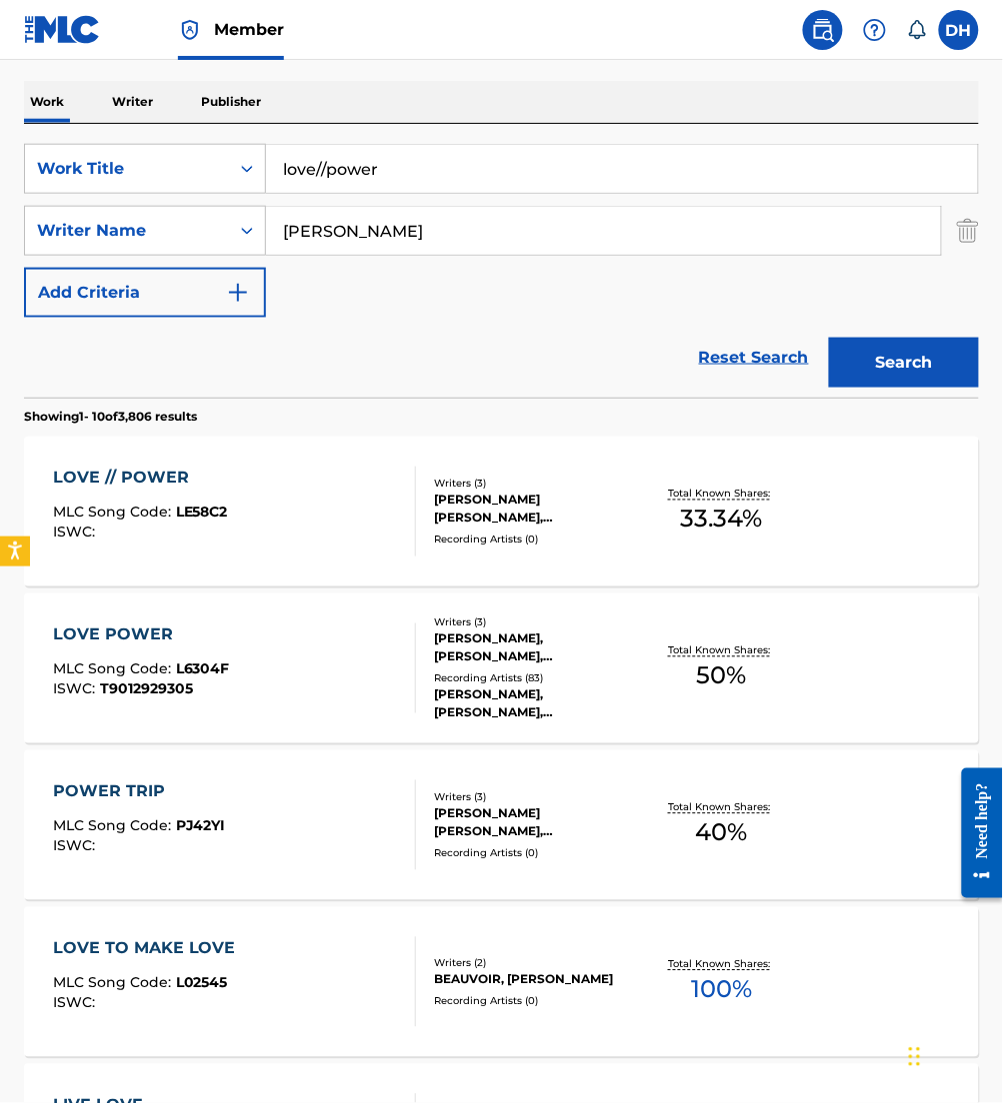
scroll to position [296, 0]
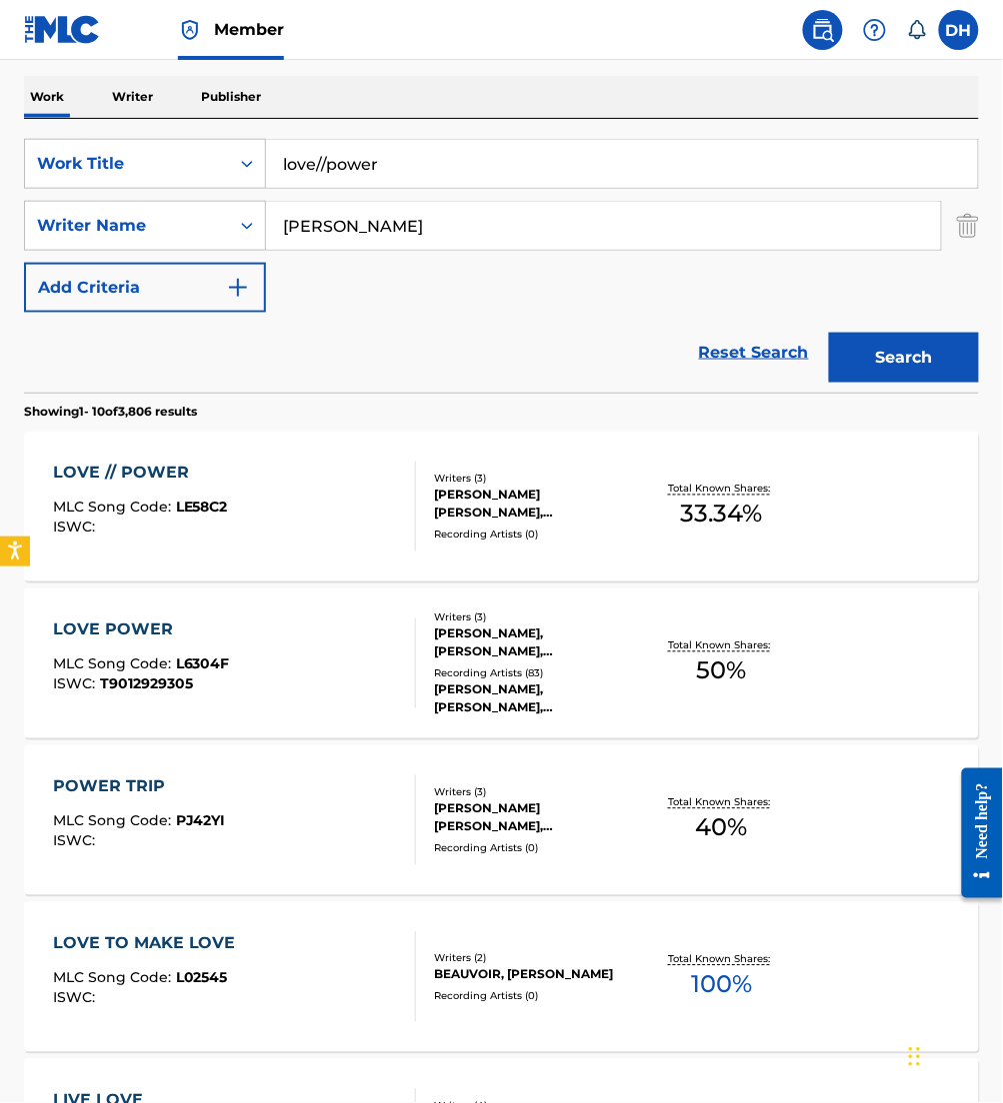
click at [257, 528] on div "LOVE // POWER MLC Song Code : LE58C2 ISWC :" at bounding box center [234, 507] width 363 height 90
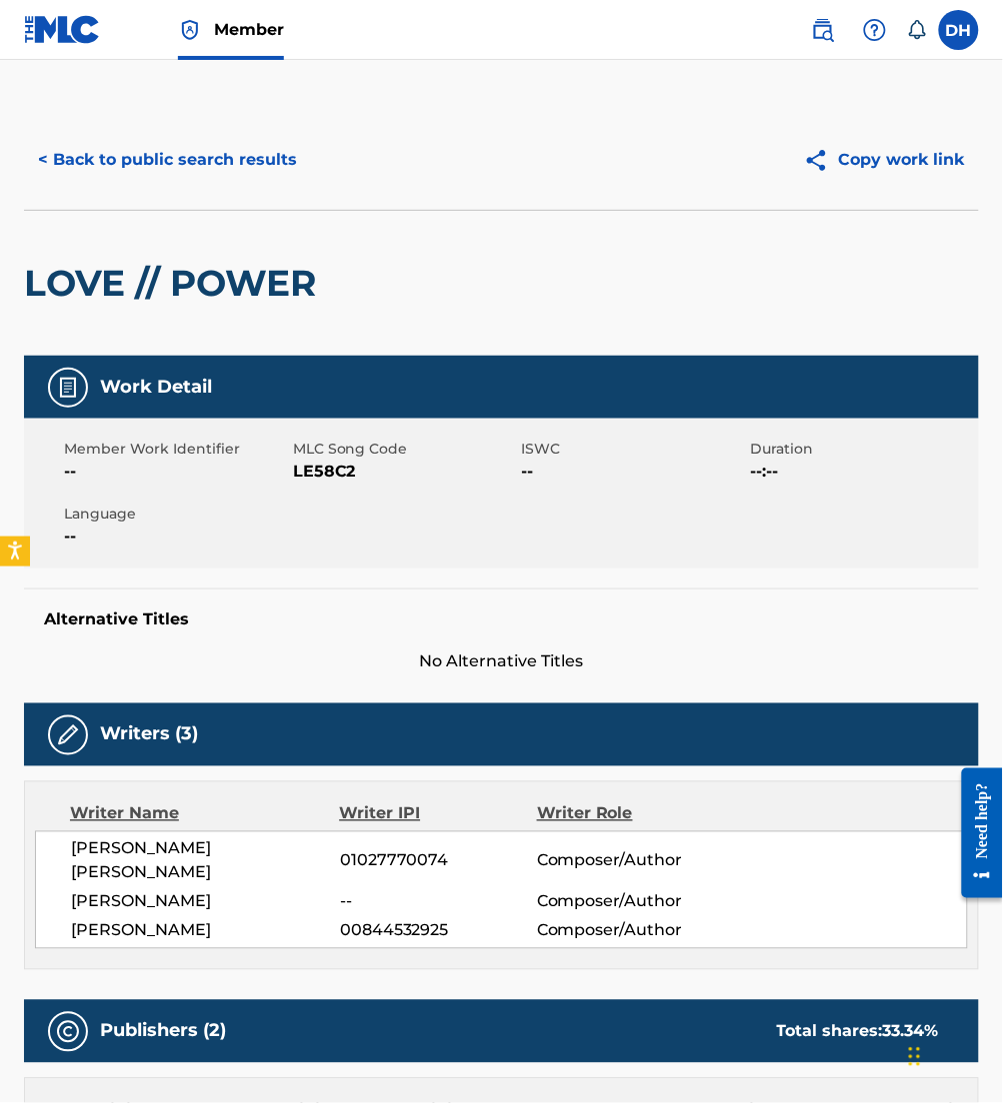
click at [221, 153] on button "< Back to public search results" at bounding box center [167, 160] width 287 height 50
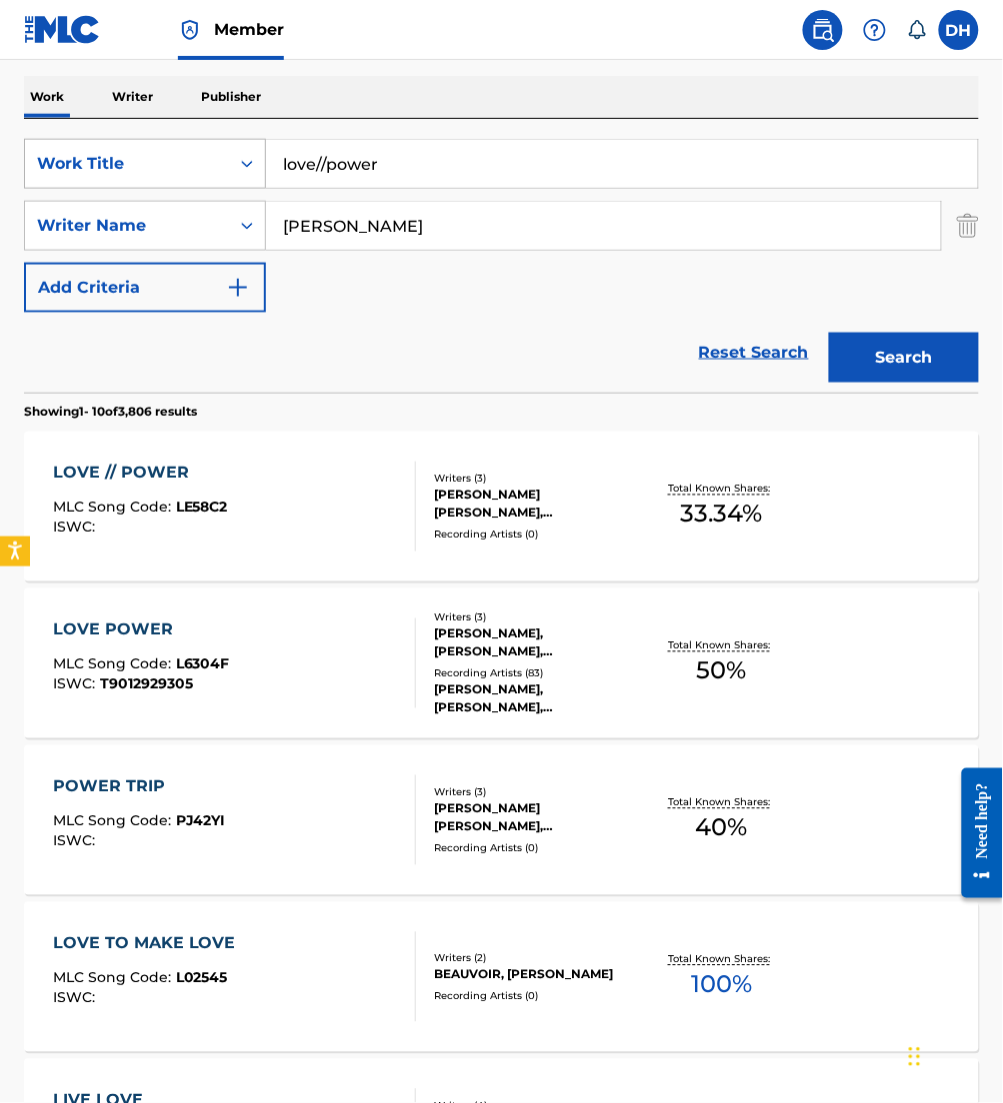
drag, startPoint x: 492, startPoint y: 165, endPoint x: 49, endPoint y: 155, distance: 442.9
click at [49, 155] on div "SearchWithCriteria0958a1dd-ebea-40c3-ae24-d32e12b77807 Work Title love//power" at bounding box center [501, 164] width 955 height 50
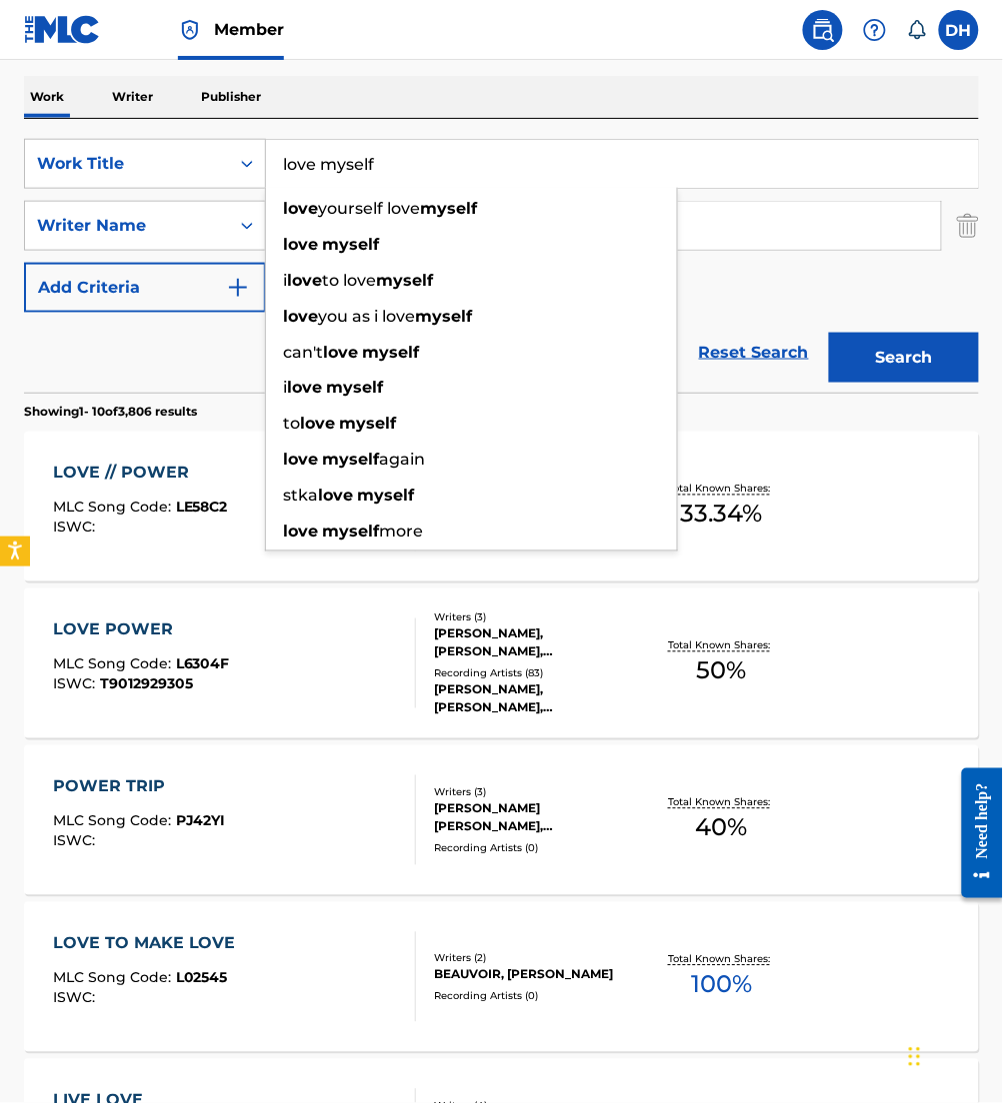
type input "love myself"
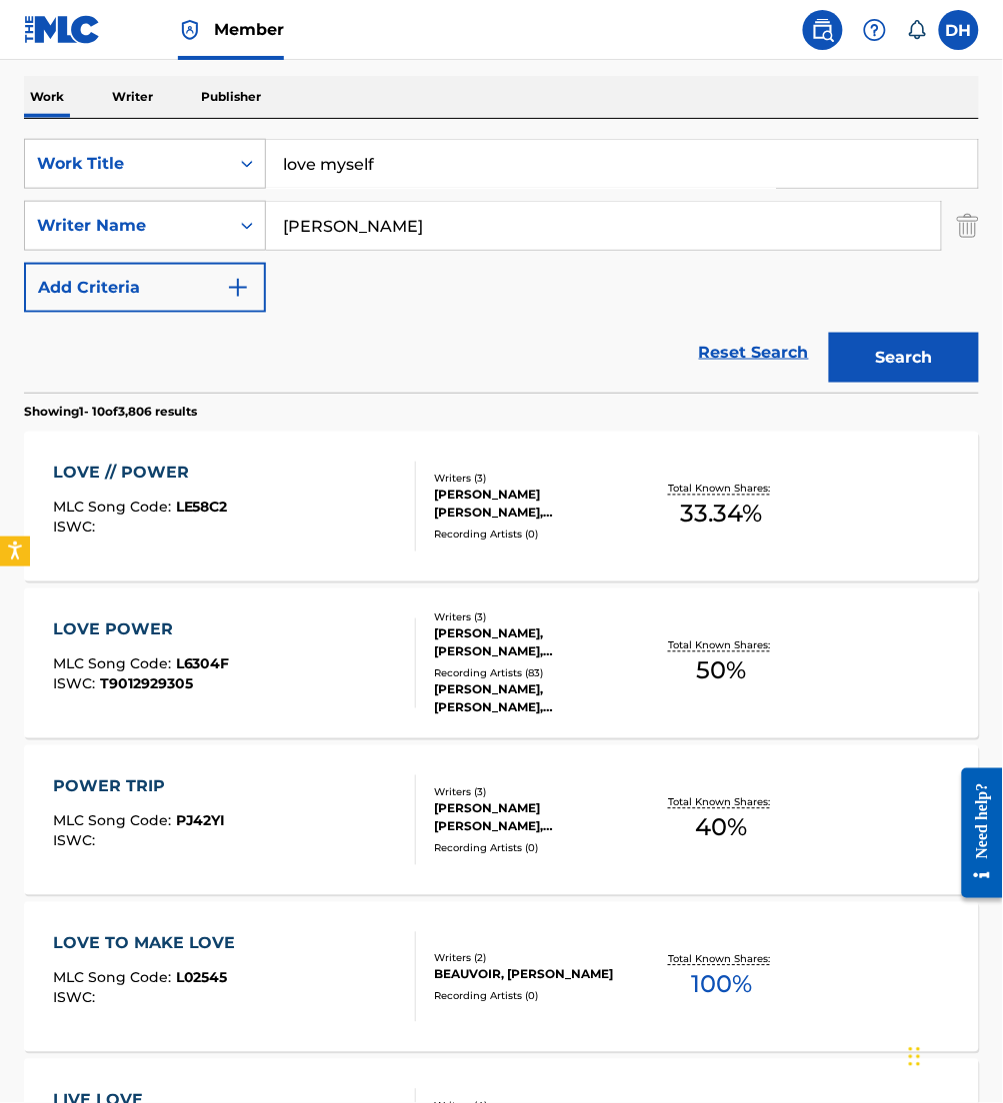
click at [243, 406] on section "Showing 1 - 10 of 3,806 results" at bounding box center [501, 407] width 955 height 29
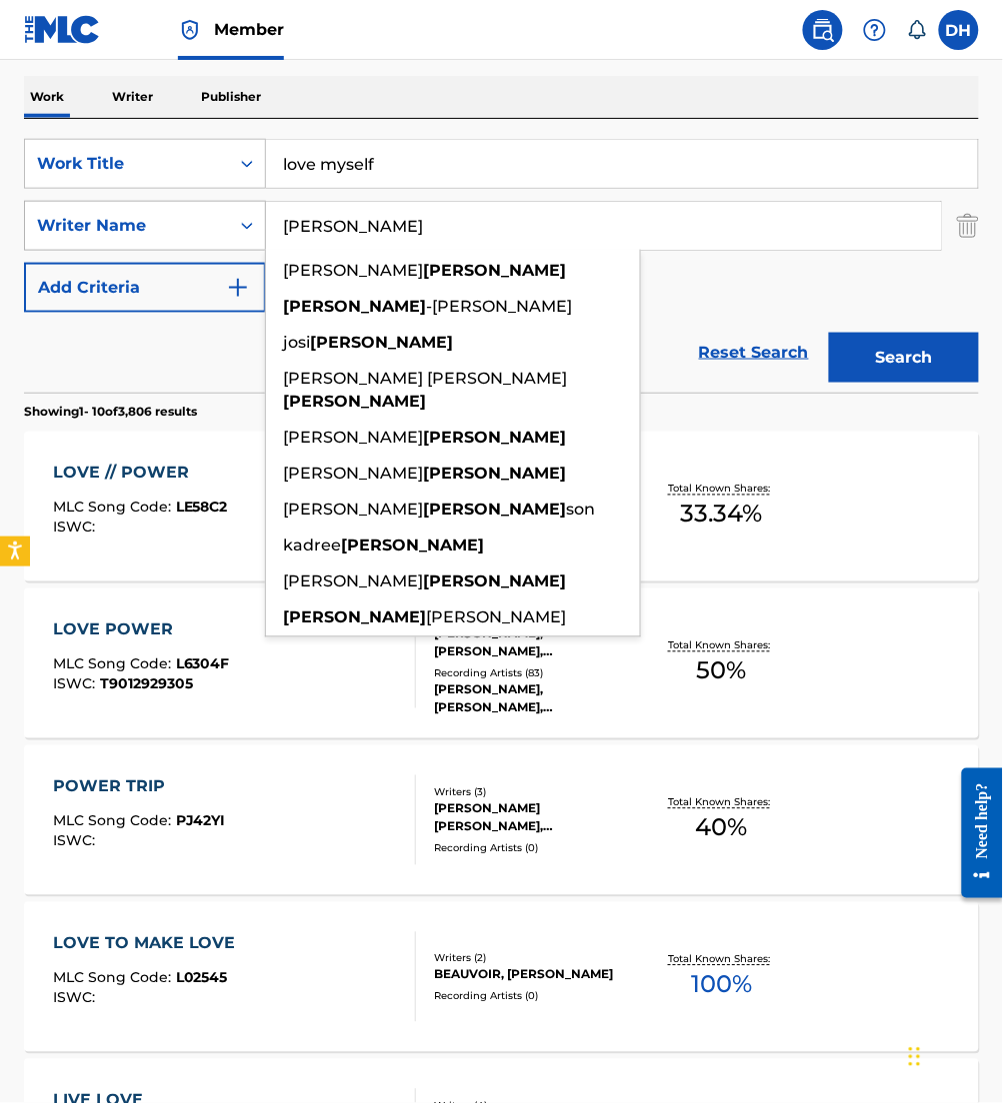
drag, startPoint x: 336, startPoint y: 231, endPoint x: 194, endPoint y: 224, distance: 142.1
click at [194, 224] on div "SearchWithCriteria426be71e-f970-4fd3-971b-d064bf990c8f Writer Name [PERSON_NAME…" at bounding box center [501, 226] width 955 height 50
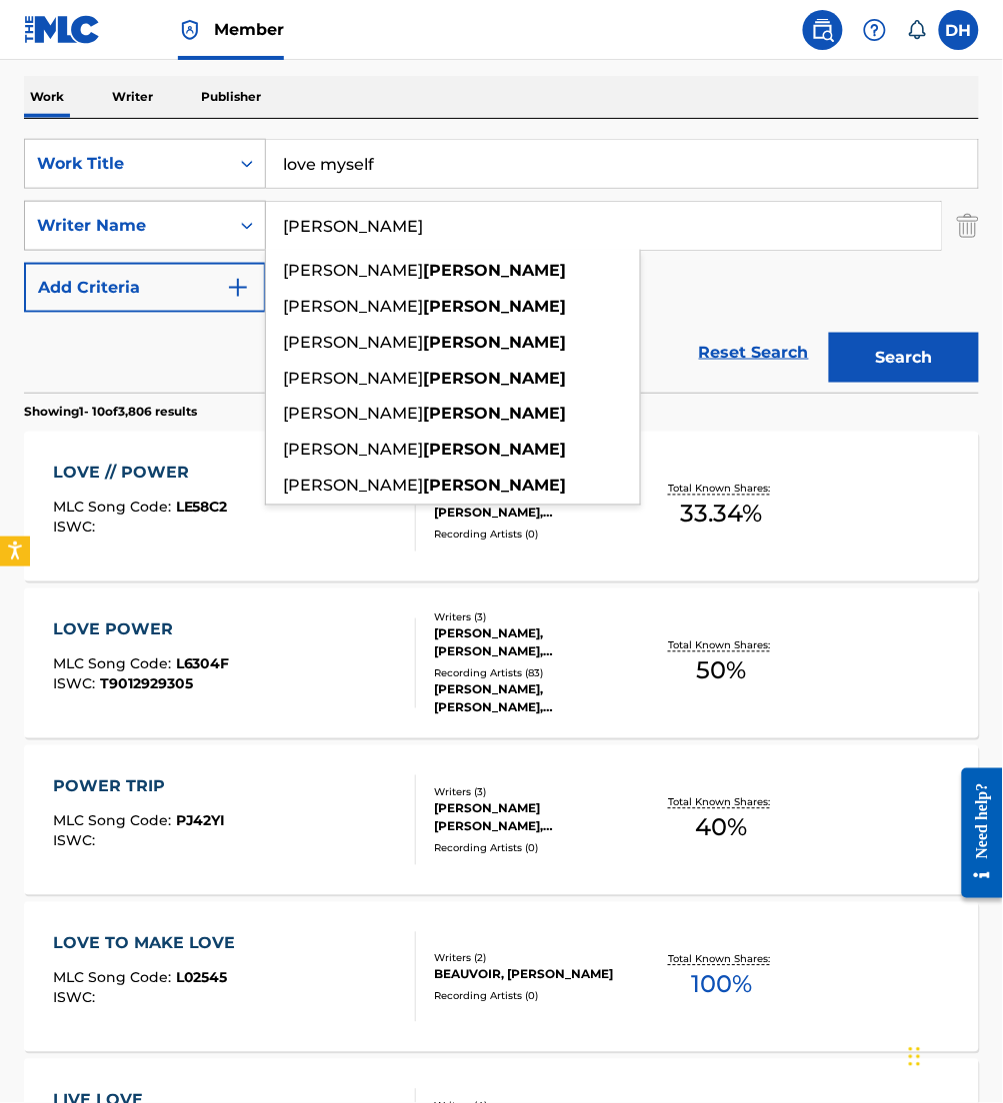
type input "[PERSON_NAME]"
click at [829, 333] on button "Search" at bounding box center [904, 358] width 150 height 50
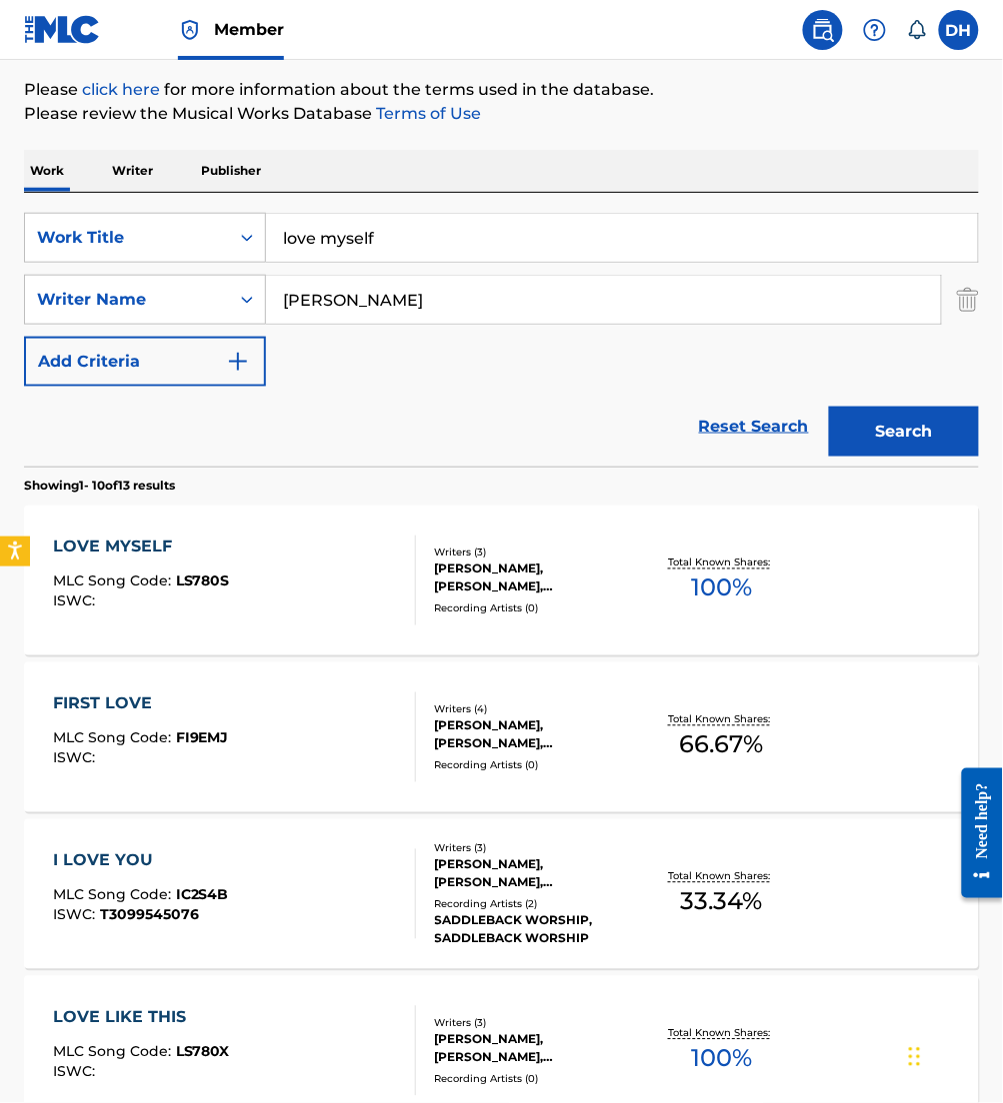
scroll to position [224, 0]
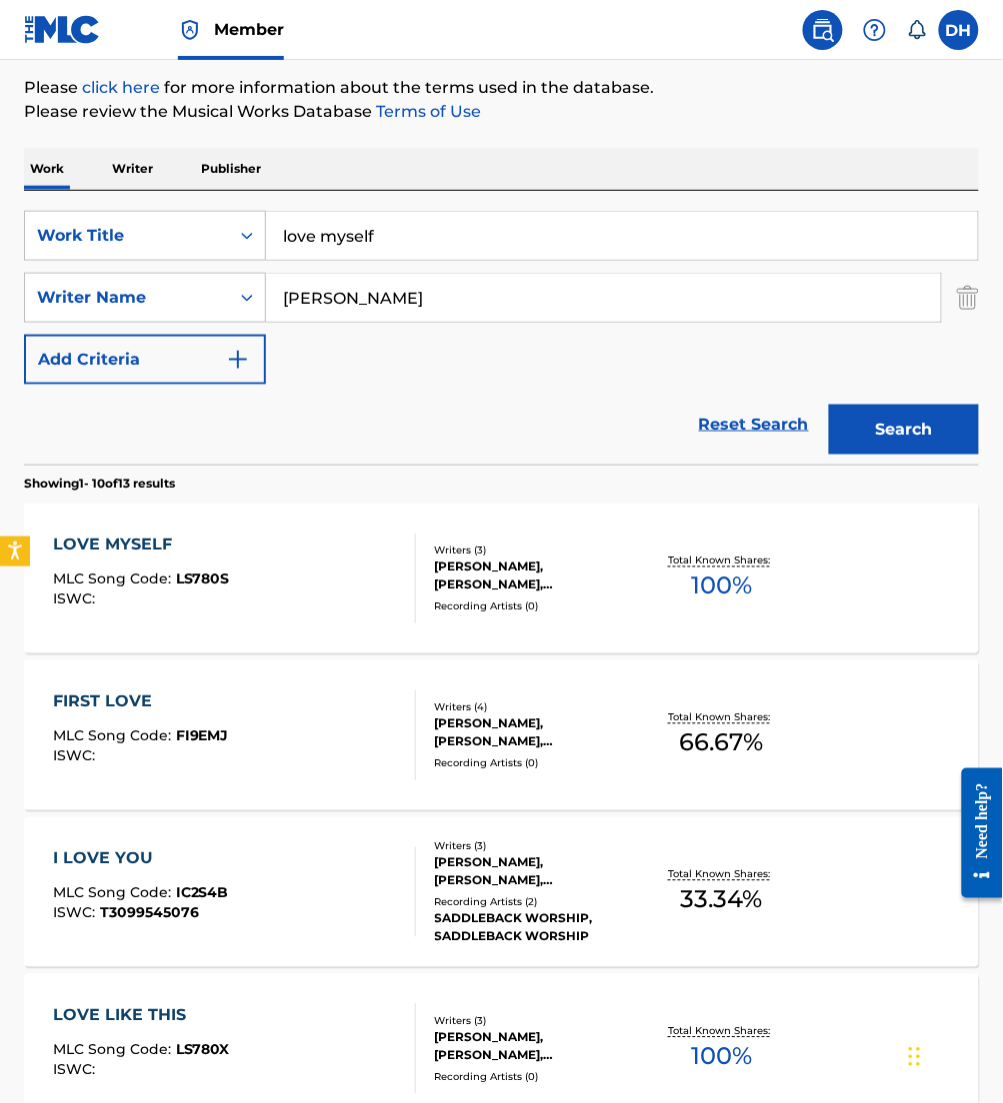
click at [445, 534] on div "LOVE MYSELF MLC Song Code : LS780S ISWC : Writers ( 3 ) [PERSON_NAME], [PERSON_…" at bounding box center [501, 579] width 955 height 150
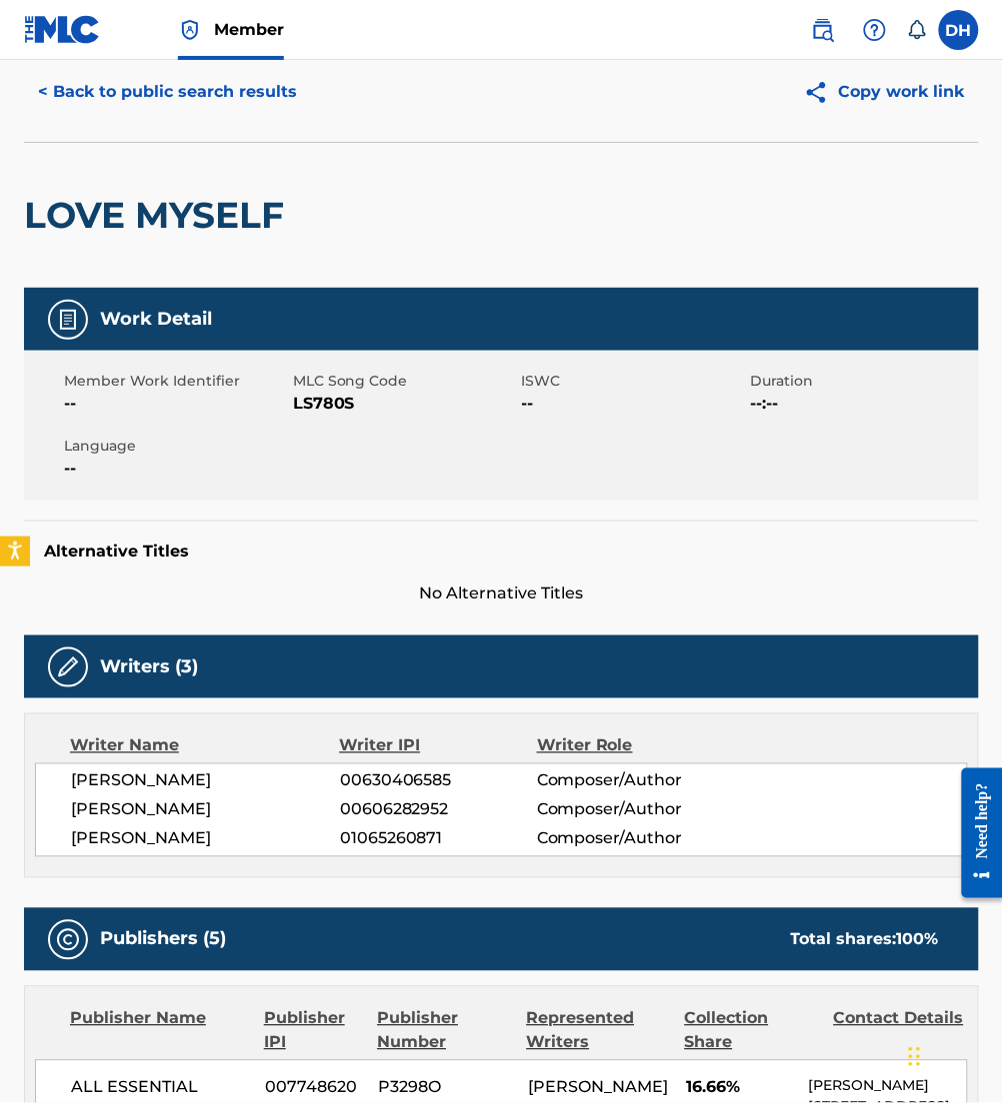
scroll to position [66, 0]
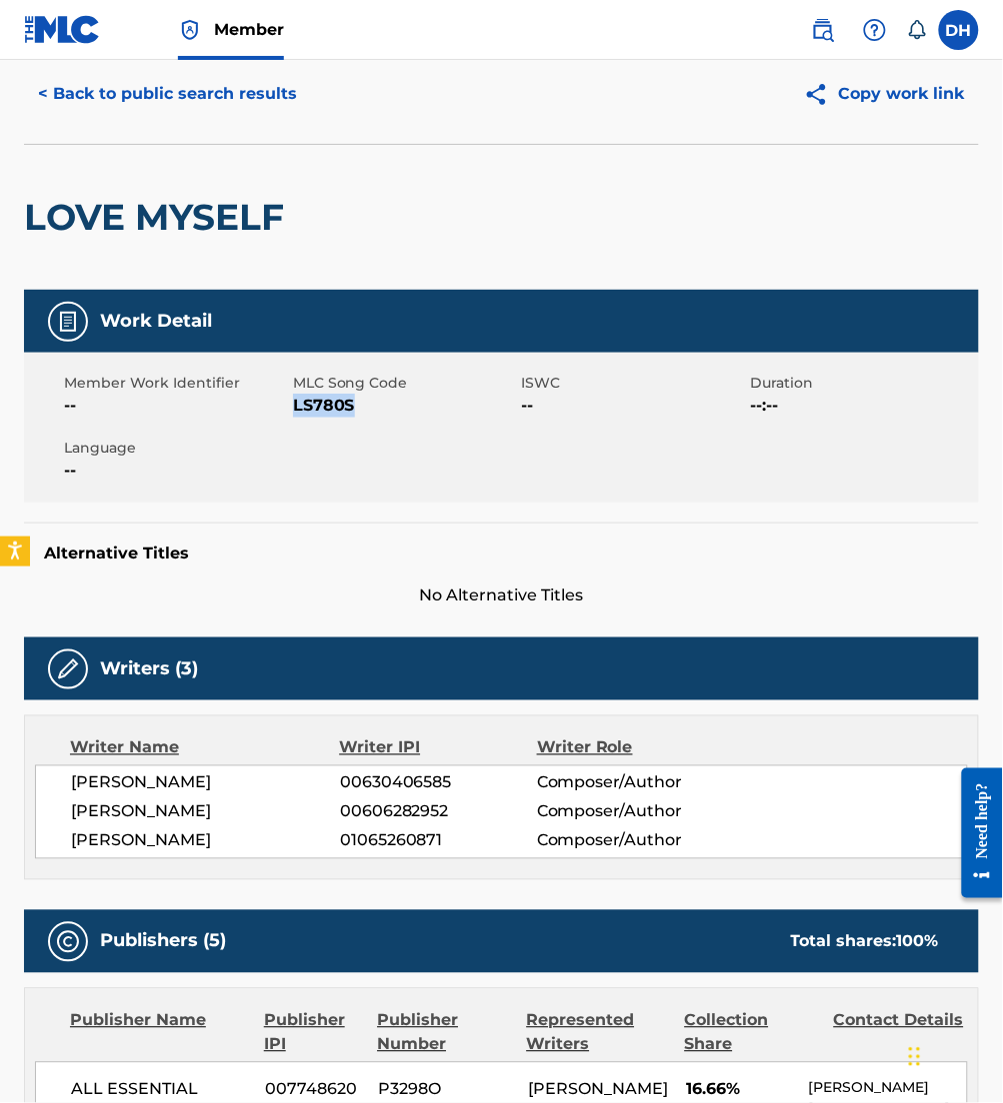
drag, startPoint x: 296, startPoint y: 405, endPoint x: 366, endPoint y: 407, distance: 70.0
click at [366, 407] on span "LS780S" at bounding box center [405, 406] width 224 height 24
copy span "LS780S"
click at [190, 113] on button "< Back to public search results" at bounding box center [167, 94] width 287 height 50
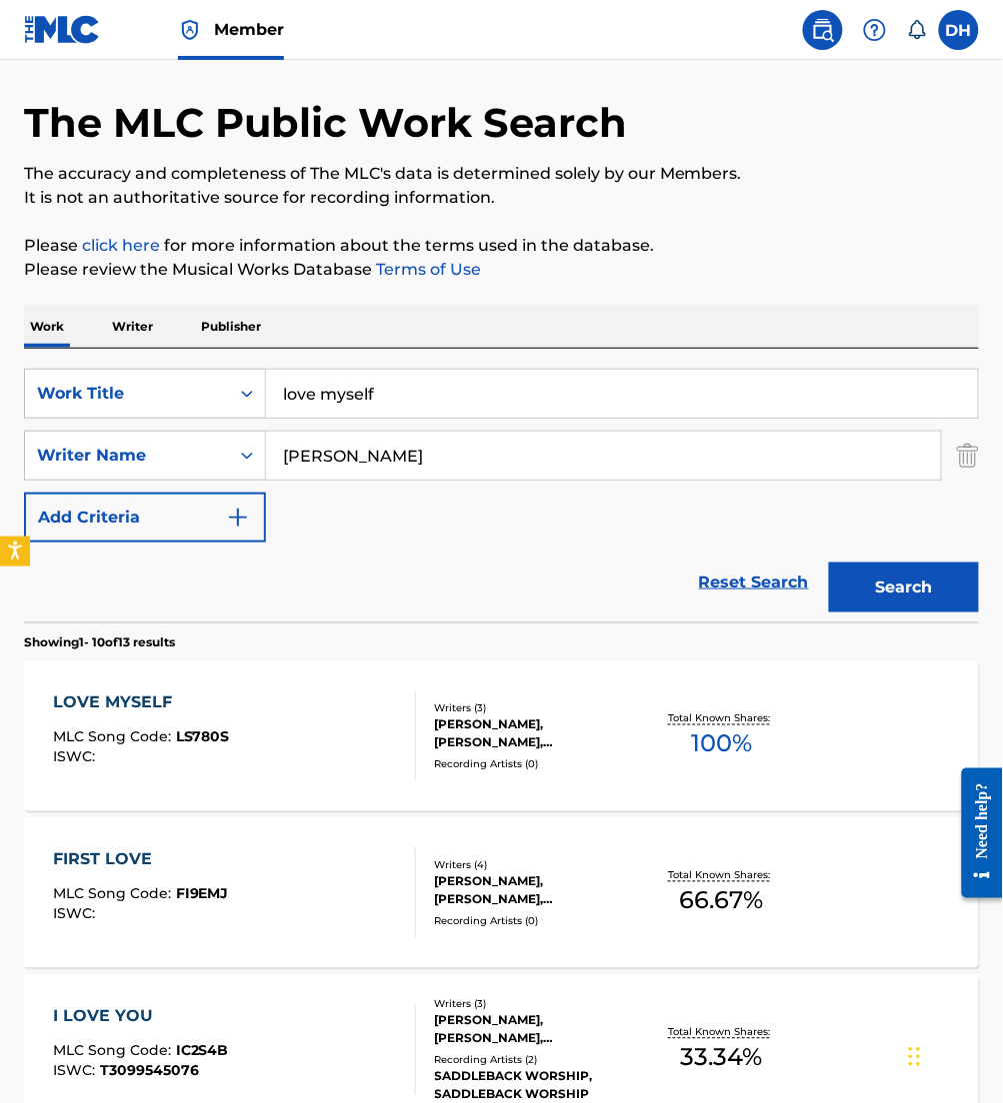
scroll to position [224, 0]
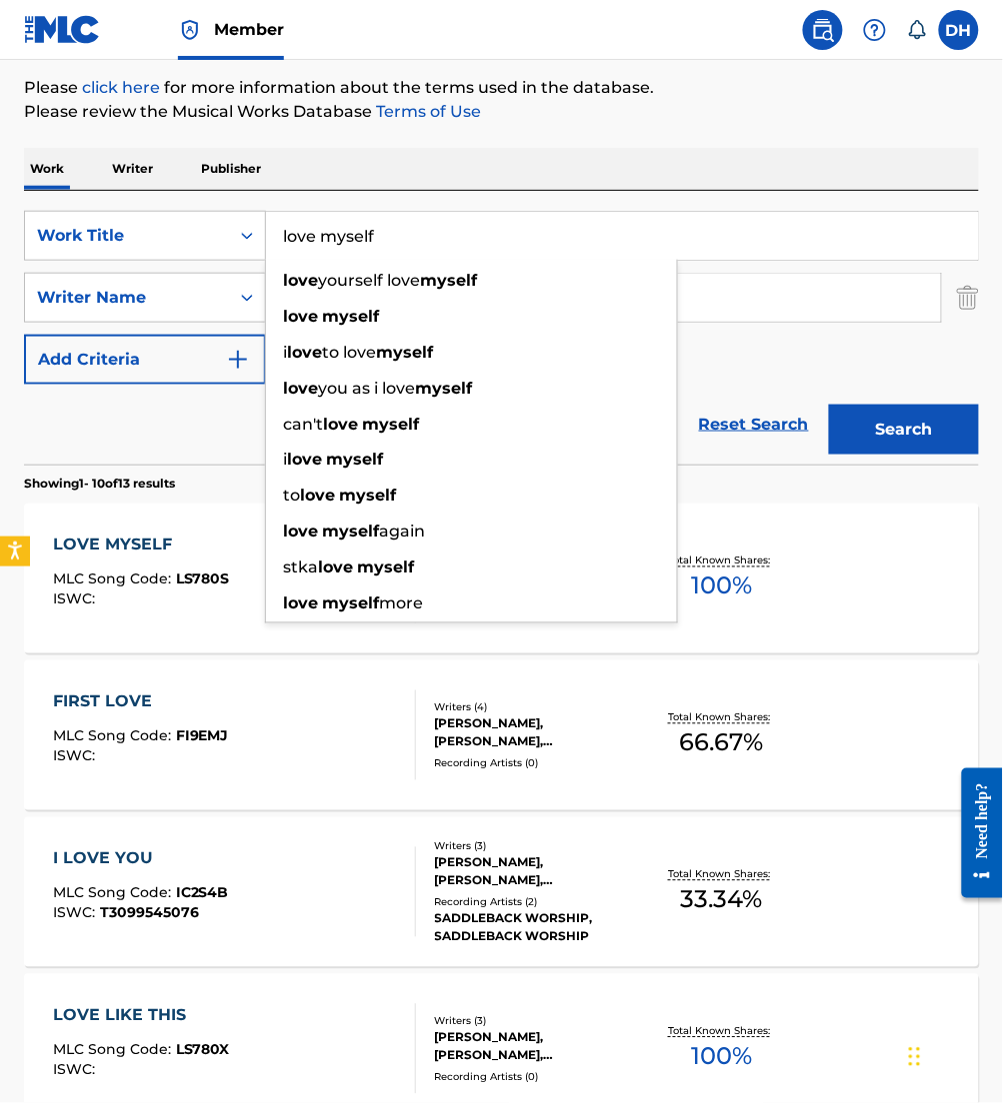
drag, startPoint x: 501, startPoint y: 222, endPoint x: 4, endPoint y: 260, distance: 498.2
click at [4, 260] on div "The MLC Public Work Search The accuracy and completeness of The MLC's data is d…" at bounding box center [501, 1027] width 1003 height 2283
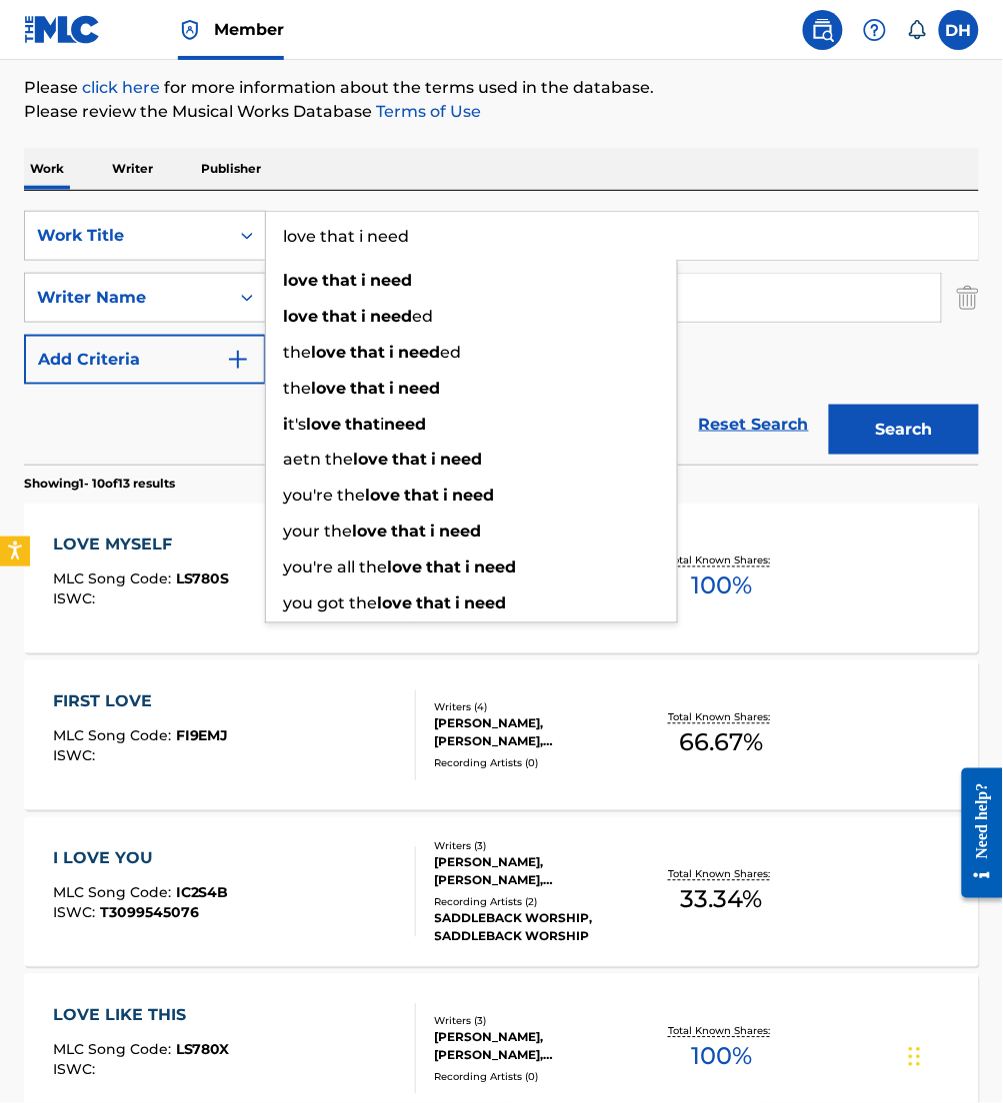
type input "love that i need"
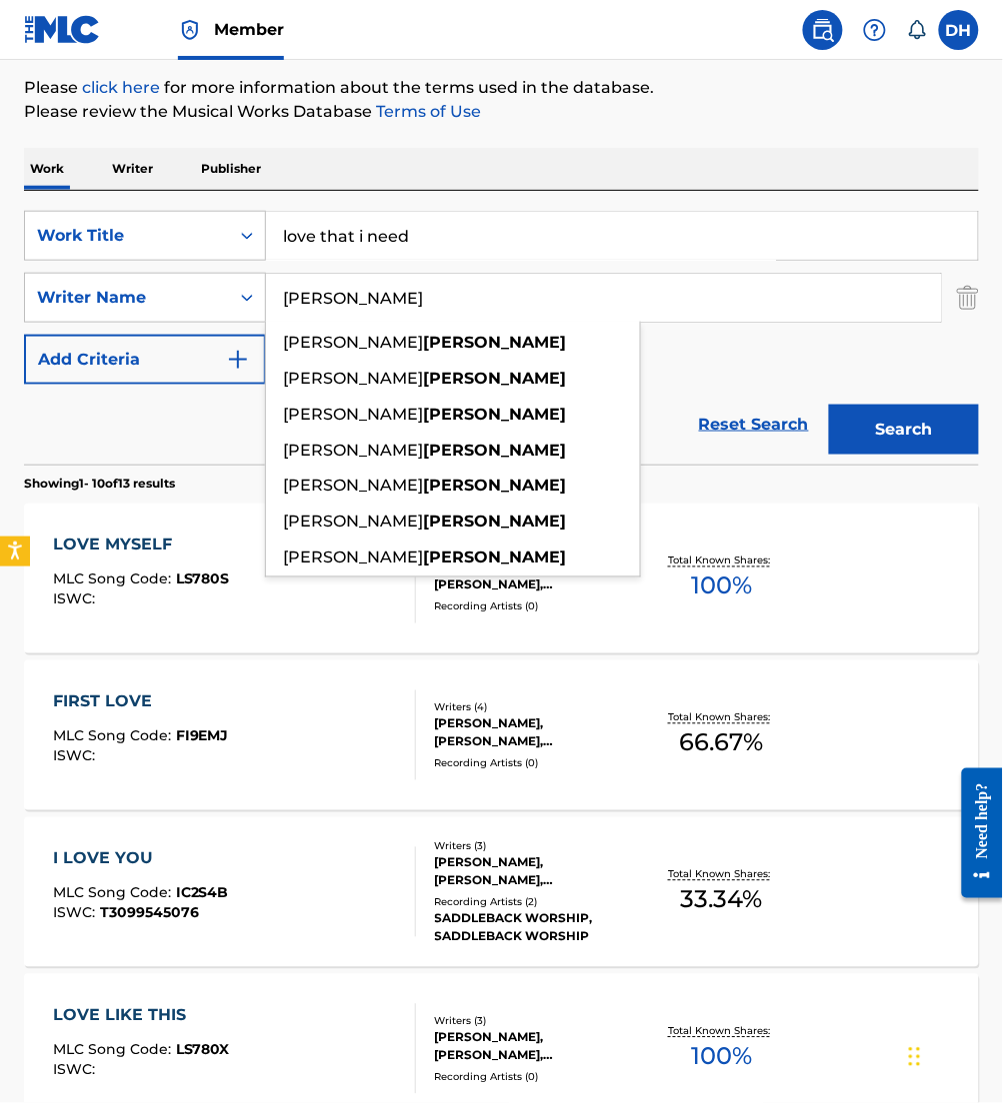
drag, startPoint x: 740, startPoint y: 306, endPoint x: 4, endPoint y: 318, distance: 735.8
click at [4, 318] on div "The MLC Public Work Search The accuracy and completeness of The MLC's data is d…" at bounding box center [501, 1027] width 1003 height 2283
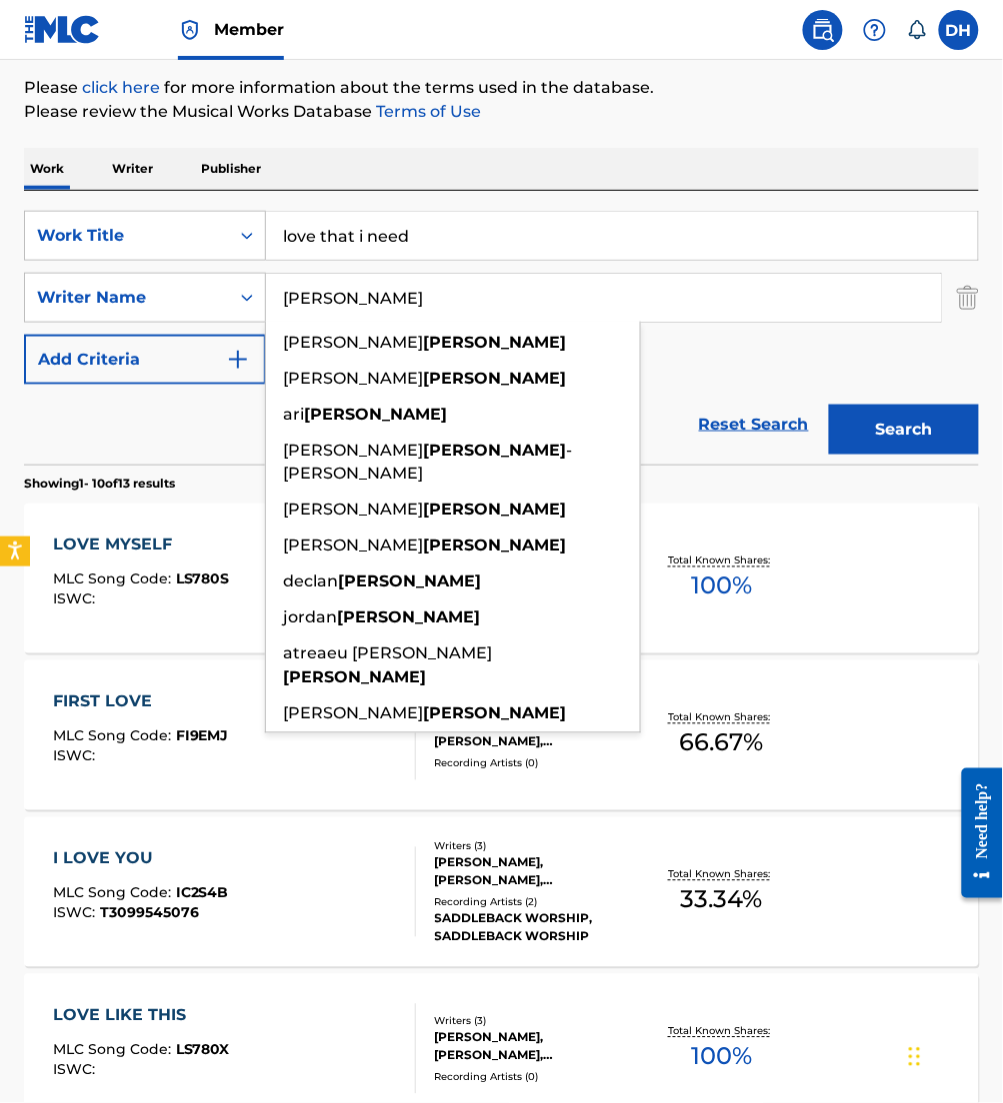
type input "[PERSON_NAME]"
click at [829, 405] on button "Search" at bounding box center [904, 430] width 150 height 50
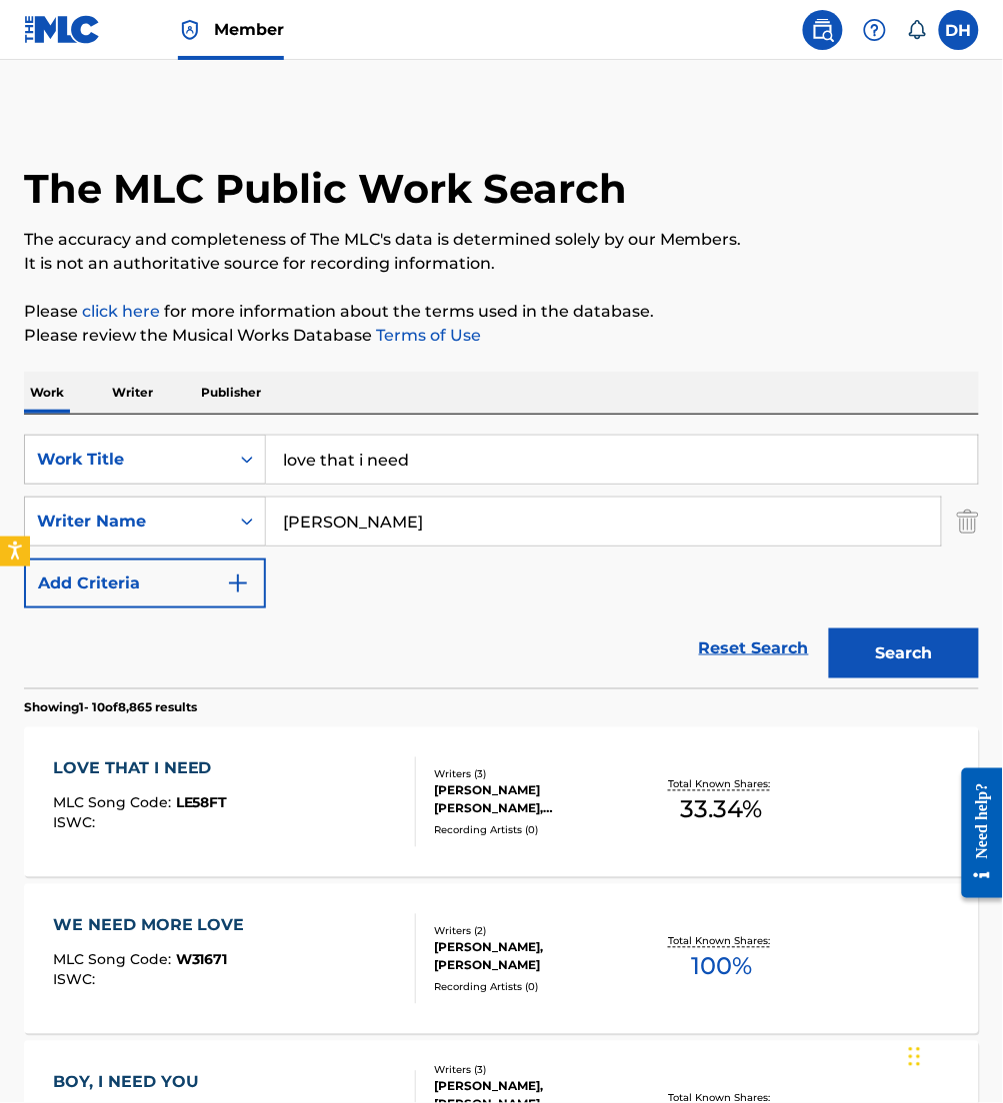
drag, startPoint x: 208, startPoint y: 834, endPoint x: 145, endPoint y: 817, distance: 65.2
click at [145, 817] on div "ISWC :" at bounding box center [140, 824] width 175 height 15
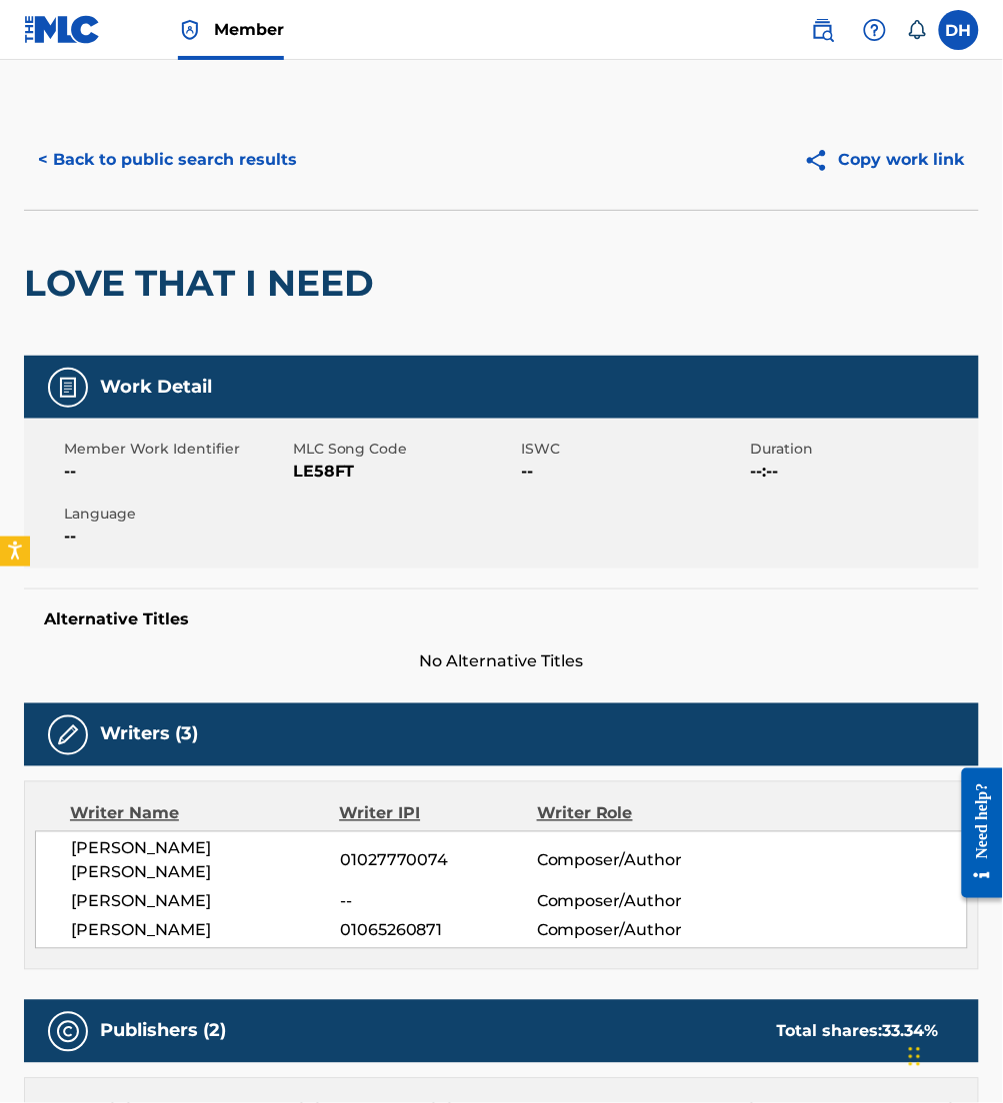
click at [258, 166] on button "< Back to public search results" at bounding box center [167, 160] width 287 height 50
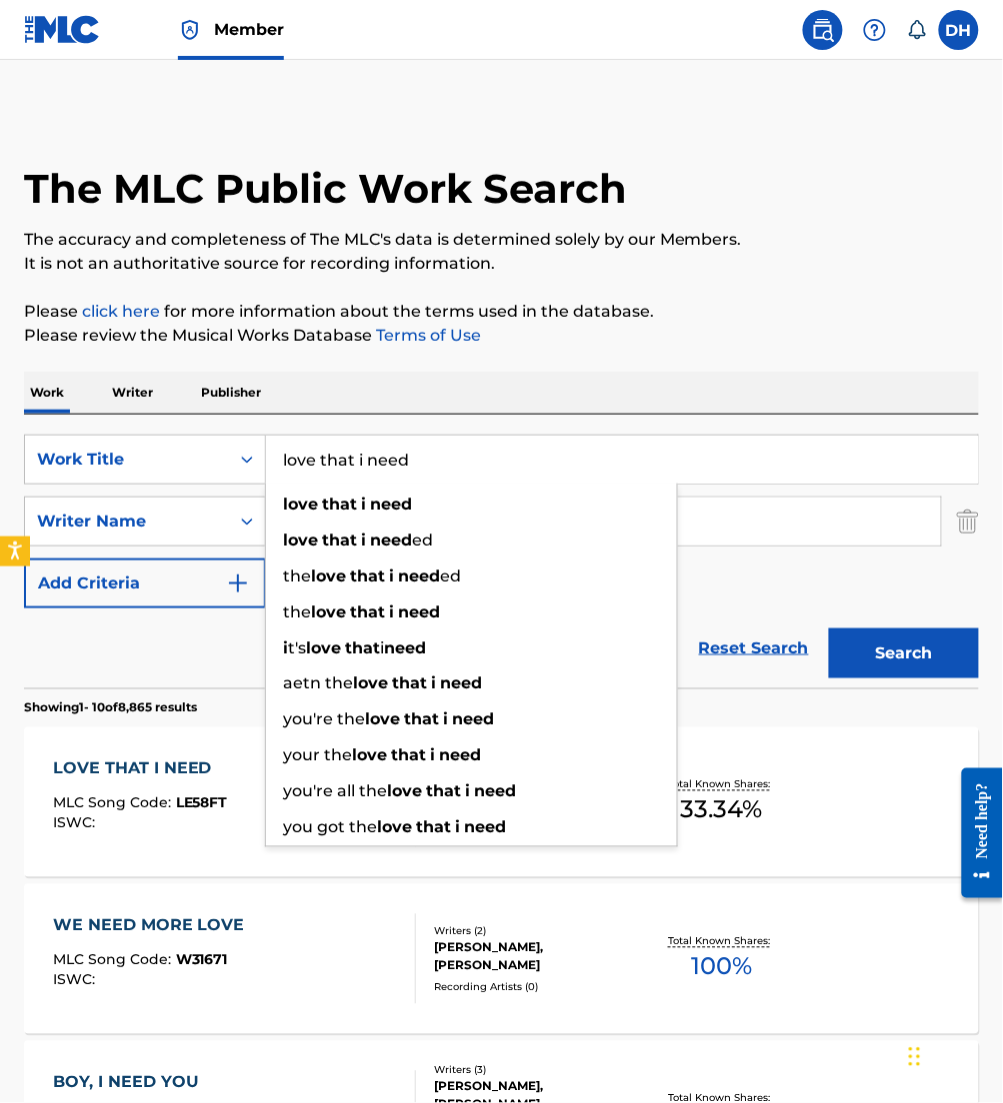
drag, startPoint x: 490, startPoint y: 466, endPoint x: 0, endPoint y: 448, distance: 490.1
click at [0, 448] on html "Accessibility Screen-Reader Guide, Feedback, and Issue Reporting | New window M…" at bounding box center [501, 551] width 1003 height 1103
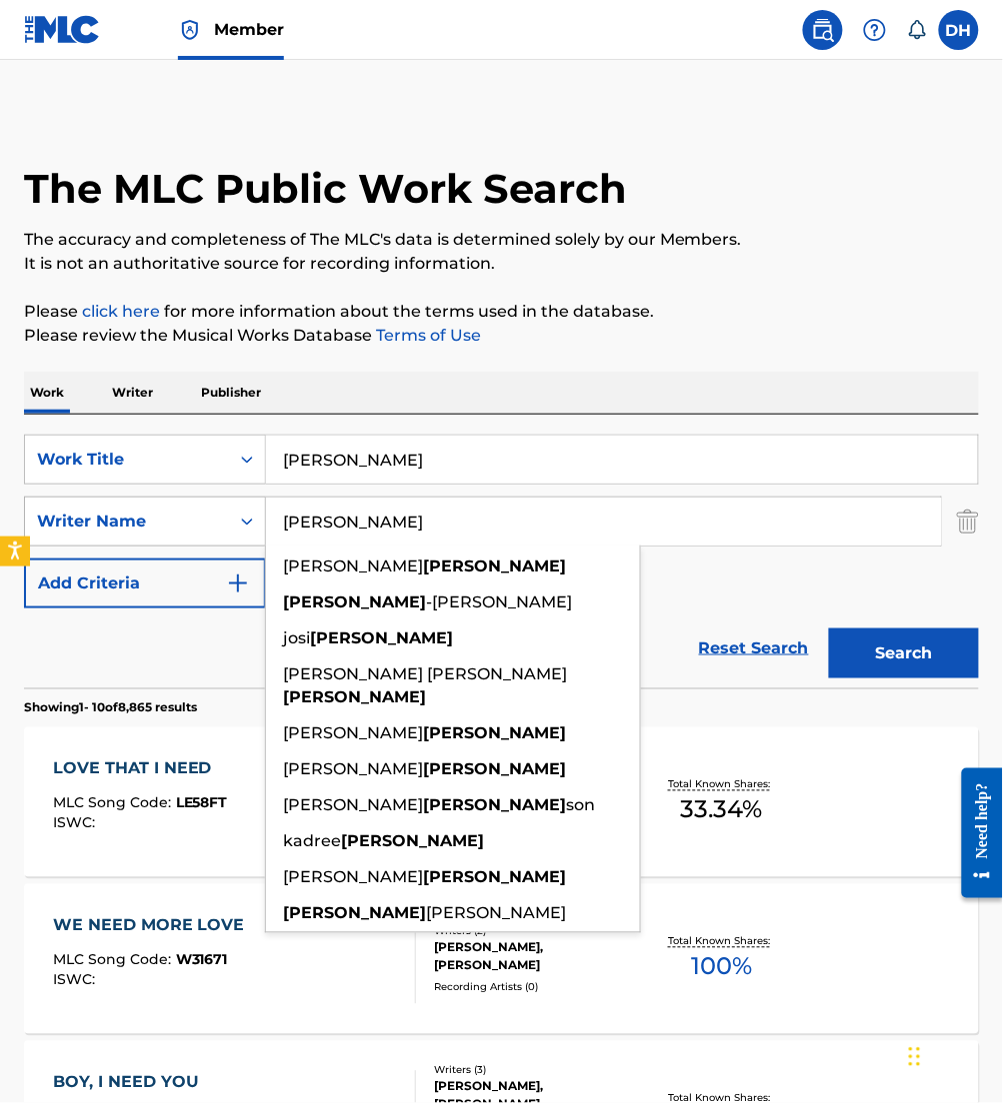
drag, startPoint x: 395, startPoint y: 532, endPoint x: 254, endPoint y: 512, distance: 142.3
click at [254, 512] on div "SearchWithCriteria426be71e-f970-4fd3-971b-d064bf990c8f Writer Name [PERSON_NAME…" at bounding box center [501, 522] width 955 height 50
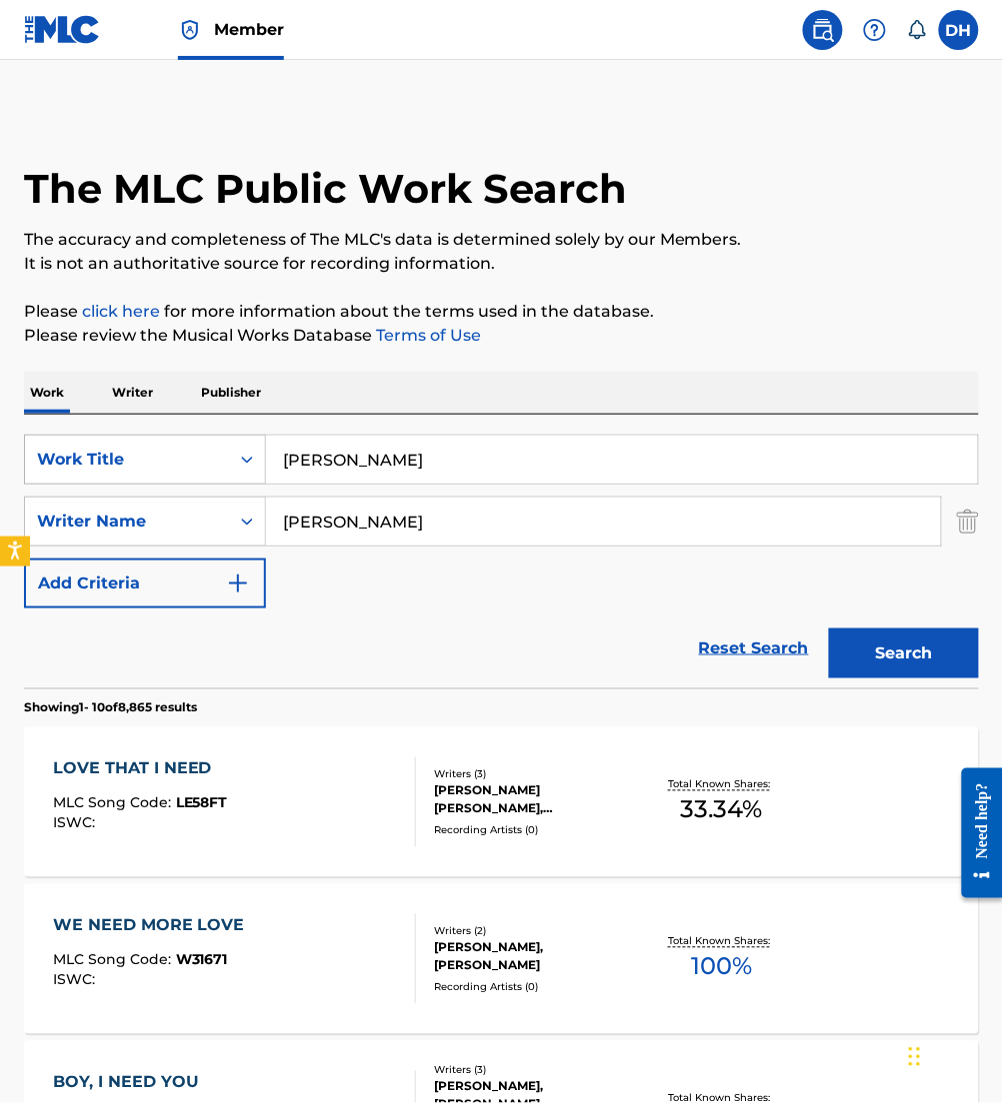
drag, startPoint x: 464, startPoint y: 443, endPoint x: 114, endPoint y: 462, distance: 350.4
click at [114, 462] on div "SearchWithCriteria0958a1dd-ebea-40c3-ae24-d32e12b77807 Work Title [PERSON_NAME]" at bounding box center [501, 460] width 955 height 50
type input "lovin you never gets old"
click at [362, 673] on div "Reset Search Search" at bounding box center [501, 649] width 955 height 80
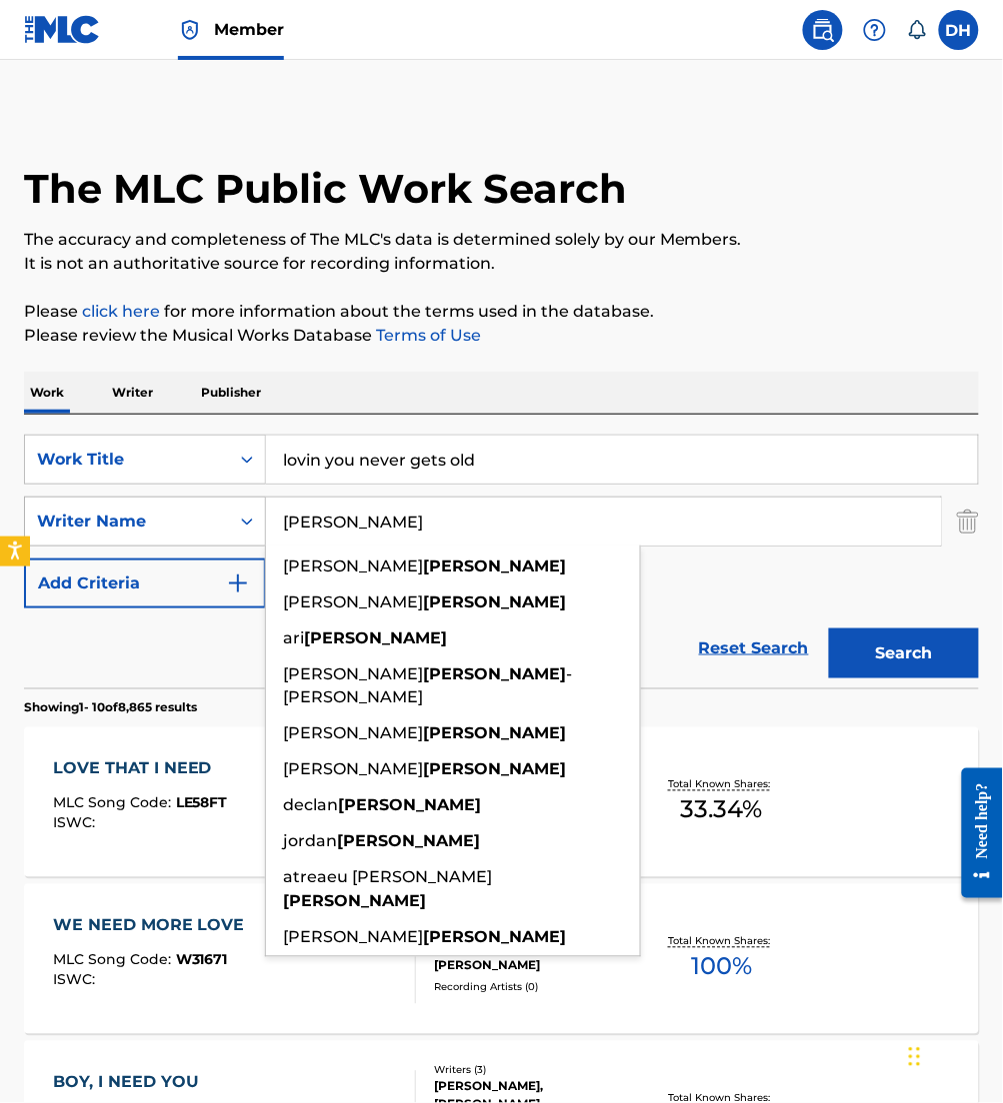
drag, startPoint x: 352, startPoint y: 524, endPoint x: 241, endPoint y: 512, distance: 111.6
click at [241, 512] on div "SearchWithCriteria426be71e-f970-4fd3-971b-d064bf990c8f Writer Name [PERSON_NAME…" at bounding box center [501, 522] width 955 height 50
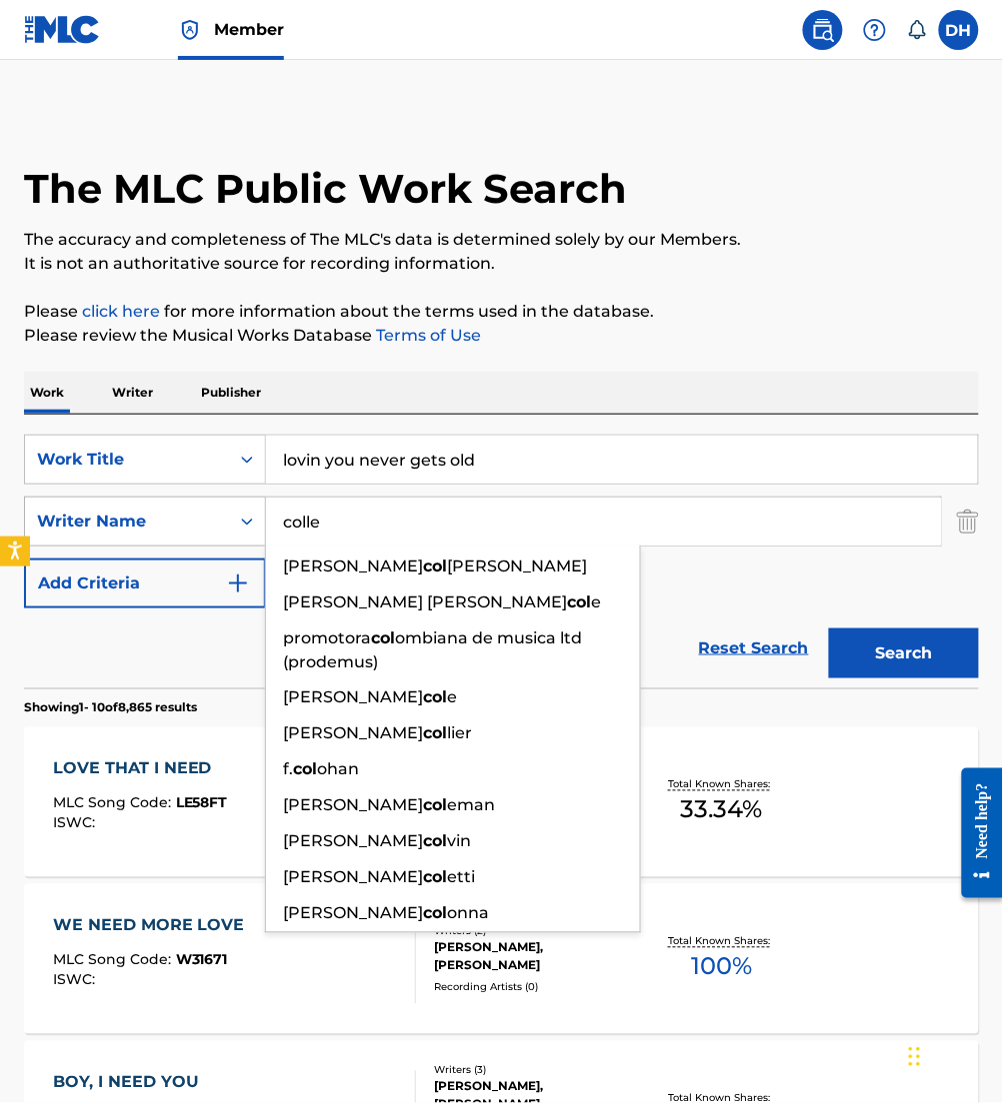
type input "colle"
click at [829, 629] on button "Search" at bounding box center [904, 654] width 150 height 50
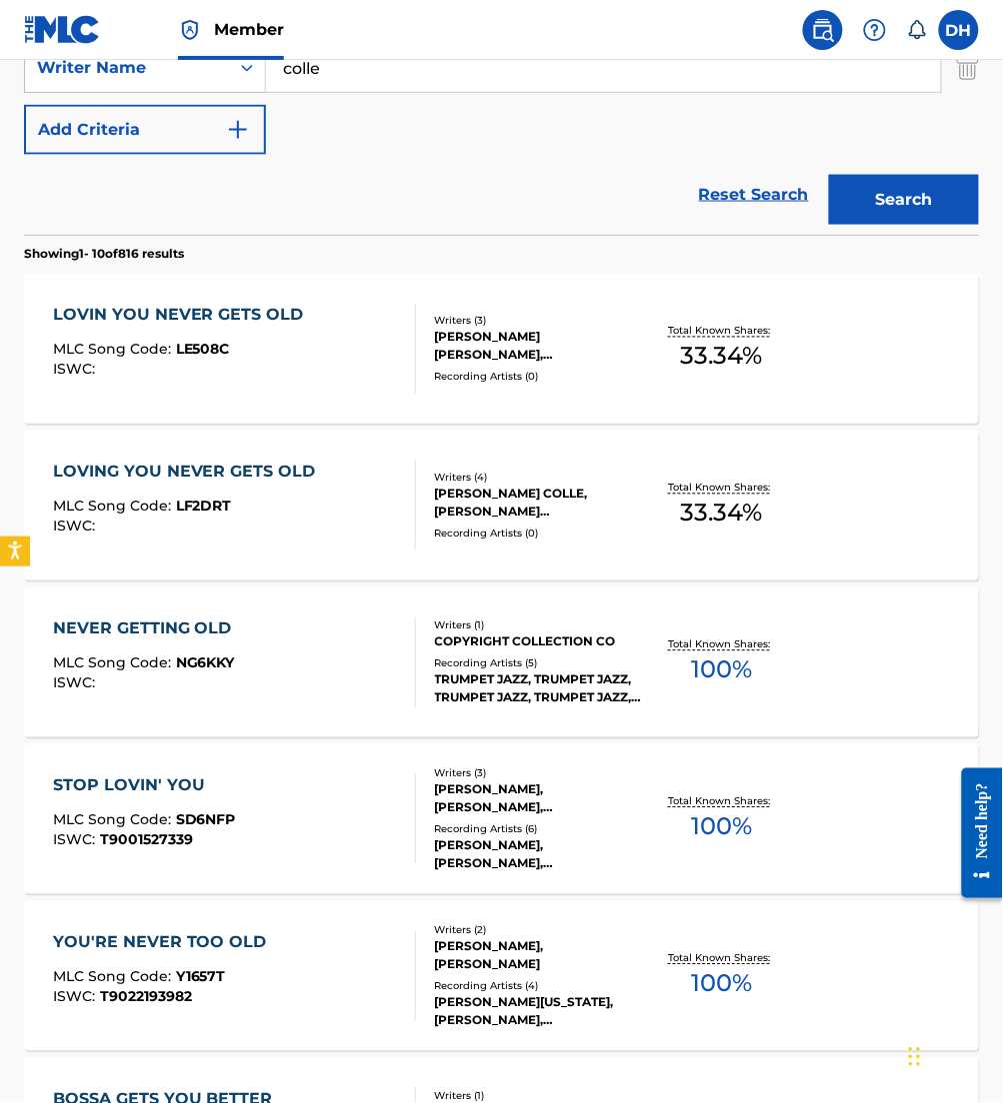
scroll to position [456, 0]
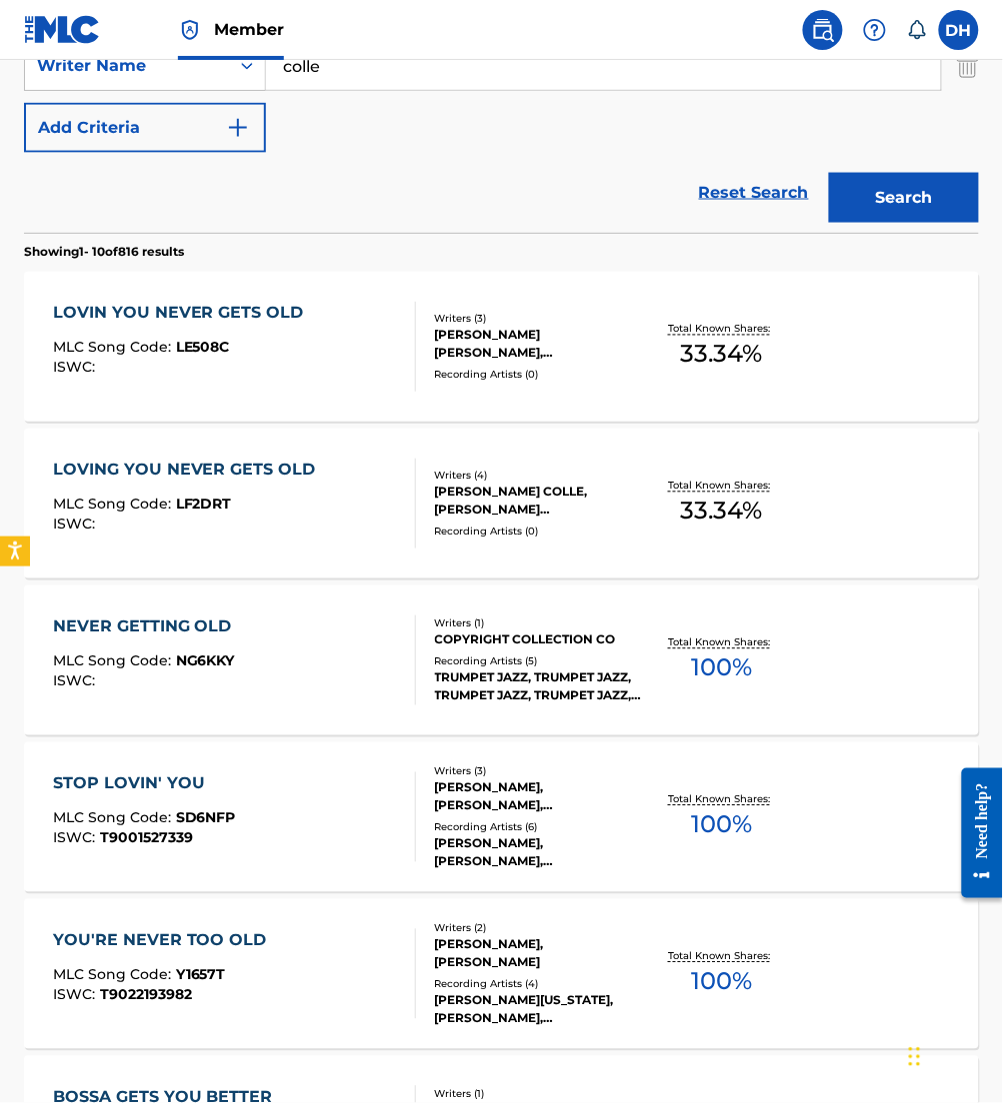
click at [346, 278] on div "LOVIN YOU NEVER GETS OLD MLC Song Code : LE508C ISWC : Writers ( 3 ) [PERSON_NA…" at bounding box center [501, 347] width 955 height 150
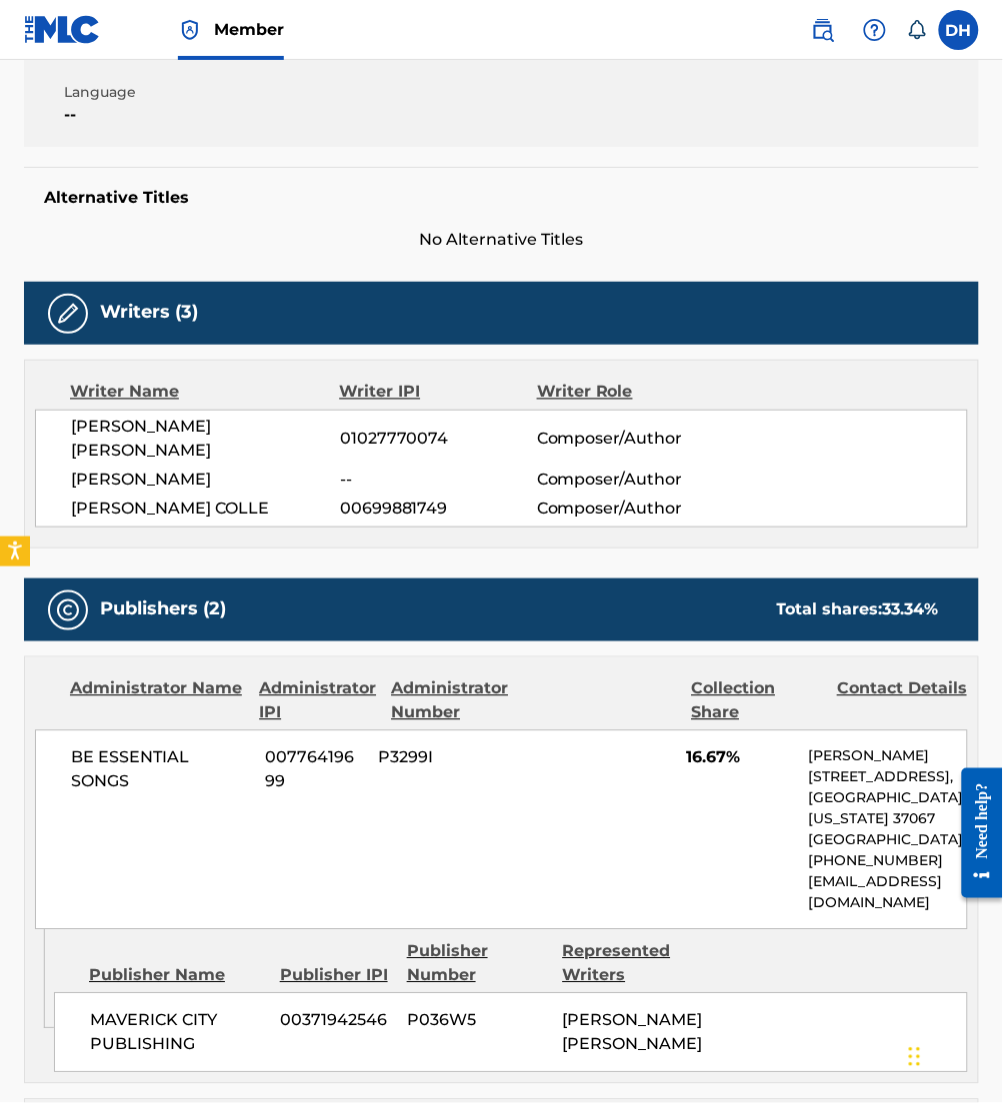
scroll to position [421, 0]
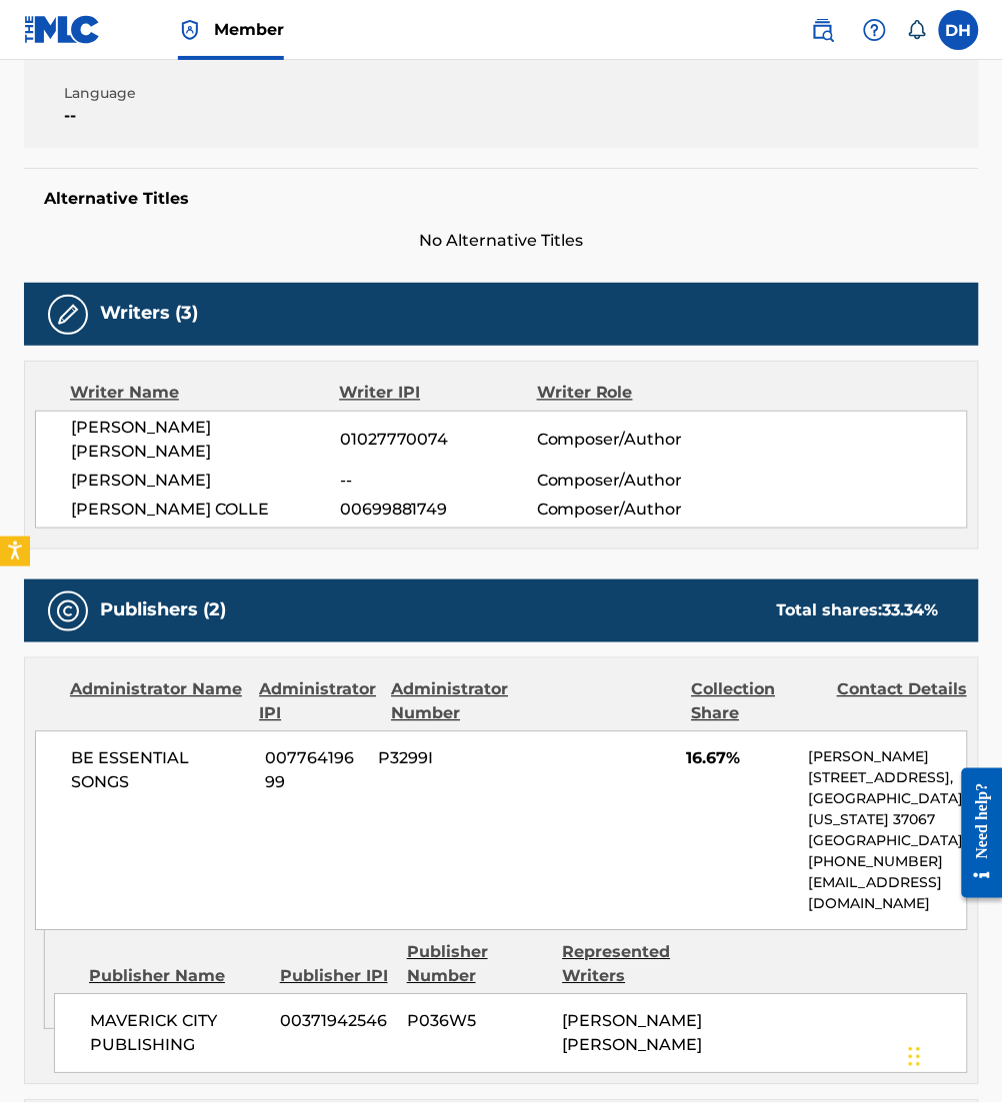
click at [462, 597] on div "Publishers (2) Total shares: 33.34 %" at bounding box center [501, 611] width 955 height 63
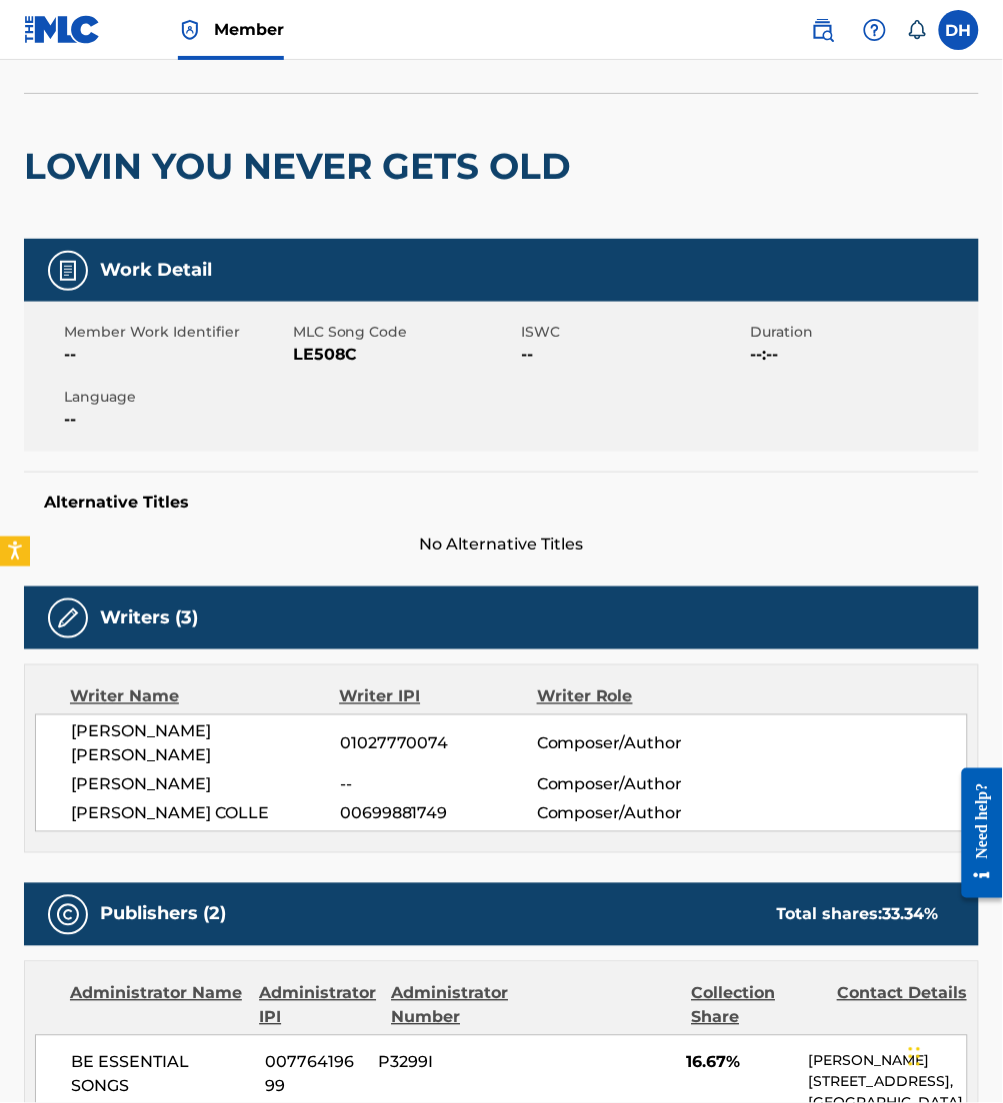
scroll to position [0, 0]
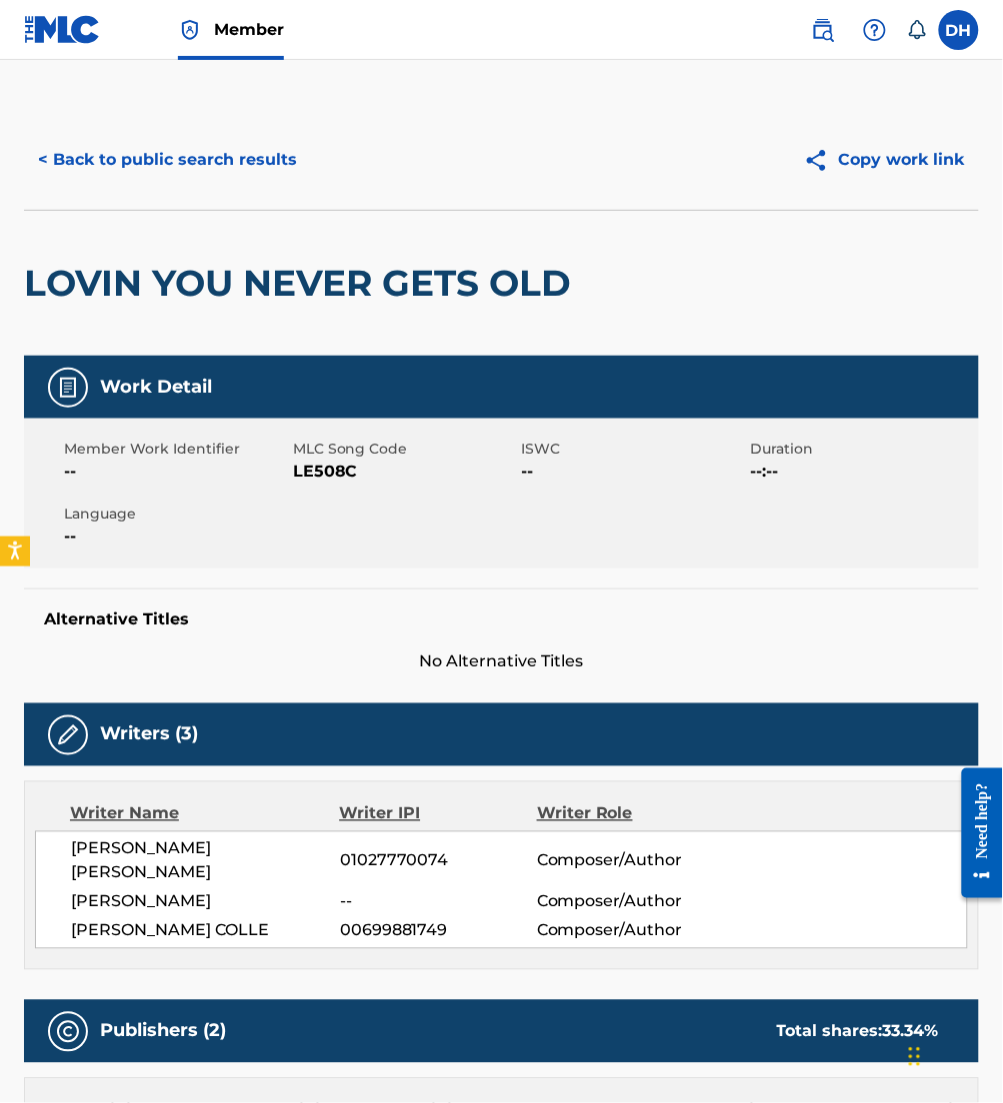
click at [282, 155] on button "< Back to public search results" at bounding box center [167, 160] width 287 height 50
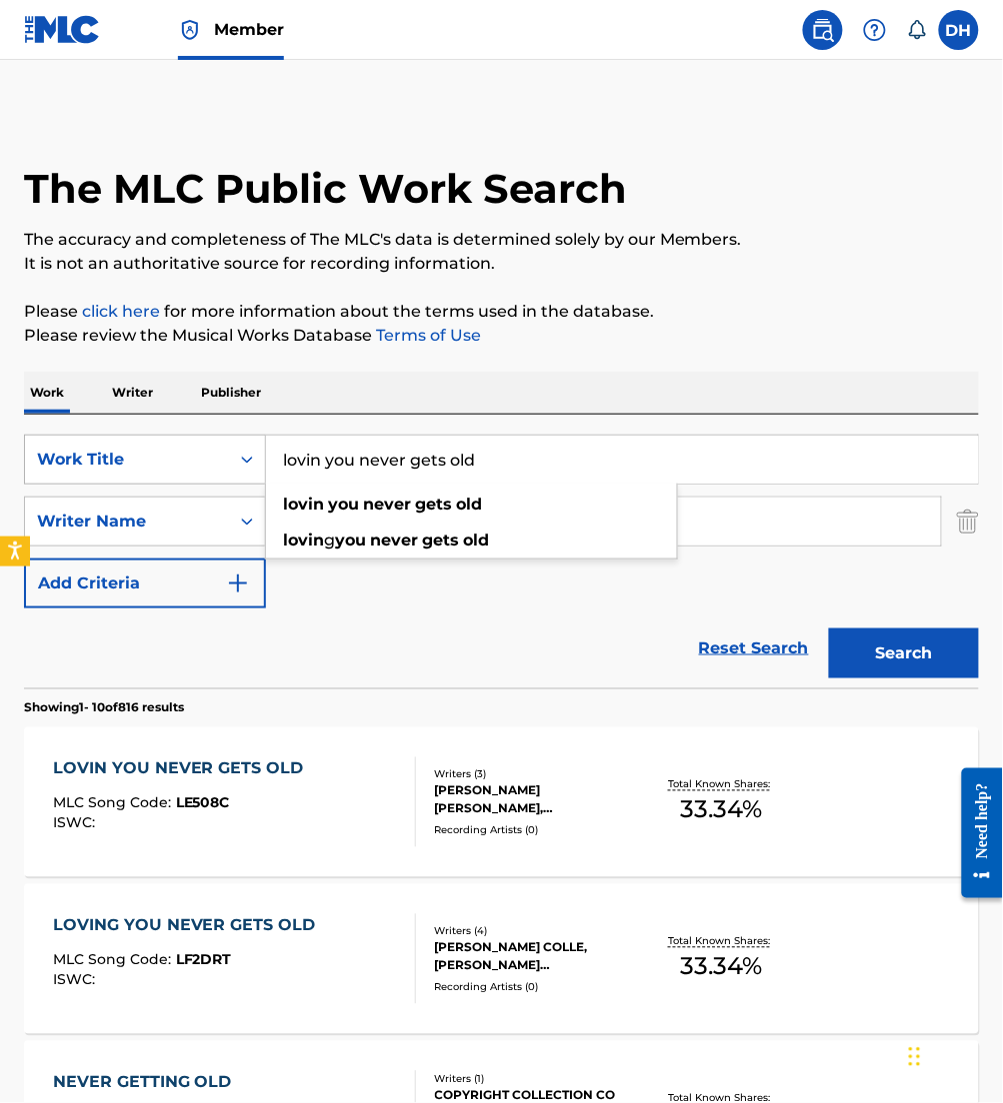
drag, startPoint x: 562, startPoint y: 463, endPoint x: 152, endPoint y: 452, distance: 410.0
click at [152, 452] on div "SearchWithCriteria0958a1dd-ebea-40c3-ae24-d32e12b77807 Work Title lovin you nev…" at bounding box center [501, 460] width 955 height 50
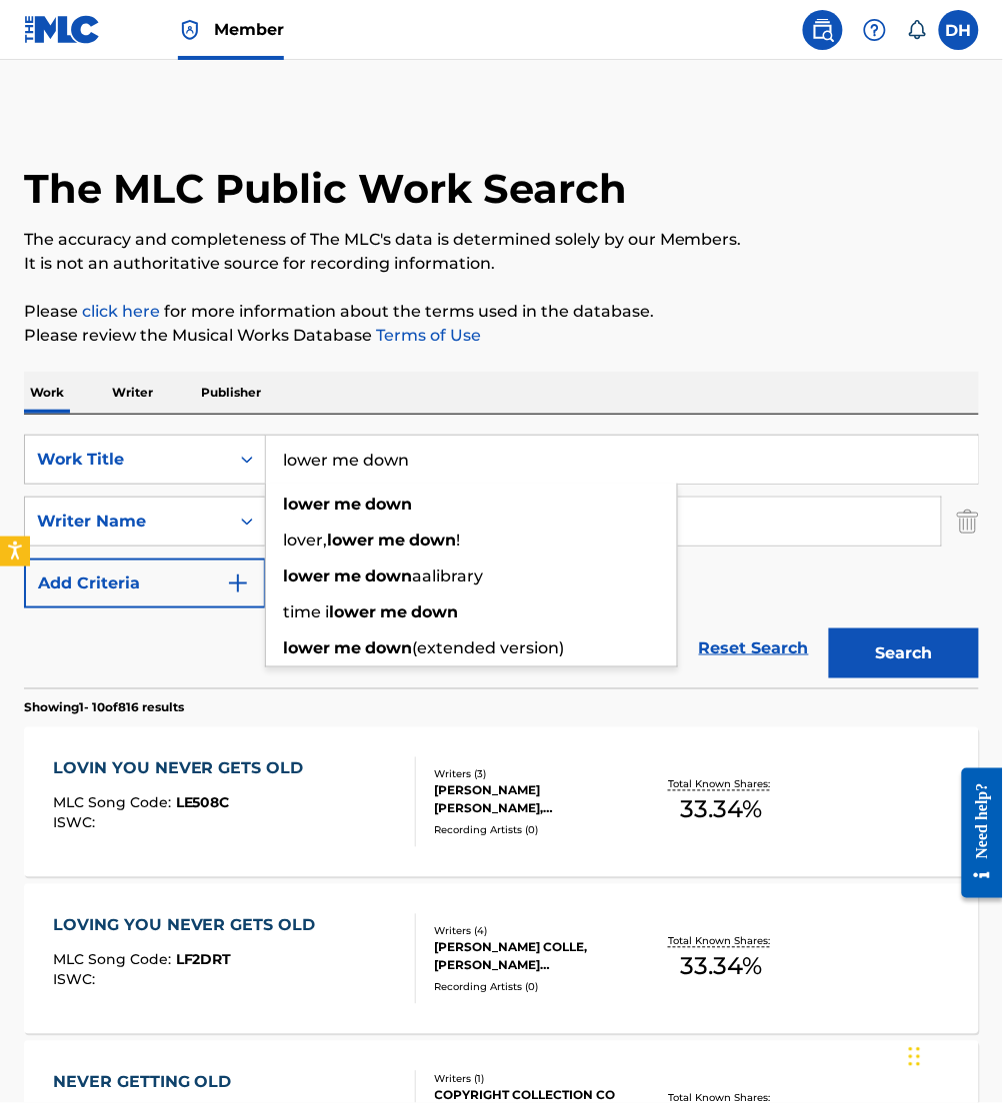
type input "lower me down"
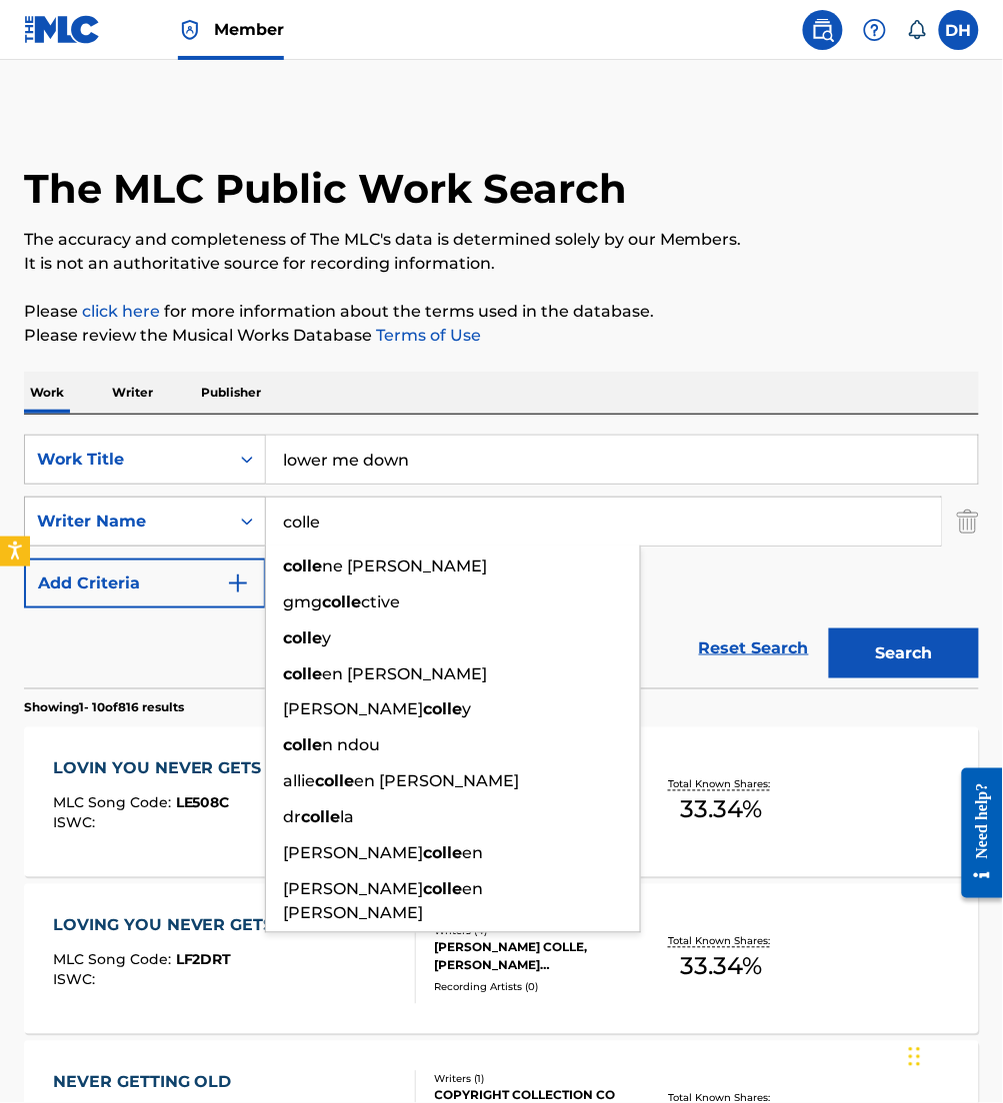
drag, startPoint x: 294, startPoint y: 511, endPoint x: 86, endPoint y: 508, distance: 207.9
click at [86, 508] on div "SearchWithCriteria426be71e-f970-4fd3-971b-d064bf990c8f Writer Name [PERSON_NAME…" at bounding box center [501, 522] width 955 height 50
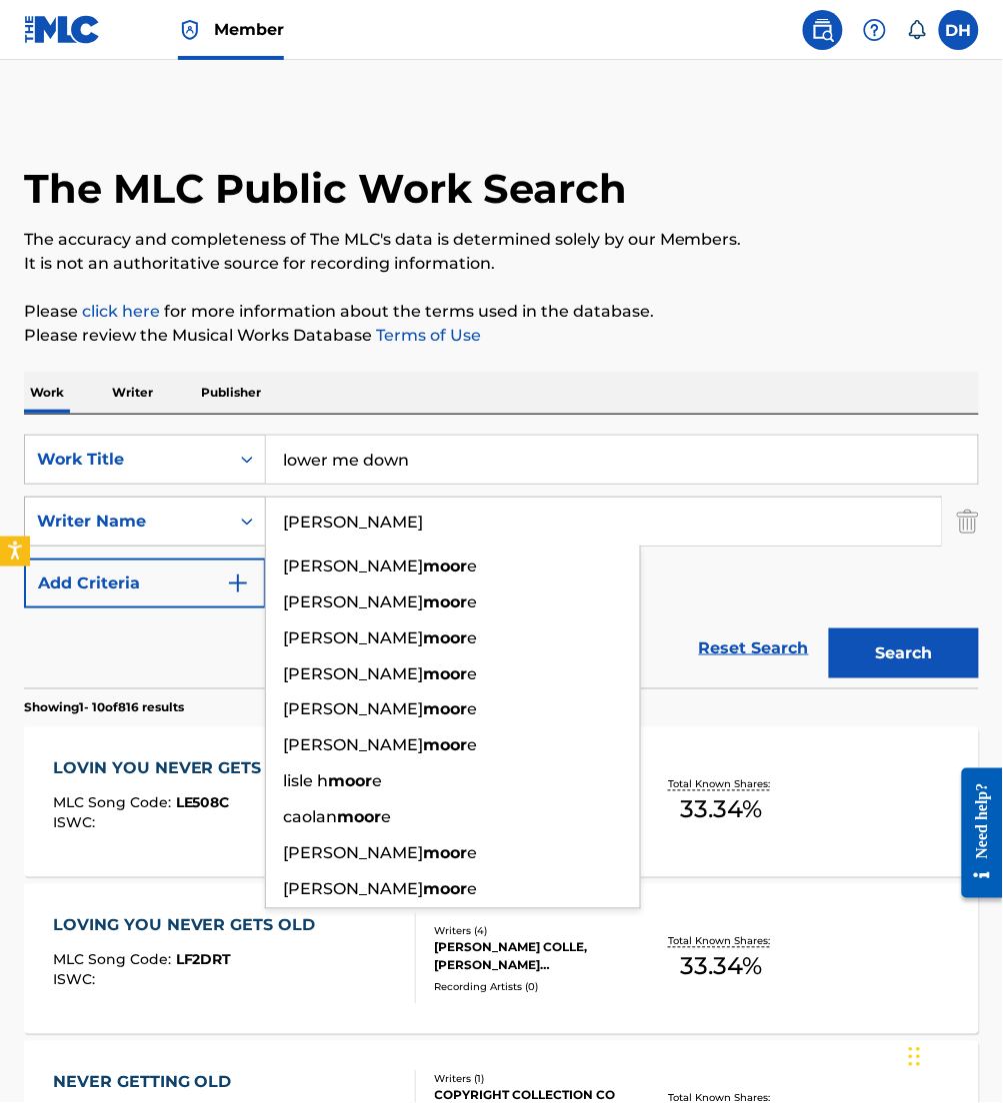
type input "[PERSON_NAME]"
click at [829, 629] on button "Search" at bounding box center [904, 654] width 150 height 50
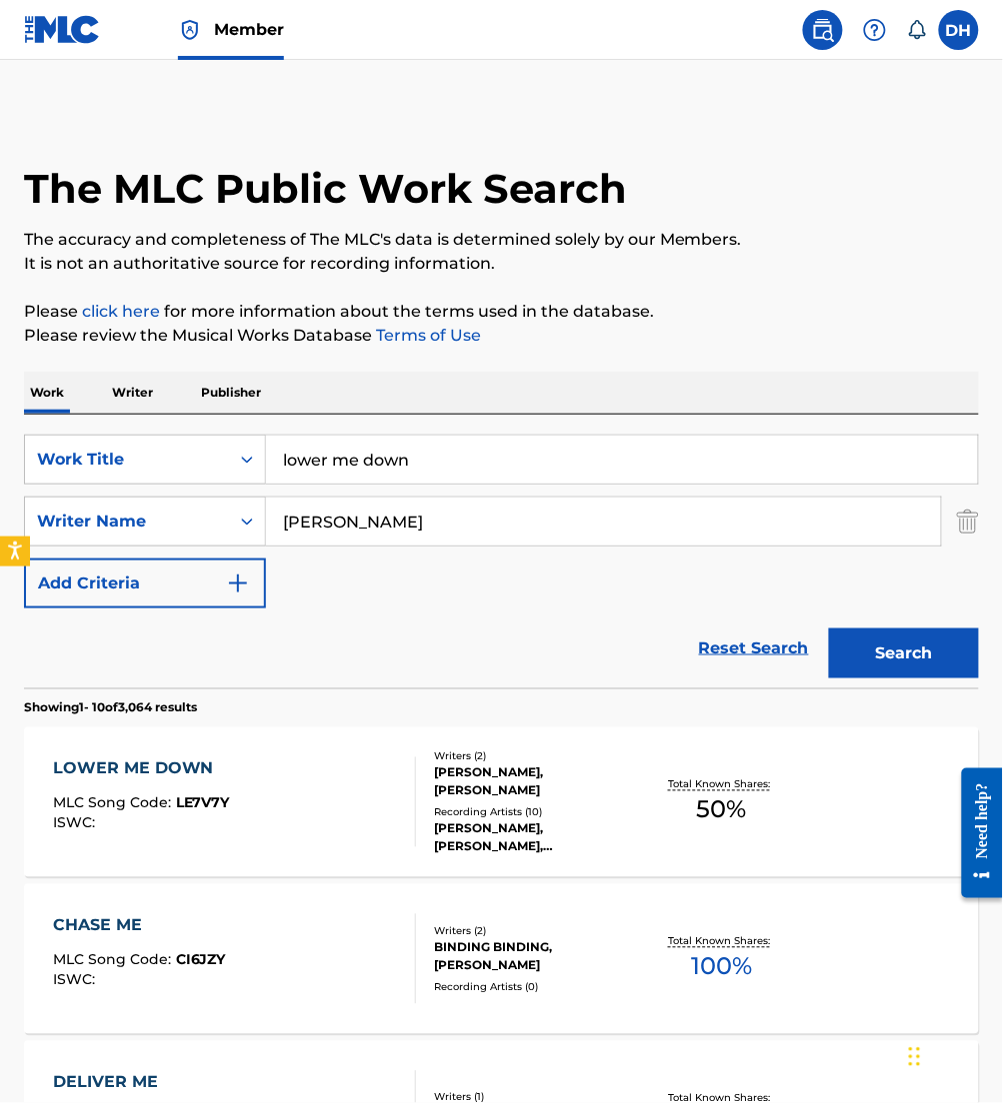
scroll to position [397, 0]
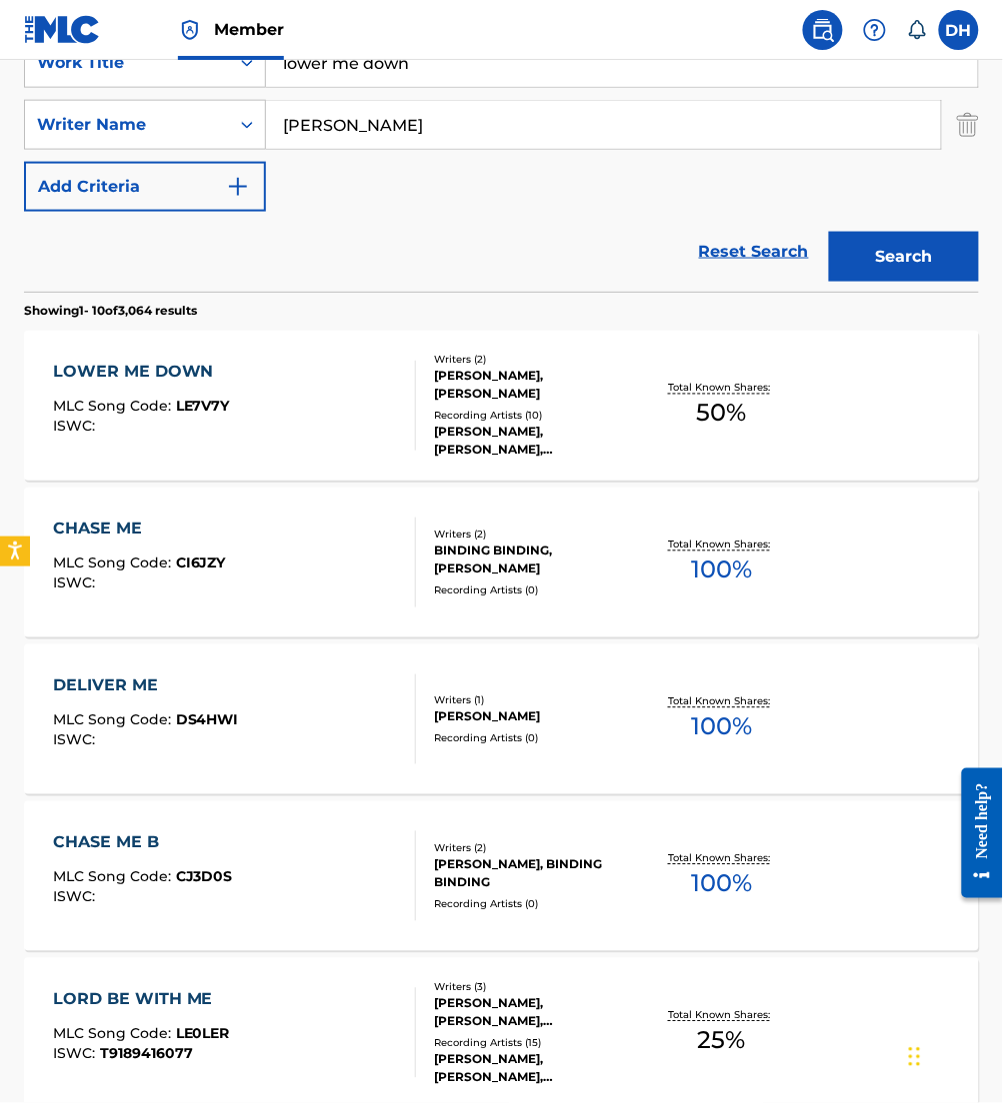
click at [258, 428] on div "LOWER ME DOWN MLC Song Code : LE7V7Y ISWC :" at bounding box center [234, 406] width 363 height 90
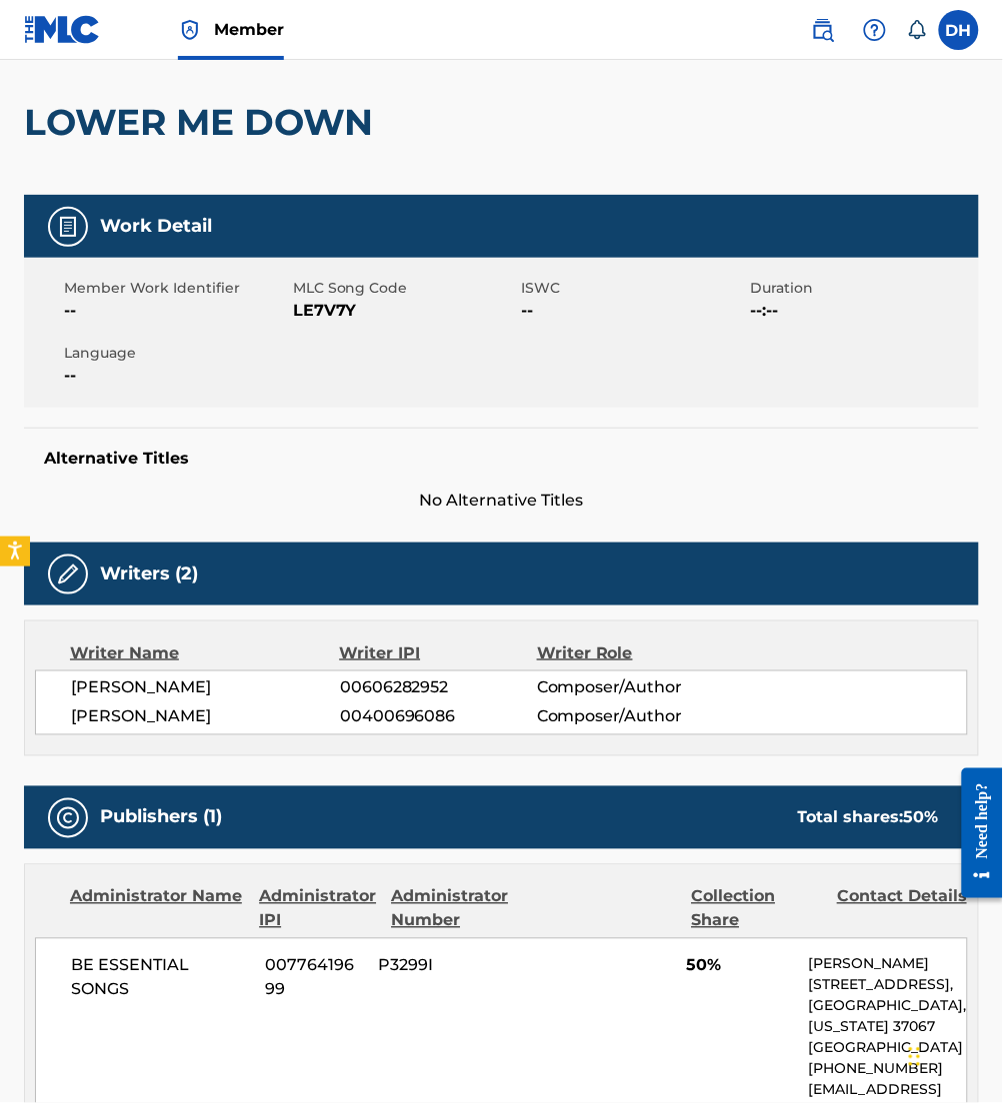
scroll to position [89, 0]
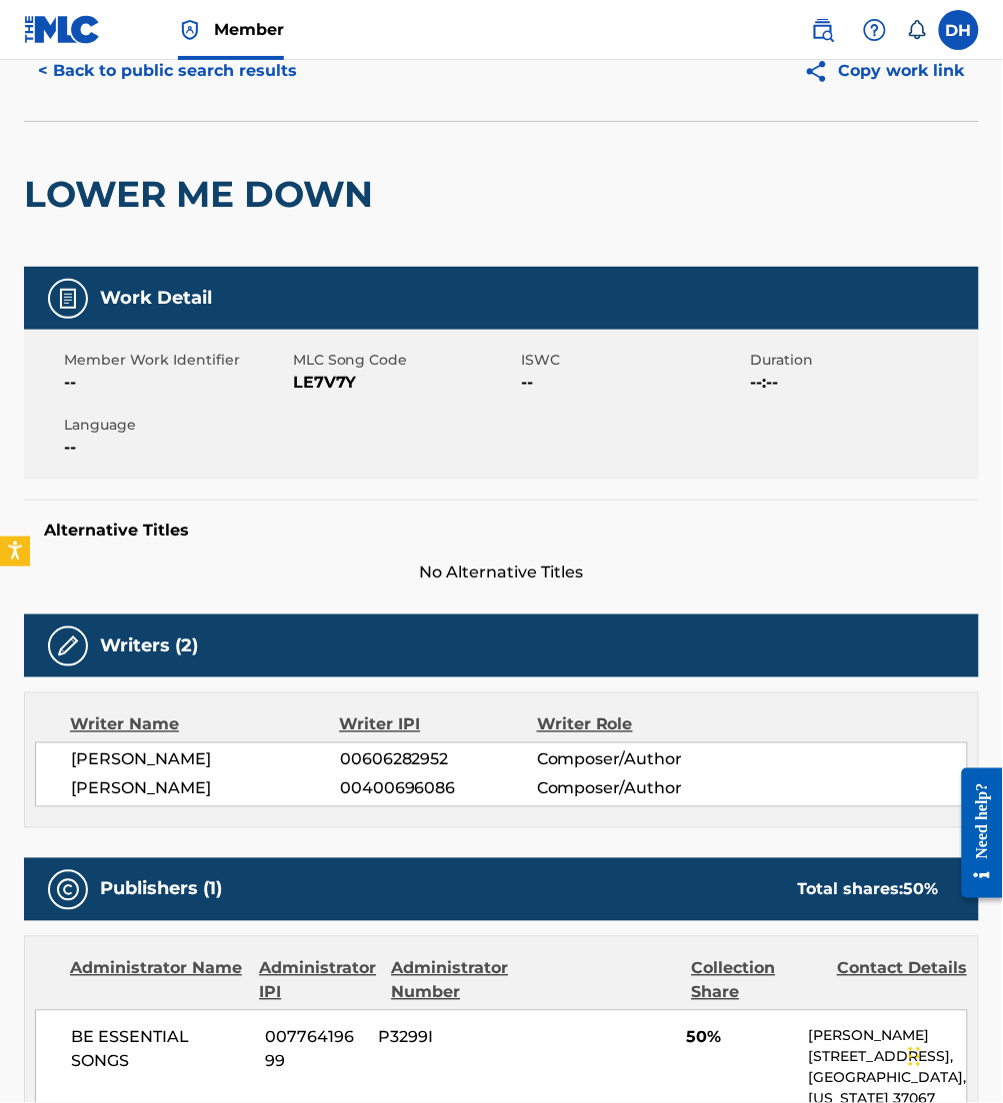
click at [293, 379] on span "LE7V7Y" at bounding box center [405, 383] width 224 height 24
drag, startPoint x: 293, startPoint y: 379, endPoint x: 474, endPoint y: 383, distance: 181.0
click at [474, 383] on span "LE7V7Y" at bounding box center [405, 383] width 224 height 24
copy span "LE7V7Y"
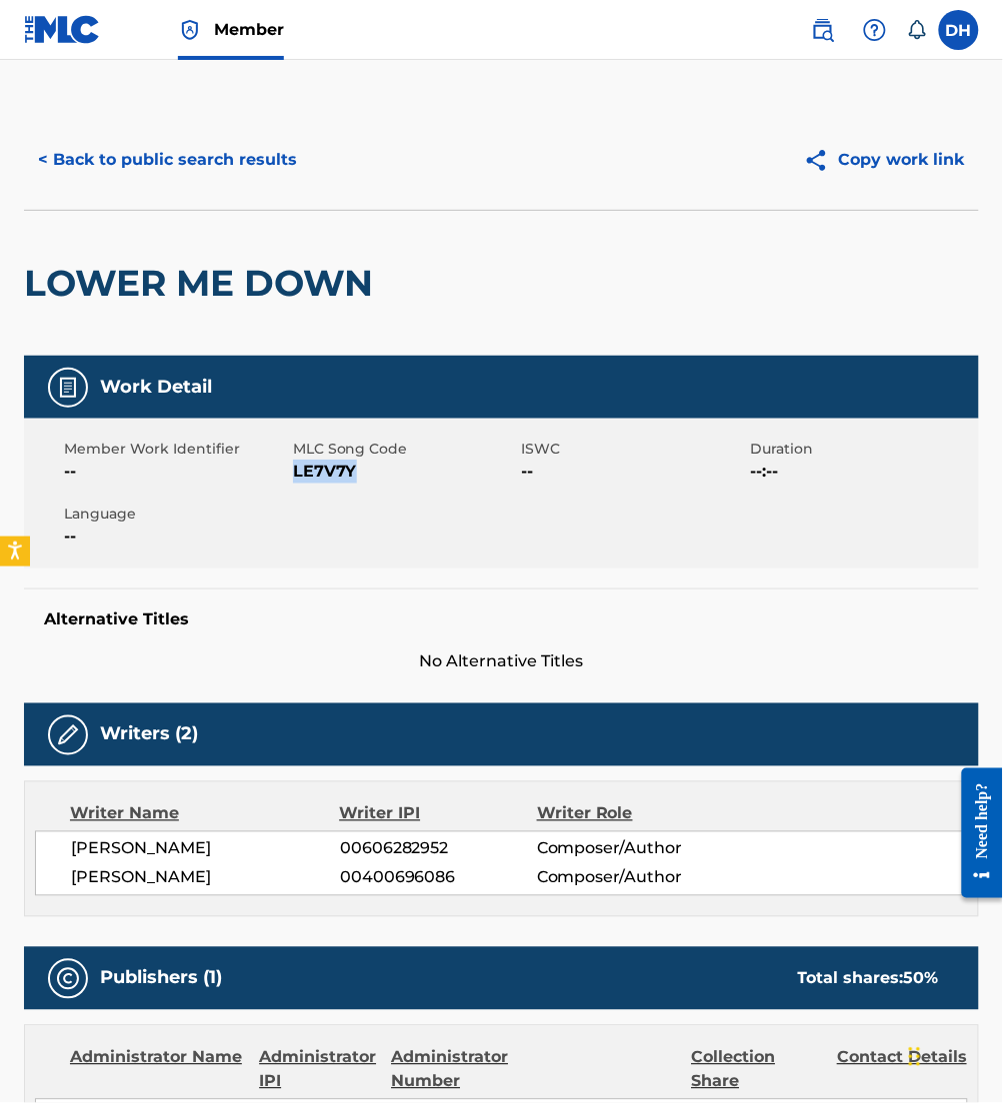
click at [250, 151] on button "< Back to public search results" at bounding box center [167, 160] width 287 height 50
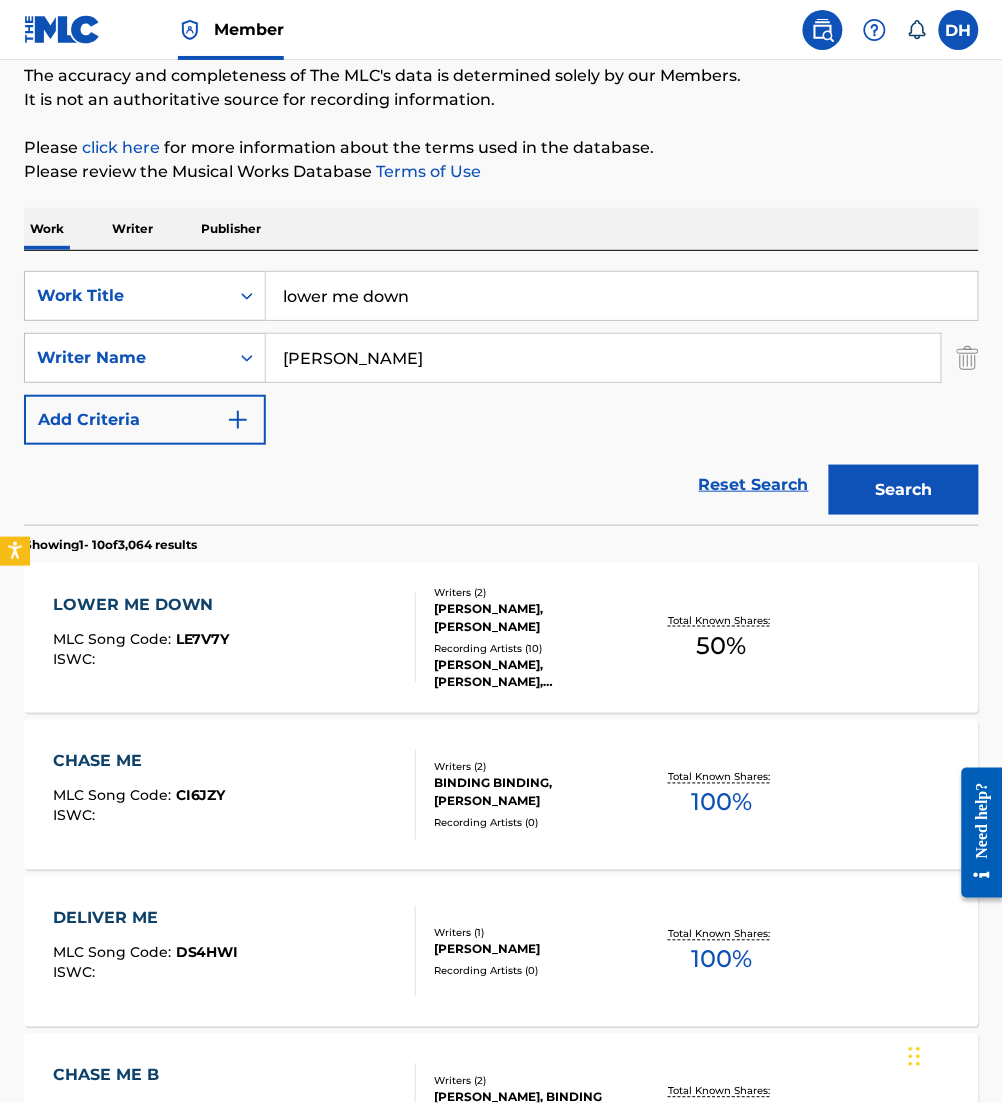
scroll to position [163, 0]
drag, startPoint x: 497, startPoint y: 278, endPoint x: 0, endPoint y: 292, distance: 497.0
click at [0, 293] on html "Accessibility Screen-Reader Guide, Feedback, and Issue Reporting | New window M…" at bounding box center [501, 388] width 1003 height 1103
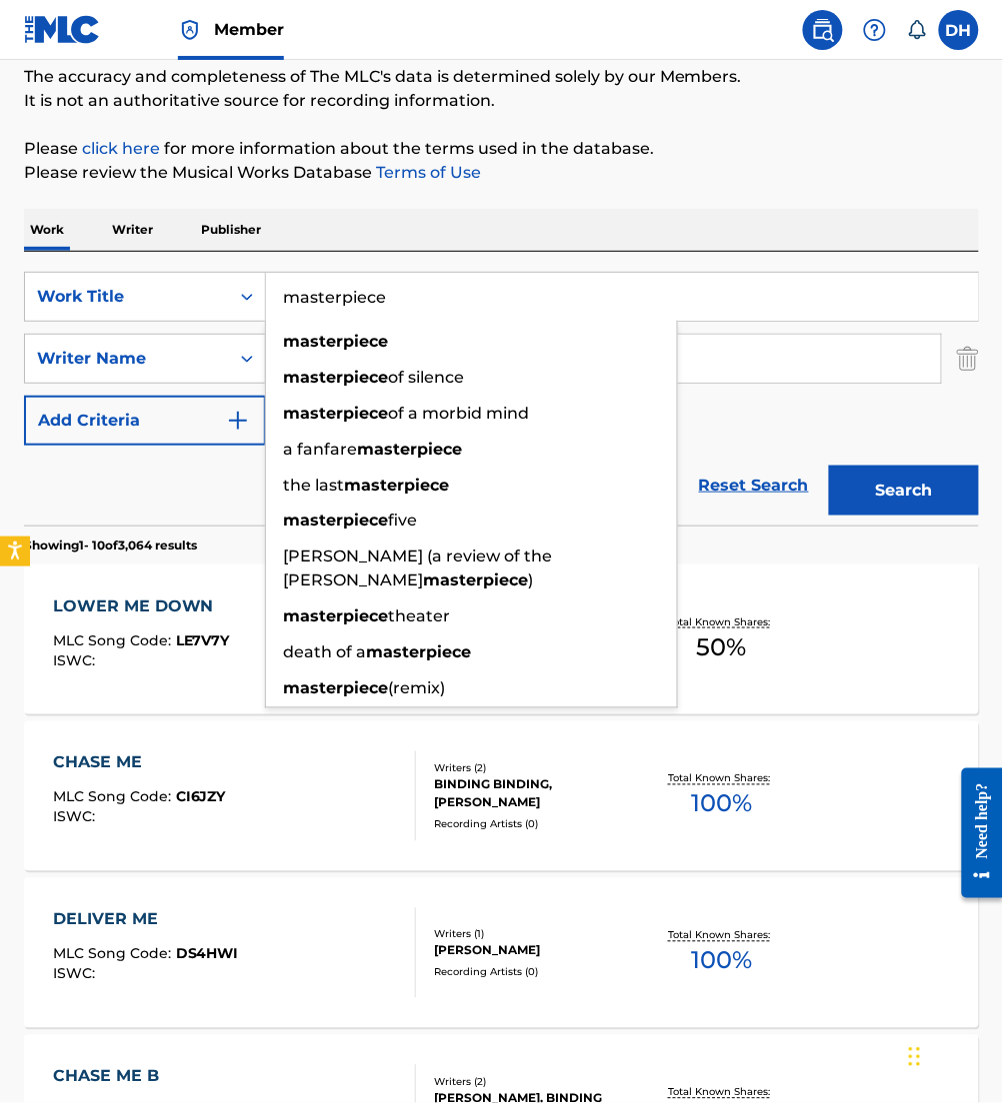
type input "masterpiece"
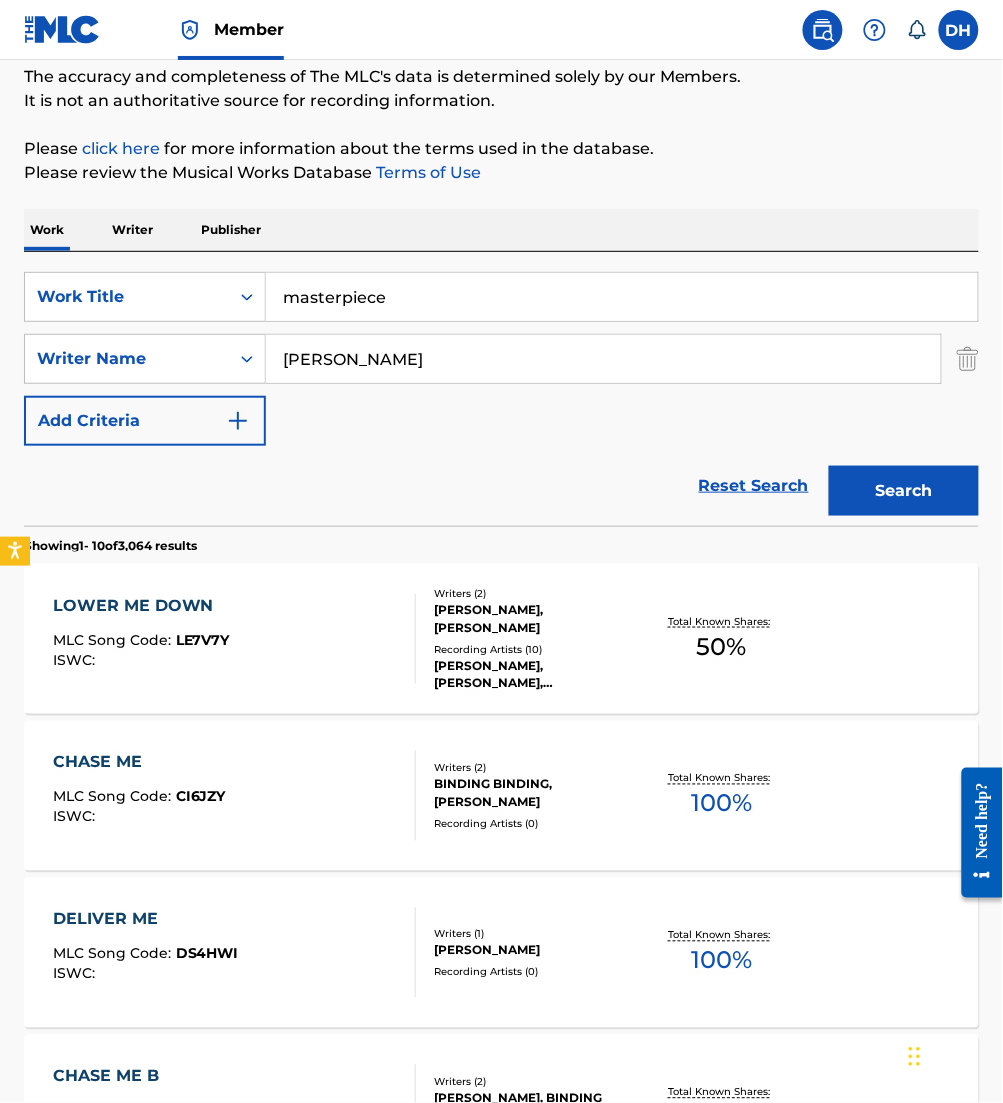
click at [210, 478] on div "Reset Search Search" at bounding box center [501, 486] width 955 height 80
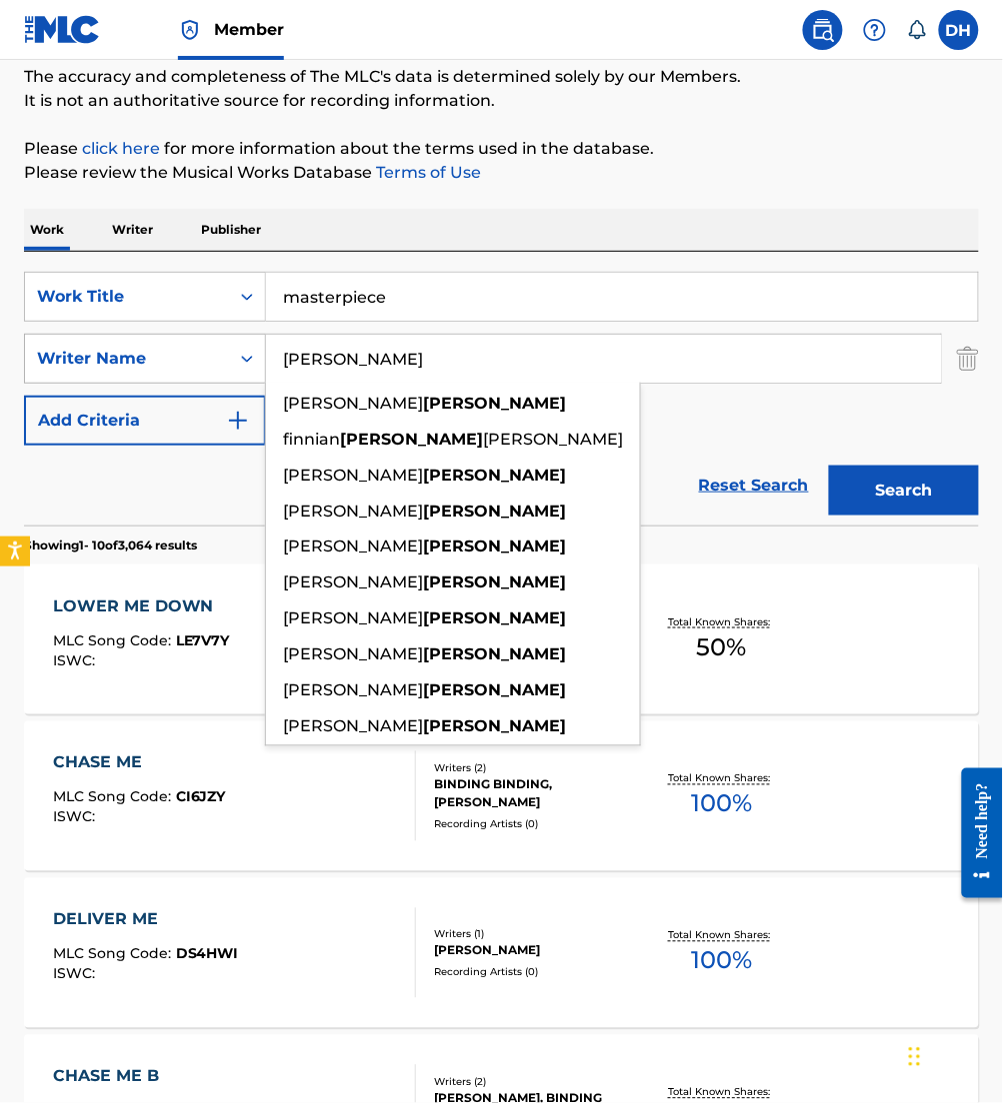
drag, startPoint x: 359, startPoint y: 376, endPoint x: 119, endPoint y: 365, distance: 240.1
click at [119, 365] on div "SearchWithCriteria426be71e-f970-4fd3-971b-d064bf990c8f Writer Name [PERSON_NAME…" at bounding box center [501, 359] width 955 height 50
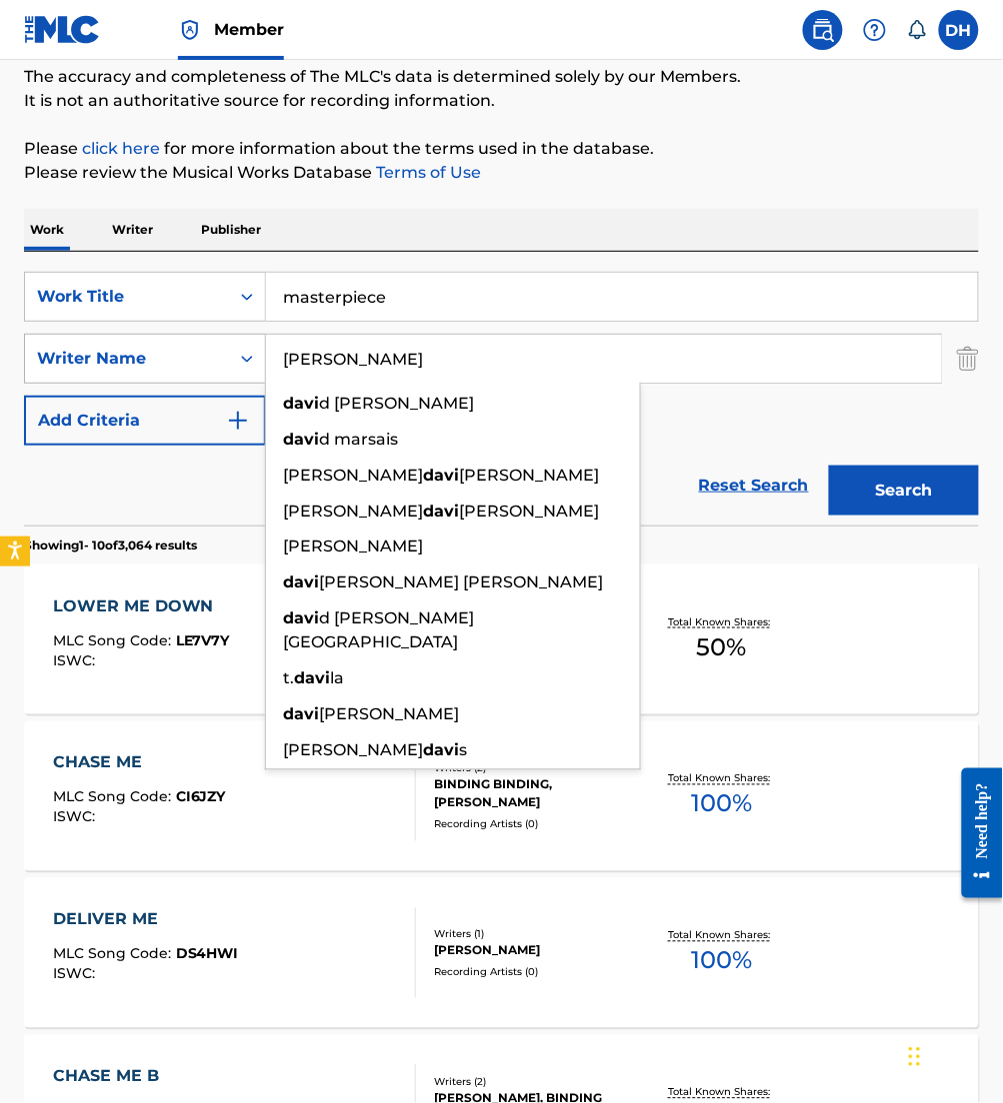
type input "[PERSON_NAME]"
click at [829, 466] on button "Search" at bounding box center [904, 491] width 150 height 50
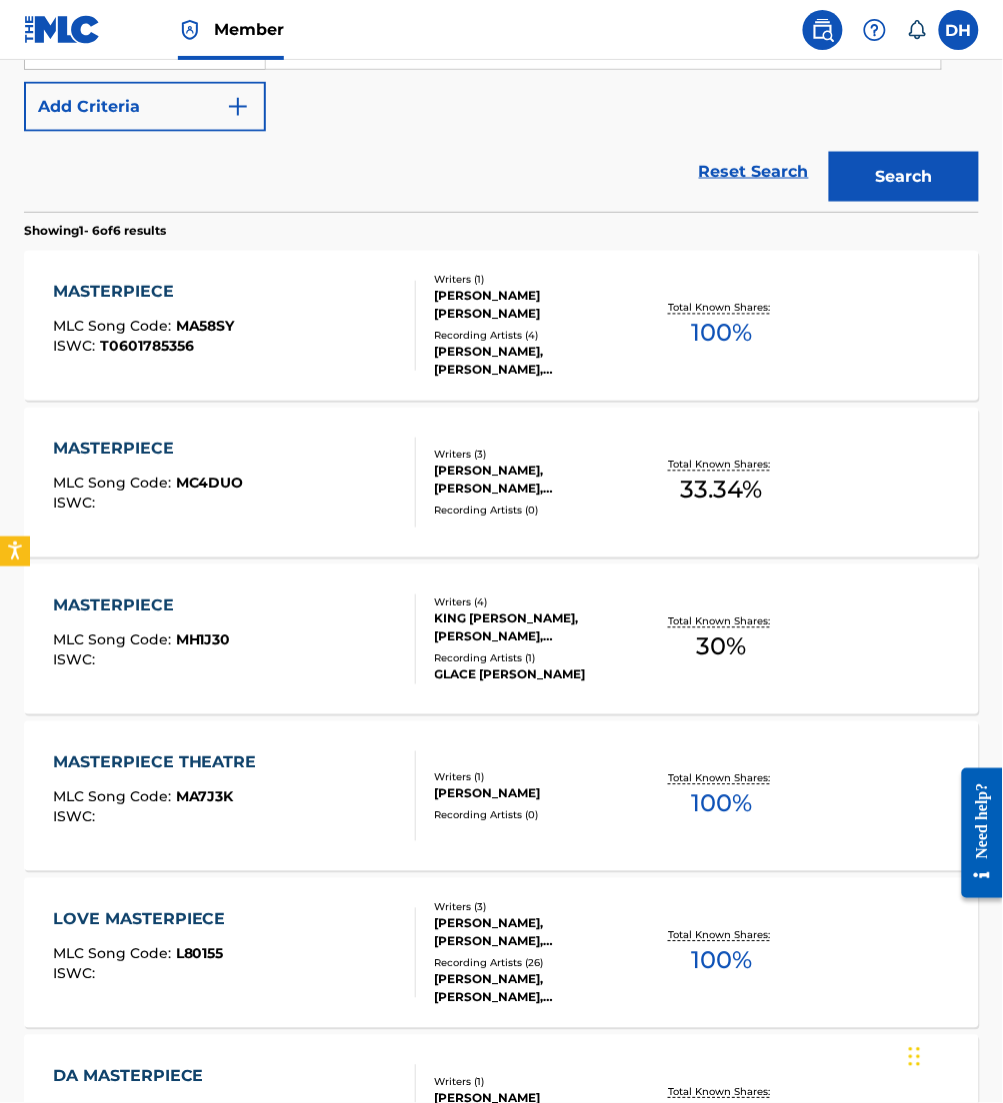
scroll to position [518, 0]
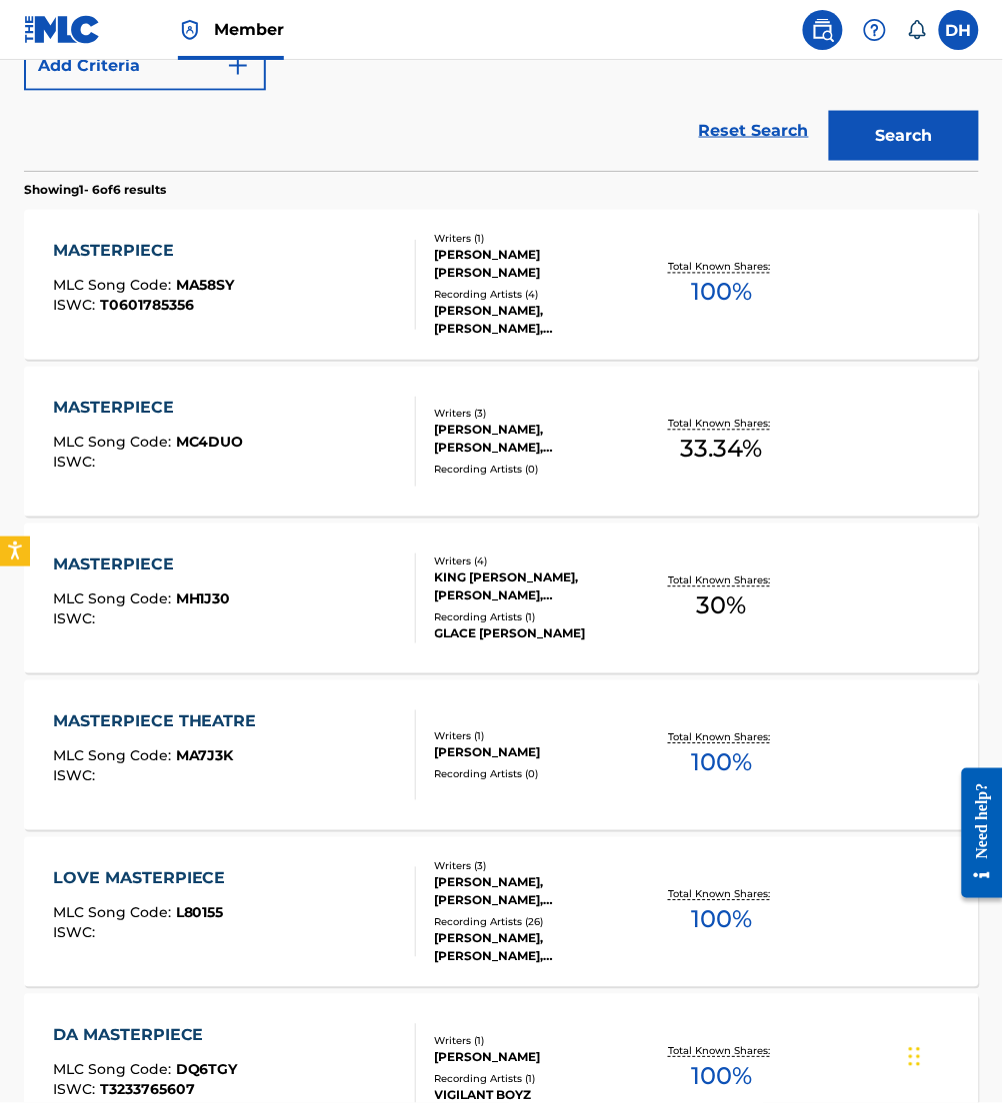
click at [346, 465] on div "MASTERPIECE MLC Song Code : MC4DUO ISWC :" at bounding box center [234, 442] width 363 height 90
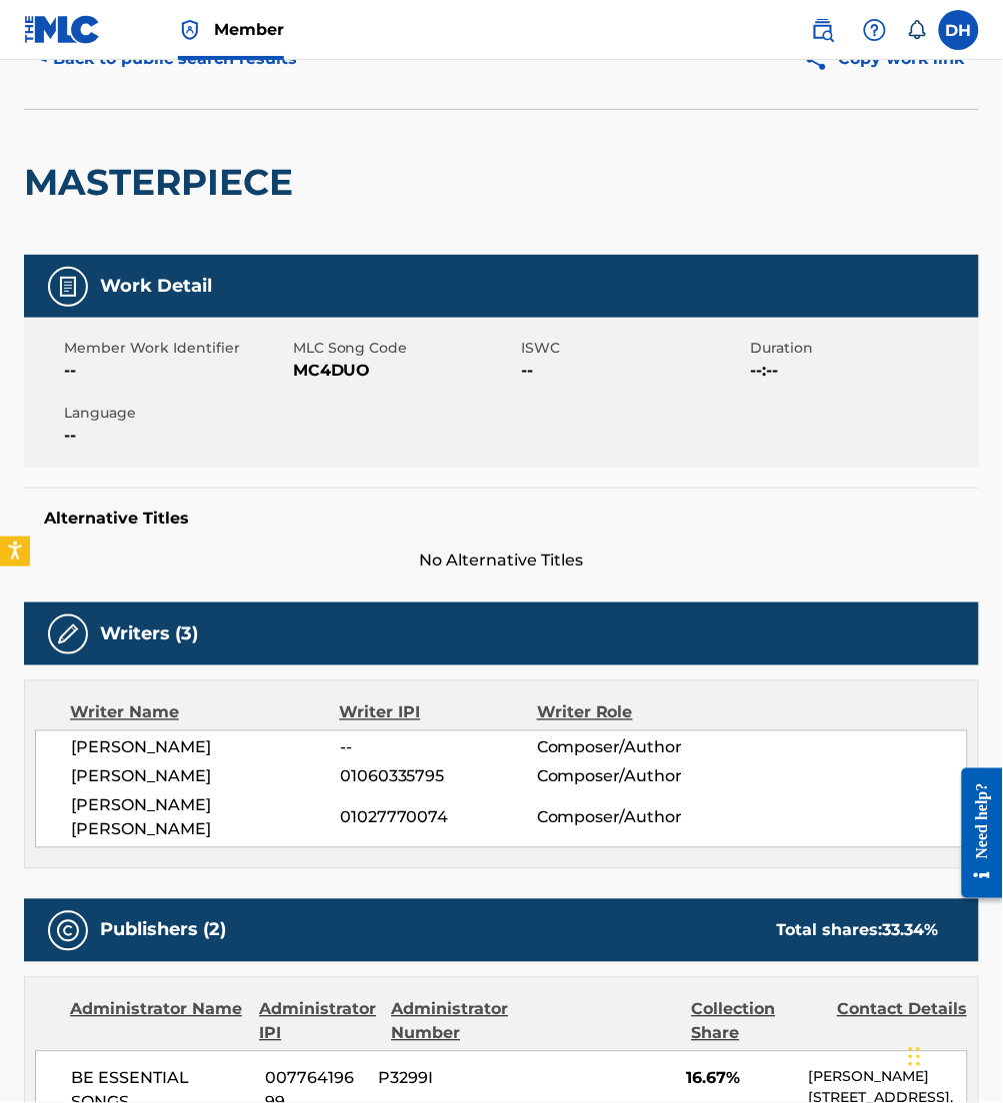
scroll to position [103, 0]
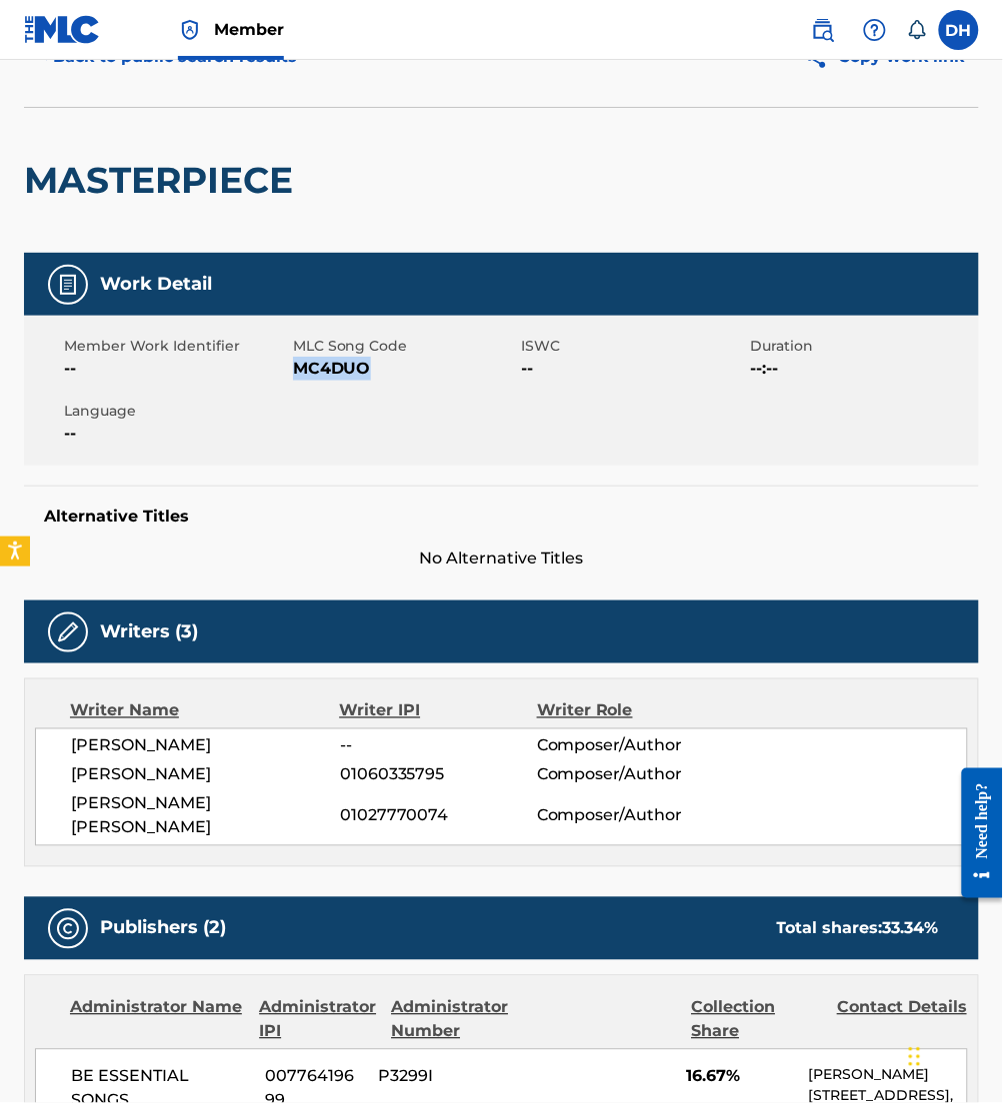
drag, startPoint x: 296, startPoint y: 364, endPoint x: 466, endPoint y: 363, distance: 169.9
click at [466, 363] on span "MC4DUO" at bounding box center [405, 369] width 224 height 24
copy span "MC4DUO"
click at [466, 363] on span "MC4DUO" at bounding box center [405, 369] width 224 height 24
drag, startPoint x: 293, startPoint y: 367, endPoint x: 371, endPoint y: 374, distance: 78.3
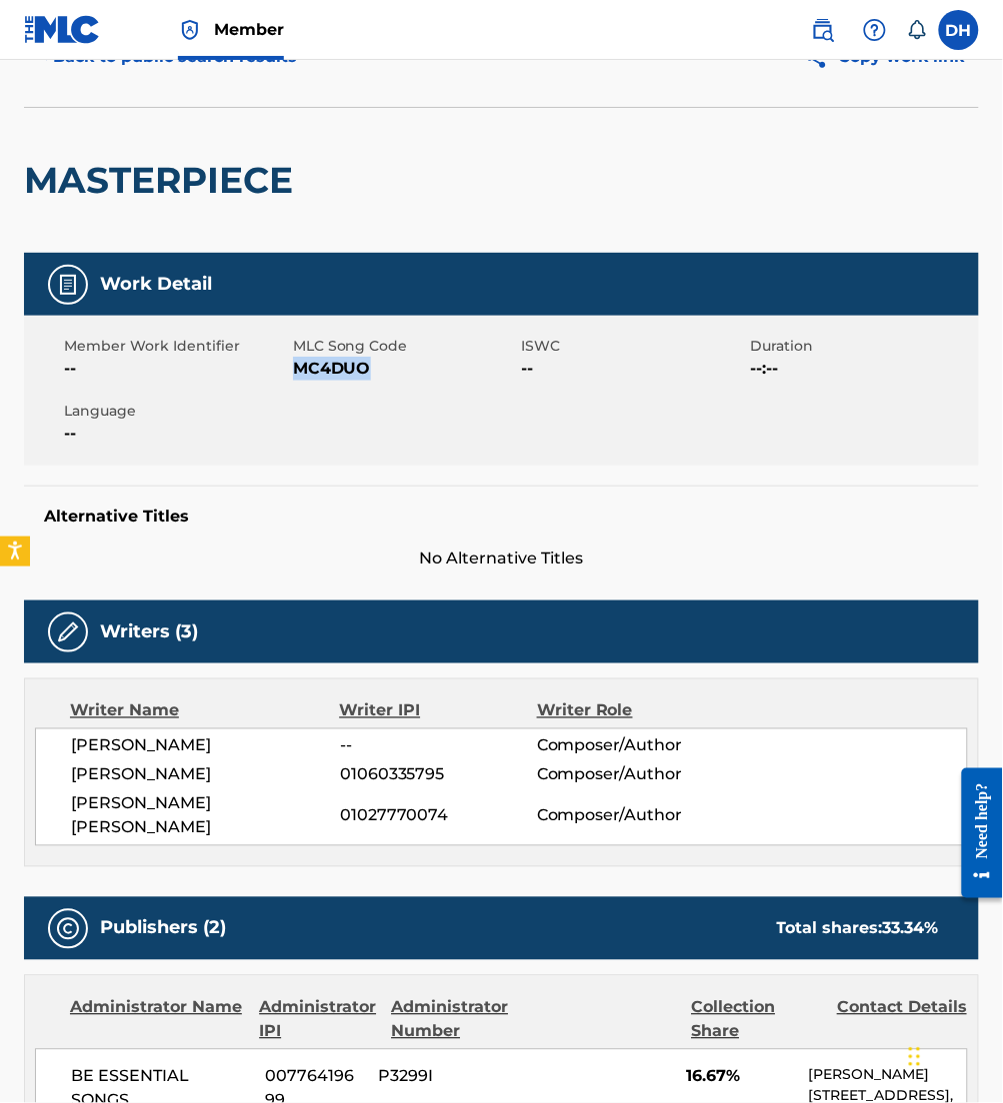
click at [371, 374] on span "MC4DUO" at bounding box center [405, 369] width 224 height 24
copy span "MC4DUO"
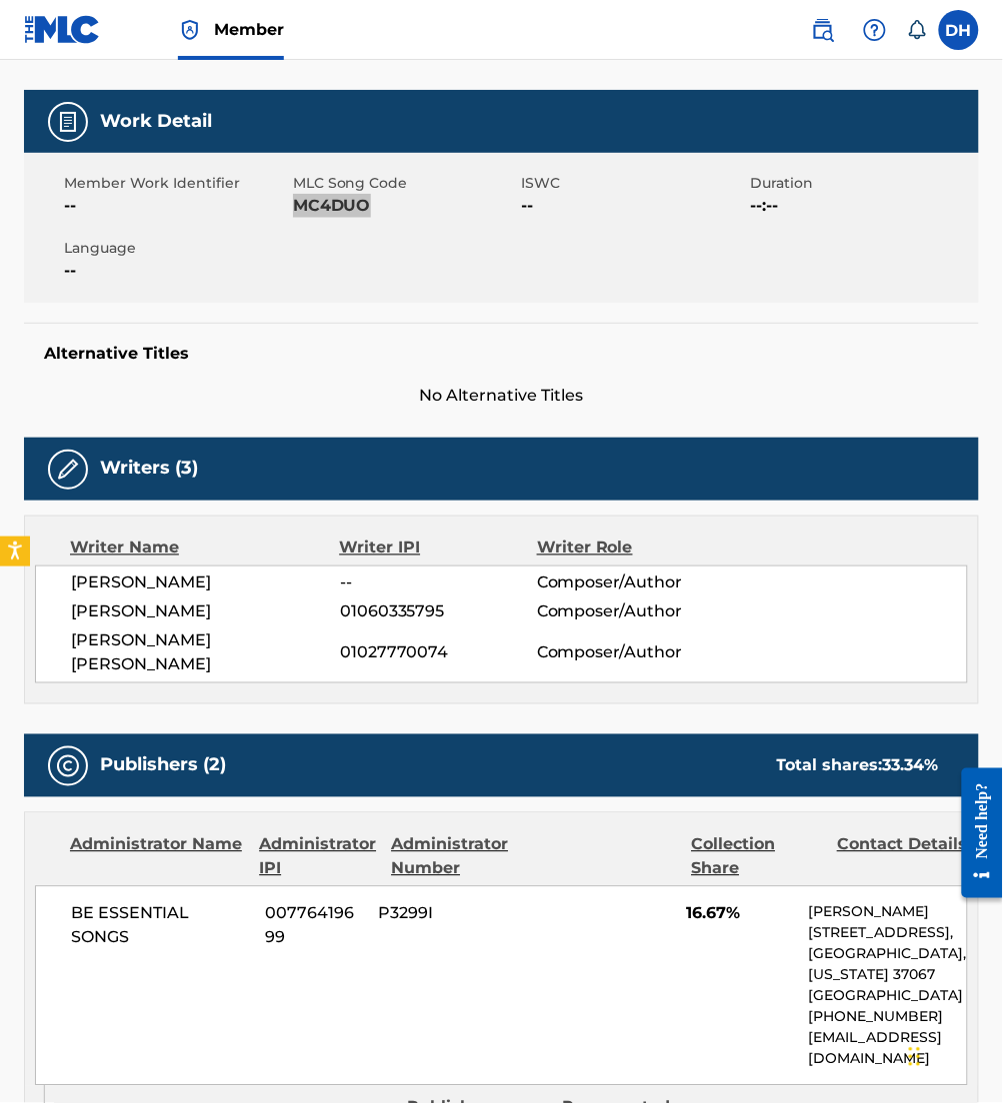
scroll to position [0, 0]
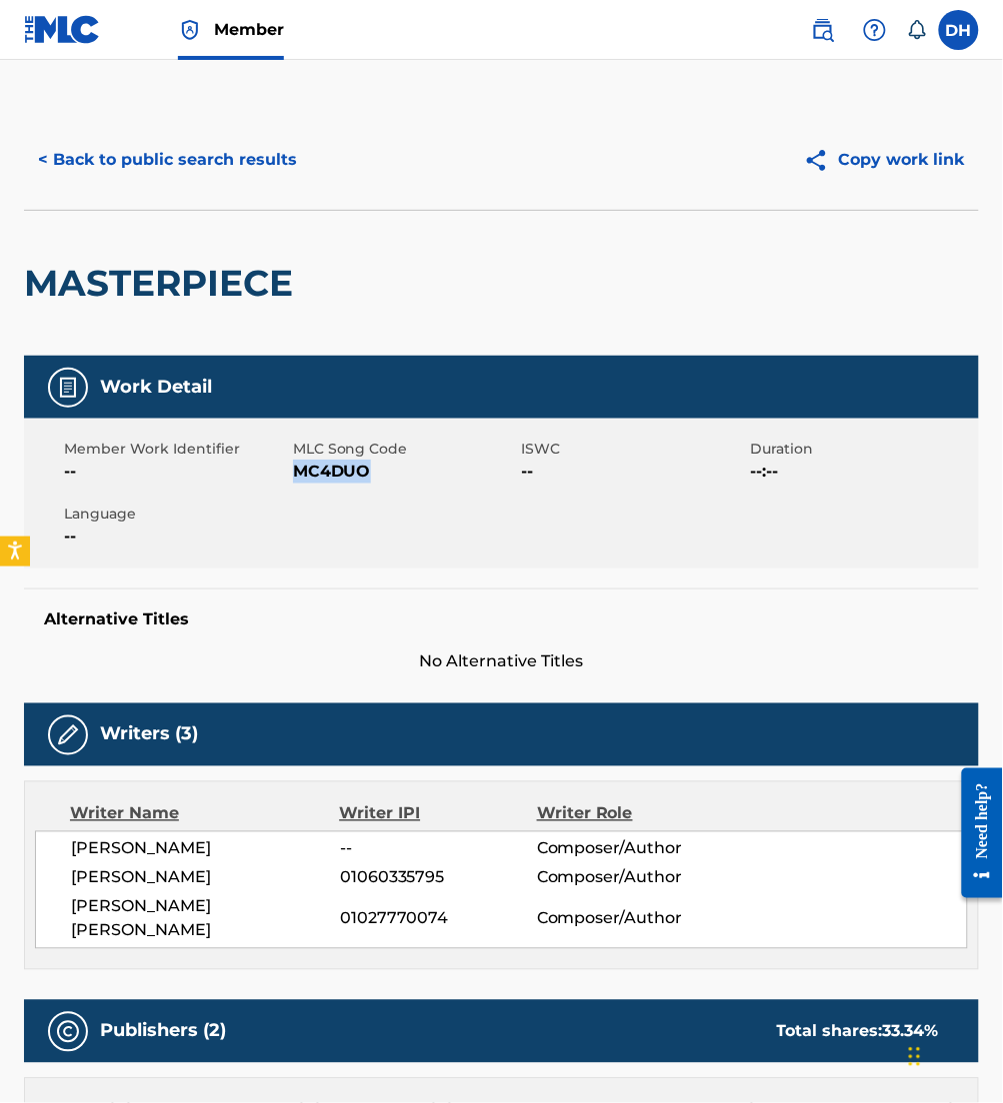
click at [217, 165] on button "< Back to public search results" at bounding box center [167, 160] width 287 height 50
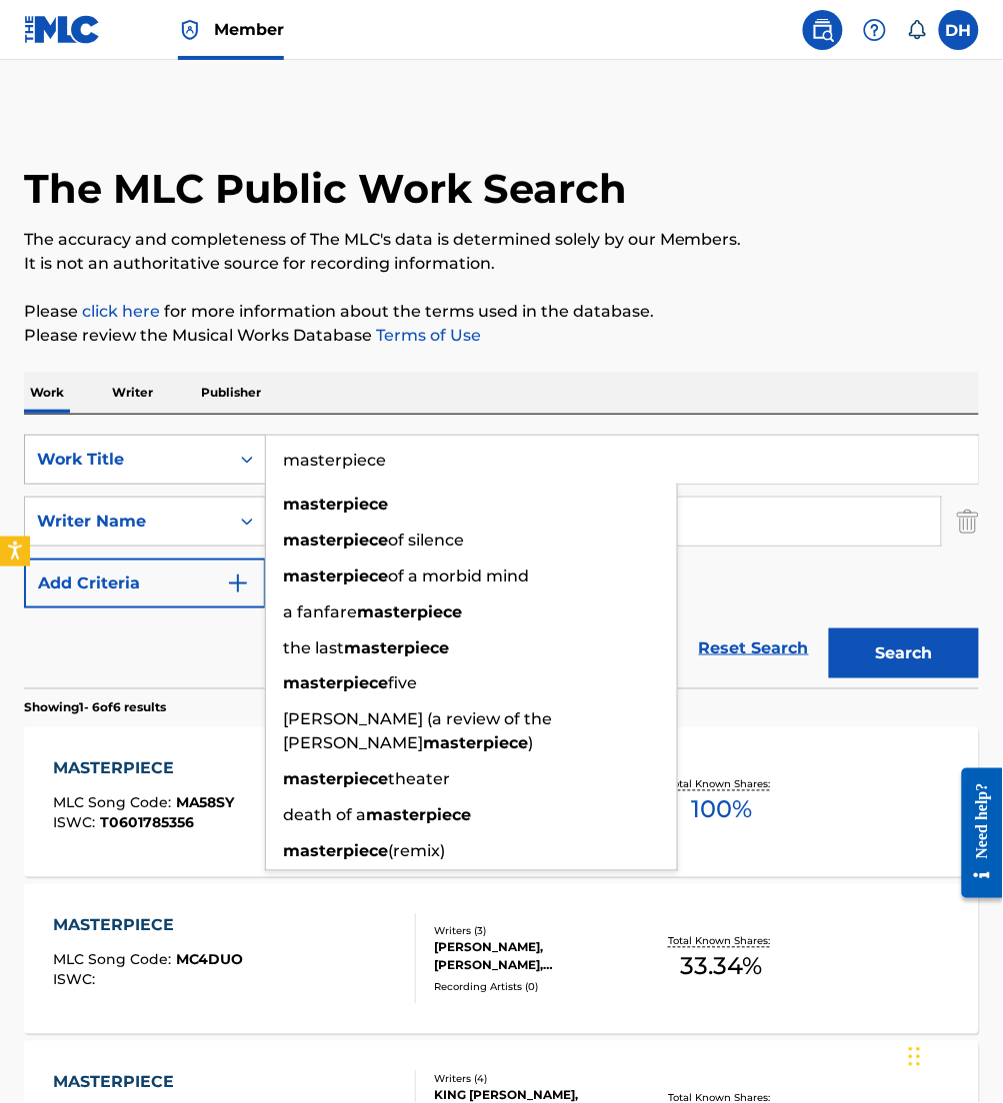
drag, startPoint x: 496, startPoint y: 458, endPoint x: 211, endPoint y: 464, distance: 284.9
click at [211, 464] on div "SearchWithCriteria0958a1dd-ebea-40c3-ae24-d32e12b77807 Work Title masterpiece m…" at bounding box center [501, 460] width 955 height 50
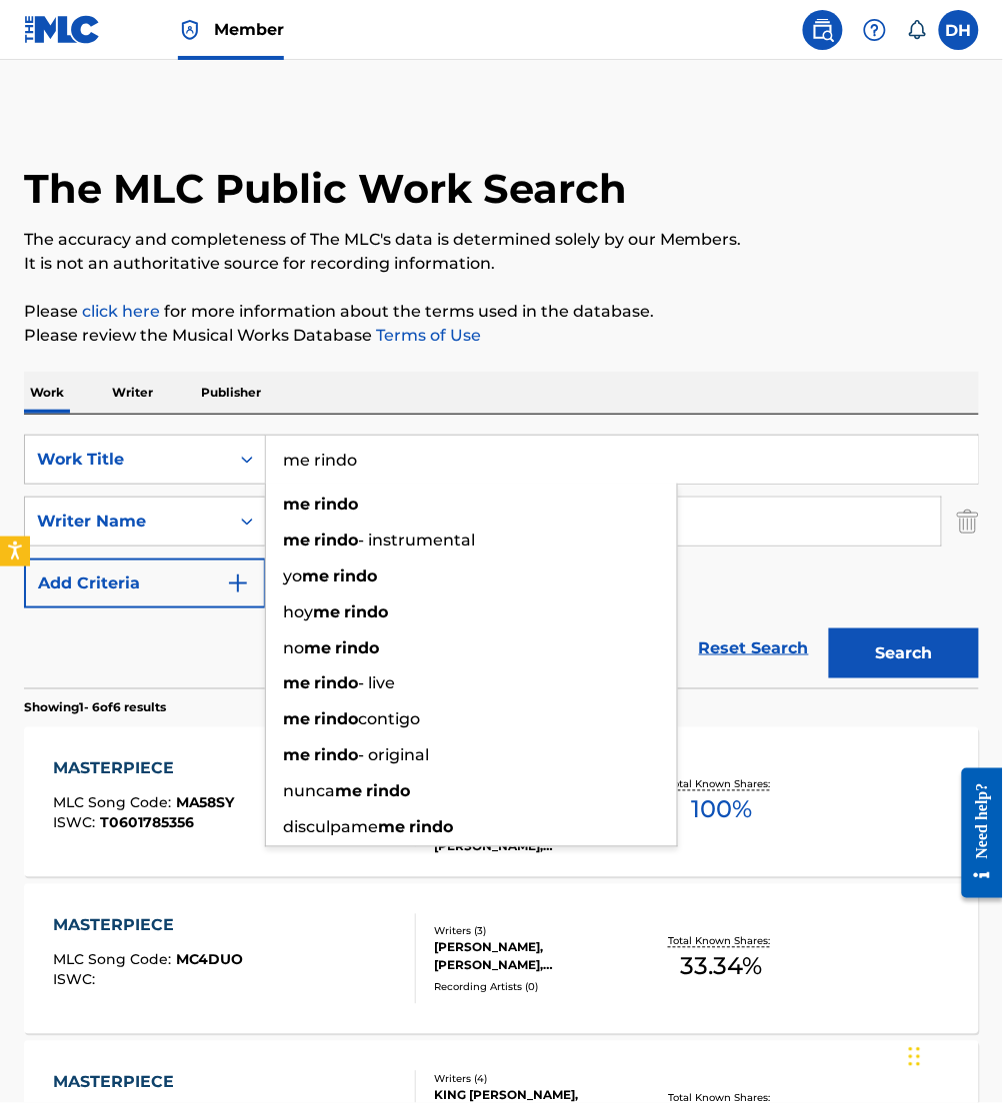
type input "me rindo"
click at [400, 350] on div "The MLC Public Work Search The accuracy and completeness of The MLC's data is d…" at bounding box center [501, 933] width 1003 height 1646
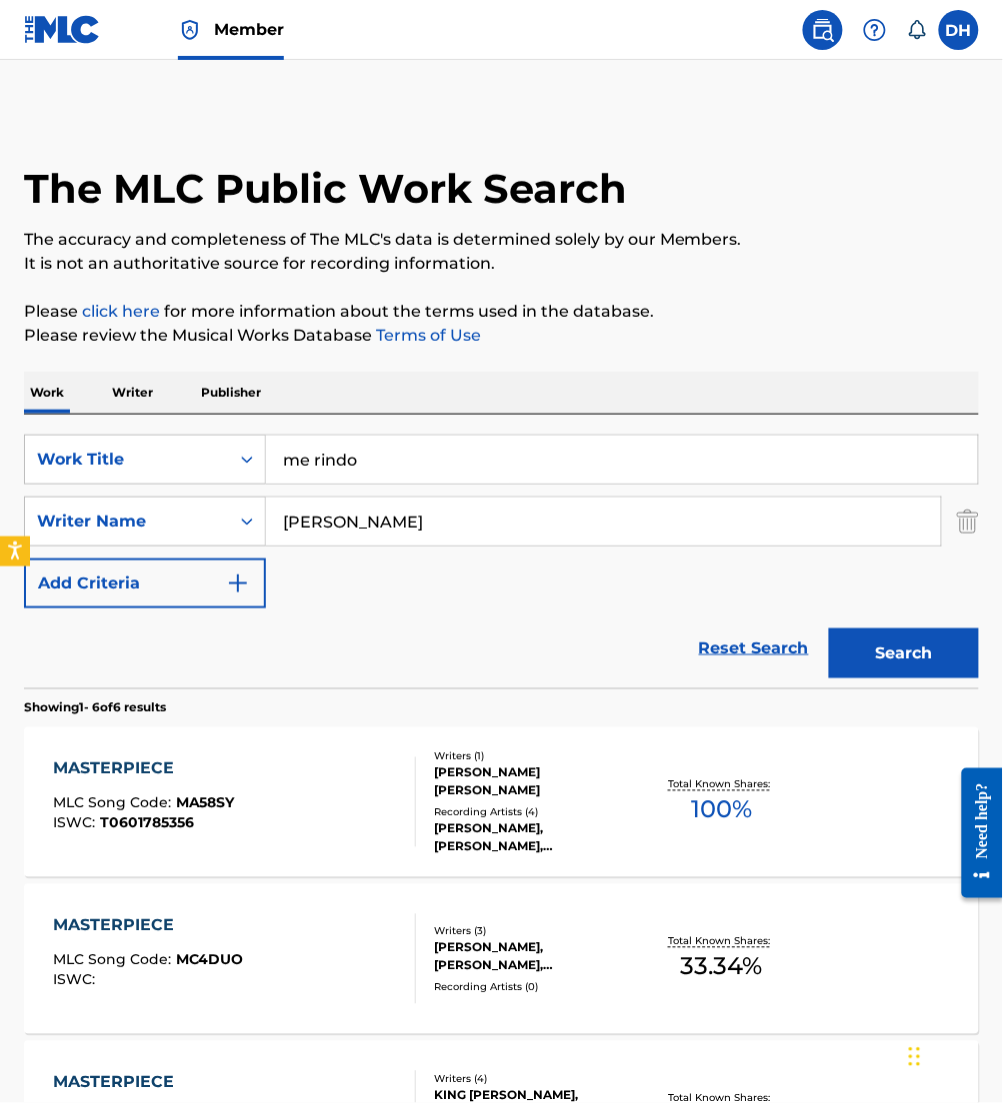
drag, startPoint x: 354, startPoint y: 520, endPoint x: 0, endPoint y: 526, distance: 353.9
click at [0, 526] on html "Accessibility Screen-Reader Guide, Feedback, and Issue Reporting | New window M…" at bounding box center [501, 551] width 1003 height 1103
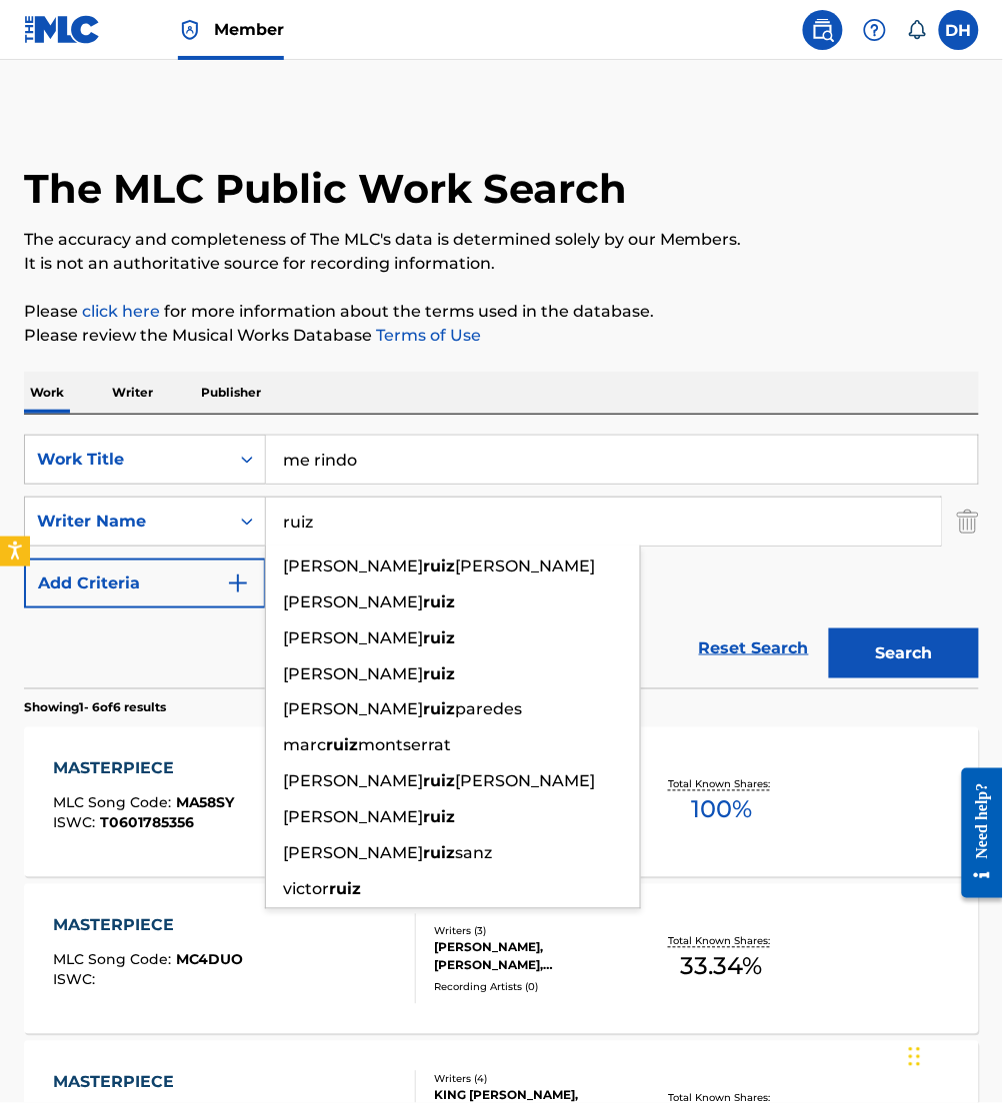
type input "ruiz"
click at [829, 629] on button "Search" at bounding box center [904, 654] width 150 height 50
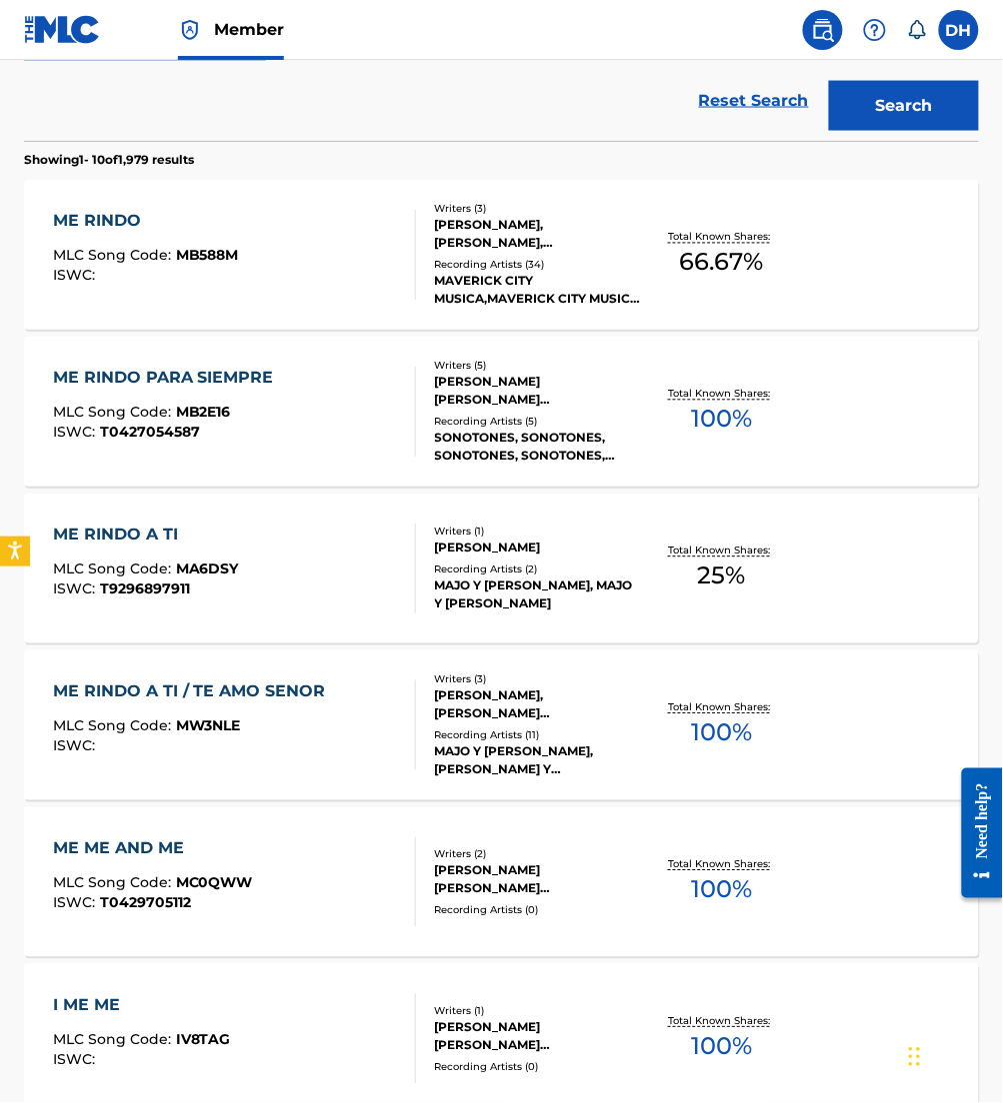
scroll to position [525, 0]
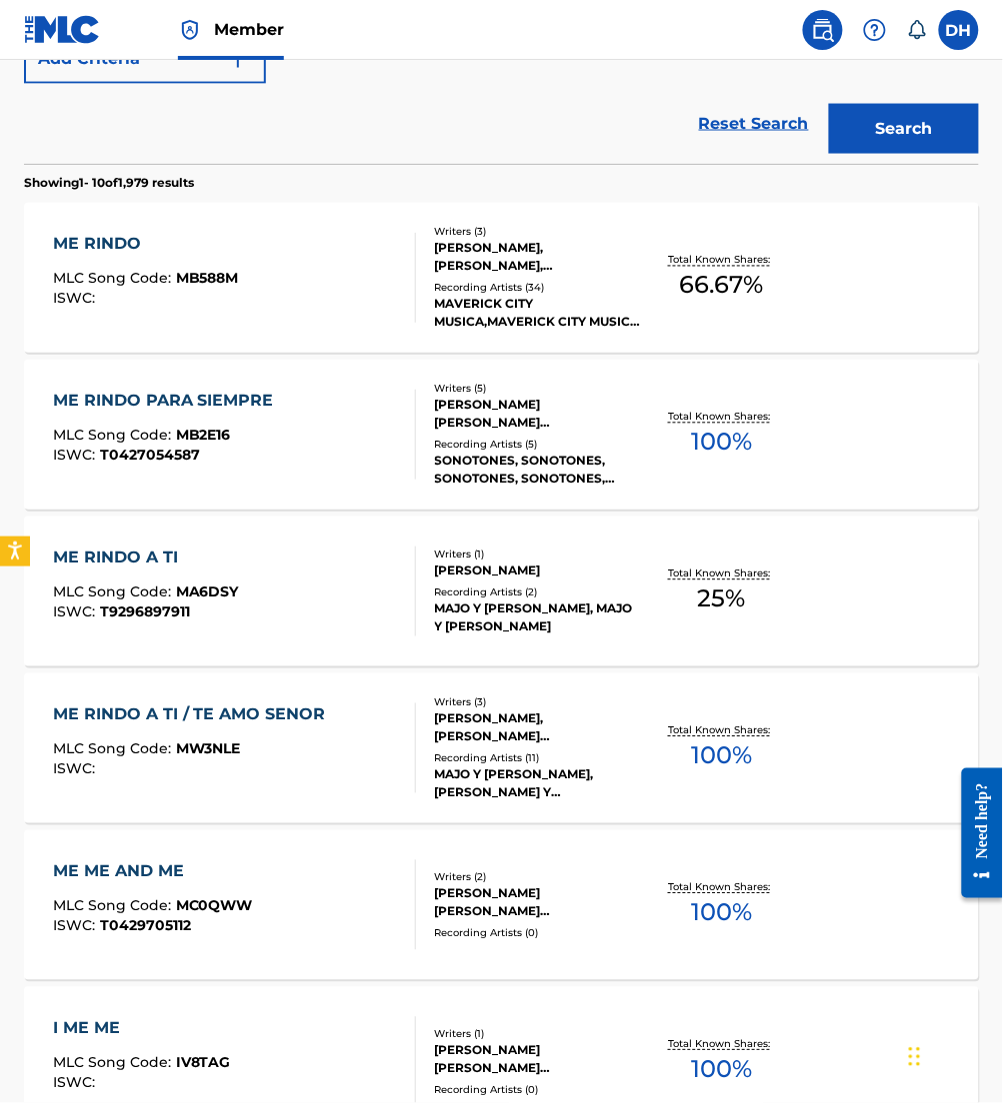
click at [402, 421] on div at bounding box center [407, 435] width 16 height 90
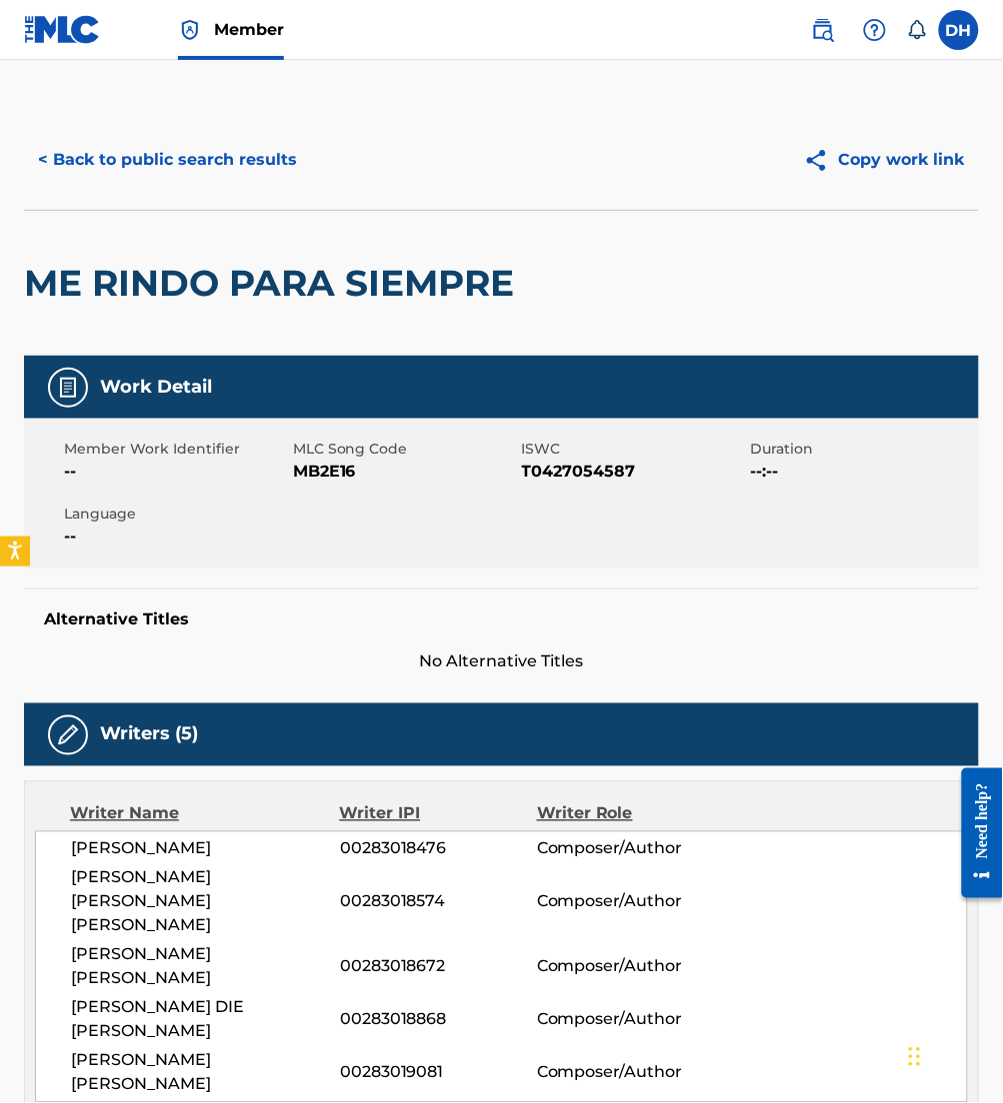
click at [197, 175] on button "< Back to public search results" at bounding box center [167, 160] width 287 height 50
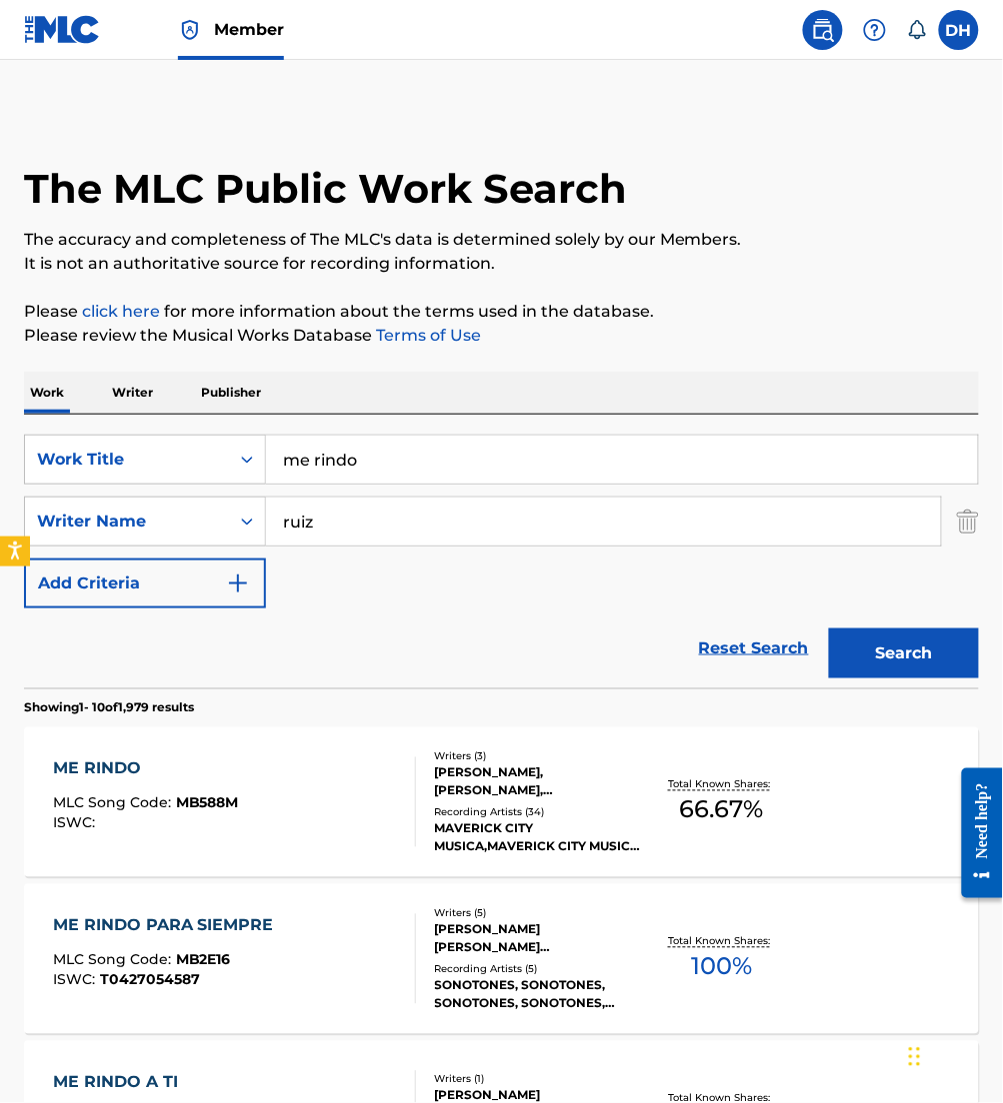
scroll to position [640, 0]
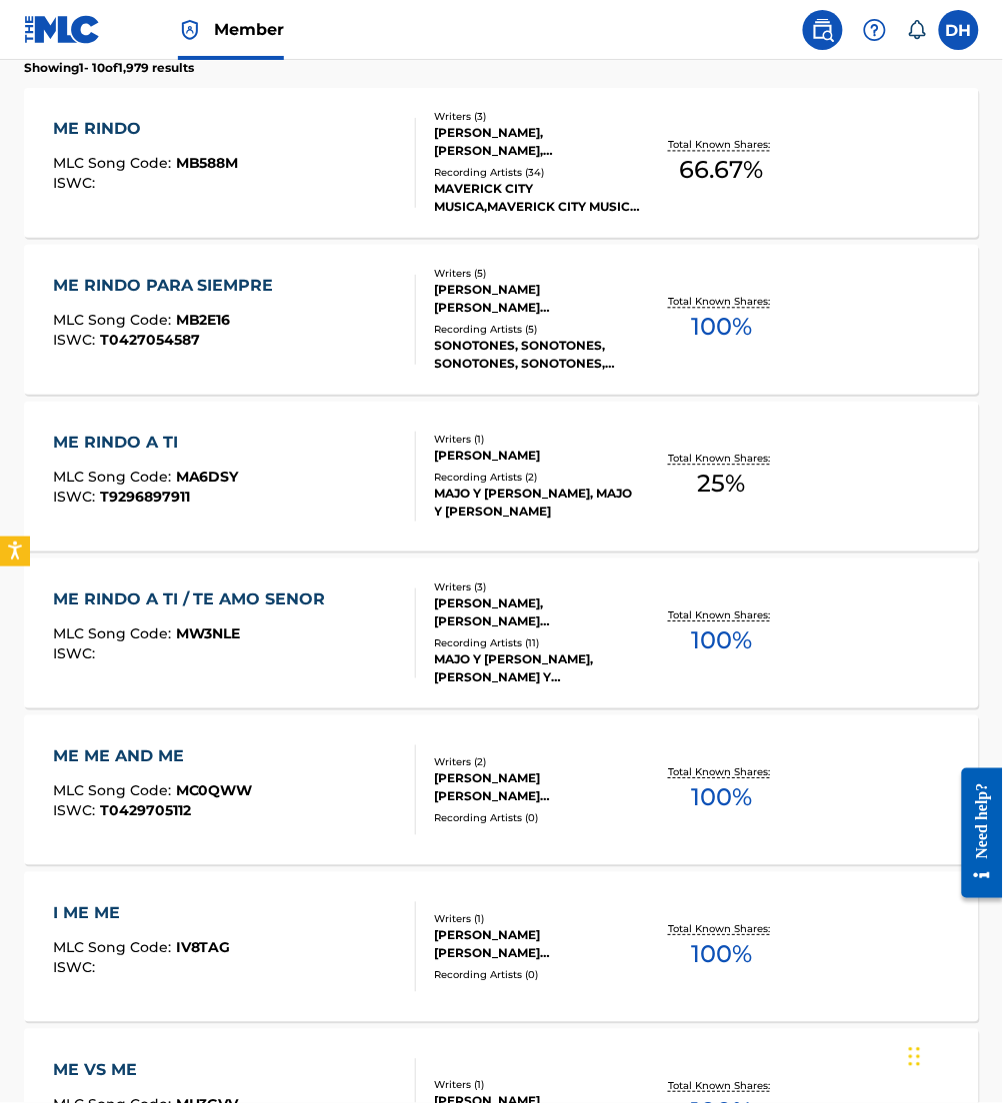
click at [362, 120] on div "ME RINDO MLC Song Code : MB588M ISWC :" at bounding box center [234, 163] width 363 height 90
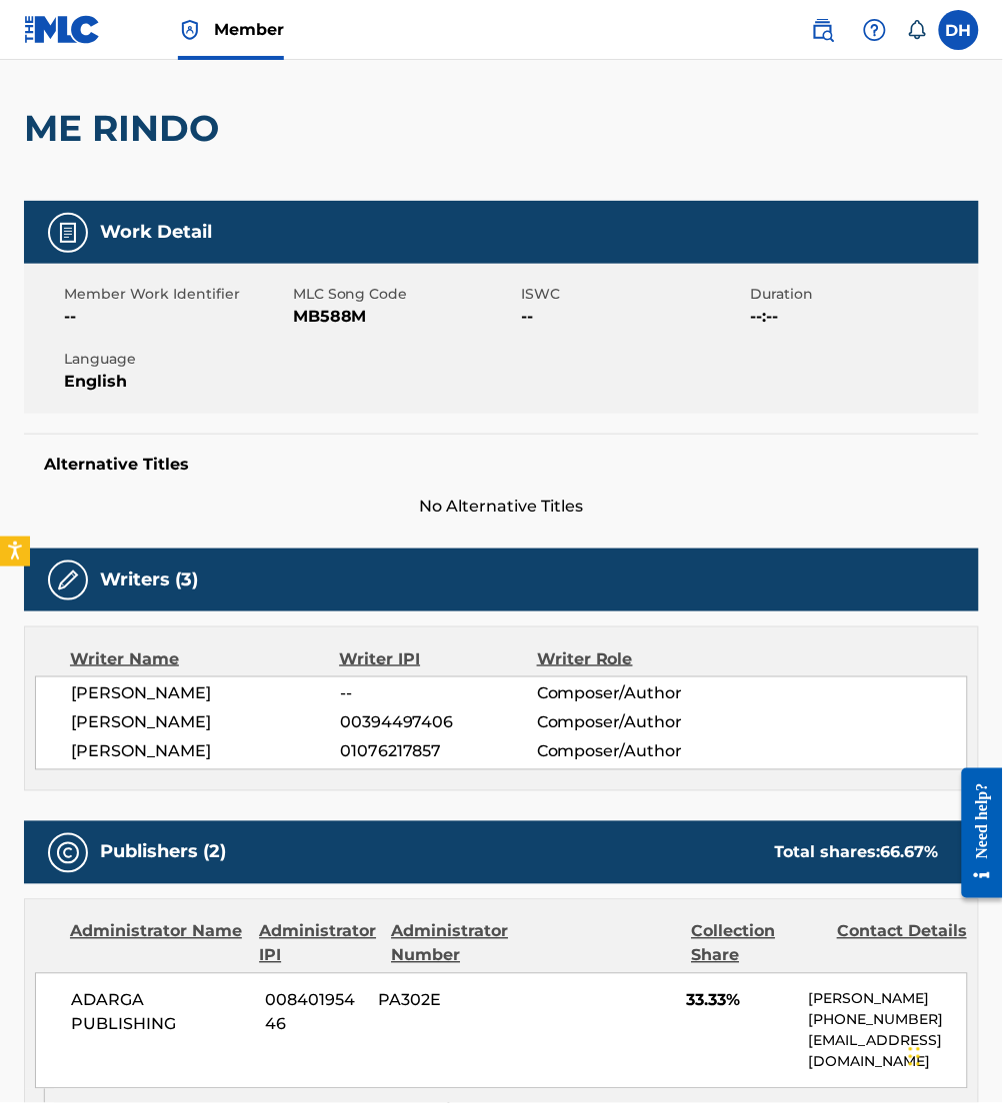
scroll to position [161, 0]
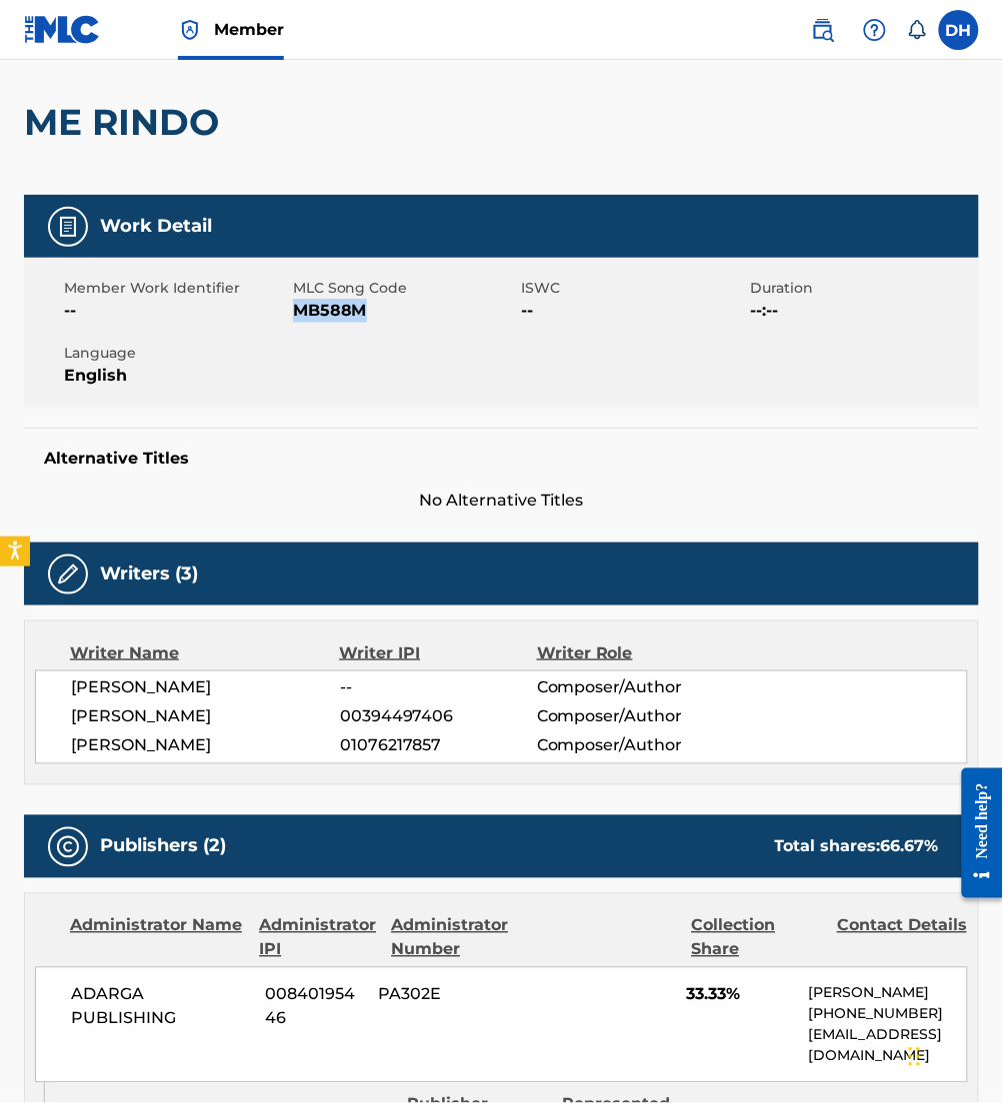
drag, startPoint x: 298, startPoint y: 313, endPoint x: 455, endPoint y: 346, distance: 160.4
click at [455, 346] on div "Member Work Identifier -- MLC Song Code MB588M ISWC -- Duration --:-- Language …" at bounding box center [501, 333] width 955 height 150
copy span "MB588M"
click at [455, 346] on div "Member Work Identifier -- MLC Song Code MB588M ISWC -- Duration --:-- Language …" at bounding box center [501, 333] width 955 height 150
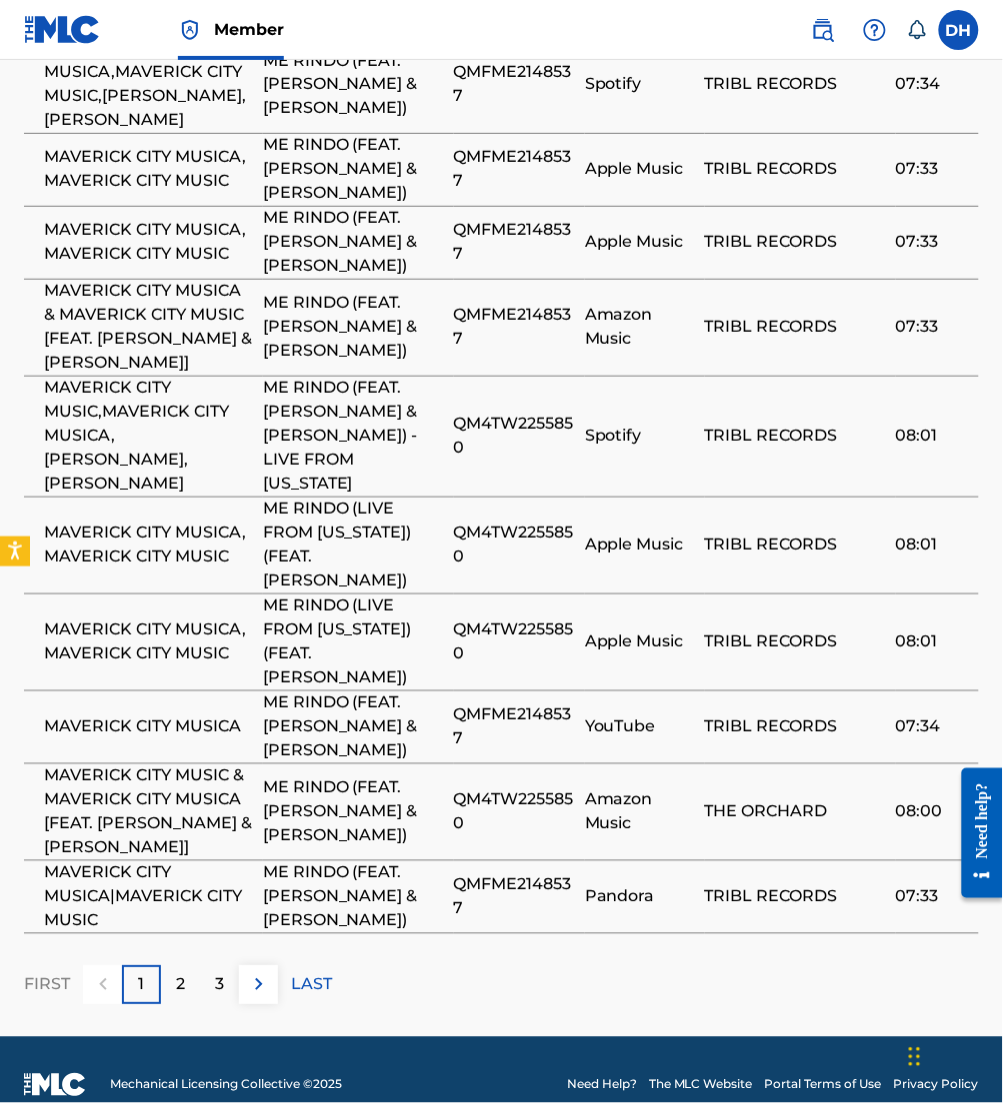
scroll to position [1988, 0]
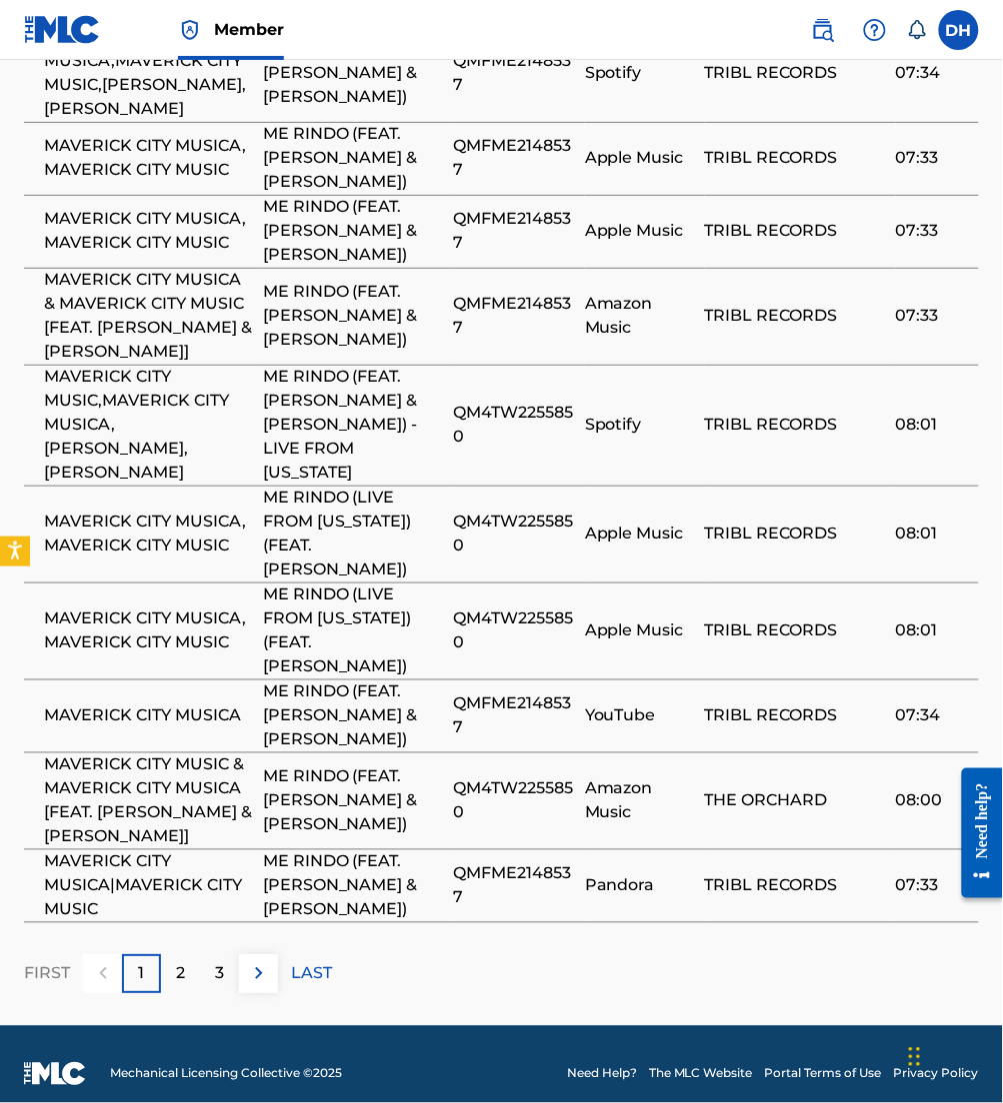
click at [261, 987] on img at bounding box center [259, 975] width 24 height 24
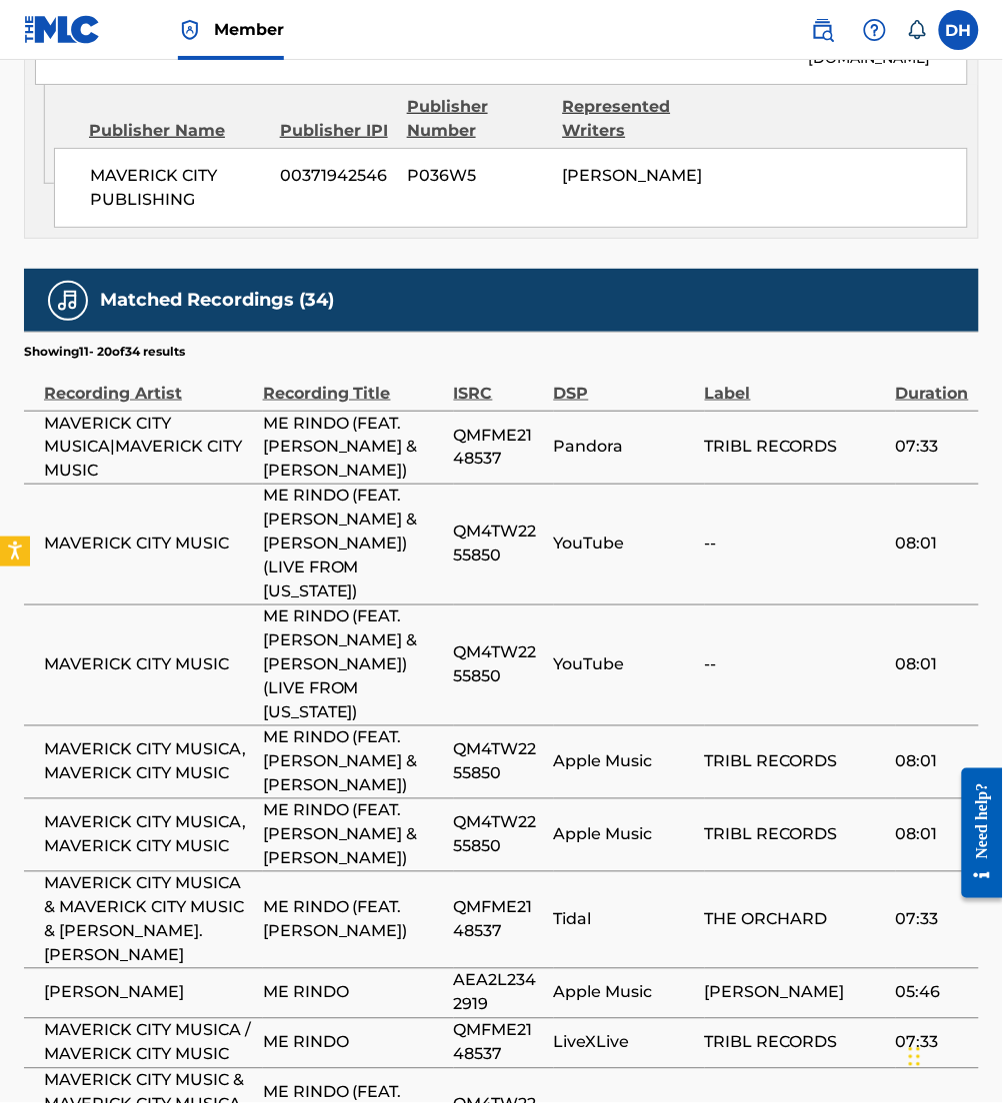
scroll to position [1604, 0]
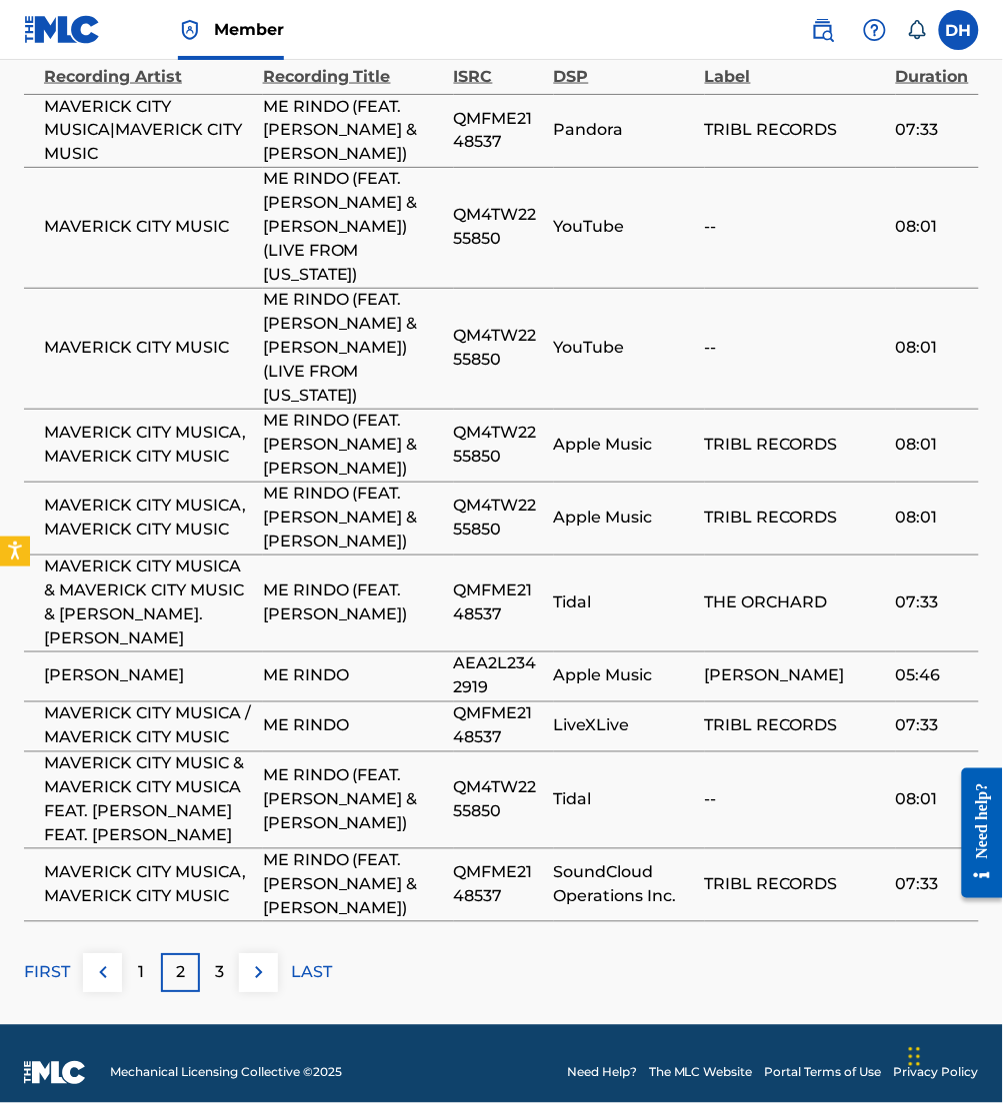
click at [261, 986] on img at bounding box center [259, 974] width 24 height 24
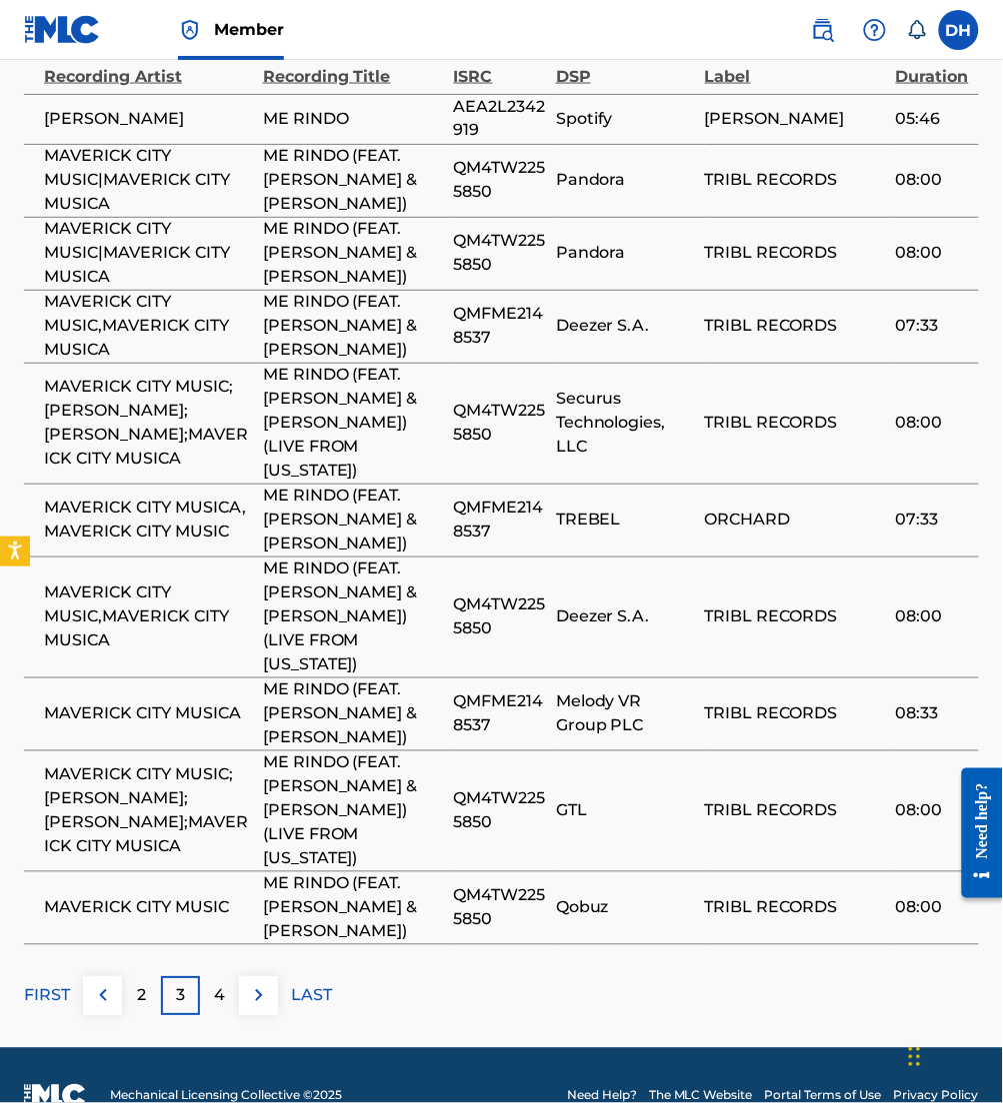
scroll to position [1917, 0]
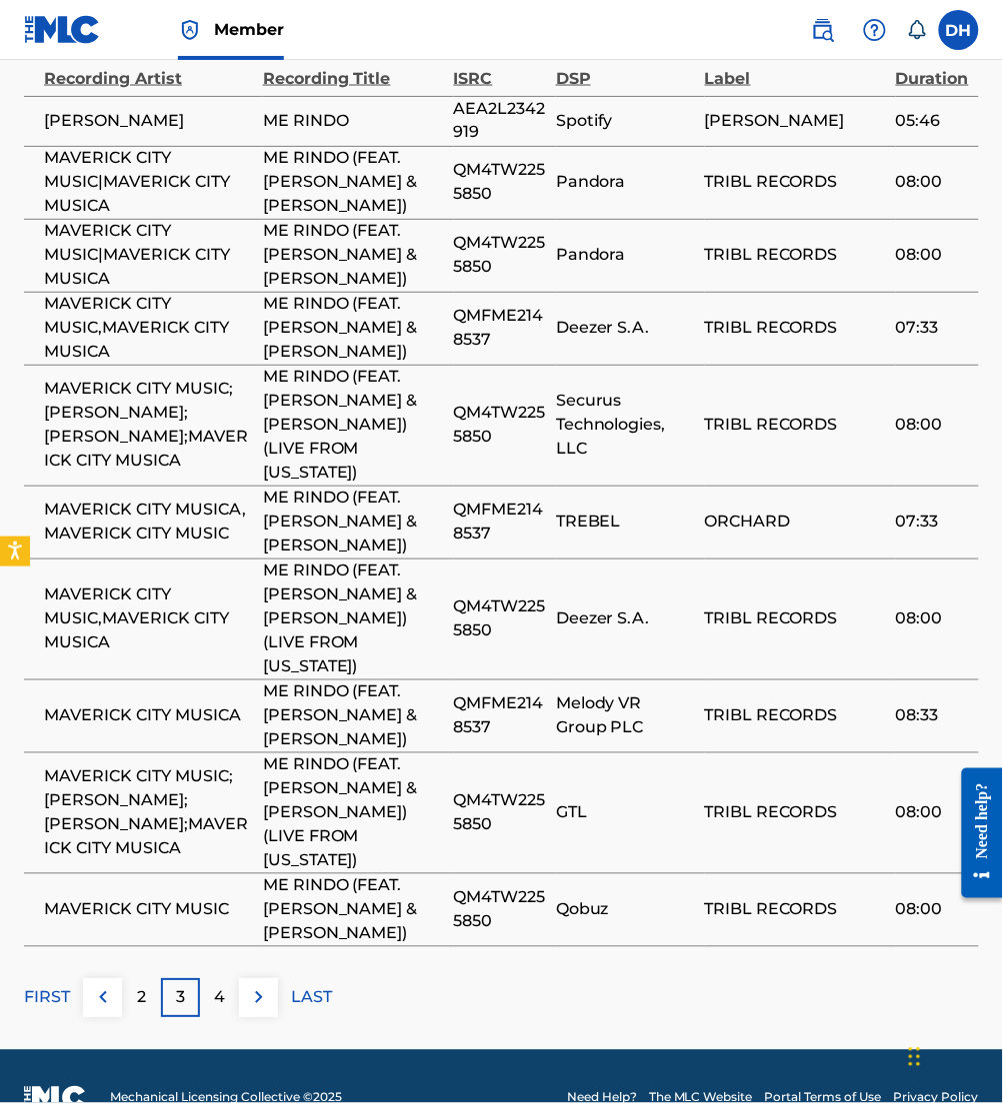
click at [261, 1011] on img at bounding box center [259, 999] width 24 height 24
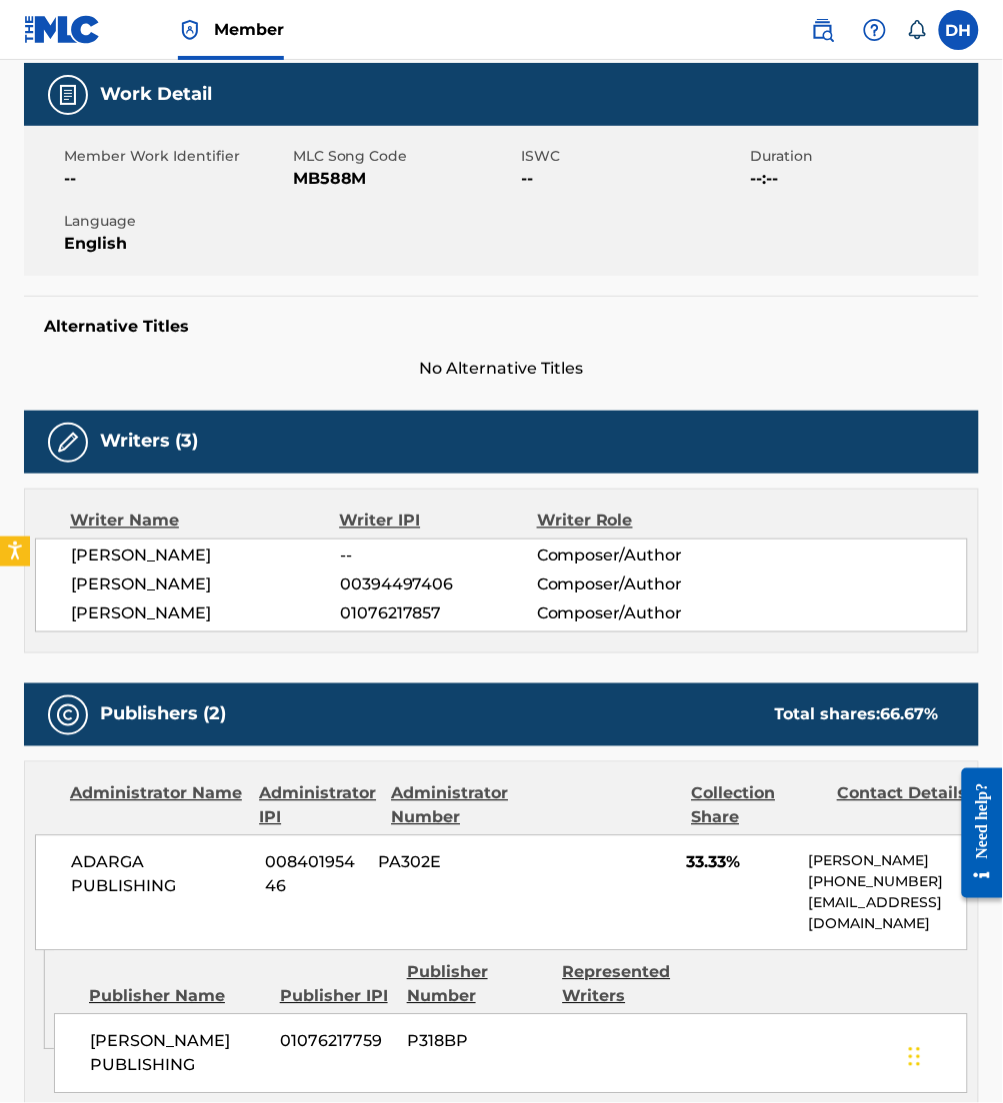
scroll to position [262, 0]
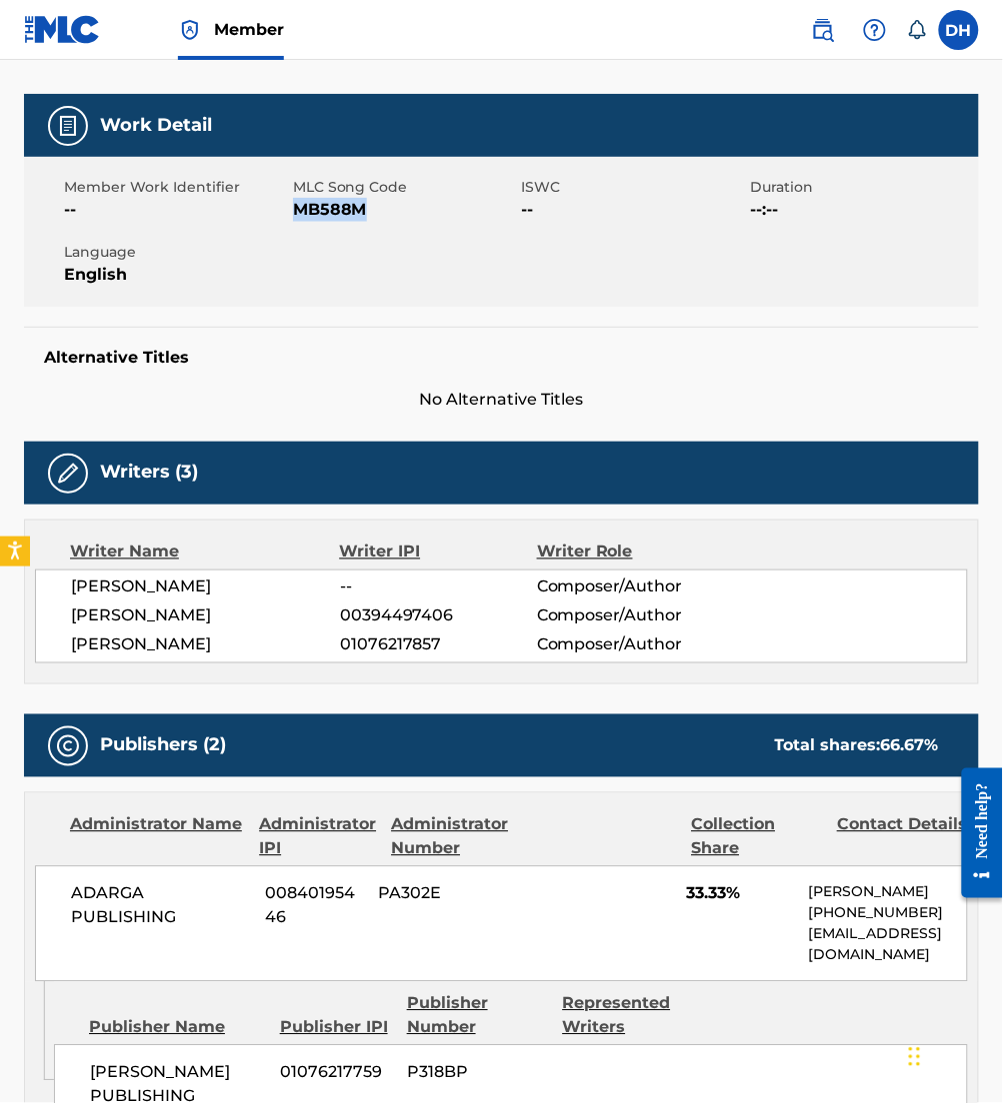
drag, startPoint x: 298, startPoint y: 209, endPoint x: 384, endPoint y: 215, distance: 86.2
click at [384, 215] on span "MB588M" at bounding box center [405, 210] width 224 height 24
copy span "MB588M"
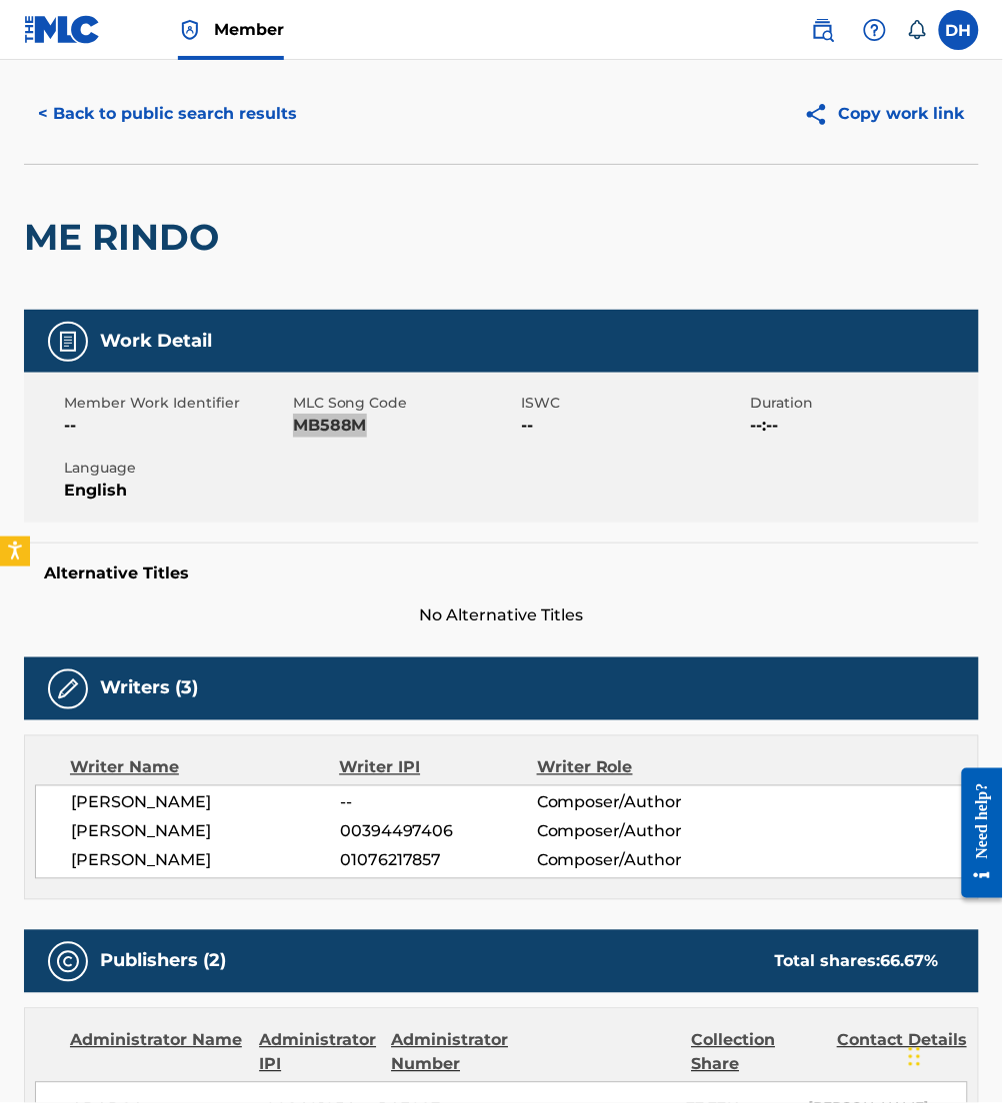
scroll to position [0, 0]
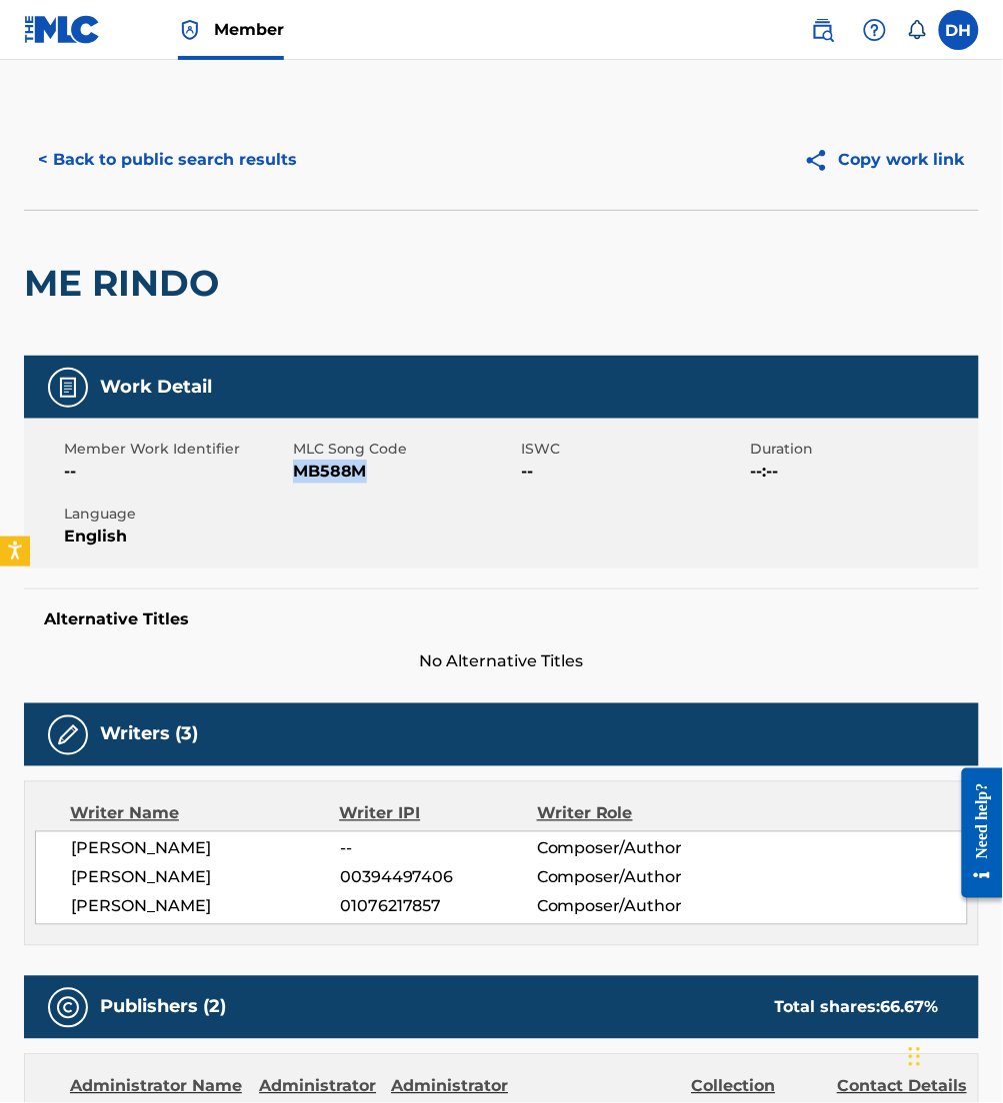
click at [184, 156] on button "< Back to public search results" at bounding box center [167, 160] width 287 height 50
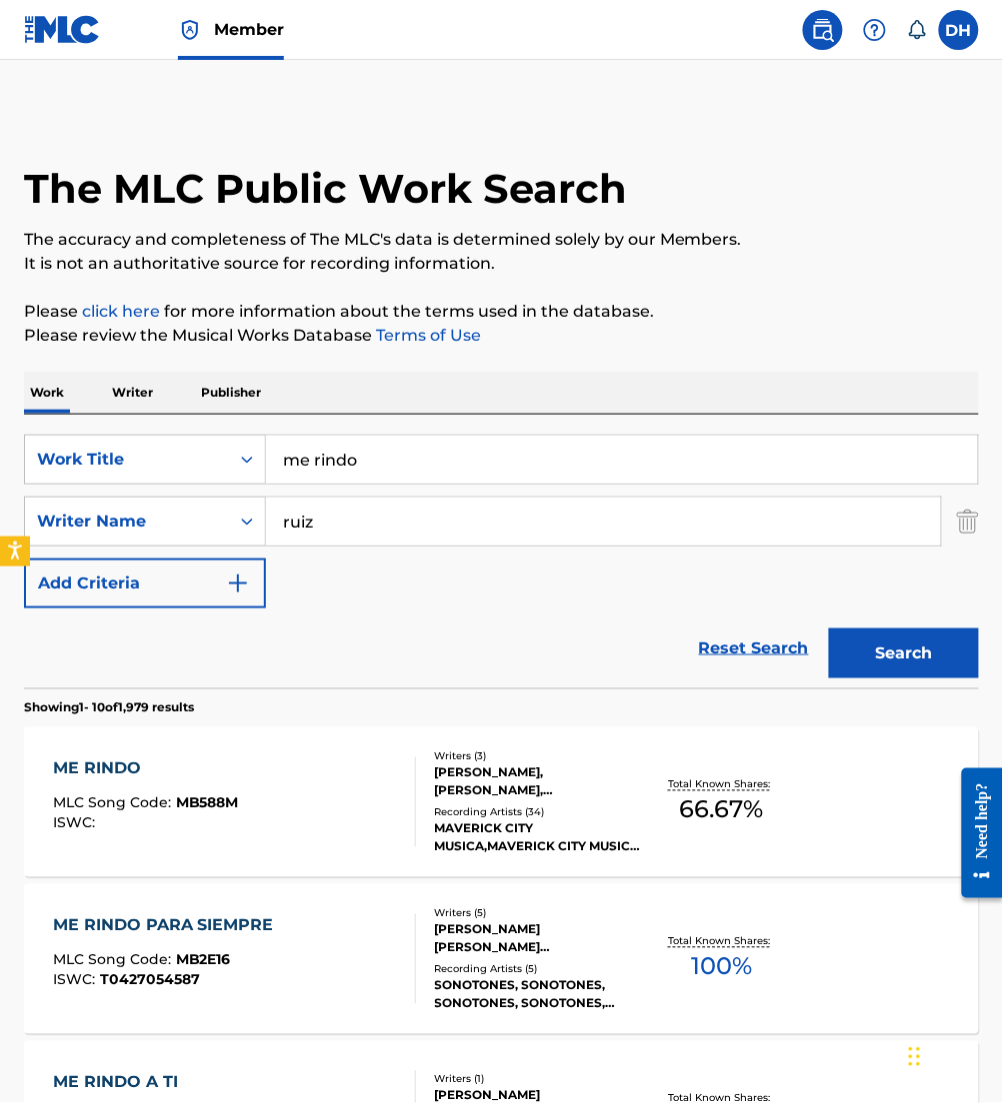
drag, startPoint x: 467, startPoint y: 258, endPoint x: 369, endPoint y: 464, distance: 228.0
click at [369, 464] on input "me rindo" at bounding box center [622, 460] width 712 height 48
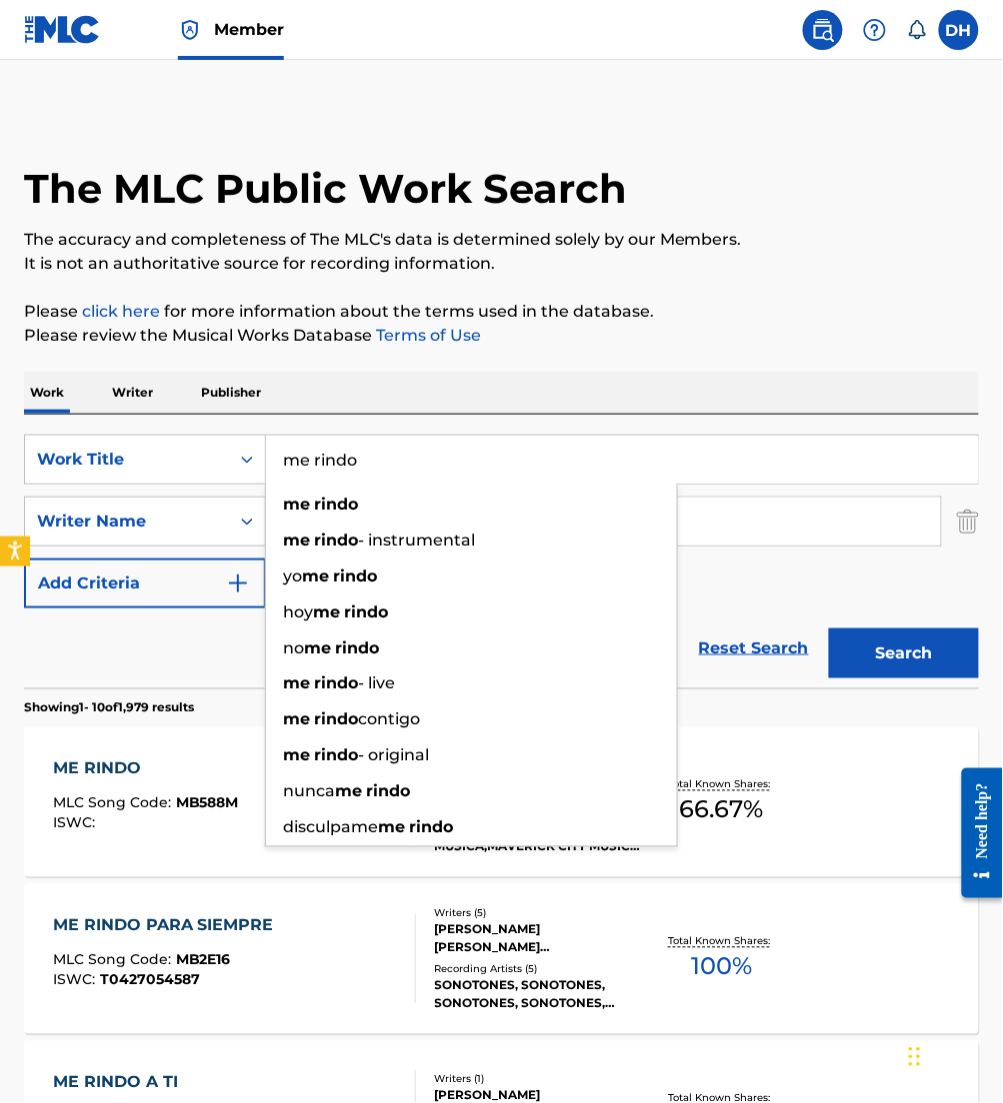
drag, startPoint x: 417, startPoint y: 460, endPoint x: 12, endPoint y: 465, distance: 404.8
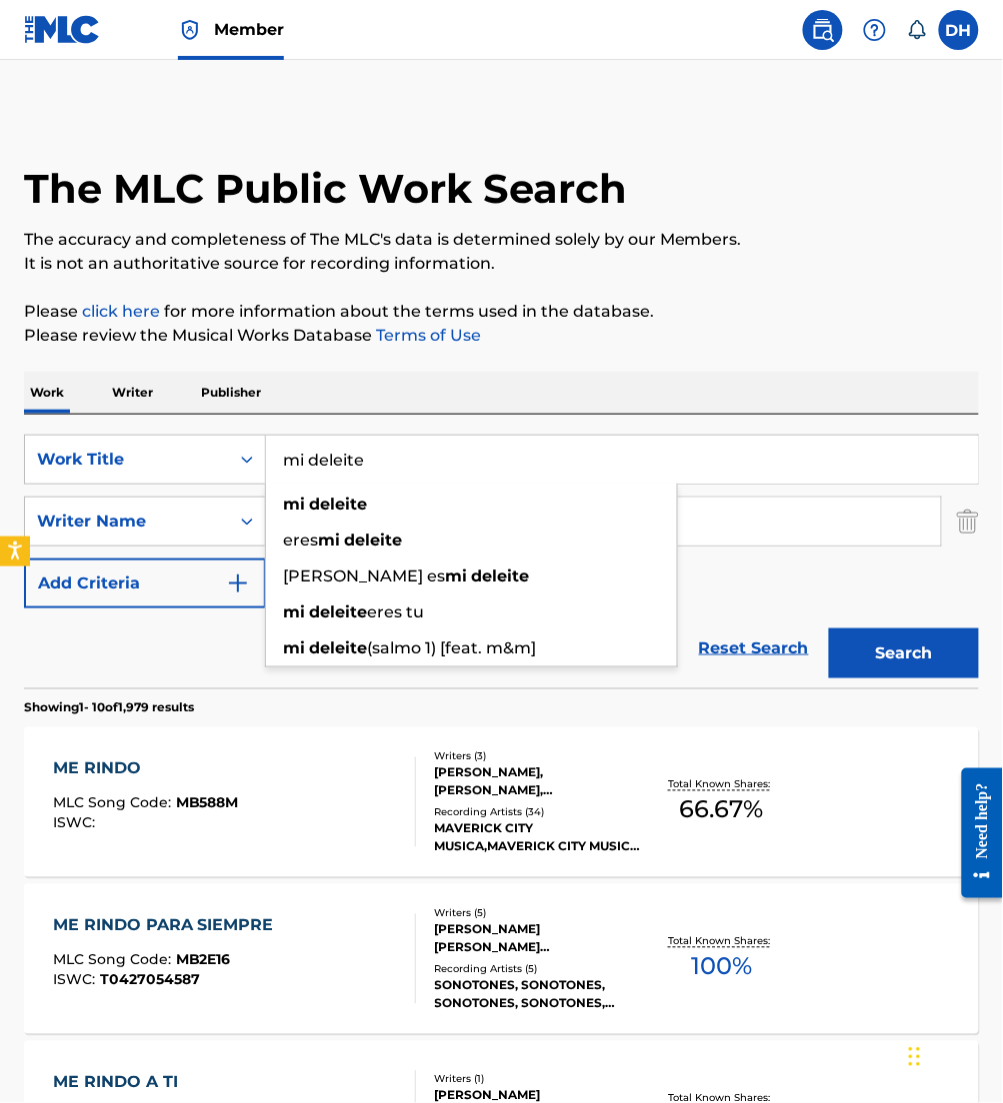
type input "mi deleite"
click at [466, 374] on div "Work Writer Publisher" at bounding box center [501, 393] width 955 height 42
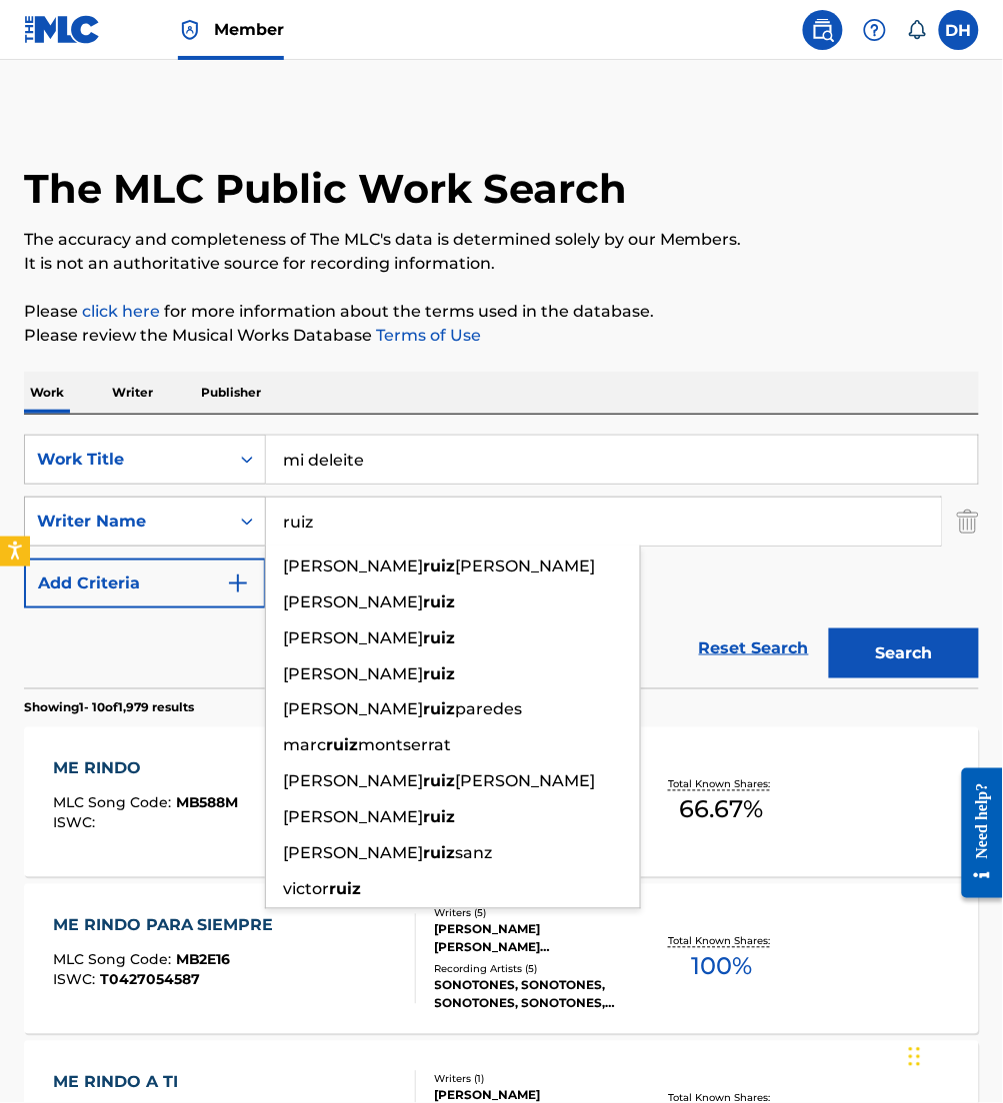
drag, startPoint x: 148, startPoint y: 512, endPoint x: 98, endPoint y: 502, distance: 51.0
click at [98, 502] on div "SearchWithCriteria426be71e-f970-4fd3-971b-d064bf990c8f Writer Name [PERSON_NAME…" at bounding box center [501, 522] width 955 height 50
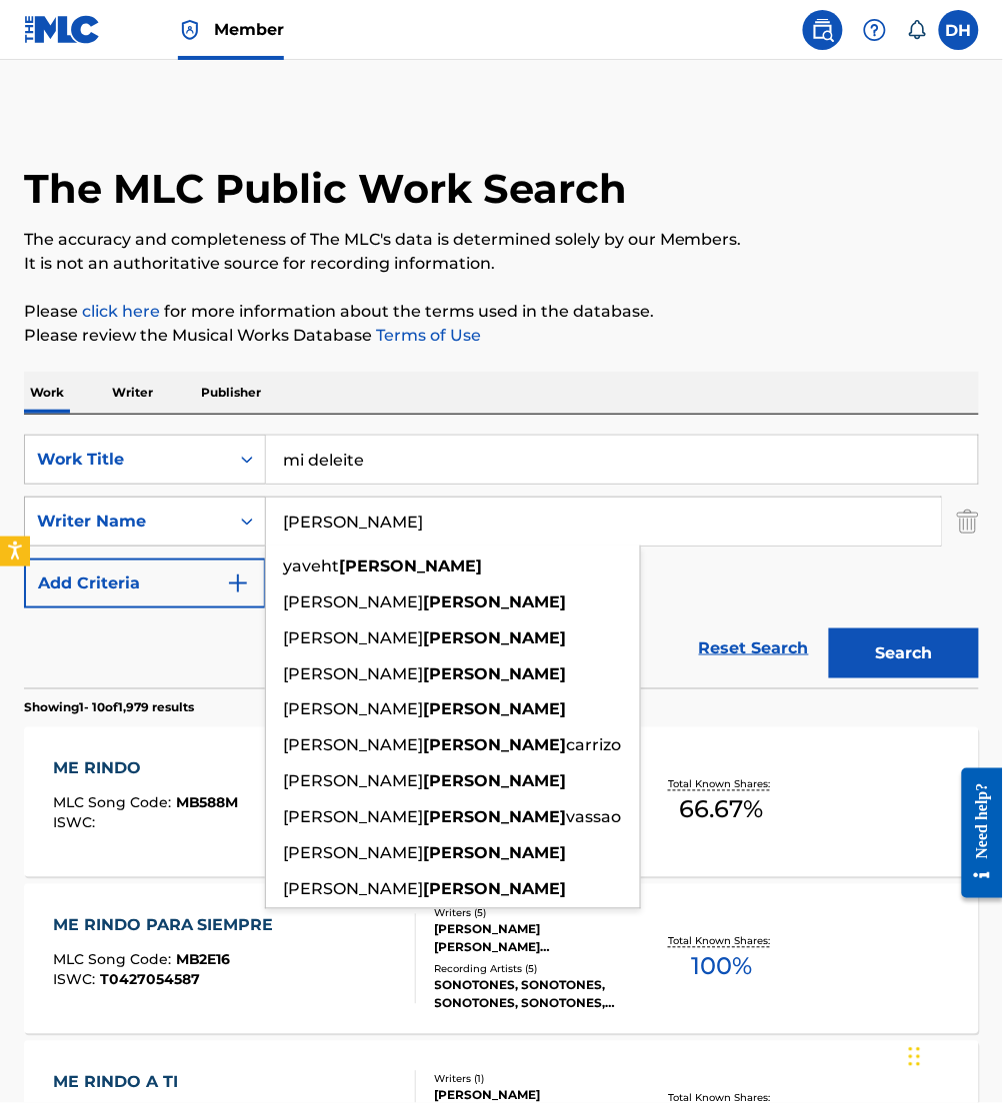
type input "[PERSON_NAME]"
click at [829, 629] on button "Search" at bounding box center [904, 654] width 150 height 50
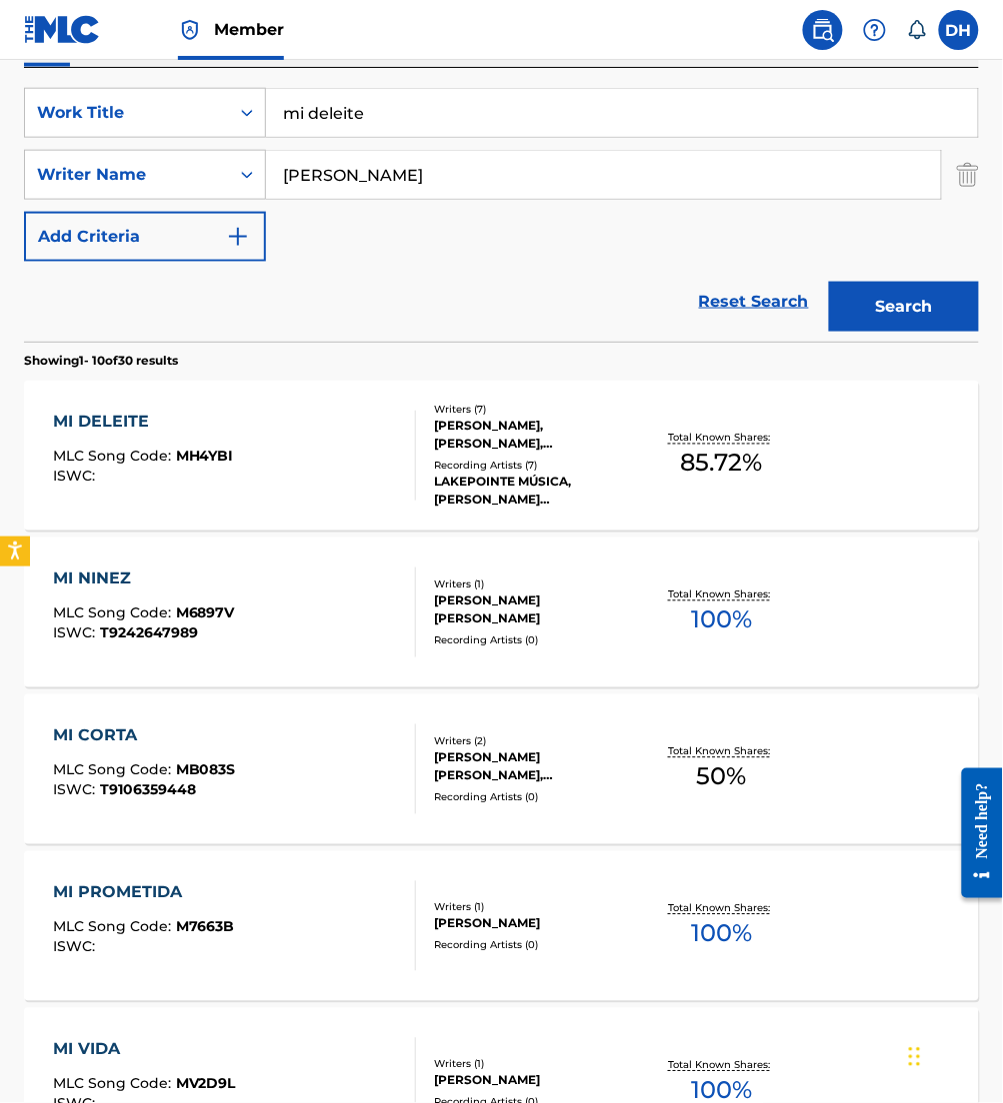
scroll to position [346, 0]
click at [337, 434] on div "MI DELEITE MLC Song Code : MH4YBI ISWC :" at bounding box center [234, 457] width 363 height 90
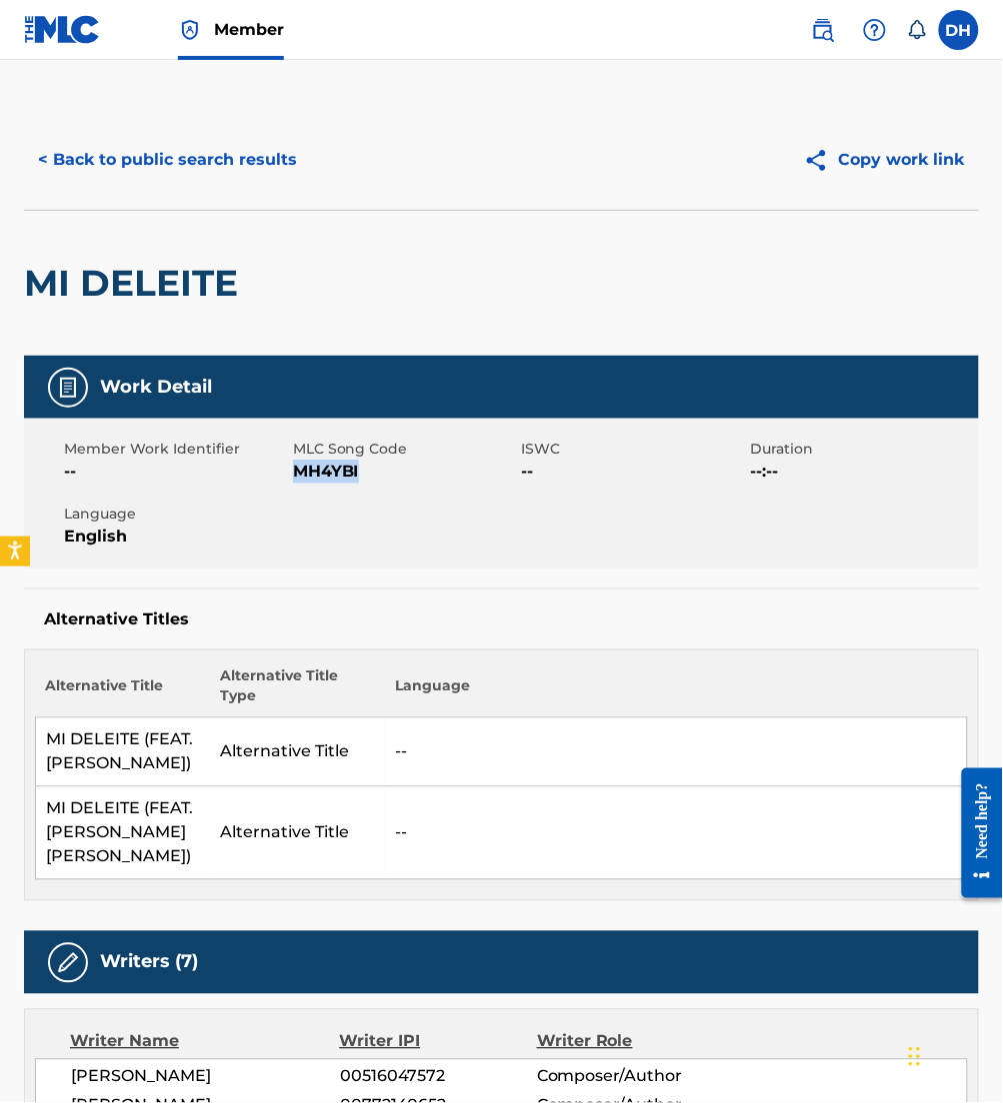
drag, startPoint x: 296, startPoint y: 475, endPoint x: 372, endPoint y: 479, distance: 76.1
click at [372, 479] on span "MH4YBI" at bounding box center [405, 472] width 224 height 24
copy span "MH4YBI"
click at [258, 164] on button "< Back to public search results" at bounding box center [167, 160] width 287 height 50
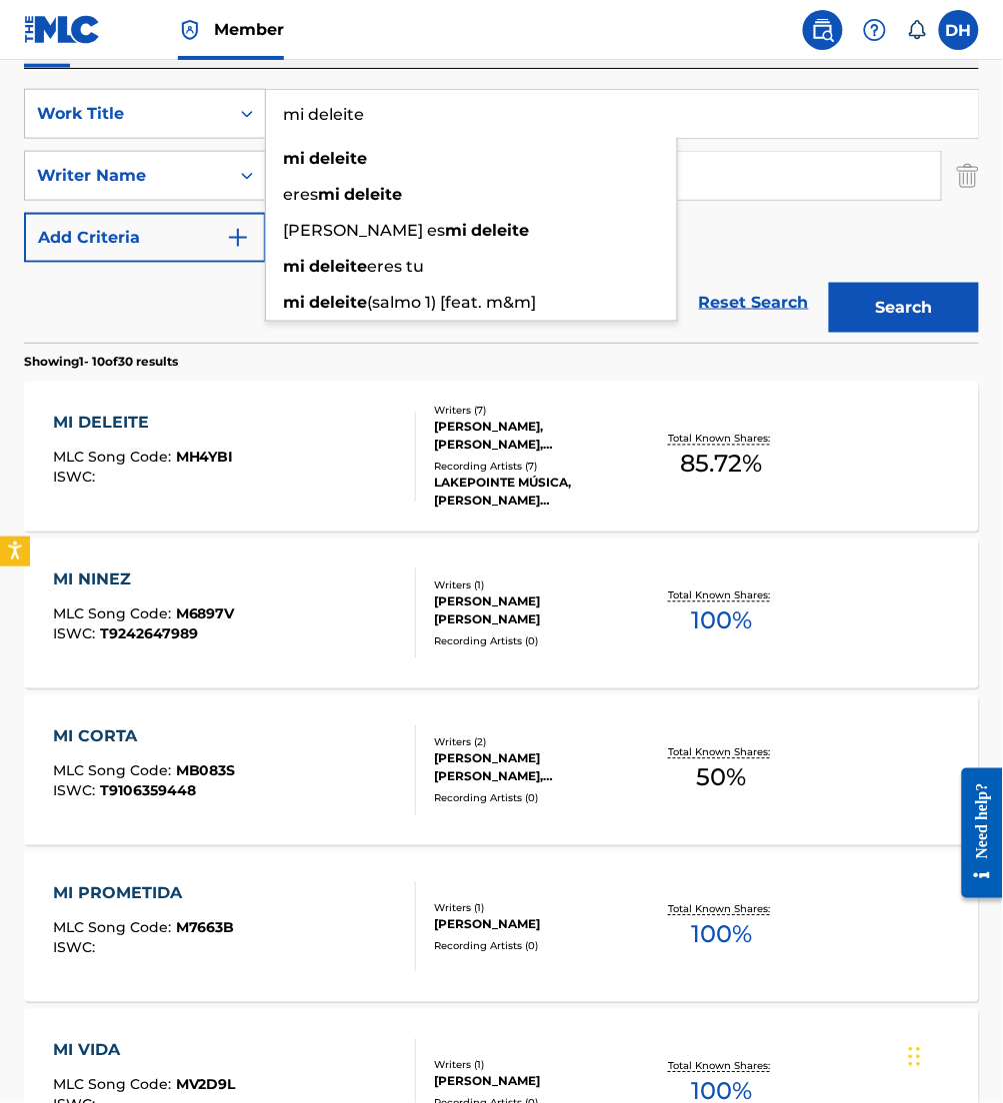
drag, startPoint x: 307, startPoint y: 121, endPoint x: 466, endPoint y: 127, distance: 159.0
click at [466, 127] on input "mi deleite" at bounding box center [622, 114] width 712 height 48
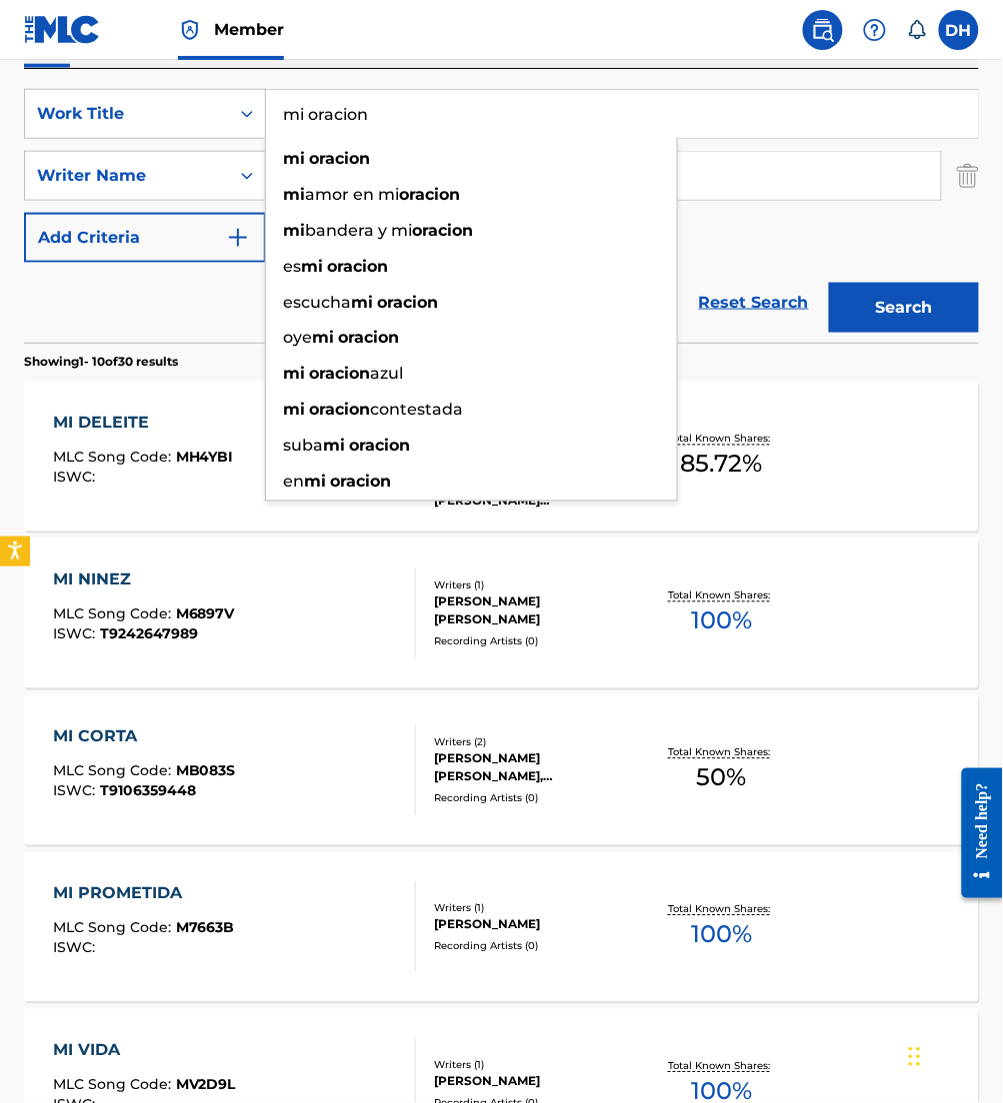
type input "mi oracion"
click at [811, 231] on div "SearchWithCriteria0958a1dd-ebea-40c3-ae24-d32e12b77807 Work Title mi oracion mi…" at bounding box center [501, 176] width 955 height 174
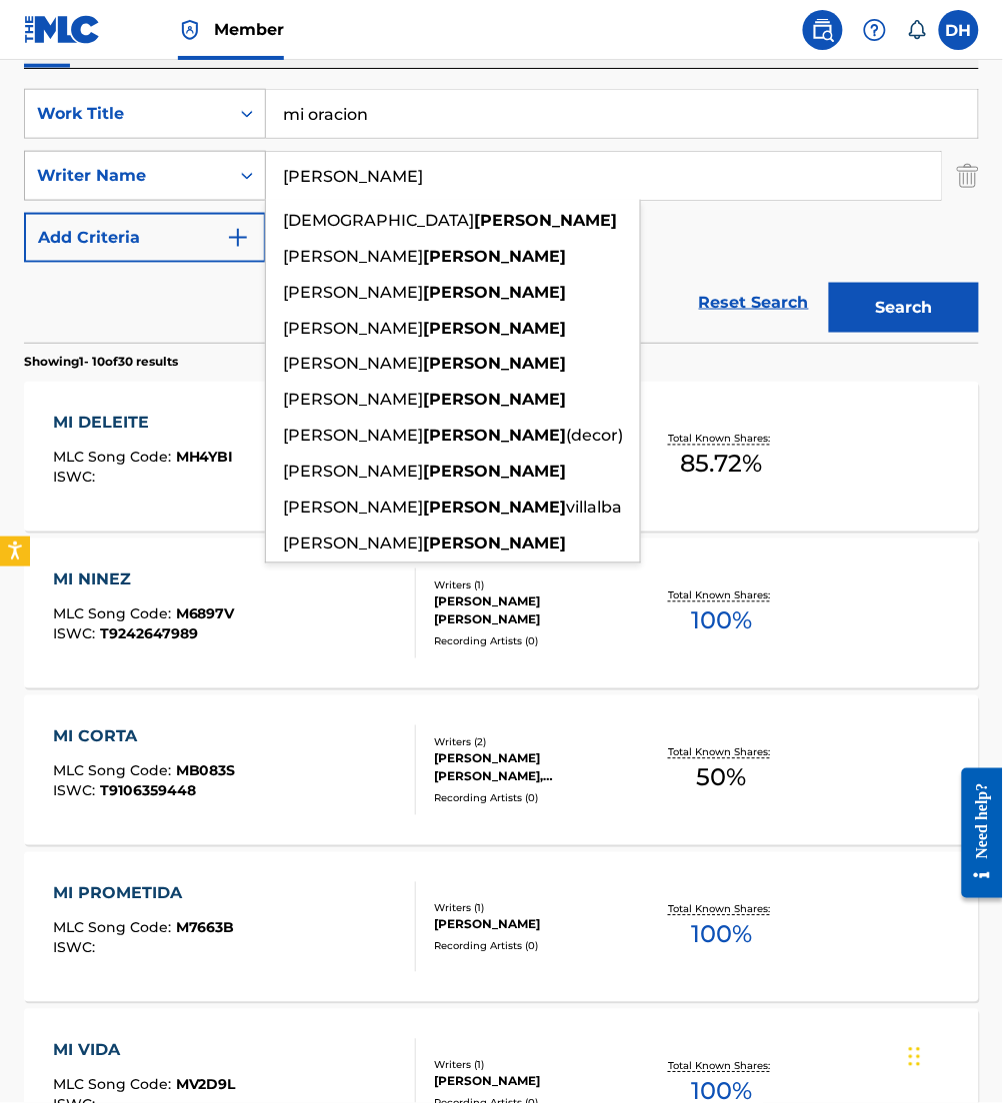
drag, startPoint x: 523, startPoint y: 192, endPoint x: 86, endPoint y: 198, distance: 436.8
click at [86, 198] on div "SearchWithCriteria426be71e-f970-4fd3-971b-d064bf990c8f Writer Name [PERSON_NAME…" at bounding box center [501, 176] width 955 height 50
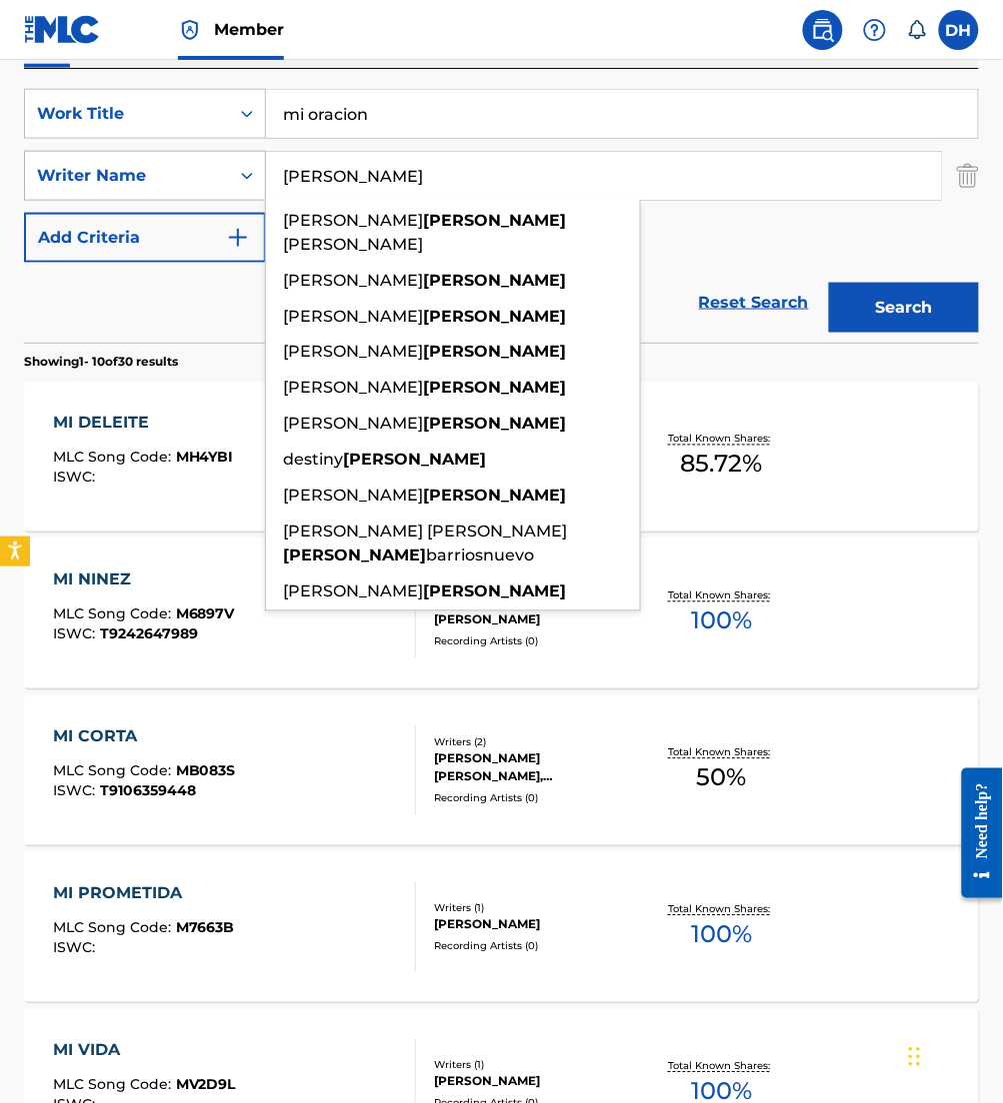
type input "[PERSON_NAME]"
click at [829, 283] on button "Search" at bounding box center [904, 308] width 150 height 50
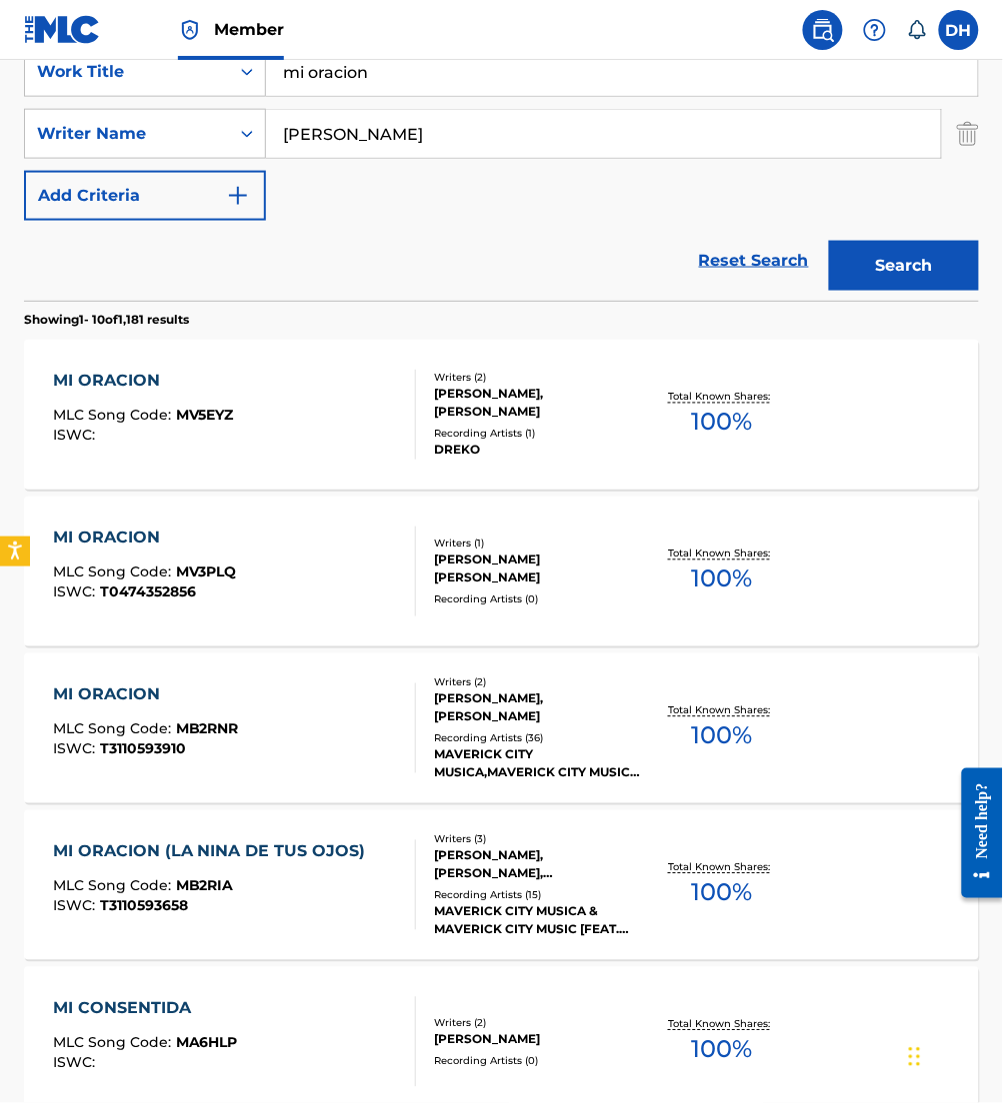
scroll to position [389, 0]
click at [309, 719] on div "MI ORACION MLC Song Code : MB2RNR ISWC : T3110593910" at bounding box center [234, 728] width 363 height 90
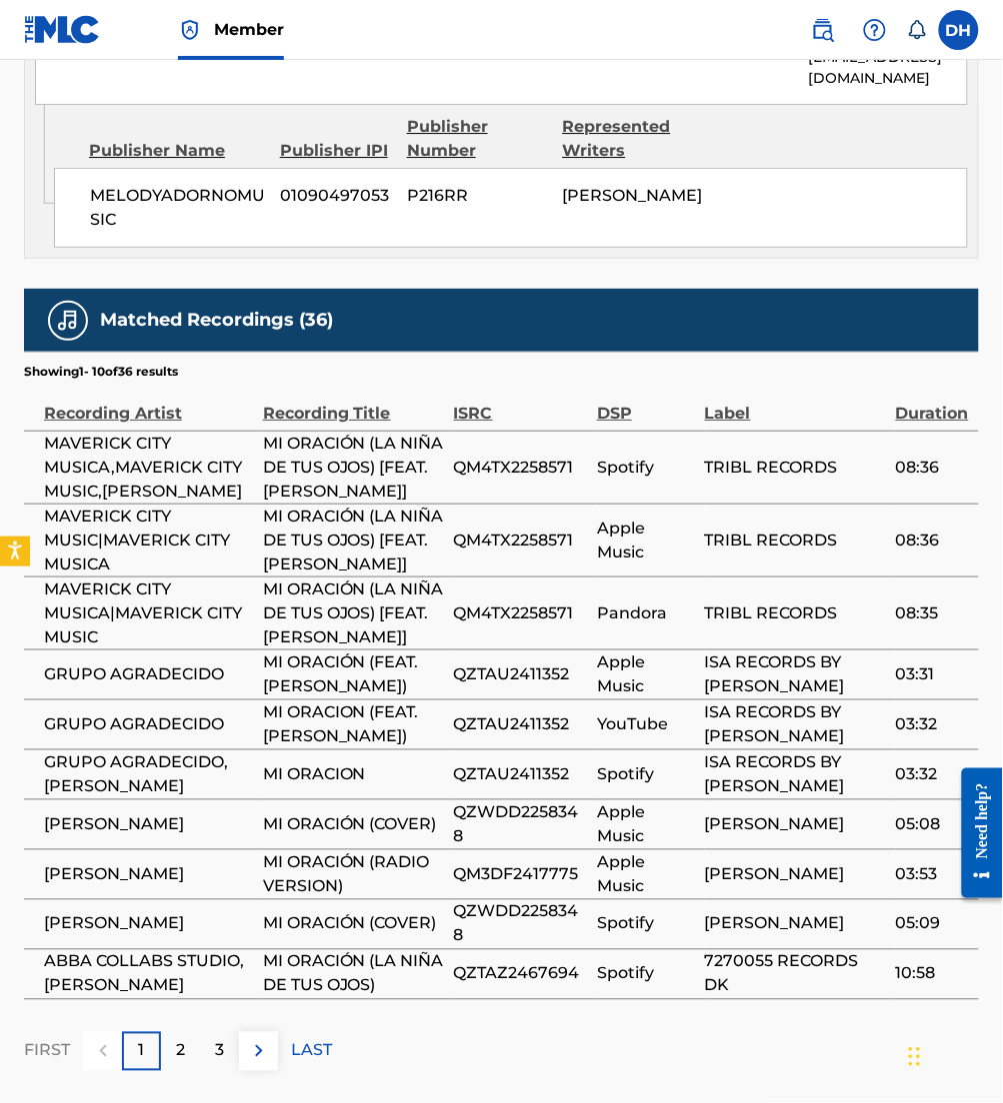
scroll to position [2666, 0]
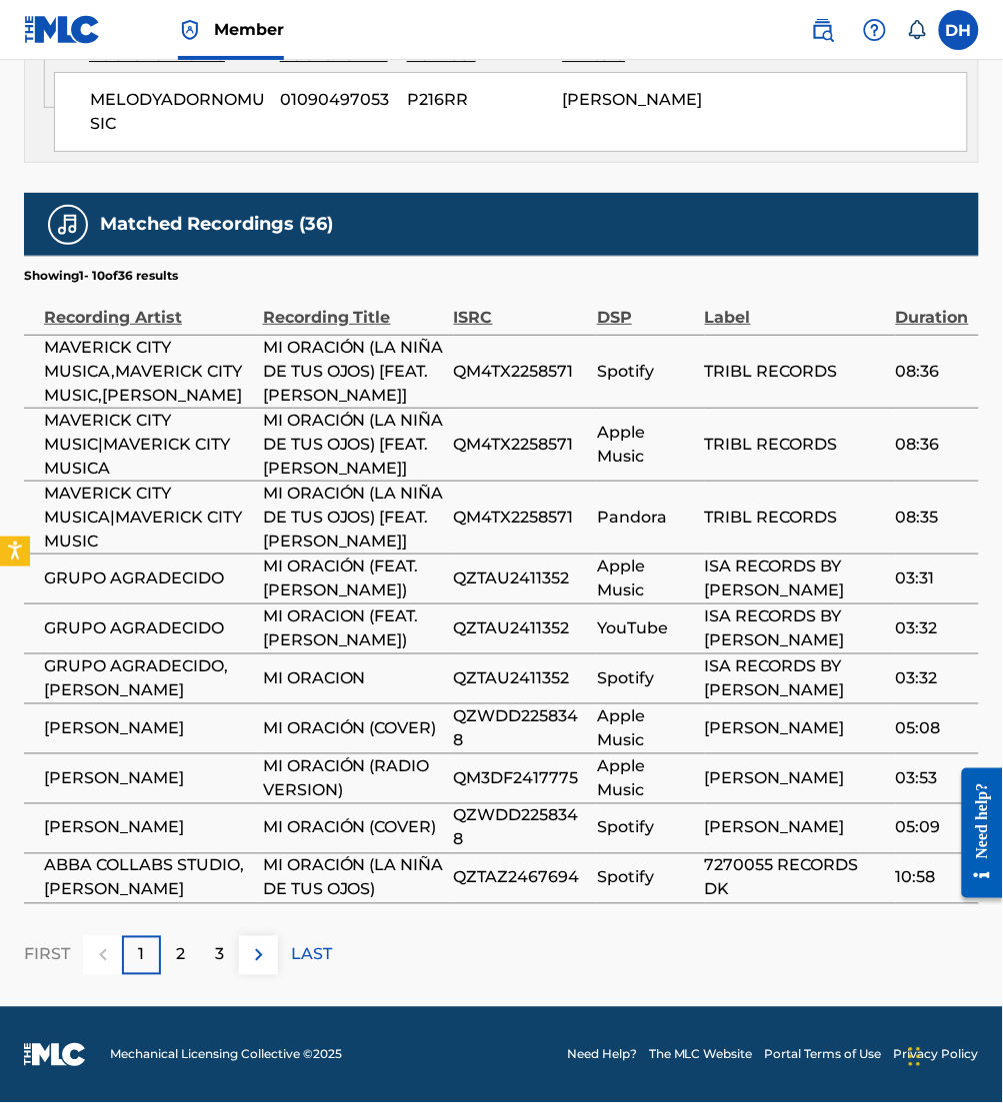
click at [258, 944] on img at bounding box center [259, 956] width 24 height 24
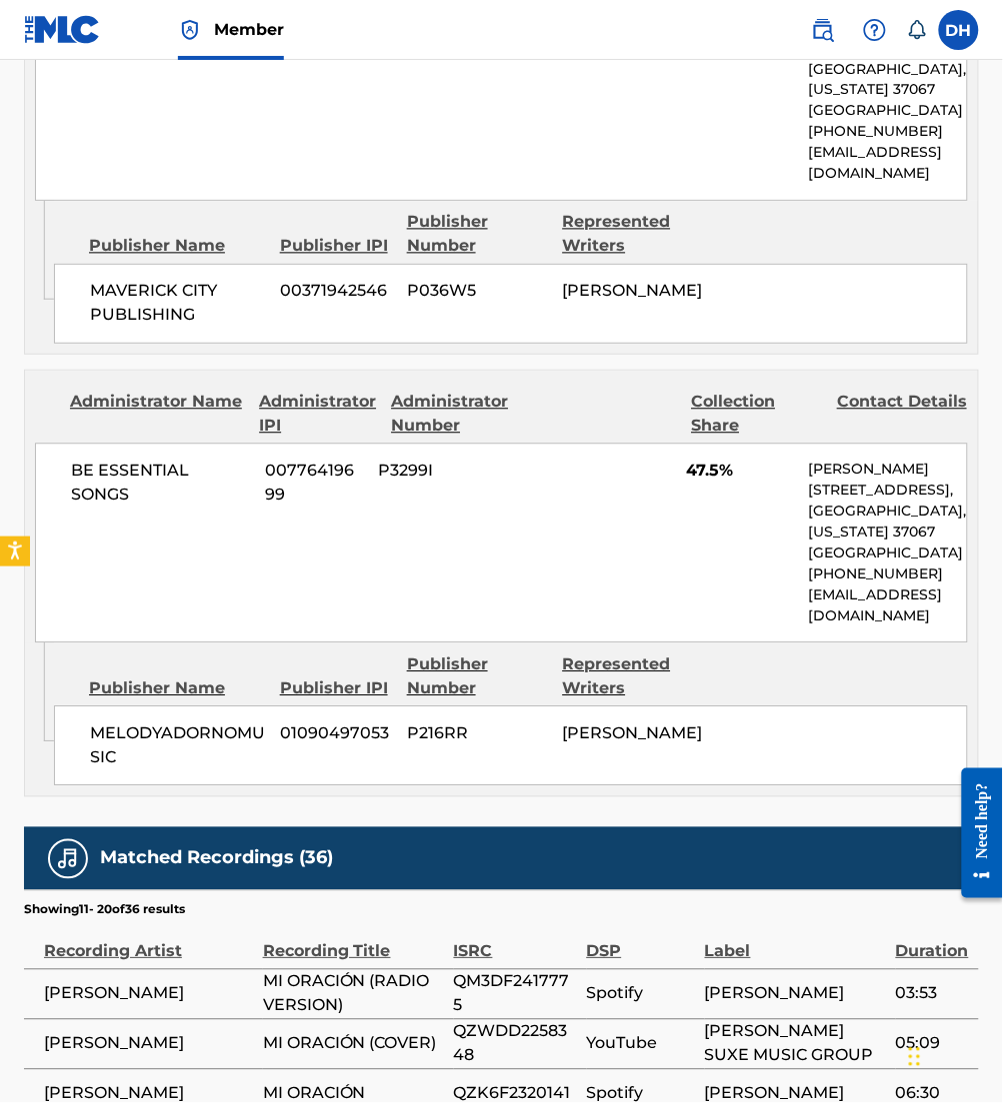
scroll to position [2549, 0]
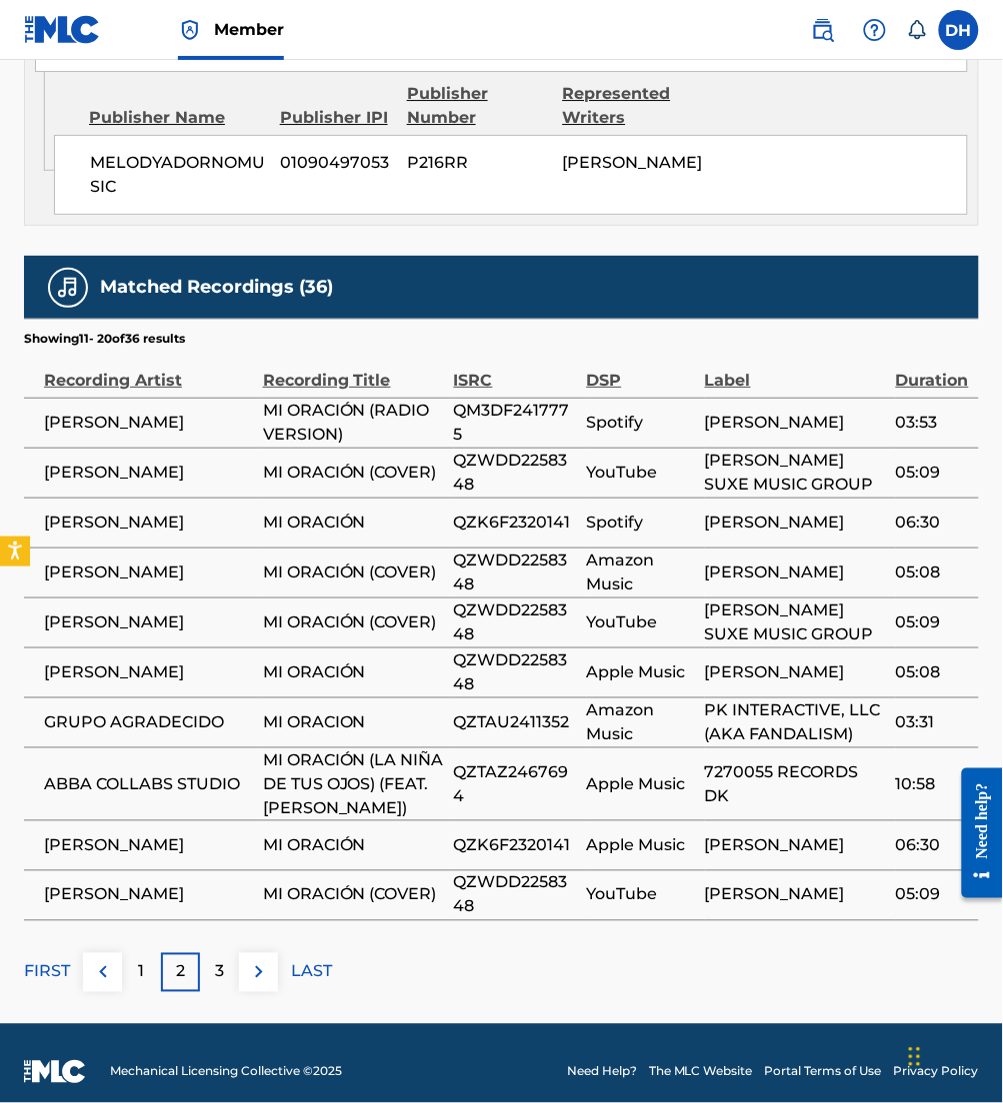
click at [257, 961] on img at bounding box center [259, 973] width 24 height 24
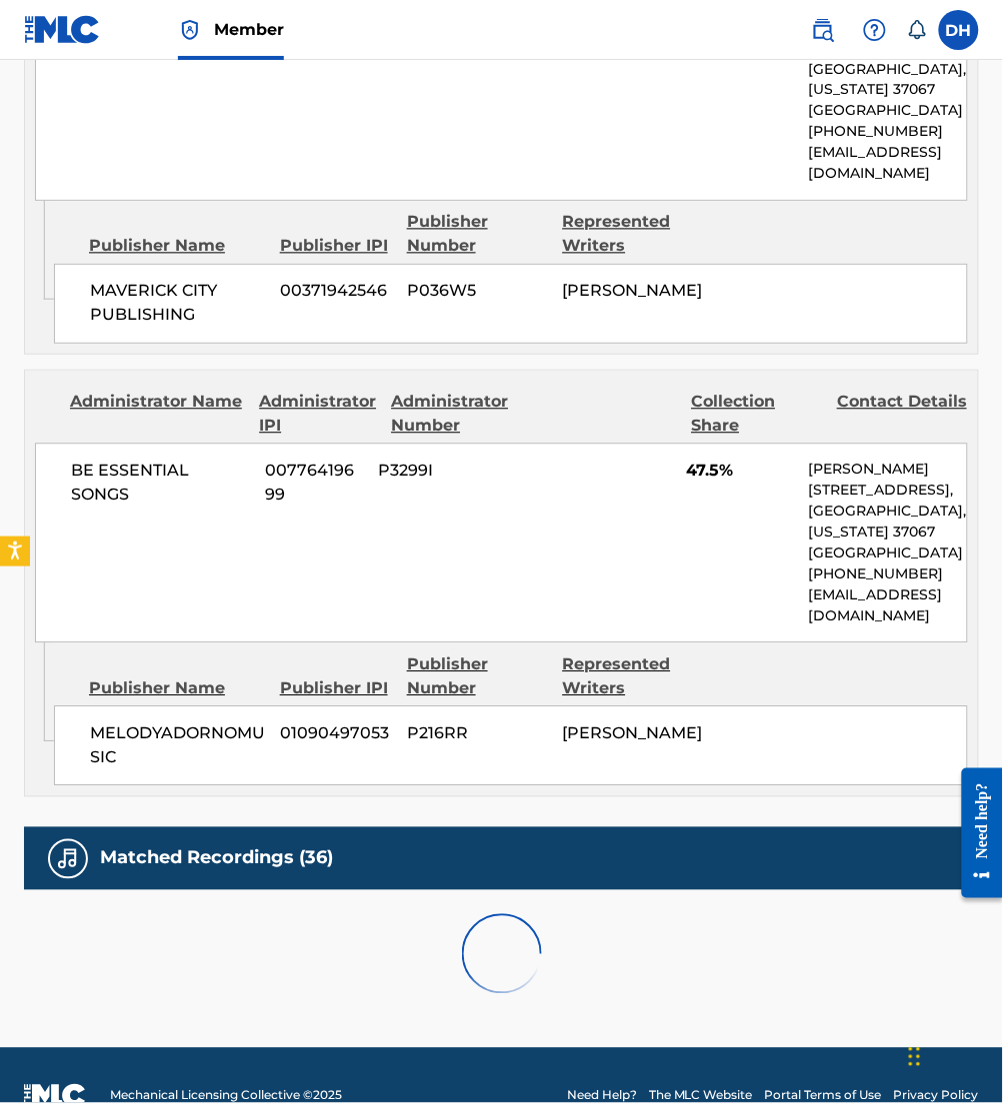
scroll to position [2548, 0]
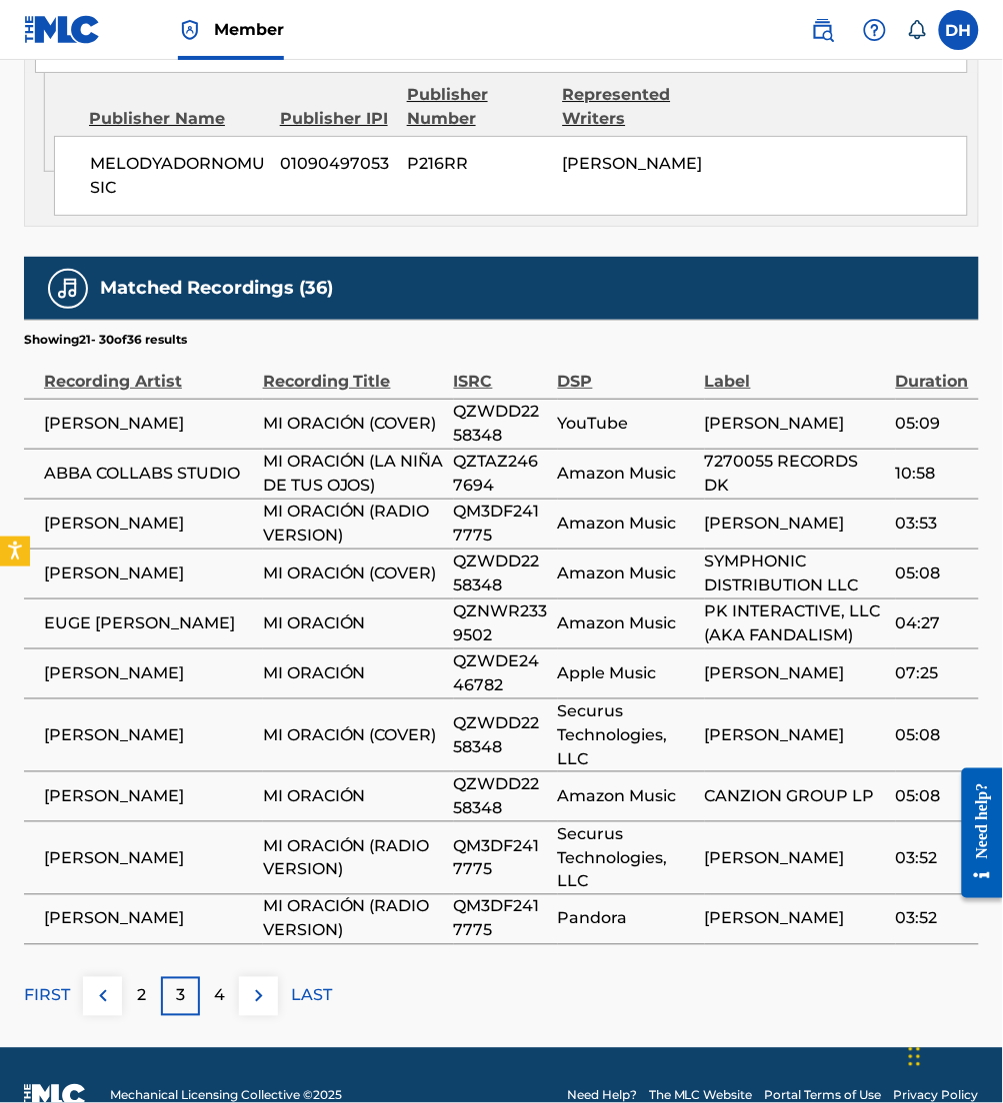
click at [257, 985] on img at bounding box center [259, 997] width 24 height 24
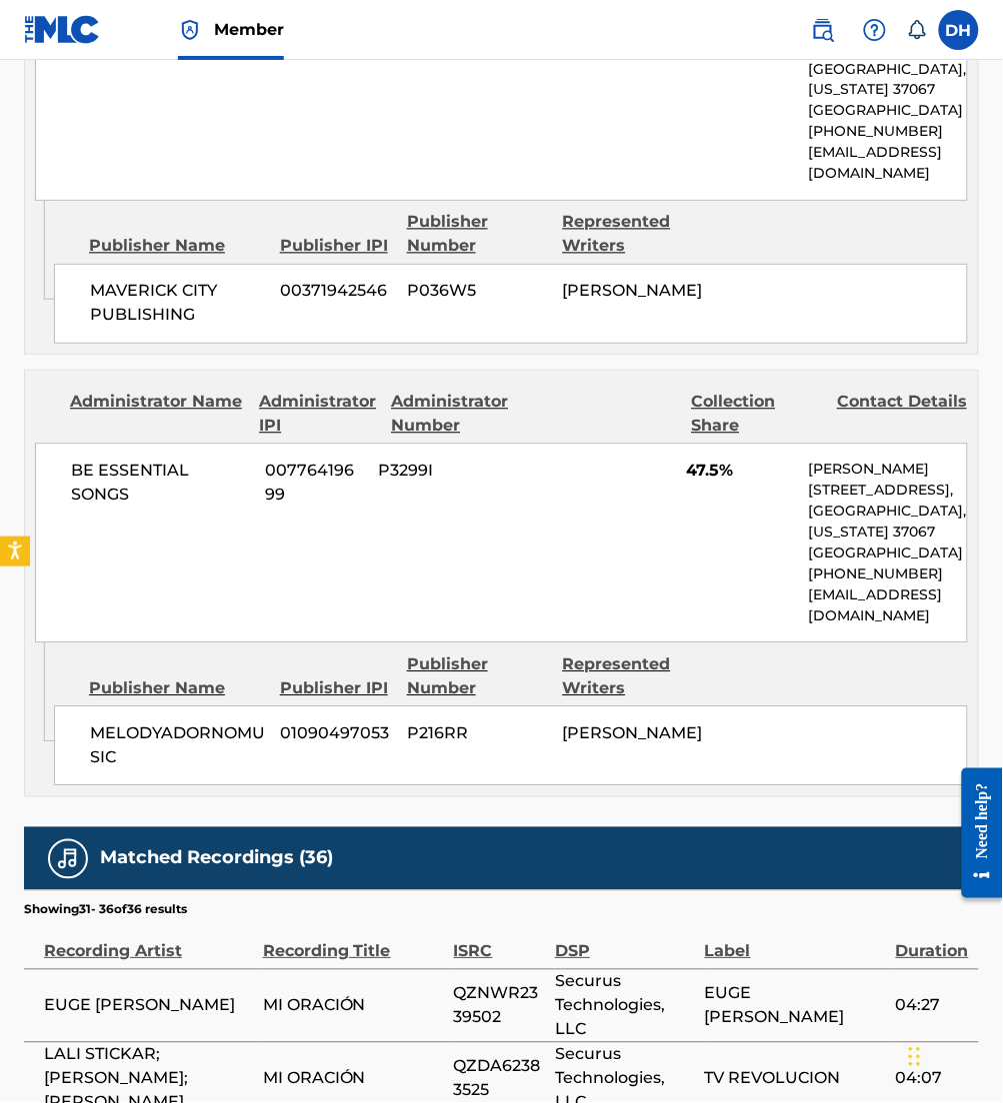
scroll to position [2348, 0]
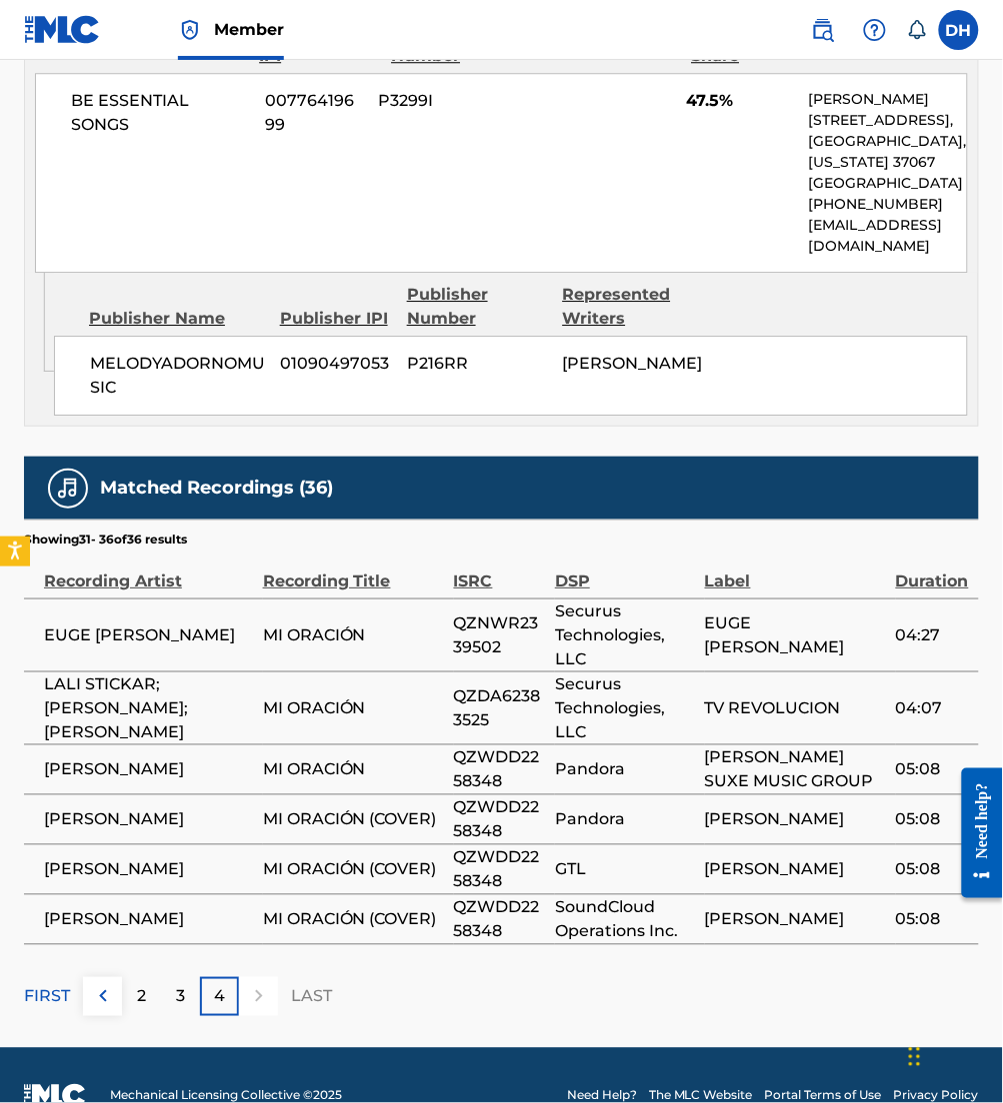
click at [48, 985] on p "FIRST" at bounding box center [47, 997] width 46 height 24
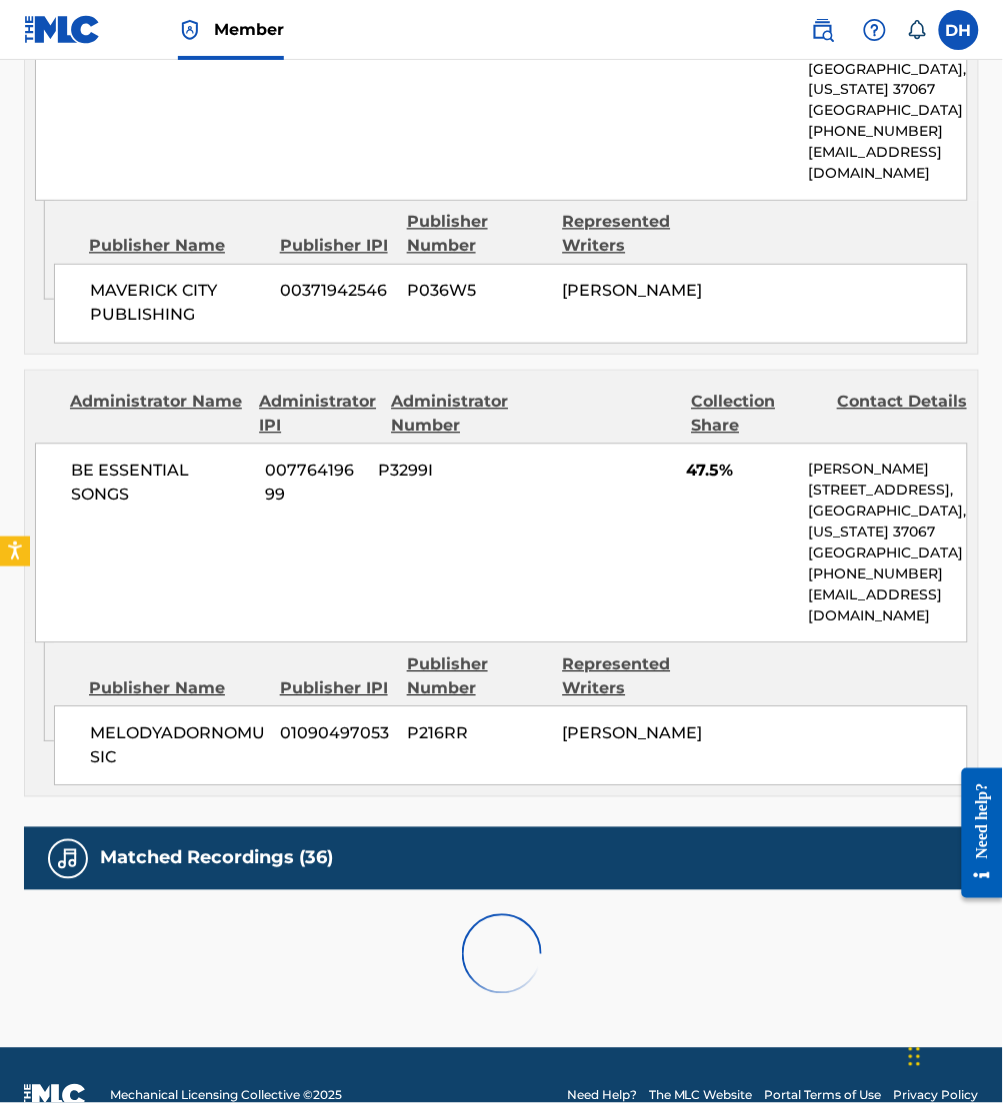
scroll to position [2548, 0]
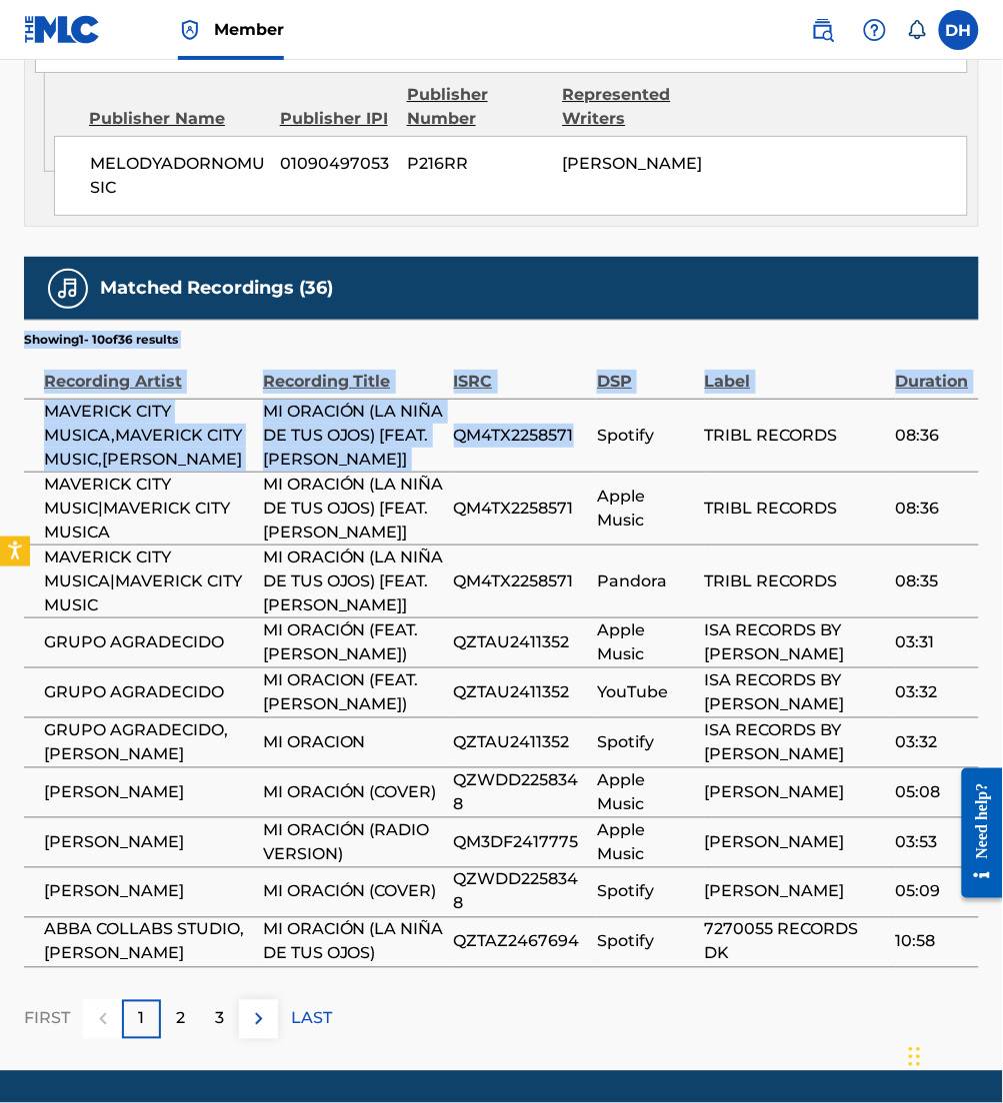
drag, startPoint x: 595, startPoint y: 418, endPoint x: 0, endPoint y: 468, distance: 596.8
click at [582, 424] on span "QM4TX2258571" at bounding box center [520, 436] width 133 height 24
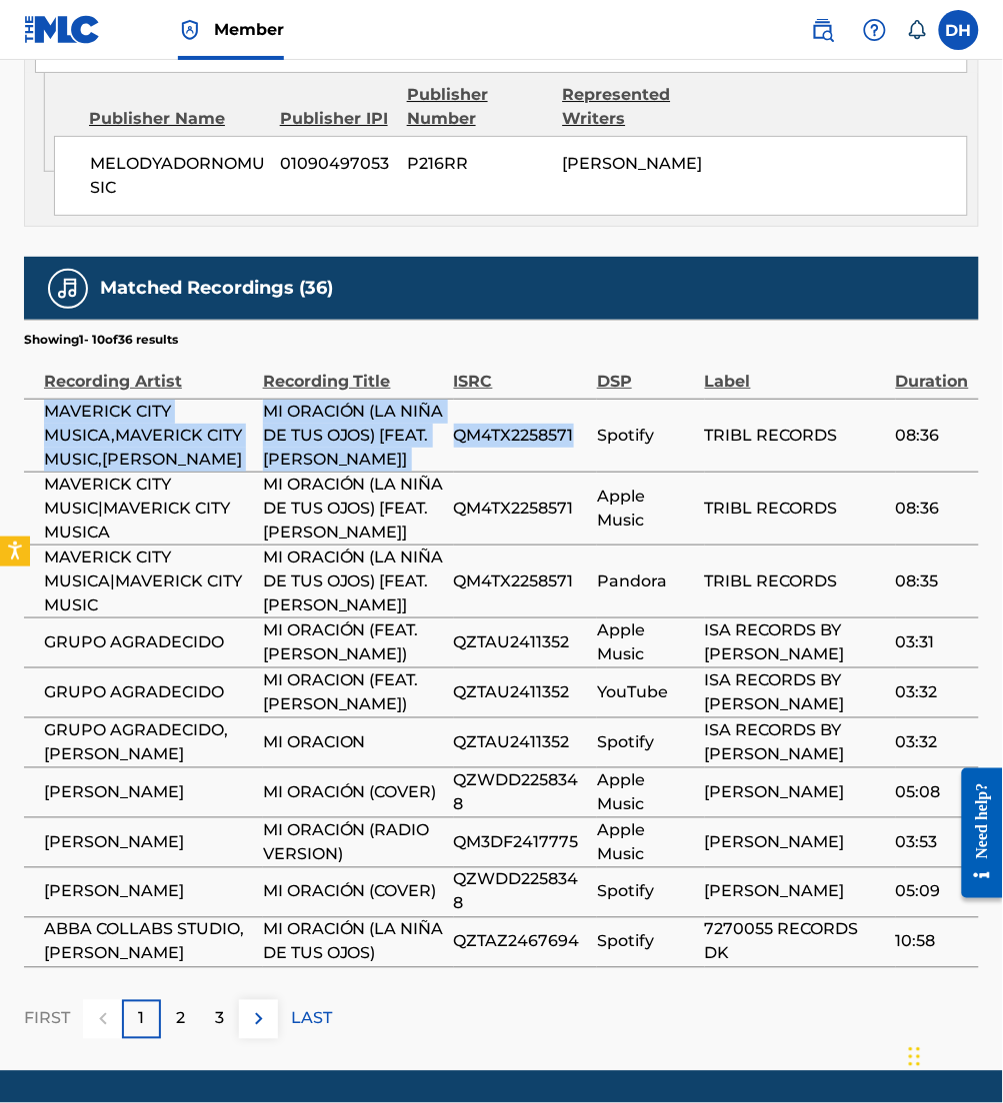
drag, startPoint x: 579, startPoint y: 410, endPoint x: 35, endPoint y: 370, distance: 545.2
click at [35, 399] on tr "MAVERICK CITY MUSICA,MAVERICK CITY MUSIC,[PERSON_NAME] MI ORACIÓN (LA NIÑA DE T…" at bounding box center [501, 435] width 955 height 73
copy tr "MAVERICK CITY MUSICA,MAVERICK CITY MUSIC,[PERSON_NAME] MI ORACIÓN (LA NIÑA DE T…"
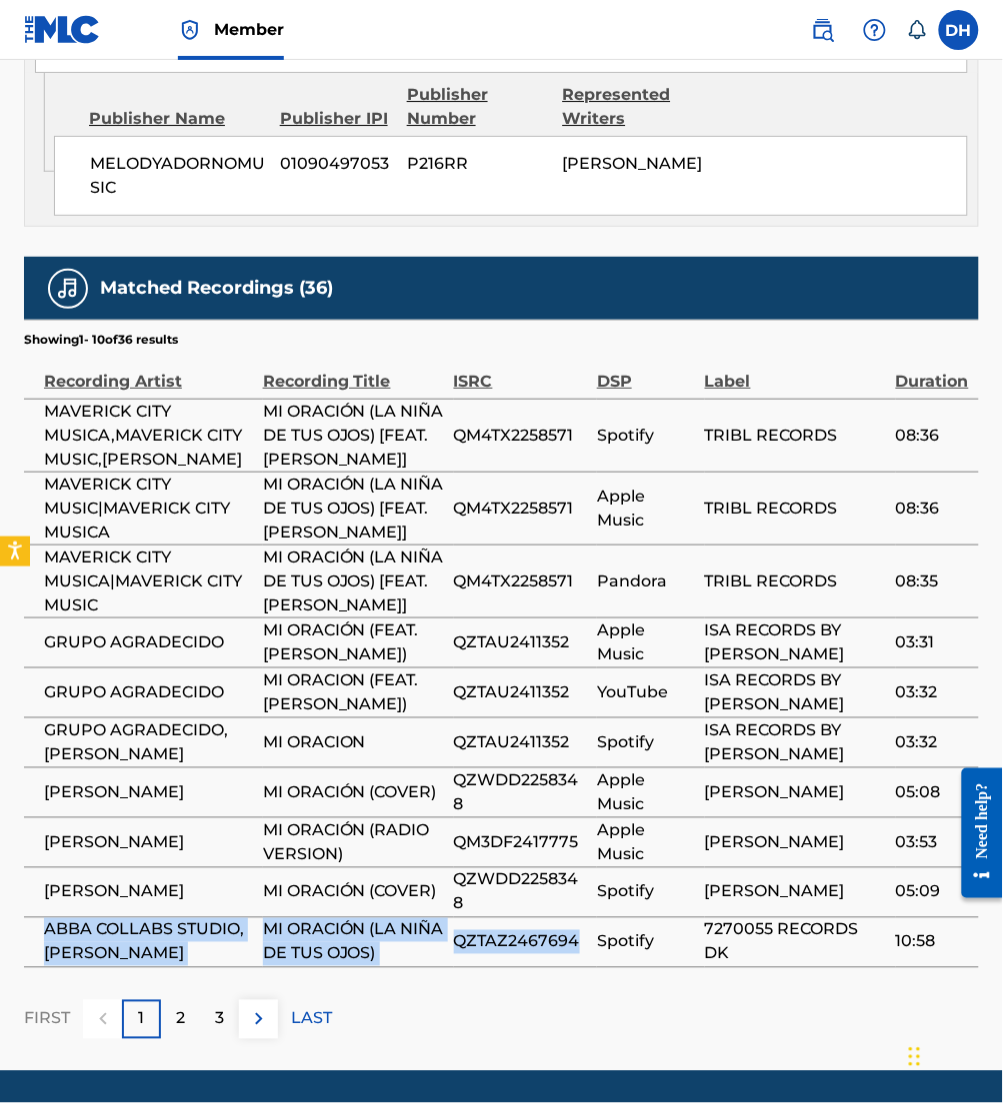
drag, startPoint x: 582, startPoint y: 1003, endPoint x: 27, endPoint y: 986, distance: 555.0
click at [27, 968] on tr "ABBA COLLABS STUDIO,[PERSON_NAME] MI ORACIÓN (LA NIÑA DE TUS OJOS) QZTAZ2467694…" at bounding box center [501, 943] width 955 height 50
copy tr "ABBA COLLABS STUDIO,[PERSON_NAME] MI ORACIÓN (LA NIÑA DE TUS OJOS) QZTAZ2467694"
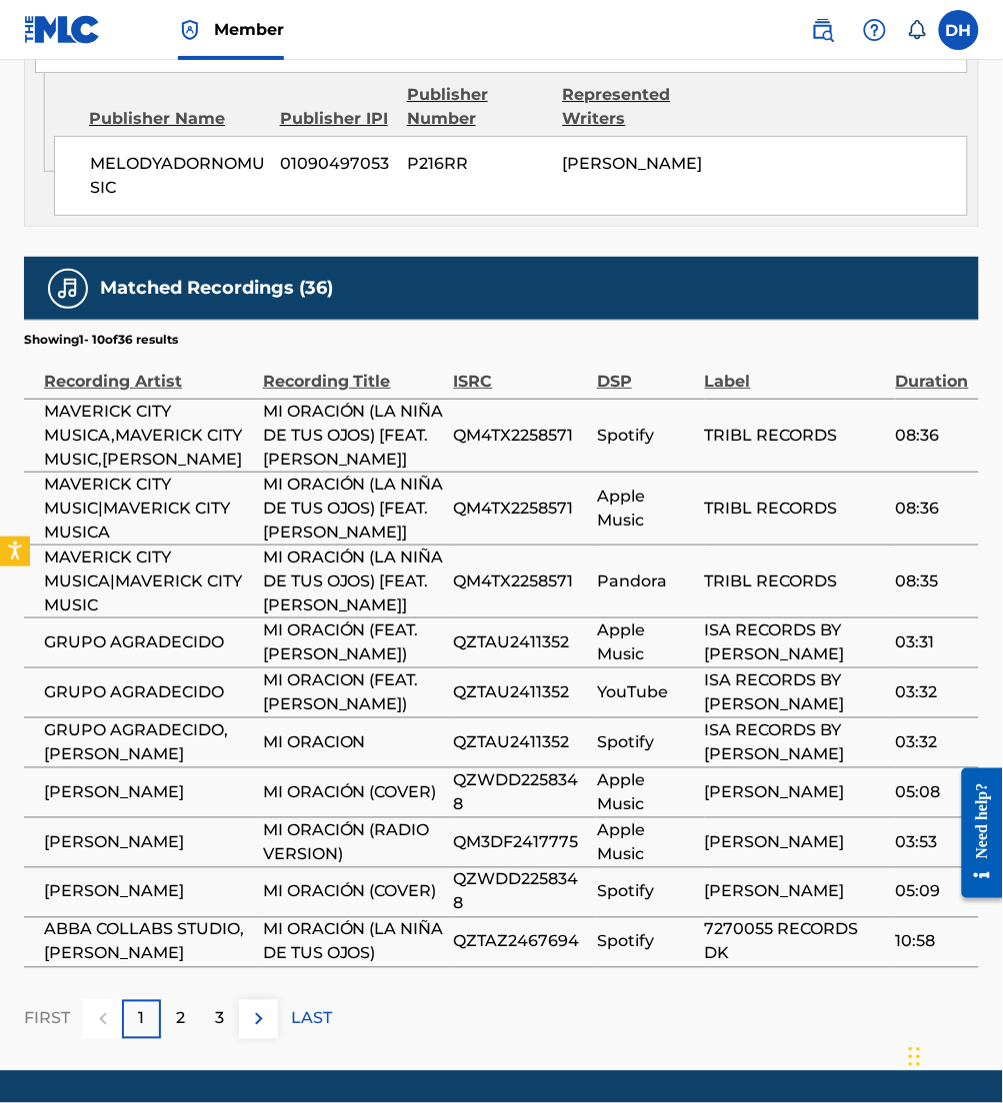
click at [469, 917] on span "QZWDD2258348" at bounding box center [520, 893] width 133 height 48
drag, startPoint x: 470, startPoint y: 965, endPoint x: 455, endPoint y: 938, distance: 30.9
click at [455, 917] on span "QZWDD2258348" at bounding box center [520, 893] width 133 height 48
copy span "QZWDD2258348"
click at [253, 1032] on img at bounding box center [259, 1020] width 24 height 24
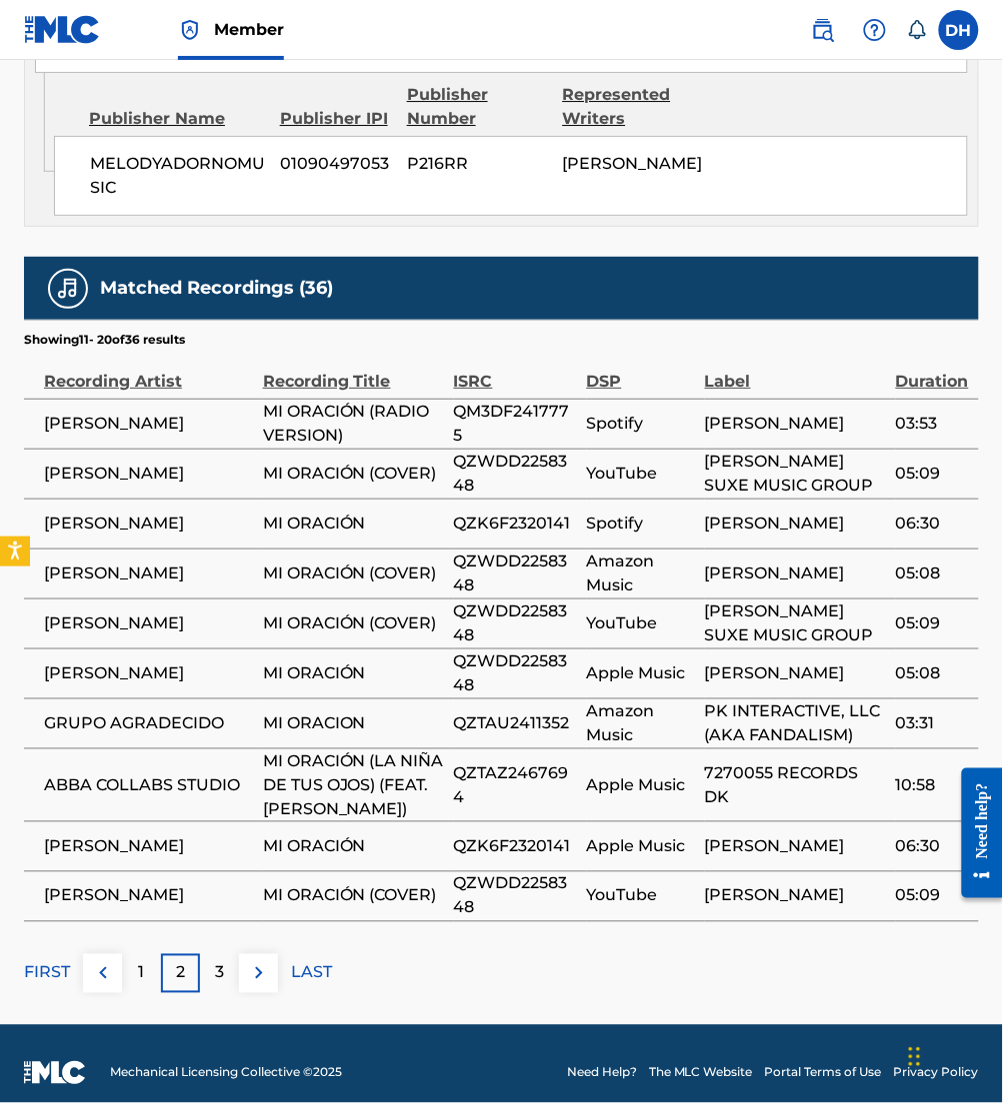
drag, startPoint x: 576, startPoint y: 679, endPoint x: 550, endPoint y: 680, distance: 26.0
click at [550, 712] on span "QZTAU2411352" at bounding box center [515, 724] width 123 height 24
drag, startPoint x: 550, startPoint y: 680, endPoint x: 570, endPoint y: 677, distance: 20.2
click at [570, 712] on span "QZTAU2411352" at bounding box center [515, 724] width 123 height 24
click at [568, 712] on span "QZTAU2411352" at bounding box center [515, 724] width 123 height 24
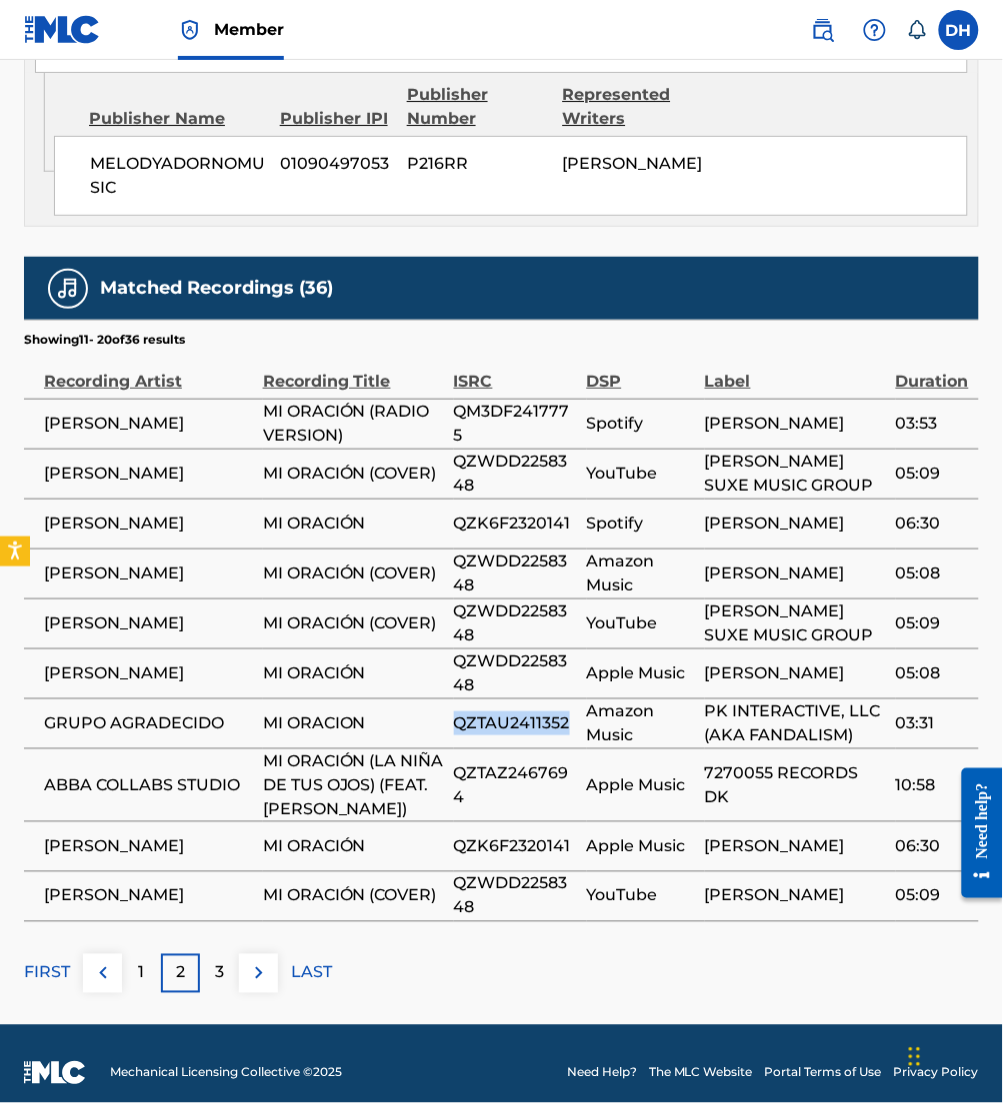
drag, startPoint x: 568, startPoint y: 677, endPoint x: 456, endPoint y: 687, distance: 112.4
click at [456, 712] on span "QZTAU2411352" at bounding box center [515, 724] width 123 height 24
drag, startPoint x: 576, startPoint y: 831, endPoint x: 445, endPoint y: 834, distance: 131.0
click at [445, 834] on tr "[PERSON_NAME] MI ORACIÓN QZK6F2320141 Apple Music [PERSON_NAME] 06:30" at bounding box center [501, 847] width 955 height 50
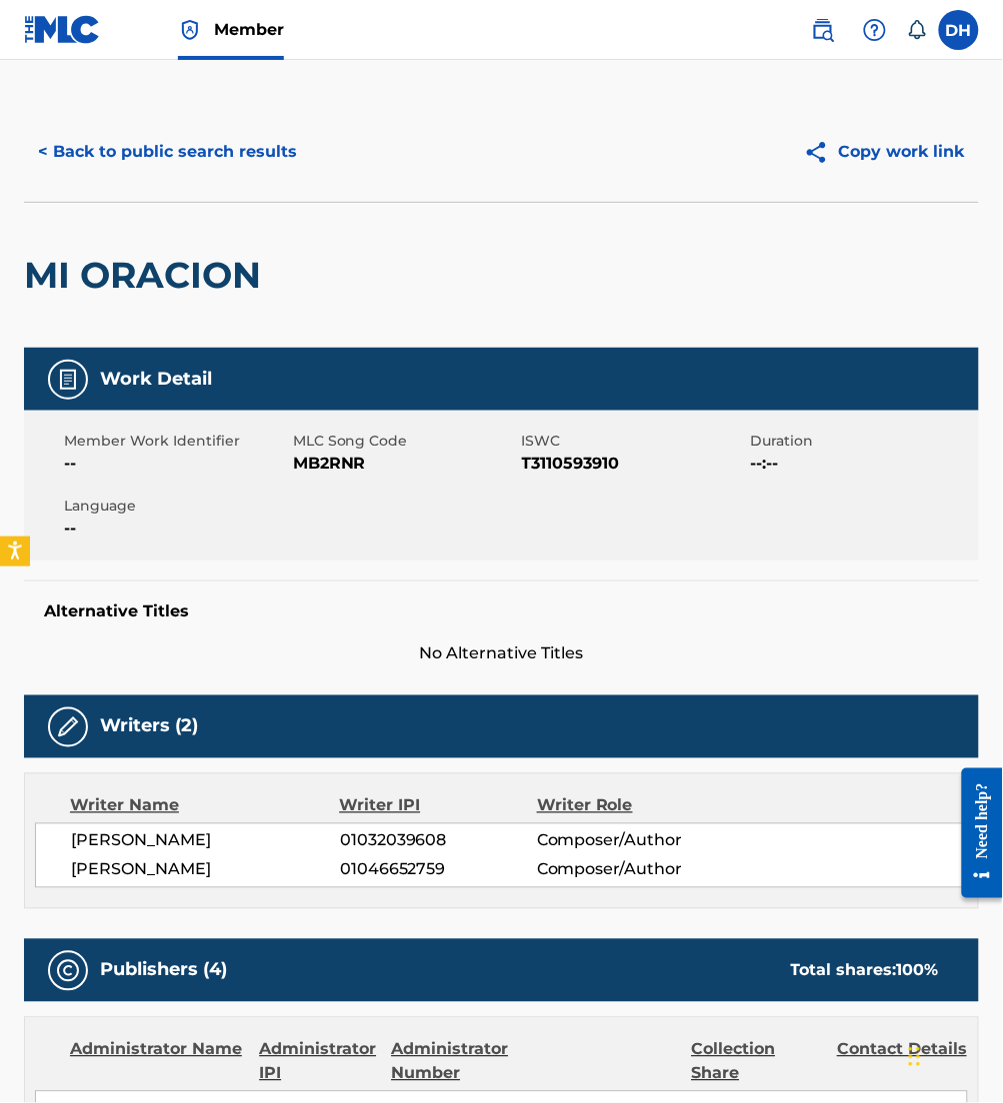
scroll to position [0, 0]
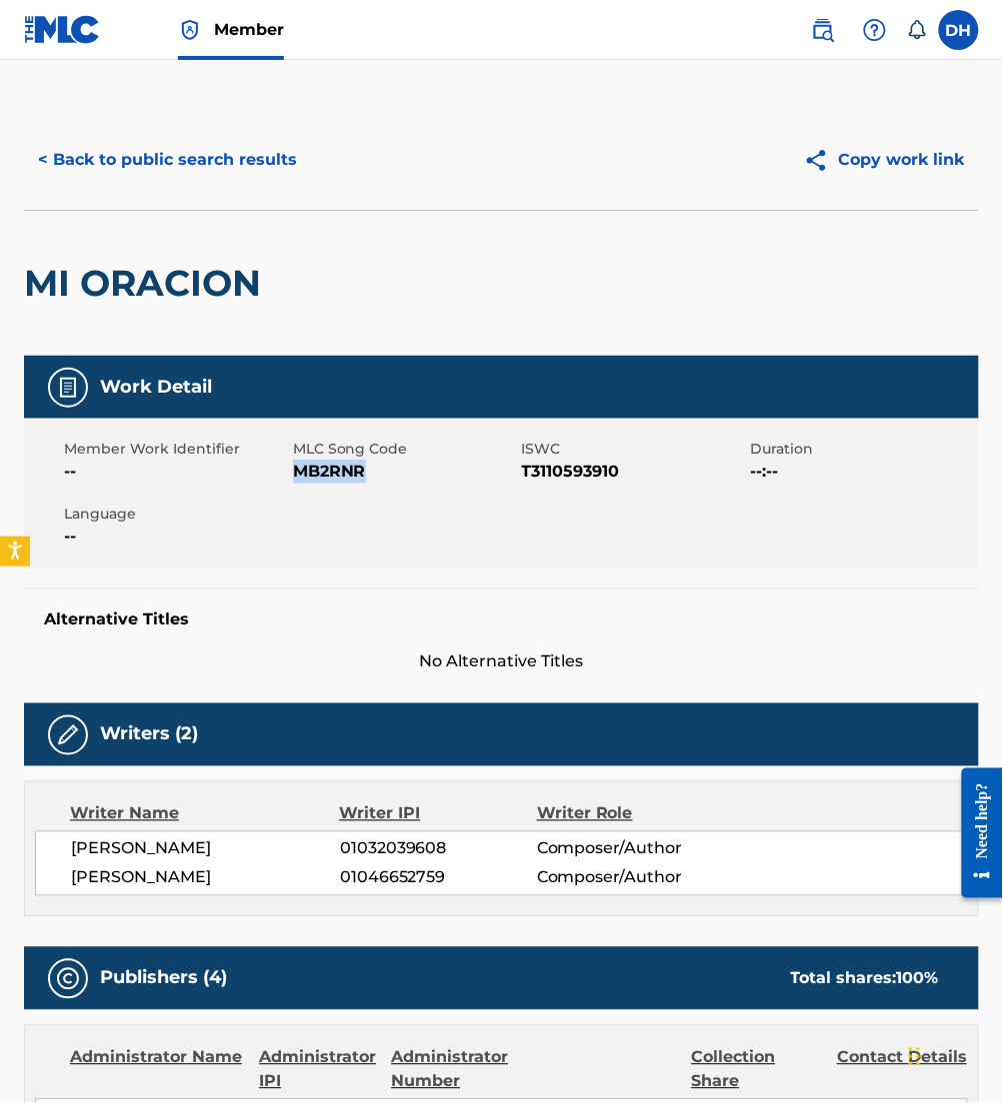
drag, startPoint x: 297, startPoint y: 474, endPoint x: 385, endPoint y: 485, distance: 88.6
click at [385, 485] on div "Member Work Identifier -- MLC Song Code MB2RNR ISWC T3110593910 Duration --:-- …" at bounding box center [501, 494] width 955 height 150
click at [330, 719] on div "Writers (2)" at bounding box center [501, 735] width 955 height 63
click at [204, 155] on button "< Back to public search results" at bounding box center [167, 160] width 287 height 50
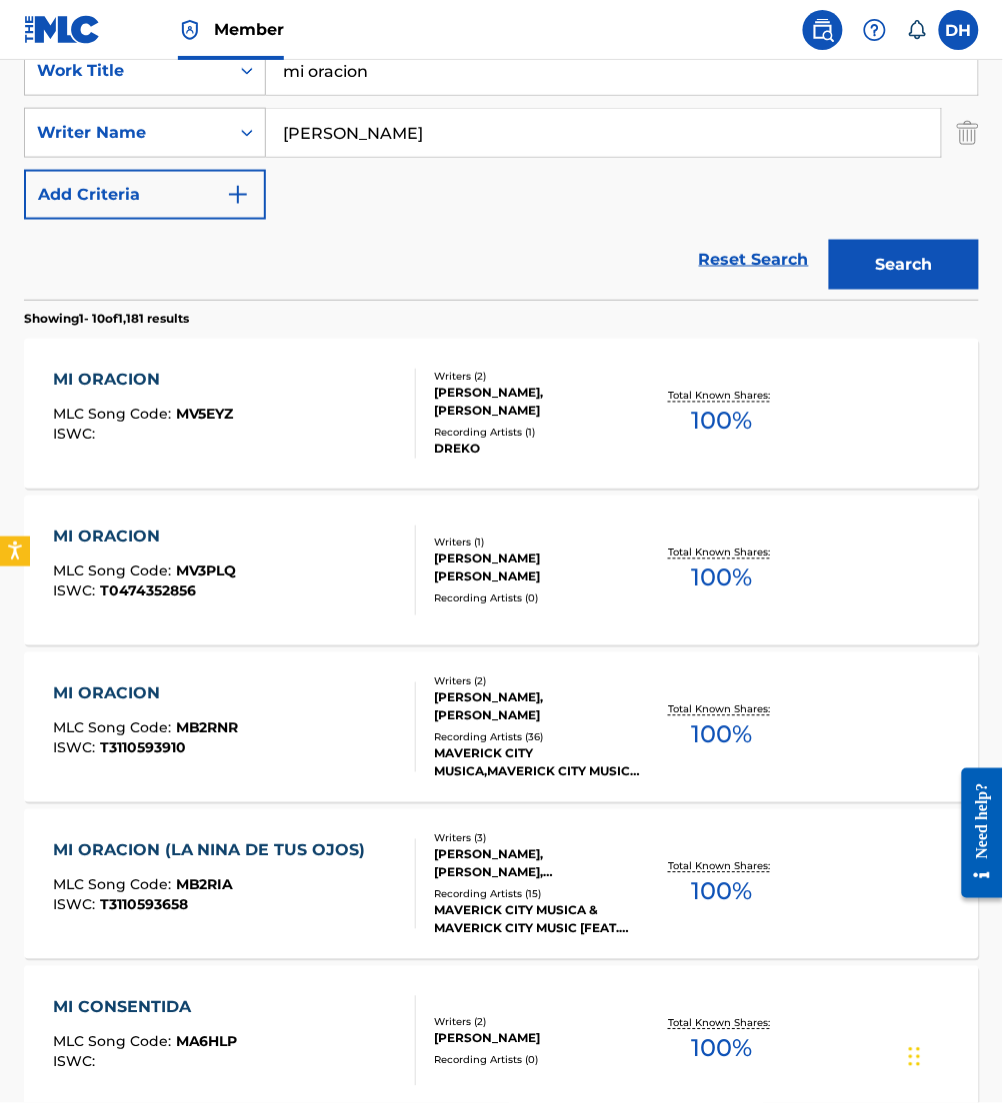
click at [226, 924] on div "MI ORACION (LA NINA DE TUS OJOS) MLC Song Code : MB2RIA ISWC : T3110593658" at bounding box center [214, 885] width 323 height 90
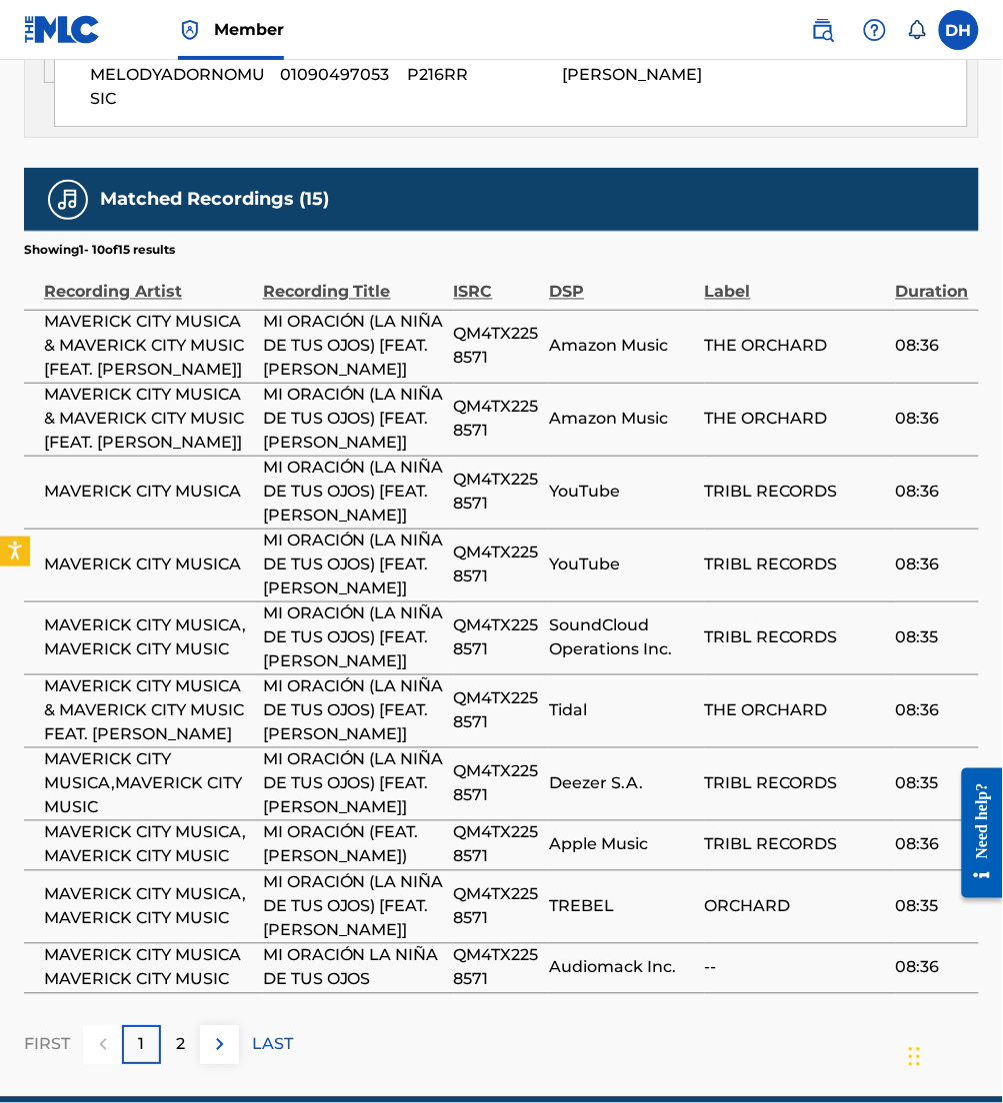
scroll to position [3446, 0]
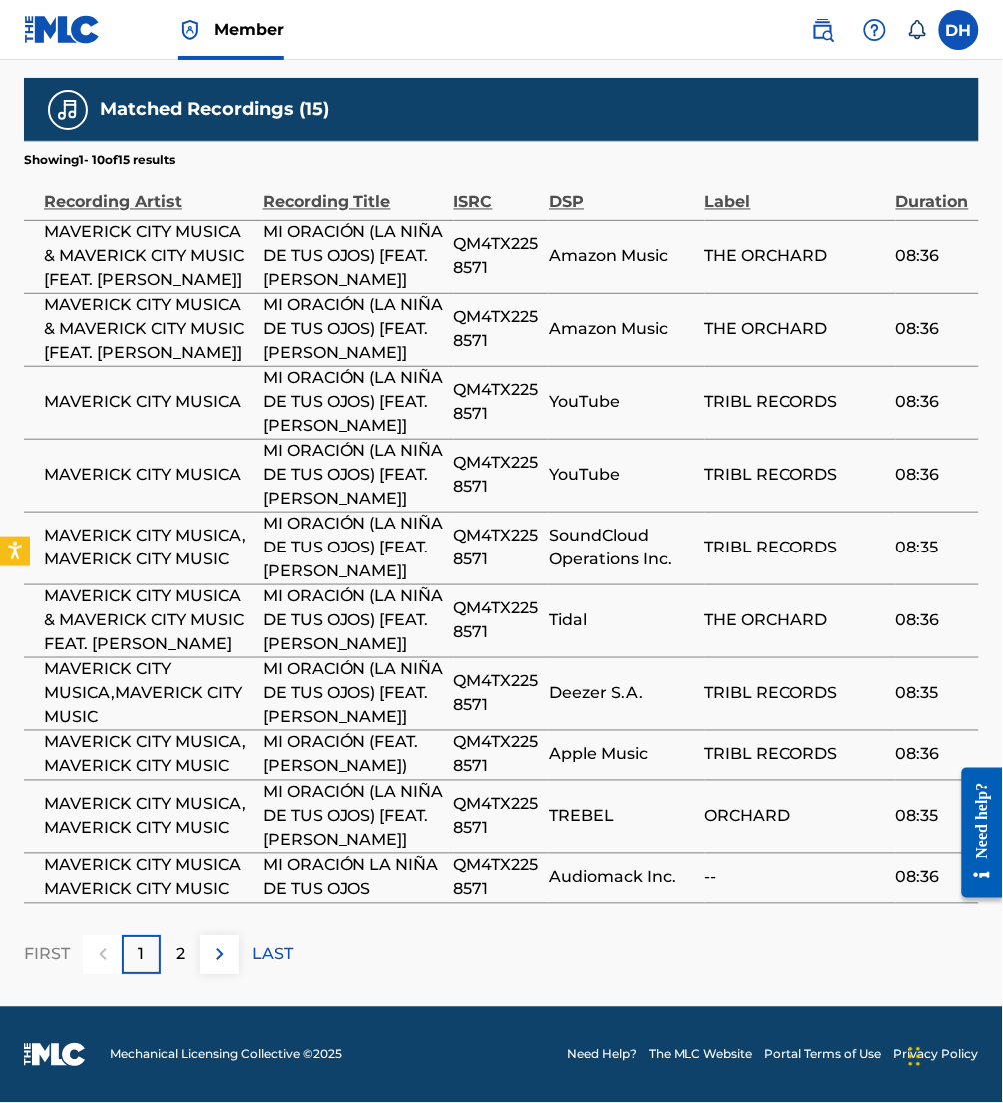
click at [216, 956] on img at bounding box center [220, 956] width 24 height 24
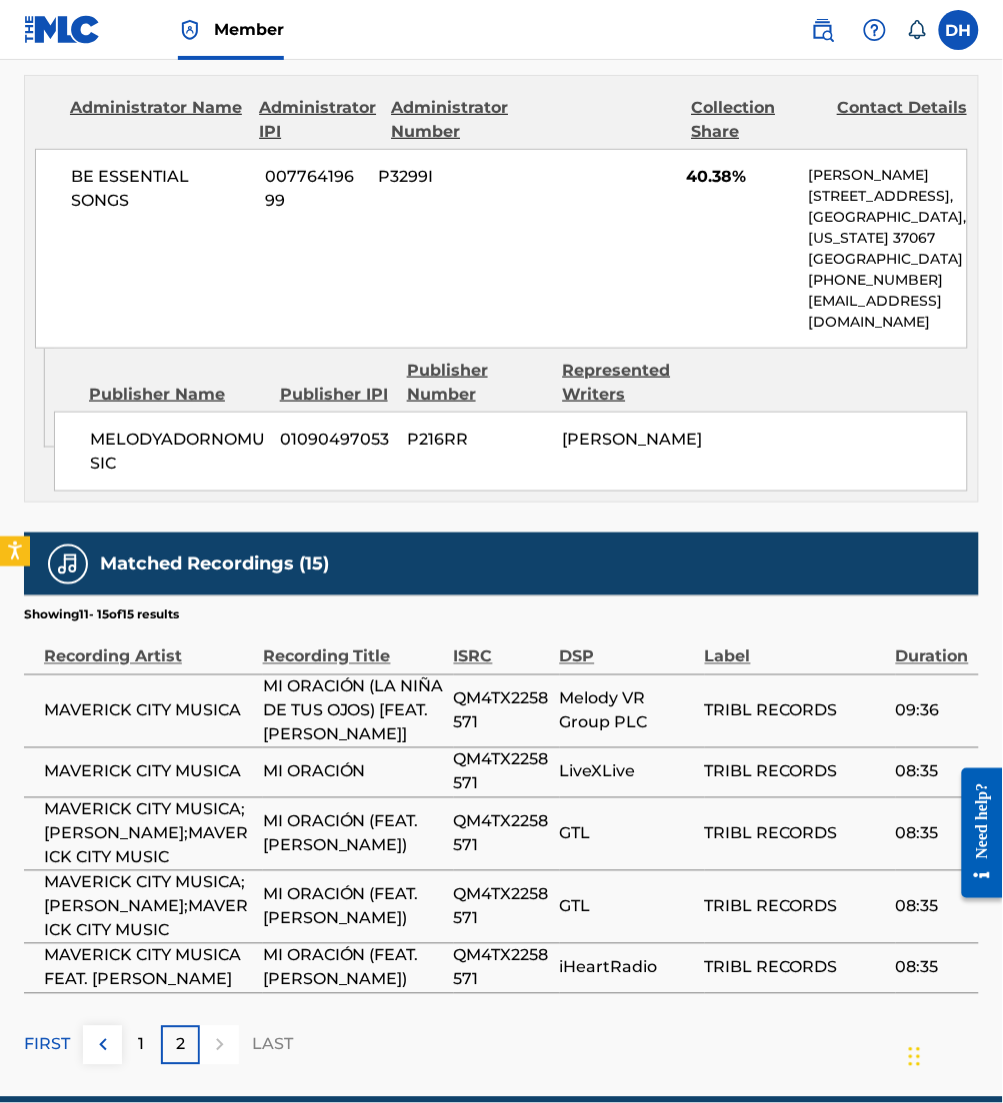
scroll to position [2841, 0]
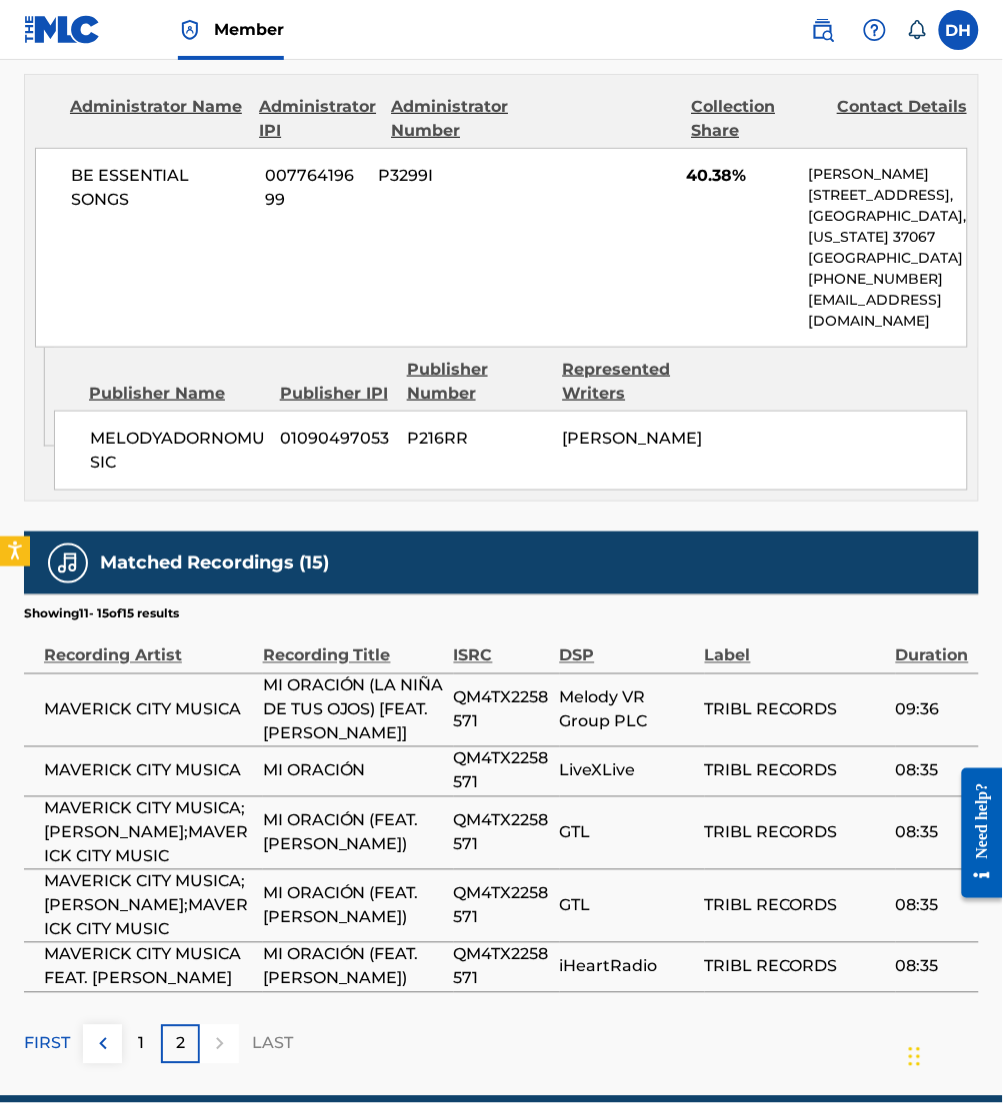
click at [486, 148] on div "BE ESSENTIAL SONGS 00776419699 P3299I 40.38% [PERSON_NAME] [STREET_ADDRESS][US_…" at bounding box center [501, 248] width 933 height 200
drag, startPoint x: 505, startPoint y: 762, endPoint x: 442, endPoint y: 749, distance: 64.3
click at [442, 749] on tr "MAVERICK CITY MUSICA MI ORACIÓN QM4TX2258571 LiveXLive TRIBL RECORDS 08:35" at bounding box center [501, 772] width 955 height 50
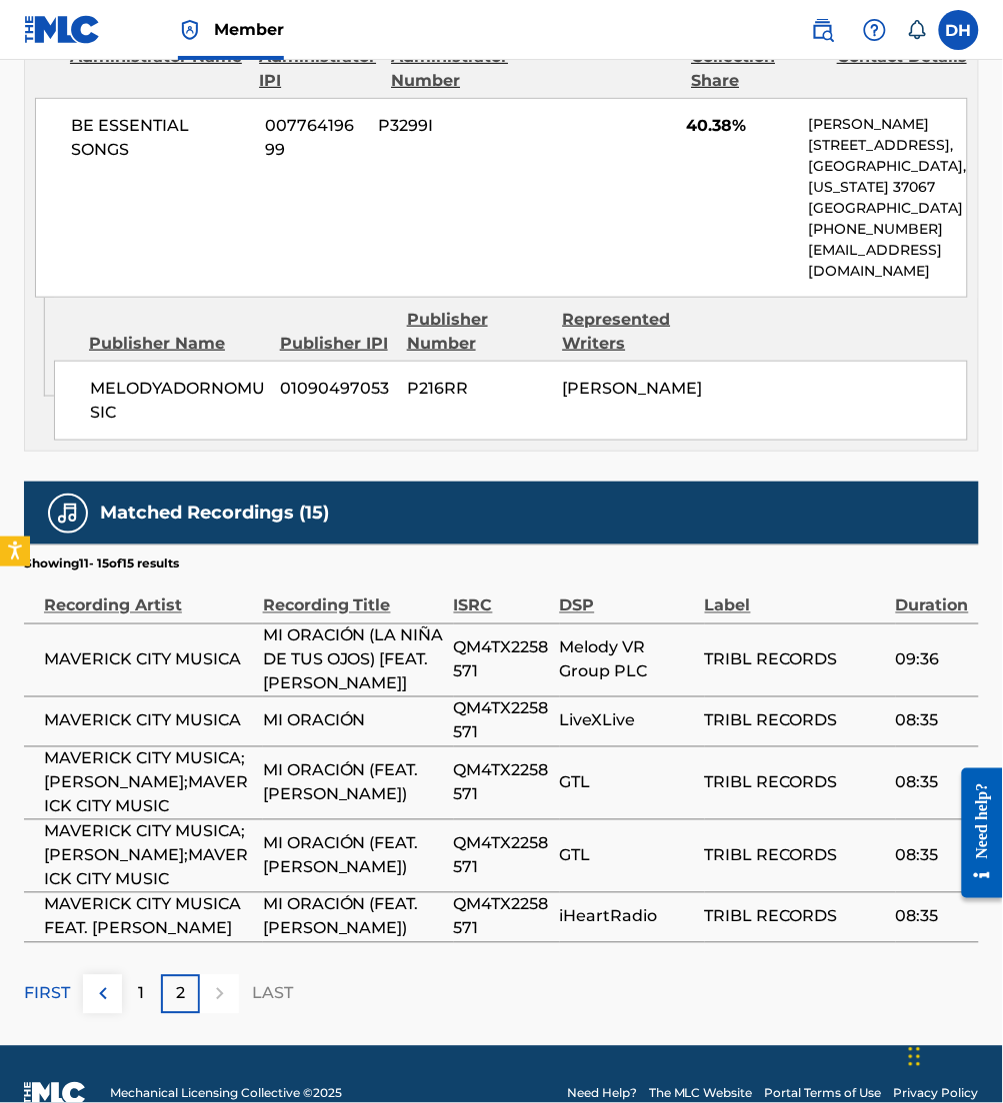
click at [471, 893] on td "QM4TX2258571" at bounding box center [507, 856] width 106 height 73
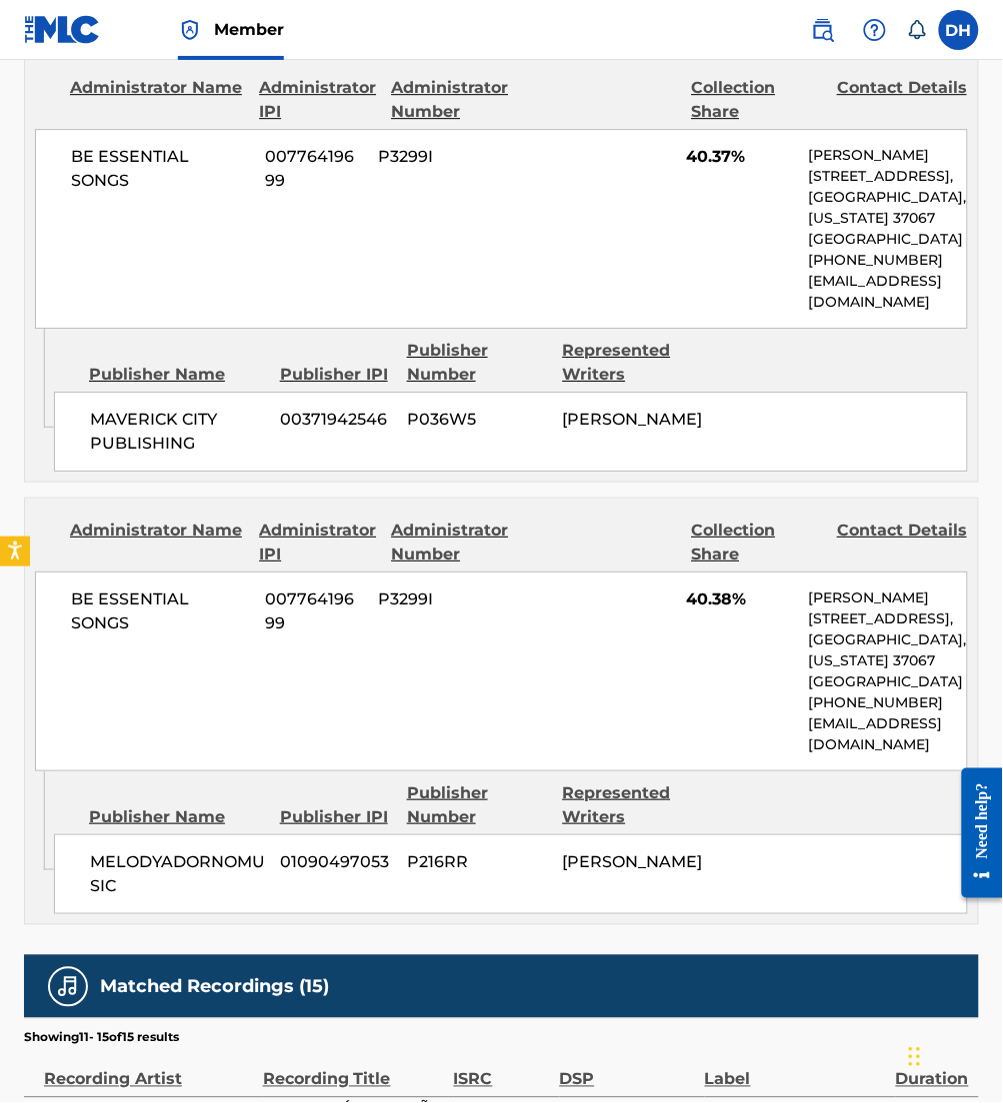
scroll to position [2419, 0]
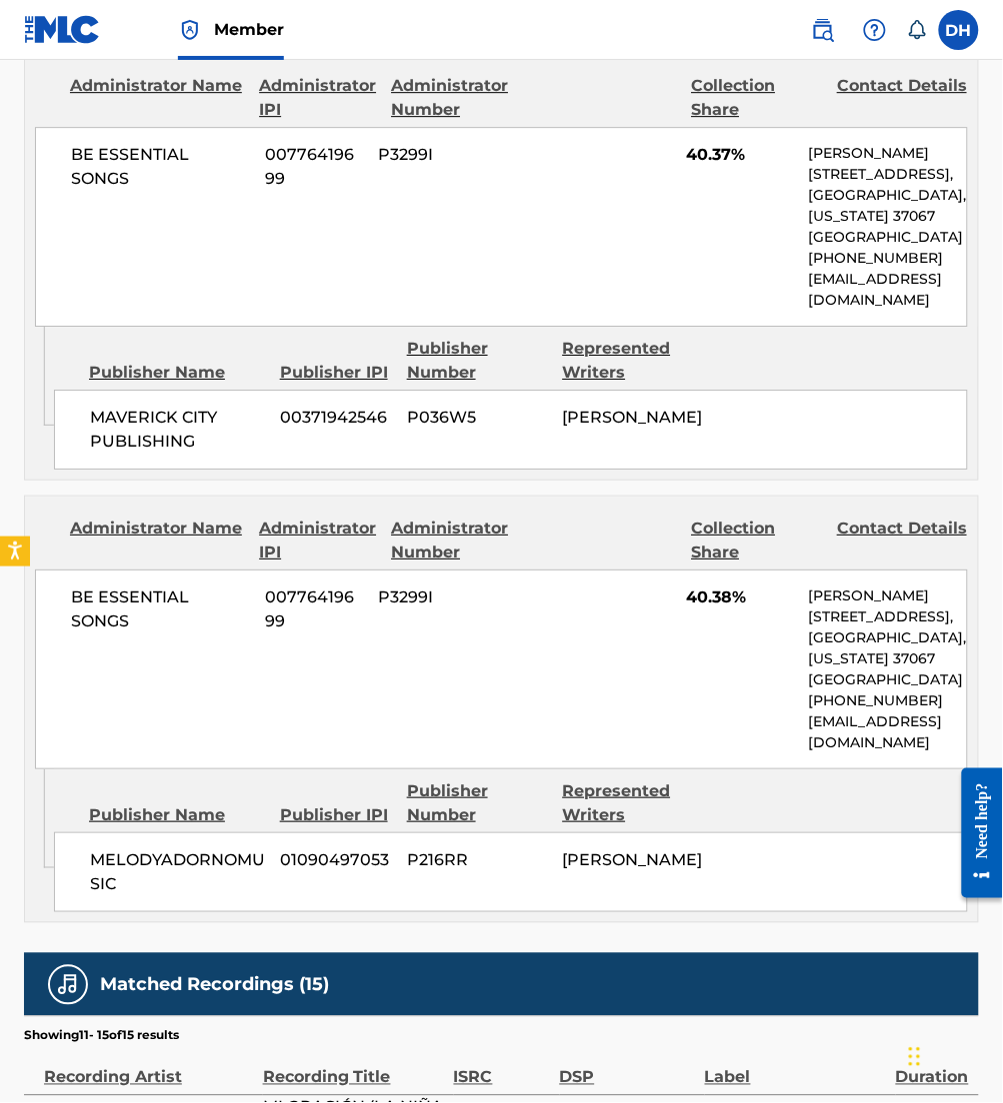
click at [560, 695] on div "BE ESSENTIAL SONGS 00776419699 P3299I 40.38% [PERSON_NAME] [STREET_ADDRESS][US_…" at bounding box center [501, 670] width 933 height 200
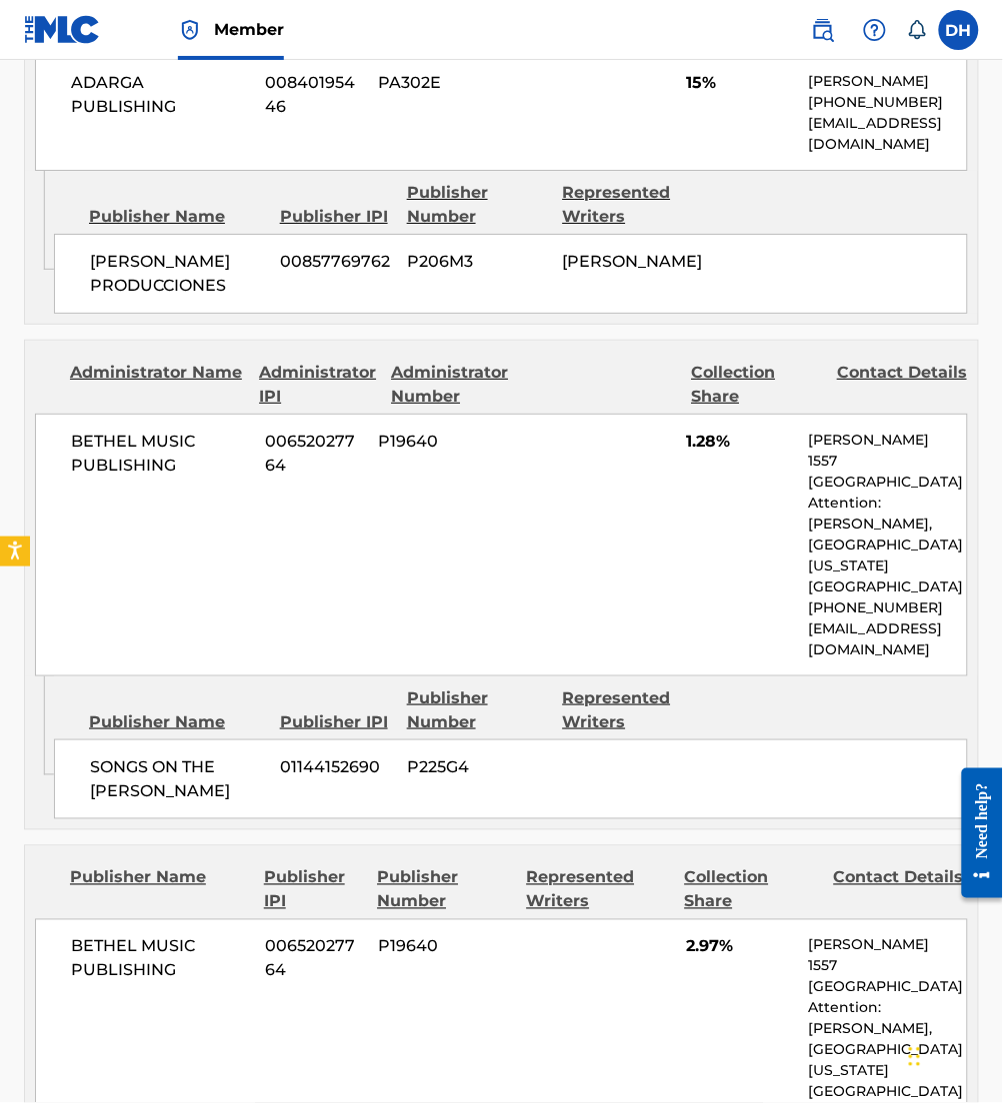
scroll to position [0, 0]
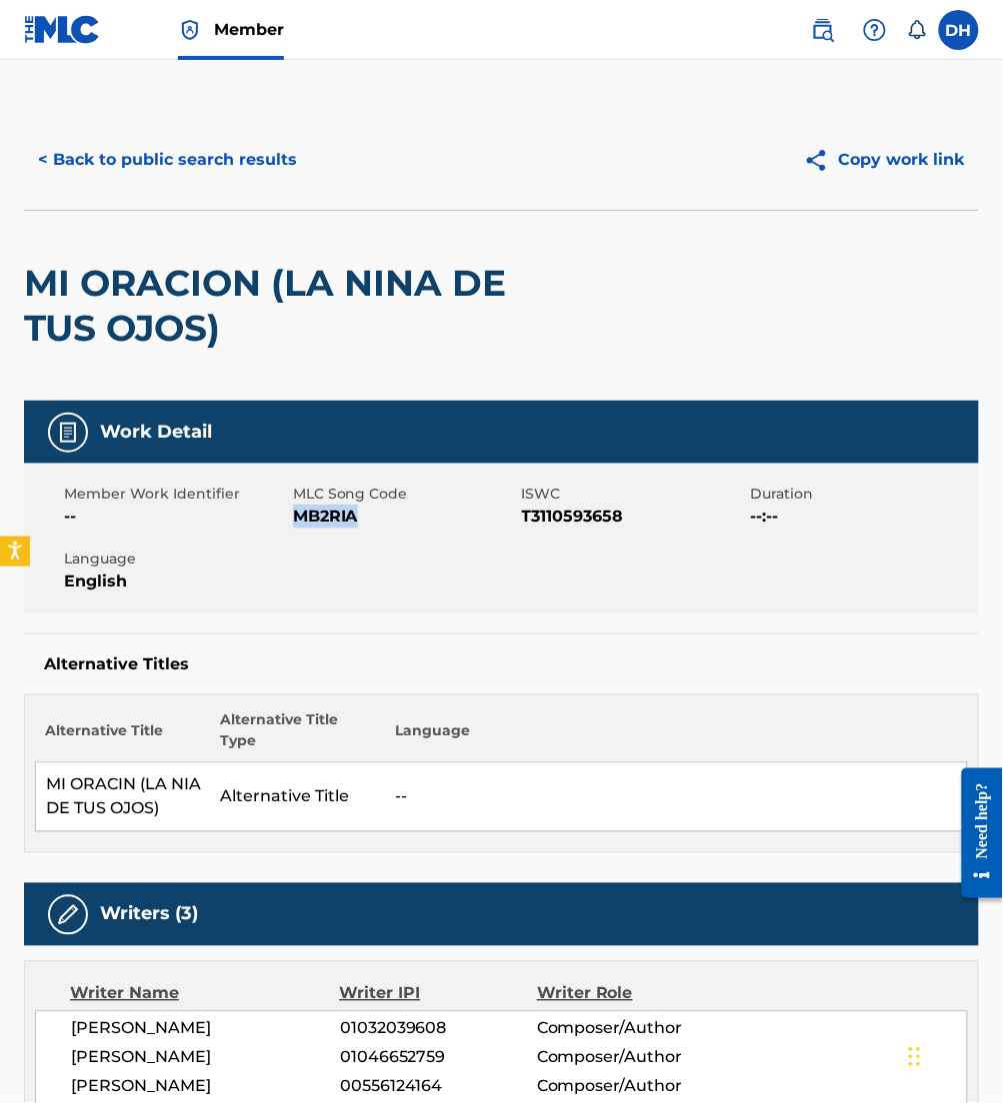
drag, startPoint x: 299, startPoint y: 517, endPoint x: 377, endPoint y: 535, distance: 80.0
click at [377, 535] on div "Member Work Identifier -- MLC Song Code MB2RIA ISWC T3110593658 Duration --:-- …" at bounding box center [501, 539] width 955 height 150
click at [222, 174] on button "< Back to public search results" at bounding box center [167, 160] width 287 height 50
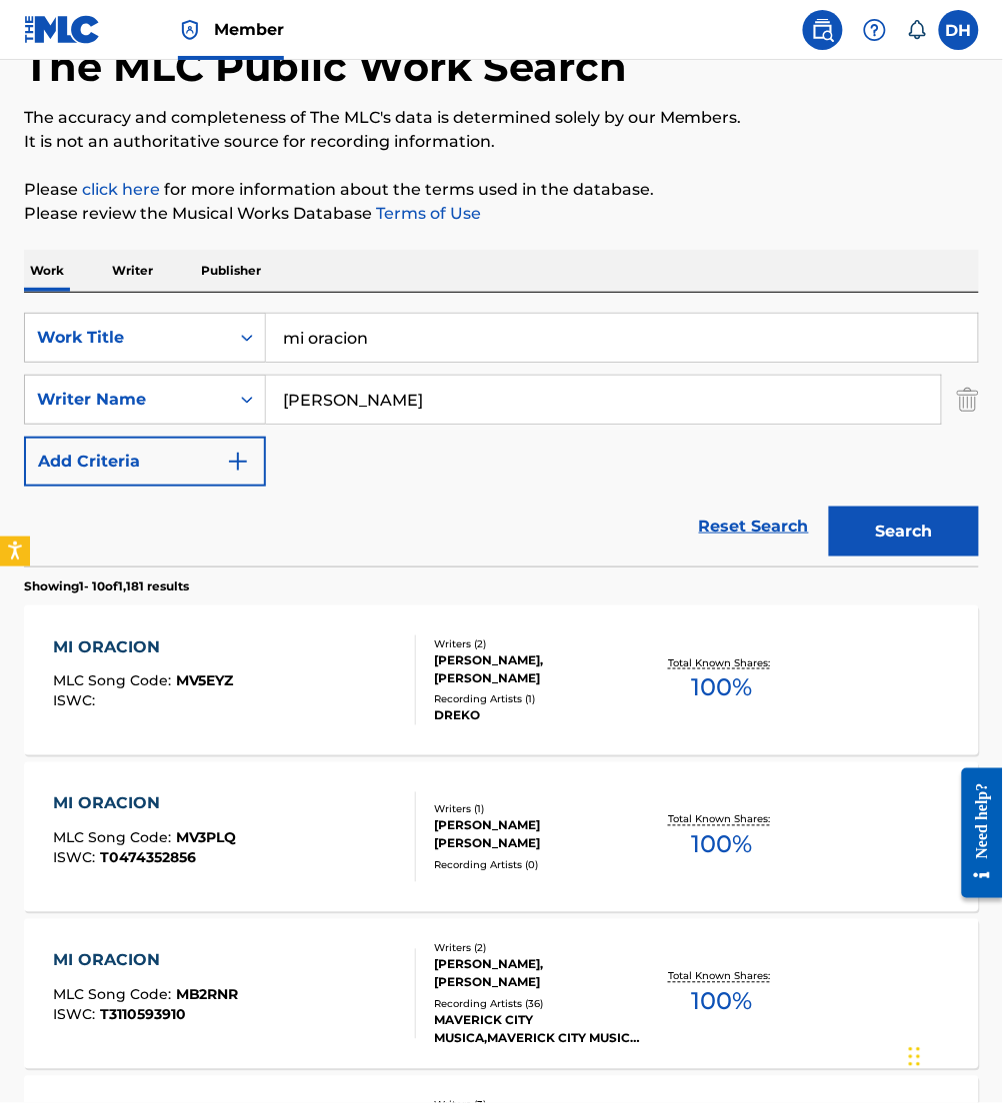
scroll to position [51, 0]
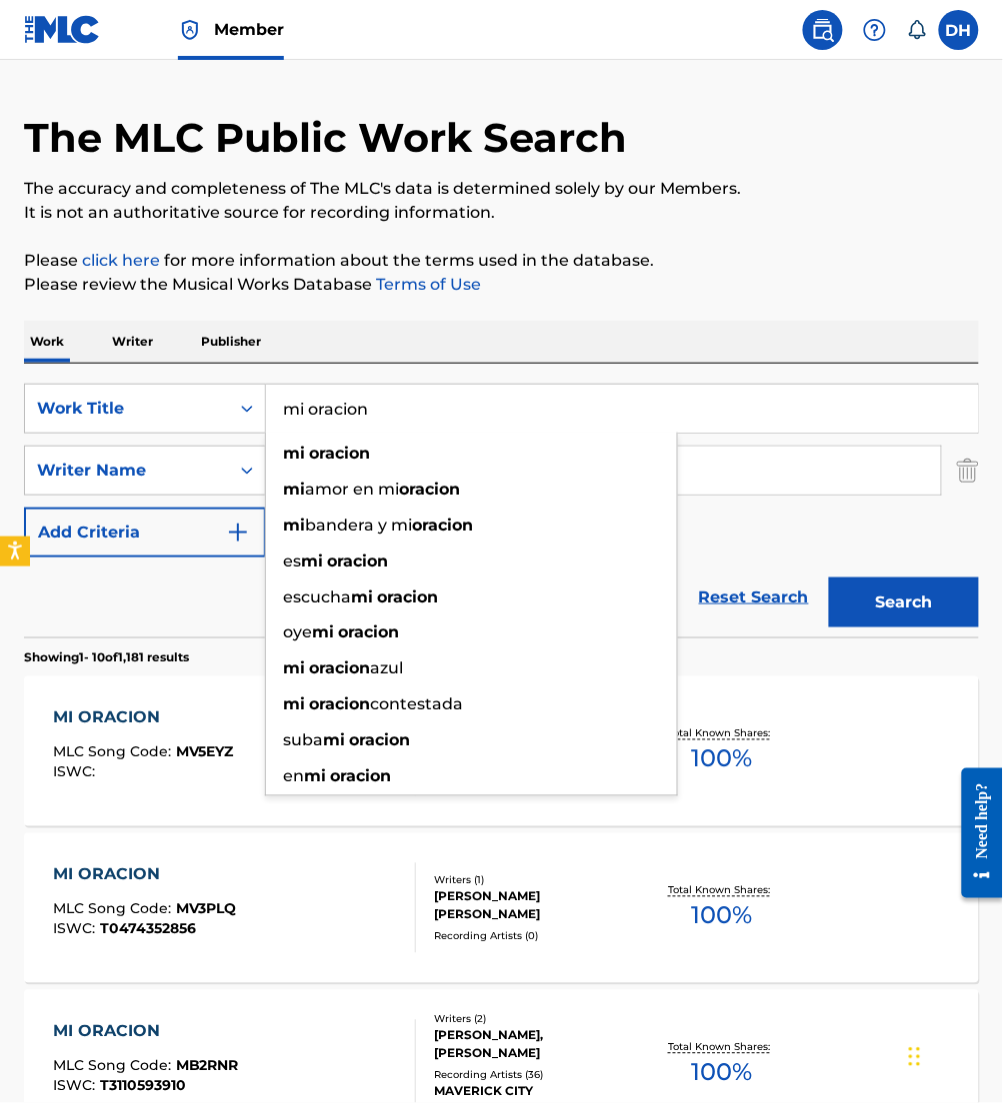
drag, startPoint x: 429, startPoint y: 427, endPoint x: 0, endPoint y: 685, distance: 500.4
click at [0, 685] on html "Accessibility Screen-Reader Guide, Feedback, and Issue Reporting | New window M…" at bounding box center [501, 500] width 1003 height 1103
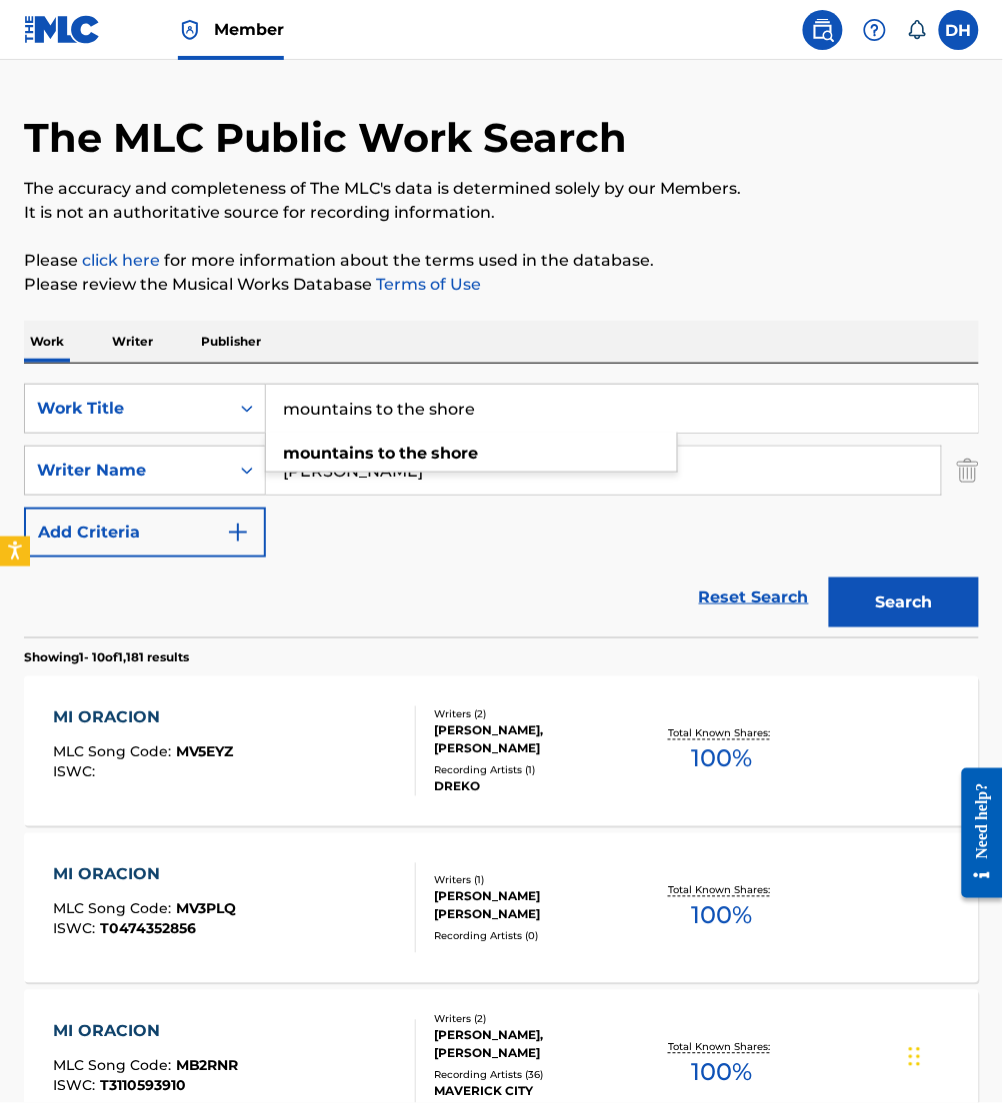
type input "mountains to the shore"
click at [637, 332] on div "Work Writer Publisher" at bounding box center [501, 342] width 955 height 42
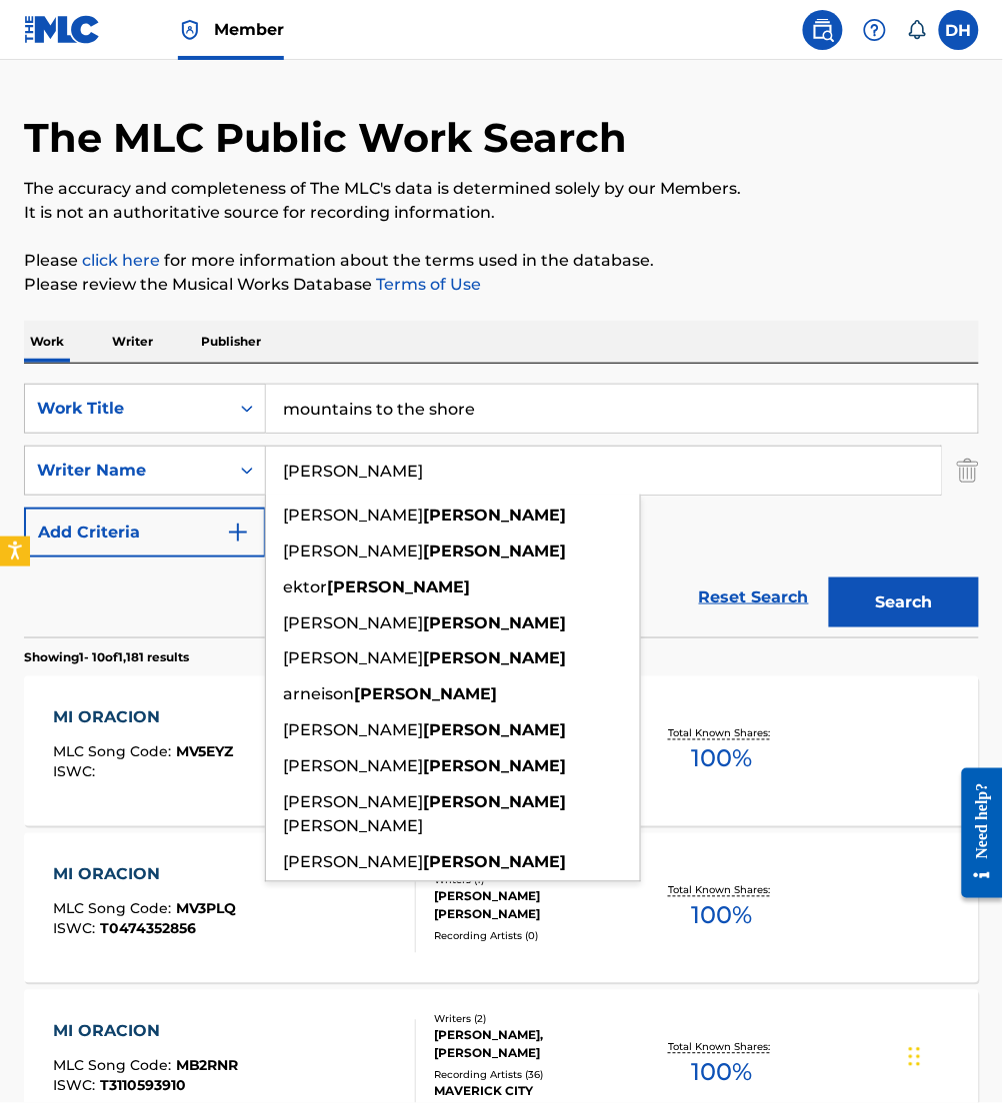
drag, startPoint x: 458, startPoint y: 479, endPoint x: 130, endPoint y: 567, distance: 339.4
click at [130, 567] on form "SearchWithCriteria0958a1dd-ebea-40c3-ae24-d32e12b77807 Work Title mountains to …" at bounding box center [501, 511] width 955 height 254
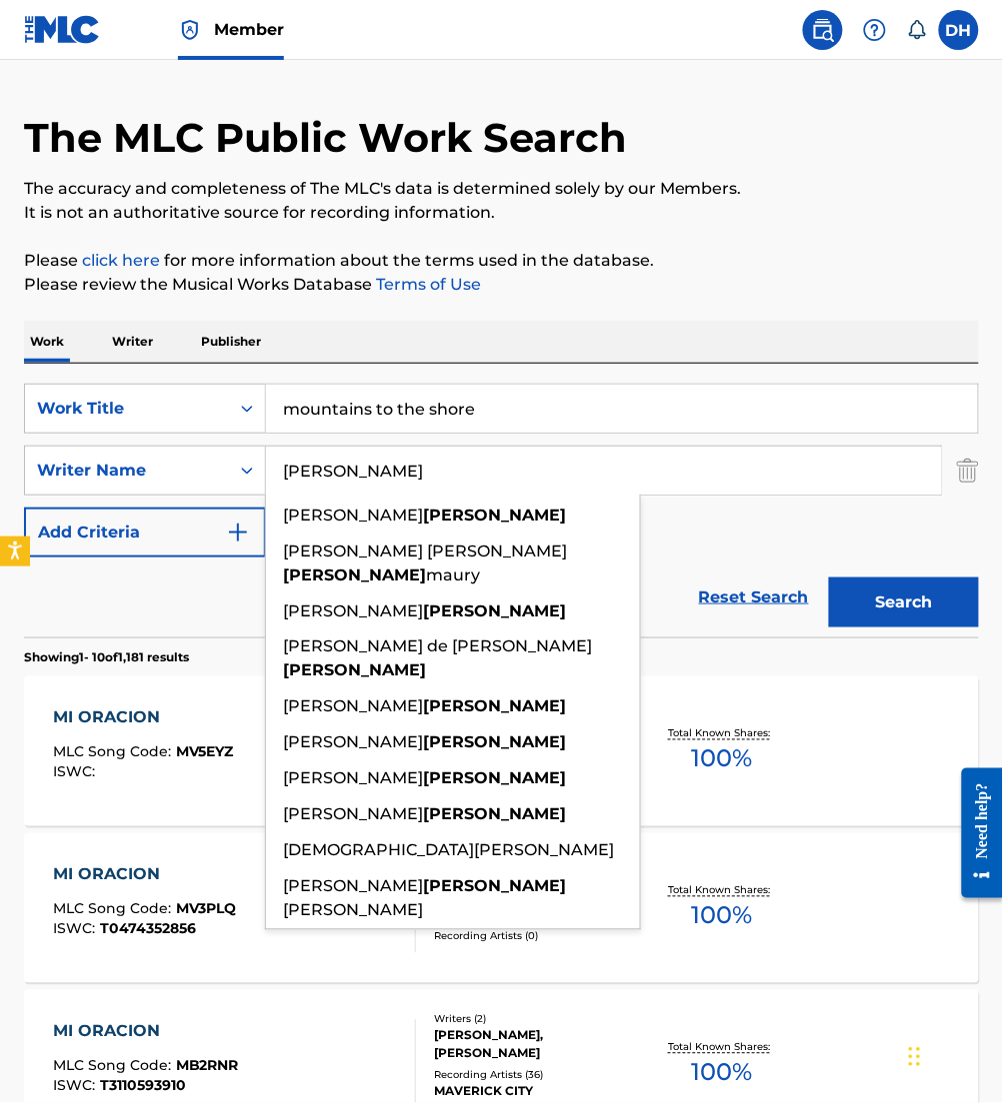
type input "[PERSON_NAME]"
click at [829, 578] on button "Search" at bounding box center [904, 603] width 150 height 50
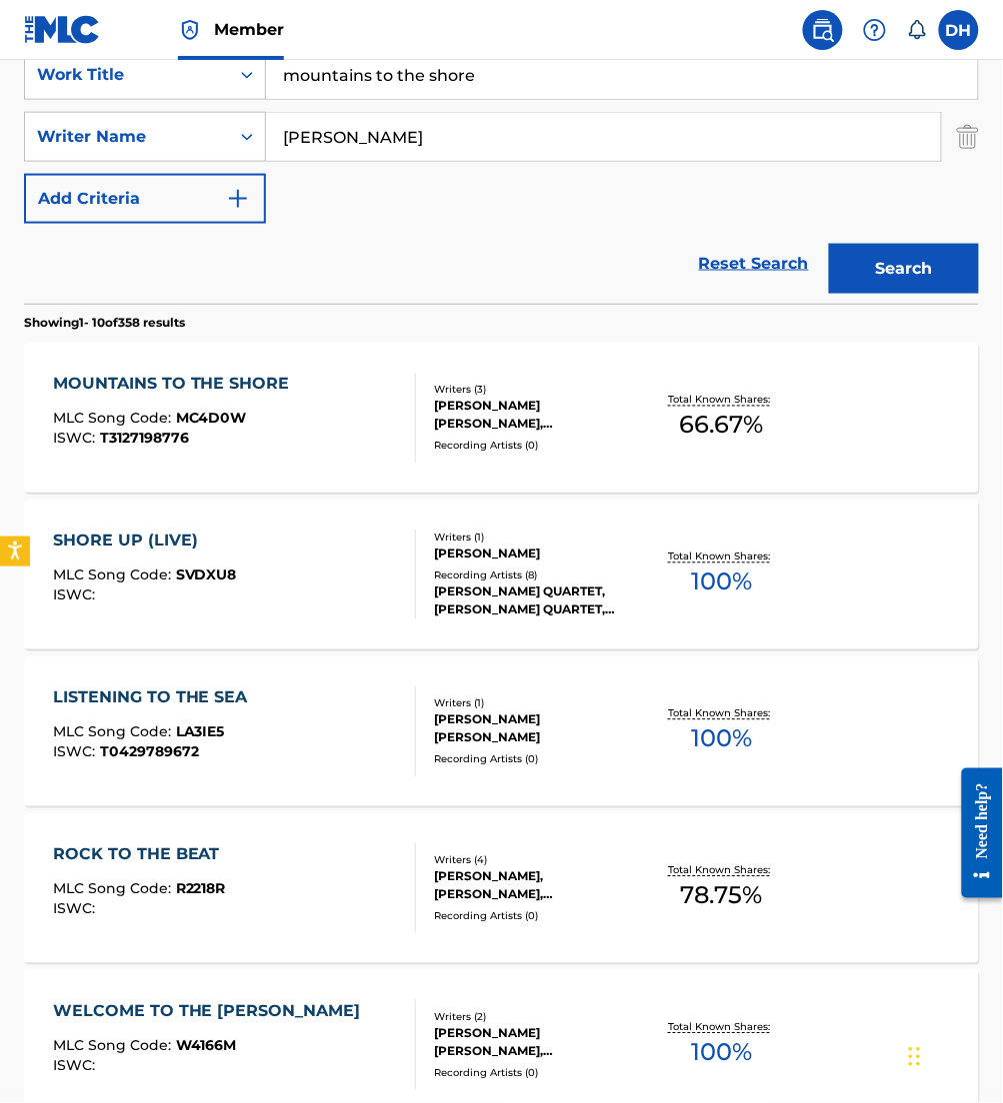
scroll to position [384, 0]
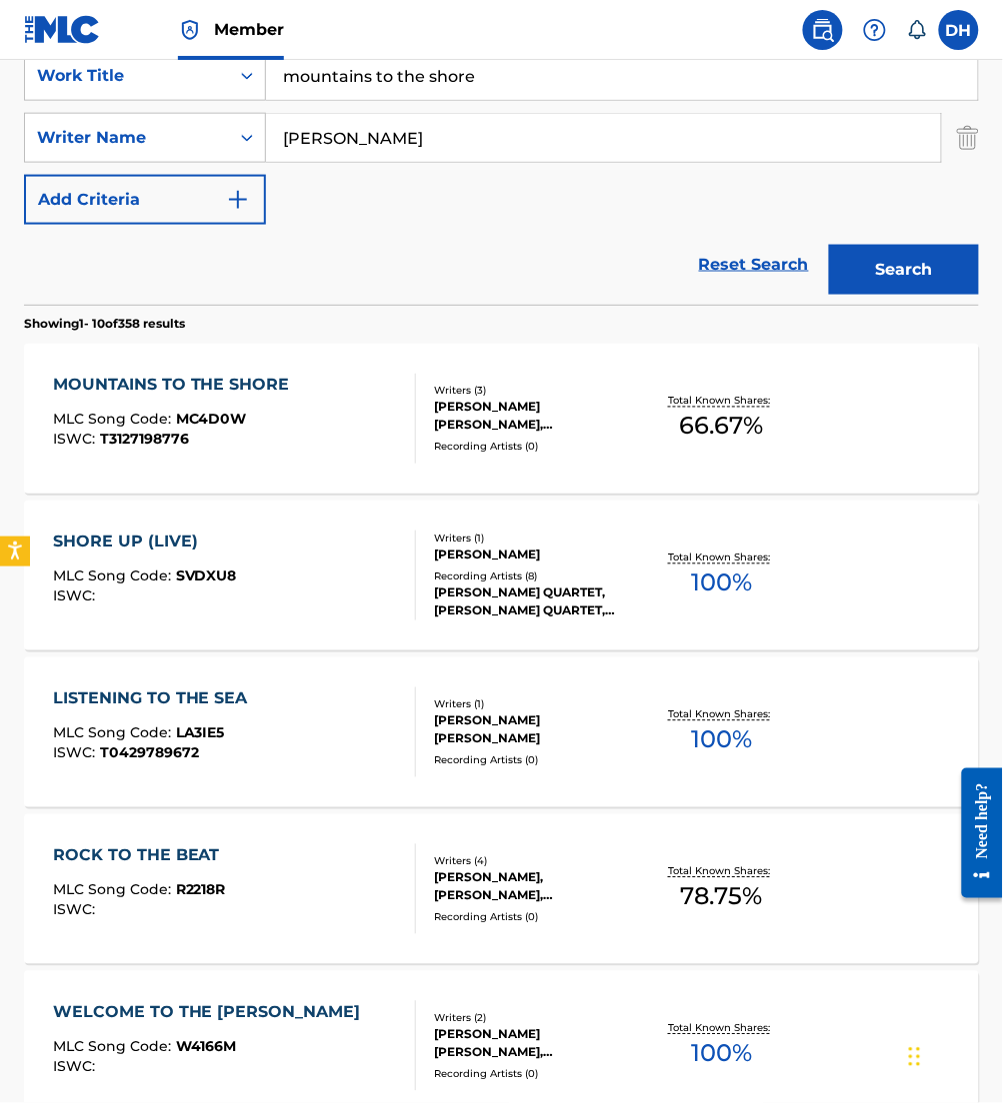
click at [244, 367] on div "MOUNTAINS TO THE SHORE MLC Song Code : MC4D0W ISWC : T3127198776 Writers ( 3 ) …" at bounding box center [501, 419] width 955 height 150
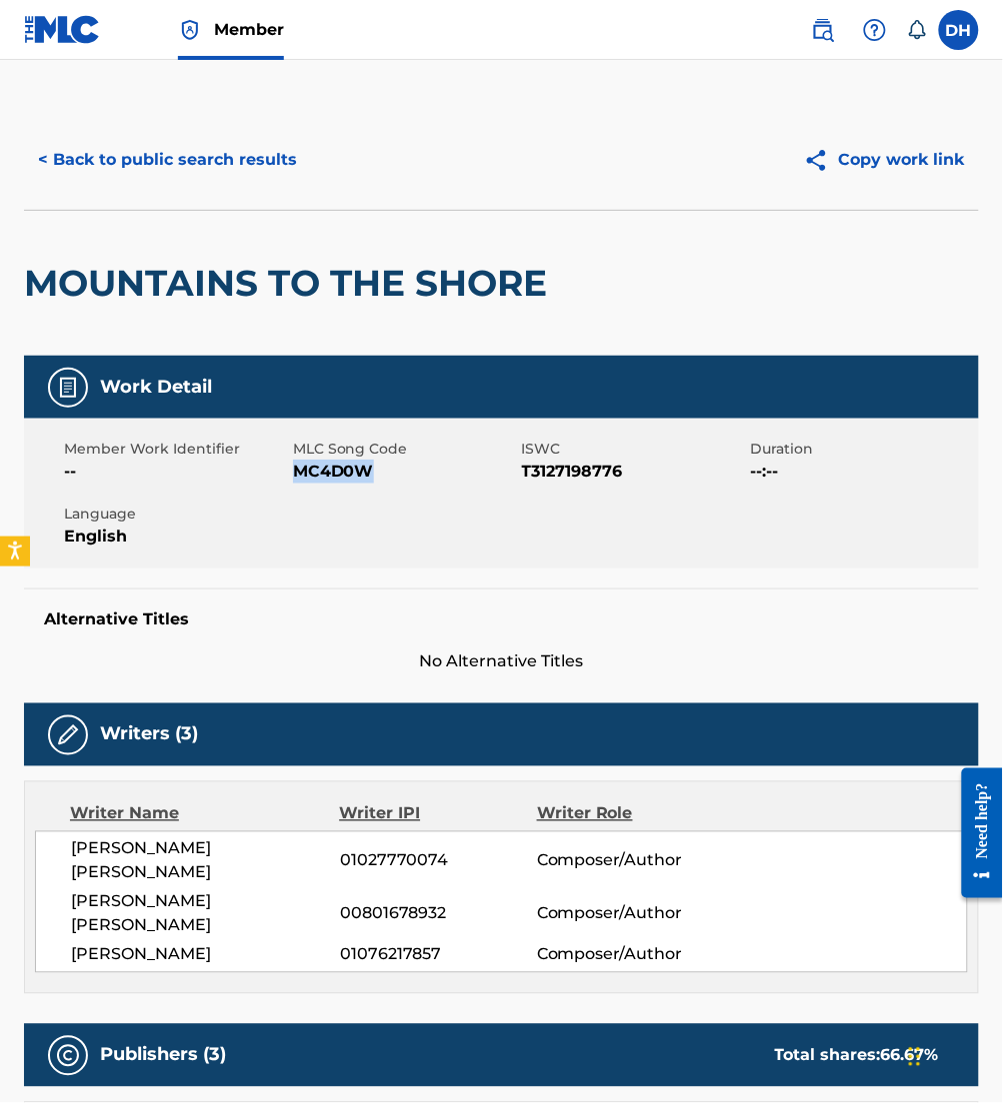
drag, startPoint x: 297, startPoint y: 468, endPoint x: 382, endPoint y: 485, distance: 86.6
click at [382, 485] on div "Member Work Identifier -- MLC Song Code MC4D0W ISWC T3127198776 Duration --:-- …" at bounding box center [501, 494] width 955 height 150
click at [189, 175] on button "< Back to public search results" at bounding box center [167, 160] width 287 height 50
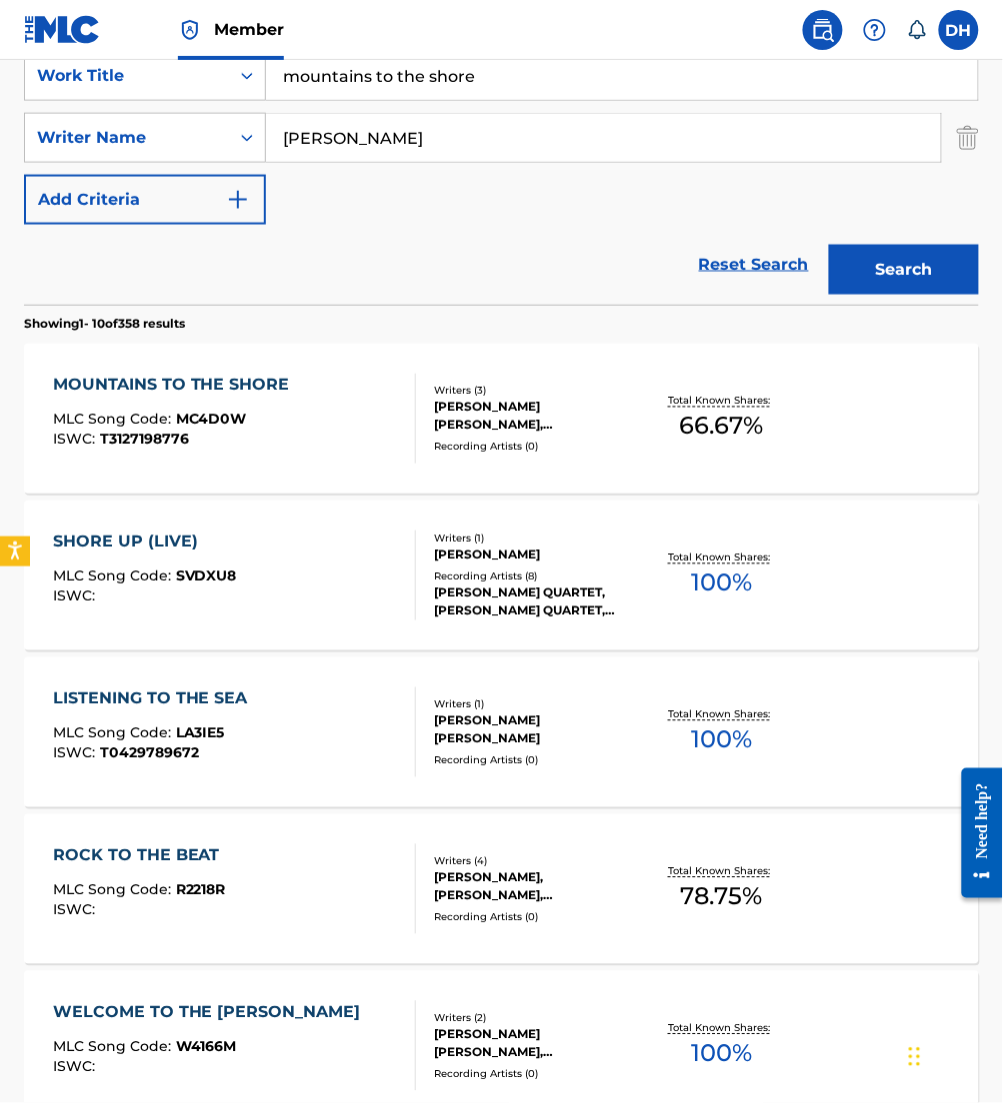
drag, startPoint x: 443, startPoint y: 88, endPoint x: 0, endPoint y: 94, distance: 442.8
click at [0, 94] on html "Accessibility Screen-Reader Guide, Feedback, and Issue Reporting | New window M…" at bounding box center [501, 167] width 1003 height 1103
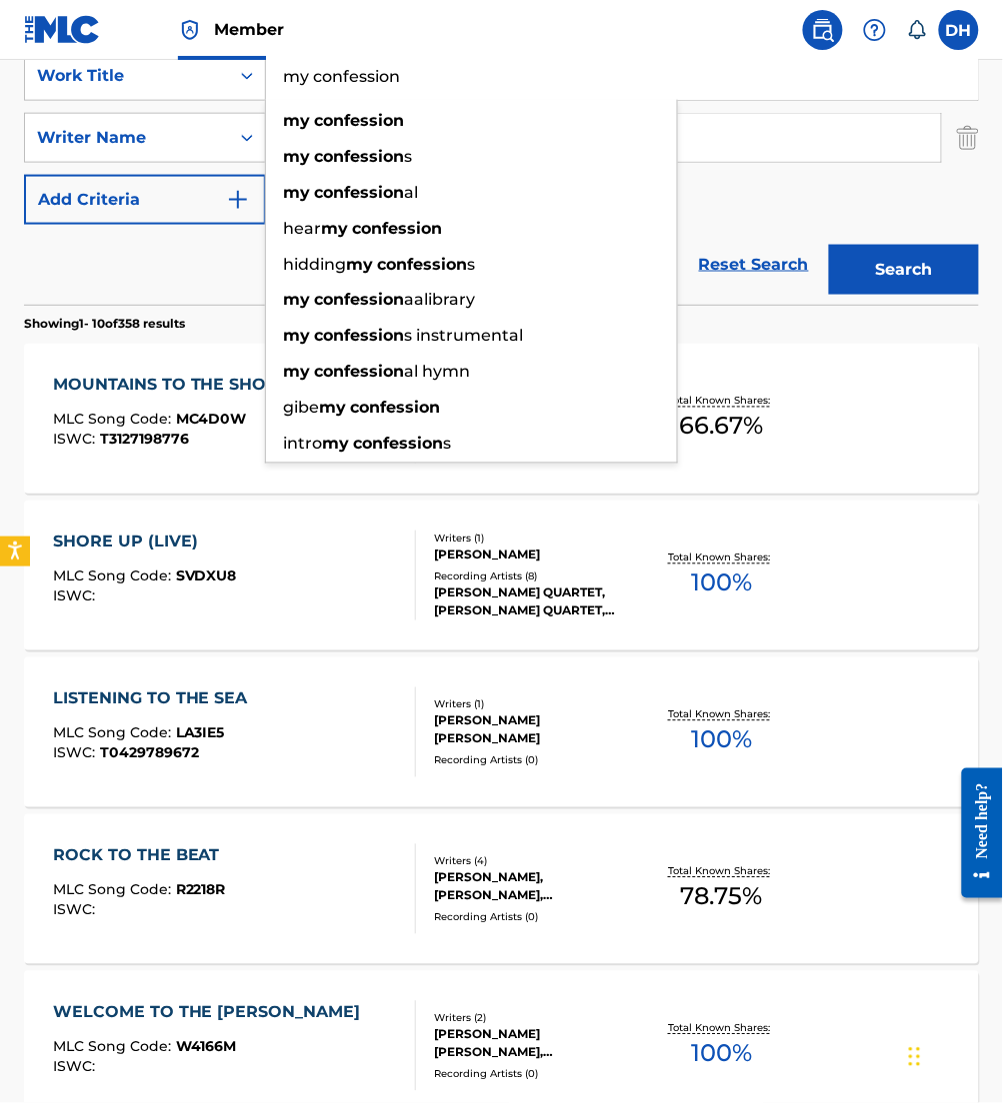
type input "my confession"
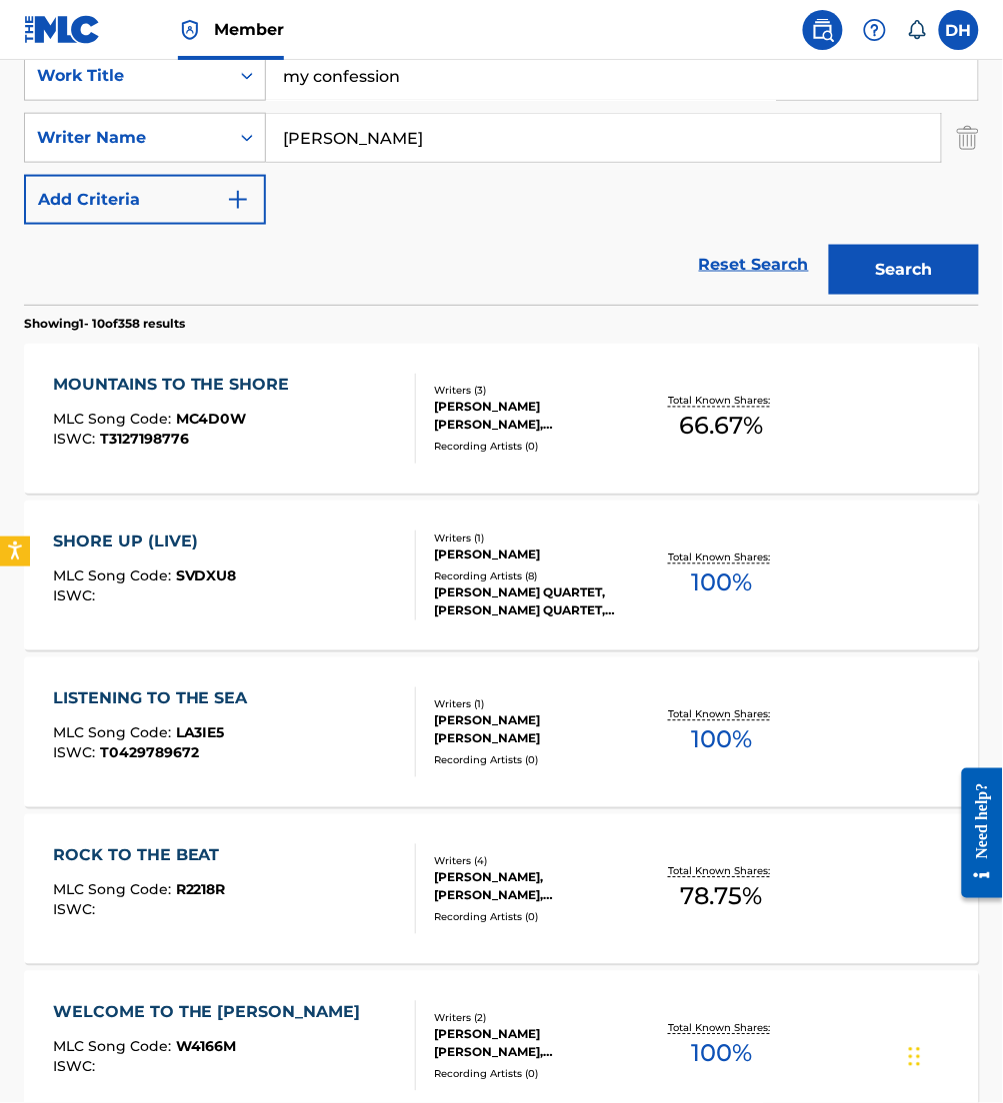
click at [135, 290] on div "Reset Search Search" at bounding box center [501, 265] width 955 height 80
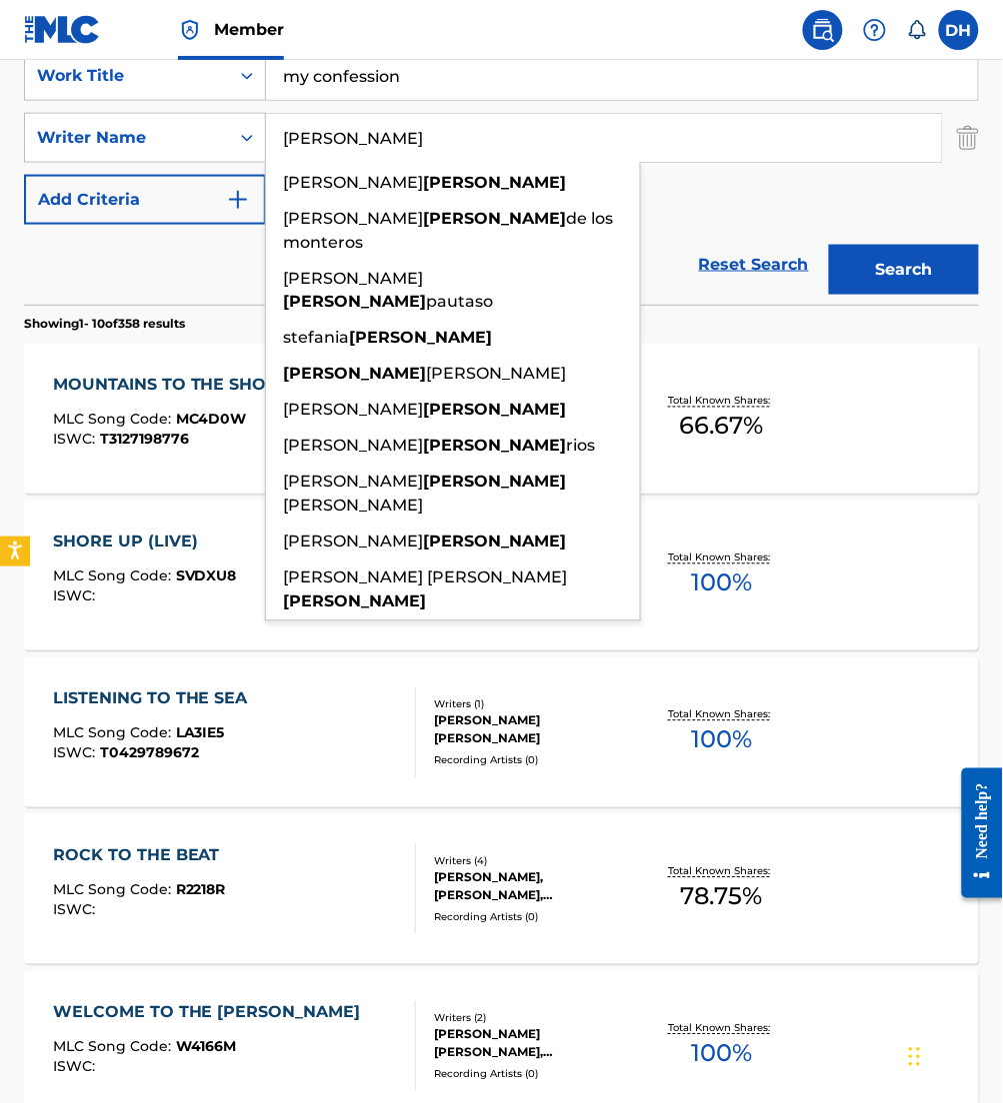
drag, startPoint x: 446, startPoint y: 136, endPoint x: 0, endPoint y: 137, distance: 445.8
click at [0, 137] on html "Accessibility Screen-Reader Guide, Feedback, and Issue Reporting | New window M…" at bounding box center [501, 167] width 1003 height 1103
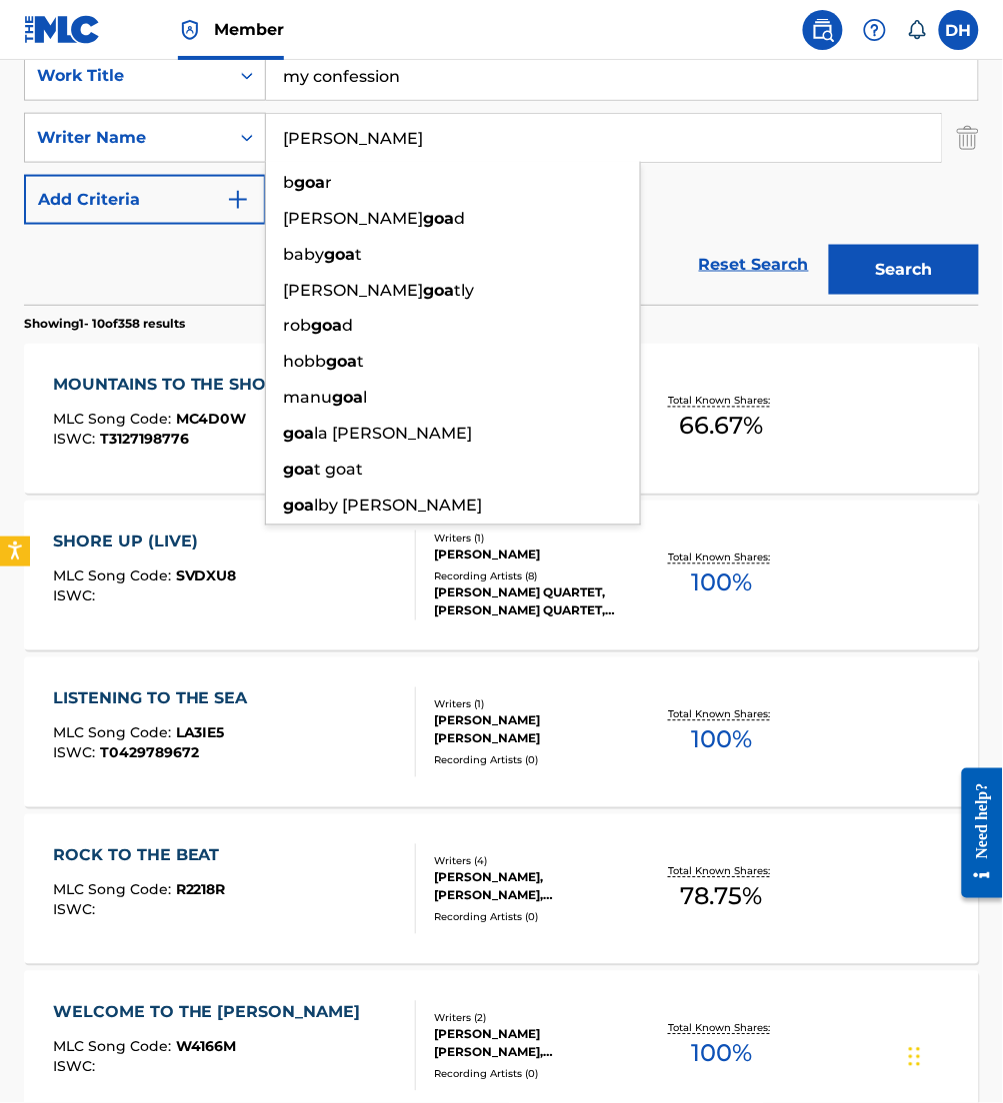
type input "[PERSON_NAME]"
click at [829, 245] on button "Search" at bounding box center [904, 270] width 150 height 50
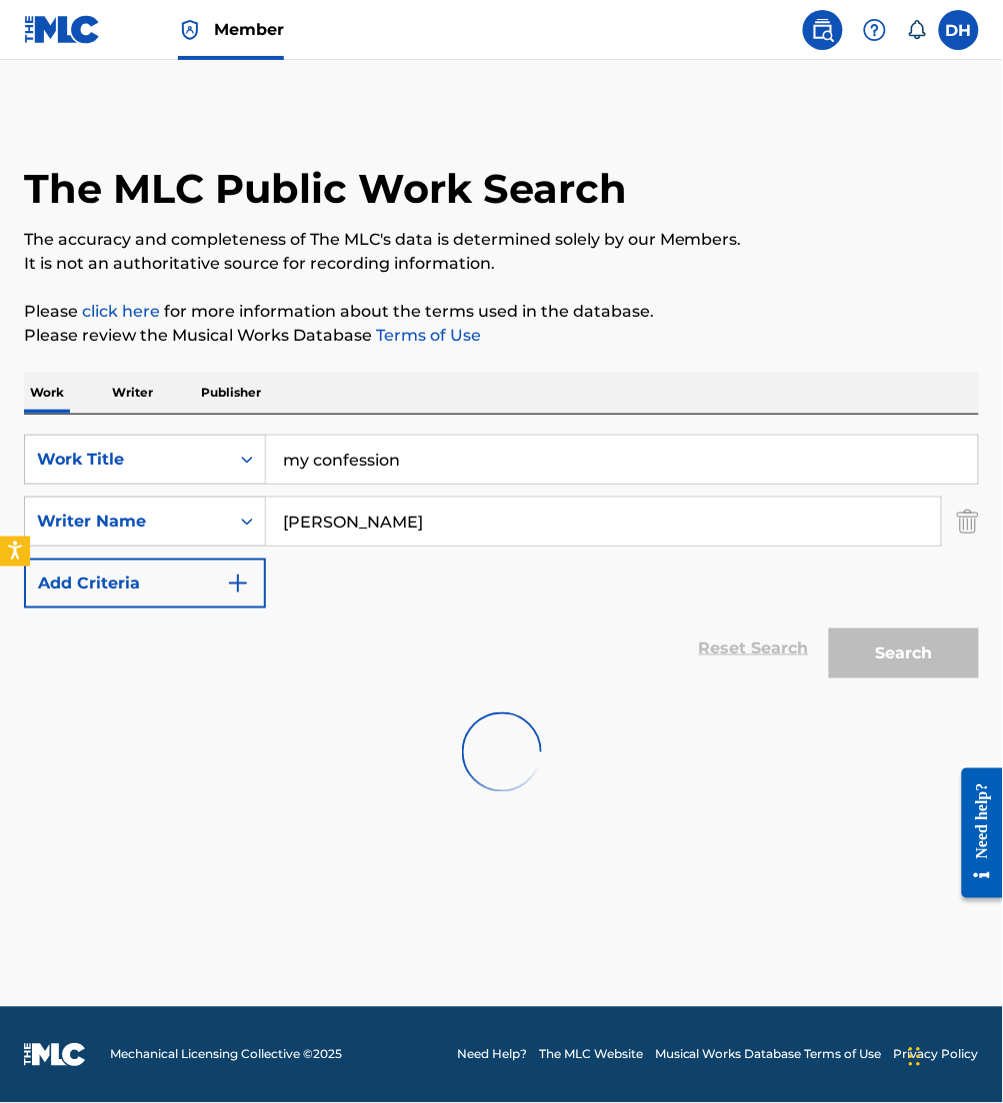
scroll to position [0, 0]
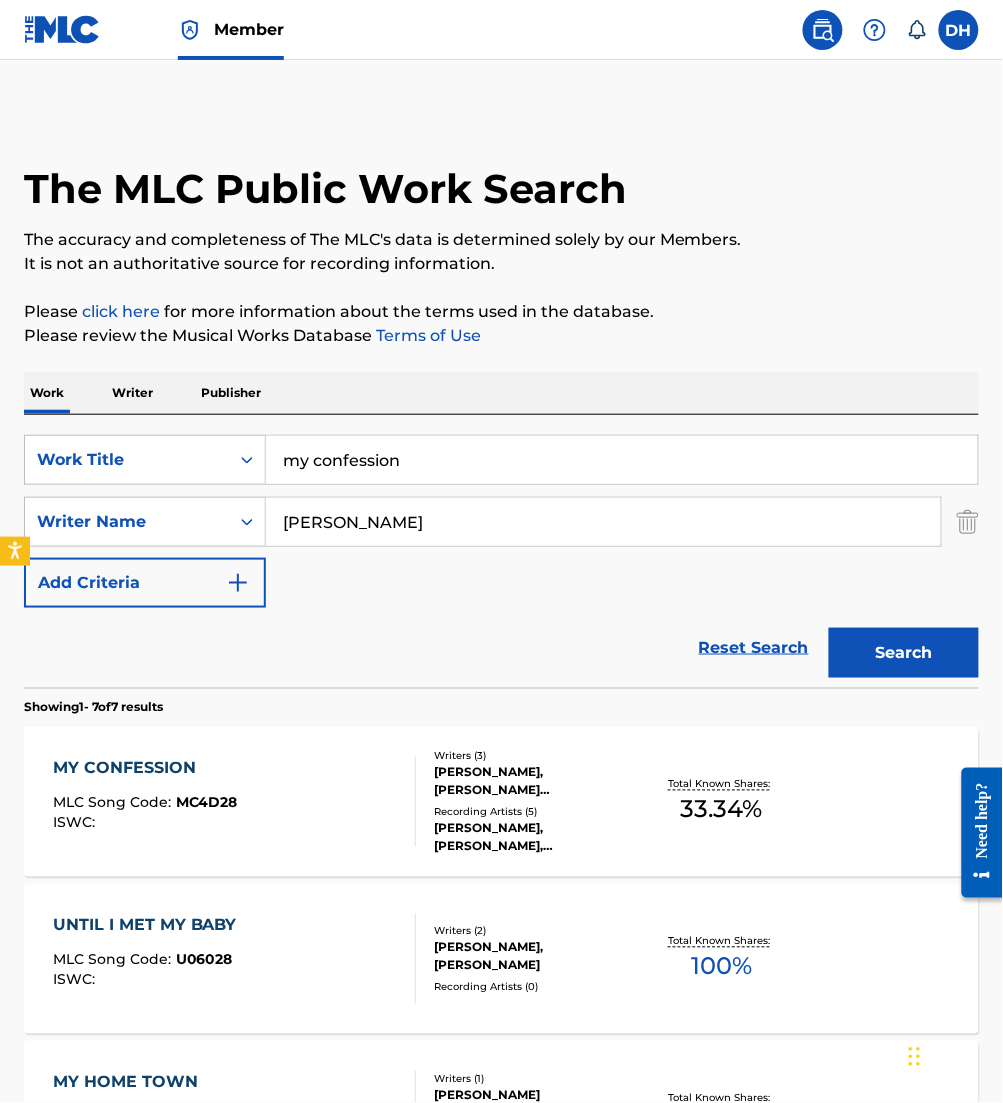
click at [347, 770] on div "MY CONFESSION MLC Song Code : MC4D28 ISWC :" at bounding box center [234, 803] width 363 height 90
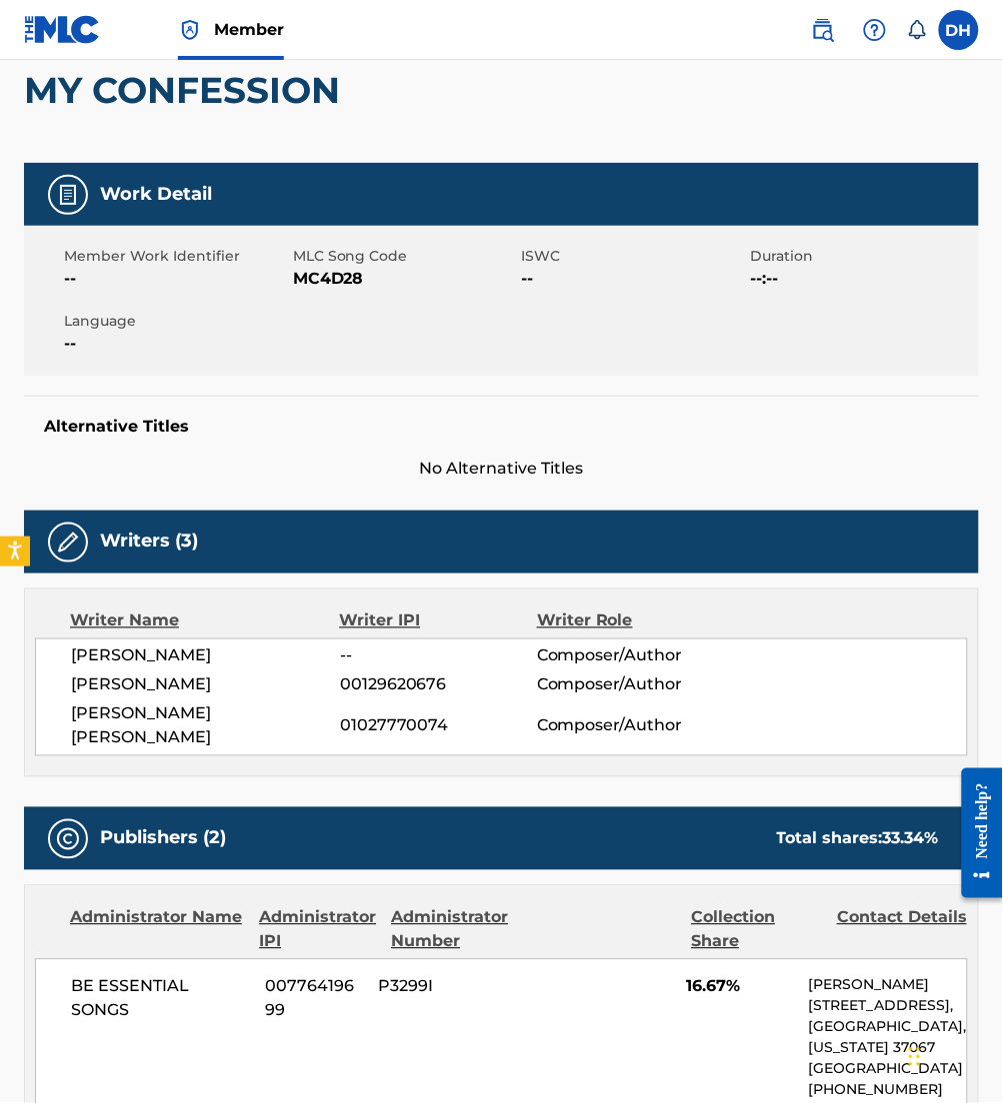
scroll to position [26, 0]
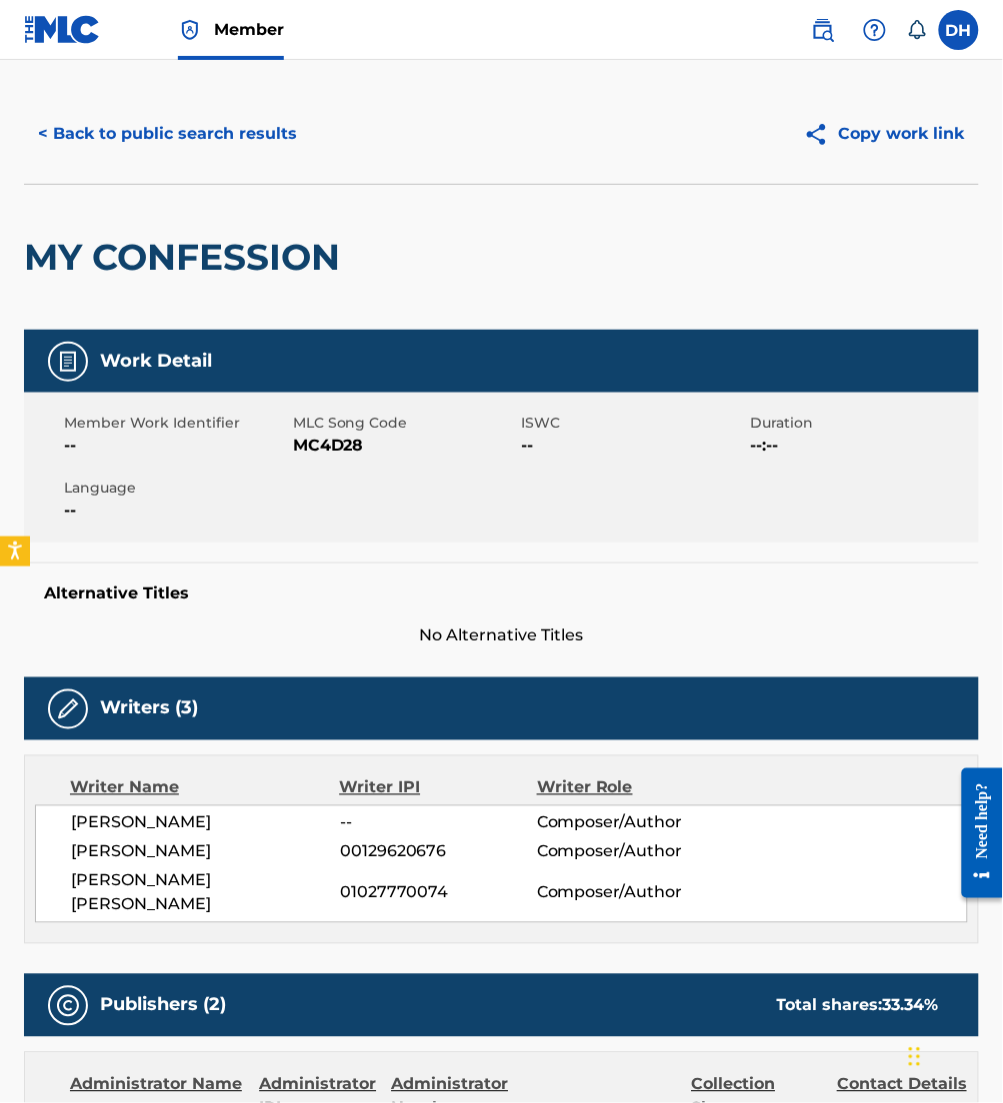
click at [248, 122] on button "< Back to public search results" at bounding box center [167, 134] width 287 height 50
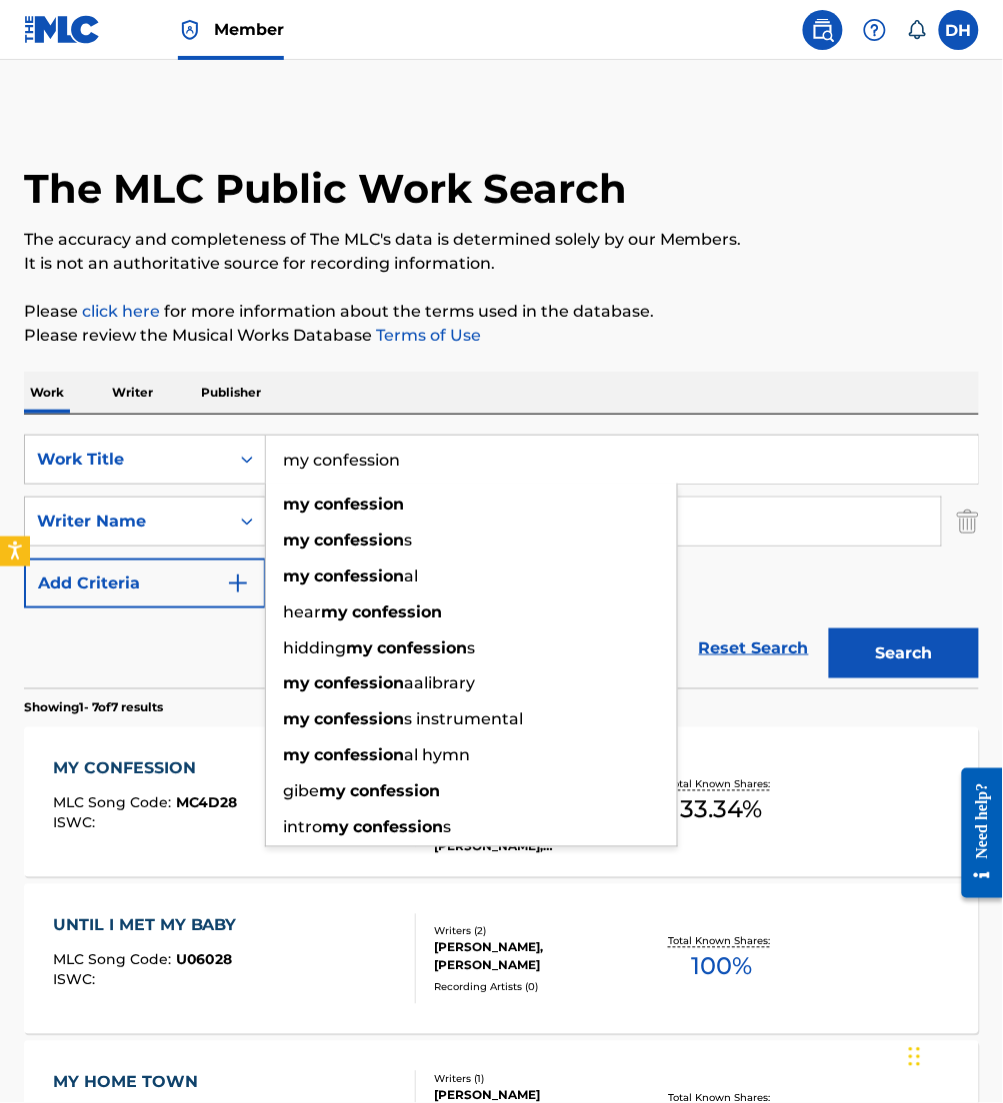
drag, startPoint x: 491, startPoint y: 479, endPoint x: 342, endPoint y: 475, distance: 149.0
click at [342, 475] on input "my confession" at bounding box center [622, 460] width 712 height 48
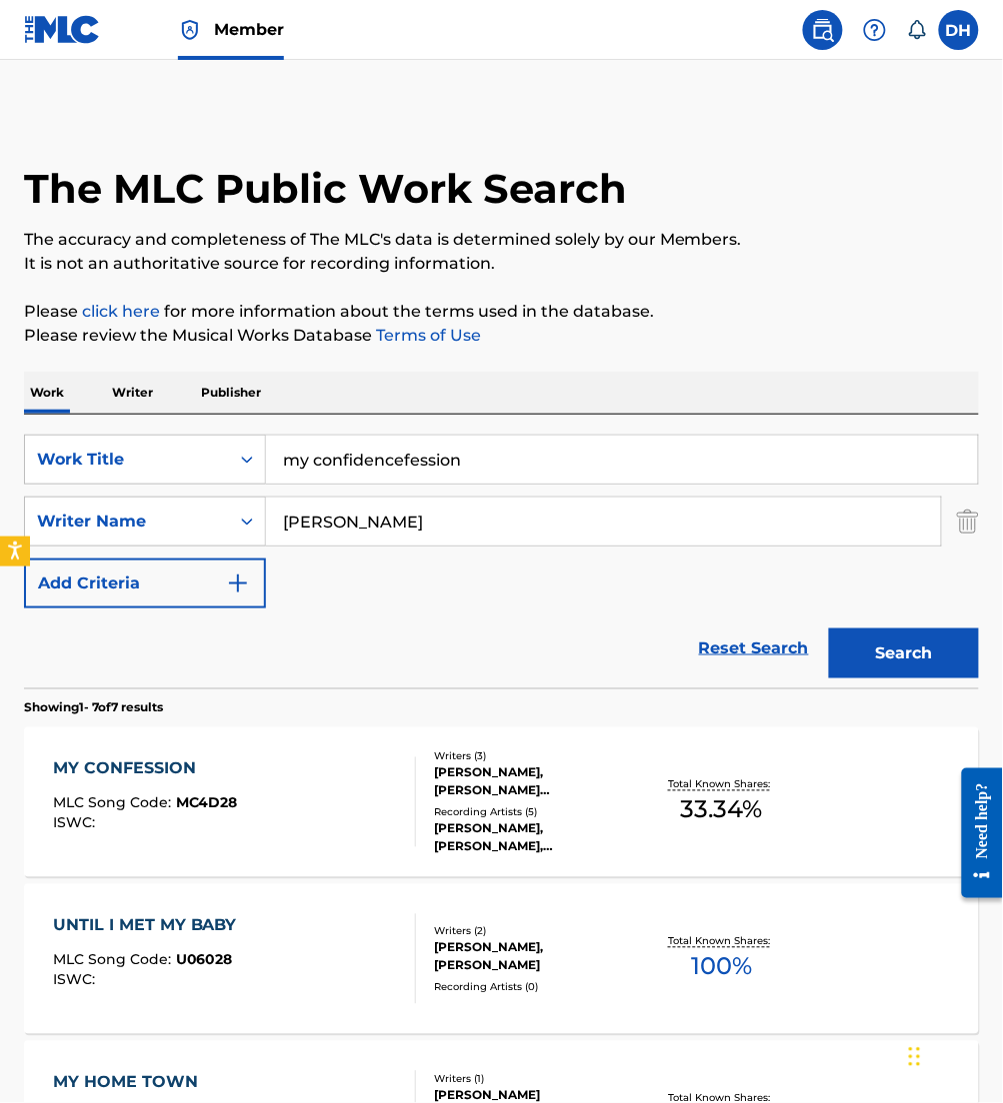
drag, startPoint x: 537, startPoint y: 463, endPoint x: 401, endPoint y: 479, distance: 136.9
click at [401, 479] on input "my confidencefession" at bounding box center [622, 460] width 712 height 48
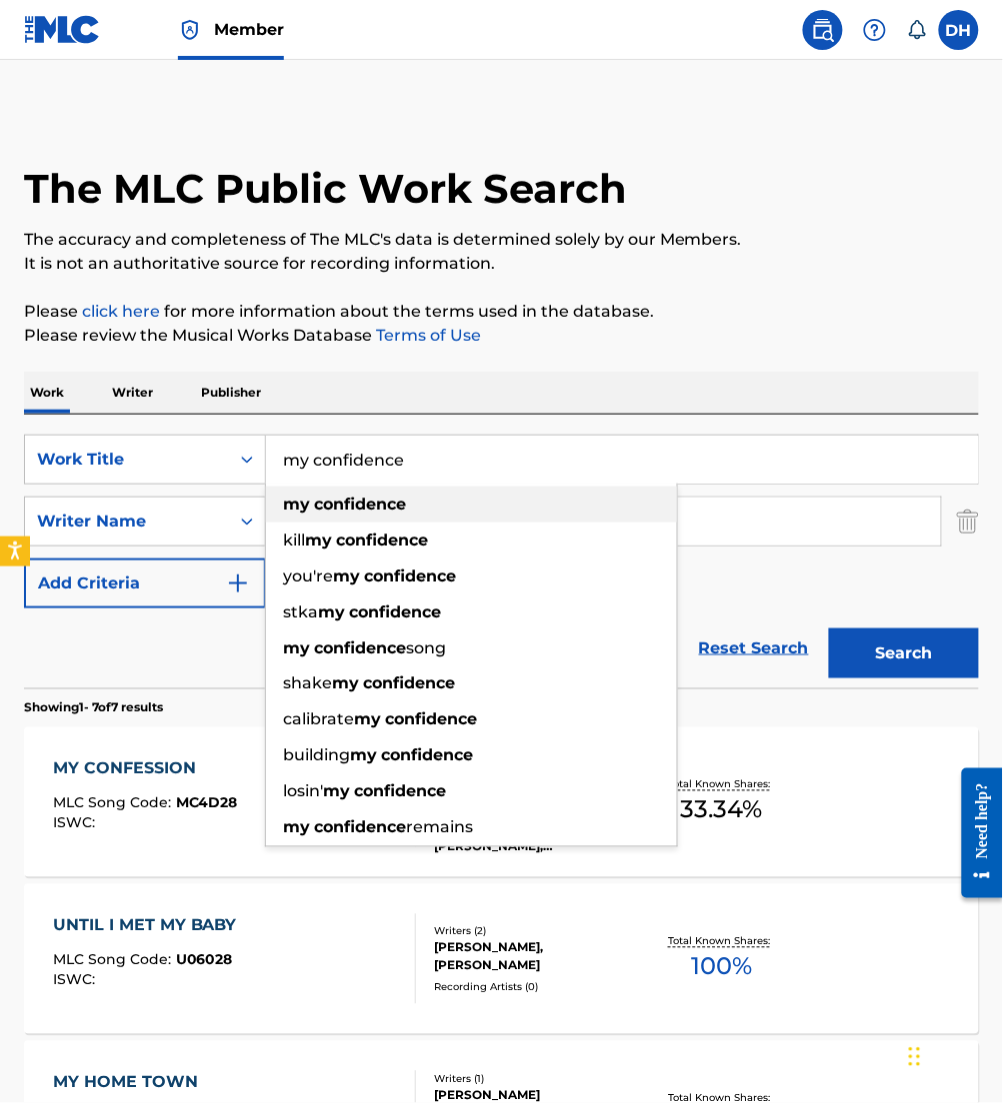
type input "my confidence"
click at [428, 505] on div "my confidence" at bounding box center [471, 505] width 411 height 36
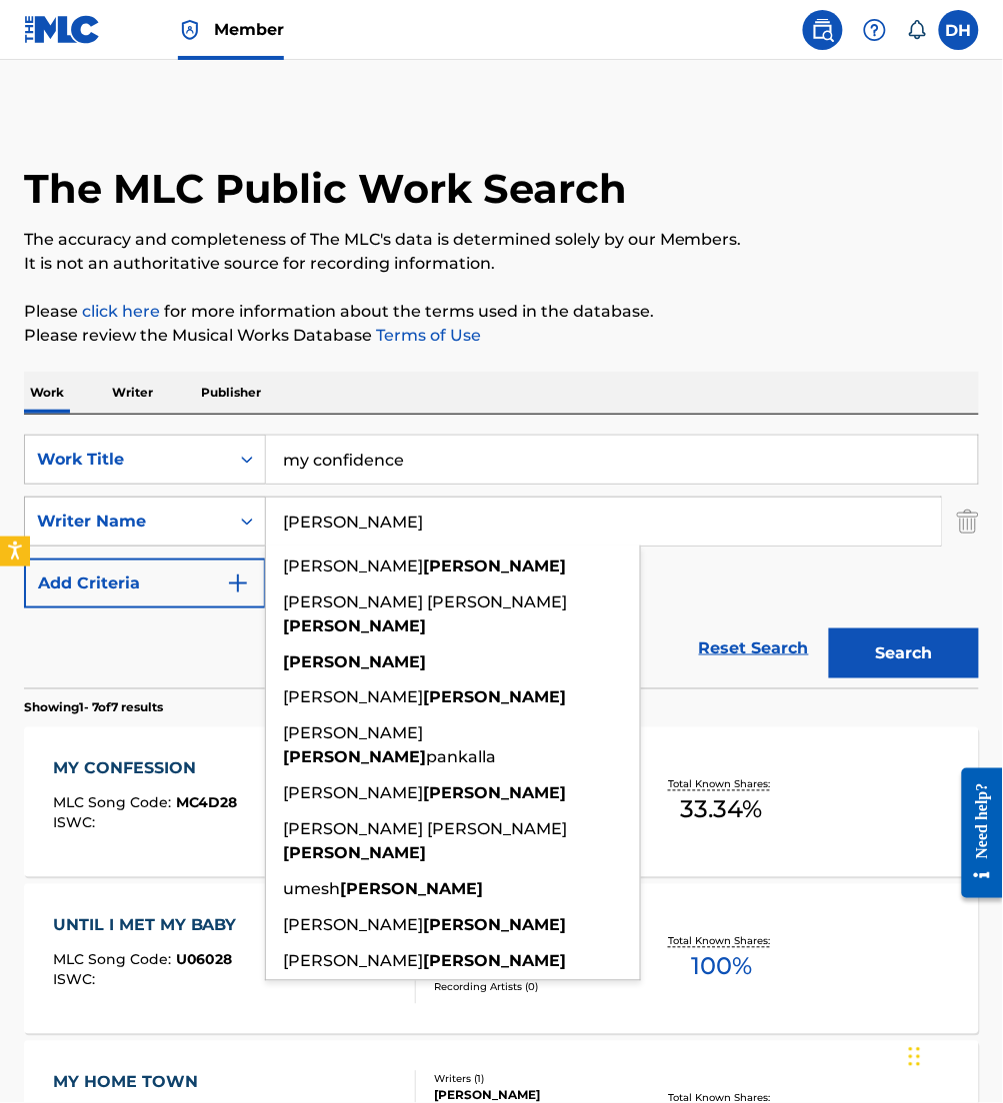
drag, startPoint x: 434, startPoint y: 522, endPoint x: 93, endPoint y: 518, distance: 340.9
click at [93, 518] on div "SearchWithCriteria426be71e-f970-4fd3-971b-d064bf990c8f Writer Name [PERSON_NAME…" at bounding box center [501, 522] width 955 height 50
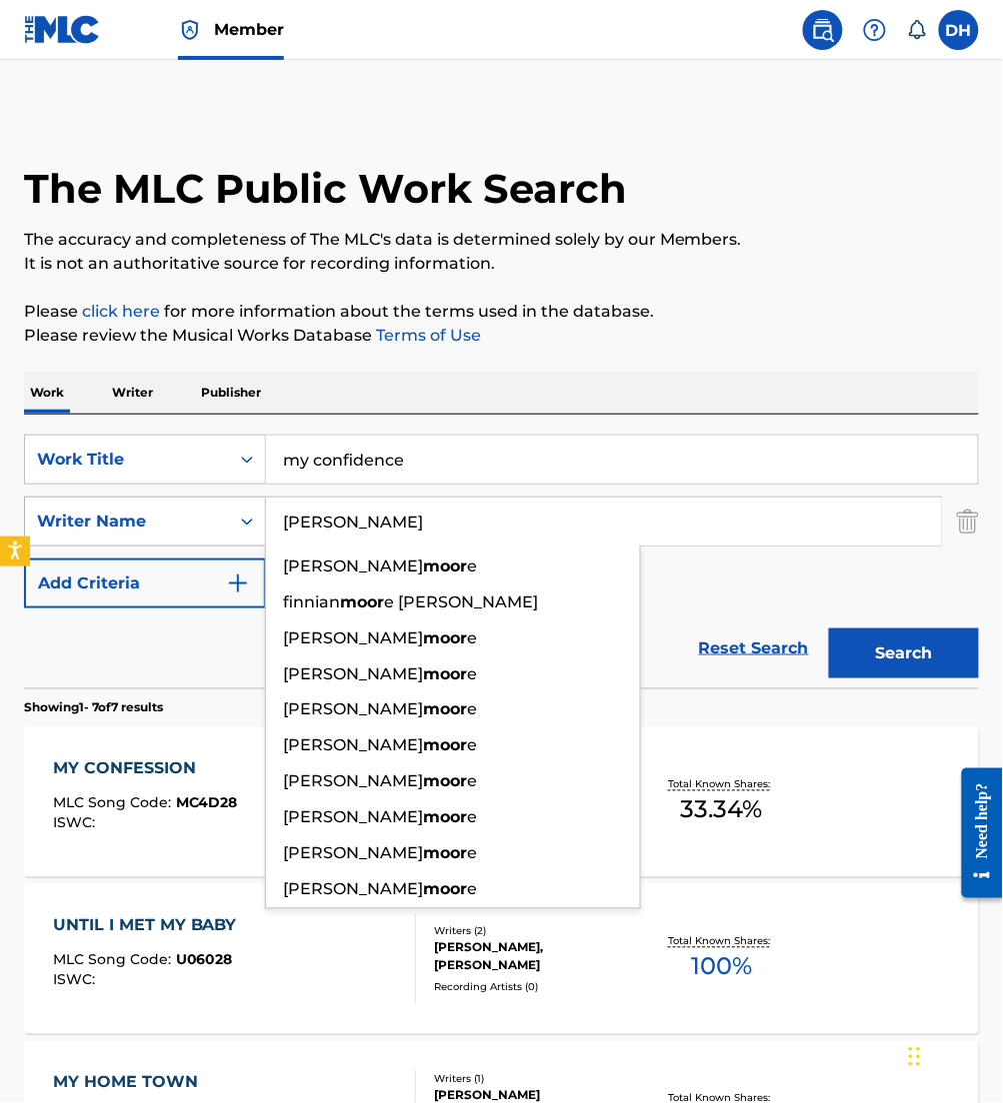
type input "[PERSON_NAME]"
click at [829, 629] on button "Search" at bounding box center [904, 654] width 150 height 50
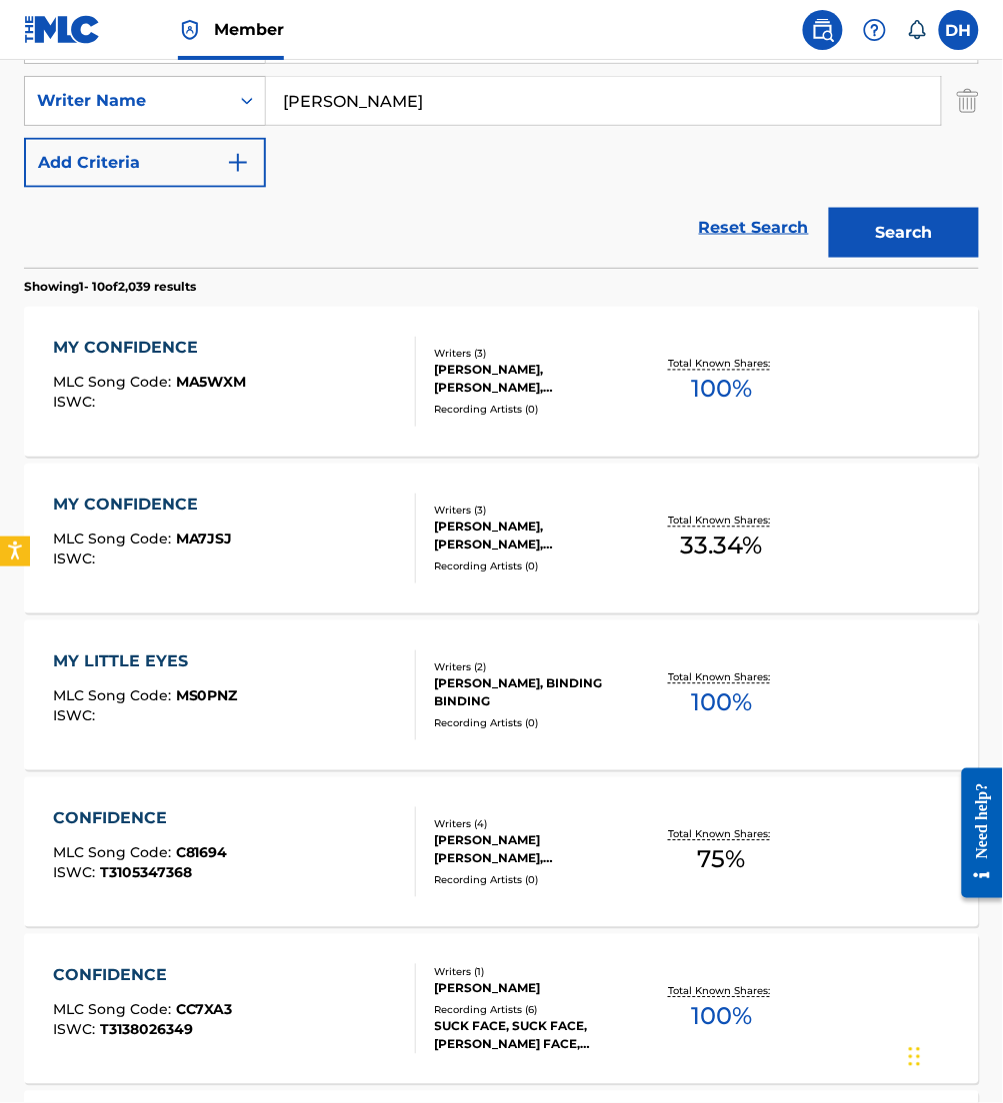
scroll to position [422, 0]
click at [310, 386] on div "MY CONFIDENCE MLC Song Code : MA5WXM ISWC :" at bounding box center [234, 381] width 363 height 90
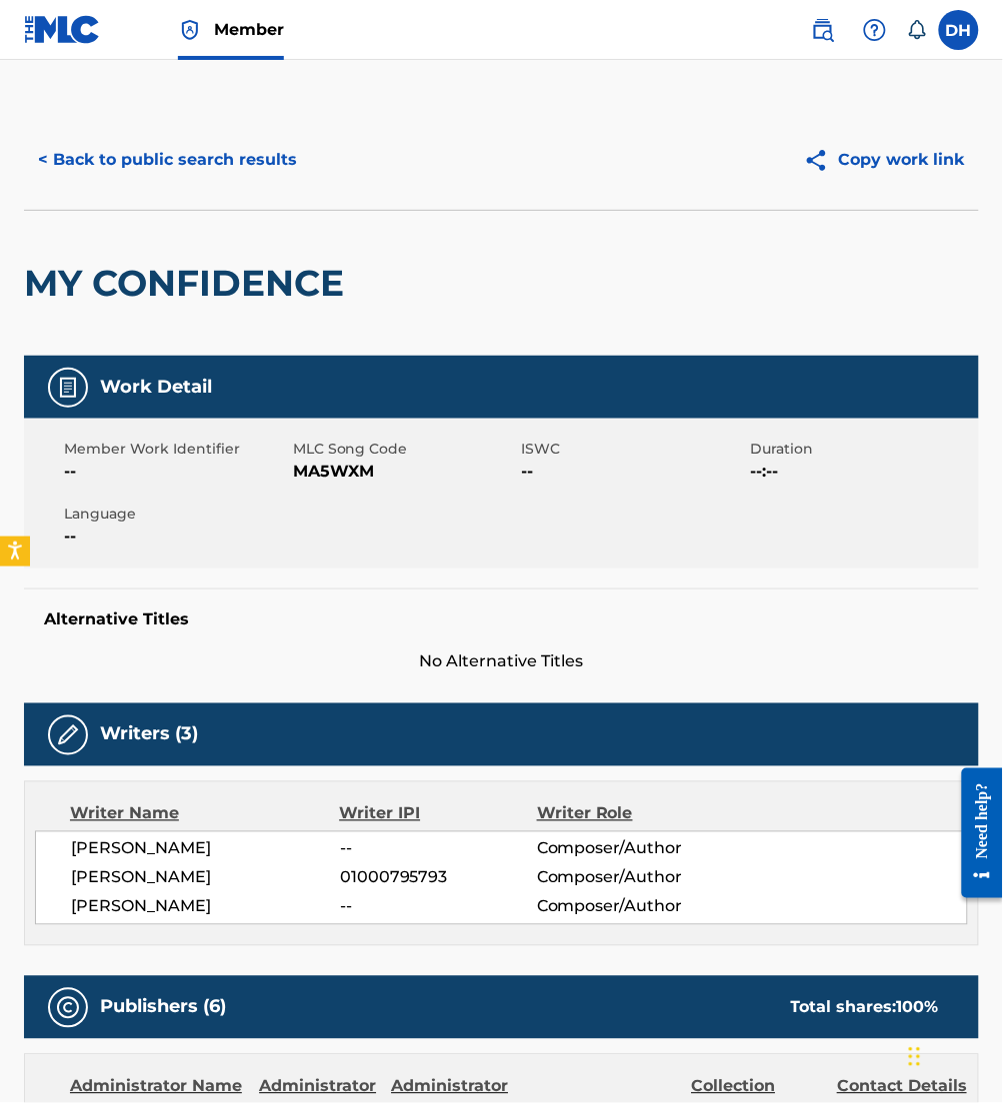
click at [147, 171] on button "< Back to public search results" at bounding box center [167, 160] width 287 height 50
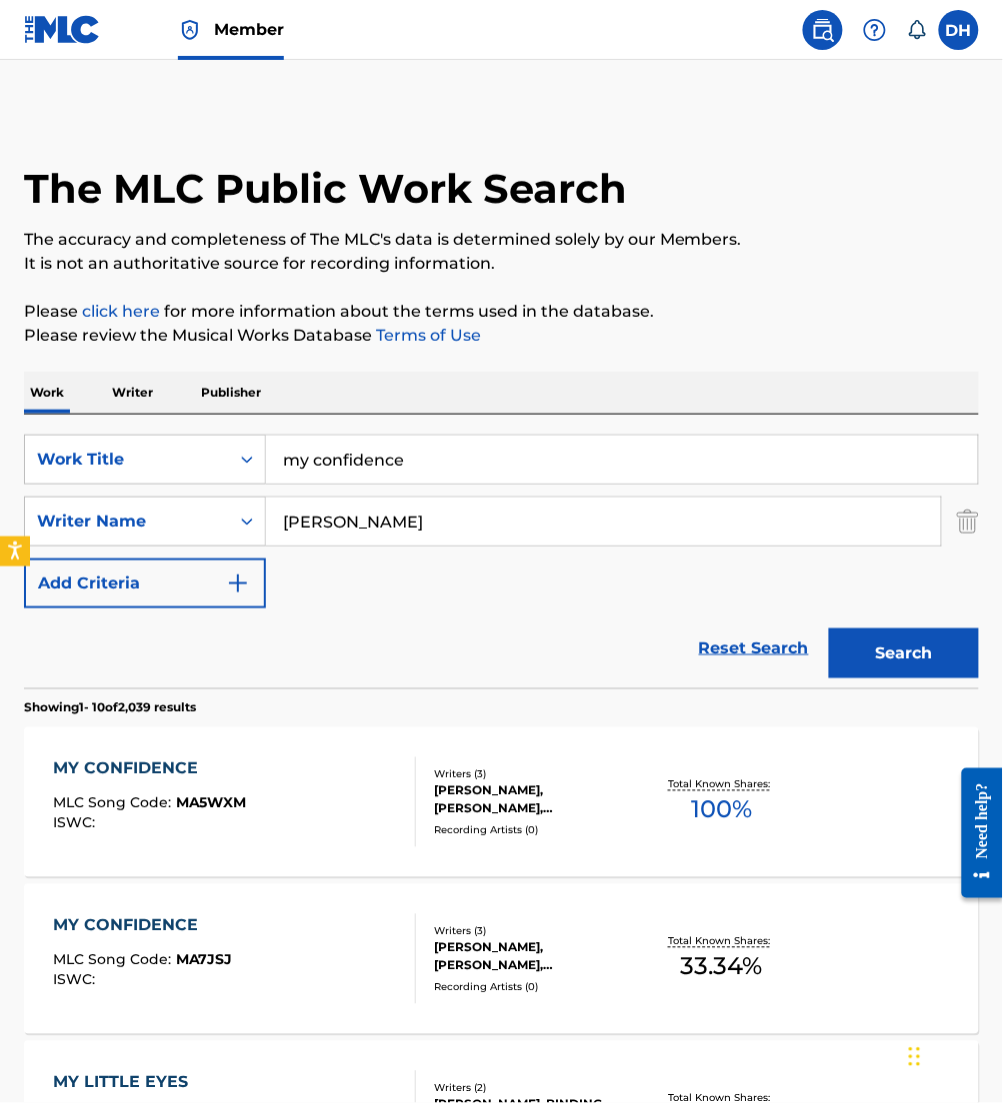
scroll to position [422, 0]
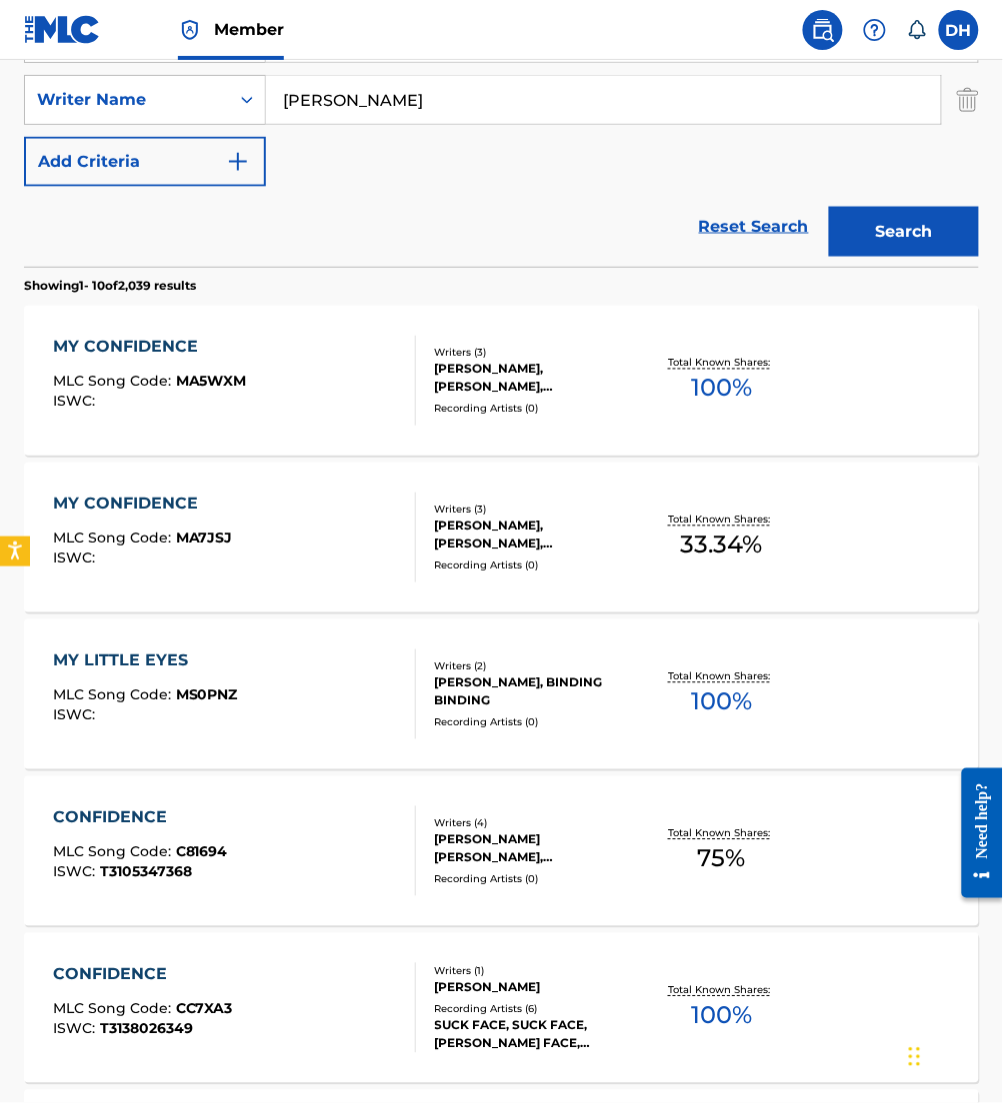
click at [242, 540] on div "MY CONFIDENCE MLC Song Code : MA7JSJ ISWC :" at bounding box center [234, 538] width 363 height 90
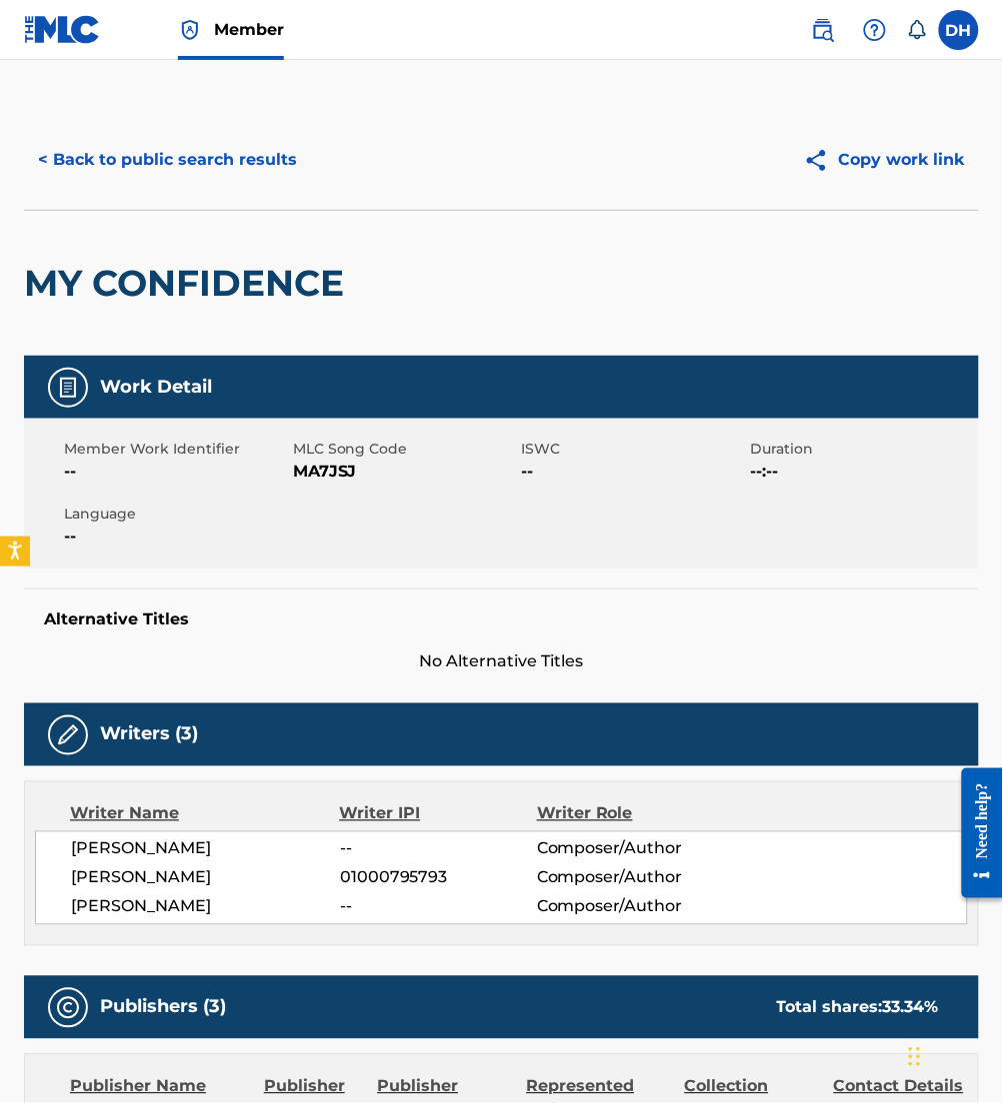
click at [162, 159] on button "< Back to public search results" at bounding box center [167, 160] width 287 height 50
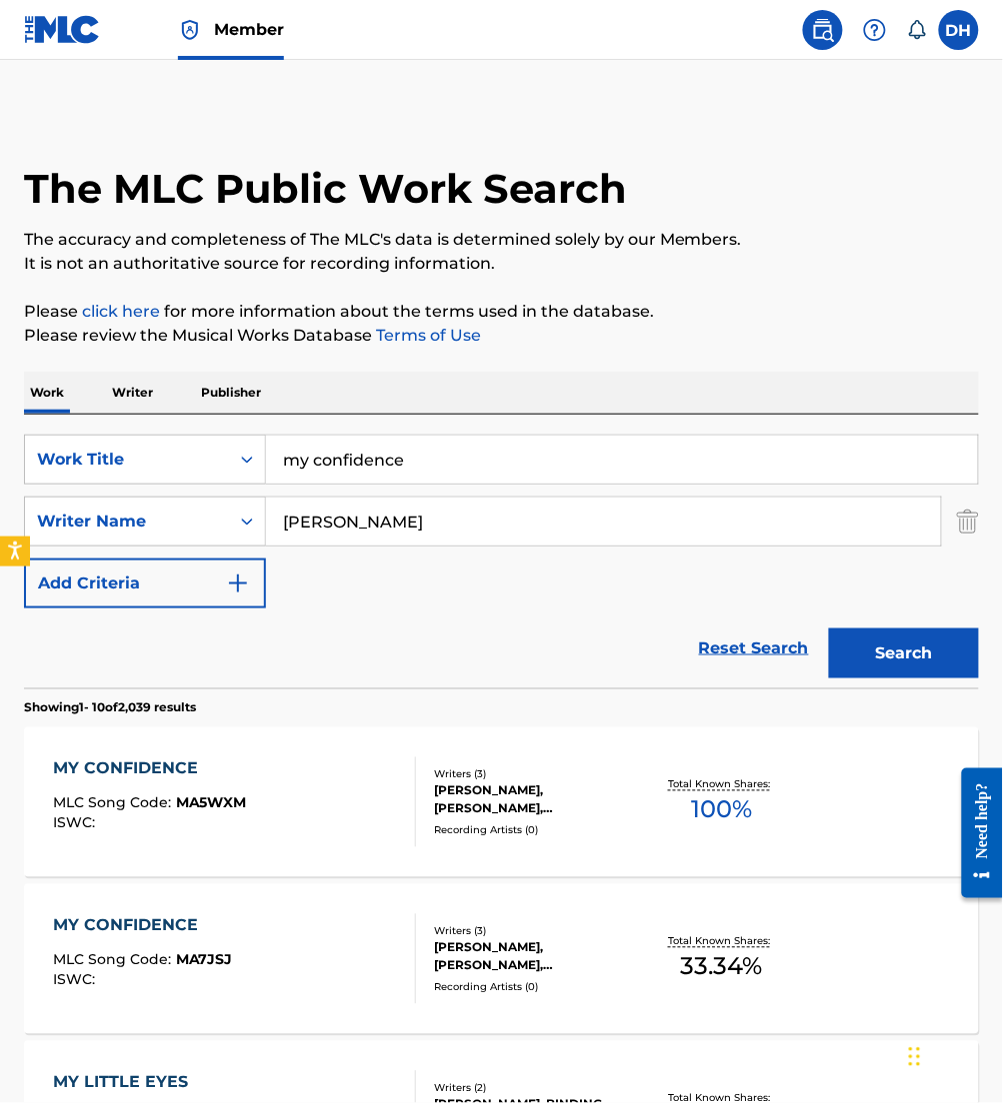
scroll to position [422, 0]
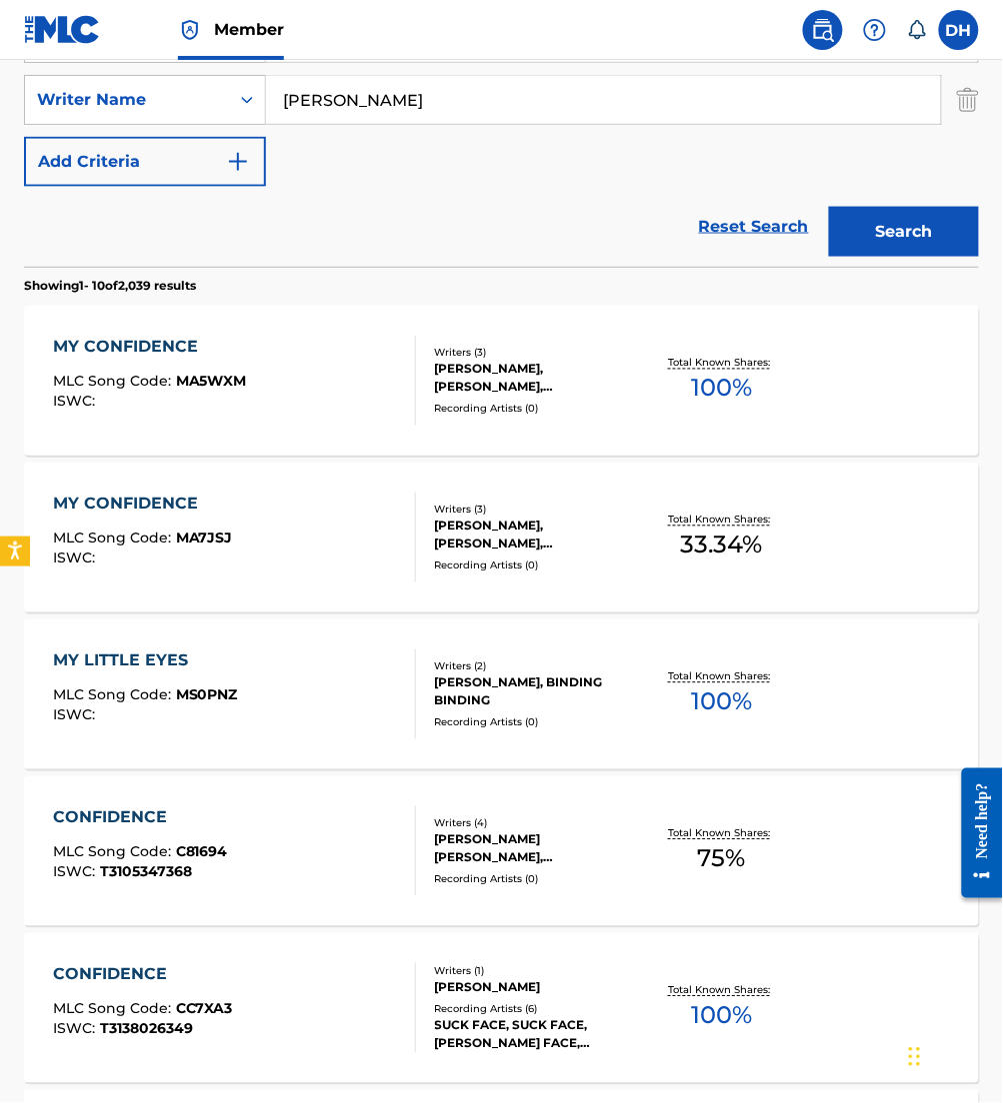
click at [289, 402] on div "MY CONFIDENCE MLC Song Code : MA5WXM ISWC :" at bounding box center [234, 381] width 363 height 90
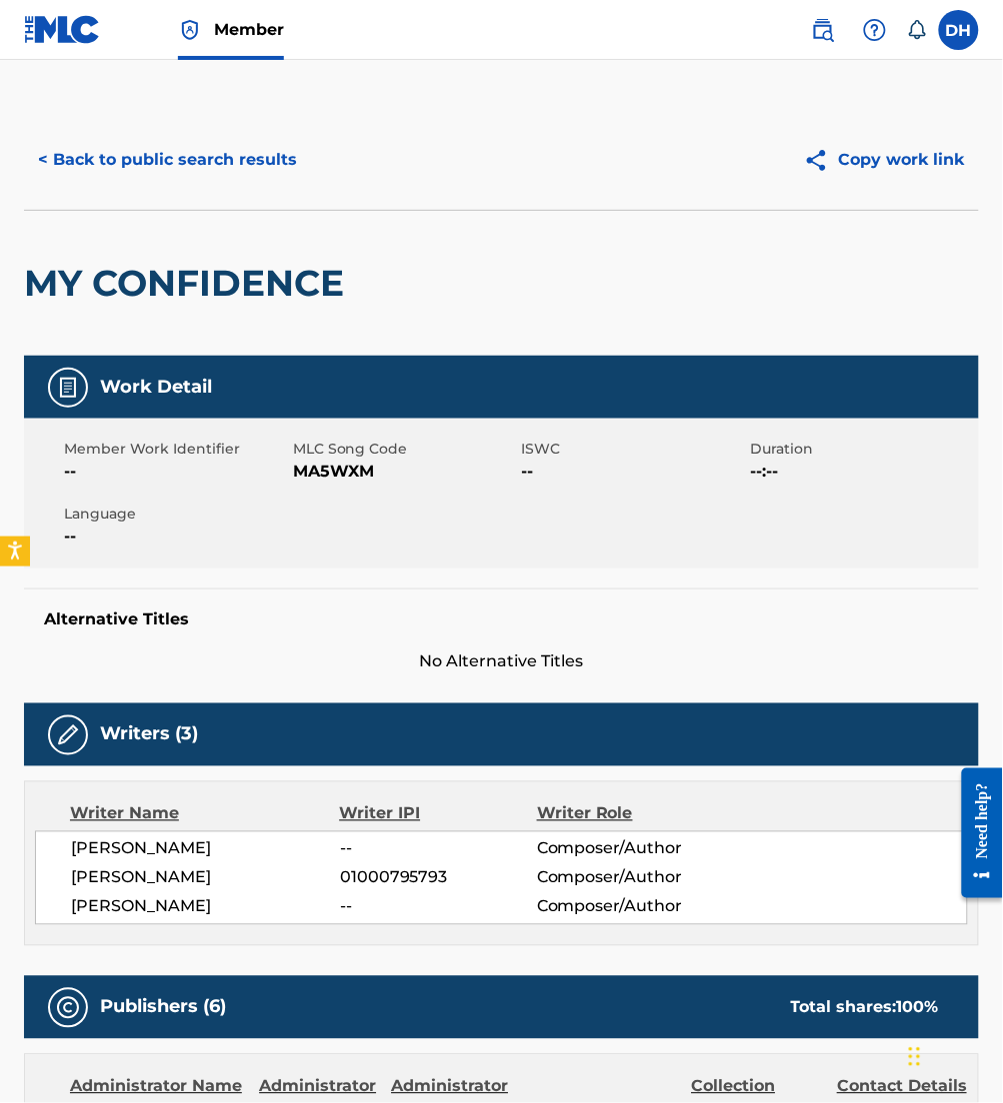
click at [176, 172] on button "< Back to public search results" at bounding box center [167, 160] width 287 height 50
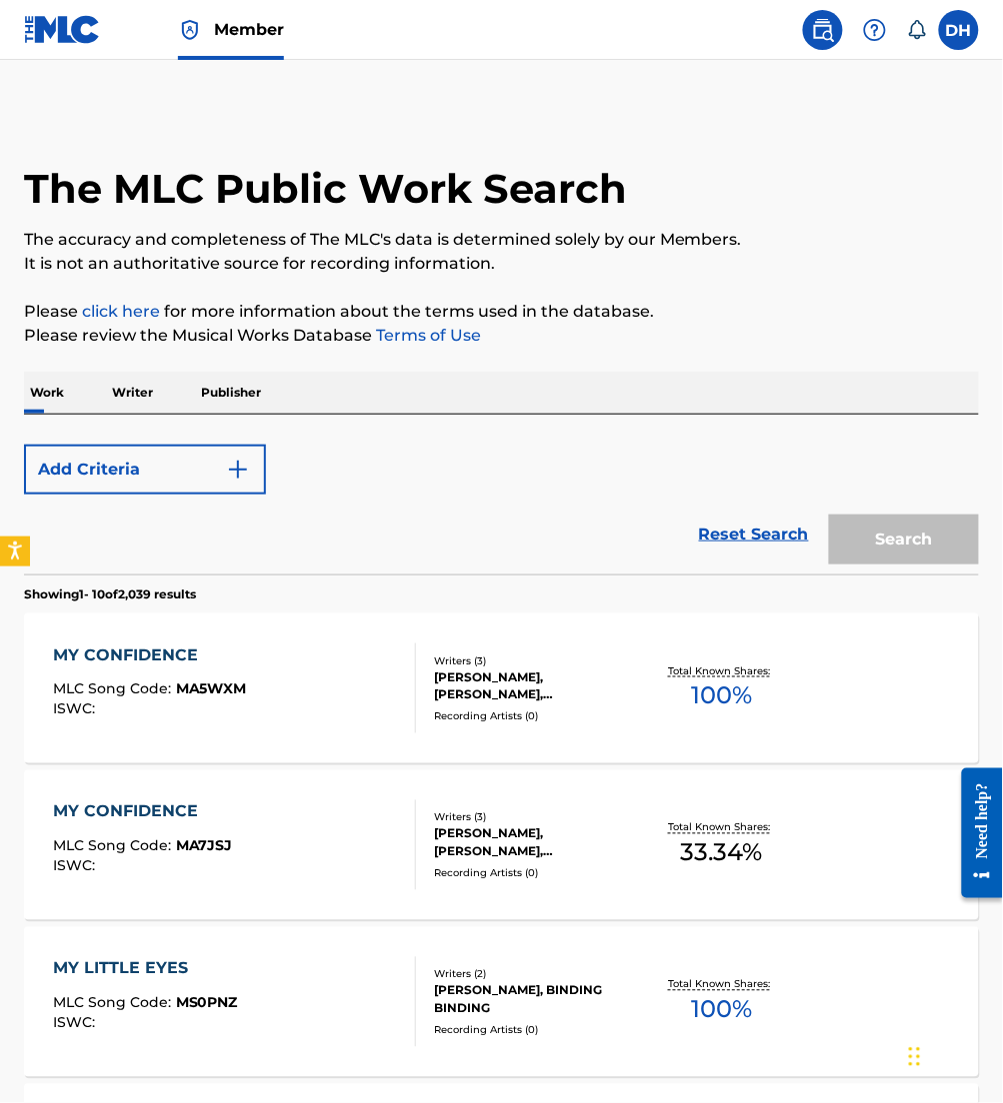
scroll to position [422, 0]
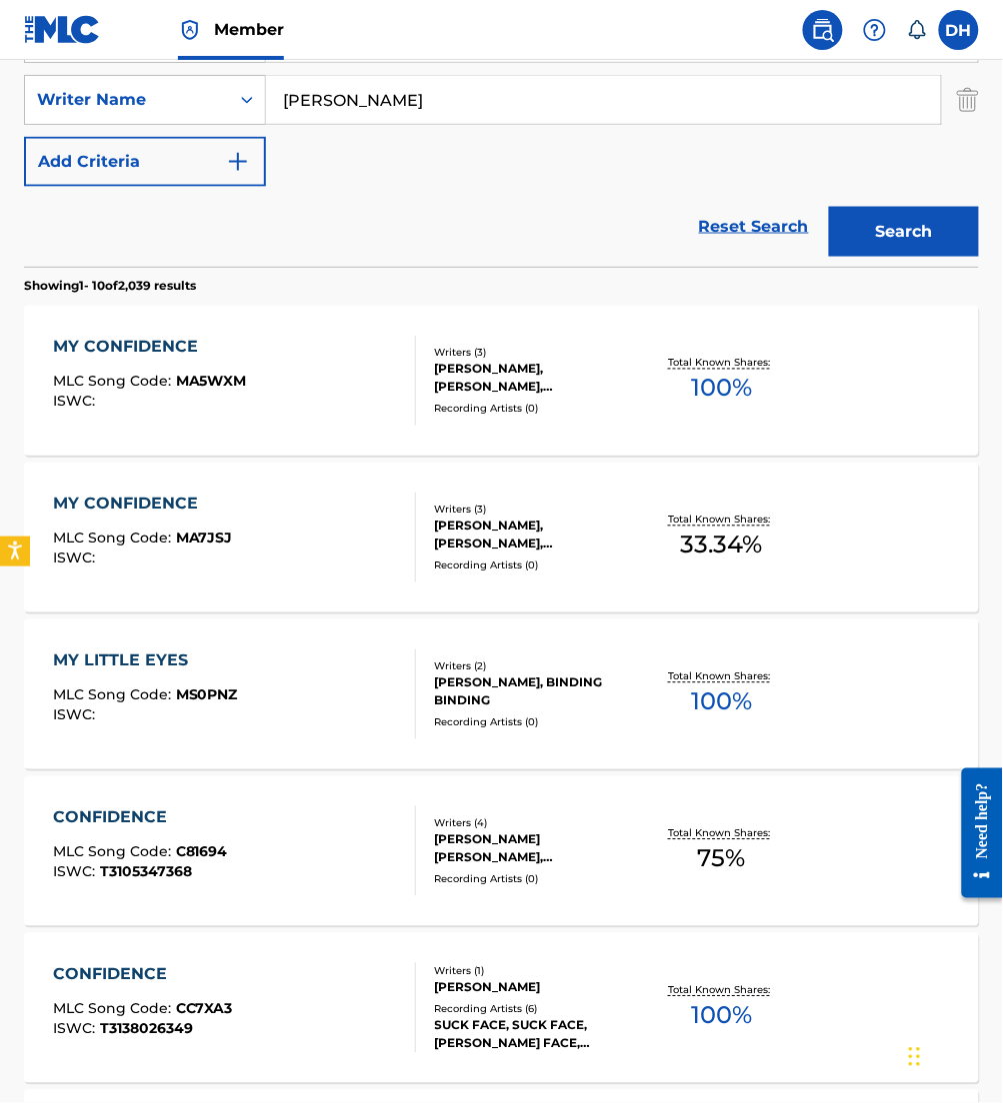
click at [425, 577] on div "MY CONFIDENCE MLC Song Code : MA7JSJ ISWC : Writers ( 3 ) [PERSON_NAME], [PERSO…" at bounding box center [501, 538] width 955 height 150
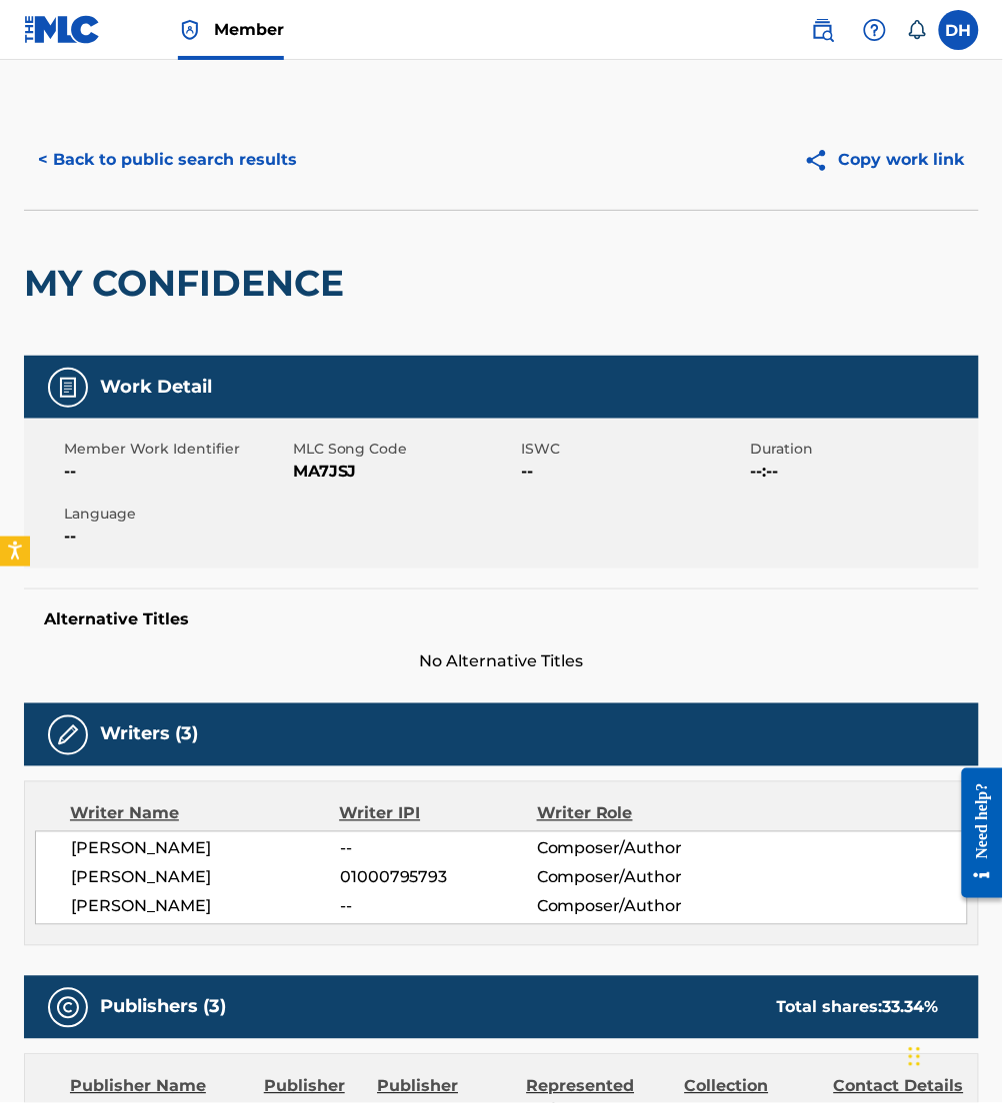
click at [291, 468] on div "Member Work Identifier --" at bounding box center [178, 461] width 229 height 45
drag, startPoint x: 297, startPoint y: 475, endPoint x: 395, endPoint y: 488, distance: 98.8
click at [395, 488] on div "Member Work Identifier -- MLC Song Code MA7JSJ ISWC -- Duration --:-- Language …" at bounding box center [501, 494] width 955 height 150
click at [98, 176] on button "< Back to public search results" at bounding box center [167, 160] width 287 height 50
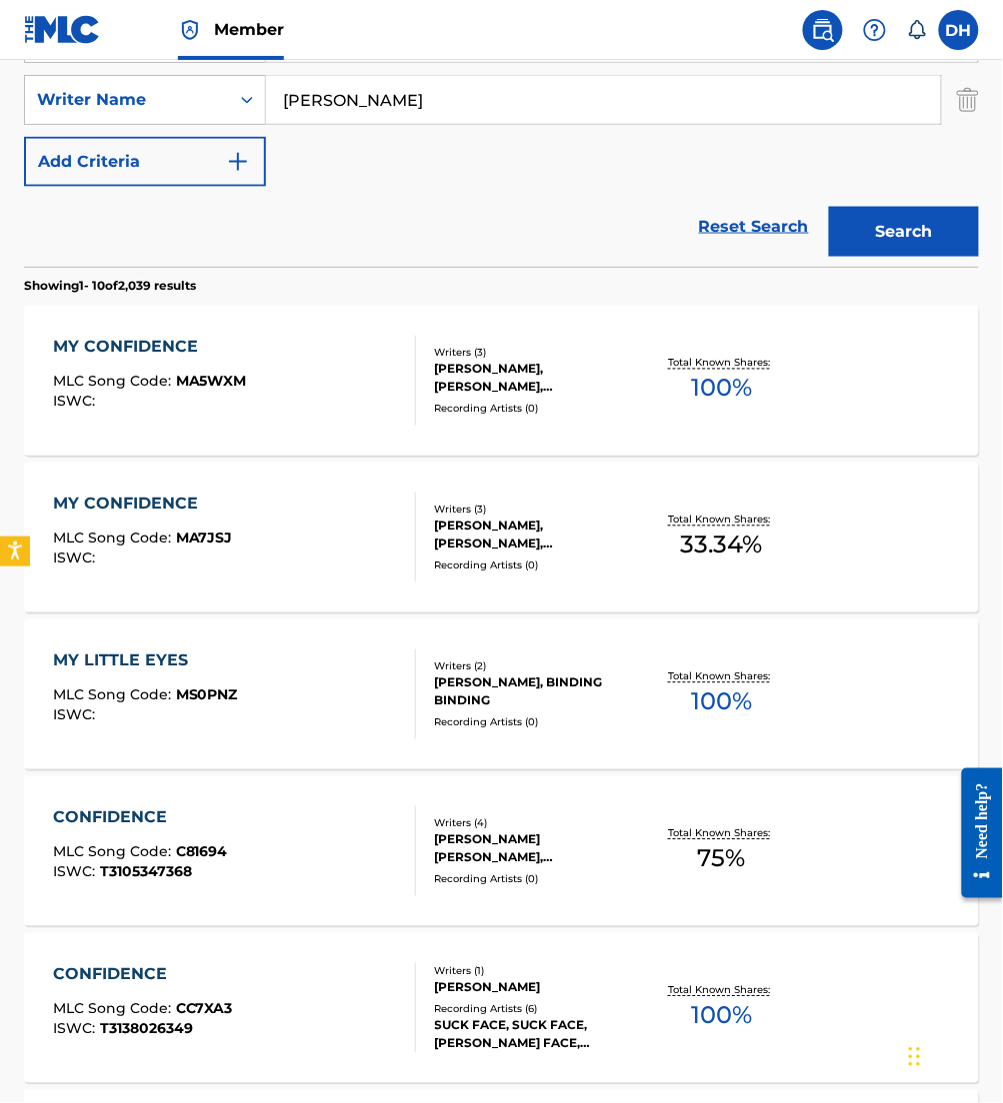
scroll to position [274, 0]
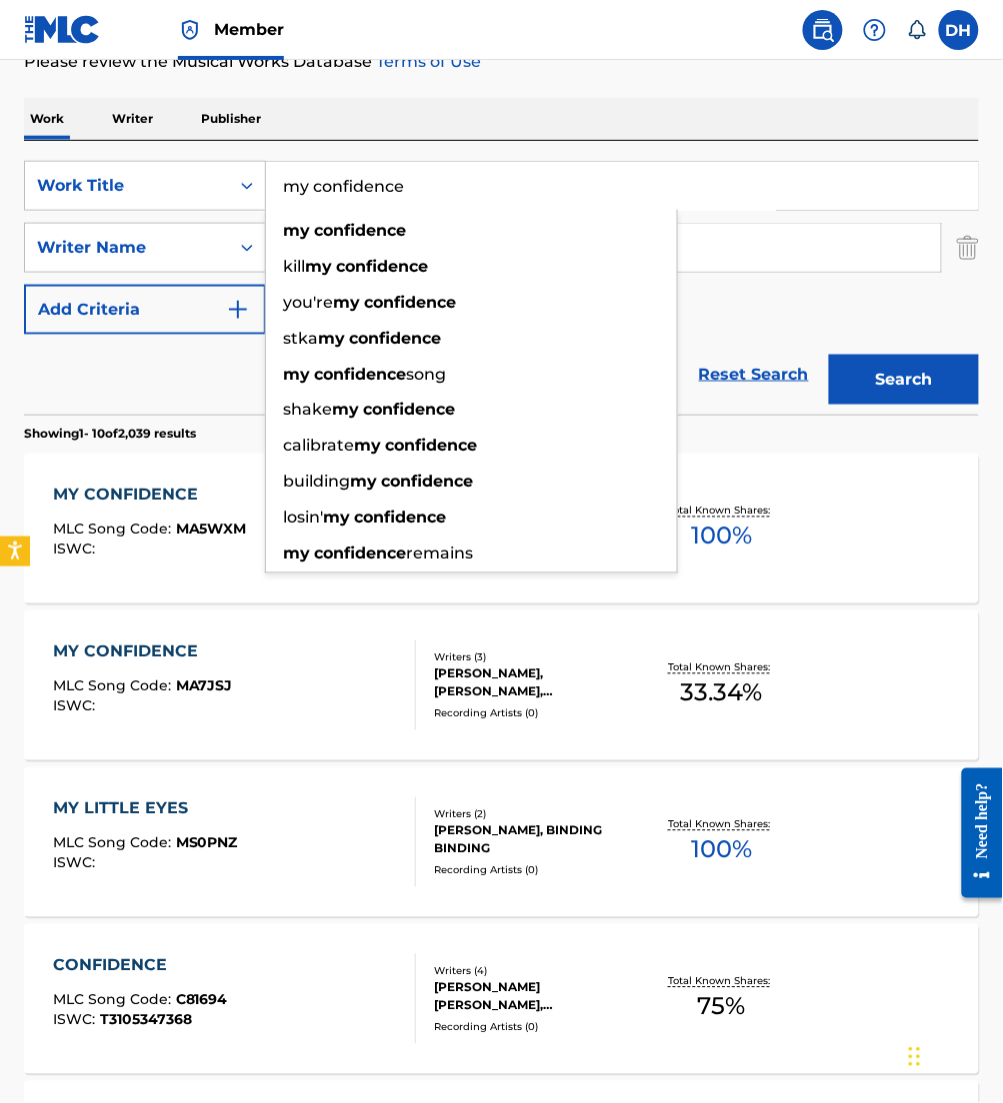
drag, startPoint x: 535, startPoint y: 181, endPoint x: 145, endPoint y: 146, distance: 391.4
click at [145, 146] on div "SearchWithCriteria0958a1dd-ebea-40c3-ae24-d32e12b77807 Work Title my confidence…" at bounding box center [501, 278] width 955 height 274
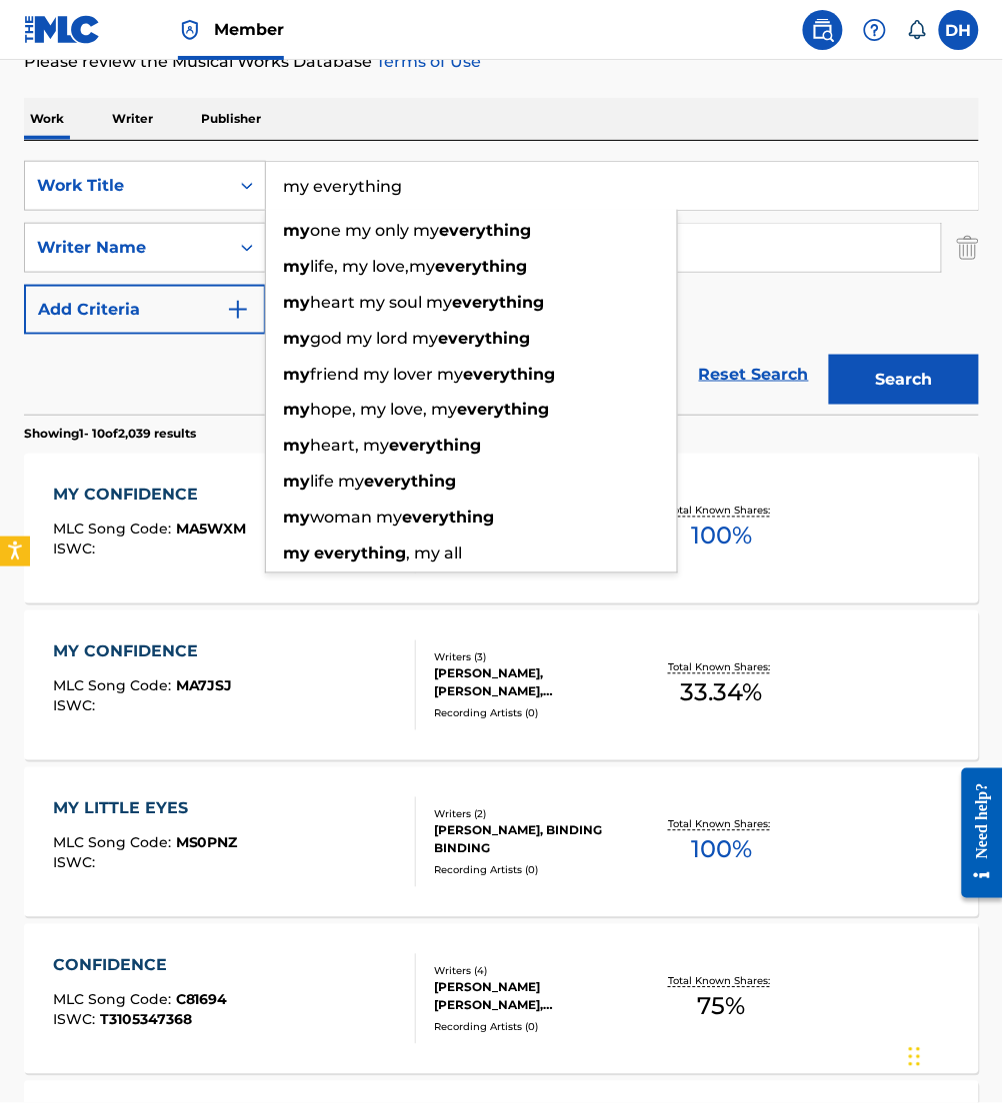
type input "my everything"
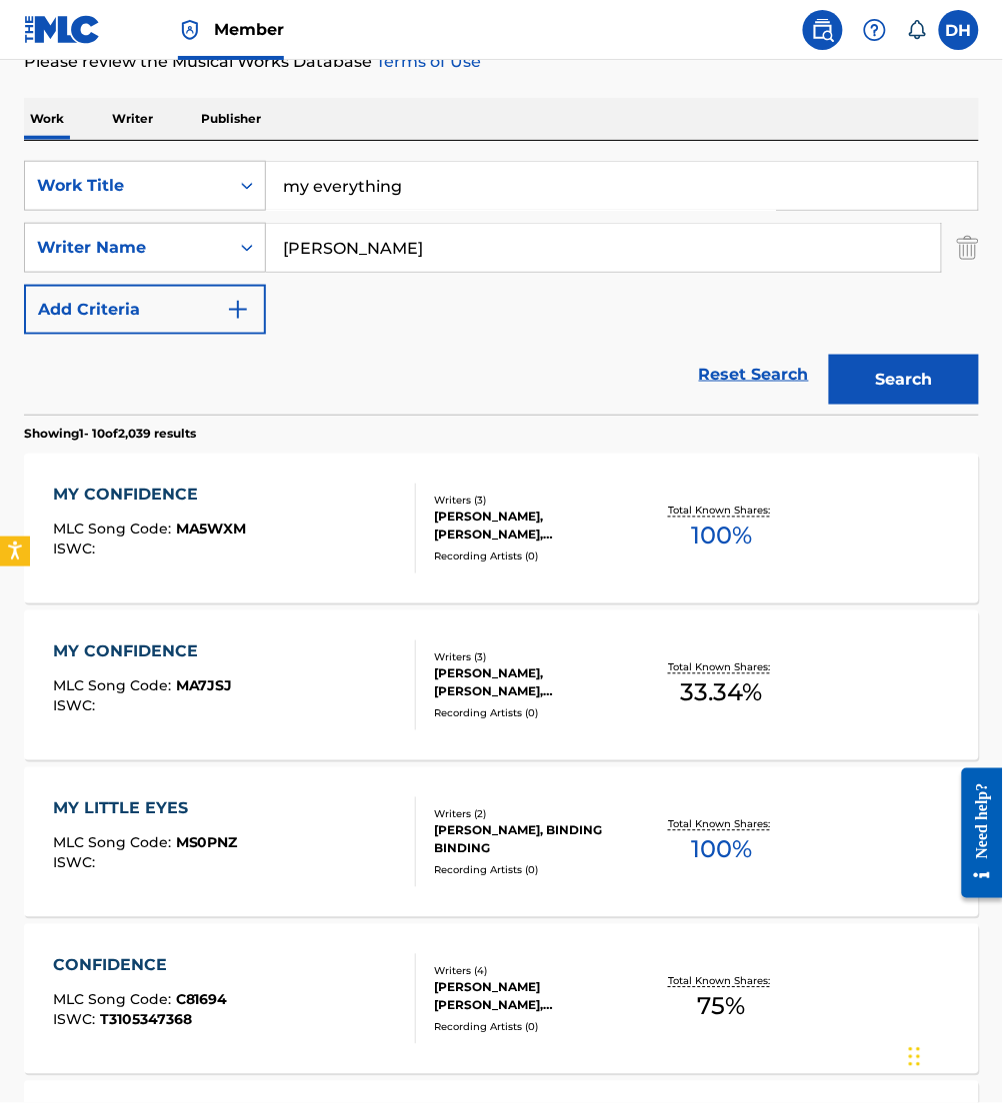
click at [738, 322] on div "SearchWithCriteria0958a1dd-ebea-40c3-ae24-d32e12b77807 Work Title my everything…" at bounding box center [501, 248] width 955 height 174
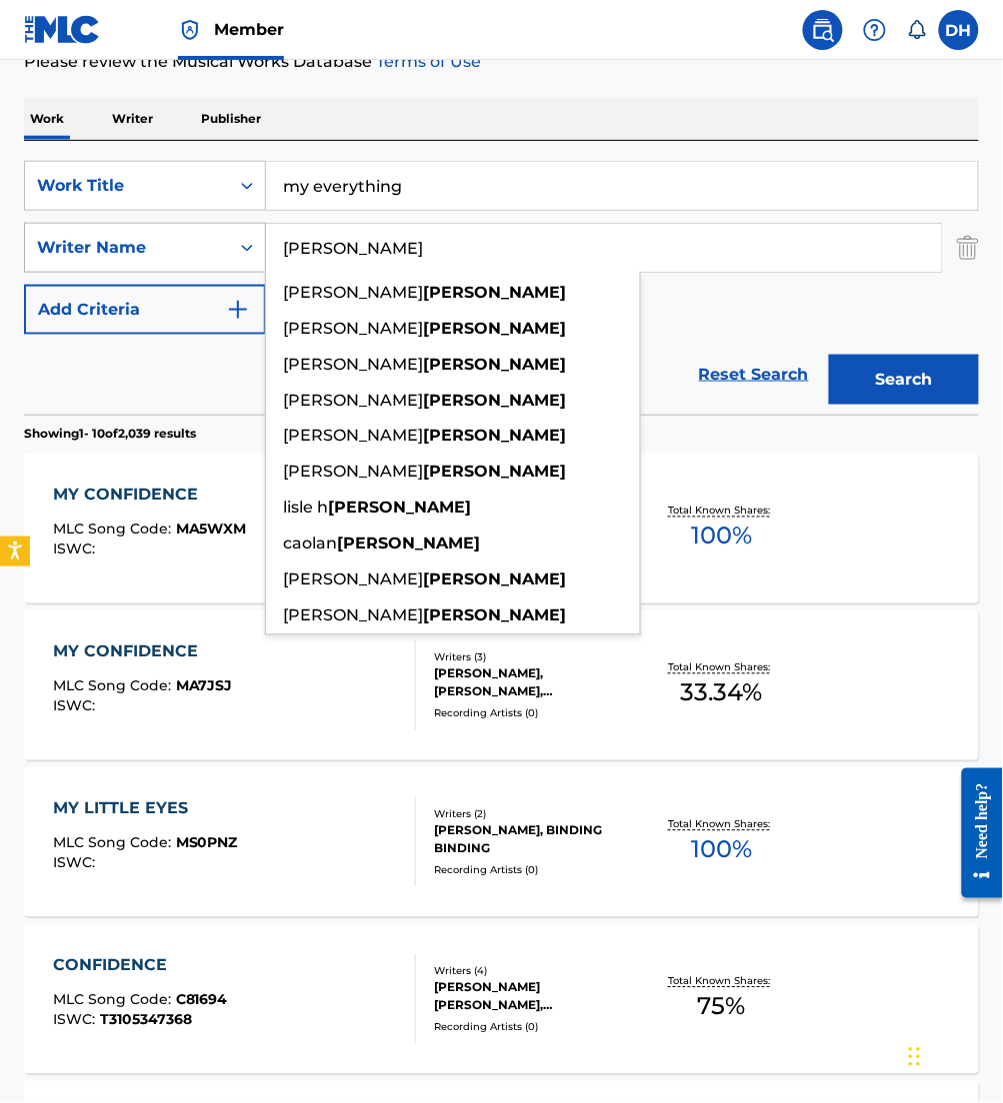
drag, startPoint x: 357, startPoint y: 249, endPoint x: 130, endPoint y: 258, distance: 227.1
click at [130, 258] on div "SearchWithCriteria426be71e-f970-4fd3-971b-d064bf990c8f Writer Name [PERSON_NAME…" at bounding box center [501, 248] width 955 height 50
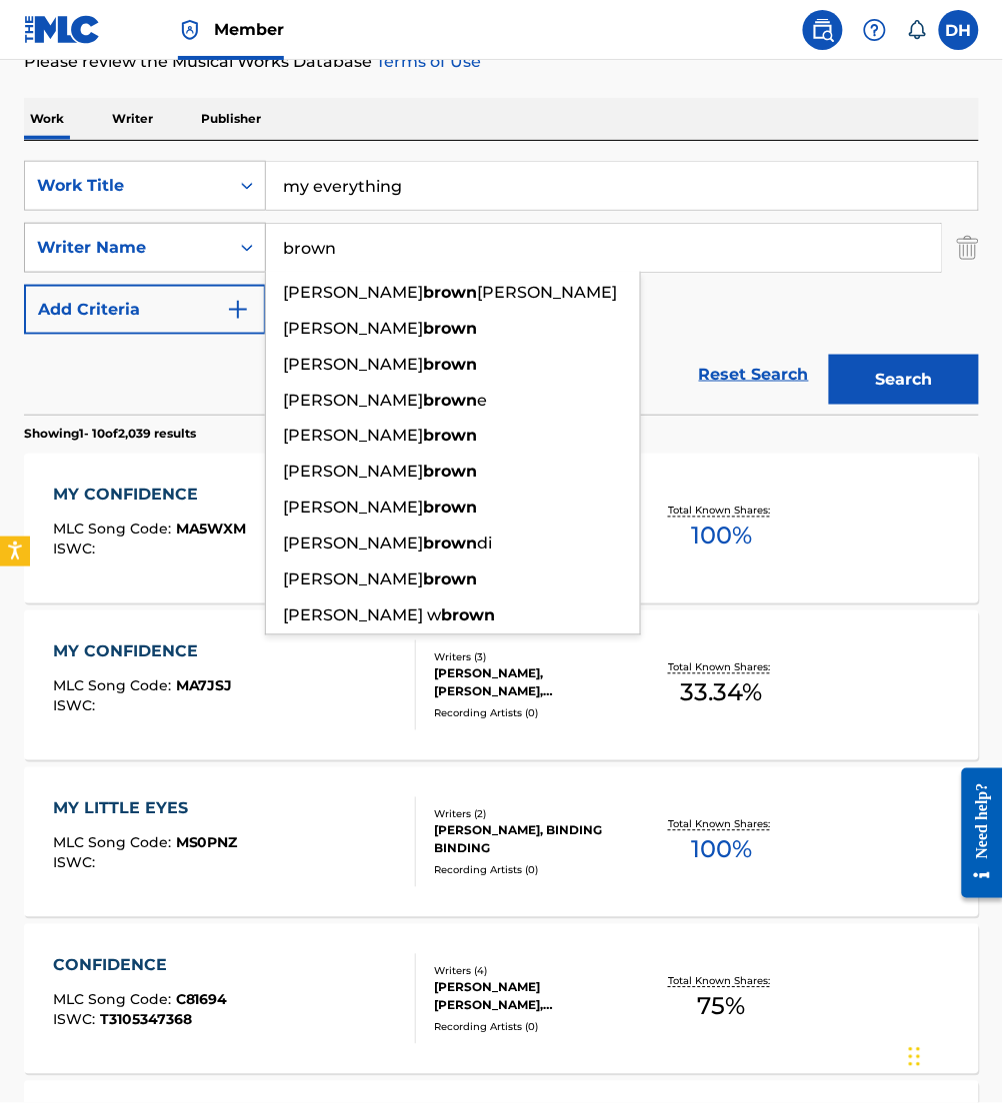
click at [829, 355] on button "Search" at bounding box center [904, 380] width 150 height 50
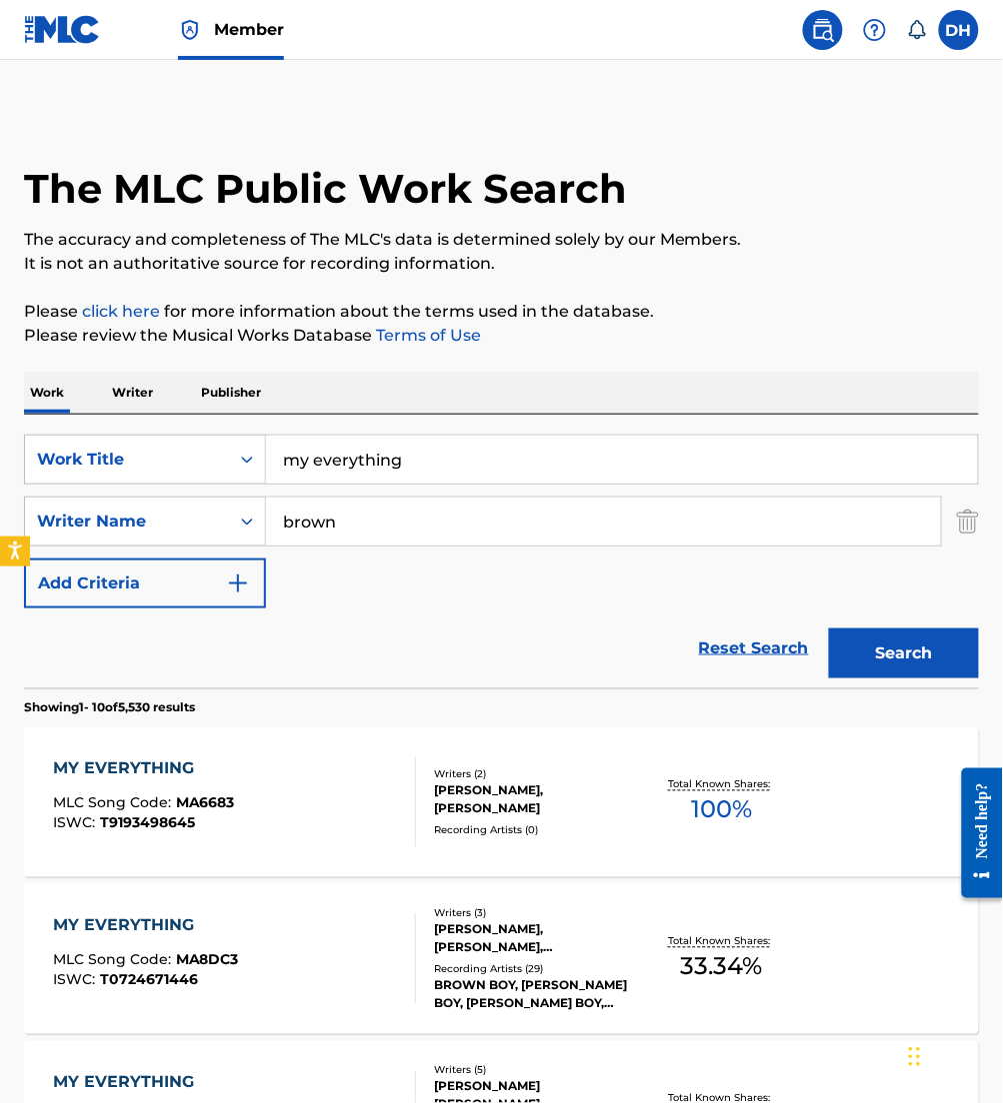
drag, startPoint x: 408, startPoint y: 519, endPoint x: 52, endPoint y: 493, distance: 356.8
click at [52, 493] on div "SearchWithCriteria0958a1dd-ebea-40c3-ae24-d32e12b77807 Work Title my everything…" at bounding box center [501, 522] width 955 height 174
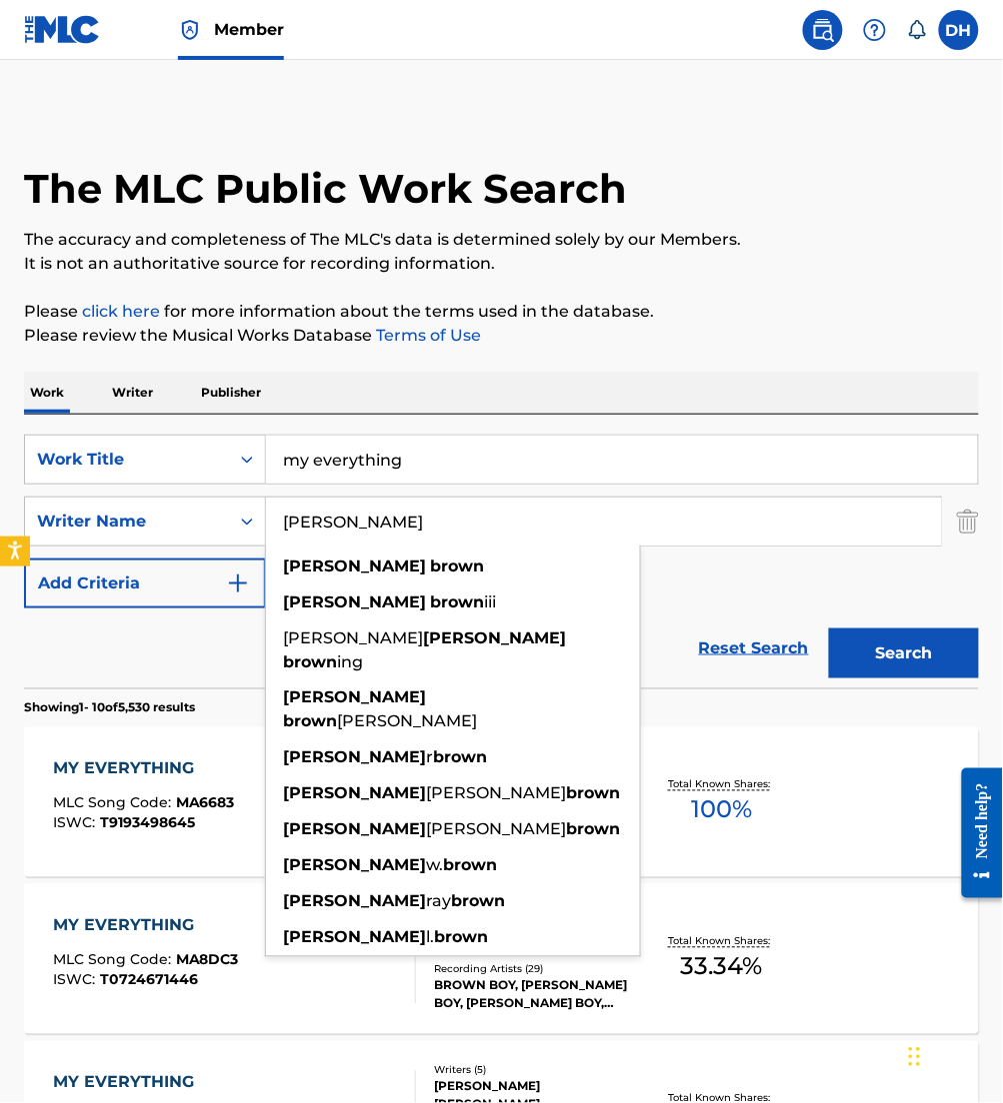
click at [829, 629] on button "Search" at bounding box center [904, 654] width 150 height 50
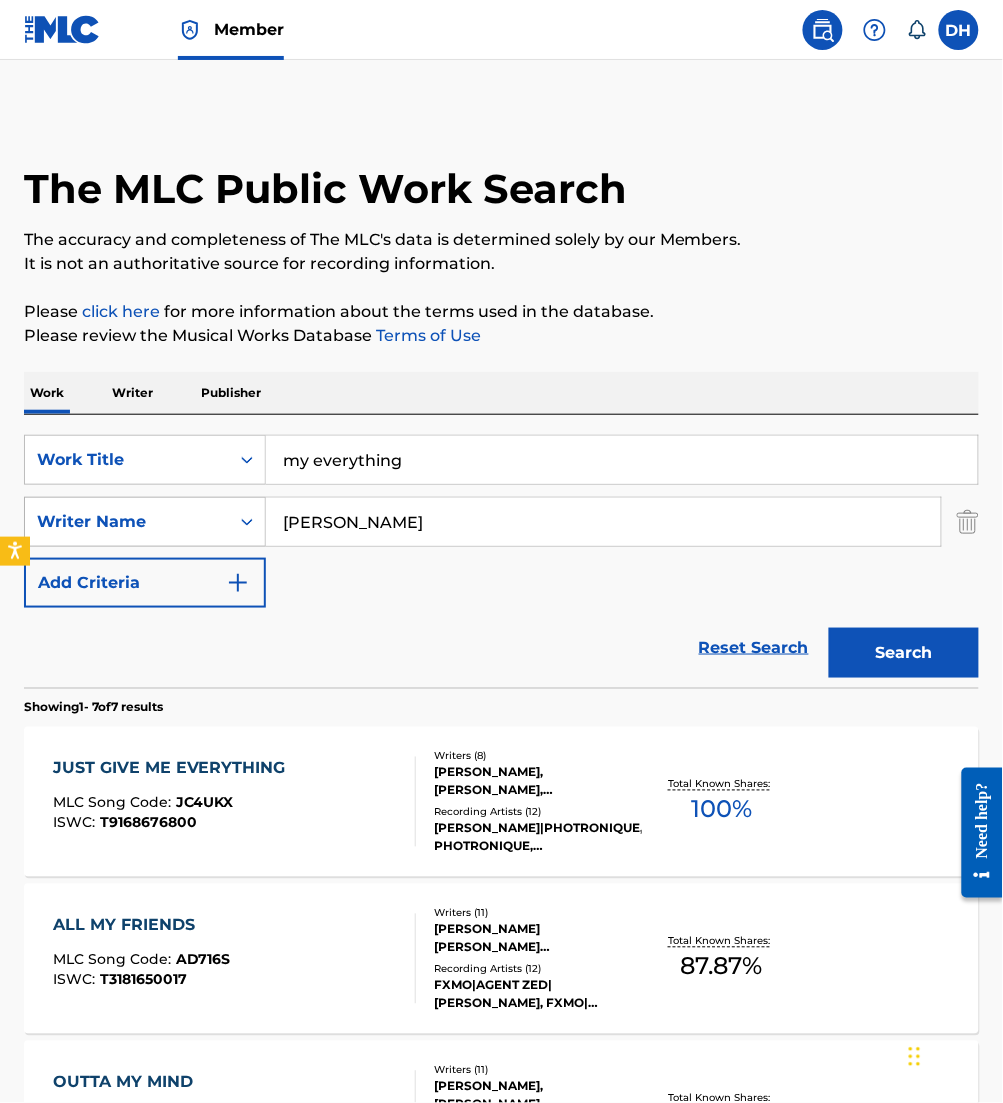
drag, startPoint x: 403, startPoint y: 509, endPoint x: 122, endPoint y: 507, distance: 280.9
click at [122, 507] on div "SearchWithCriteria426be71e-f970-4fd3-971b-d064bf990c8f Writer Name [PERSON_NAME]" at bounding box center [501, 522] width 955 height 50
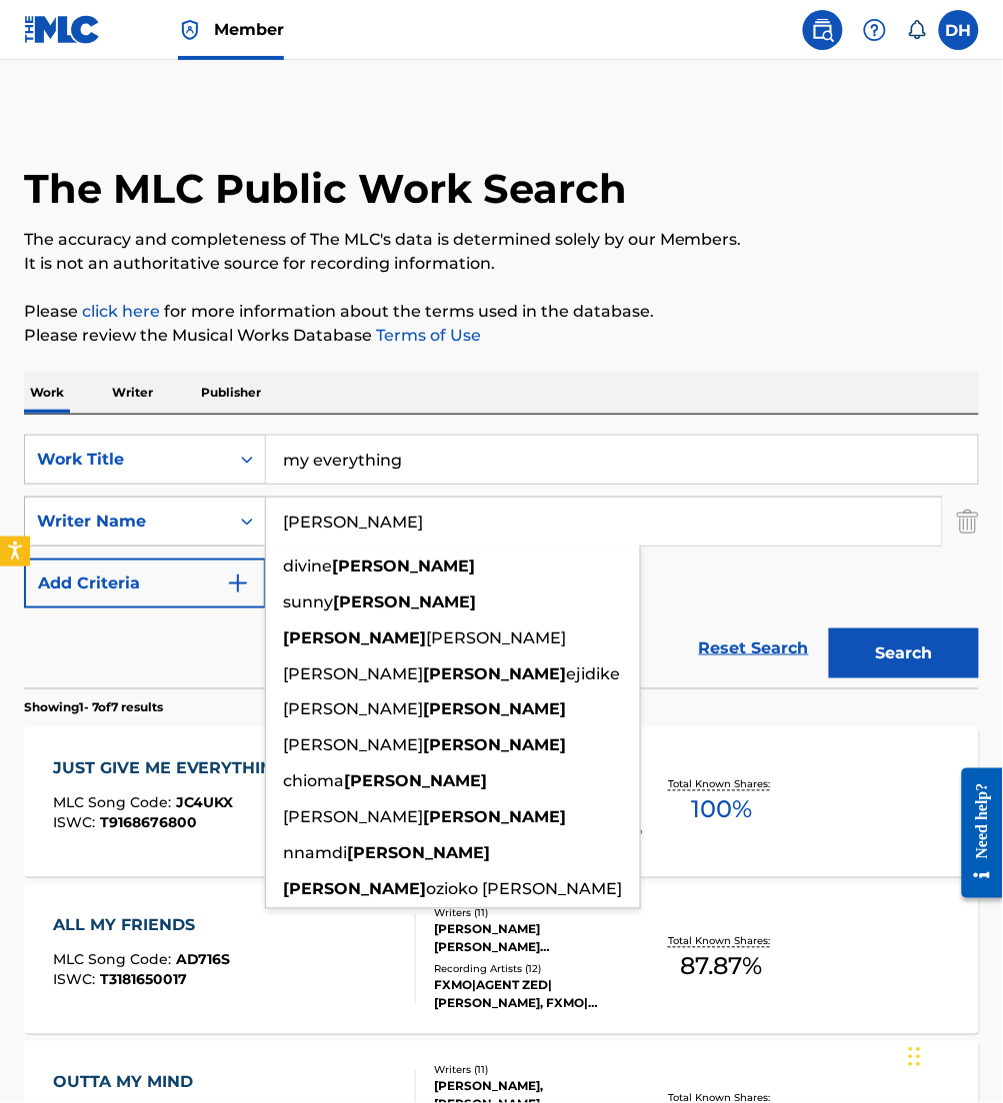
type input "[PERSON_NAME]"
click at [829, 629] on button "Search" at bounding box center [904, 654] width 150 height 50
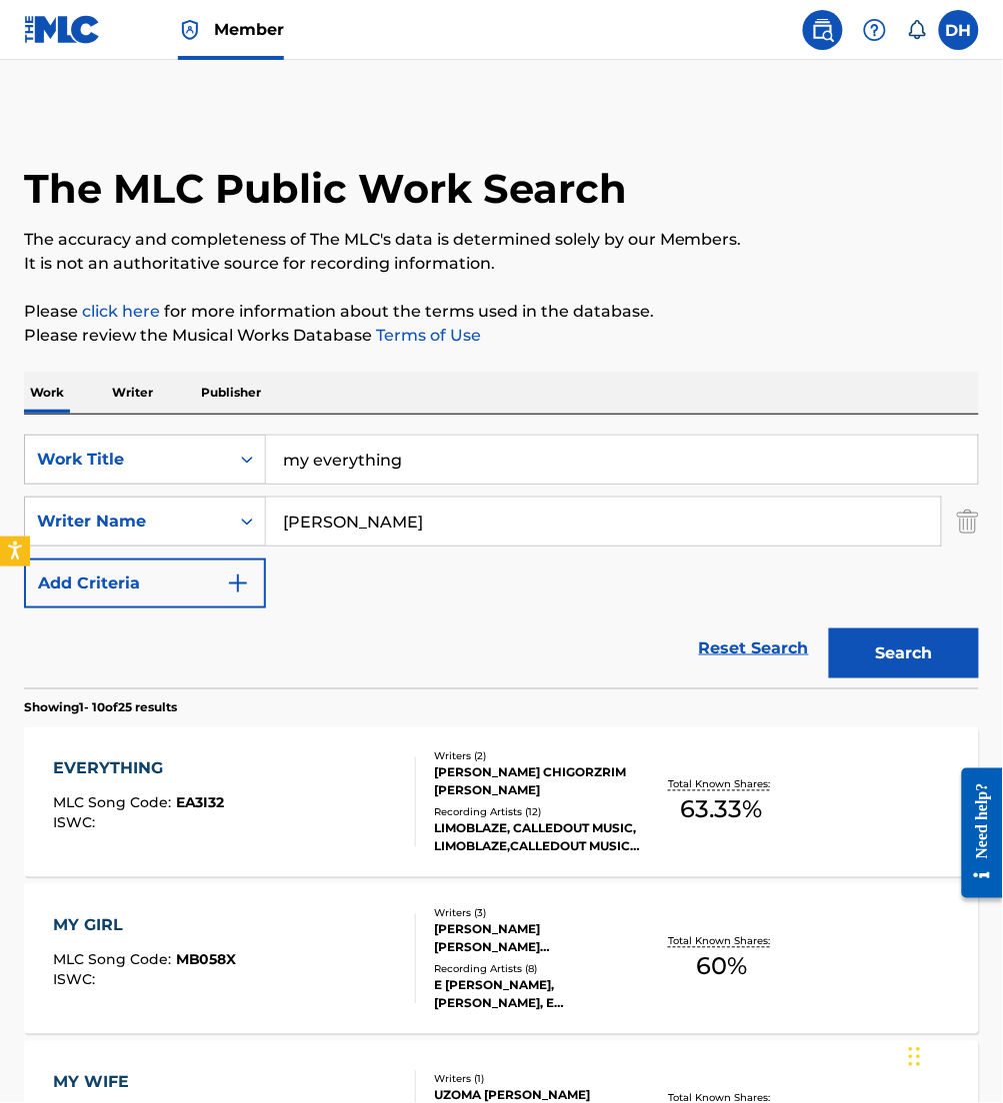
click at [168, 772] on div "EVERYTHING" at bounding box center [139, 770] width 172 height 24
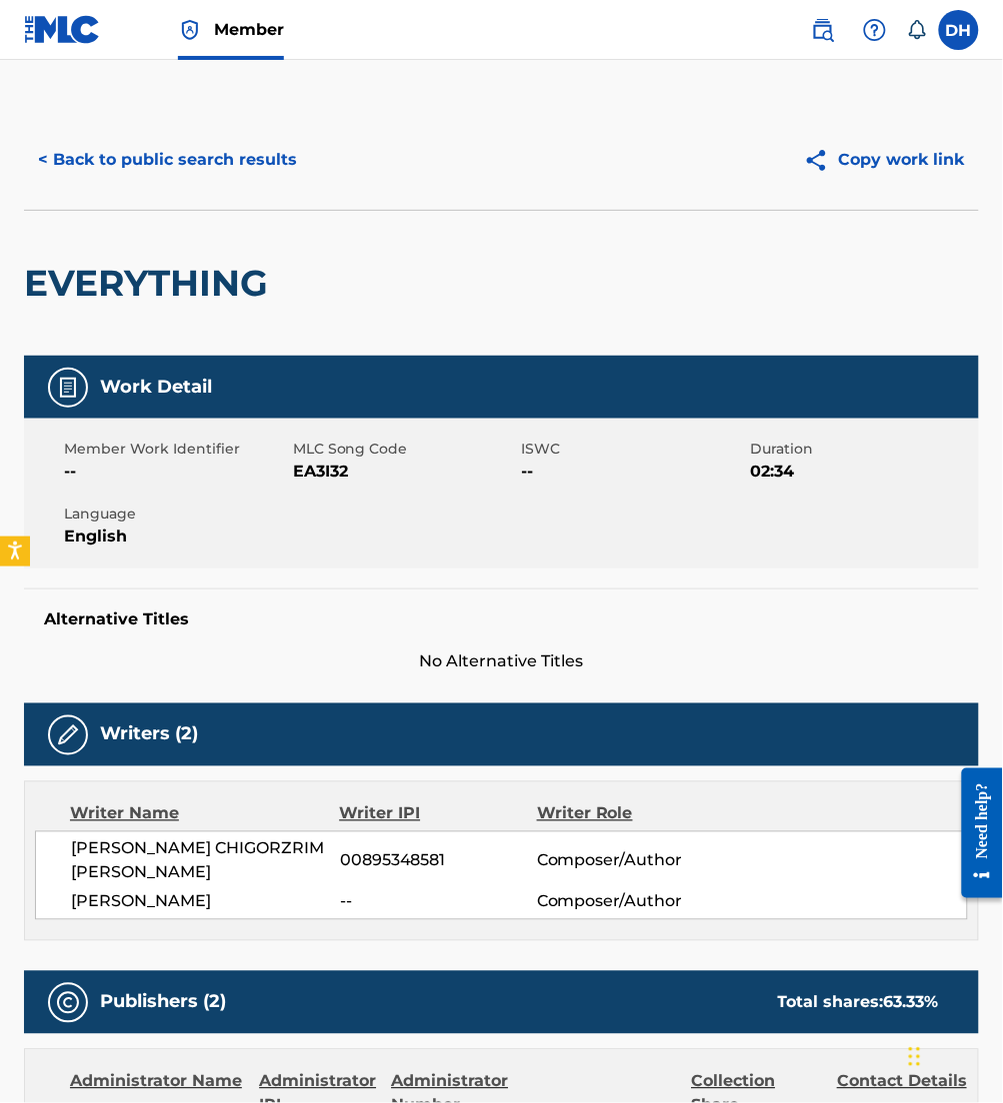
click at [153, 145] on button "< Back to public search results" at bounding box center [167, 160] width 287 height 50
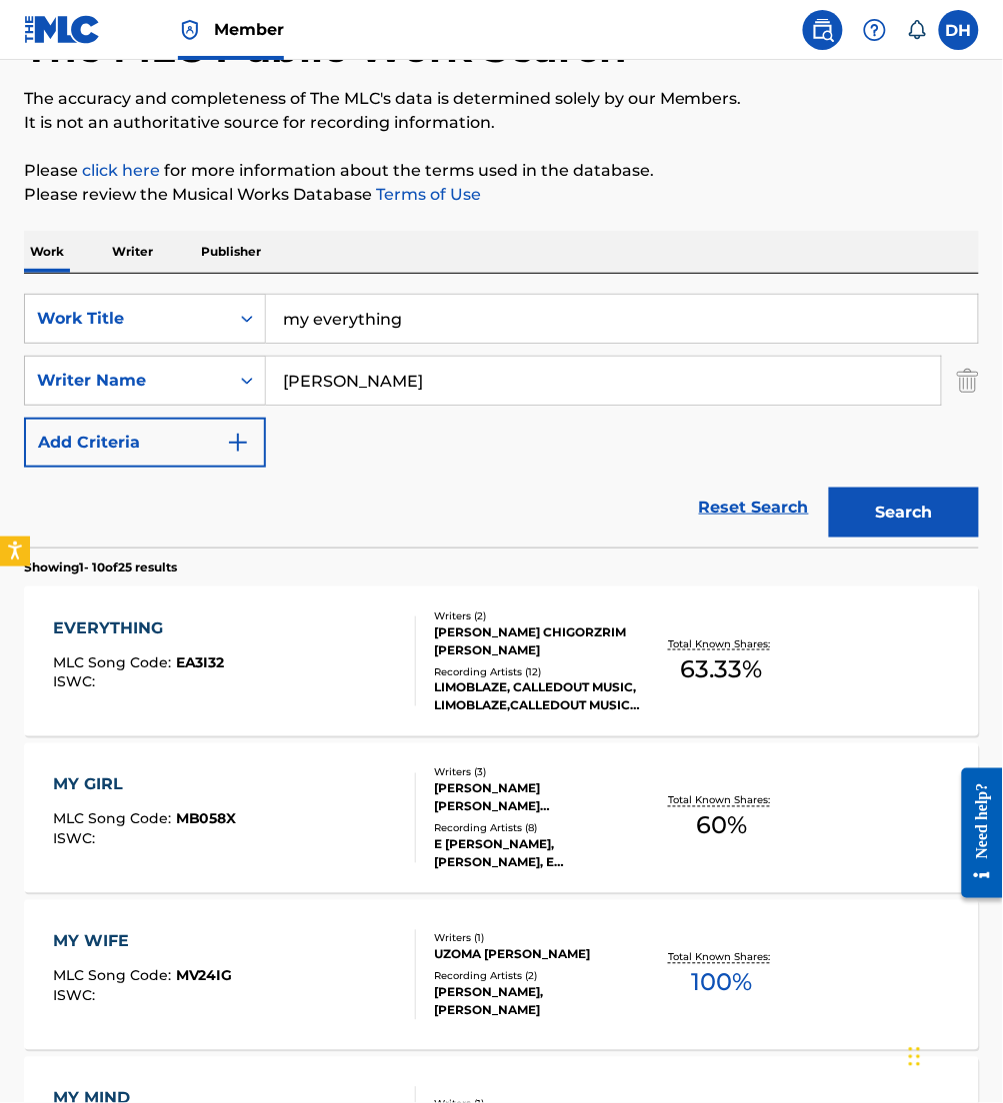
scroll to position [142, 0]
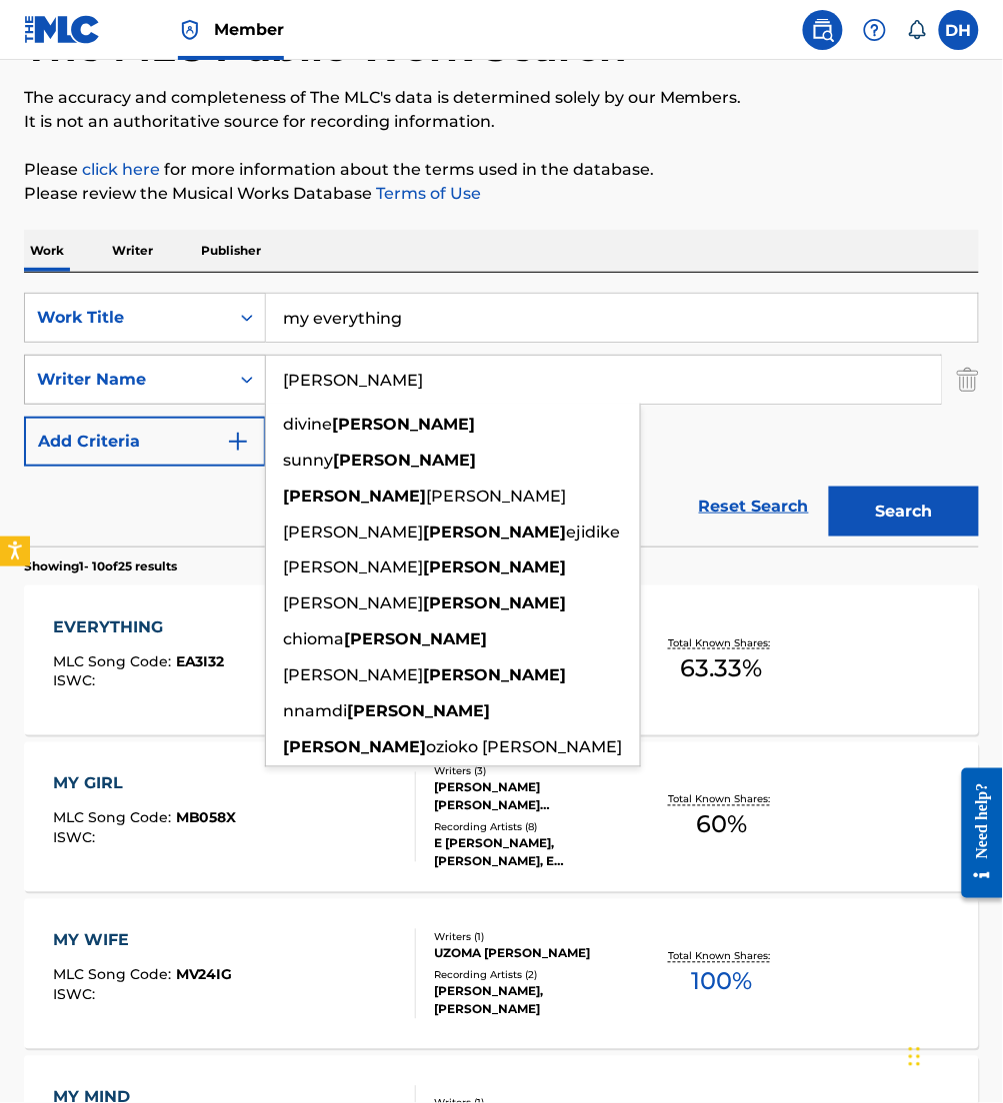
drag, startPoint x: 389, startPoint y: 385, endPoint x: 106, endPoint y: 402, distance: 283.4
click at [106, 402] on div "SearchWithCriteria426be71e-f970-4fd3-971b-d064bf990c8f Writer Name [PERSON_NAME…" at bounding box center [501, 380] width 955 height 50
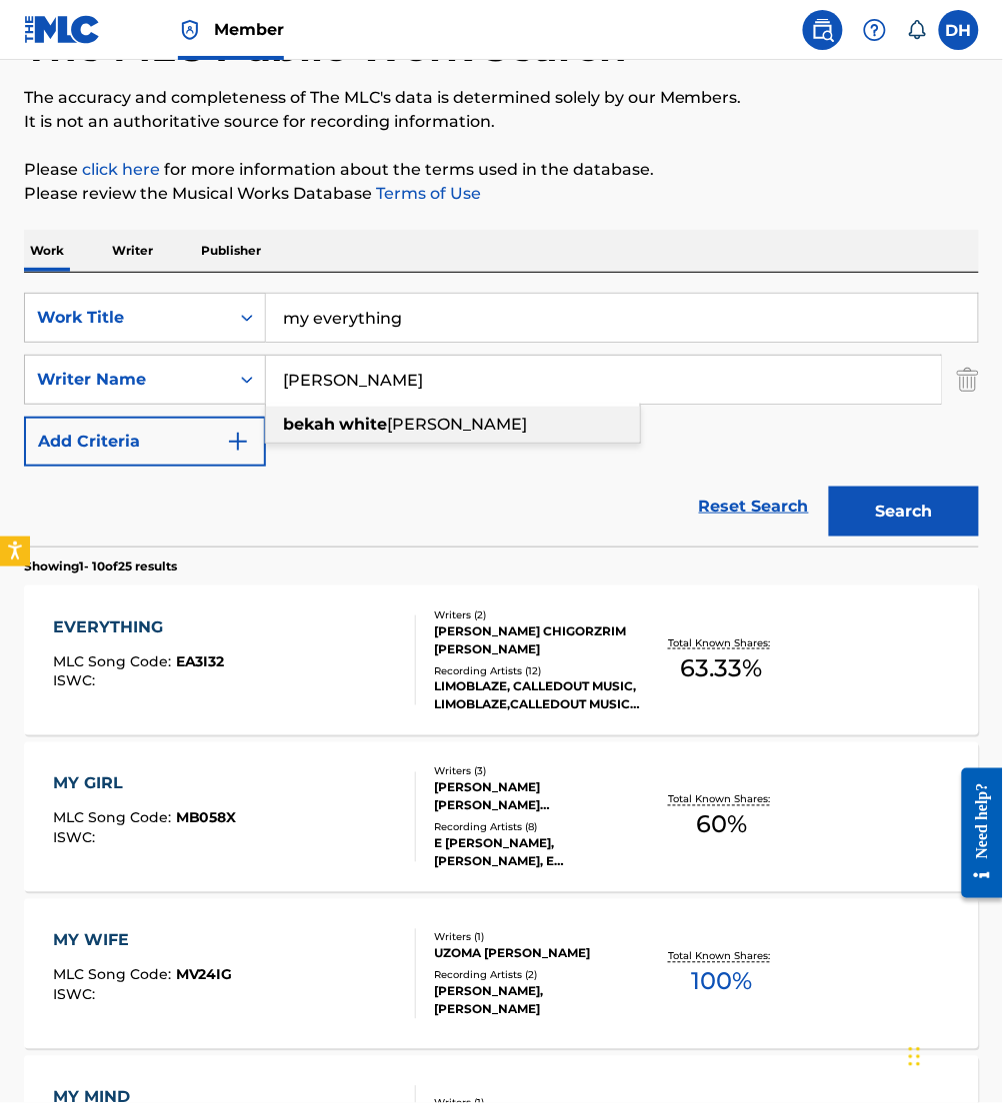
click at [328, 421] on strong "bekah" at bounding box center [309, 424] width 52 height 19
type input "[PERSON_NAME] [PERSON_NAME]"
click at [936, 504] on button "Search" at bounding box center [904, 512] width 150 height 50
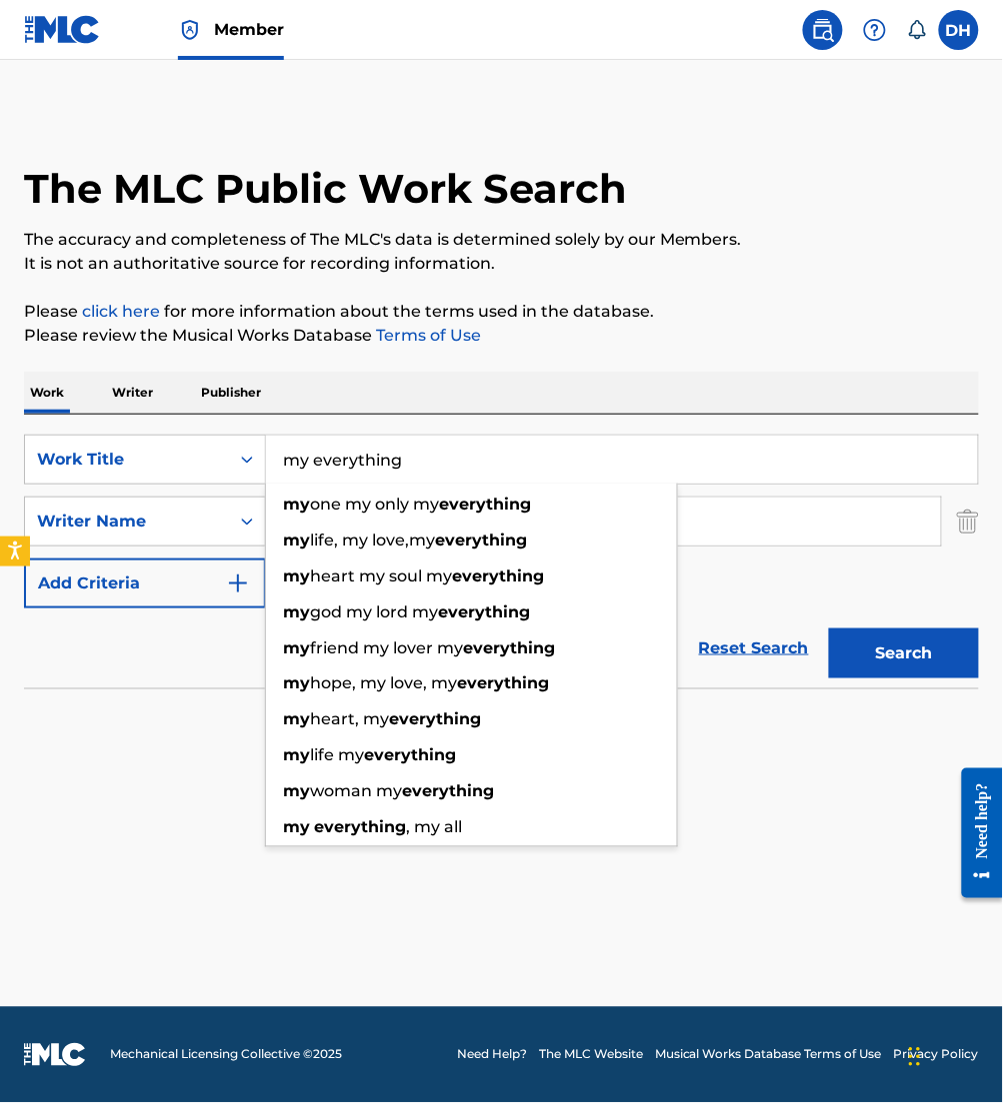
drag, startPoint x: 413, startPoint y: 456, endPoint x: 311, endPoint y: 469, distance: 102.8
click at [311, 469] on input "my everything" at bounding box center [622, 460] width 712 height 48
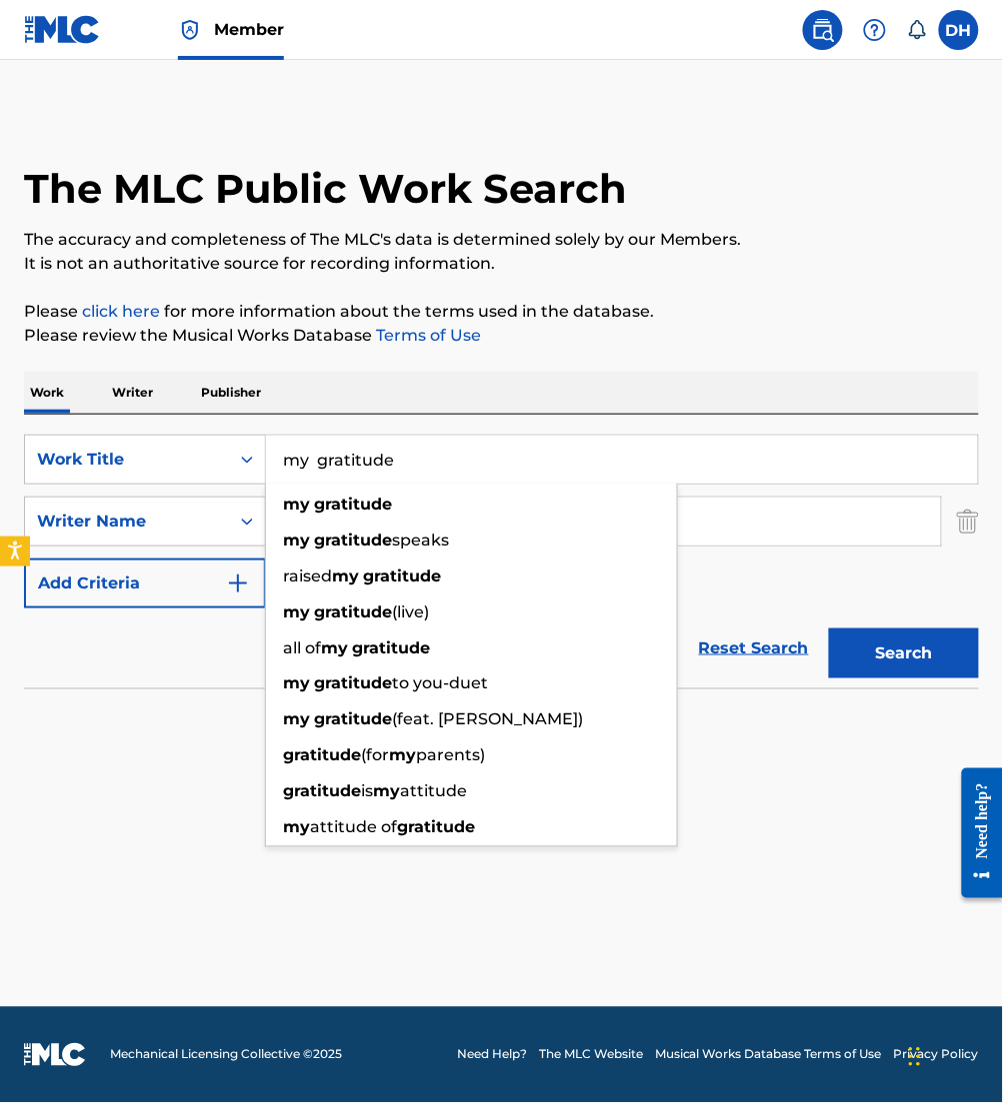
type input "my gratitude"
click at [504, 401] on div "Work Writer Publisher" at bounding box center [501, 393] width 955 height 42
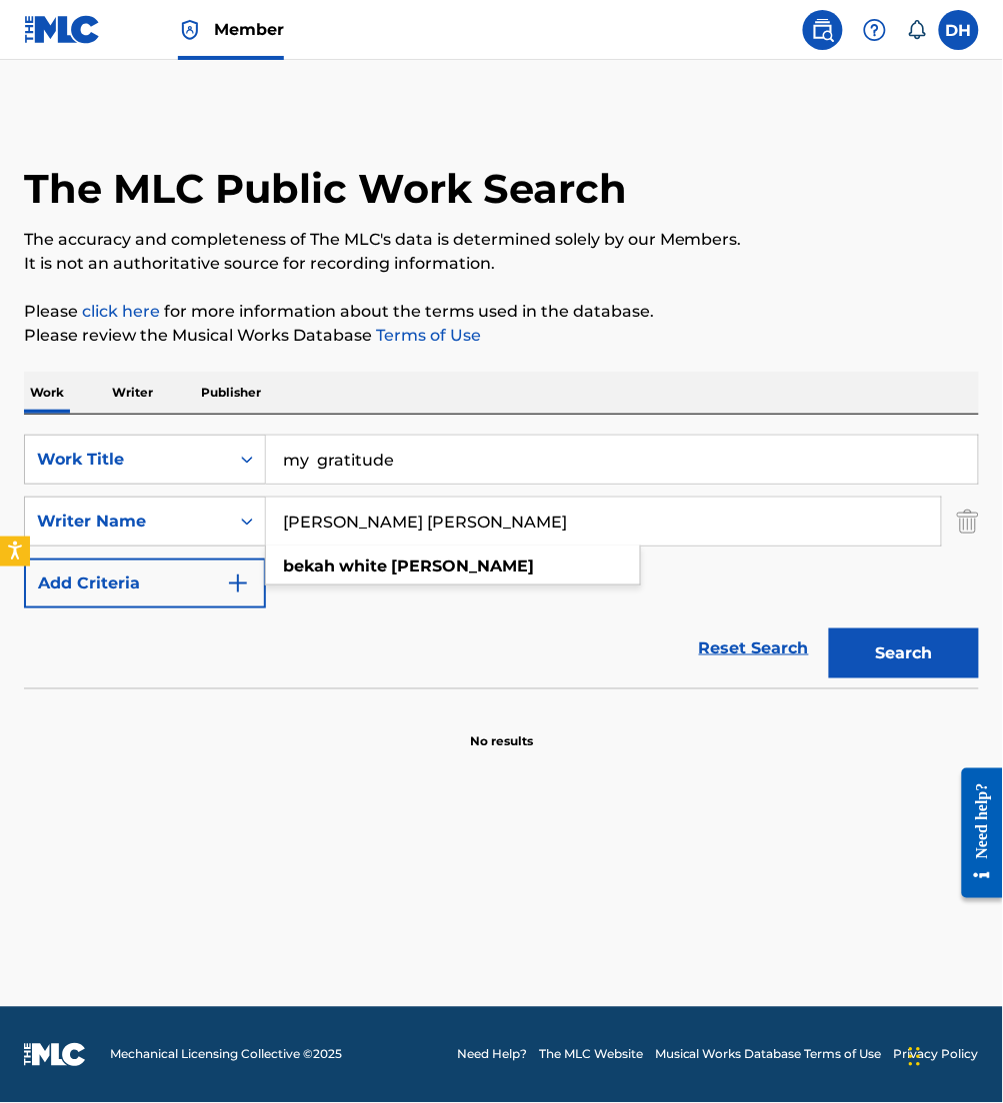
drag, startPoint x: 426, startPoint y: 530, endPoint x: 45, endPoint y: 565, distance: 382.4
click at [45, 565] on div "SearchWithCriteria0958a1dd-ebea-40c3-ae24-d32e12b77807 Work Title my gratitude …" at bounding box center [501, 522] width 955 height 174
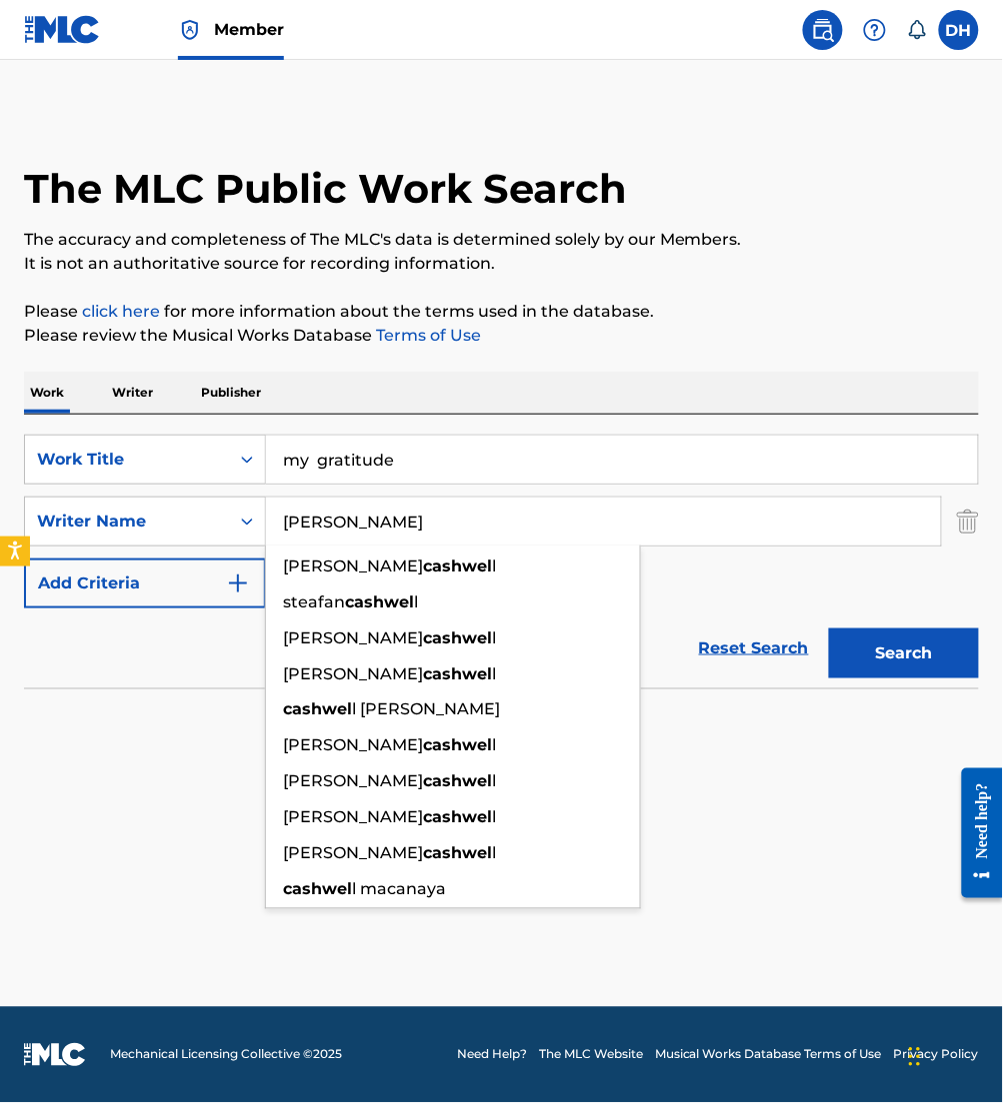
type input "[PERSON_NAME]"
click at [829, 629] on button "Search" at bounding box center [904, 654] width 150 height 50
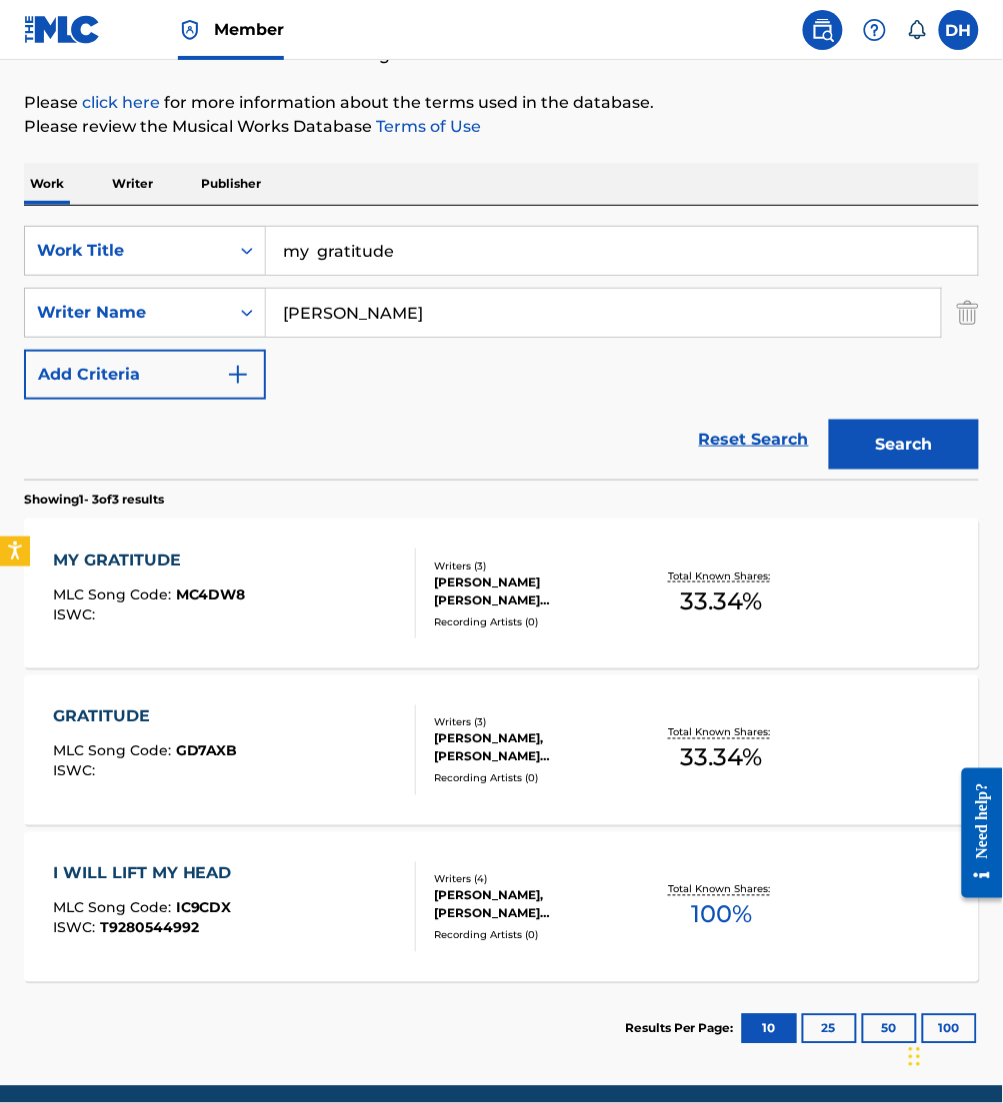
scroll to position [288, 0]
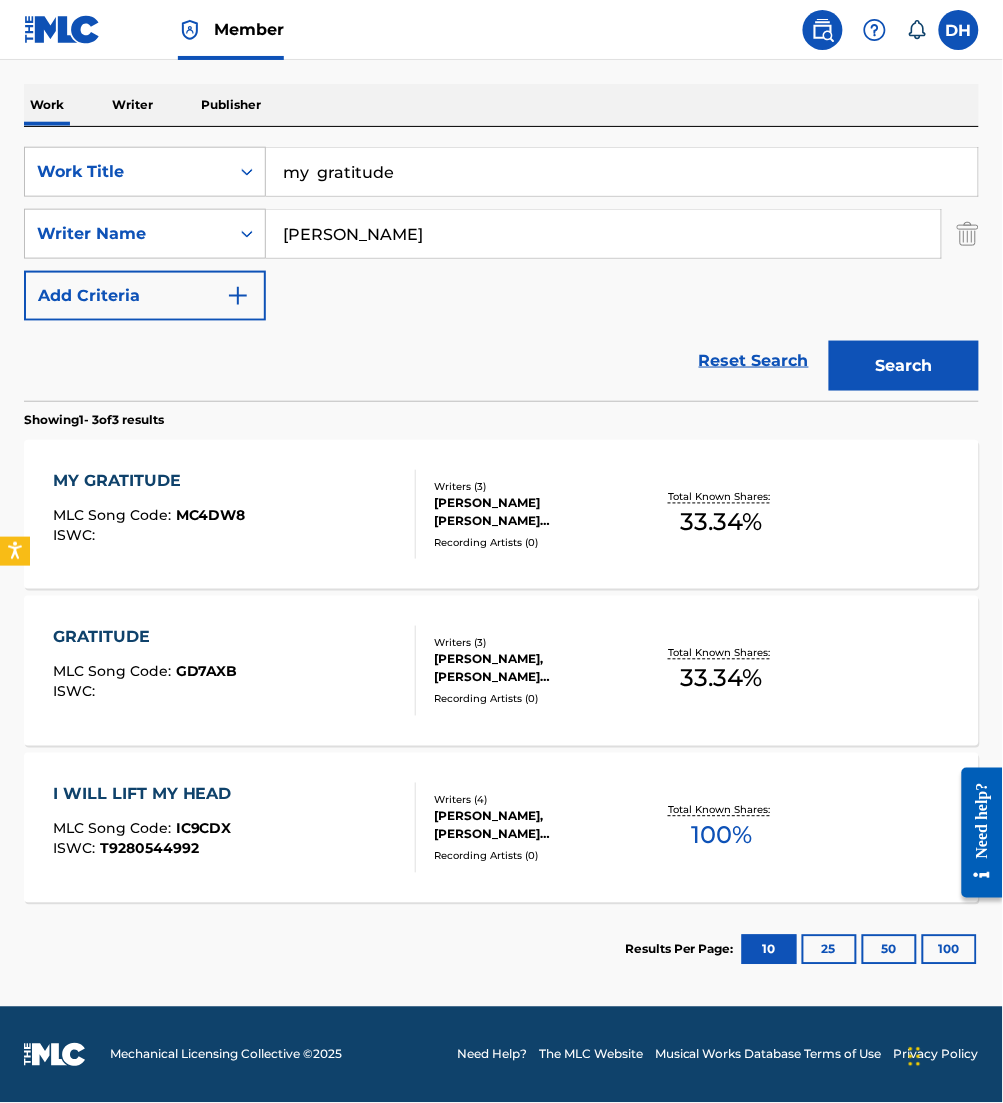
click at [270, 492] on div "MY GRATITUDE MLC Song Code : MC4DW8 ISWC :" at bounding box center [234, 515] width 363 height 90
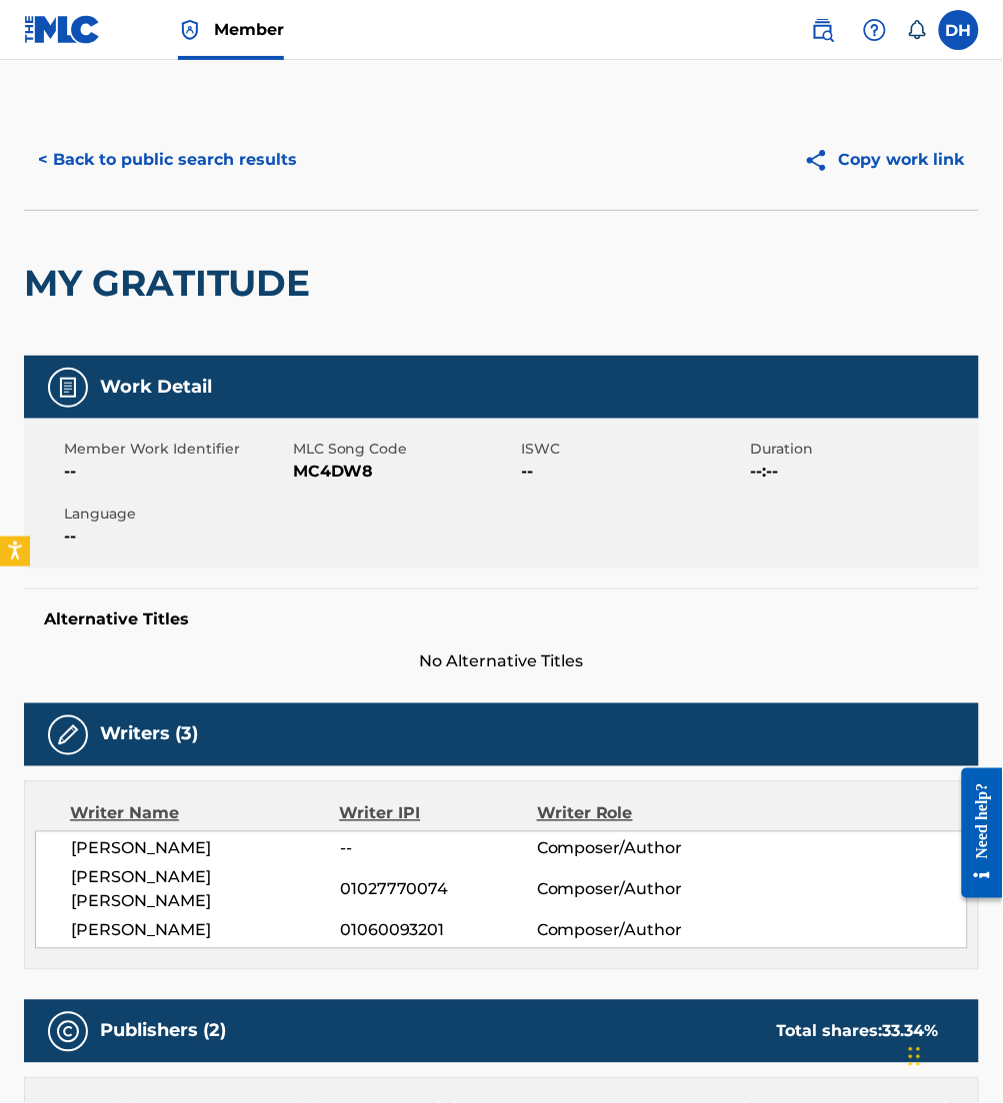
click at [187, 168] on button "< Back to public search results" at bounding box center [167, 160] width 287 height 50
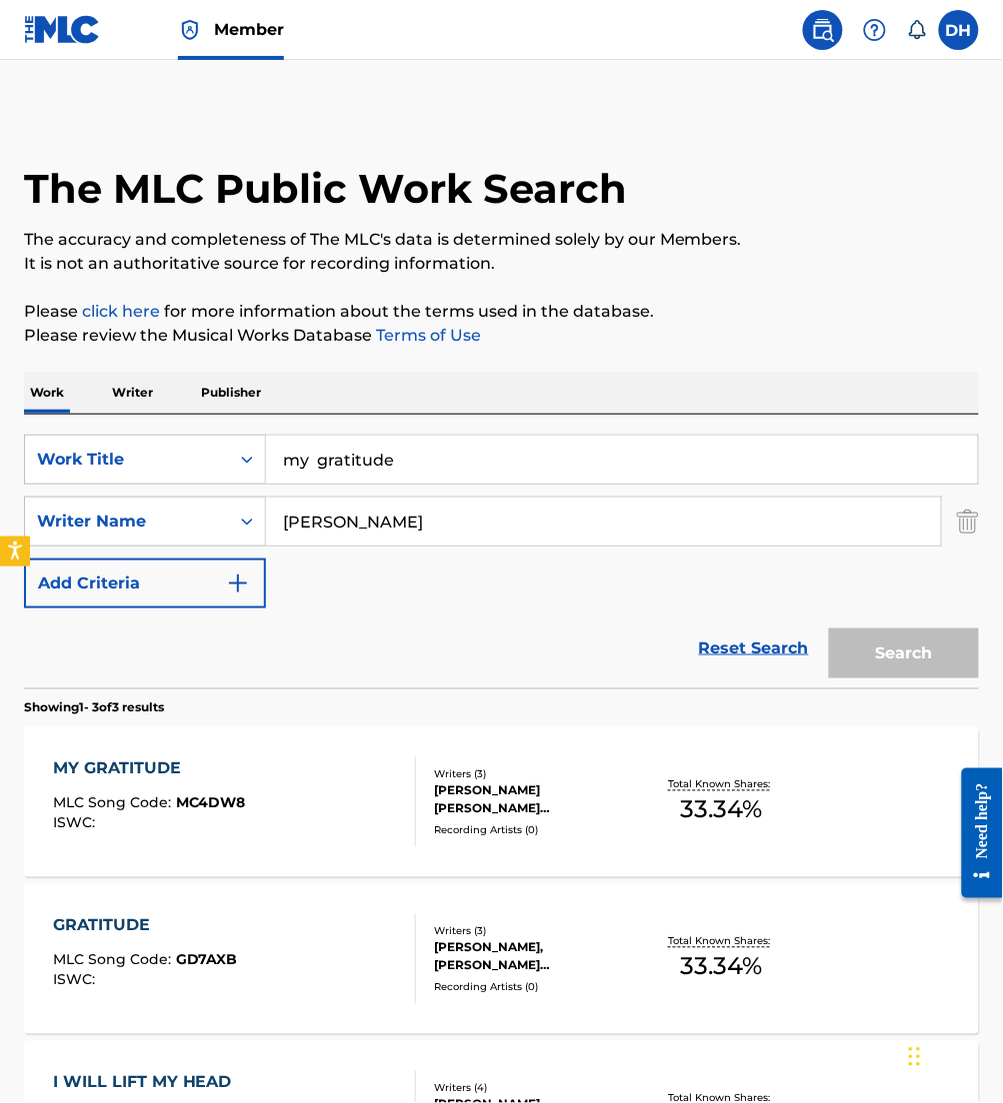
scroll to position [173, 0]
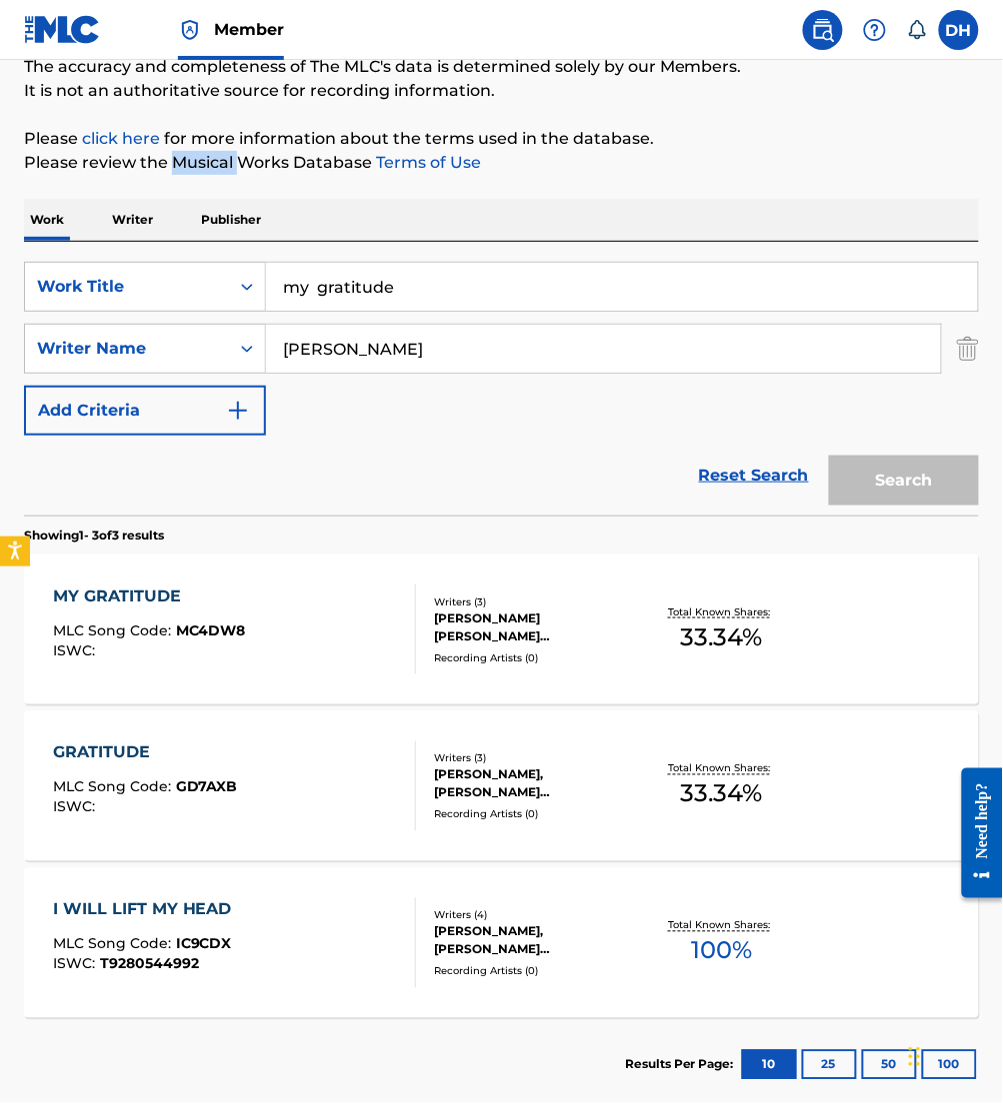
click at [187, 168] on p "Please review the Musical Works Database Terms of Use" at bounding box center [501, 163] width 955 height 24
click at [365, 760] on div "GRATITUDE MLC Song Code : GD7AXB ISWC :" at bounding box center [234, 787] width 363 height 90
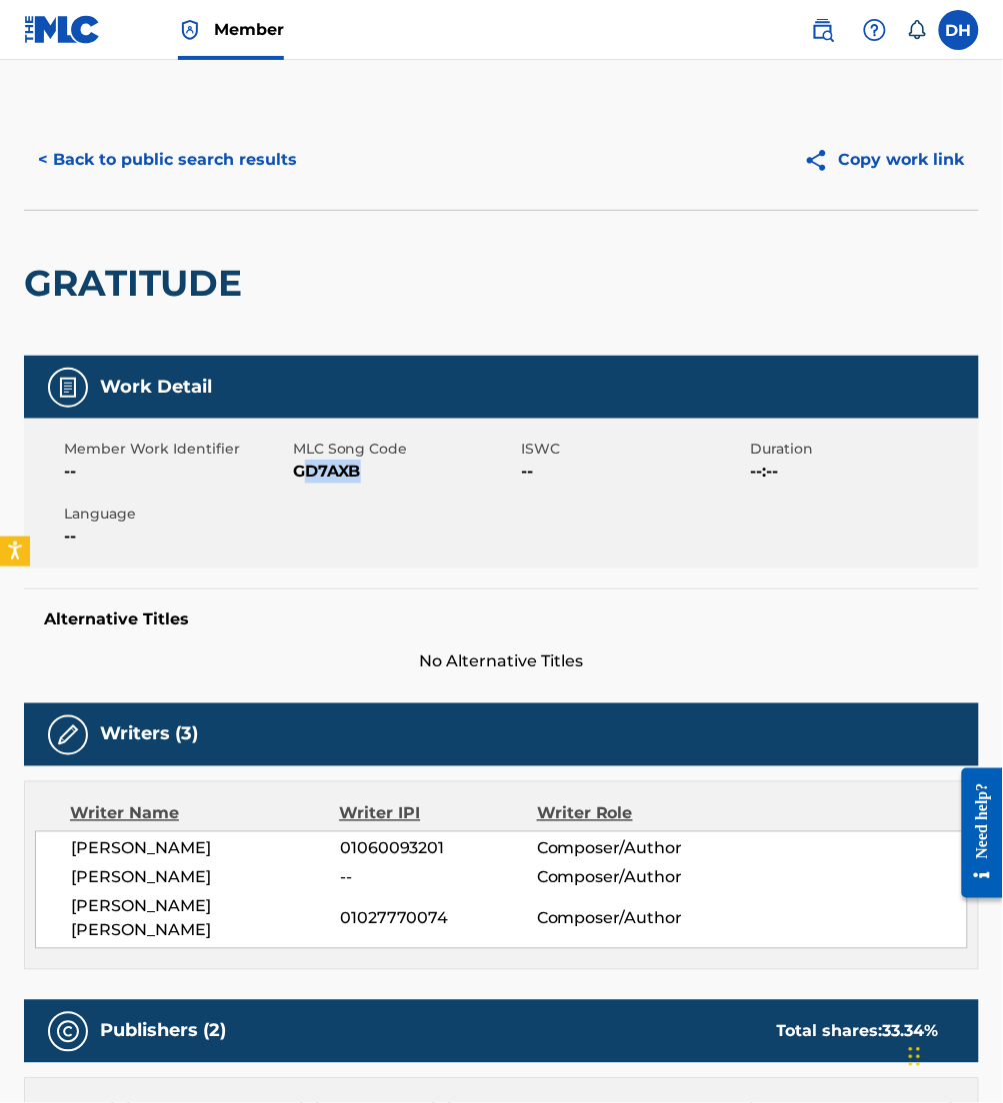
drag, startPoint x: 300, startPoint y: 472, endPoint x: 417, endPoint y: 476, distance: 117.0
click at [417, 476] on span "GD7AXB" at bounding box center [405, 472] width 224 height 24
drag, startPoint x: 417, startPoint y: 476, endPoint x: 272, endPoint y: 477, distance: 144.9
click at [272, 477] on span "--" at bounding box center [176, 472] width 224 height 24
click at [288, 471] on div "Member Work Identifier --" at bounding box center [178, 461] width 229 height 45
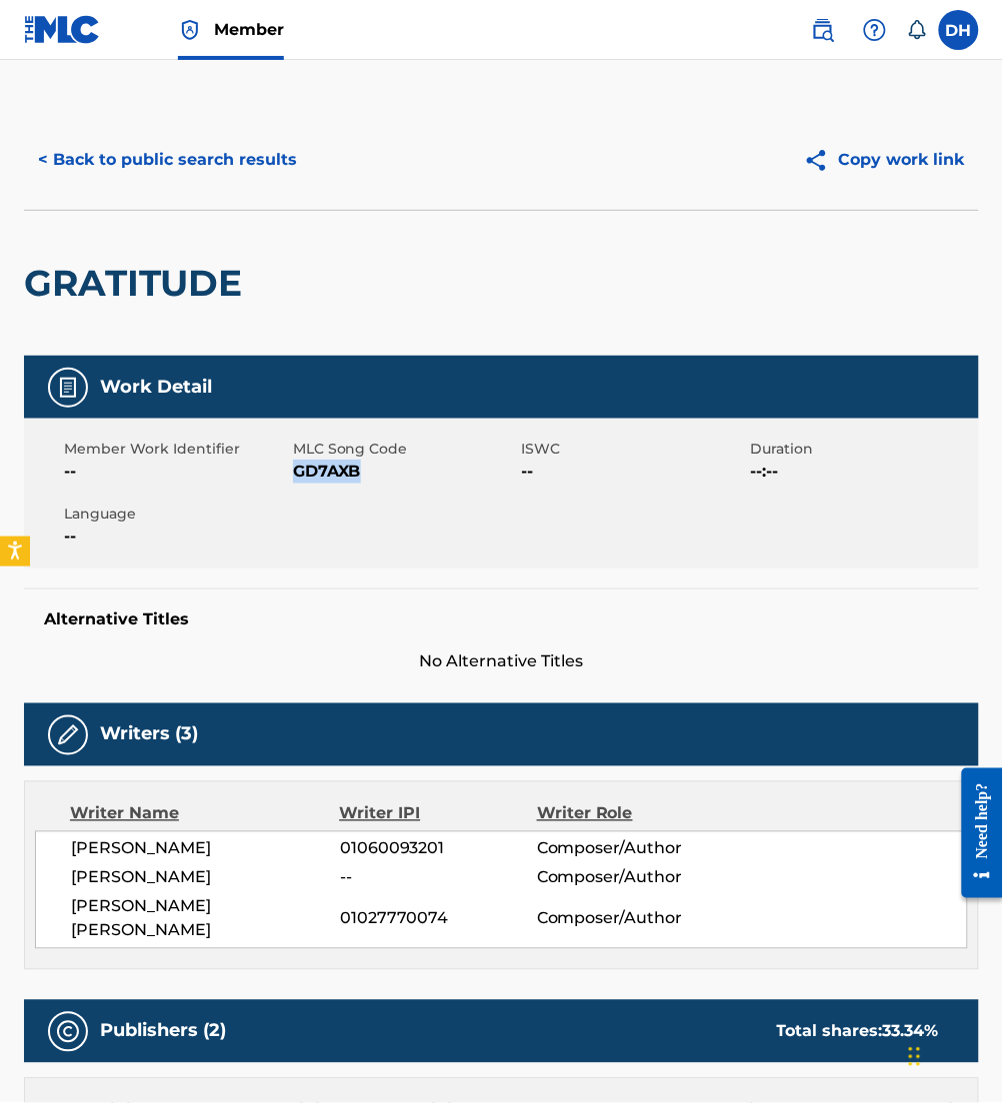
drag, startPoint x: 295, startPoint y: 473, endPoint x: 446, endPoint y: 485, distance: 151.4
click at [446, 485] on div "Member Work Identifier -- MLC Song Code GD7AXB ISWC -- Duration --:-- Language …" at bounding box center [501, 494] width 955 height 150
click at [151, 181] on button "< Back to public search results" at bounding box center [167, 160] width 287 height 50
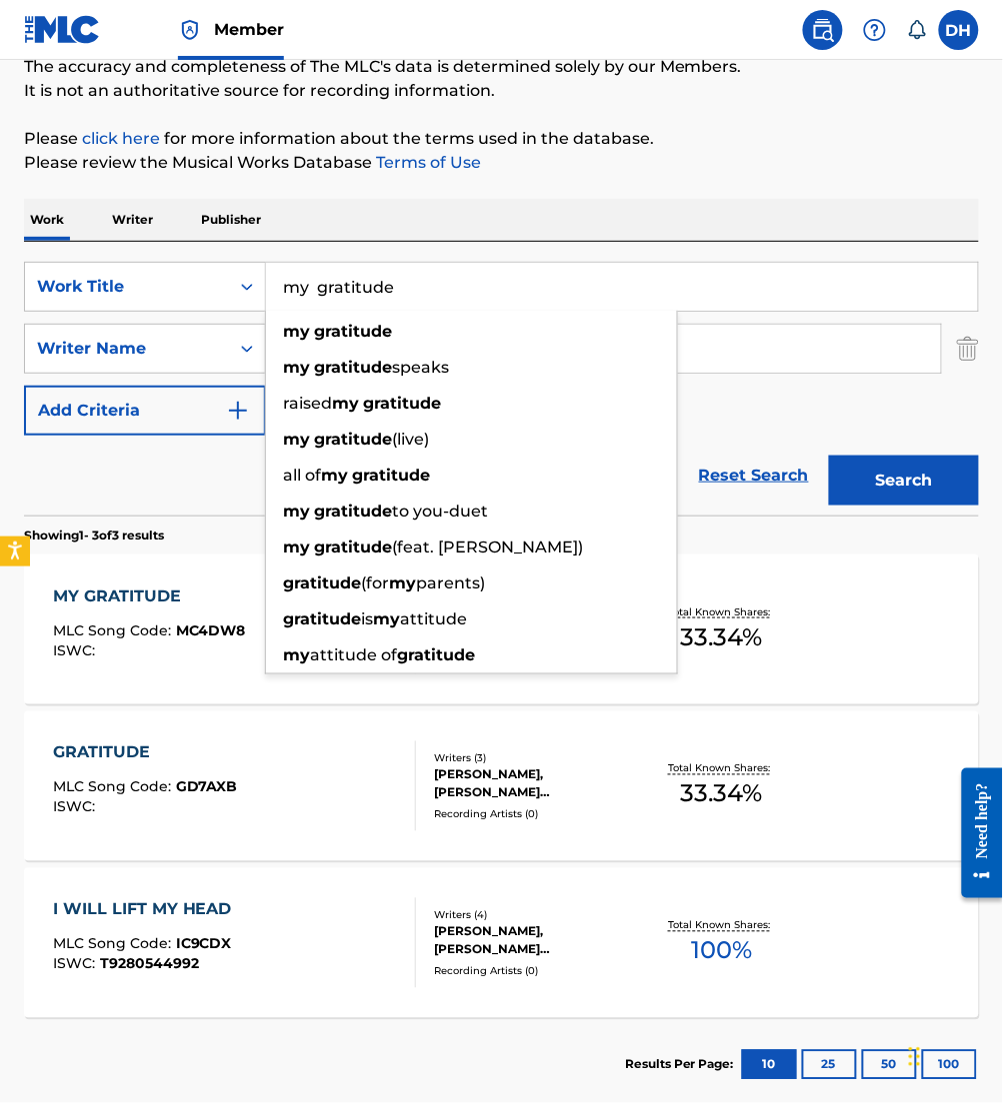
drag, startPoint x: 457, startPoint y: 308, endPoint x: 235, endPoint y: 318, distance: 222.1
click at [235, 318] on div "SearchWithCriteria0958a1dd-ebea-40c3-ae24-d32e12b77807 Work Title my gratitude …" at bounding box center [501, 349] width 955 height 174
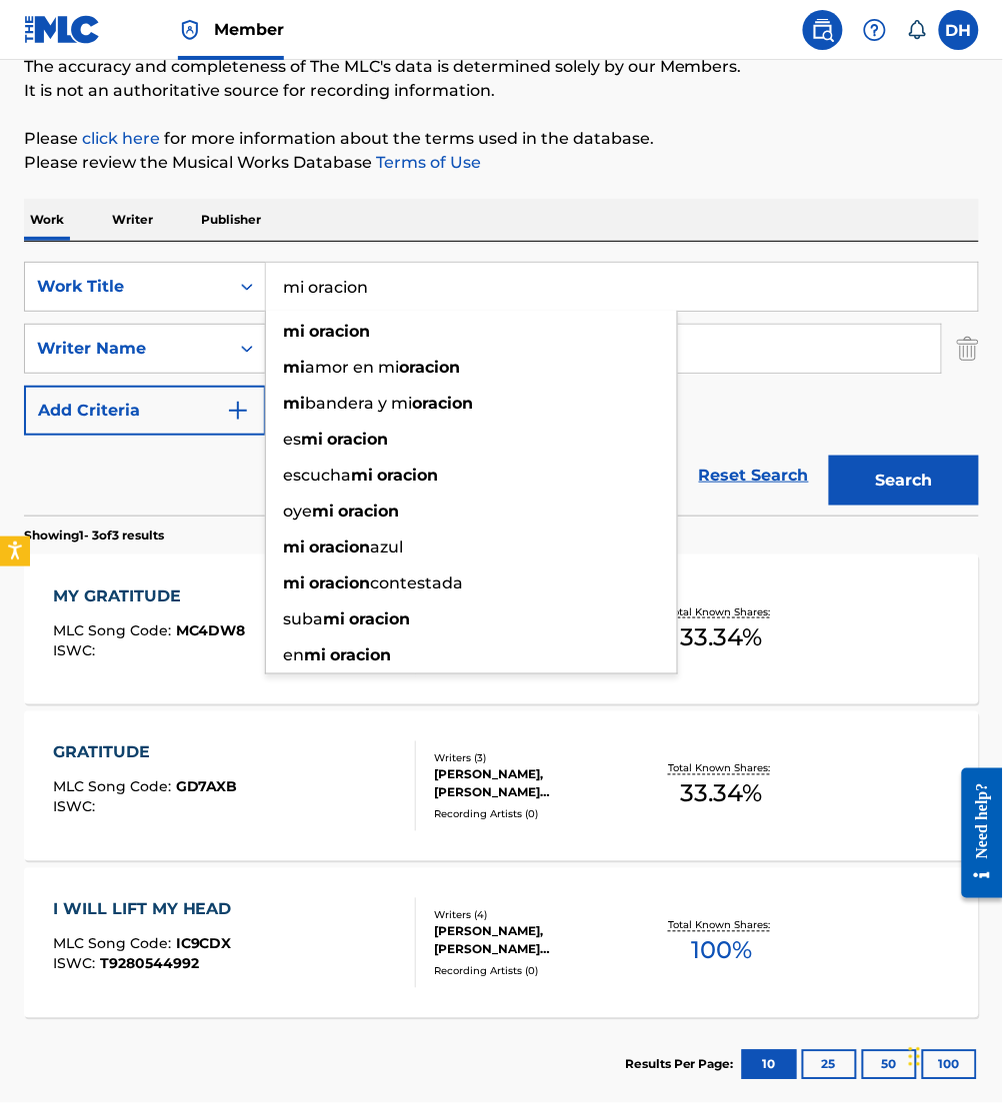
type input "mi oracion"
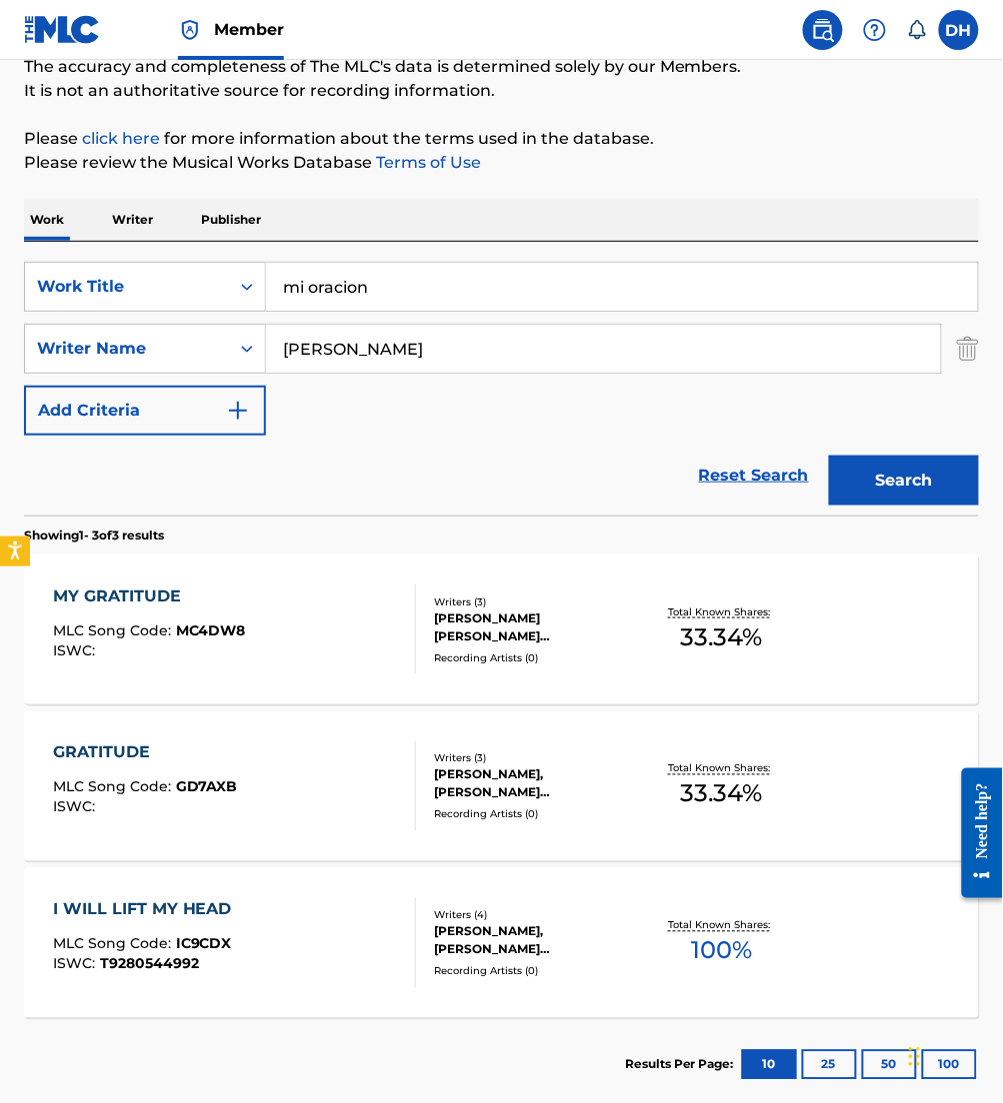
click at [637, 202] on div "Work Writer Publisher" at bounding box center [501, 220] width 955 height 42
drag, startPoint x: 384, startPoint y: 349, endPoint x: 0, endPoint y: 393, distance: 386.3
click at [0, 394] on html "Accessibility Screen-Reader Guide, Feedback, and Issue Reporting | New window M…" at bounding box center [501, 378] width 1003 height 1103
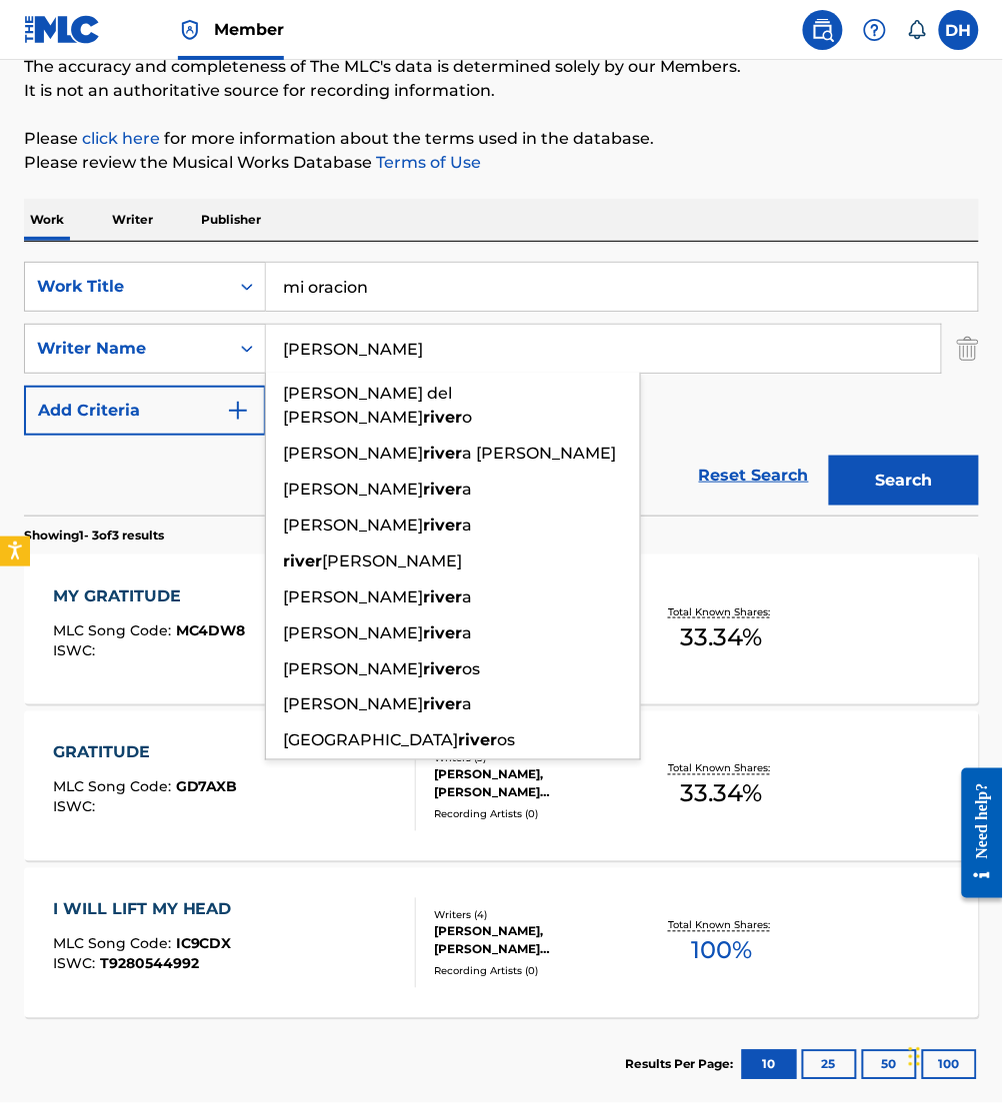
type input "[PERSON_NAME]"
click at [829, 456] on button "Search" at bounding box center [904, 481] width 150 height 50
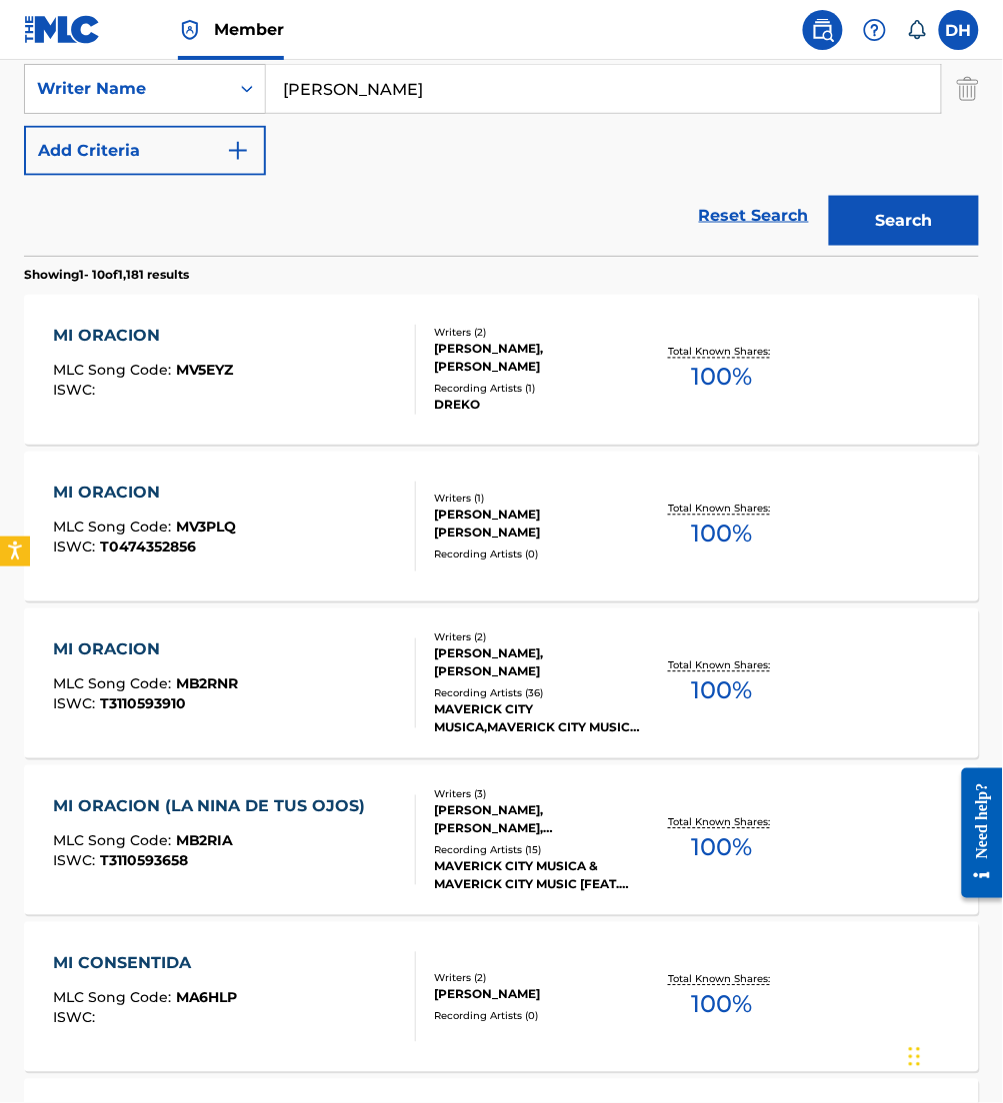
scroll to position [435, 0]
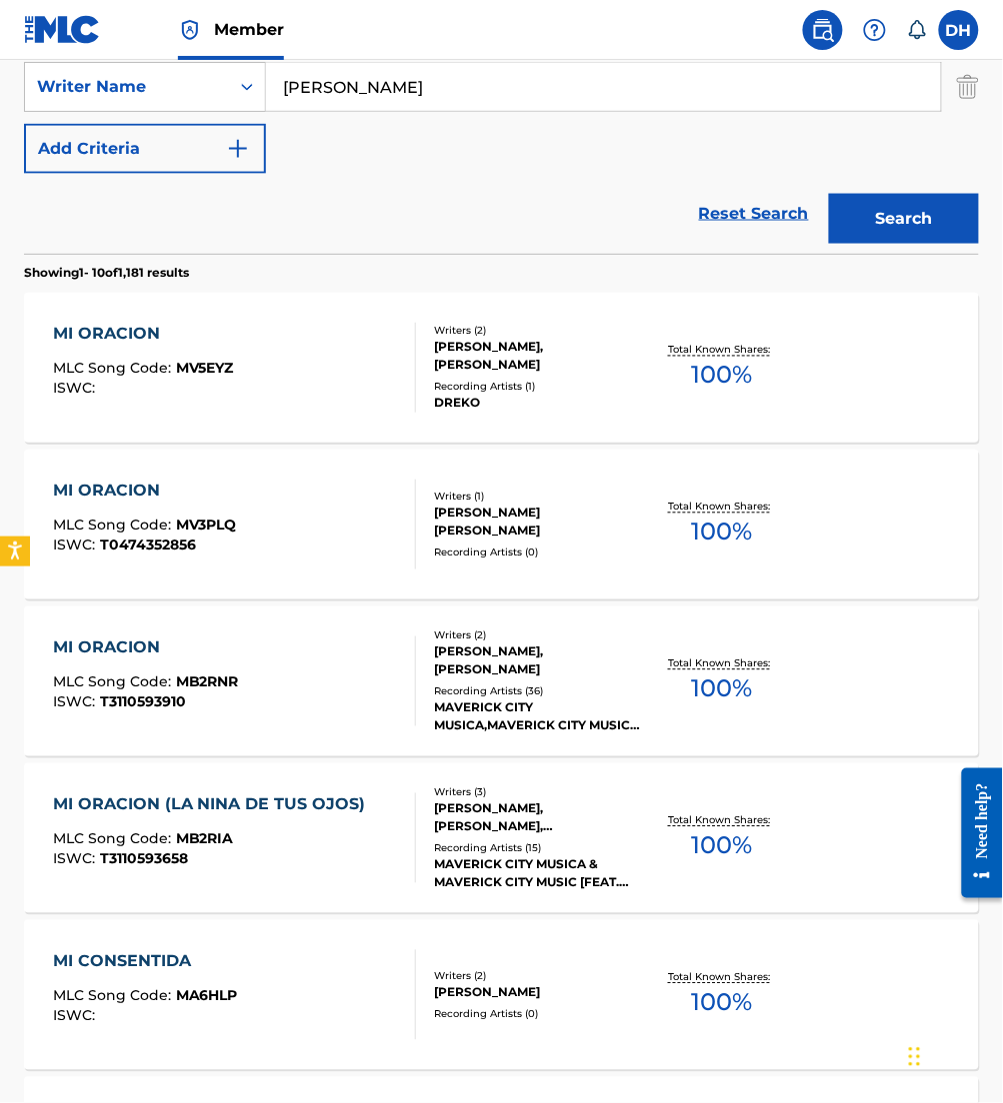
click at [313, 698] on div "MI ORACION MLC Song Code : MB2RNR ISWC : T3110593910" at bounding box center [234, 682] width 363 height 90
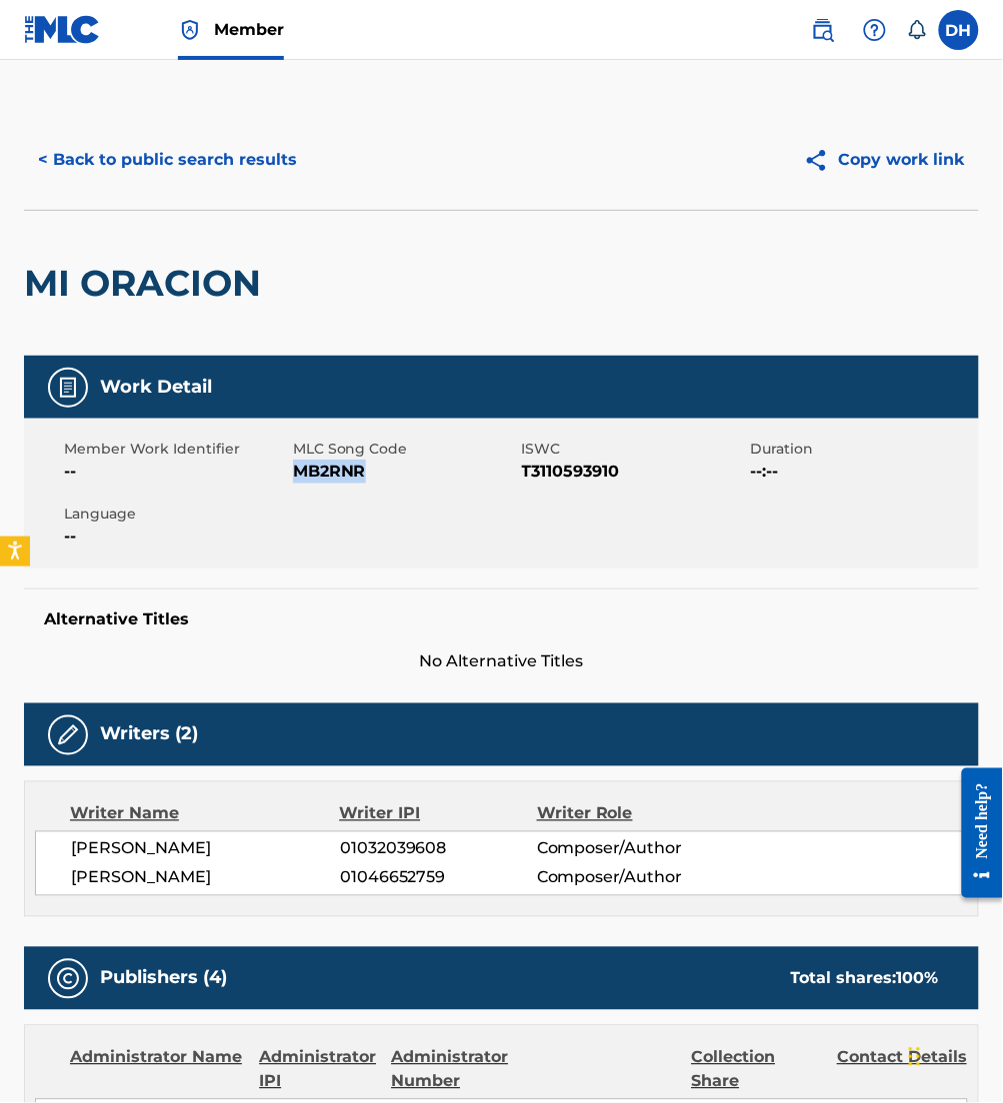
drag, startPoint x: 298, startPoint y: 475, endPoint x: 450, endPoint y: 503, distance: 154.5
click at [450, 503] on div "Member Work Identifier -- MLC Song Code MB2RNR ISWC T3110593910 Duration --:-- …" at bounding box center [501, 494] width 955 height 150
click at [161, 165] on button "< Back to public search results" at bounding box center [167, 160] width 287 height 50
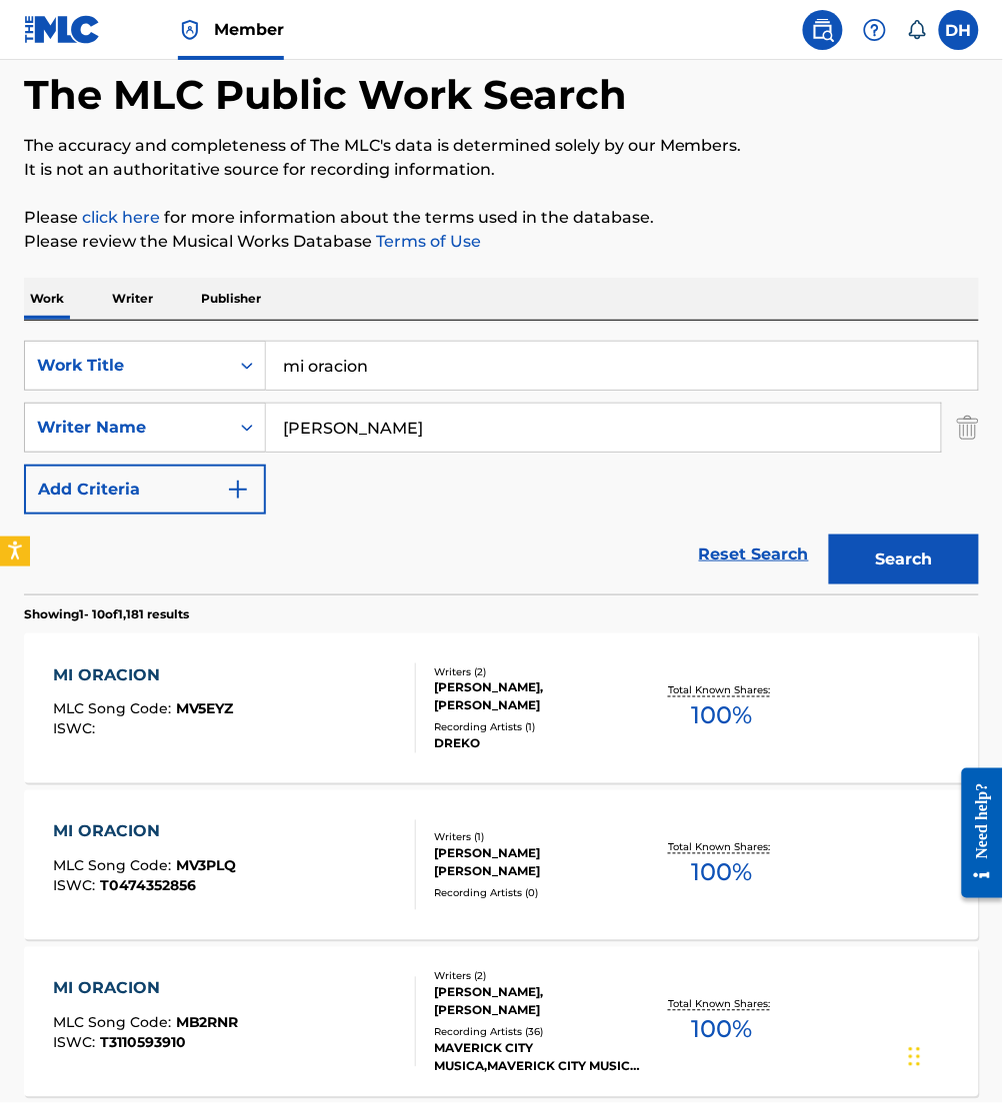
scroll to position [93, 0]
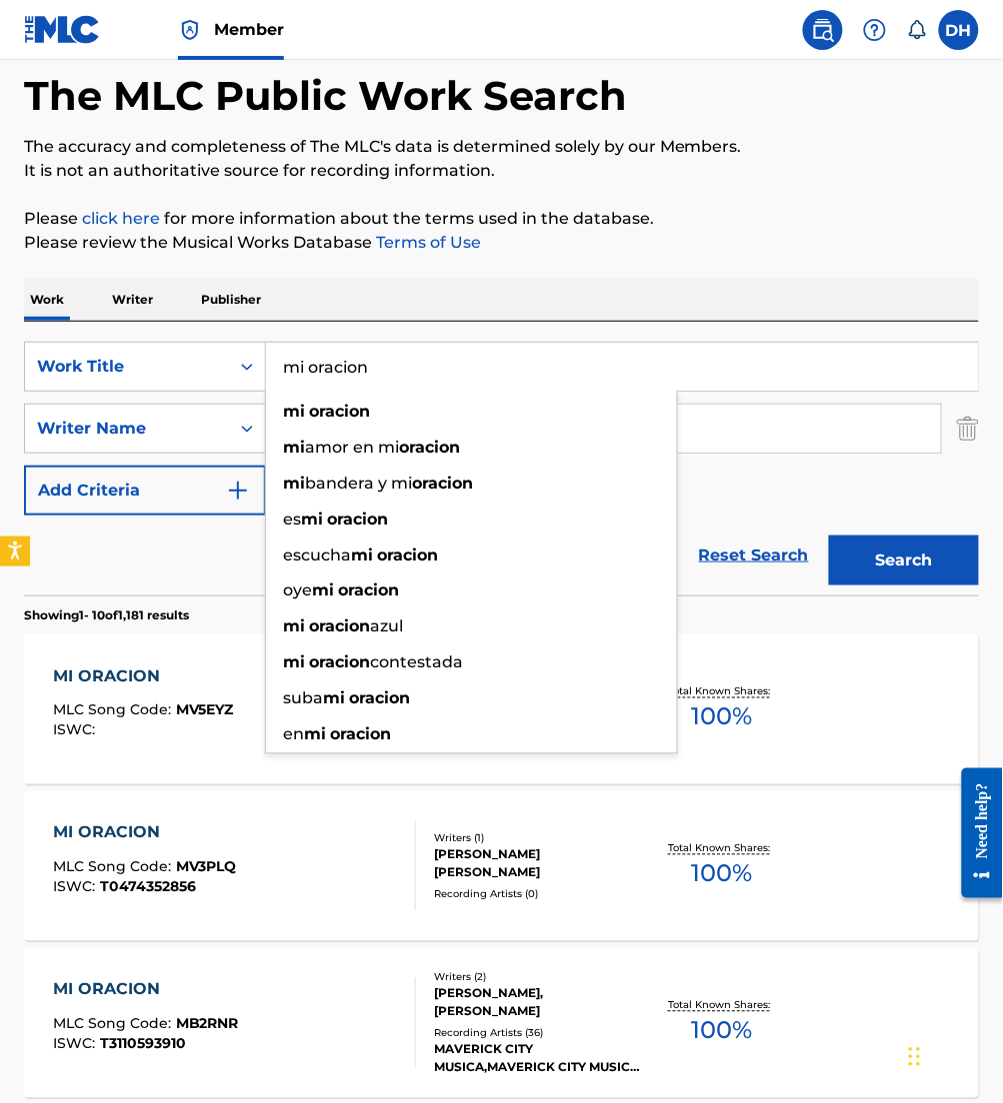
drag, startPoint x: 484, startPoint y: 352, endPoint x: 0, endPoint y: 397, distance: 485.9
click at [0, 397] on html "Accessibility Screen-Reader Guide, Feedback, and Issue Reporting | New window M…" at bounding box center [501, 458] width 1003 height 1103
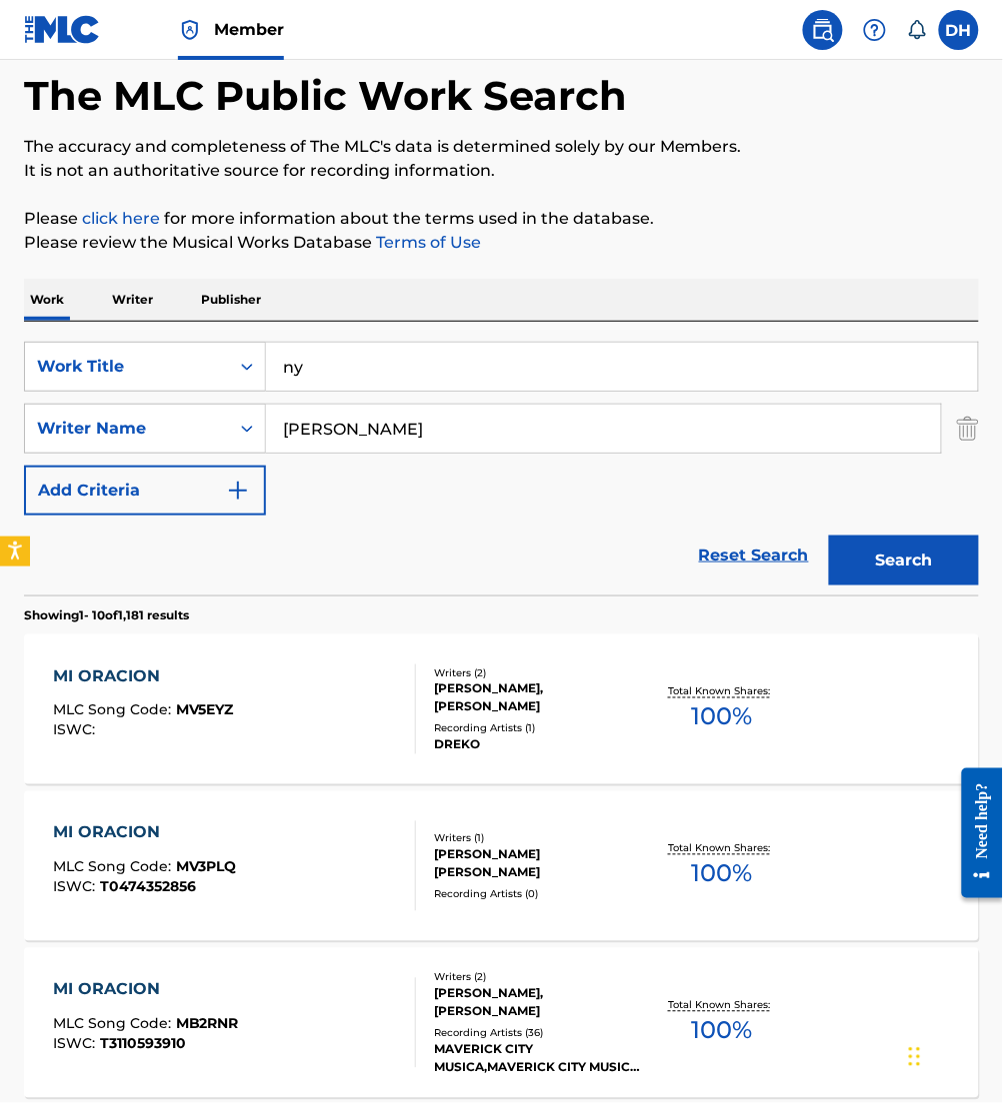
type input "n"
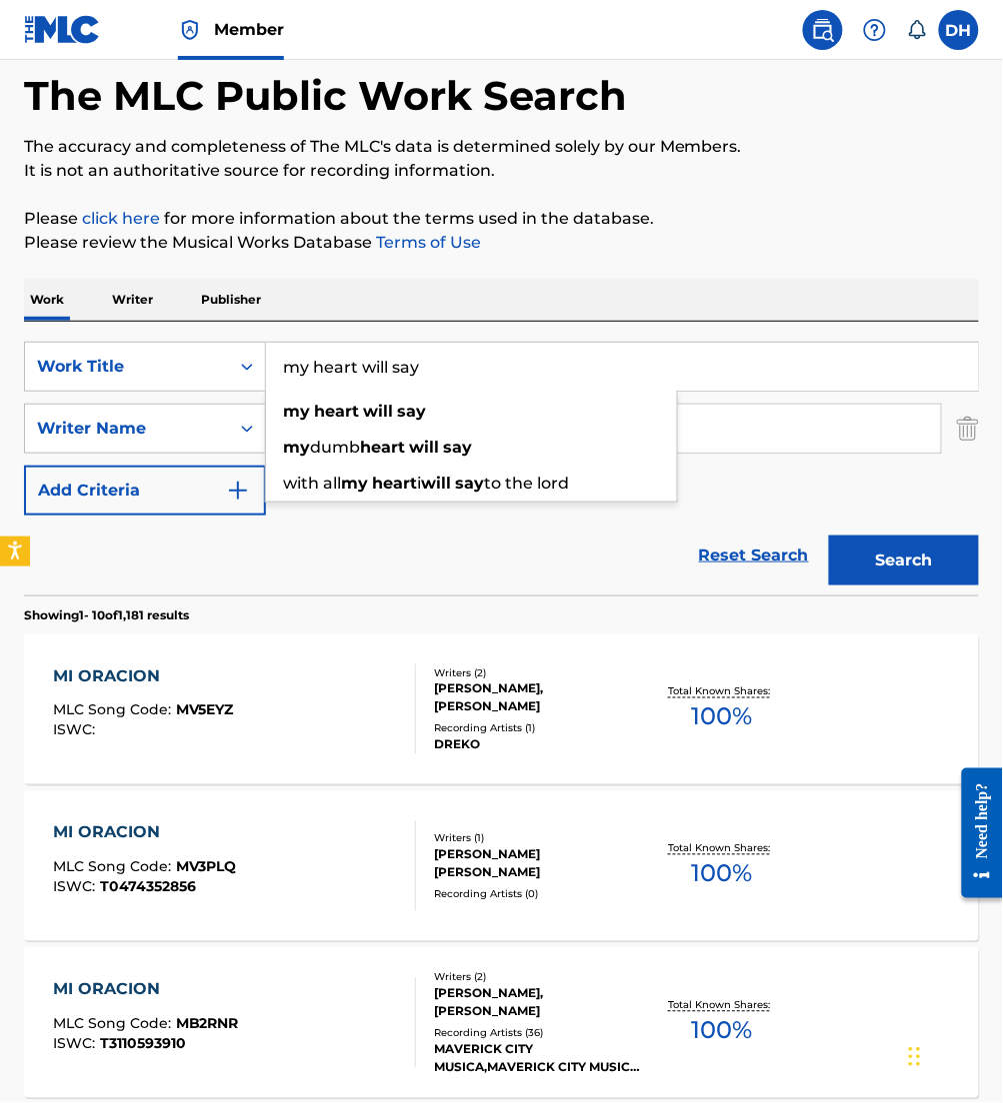
type input "my heart will say"
click at [482, 247] on p "Please review the Musical Works Database Terms of Use" at bounding box center [501, 243] width 955 height 24
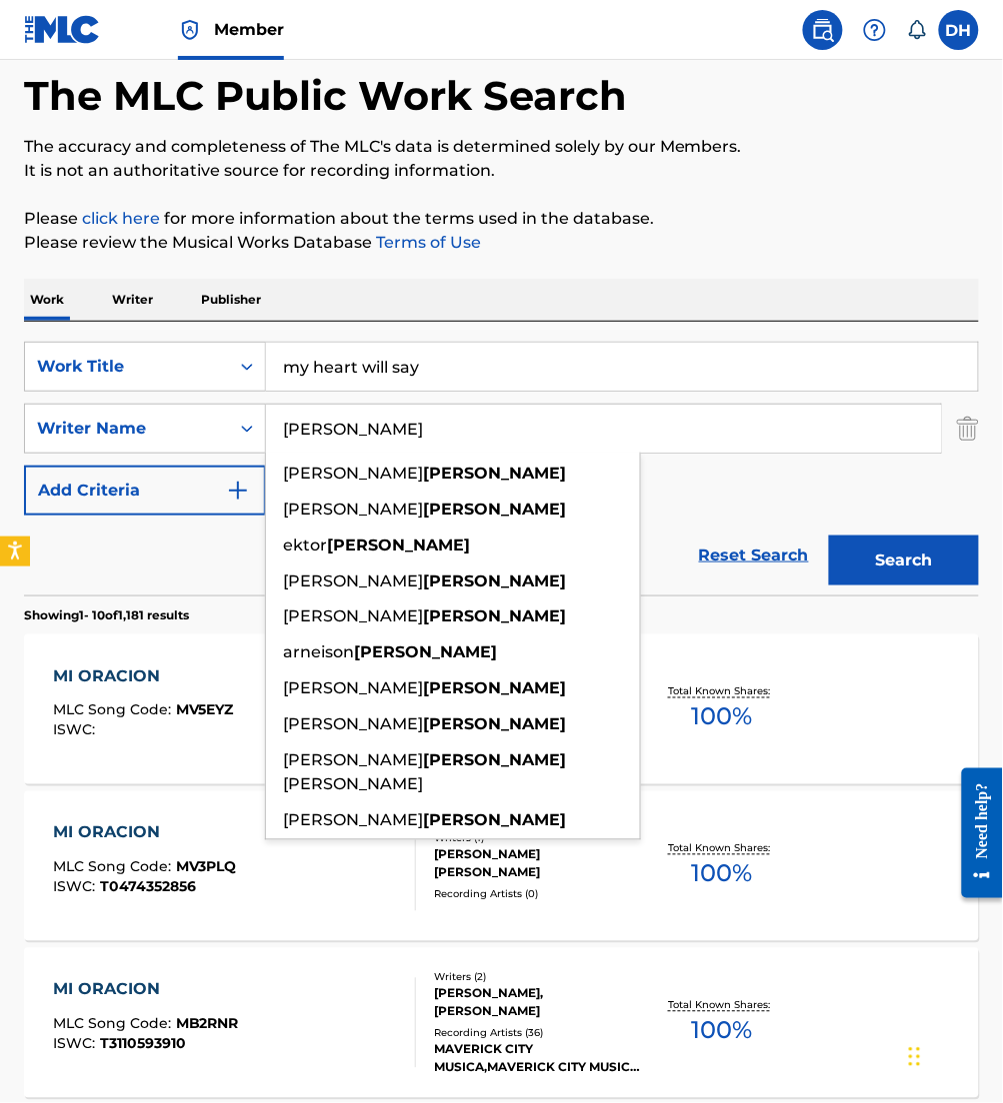
drag, startPoint x: 381, startPoint y: 423, endPoint x: 0, endPoint y: 392, distance: 382.1
click at [0, 392] on html "Accessibility Screen-Reader Guide, Feedback, and Issue Reporting | New window M…" at bounding box center [501, 458] width 1003 height 1103
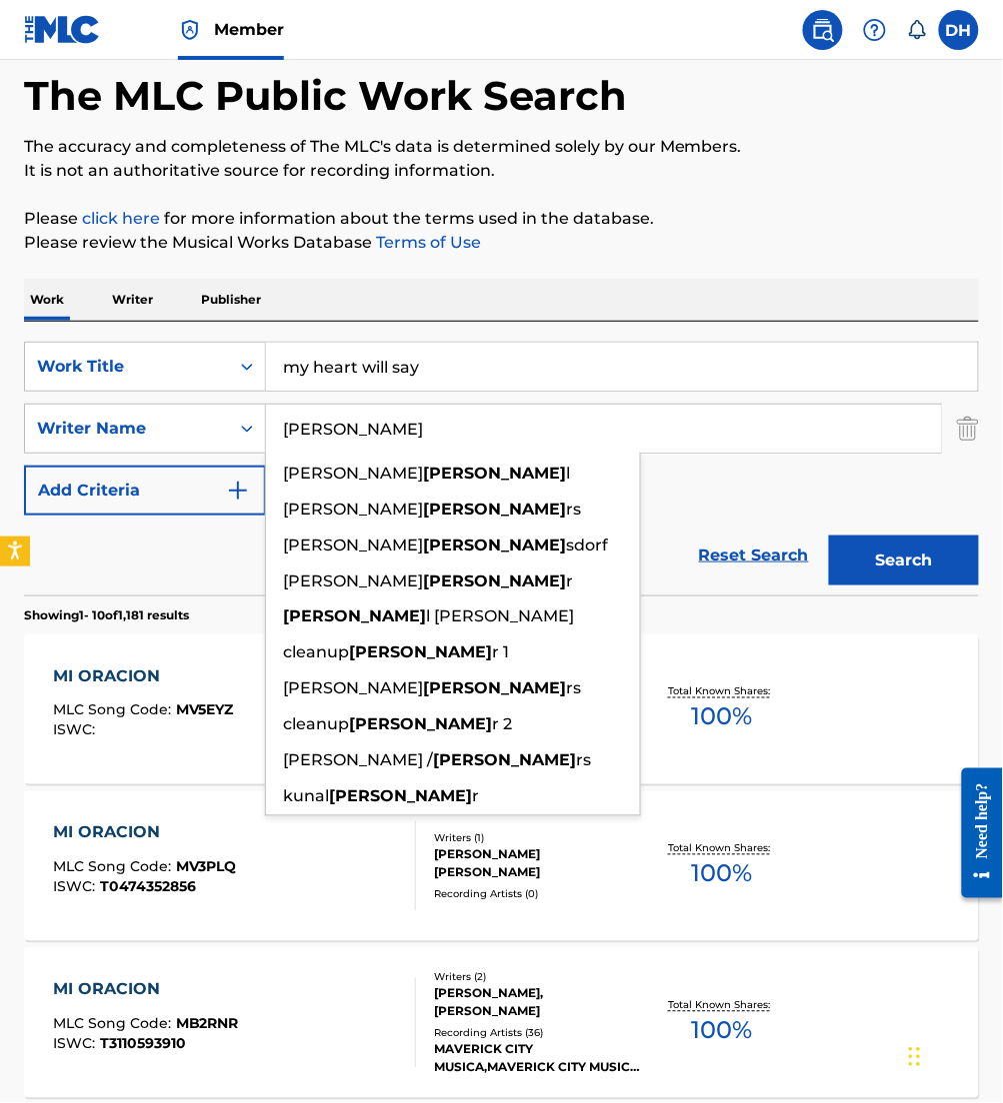
type input "[PERSON_NAME]"
click at [829, 536] on button "Search" at bounding box center [904, 561] width 150 height 50
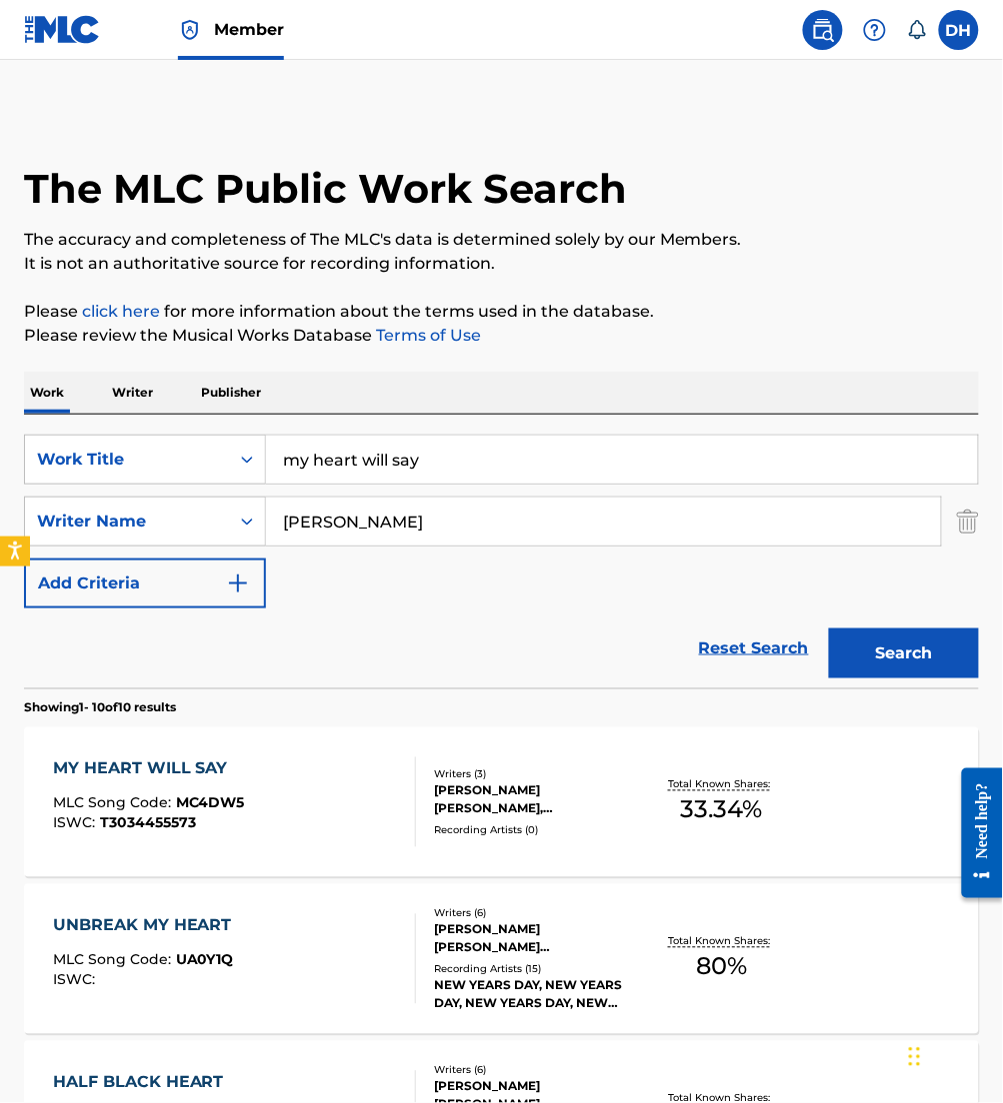
click at [162, 802] on span "MLC Song Code :" at bounding box center [114, 804] width 123 height 18
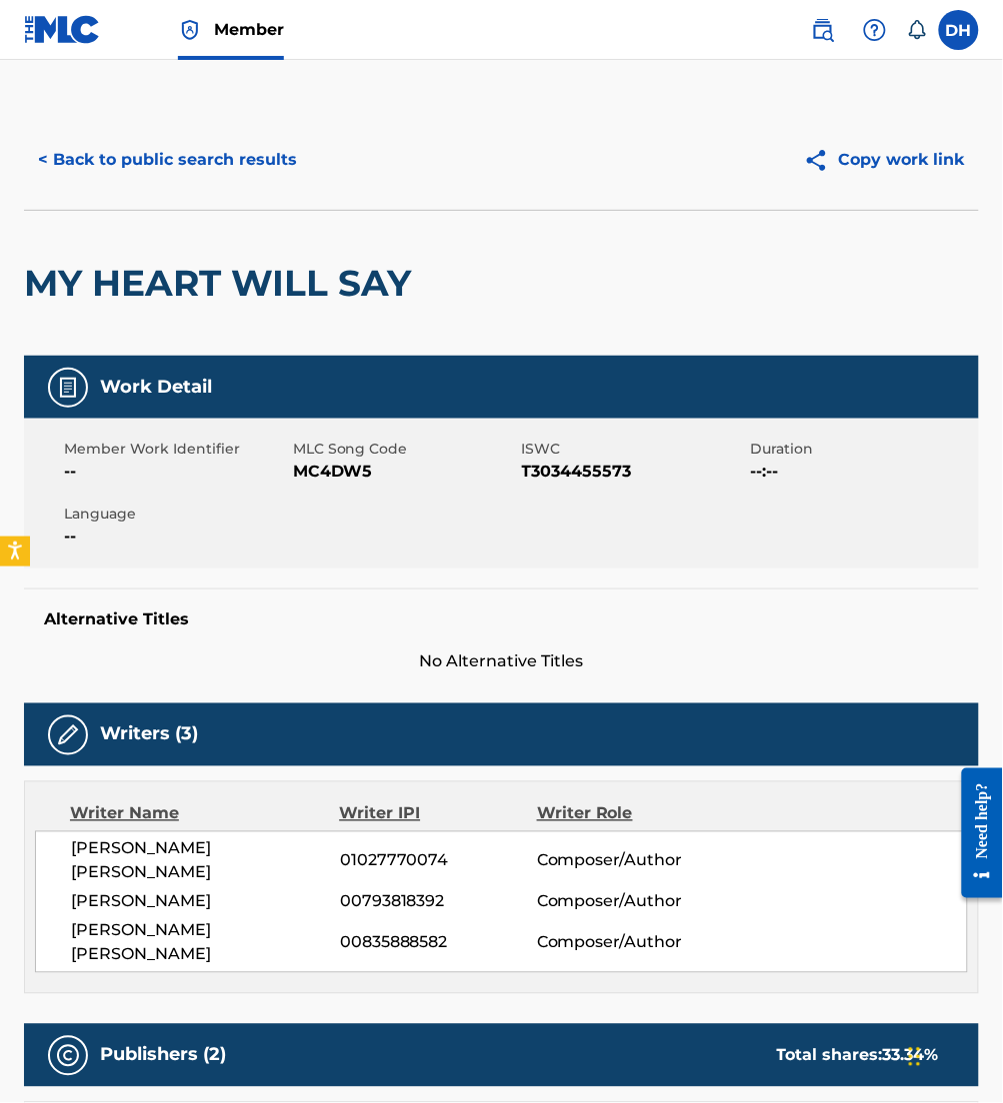
click at [81, 166] on button "< Back to public search results" at bounding box center [167, 160] width 287 height 50
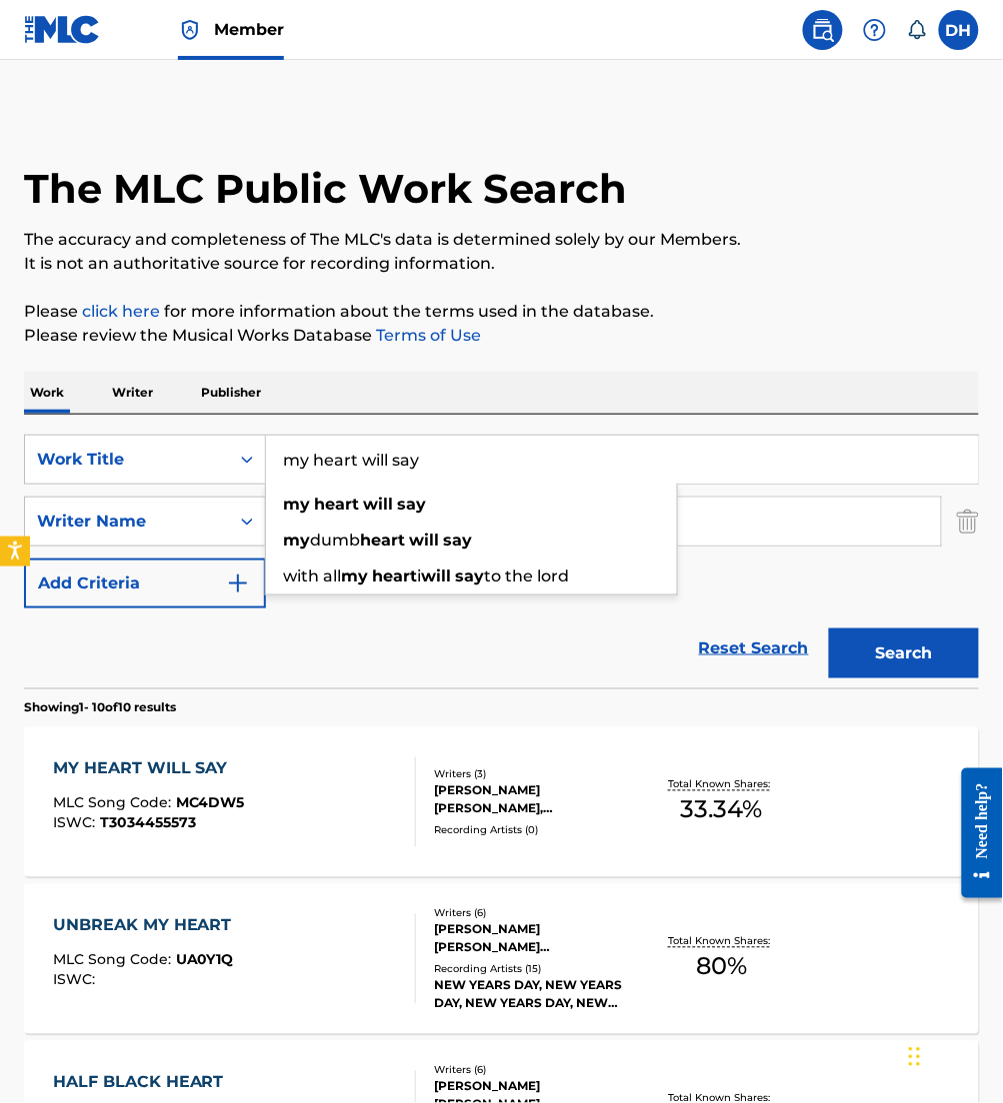
drag, startPoint x: 509, startPoint y: 452, endPoint x: 0, endPoint y: 453, distance: 508.8
click at [0, 454] on html "Accessibility Screen-Reader Guide, Feedback, and Issue Reporting | New window M…" at bounding box center [501, 551] width 1003 height 1103
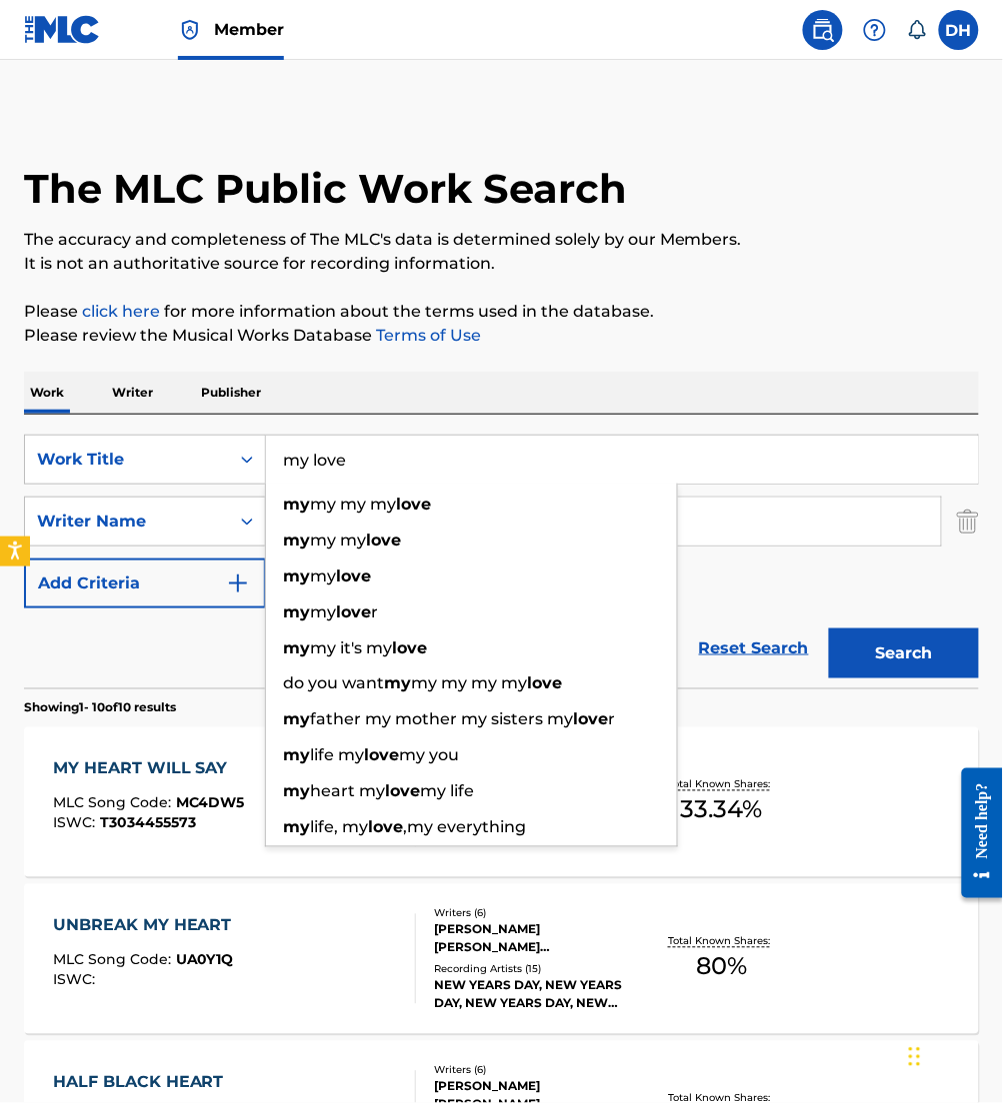
type input "my love"
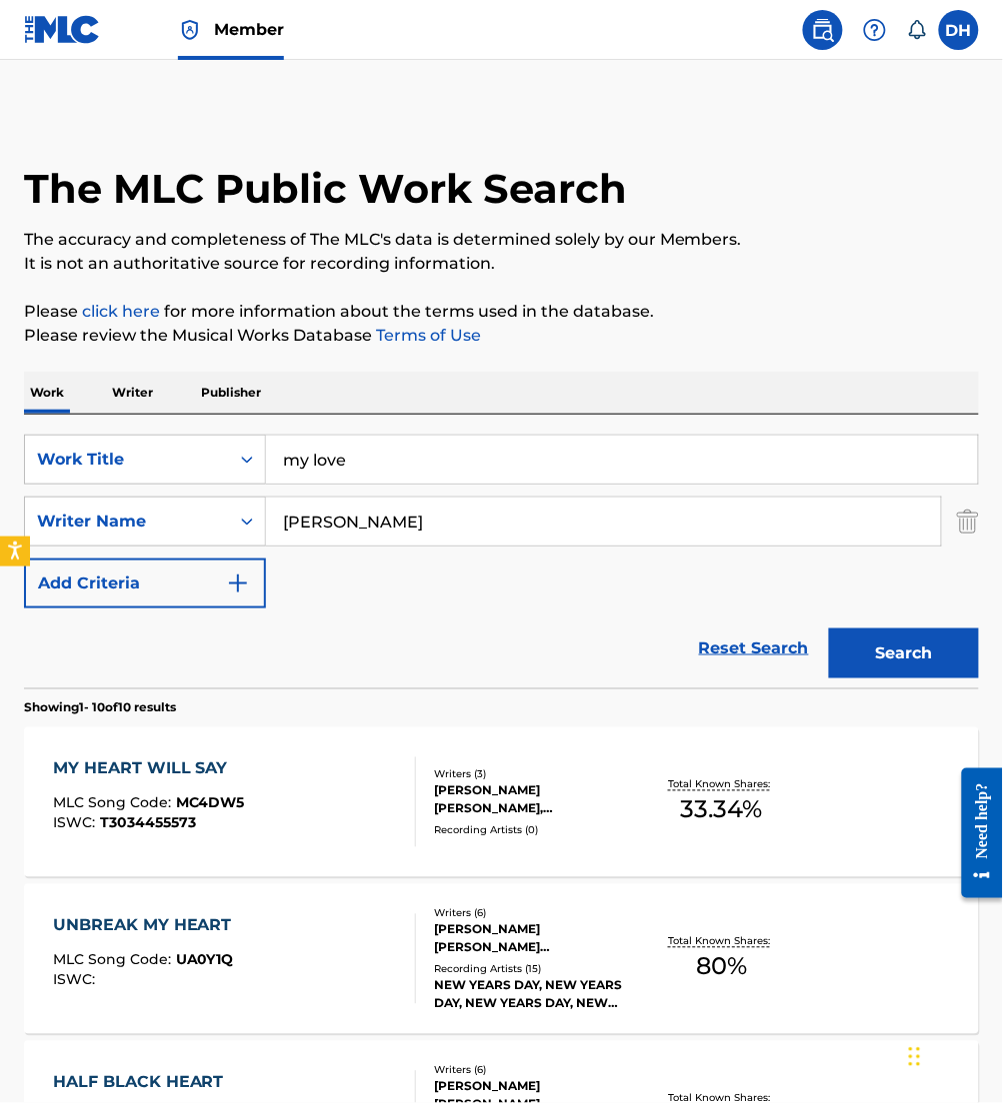
click at [424, 396] on div "Work Writer Publisher" at bounding box center [501, 393] width 955 height 42
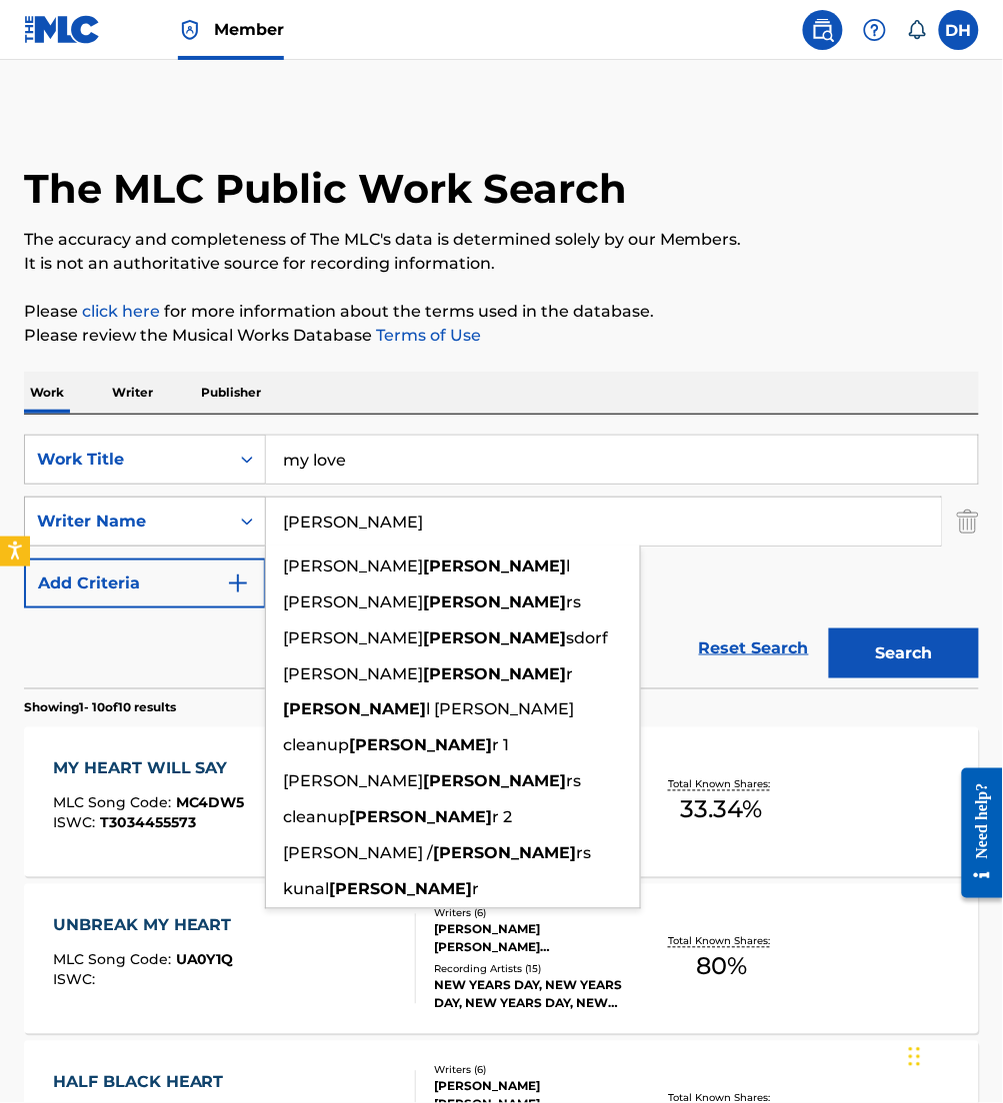
drag, startPoint x: 374, startPoint y: 533, endPoint x: 212, endPoint y: 519, distance: 162.5
click at [212, 519] on div "SearchWithCriteria426be71e-f970-4fd3-971b-d064bf990c8f Writer Name [PERSON_NAME…" at bounding box center [501, 522] width 955 height 50
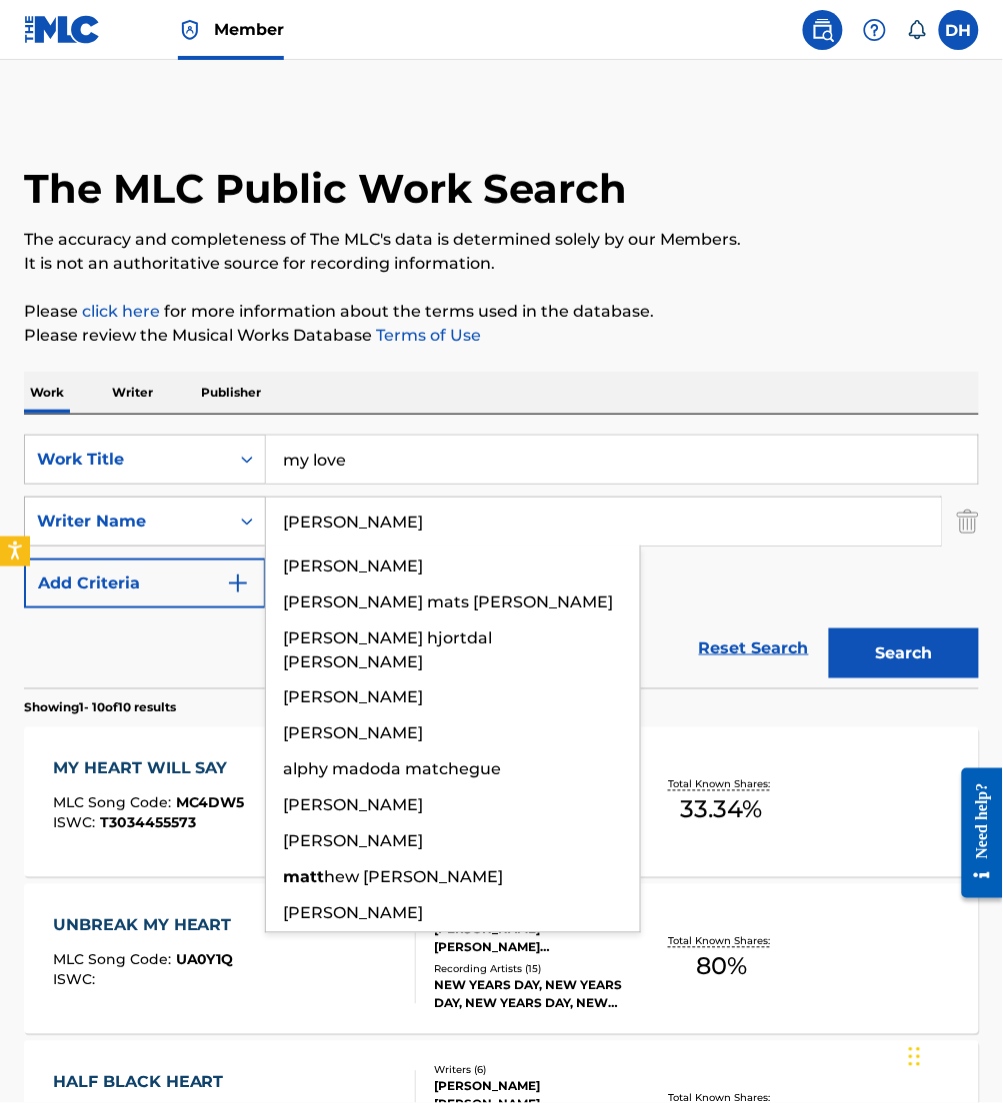
type input "[PERSON_NAME]"
click at [829, 629] on button "Search" at bounding box center [904, 654] width 150 height 50
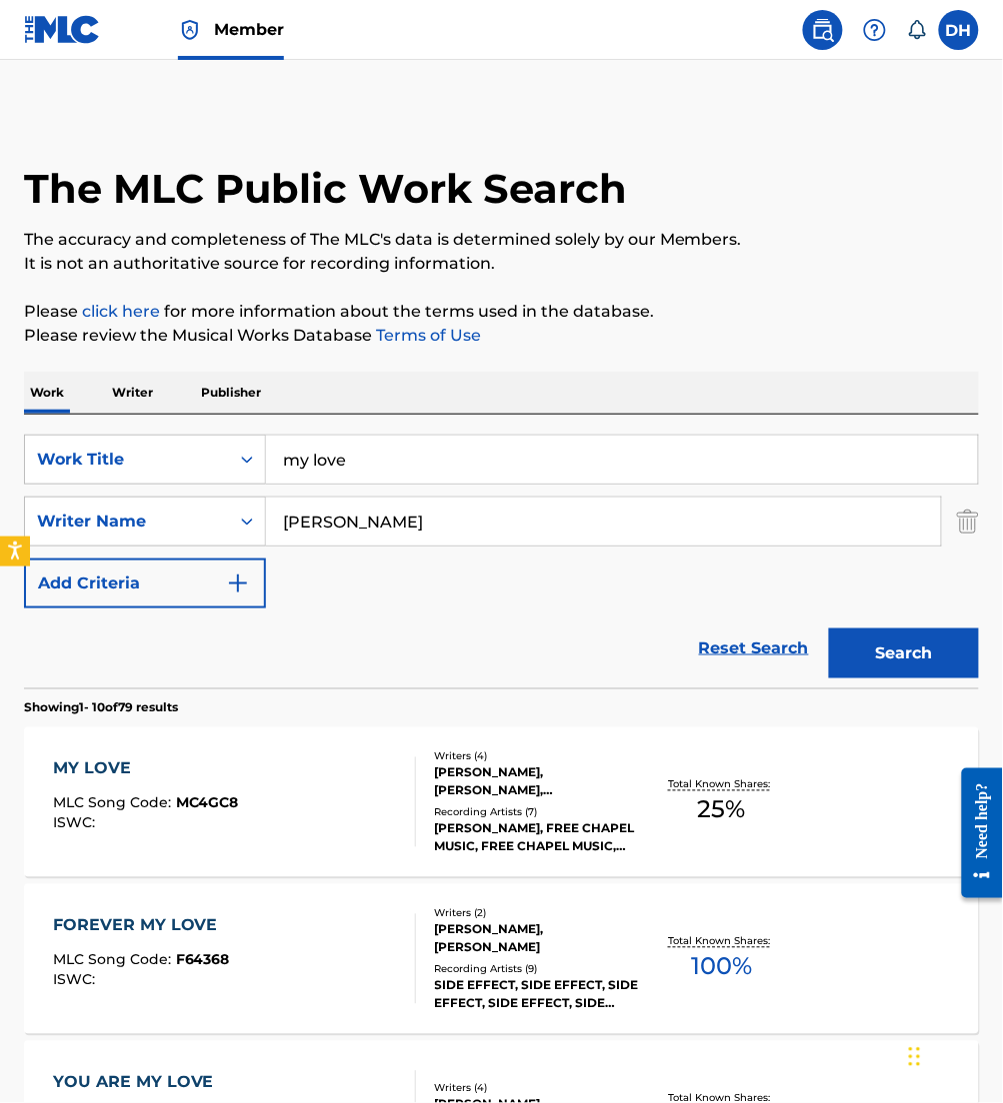
click at [329, 768] on div "MY LOVE MLC Song Code : MC4GC8 ISWC :" at bounding box center [234, 803] width 363 height 90
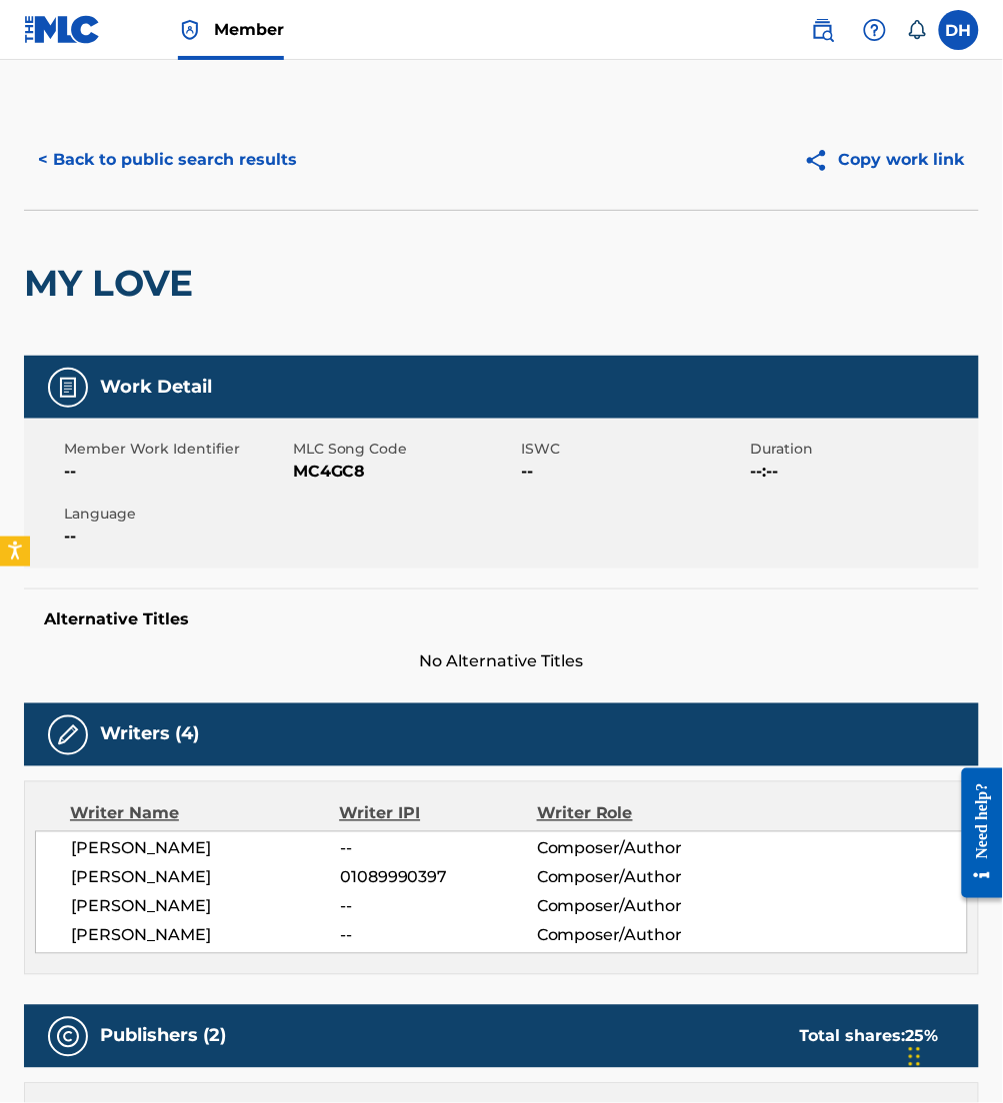
click at [244, 168] on button "< Back to public search results" at bounding box center [167, 160] width 287 height 50
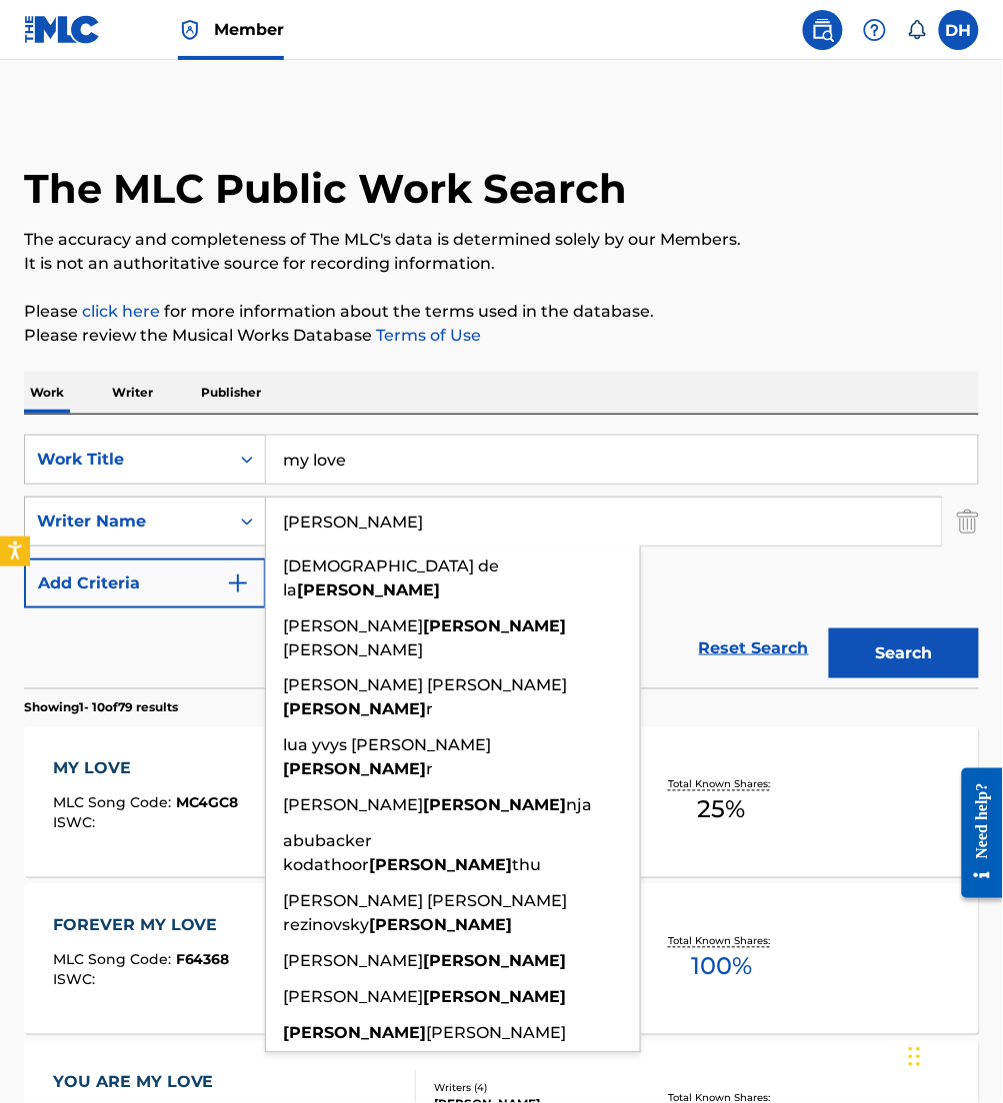
drag, startPoint x: 412, startPoint y: 535, endPoint x: 250, endPoint y: 534, distance: 161.9
click at [250, 534] on div "SearchWithCriteria426be71e-f970-4fd3-971b-d064bf990c8f Writer Name [PERSON_NAME…" at bounding box center [501, 522] width 955 height 50
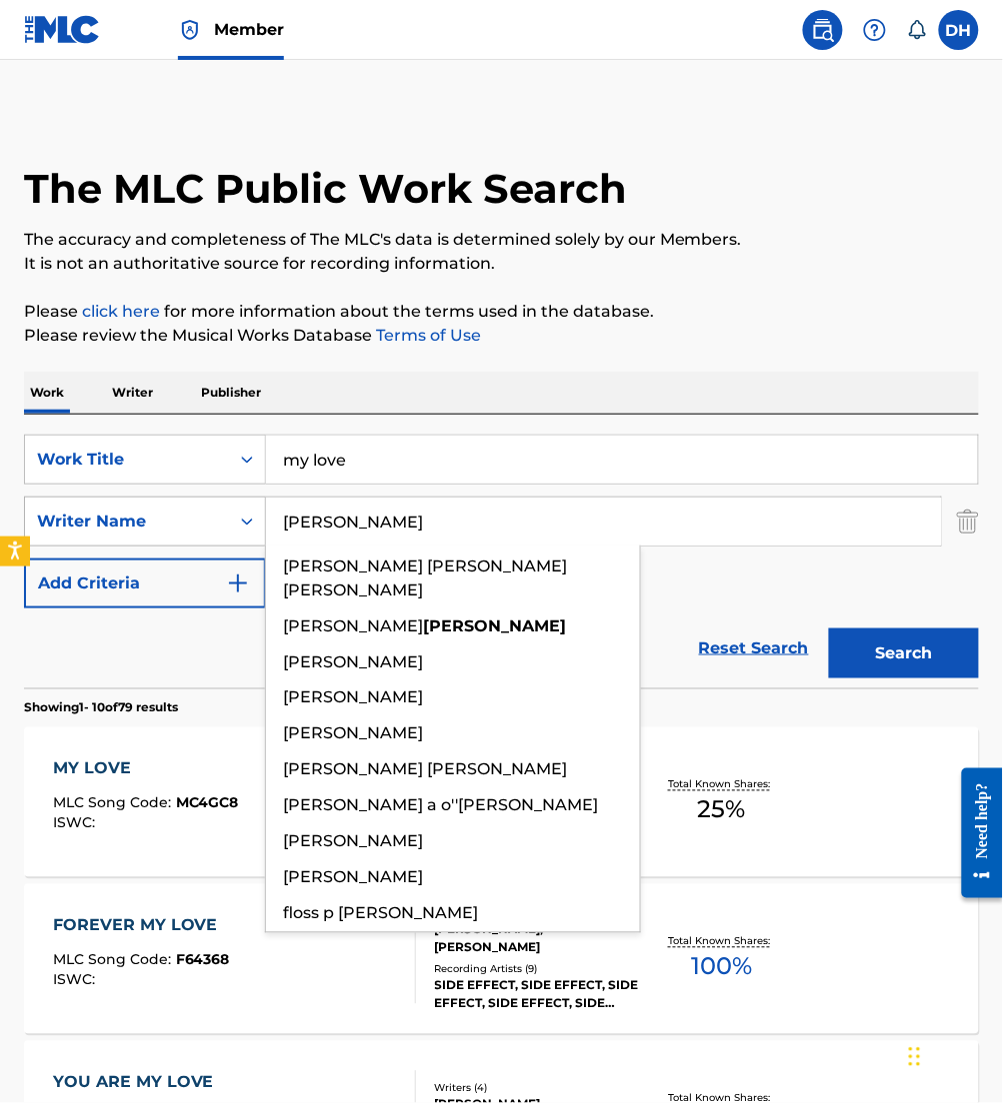
click at [829, 629] on button "Search" at bounding box center [904, 654] width 150 height 50
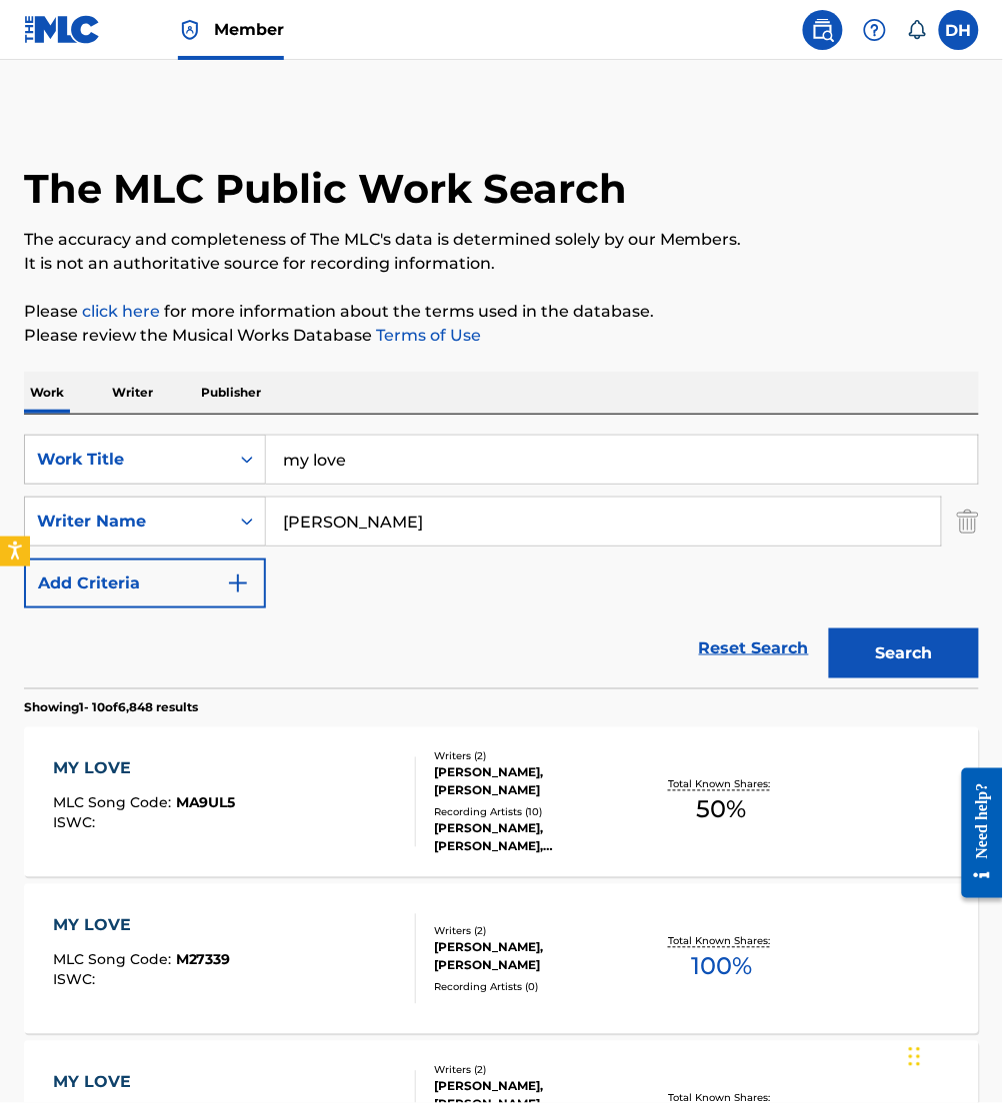
drag, startPoint x: 388, startPoint y: 527, endPoint x: -5, endPoint y: 542, distance: 393.1
click at [0, 542] on html "Accessibility Screen-Reader Guide, Feedback, and Issue Reporting | New window M…" at bounding box center [501, 551] width 1003 height 1103
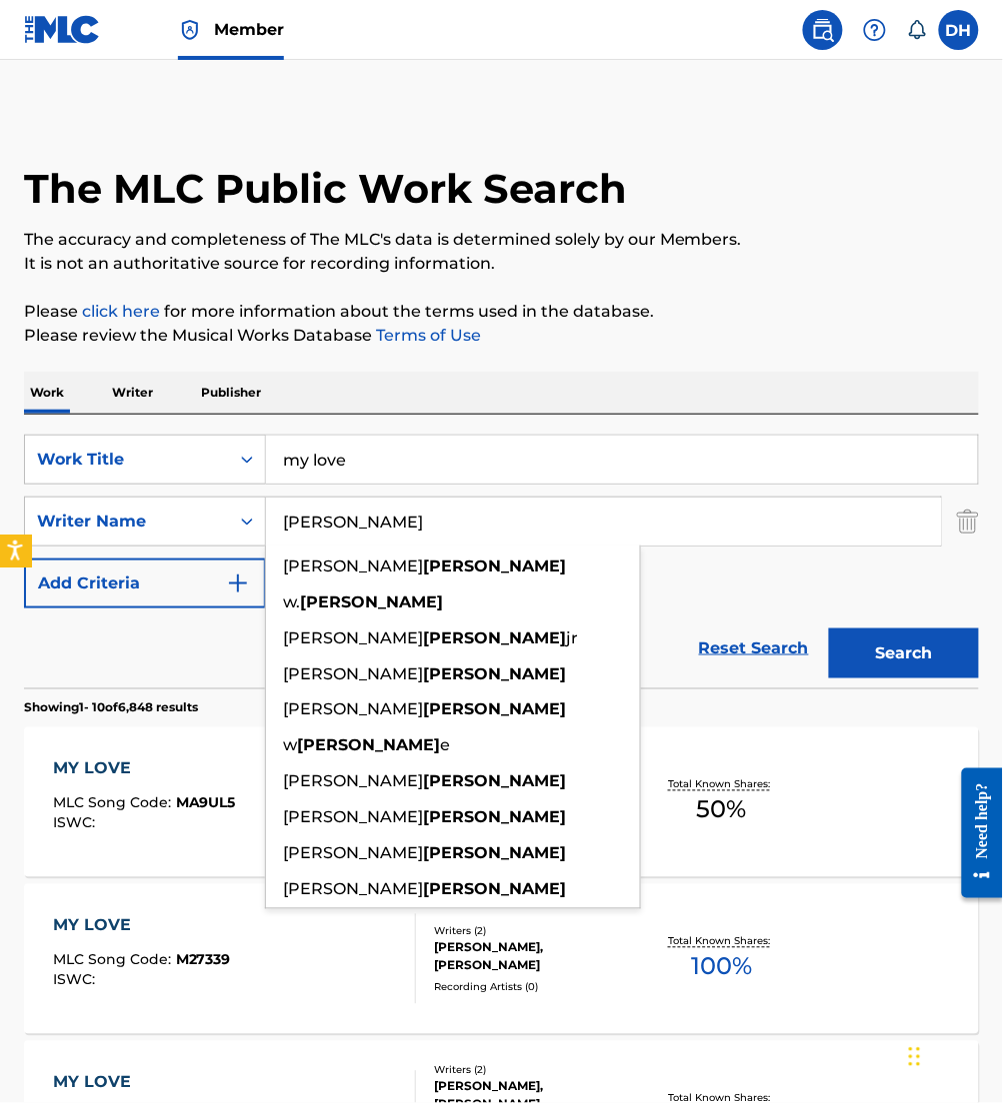
type input "[PERSON_NAME]"
click at [829, 629] on button "Search" at bounding box center [904, 654] width 150 height 50
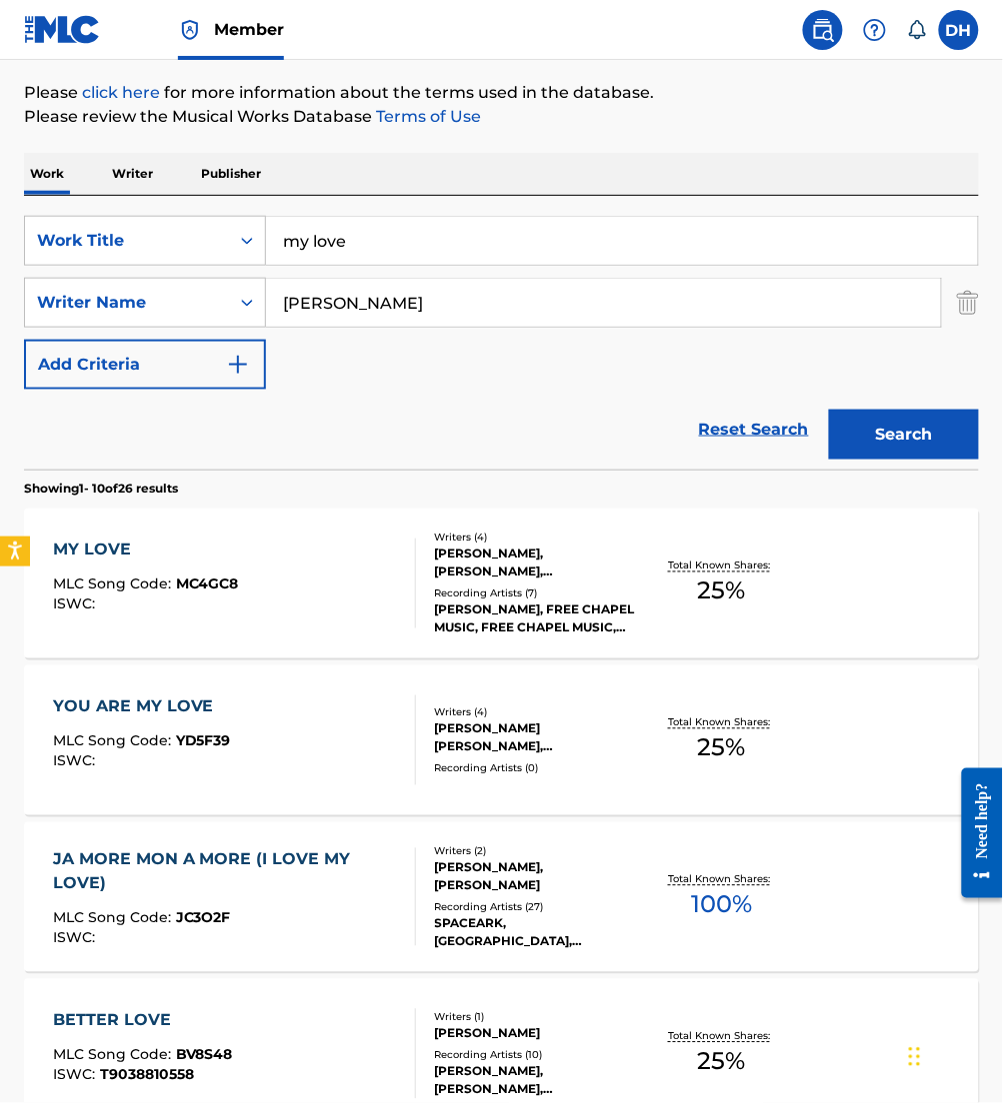
scroll to position [221, 0]
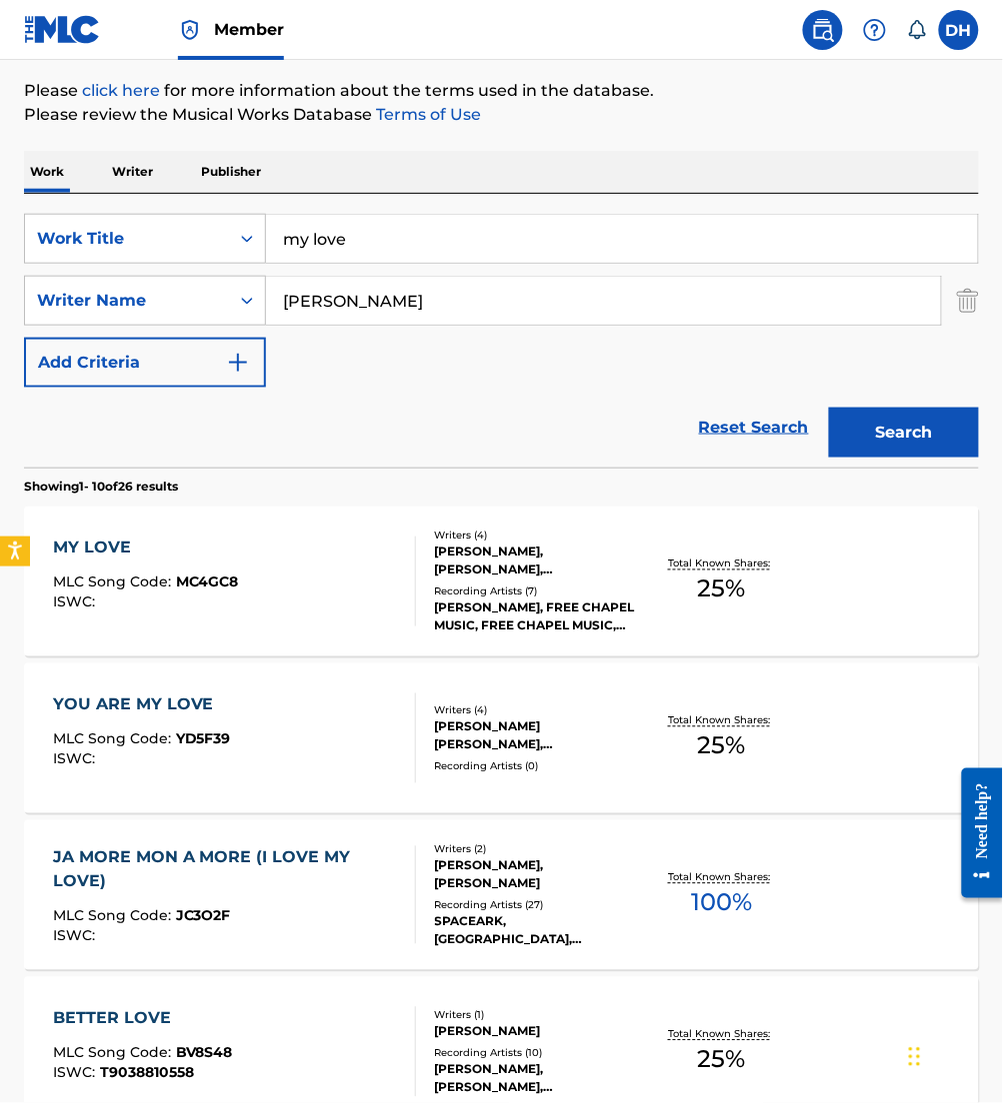
click at [245, 737] on div "YOU ARE MY LOVE MLC Song Code : YD5F39 ISWC :" at bounding box center [234, 739] width 363 height 90
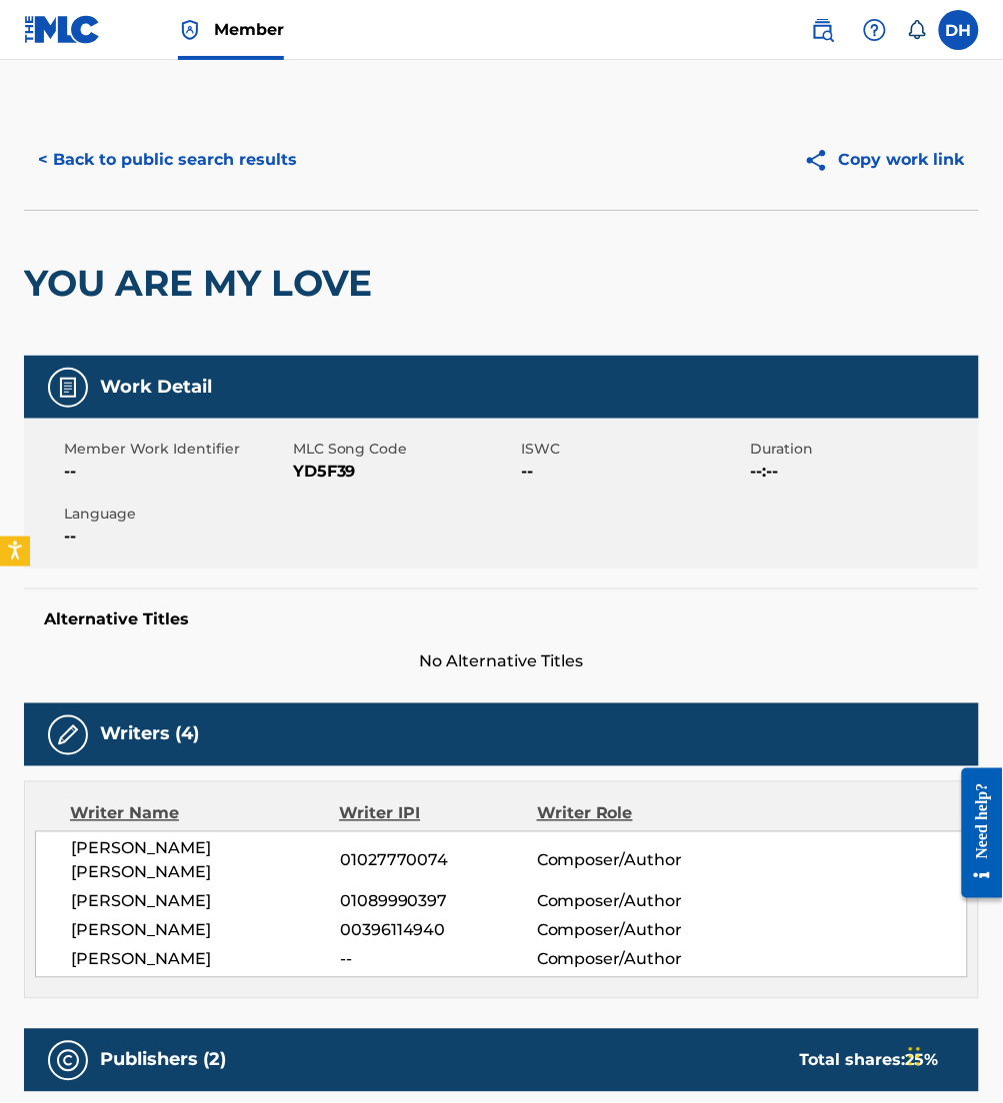
click at [103, 153] on button "< Back to public search results" at bounding box center [167, 160] width 287 height 50
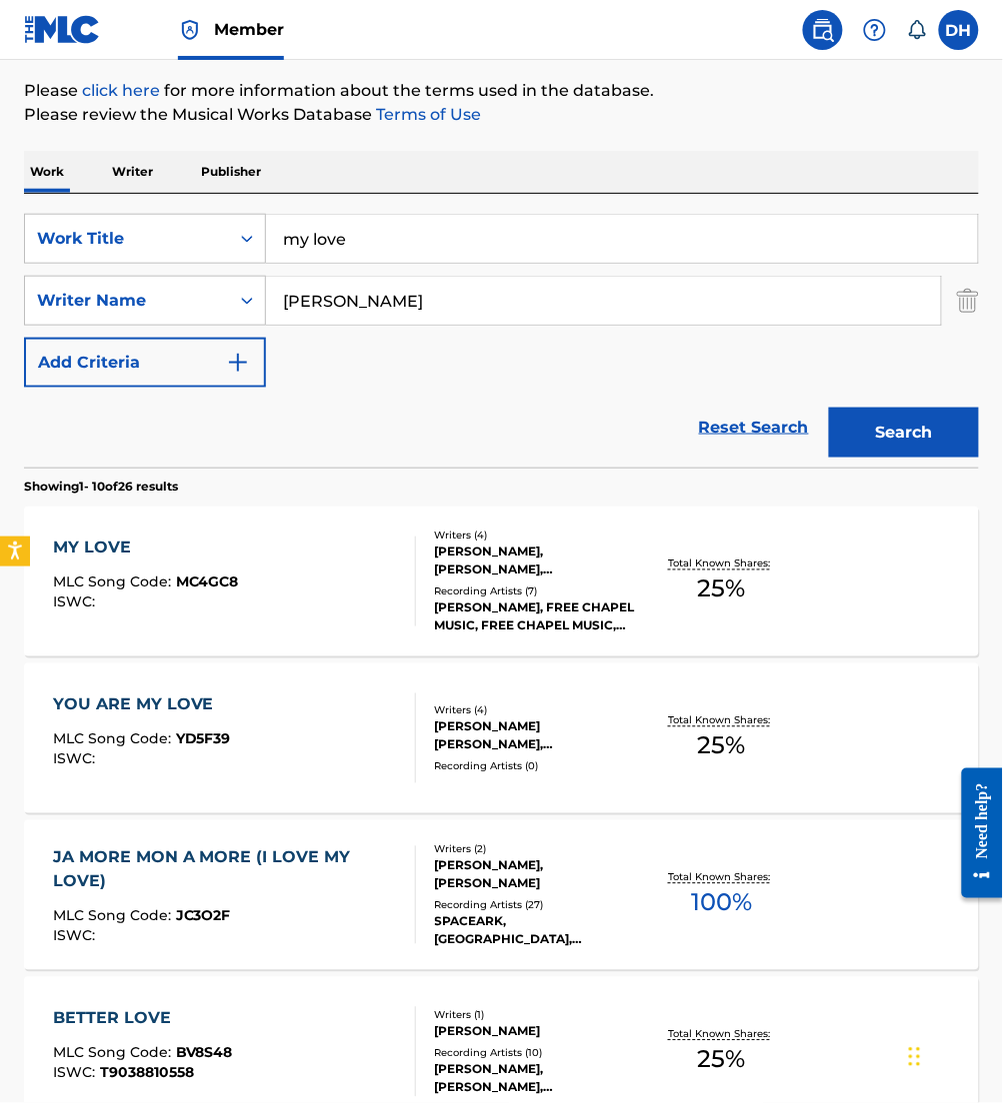
click at [103, 153] on div "Work Writer Publisher" at bounding box center [501, 172] width 955 height 42
click at [313, 575] on div "MY LOVE MLC Song Code : MC4GC8 ISWC :" at bounding box center [234, 582] width 363 height 90
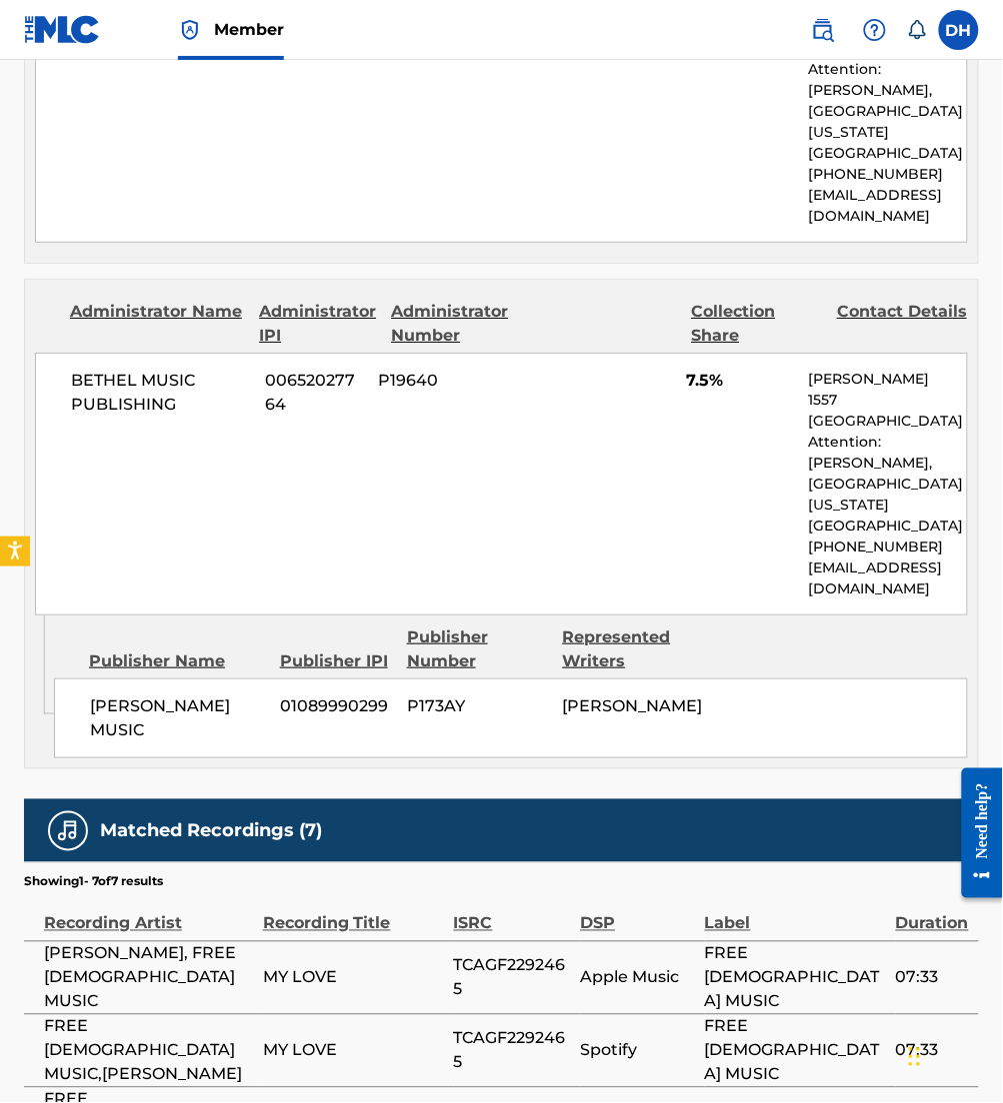
scroll to position [1384, 0]
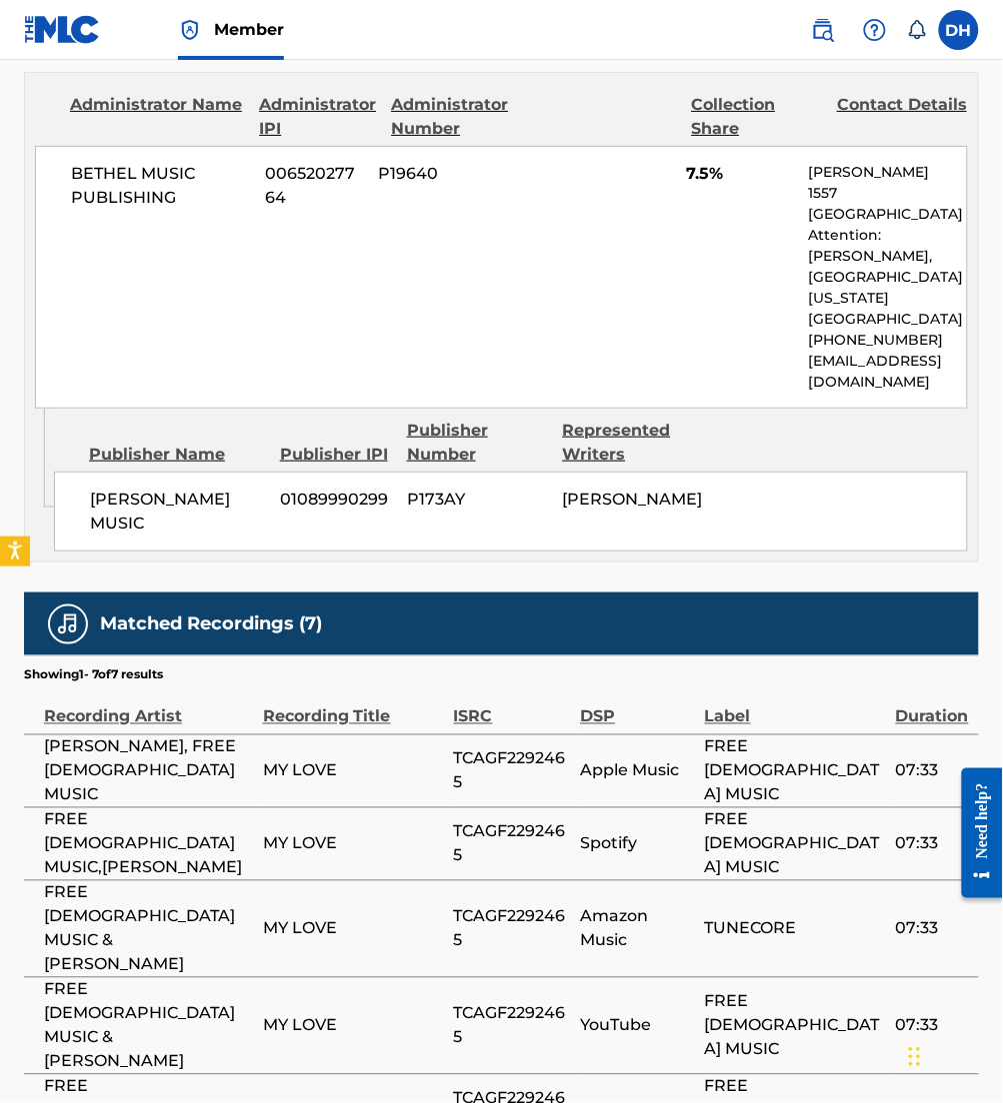
drag, startPoint x: 567, startPoint y: 951, endPoint x: 427, endPoint y: 942, distance: 140.2
drag, startPoint x: 30, startPoint y: 953, endPoint x: 343, endPoint y: 954, distance: 312.9
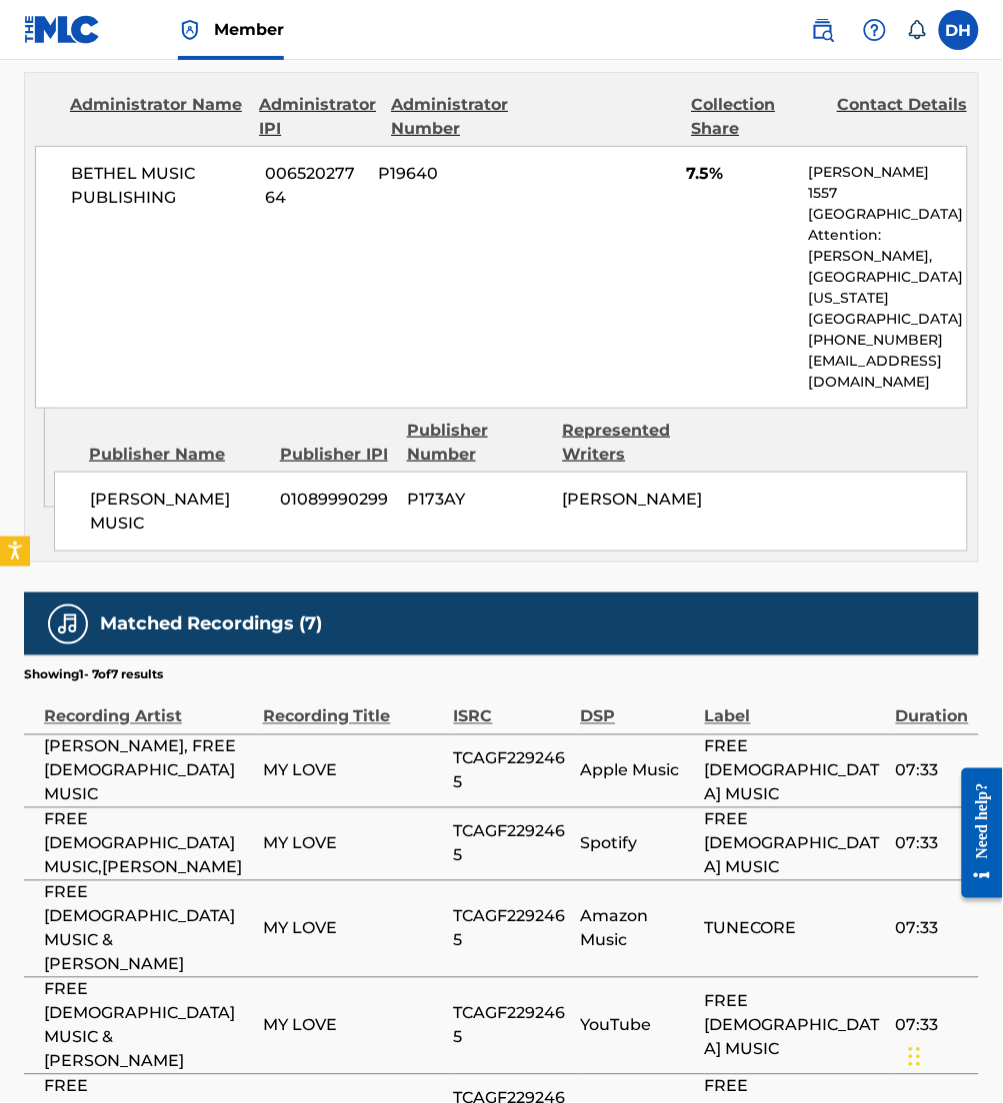
click at [417, 918] on span "MY LOVE" at bounding box center [353, 930] width 181 height 24
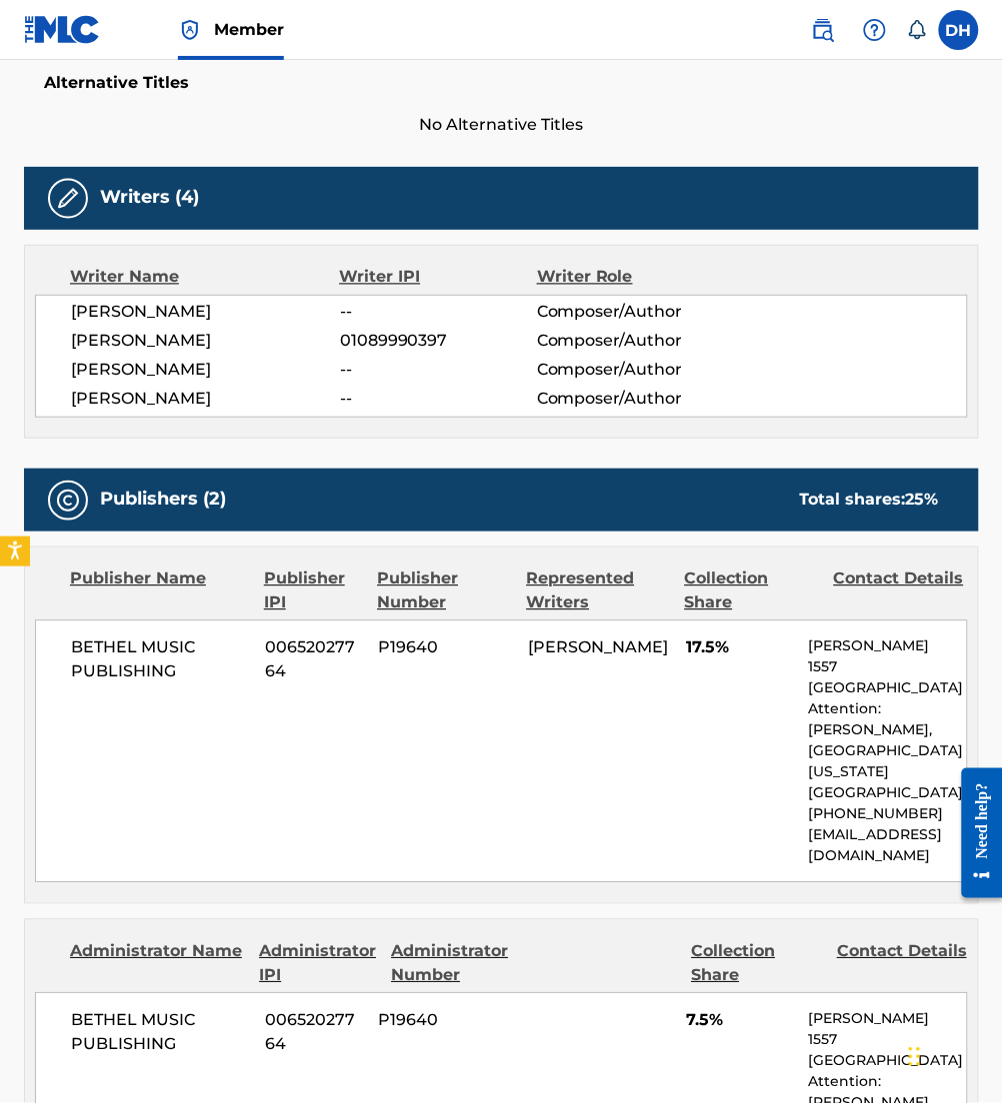
scroll to position [0, 0]
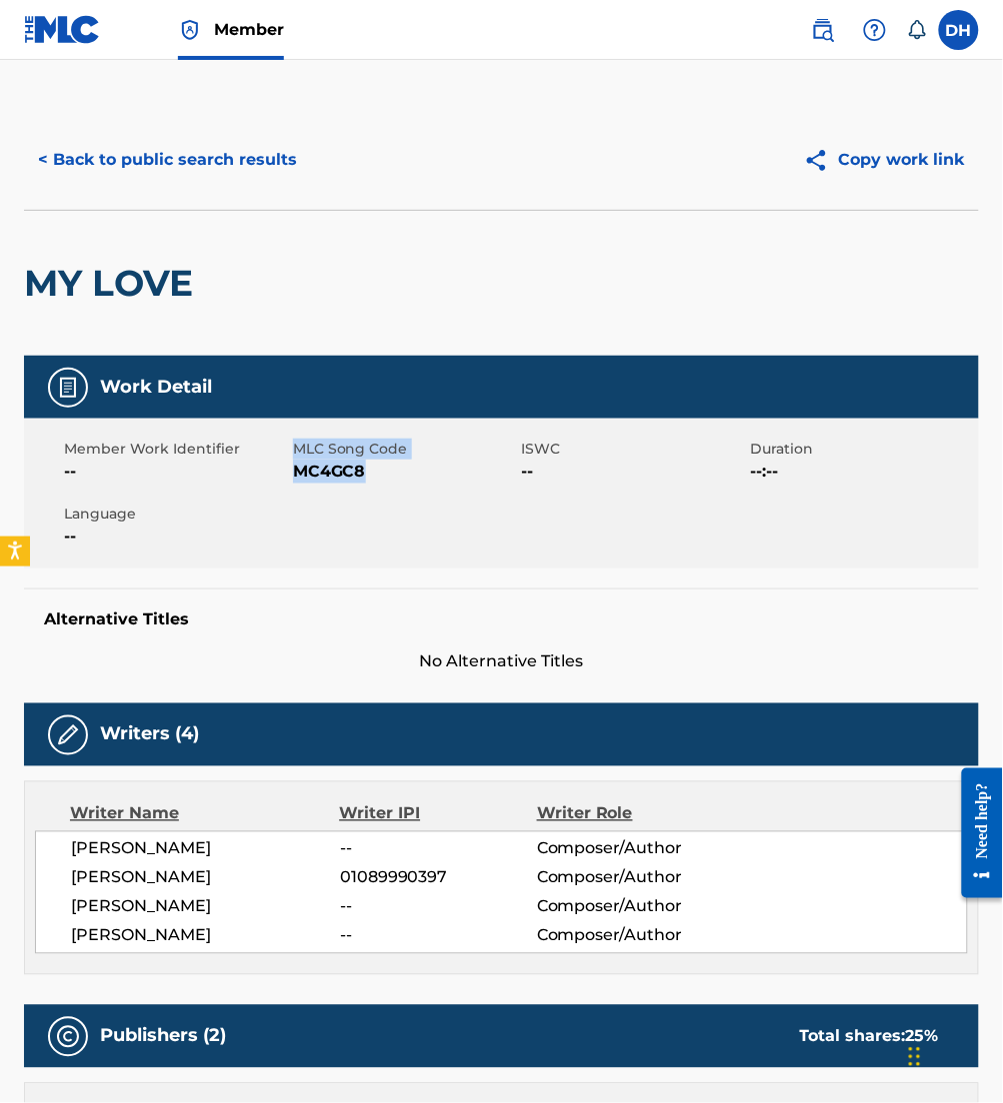
drag, startPoint x: 290, startPoint y: 472, endPoint x: 362, endPoint y: 477, distance: 72.1
click at [362, 477] on div "Member Work Identifier -- MLC Song Code MC4GC8 ISWC -- Duration --:-- Language …" at bounding box center [501, 494] width 955 height 150
drag, startPoint x: 362, startPoint y: 477, endPoint x: 314, endPoint y: 475, distance: 48.0
click at [314, 475] on span "MC4GC8" at bounding box center [405, 472] width 224 height 24
click at [257, 477] on span "--" at bounding box center [176, 472] width 224 height 24
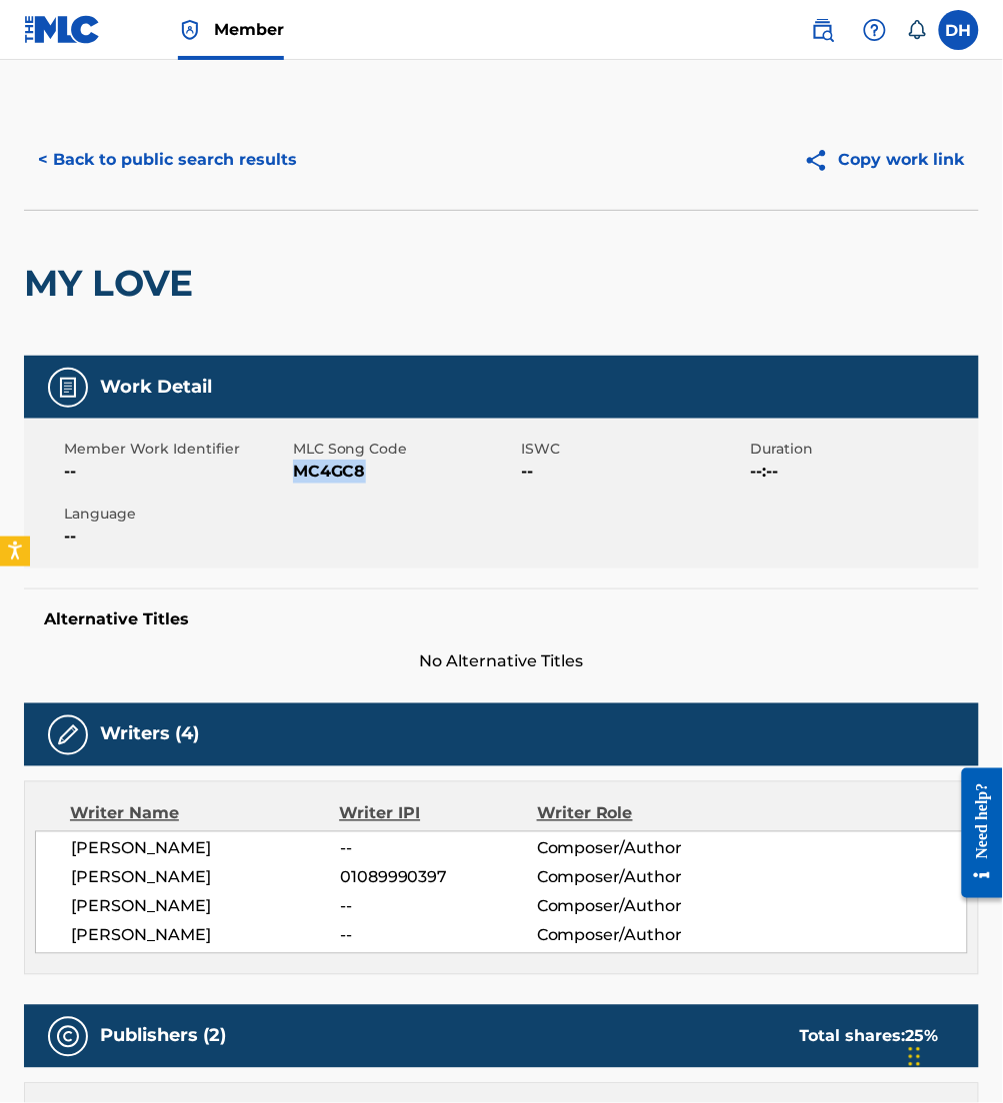
drag, startPoint x: 294, startPoint y: 473, endPoint x: 434, endPoint y: 481, distance: 140.2
click at [434, 481] on span "MC4GC8" at bounding box center [405, 472] width 224 height 24
click at [267, 160] on button "< Back to public search results" at bounding box center [167, 160] width 287 height 50
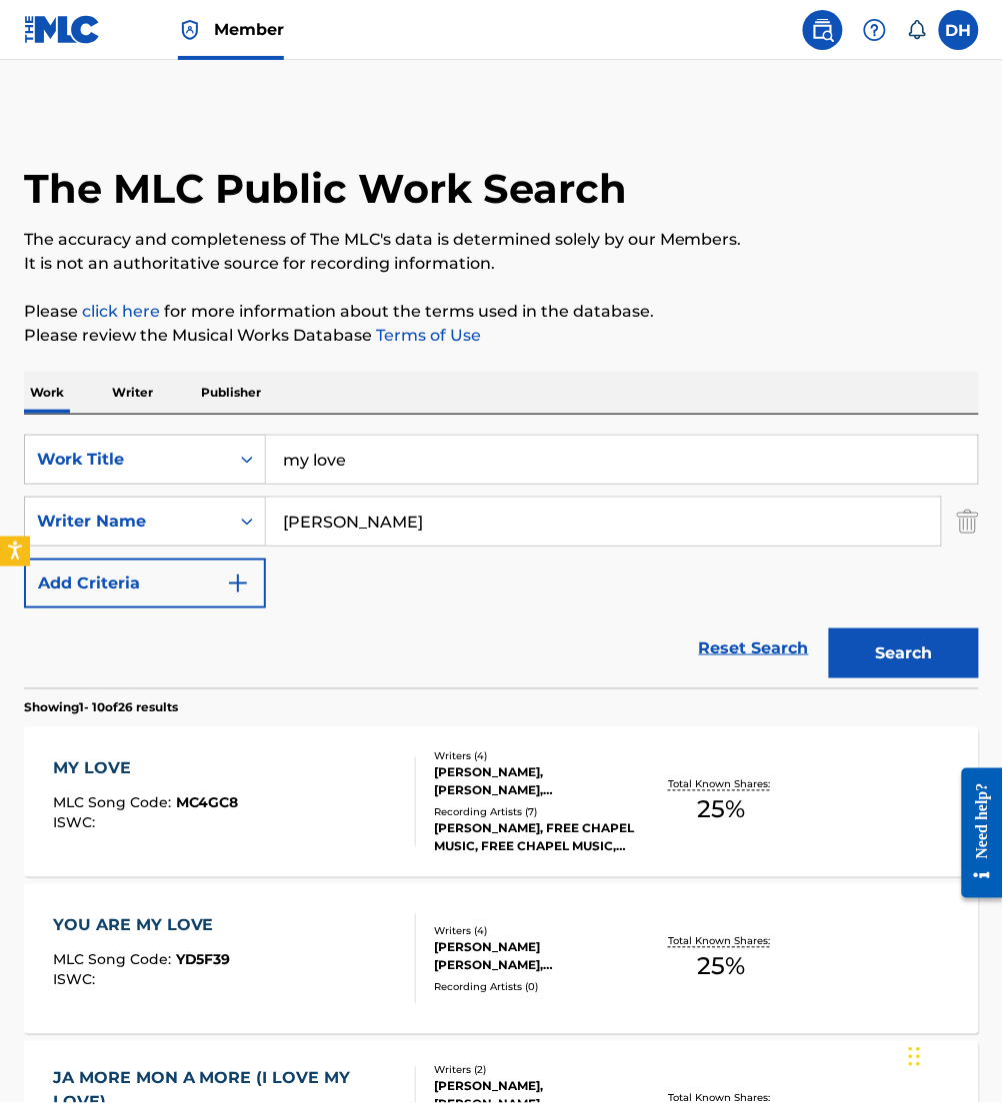
scroll to position [221, 0]
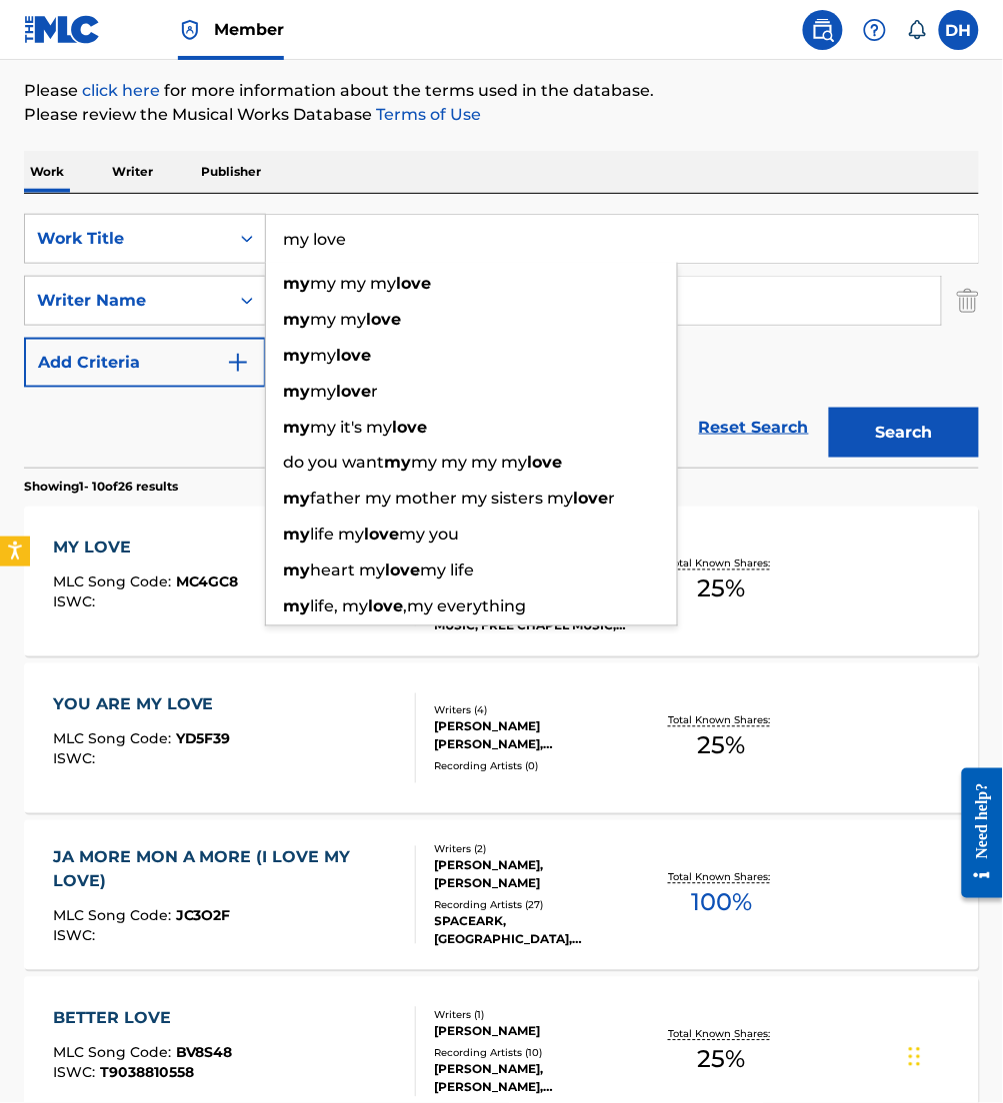
drag, startPoint x: 407, startPoint y: 228, endPoint x: 312, endPoint y: 252, distance: 97.9
click at [312, 252] on input "my love" at bounding box center [622, 239] width 712 height 48
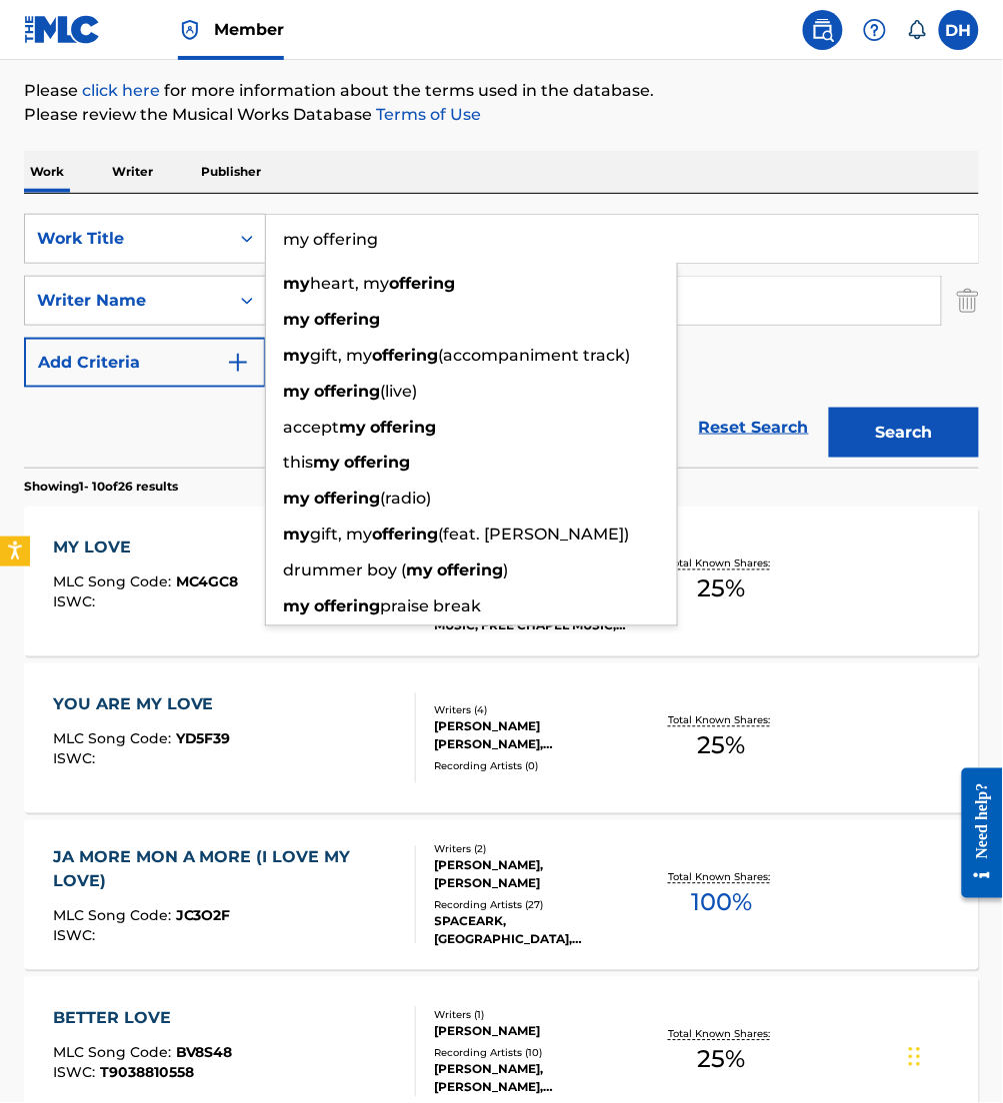
type input "my offering"
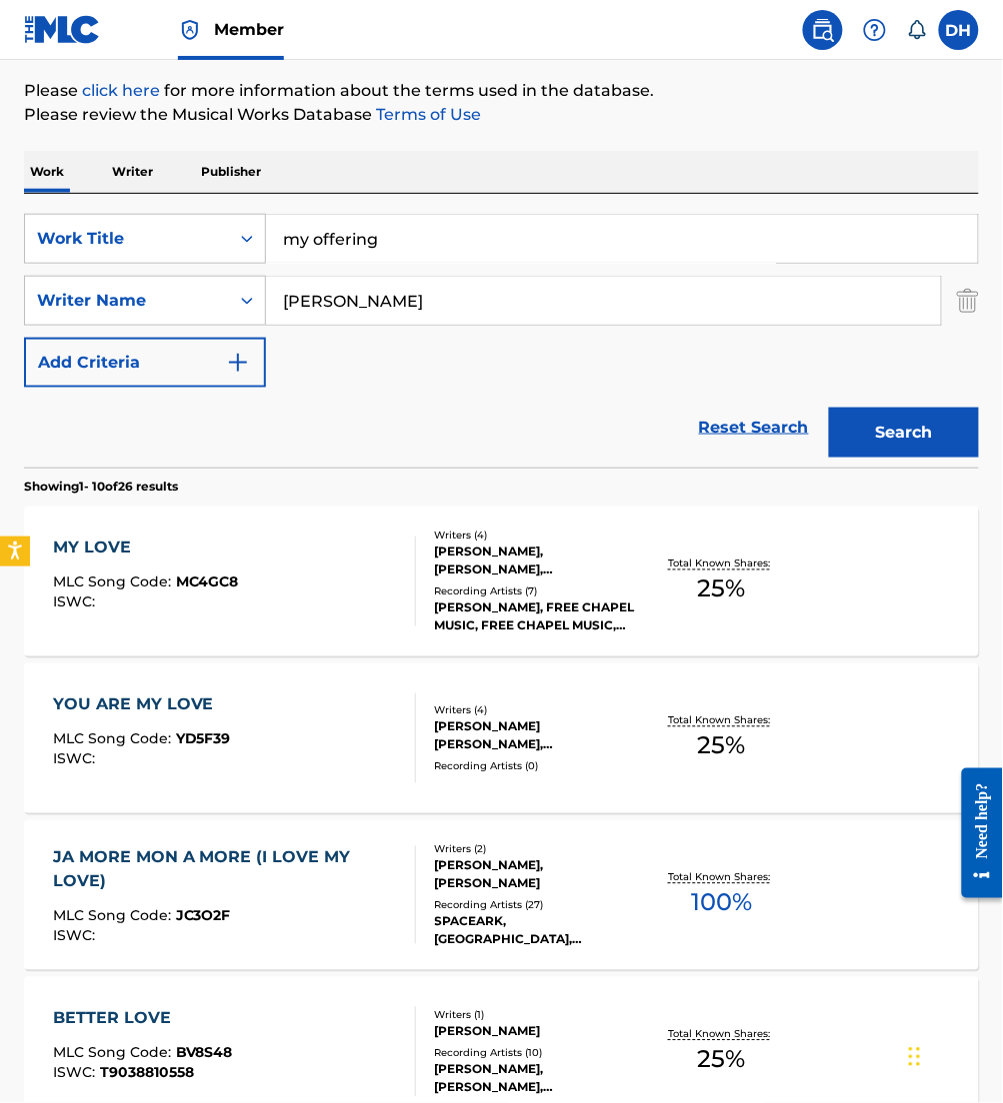
click at [598, 145] on div "The MLC Public Work Search The accuracy and completeness of The MLC's data is d…" at bounding box center [501, 1030] width 1003 height 2283
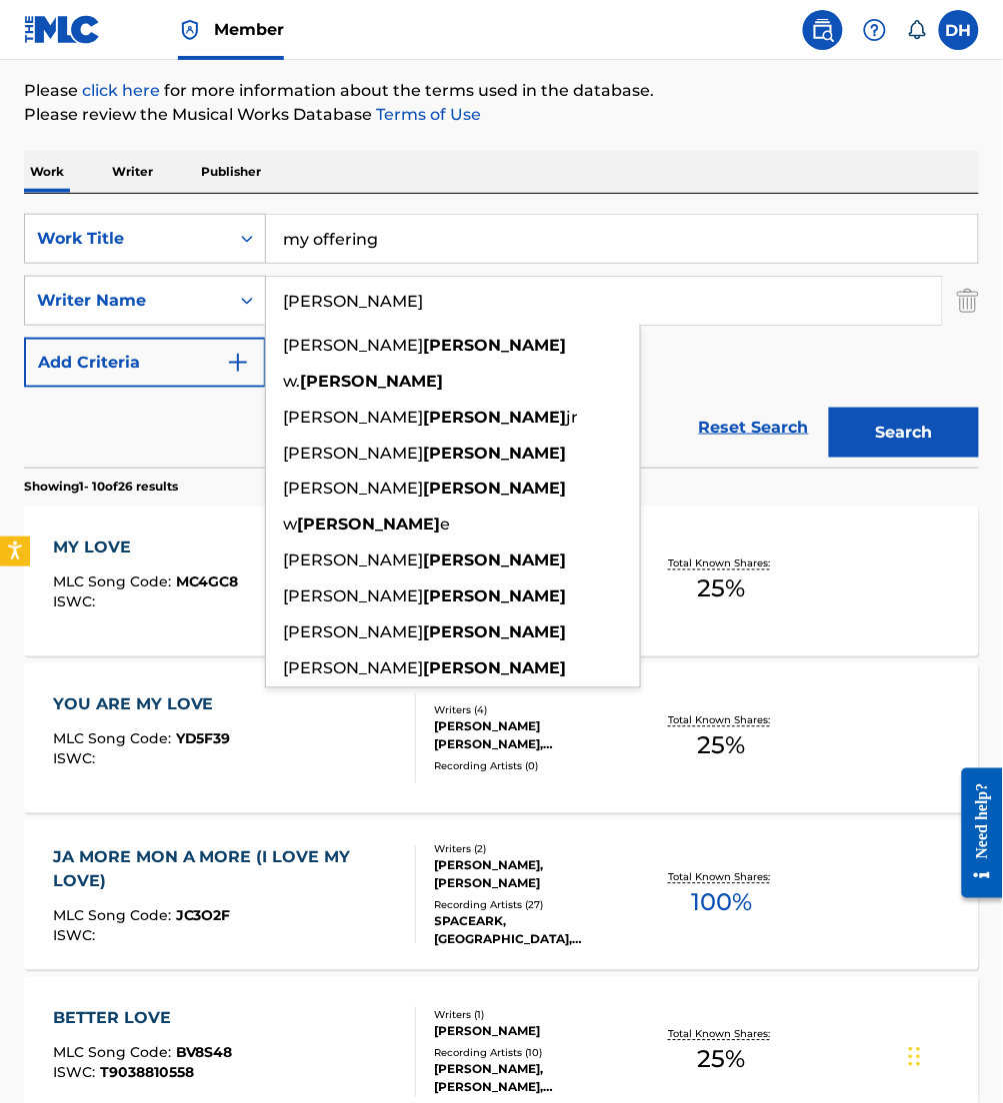
drag, startPoint x: 469, startPoint y: 294, endPoint x: 38, endPoint y: 415, distance: 447.5
click at [38, 415] on form "SearchWithCriteria0958a1dd-ebea-40c3-ae24-d32e12b77807 Work Title my offering S…" at bounding box center [501, 341] width 955 height 254
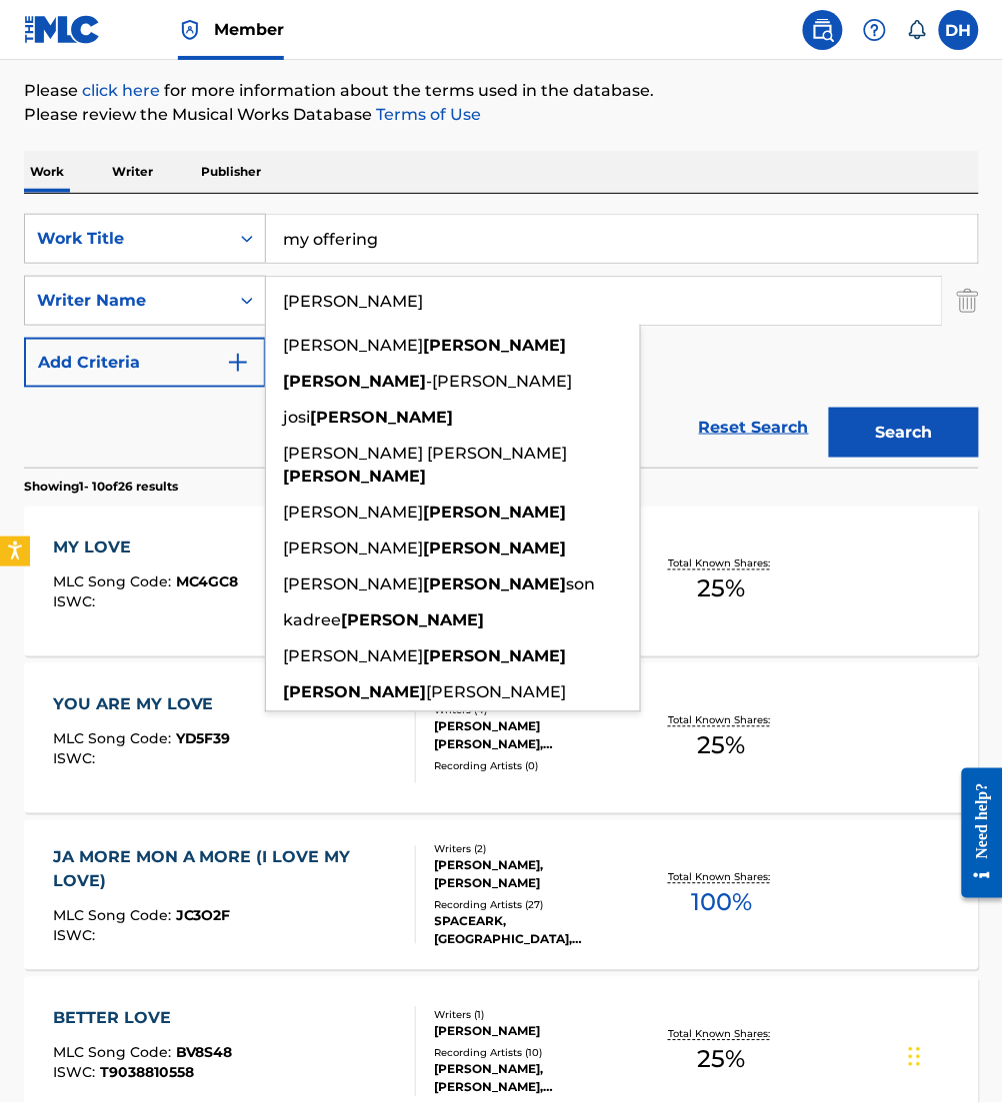
type input "[PERSON_NAME]"
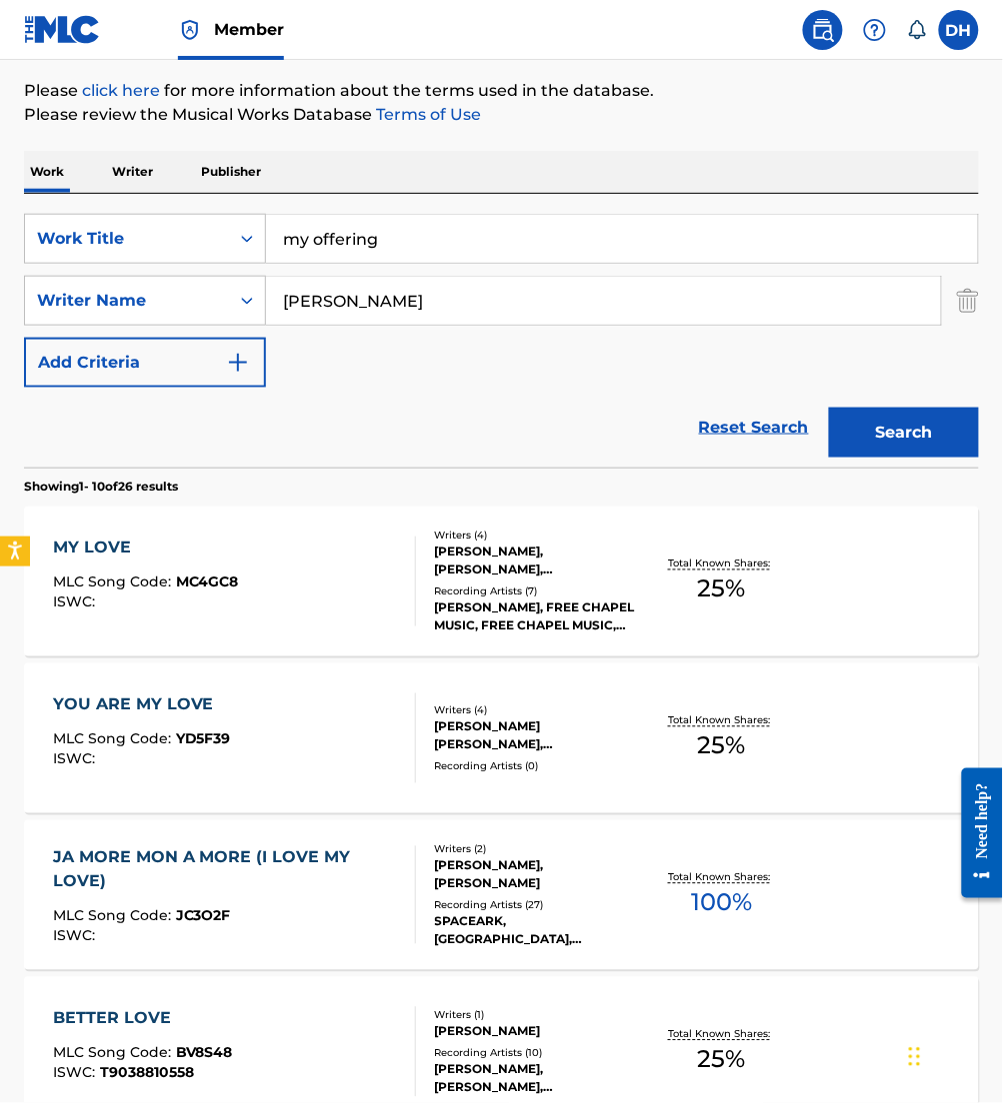
click at [693, 402] on div "Reset Search Search" at bounding box center [501, 428] width 955 height 80
click at [938, 433] on button "Search" at bounding box center [904, 433] width 150 height 50
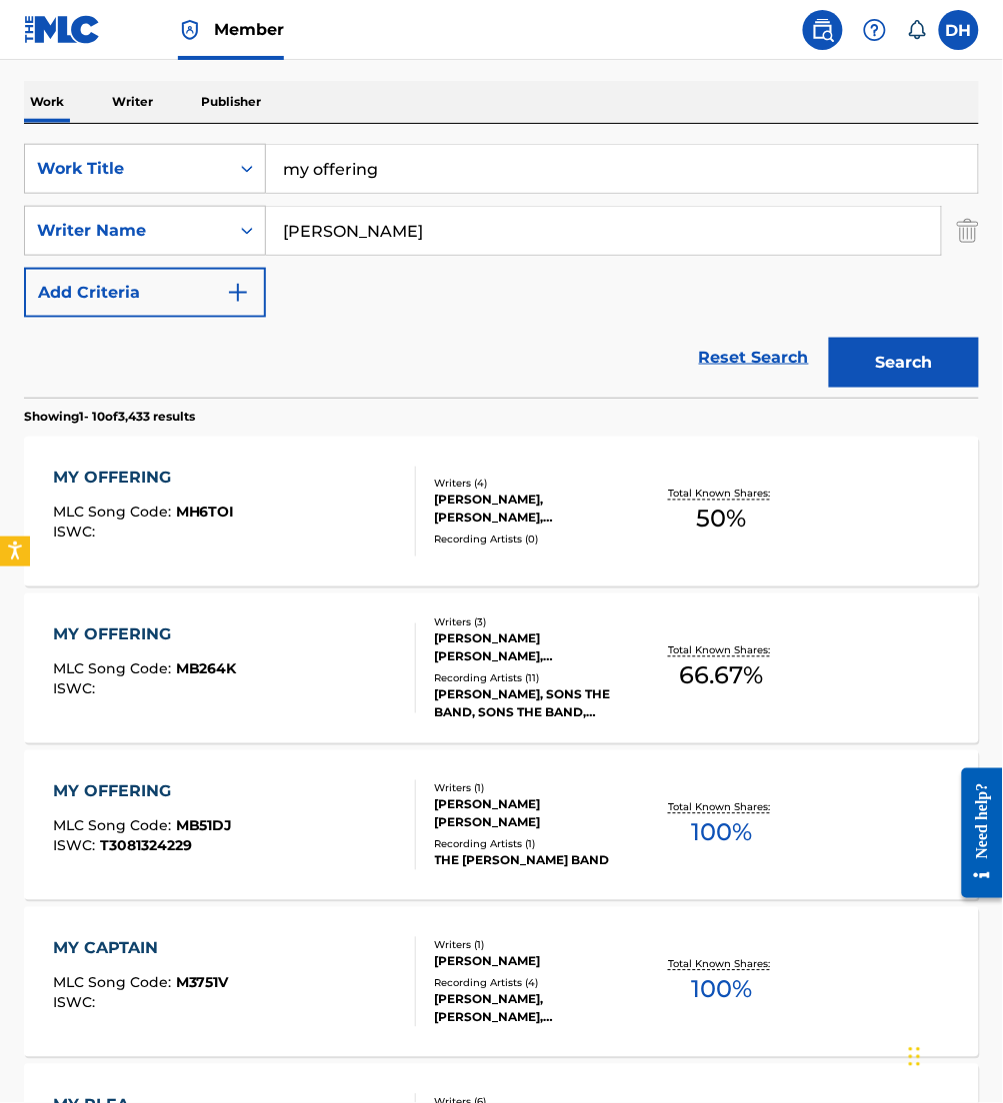
scroll to position [292, 0]
click at [336, 644] on div "MY OFFERING MLC Song Code : MB264K ISWC :" at bounding box center [234, 668] width 363 height 90
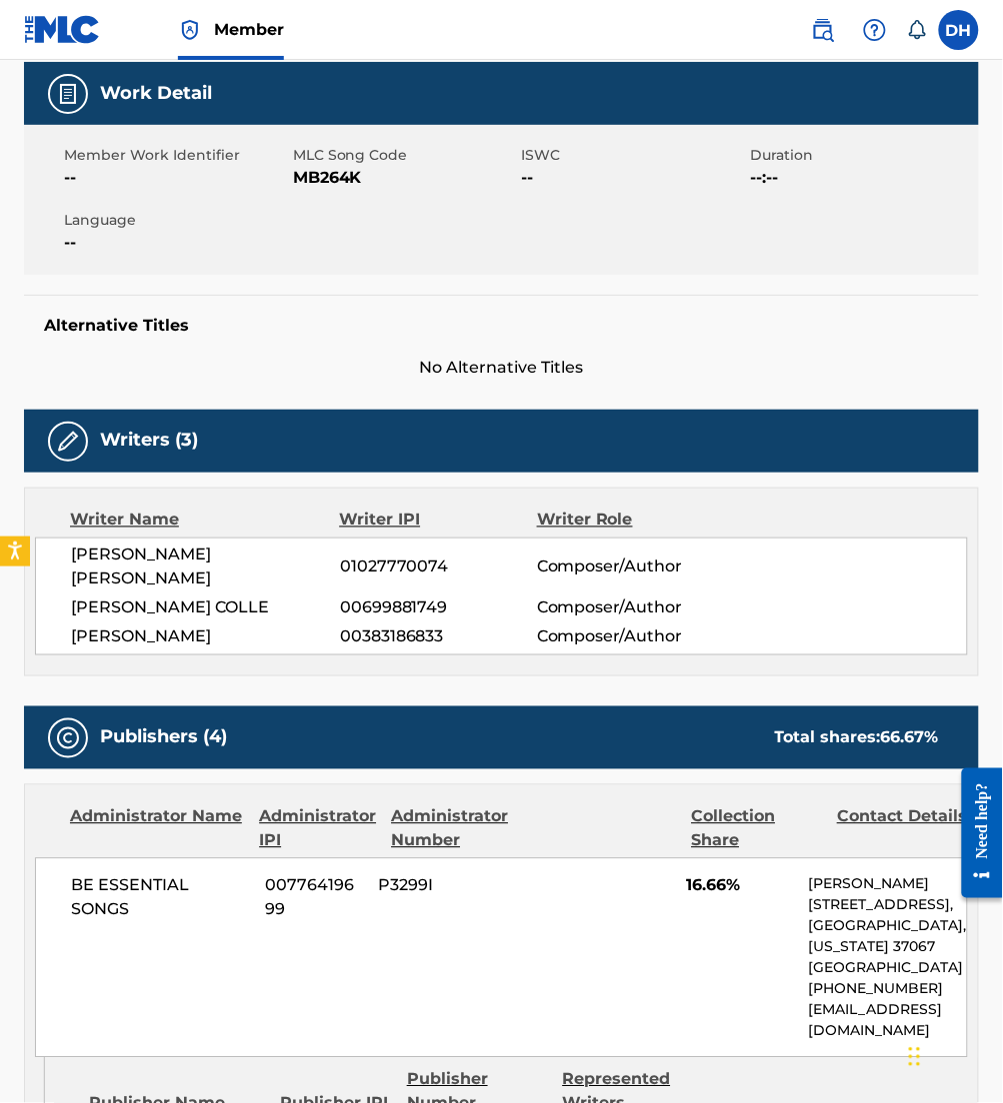
scroll to position [304, 0]
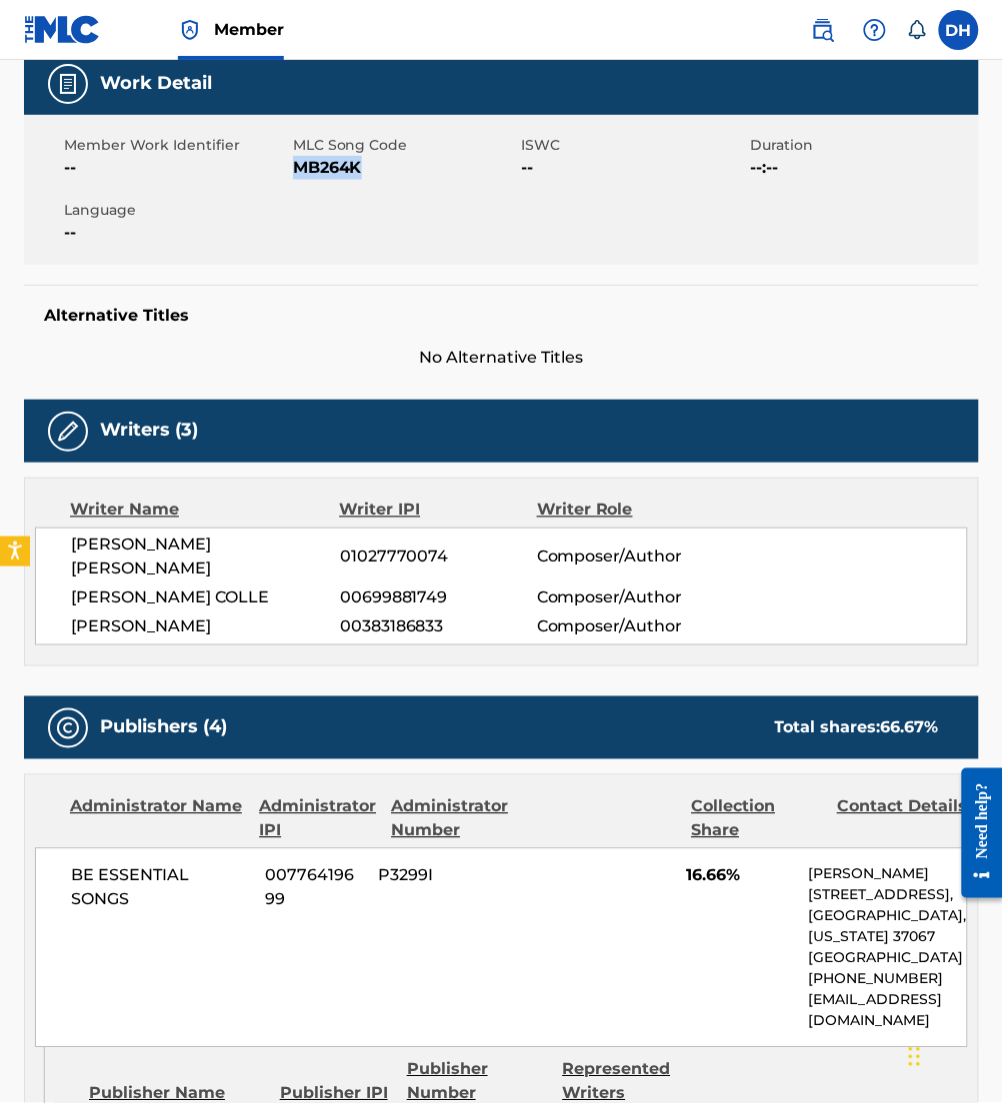
drag, startPoint x: 297, startPoint y: 162, endPoint x: 390, endPoint y: 184, distance: 95.5
click at [390, 184] on div "Member Work Identifier -- MLC Song Code MB264K ISWC -- Duration --:-- Language …" at bounding box center [501, 190] width 955 height 150
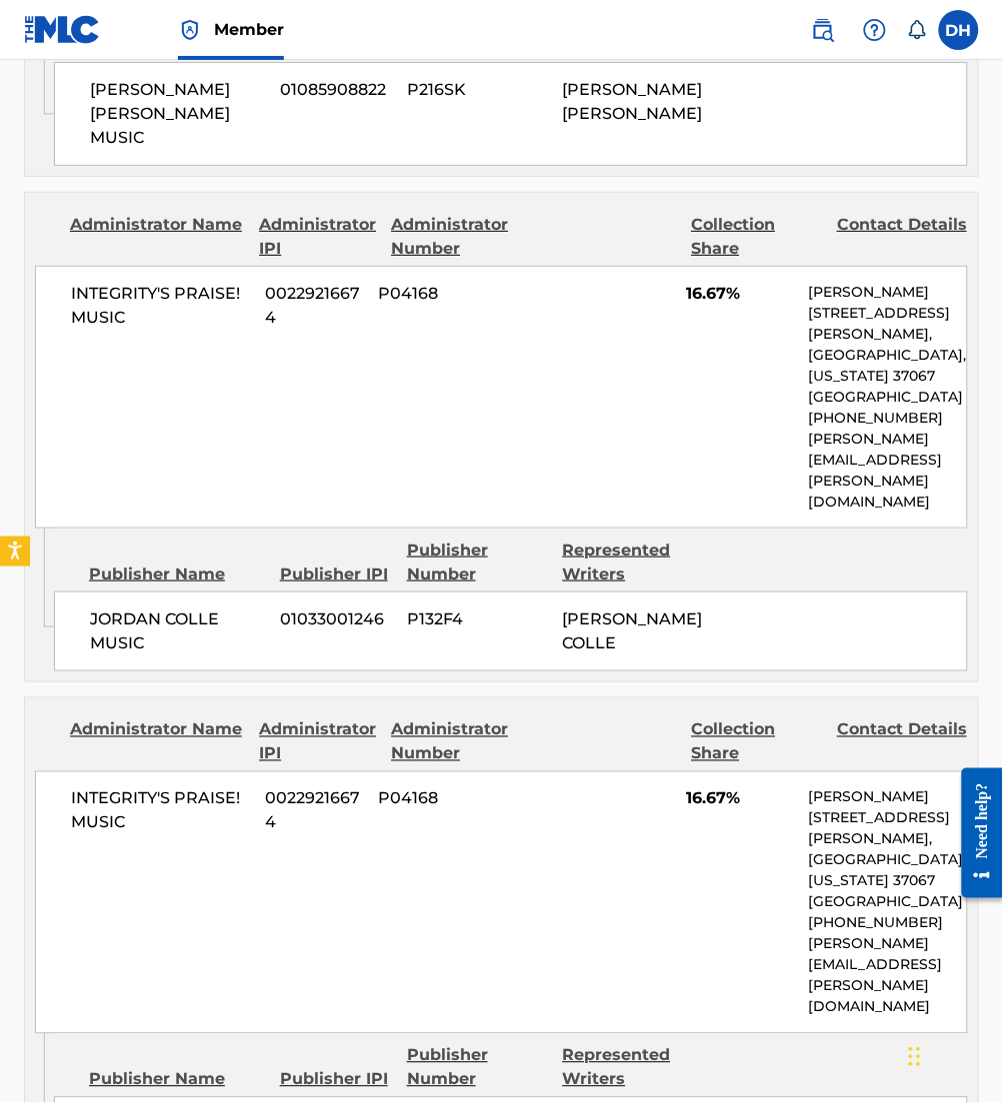
scroll to position [1373, 0]
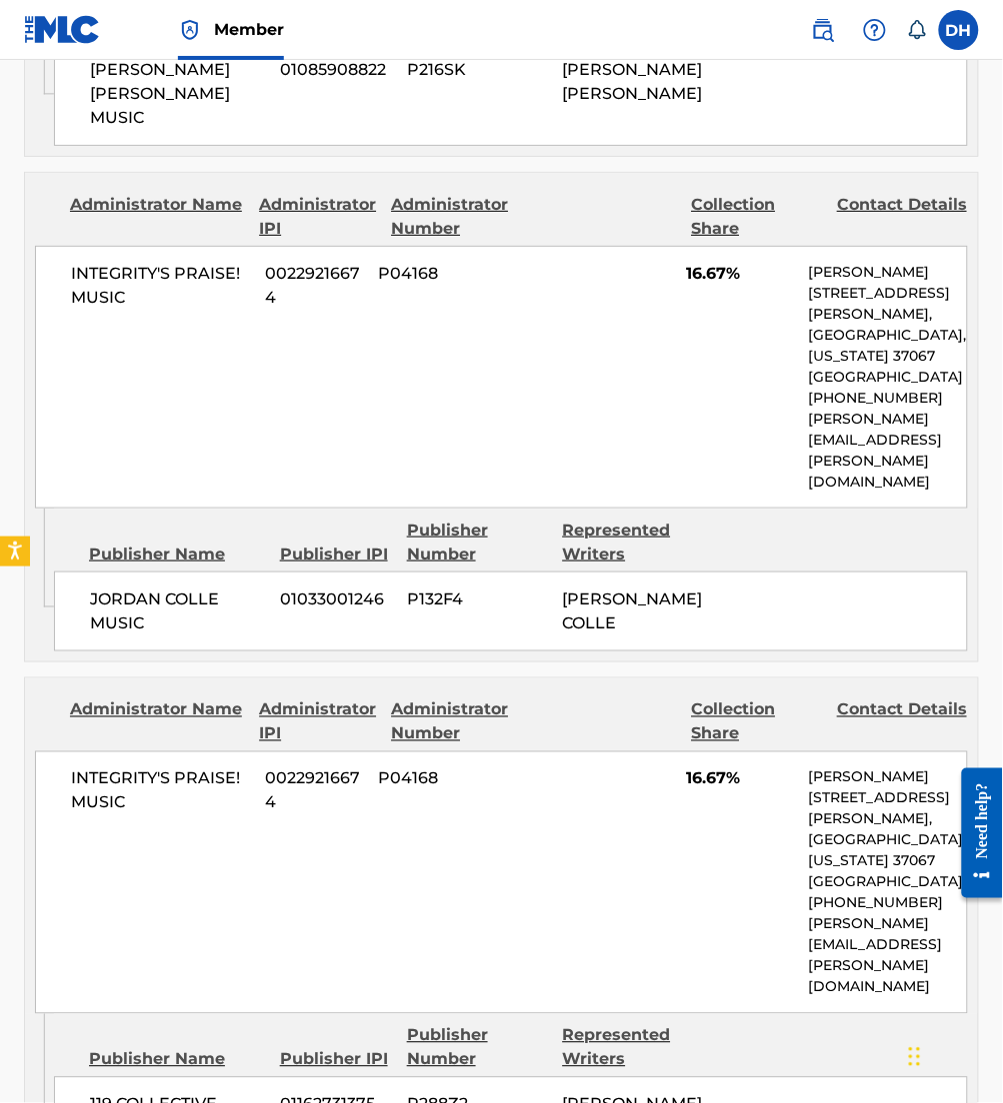
click at [657, 455] on div "INTEGRITY'S PRAISE! MUSIC 00229216674 P04168 16.67% [PERSON_NAME] [STREET_ADDRE…" at bounding box center [501, 377] width 933 height 263
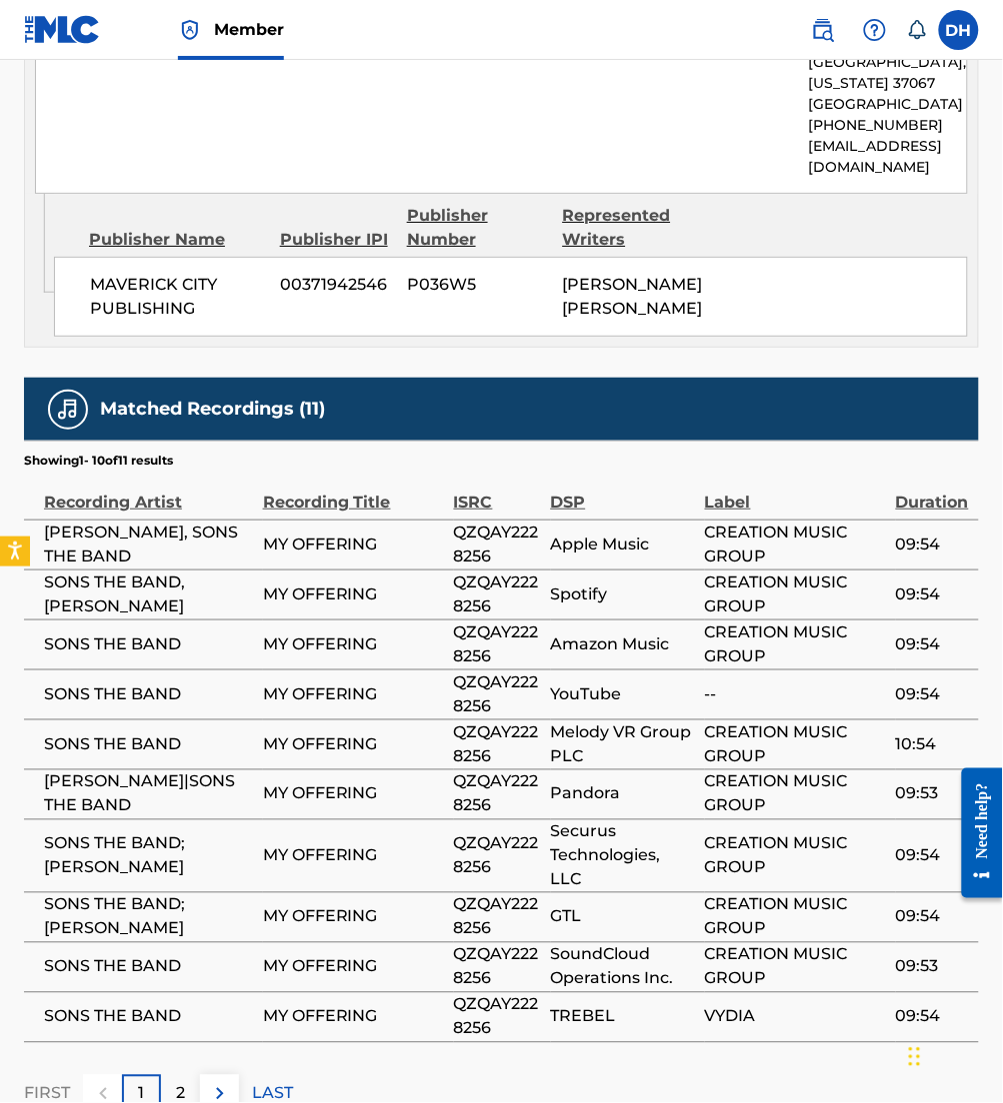
scroll to position [2729, 0]
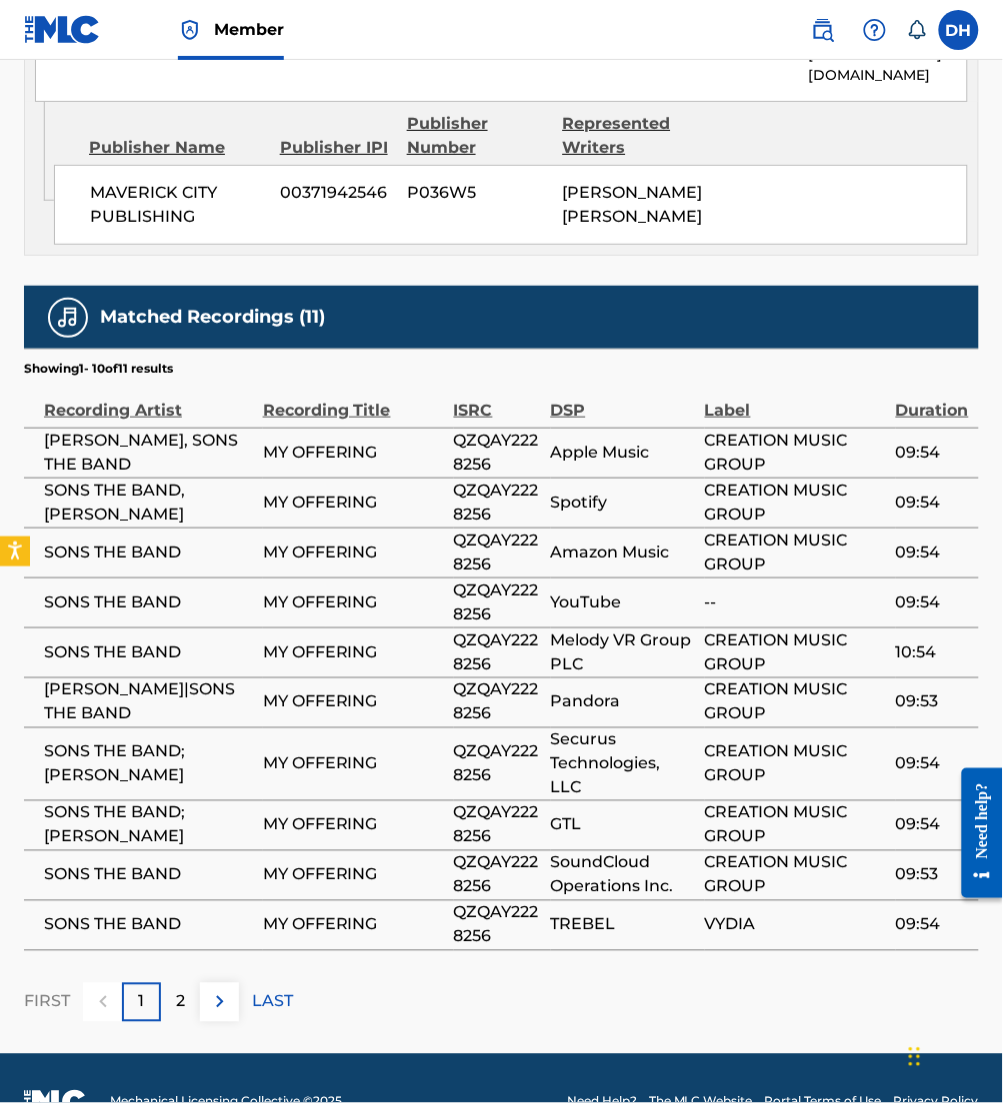
click at [230, 984] on button at bounding box center [219, 1003] width 39 height 39
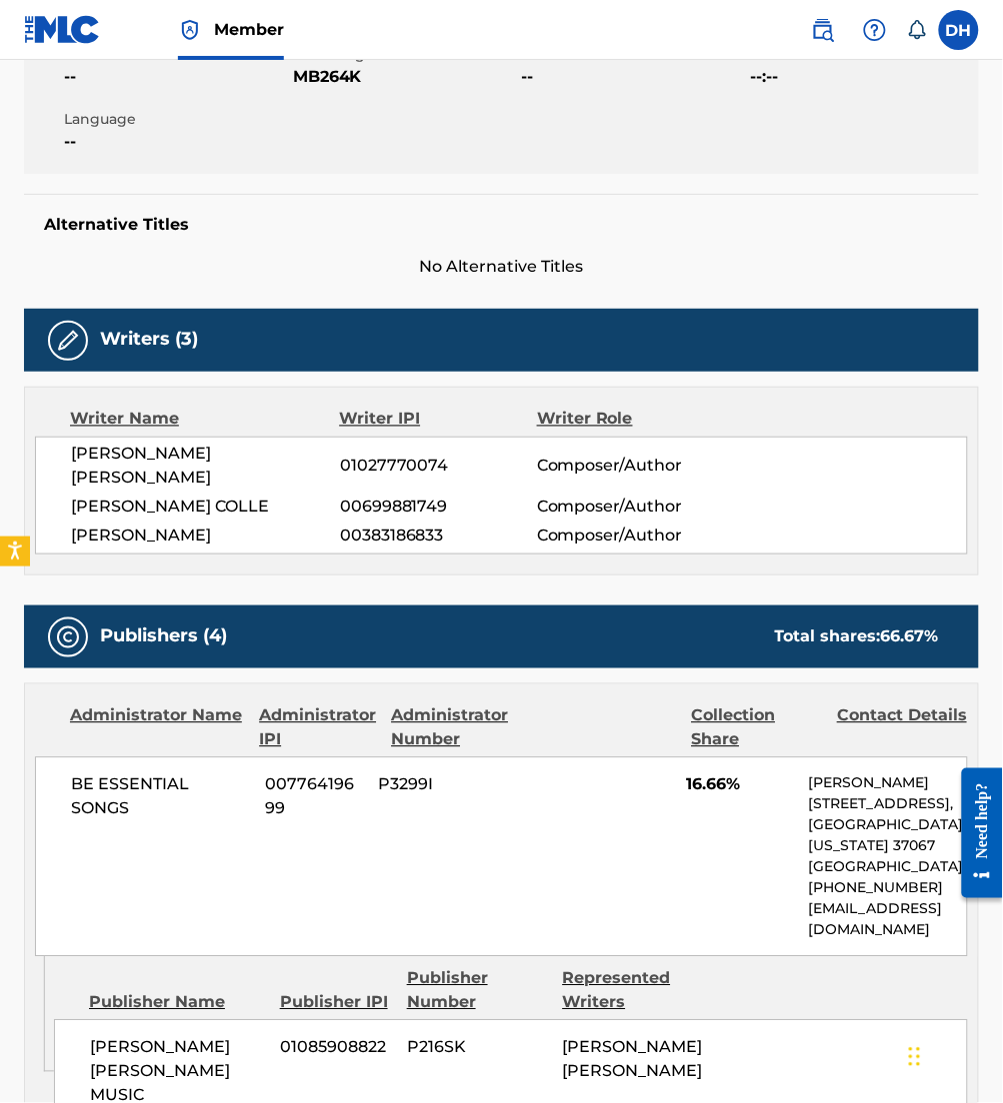
scroll to position [0, 0]
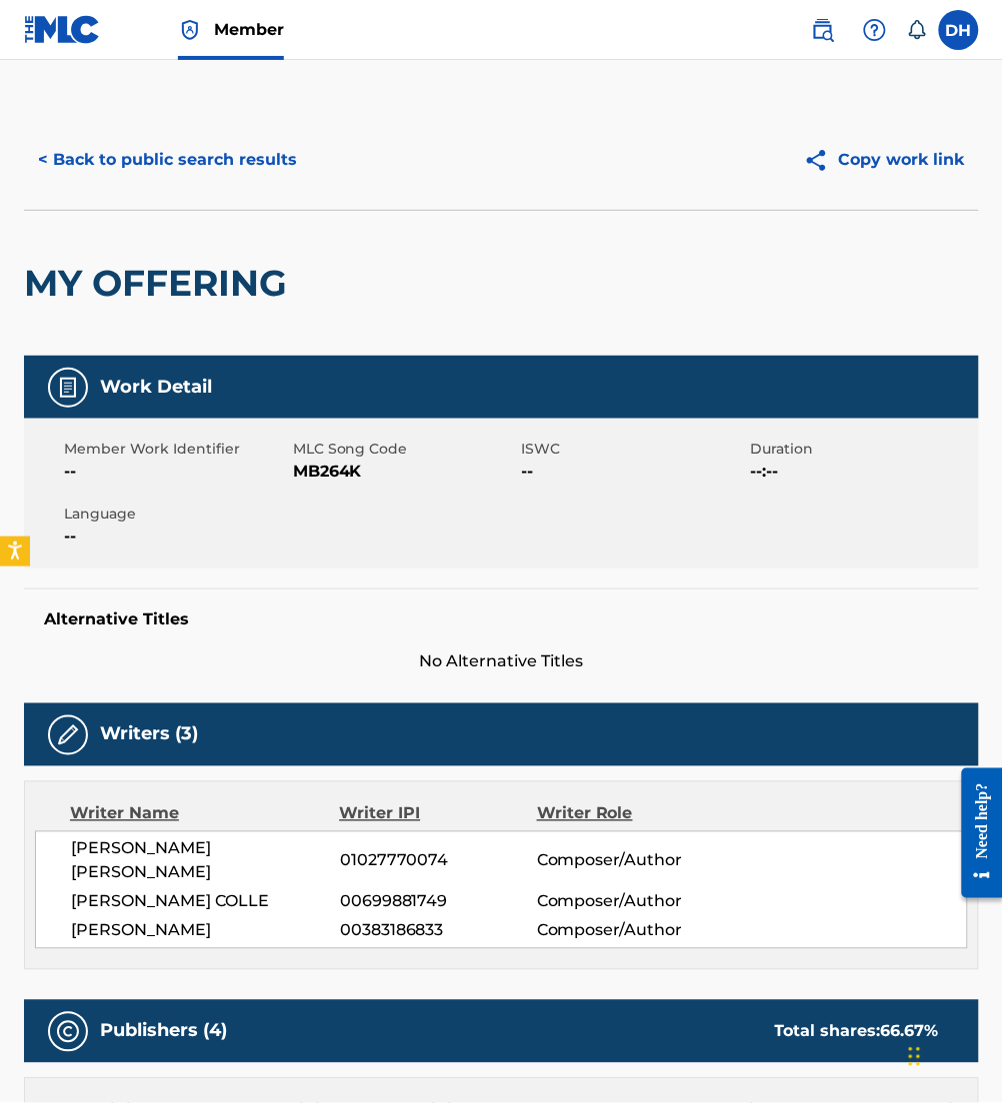
click at [280, 168] on button "< Back to public search results" at bounding box center [167, 160] width 287 height 50
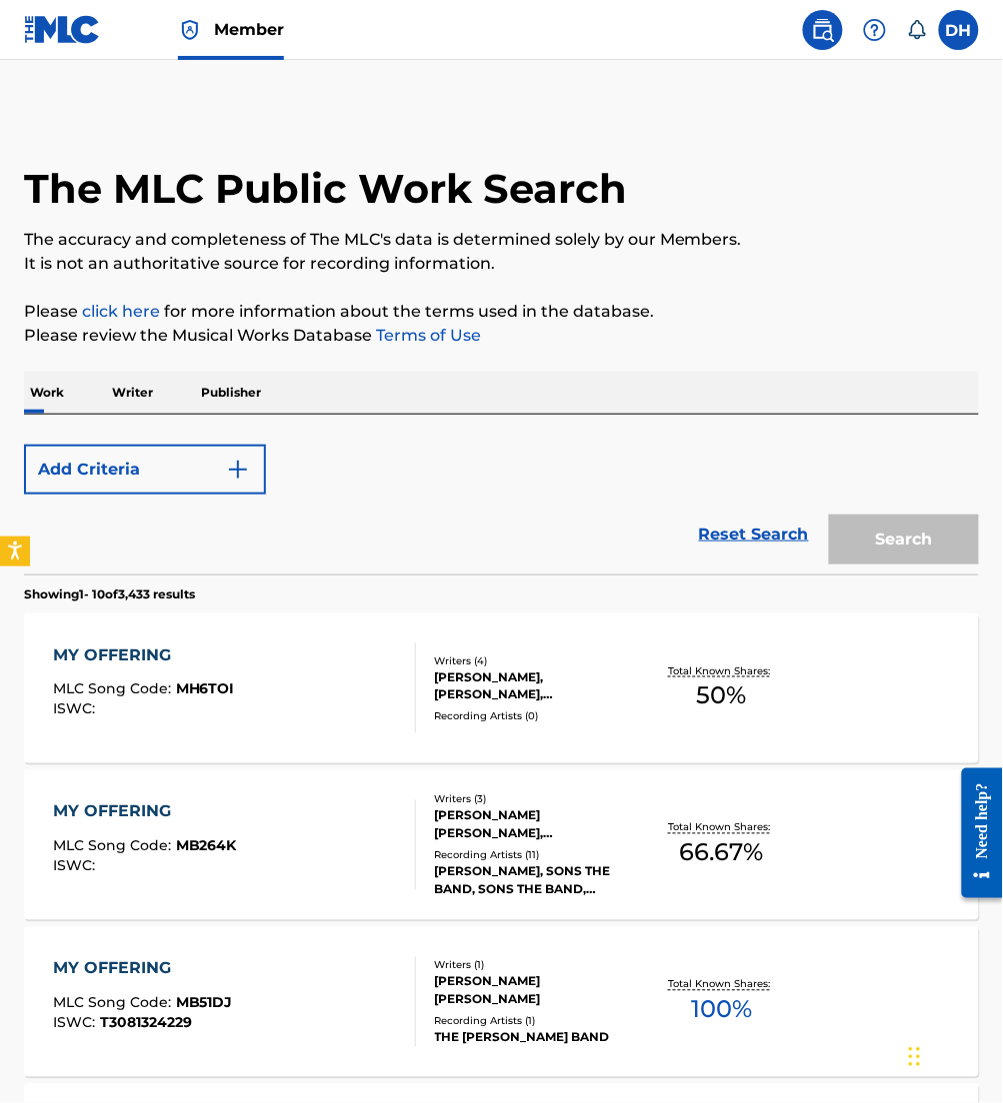
scroll to position [292, 0]
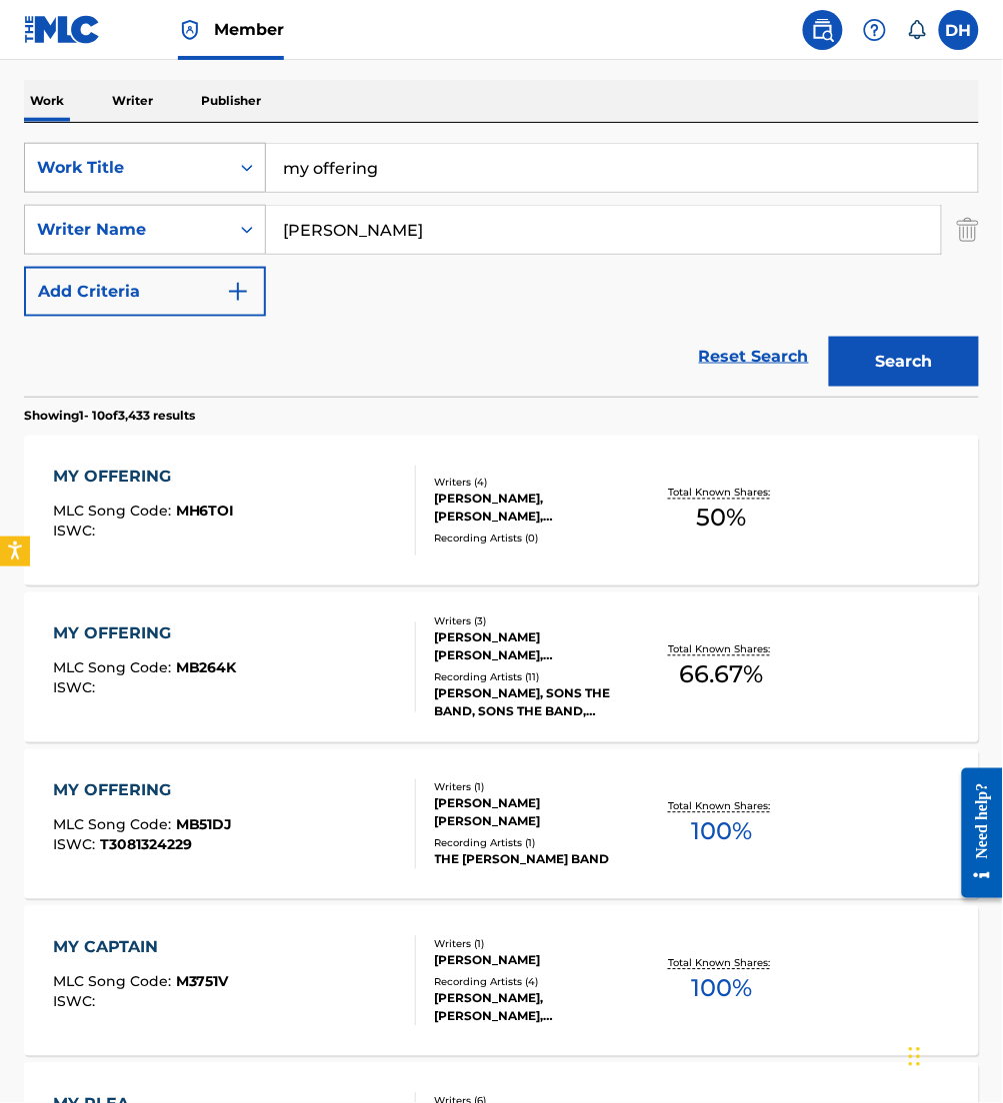
drag, startPoint x: 424, startPoint y: 169, endPoint x: 46, endPoint y: 186, distance: 378.2
click at [46, 186] on div "SearchWithCriteria0958a1dd-ebea-40c3-ae24-d32e12b77807 Work Title my offering" at bounding box center [501, 168] width 955 height 50
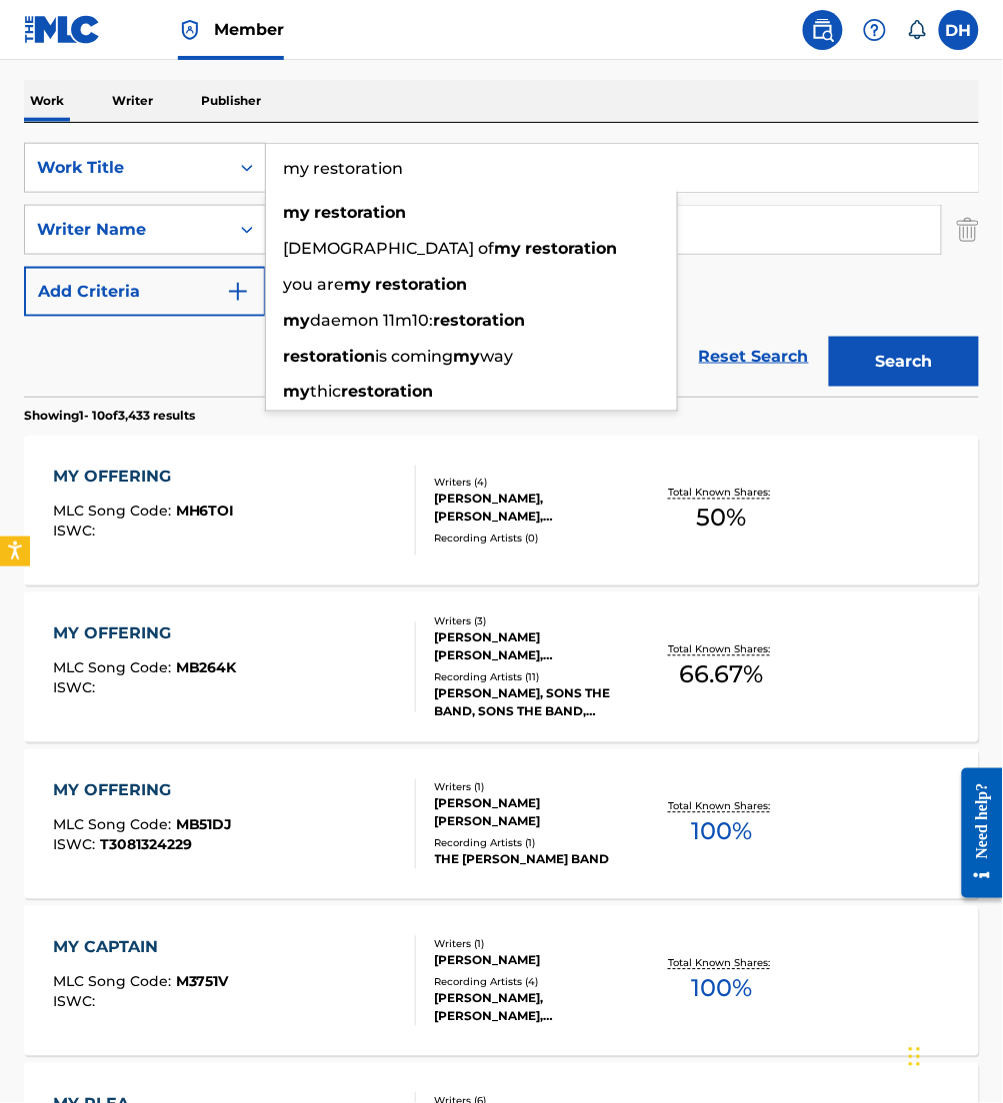
type input "my restoration"
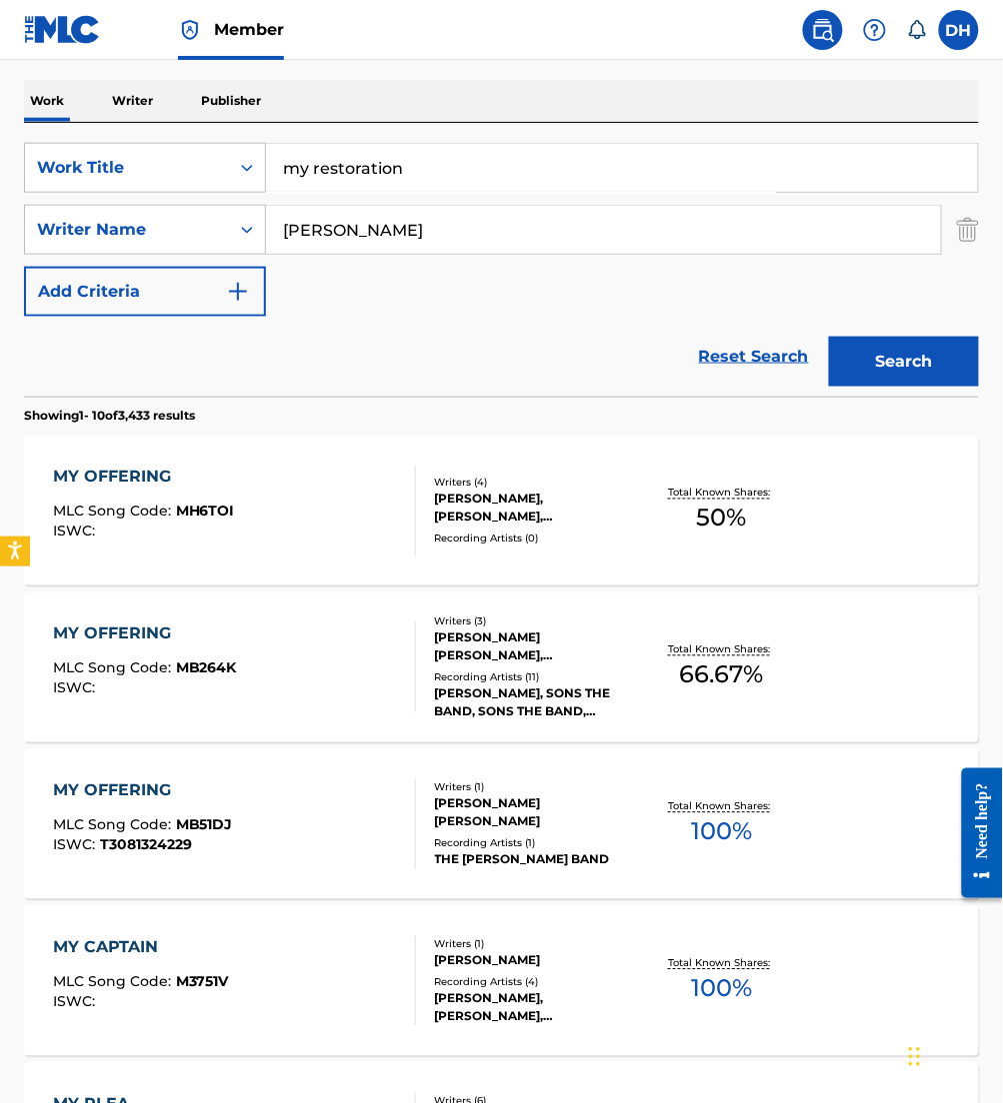
click at [721, 282] on div "SearchWithCriteria0958a1dd-ebea-40c3-ae24-d32e12b77807 Work Title my restoratio…" at bounding box center [501, 230] width 955 height 174
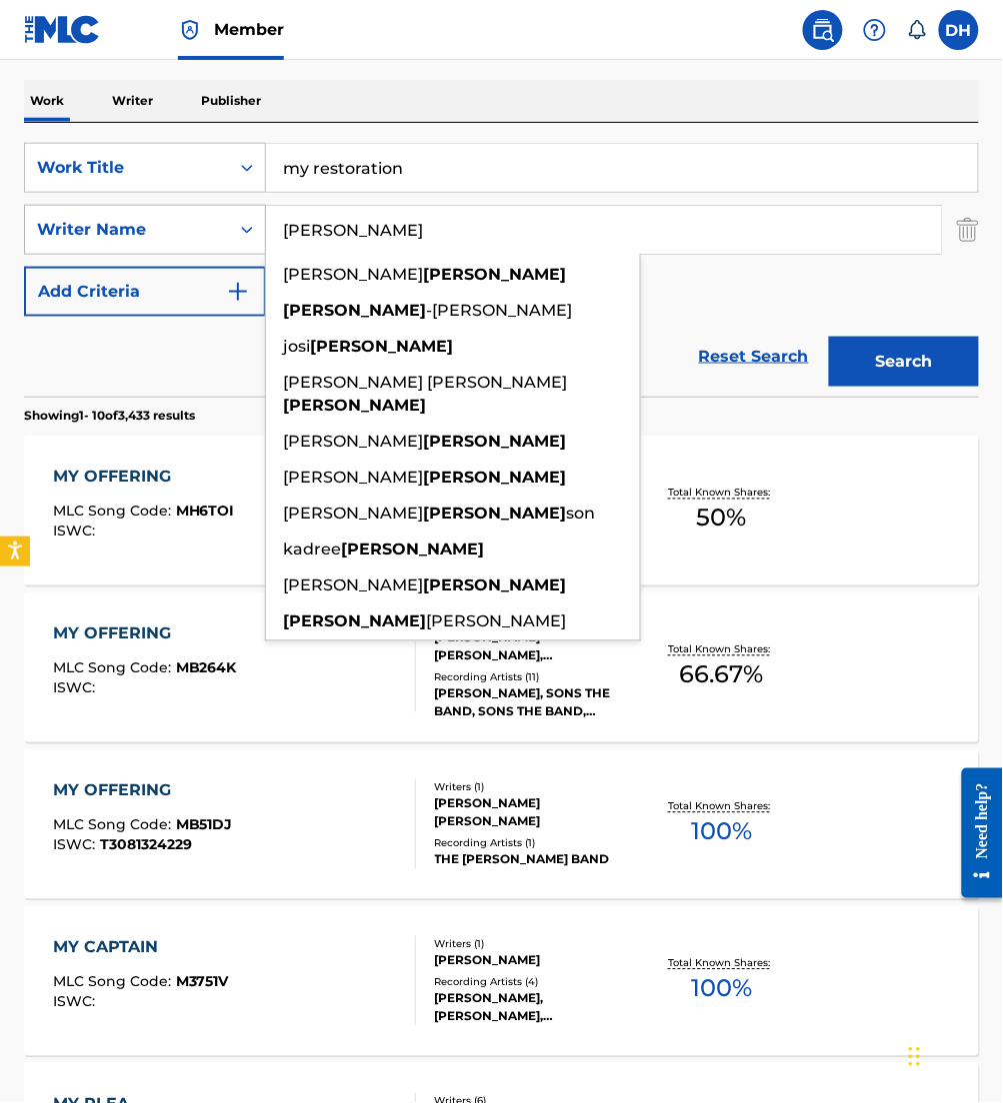
drag, startPoint x: 484, startPoint y: 246, endPoint x: 219, endPoint y: 220, distance: 266.2
click at [219, 220] on div "SearchWithCriteria426be71e-f970-4fd3-971b-d064bf990c8f Writer Name [PERSON_NAME…" at bounding box center [501, 230] width 955 height 50
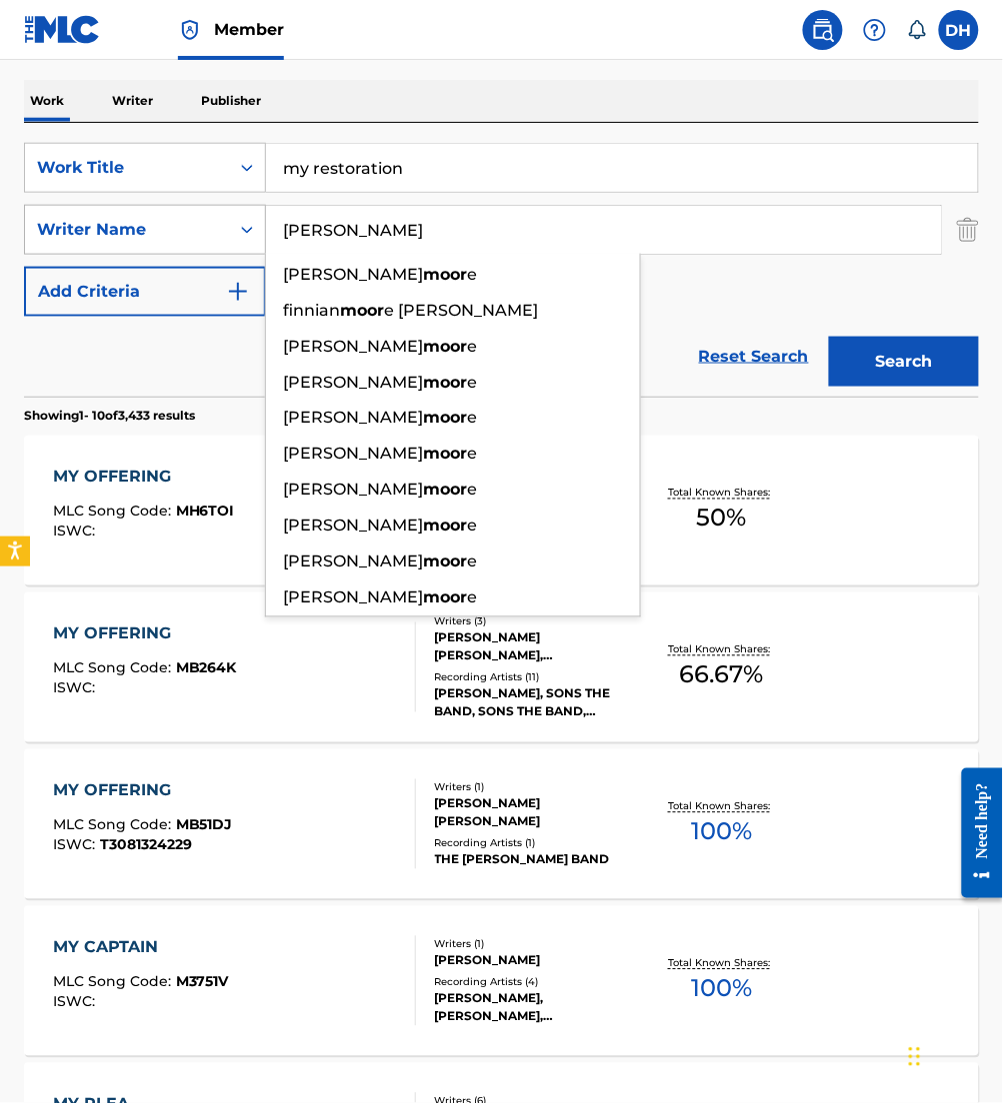
type input "[PERSON_NAME]"
click at [829, 337] on button "Search" at bounding box center [904, 362] width 150 height 50
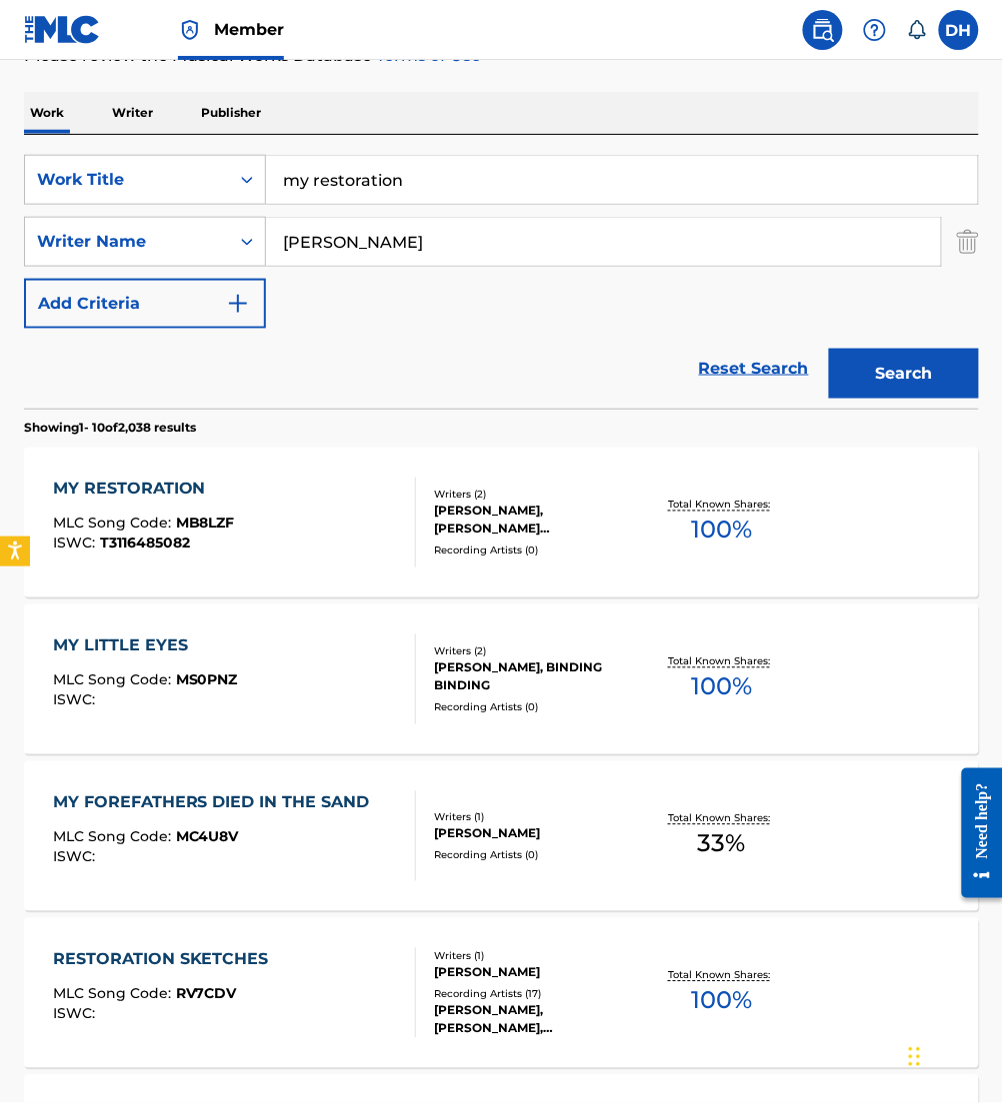
scroll to position [281, 0]
click at [345, 546] on div "MY RESTORATION MLC Song Code : MB8LZF ISWC : T3116485082" at bounding box center [234, 522] width 363 height 90
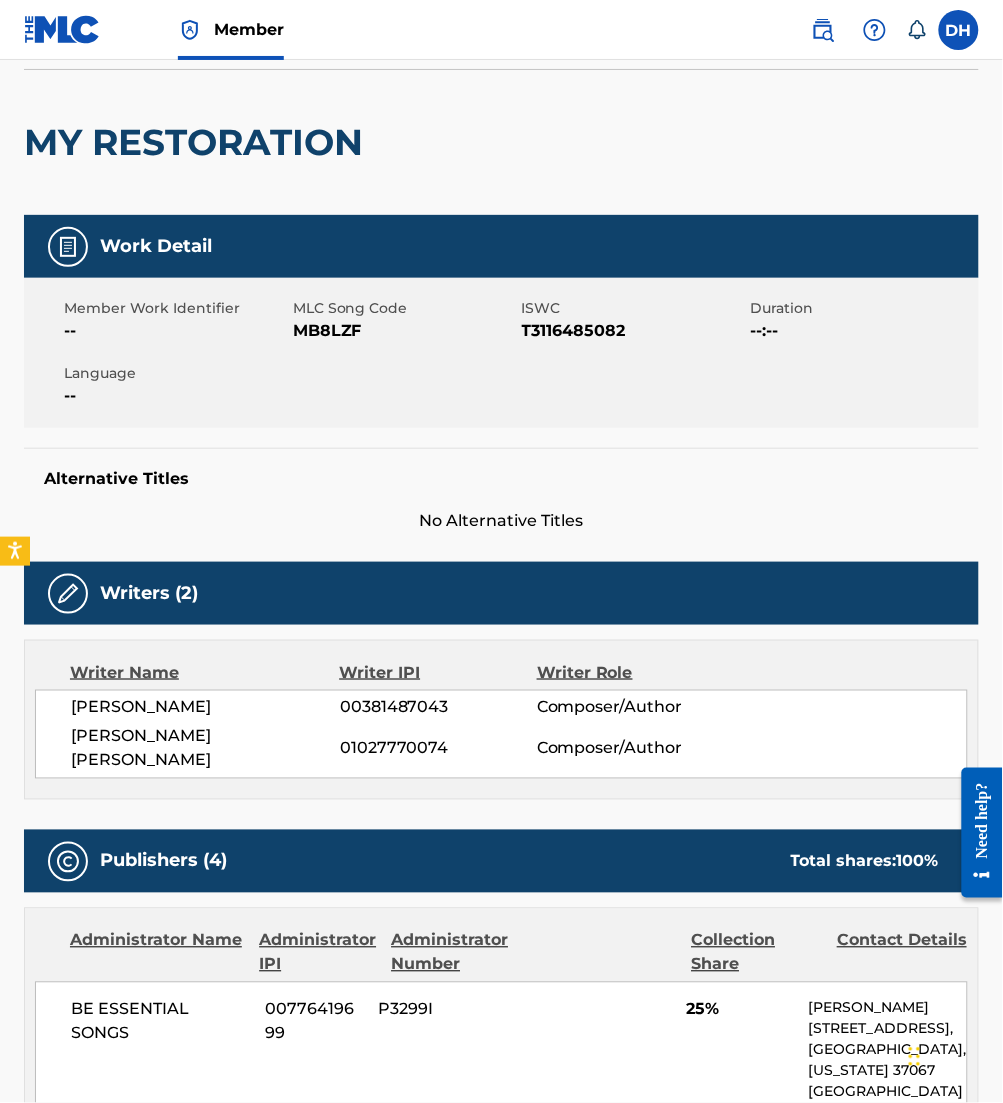
scroll to position [139, 0]
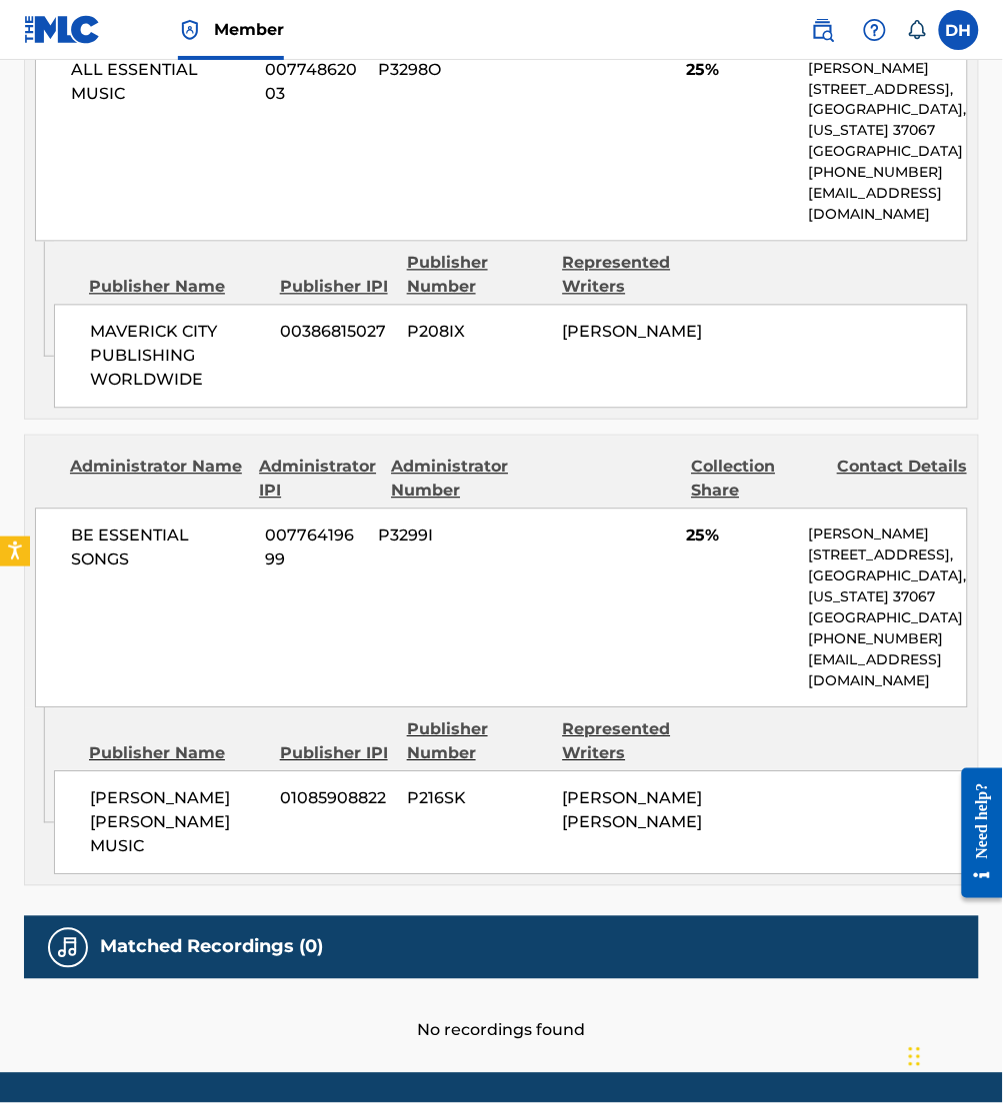
click at [163, 102] on span "ALL ESSENTIAL MUSIC" at bounding box center [160, 82] width 179 height 48
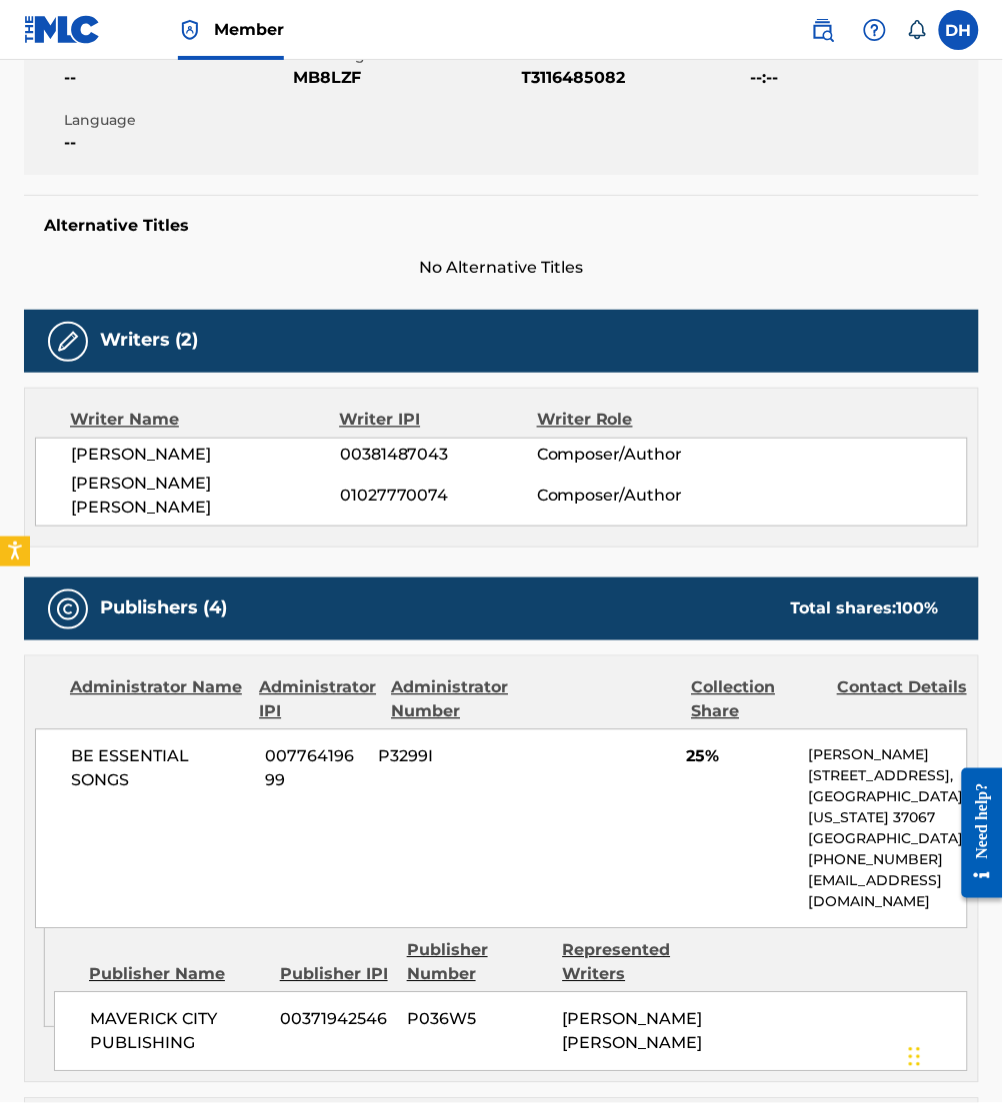
scroll to position [349, 0]
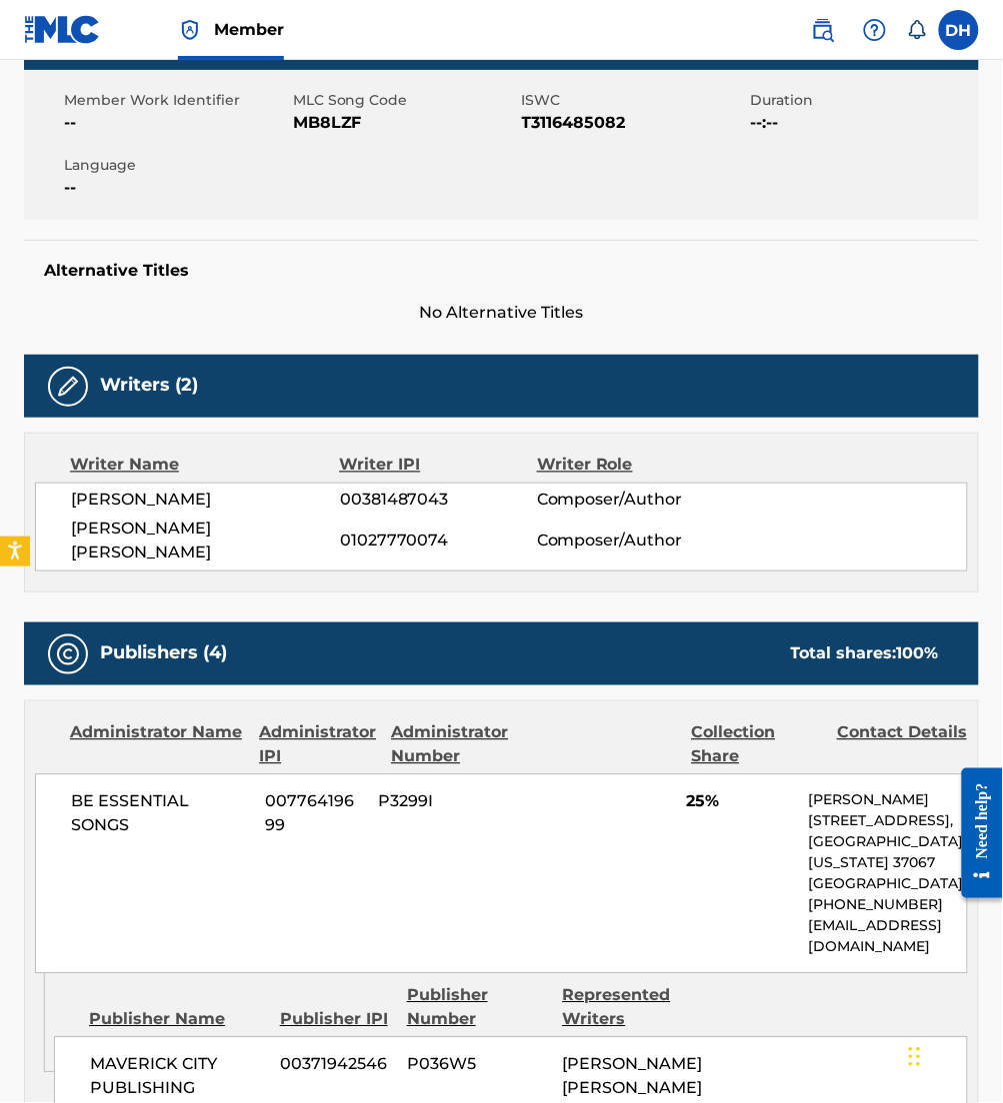
click at [331, 281] on div "Alternative Titles No Alternative Titles" at bounding box center [501, 282] width 955 height 85
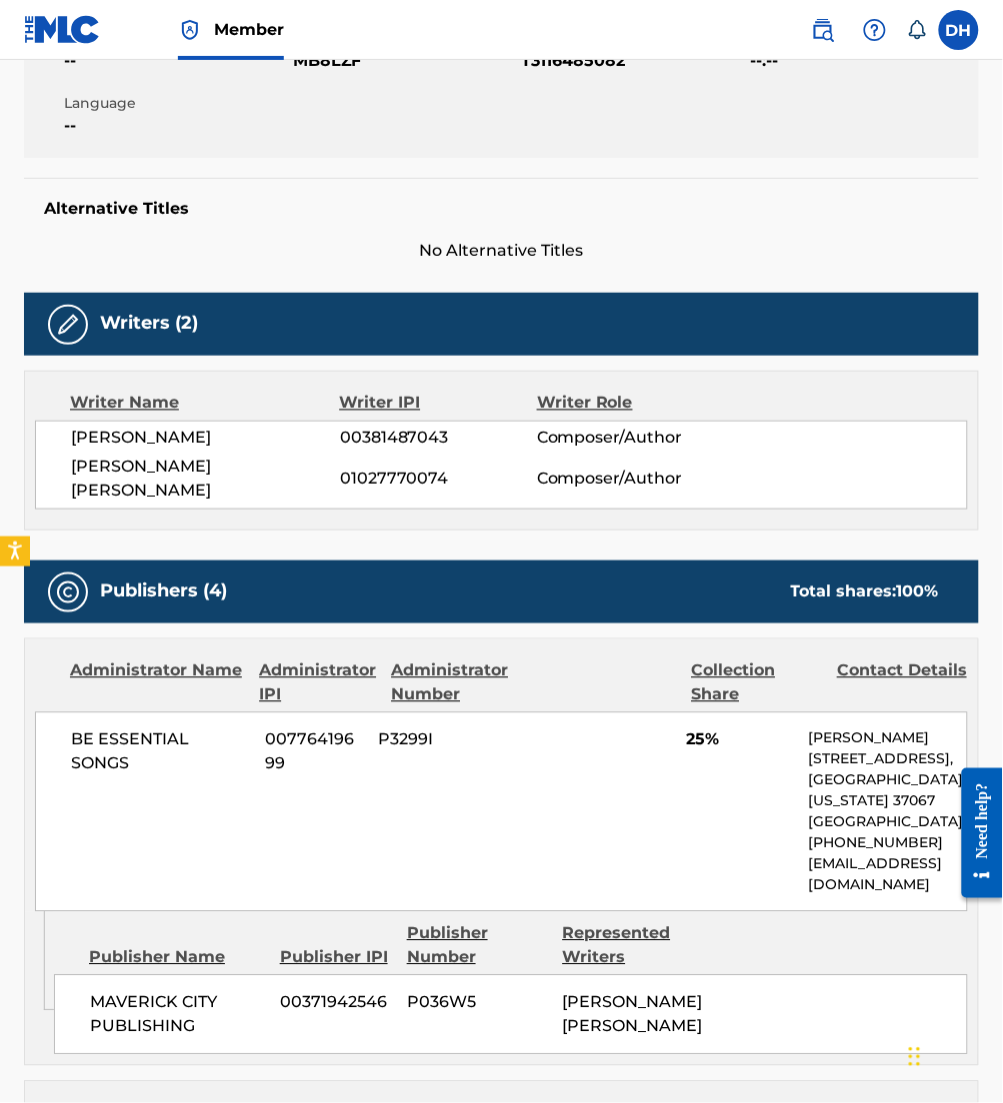
scroll to position [0, 0]
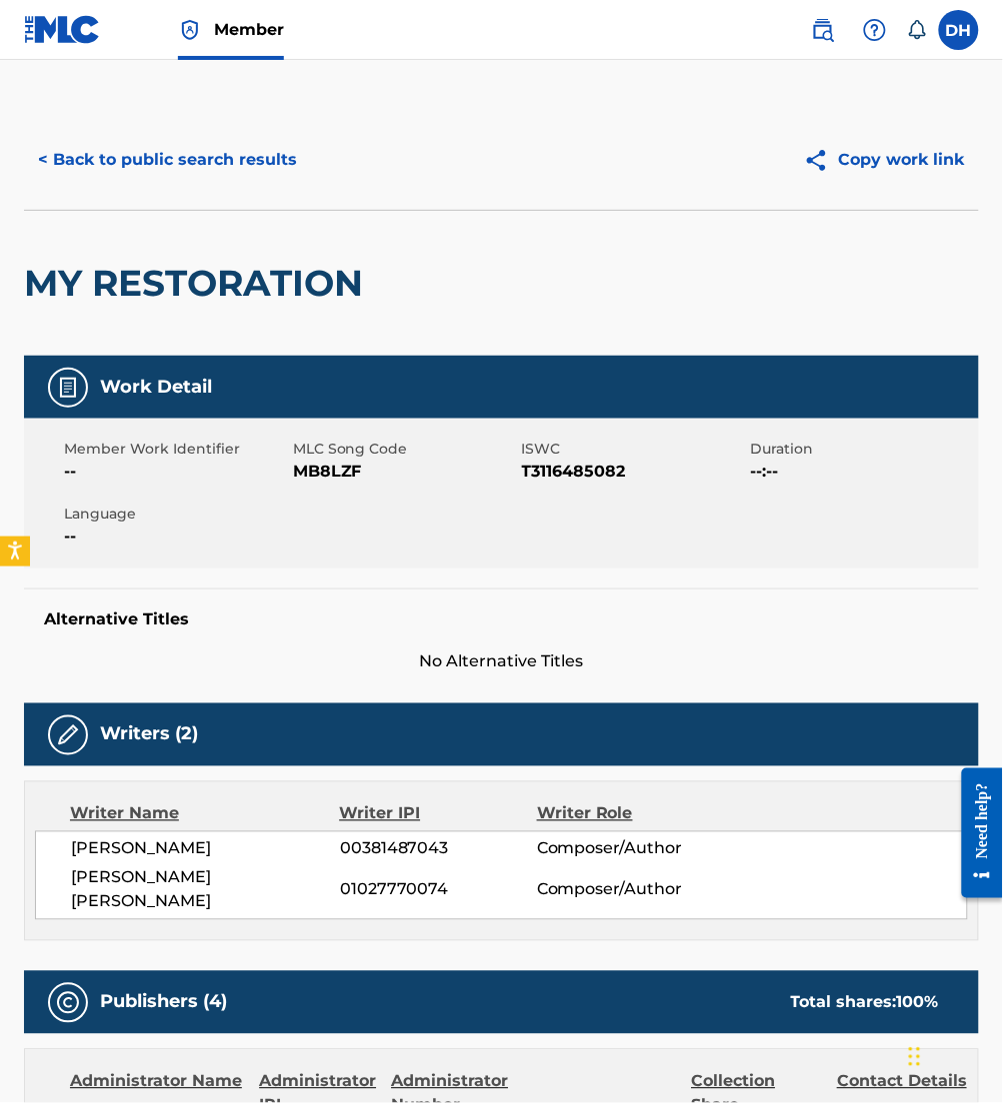
click at [201, 161] on button "< Back to public search results" at bounding box center [167, 160] width 287 height 50
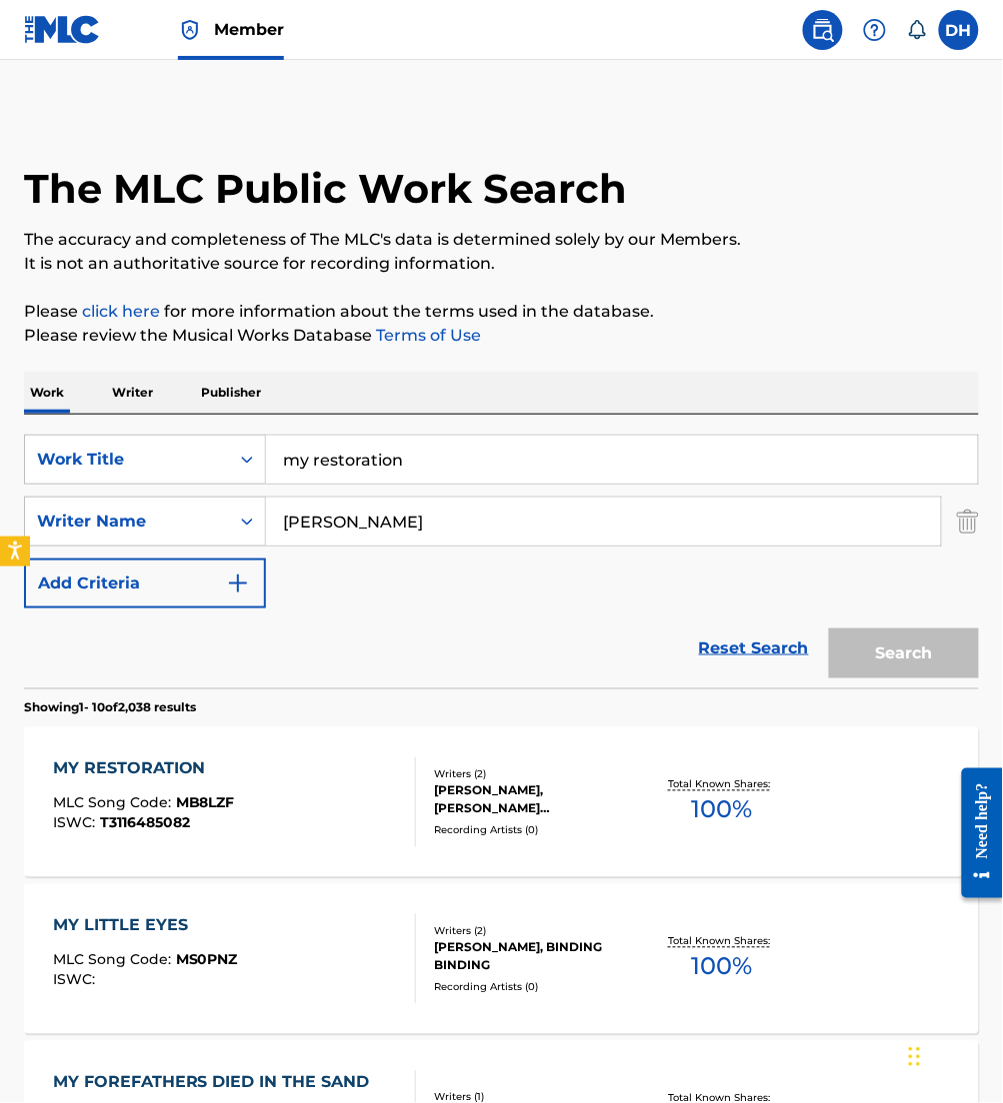
scroll to position [281, 0]
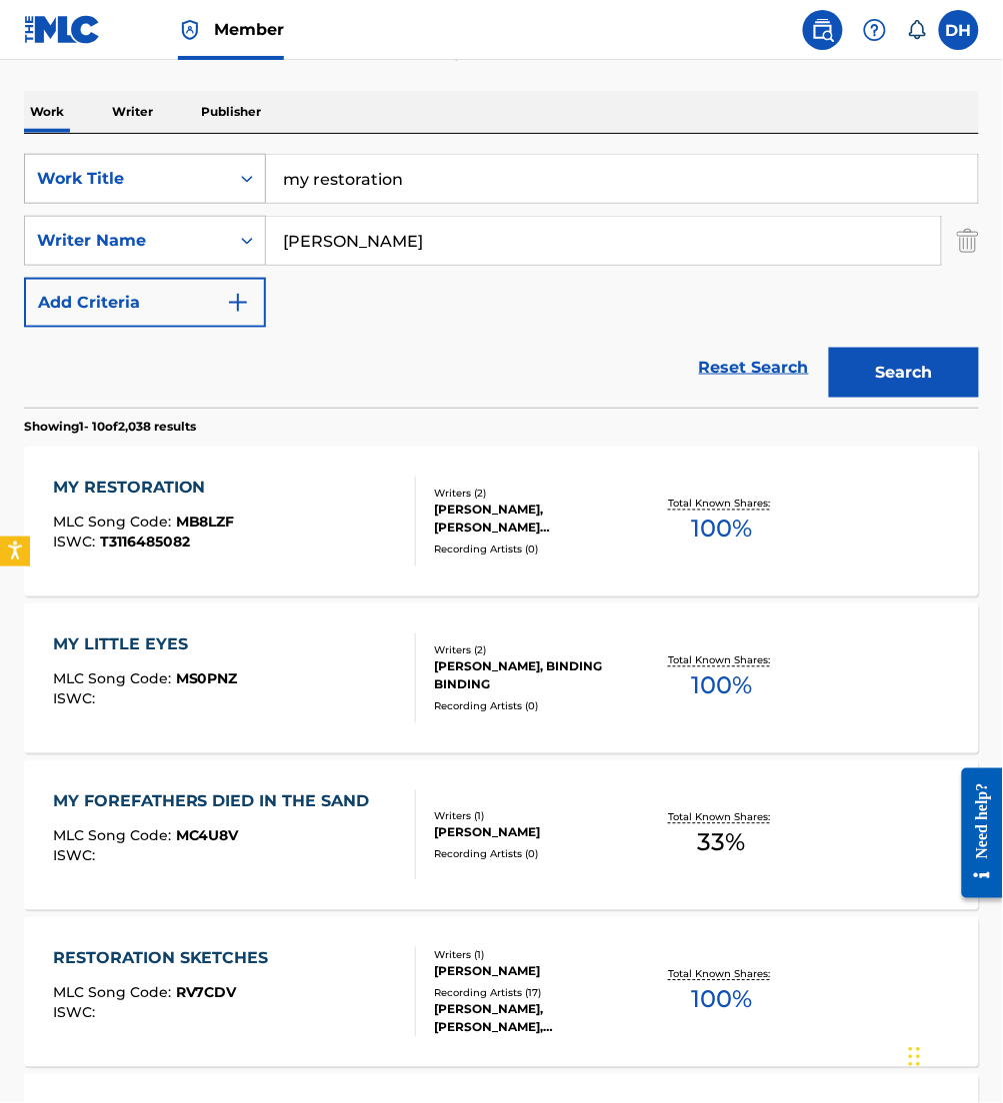
drag, startPoint x: 434, startPoint y: 201, endPoint x: 77, endPoint y: 164, distance: 358.7
click at [77, 164] on div "SearchWithCriteria0958a1dd-ebea-40c3-ae24-d32e12b77807 Work Title my restoration" at bounding box center [501, 179] width 955 height 50
type input "nada me movera"
click at [653, 358] on div "Reset Search Search" at bounding box center [501, 368] width 955 height 80
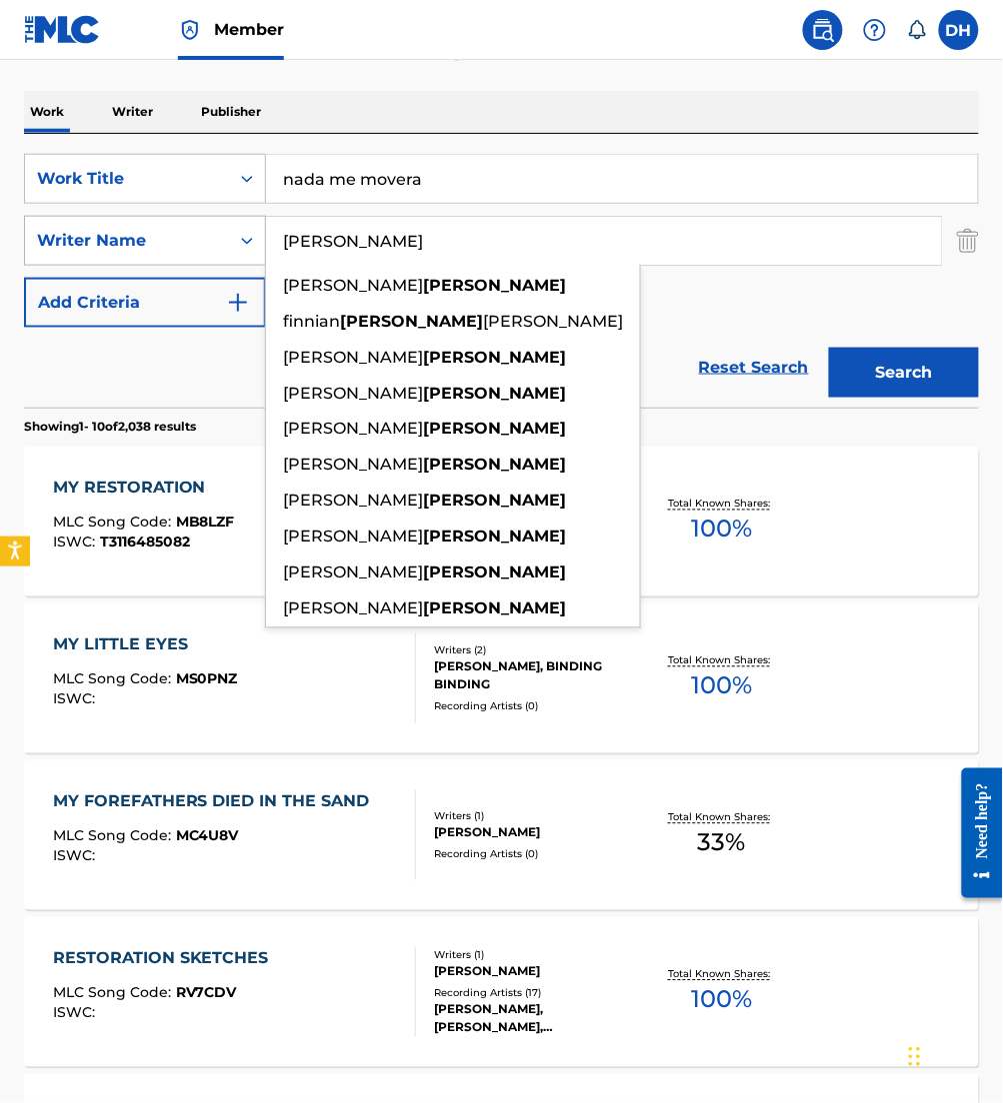
drag, startPoint x: 359, startPoint y: 252, endPoint x: 188, endPoint y: 253, distance: 170.9
click at [188, 253] on div "SearchWithCriteria426be71e-f970-4fd3-971b-d064bf990c8f Writer Name [PERSON_NAME…" at bounding box center [501, 241] width 955 height 50
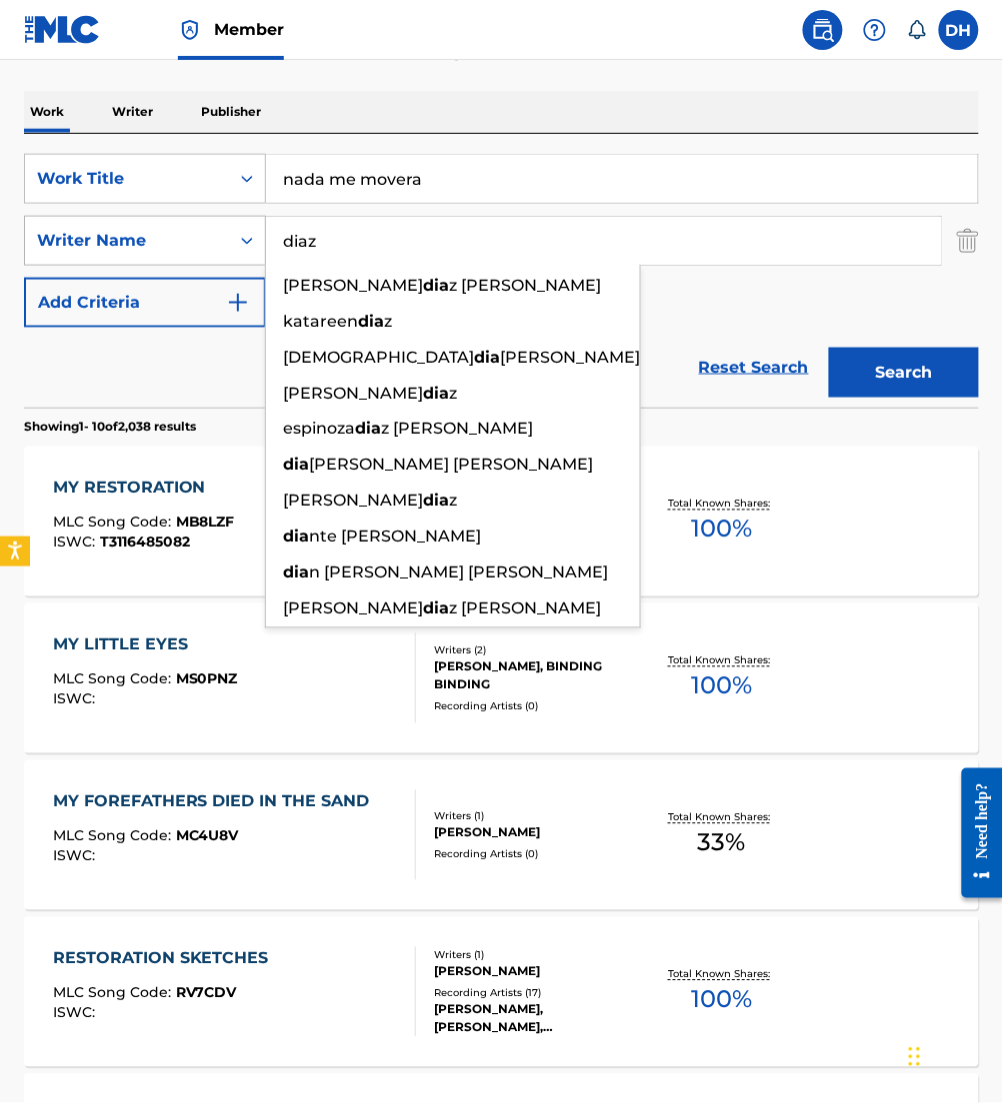
type input "diaz"
click at [829, 348] on button "Search" at bounding box center [904, 373] width 150 height 50
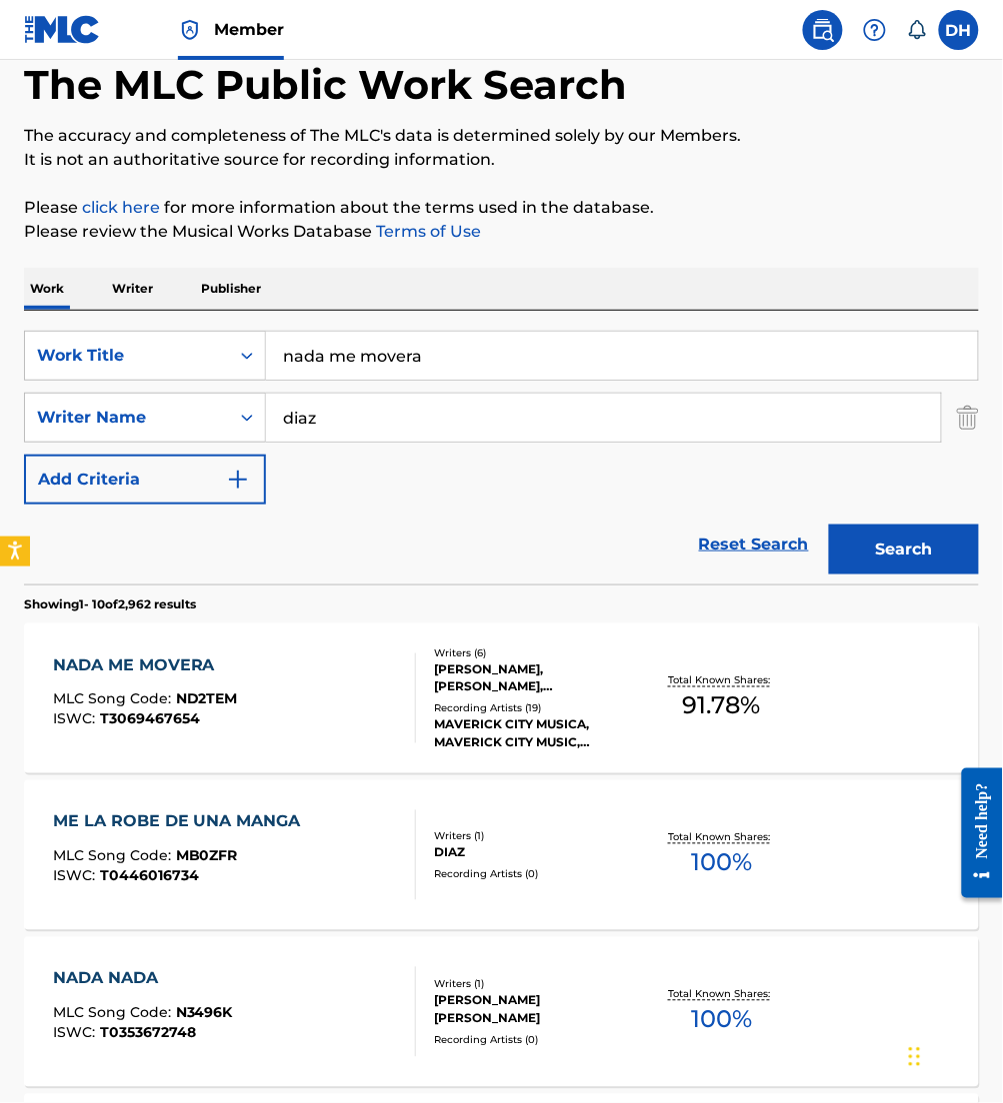
scroll to position [104, 0]
click at [360, 718] on div "NADA ME MOVERA MLC Song Code : ND2TEM ISWC : T3069467654" at bounding box center [234, 699] width 363 height 90
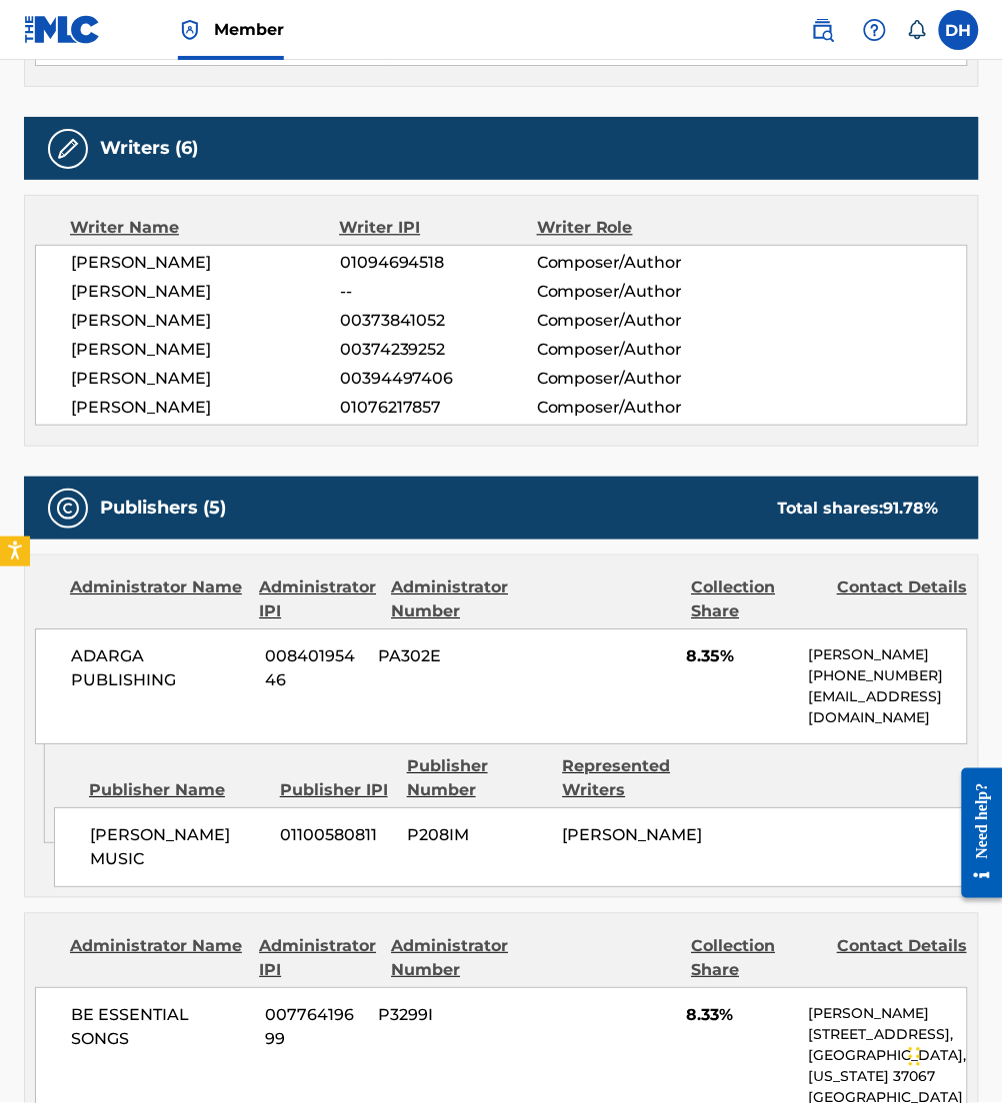
scroll to position [697, 0]
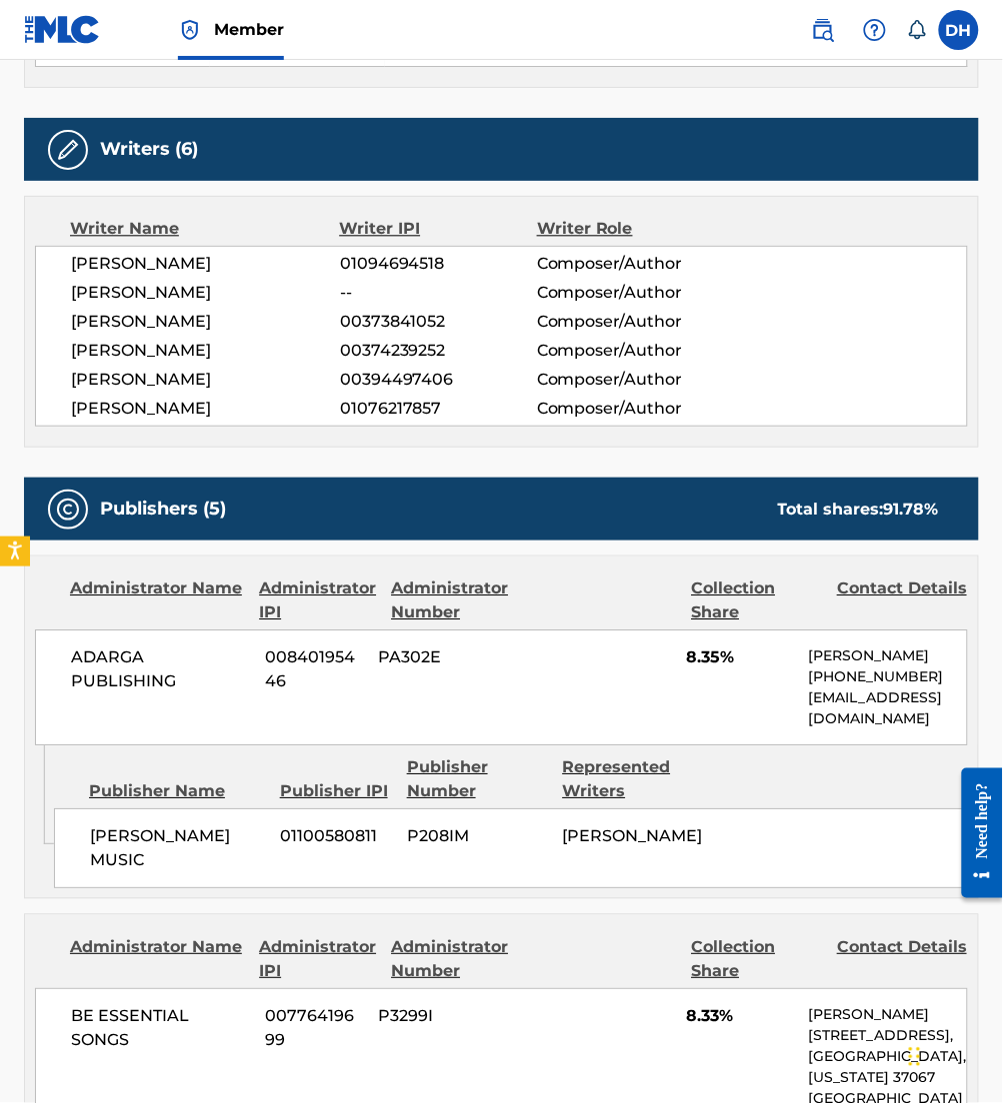
click at [360, 718] on div "ADARGA PUBLISHING 00840195446 PA302E 8.35% [PERSON_NAME] [PHONE_NUMBER] [EMAIL_…" at bounding box center [501, 688] width 933 height 116
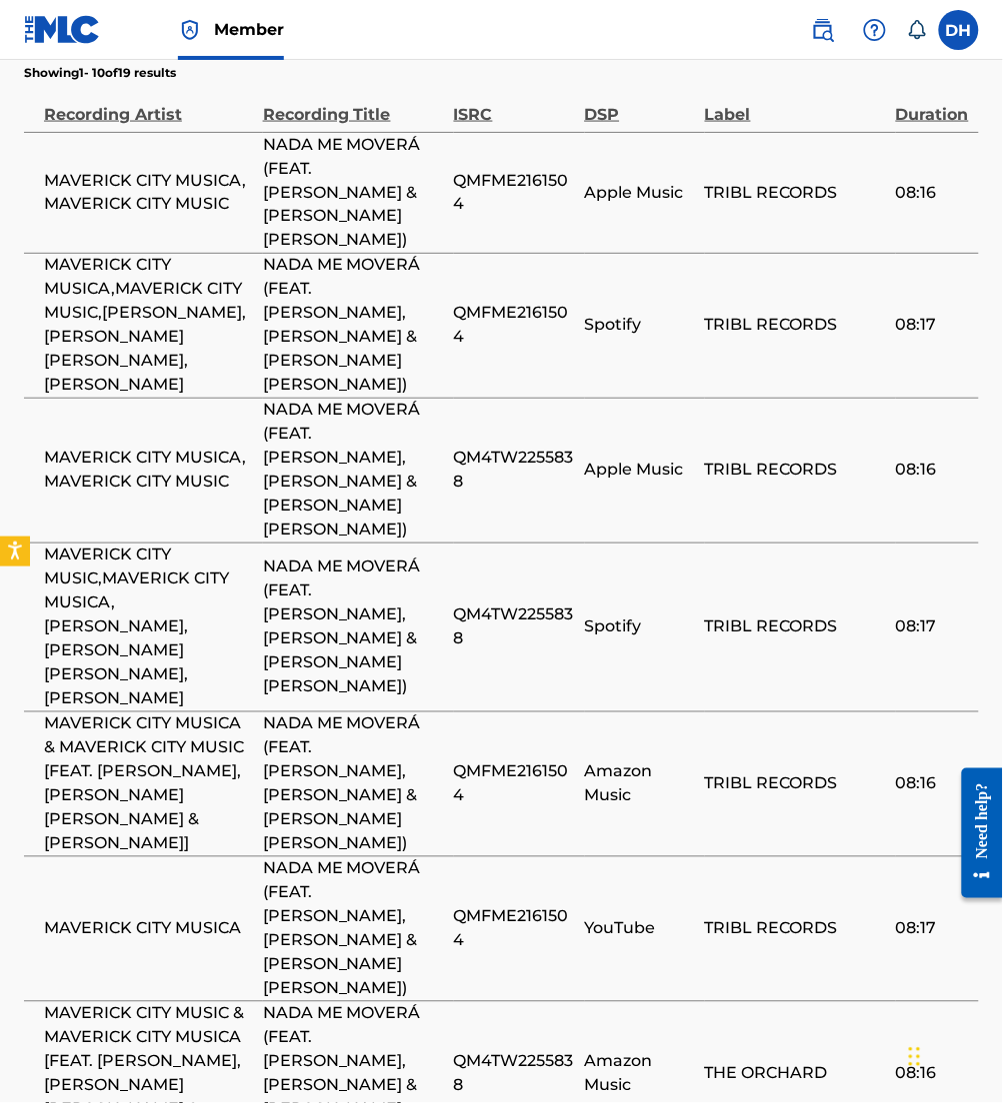
scroll to position [3457, 0]
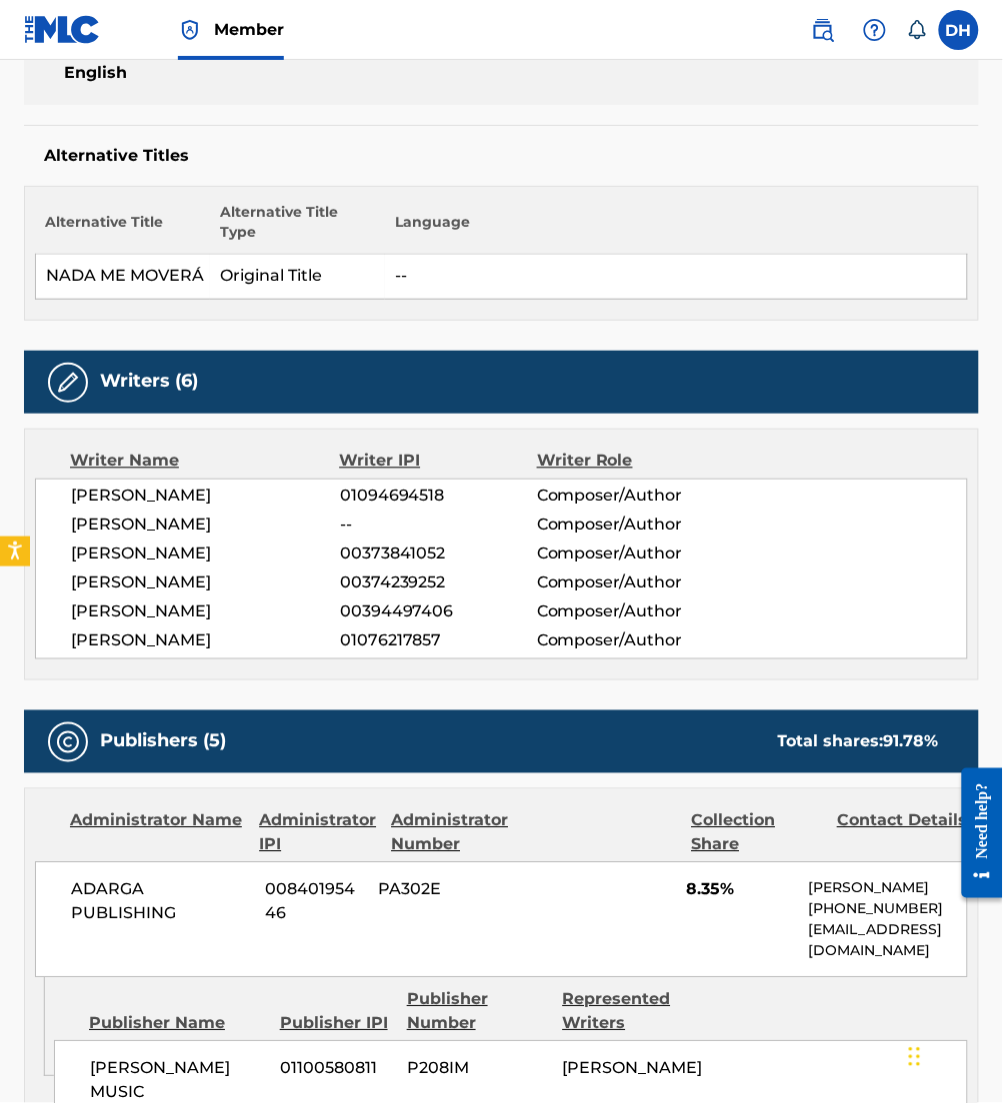
scroll to position [0, 0]
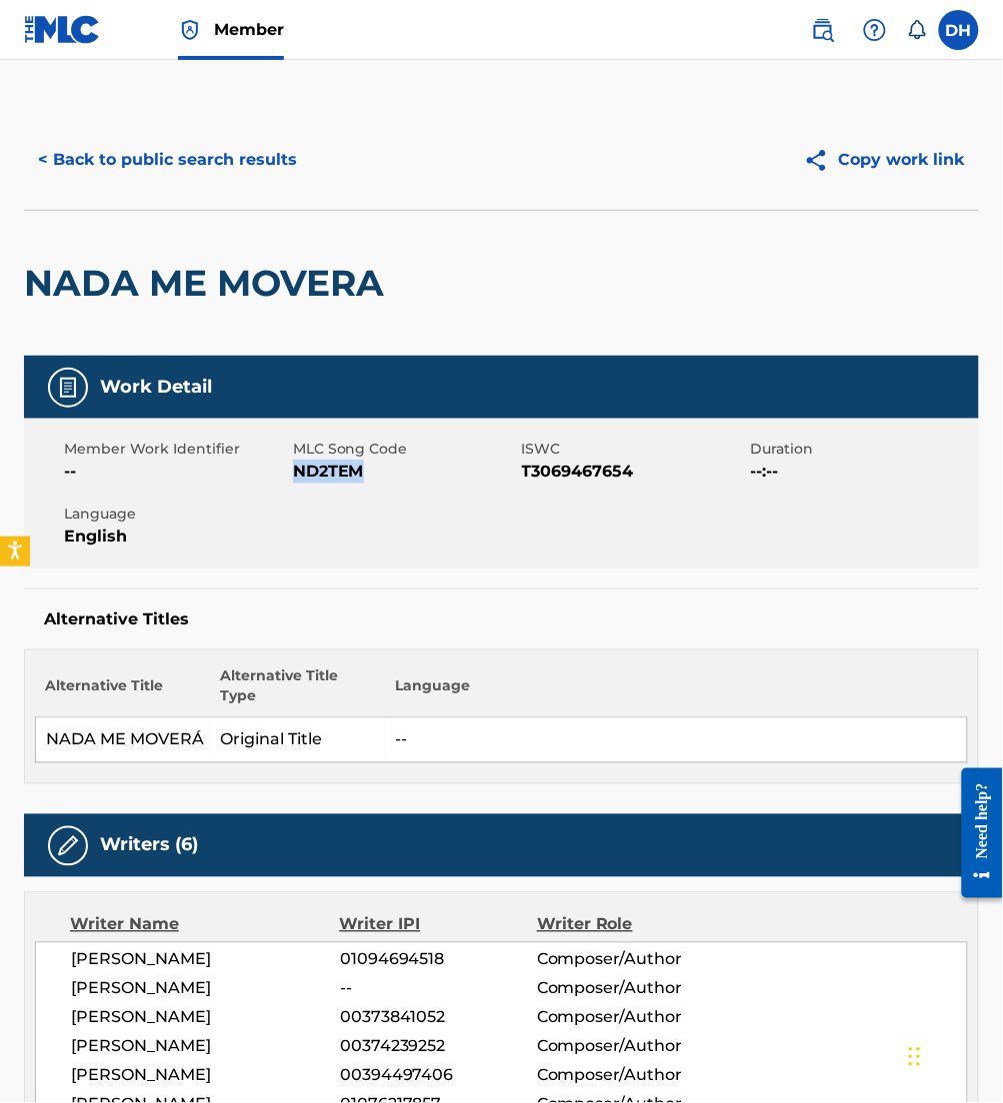
drag, startPoint x: 295, startPoint y: 473, endPoint x: 451, endPoint y: 485, distance: 156.4
click at [451, 485] on div "Member Work Identifier -- MLC Song Code ND2TEM ISWC T3069467654 Duration --:-- …" at bounding box center [501, 494] width 955 height 150
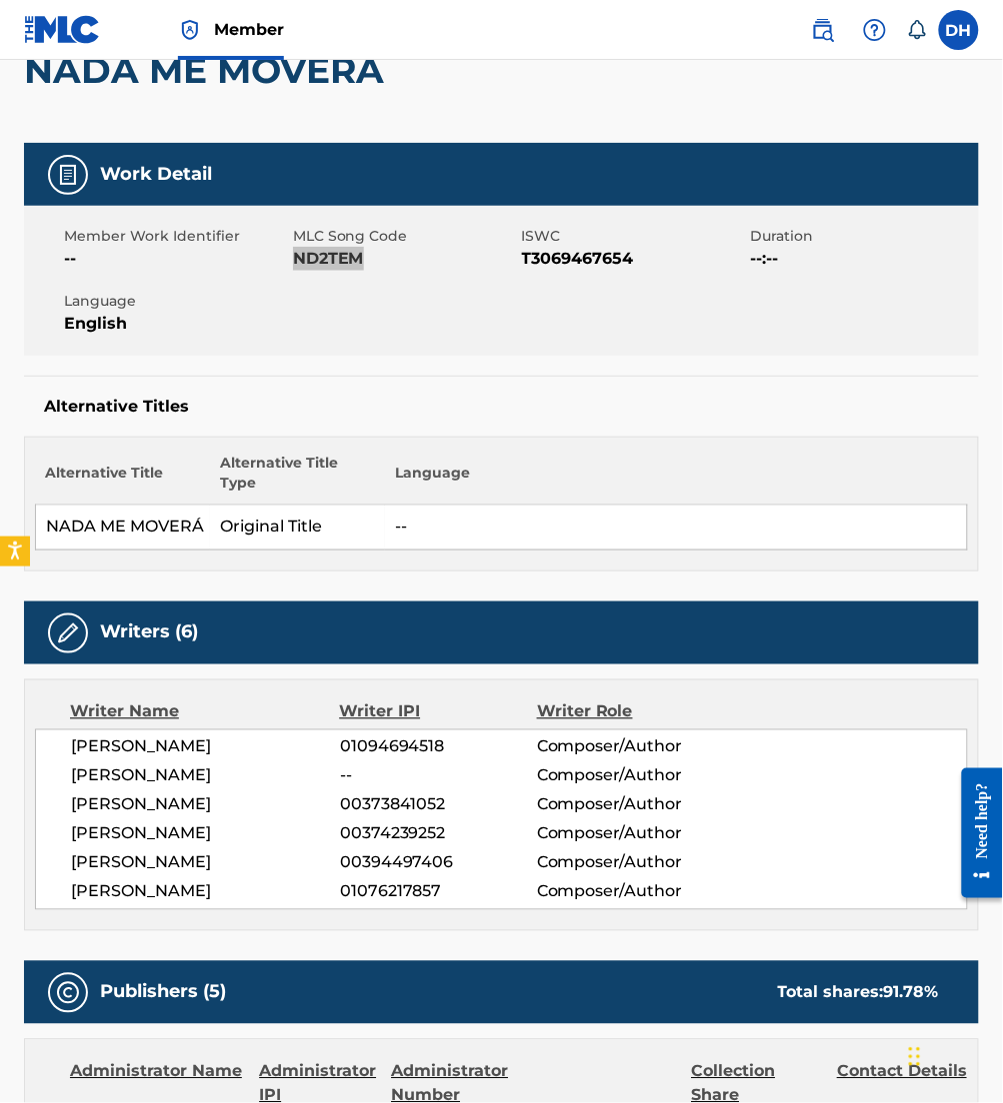
scroll to position [42, 0]
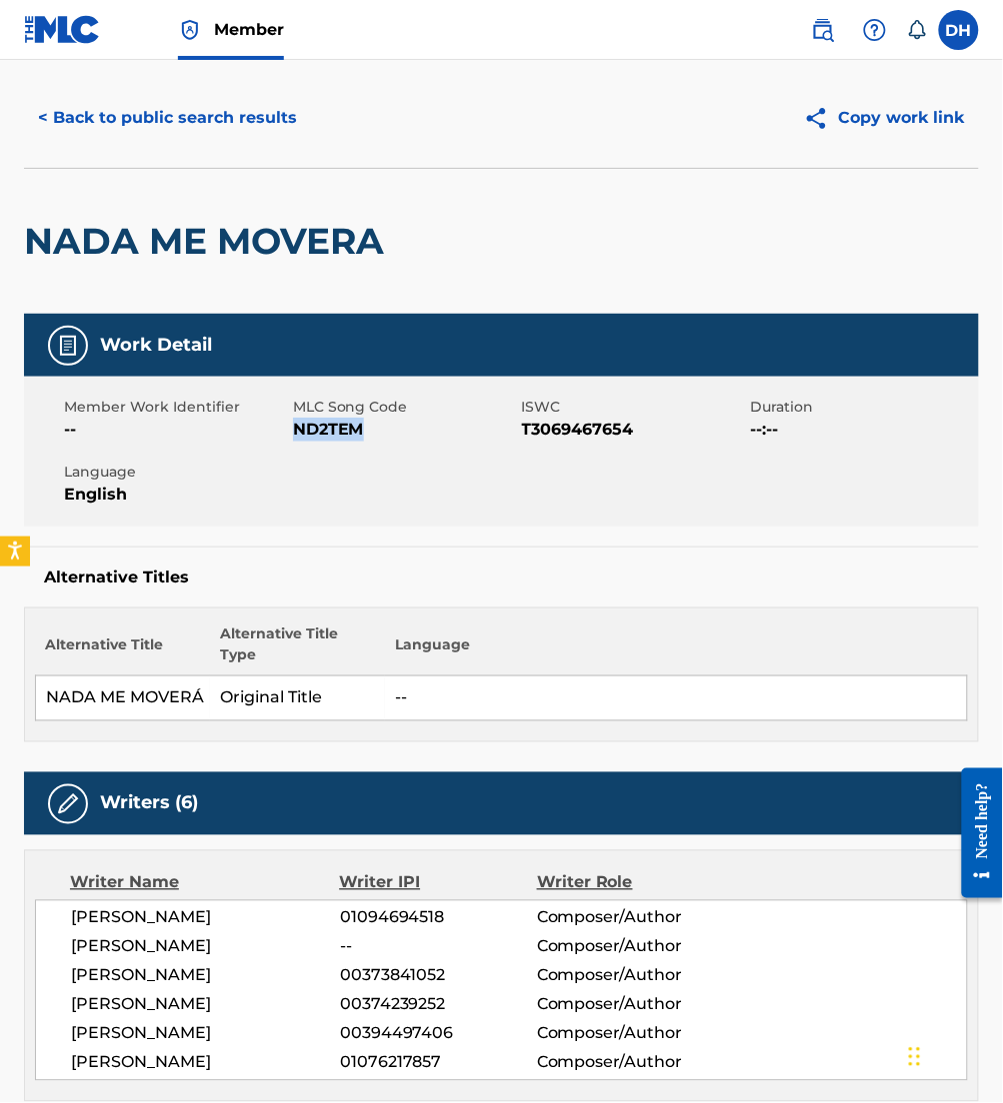
click at [78, 96] on button "< Back to public search results" at bounding box center [167, 118] width 287 height 50
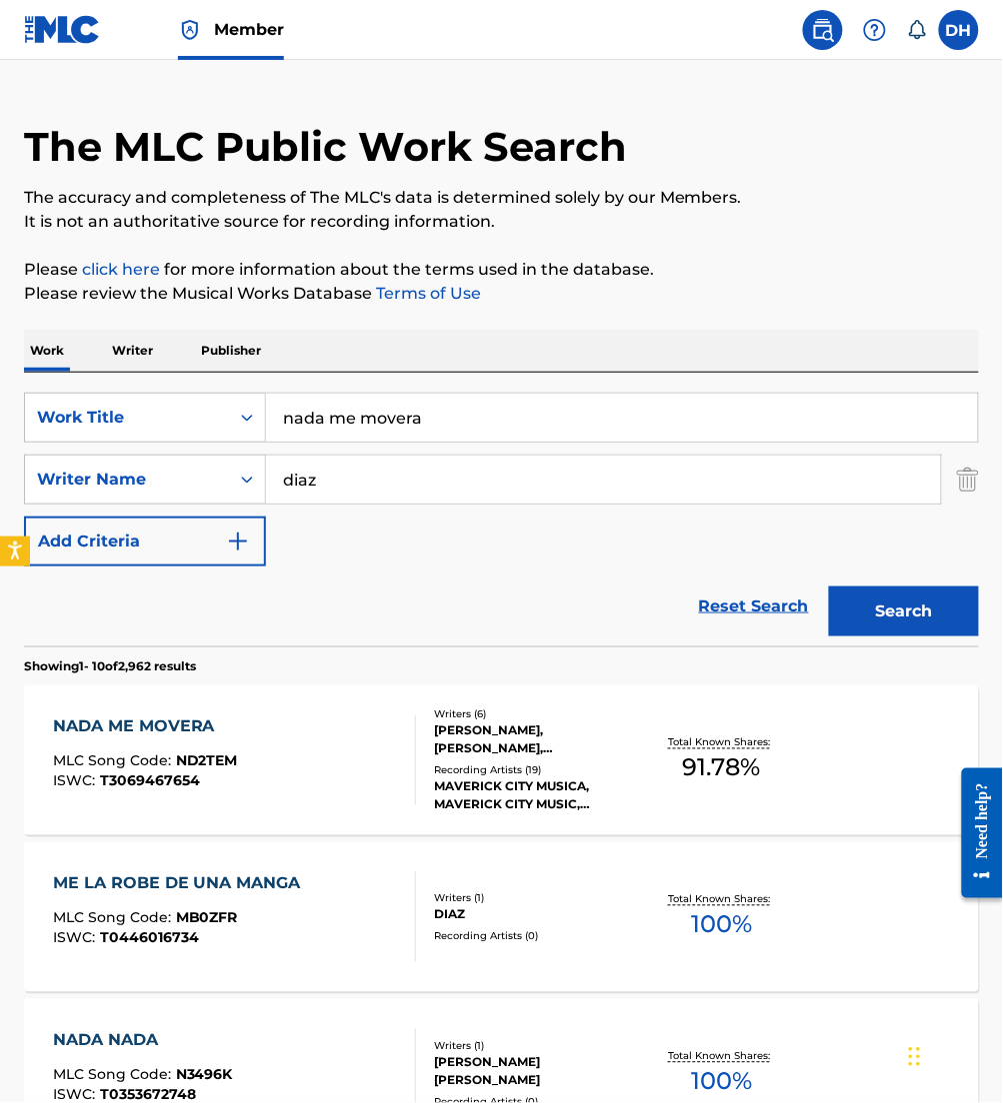
scroll to position [104, 0]
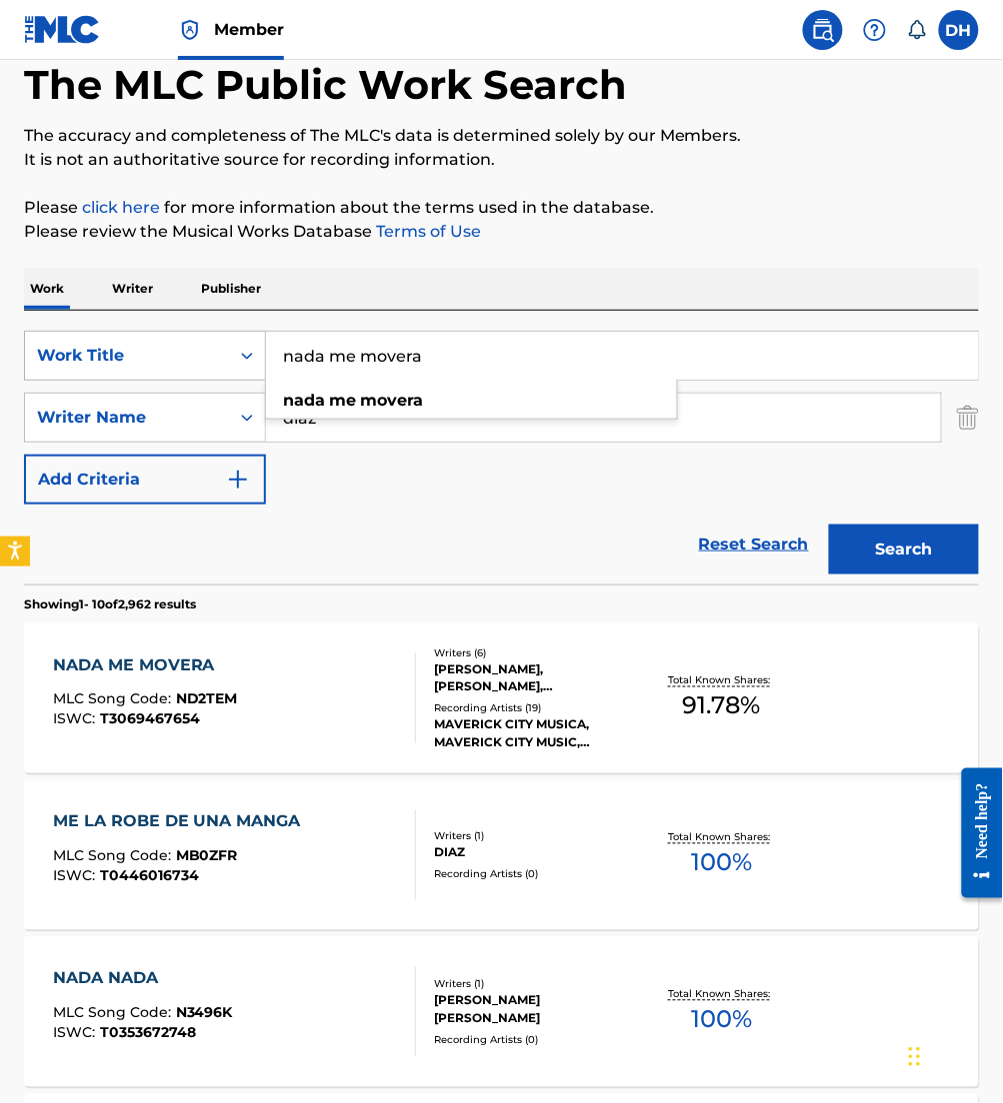
drag, startPoint x: 494, startPoint y: 366, endPoint x: 36, endPoint y: 343, distance: 458.4
click at [36, 343] on div "SearchWithCriteria0958a1dd-ebea-40c3-ae24-d32e12b77807 Work Title nada me mover…" at bounding box center [501, 356] width 955 height 50
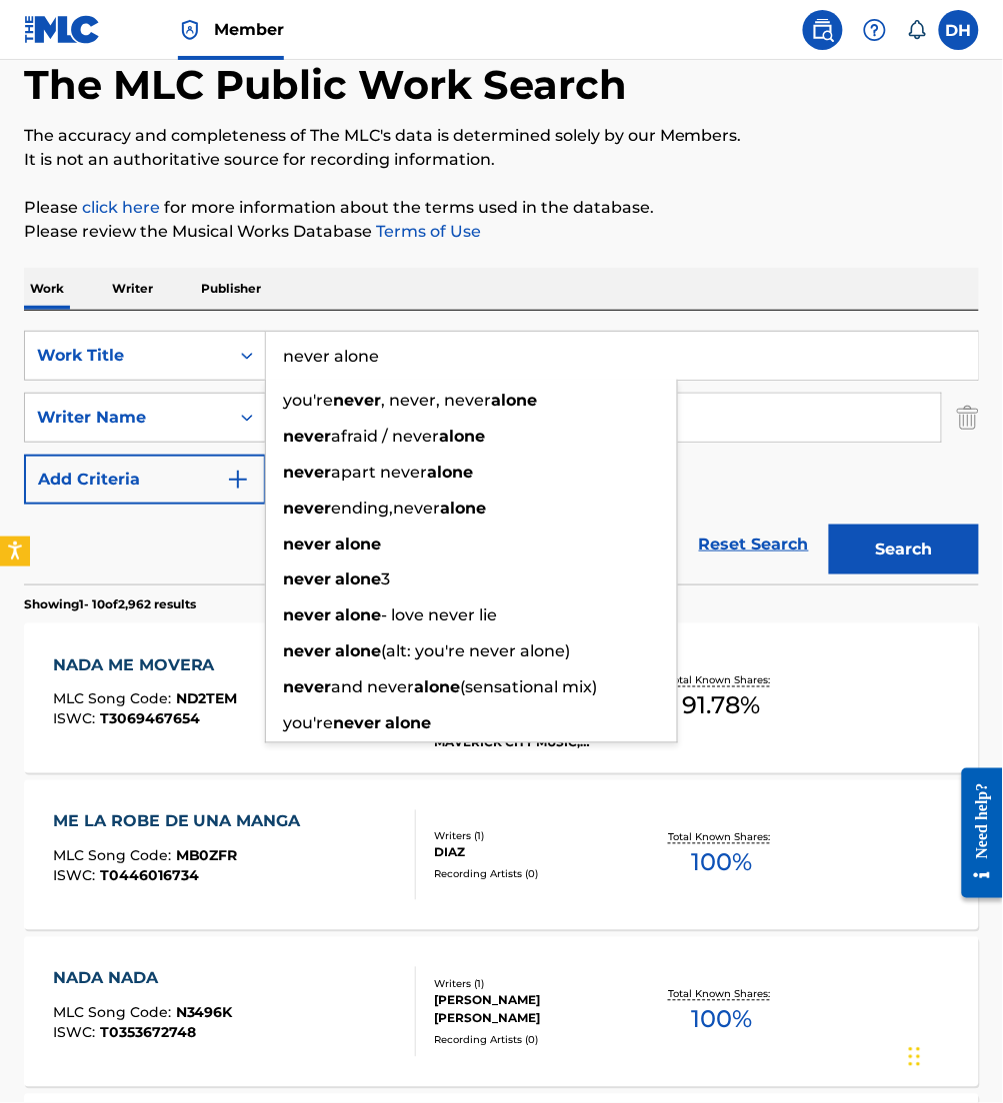
type input "never alone"
click at [500, 272] on div "Work Writer Publisher" at bounding box center [501, 289] width 955 height 42
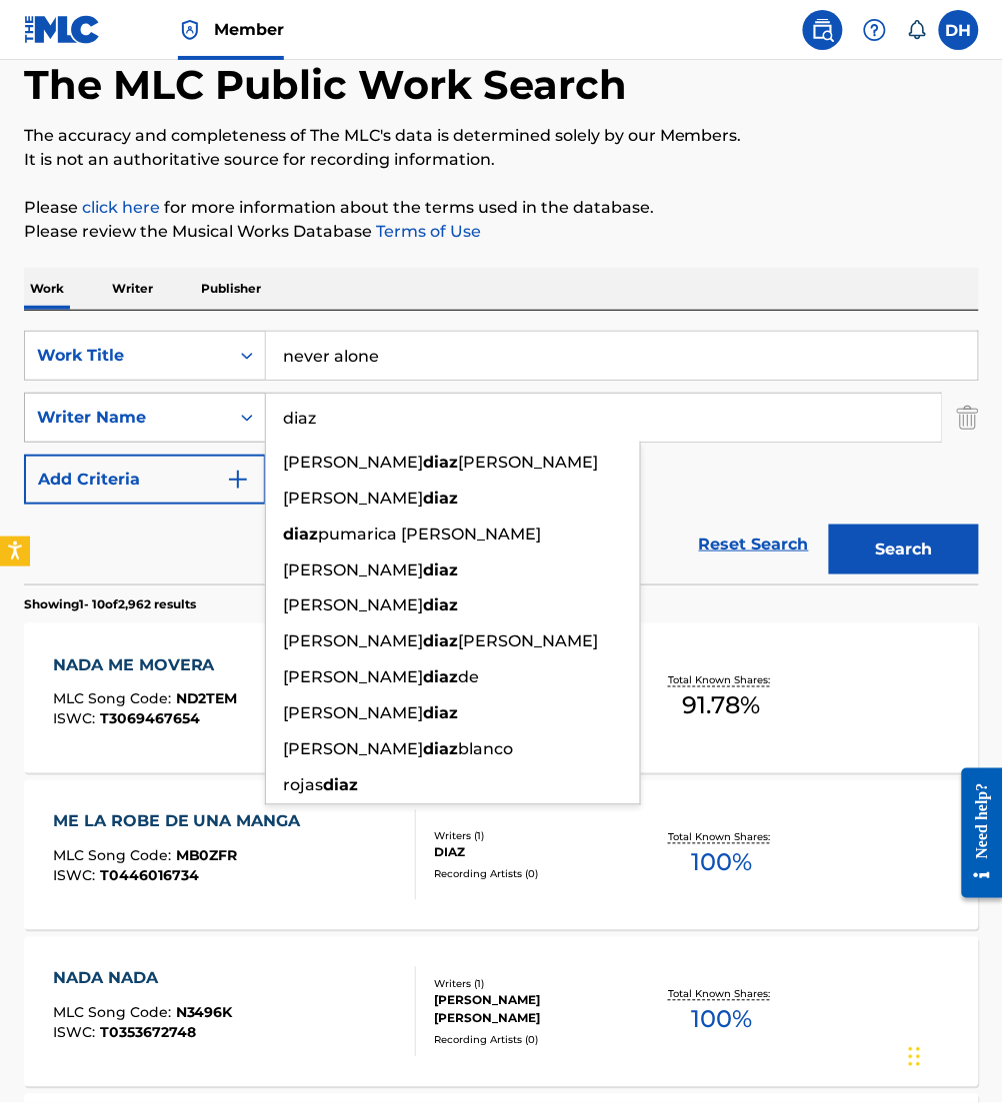
drag, startPoint x: 385, startPoint y: 422, endPoint x: 235, endPoint y: 404, distance: 151.0
click at [235, 404] on div "SearchWithCriteria426be71e-f970-4fd3-971b-d064bf990c8f Writer Name [PERSON_NAME…" at bounding box center [501, 418] width 955 height 50
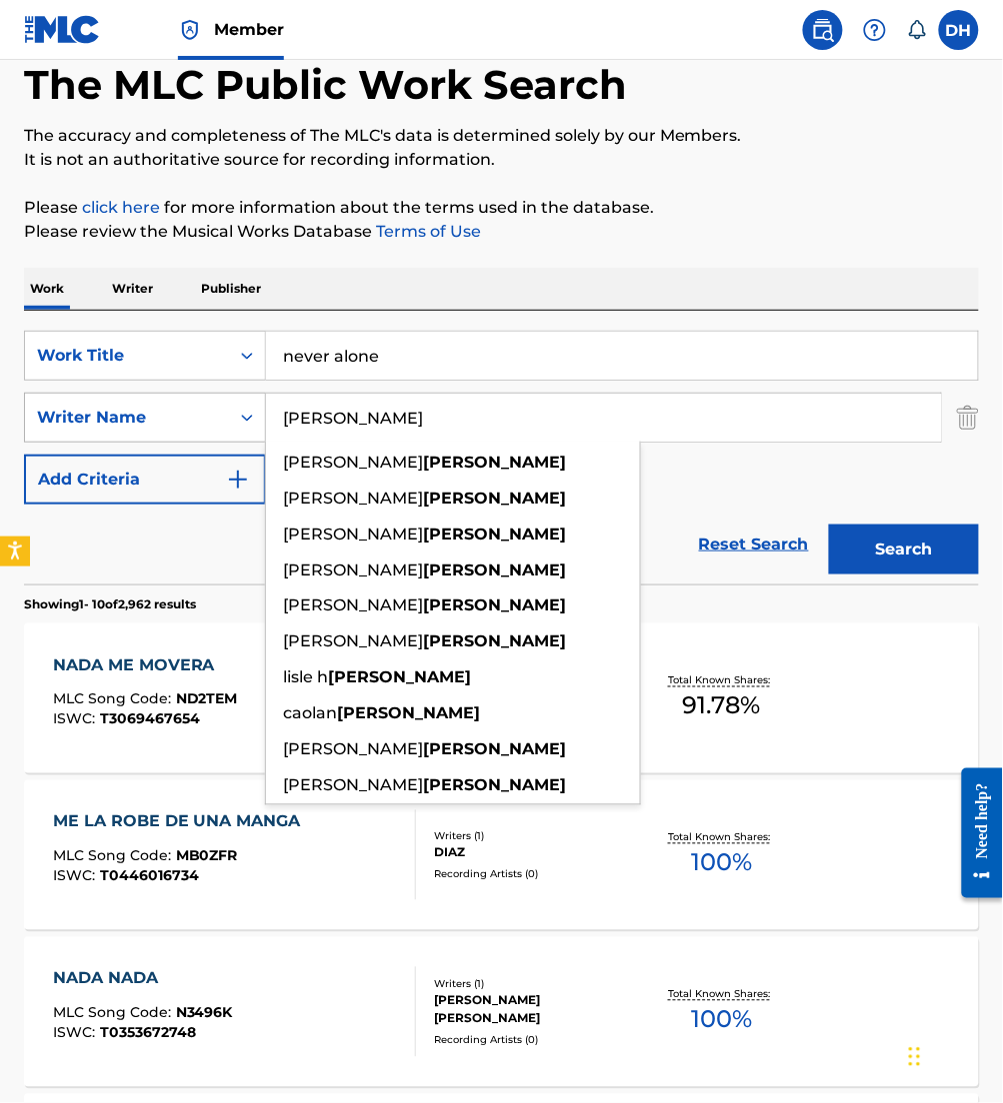
click at [829, 525] on button "Search" at bounding box center [904, 550] width 150 height 50
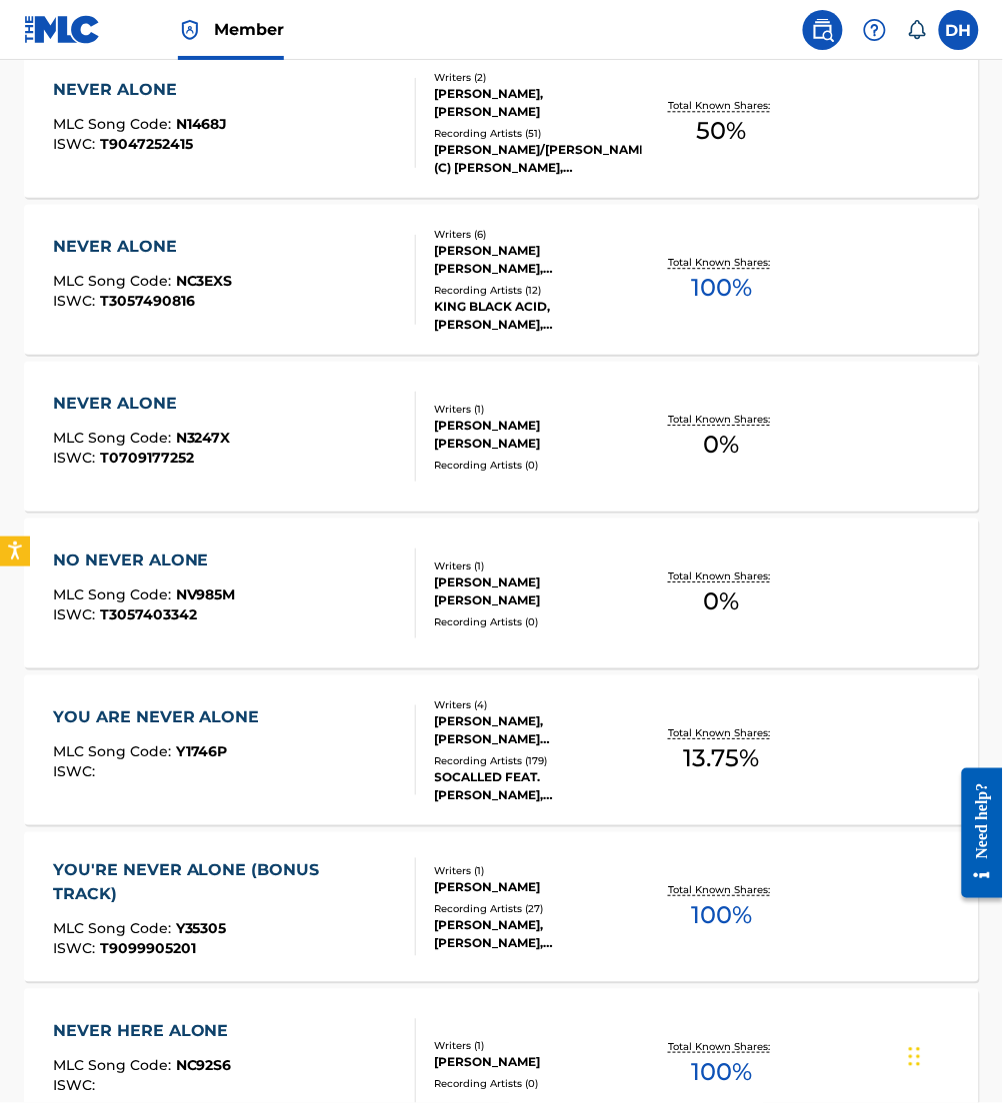
scroll to position [0, 0]
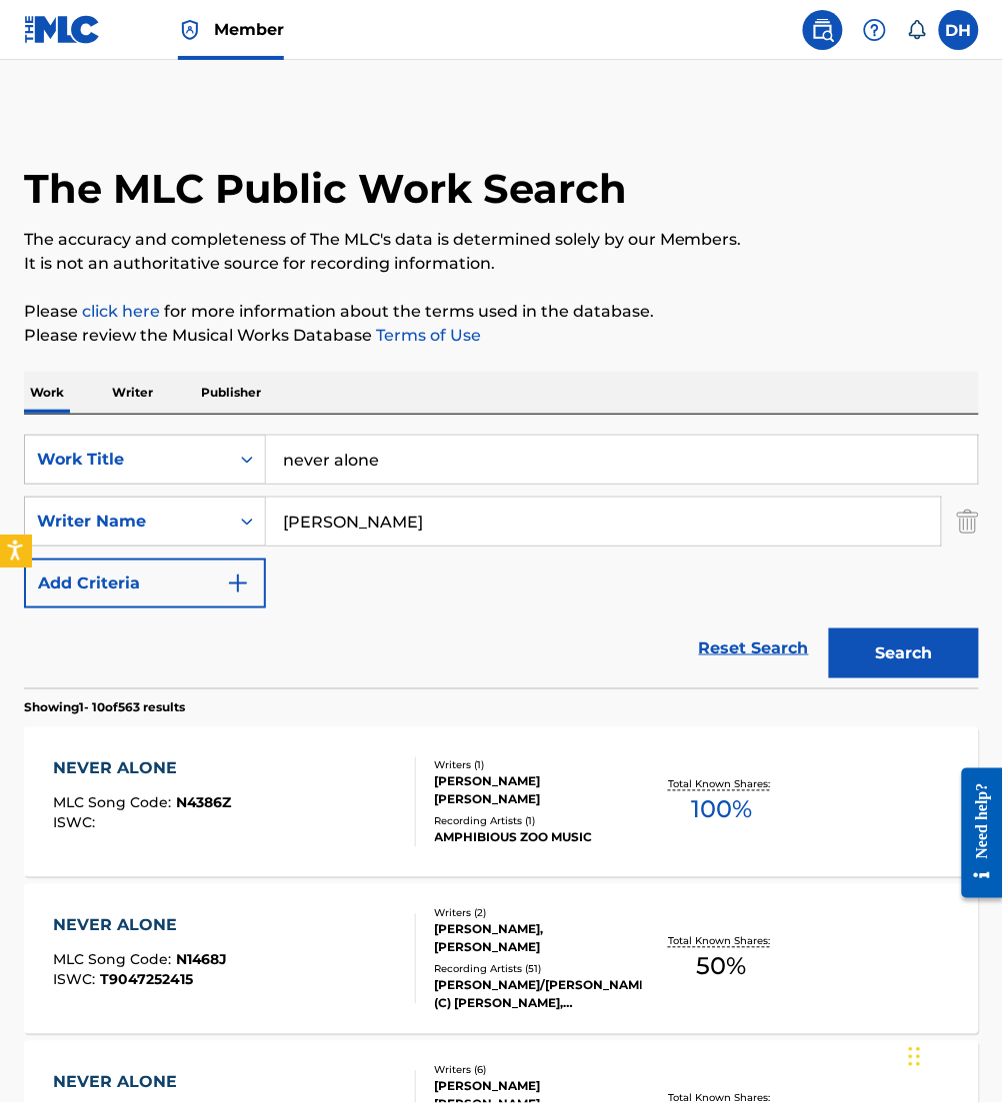
drag, startPoint x: 378, startPoint y: 526, endPoint x: 0, endPoint y: 550, distance: 378.6
click at [0, 551] on html "Accessibility Screen-Reader Guide, Feedback, and Issue Reporting | New window M…" at bounding box center [501, 551] width 1003 height 1103
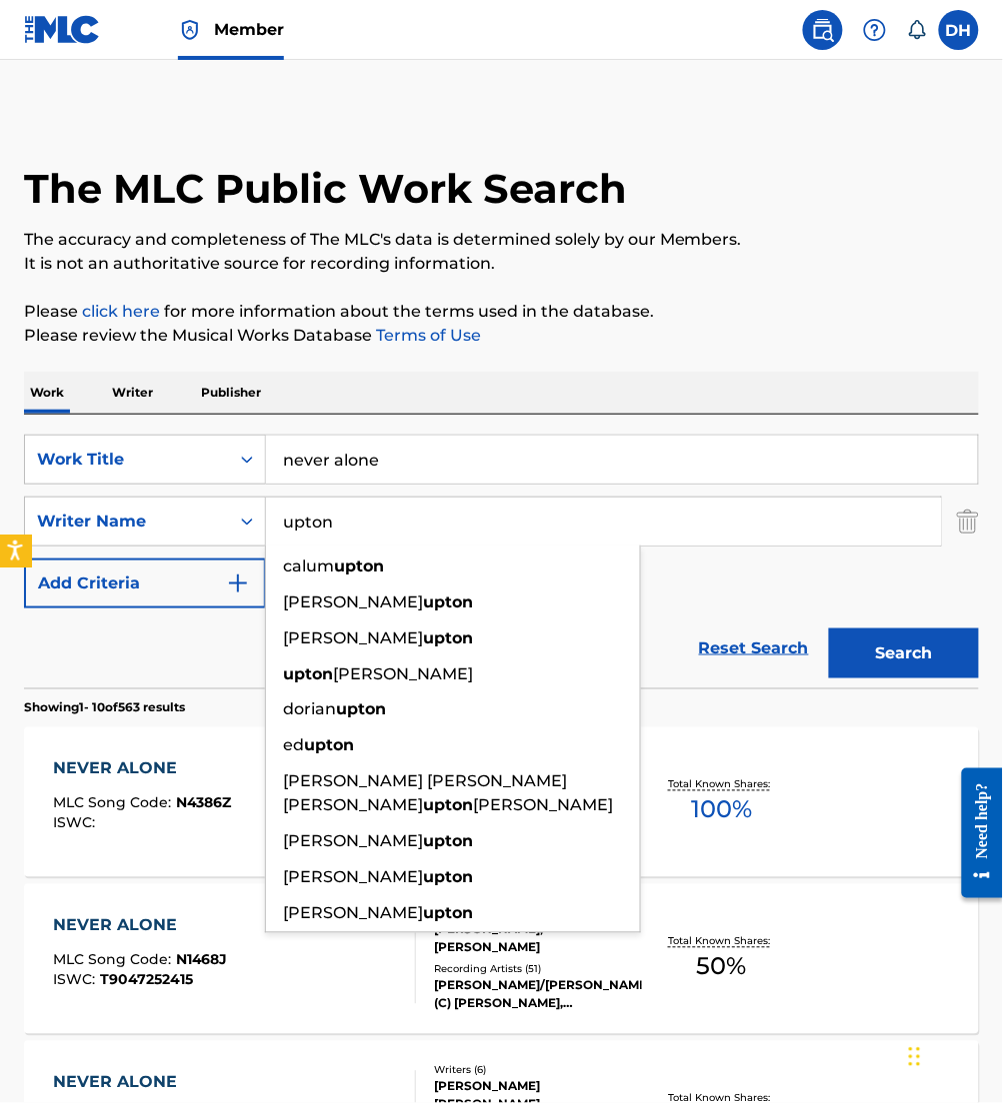
click at [829, 629] on button "Search" at bounding box center [904, 654] width 150 height 50
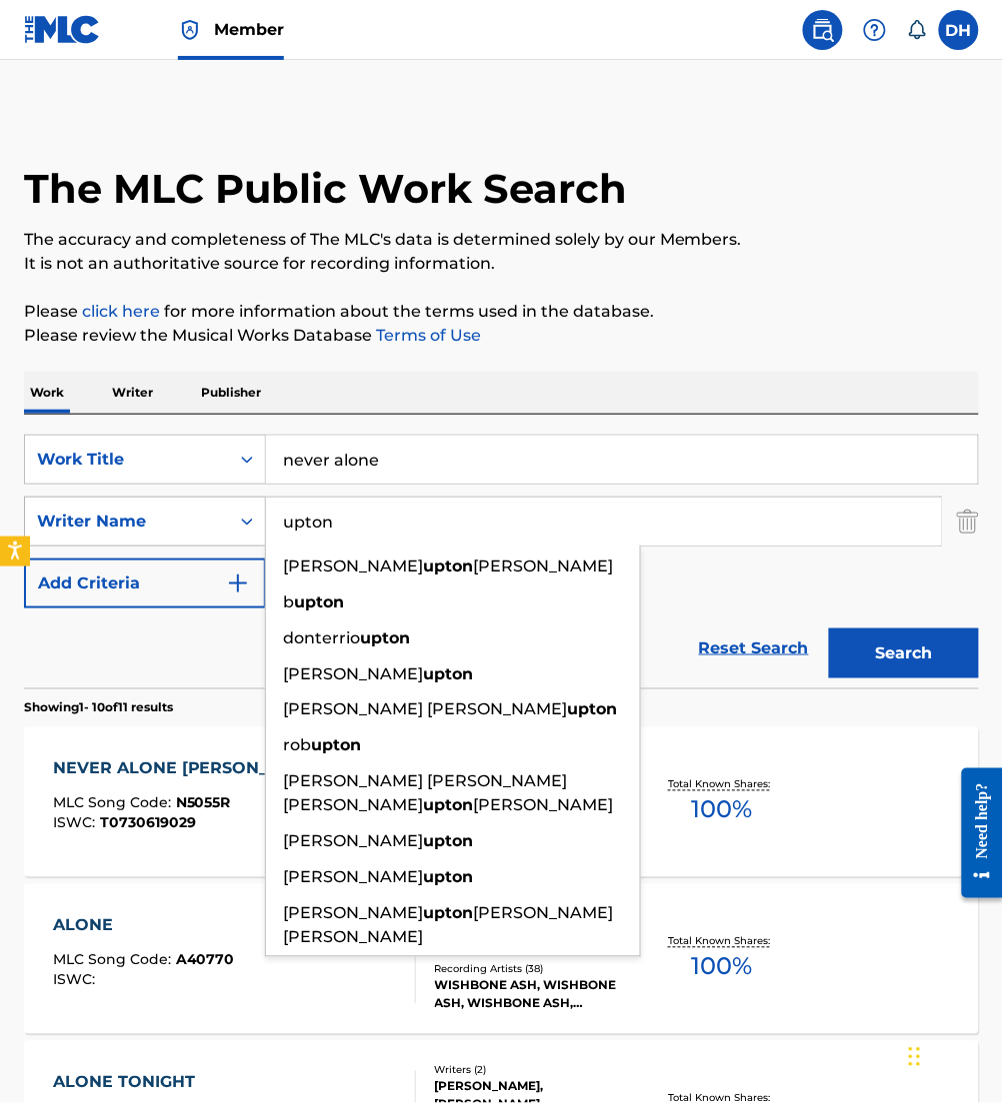
drag, startPoint x: 361, startPoint y: 522, endPoint x: 214, endPoint y: 516, distance: 147.1
click at [214, 516] on div "SearchWithCriteria426be71e-f970-4fd3-971b-d064bf990c8f Writer Name [PERSON_NAME…" at bounding box center [501, 522] width 955 height 50
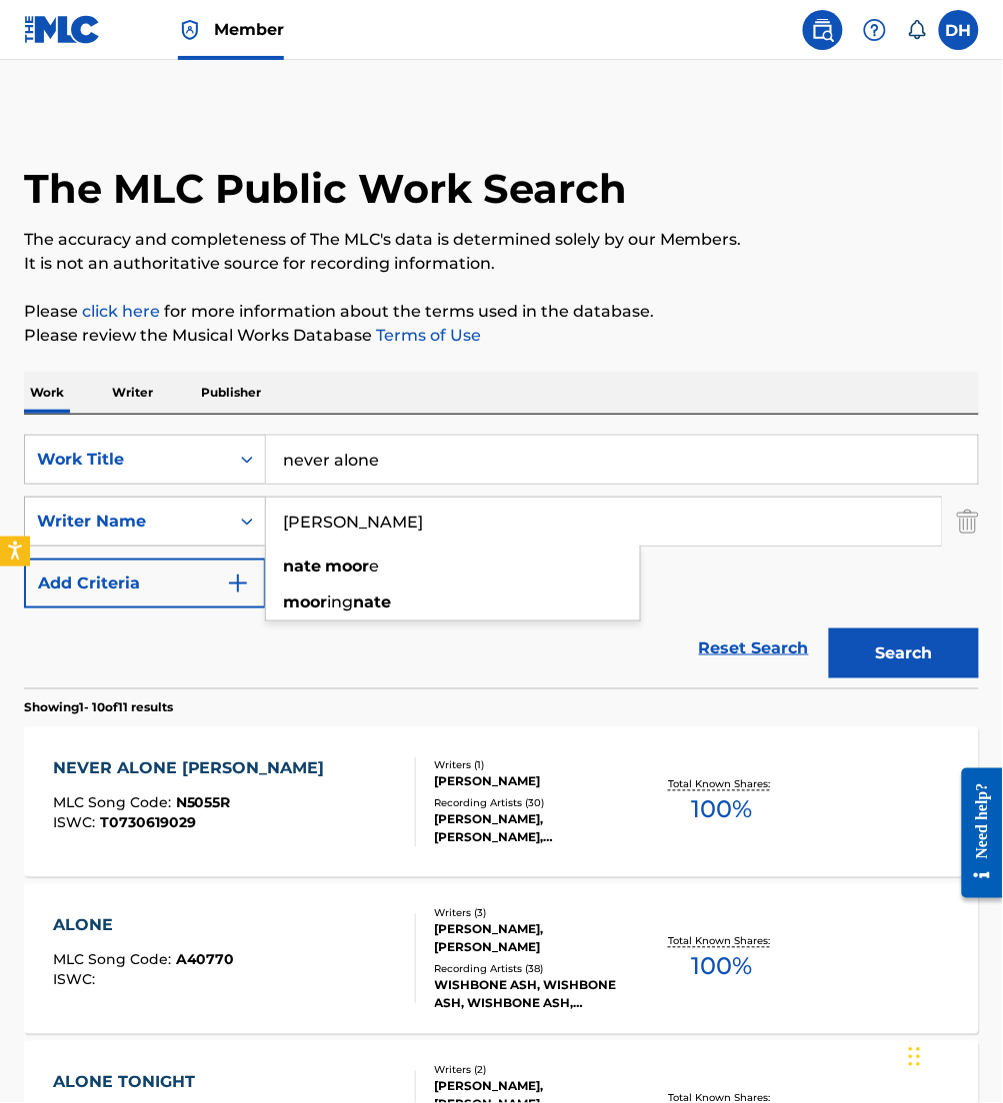
type input "[PERSON_NAME]"
click at [829, 629] on button "Search" at bounding box center [904, 654] width 150 height 50
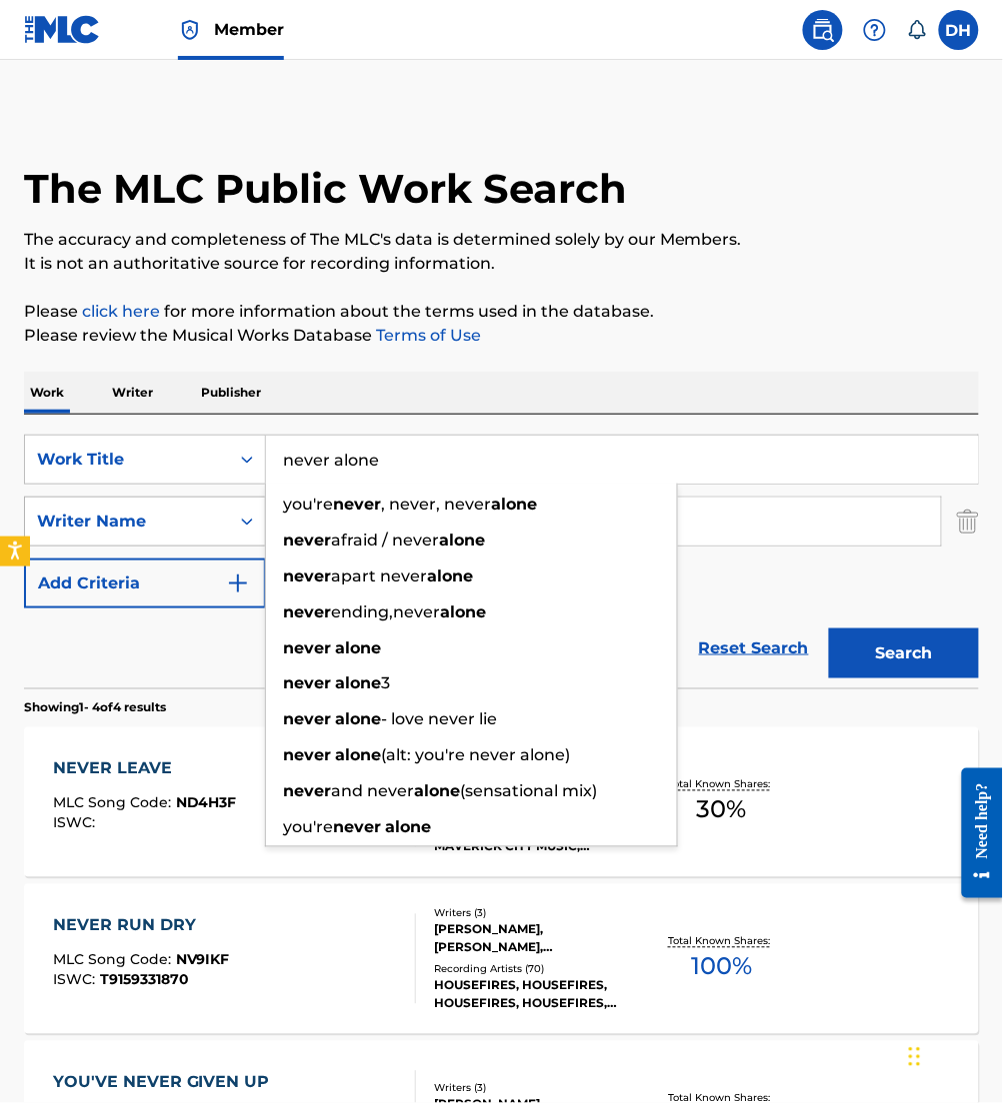
drag, startPoint x: 475, startPoint y: 466, endPoint x: 145, endPoint y: 498, distance: 331.4
click at [145, 498] on div "SearchWithCriteria0958a1dd-ebea-40c3-ae24-d32e12b77807 Work Title never alone y…" at bounding box center [501, 522] width 955 height 174
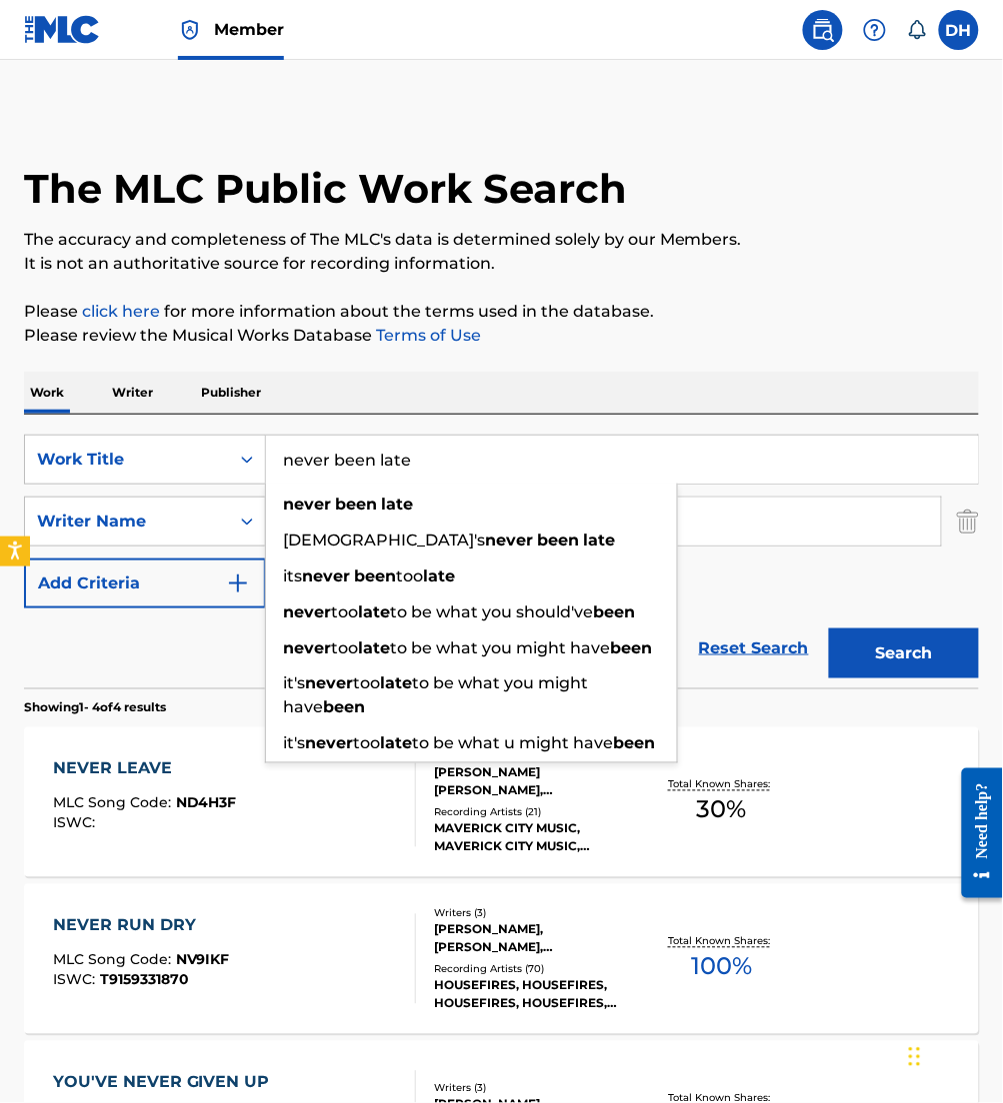
type input "never been late"
click at [816, 304] on p "Please click here for more information about the terms used in the database." at bounding box center [501, 312] width 955 height 24
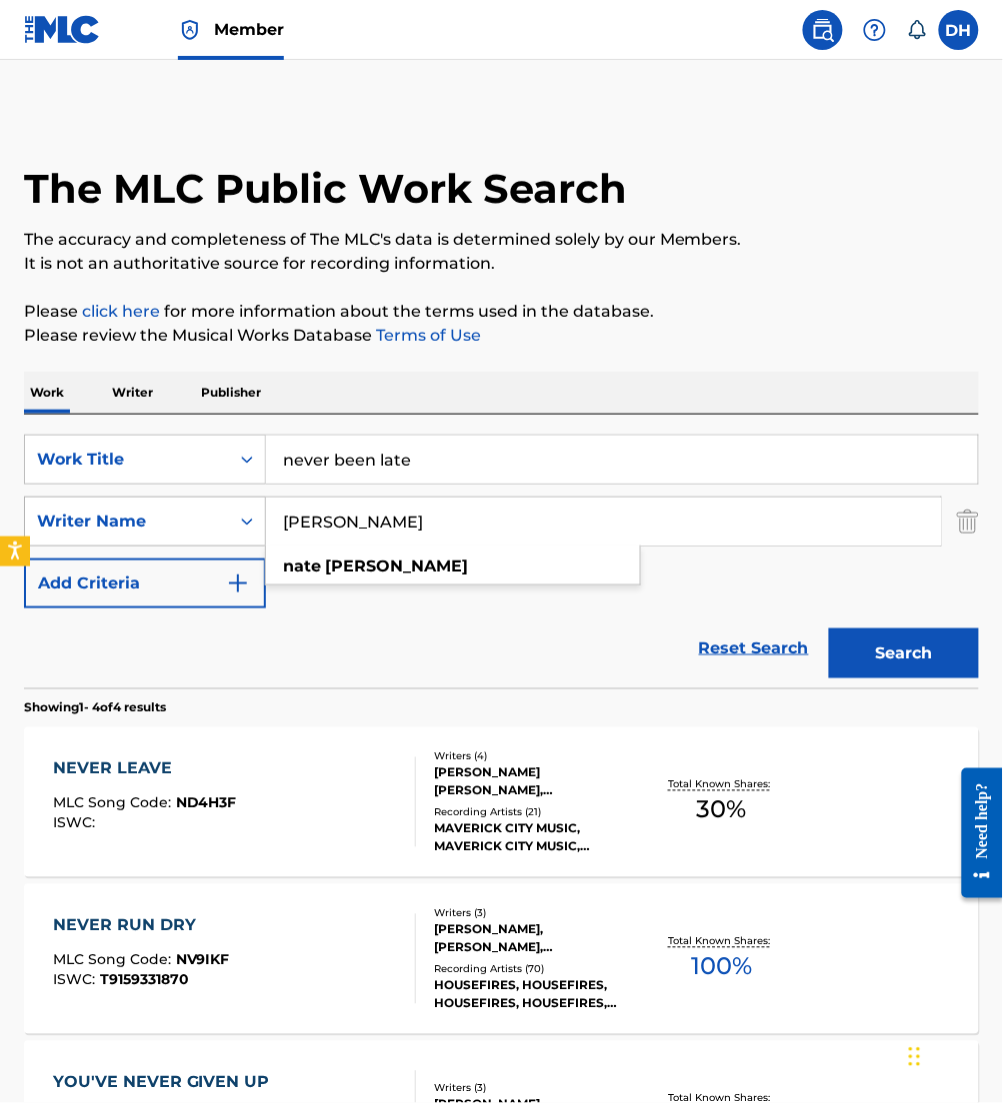
drag, startPoint x: 267, startPoint y: 510, endPoint x: 157, endPoint y: 501, distance: 110.3
click at [157, 501] on div "SearchWithCriteria426be71e-f970-4fd3-971b-d064bf990c8f Writer Name [PERSON_NAME…" at bounding box center [501, 522] width 955 height 50
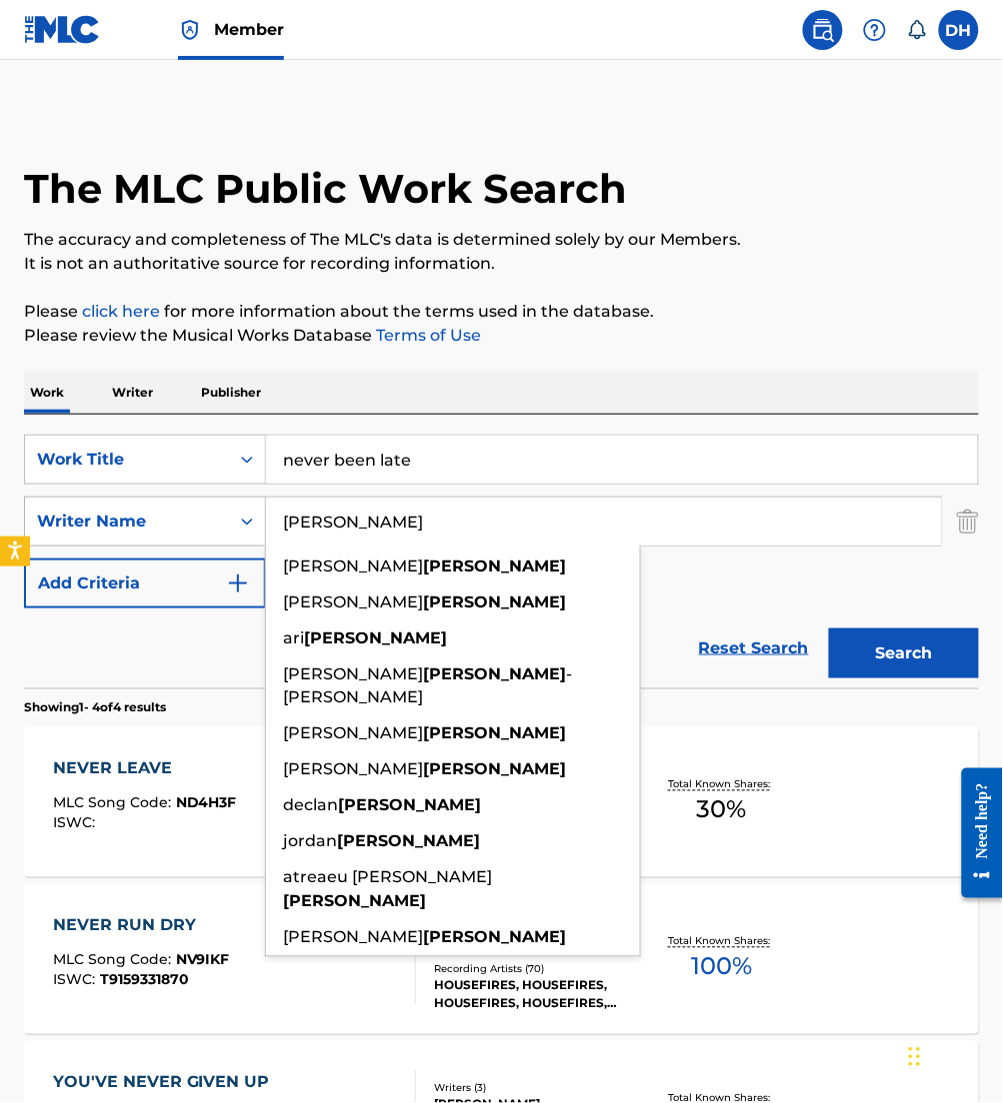
type input "[PERSON_NAME]"
click at [829, 629] on button "Search" at bounding box center [904, 654] width 150 height 50
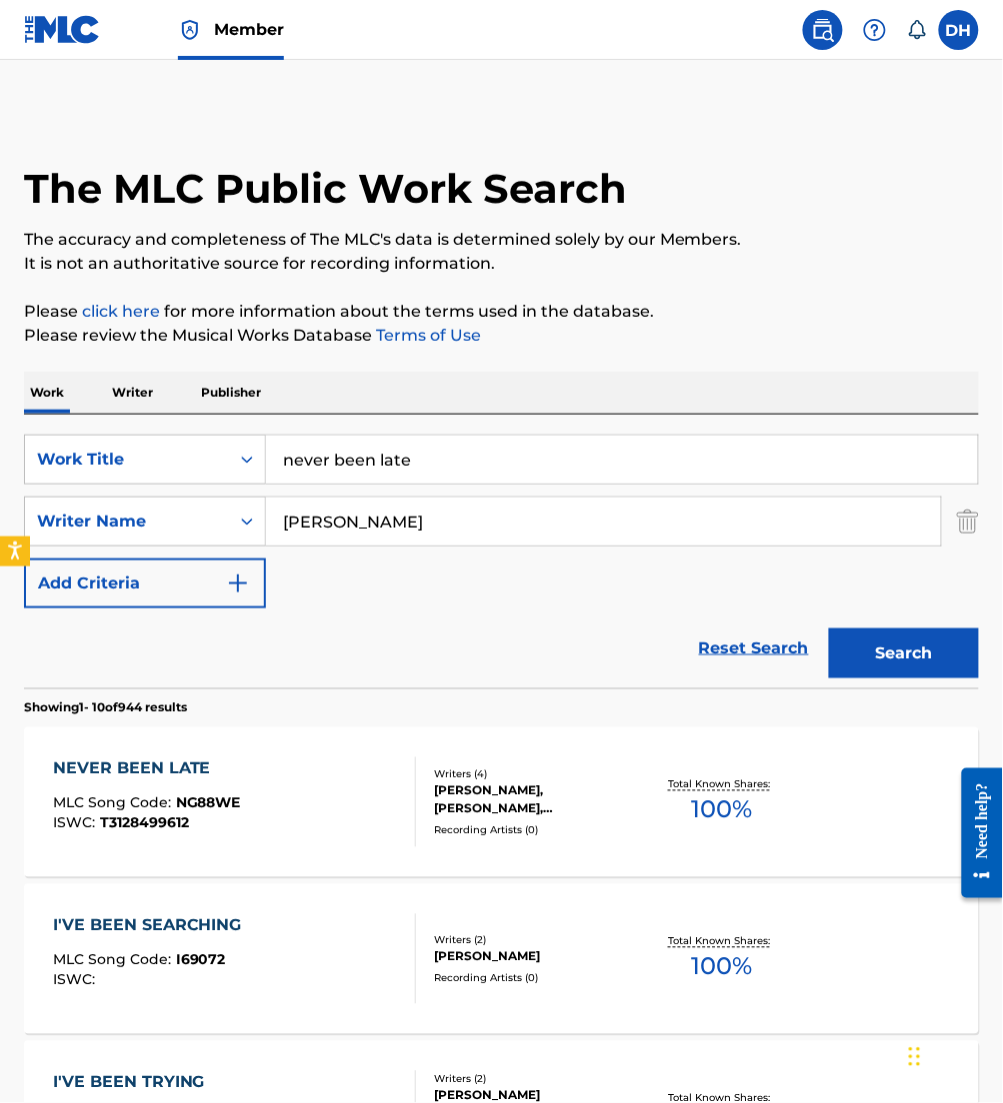
click at [219, 776] on div "NEVER BEEN LATE" at bounding box center [147, 770] width 188 height 24
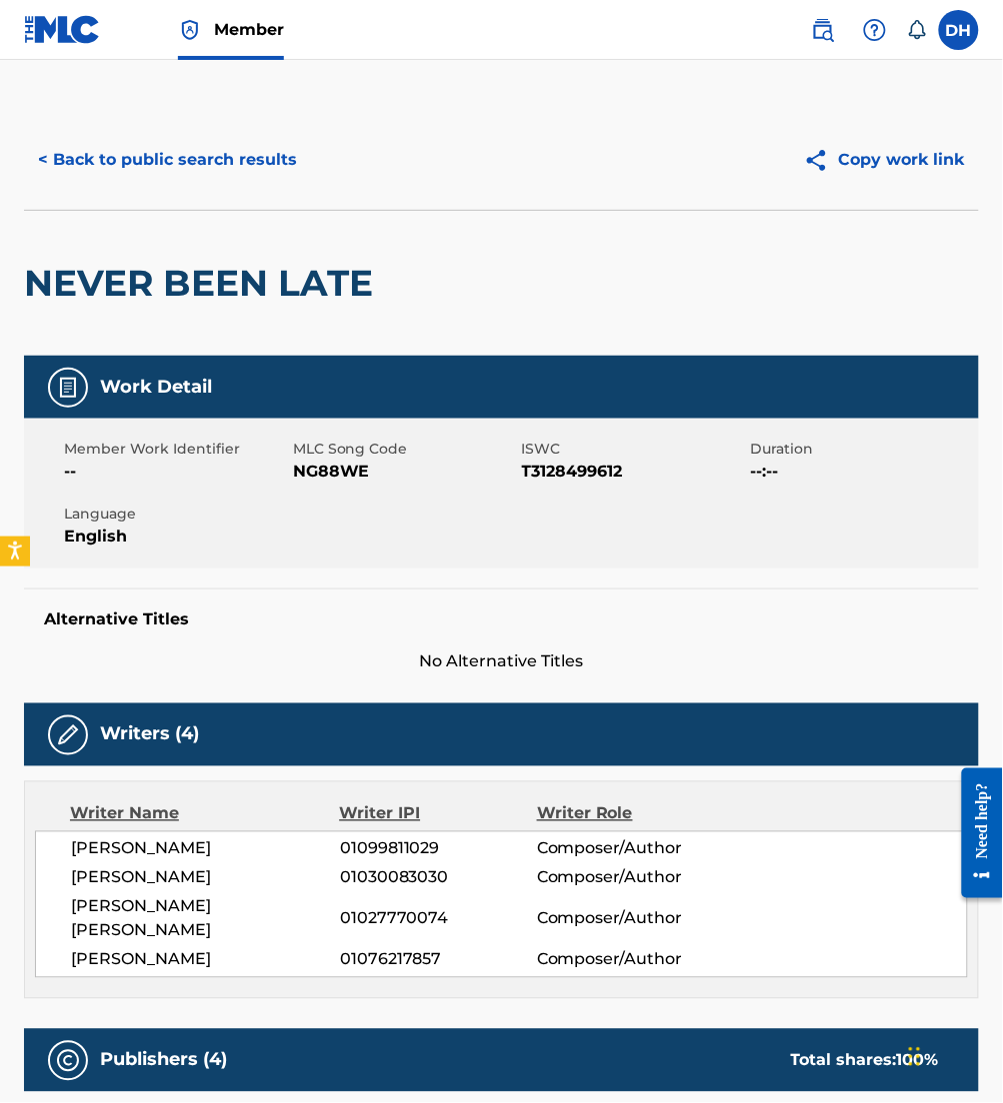
click at [188, 173] on button "< Back to public search results" at bounding box center [167, 160] width 287 height 50
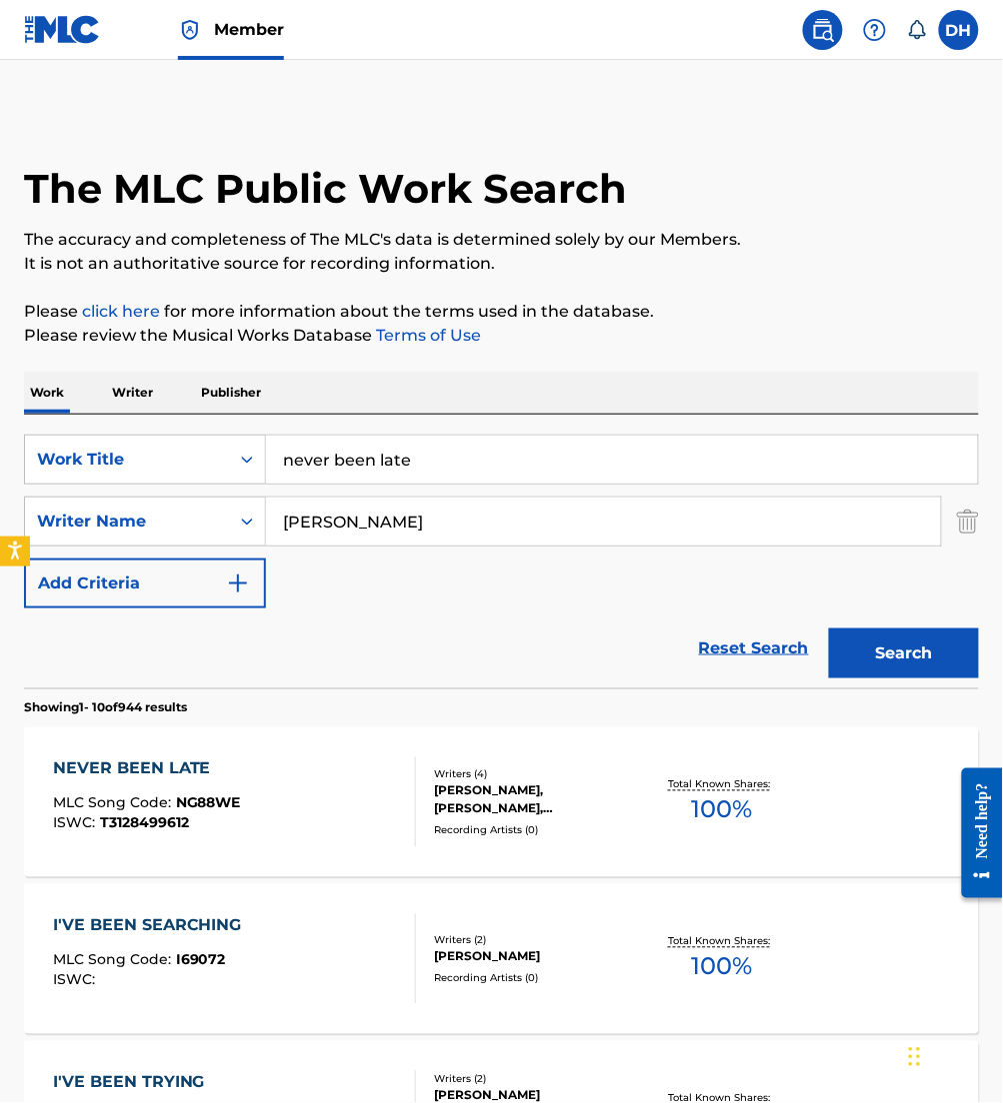
drag, startPoint x: 227, startPoint y: 501, endPoint x: -5, endPoint y: 646, distance: 273.5
click at [0, 646] on html "Accessibility Screen-Reader Guide, Feedback, and Issue Reporting | New window M…" at bounding box center [501, 551] width 1003 height 1103
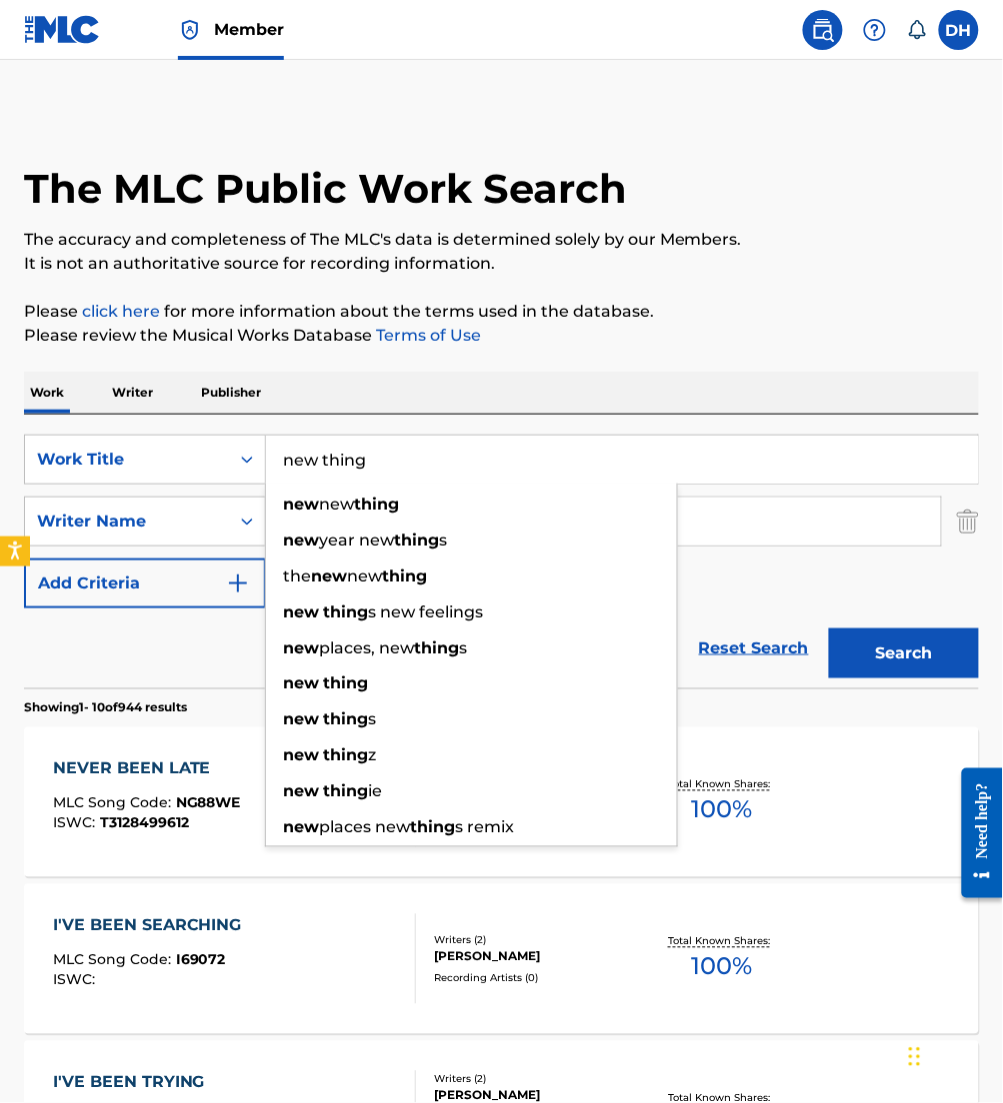
type input "new thing"
click at [444, 388] on div "Work Writer Publisher" at bounding box center [501, 393] width 955 height 42
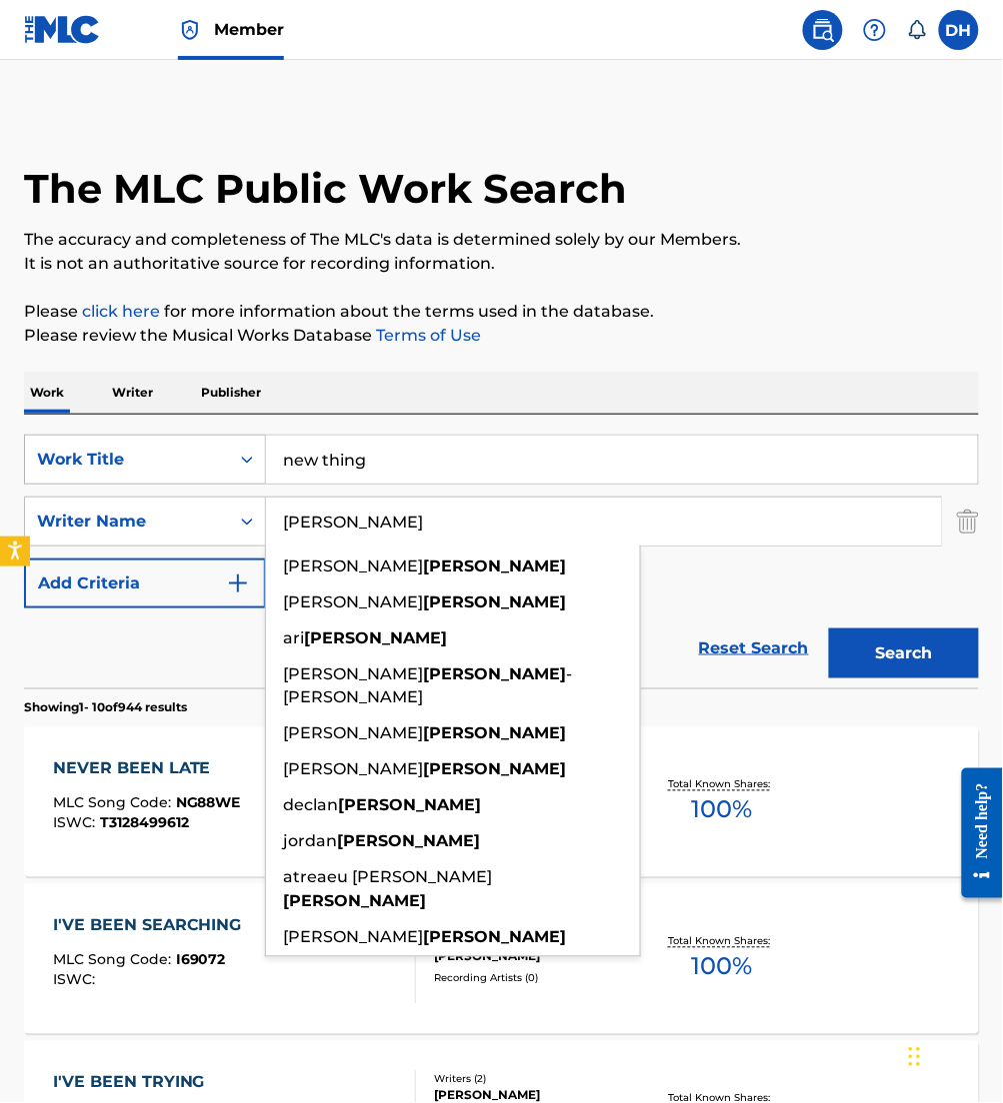
drag, startPoint x: 390, startPoint y: 516, endPoint x: 244, endPoint y: 474, distance: 151.9
click at [244, 474] on div "SearchWithCriteria0958a1dd-ebea-40c3-ae24-d32e12b77807 Work Title new thing Sea…" at bounding box center [501, 522] width 955 height 174
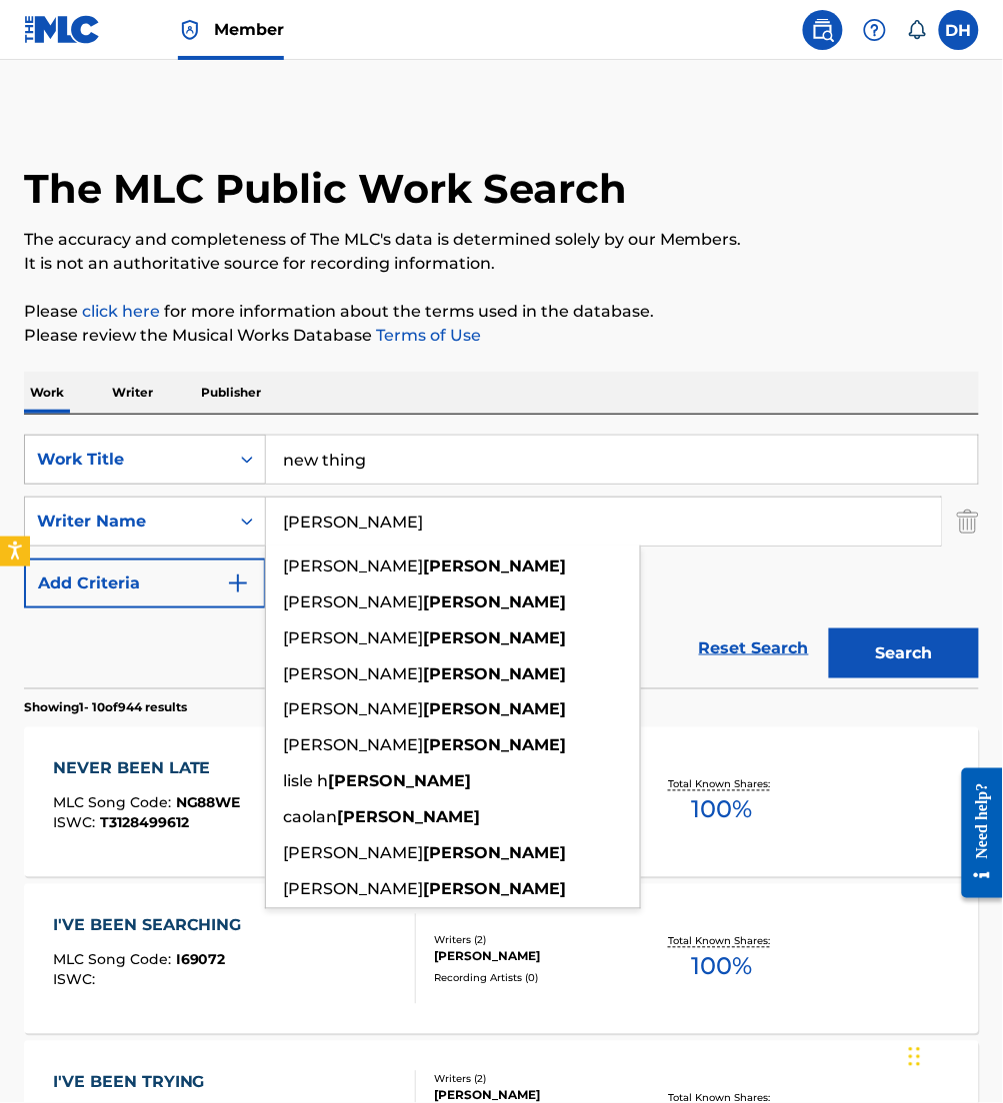
type input "[PERSON_NAME]"
click at [829, 629] on button "Search" at bounding box center [904, 654] width 150 height 50
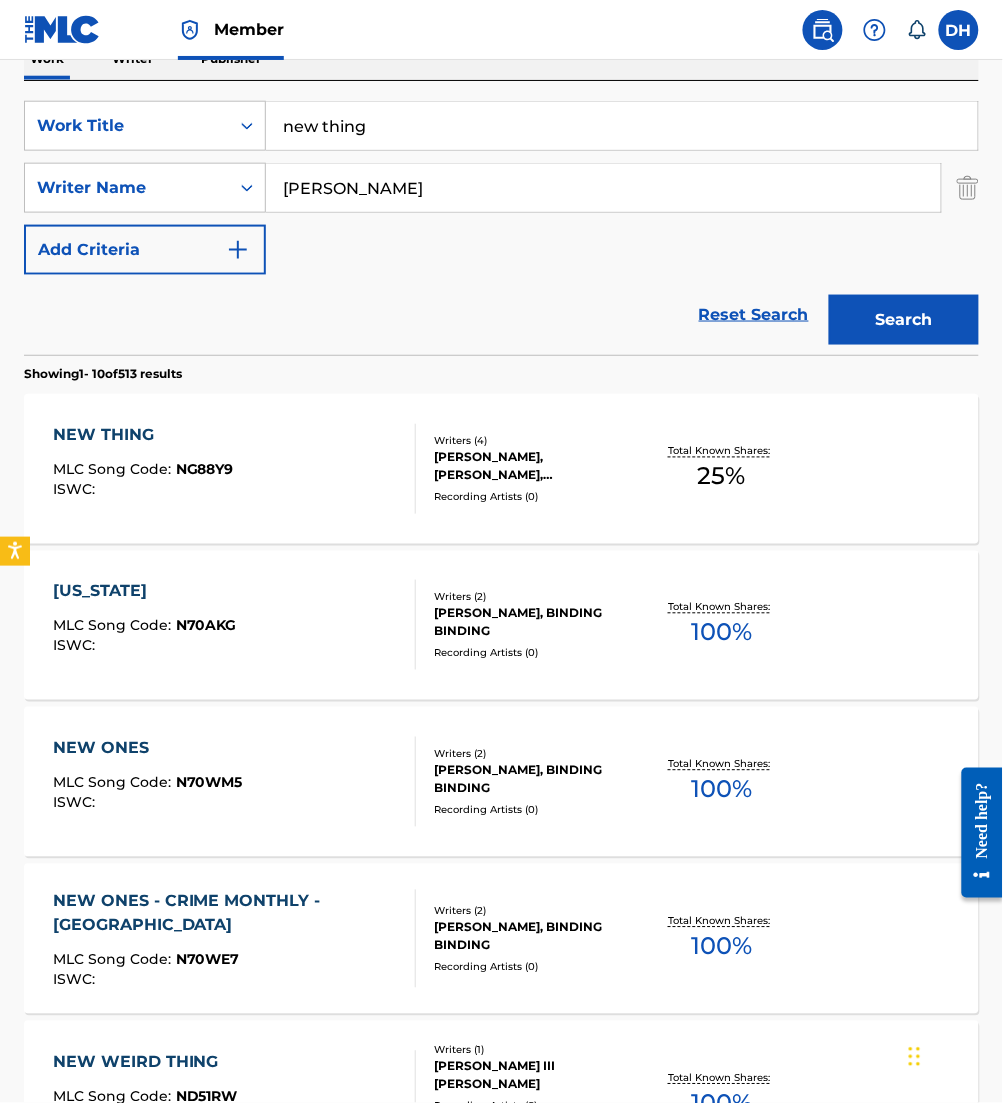
scroll to position [336, 0]
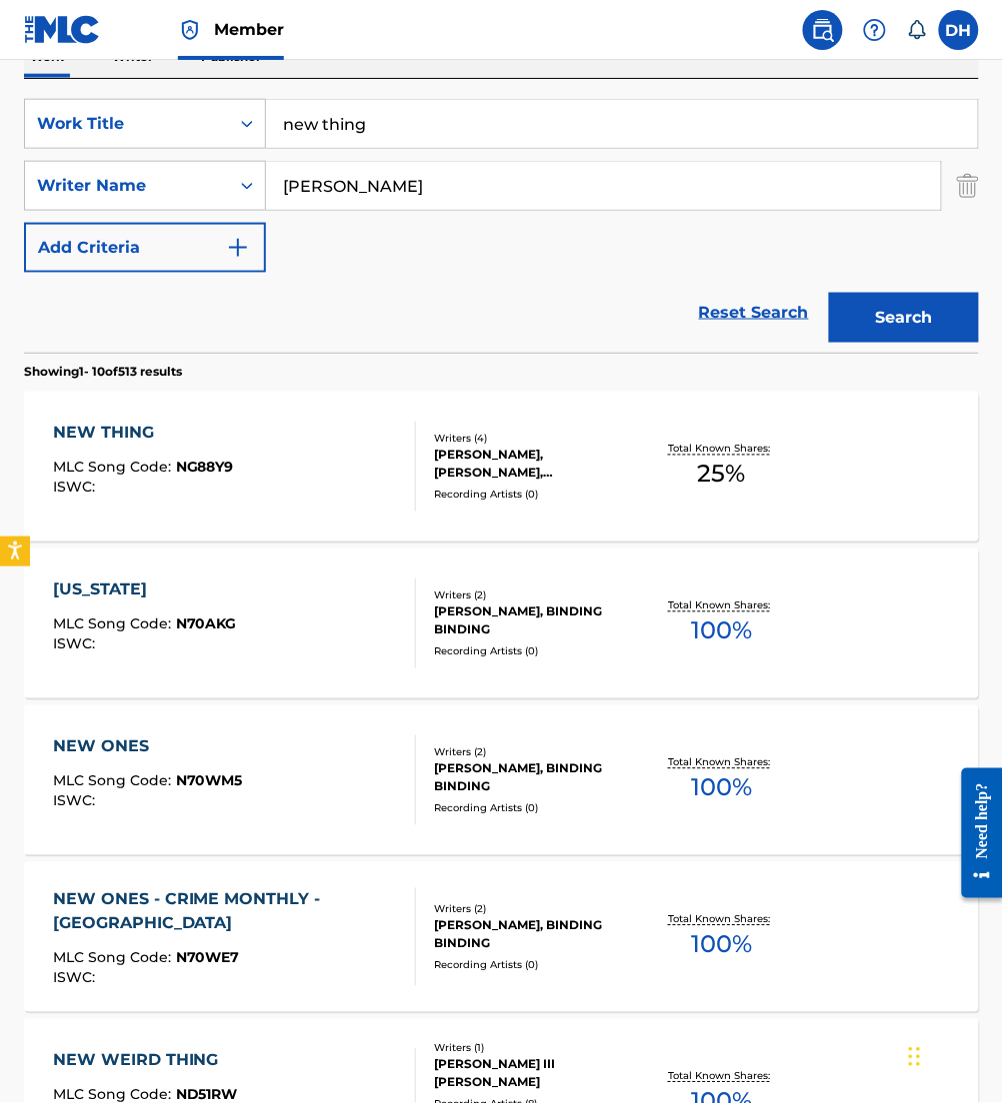
click at [174, 454] on div "NEW THING MLC Song Code : NG88Y9 ISWC :" at bounding box center [143, 467] width 181 height 90
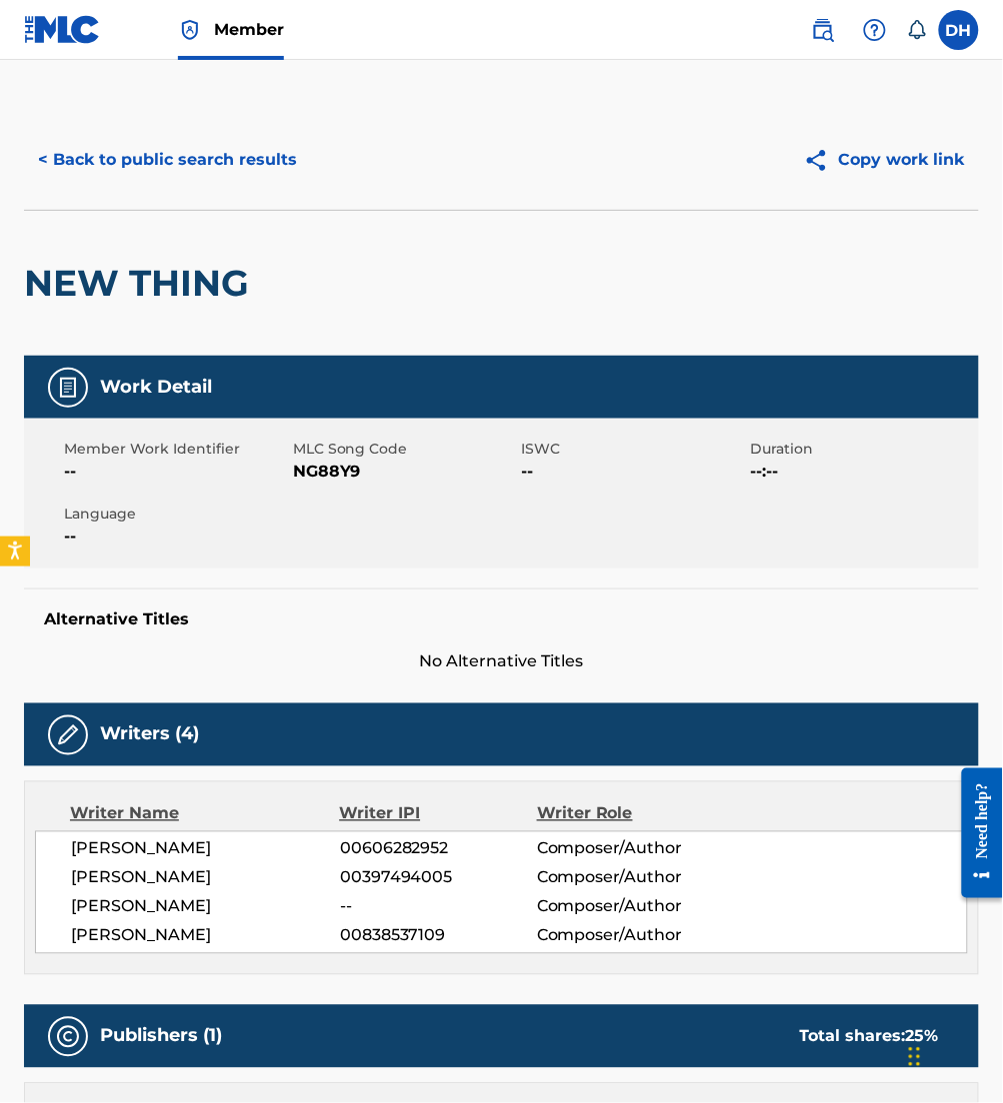
click at [229, 168] on button "< Back to public search results" at bounding box center [167, 160] width 287 height 50
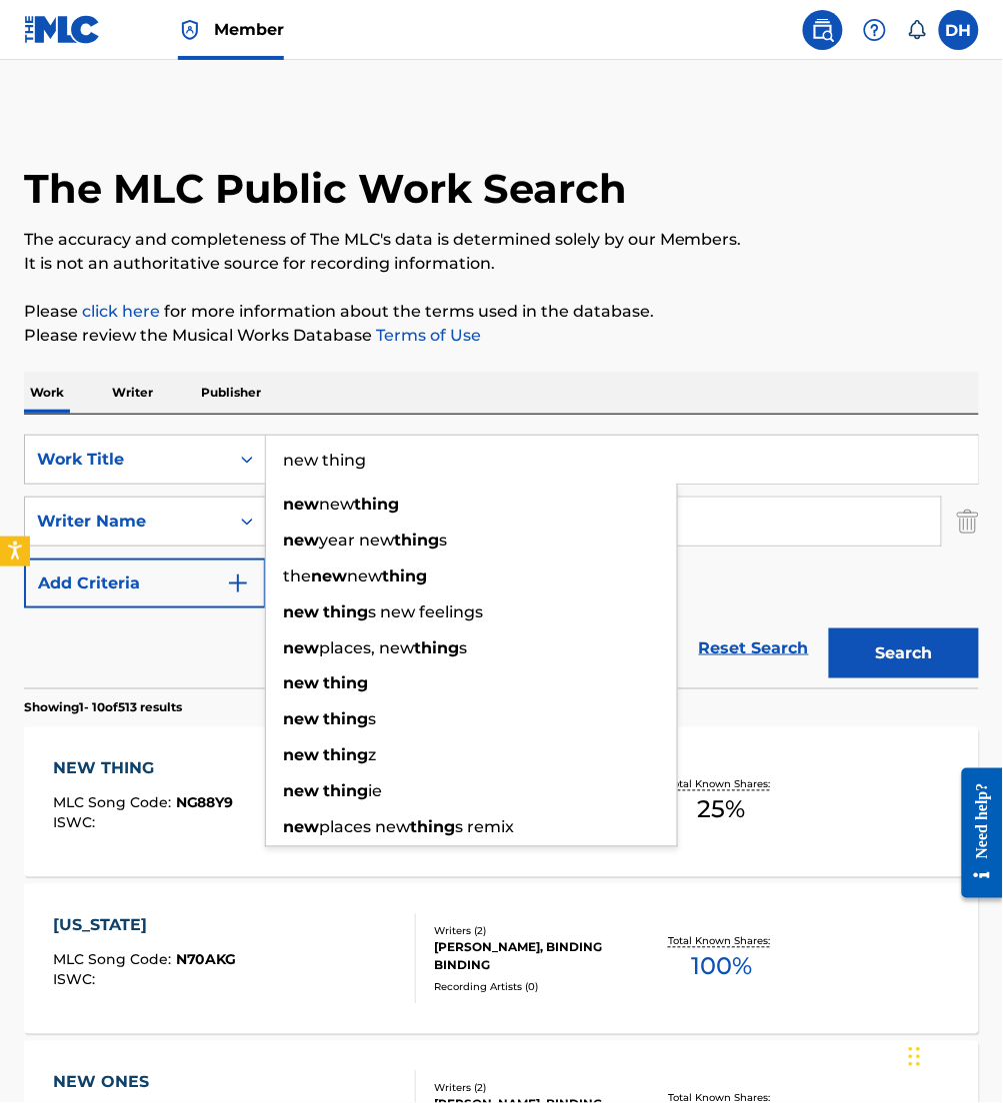
drag, startPoint x: 476, startPoint y: 476, endPoint x: 0, endPoint y: 624, distance: 498.2
click at [0, 624] on html "Accessibility Screen-Reader Guide, Feedback, and Issue Reporting | New window M…" at bounding box center [501, 551] width 1003 height 1103
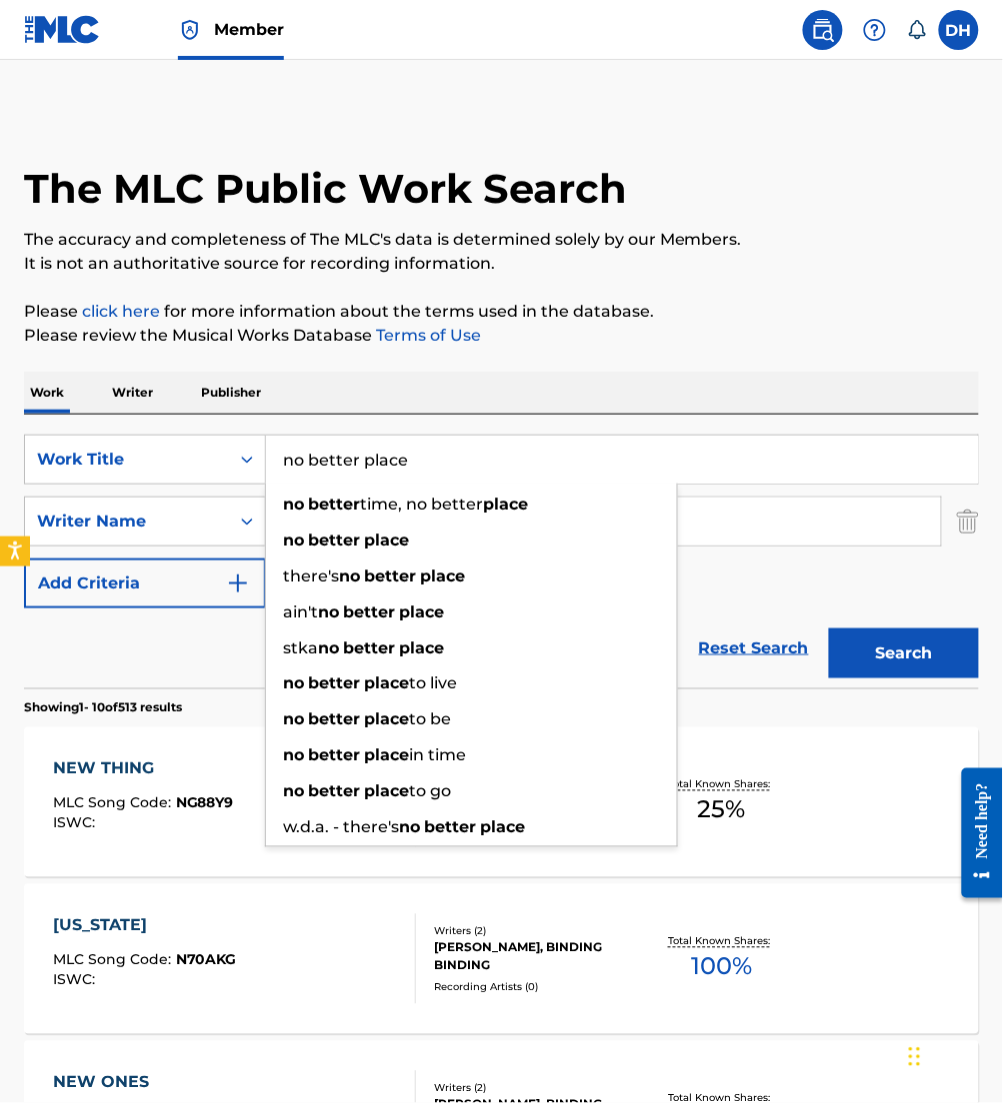
type input "no better place"
click at [441, 381] on div "Work Writer Publisher" at bounding box center [501, 393] width 955 height 42
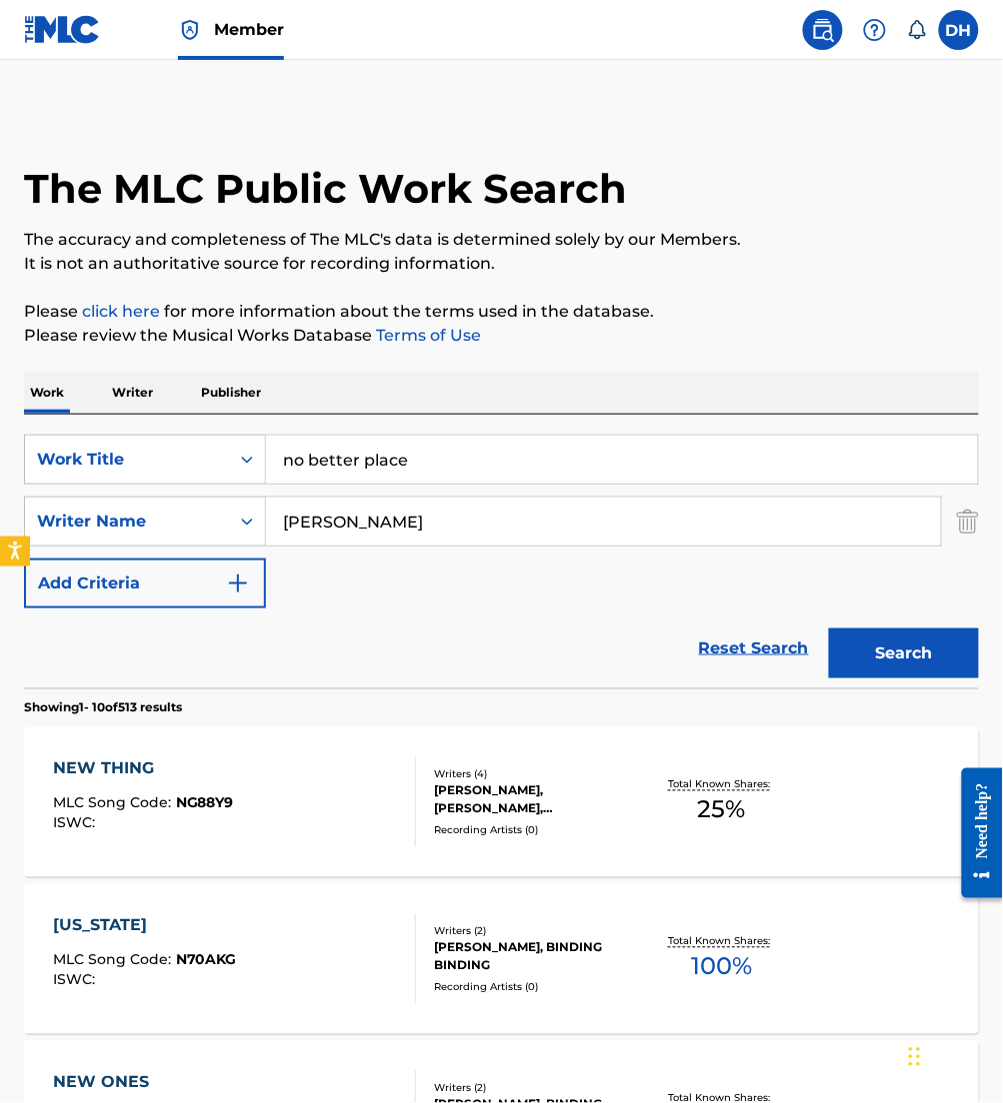
click at [882, 628] on div "Search" at bounding box center [899, 649] width 160 height 80
click at [881, 641] on button "Search" at bounding box center [904, 654] width 150 height 50
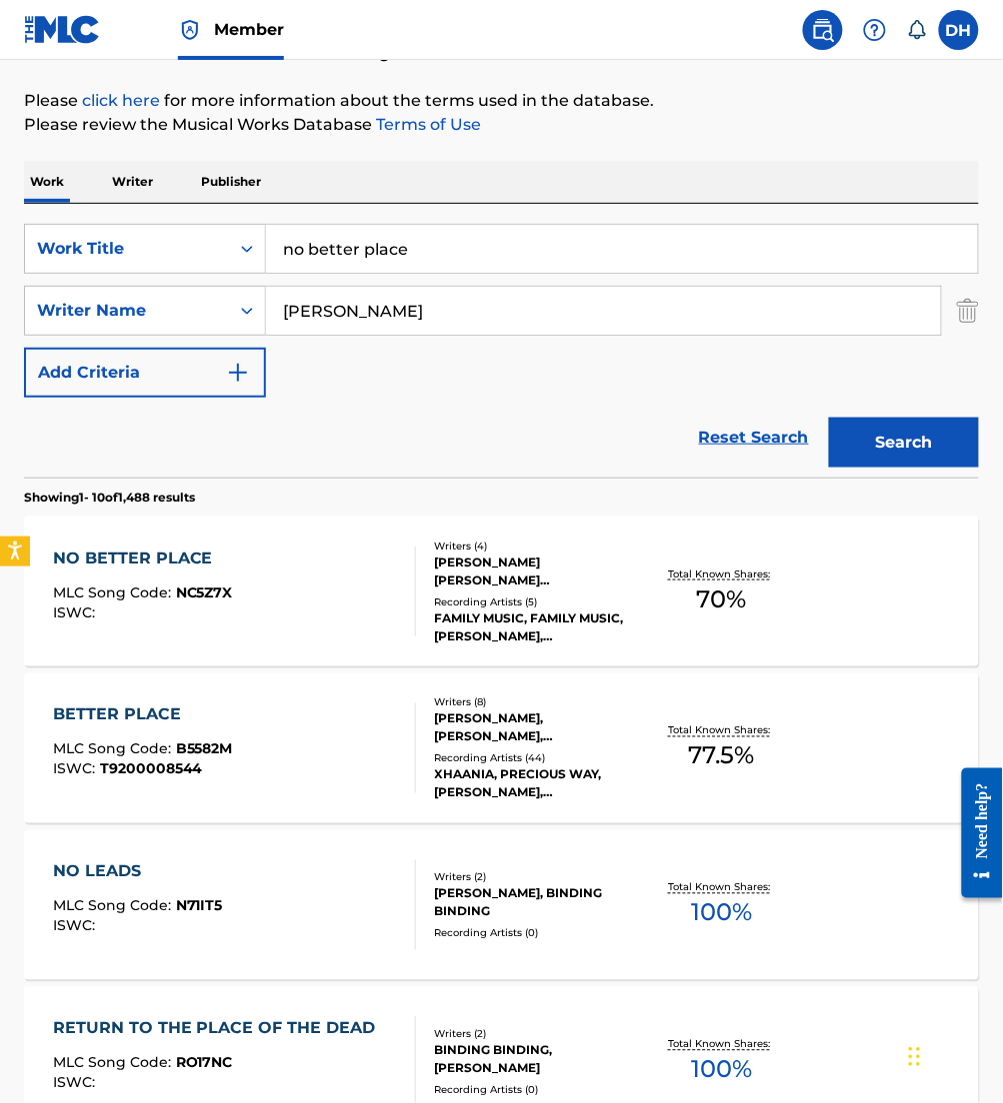
scroll to position [209, 0]
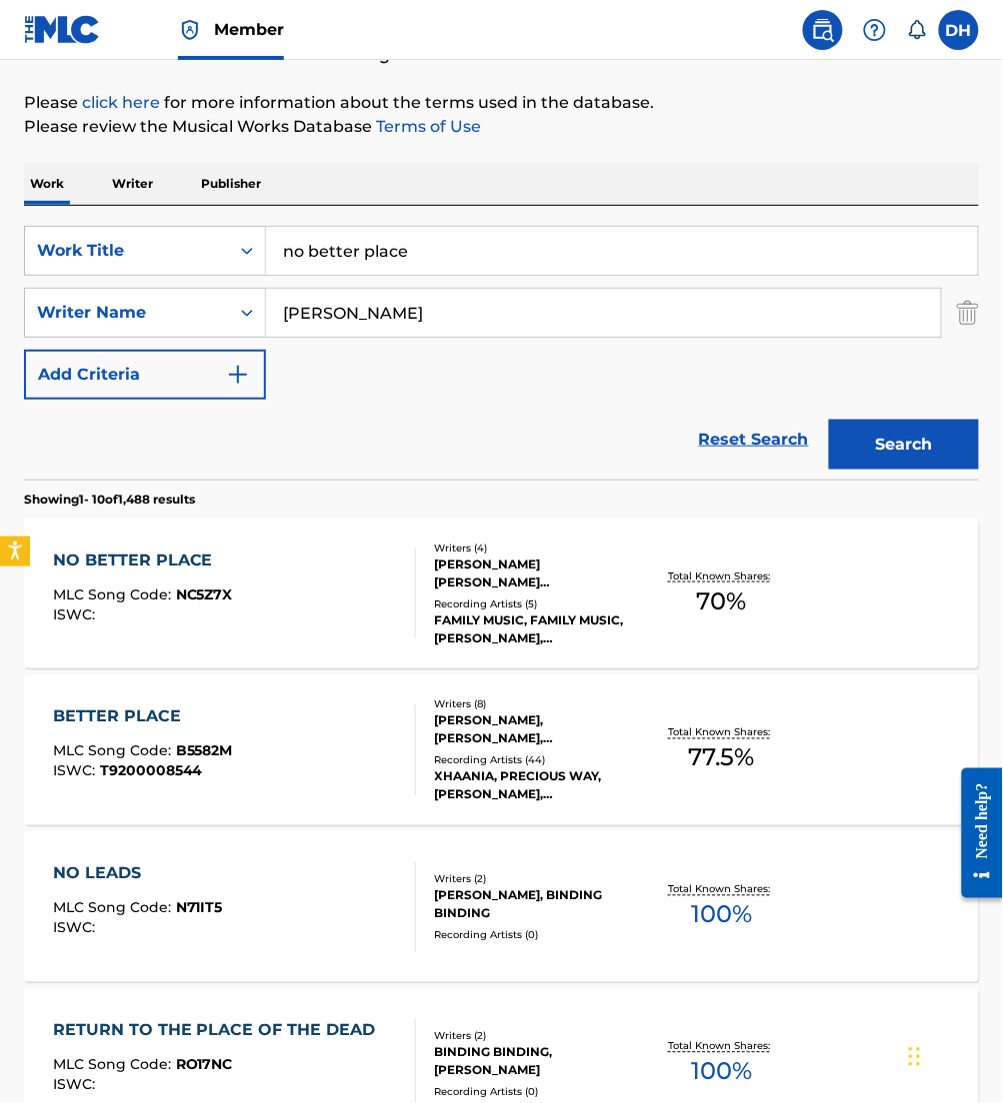
click at [315, 633] on div "NO BETTER PLACE MLC Song Code : NC5Z7X ISWC :" at bounding box center [234, 594] width 363 height 90
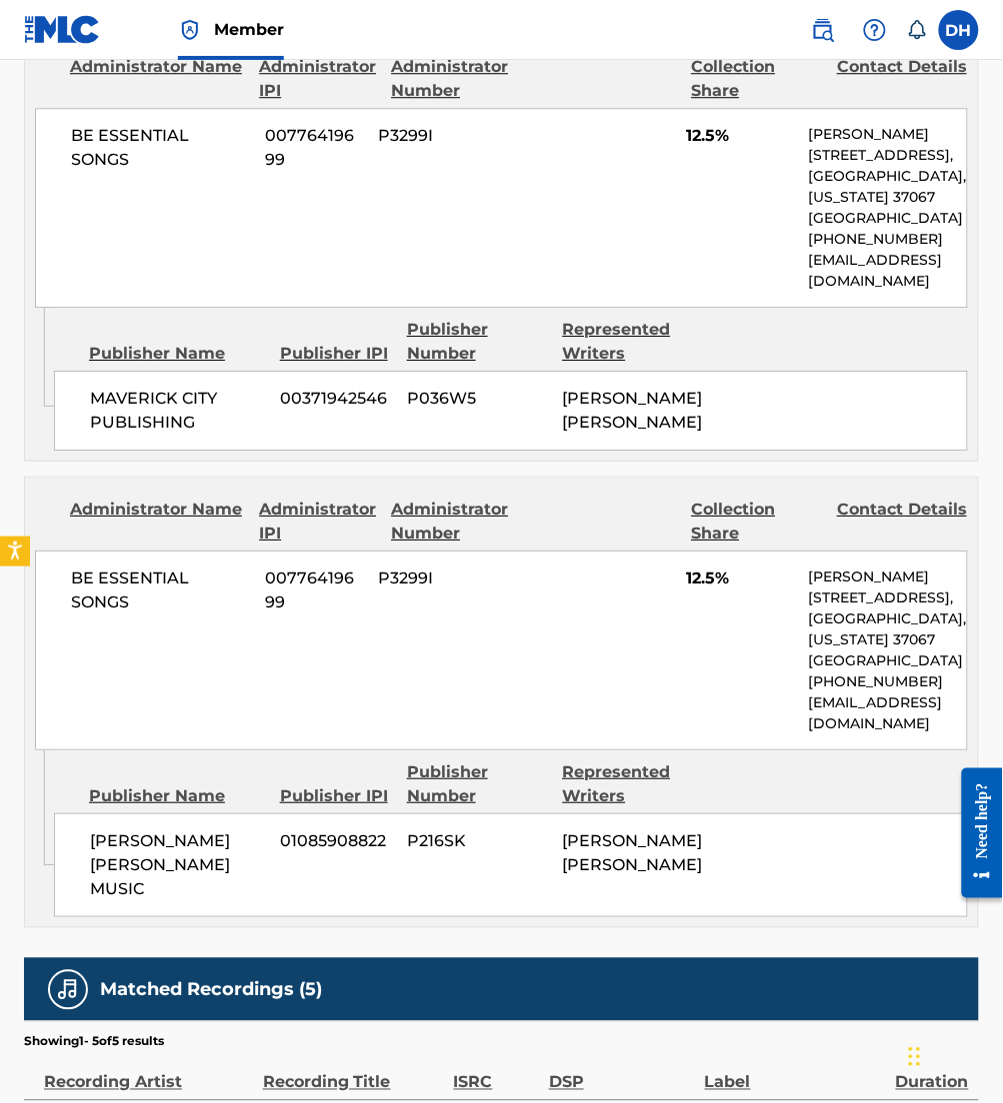
scroll to position [2893, 0]
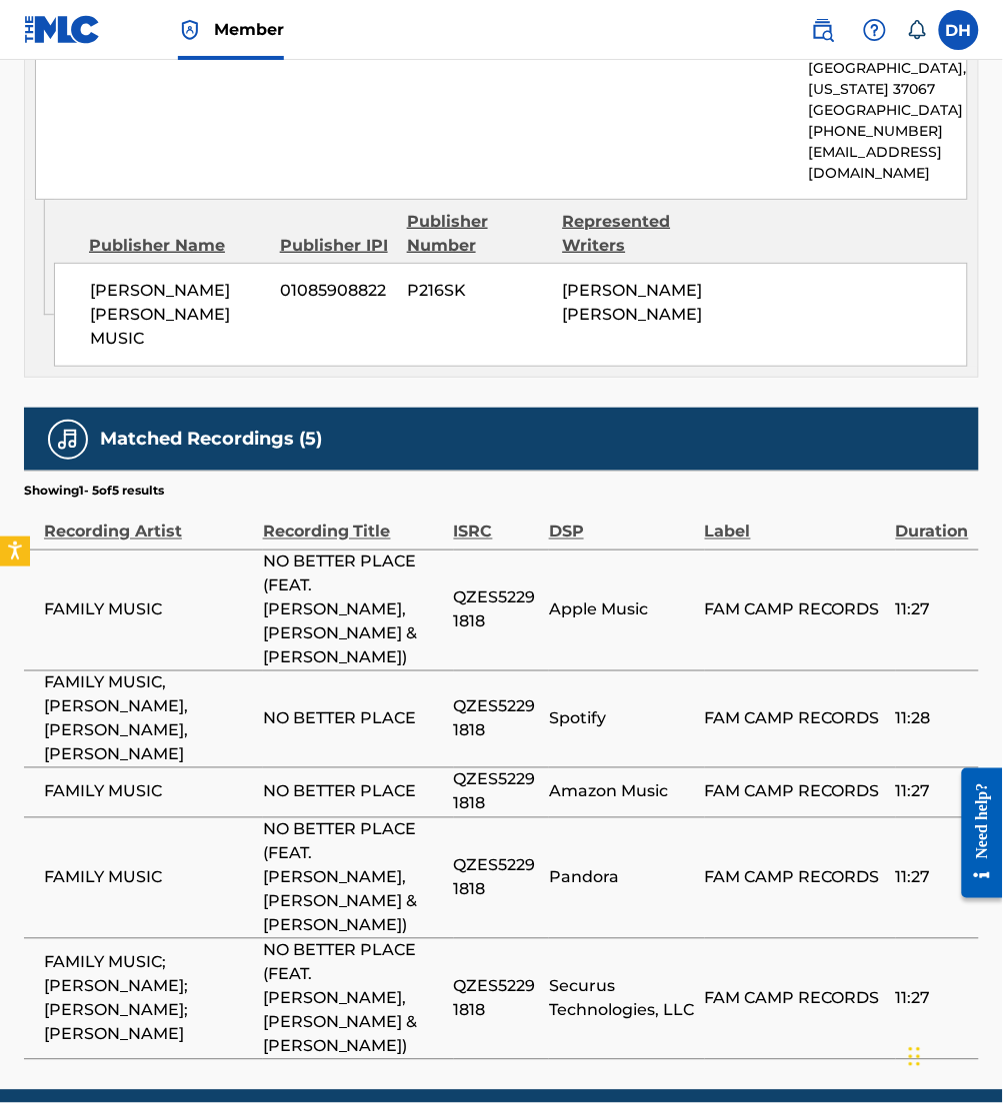
click at [61, 818] on td "FAMILY MUSIC" at bounding box center [143, 878] width 239 height 121
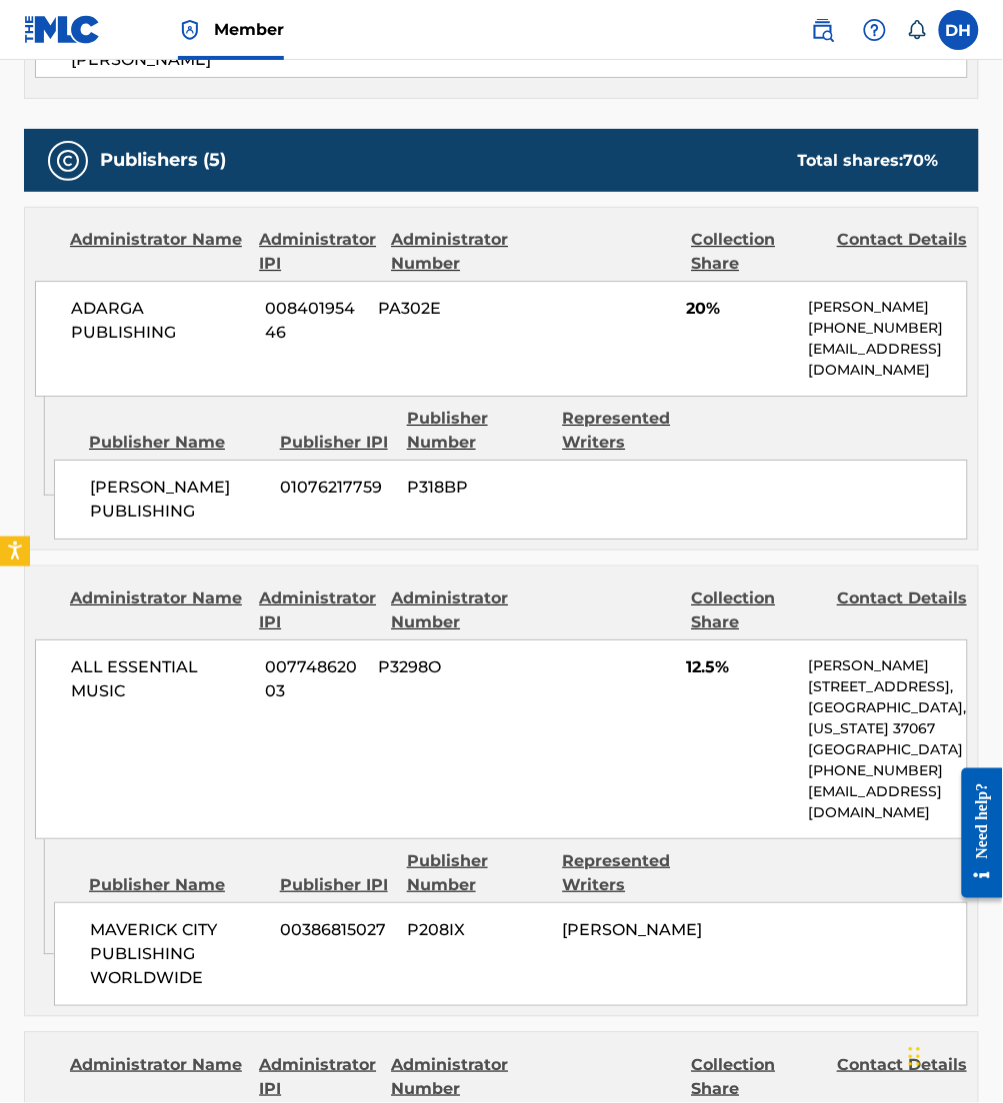
scroll to position [0, 0]
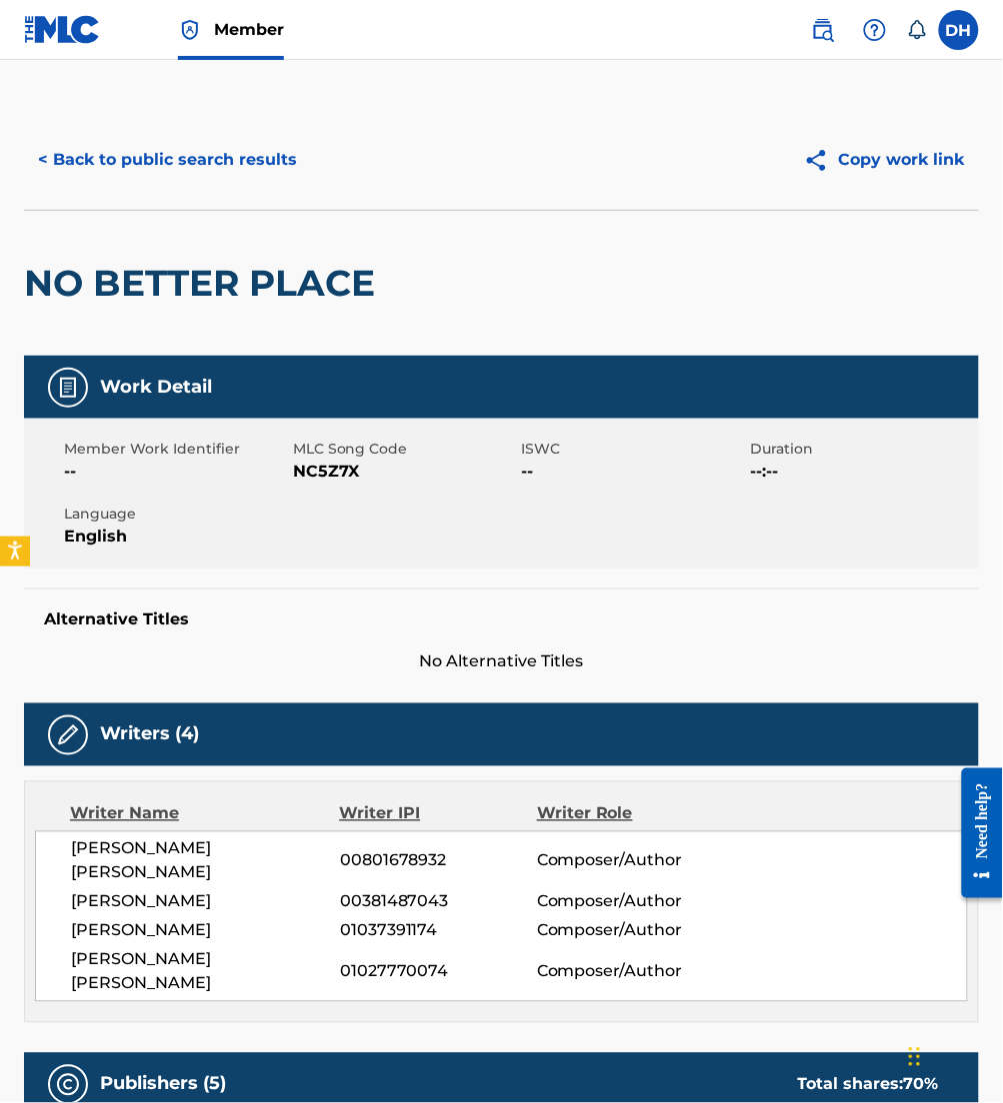
click at [222, 159] on button "< Back to public search results" at bounding box center [167, 160] width 287 height 50
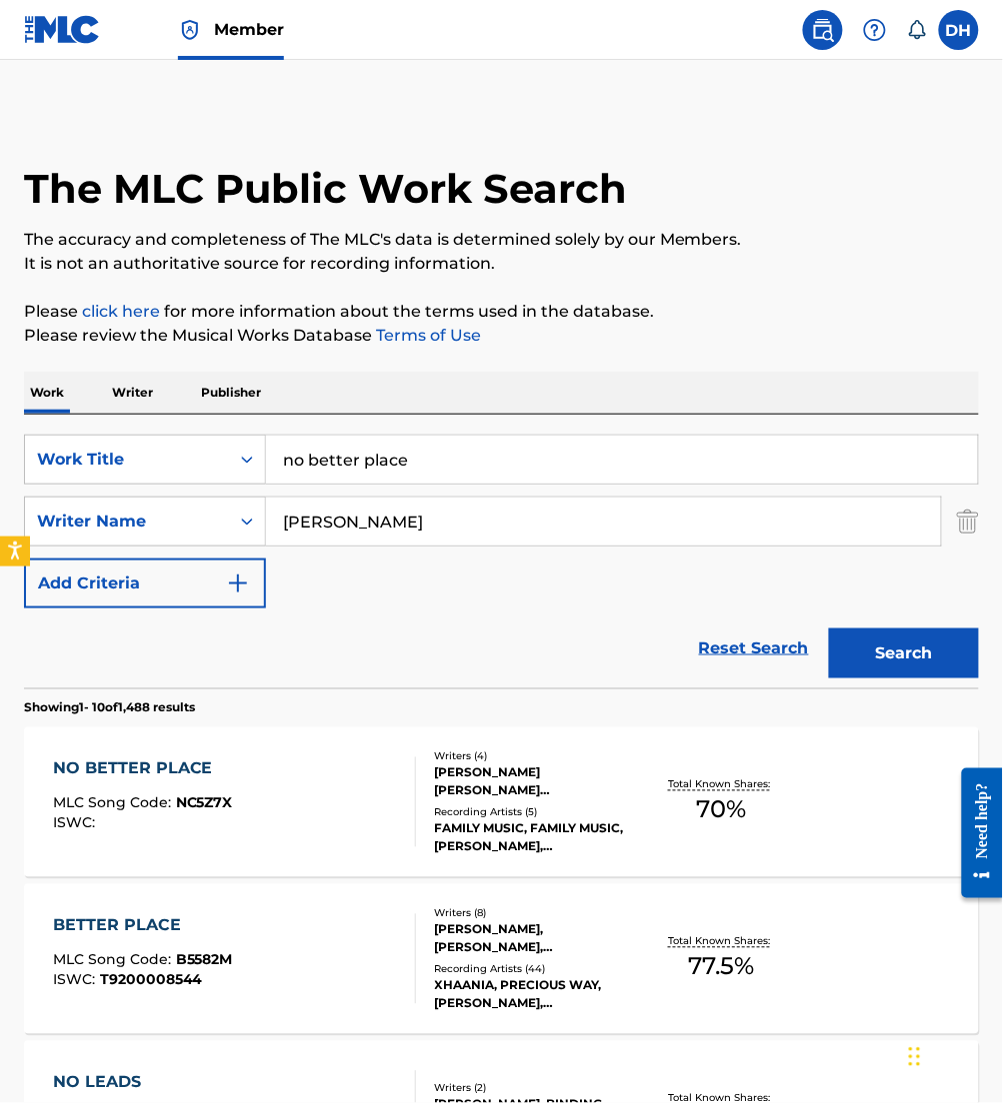
scroll to position [209, 0]
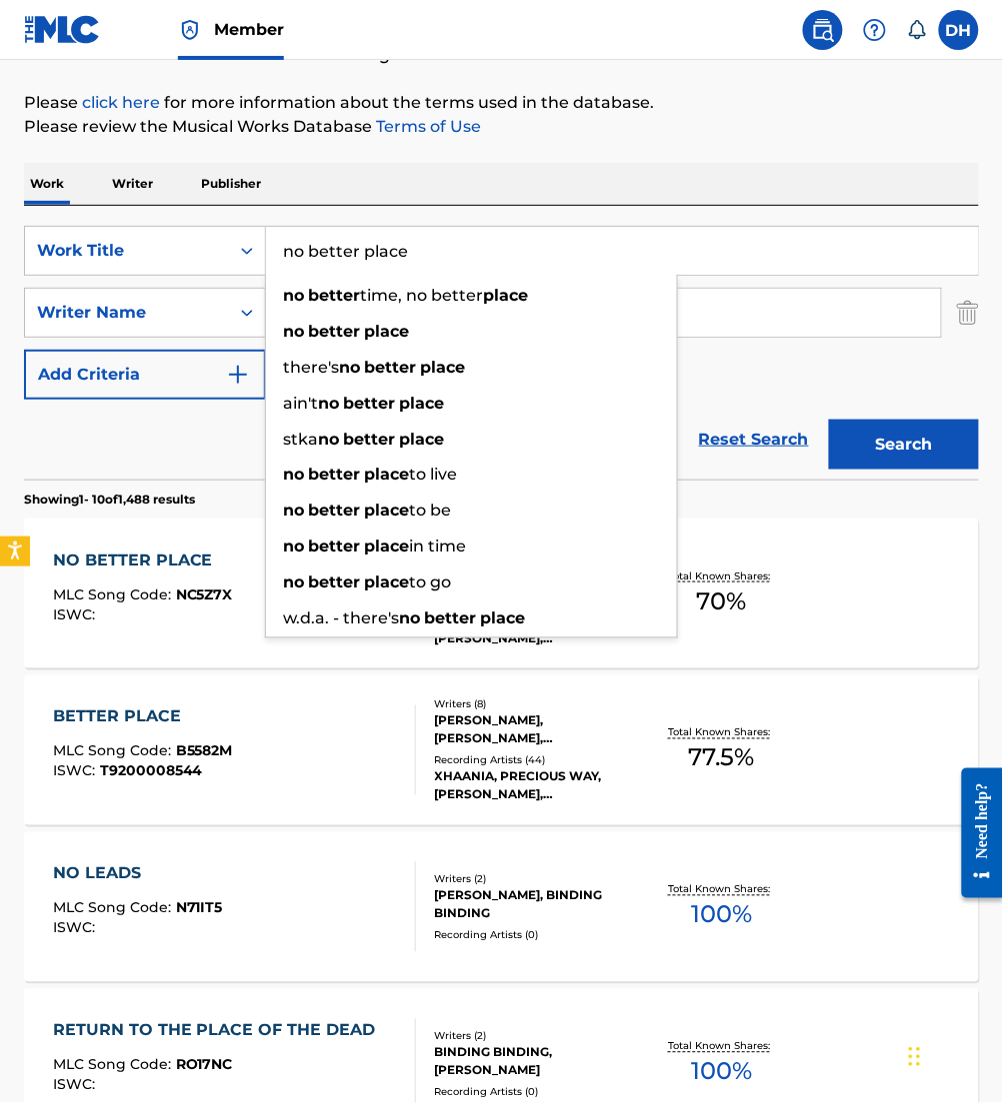
drag, startPoint x: 481, startPoint y: 248, endPoint x: -3, endPoint y: 302, distance: 486.8
click at [0, 302] on html "Accessibility Screen-Reader Guide, Feedback, and Issue Reporting | New window M…" at bounding box center [501, 342] width 1003 height 1103
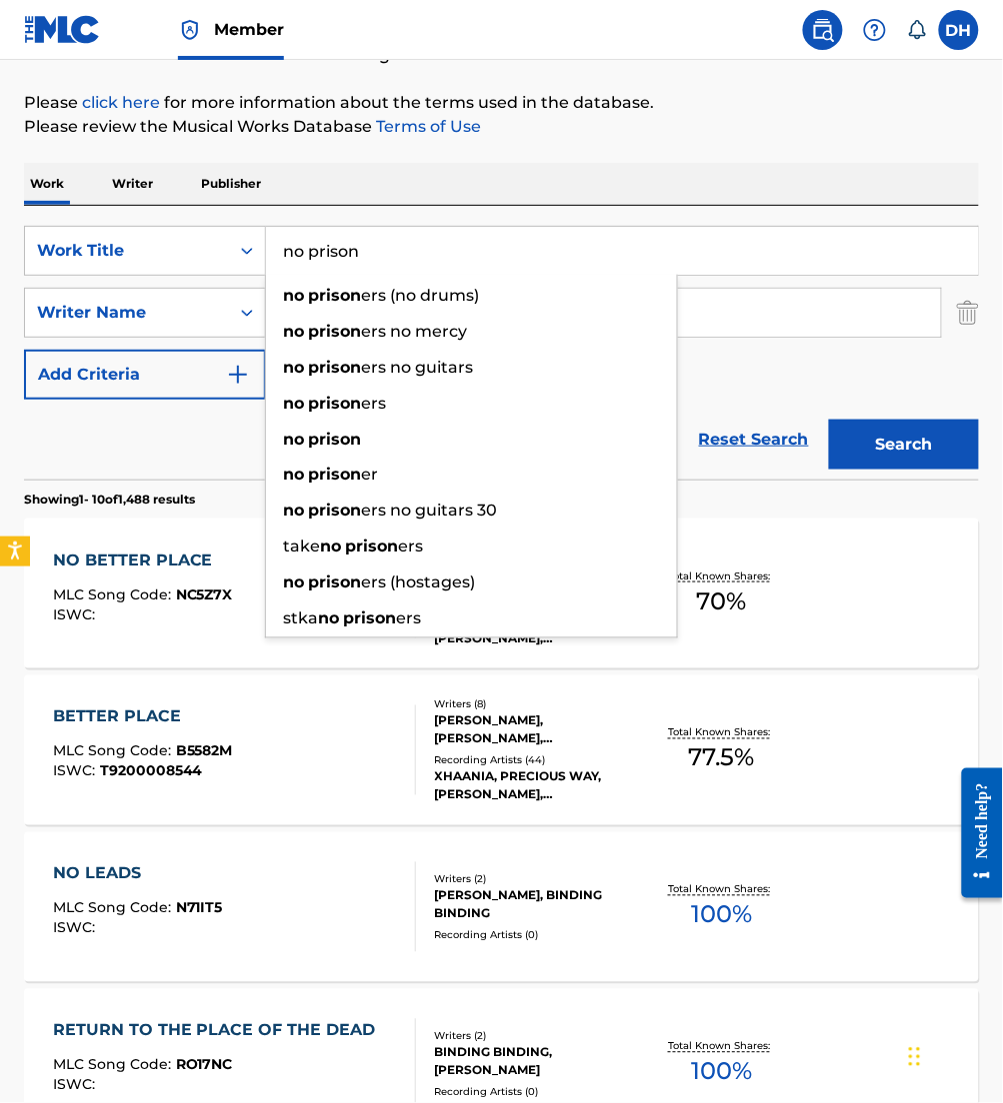
type input "no prison"
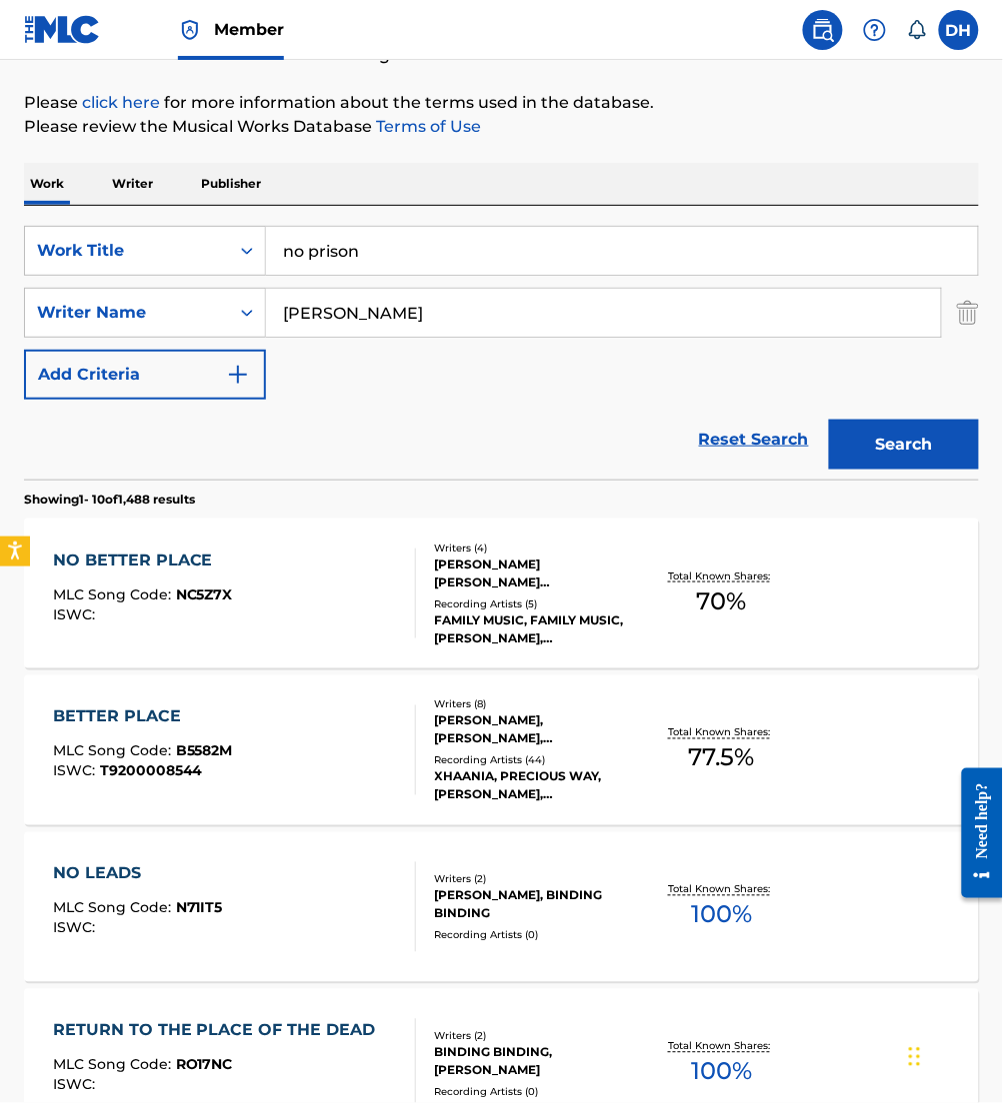
click at [854, 448] on button "Search" at bounding box center [904, 445] width 150 height 50
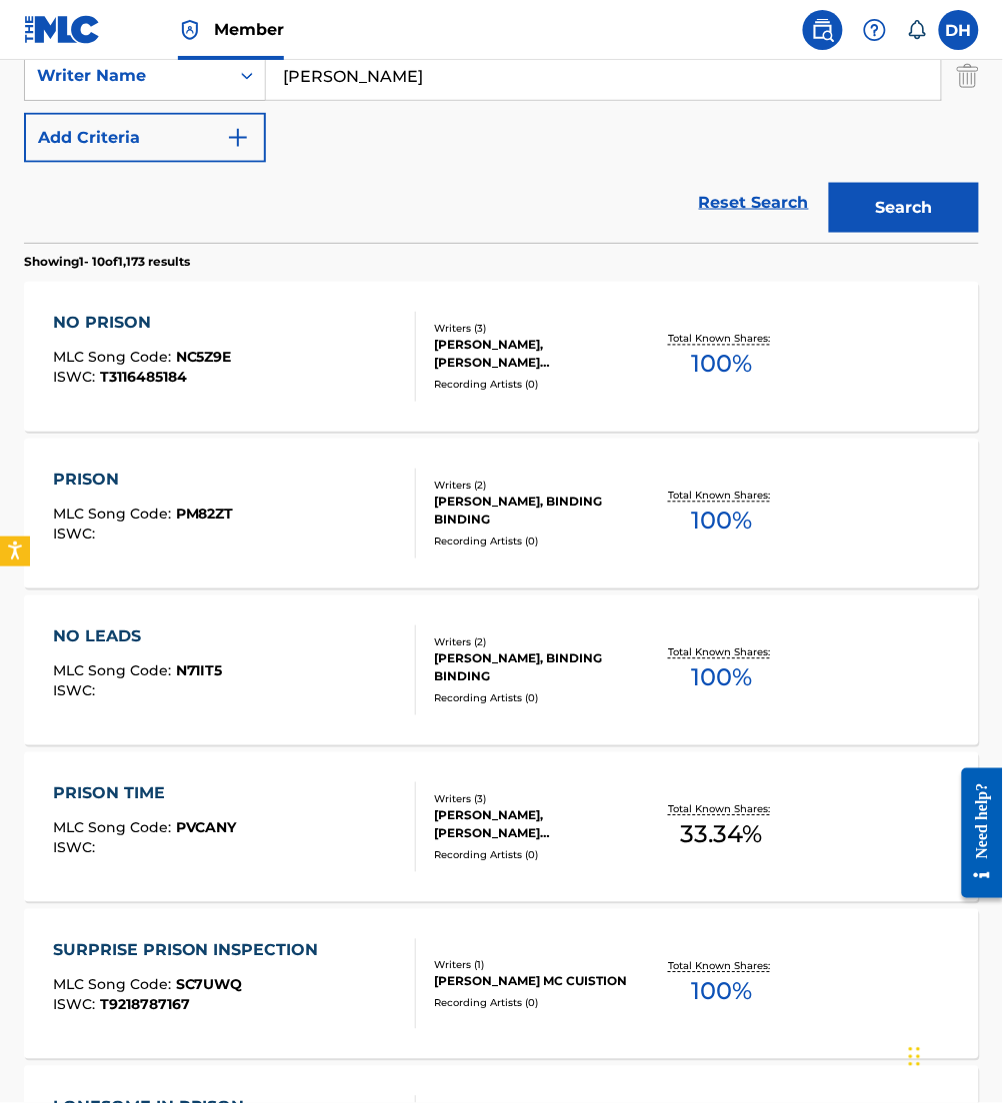
scroll to position [443, 0]
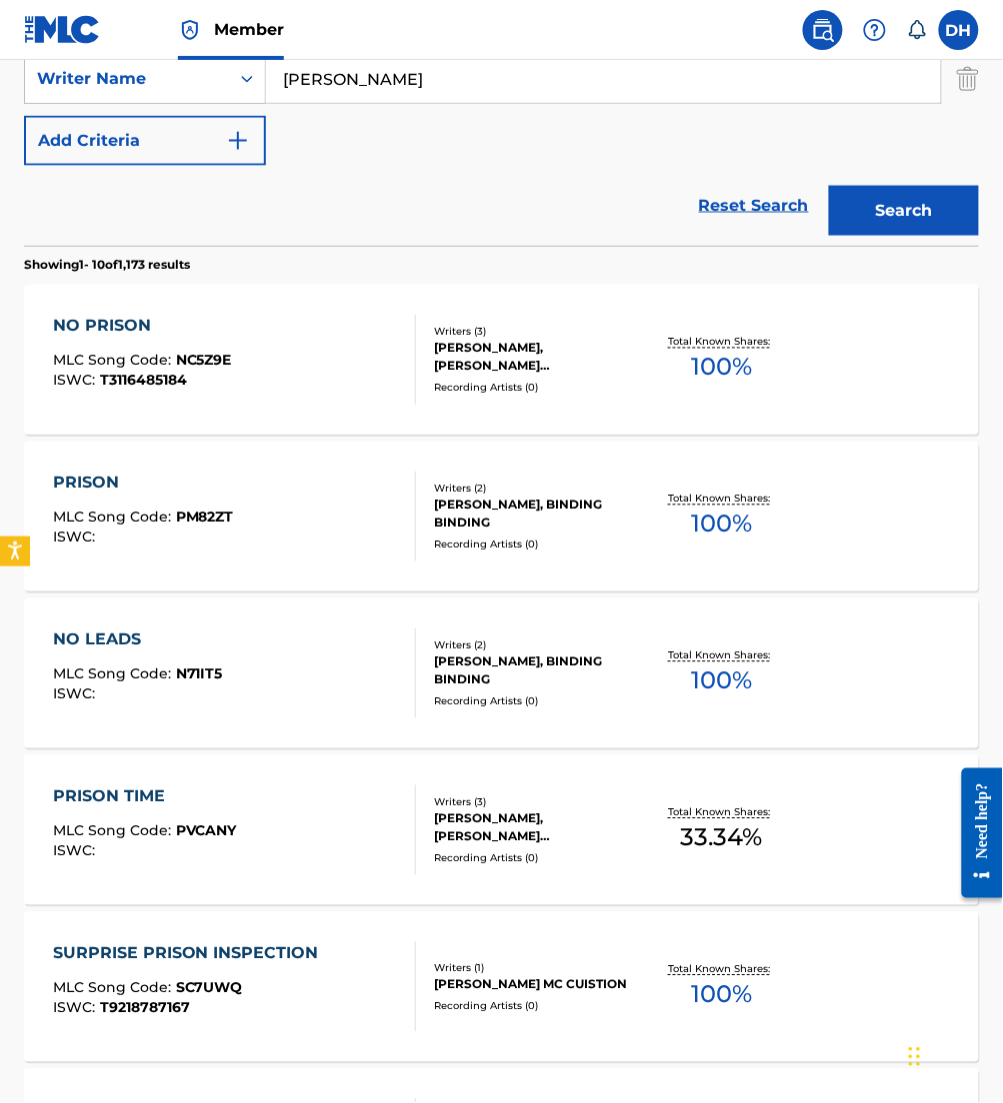
click at [247, 336] on div "NO PRISON MLC Song Code : NC5Z9E ISWC : T3116485184" at bounding box center [234, 360] width 363 height 90
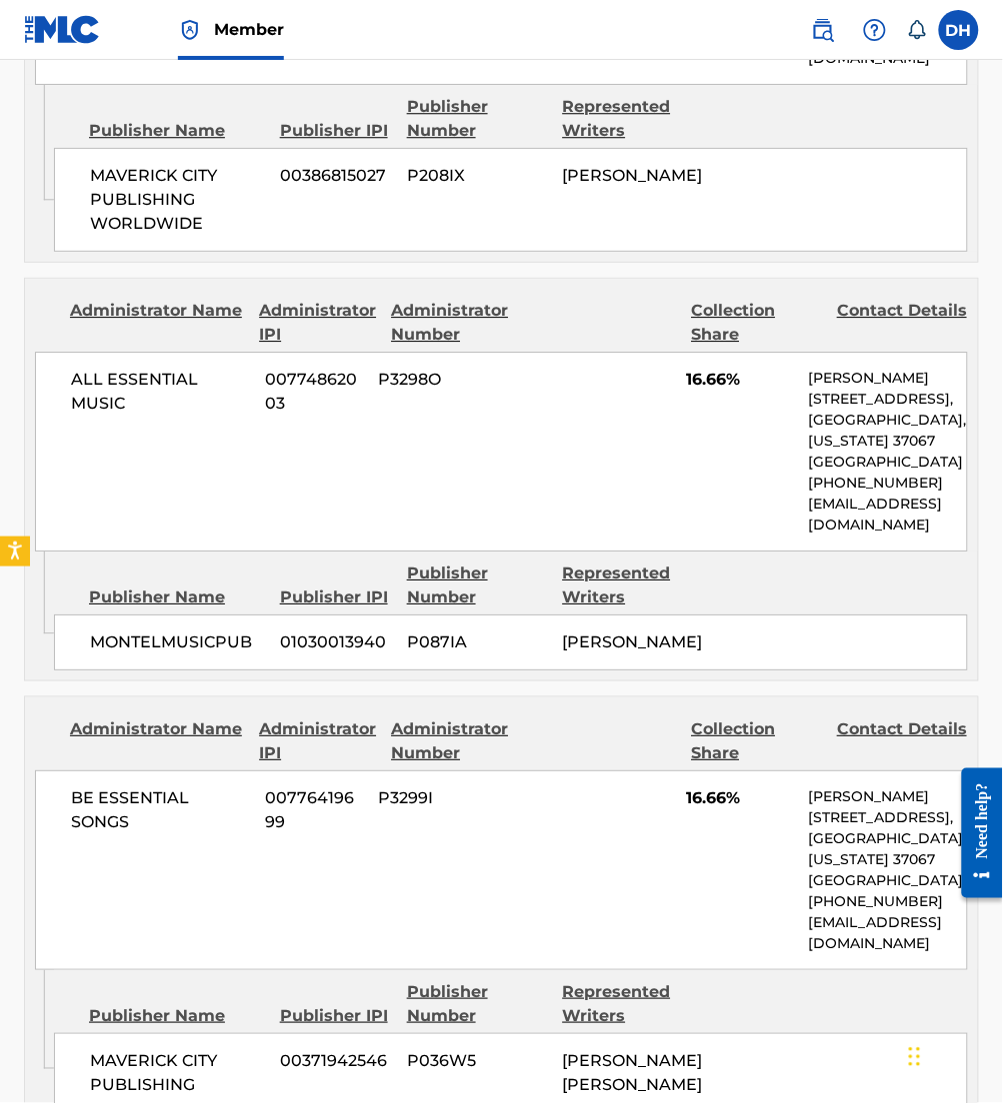
scroll to position [3046, 0]
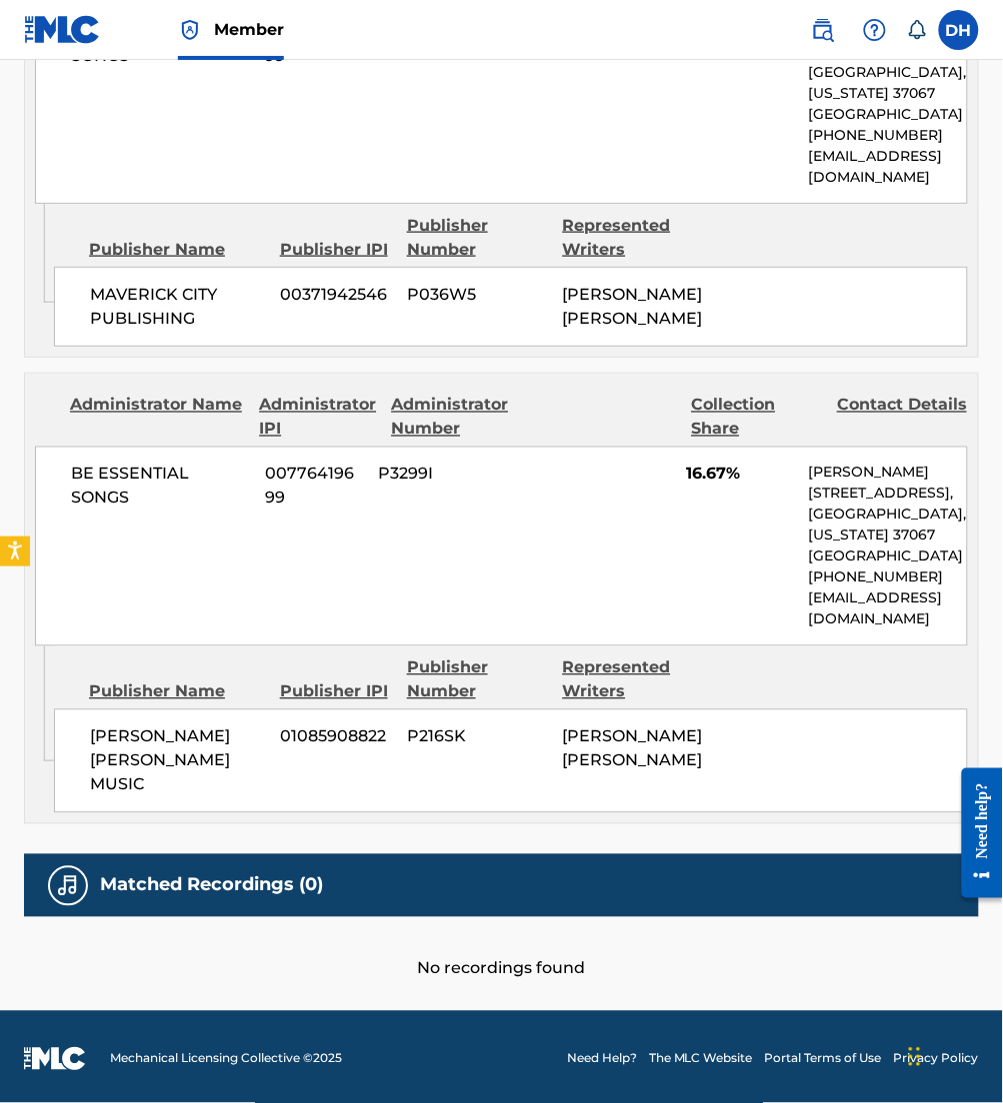
drag, startPoint x: 242, startPoint y: 322, endPoint x: 213, endPoint y: 249, distance: 78.5
click at [213, 249] on div "Publisher Name" at bounding box center [177, 250] width 176 height 24
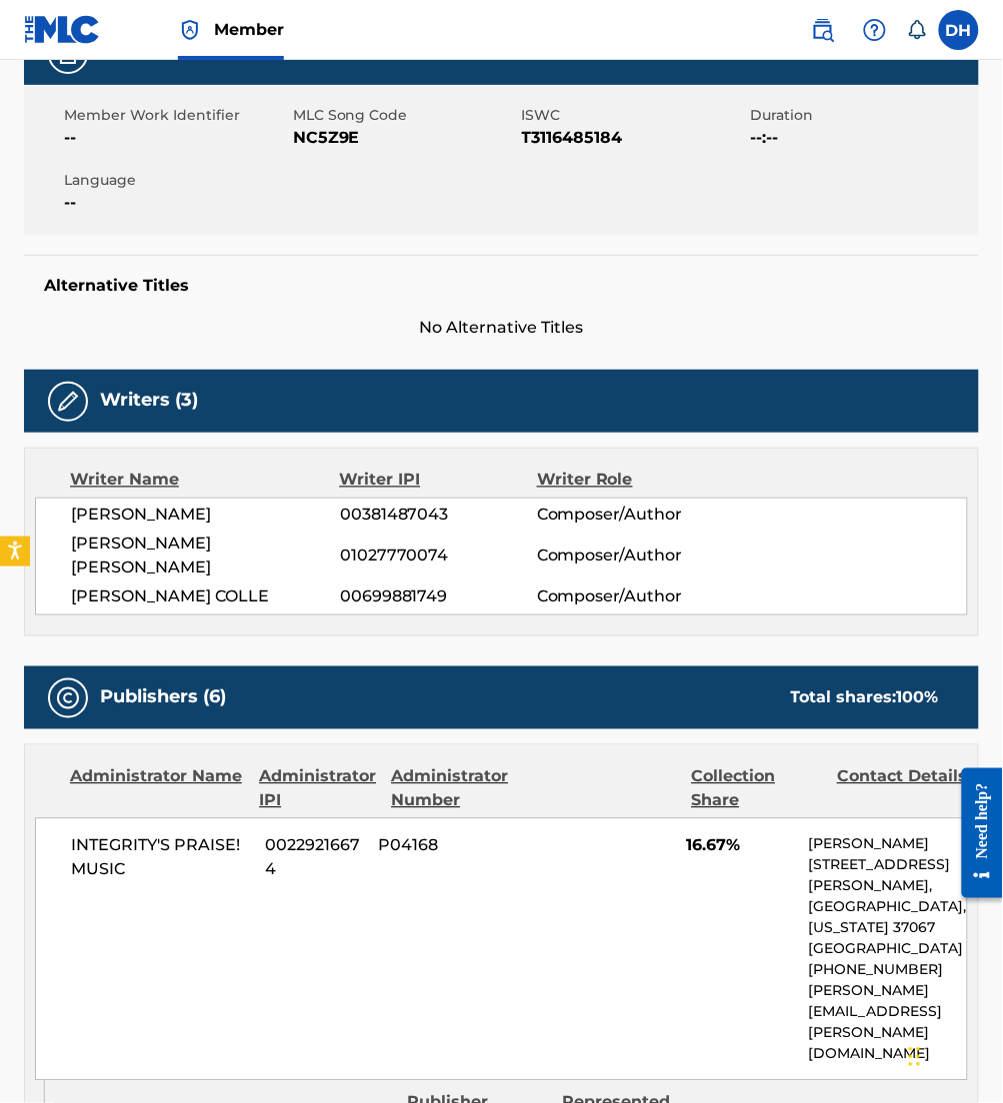
scroll to position [0, 0]
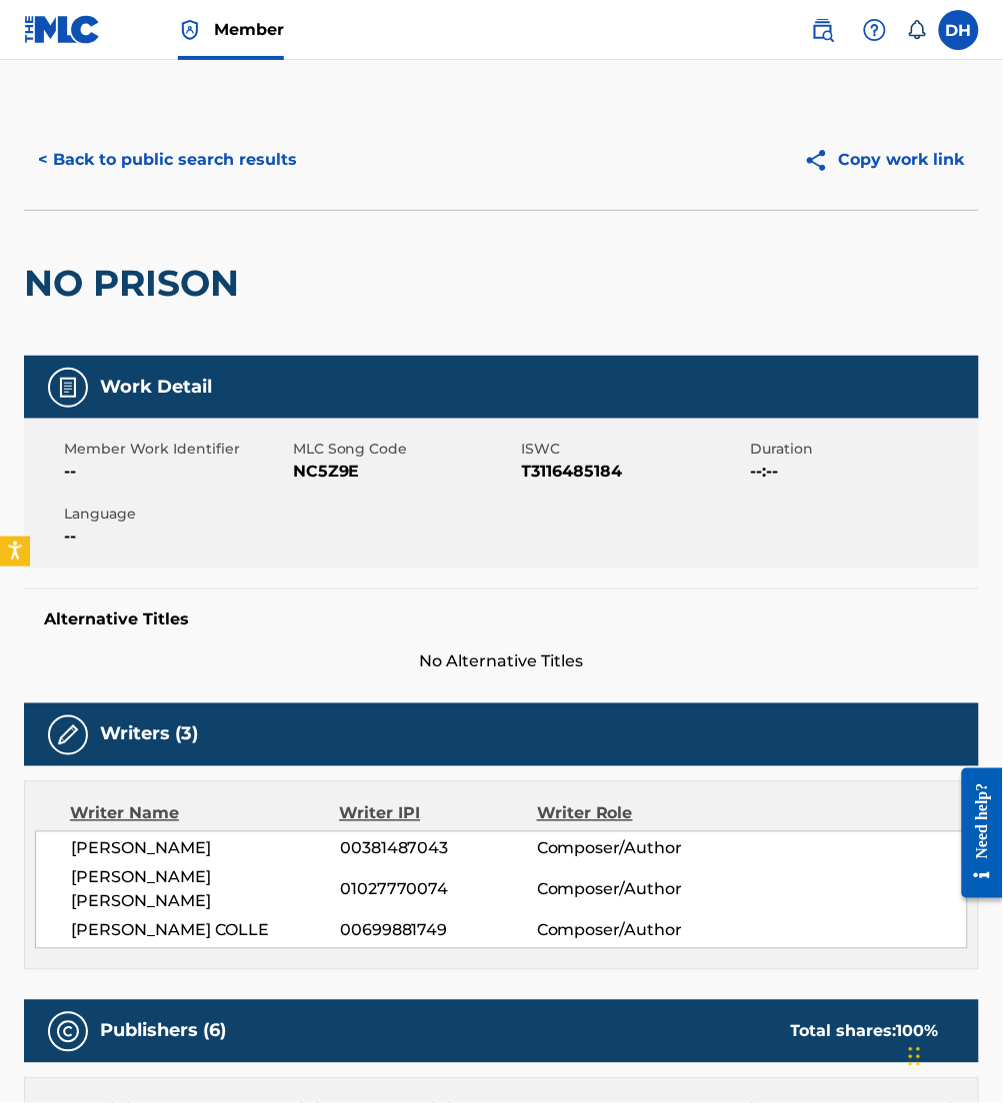
click at [251, 158] on button "< Back to public search results" at bounding box center [167, 160] width 287 height 50
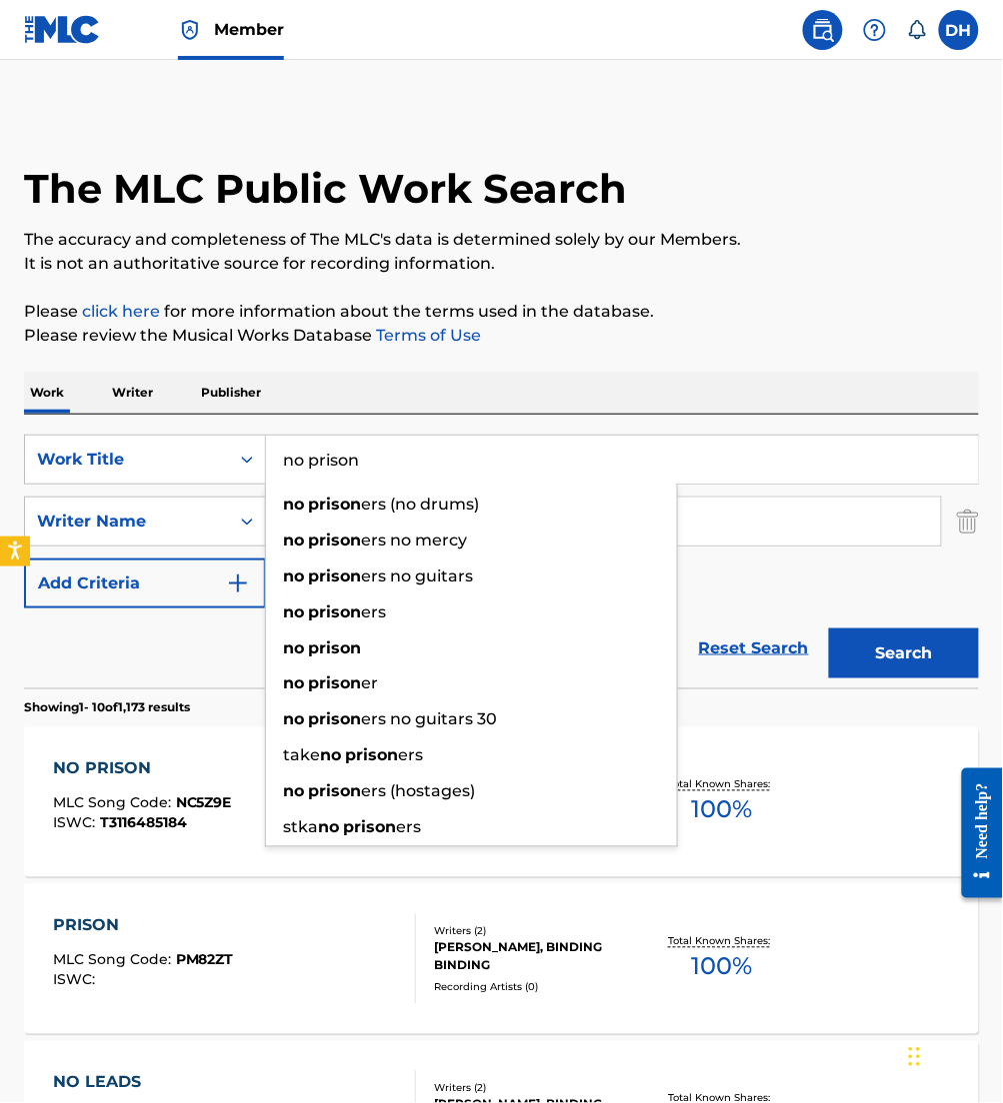
drag, startPoint x: 442, startPoint y: 438, endPoint x: 0, endPoint y: 598, distance: 469.9
click at [0, 599] on html "Accessibility Screen-Reader Guide, Feedback, and Issue Reporting | New window M…" at bounding box center [501, 551] width 1003 height 1103
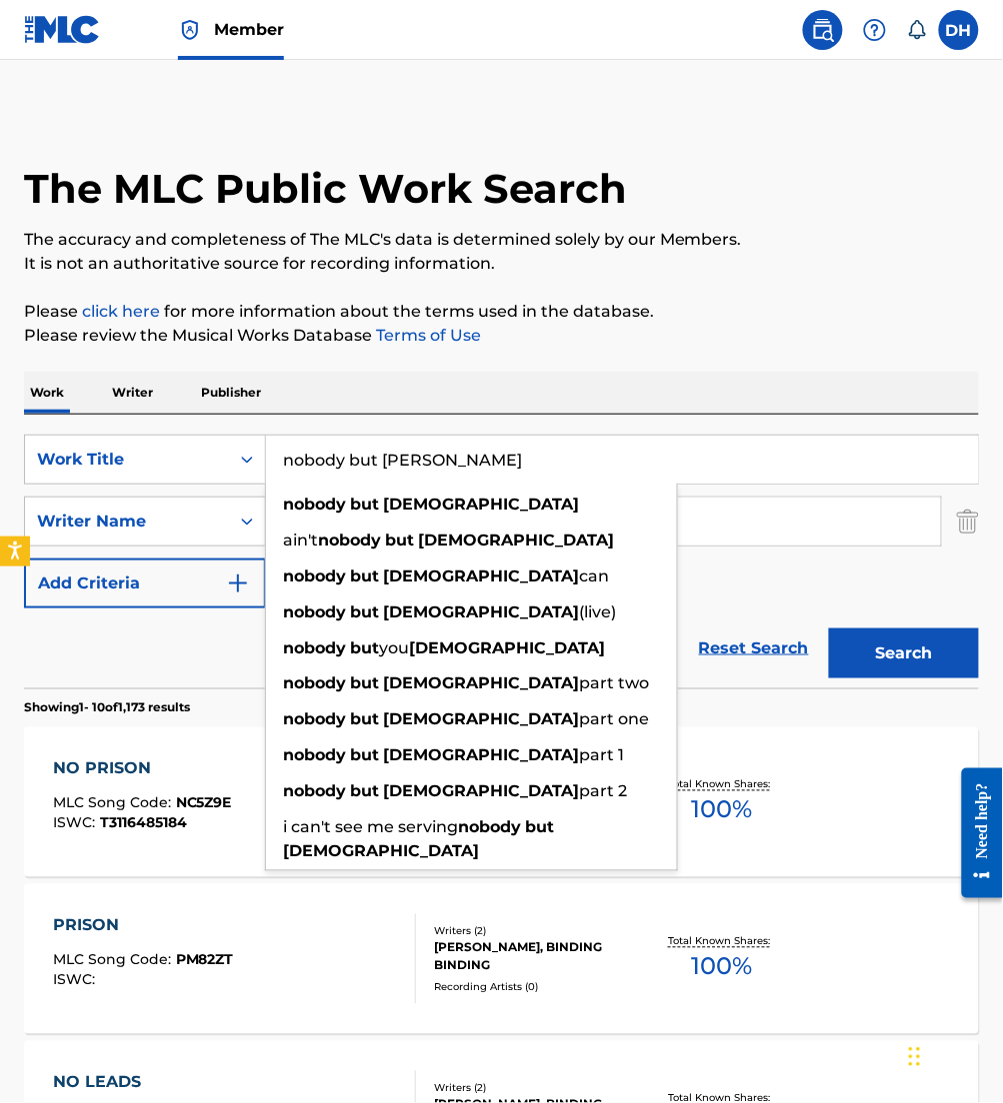
type input "nobody but [PERSON_NAME]"
click at [388, 405] on div "Work Writer Publisher" at bounding box center [501, 393] width 955 height 42
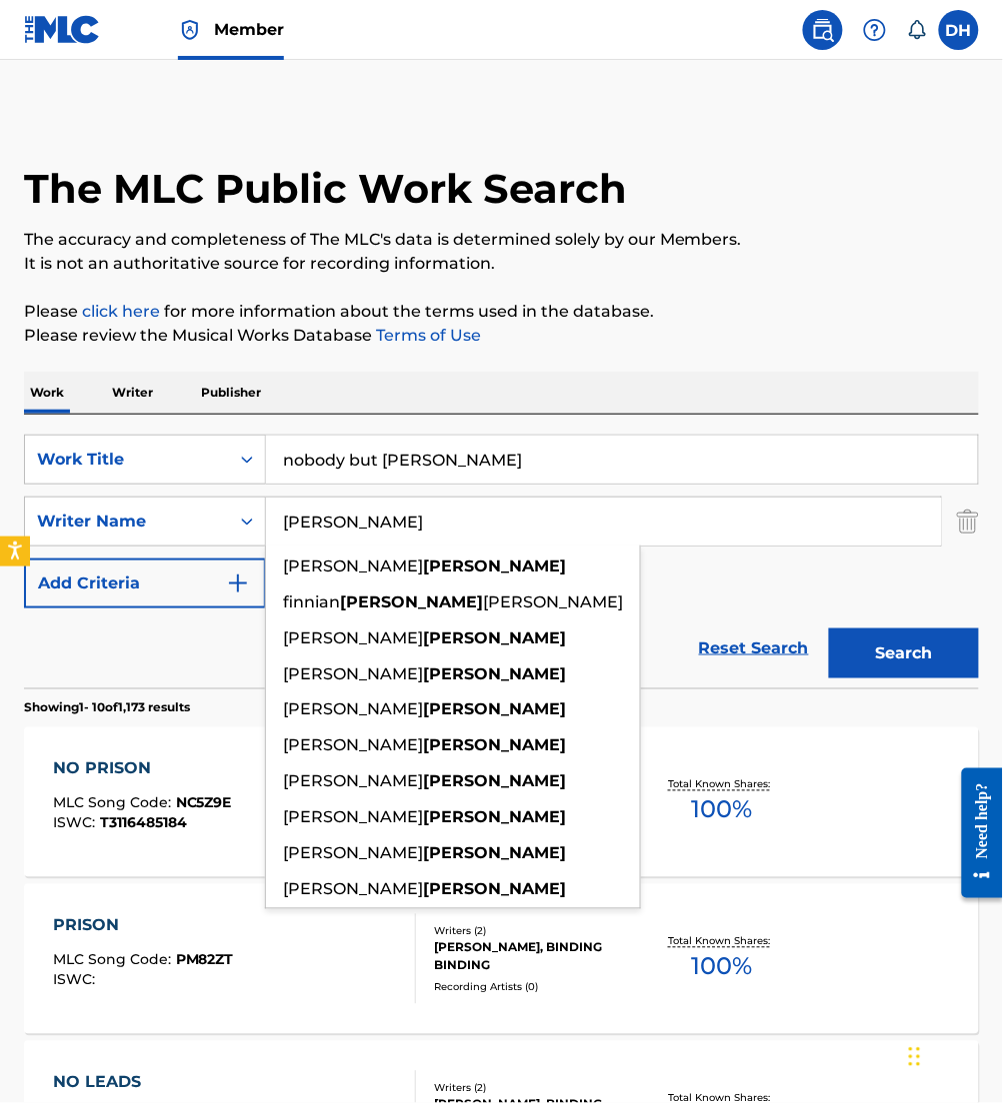
drag, startPoint x: 446, startPoint y: 518, endPoint x: 82, endPoint y: 598, distance: 372.5
click at [82, 598] on div "SearchWithCriteria0958a1dd-ebea-40c3-ae24-d32e12b77807 Work Title nobody but [P…" at bounding box center [501, 522] width 955 height 174
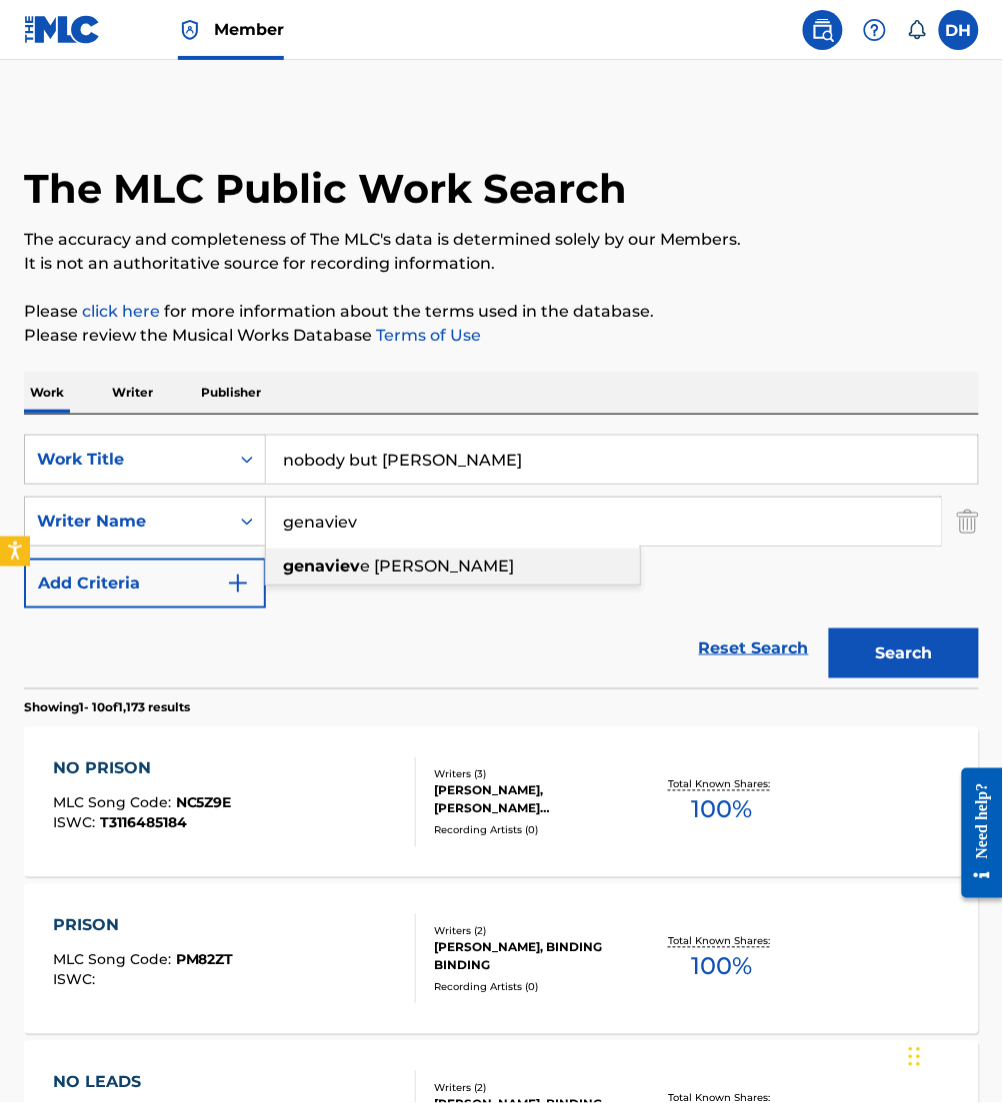
click at [326, 584] on div "[PERSON_NAME] e [PERSON_NAME]" at bounding box center [453, 567] width 374 height 36
type input "[PERSON_NAME]"
click at [936, 655] on button "Search" at bounding box center [904, 654] width 150 height 50
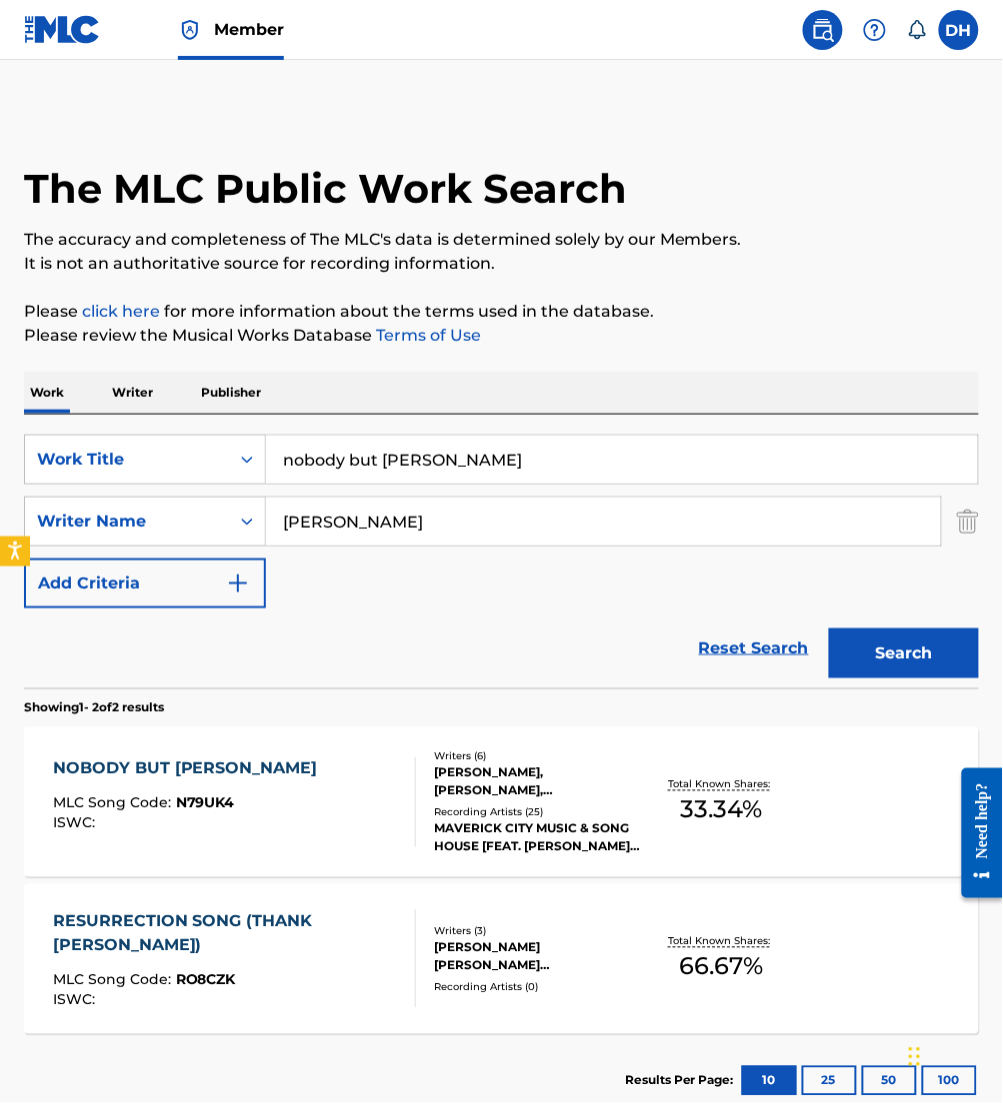
click at [352, 824] on div "NOBODY BUT [PERSON_NAME] MLC Song Code : N79UK4 ISWC :" at bounding box center [234, 803] width 363 height 90
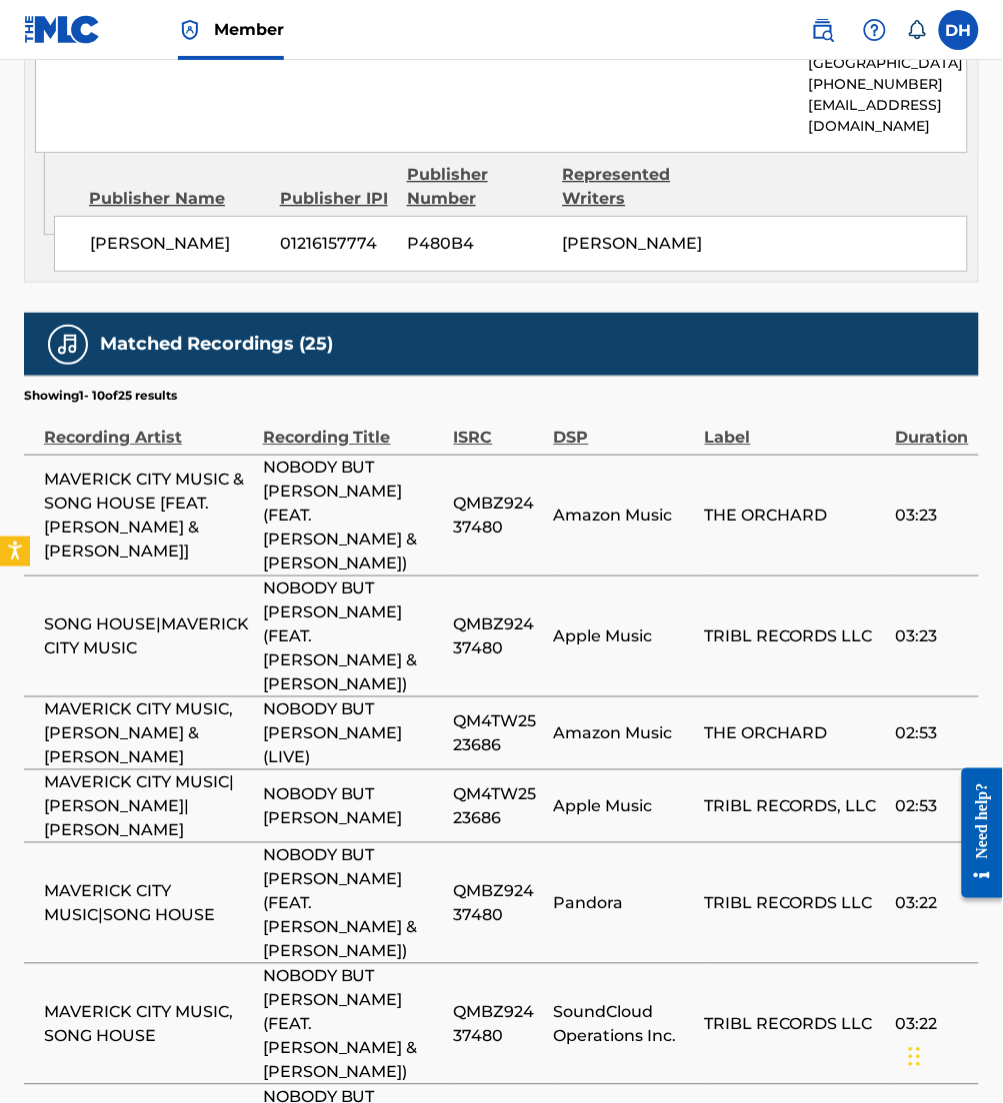
scroll to position [2709, 0]
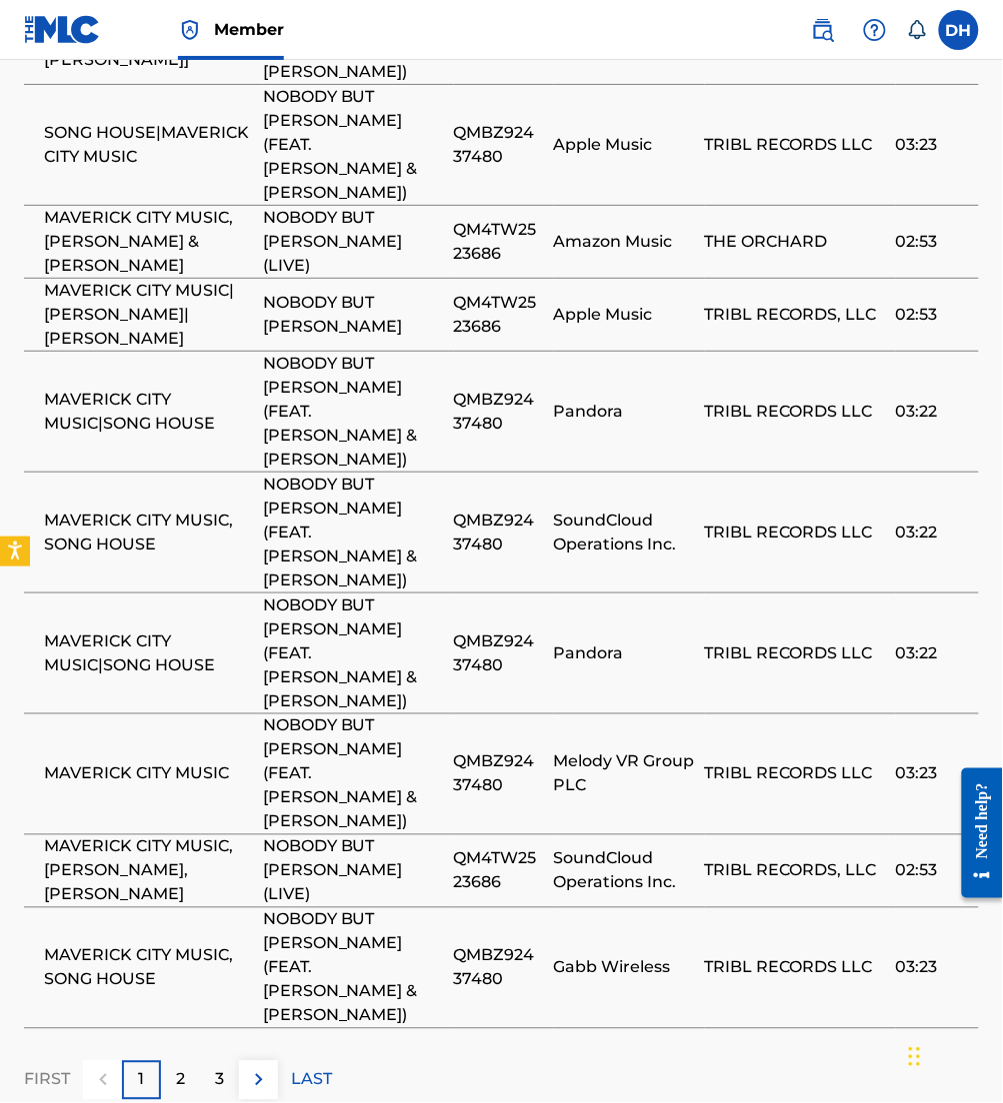
click at [256, 1069] on img at bounding box center [259, 1081] width 24 height 24
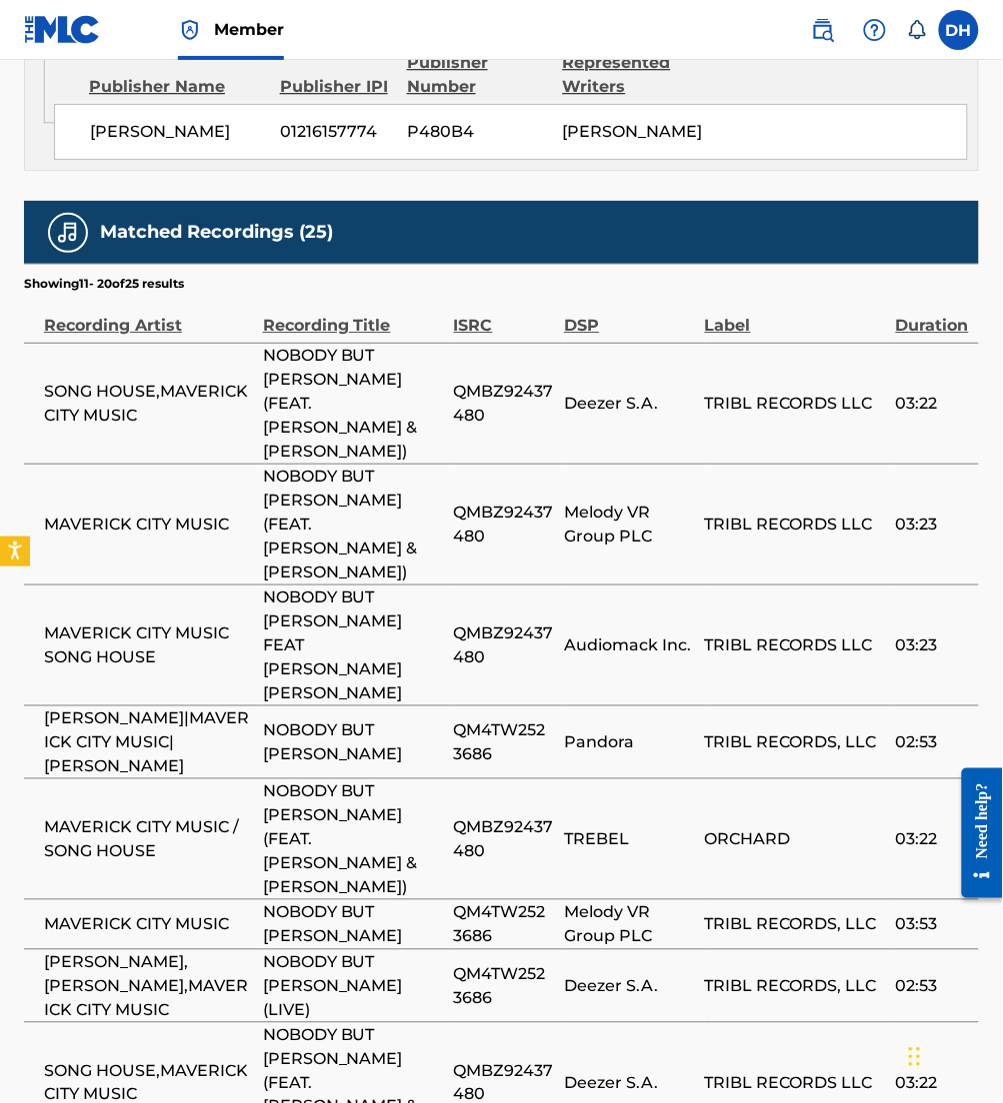
scroll to position [2364, 0]
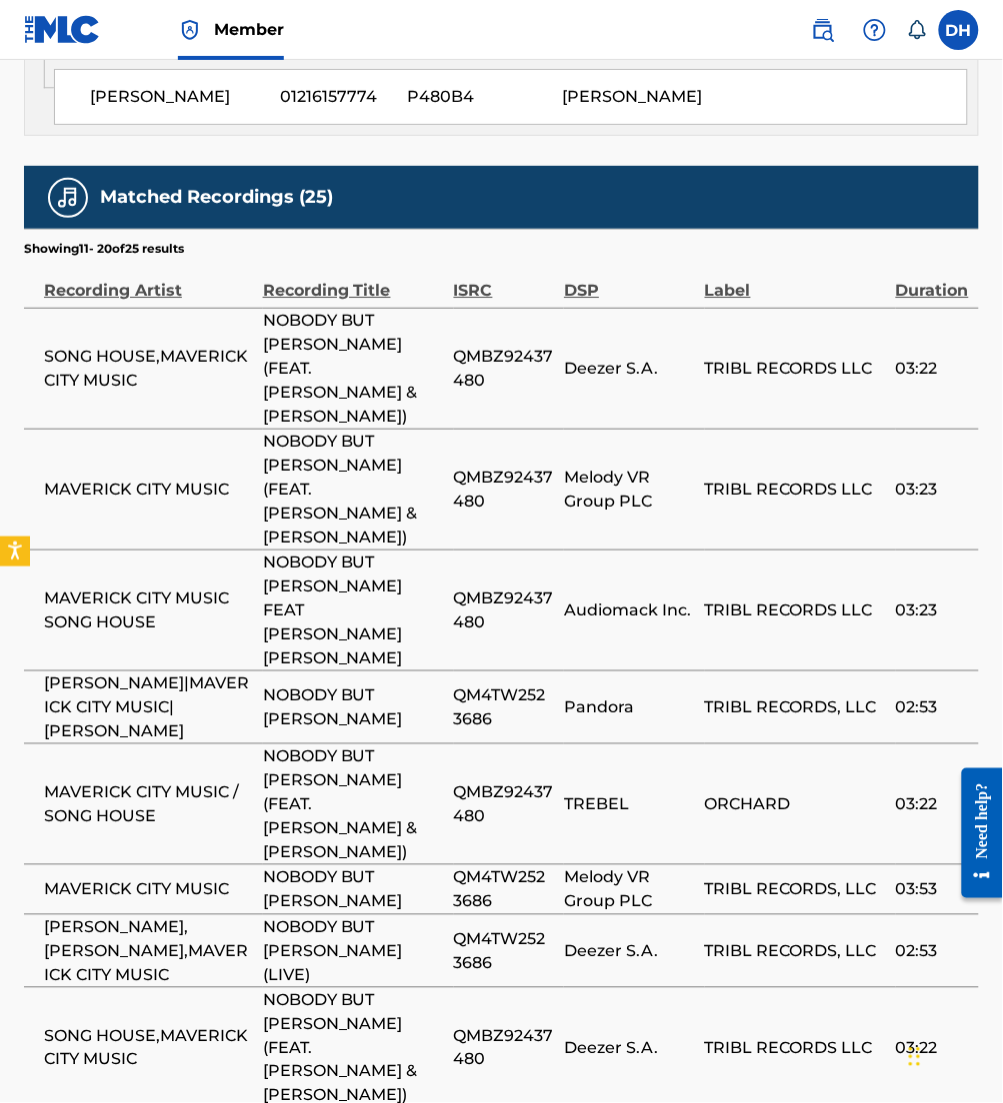
drag, startPoint x: 256, startPoint y: 957, endPoint x: 87, endPoint y: 843, distance: 203.8
click at [87, 916] on span "[PERSON_NAME],[PERSON_NAME],MAVERICK CITY MUSIC" at bounding box center [148, 952] width 209 height 72
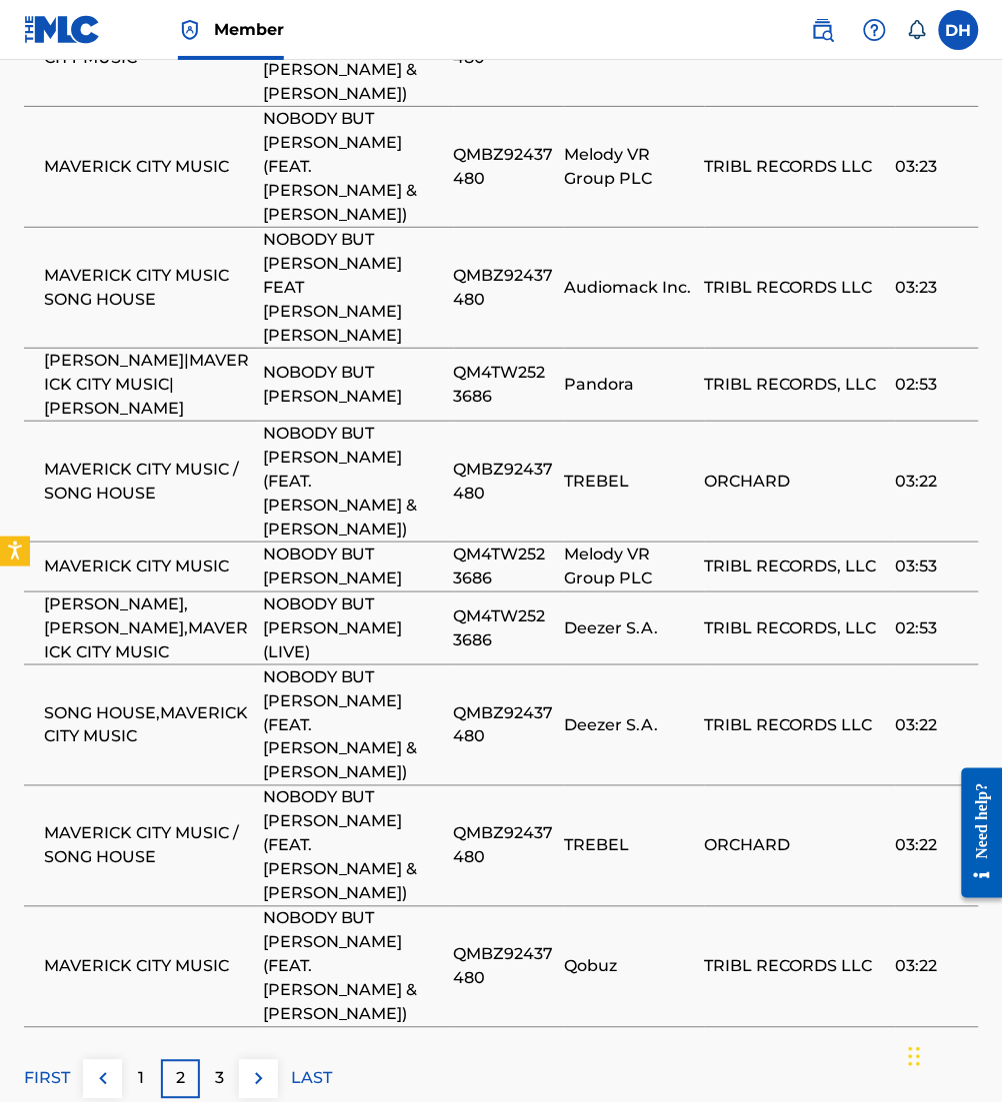
click at [249, 1068] on img at bounding box center [259, 1080] width 24 height 24
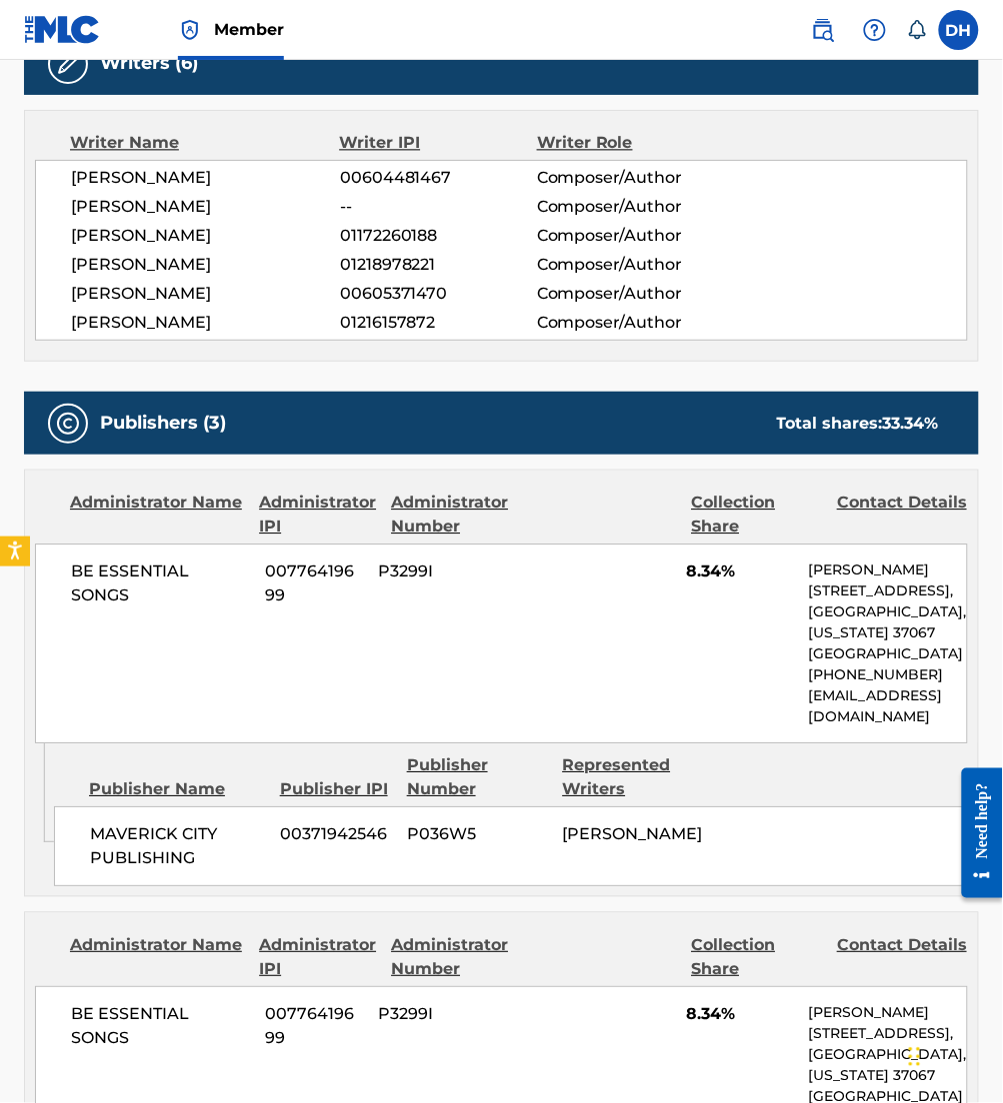
scroll to position [0, 0]
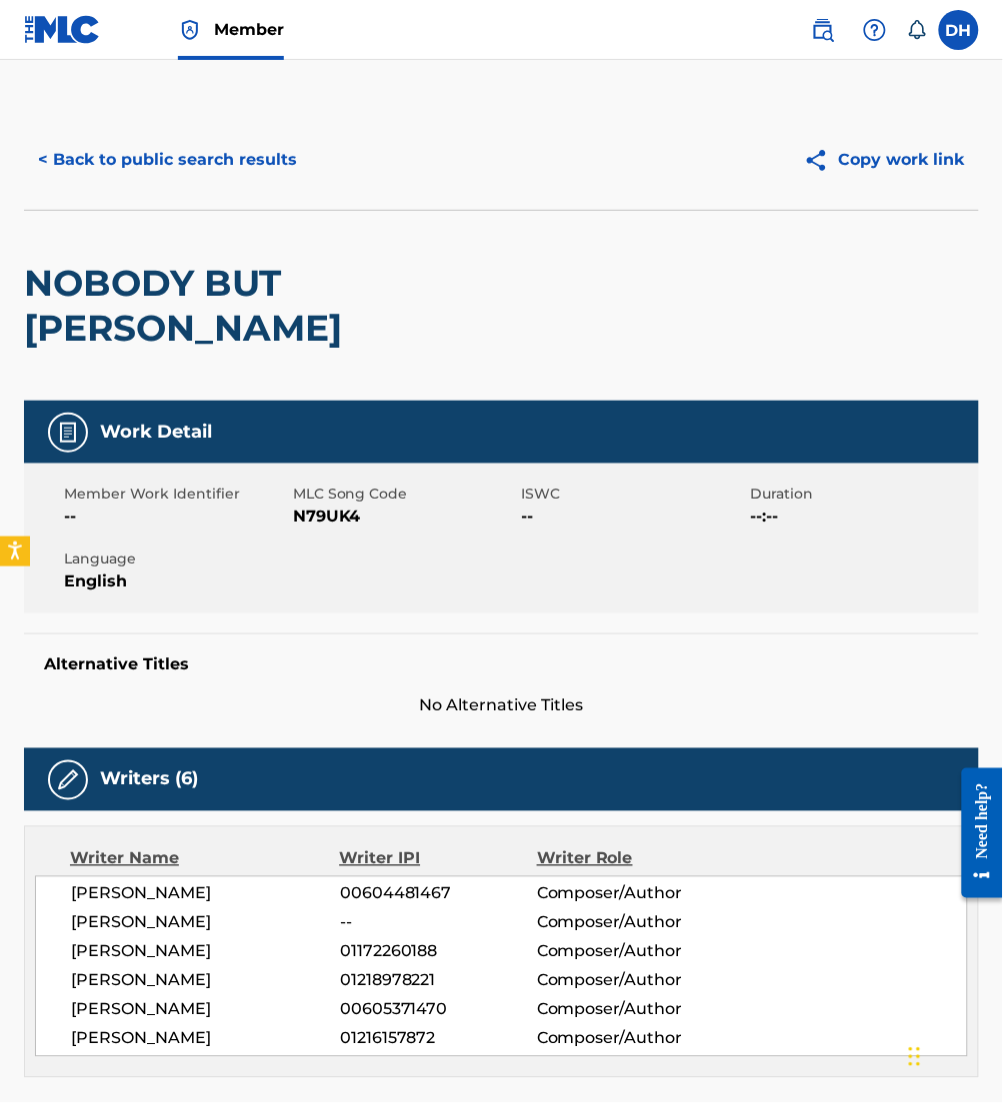
click at [131, 188] on div "< Back to public search results Copy work link" at bounding box center [501, 160] width 955 height 100
click at [108, 176] on button "< Back to public search results" at bounding box center [167, 160] width 287 height 50
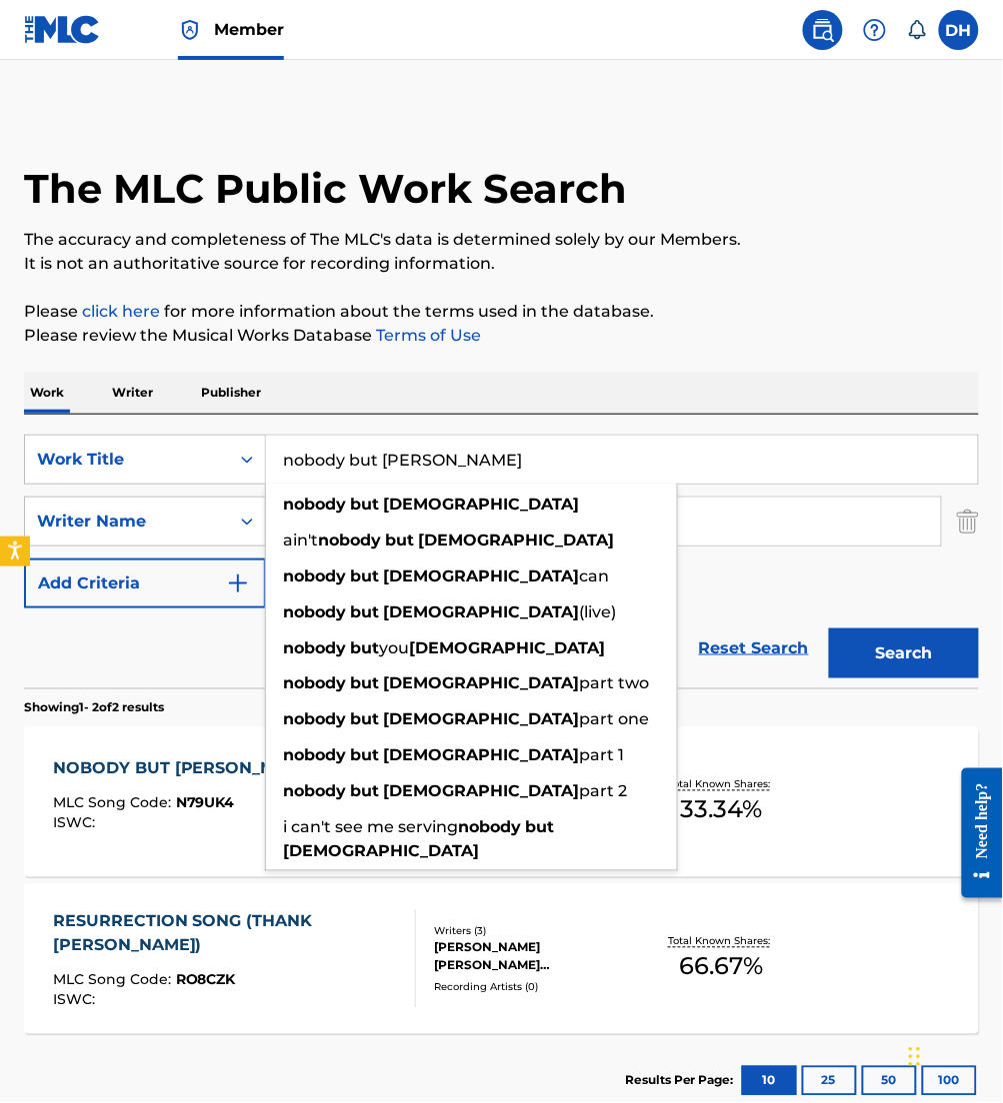
drag, startPoint x: 555, startPoint y: 477, endPoint x: -5, endPoint y: 459, distance: 560.0
click at [0, 459] on html "Accessibility Screen-Reader Guide, Feedback, and Issue Reporting | New window M…" at bounding box center [501, 551] width 1003 height 1103
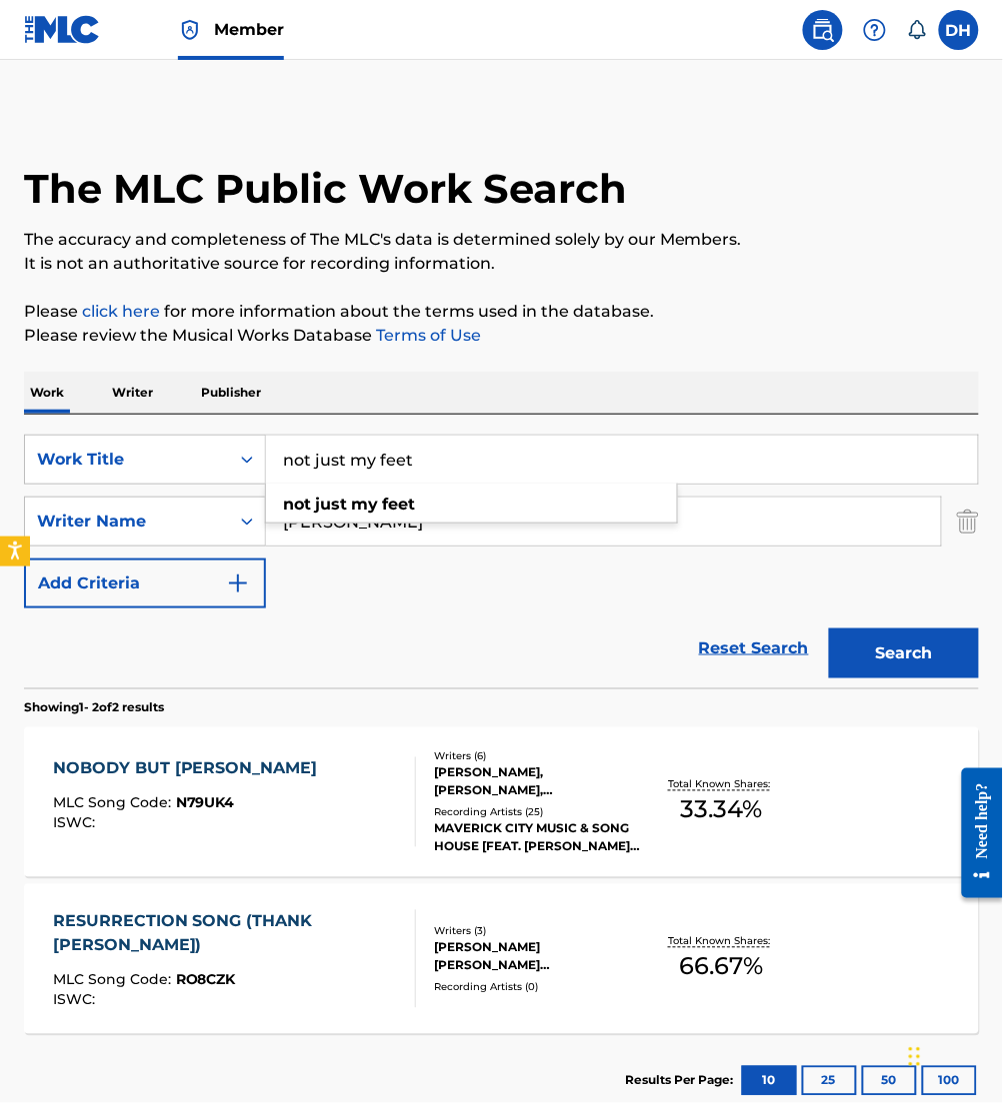
click at [286, 462] on input "not just my feet" at bounding box center [622, 460] width 712 height 48
type input "not just my feet"
click at [523, 631] on div "Reset Search Search" at bounding box center [501, 649] width 955 height 80
drag, startPoint x: 486, startPoint y: 538, endPoint x: 118, endPoint y: 564, distance: 368.7
click at [118, 564] on div "SearchWithCriteria0958a1dd-ebea-40c3-ae24-d32e12b77807 Work Title not just my f…" at bounding box center [501, 522] width 955 height 174
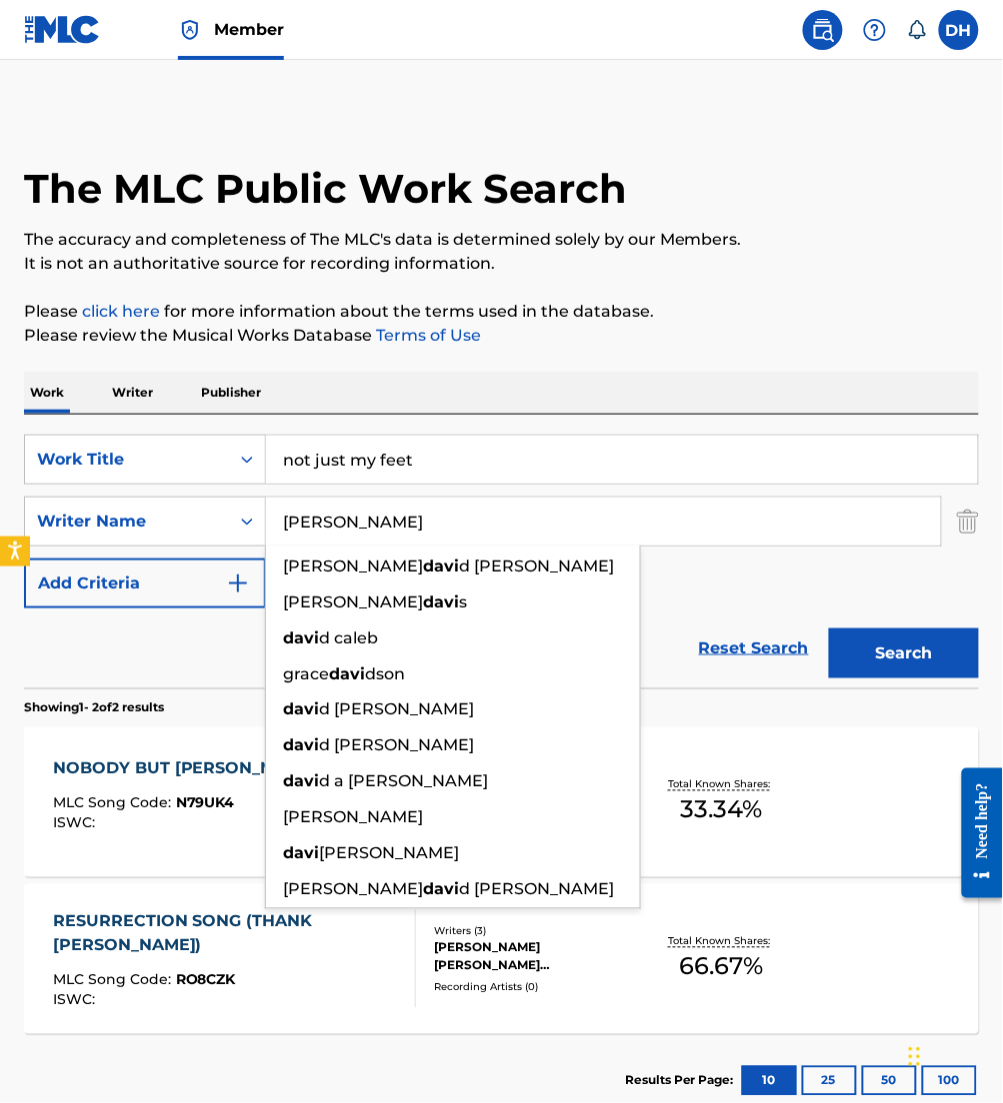
type input "[PERSON_NAME]"
click at [829, 629] on button "Search" at bounding box center [904, 654] width 150 height 50
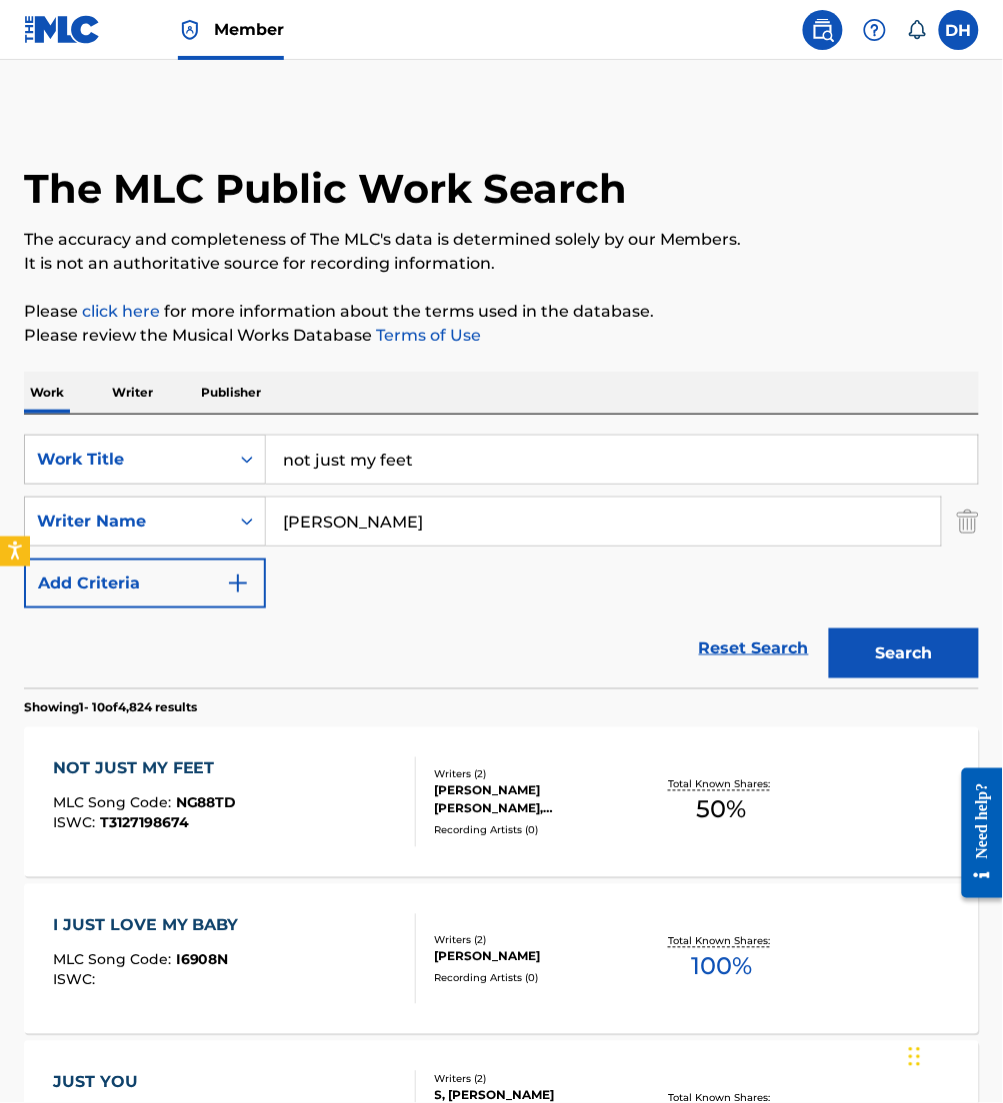
click at [381, 794] on div "NOT JUST MY FEET MLC Song Code : NG88TD ISWC : T3127198674" at bounding box center [234, 803] width 363 height 90
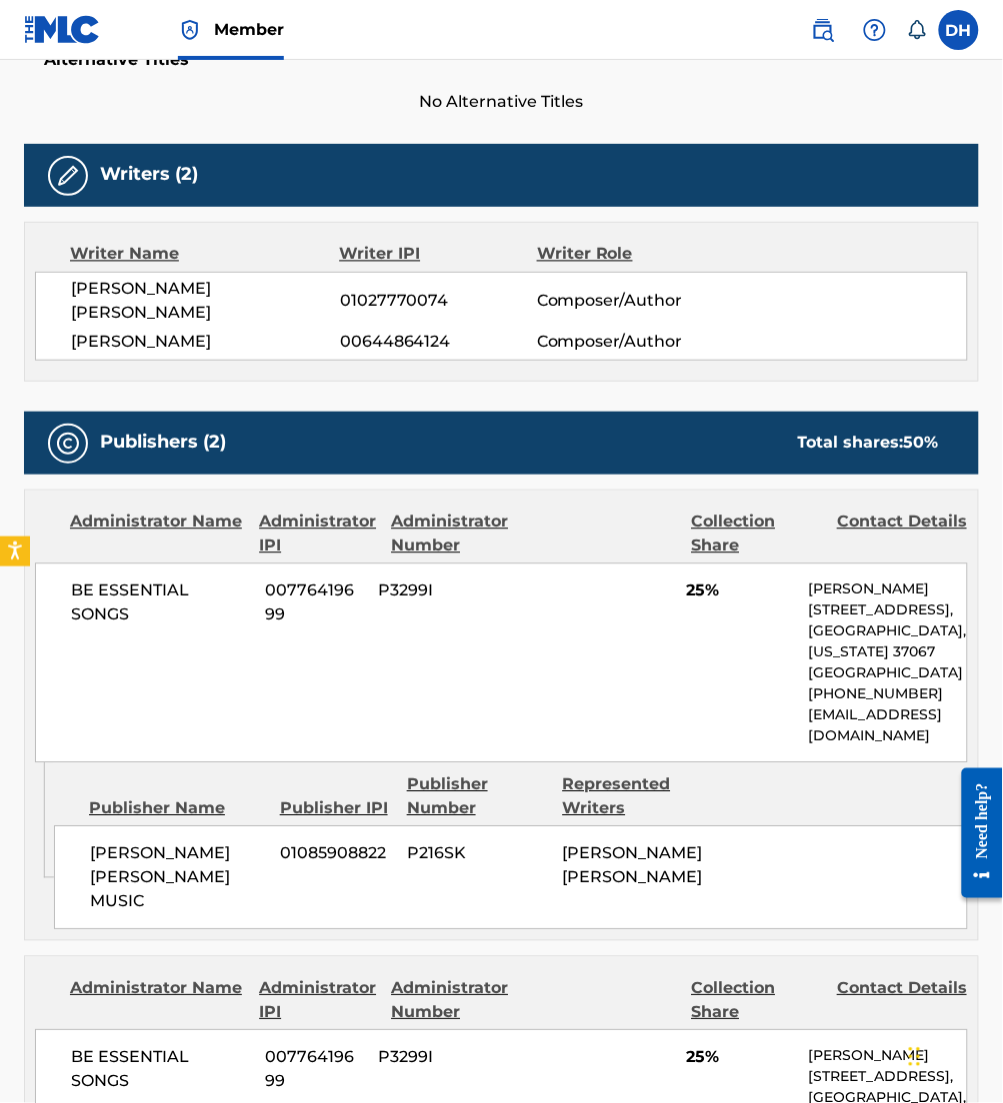
scroll to position [554, 0]
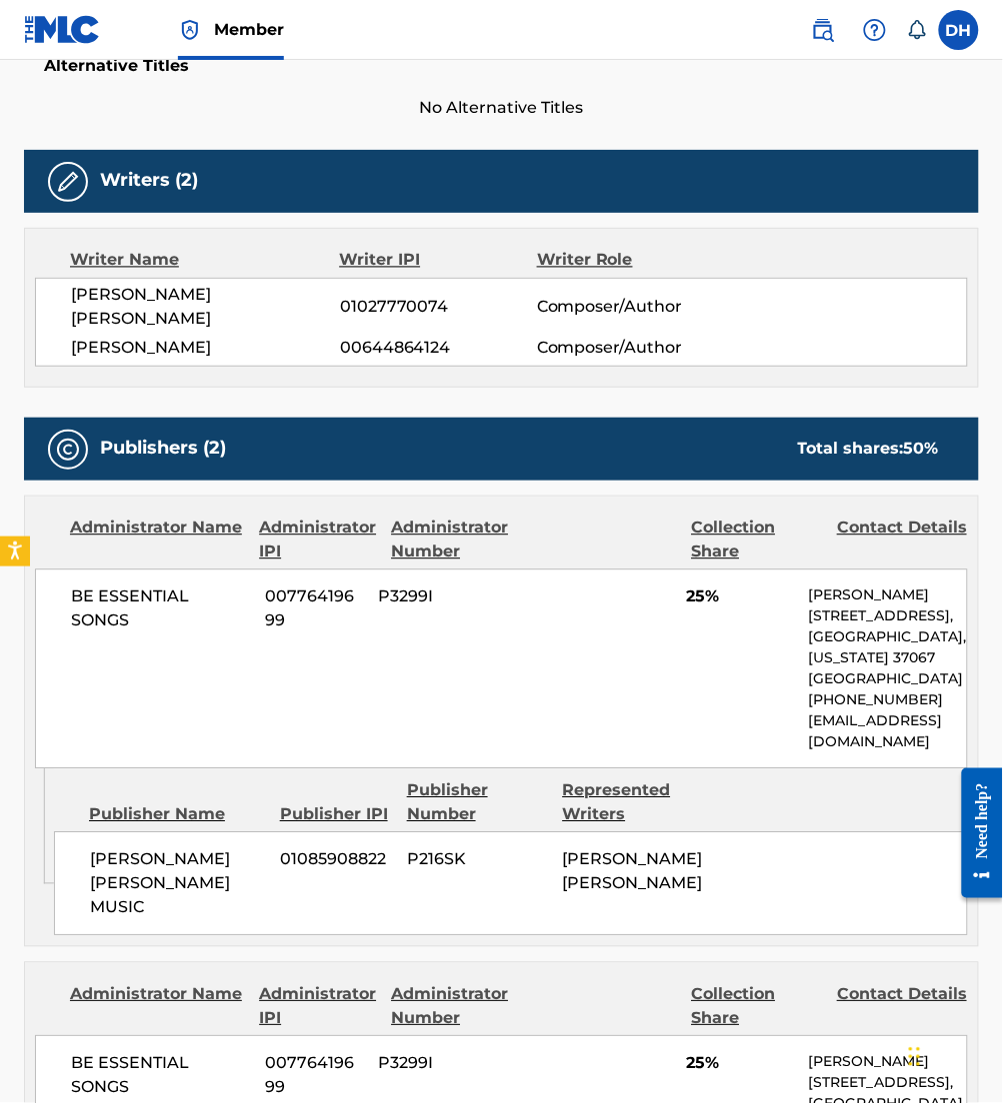
click at [381, 794] on div "Publisher Name Publisher IPI Publisher Number Represented Writers" at bounding box center [511, 804] width 914 height 48
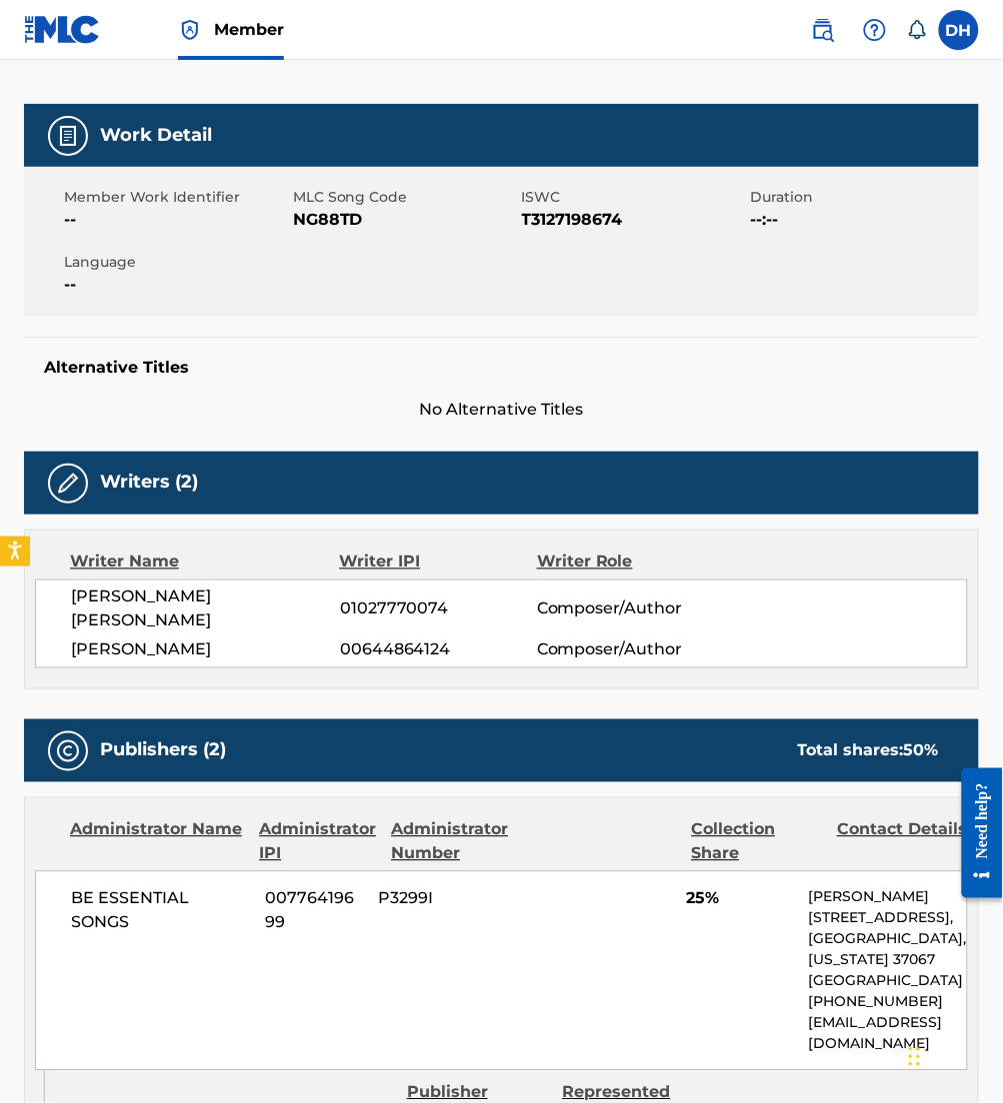
scroll to position [0, 0]
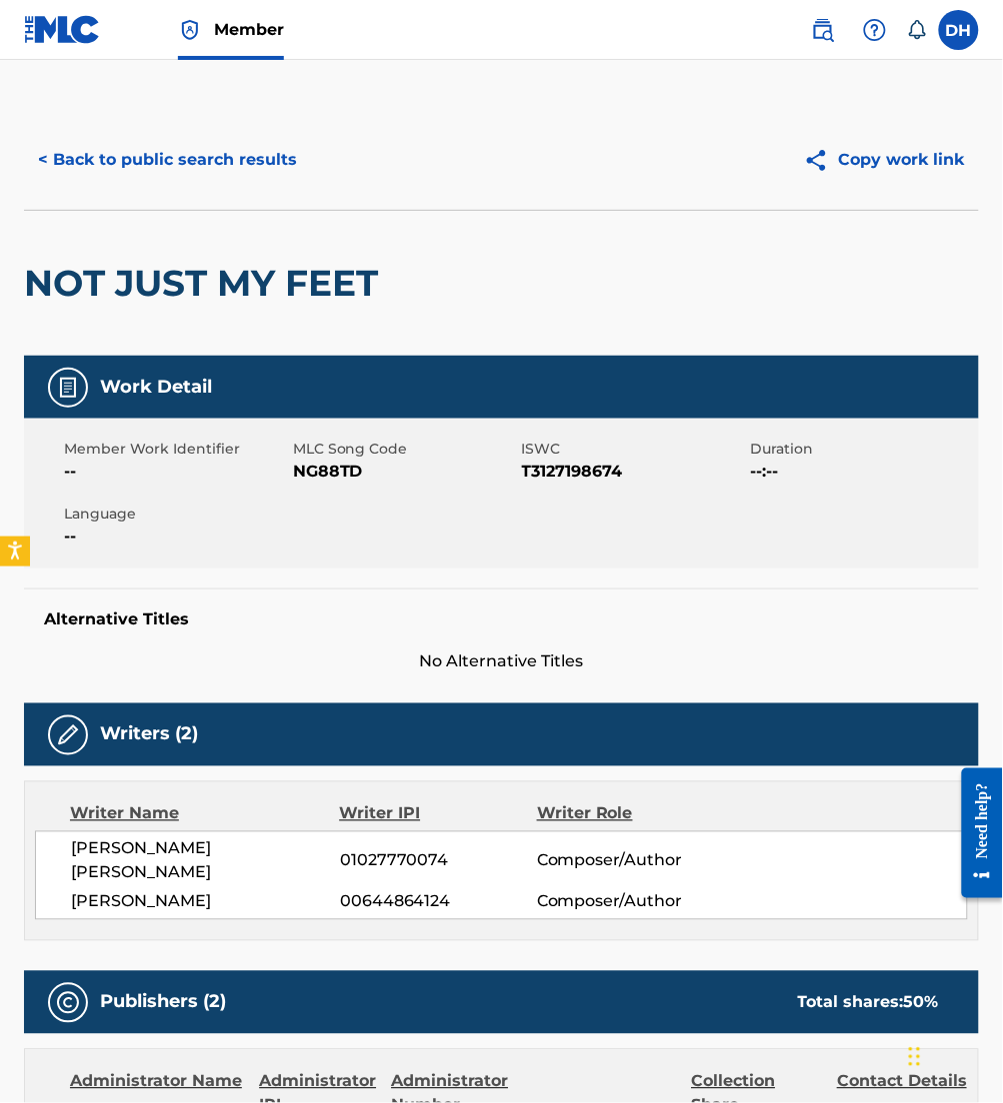
click at [242, 160] on button "< Back to public search results" at bounding box center [167, 160] width 287 height 50
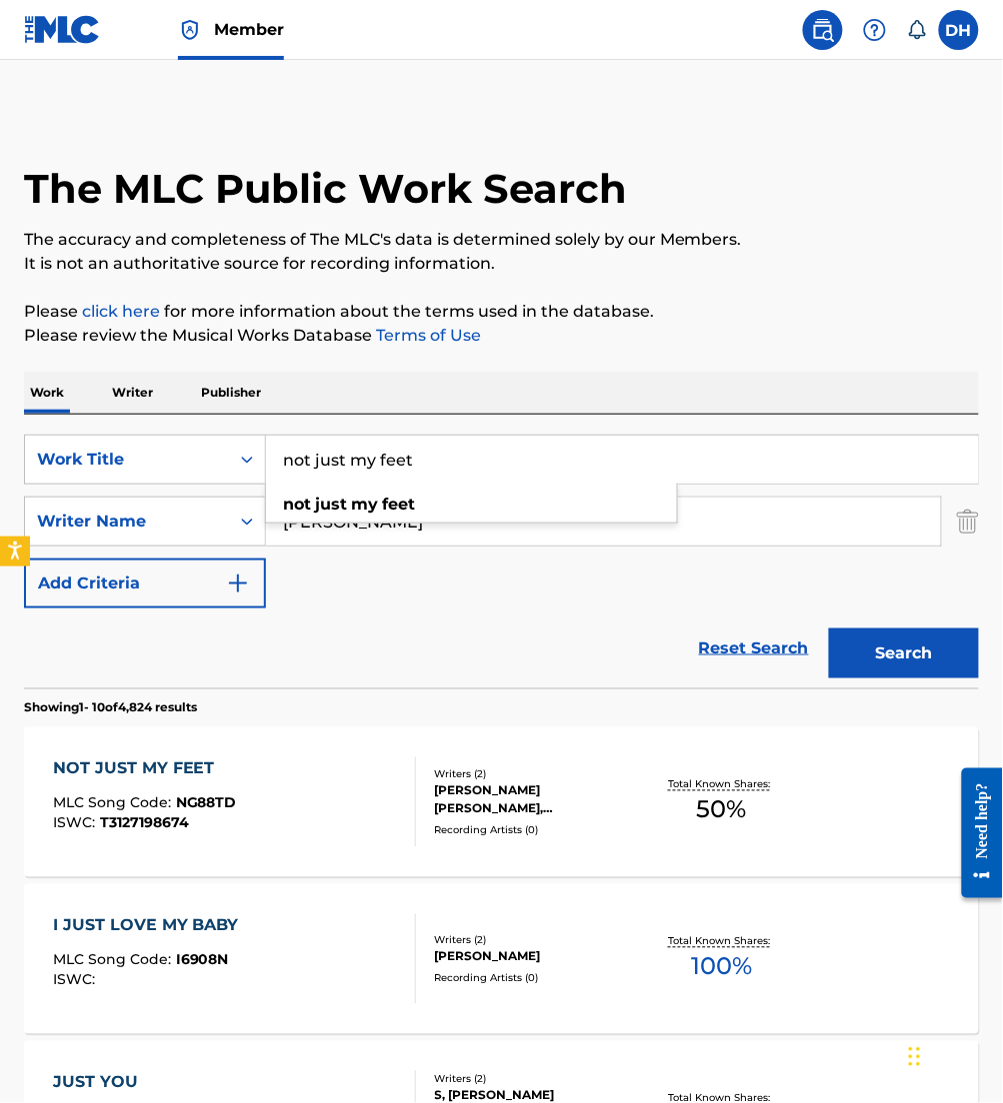
drag, startPoint x: 501, startPoint y: 456, endPoint x: 0, endPoint y: 508, distance: 503.5
click at [0, 508] on html "Accessibility Screen-Reader Guide, Feedback, and Issue Reporting | New window M…" at bounding box center [501, 551] width 1003 height 1103
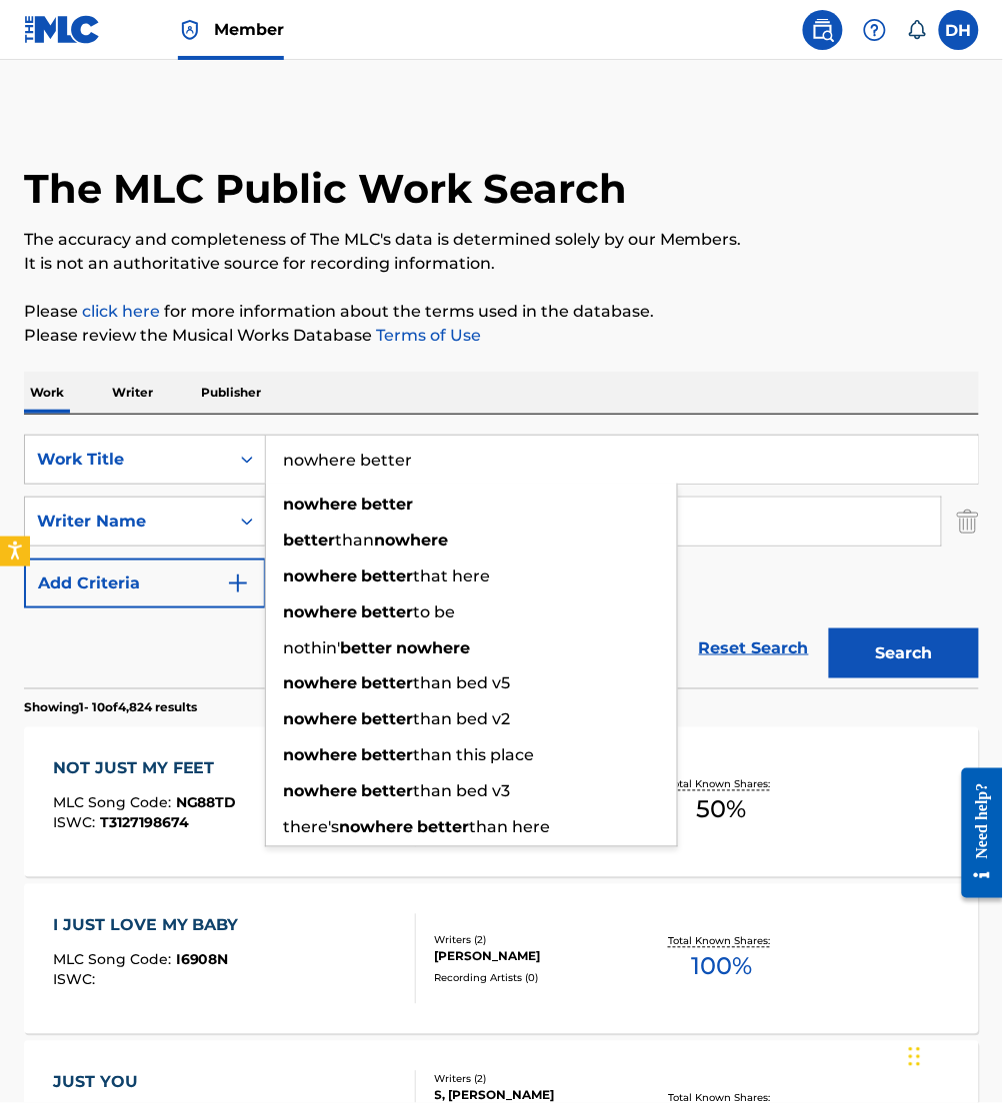
type input "nowhere better"
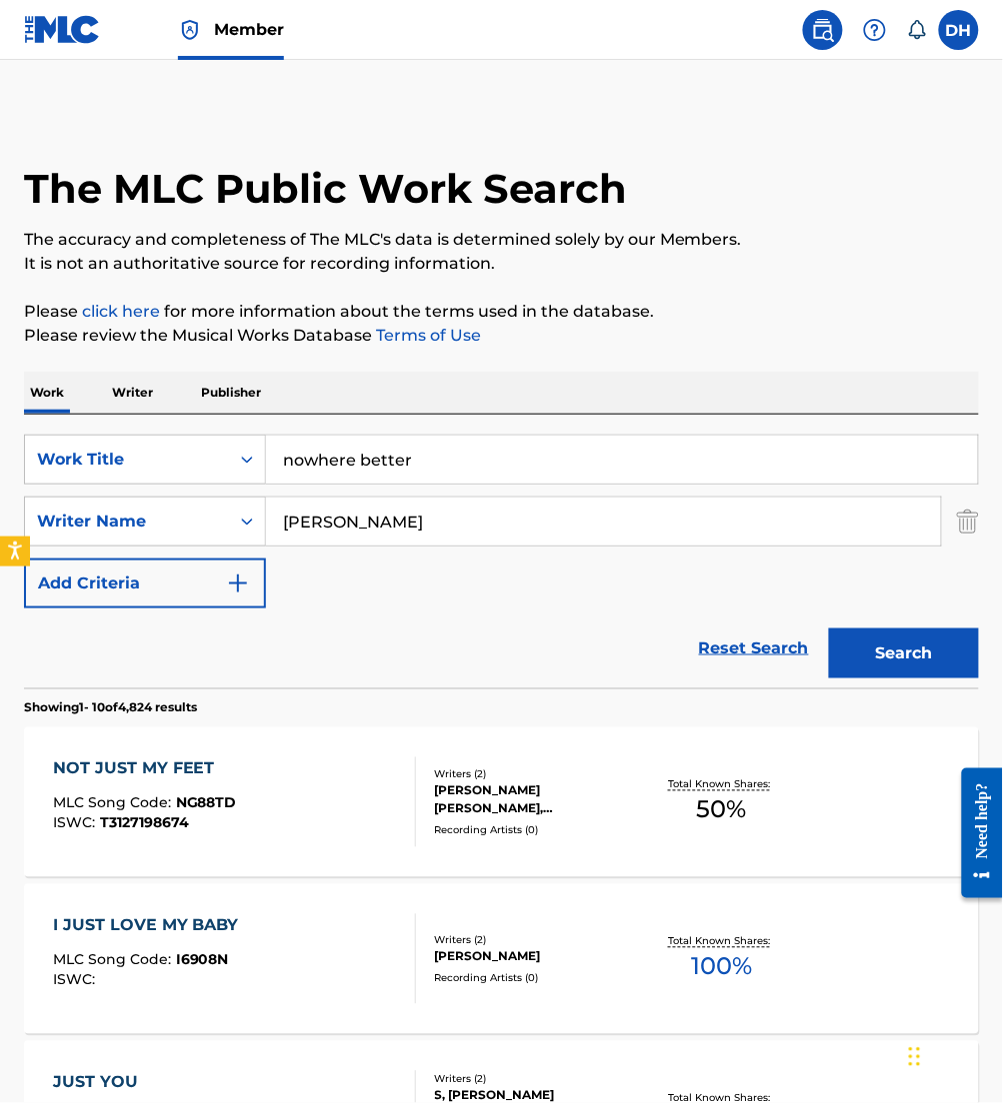
click at [485, 393] on div "Work Writer Publisher" at bounding box center [501, 393] width 955 height 42
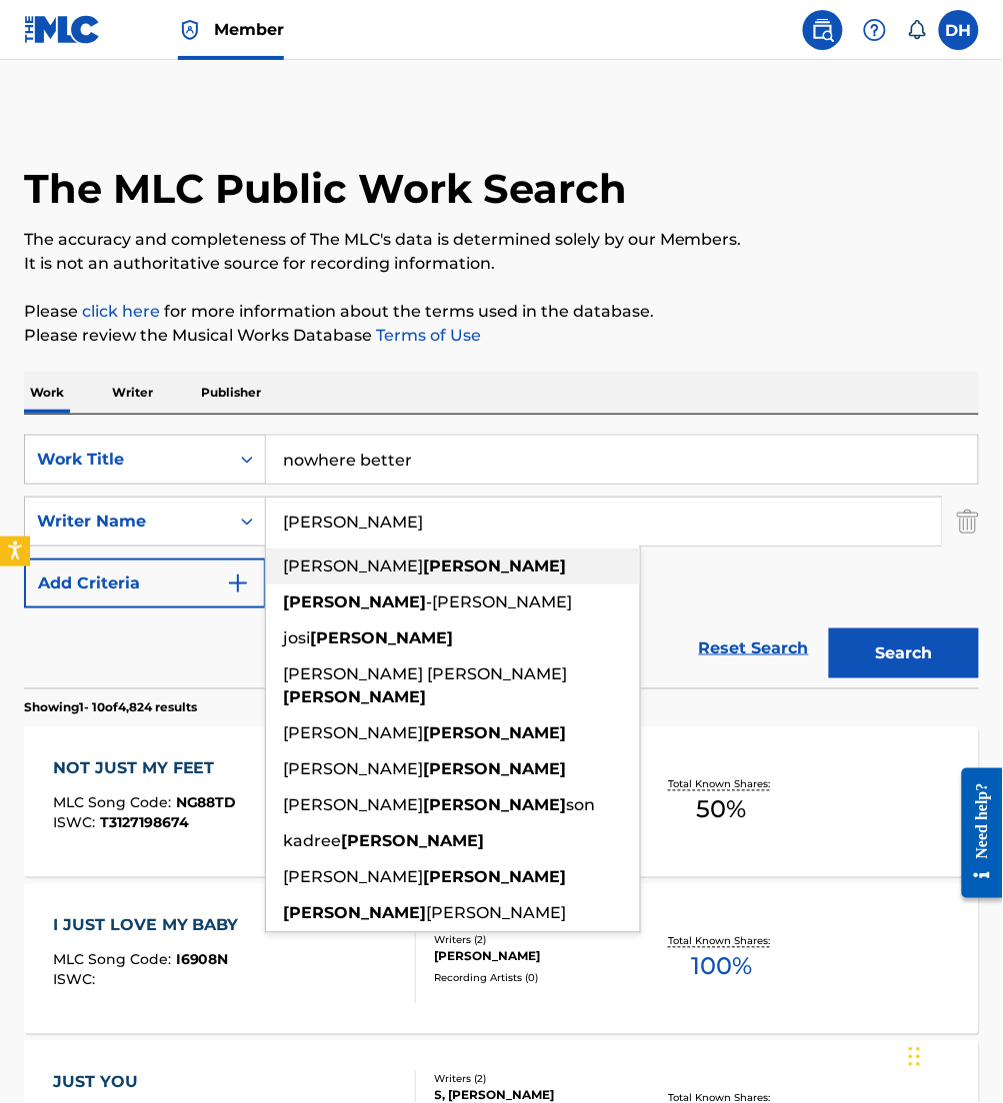
drag, startPoint x: 504, startPoint y: 526, endPoint x: 92, endPoint y: 554, distance: 412.8
click at [92, 554] on div "SearchWithCriteria0958a1dd-ebea-40c3-ae24-d32e12b77807 Work Title nowhere bette…" at bounding box center [501, 522] width 955 height 174
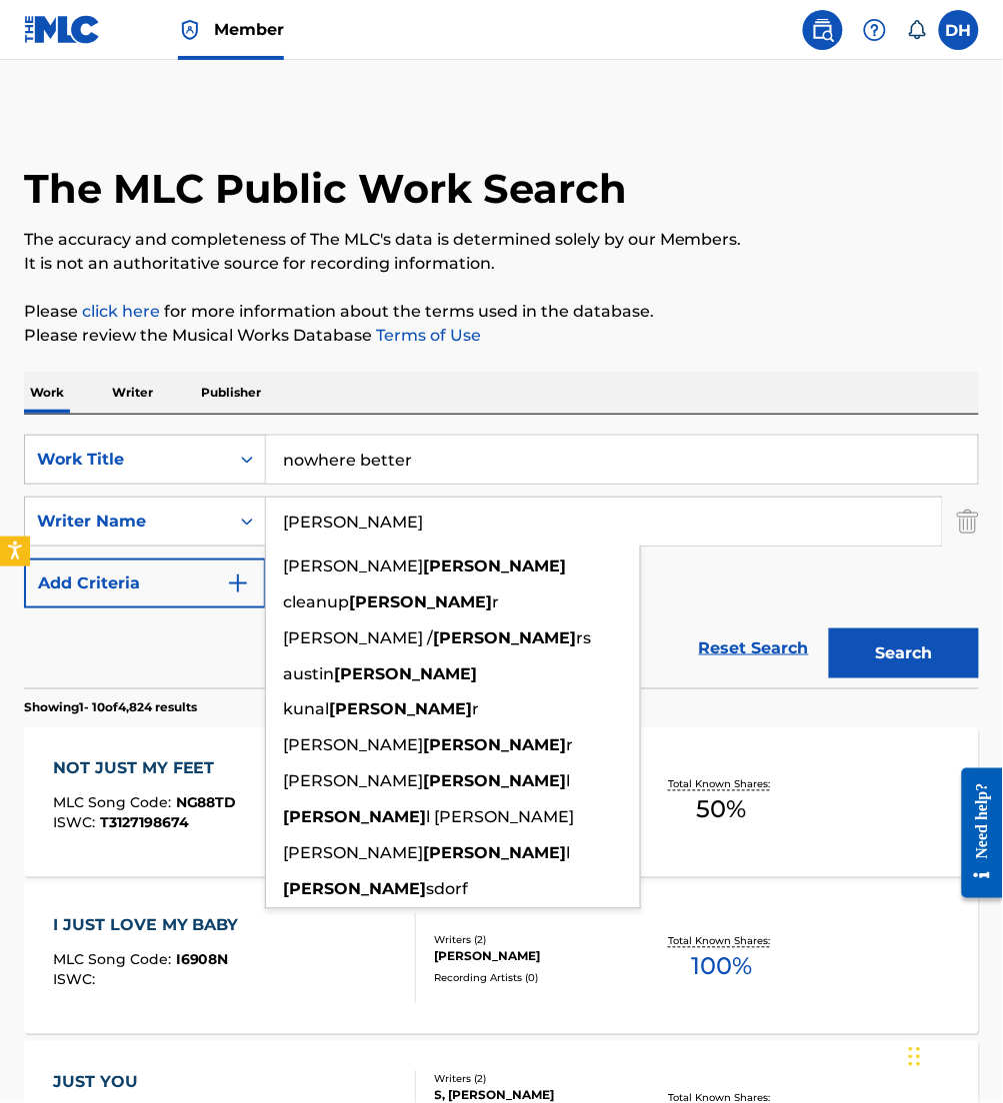
type input "[PERSON_NAME]"
click at [829, 629] on button "Search" at bounding box center [904, 654] width 150 height 50
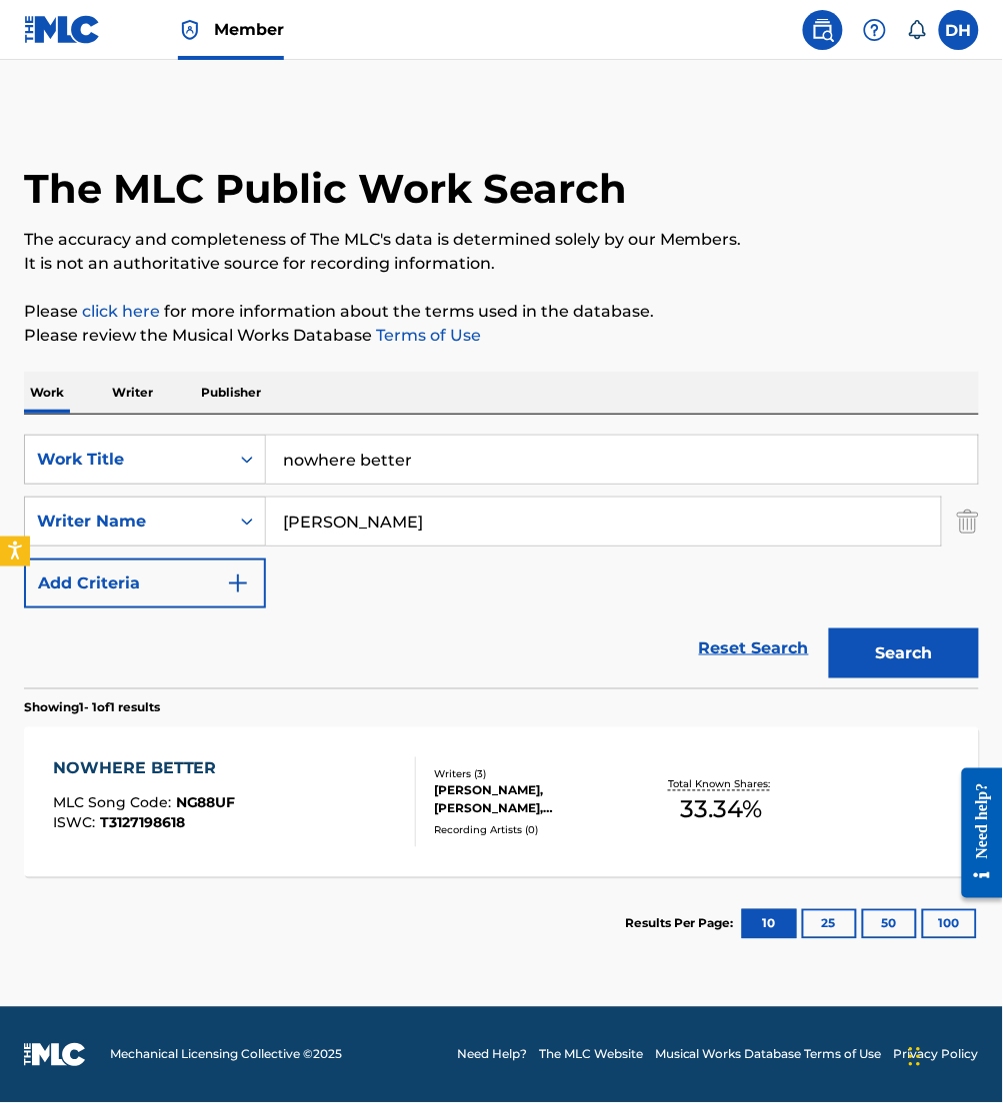
click at [197, 853] on div "NOWHERE BETTER MLC Song Code : NG88UF ISWC : T3127198618 Writers ( 3 ) [PERSON_…" at bounding box center [501, 803] width 955 height 150
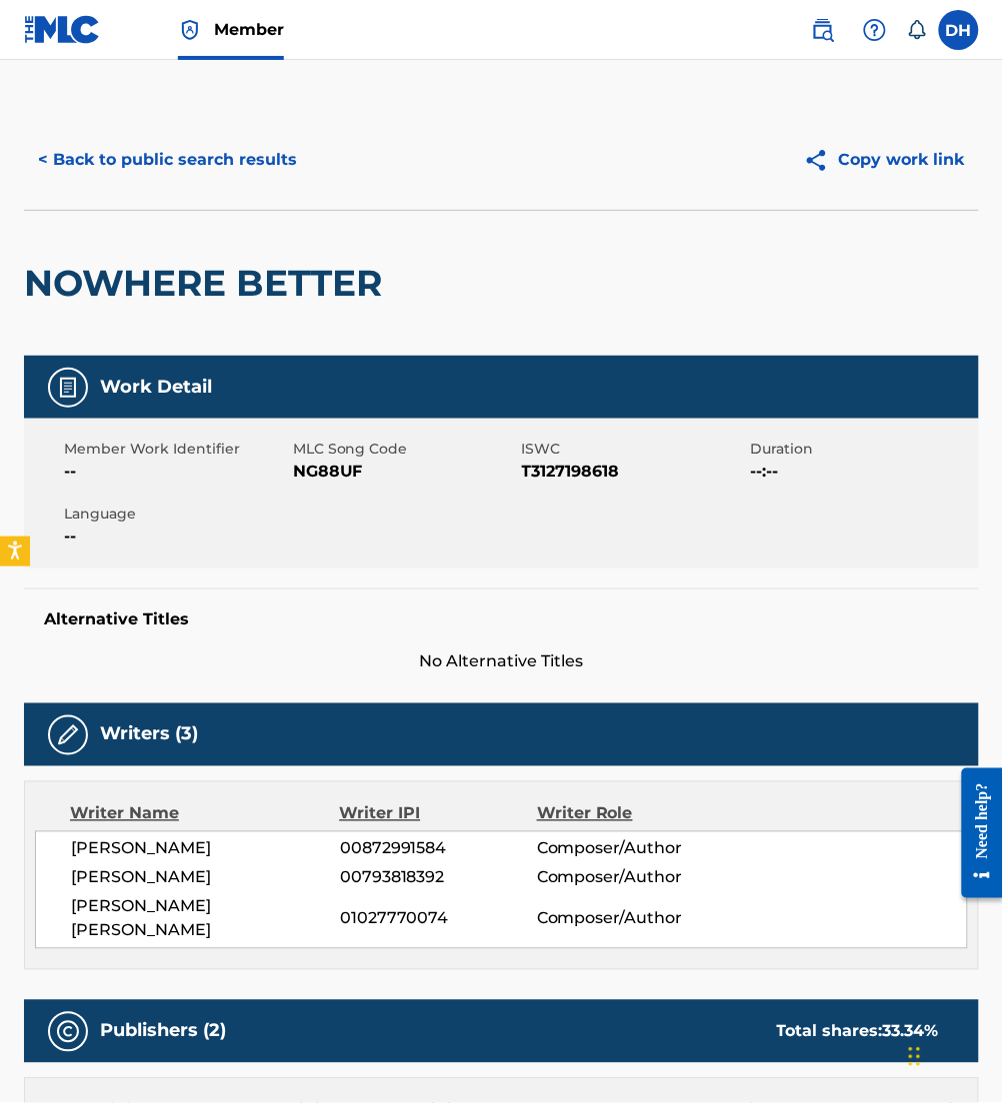
click at [197, 853] on span "[PERSON_NAME]" at bounding box center [205, 850] width 269 height 24
drag, startPoint x: 295, startPoint y: 469, endPoint x: 428, endPoint y: 472, distance: 133.0
click at [428, 472] on span "NG88UF" at bounding box center [405, 472] width 224 height 24
click at [244, 161] on button "< Back to public search results" at bounding box center [167, 160] width 287 height 50
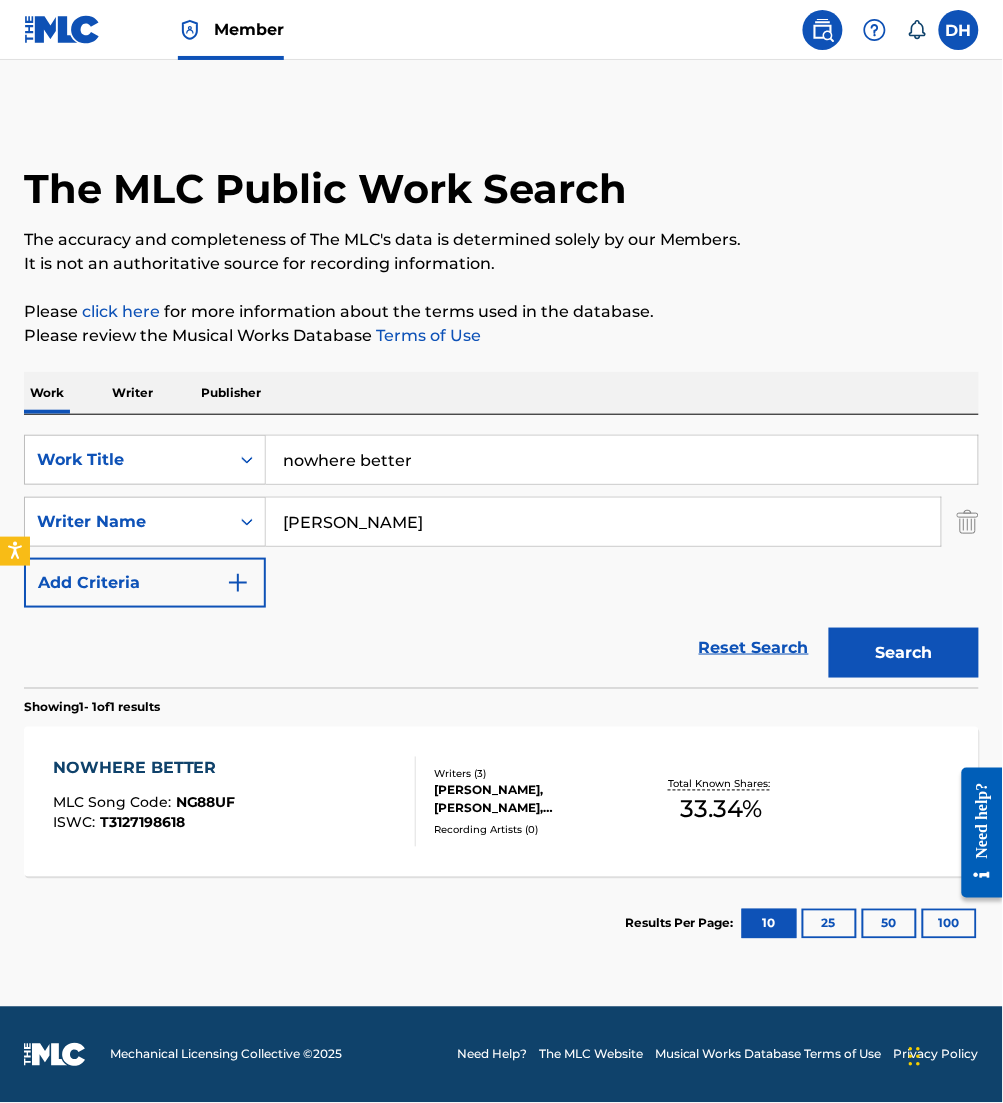
drag, startPoint x: 534, startPoint y: 466, endPoint x: -5, endPoint y: 374, distance: 546.5
click at [0, 374] on html "Accessibility Screen-Reader Guide, Feedback, and Issue Reporting | New window M…" at bounding box center [501, 551] width 1003 height 1103
type input "oasis (wraparound presence)"
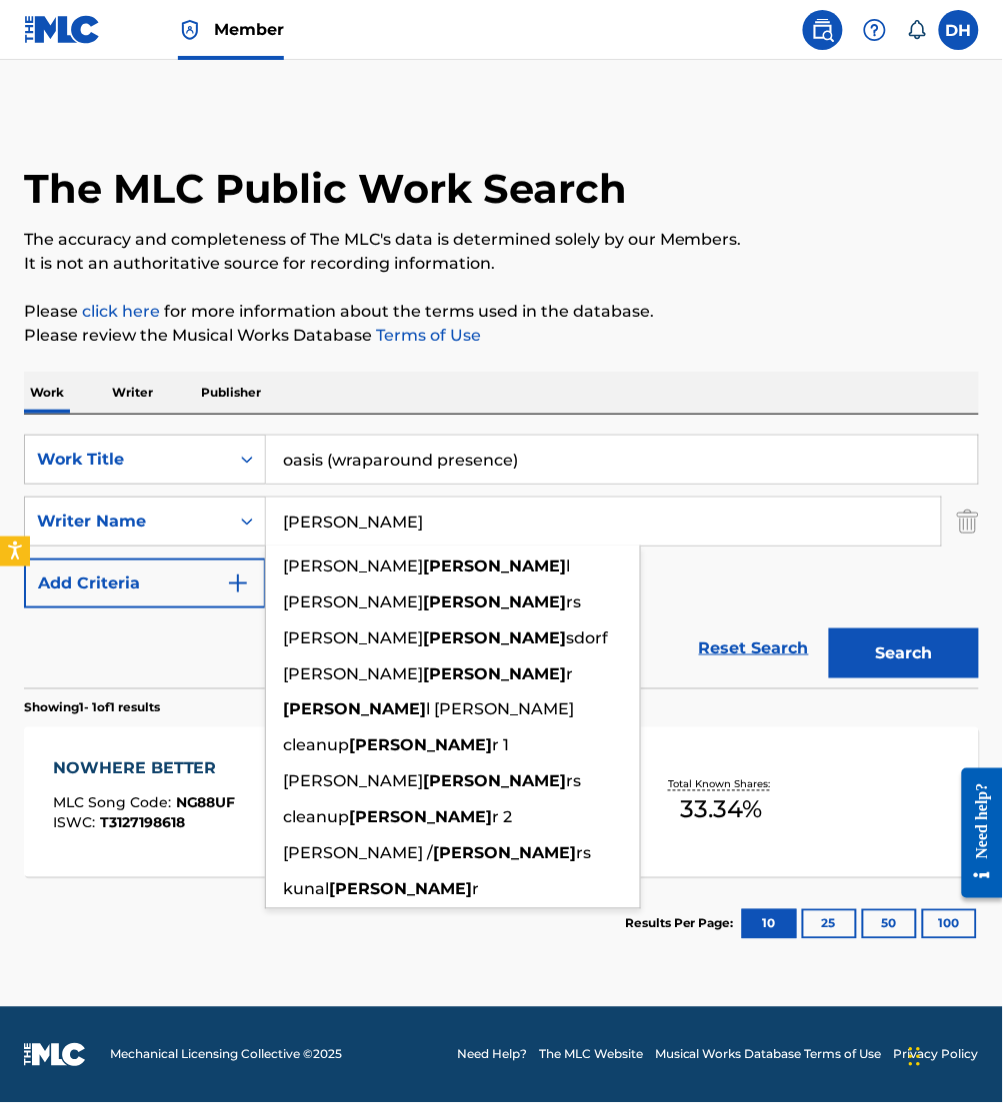
drag, startPoint x: 407, startPoint y: 511, endPoint x: 134, endPoint y: 494, distance: 273.4
click at [134, 494] on div "SearchWithCriteria0958a1dd-ebea-40c3-ae24-d32e12b77807 Work Title oasis (wrapar…" at bounding box center [501, 522] width 955 height 174
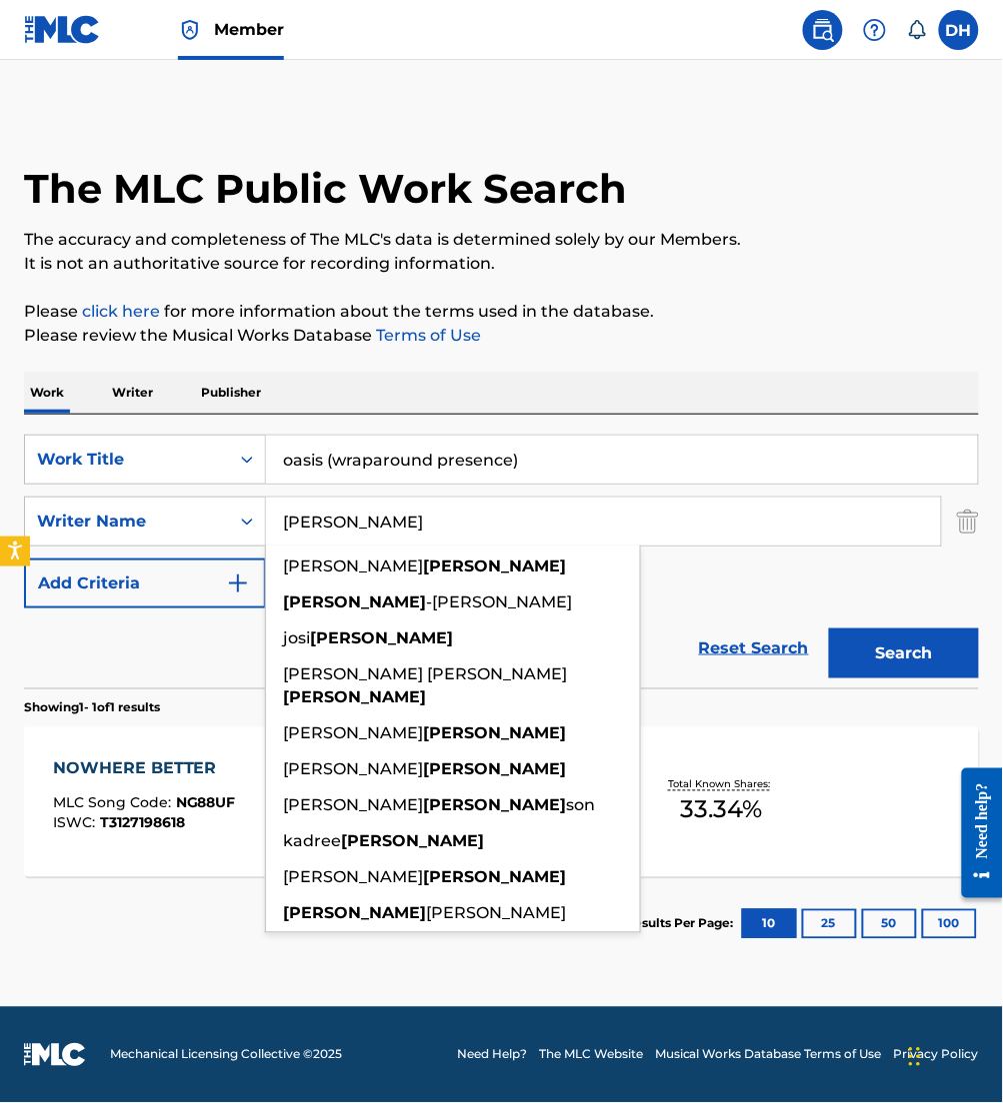
type input "[PERSON_NAME]"
click at [829, 629] on button "Search" at bounding box center [904, 654] width 150 height 50
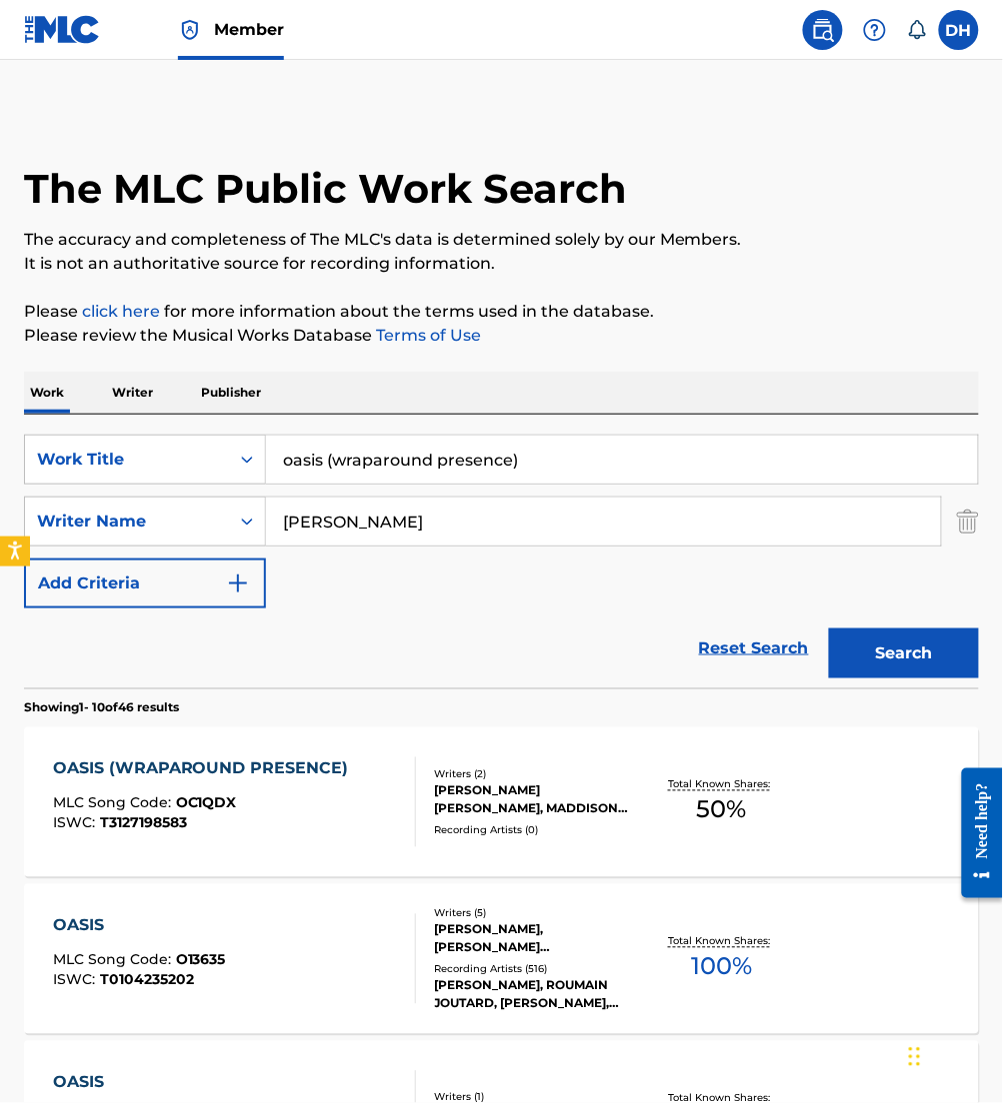
click at [392, 781] on div "OASIS (WRAPAROUND PRESENCE) MLC Song Code : OC1QDX ISWC : T3127198583" at bounding box center [234, 803] width 363 height 90
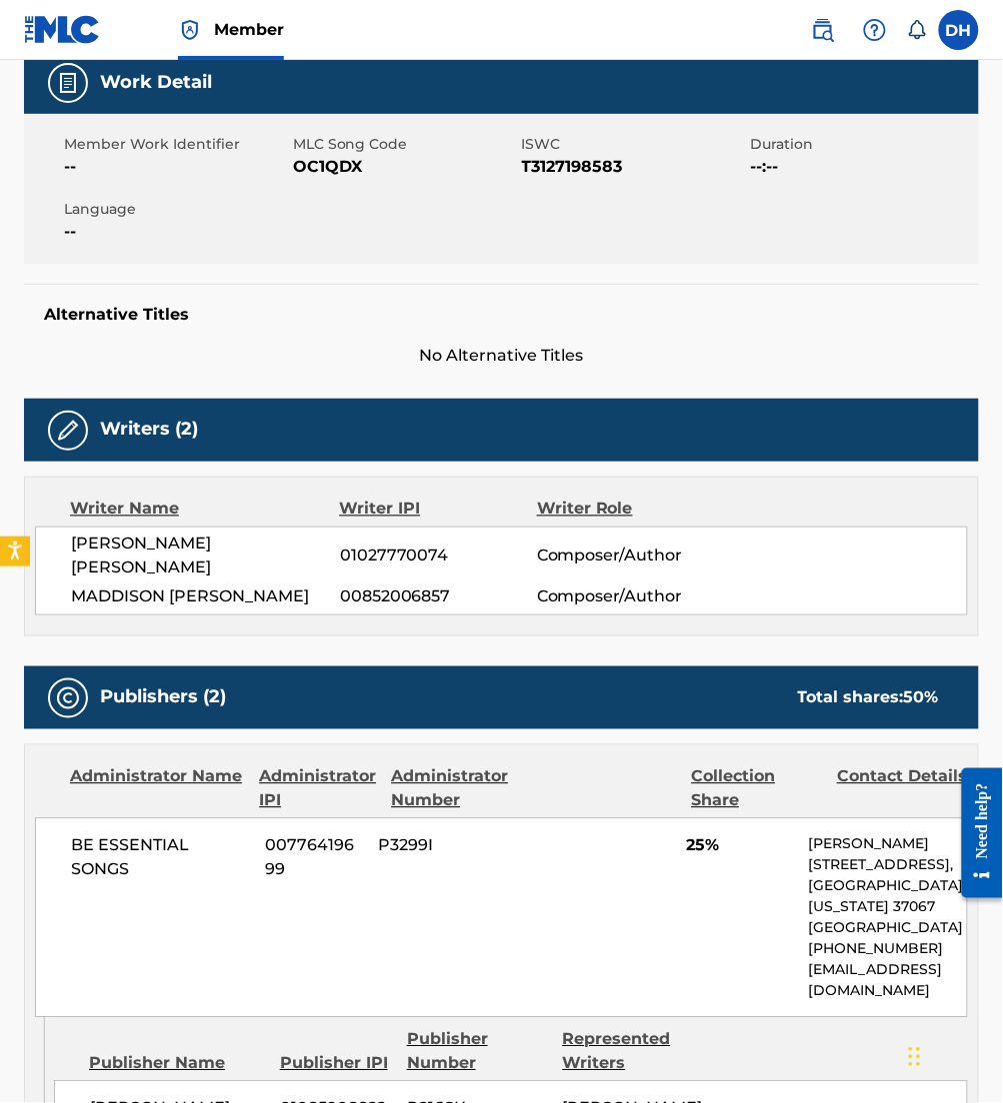
scroll to position [346, 0]
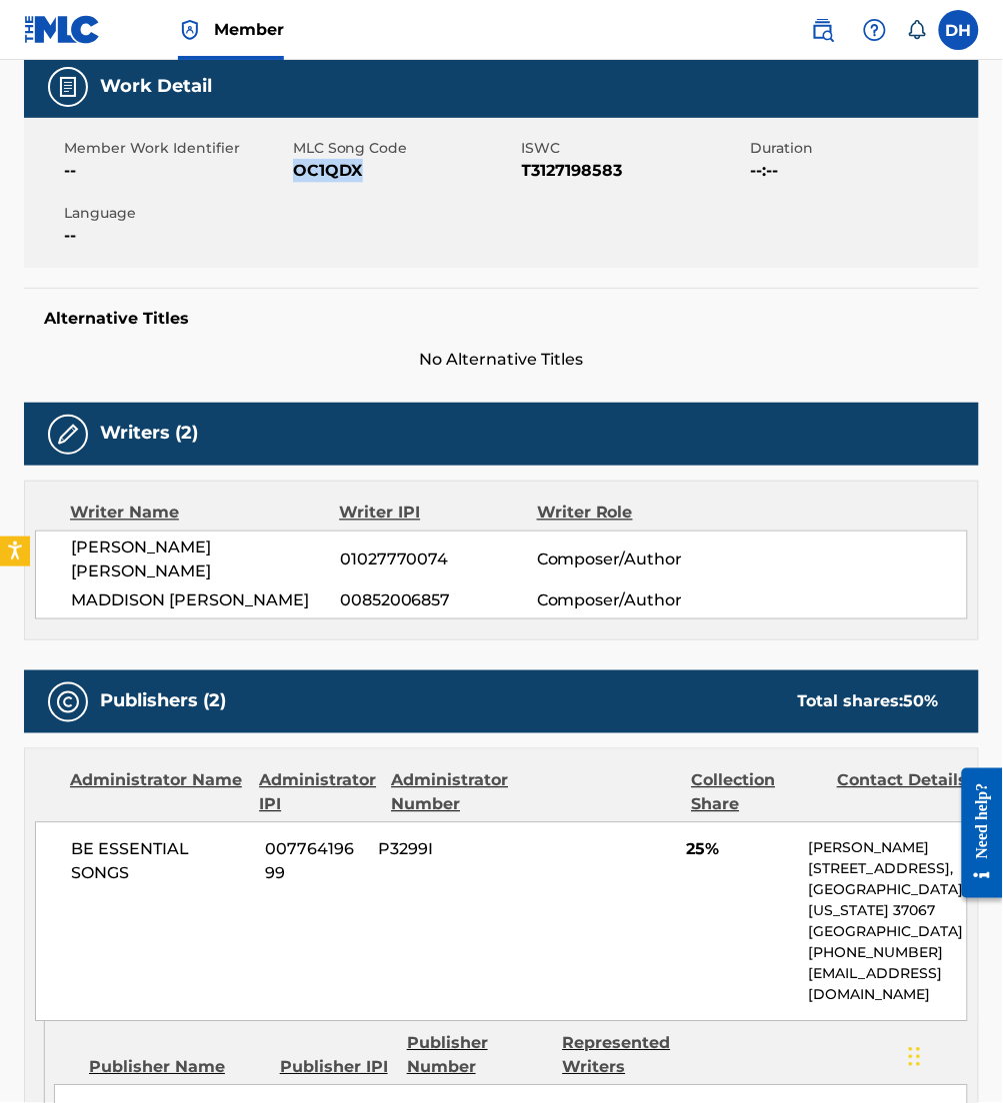
drag, startPoint x: 298, startPoint y: 167, endPoint x: 406, endPoint y: 218, distance: 119.4
click at [406, 218] on div "Member Work Identifier -- MLC Song Code OC1QDX ISWC T3127198583 Duration --:-- …" at bounding box center [501, 193] width 955 height 150
click at [923, 288] on div "Alternative Titles No Alternative Titles" at bounding box center [501, 330] width 955 height 85
drag, startPoint x: 295, startPoint y: 167, endPoint x: 358, endPoint y: 172, distance: 63.2
click at [358, 172] on span "OC1QDX" at bounding box center [405, 171] width 224 height 24
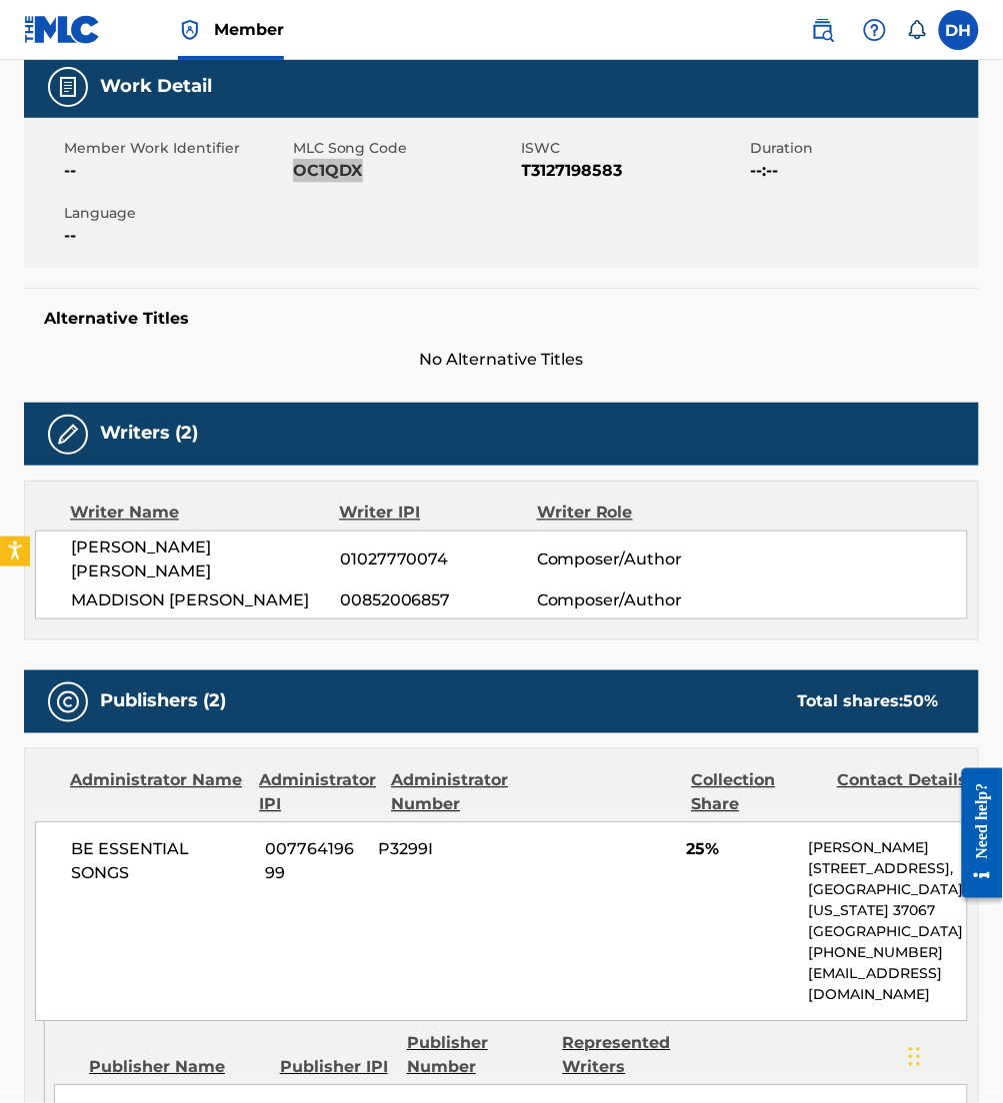
scroll to position [0, 0]
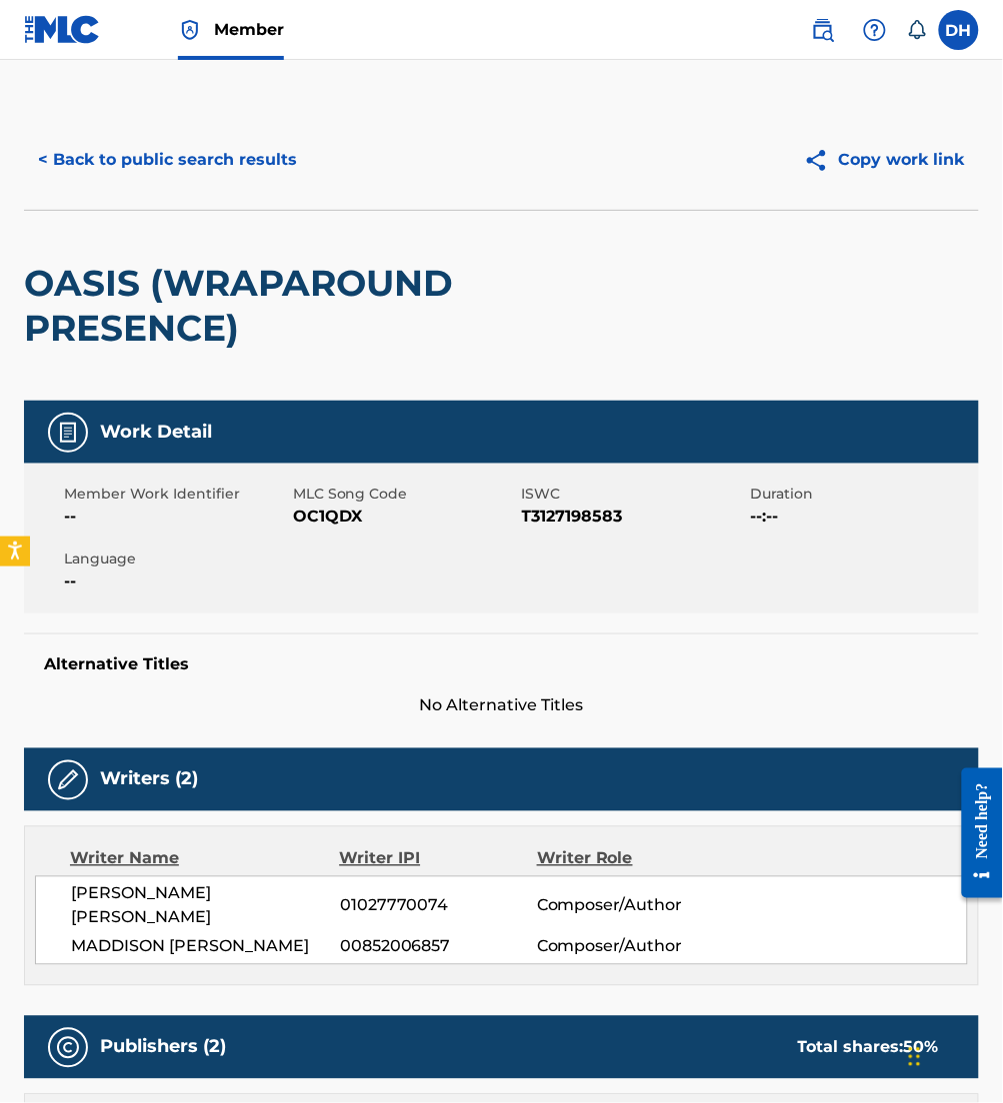
click at [264, 133] on div "< Back to public search results Copy work link" at bounding box center [501, 160] width 955 height 100
click at [264, 148] on button "< Back to public search results" at bounding box center [167, 160] width 287 height 50
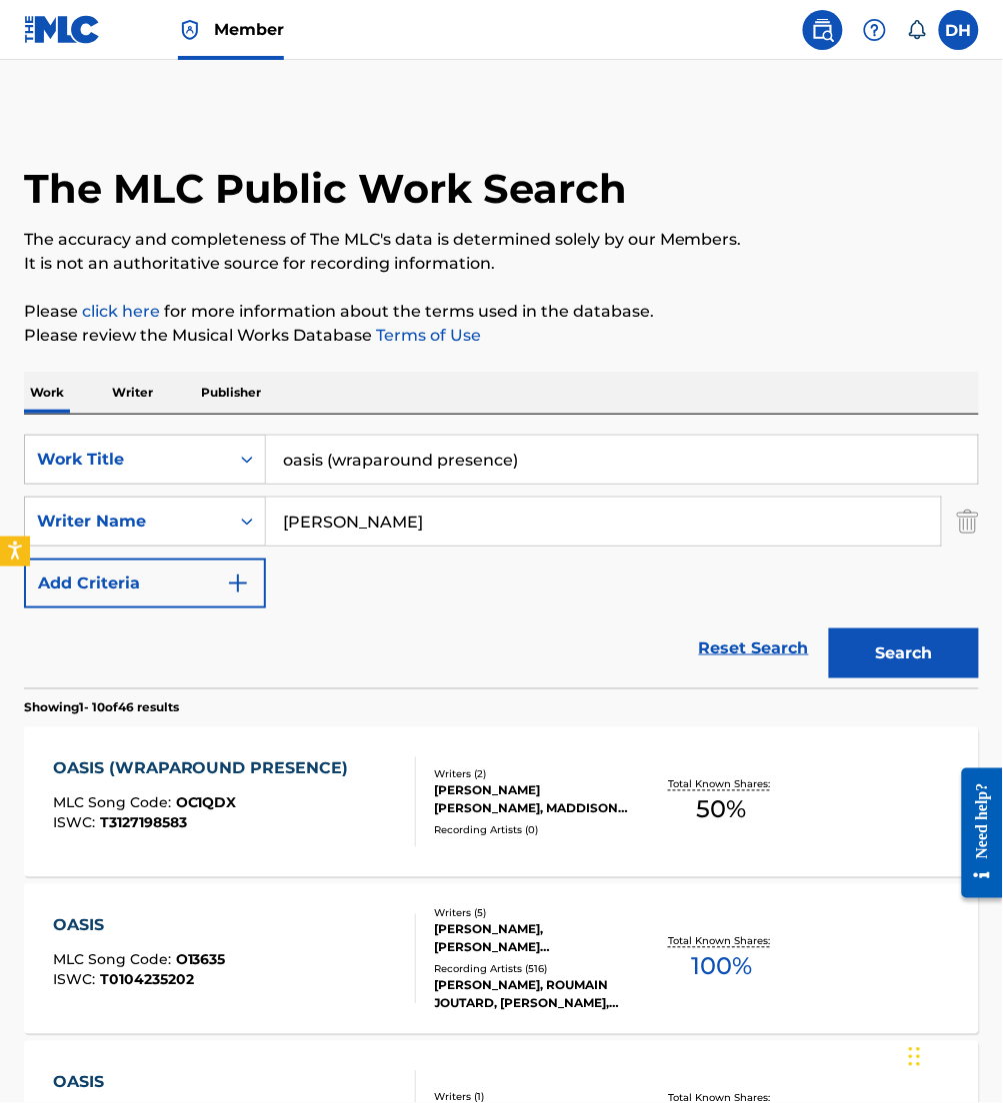
drag, startPoint x: 621, startPoint y: 442, endPoint x: 17, endPoint y: 441, distance: 603.7
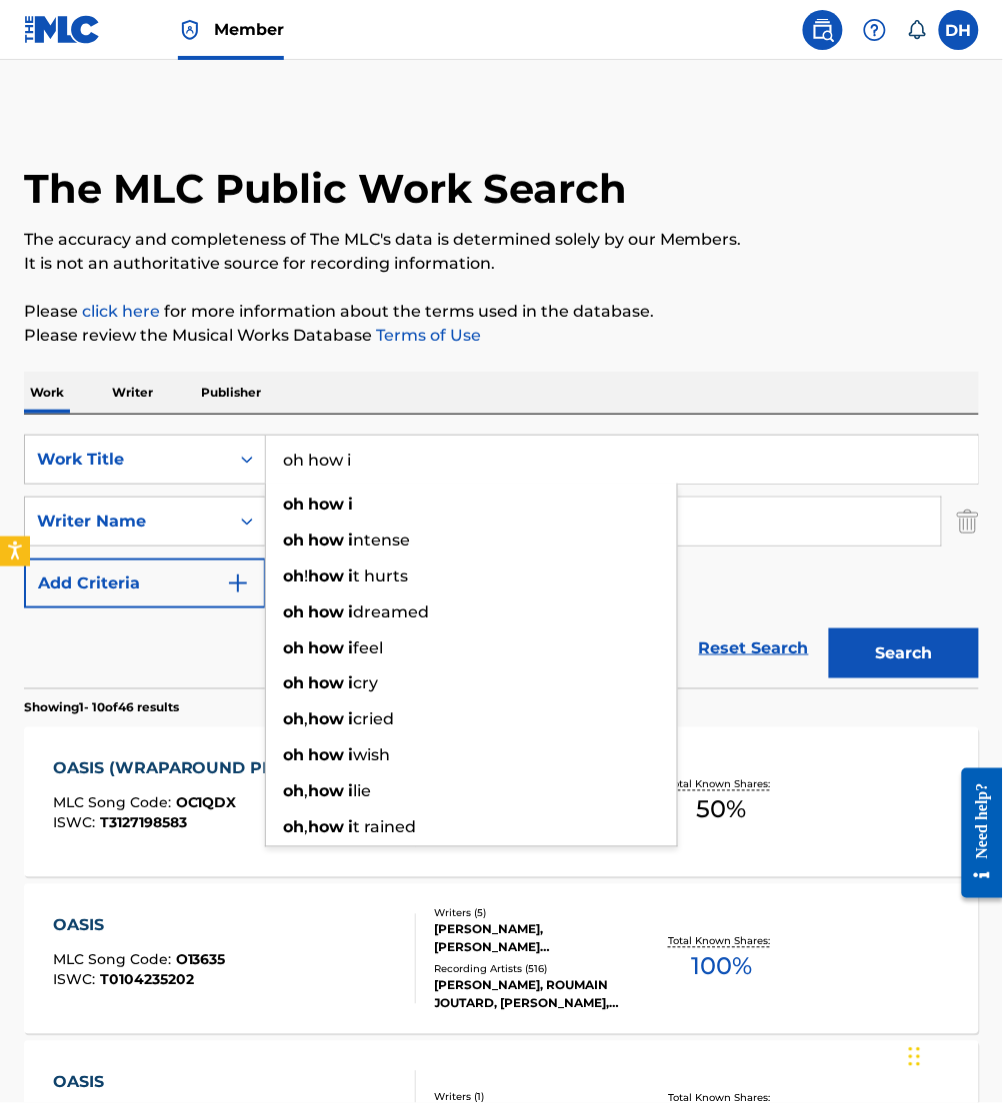
type input "oh how i"
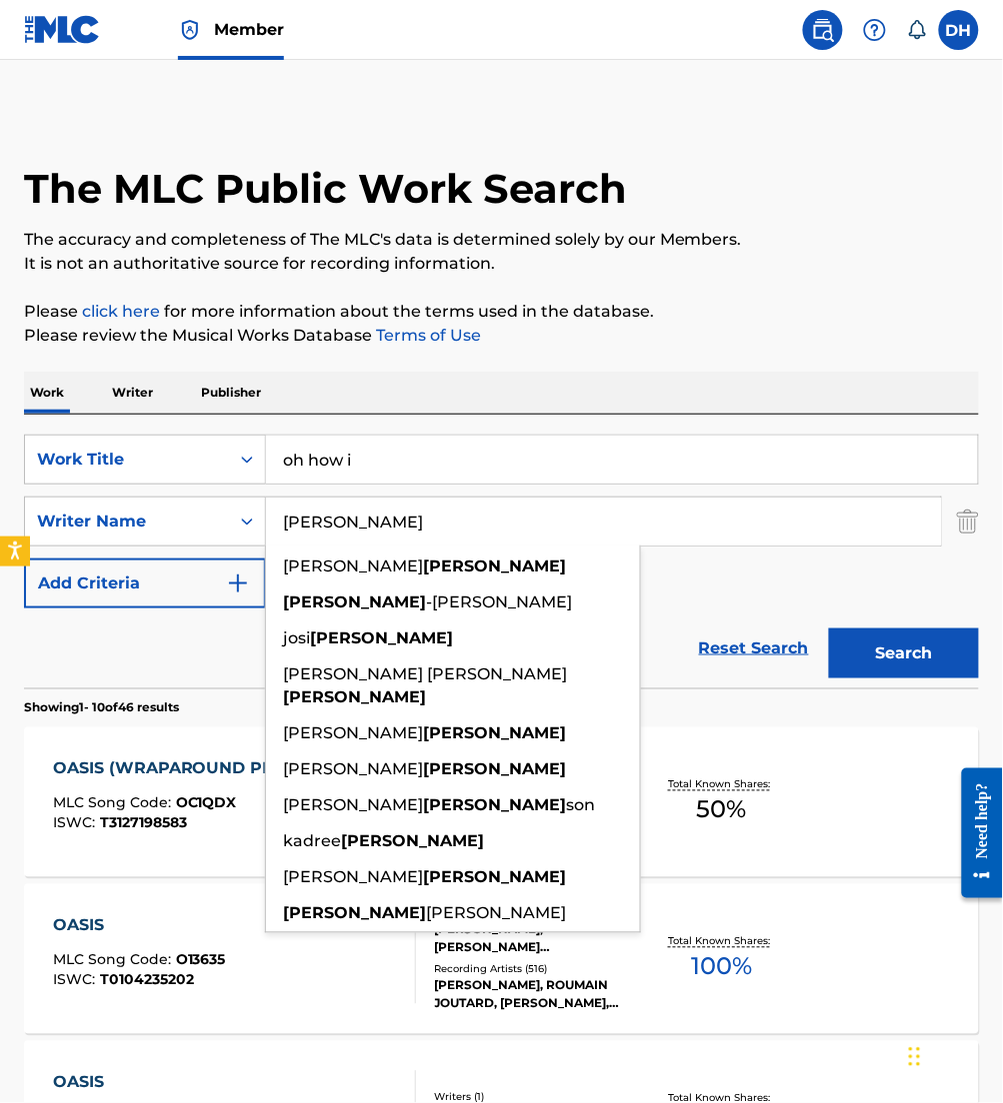
drag, startPoint x: 356, startPoint y: 542, endPoint x: 38, endPoint y: 50, distance: 585.6
type input "e"
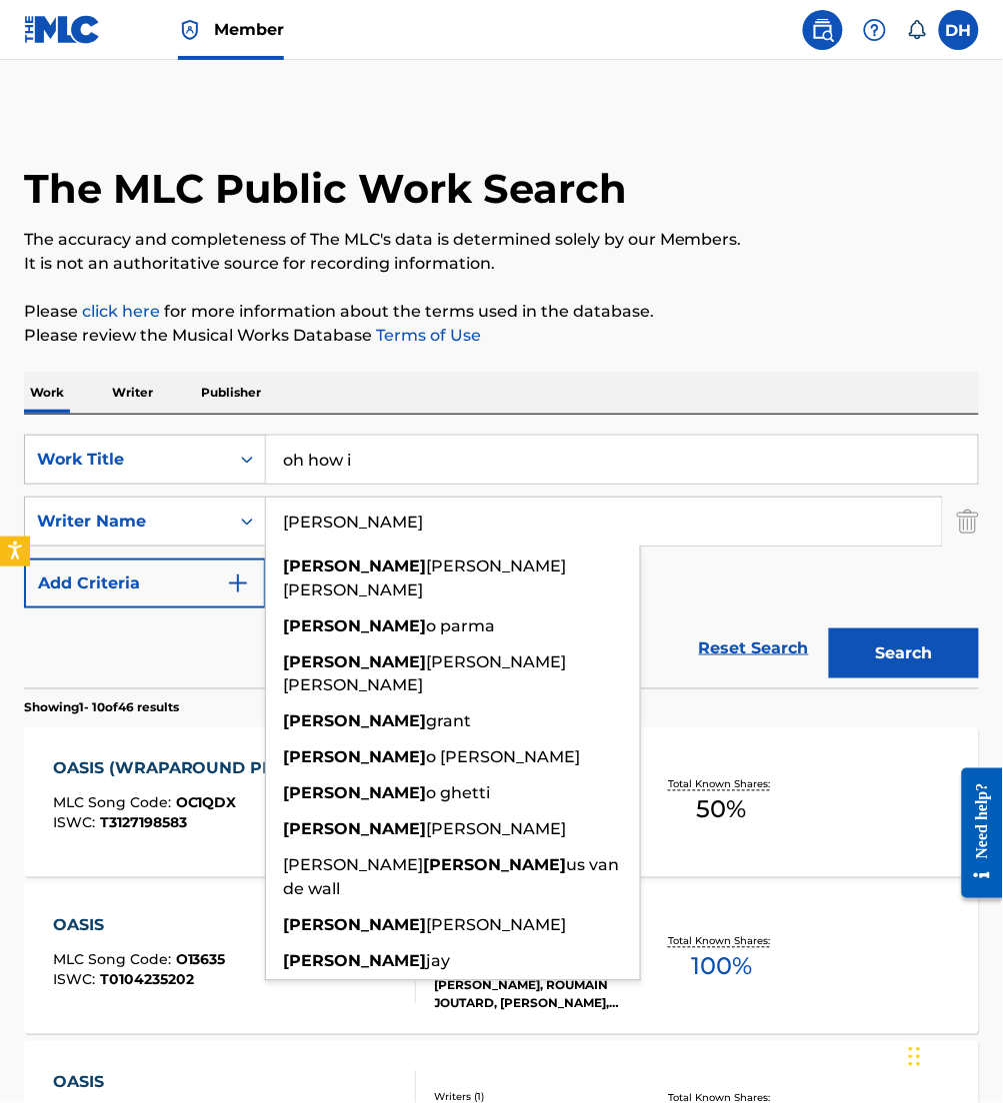
type input "[PERSON_NAME]"
click at [829, 629] on button "Search" at bounding box center [904, 654] width 150 height 50
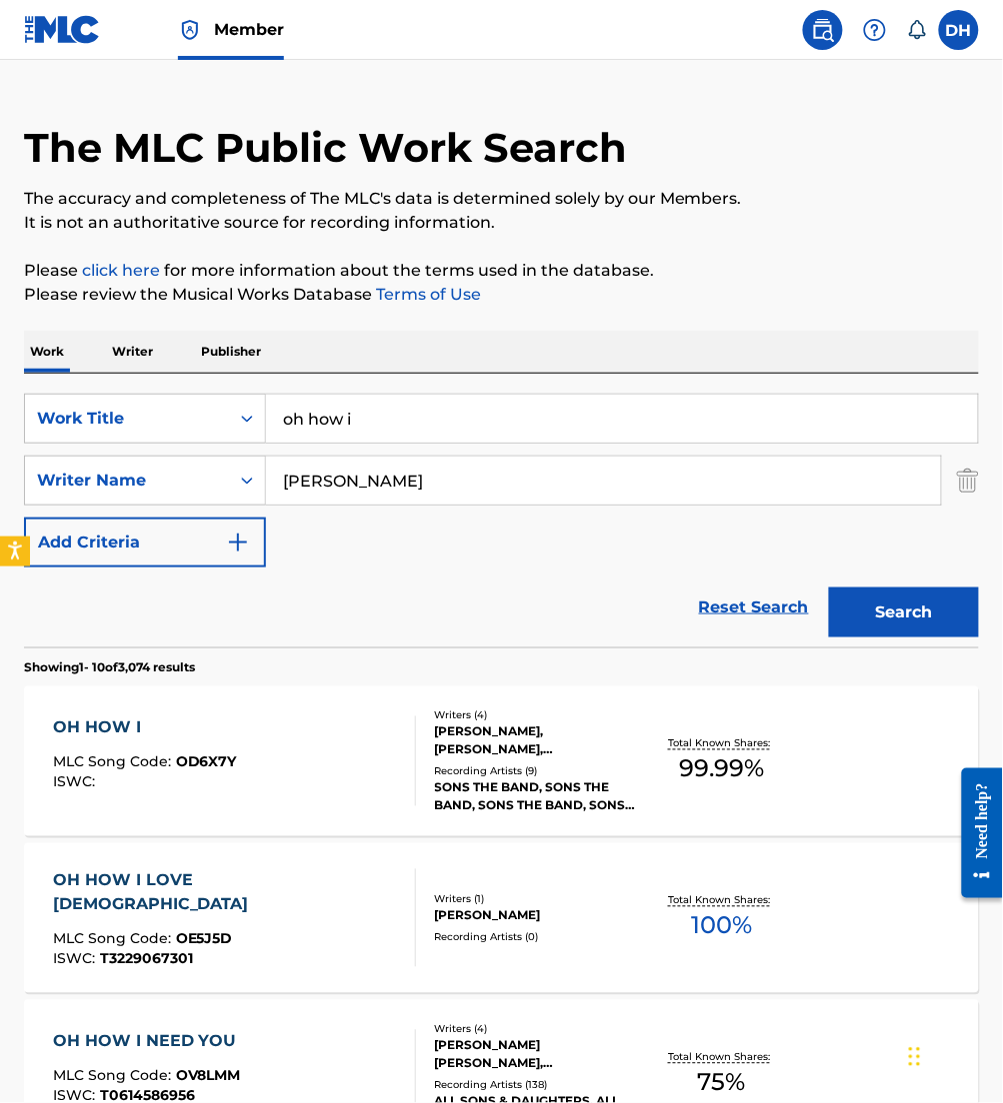
scroll to position [42, 0]
click at [445, 781] on div "SONS THE BAND, SONS THE BAND, SONS THE BAND, SONS THE BAND, SONS THE BAND" at bounding box center [539, 797] width 208 height 36
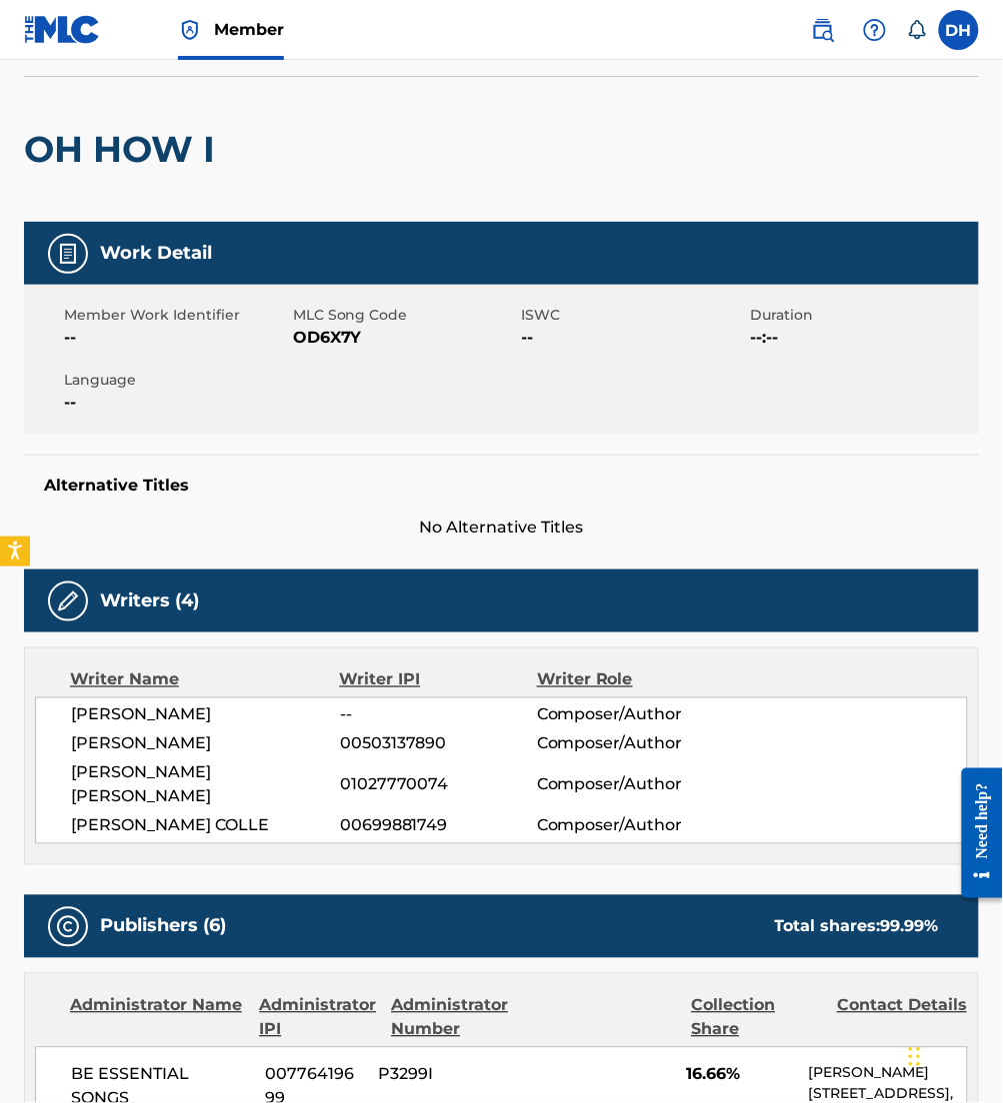
scroll to position [98, 0]
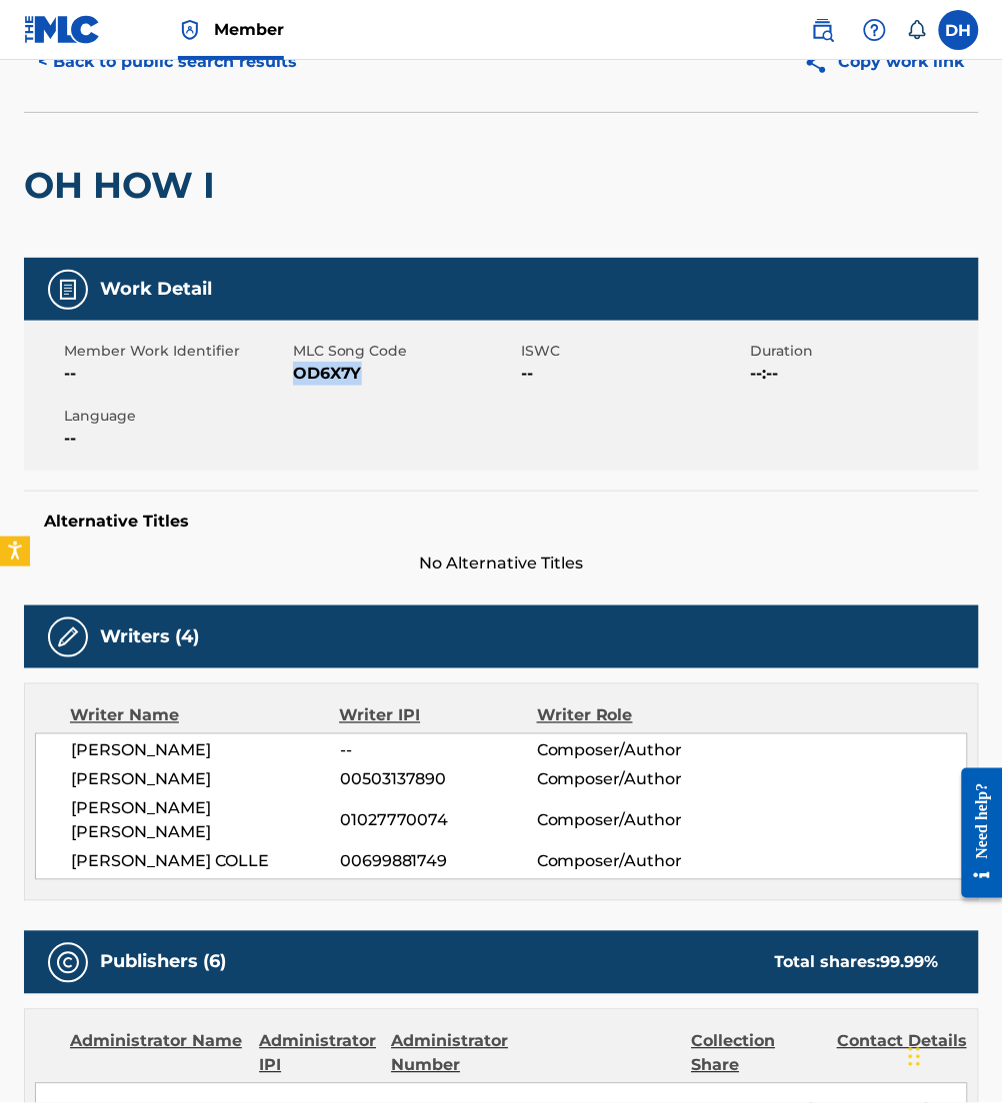
drag, startPoint x: 299, startPoint y: 378, endPoint x: 404, endPoint y: 402, distance: 107.7
click at [404, 402] on div "Member Work Identifier -- MLC Song Code OD6X7Y ISWC -- Duration --:-- Language …" at bounding box center [501, 396] width 955 height 150
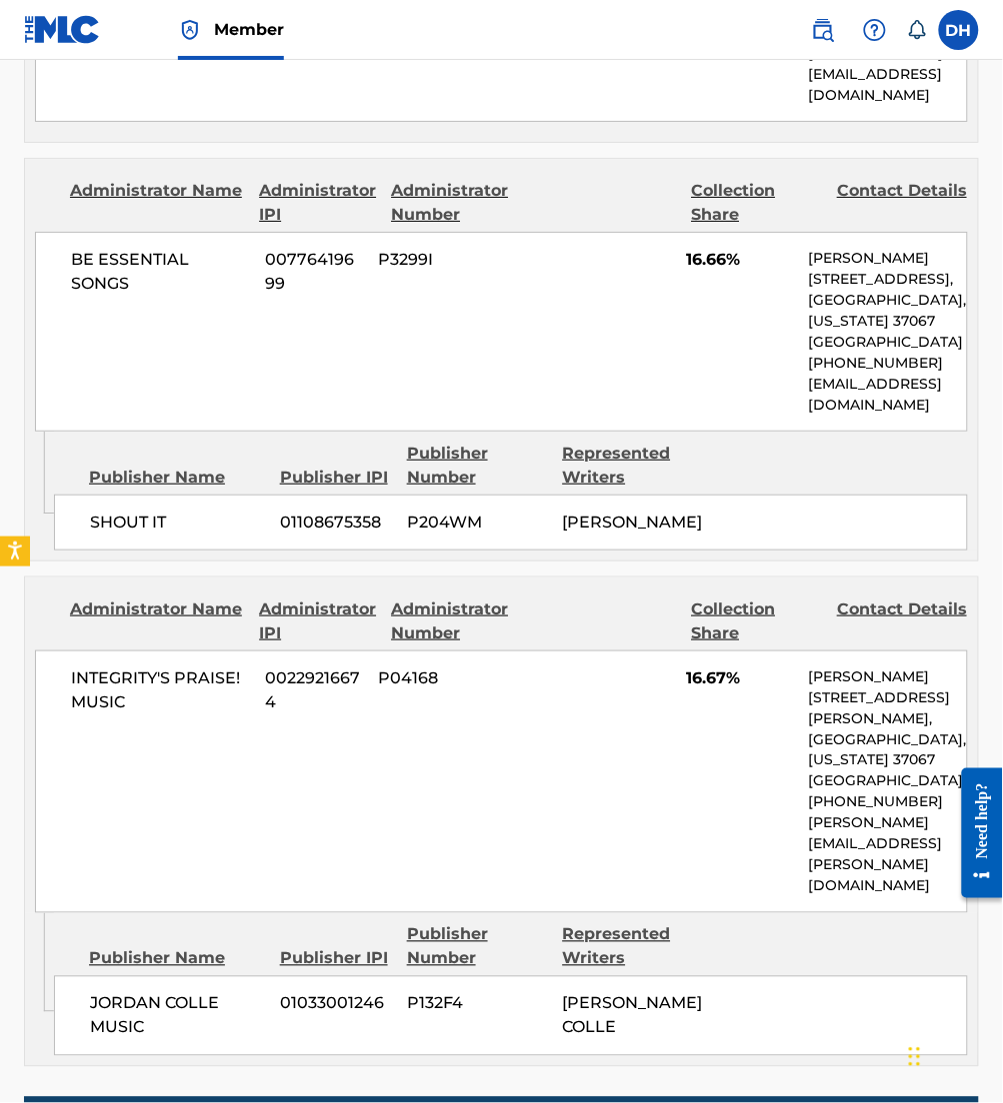
scroll to position [3430, 0]
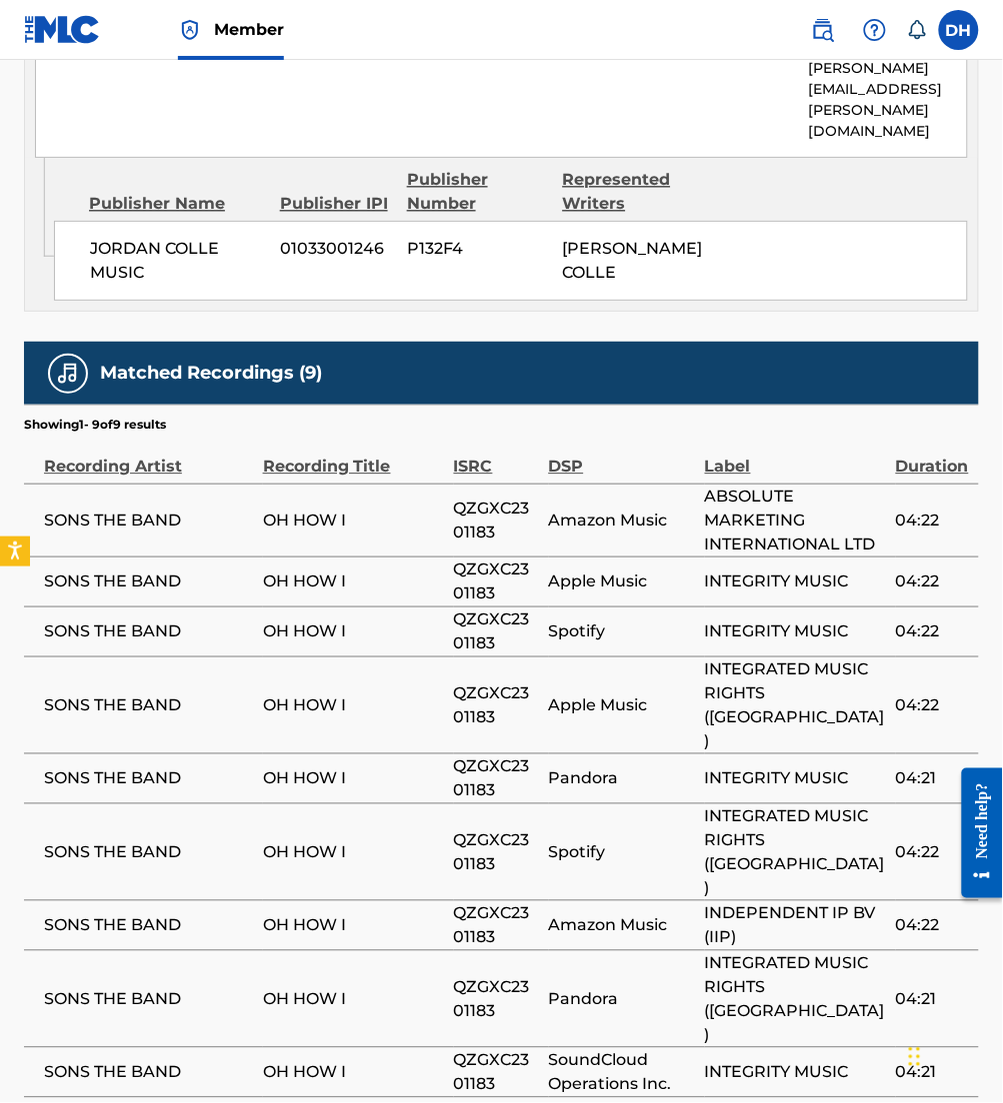
click at [507, 717] on span "QZGXC2301183" at bounding box center [496, 706] width 85 height 48
click at [862, 687] on span "INTEGRATED MUSIC RIGHTS ([GEOGRAPHIC_DATA])" at bounding box center [795, 706] width 181 height 96
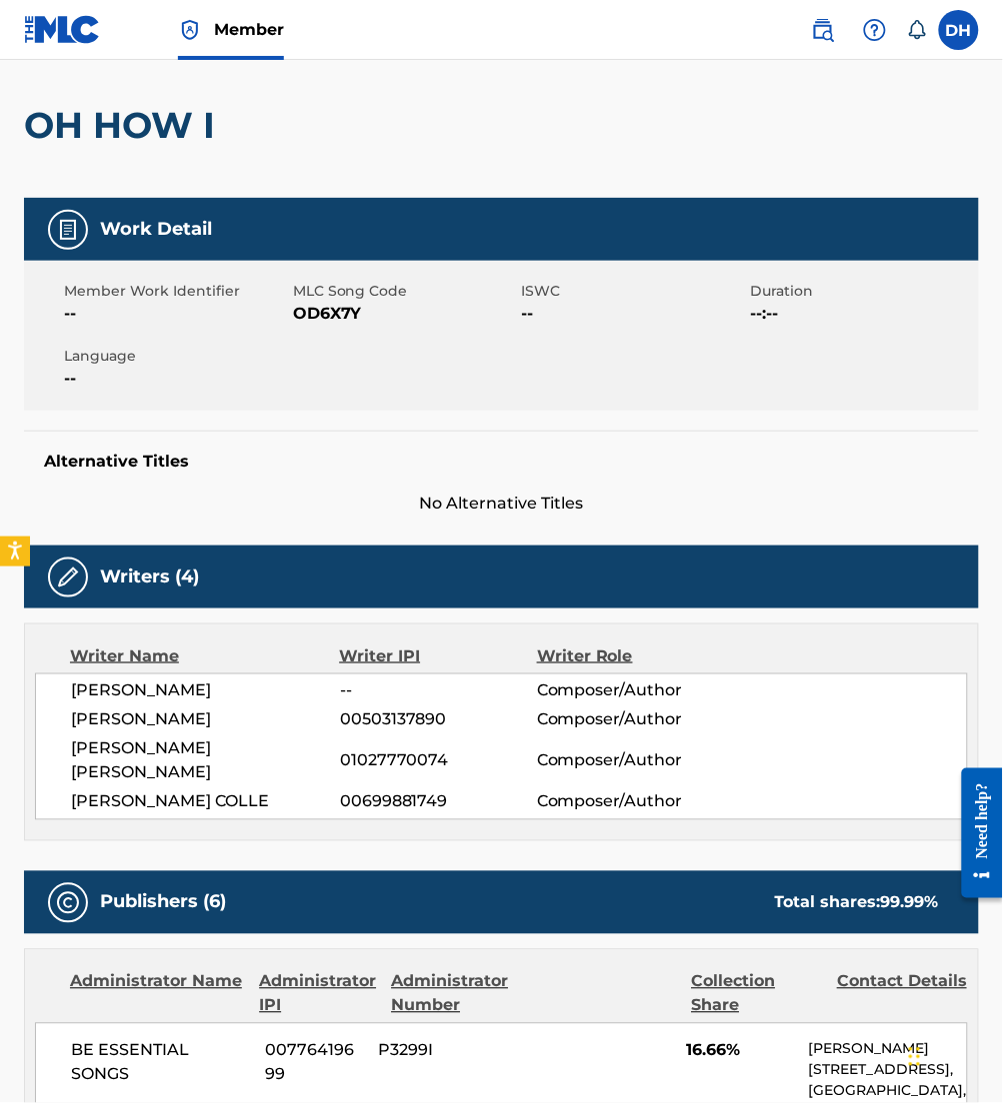
scroll to position [0, 0]
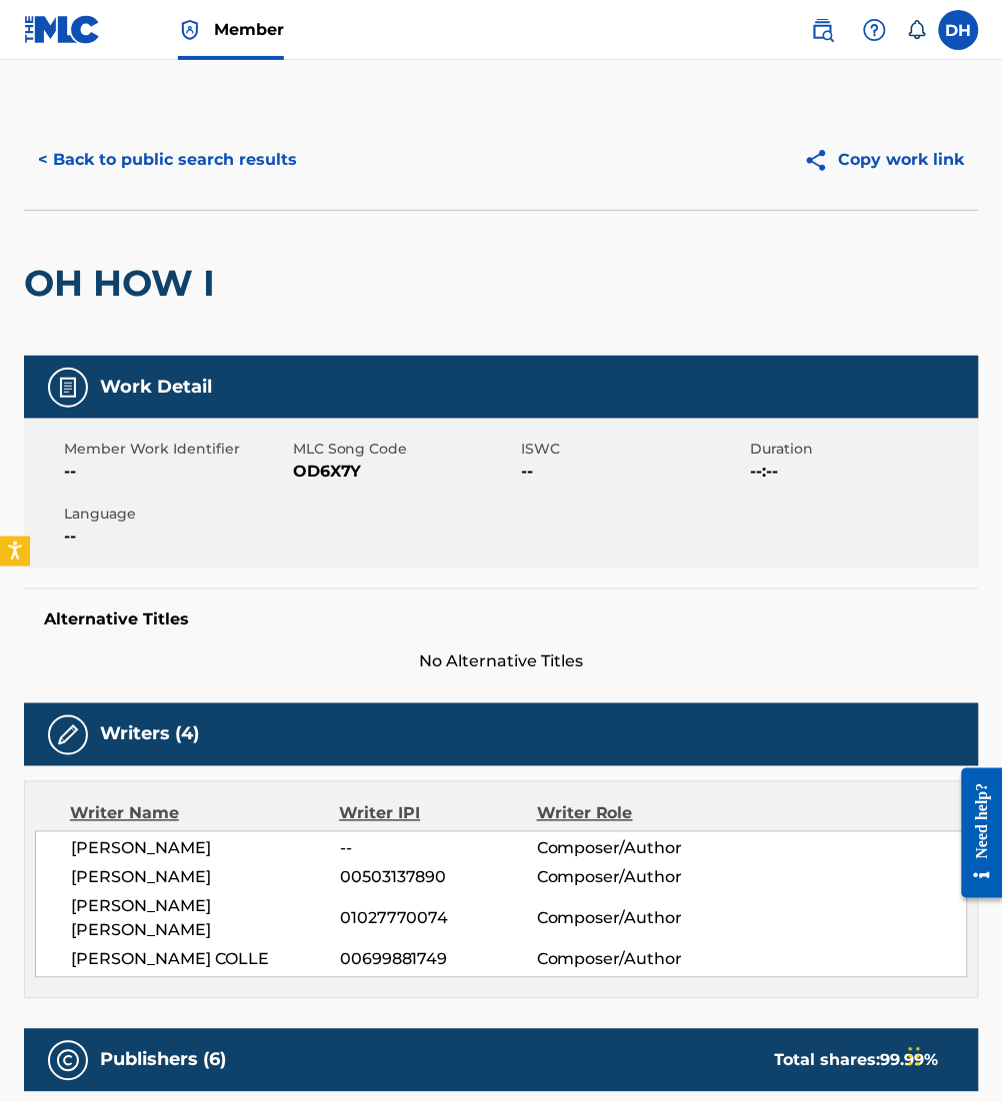
click at [136, 172] on button "< Back to public search results" at bounding box center [167, 160] width 287 height 50
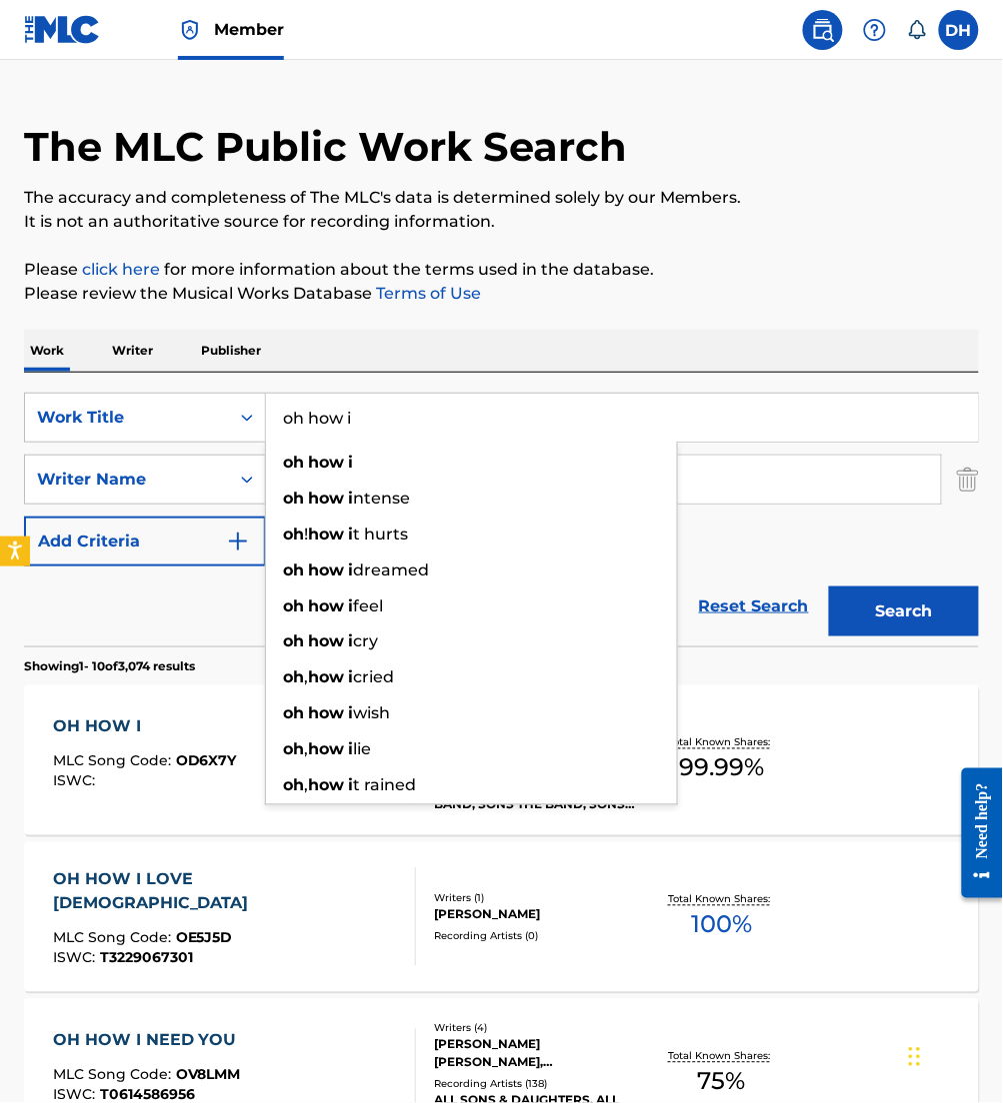
drag, startPoint x: 412, startPoint y: 417, endPoint x: 311, endPoint y: 410, distance: 101.2
click at [311, 410] on input "oh how i" at bounding box center [622, 418] width 712 height 48
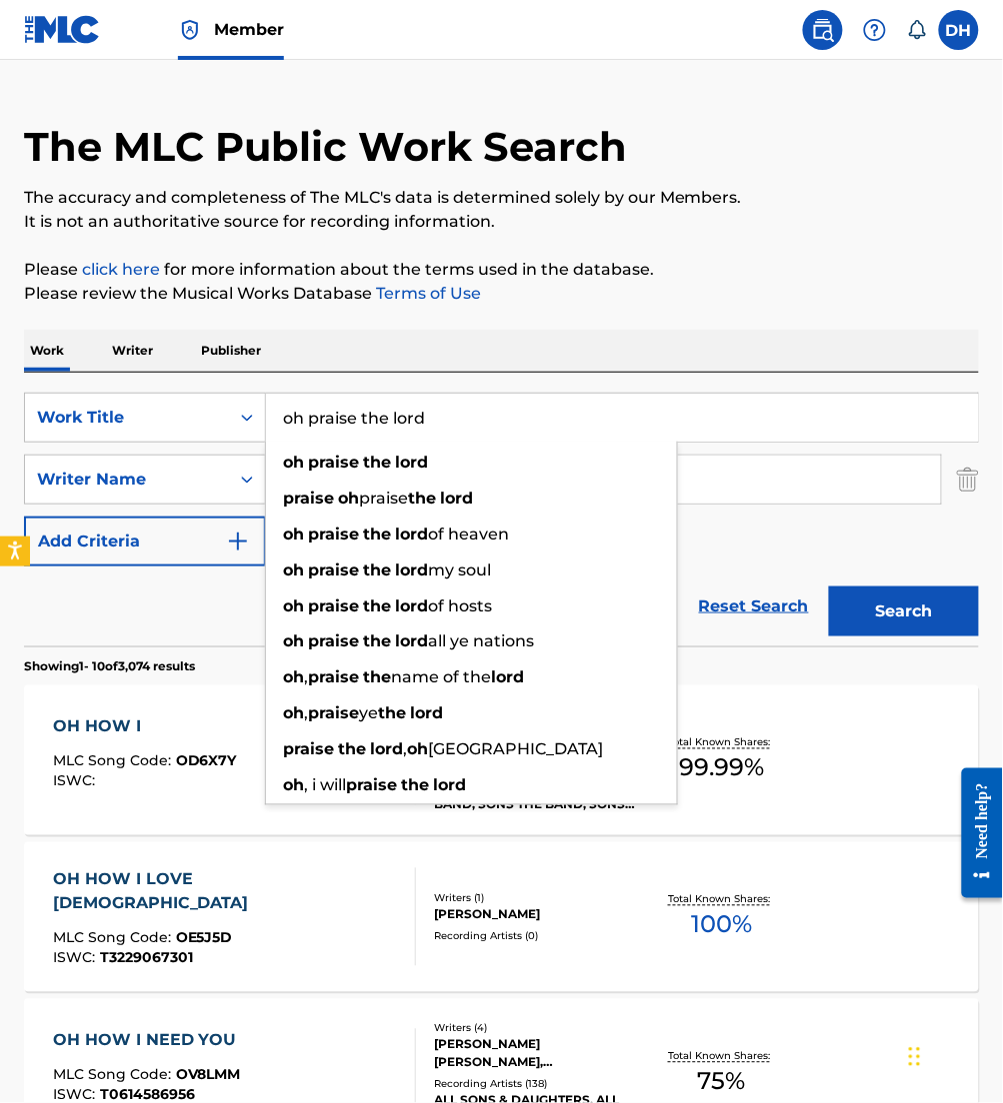
type input "oh praise the lord"
click at [758, 532] on div "SearchWithCriteria0958a1dd-ebea-40c3-ae24-d32e12b77807 Work Title oh praise the…" at bounding box center [501, 480] width 955 height 174
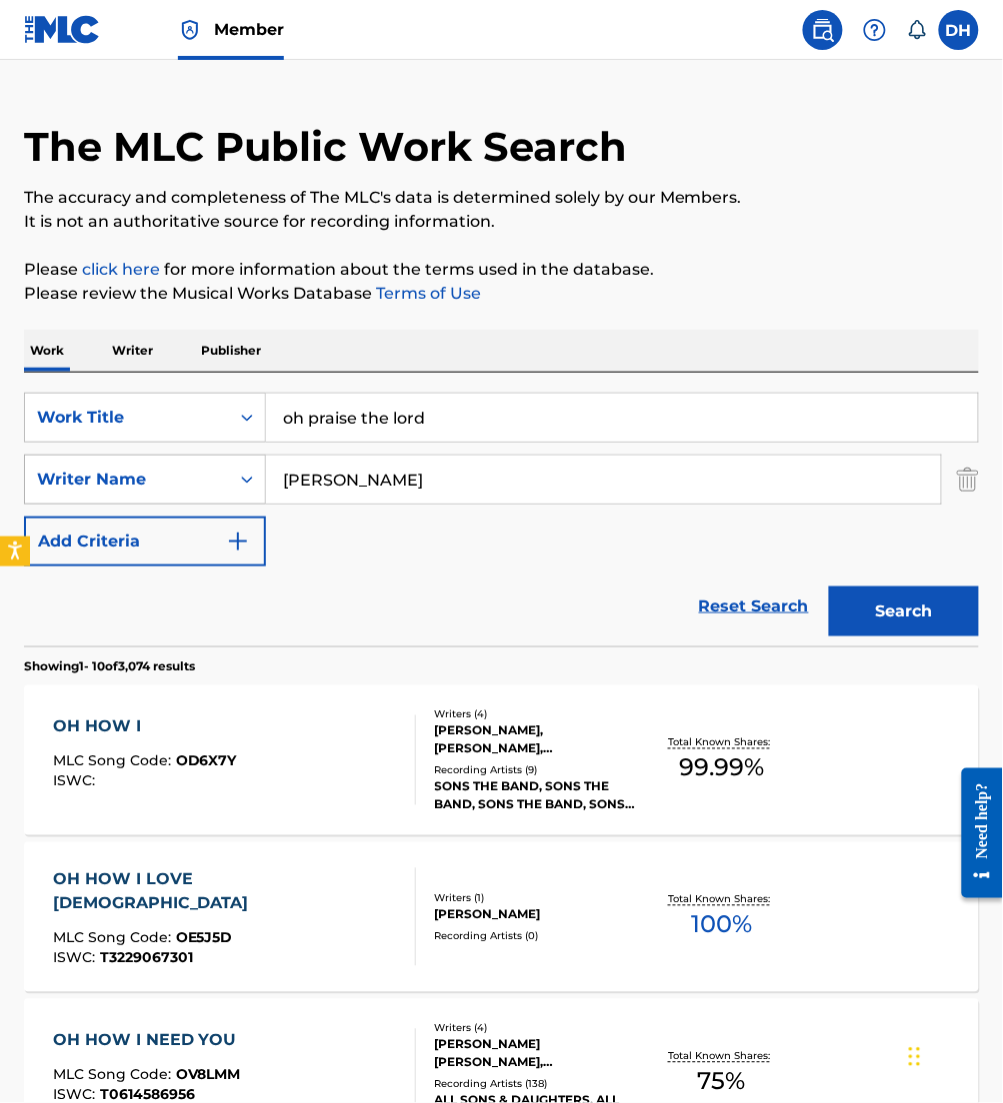
drag, startPoint x: 373, startPoint y: 480, endPoint x: 59, endPoint y: 457, distance: 314.7
click at [59, 457] on div "SearchWithCriteria426be71e-f970-4fd3-971b-d064bf990c8f Writer Name [PERSON_NAME]" at bounding box center [501, 480] width 955 height 50
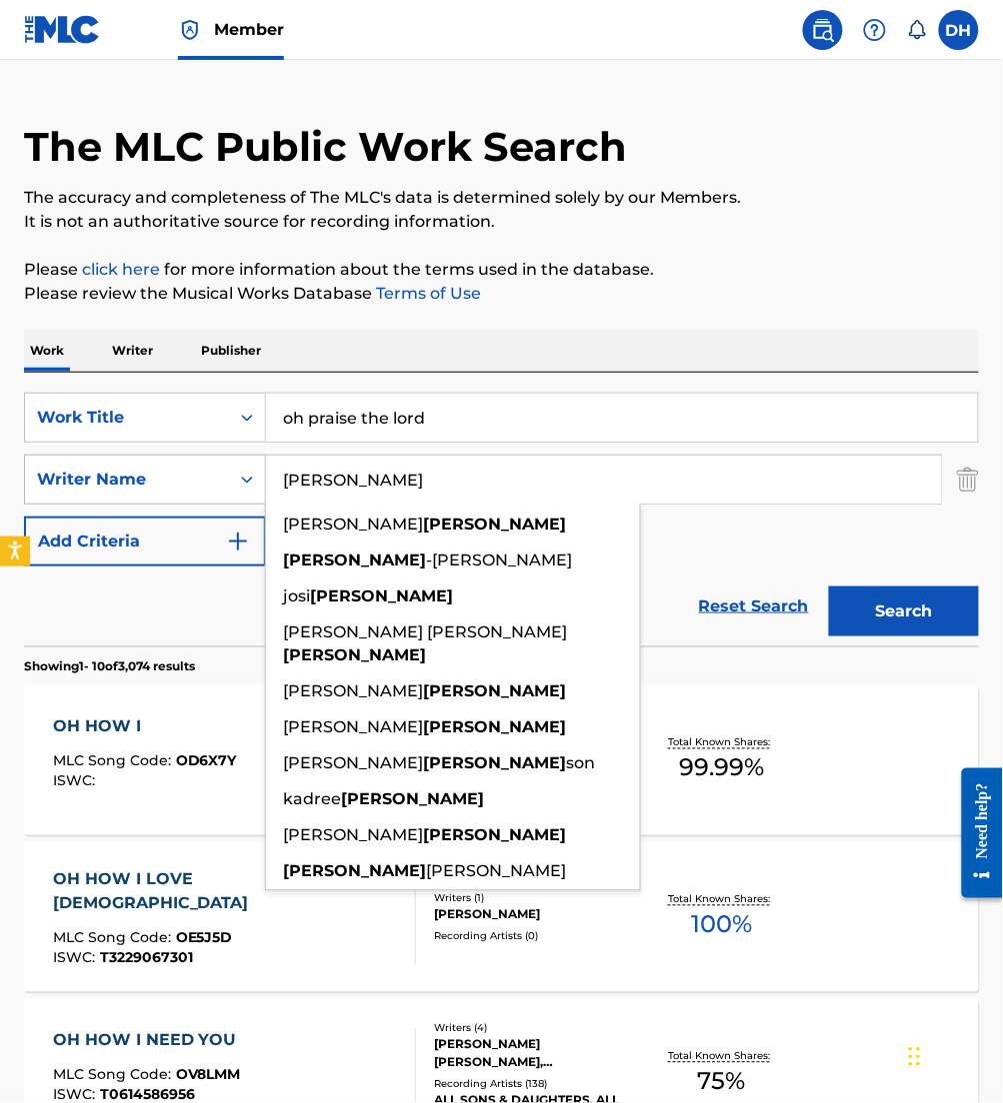
type input "[PERSON_NAME]"
click at [829, 587] on button "Search" at bounding box center [904, 612] width 150 height 50
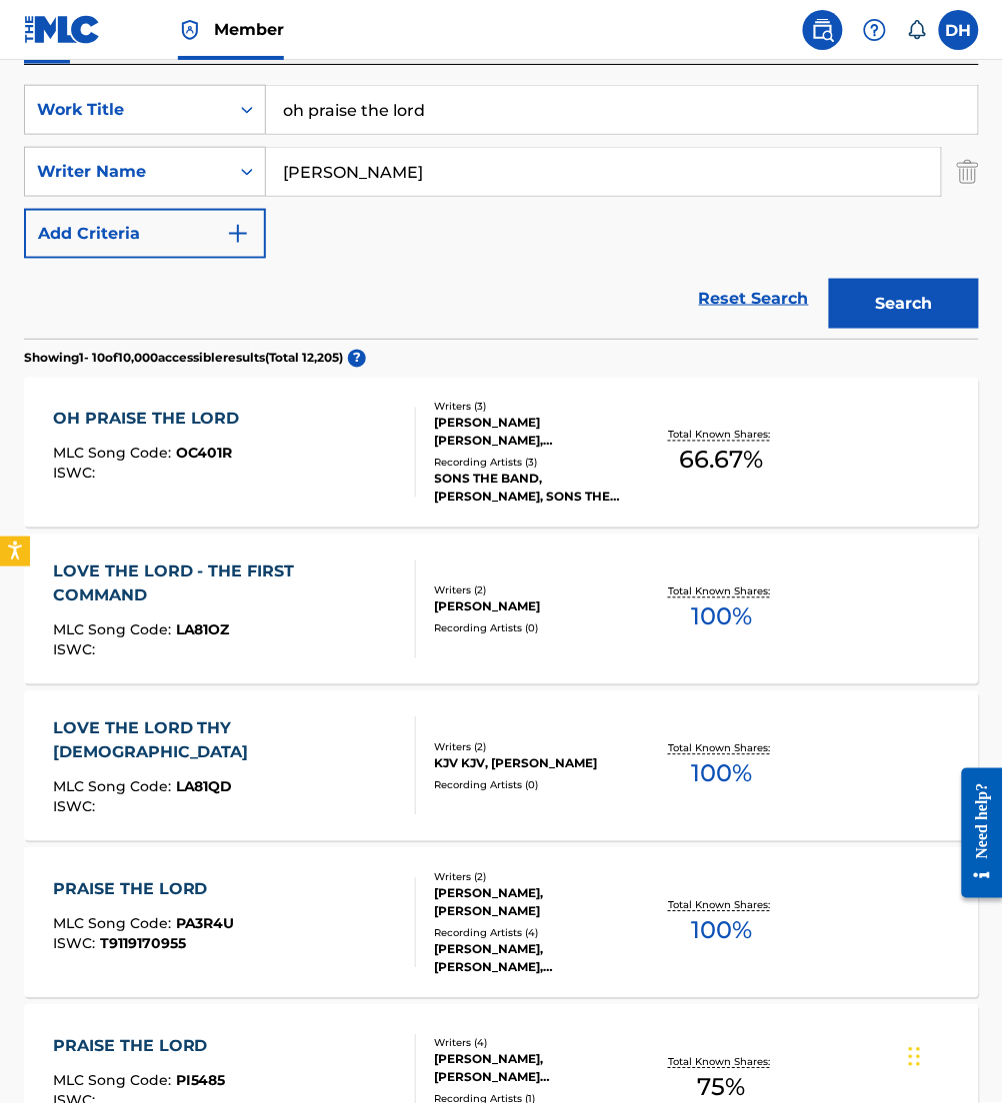
scroll to position [352, 0]
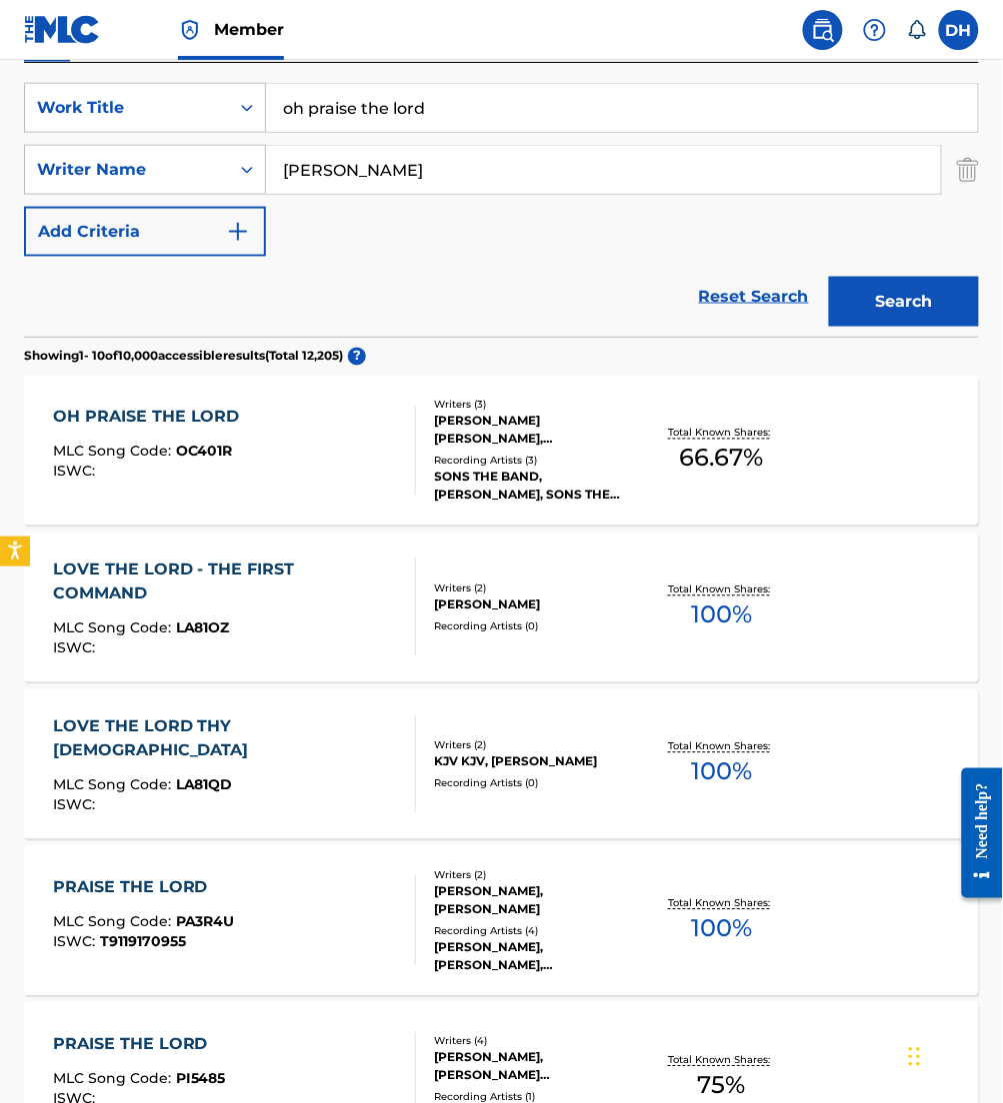
click at [232, 439] on div "OH PRAISE THE LORD MLC Song Code : OC401R ISWC :" at bounding box center [151, 451] width 197 height 90
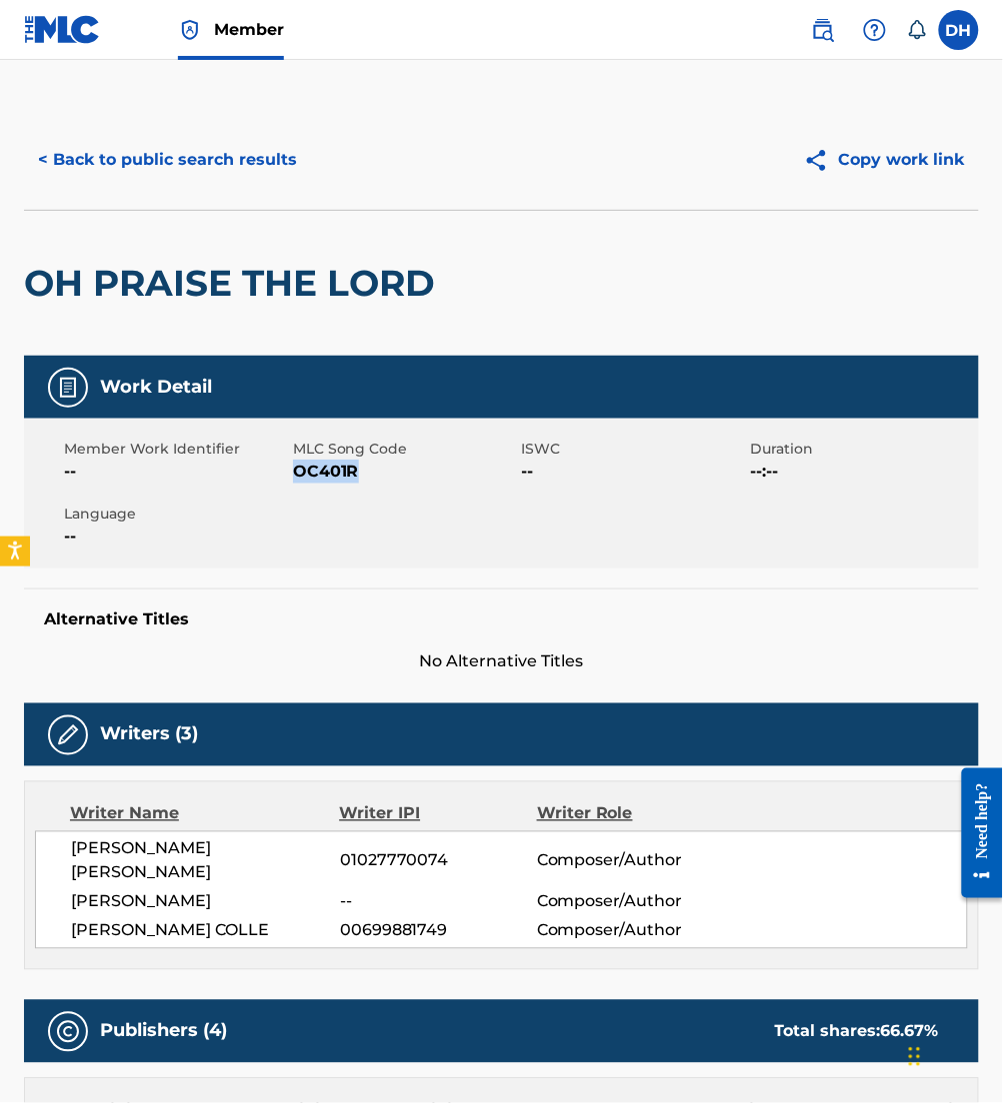
drag, startPoint x: 294, startPoint y: 465, endPoint x: 377, endPoint y: 465, distance: 83.0
click at [377, 465] on span "OC401R" at bounding box center [405, 472] width 224 height 24
click at [453, 256] on div "OH PRAISE THE LORD" at bounding box center [501, 283] width 955 height 146
click at [185, 168] on button "< Back to public search results" at bounding box center [167, 160] width 287 height 50
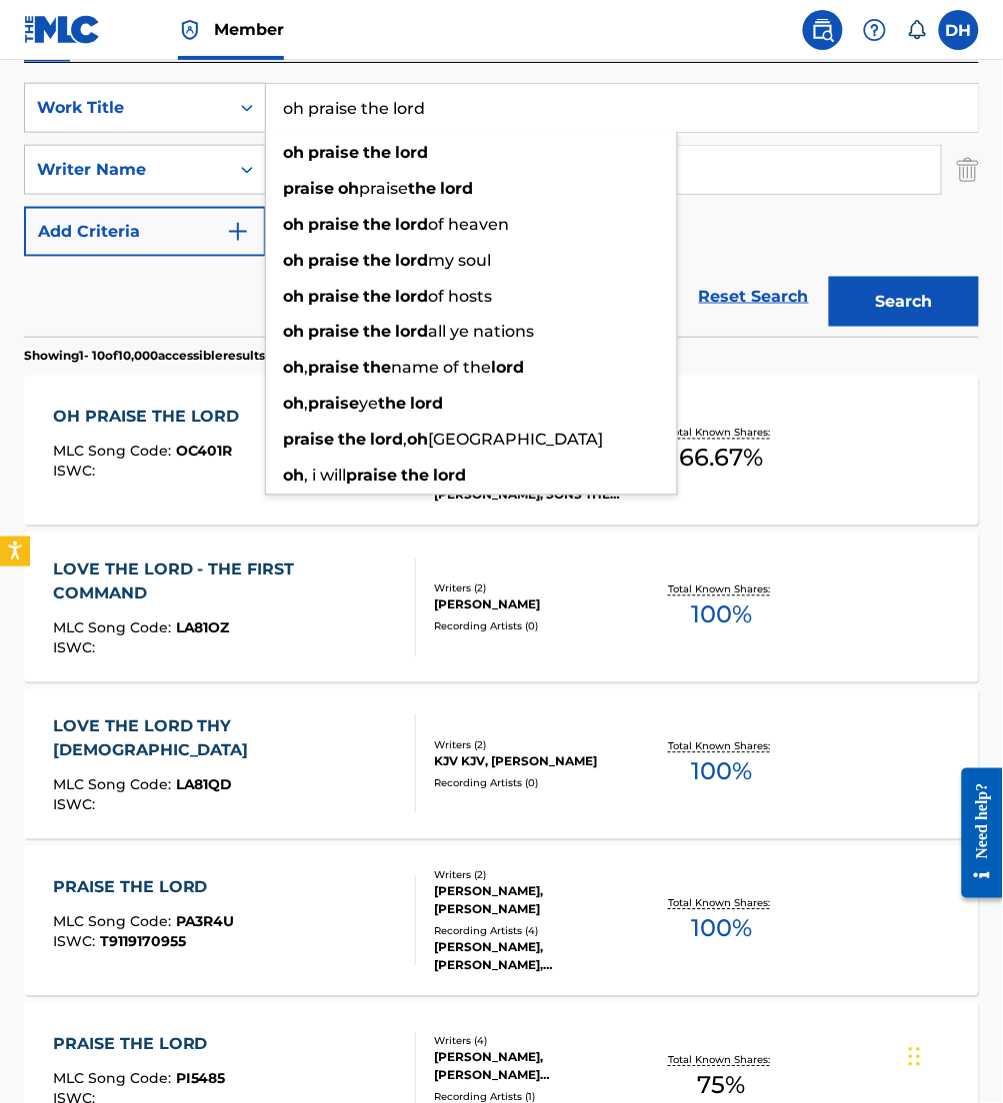
drag, startPoint x: 521, startPoint y: 112, endPoint x: 28, endPoint y: 56, distance: 495.9
click at [28, 56] on div "Member DH [PERSON_NAME] Hernandez [EMAIL_ADDRESS][PERSON_NAME][DOMAIN_NAME] Not…" at bounding box center [501, 897] width 1003 height 2499
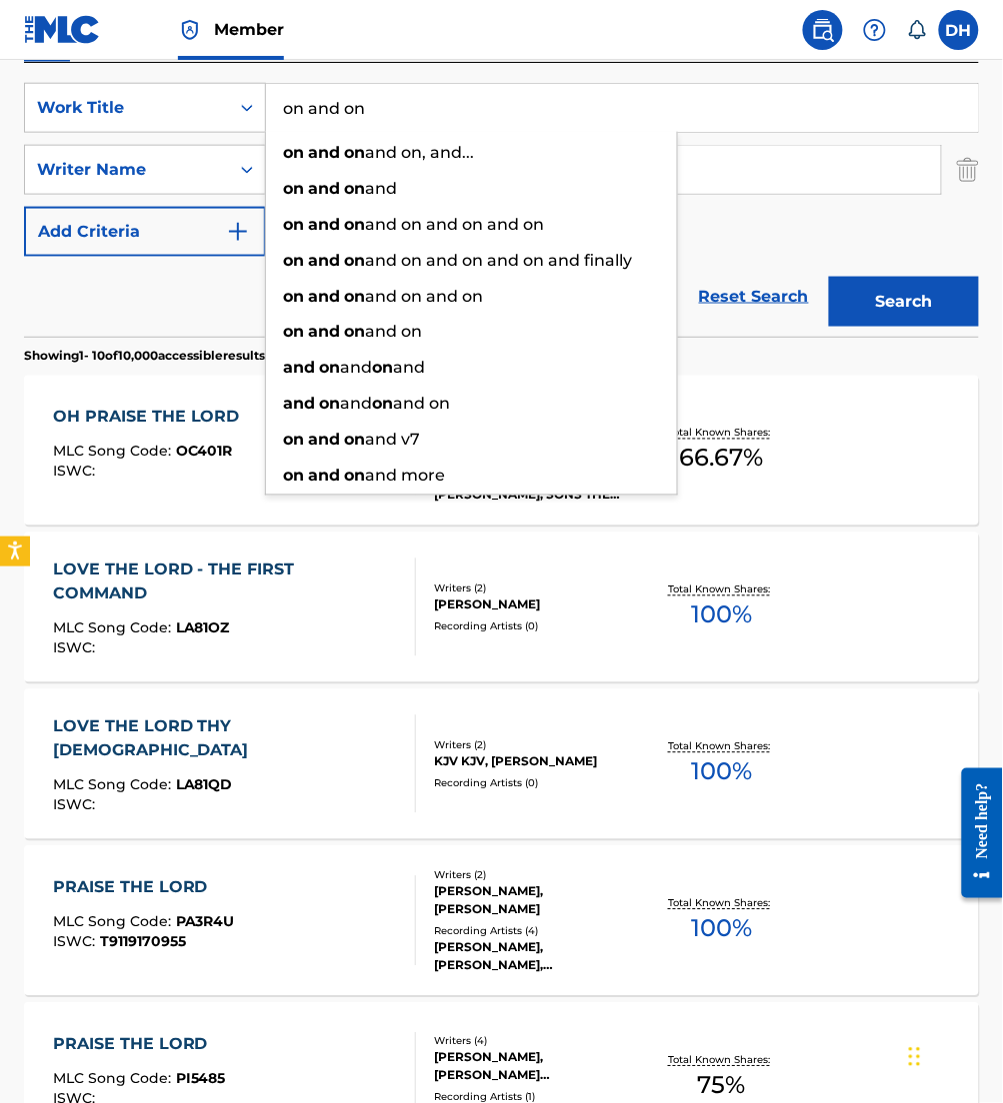
type input "on and on"
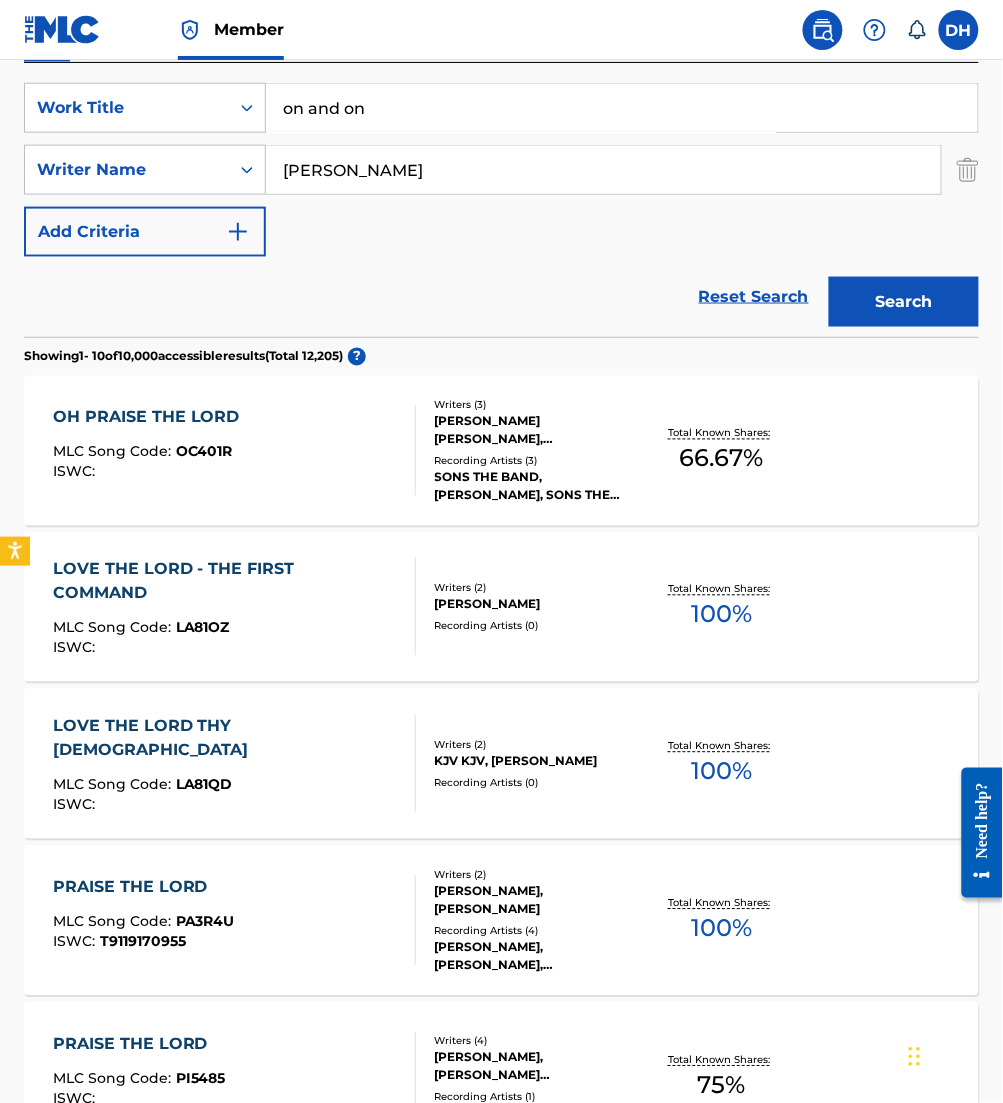
click at [752, 225] on div "SearchWithCriteria0958a1dd-ebea-40c3-ae24-d32e12b77807 Work Title on and on Sea…" at bounding box center [501, 170] width 955 height 174
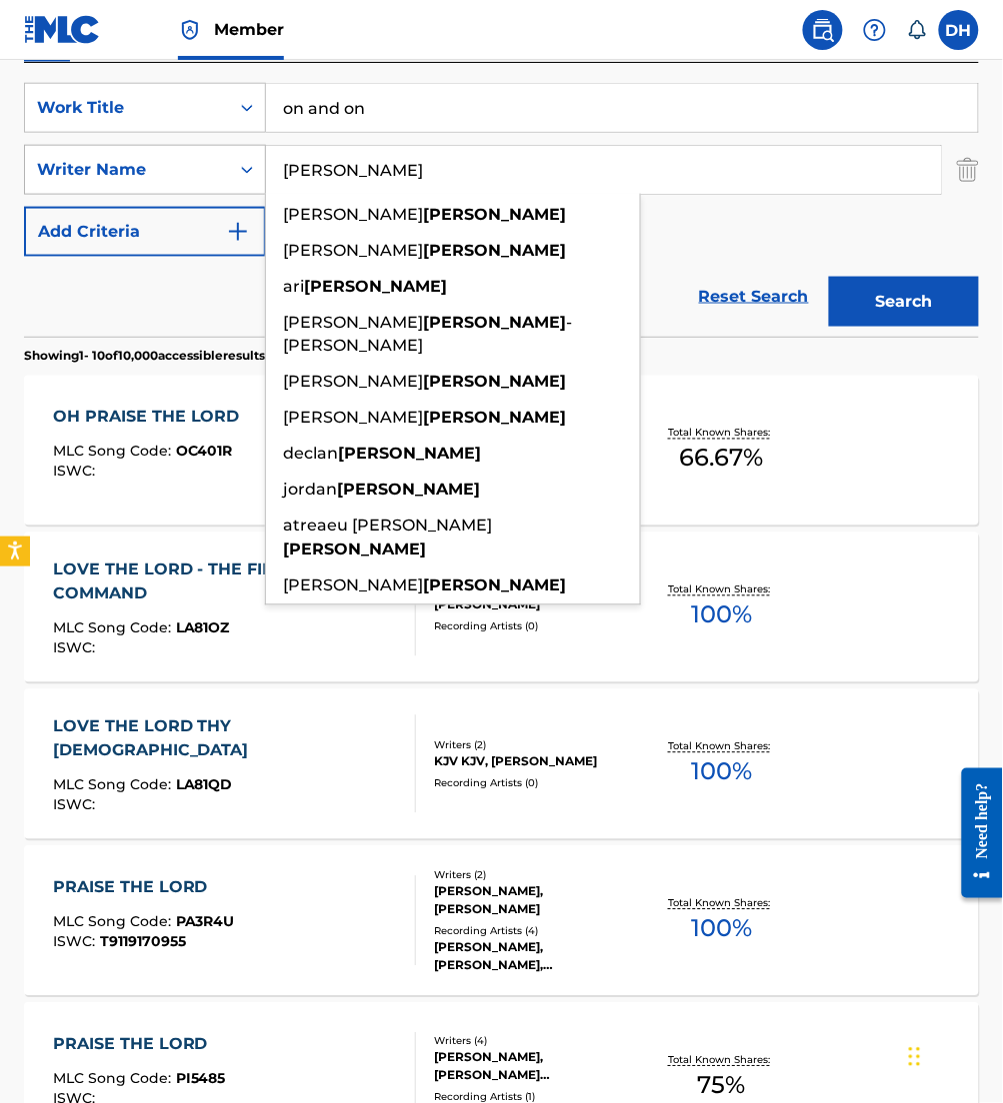
drag, startPoint x: 430, startPoint y: 159, endPoint x: 235, endPoint y: 165, distance: 195.0
click at [235, 165] on div "SearchWithCriteria426be71e-f970-4fd3-971b-d064bf990c8f Writer Name [PERSON_NAME…" at bounding box center [501, 170] width 955 height 50
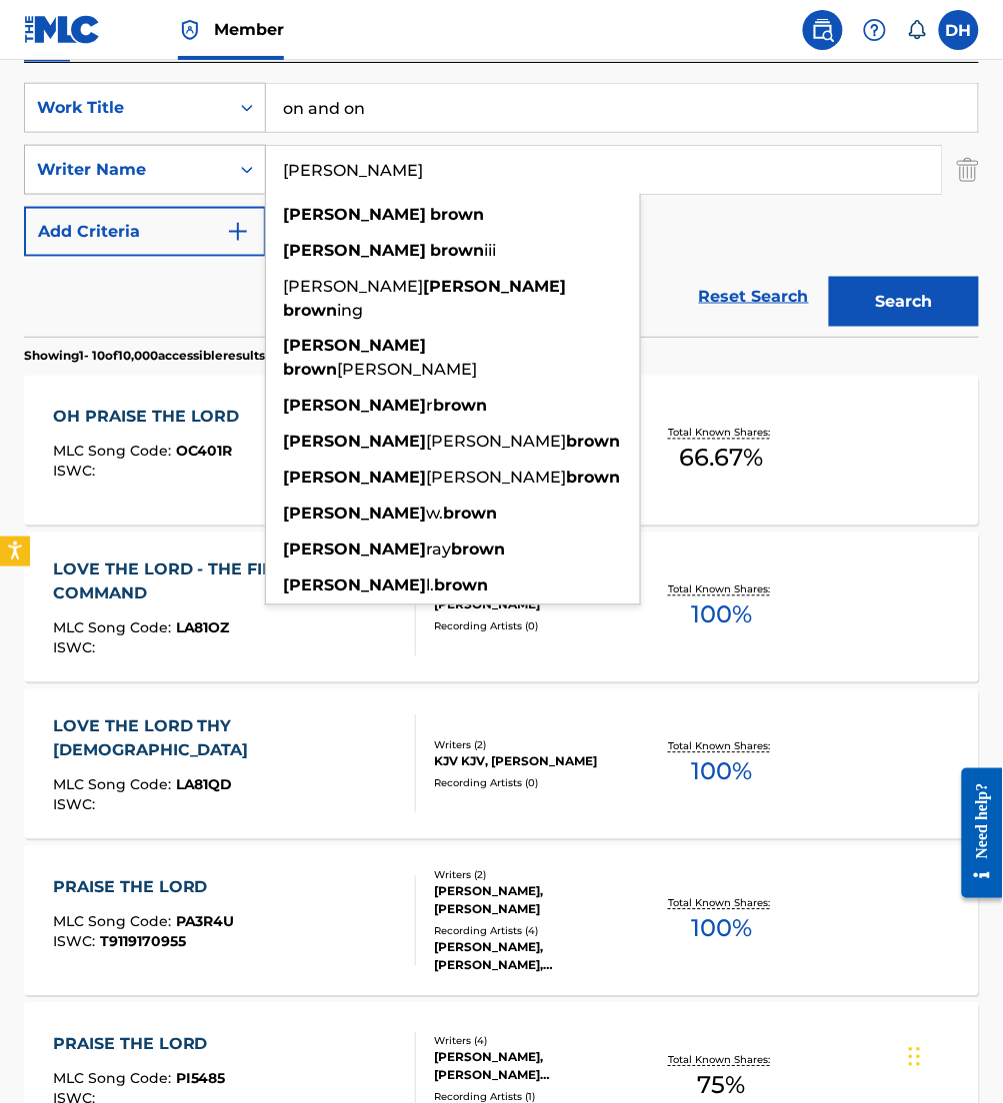
type input "[PERSON_NAME]"
click at [829, 277] on button "Search" at bounding box center [904, 302] width 150 height 50
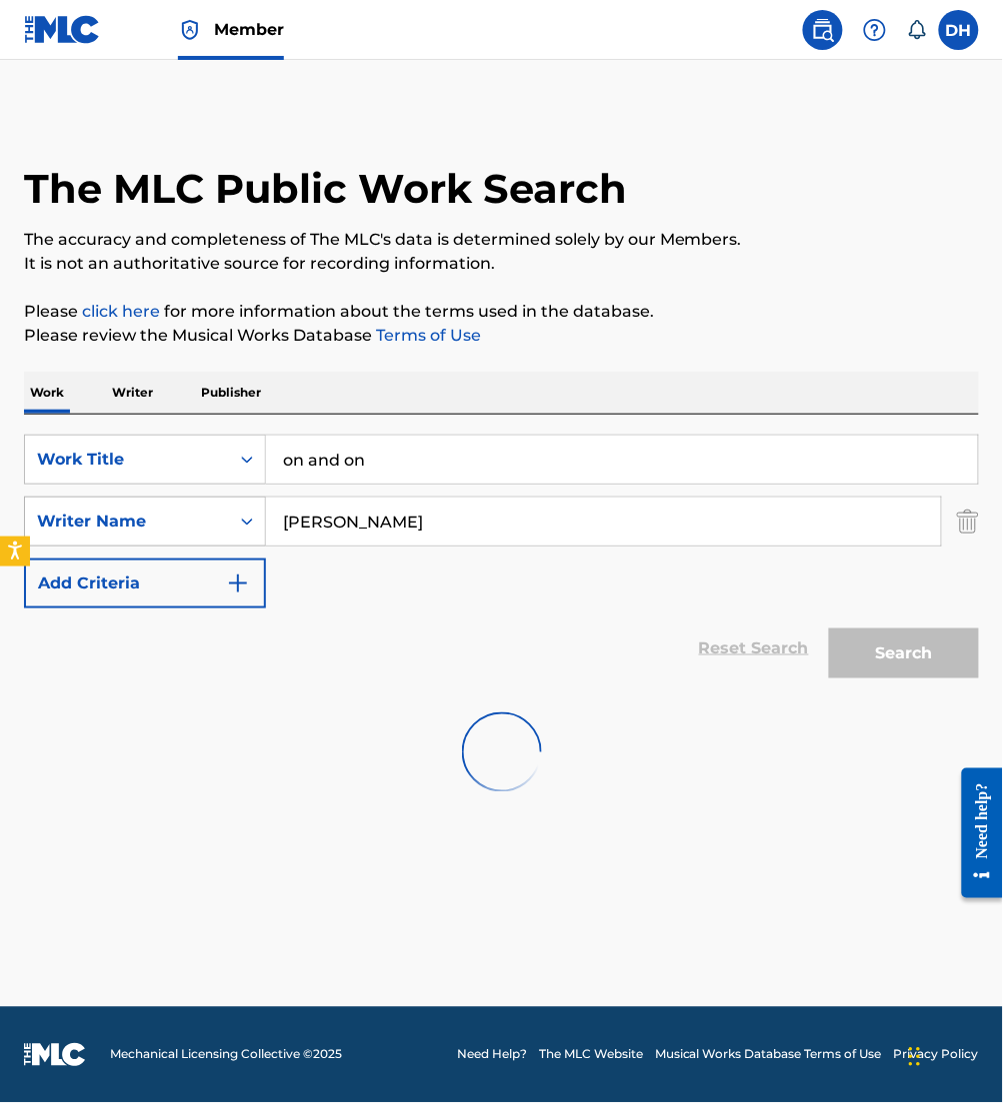
scroll to position [0, 0]
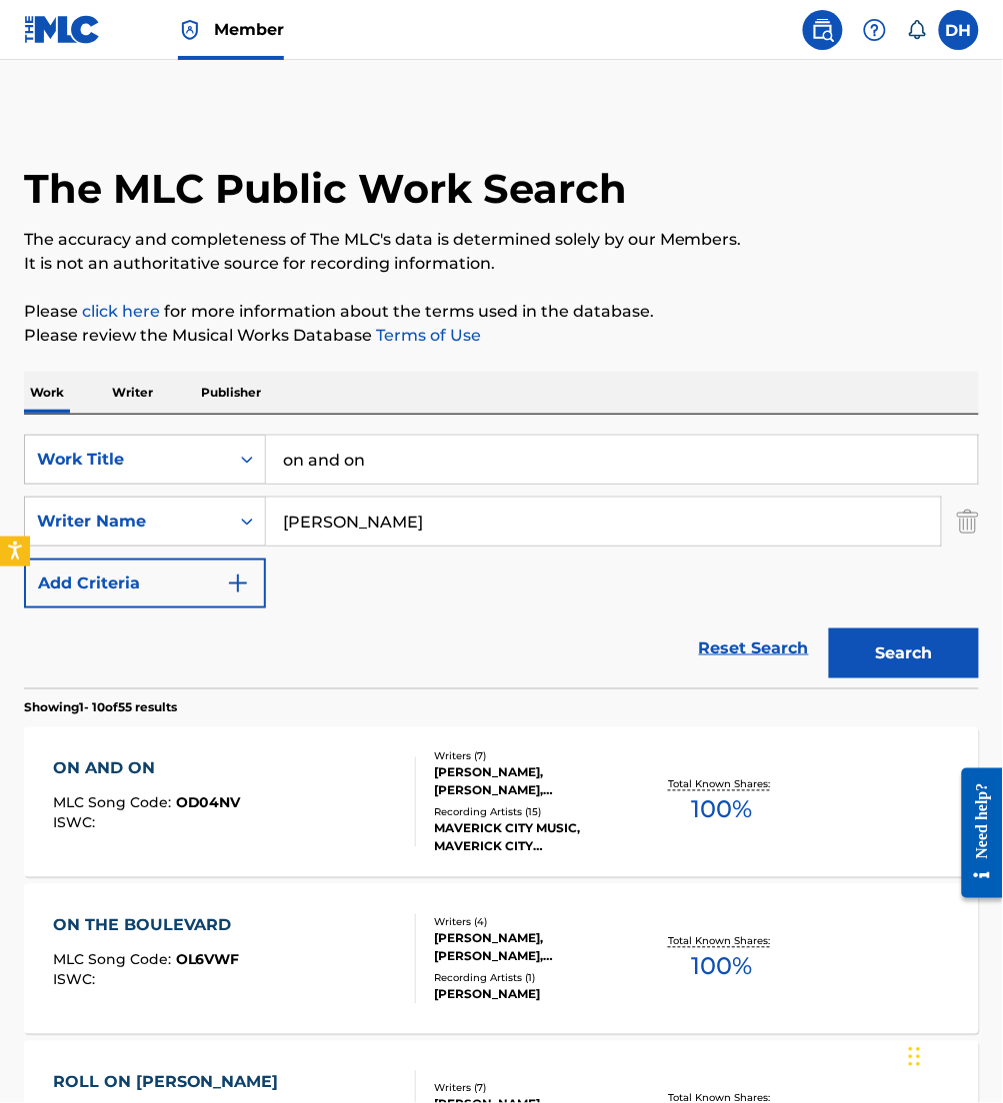
click at [459, 766] on div "[PERSON_NAME], [PERSON_NAME], [PERSON_NAME], [PERSON_NAME], [PERSON_NAME], [PER…" at bounding box center [539, 783] width 208 height 36
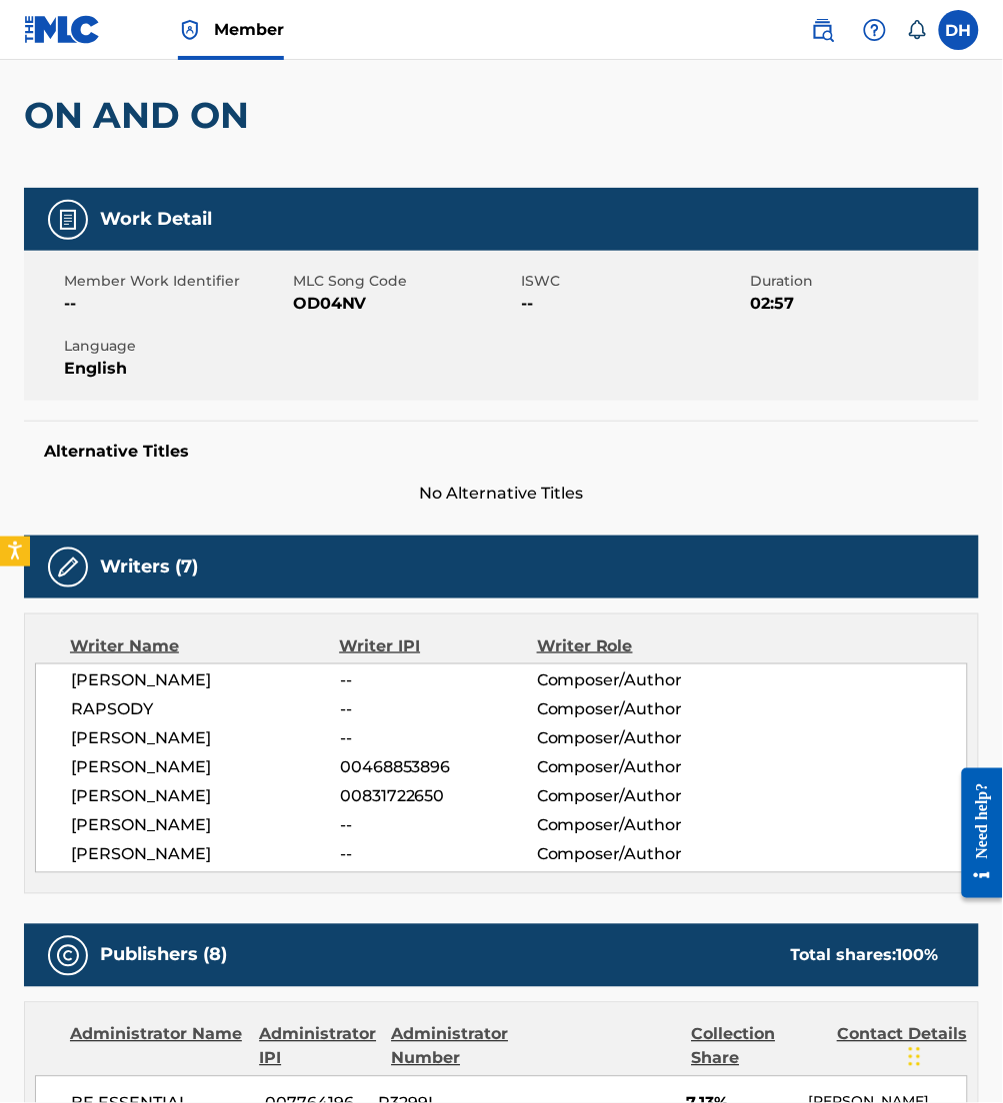
scroll to position [169, 0]
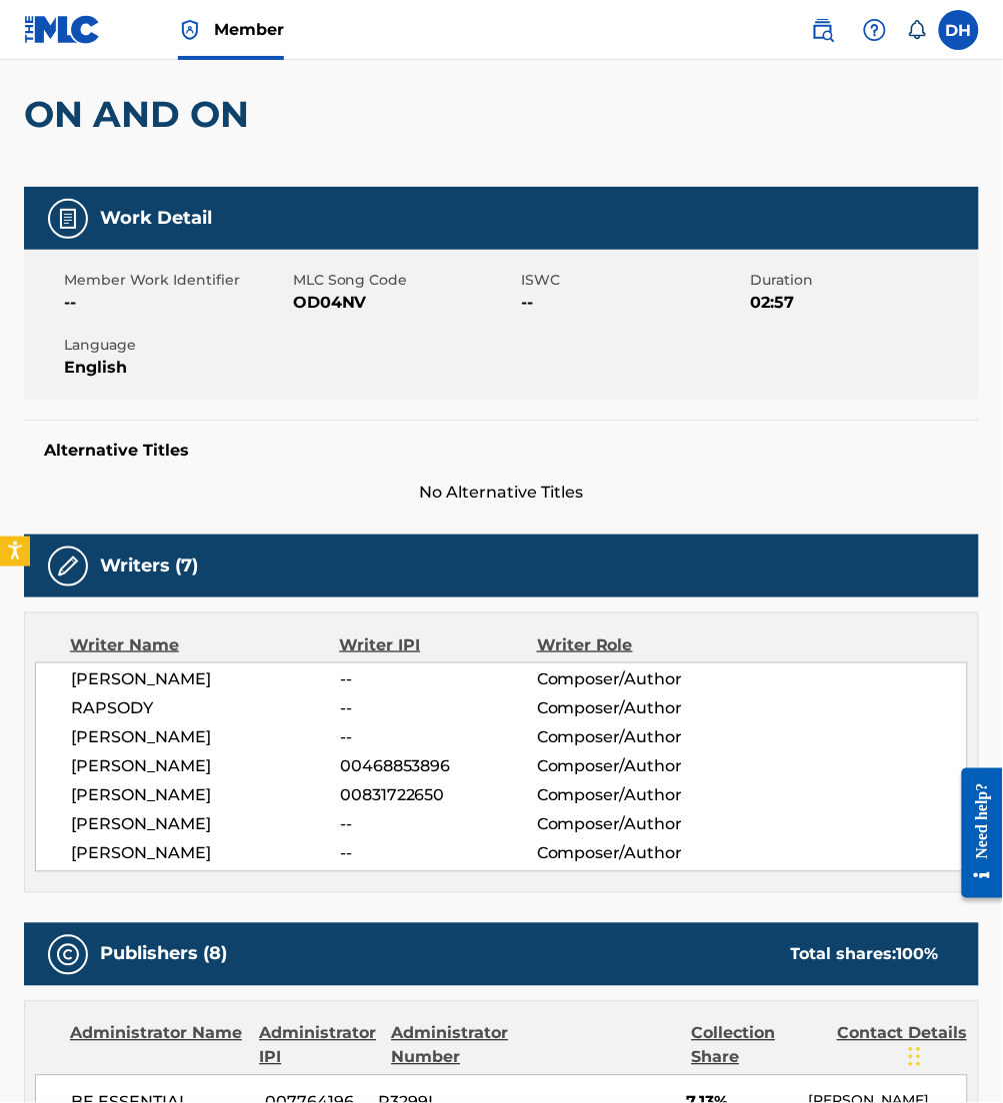
click at [459, 766] on span "00468853896" at bounding box center [438, 768] width 197 height 24
click at [437, 879] on div "Writer Name Writer IPI Writer Role [PERSON_NAME] -- Composer/Author RAPSODY -- …" at bounding box center [501, 753] width 955 height 281
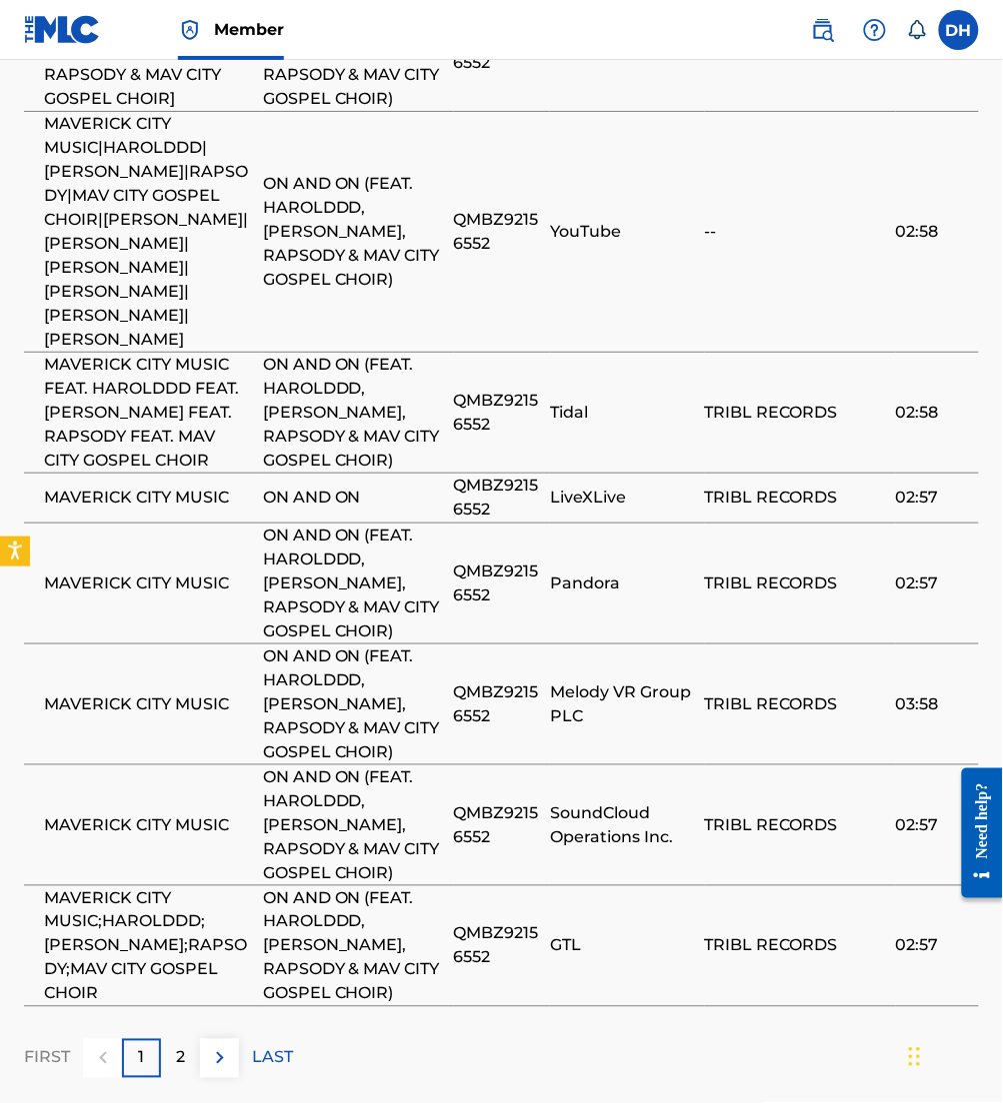
scroll to position [5243, 0]
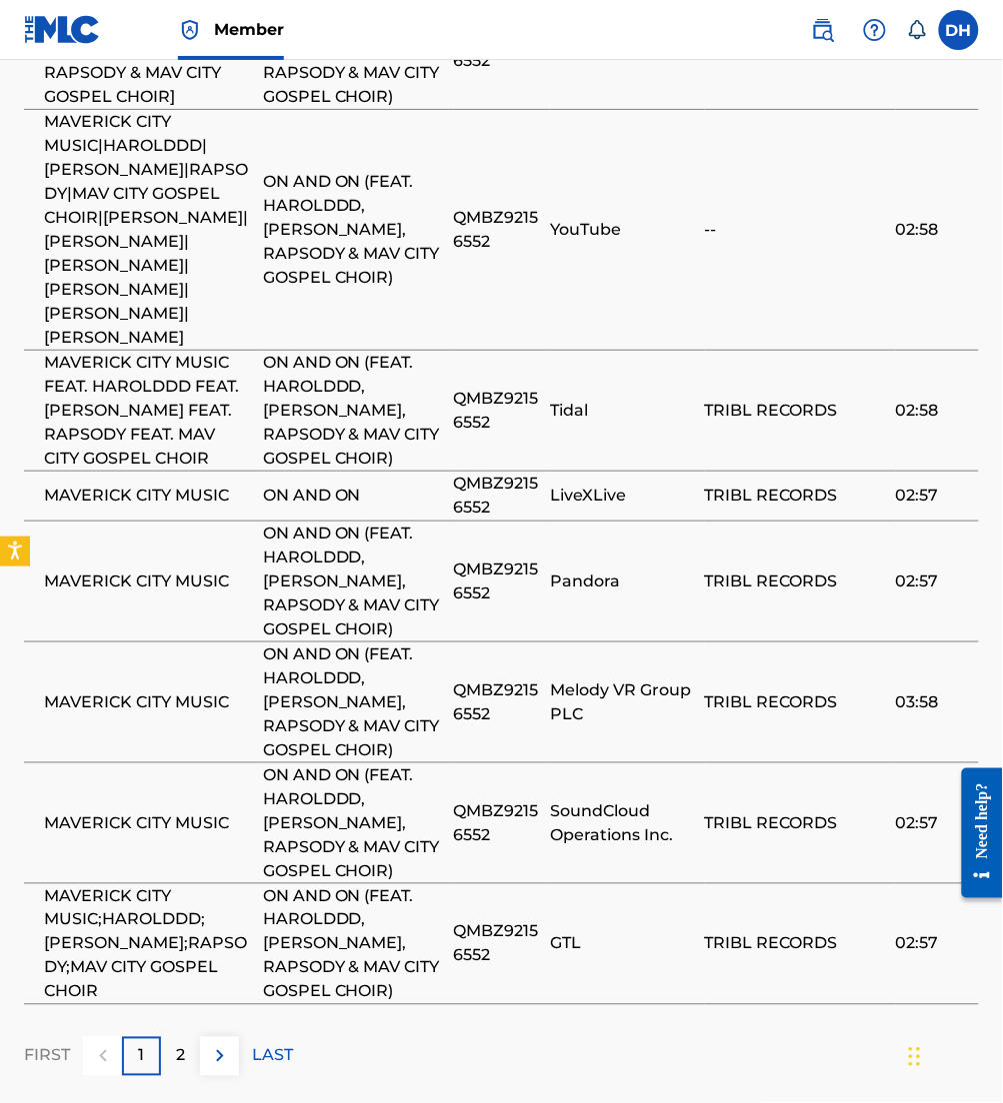
click at [208, 1045] on img at bounding box center [220, 1057] width 24 height 24
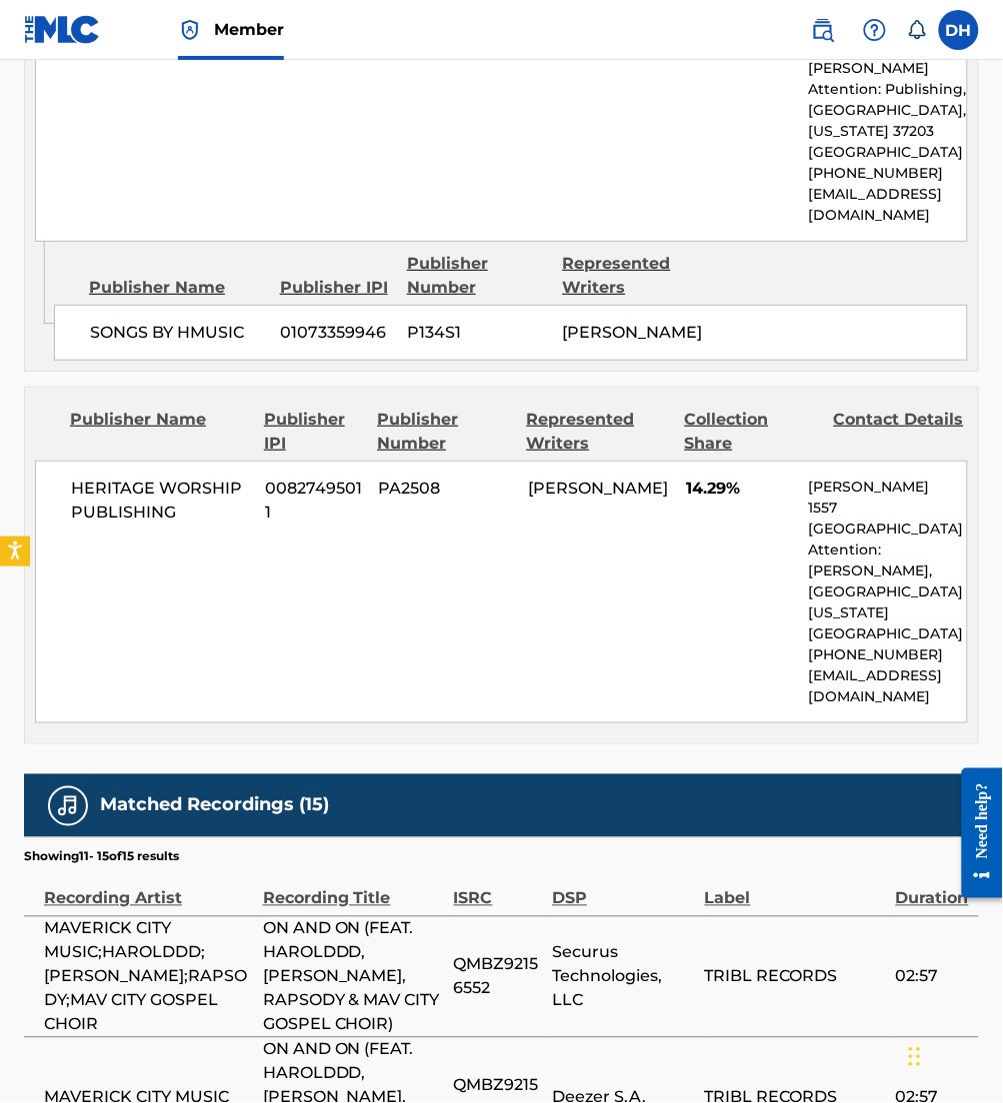
scroll to position [4663, 0]
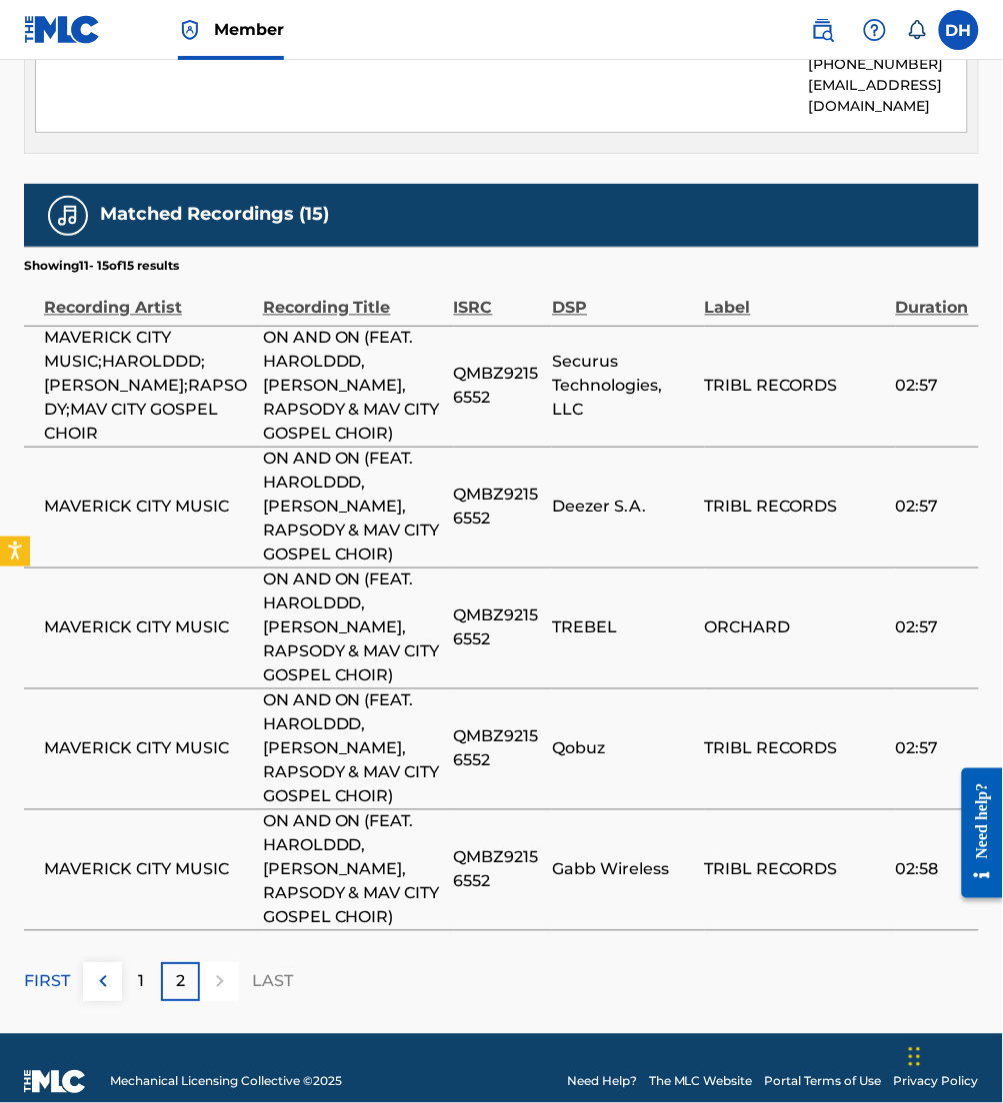
click at [204, 909] on div "Matched Recordings (15) Showing 11 - 15 of 15 results Recording Artist Recordin…" at bounding box center [501, 593] width 955 height 819
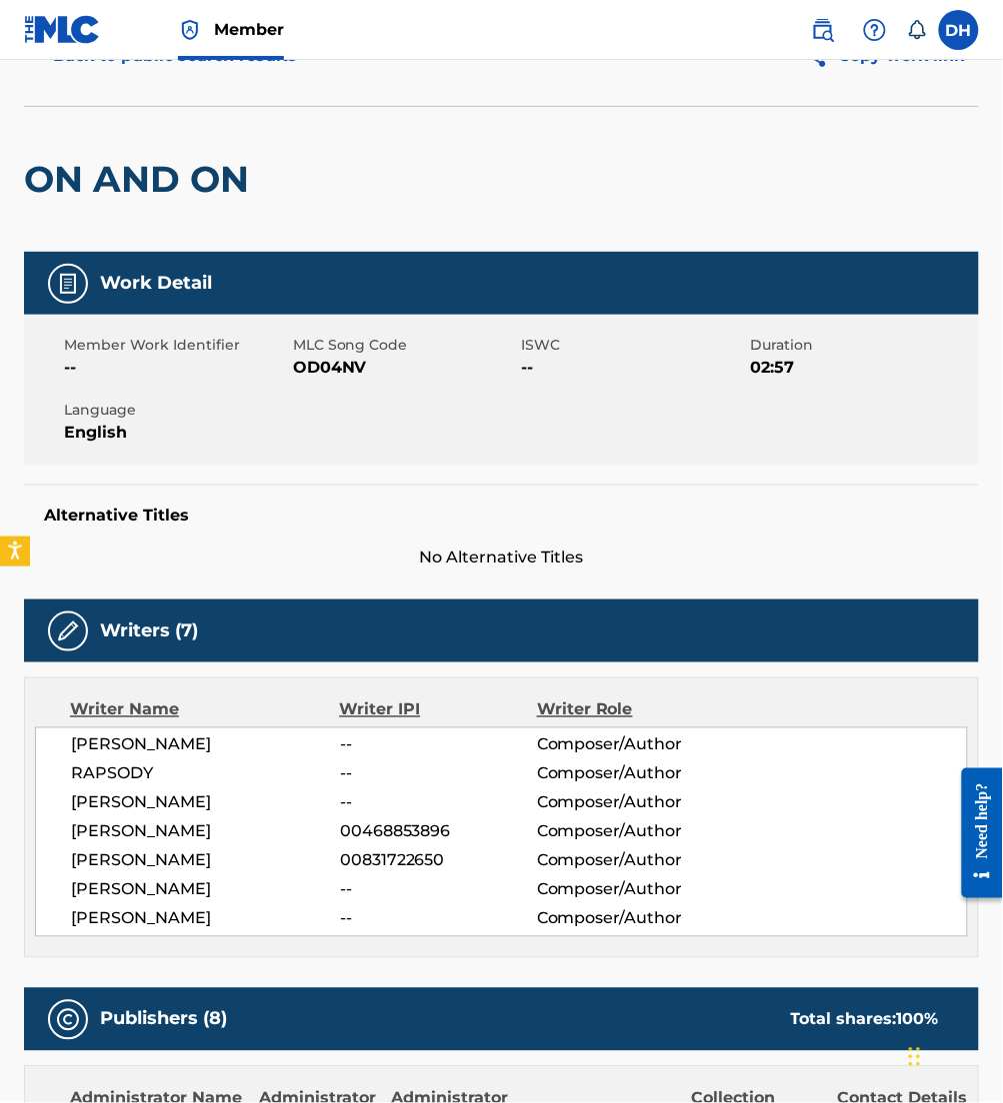
scroll to position [29, 0]
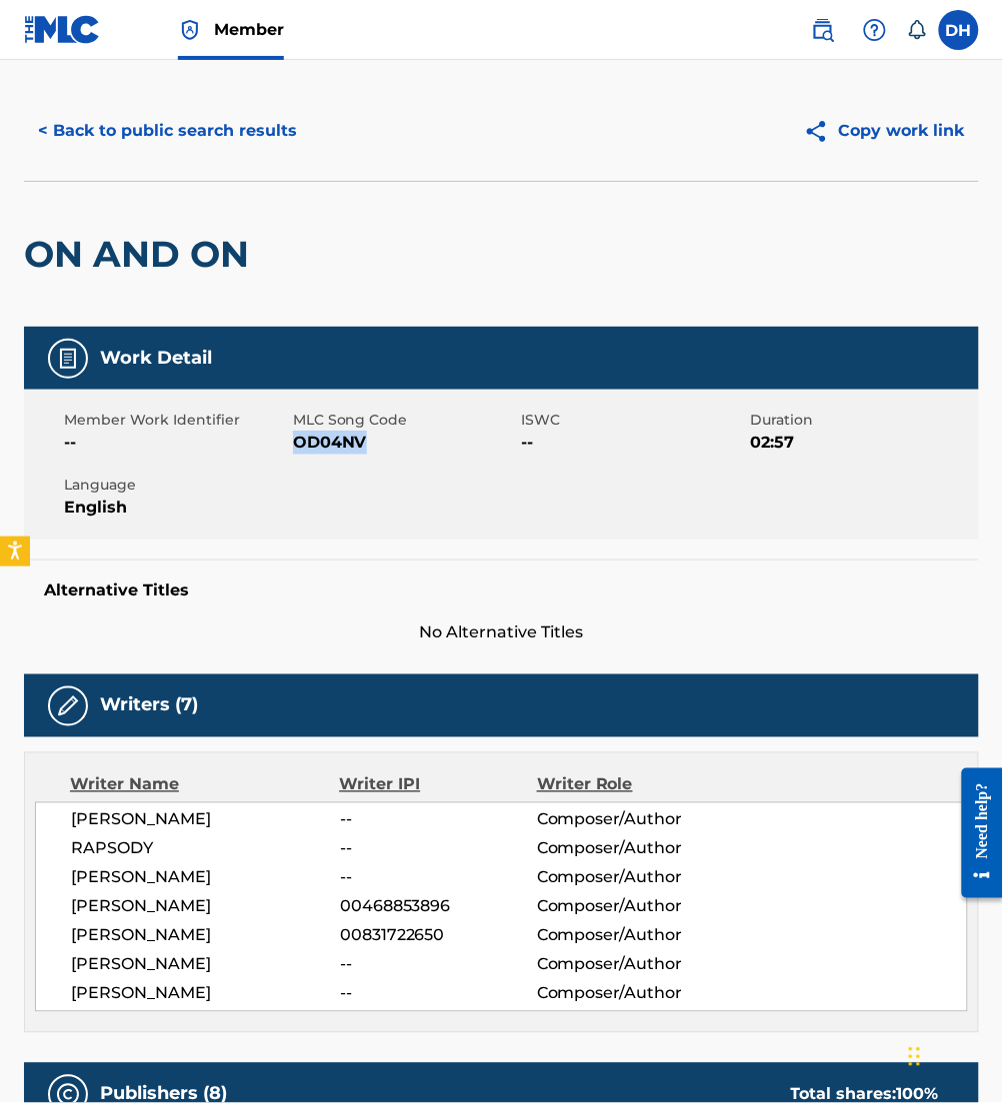
drag, startPoint x: 292, startPoint y: 430, endPoint x: 432, endPoint y: 440, distance: 140.3
click at [432, 440] on span "OD04NV" at bounding box center [405, 443] width 224 height 24
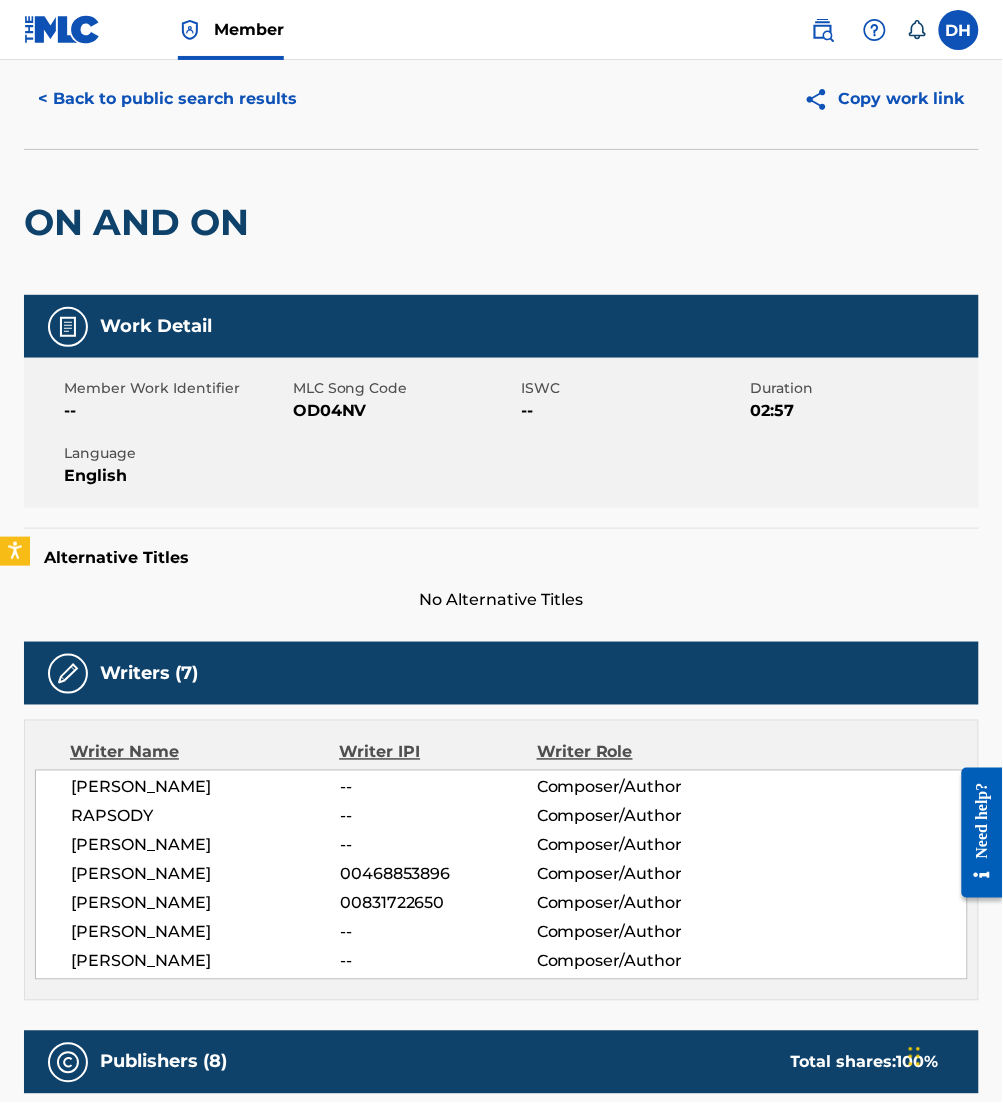
scroll to position [0, 0]
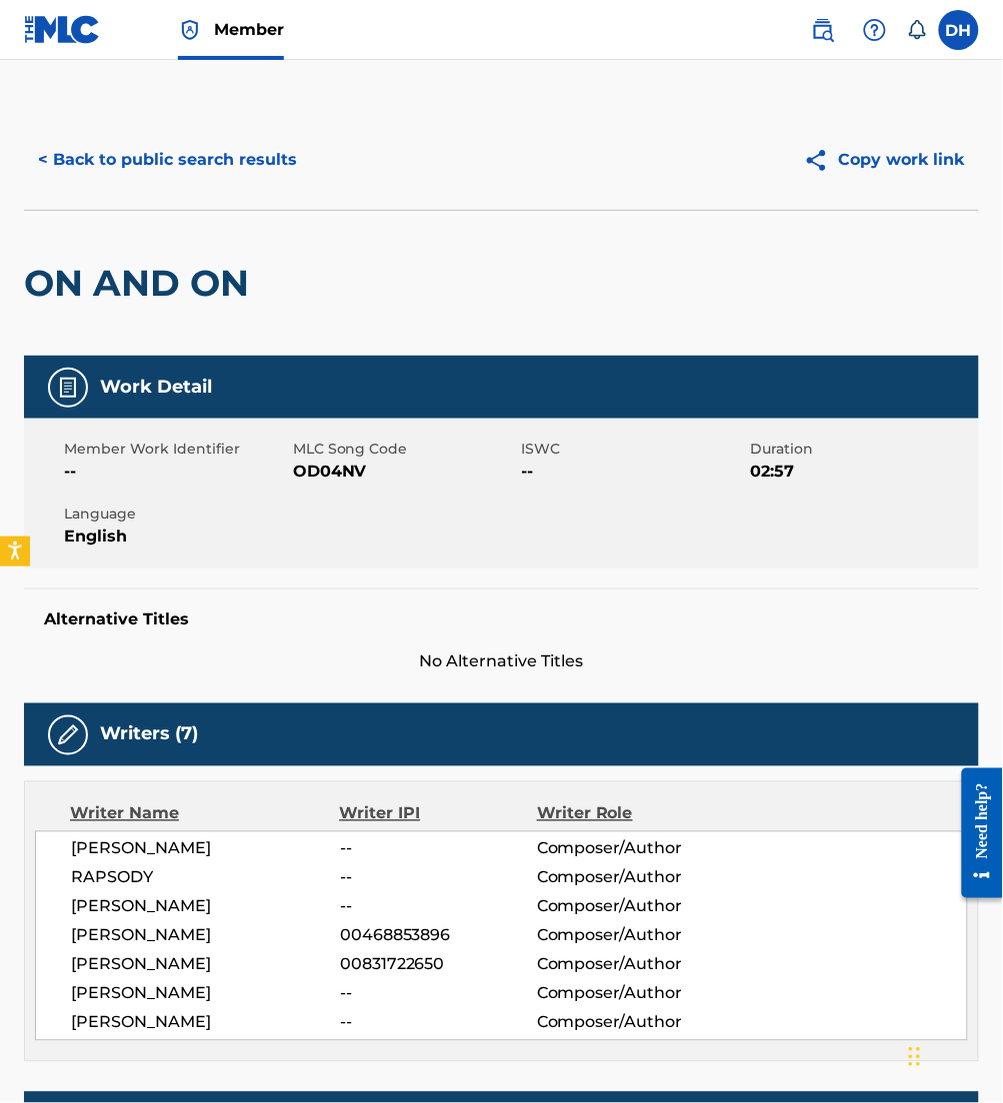
click at [189, 149] on button "< Back to public search results" at bounding box center [167, 160] width 287 height 50
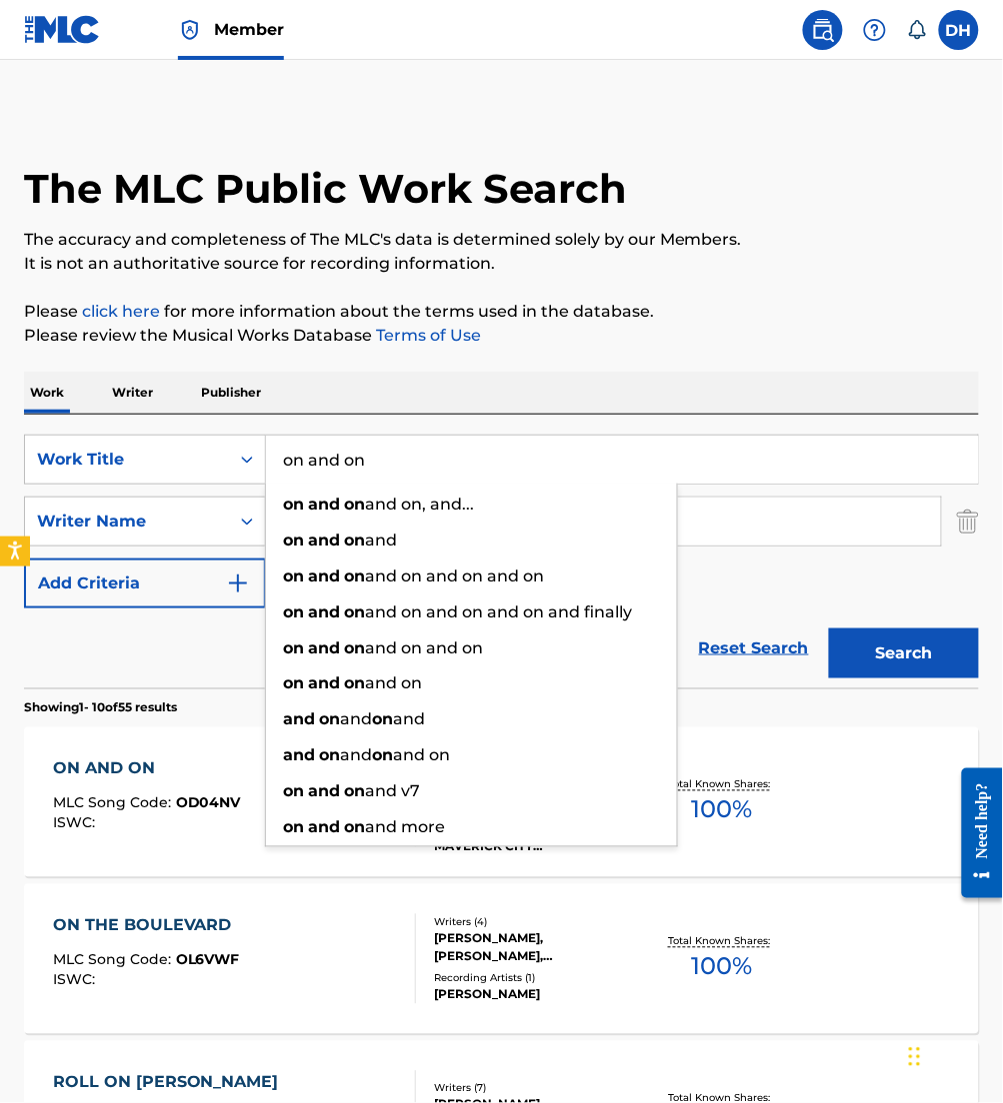
drag, startPoint x: 561, startPoint y: 446, endPoint x: 247, endPoint y: 342, distance: 330.6
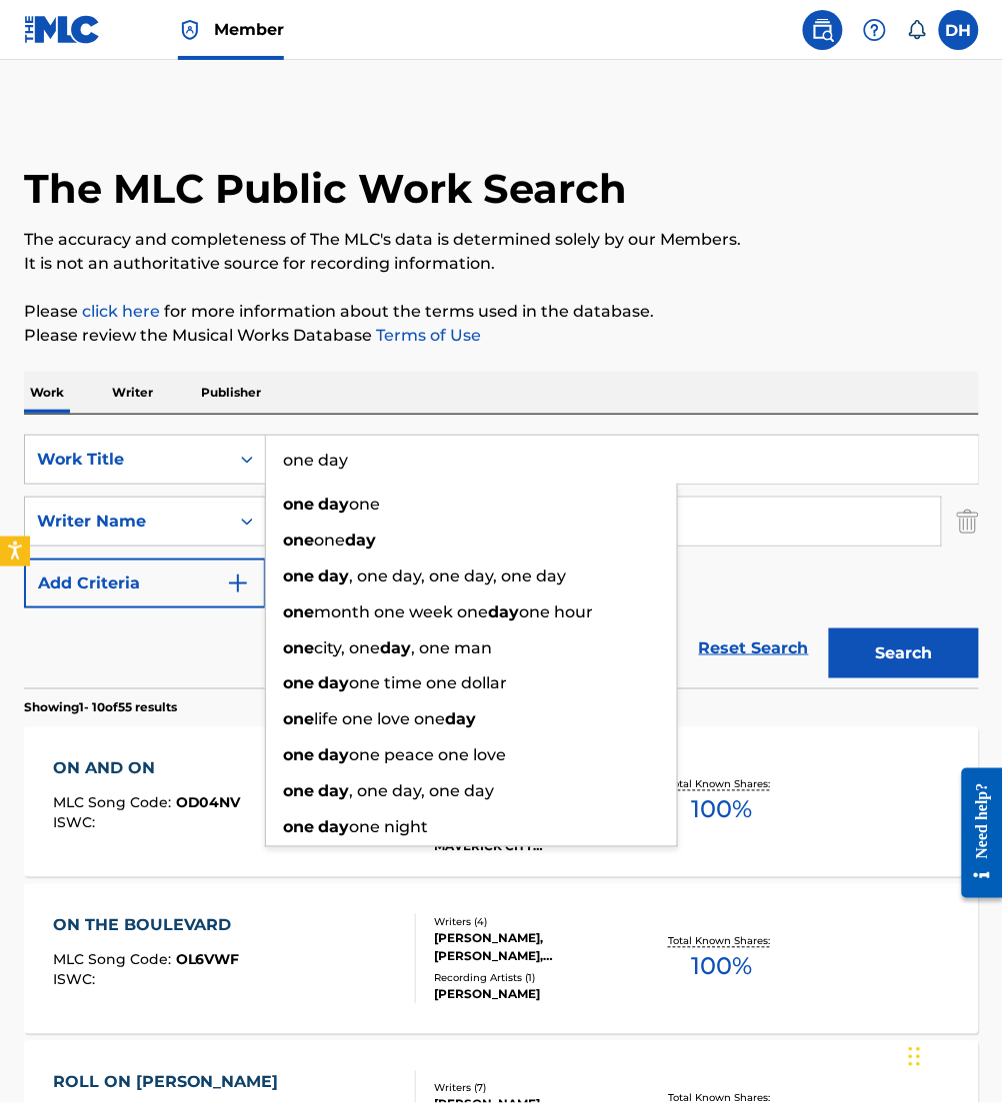
type input "one day"
click at [724, 524] on input "[PERSON_NAME]" at bounding box center [603, 522] width 675 height 48
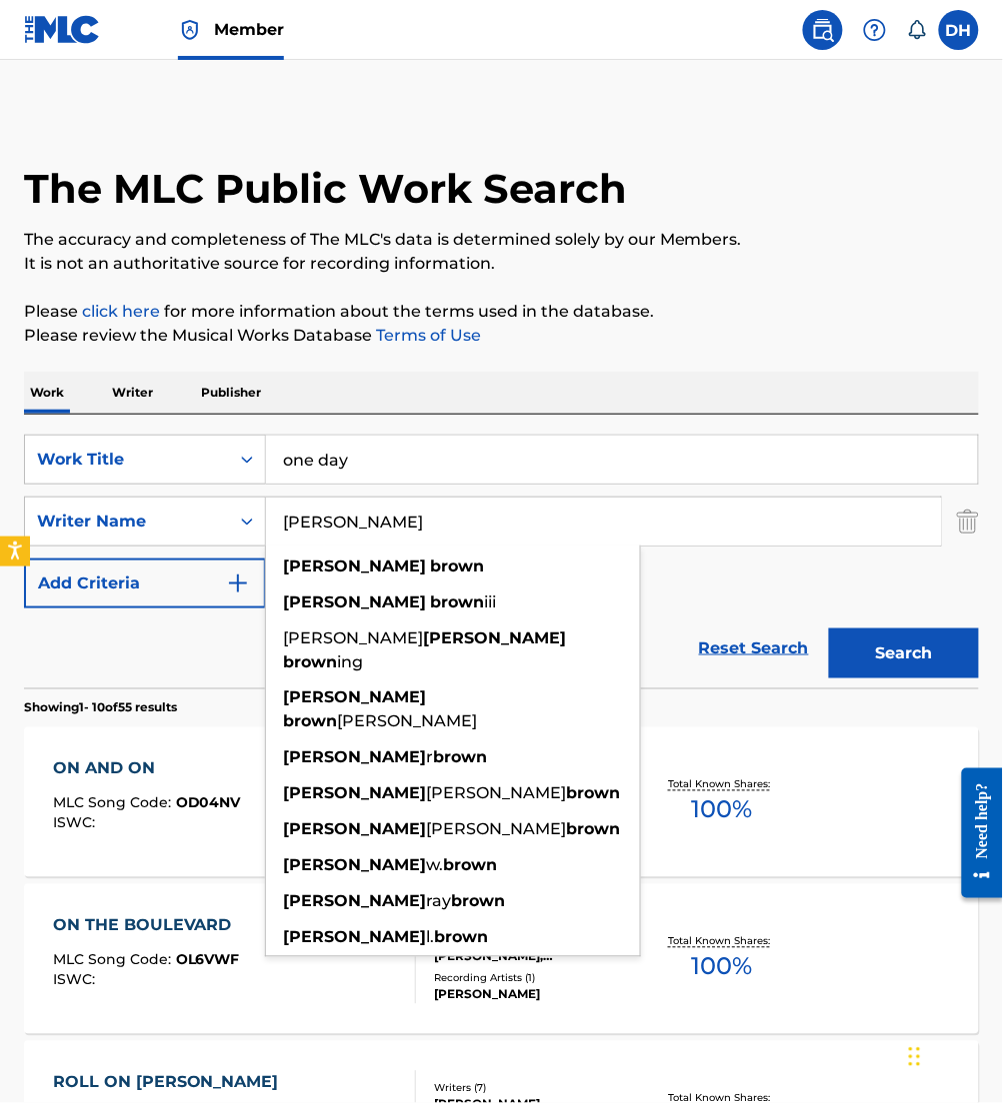
click at [724, 524] on input "[PERSON_NAME]" at bounding box center [603, 522] width 675 height 48
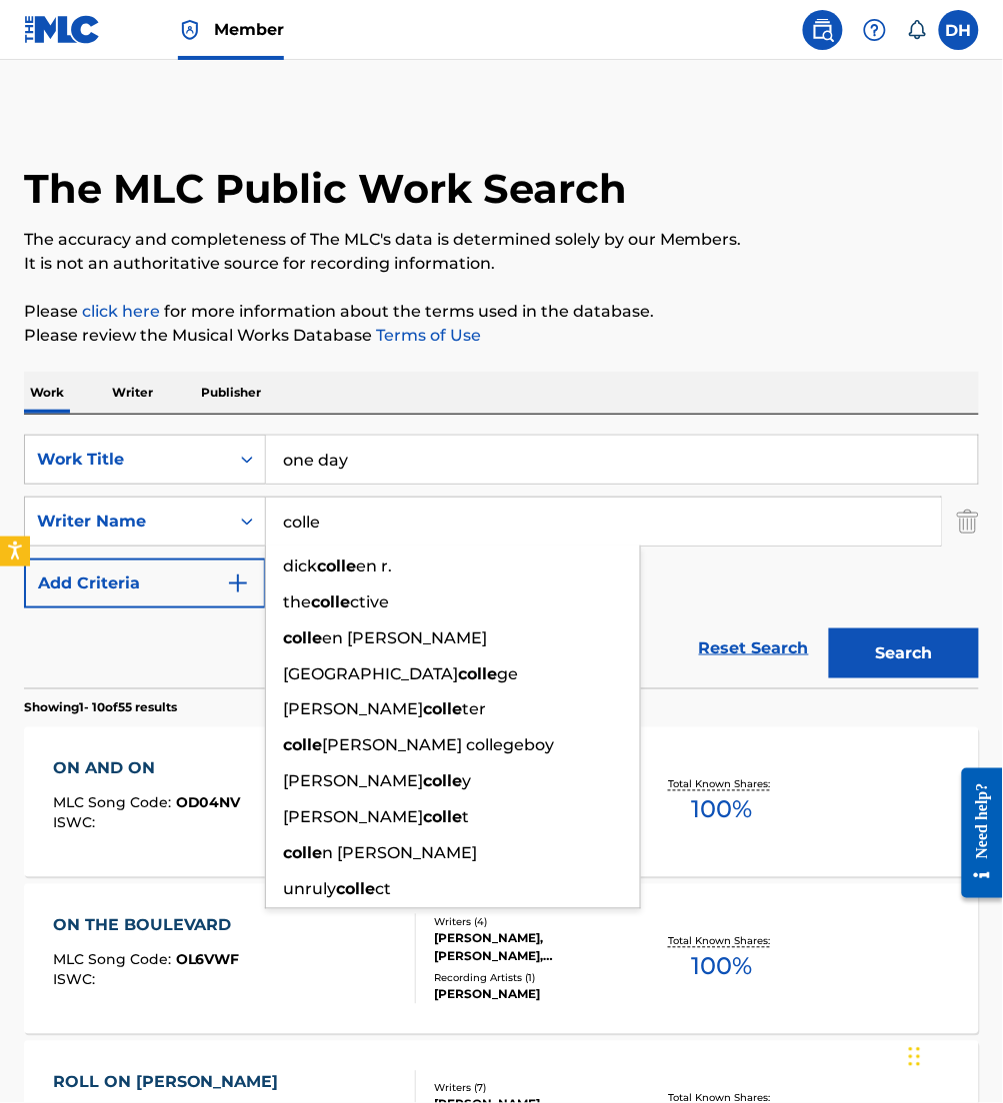
type input "colle"
click at [829, 629] on button "Search" at bounding box center [904, 654] width 150 height 50
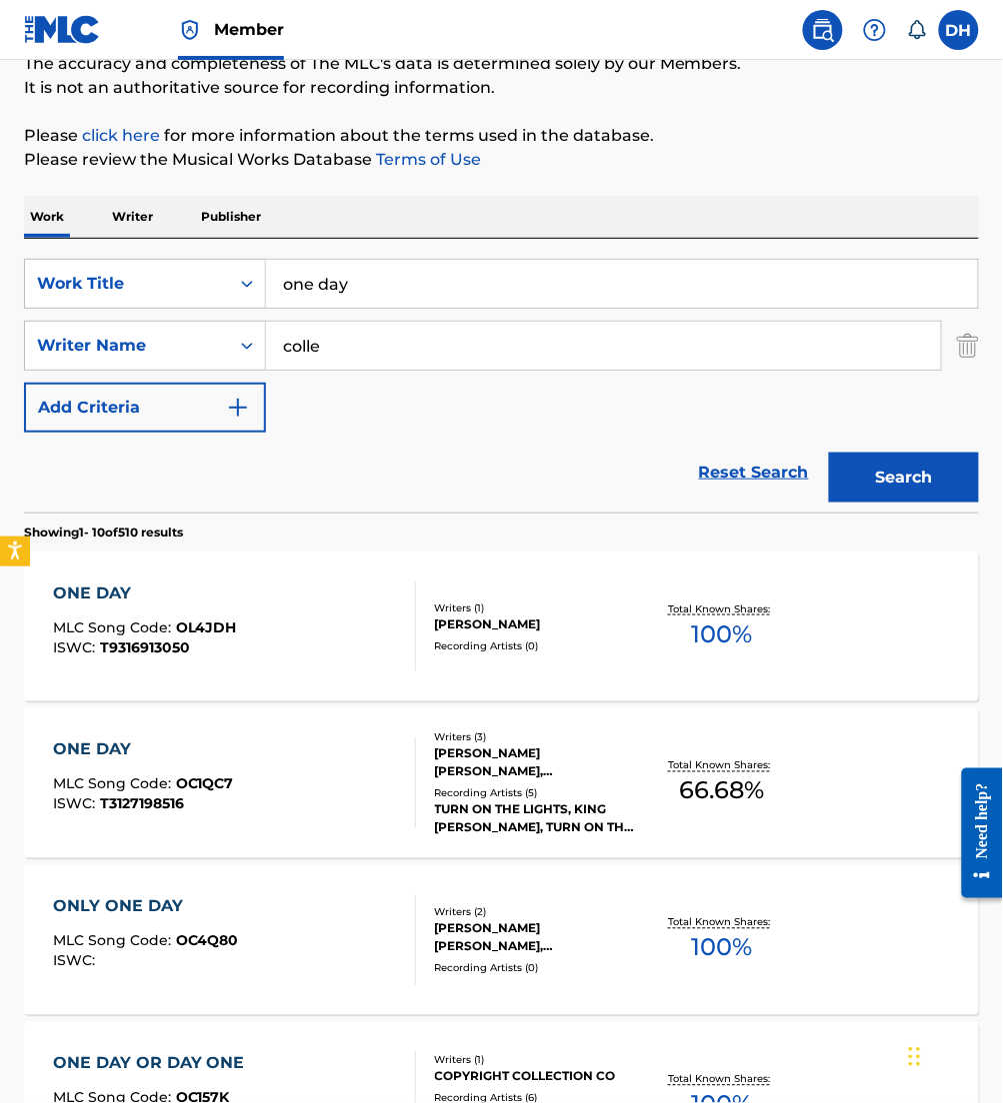
scroll to position [217, 0]
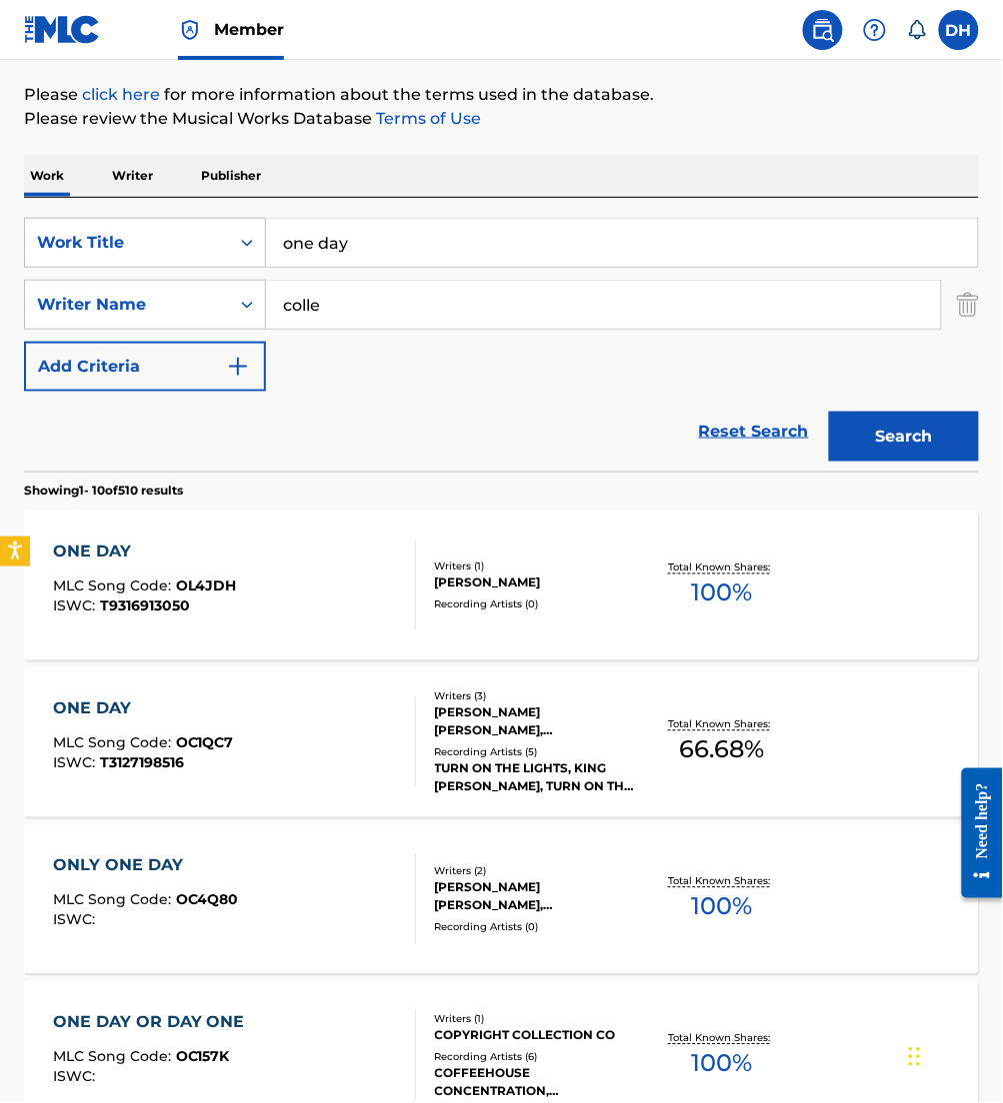
click at [284, 772] on div "ONE DAY MLC Song Code : OC1QC7 ISWC : T3127198516" at bounding box center [234, 743] width 363 height 90
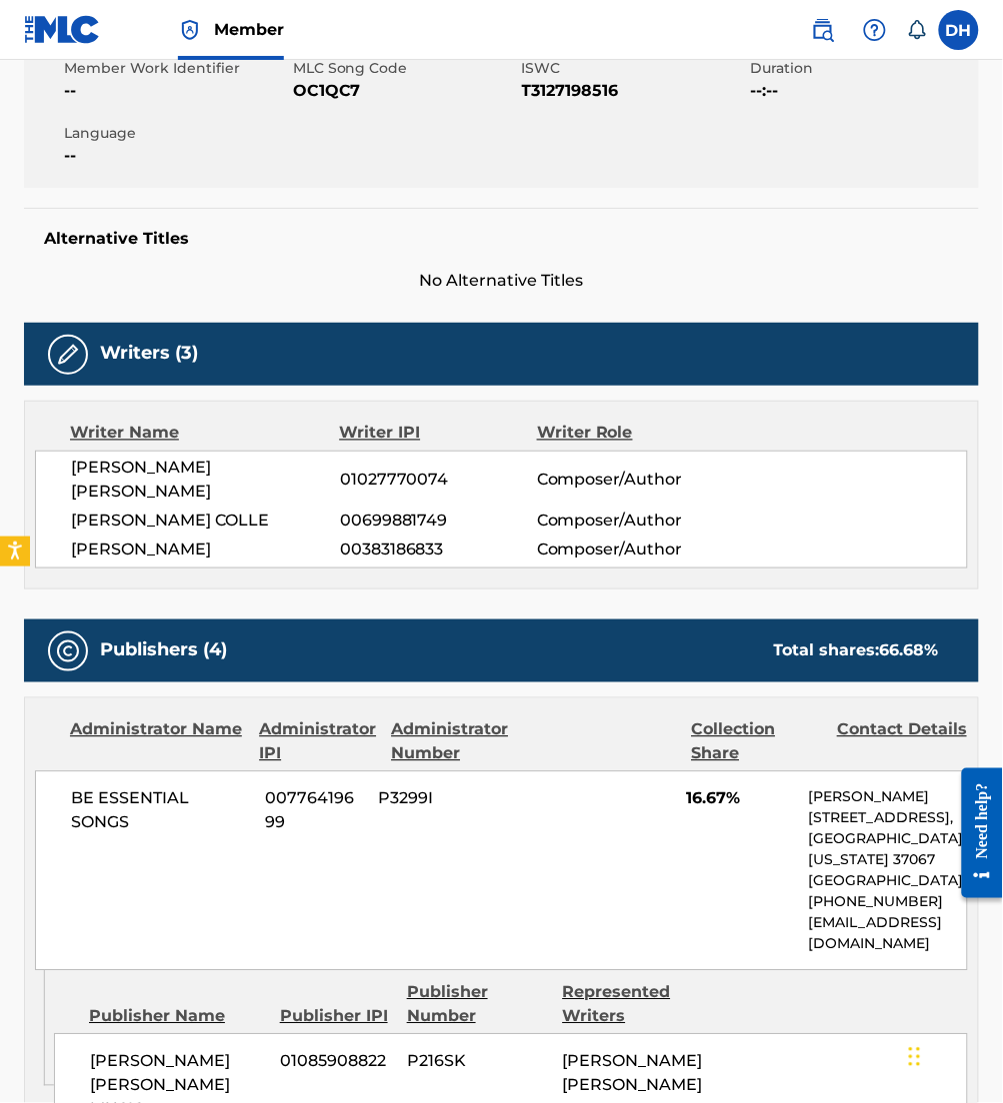
scroll to position [541, 0]
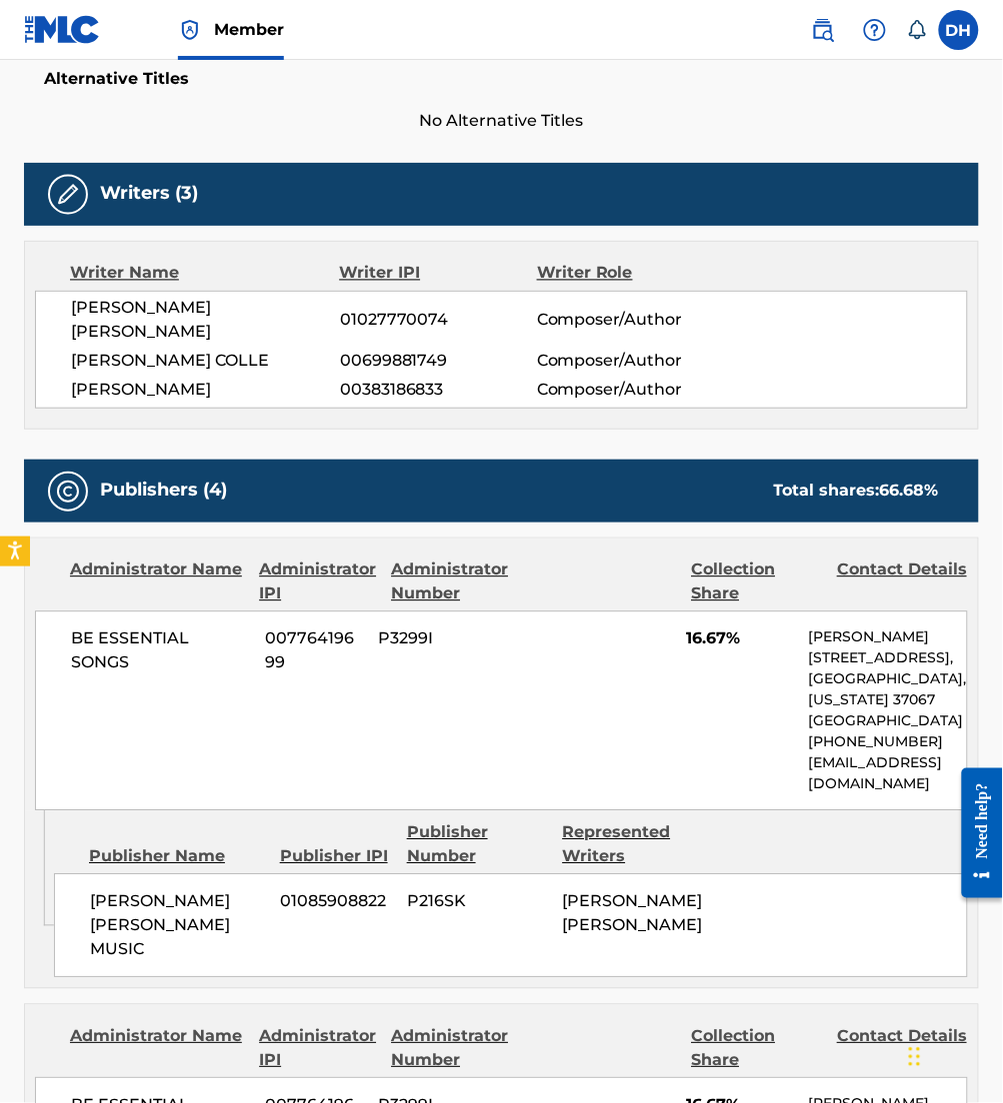
drag, startPoint x: 565, startPoint y: 633, endPoint x: 572, endPoint y: 618, distance: 16.5
click at [565, 633] on div "BE ESSENTIAL SONGS 00776419699 P3299I 16.67% [PERSON_NAME] [STREET_ADDRESS][US_…" at bounding box center [501, 712] width 933 height 200
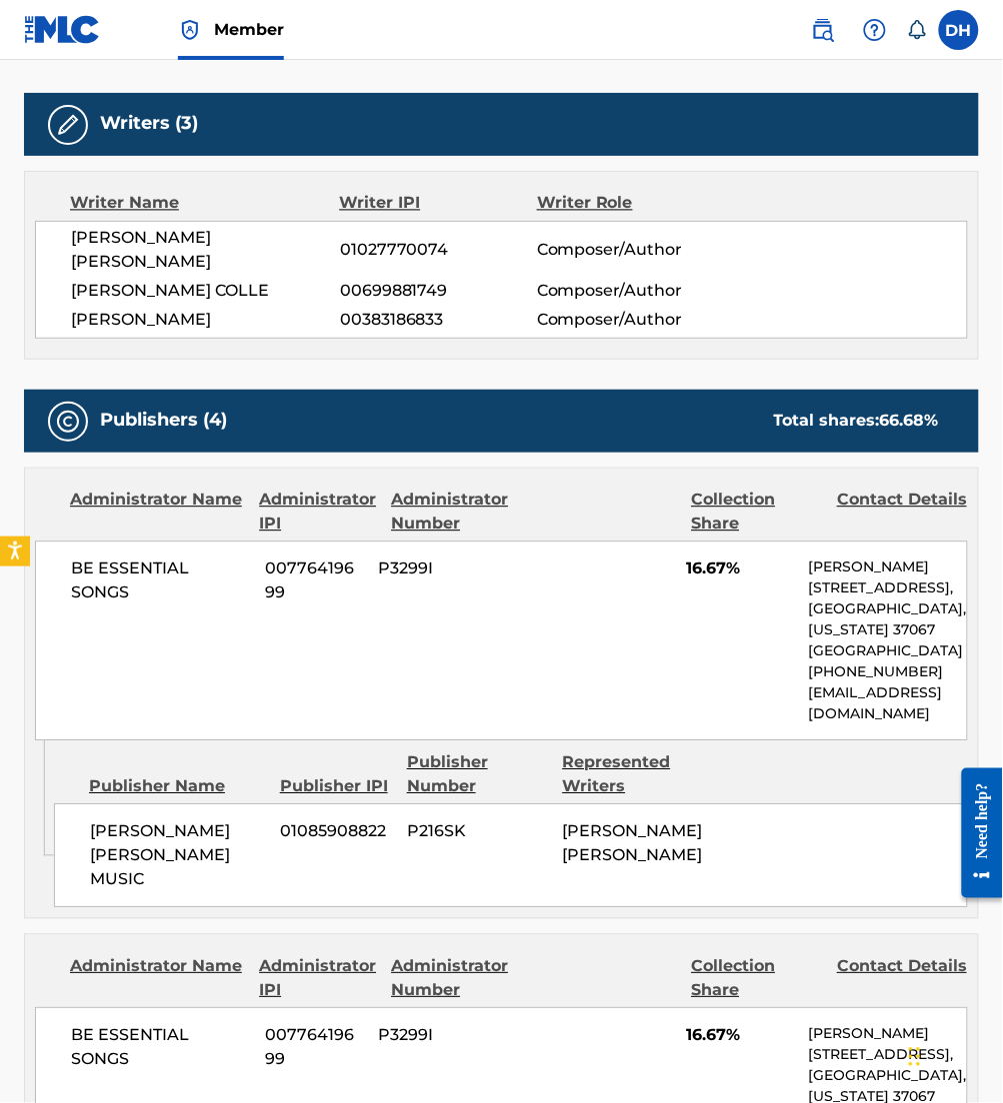
click at [572, 618] on div "BE ESSENTIAL SONGS 00776419699 P3299I 16.67% [PERSON_NAME] [STREET_ADDRESS][US_…" at bounding box center [501, 642] width 933 height 200
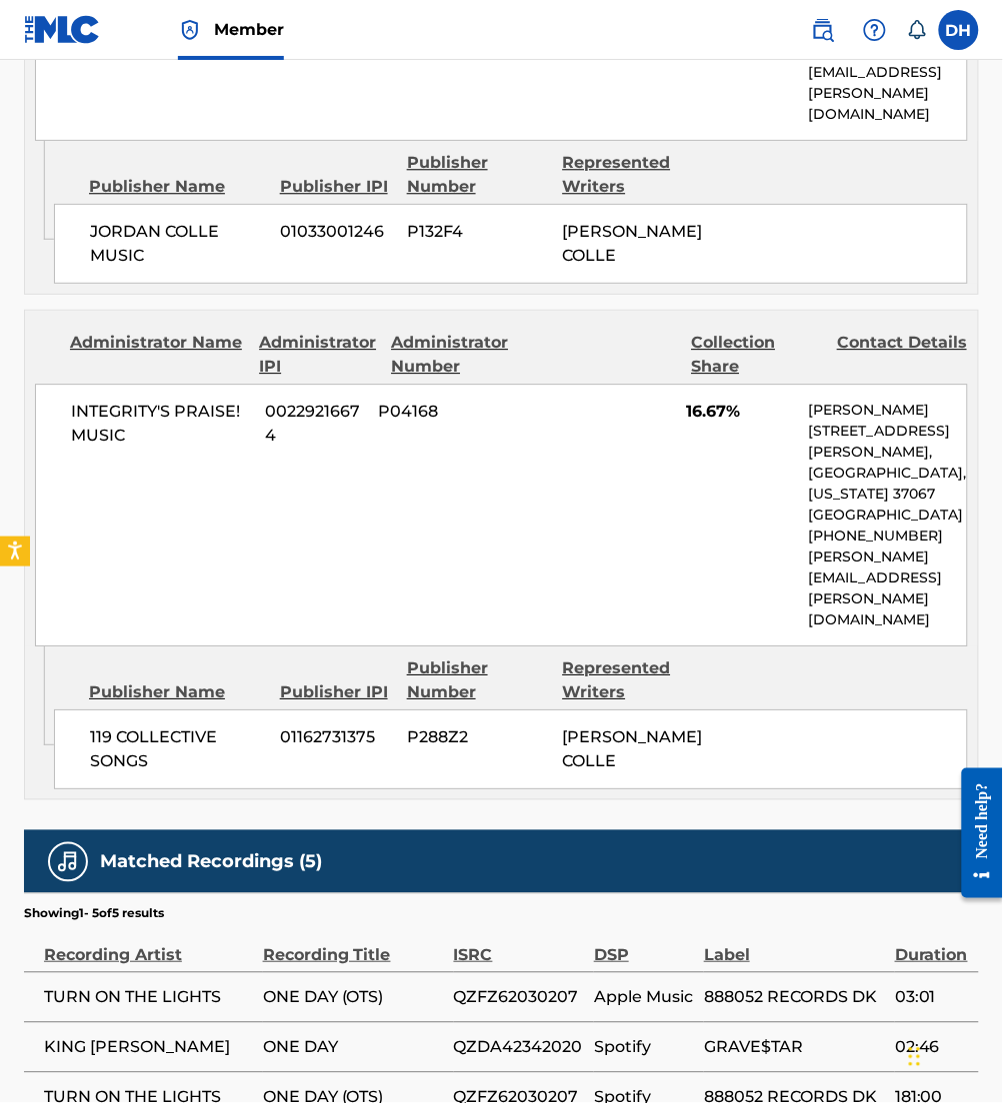
scroll to position [2384, 0]
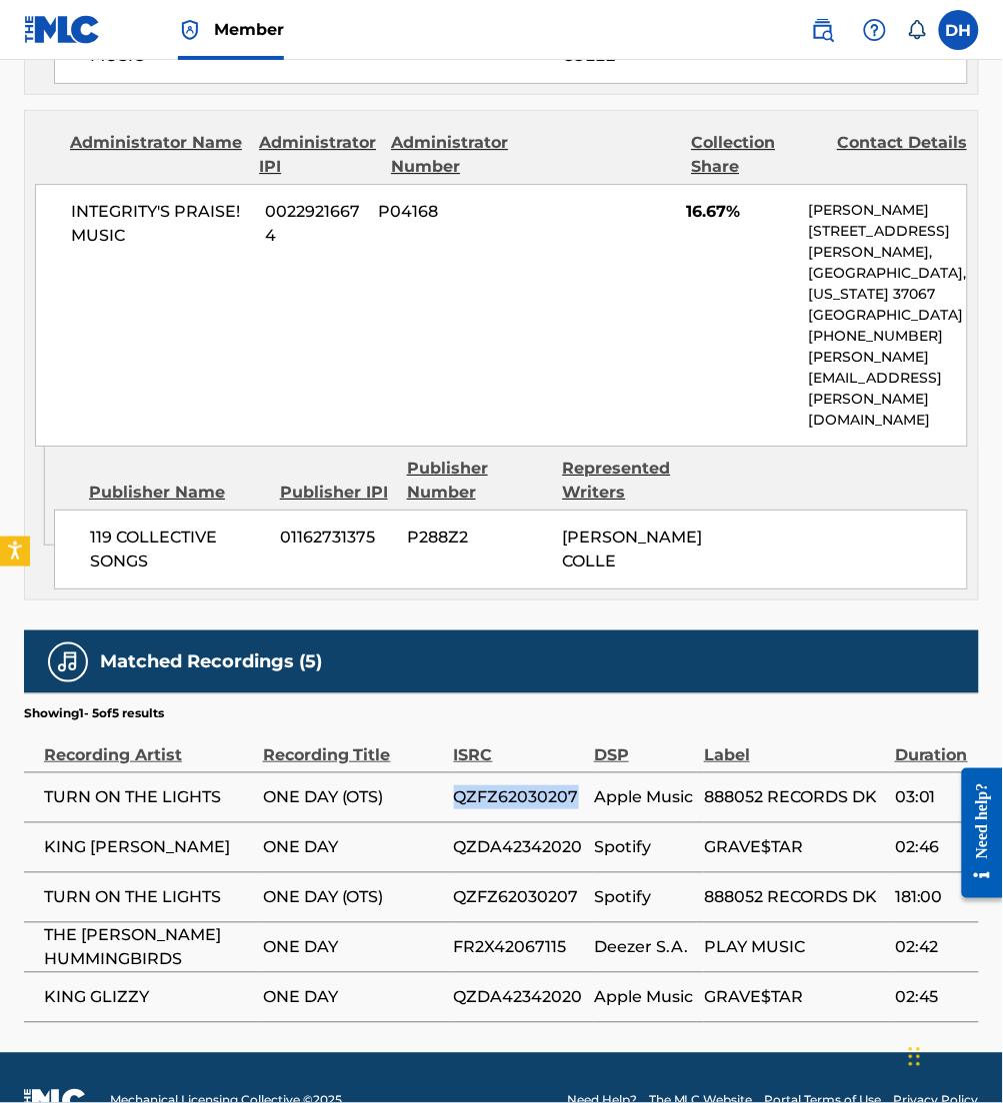
drag, startPoint x: 585, startPoint y: 753, endPoint x: 417, endPoint y: 775, distance: 169.4
click at [417, 775] on tr "TURN ON THE LIGHTS ONE DAY (OTS) QZFZ62030207 Apple Music 888052 RECORDS DK 03:…" at bounding box center [501, 798] width 955 height 50
drag, startPoint x: 417, startPoint y: 775, endPoint x: 578, endPoint y: 815, distance: 165.8
click at [578, 823] on td "QZDA42342020" at bounding box center [524, 848] width 140 height 50
drag, startPoint x: 584, startPoint y: 810, endPoint x: 455, endPoint y: 812, distance: 129.0
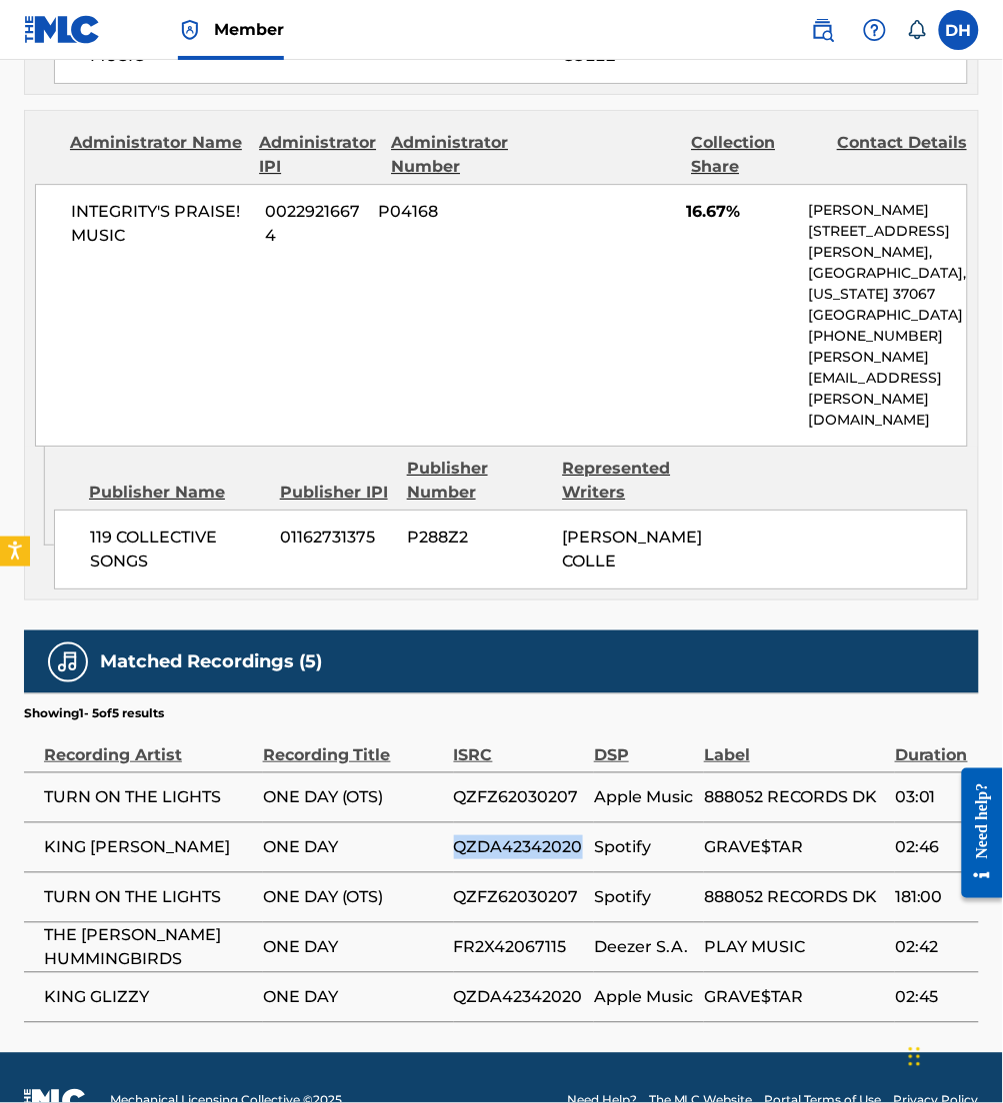
click at [455, 823] on td "QZDA42342020" at bounding box center [524, 848] width 140 height 50
click at [359, 823] on td "ONE DAY" at bounding box center [358, 848] width 191 height 50
drag, startPoint x: 66, startPoint y: 795, endPoint x: 45, endPoint y: 798, distance: 21.2
click at [45, 823] on tr "KING [PERSON_NAME] ONE DAY QZDA42342020 Spotify GRAVE$TAR 02:46" at bounding box center [501, 848] width 955 height 50
drag, startPoint x: 588, startPoint y: 866, endPoint x: 458, endPoint y: 852, distance: 130.7
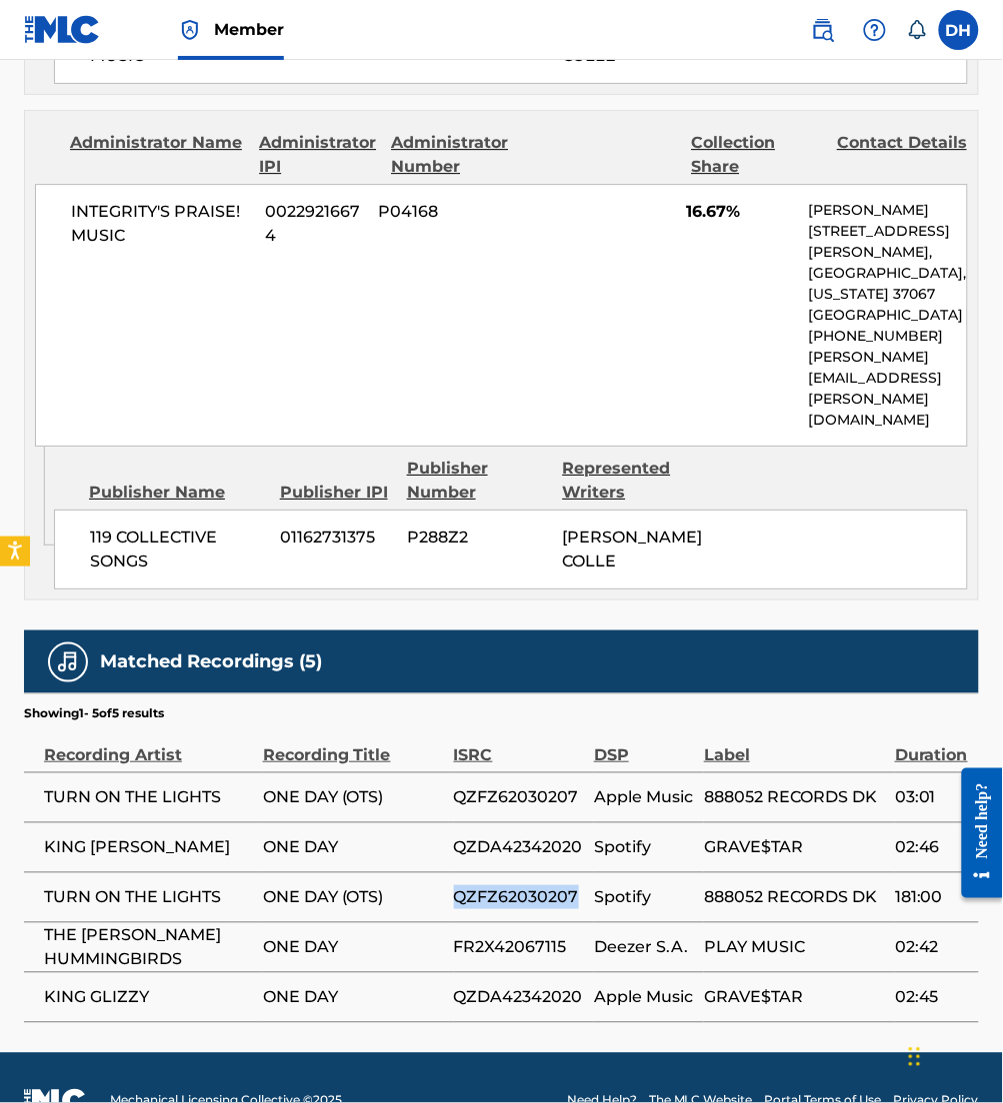
click at [458, 873] on td "QZFZ62030207" at bounding box center [524, 898] width 140 height 50
